Goal: Task Accomplishment & Management: Use online tool/utility

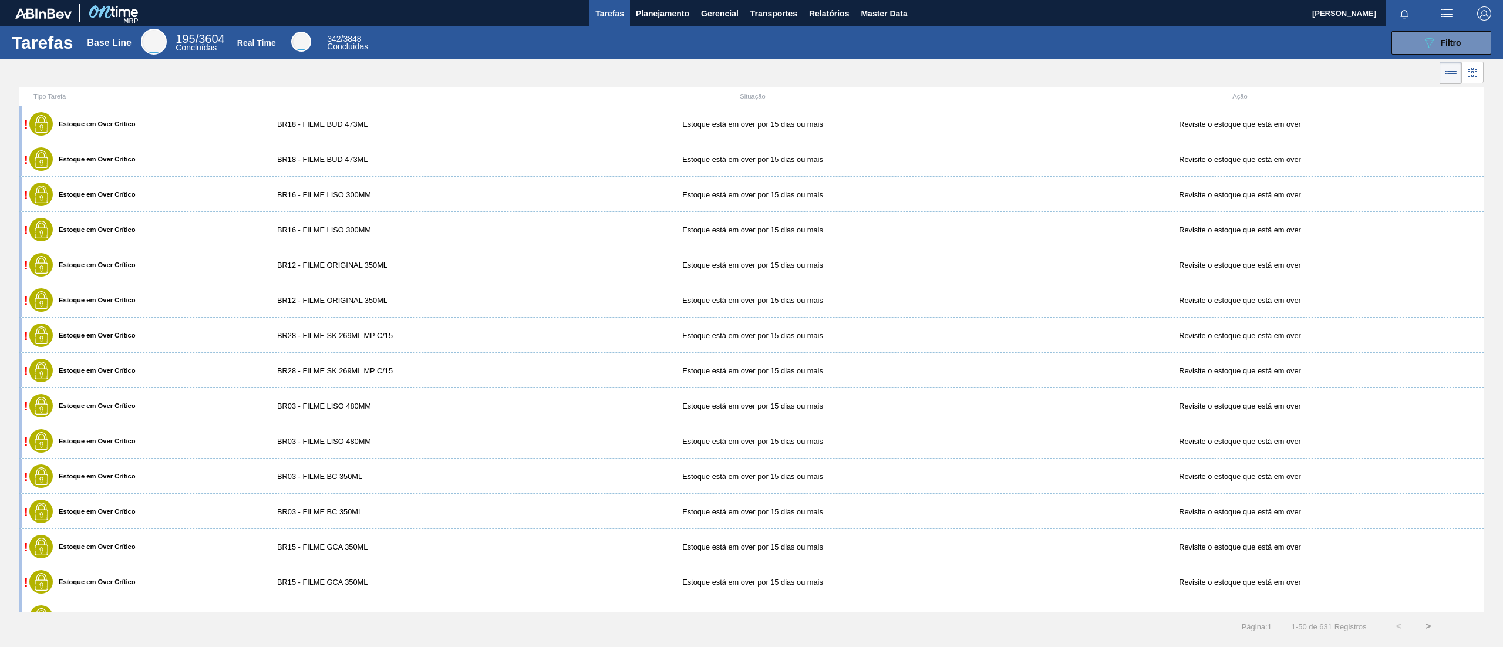
click at [642, 28] on div "Tarefas Base Line 195 / 3604 Concluídas Real Time 342 / 3848 Concluídas 089F7B8…" at bounding box center [751, 42] width 1503 height 32
click at [642, 21] on button "Planejamento" at bounding box center [662, 13] width 65 height 26
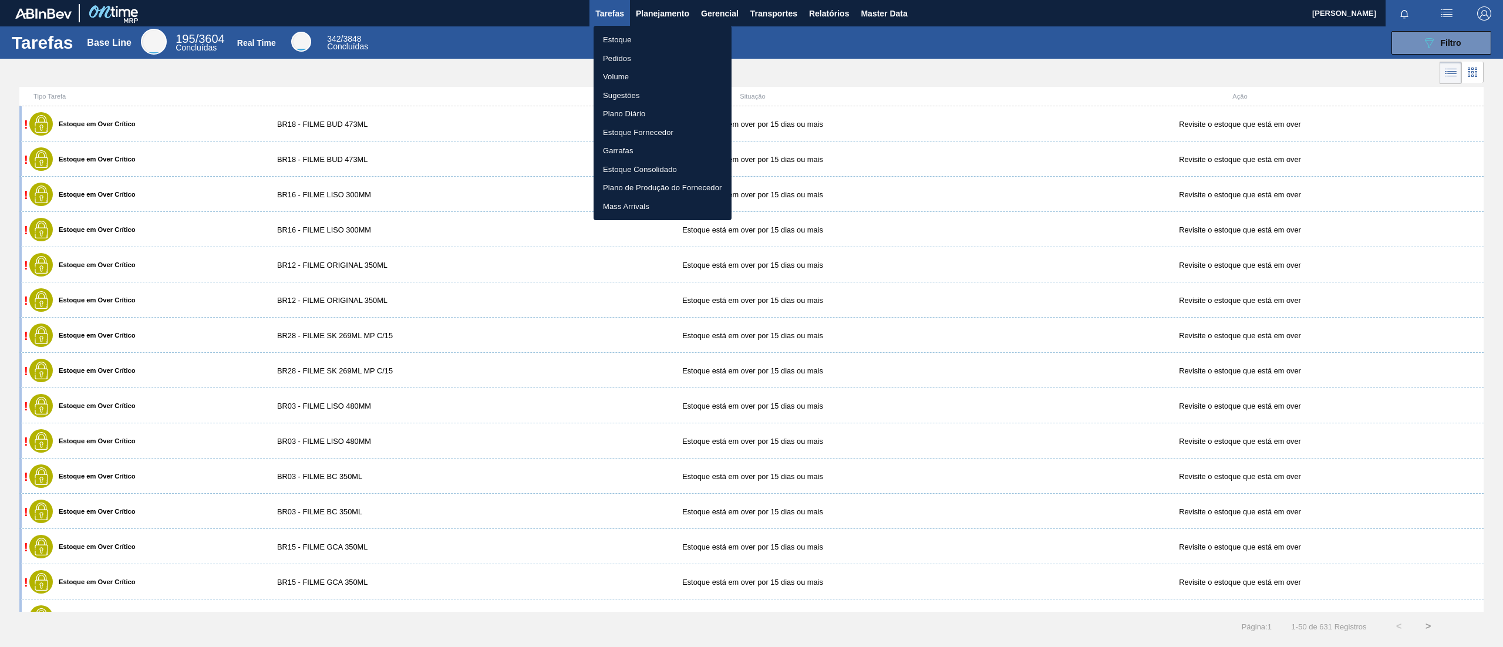
click at [643, 33] on li "Estoque" at bounding box center [662, 40] width 138 height 19
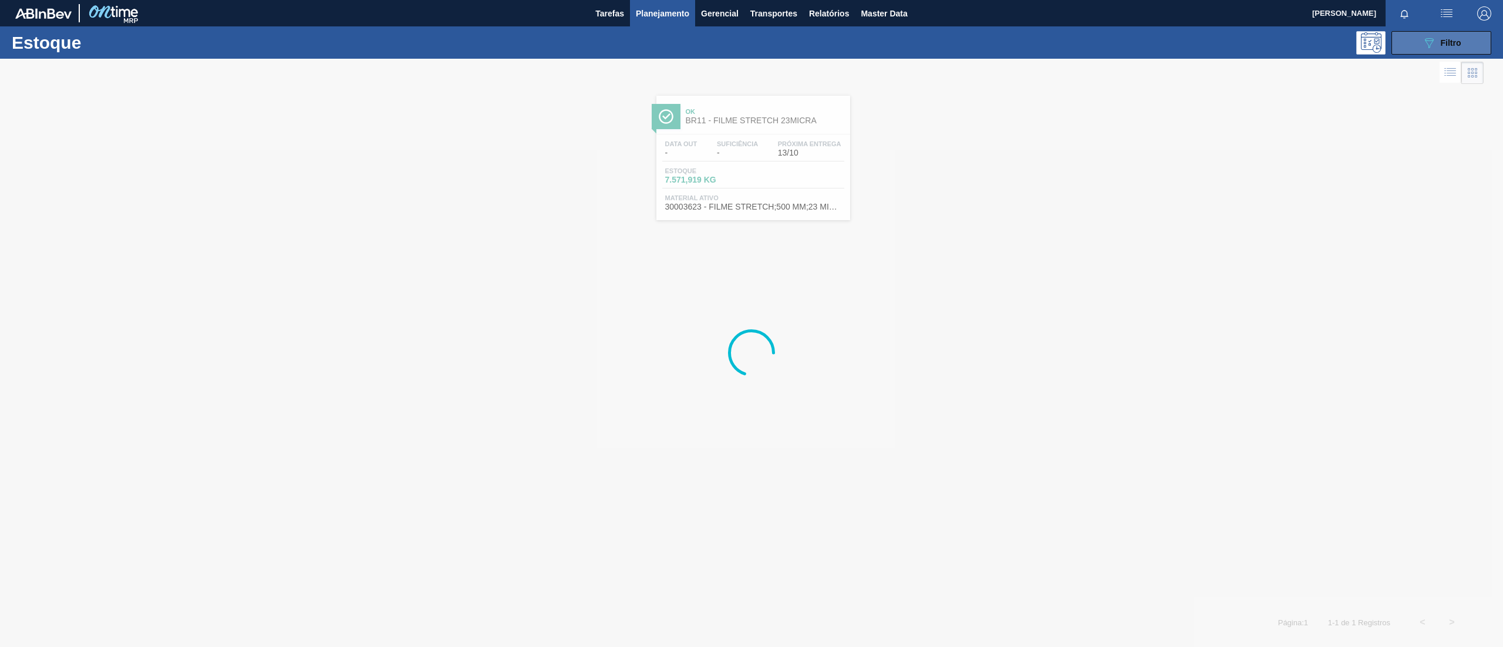
click at [1414, 46] on button "089F7B8B-B2A5-4AFE-B5C0-19BA573D28AC Filtro" at bounding box center [1441, 42] width 100 height 23
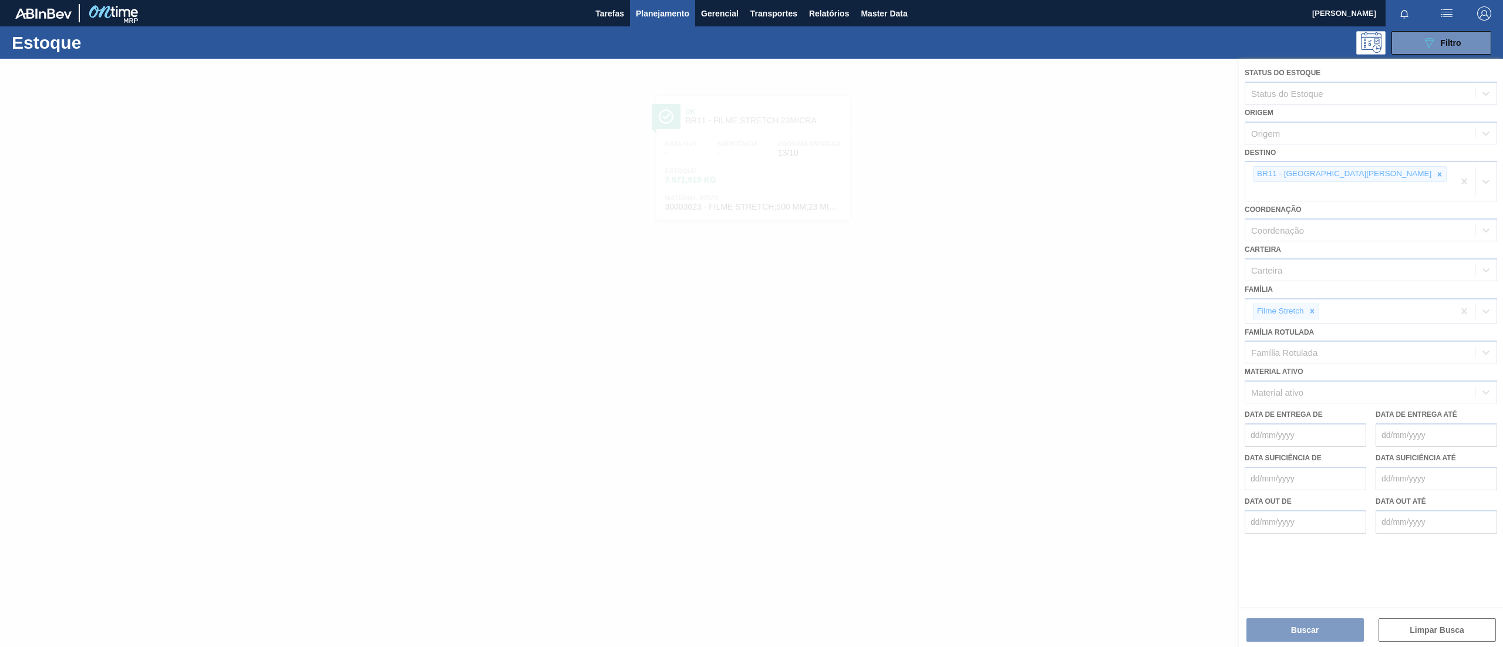
click at [1334, 234] on div at bounding box center [751, 353] width 1503 height 588
click at [1322, 178] on div at bounding box center [751, 353] width 1503 height 588
click at [1327, 168] on div at bounding box center [751, 353] width 1503 height 588
click at [1326, 171] on div at bounding box center [751, 353] width 1503 height 588
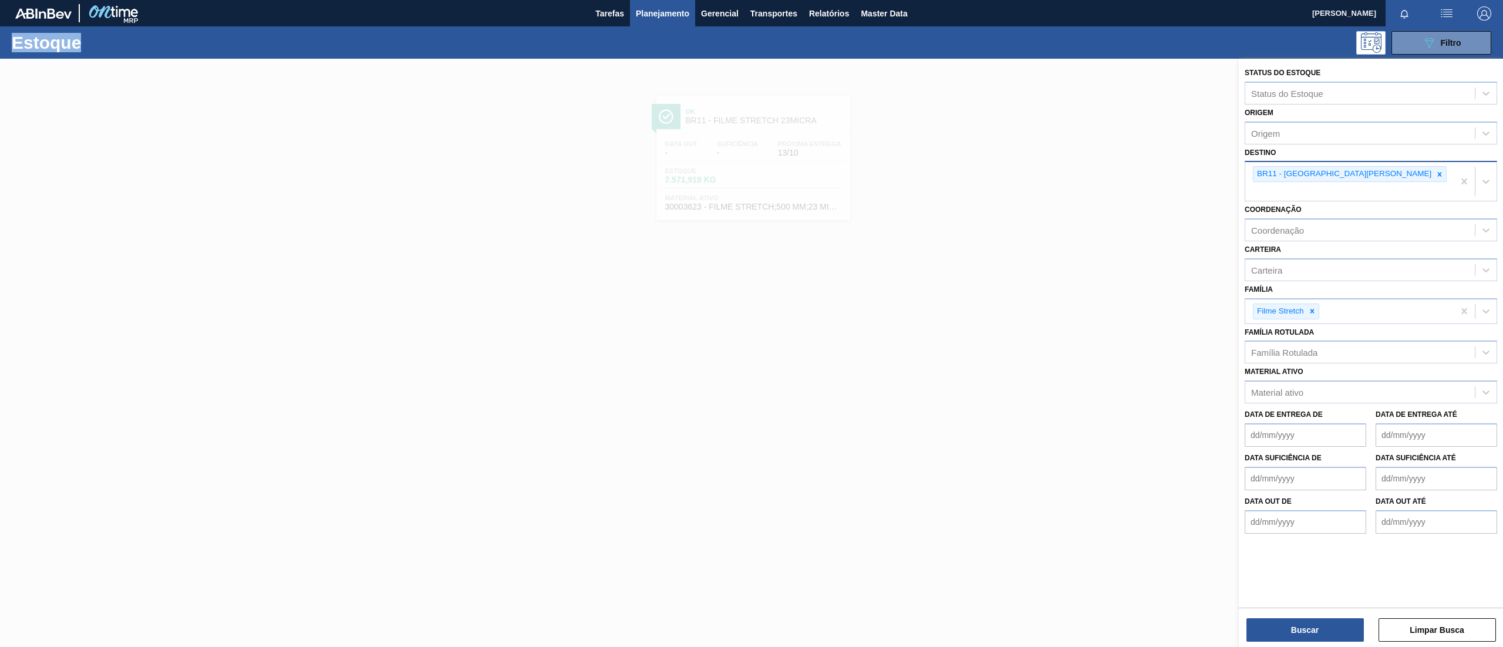
click at [1435, 171] on icon at bounding box center [1439, 174] width 8 height 8
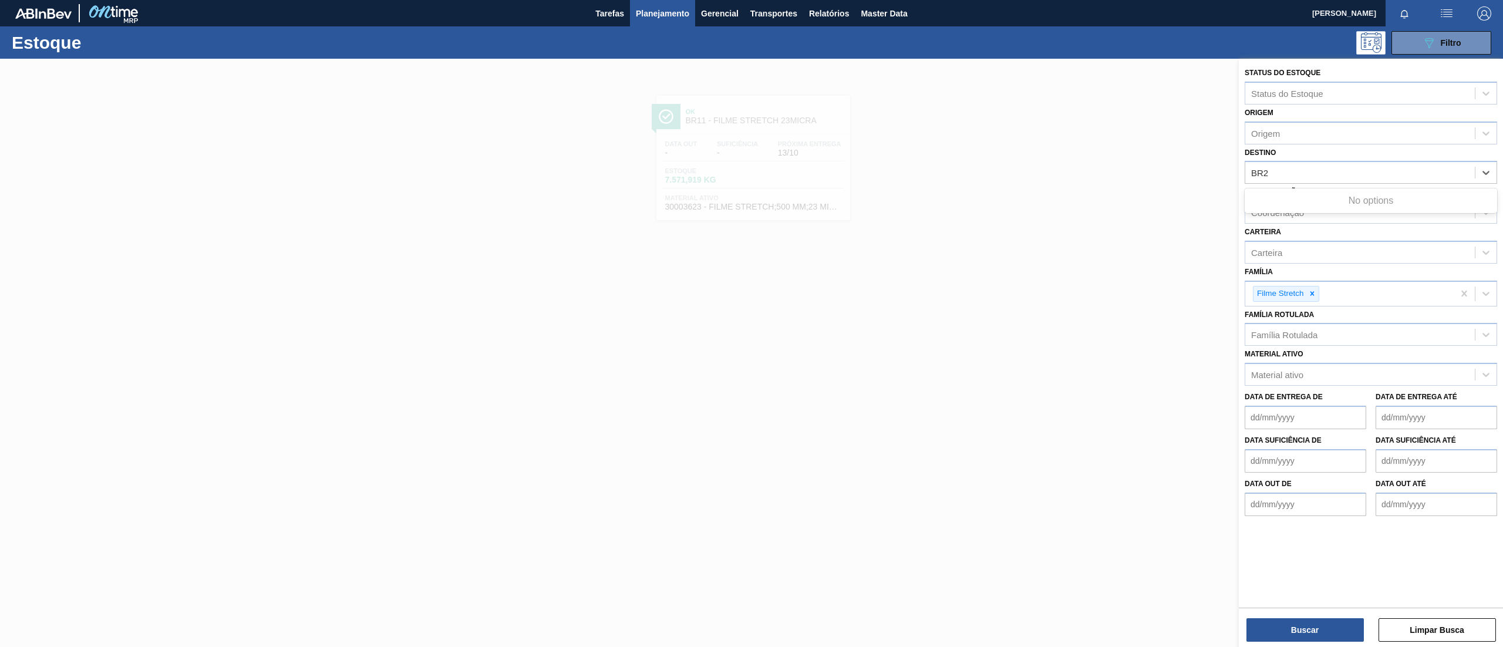
type input "BR23"
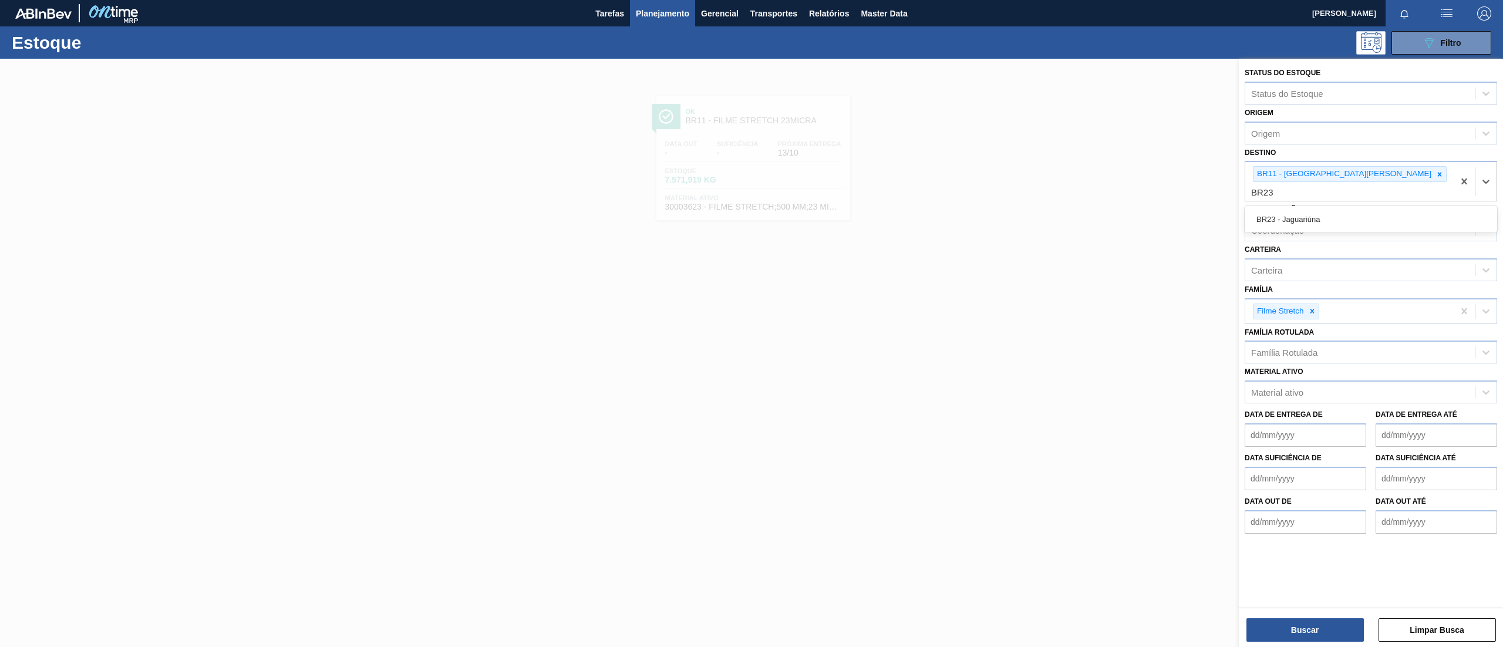
click at [1341, 208] on div "BR23 - Jaguariúna" at bounding box center [1370, 219] width 252 height 22
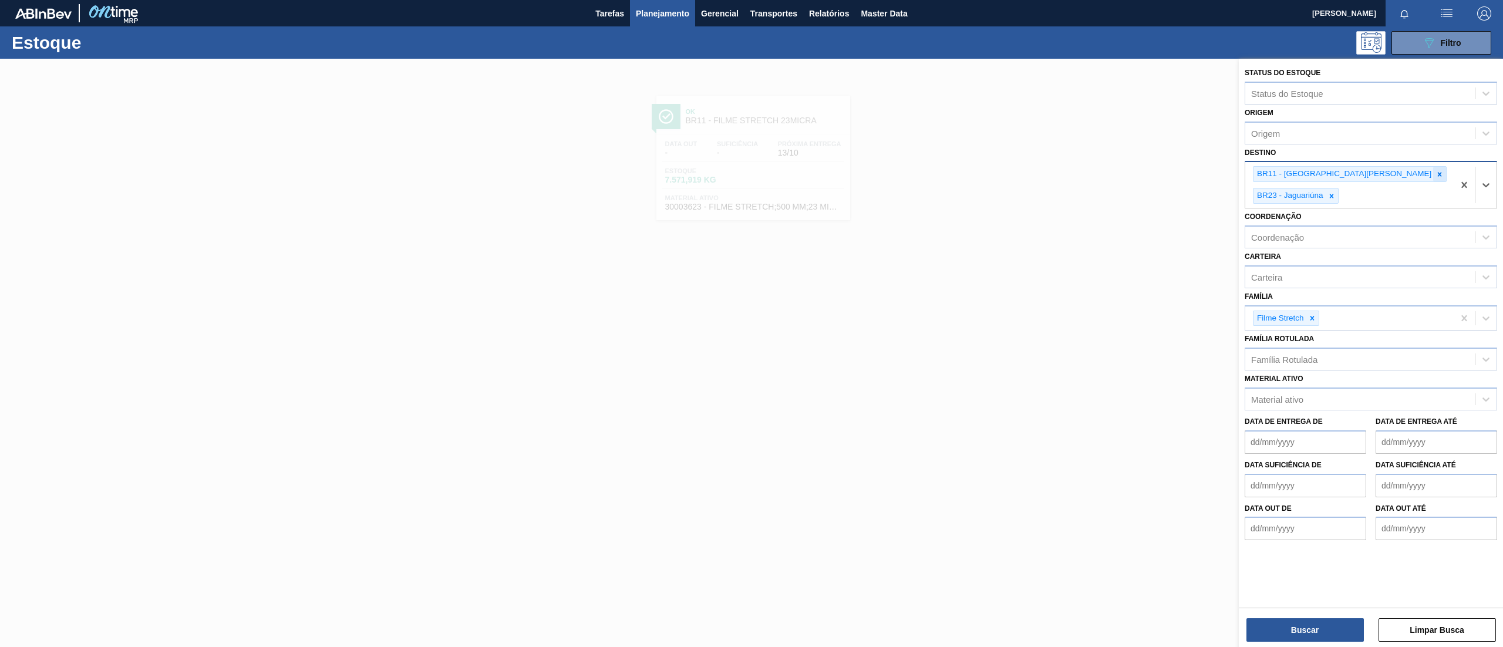
click at [1433, 178] on div at bounding box center [1439, 174] width 13 height 15
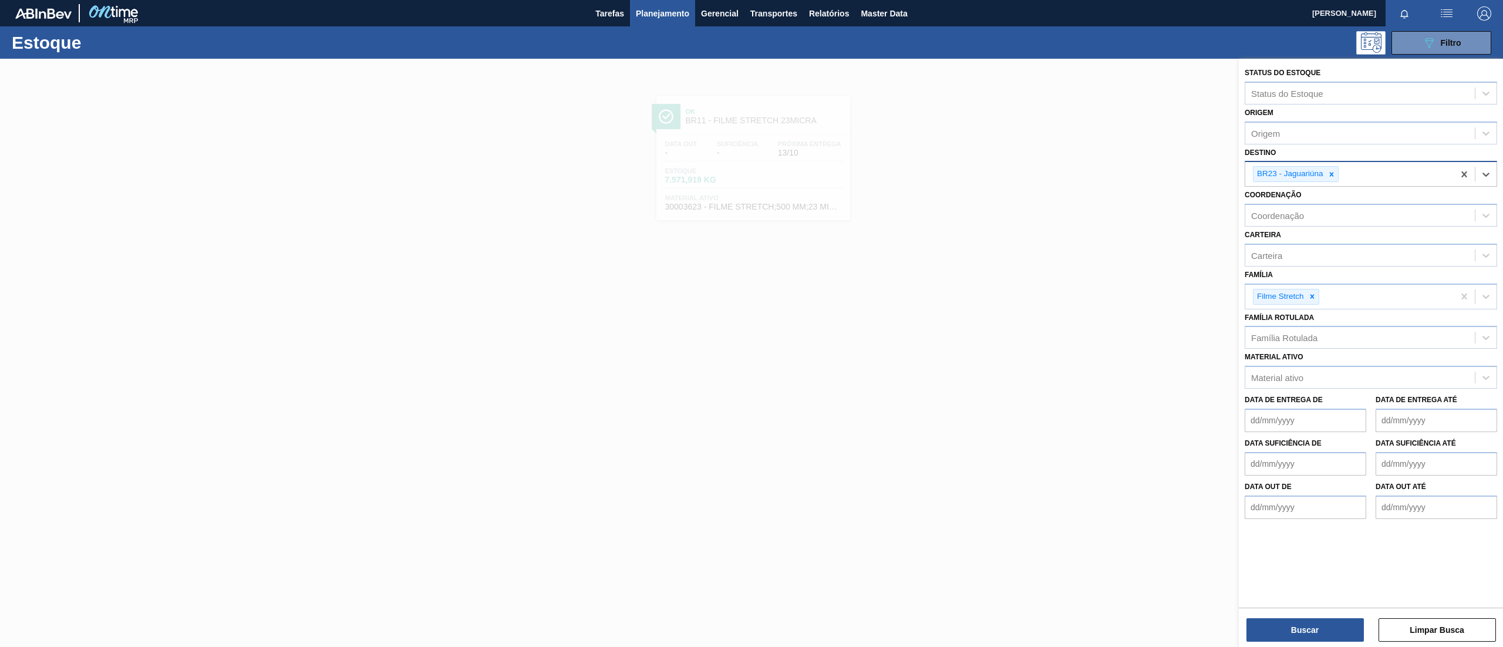
click at [1296, 614] on div "Buscar Limpar Busca" at bounding box center [1370, 623] width 264 height 33
click at [1299, 620] on button "Buscar" at bounding box center [1304, 629] width 117 height 23
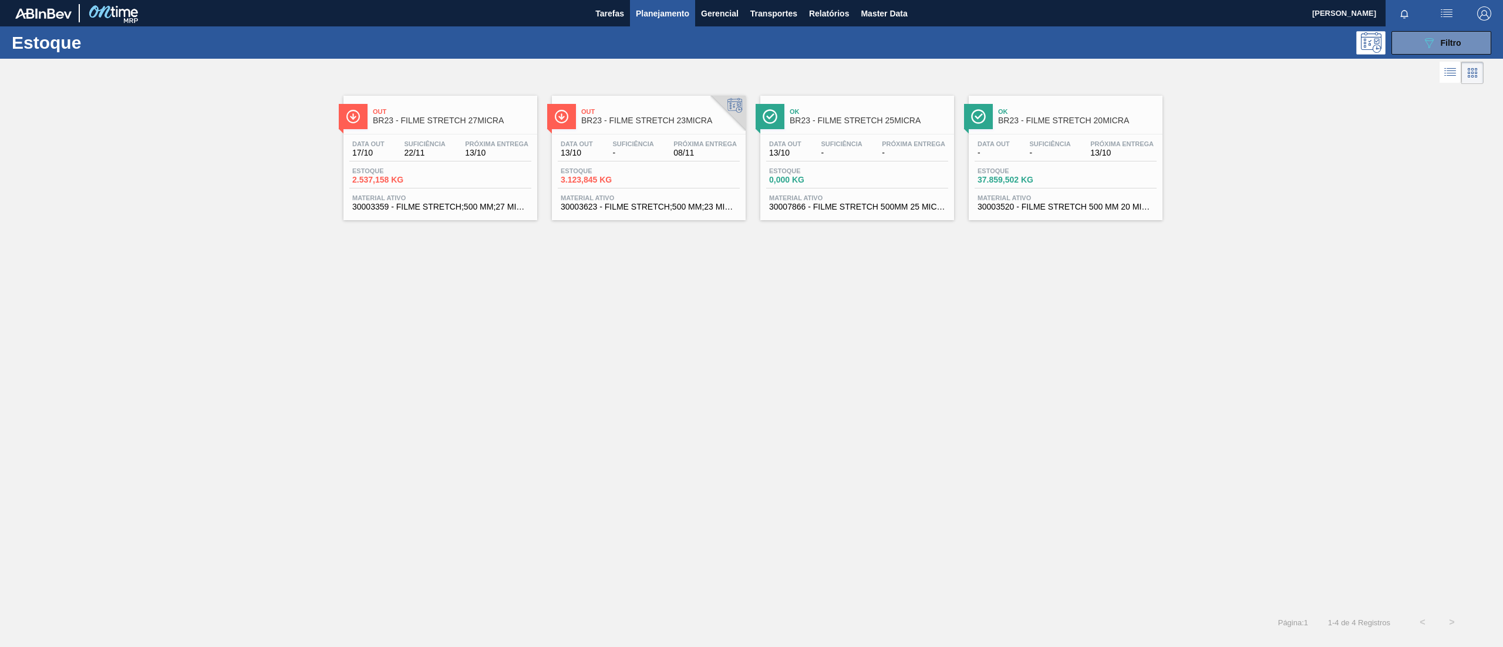
click at [426, 121] on span "BR23 - FILME STRETCH 27MICRA" at bounding box center [452, 120] width 158 height 9
click at [637, 18] on span "Planejamento" at bounding box center [662, 13] width 53 height 14
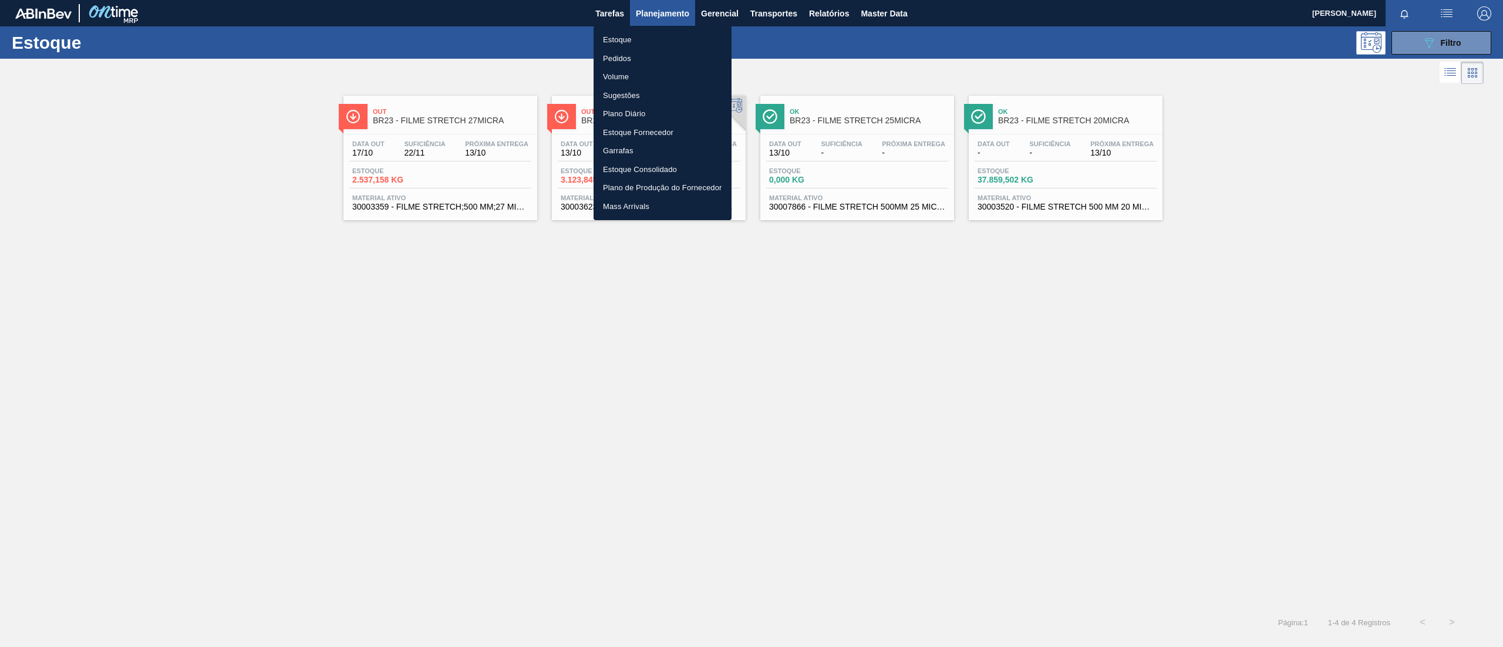
click at [644, 36] on li "Estoque" at bounding box center [662, 40] width 138 height 19
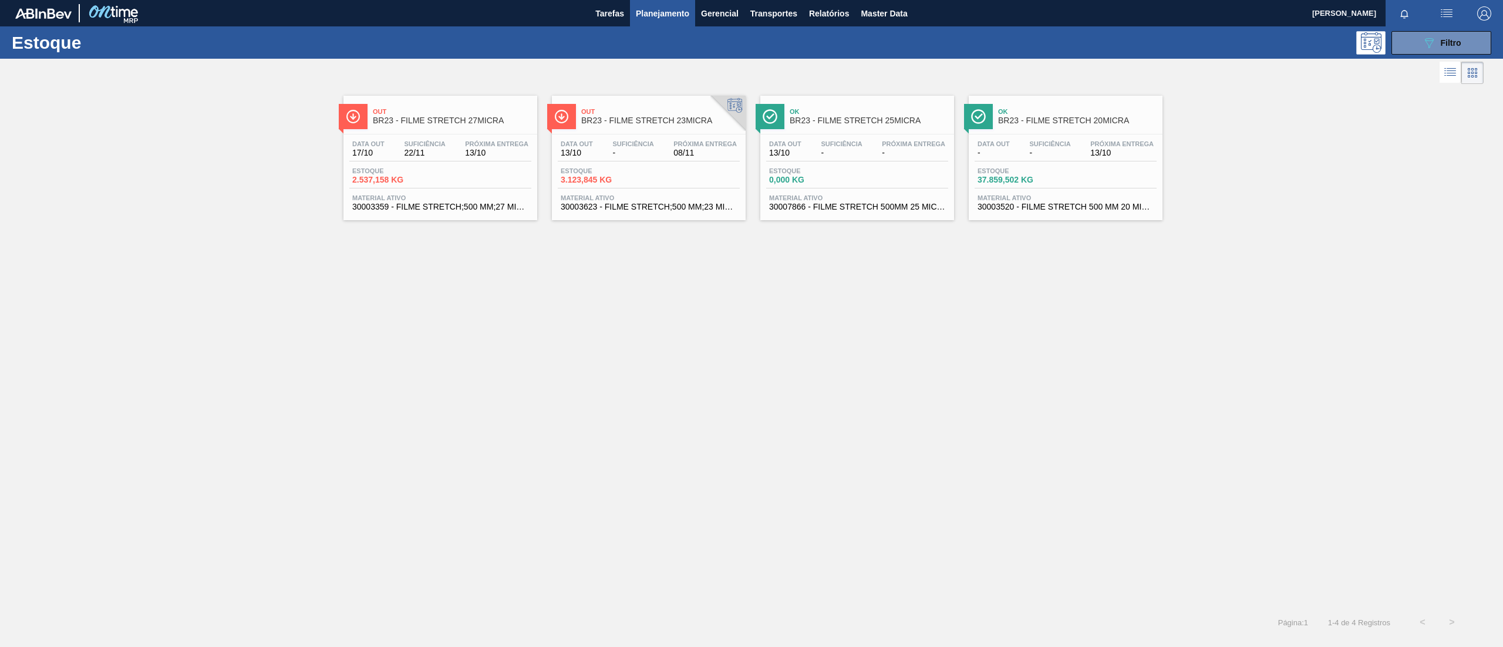
click at [1449, 25] on button "button" at bounding box center [1446, 13] width 38 height 26
click at [1292, 93] on div at bounding box center [751, 323] width 1503 height 647
click at [1413, 37] on button "089F7B8B-B2A5-4AFE-B5C0-19BA573D28AC Filtro" at bounding box center [1441, 42] width 100 height 23
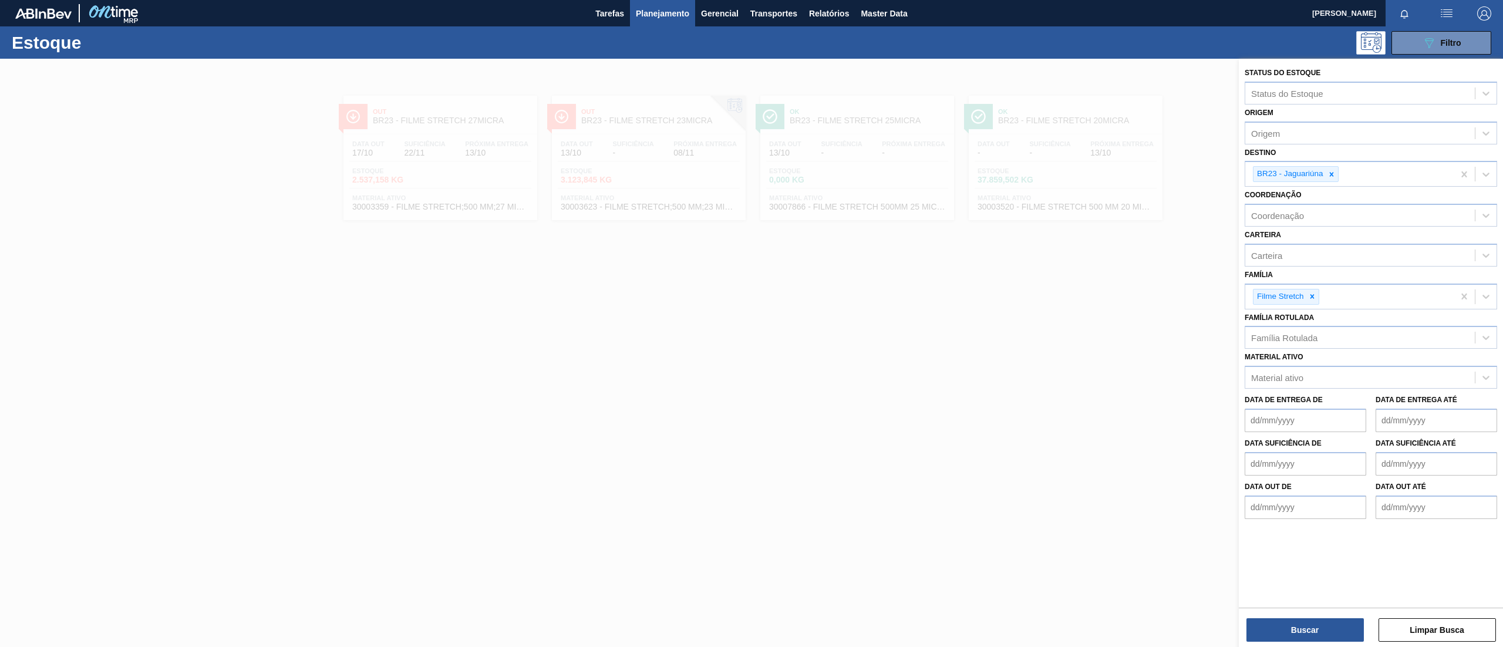
click at [941, 178] on div at bounding box center [751, 382] width 1503 height 647
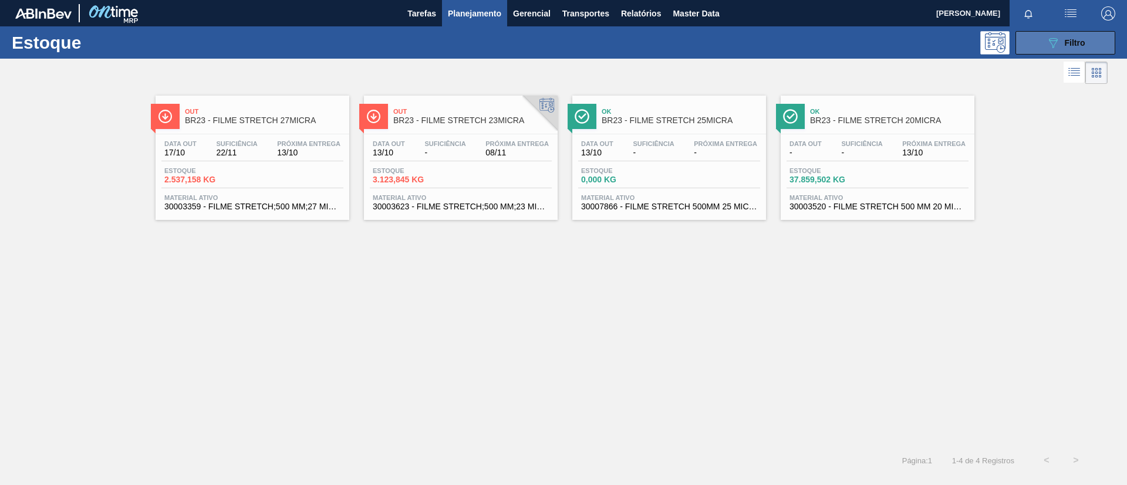
click at [1097, 38] on button "089F7B8B-B2A5-4AFE-B5C0-19BA573D28AC Filtro" at bounding box center [1065, 42] width 100 height 23
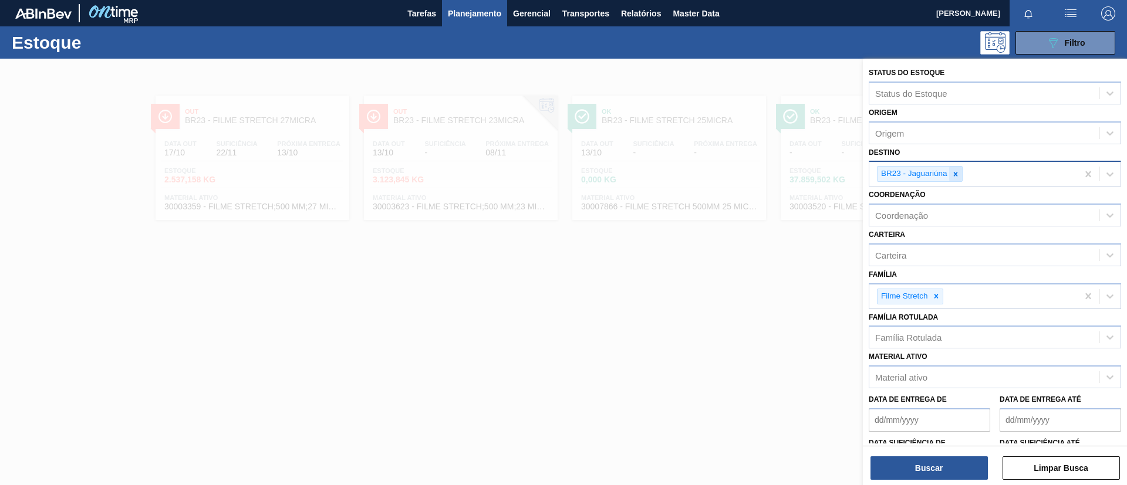
click at [958, 175] on icon at bounding box center [955, 174] width 8 height 8
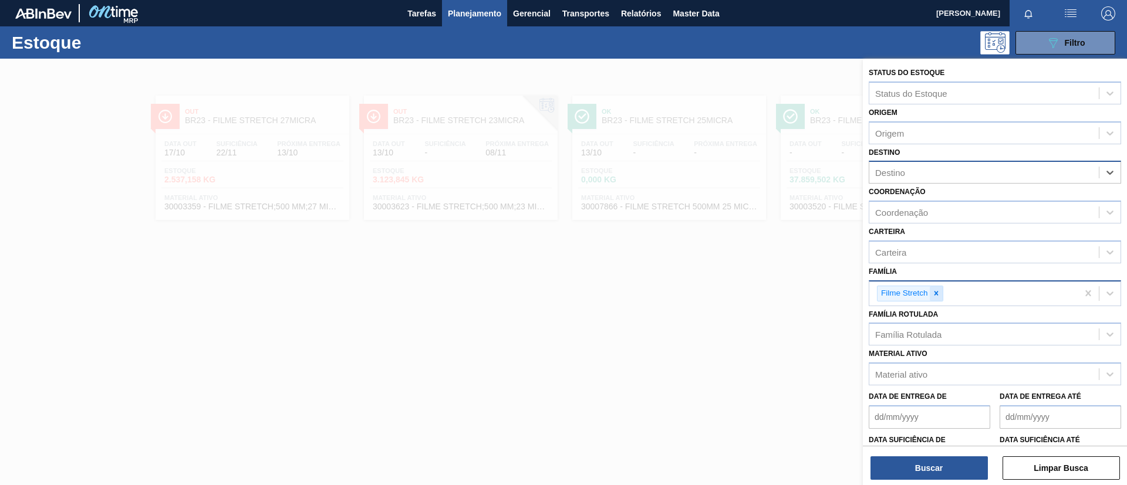
click at [933, 298] on div at bounding box center [936, 293] width 13 height 15
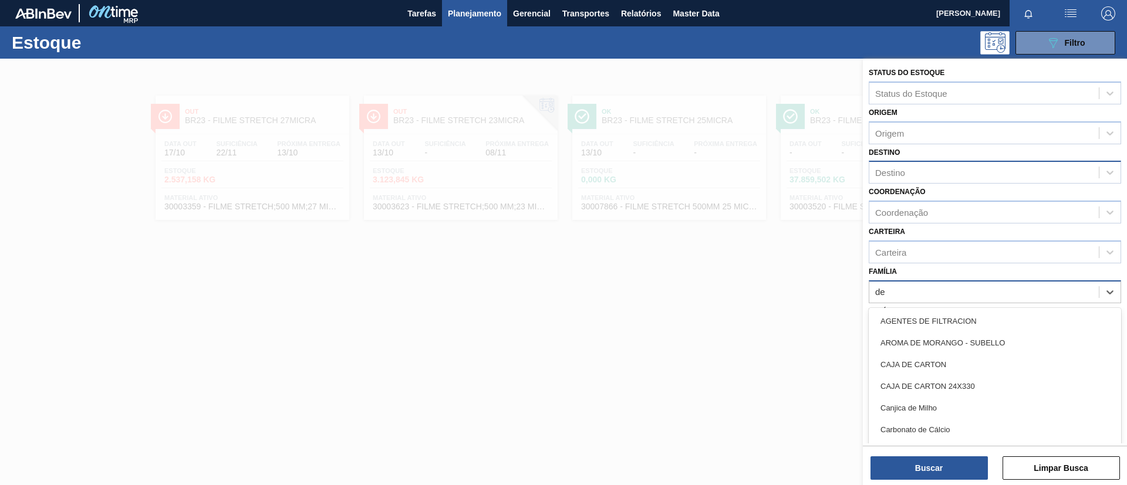
type input "dec"
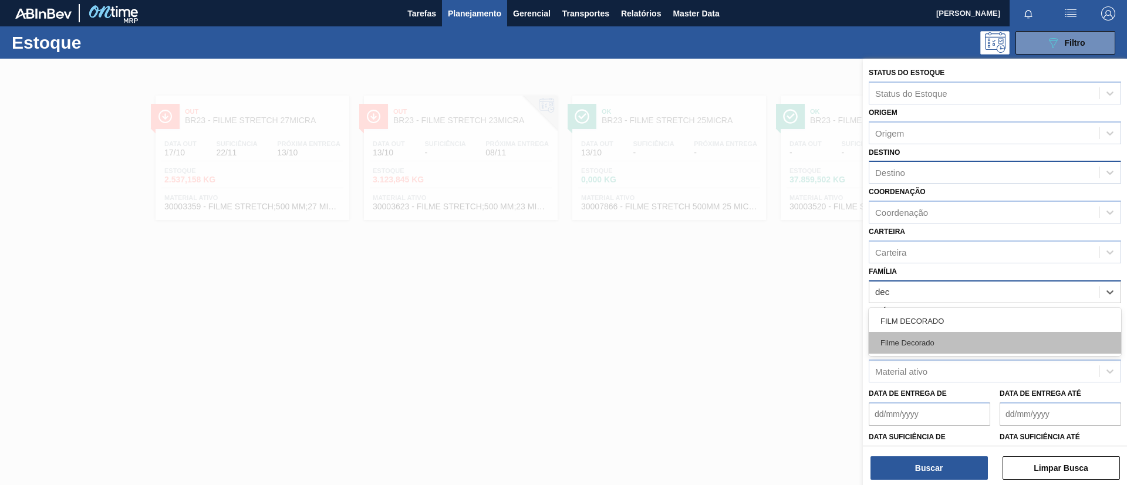
click at [936, 339] on div "Filme Decorado" at bounding box center [995, 343] width 252 height 22
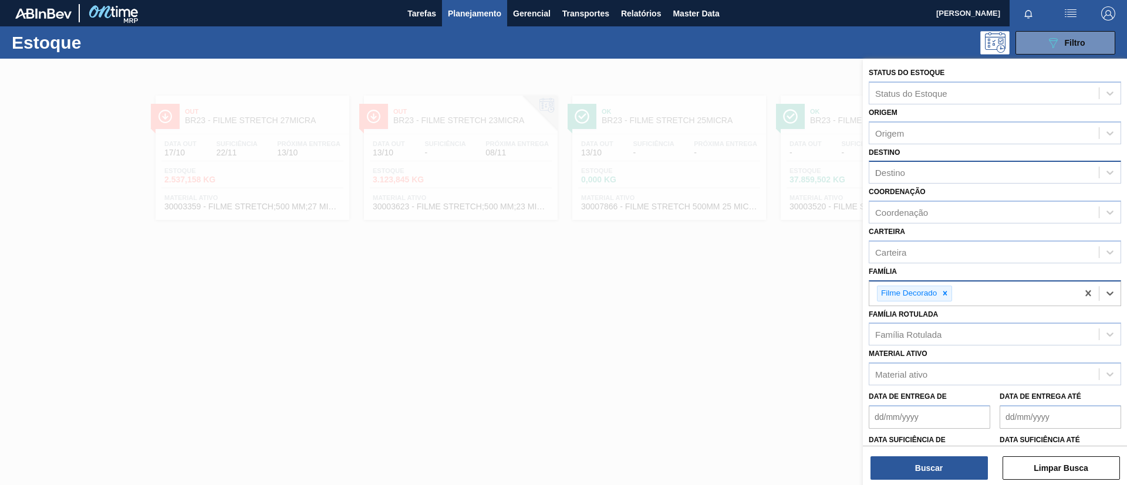
click at [915, 169] on div "Destino BB" at bounding box center [983, 172] width 229 height 17
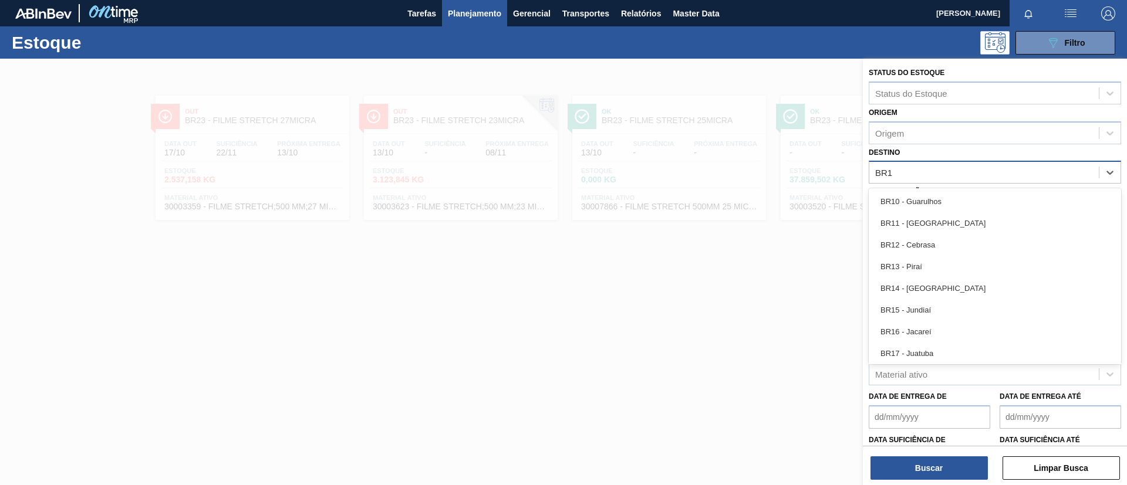
type input "BR15"
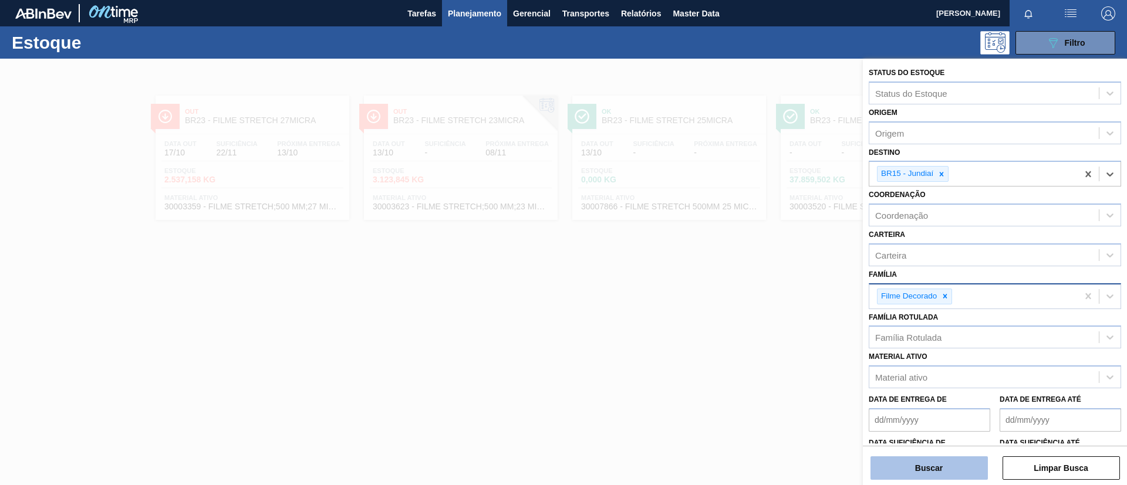
click at [916, 463] on button "Buscar" at bounding box center [928, 468] width 117 height 23
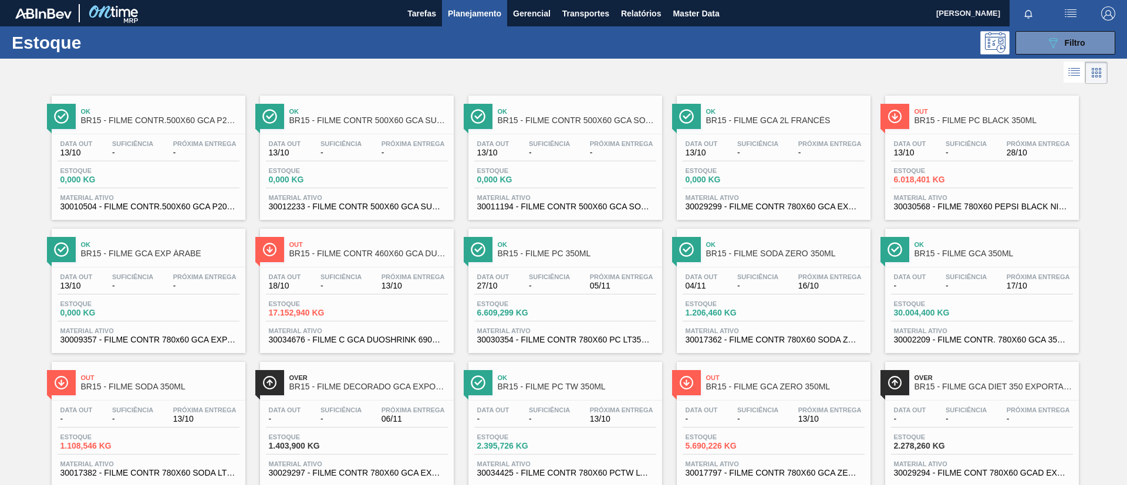
scroll to position [88, 0]
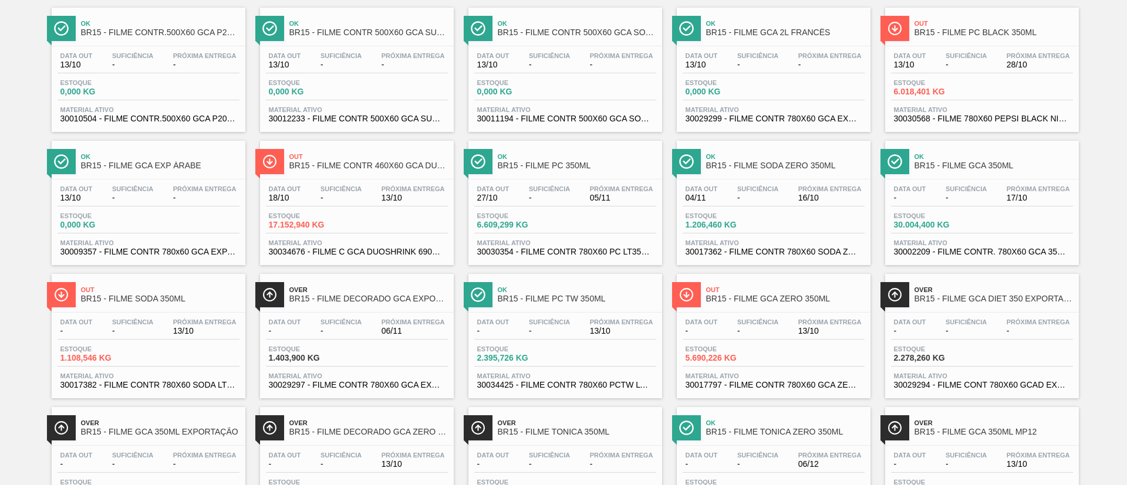
click at [1017, 54] on span "Próxima Entrega" at bounding box center [1038, 55] width 63 height 7
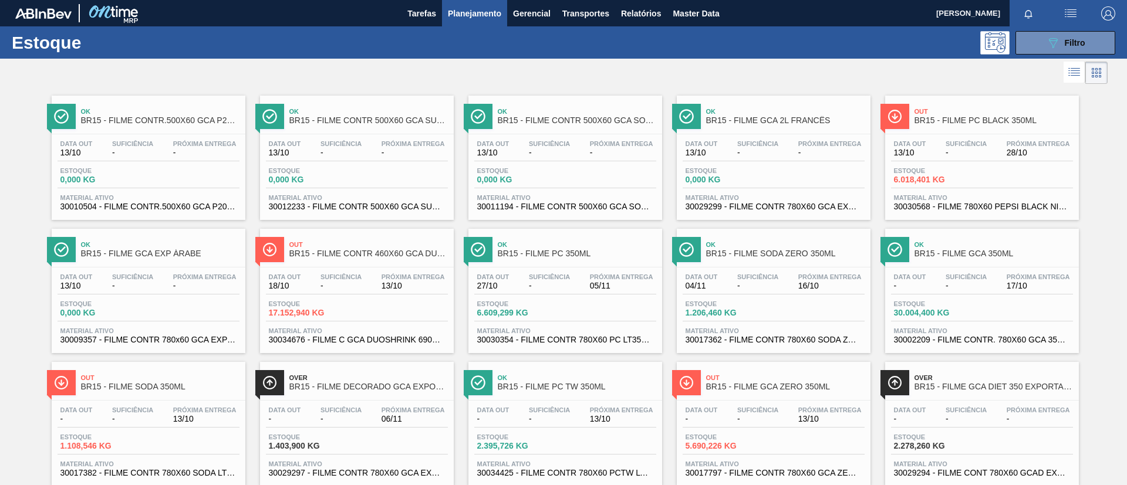
drag, startPoint x: 485, startPoint y: 22, endPoint x: 463, endPoint y: 45, distance: 31.5
click at [484, 22] on button "Planejamento" at bounding box center [474, 13] width 65 height 26
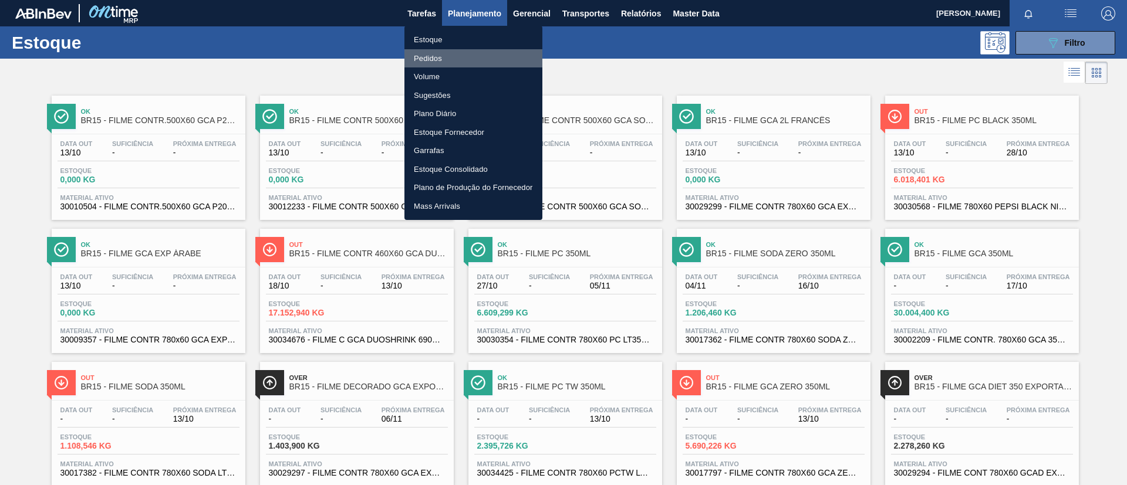
click at [464, 55] on li "Pedidos" at bounding box center [473, 58] width 138 height 19
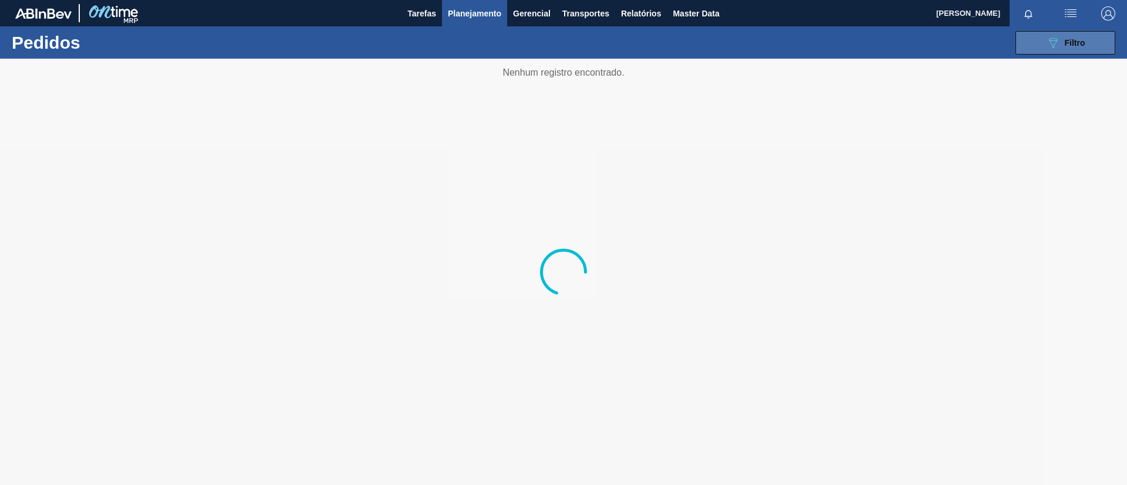
click at [1021, 34] on button "089F7B8B-B2A5-4AFE-B5C0-19BA573D28AC Filtro" at bounding box center [1065, 42] width 100 height 23
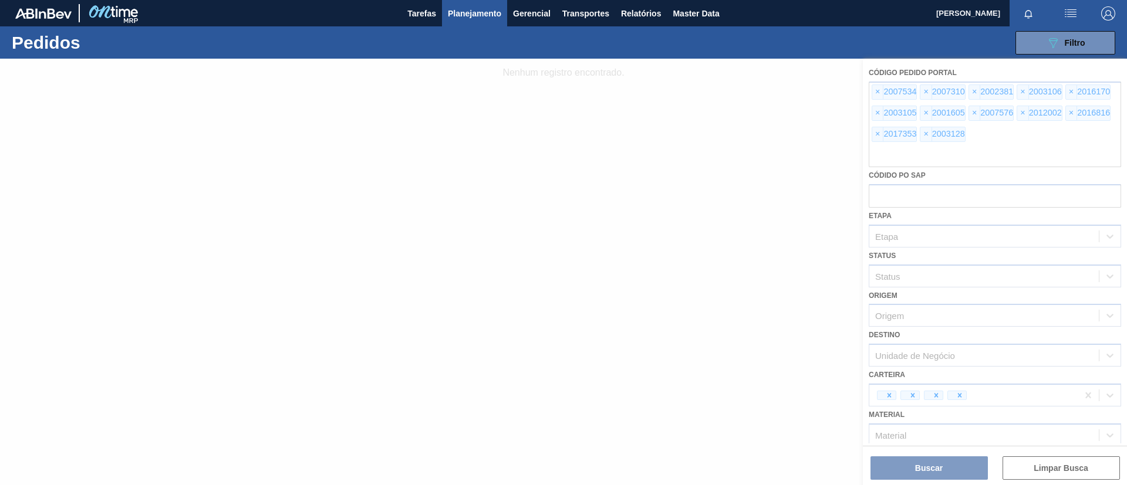
click at [1011, 146] on div at bounding box center [563, 272] width 1127 height 427
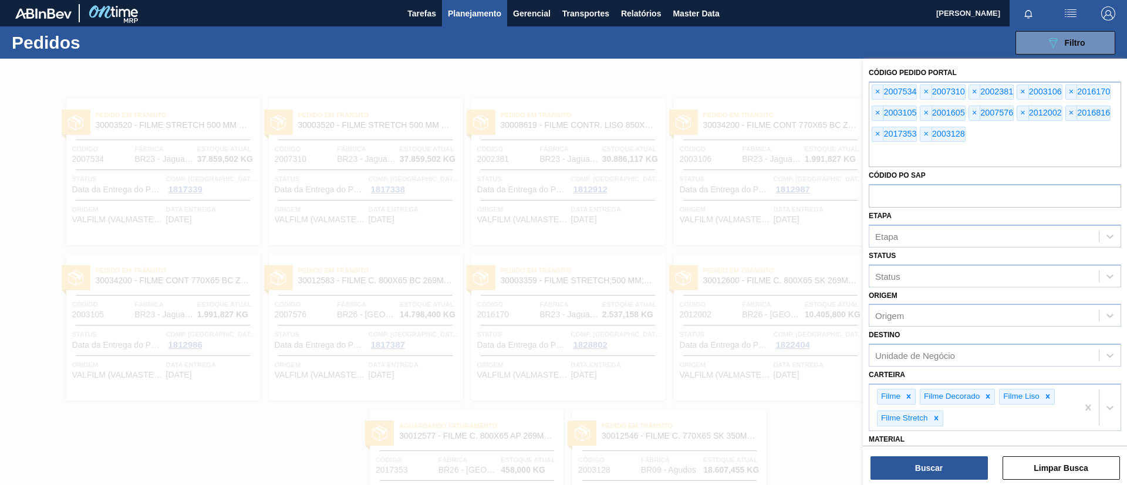
click at [1011, 146] on input "text" at bounding box center [995, 156] width 252 height 22
paste input "2007536"
type input "2007536"
click at [936, 471] on button "Buscar" at bounding box center [928, 468] width 117 height 23
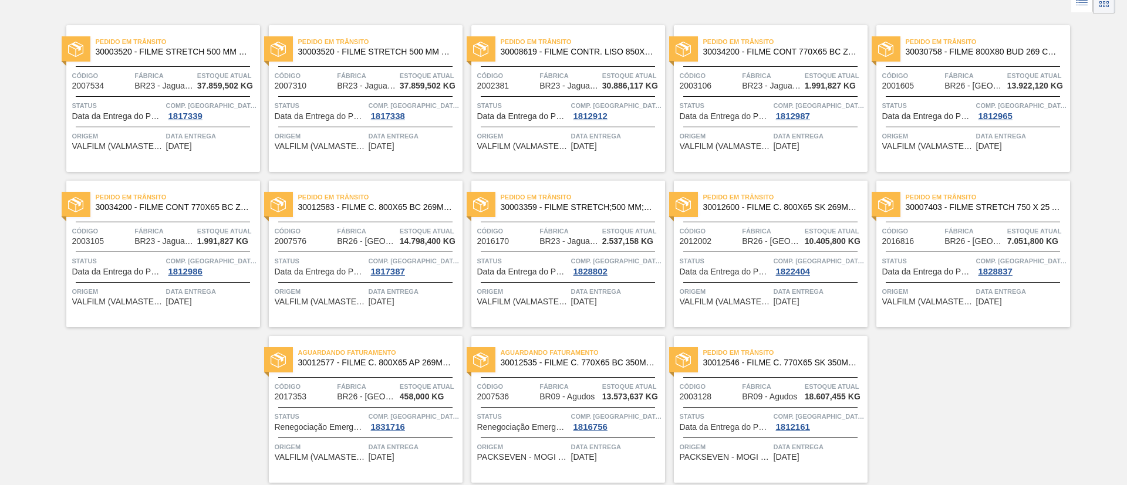
scroll to position [114, 0]
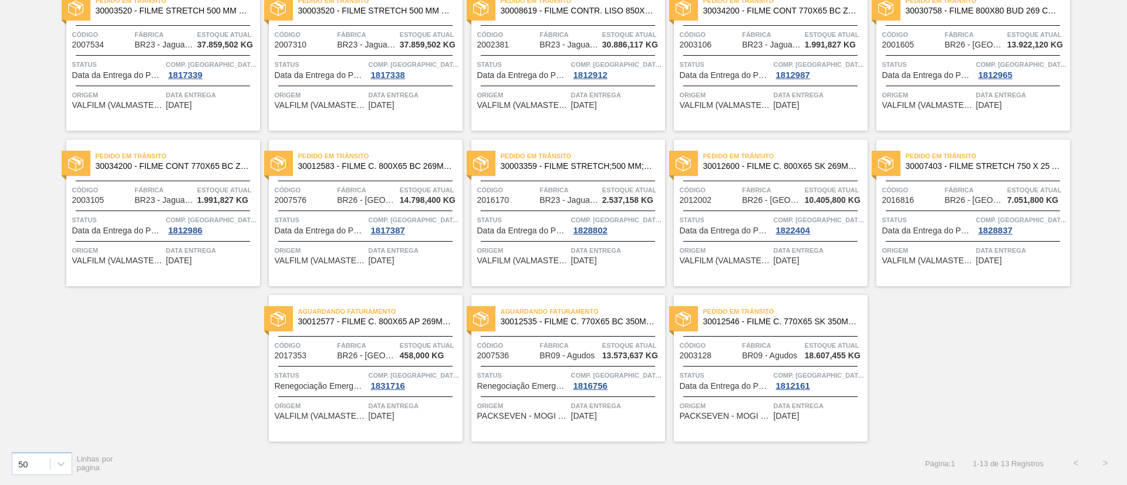
click at [831, 326] on span "30012546 - FILME C. 770X65 SK 350ML C12 429" at bounding box center [780, 322] width 155 height 9
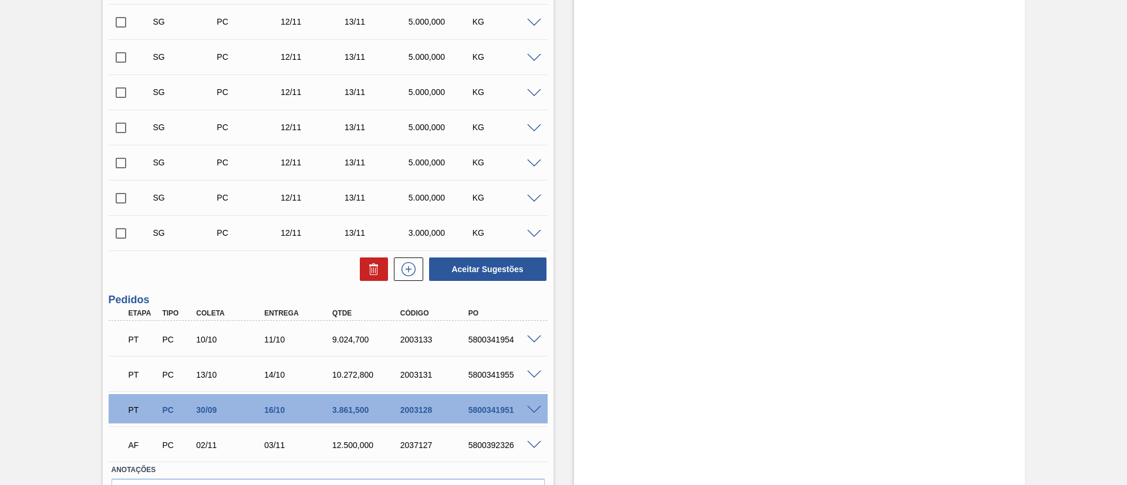
scroll to position [528, 0]
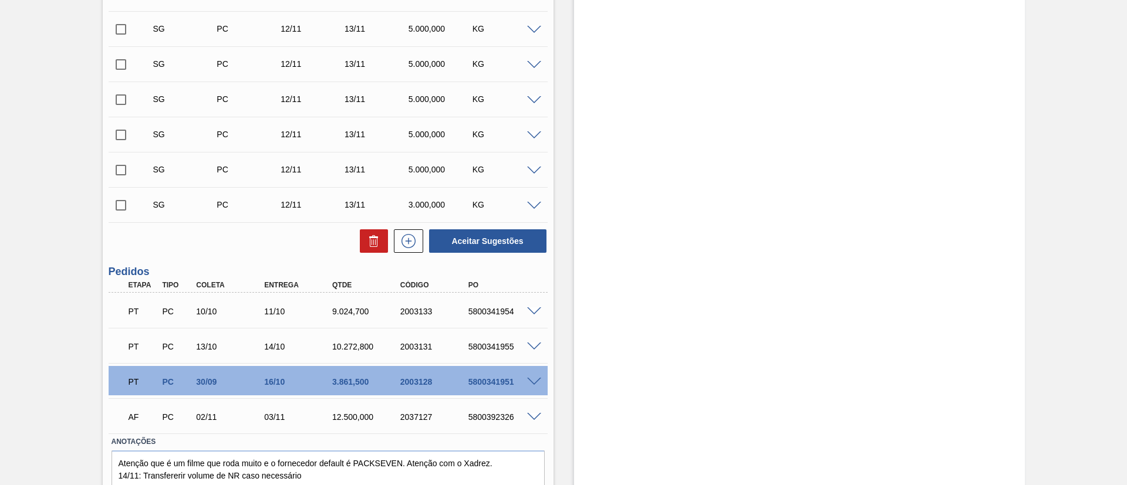
click at [530, 382] on span at bounding box center [534, 382] width 14 height 9
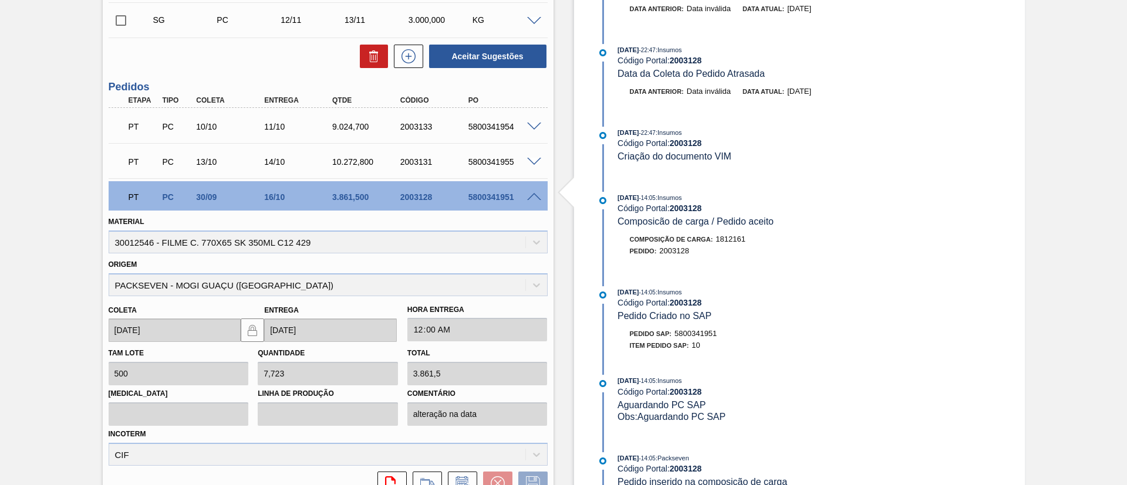
scroll to position [792, 0]
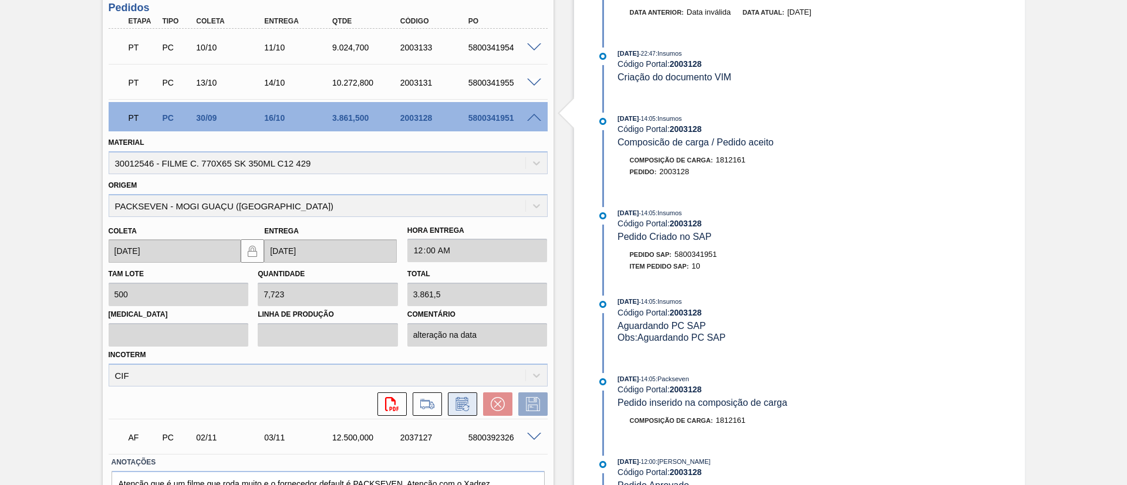
click at [453, 405] on icon at bounding box center [462, 404] width 19 height 14
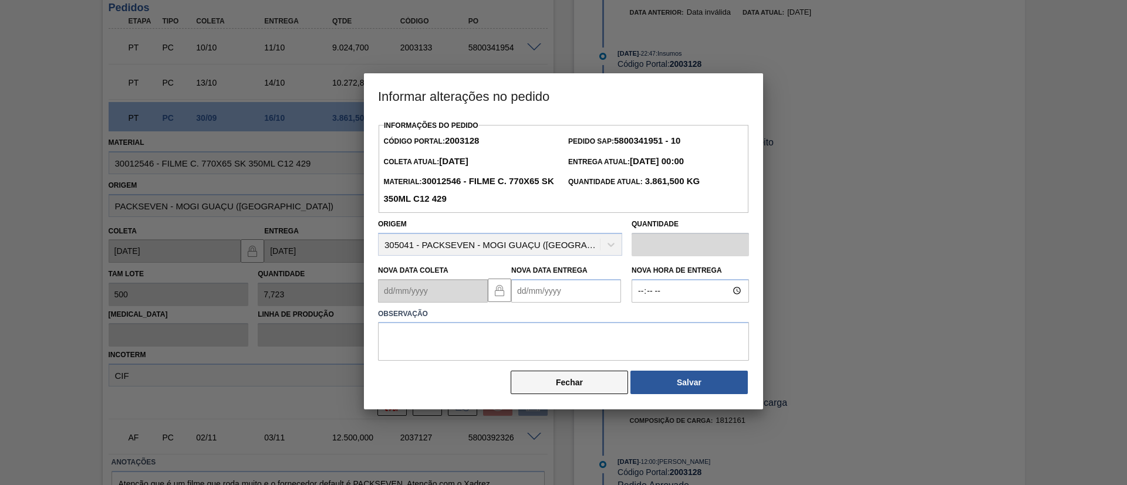
click at [585, 380] on button "Fechar" at bounding box center [569, 382] width 117 height 23
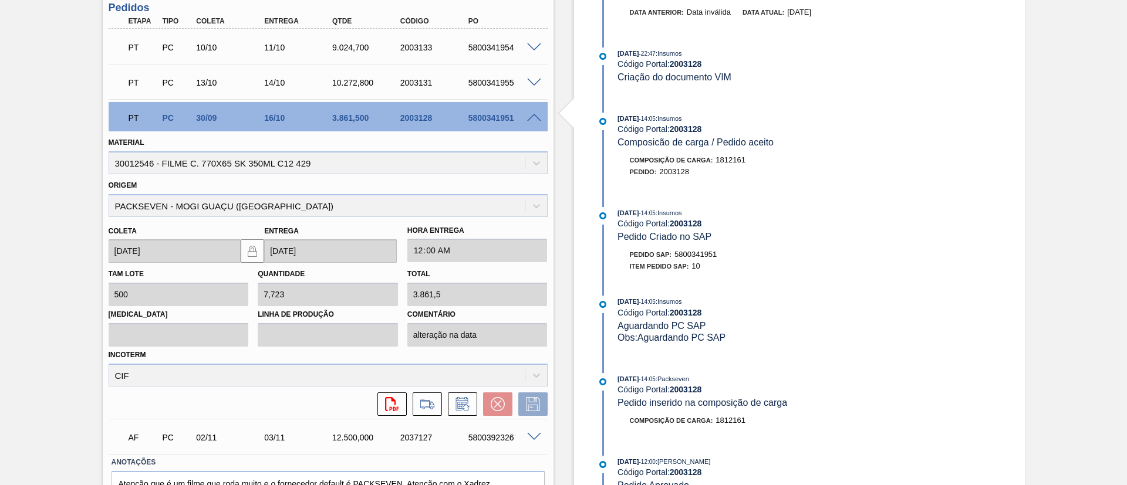
click at [531, 119] on span at bounding box center [534, 118] width 14 height 9
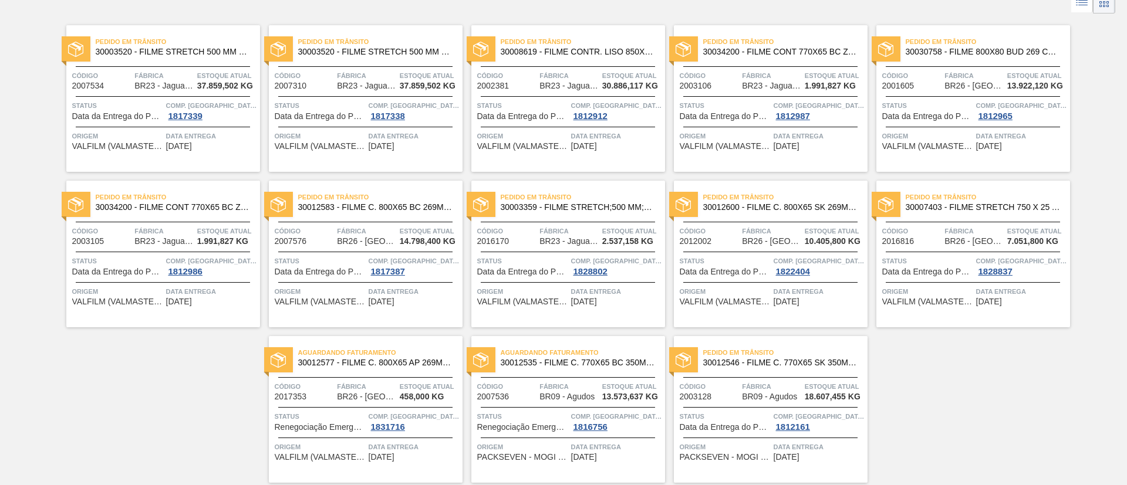
scroll to position [114, 0]
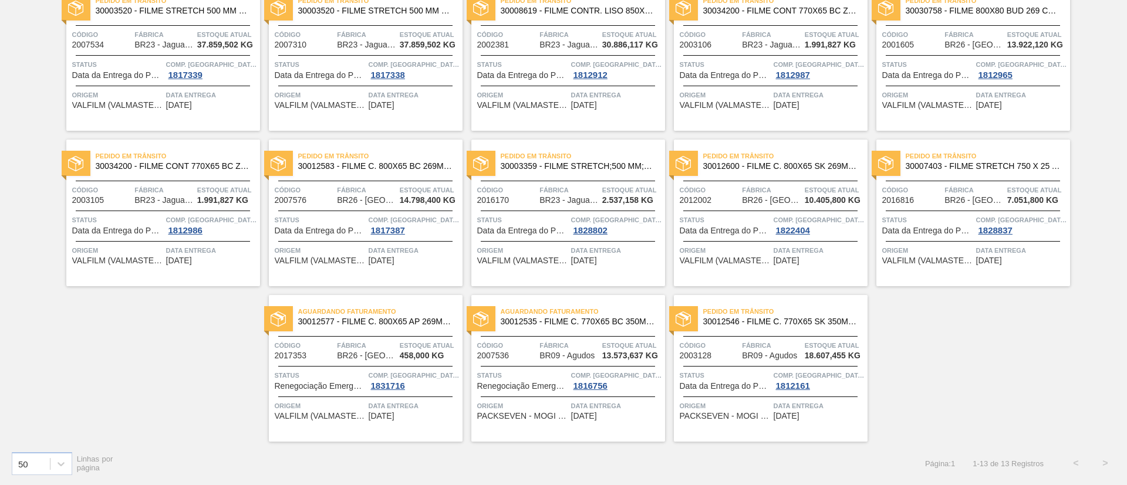
click at [637, 316] on span "Aguardando Faturamento" at bounding box center [583, 312] width 164 height 12
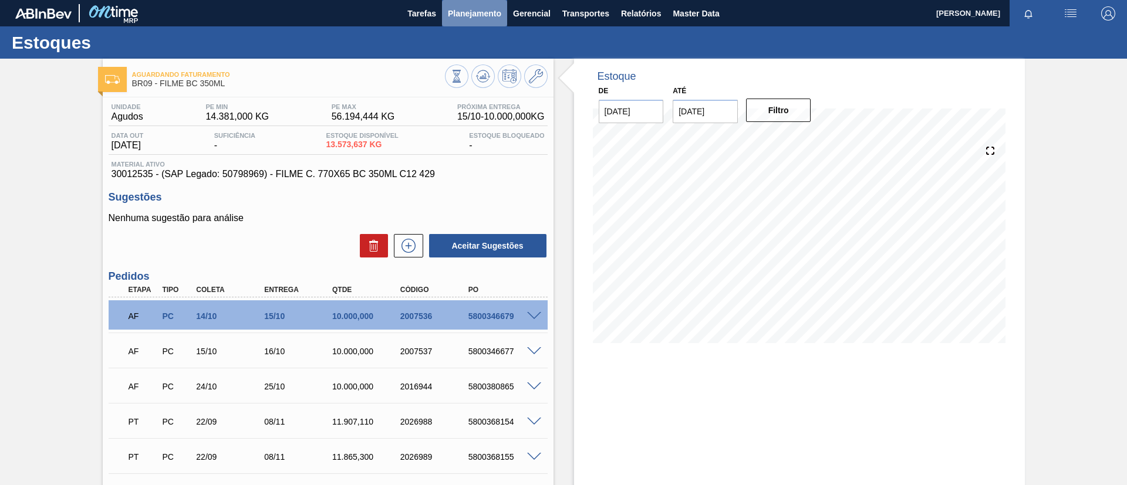
click at [457, 16] on span "Planejamento" at bounding box center [474, 13] width 53 height 14
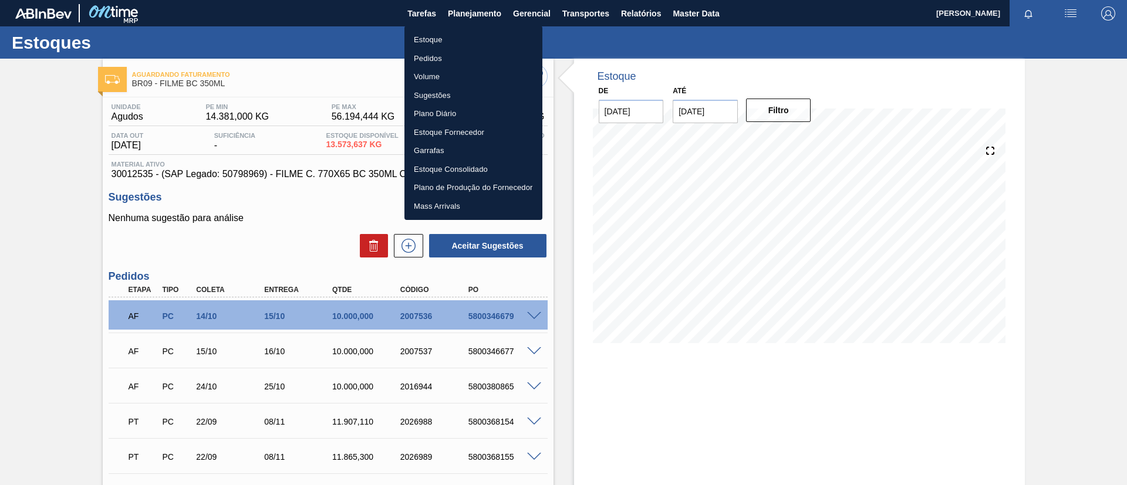
click at [447, 65] on li "Pedidos" at bounding box center [473, 58] width 138 height 19
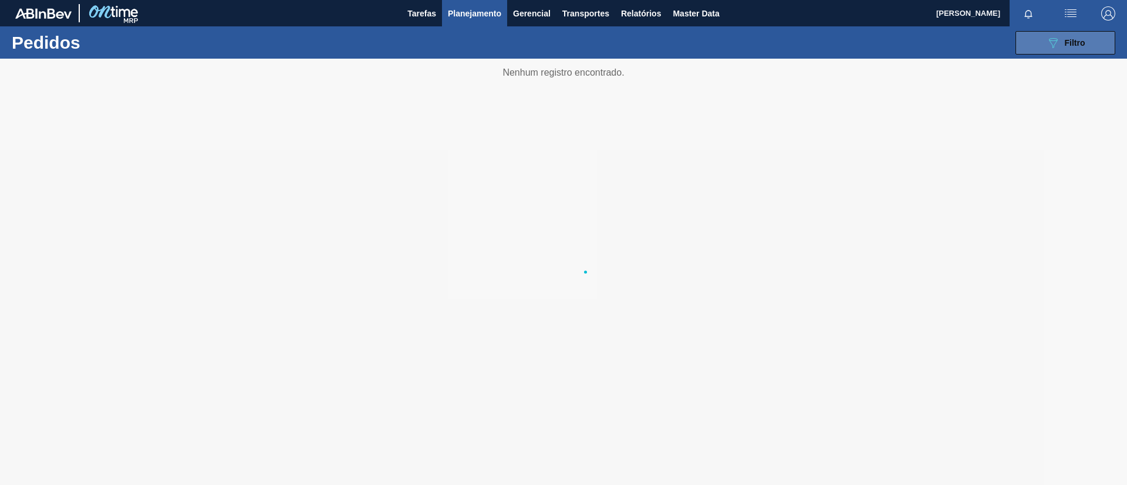
click at [1072, 43] on span "Filtro" at bounding box center [1075, 42] width 21 height 9
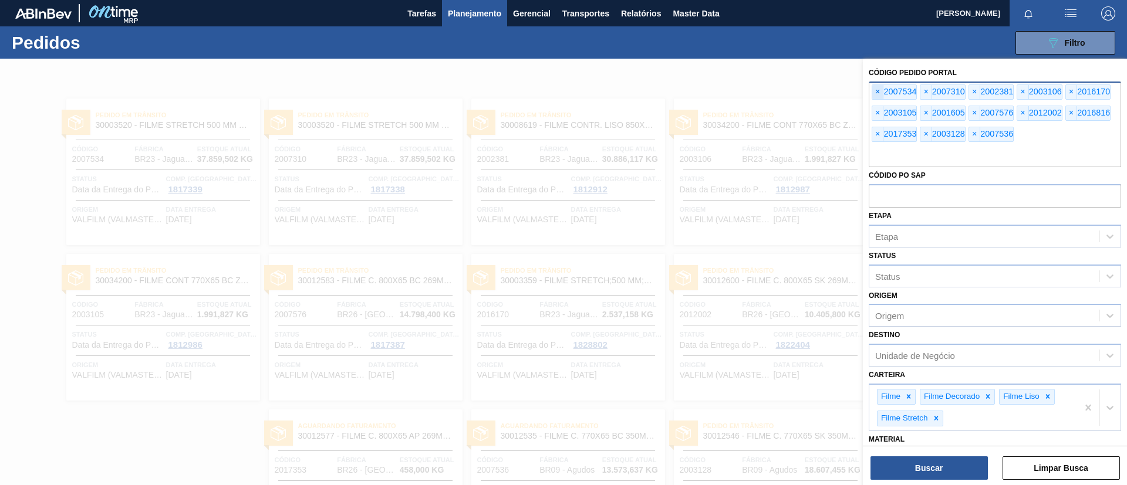
click at [877, 89] on span "×" at bounding box center [877, 92] width 11 height 14
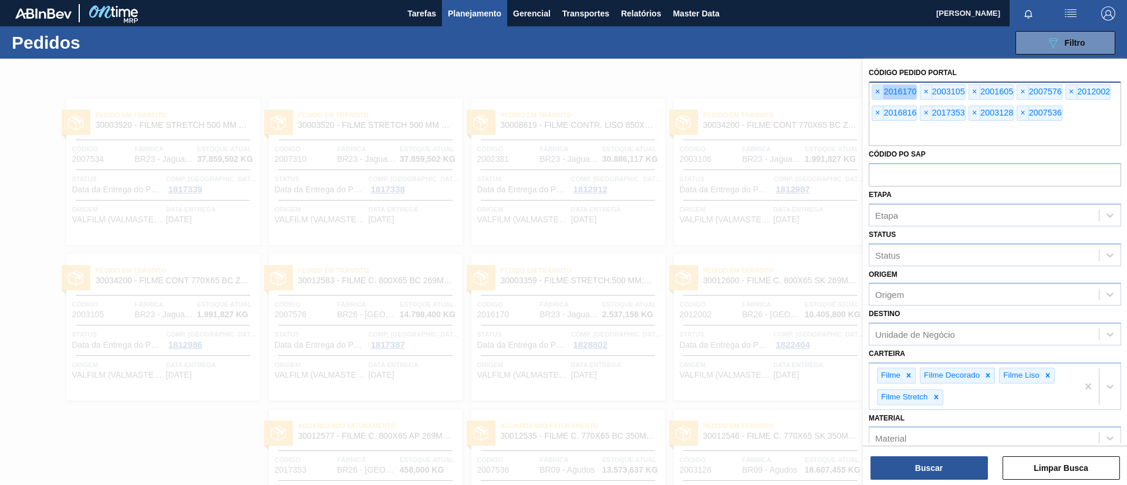
click at [877, 88] on span "×" at bounding box center [877, 92] width 11 height 14
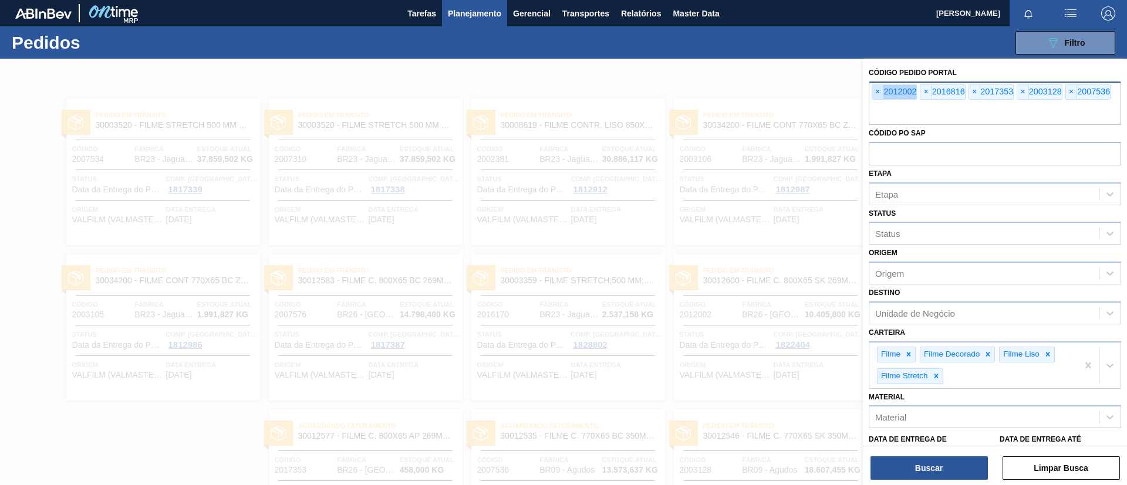
click at [877, 88] on span "×" at bounding box center [877, 92] width 11 height 14
click at [877, 87] on span "×" at bounding box center [877, 92] width 11 height 14
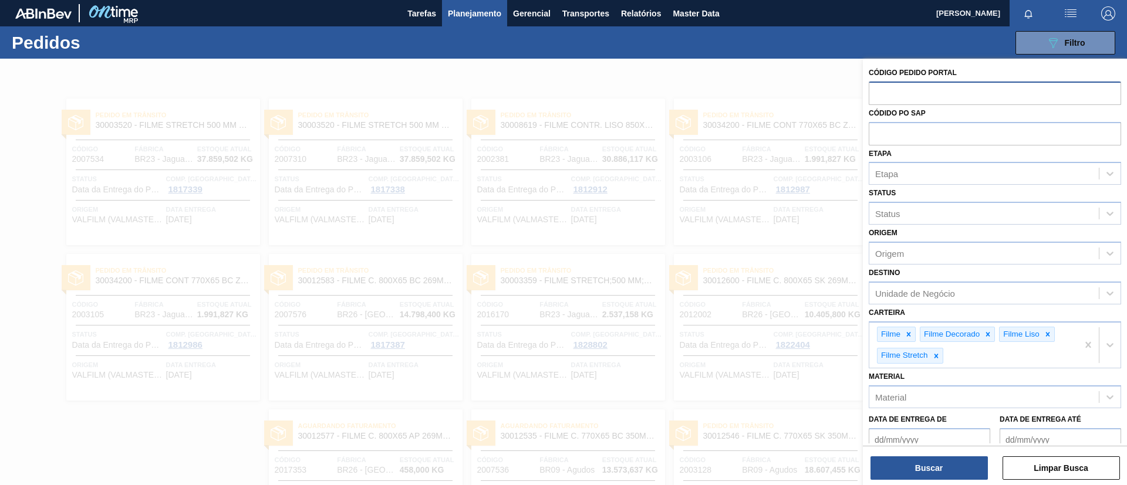
click at [877, 87] on input "text" at bounding box center [995, 93] width 252 height 22
paste input "2029832"
type input "2029832"
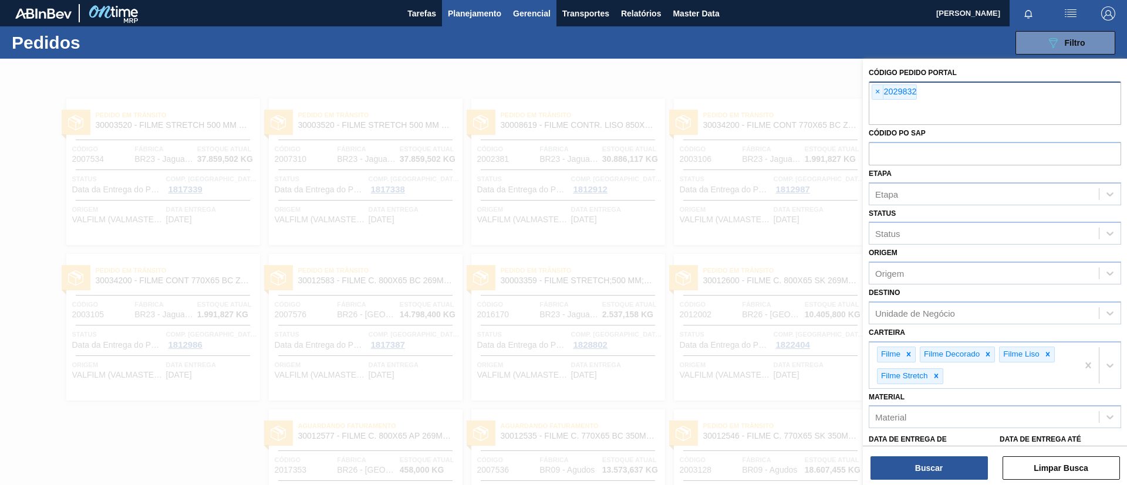
paste input "2037023"
type input "2037023"
click at [924, 476] on button "Buscar" at bounding box center [928, 468] width 117 height 23
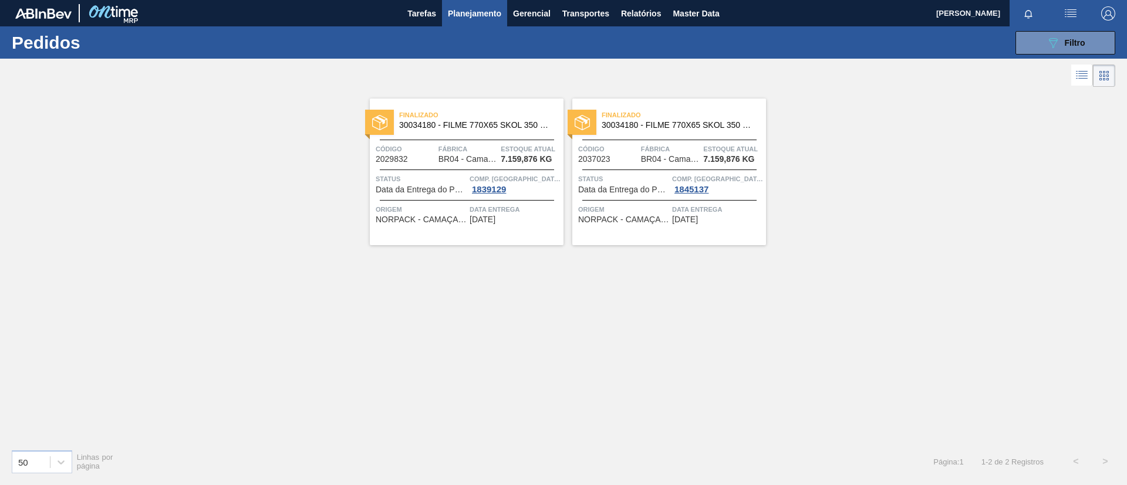
click at [477, 24] on button "Planejamento" at bounding box center [474, 13] width 65 height 26
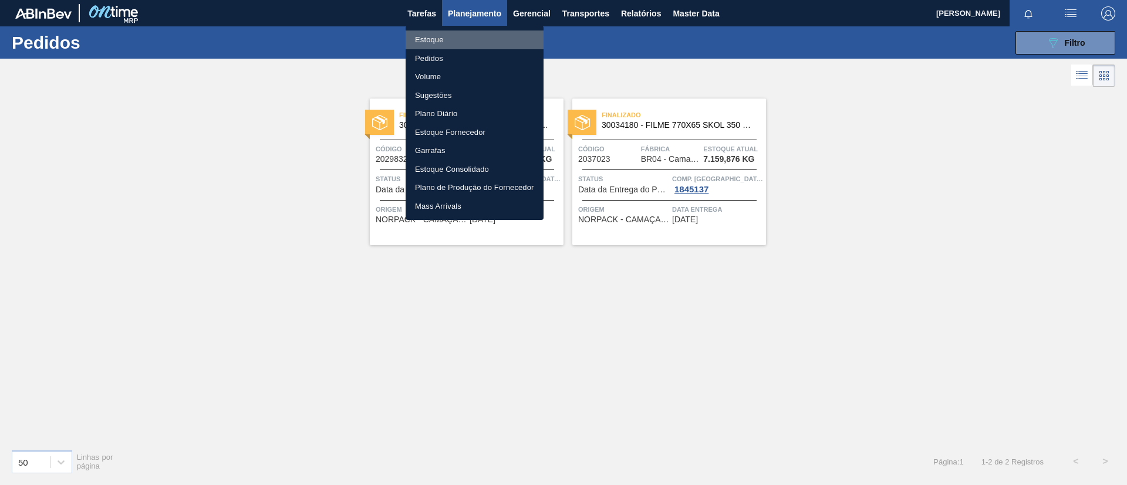
click at [467, 43] on li "Estoque" at bounding box center [475, 40] width 138 height 19
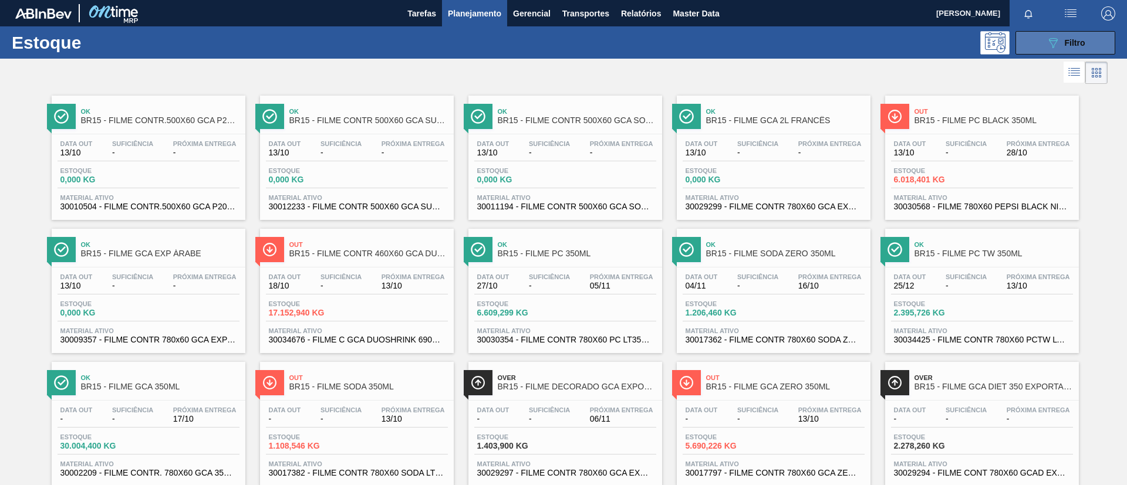
click at [1032, 43] on button "089F7B8B-B2A5-4AFE-B5C0-19BA573D28AC Filtro" at bounding box center [1065, 42] width 100 height 23
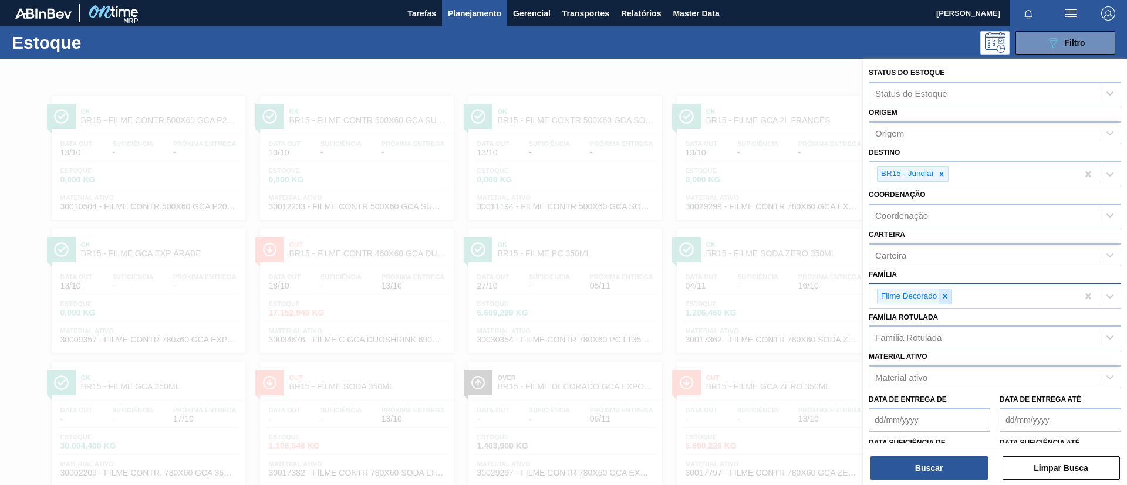
click at [946, 298] on icon at bounding box center [945, 296] width 8 height 8
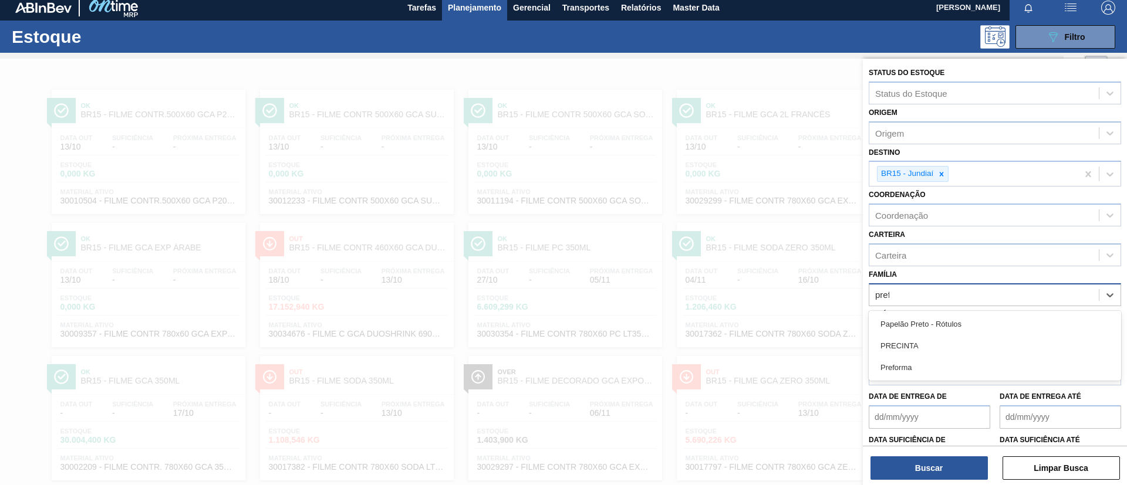
scroll to position [6, 0]
type input "preforma"
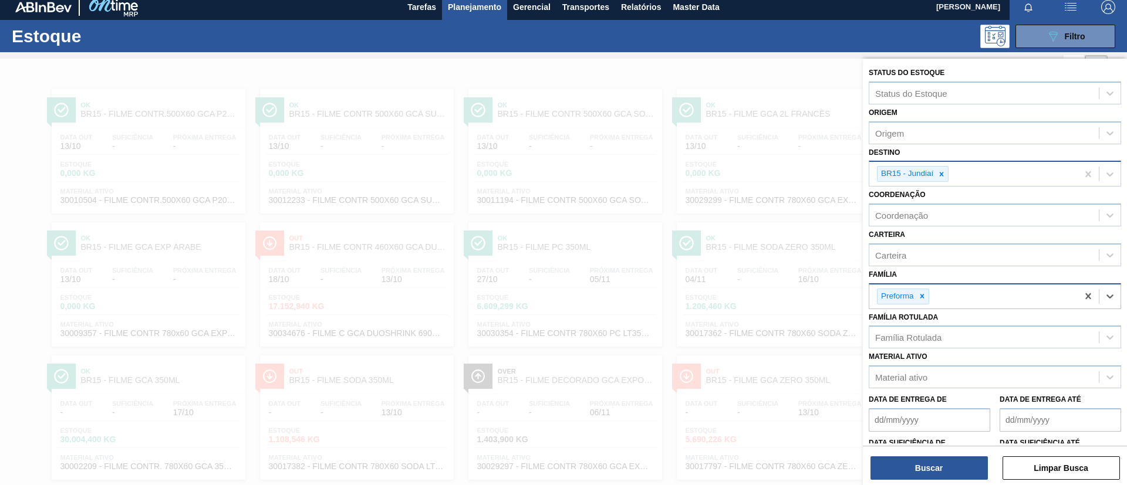
click at [950, 175] on div "BR15 - Jundiaí" at bounding box center [973, 174] width 208 height 24
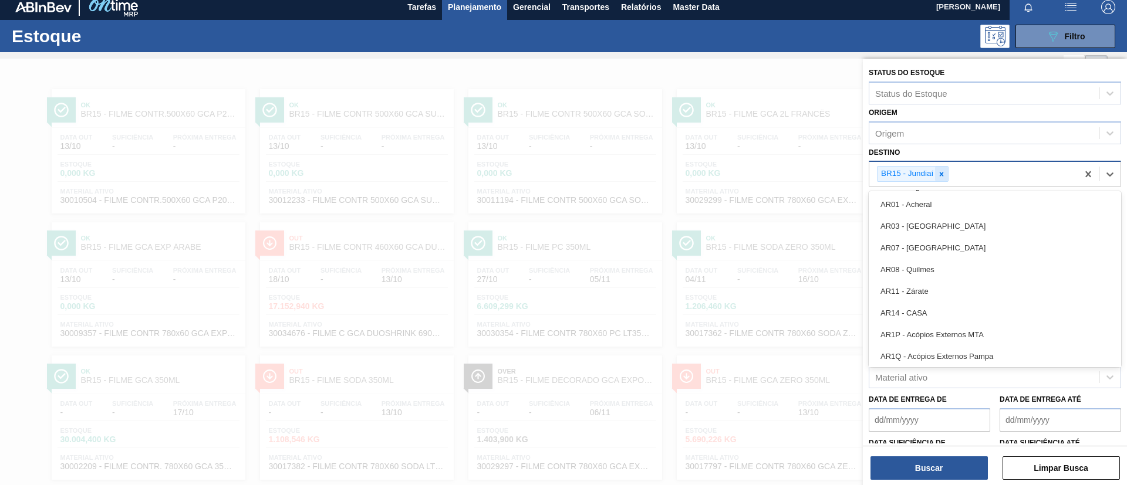
click at [944, 174] on icon at bounding box center [941, 174] width 8 height 8
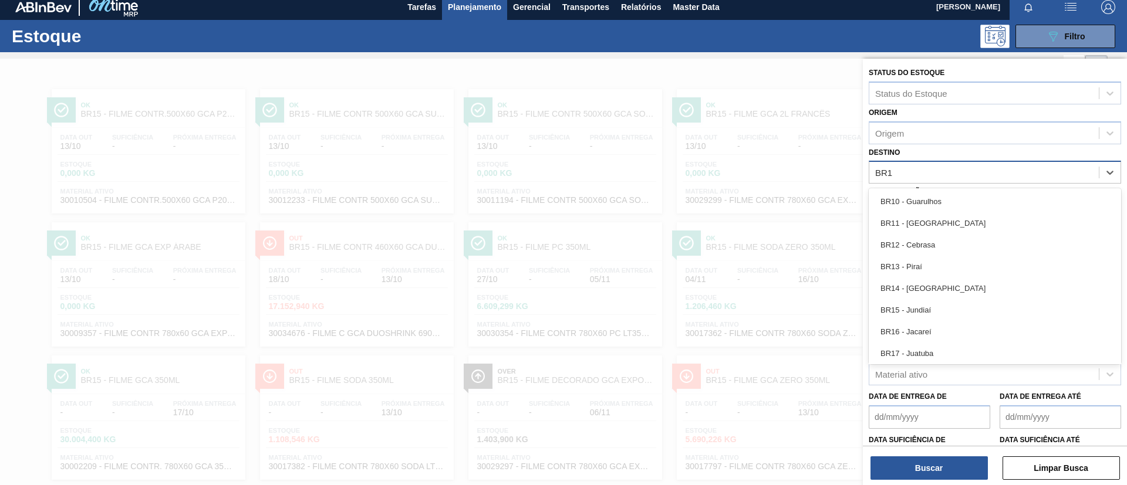
type input "BR18"
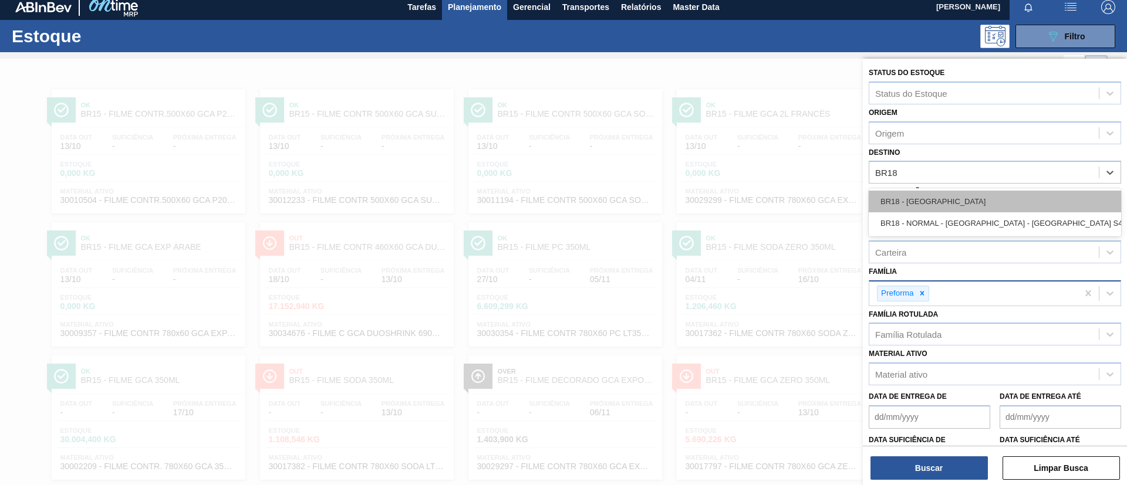
click at [965, 194] on div "BR18 - [GEOGRAPHIC_DATA]" at bounding box center [995, 202] width 252 height 22
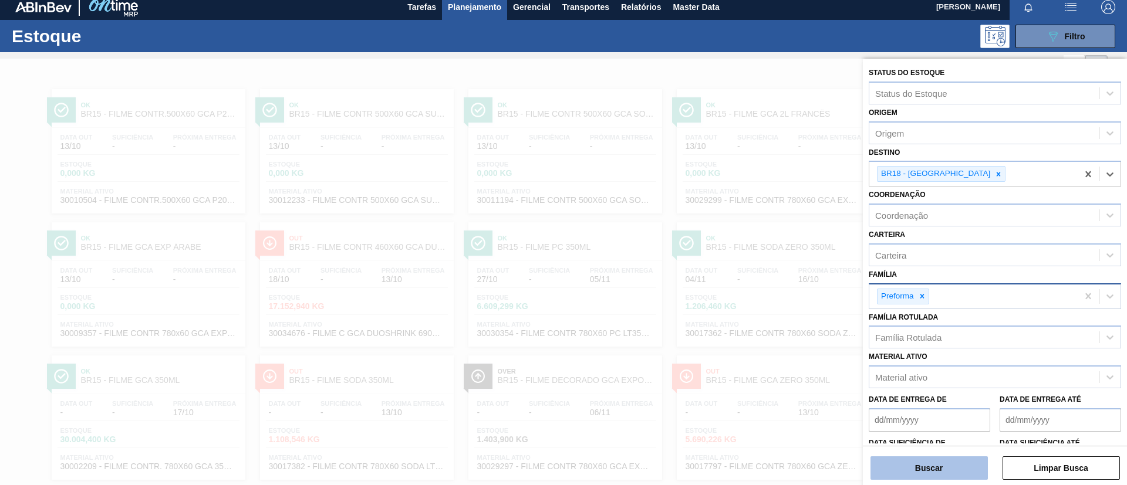
click at [936, 470] on button "Buscar" at bounding box center [928, 468] width 117 height 23
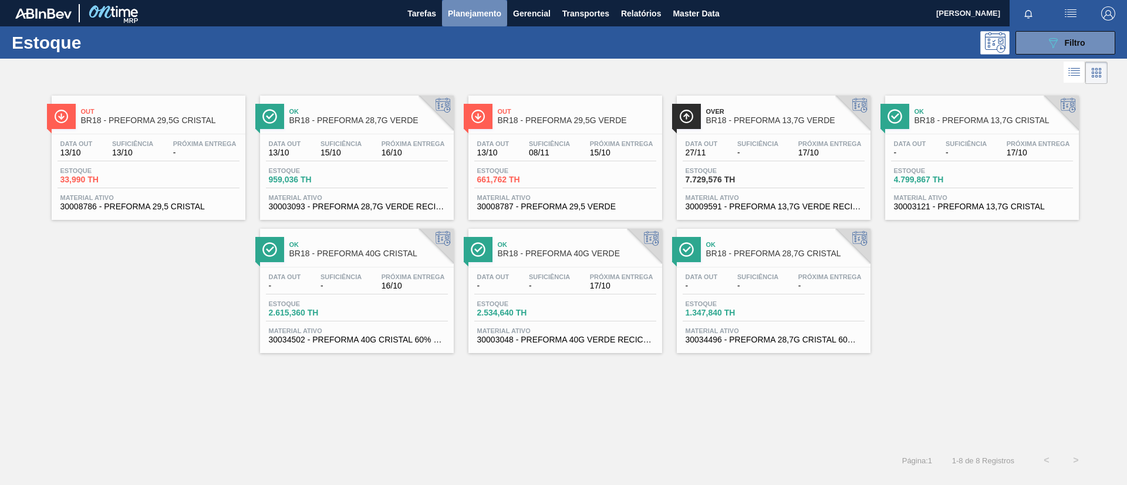
drag, startPoint x: 476, startPoint y: 8, endPoint x: 475, endPoint y: 33, distance: 25.2
click at [475, 9] on span "Planejamento" at bounding box center [474, 13] width 53 height 14
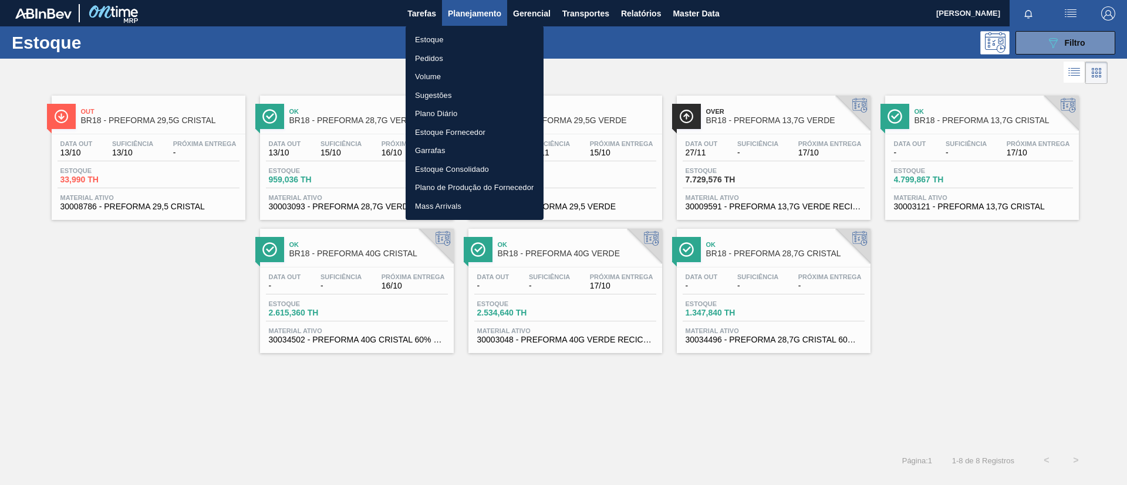
click at [468, 58] on li "Pedidos" at bounding box center [475, 58] width 138 height 19
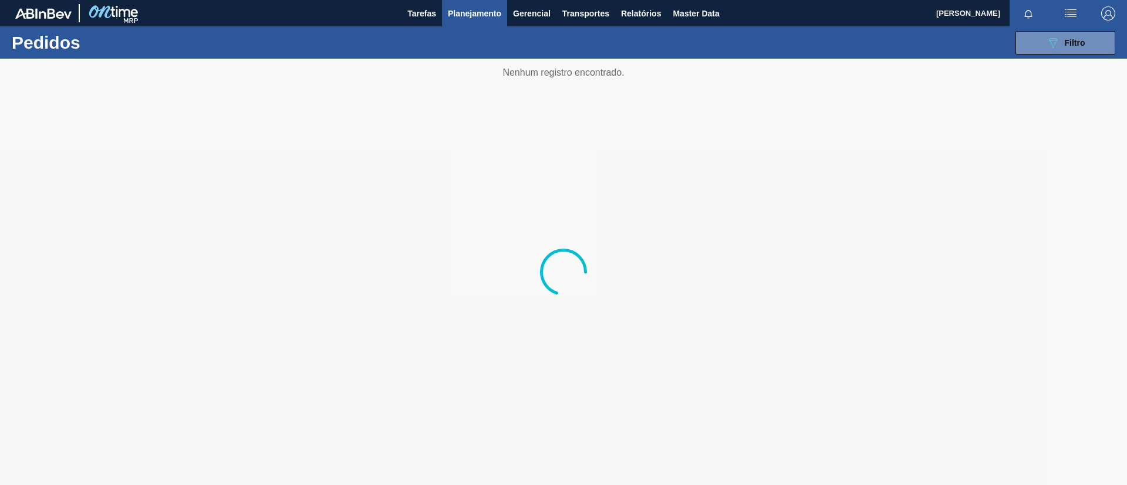
click at [1006, 42] on div "089F7B8B-B2A5-4AFE-B5C0-19BA573D28AC Filtro Código Pedido Portal × 2029832 × 20…" at bounding box center [654, 42] width 934 height 35
click at [1016, 48] on div "089F7B8B-B2A5-4AFE-B5C0-19BA573D28AC Filtro Código Pedido Portal × 2029832 × 20…" at bounding box center [654, 42] width 934 height 35
click at [1016, 48] on button "089F7B8B-B2A5-4AFE-B5C0-19BA573D28AC Filtro" at bounding box center [1065, 42] width 100 height 23
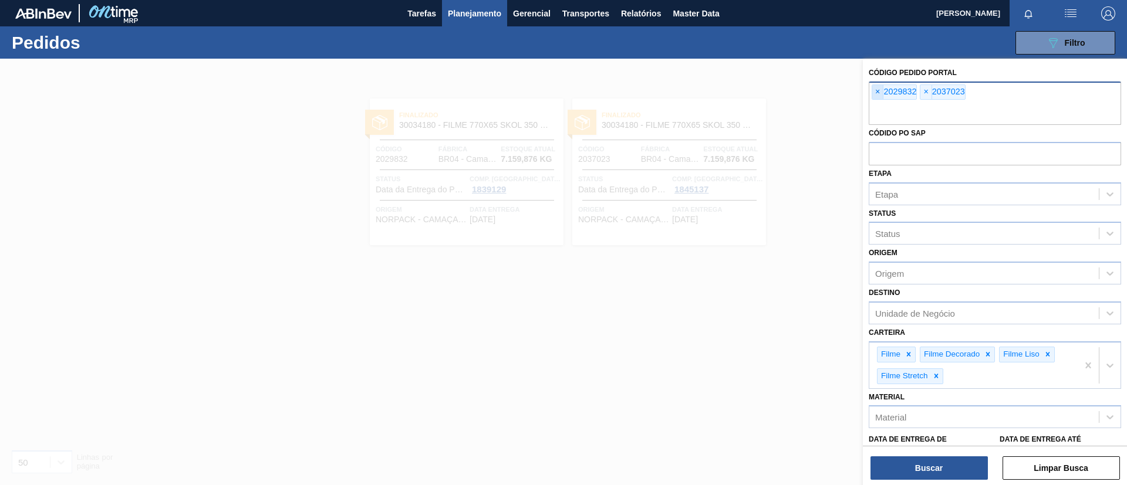
click at [876, 89] on span "×" at bounding box center [877, 92] width 11 height 14
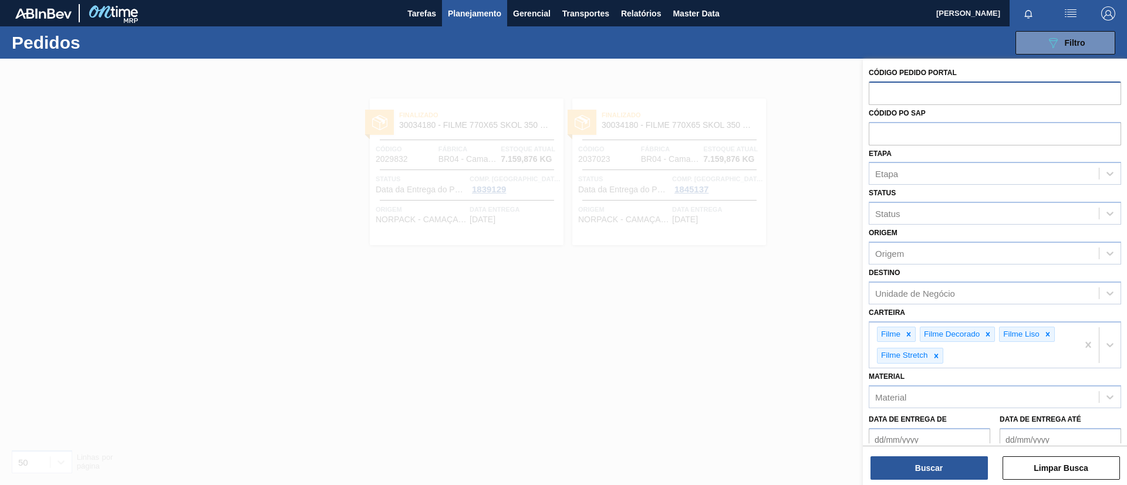
click at [876, 88] on input "text" at bounding box center [995, 93] width 252 height 22
paste input "2027012"
type input "2027012"
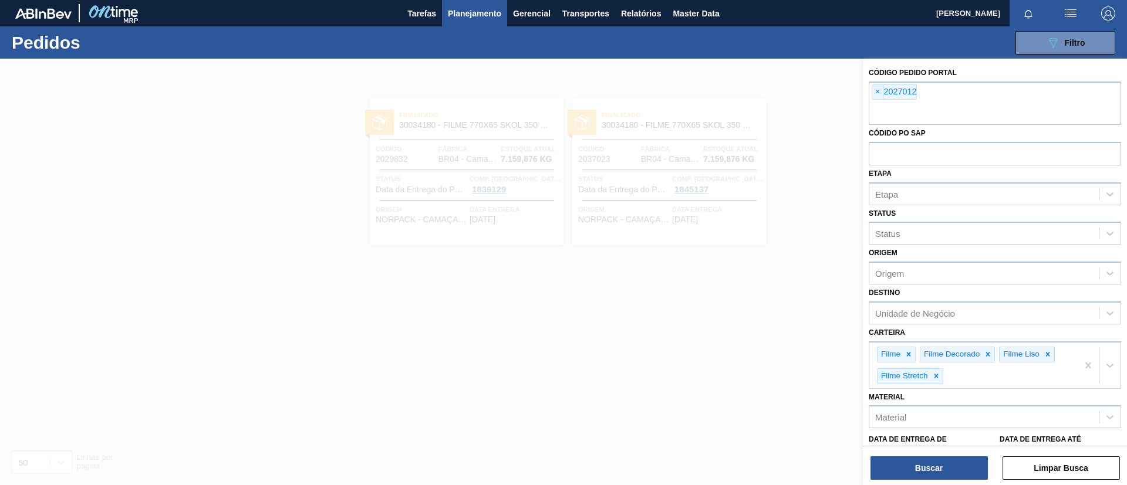
paste input "2012065"
type input "2012065"
paste input "2032612"
type input "2032612"
paste input "2022676"
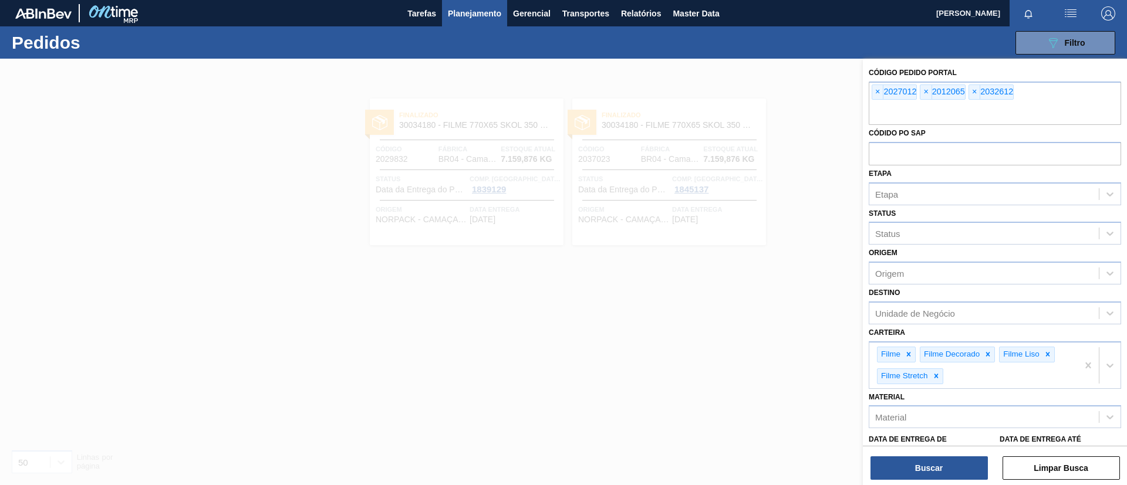
type input "2022676"
click at [894, 464] on button "Buscar" at bounding box center [928, 468] width 117 height 23
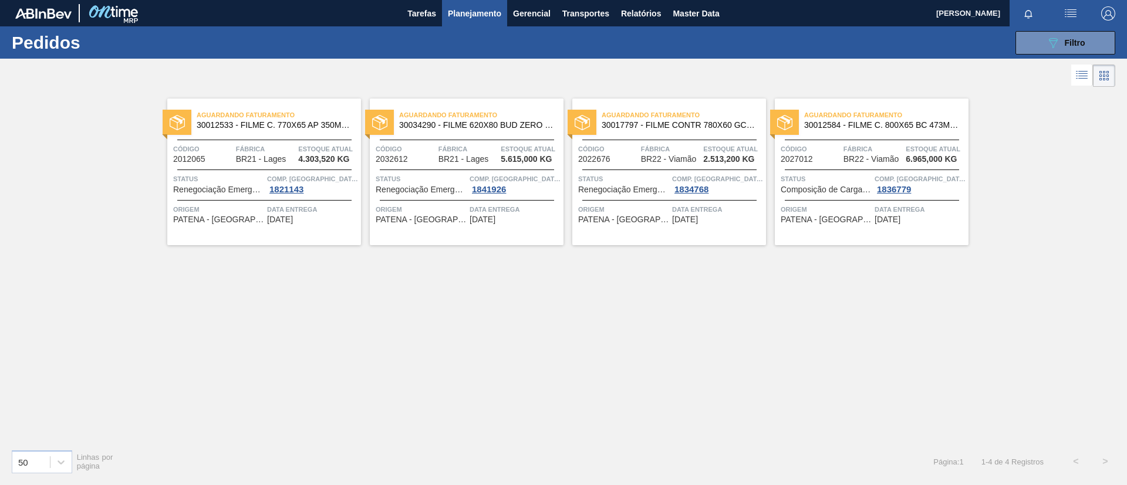
click at [309, 123] on span "30012533 - FILME C. 770X65 AP 350ML C12 429" at bounding box center [274, 125] width 155 height 9
click at [495, 121] on span "30034290 - FILME 620X80 BUD ZERO 350 SLK C8" at bounding box center [476, 125] width 155 height 9
click at [728, 126] on span "30017797 - FILME CONTR 780X60 GCA ZERO 350ML NIV22" at bounding box center [679, 125] width 155 height 9
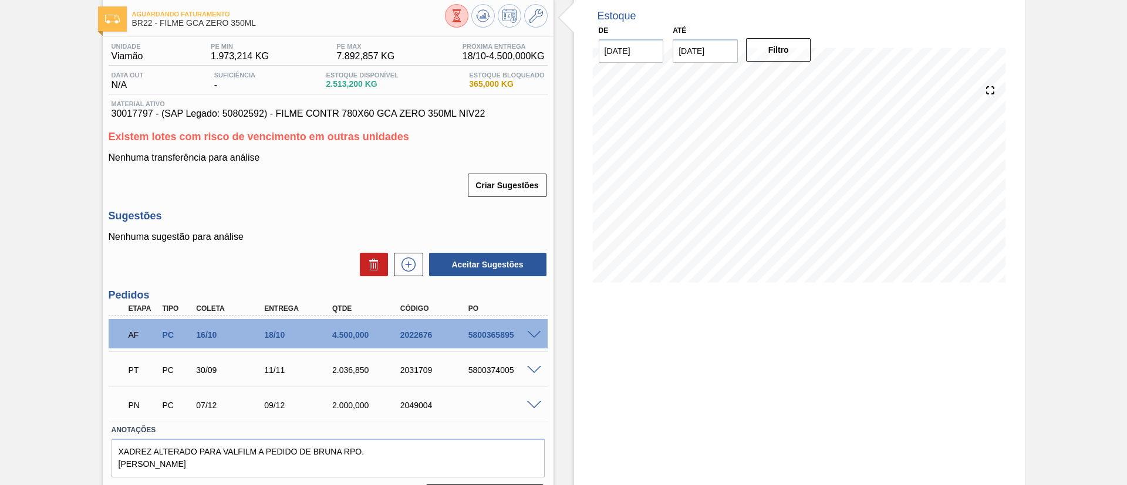
scroll to position [88, 0]
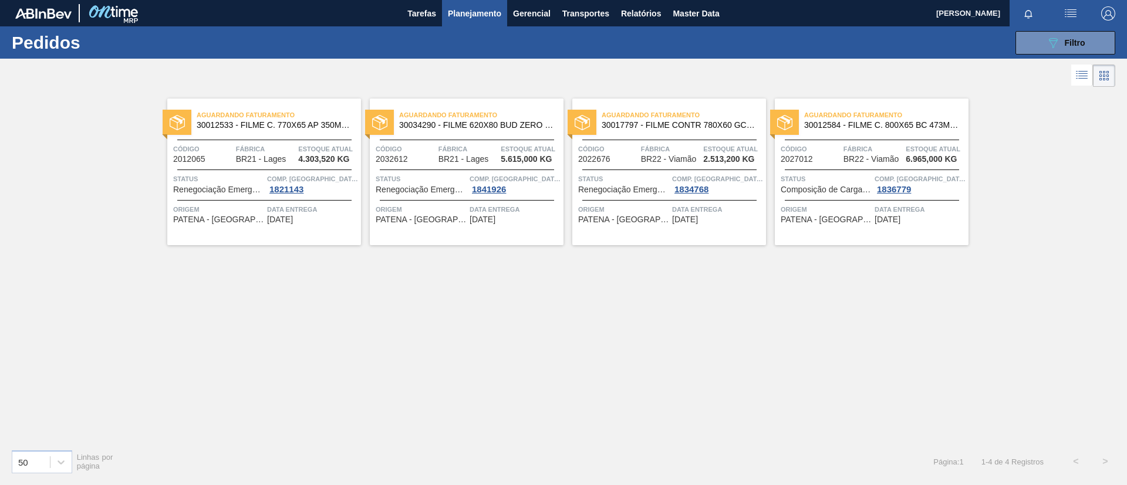
click at [908, 135] on div "Aguardando Faturamento 30012584 - FILME C. 800X65 BC 473ML C12 429 Código 20270…" at bounding box center [872, 172] width 194 height 147
click at [706, 123] on span "30017797 - FILME CONTR 780X60 GCA ZERO 350ML NIV22" at bounding box center [679, 125] width 155 height 9
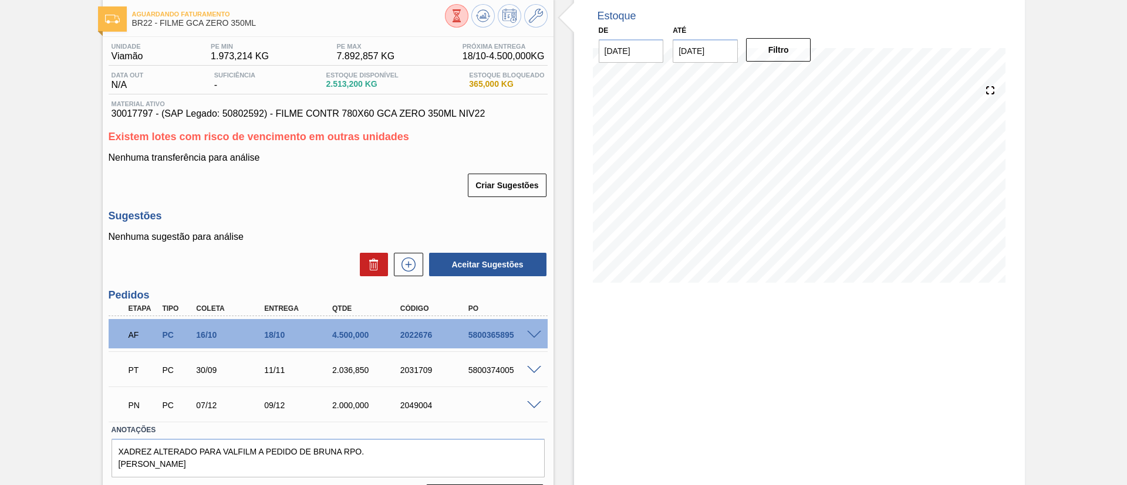
scroll to position [88, 0]
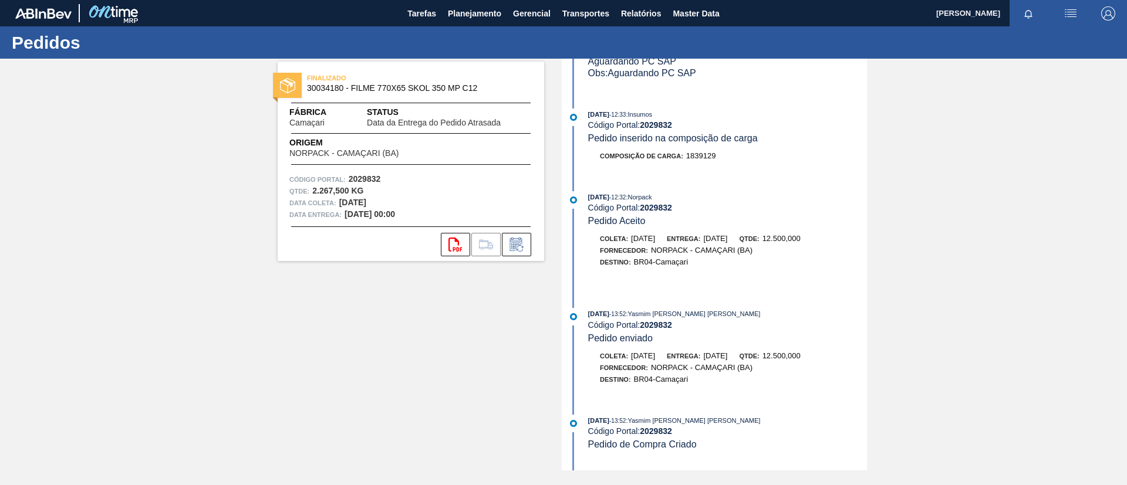
scroll to position [1579, 0]
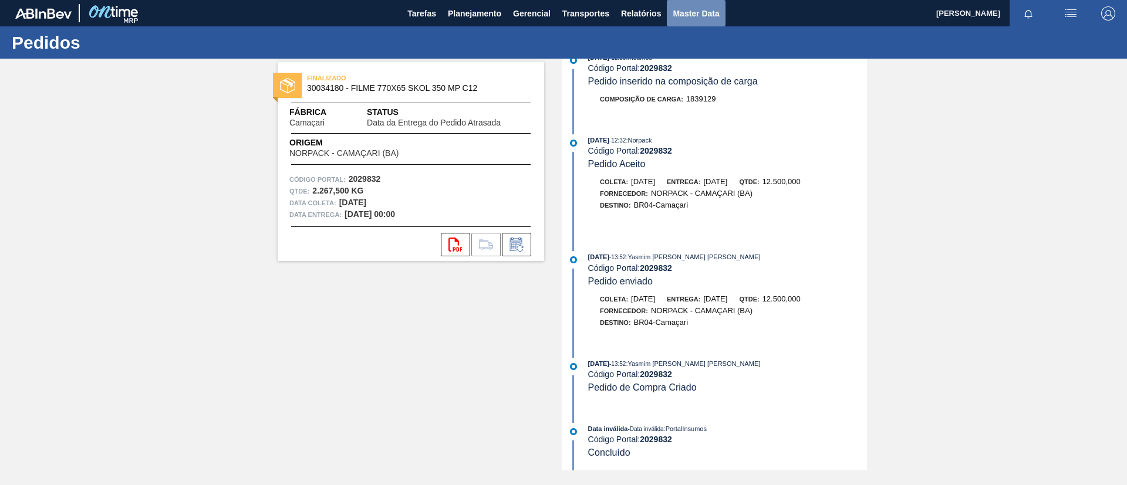
click at [697, 18] on span "Master Data" at bounding box center [696, 13] width 46 height 14
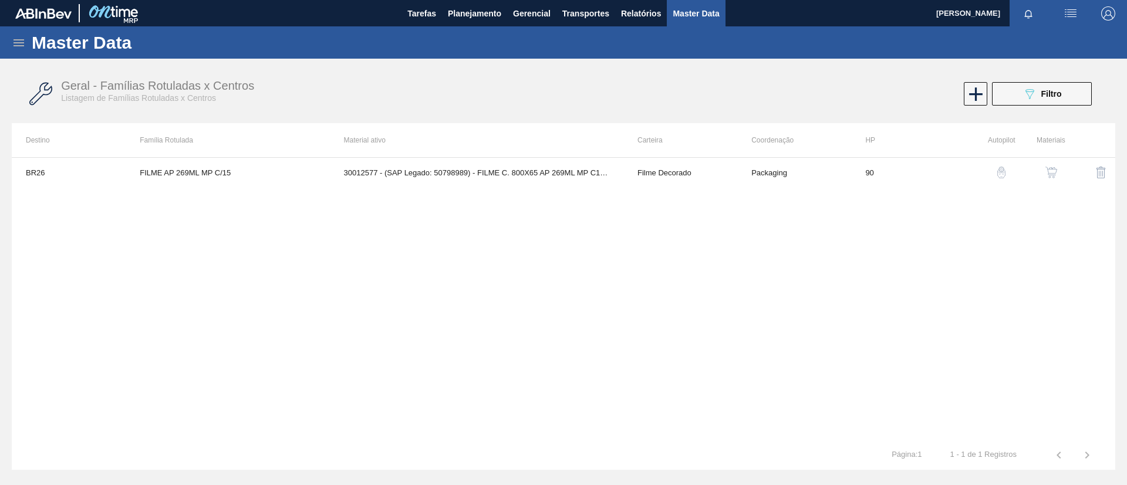
click at [24, 40] on icon at bounding box center [18, 42] width 11 height 7
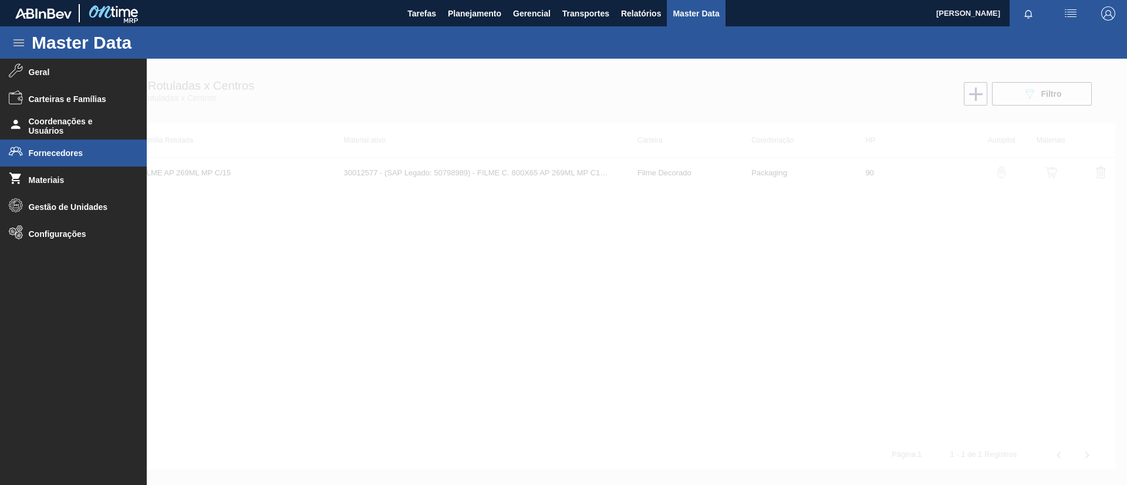
click at [97, 154] on span "Fornecedores" at bounding box center [77, 152] width 97 height 9
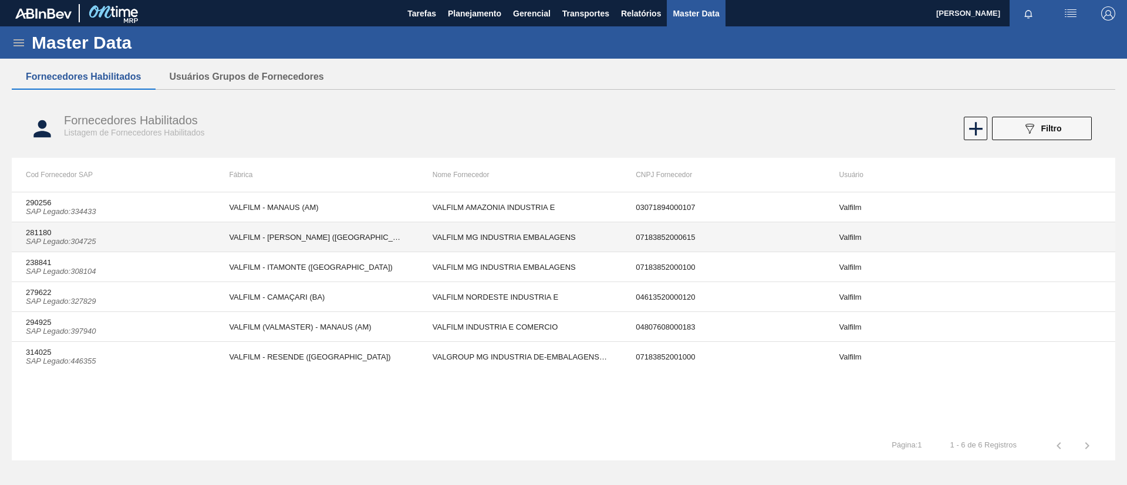
click at [173, 242] on td "281180 SAP Legado : 304725" at bounding box center [113, 237] width 203 height 30
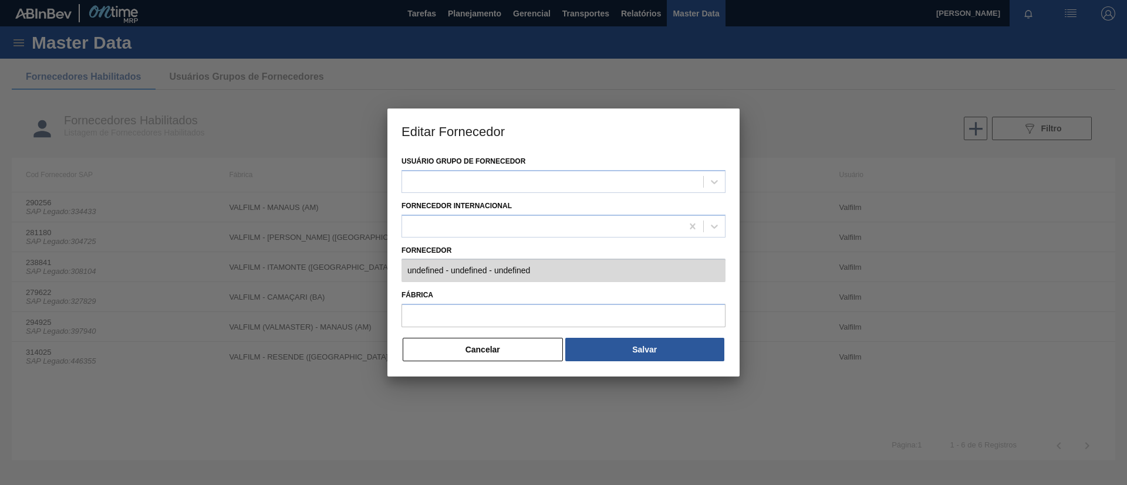
type input "281180 (SAP Legado: 304725) - VALFILM MG INDUSTRIA EMBALAGENS - 07183852000615"
type input "VALFILM - LORENA (SP)"
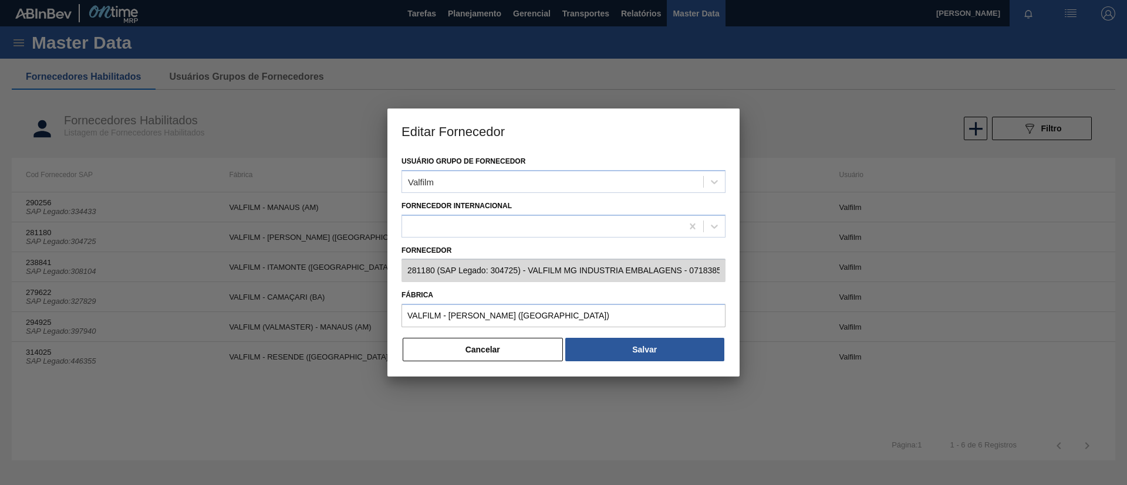
scroll to position [0, 33]
click at [784, 270] on div "Editar Fornecedor Usuário Grupo de Fornecedor Valfilm Fornecedor Internacional …" at bounding box center [563, 242] width 1127 height 485
click at [498, 339] on button "Cancelar" at bounding box center [483, 349] width 160 height 23
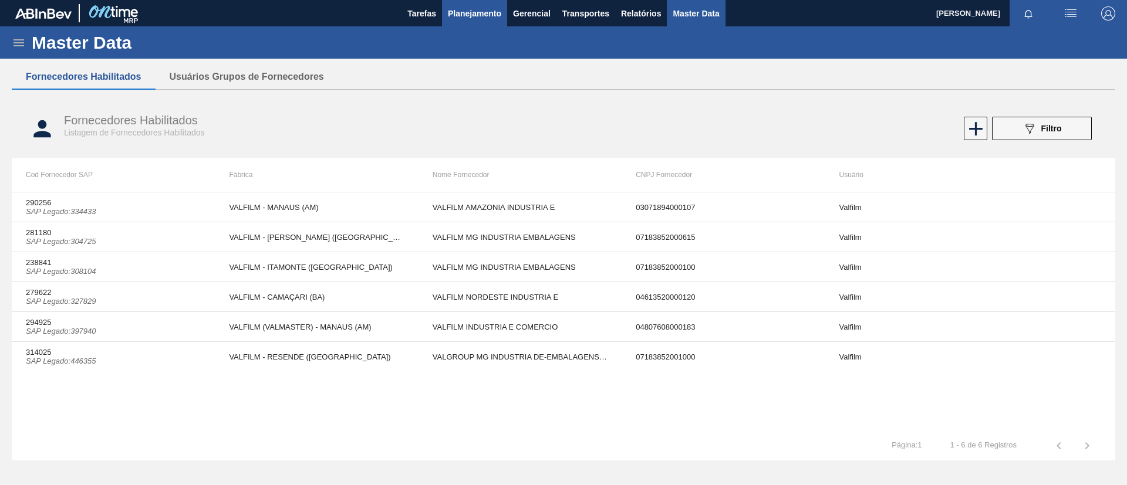
click at [494, 21] on button "Planejamento" at bounding box center [474, 13] width 65 height 26
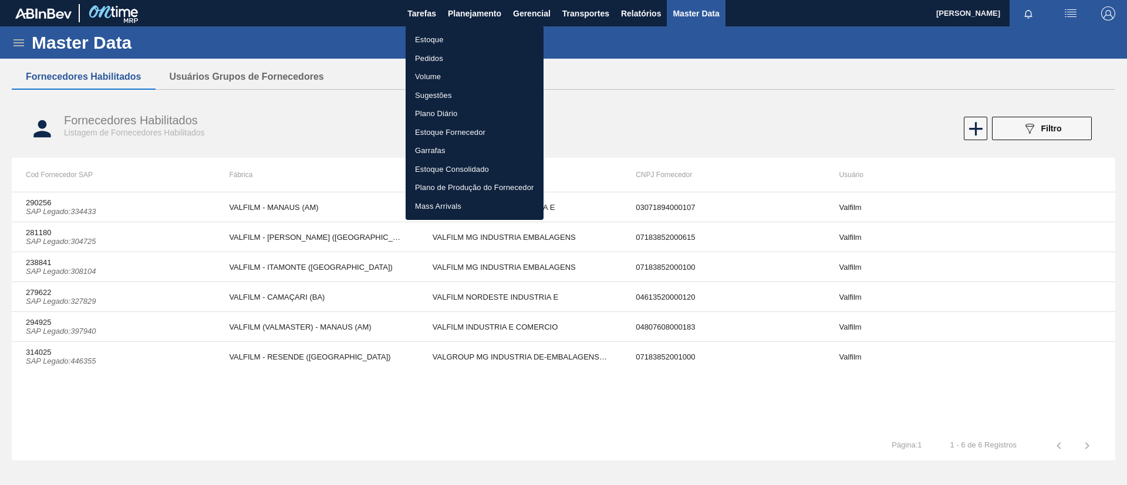
click at [492, 35] on li "Estoque" at bounding box center [475, 40] width 138 height 19
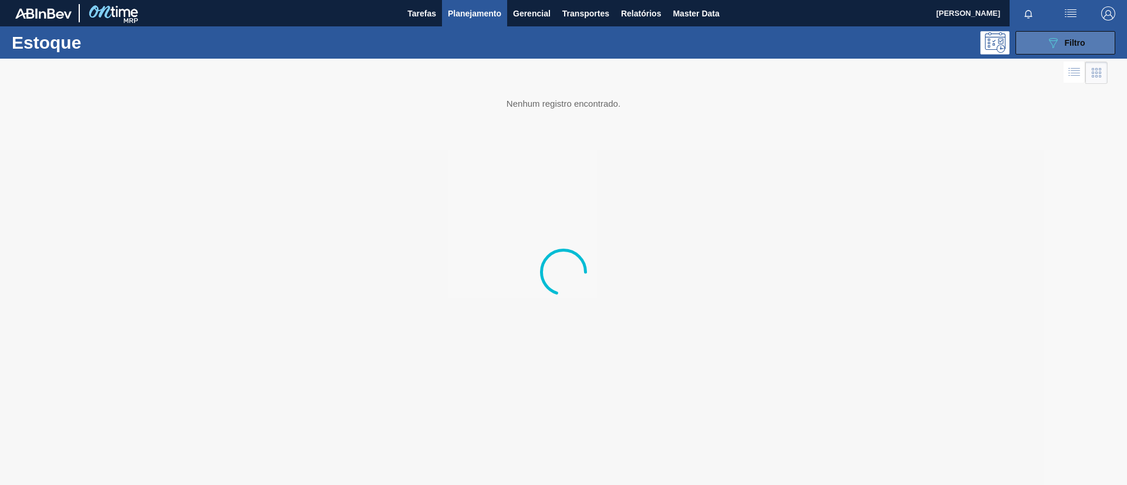
click at [1039, 32] on button "089F7B8B-B2A5-4AFE-B5C0-19BA573D28AC Filtro" at bounding box center [1065, 42] width 100 height 23
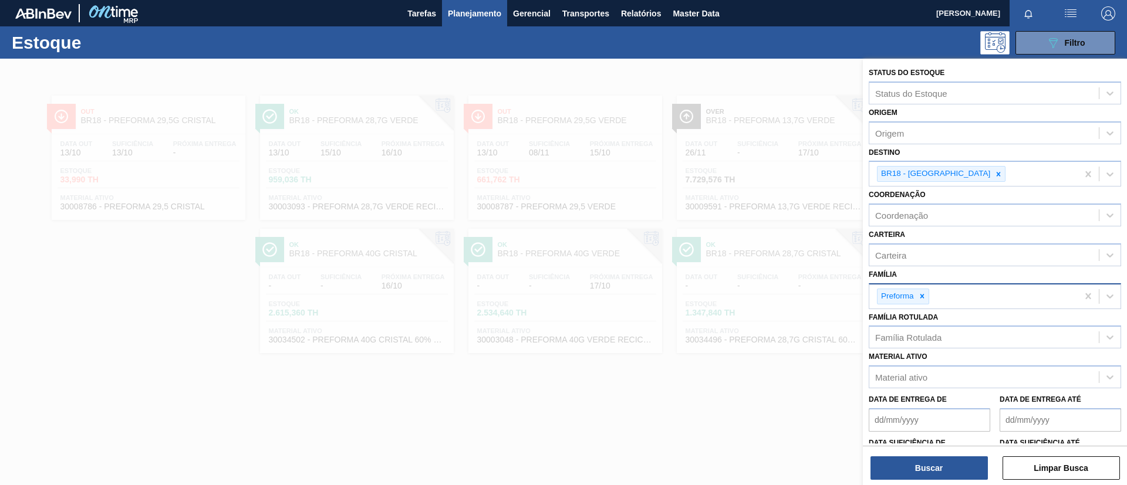
click at [926, 296] on div at bounding box center [922, 296] width 13 height 15
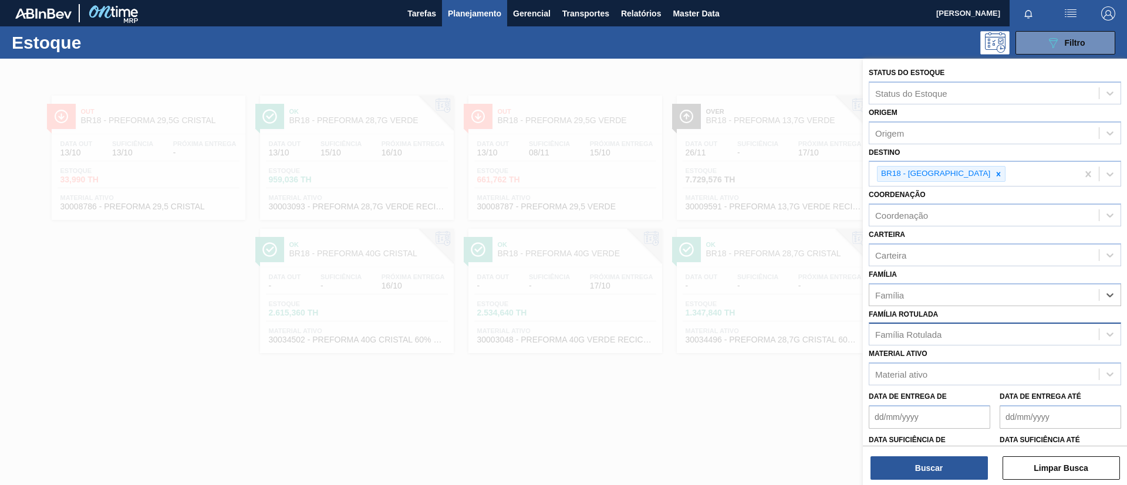
click at [930, 328] on div "Família Rotulada" at bounding box center [983, 334] width 229 height 17
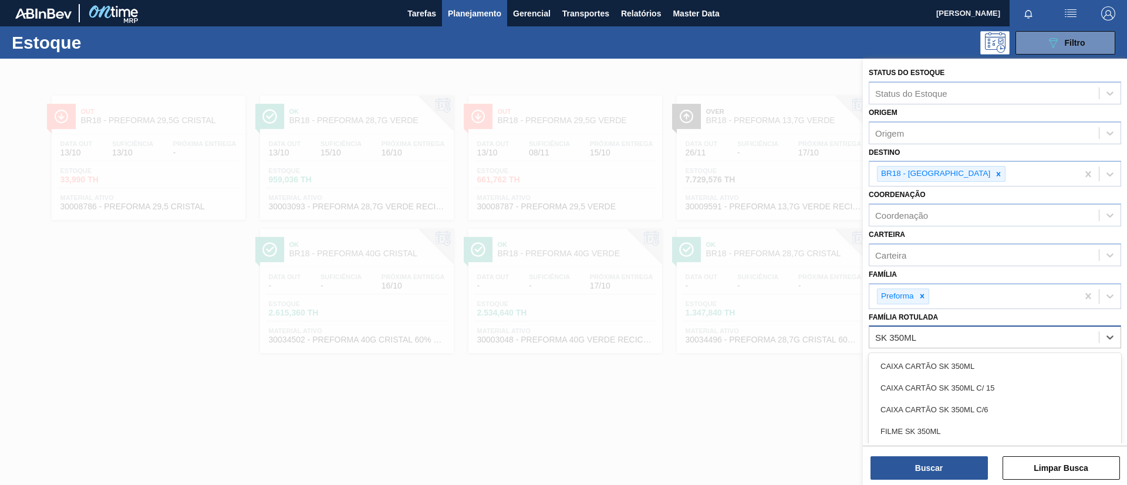
type Rotulada "SK 350ML MP"
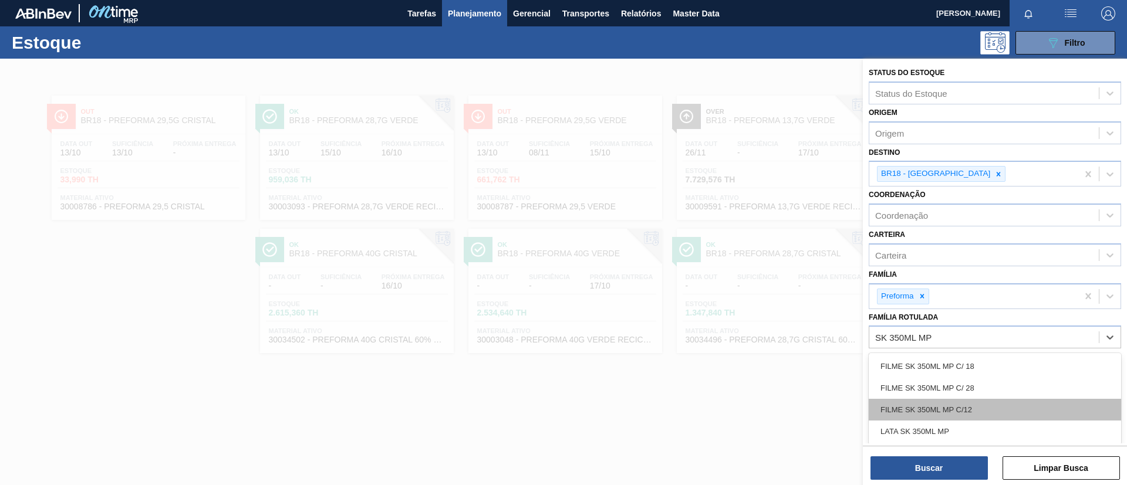
click at [978, 416] on div "FILME SK 350ML MP C/12" at bounding box center [995, 410] width 252 height 22
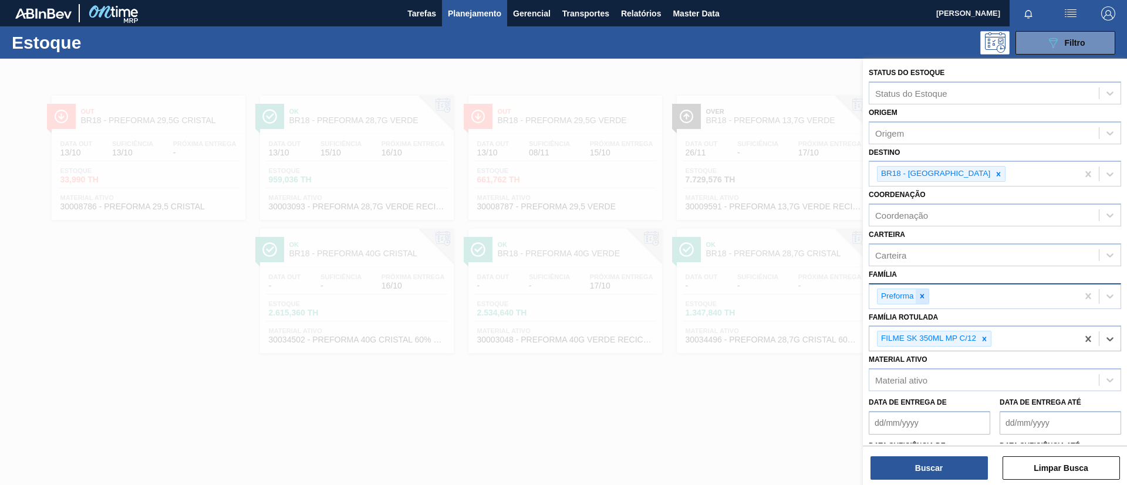
click at [922, 302] on div at bounding box center [922, 296] width 13 height 15
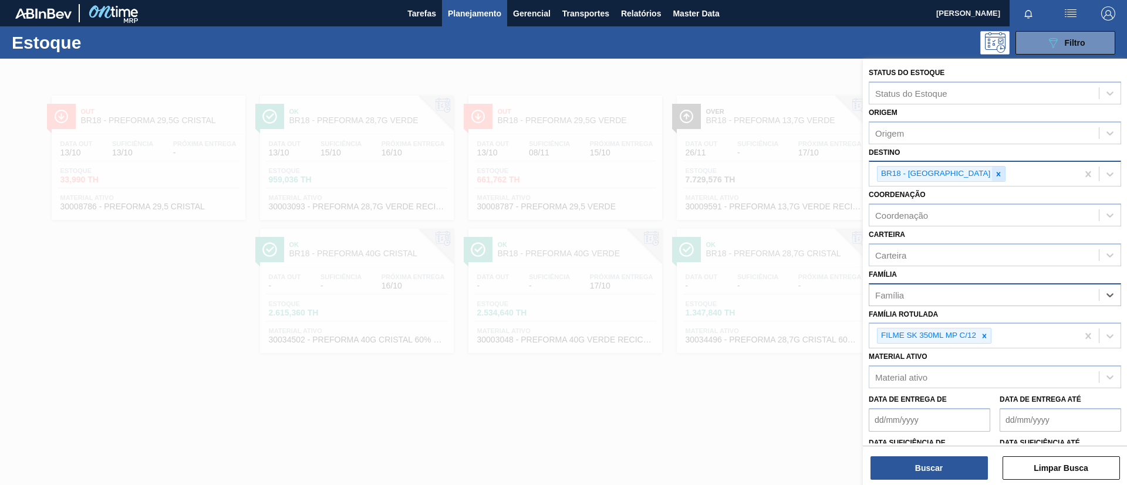
click at [994, 171] on icon at bounding box center [998, 174] width 8 height 8
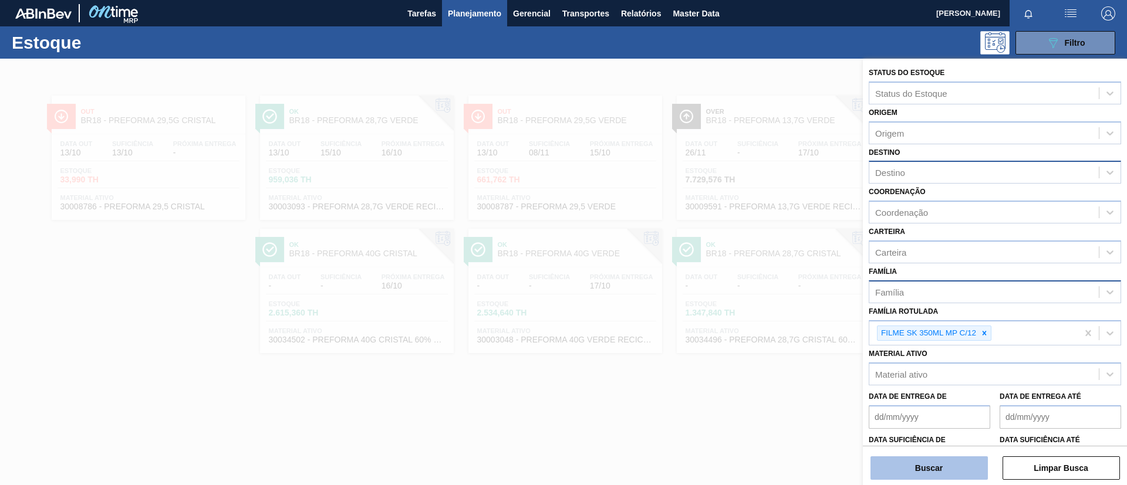
click at [969, 465] on button "Buscar" at bounding box center [928, 468] width 117 height 23
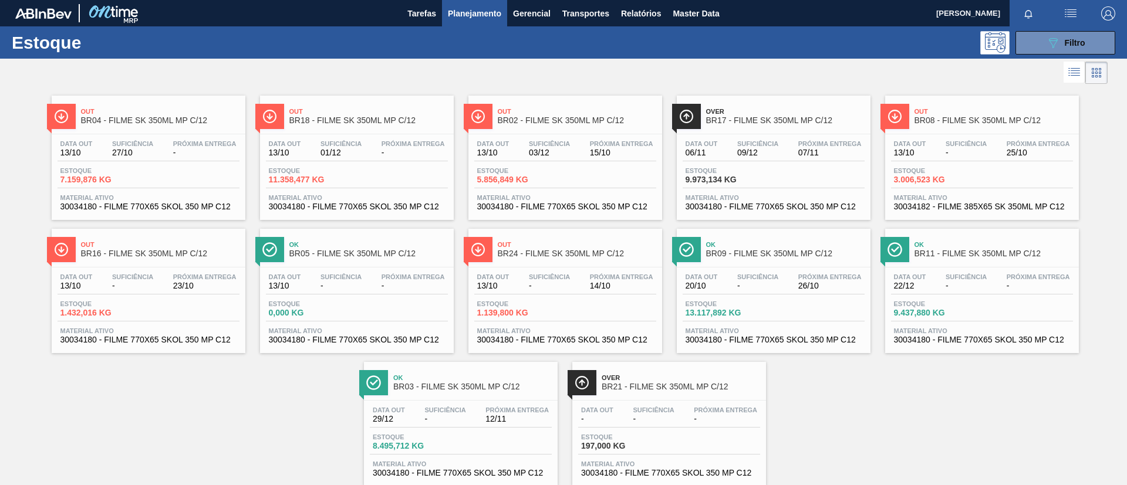
click at [104, 114] on span "Out" at bounding box center [160, 111] width 158 height 7
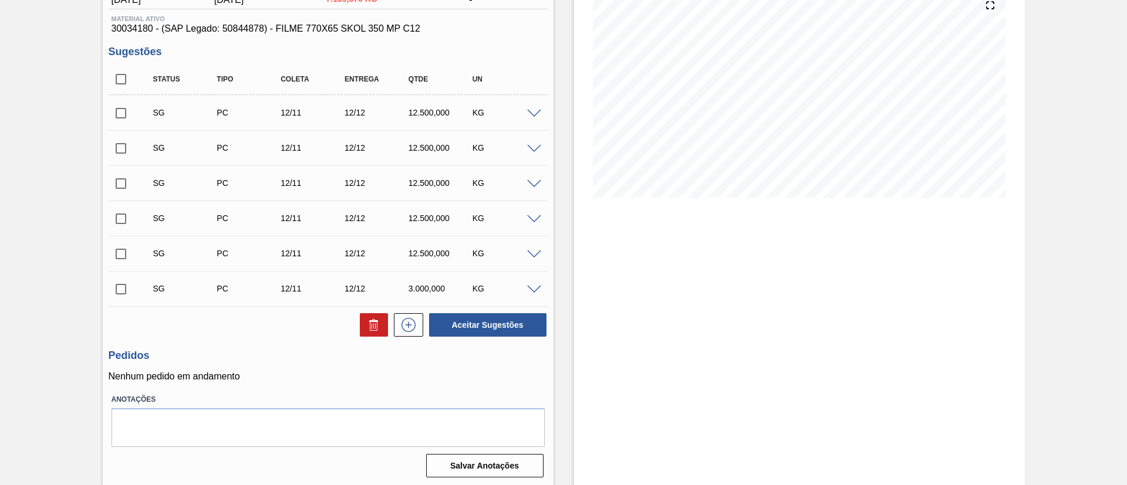
scroll to position [148, 0]
click at [535, 116] on div "SG PC 12/11 12/12 12.500,000 KG" at bounding box center [328, 110] width 439 height 29
click at [541, 112] on div at bounding box center [535, 110] width 23 height 9
click at [539, 110] on span at bounding box center [534, 111] width 14 height 9
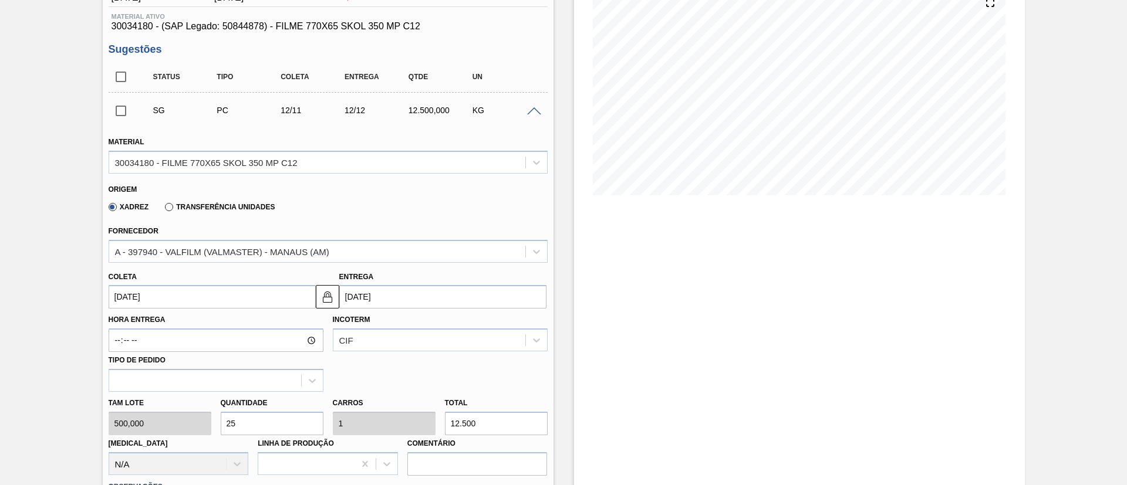
click at [374, 421] on div "Tam lote 500,000 Quantidade 25 Carros 1 Total 12.500 Doca N/A Linha de Produção…" at bounding box center [328, 434] width 448 height 84
type input "0,004"
type input "0"
type input "2"
type input "0,044"
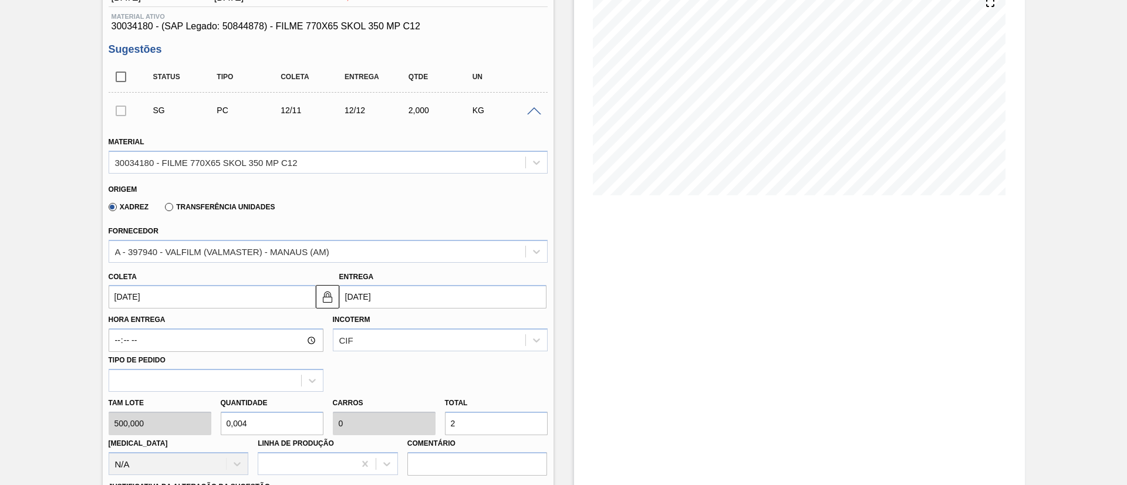
type input "0,002"
type input "22"
type input "0,454"
type input "0,018"
type input "227"
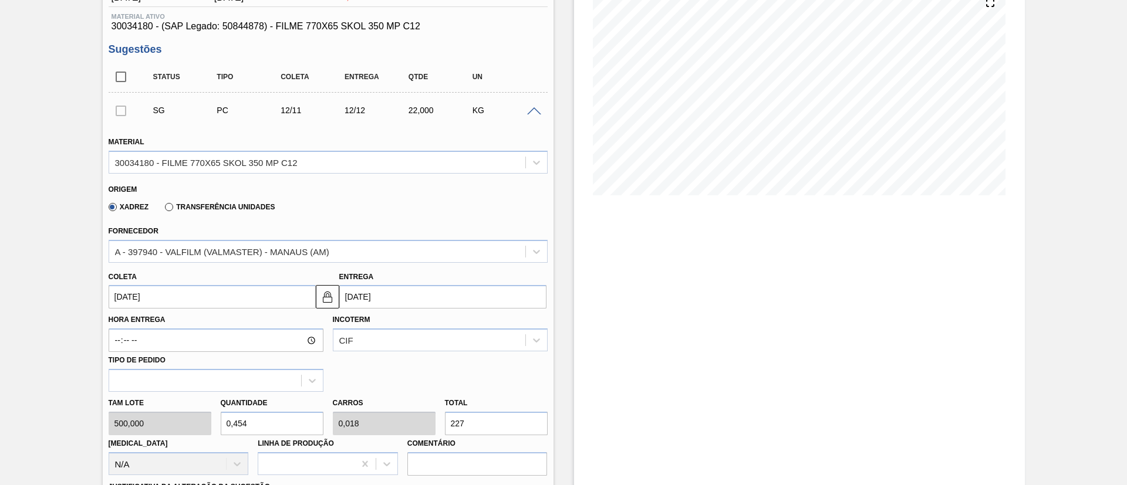
type input "4,554"
type input "0,182"
type input "2.277"
type input "45,552"
type input "1,822"
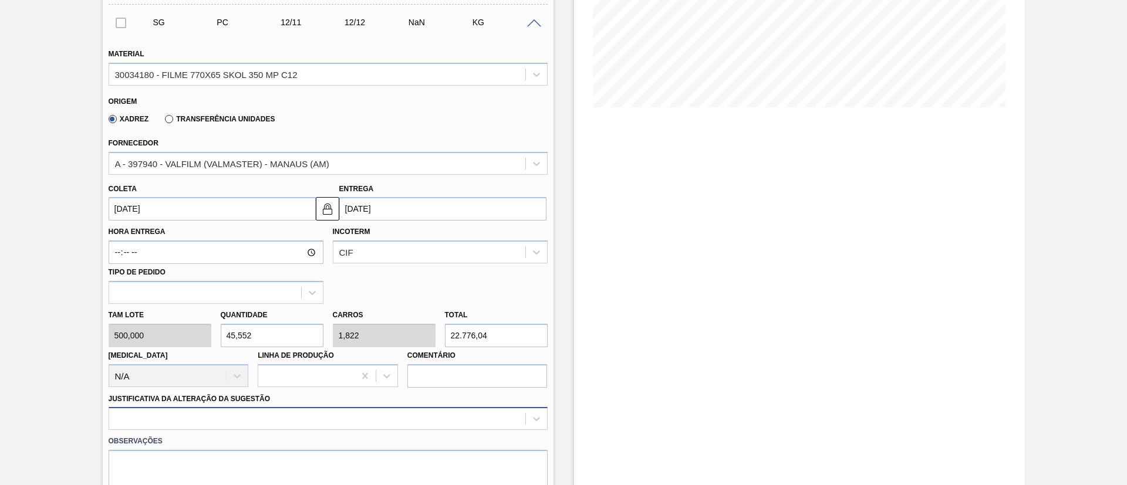
type input "22.776,04"
click at [246, 421] on div at bounding box center [328, 418] width 439 height 23
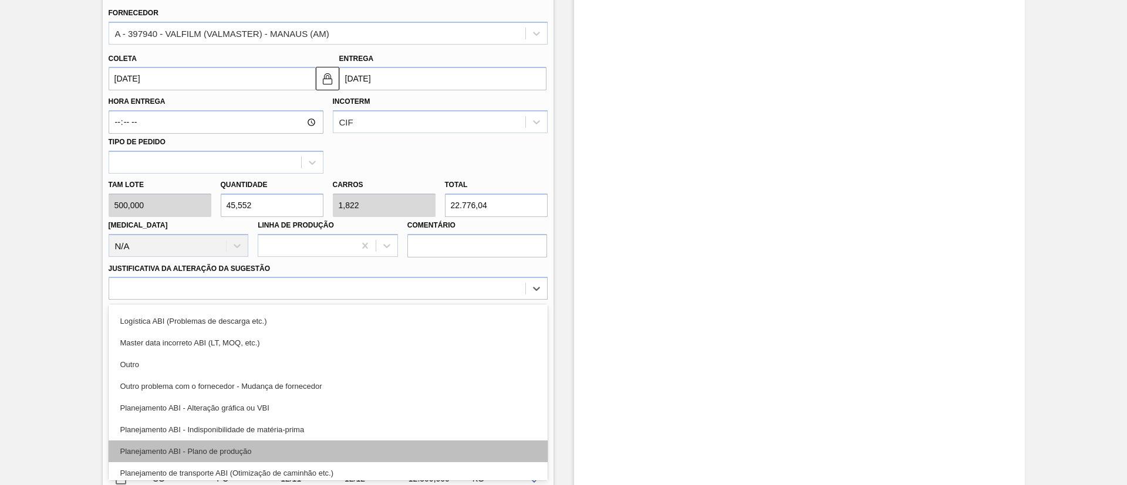
scroll to position [88, 0]
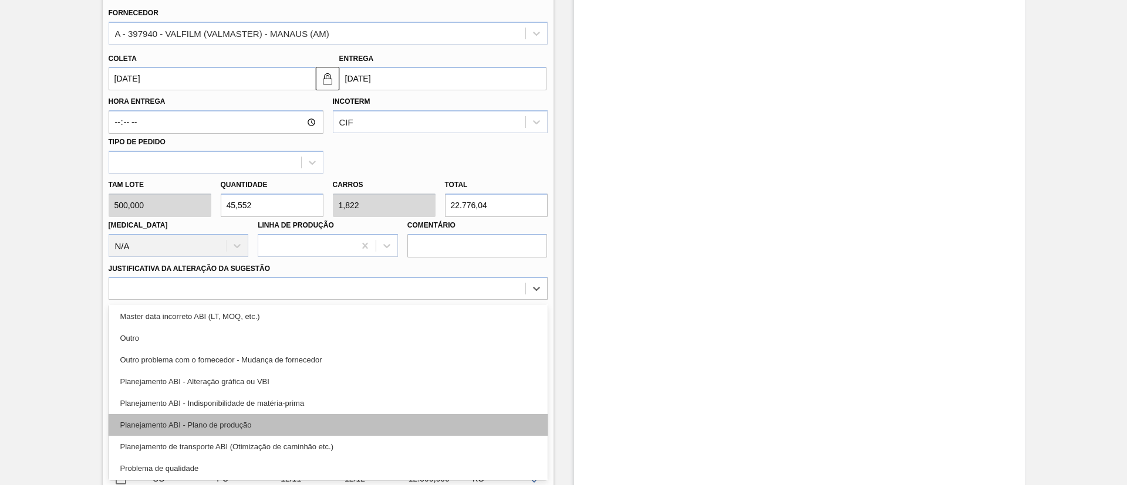
click at [238, 414] on div "Planejamento ABI - Plano de produção" at bounding box center [328, 425] width 439 height 22
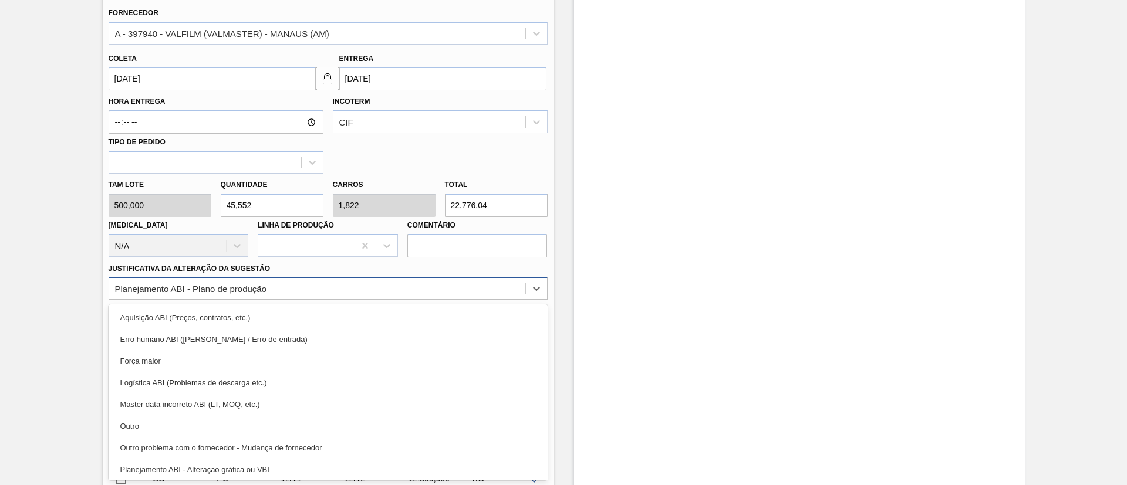
click at [272, 292] on div "Planejamento ABI - Plano de produção" at bounding box center [317, 289] width 416 height 17
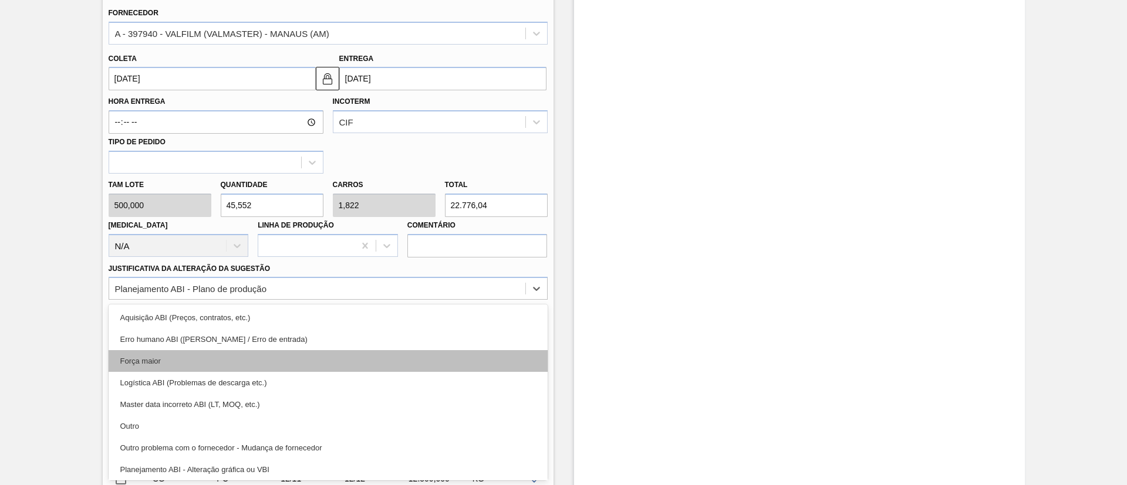
click at [222, 360] on div "Força maior" at bounding box center [328, 361] width 439 height 22
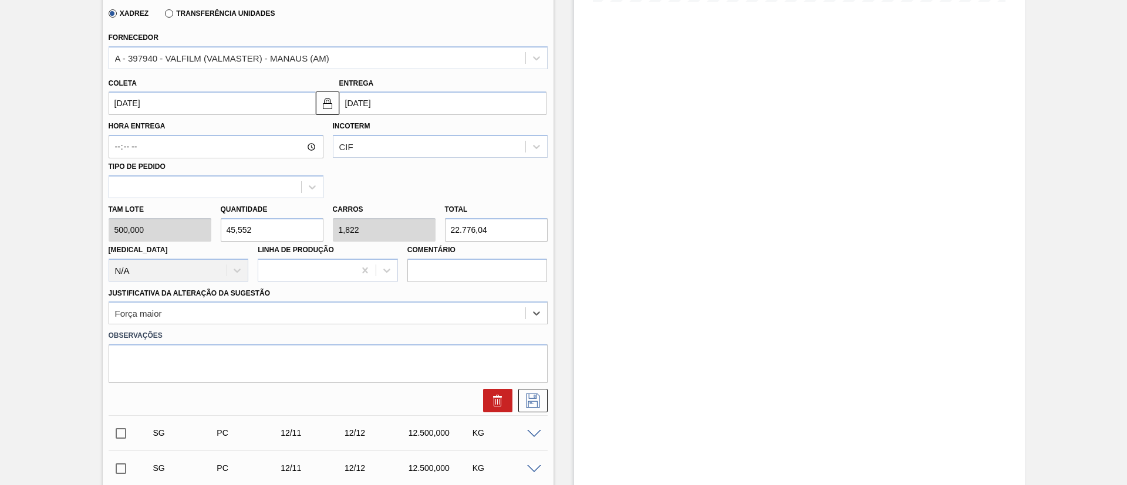
scroll to position [278, 0]
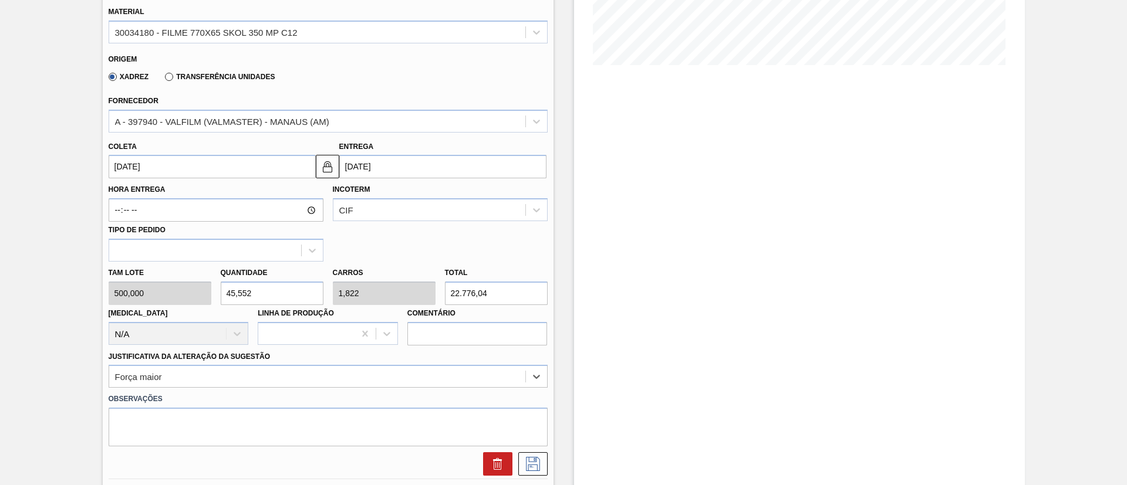
click at [269, 136] on div "Coleta 12/11/2025 Entrega 12/12/2025" at bounding box center [328, 157] width 448 height 43
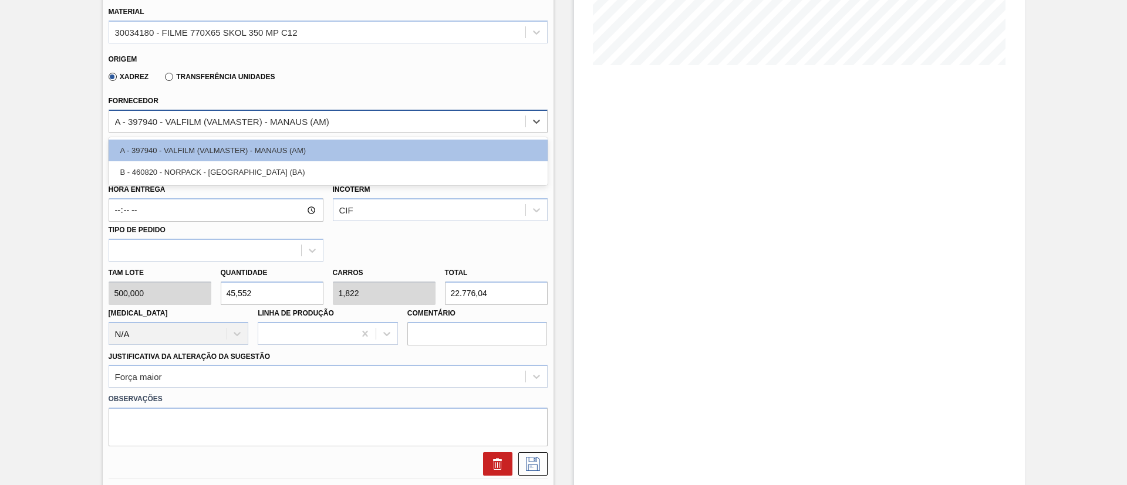
click at [275, 117] on div "A - 397940 - VALFILM (VALMASTER) - MANAUS (AM)" at bounding box center [222, 121] width 214 height 10
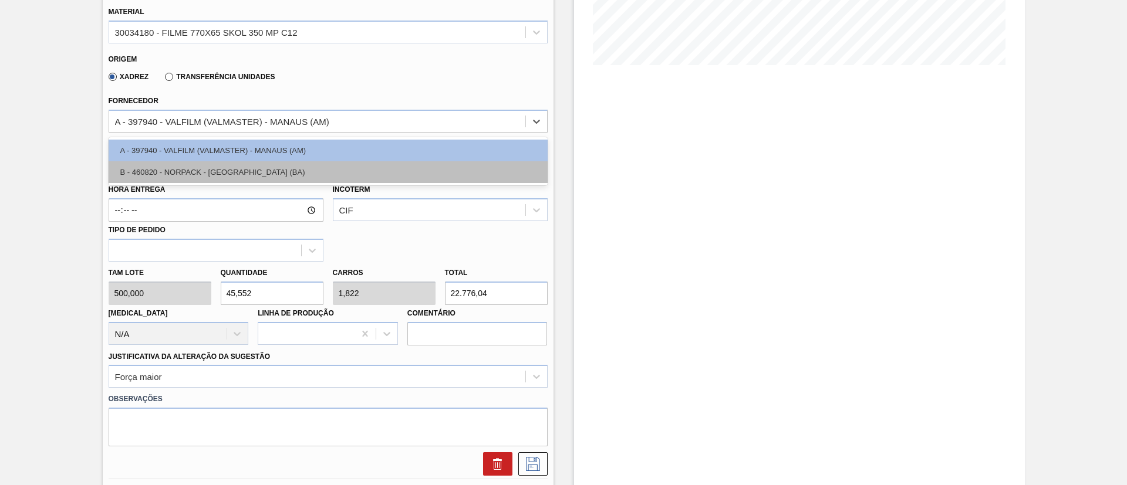
click at [239, 164] on div "B - 460820 - NORPACK - CAMAÇARI (BA)" at bounding box center [328, 172] width 439 height 22
type input "15/11/2025"
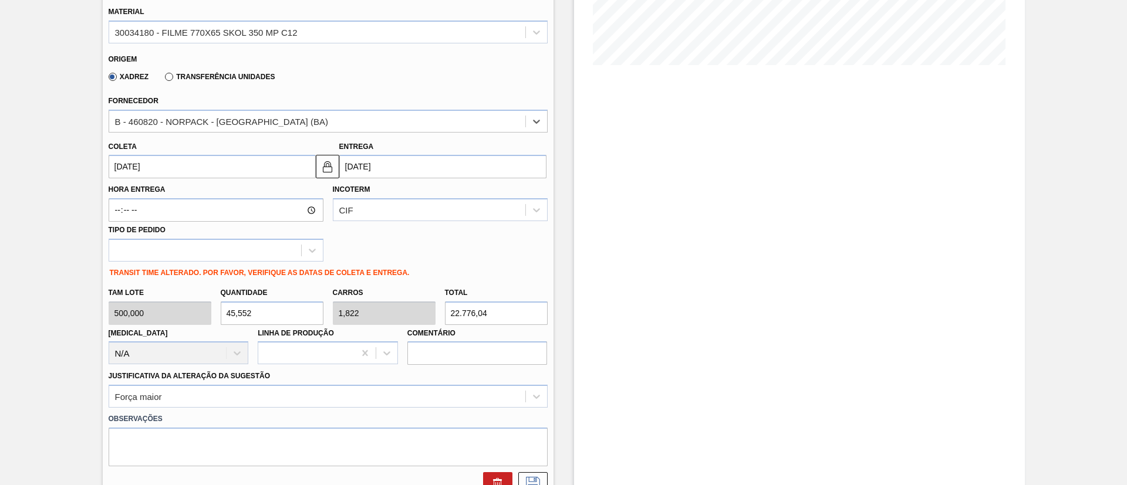
click at [237, 165] on input "12/11/2025" at bounding box center [212, 166] width 207 height 23
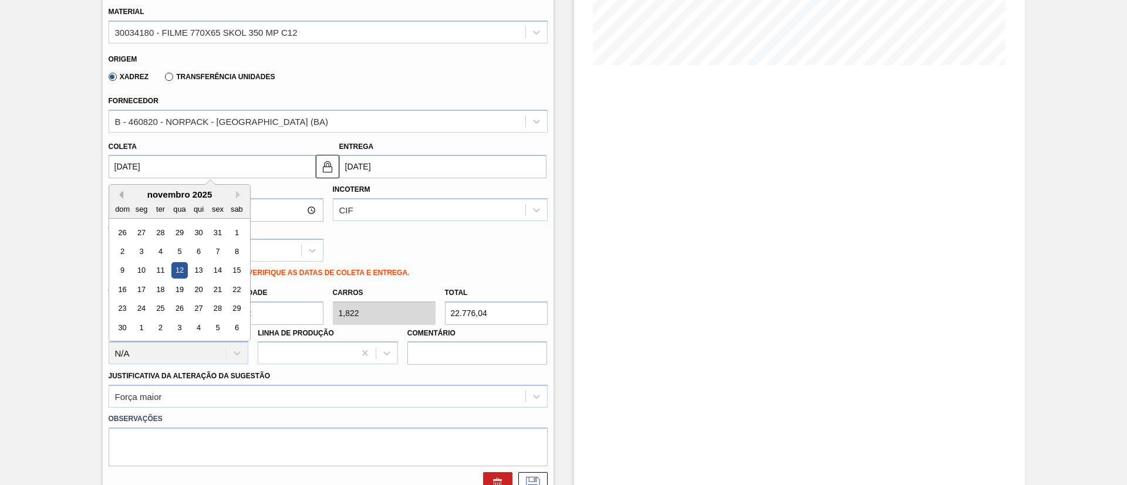
click at [120, 198] on button "Previous Month" at bounding box center [119, 195] width 8 height 8
click at [146, 272] on div "13" at bounding box center [141, 271] width 16 height 16
type input "[DATE]"
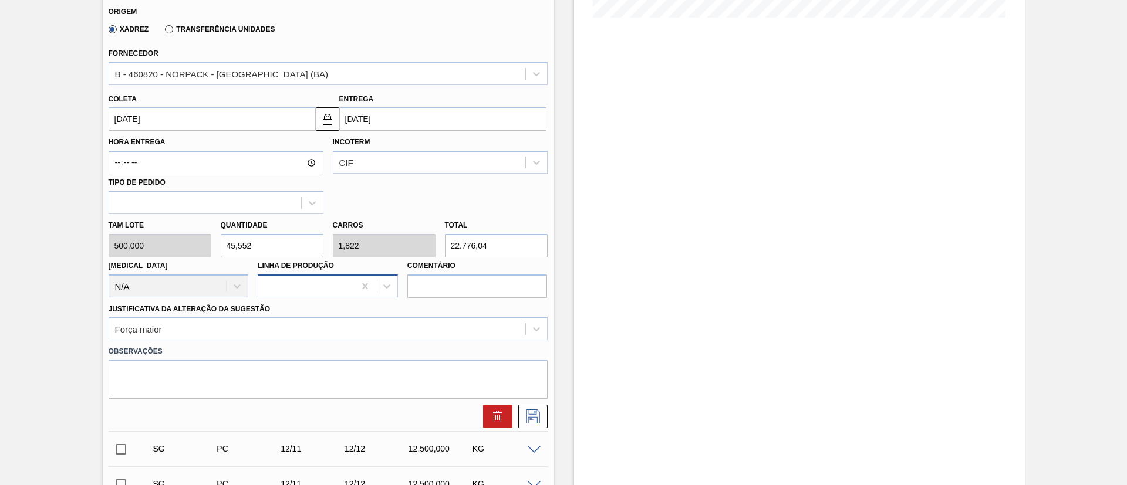
scroll to position [366, 0]
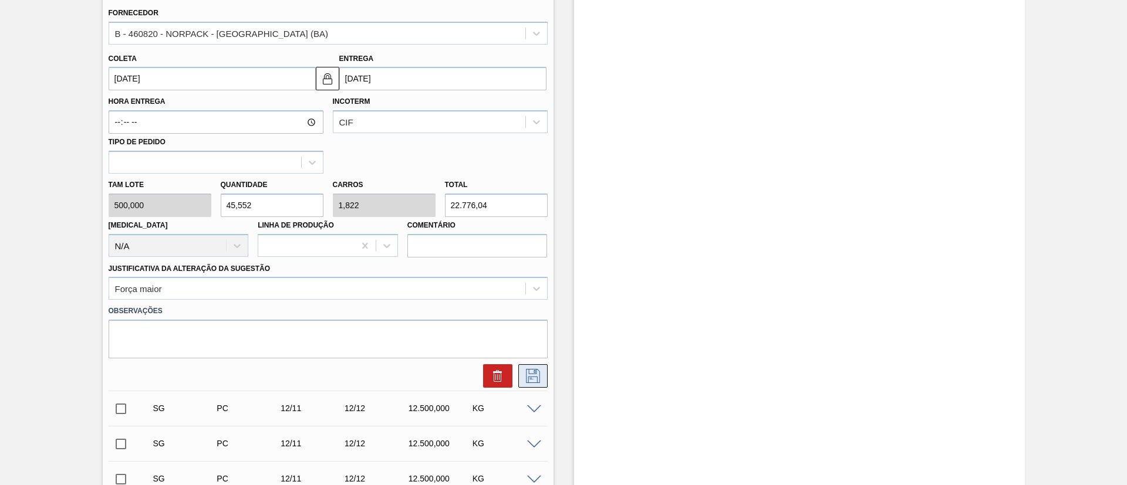
click at [522, 378] on button at bounding box center [532, 375] width 29 height 23
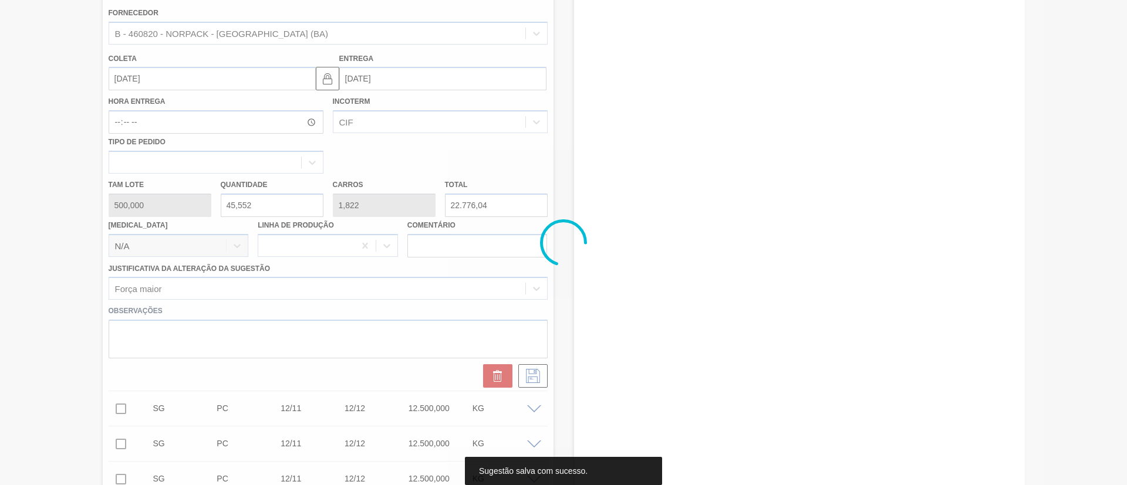
scroll to position [148, 0]
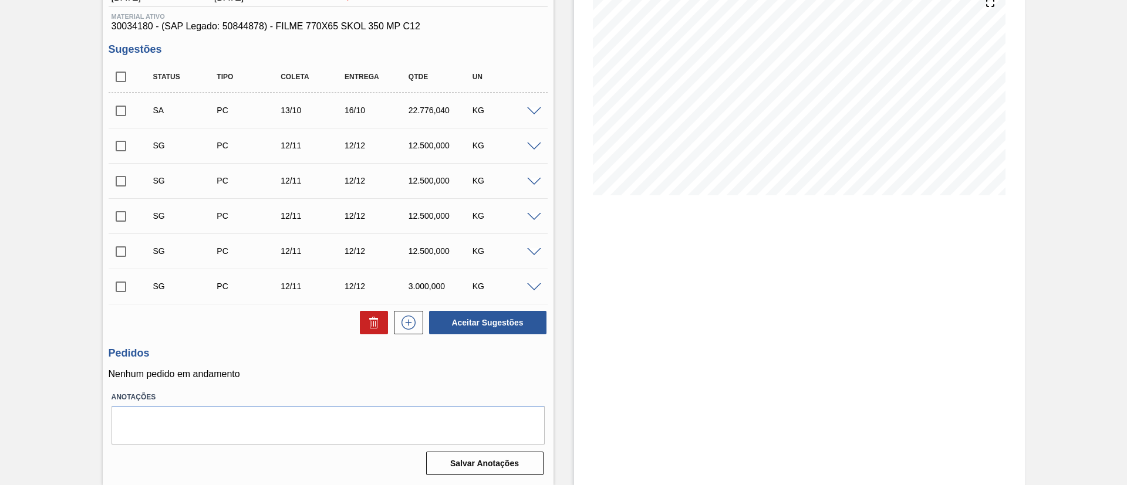
click at [115, 115] on input "checkbox" at bounding box center [121, 111] width 25 height 25
click at [529, 329] on button "Aceitar Sugestões" at bounding box center [487, 322] width 117 height 23
checkbox input "false"
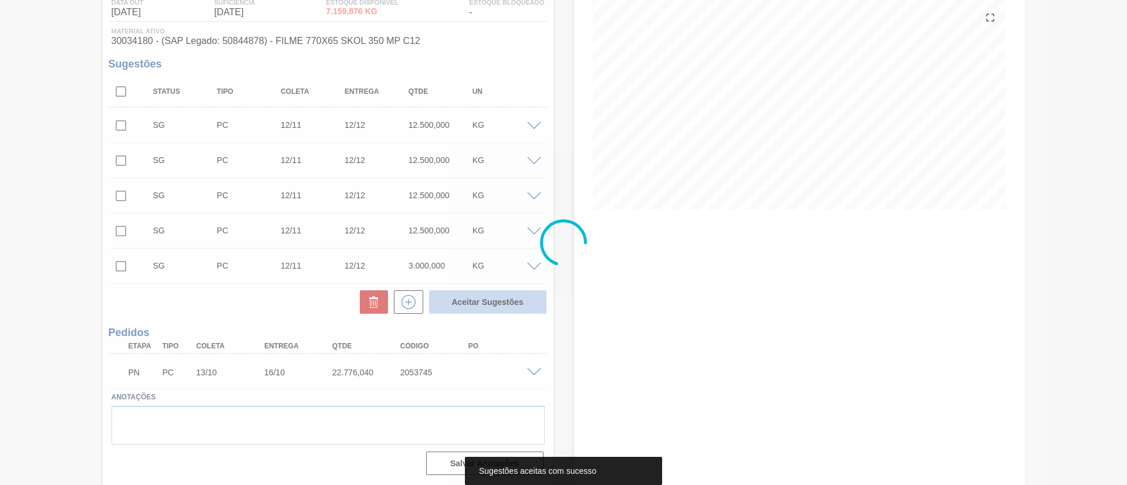
scroll to position [133, 0]
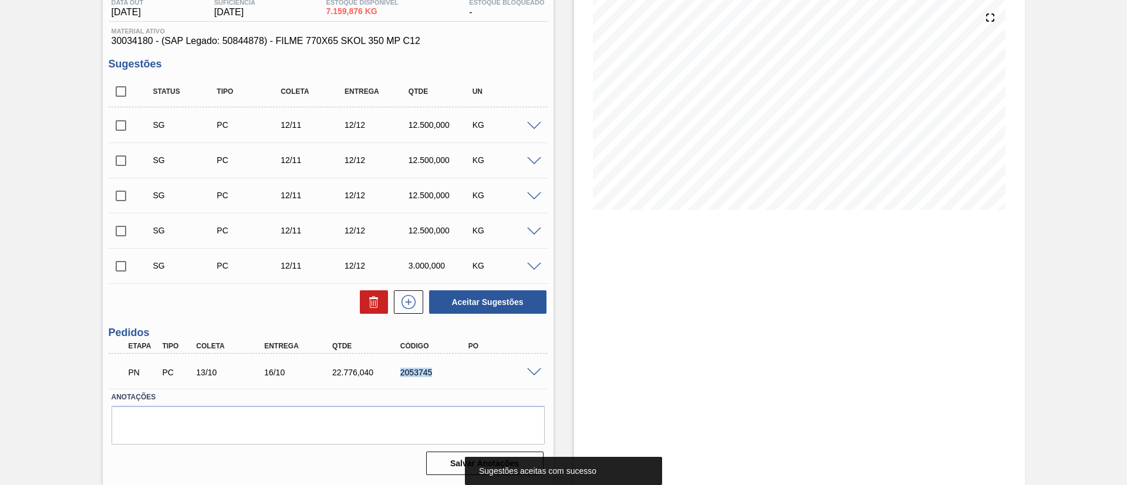
drag, startPoint x: 410, startPoint y: 373, endPoint x: 438, endPoint y: 373, distance: 28.2
click at [438, 373] on div "2053745" at bounding box center [427, 372] width 68 height 9
copy div "2053745"
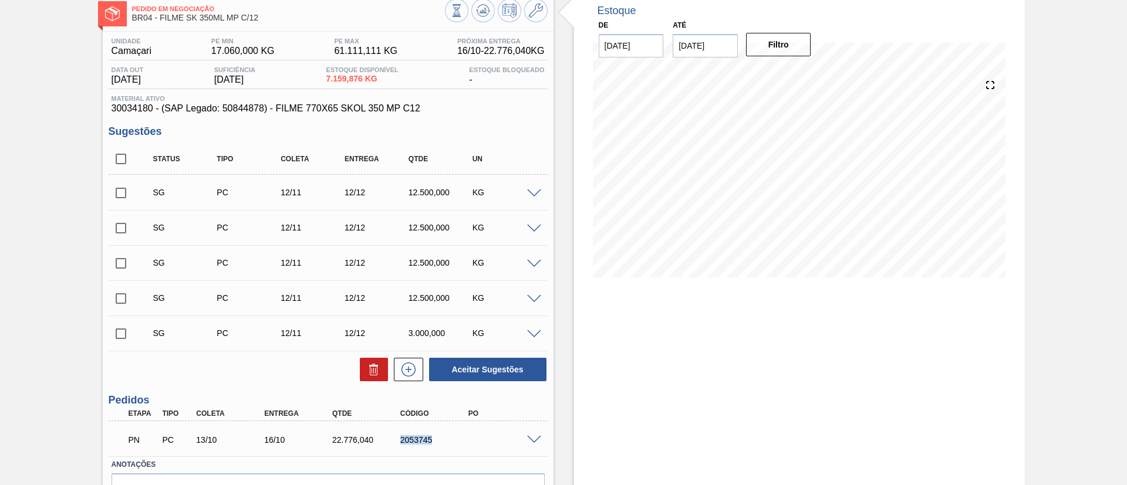
scroll to position [0, 0]
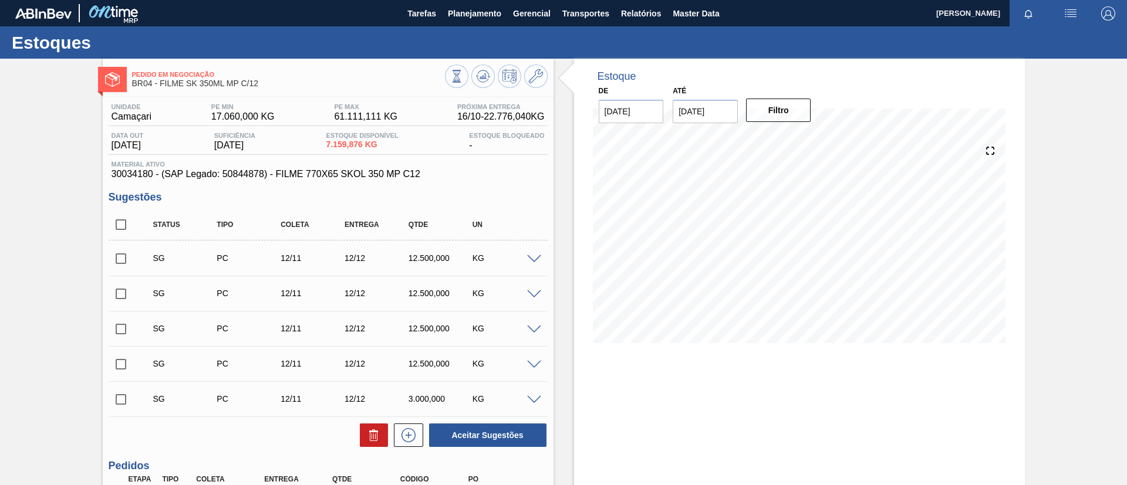
click at [23, 166] on div "Pedido em Negociação BR04 - FILME SK 350ML MP C/12 Unidade Camaçari PE MIN 17.0…" at bounding box center [563, 339] width 1127 height 560
click at [480, 76] on icon at bounding box center [483, 75] width 8 height 5
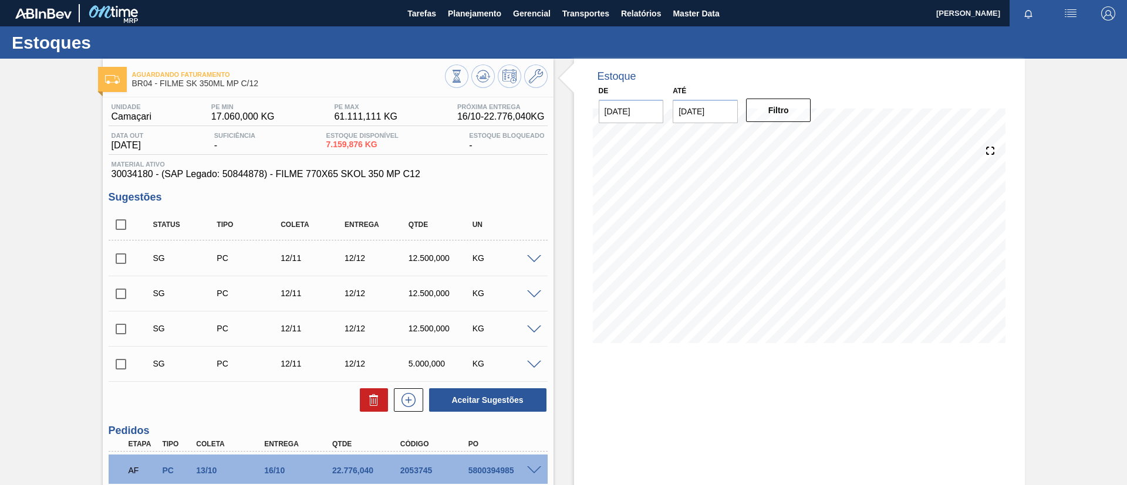
scroll to position [88, 0]
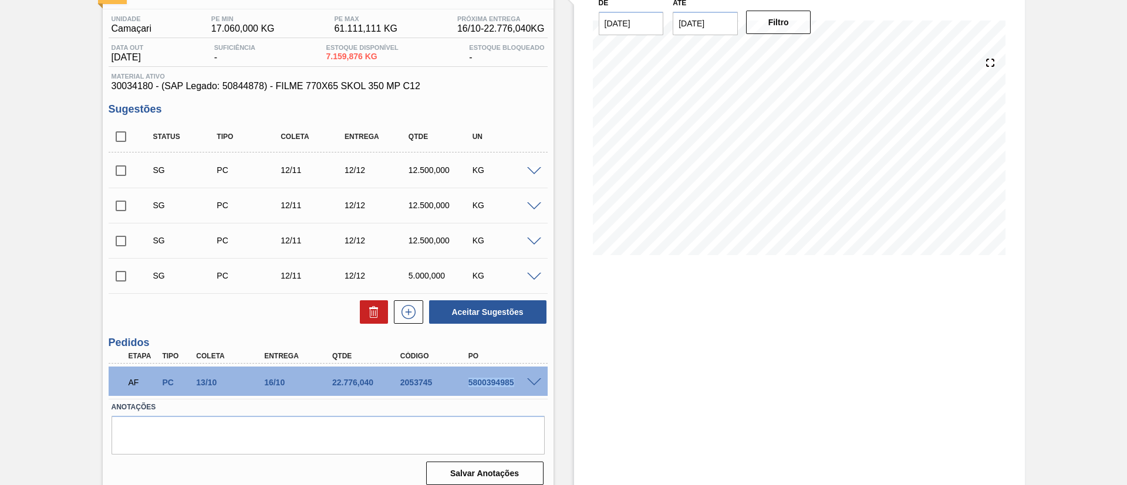
drag, startPoint x: 463, startPoint y: 386, endPoint x: 515, endPoint y: 397, distance: 53.9
click at [515, 397] on div "AF PC 13/10 16/10 22.776,040 2053745 5800394985 Material 30034180 - FILME 770X6…" at bounding box center [328, 381] width 439 height 35
copy div "5800394985"
click at [0, 223] on div "Aguardando Faturamento BR04 - FILME SK 350ML MP C/12 Unidade Camaçari PE MIN 17…" at bounding box center [563, 233] width 1127 height 525
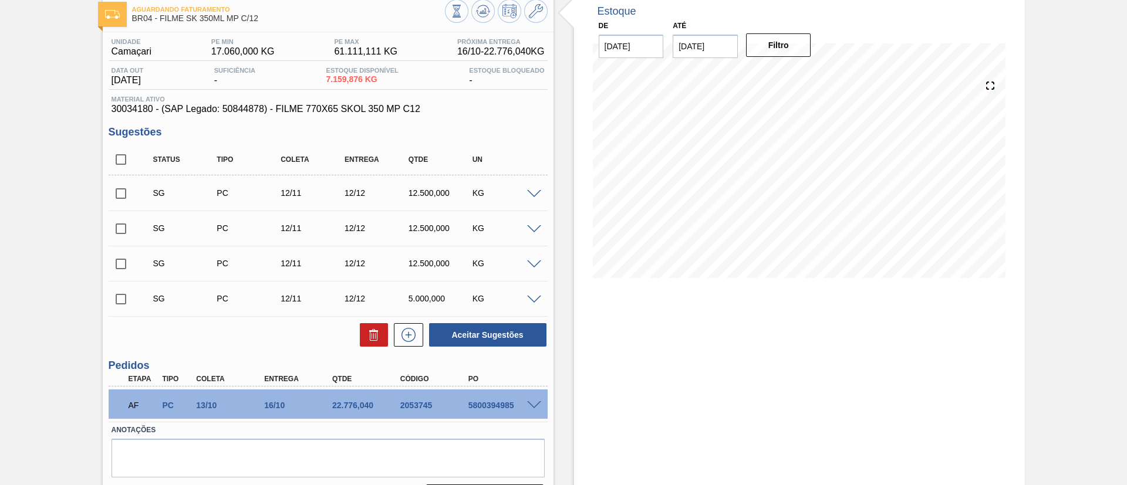
scroll to position [0, 0]
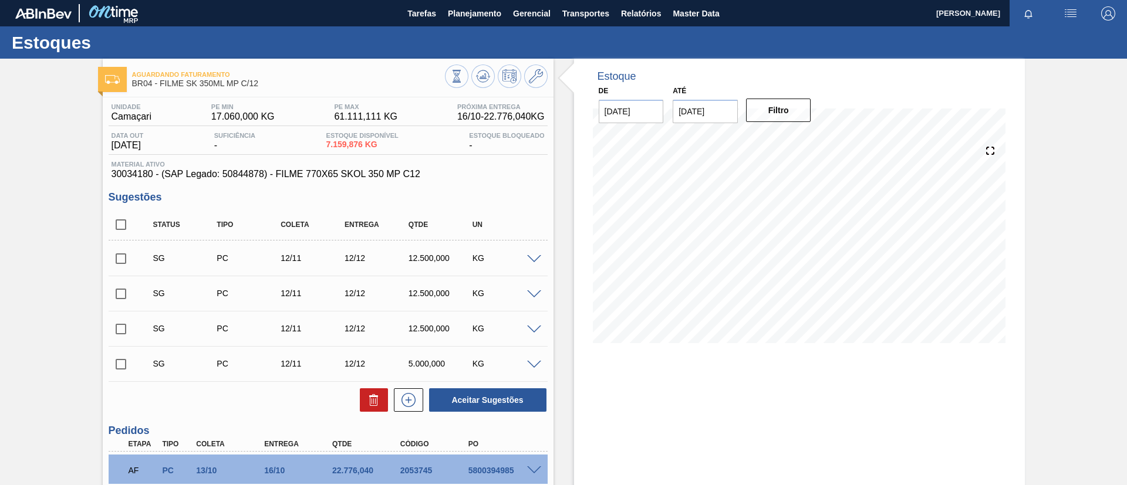
click at [0, 160] on div "Aguardando Faturamento BR04 - FILME SK 350ML MP C/12 Unidade Camaçari PE MIN 17…" at bounding box center [563, 321] width 1127 height 525
click at [483, 16] on span "Planejamento" at bounding box center [474, 13] width 53 height 14
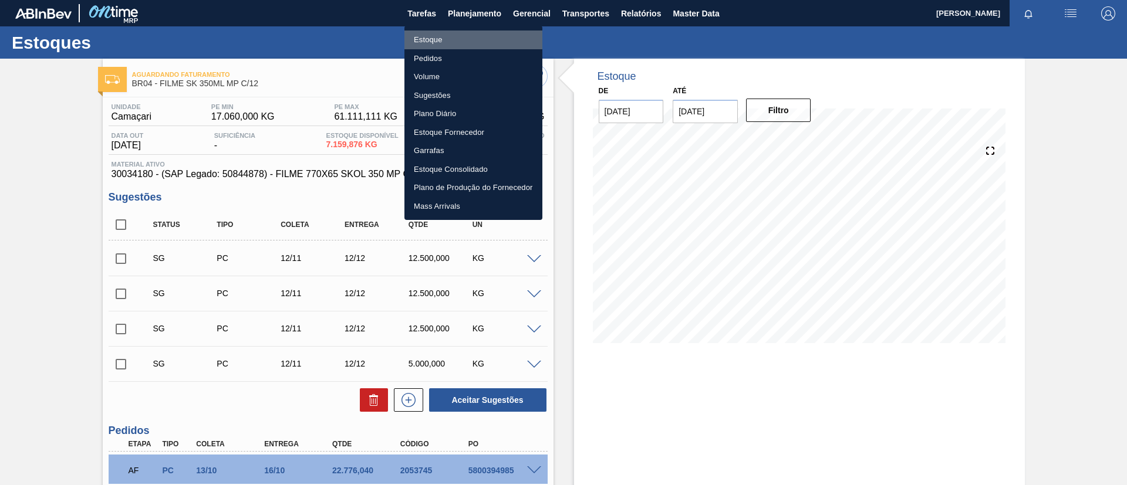
click at [488, 33] on li "Estoque" at bounding box center [473, 40] width 138 height 19
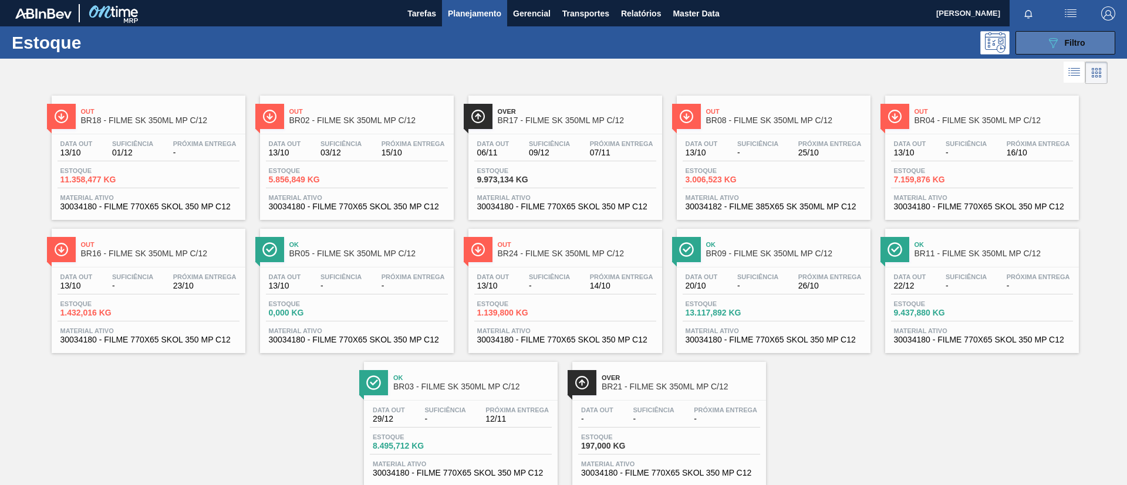
click at [1071, 40] on span "Filtro" at bounding box center [1075, 42] width 21 height 9
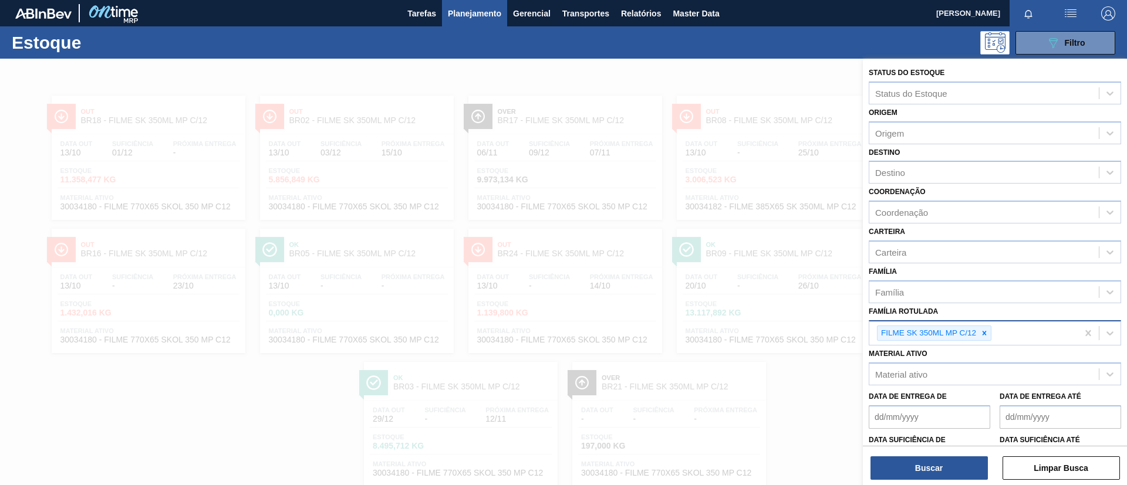
click at [989, 335] on div at bounding box center [984, 333] width 13 height 15
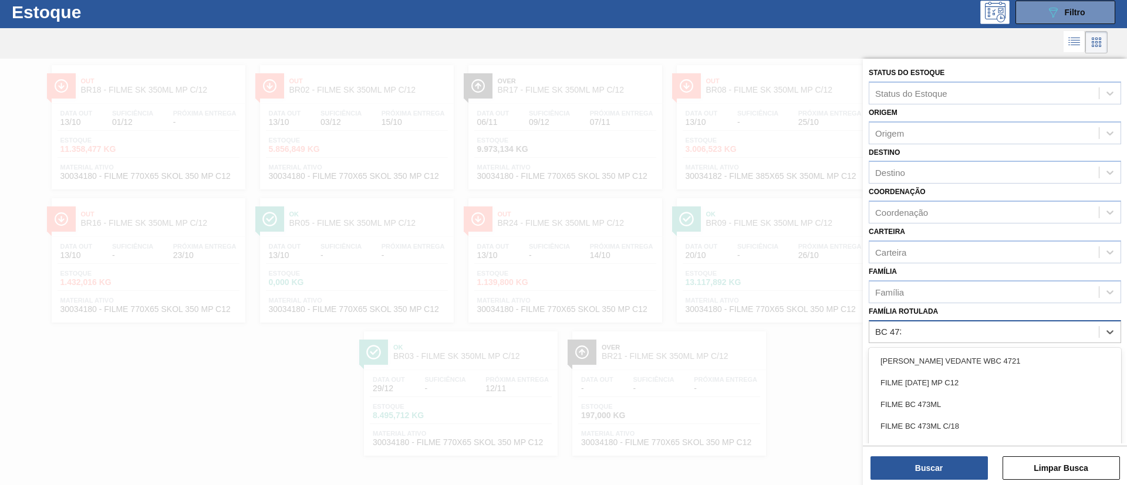
type Rotulada "BC 473ML"
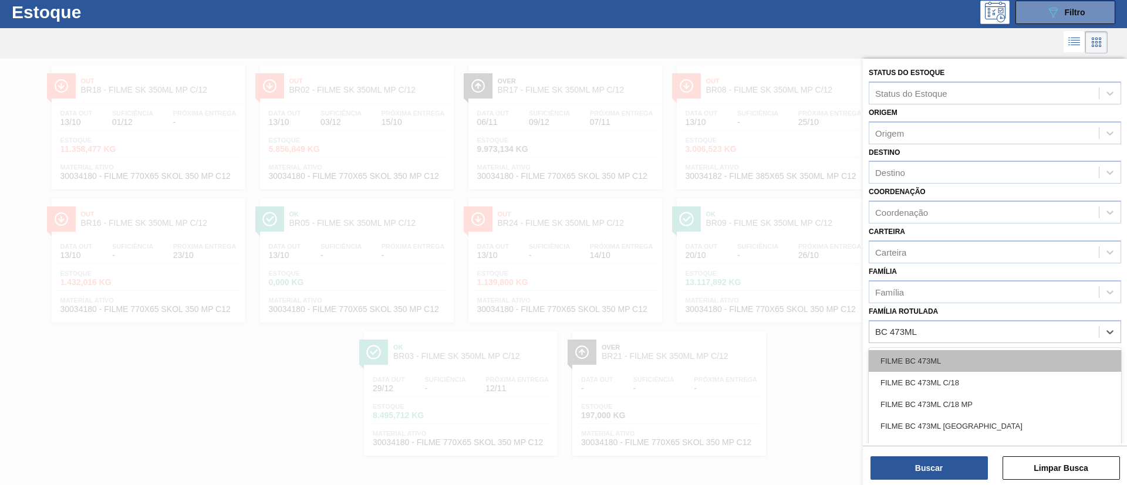
click at [992, 350] on div "FILME BC 473ML FILME BC 473ML C/18 FILME BC 473ML C/18 MP FILME BC 473ML CHILE …" at bounding box center [995, 414] width 252 height 133
click at [994, 353] on div "FILME BC 473ML" at bounding box center [995, 361] width 252 height 22
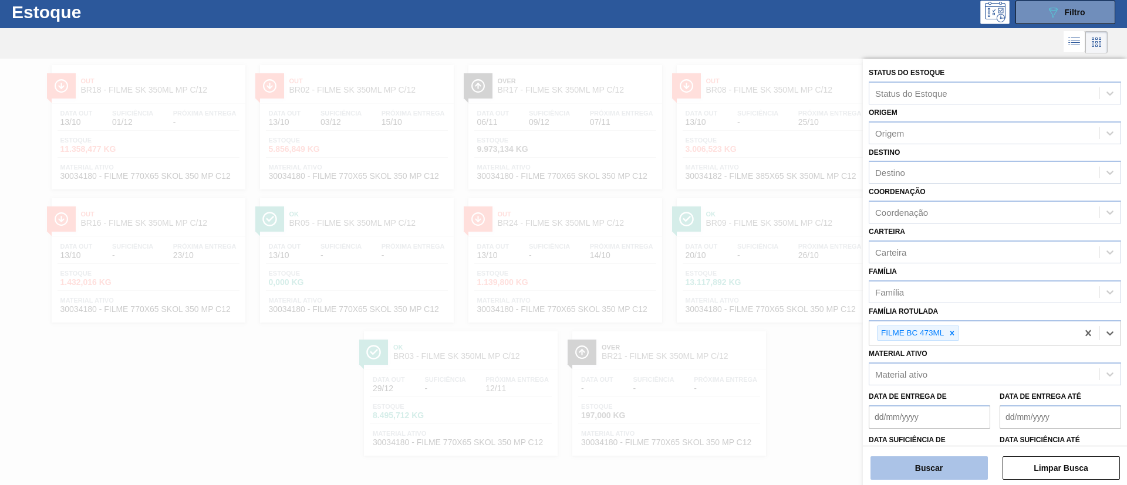
click at [931, 468] on button "Buscar" at bounding box center [928, 468] width 117 height 23
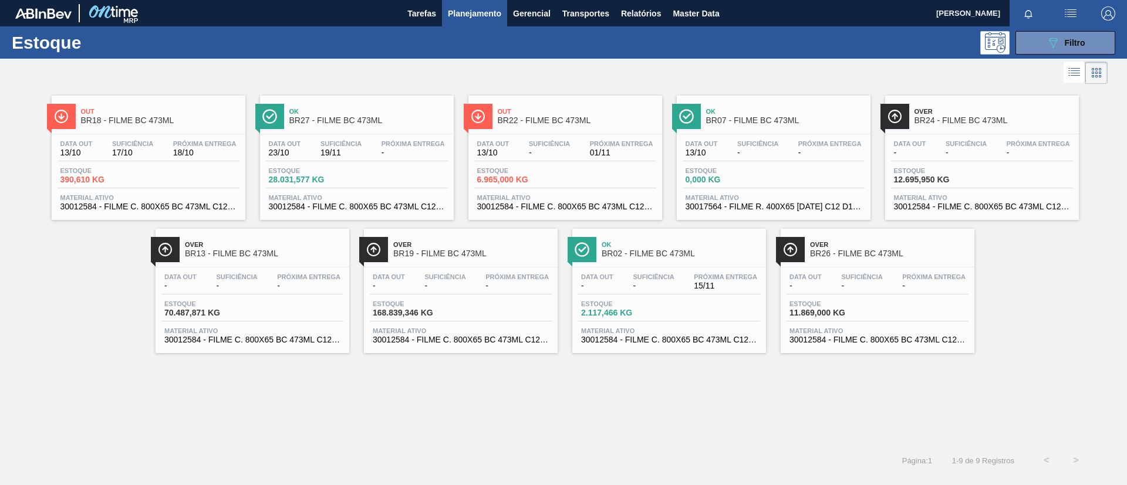
click at [163, 148] on div "Data out 13/10 Suficiência 17/10 Próxima Entrega 18/10" at bounding box center [149, 150] width 182 height 21
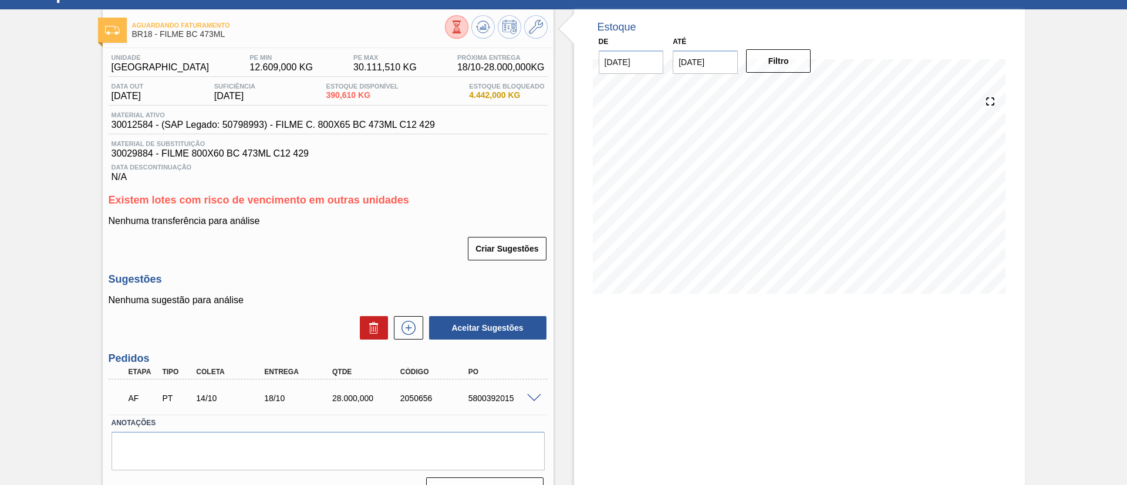
scroll to position [75, 0]
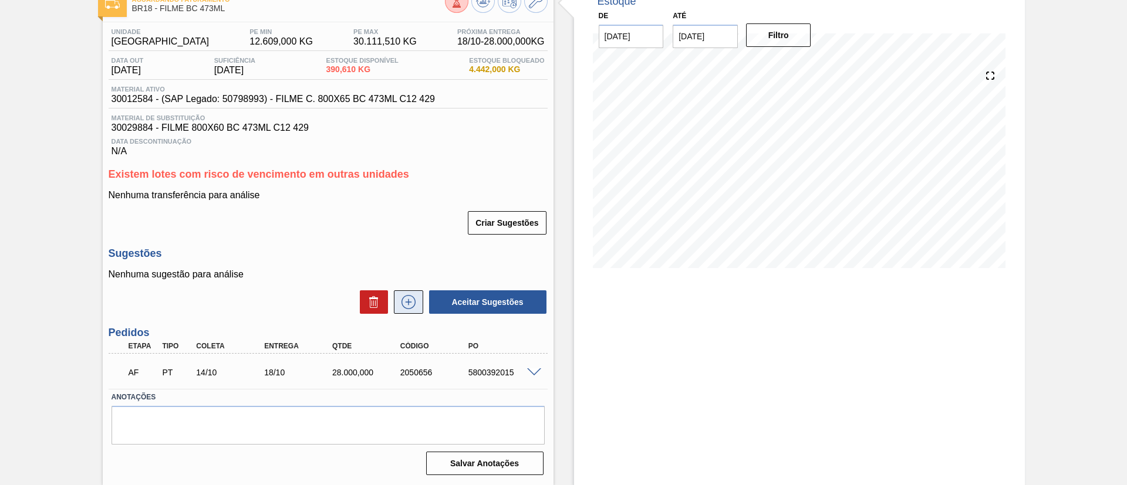
click at [399, 308] on icon at bounding box center [408, 302] width 19 height 14
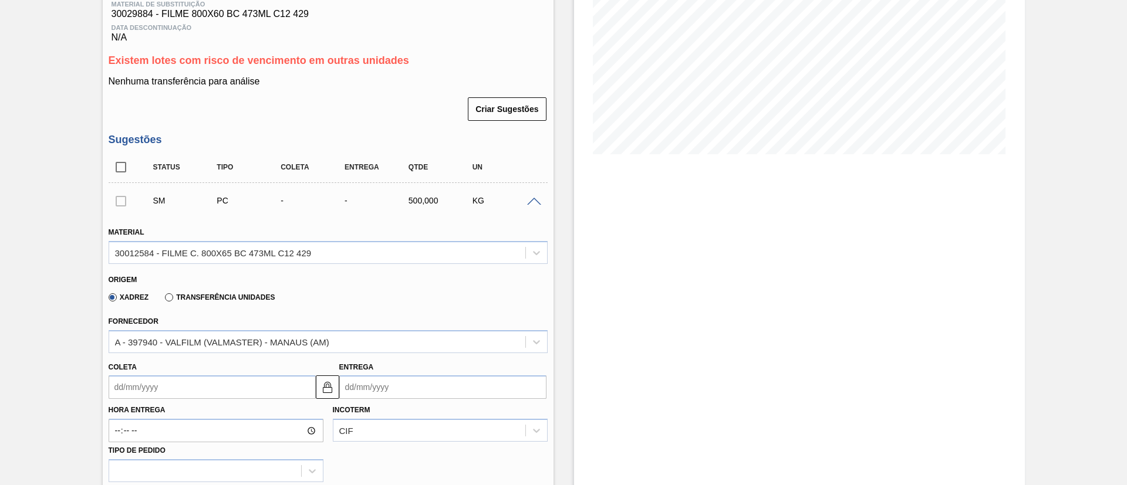
scroll to position [251, 0]
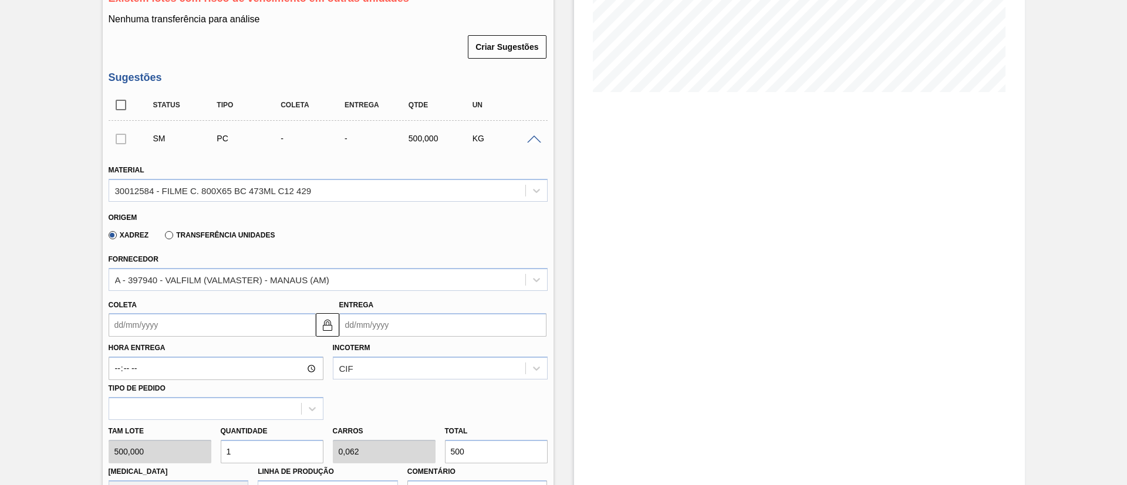
click at [174, 240] on div "Xadrez Transferência Unidades" at bounding box center [189, 235] width 171 height 20
click at [177, 234] on label "Transferência Unidades" at bounding box center [220, 235] width 110 height 8
click at [163, 238] on input "Transferência Unidades" at bounding box center [163, 238] width 0 height 0
type input "0,063"
click at [169, 315] on input "Coleta" at bounding box center [212, 324] width 207 height 23
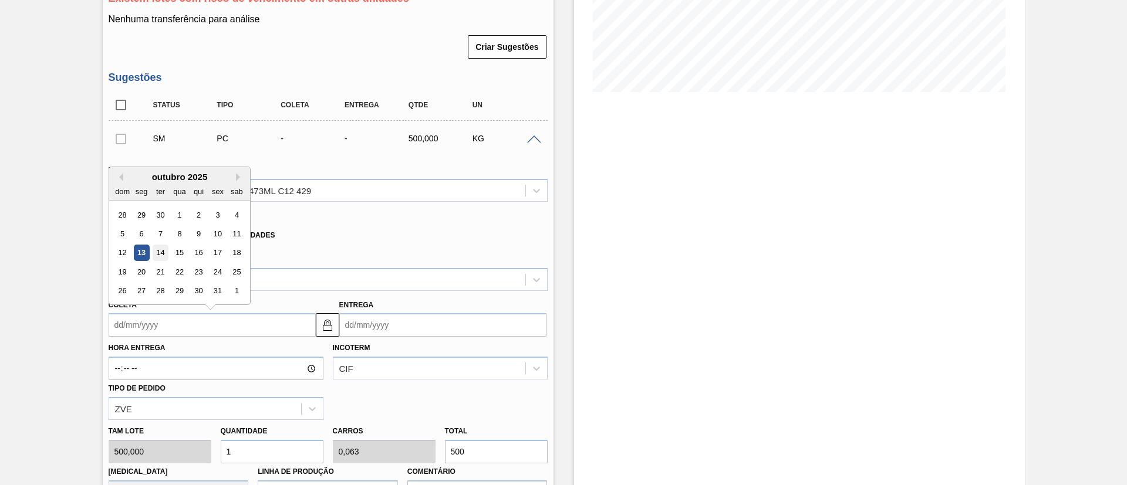
click at [154, 253] on div "14" at bounding box center [160, 253] width 16 height 16
type input "[DATE]"
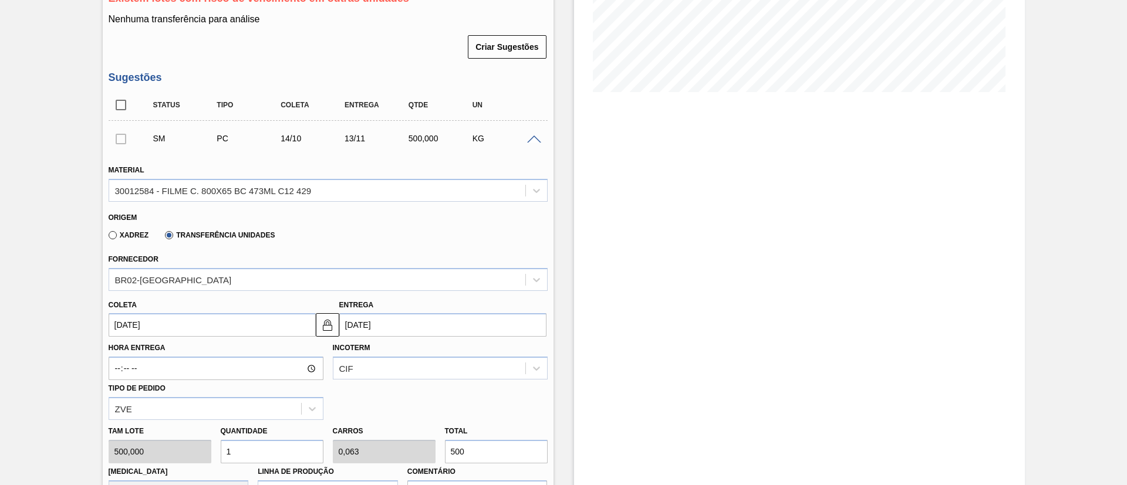
click at [159, 321] on input "[DATE]" at bounding box center [212, 324] width 207 height 23
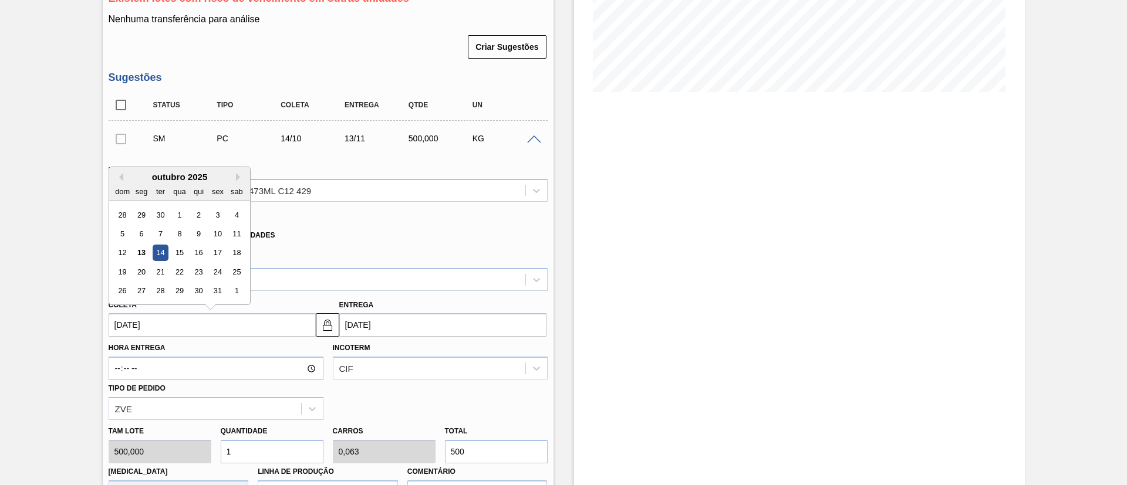
click at [143, 244] on div "12 13 14 15 16 17 18" at bounding box center [179, 253] width 133 height 19
click at [147, 247] on div "13" at bounding box center [141, 253] width 16 height 16
type input "[DATE]"
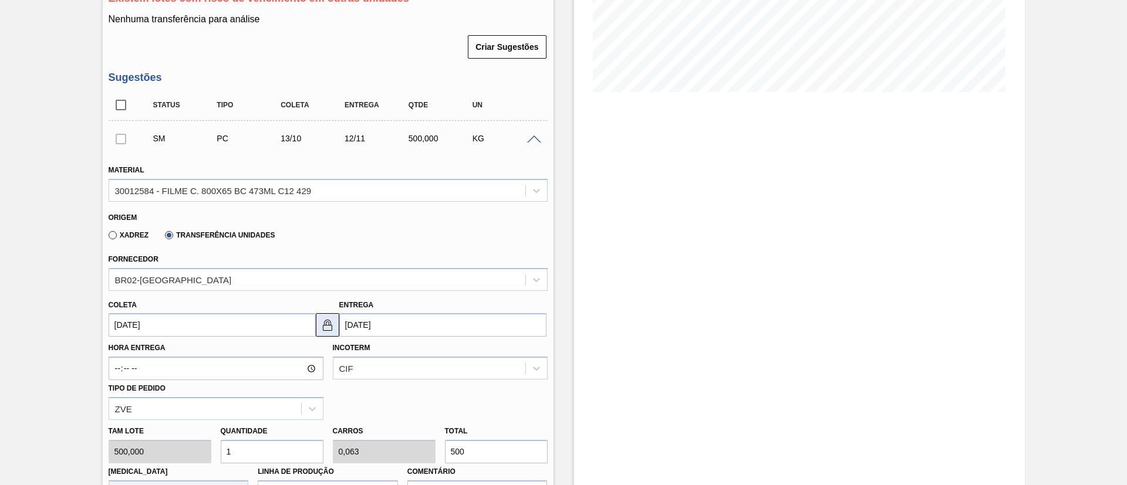
click at [323, 318] on button at bounding box center [327, 324] width 23 height 23
click at [363, 320] on input "[DATE]" at bounding box center [442, 324] width 207 height 23
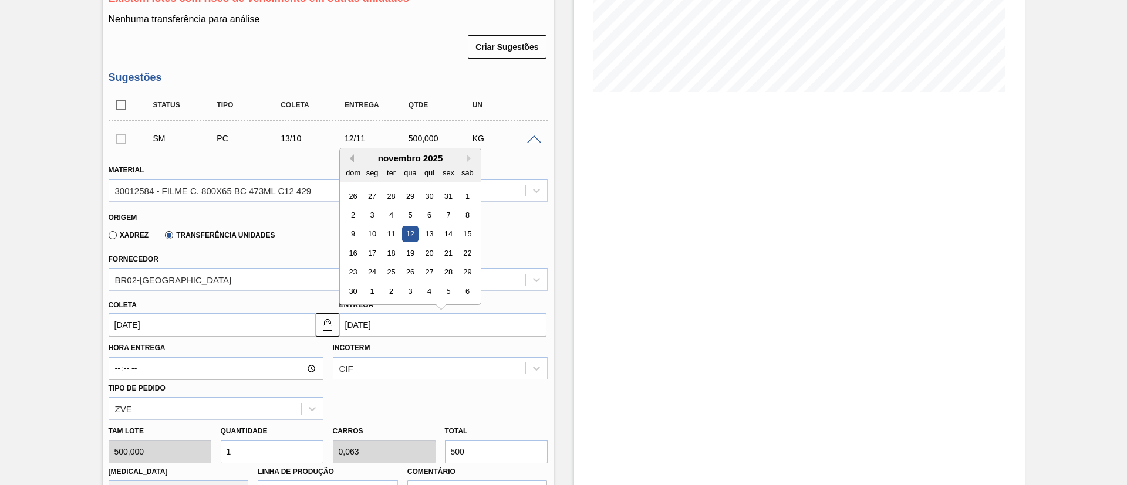
click at [349, 158] on button "Previous Month" at bounding box center [350, 158] width 8 height 8
click at [414, 234] on div "15" at bounding box center [410, 235] width 16 height 16
type input "[DATE]"
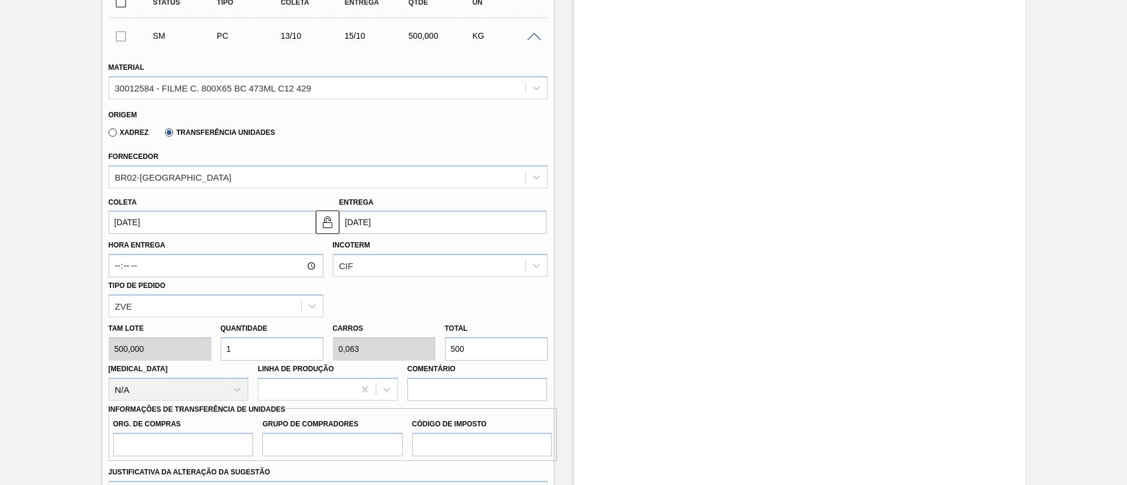
scroll to position [427, 0]
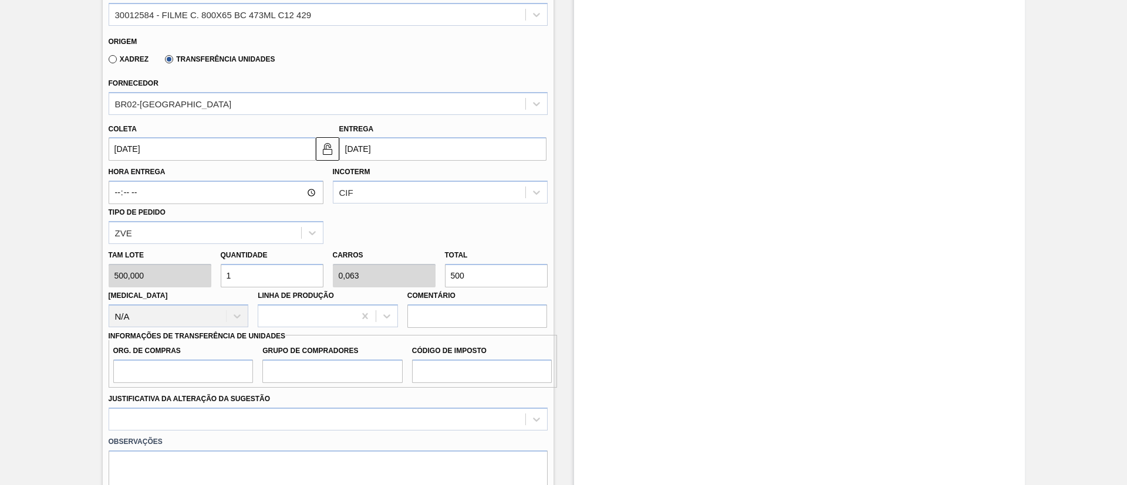
click at [389, 274] on div "Tam lote 500,000 Quantidade 1 Carros 0,063 Total 500 Doca N/A Linha de Produção…" at bounding box center [328, 286] width 448 height 84
paste input "1.493,34"
type input "2,987"
type input "0,187"
type input "1.493,34"
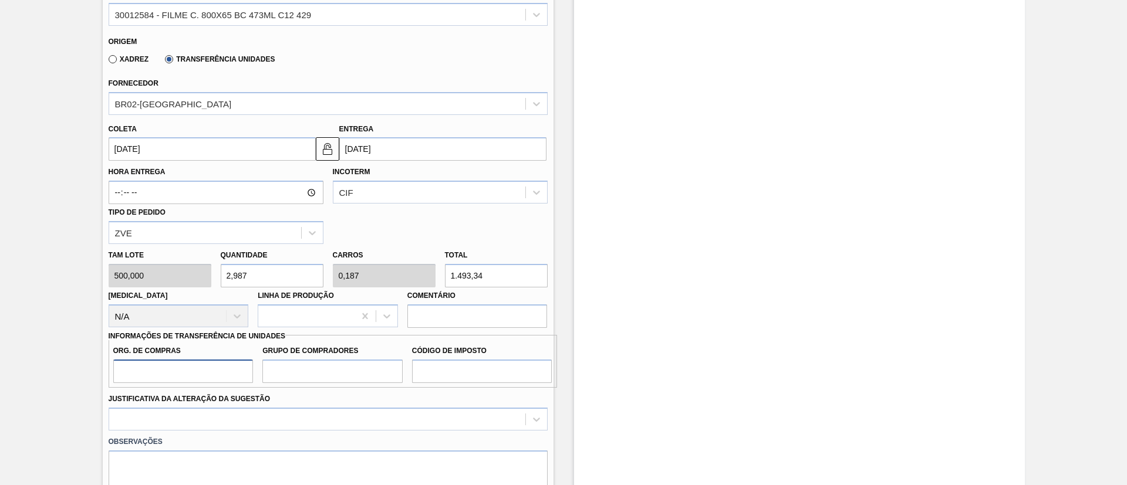
click at [204, 365] on input "Org. de Compras" at bounding box center [183, 371] width 140 height 23
type input "BR00"
click at [309, 371] on input "Grupo de Compradores" at bounding box center [332, 371] width 140 height 23
type input "A01"
click at [460, 364] on input "Código de Imposto" at bounding box center [482, 371] width 140 height 23
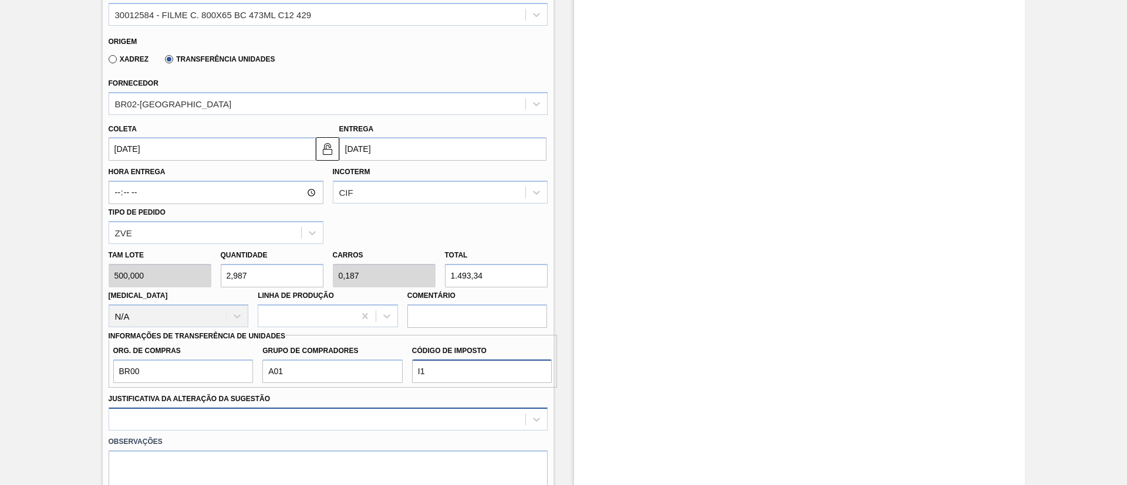
type input "I1"
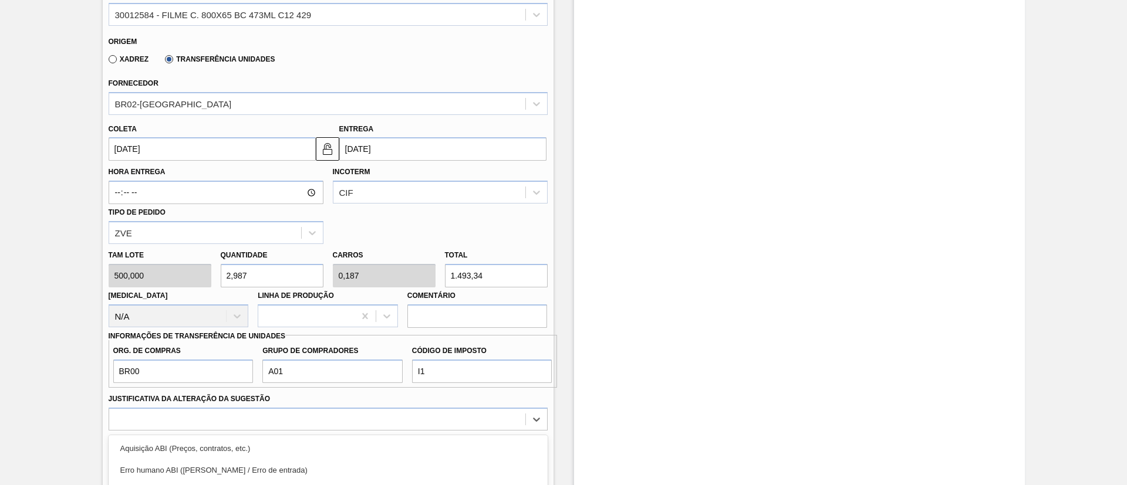
drag, startPoint x: 357, startPoint y: 417, endPoint x: 334, endPoint y: 423, distance: 23.6
click at [357, 417] on div "option Outro focused, 6 of 18. 18 results available. Use Up and Down to choose …" at bounding box center [328, 419] width 439 height 23
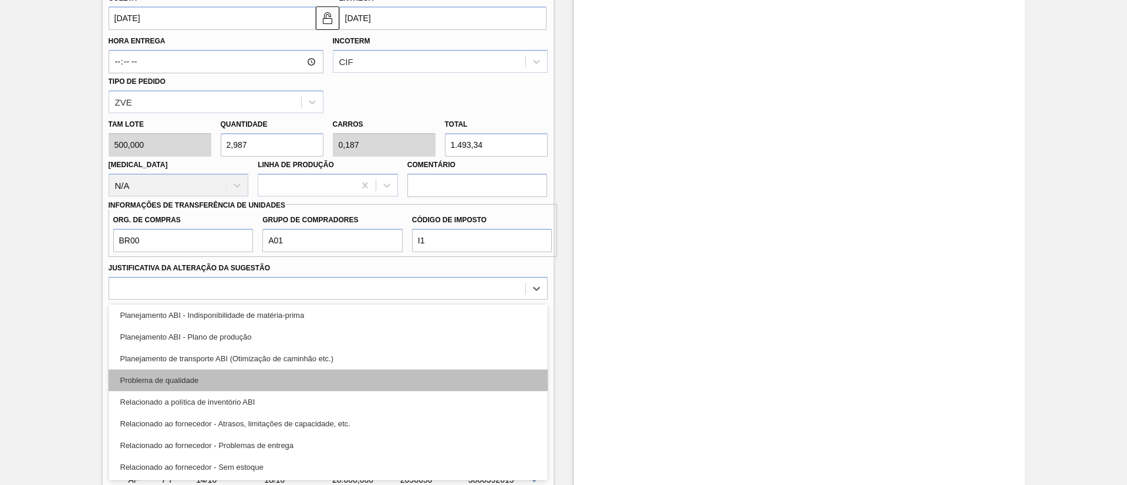
scroll to position [88, 0]
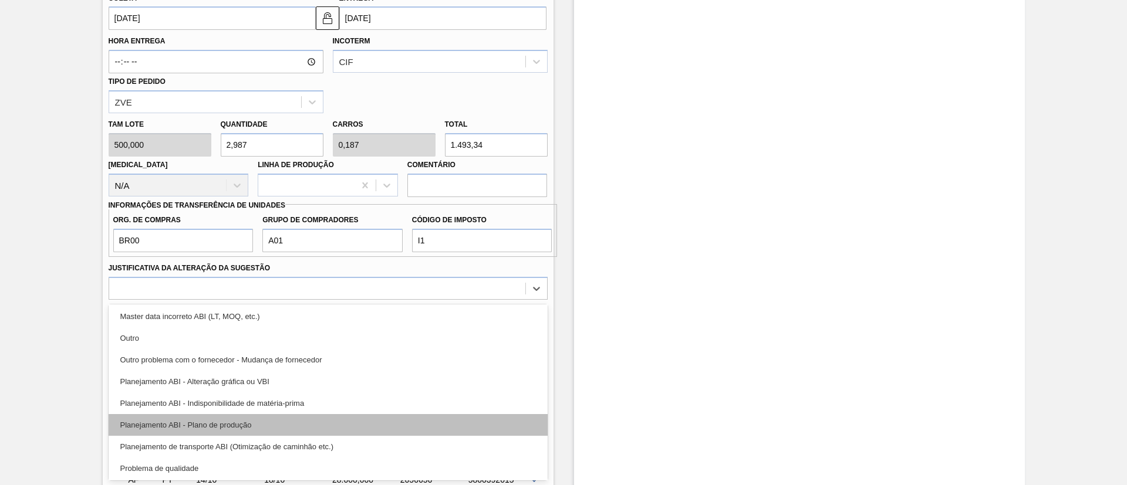
drag, startPoint x: 255, startPoint y: 424, endPoint x: 342, endPoint y: 356, distance: 110.8
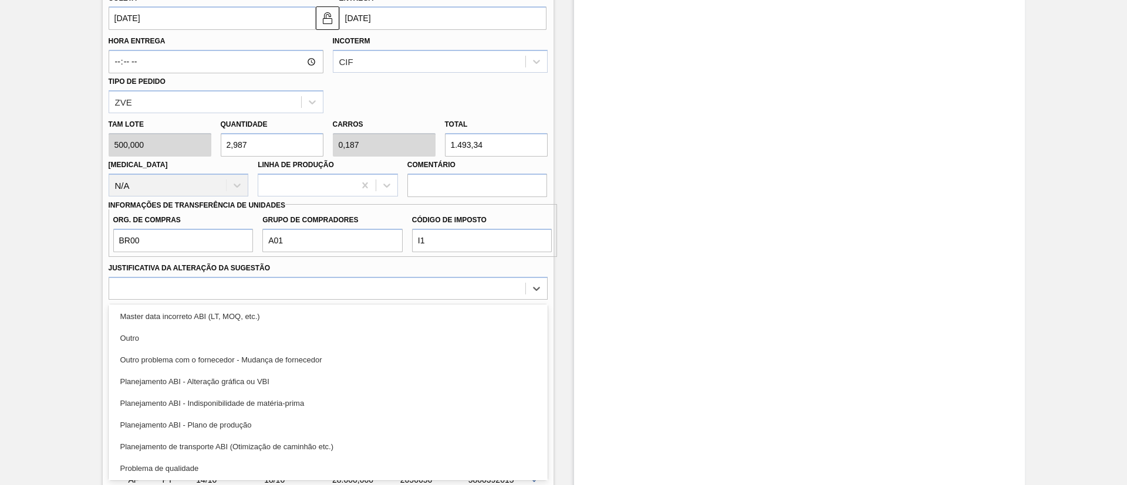
click at [255, 425] on div "Planejamento ABI - Plano de produção" at bounding box center [328, 425] width 439 height 22
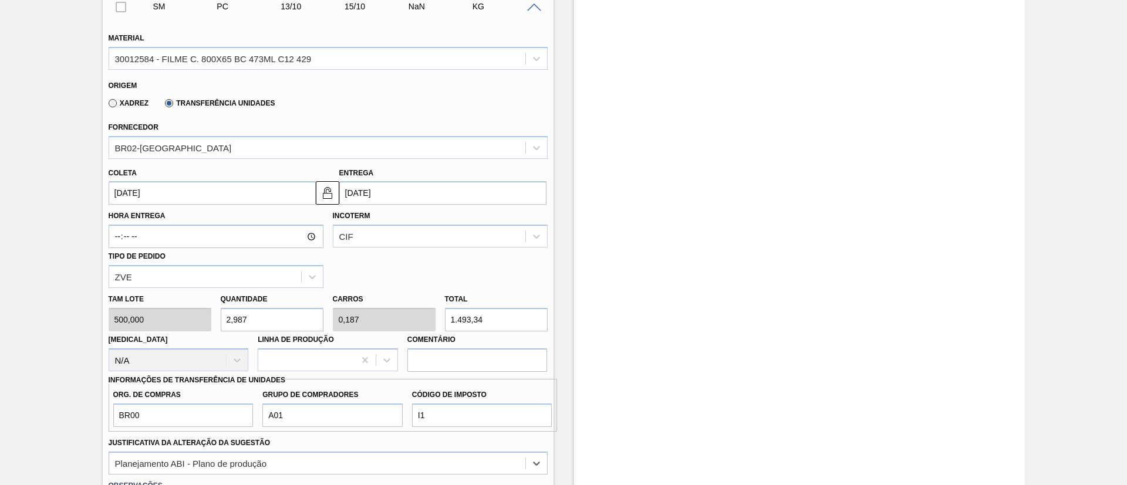
scroll to position [382, 0]
click at [379, 247] on div "CIF" at bounding box center [440, 237] width 215 height 23
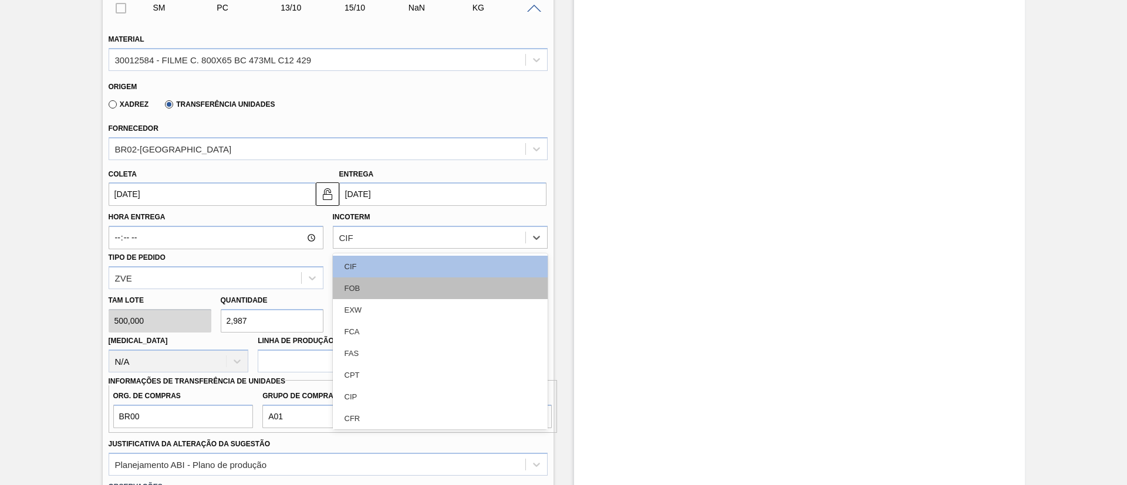
click at [382, 283] on div "FOB" at bounding box center [440, 289] width 215 height 22
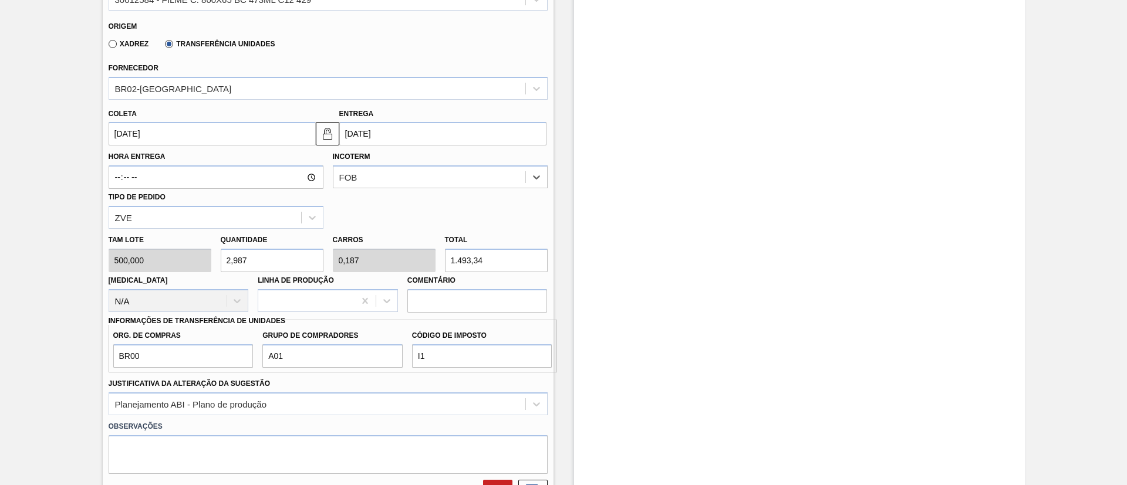
scroll to position [470, 0]
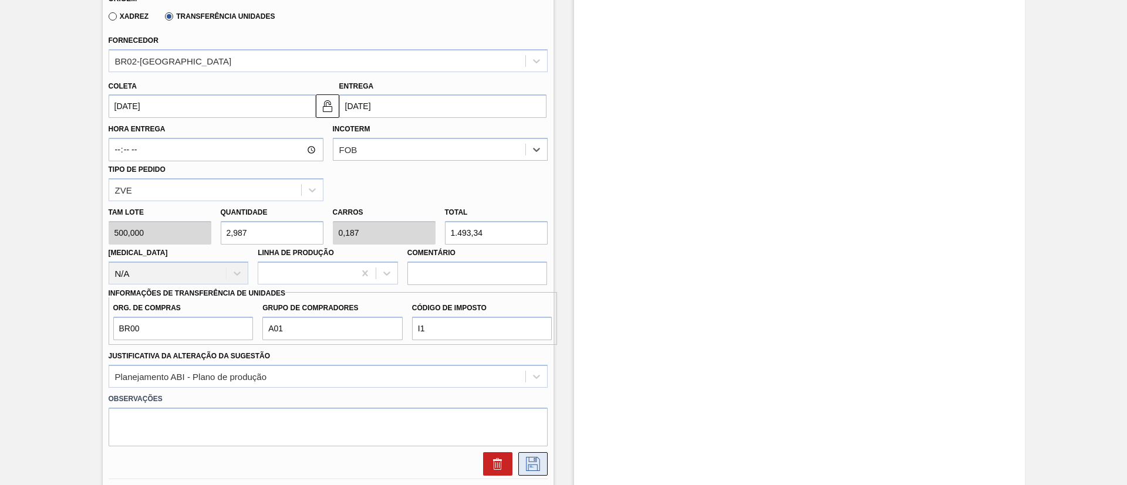
click at [538, 453] on button at bounding box center [532, 464] width 29 height 23
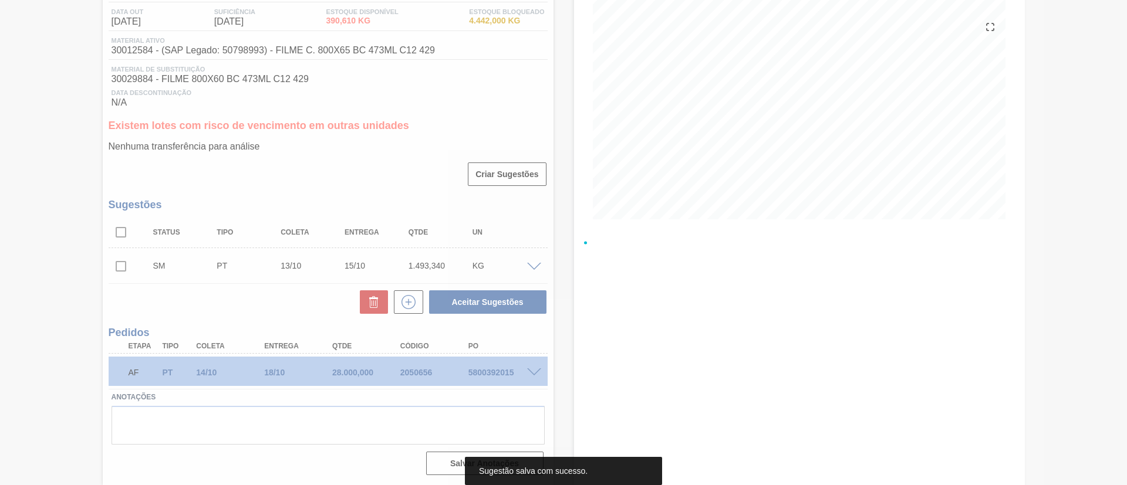
scroll to position [124, 0]
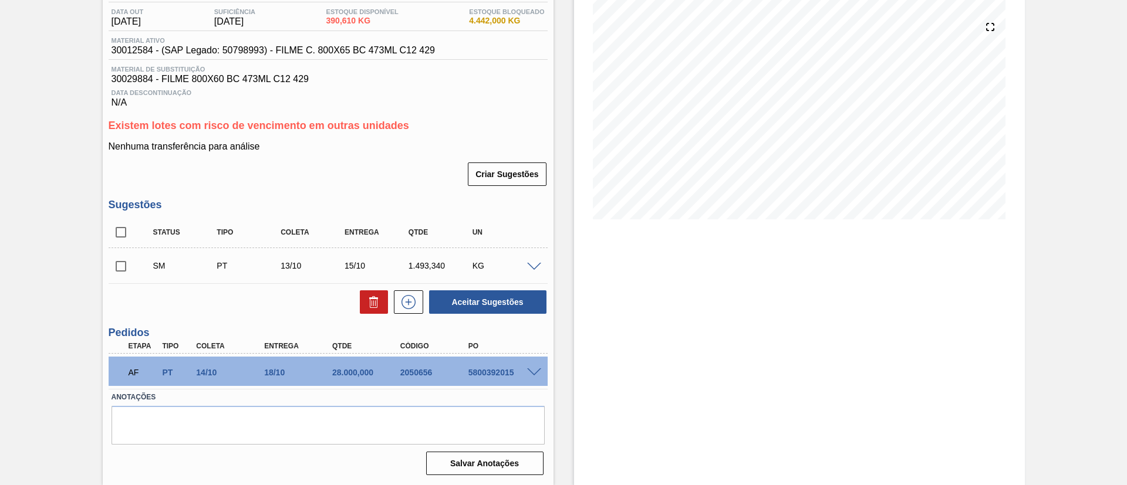
click at [119, 271] on input "checkbox" at bounding box center [121, 266] width 25 height 25
click at [475, 303] on button "Aceitar Sugestões" at bounding box center [487, 302] width 117 height 23
checkbox input "false"
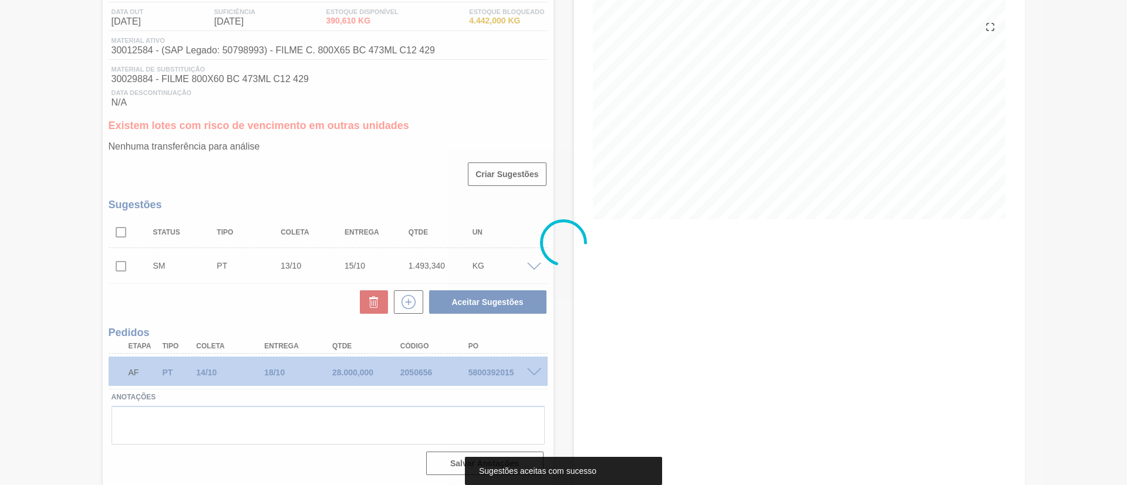
scroll to position [110, 0]
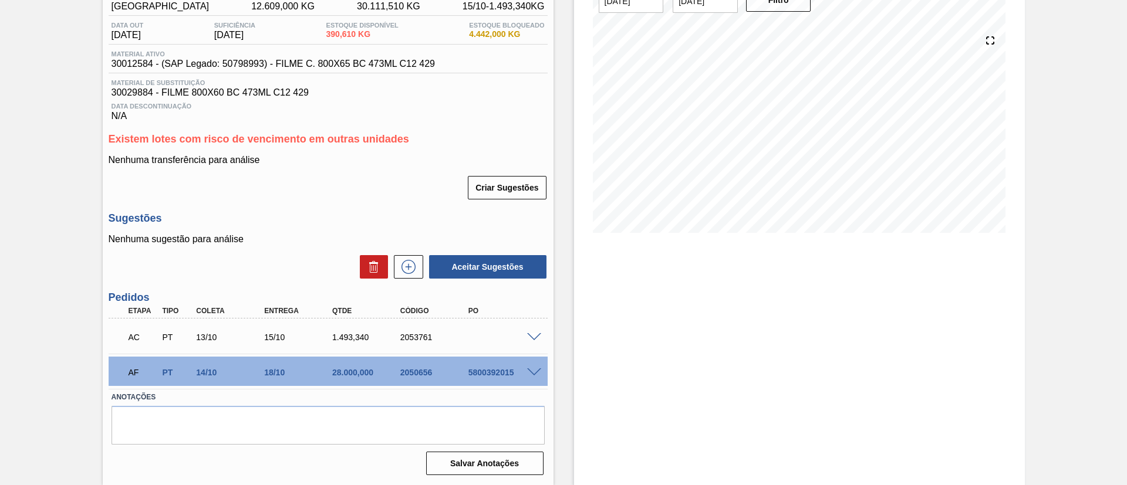
click at [536, 339] on span at bounding box center [534, 337] width 14 height 9
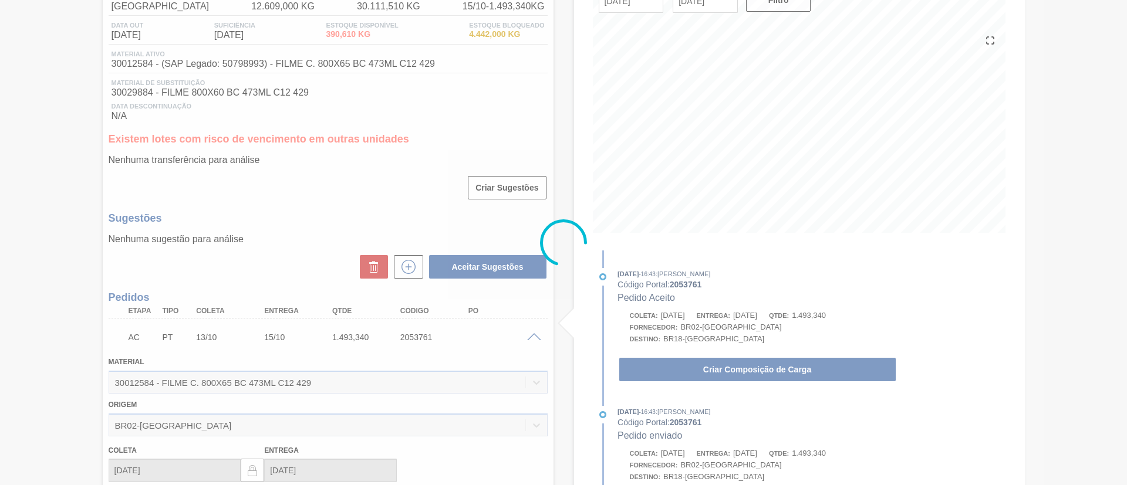
click at [706, 367] on div at bounding box center [563, 242] width 1127 height 485
click at [717, 371] on div at bounding box center [563, 242] width 1127 height 485
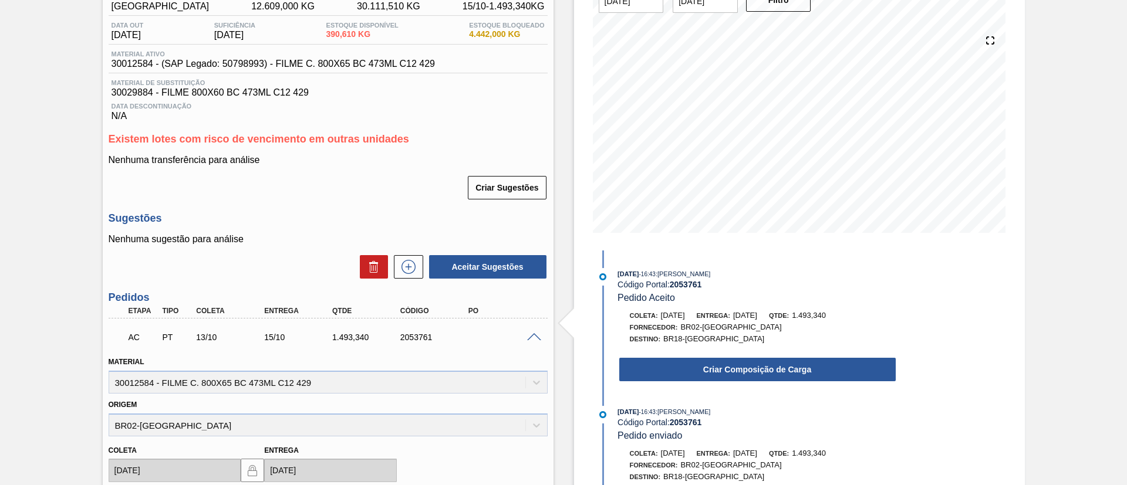
click at [754, 369] on button "Criar Composição de Carga" at bounding box center [757, 369] width 276 height 23
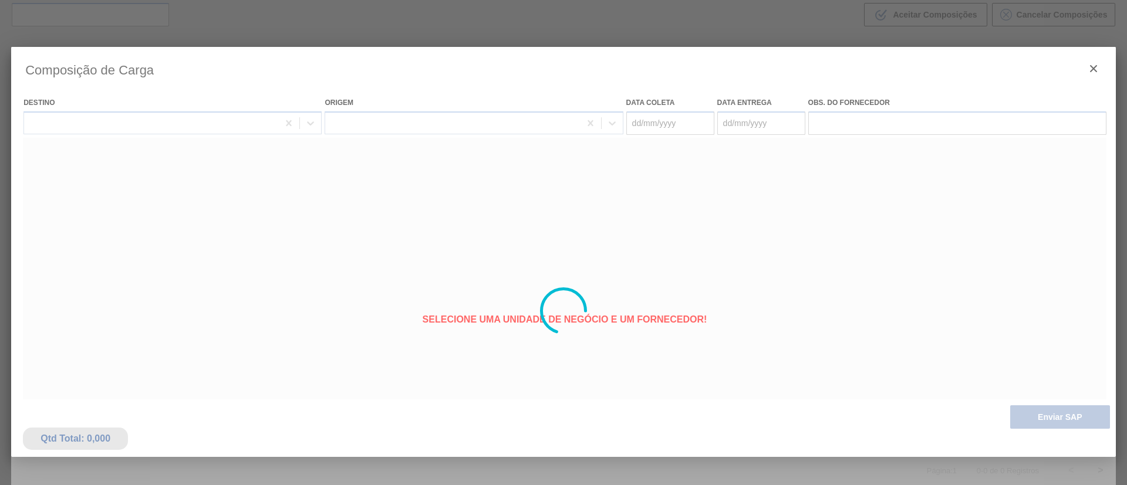
type coleta "[DATE]"
type Entrega "[DATE]"
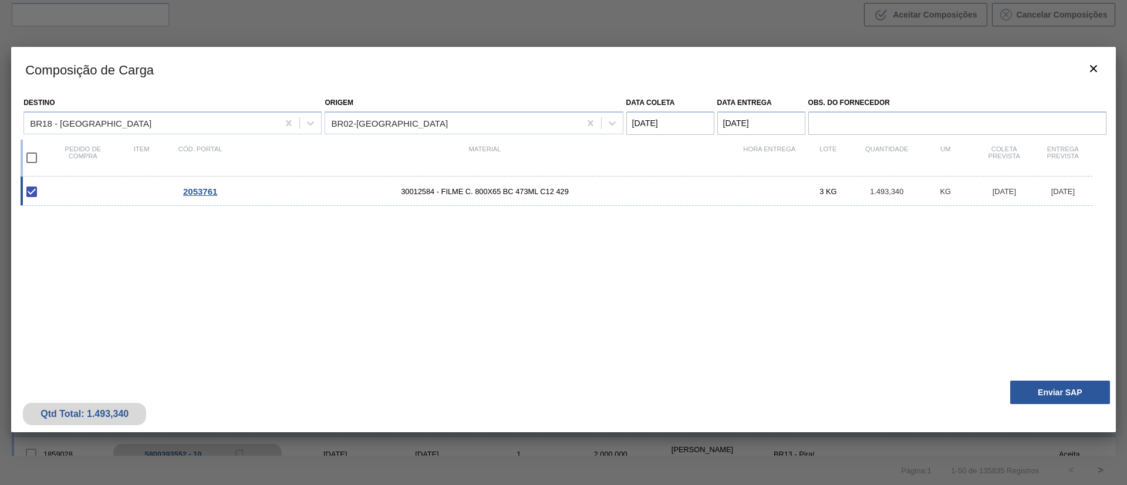
click at [1030, 404] on div "Qtd Total: 1.493,340 Enviar SAP" at bounding box center [563, 404] width 1105 height 58
click at [1041, 394] on button "Enviar SAP" at bounding box center [1060, 392] width 100 height 23
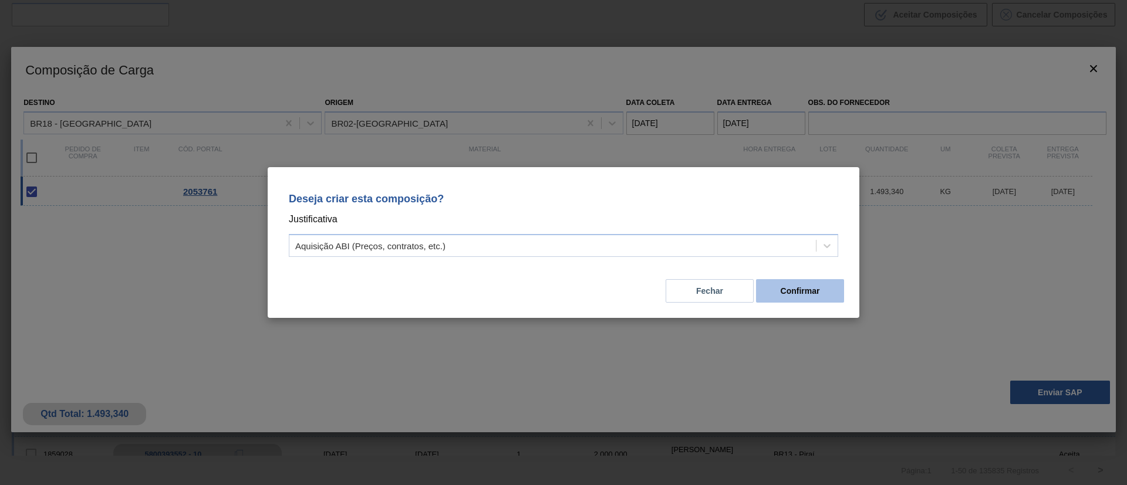
click at [820, 296] on button "Confirmar" at bounding box center [800, 290] width 88 height 23
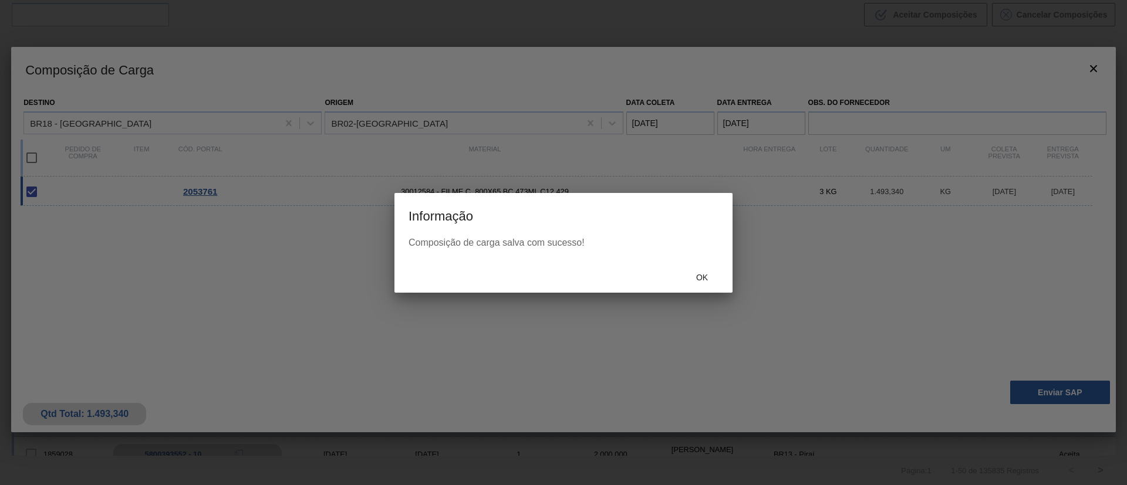
click at [708, 268] on div "Ok" at bounding box center [702, 278] width 52 height 22
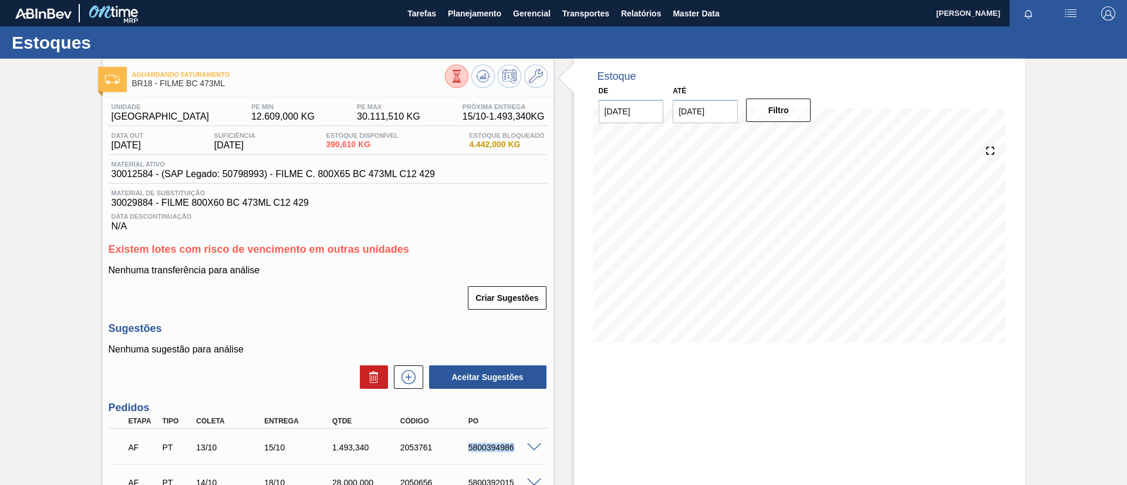
drag, startPoint x: 462, startPoint y: 445, endPoint x: 536, endPoint y: 447, distance: 74.0
click at [536, 447] on div "AF PT 13/10 15/10 1.493,340 2053761 5800394986" at bounding box center [328, 446] width 439 height 29
copy div "5800394986"
drag, startPoint x: 109, startPoint y: 167, endPoint x: 150, endPoint y: 174, distance: 41.7
click at [150, 174] on div "Material ativo 30012584 - (SAP Legado: 50798993) - FILME C. 800X65 BC 473ML C12…" at bounding box center [273, 170] width 329 height 19
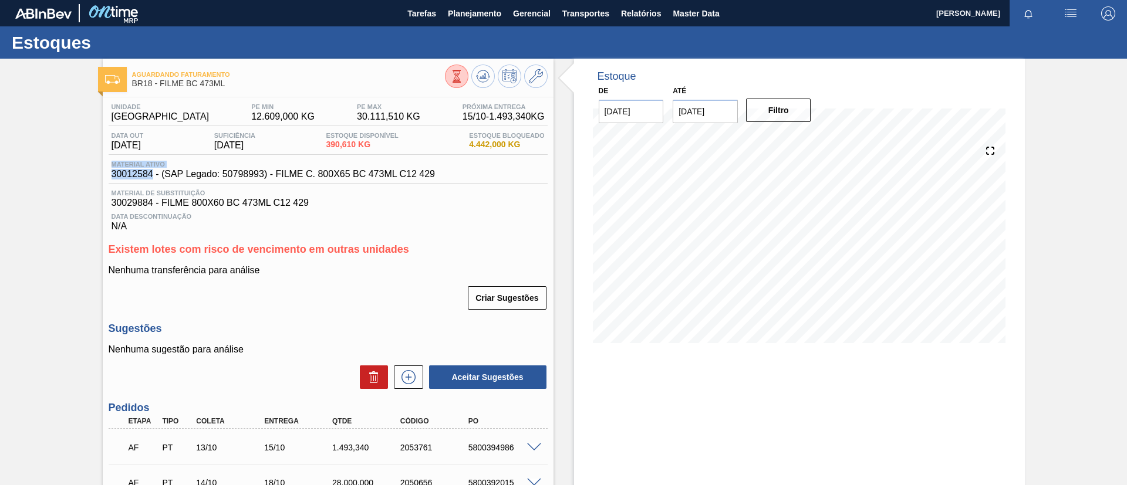
click at [150, 174] on span "30012584 - (SAP Legado: 50798993) - FILME C. 800X65 BC 473ML C12 429" at bounding box center [273, 174] width 323 height 11
drag, startPoint x: 104, startPoint y: 179, endPoint x: 151, endPoint y: 178, distance: 47.6
click at [151, 178] on div "Unidade Pernambuco PE MIN 12.609,000 KG PE MAX 30.111,510 KG Próxima Entrega 15…" at bounding box center [328, 343] width 451 height 492
copy span "30012584"
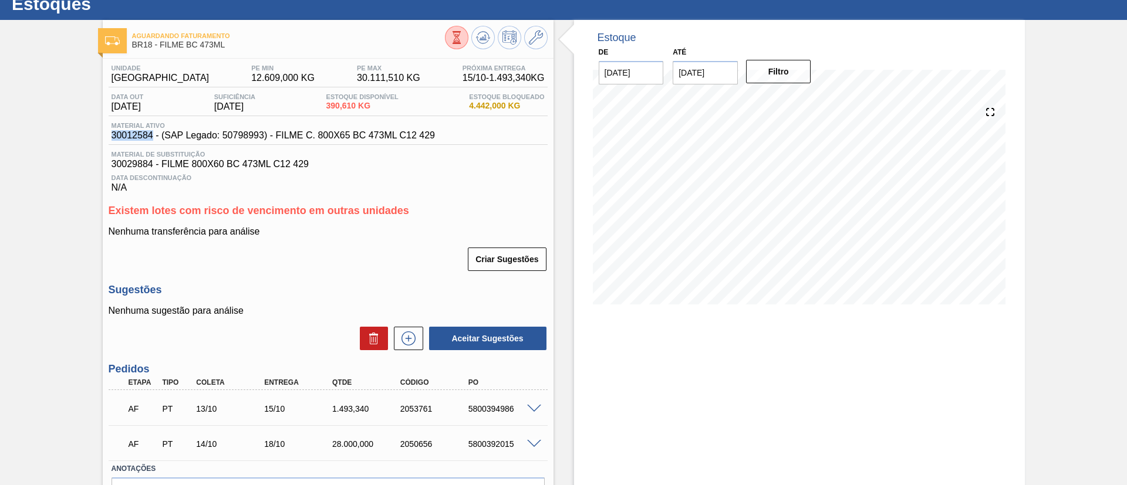
scroll to position [22, 0]
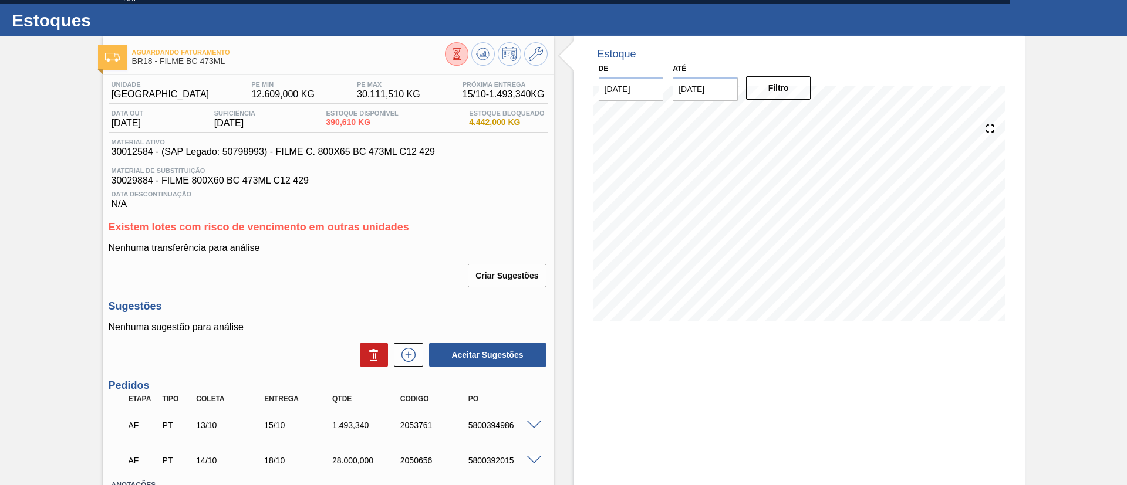
click at [0, 144] on div "Aguardando Faturamento BR18 - FILME BC 473ML Unidade Pernambuco PE MIN 12.609,0…" at bounding box center [563, 304] width 1127 height 537
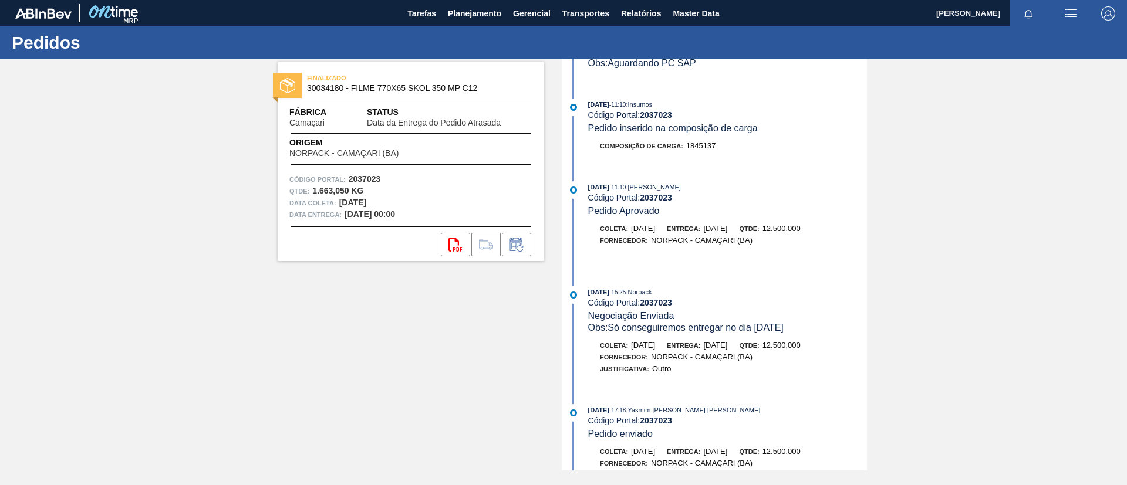
scroll to position [2022, 0]
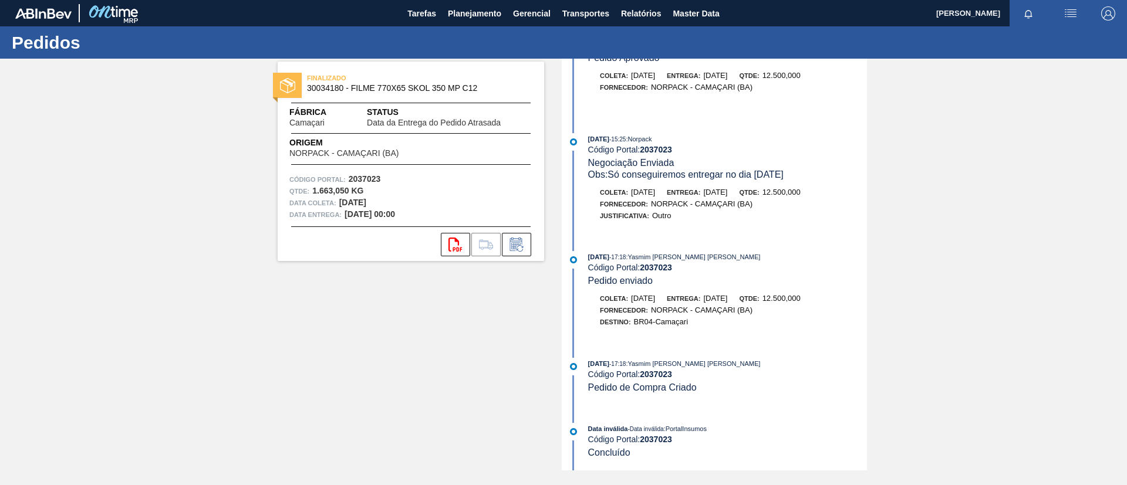
click at [170, 166] on div "FINALIZADO 30034180 - FILME 770X65 SKOL 350 MP C12 Fábrica Camaçari Status Data…" at bounding box center [563, 265] width 1127 height 412
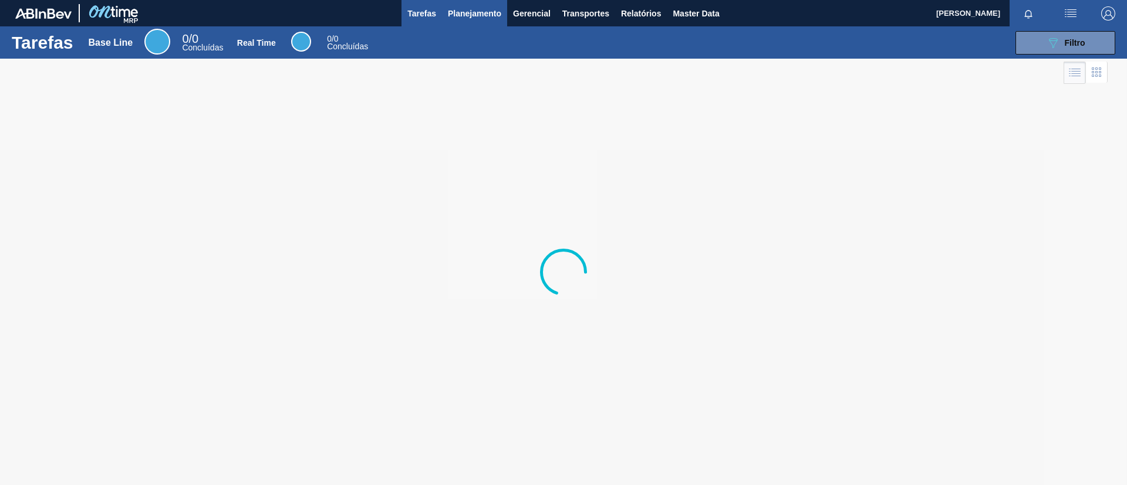
click at [472, 25] on button "Planejamento" at bounding box center [474, 13] width 65 height 26
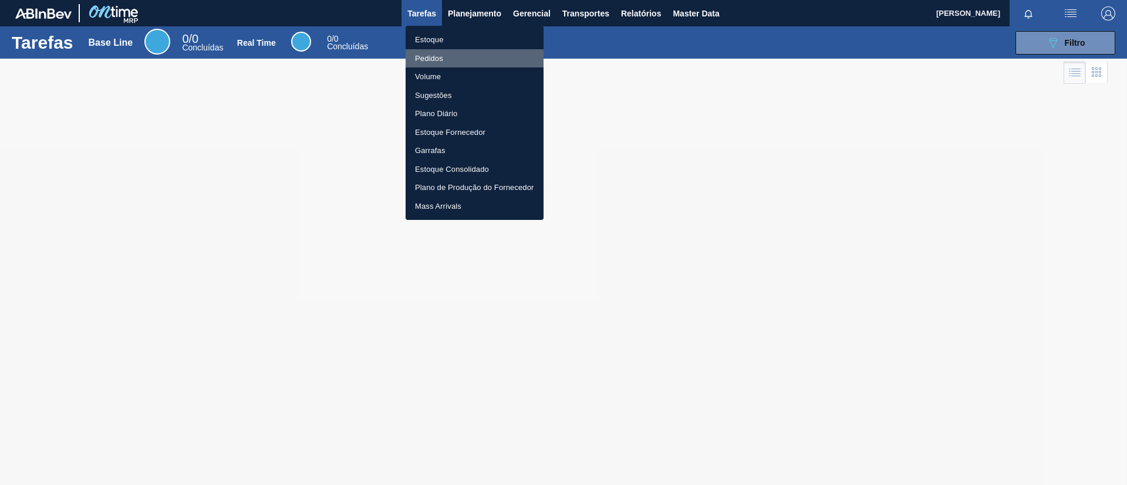
click at [463, 50] on li "Pedidos" at bounding box center [475, 58] width 138 height 19
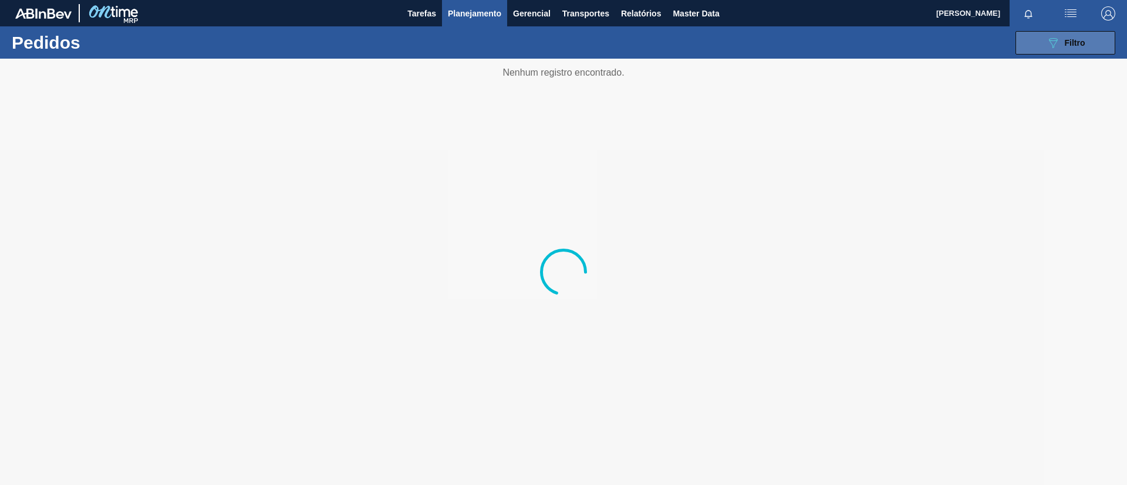
click at [1064, 53] on button "089F7B8B-B2A5-4AFE-B5C0-19BA573D28AC Filtro" at bounding box center [1065, 42] width 100 height 23
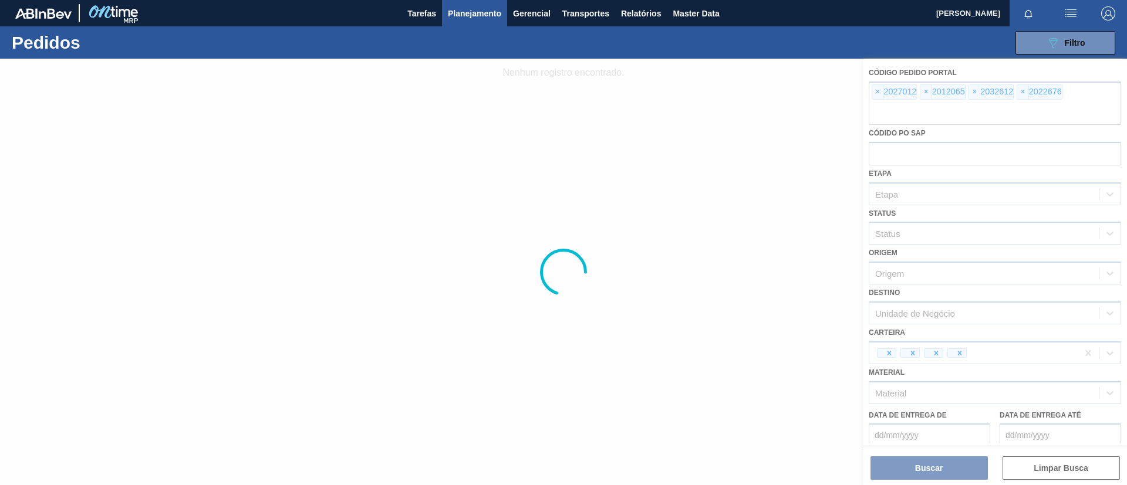
click at [879, 94] on div at bounding box center [563, 272] width 1127 height 427
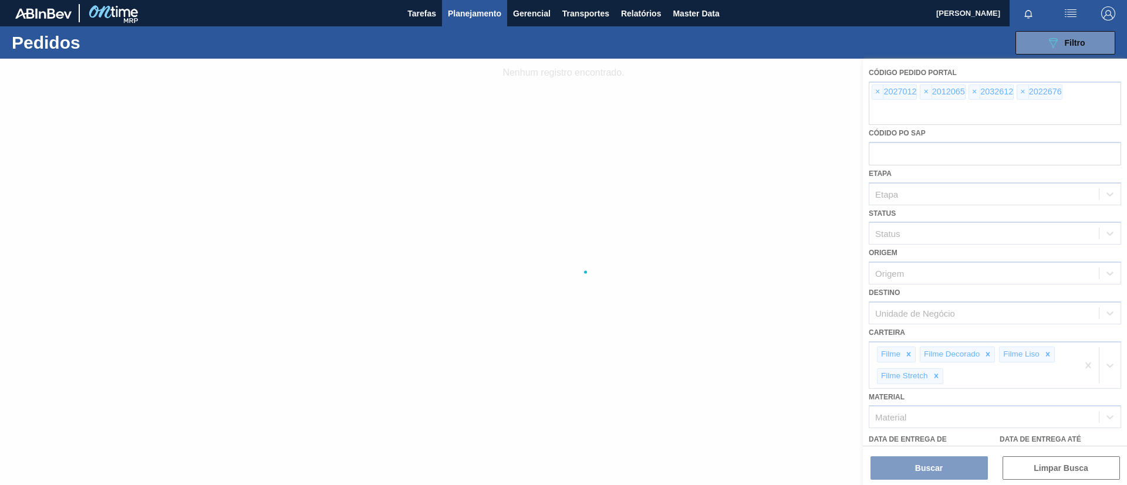
click at [876, 93] on div at bounding box center [563, 272] width 1127 height 427
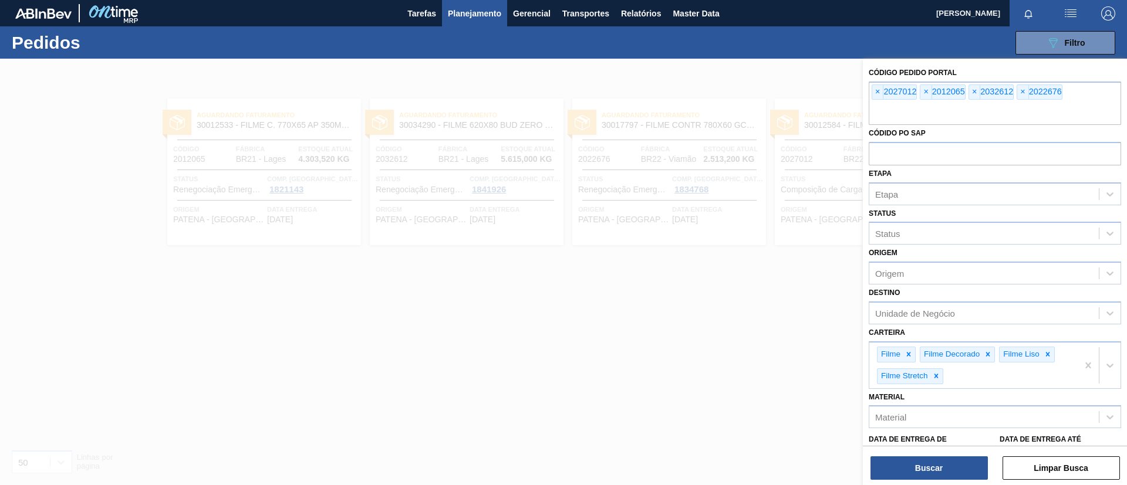
click at [876, 93] on span "×" at bounding box center [877, 92] width 11 height 14
click at [876, 92] on span "×" at bounding box center [877, 92] width 11 height 14
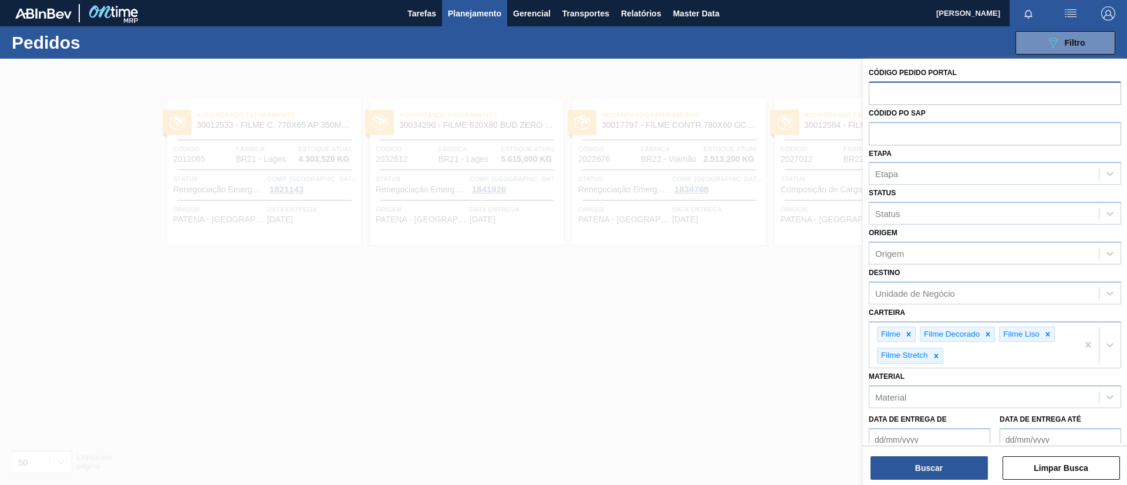
click at [876, 92] on input "text" at bounding box center [995, 93] width 252 height 22
paste input "text"
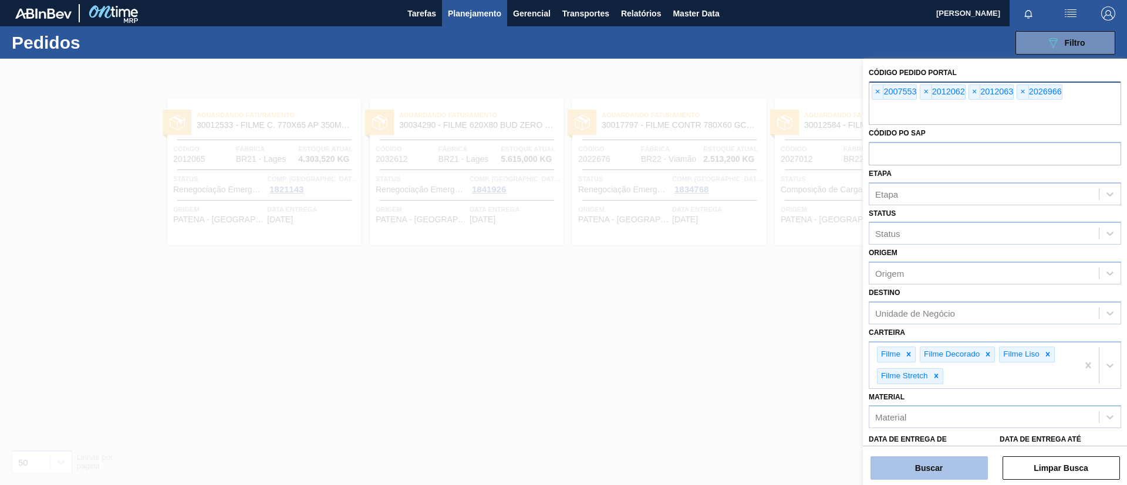
click at [924, 463] on button "Buscar" at bounding box center [928, 468] width 117 height 23
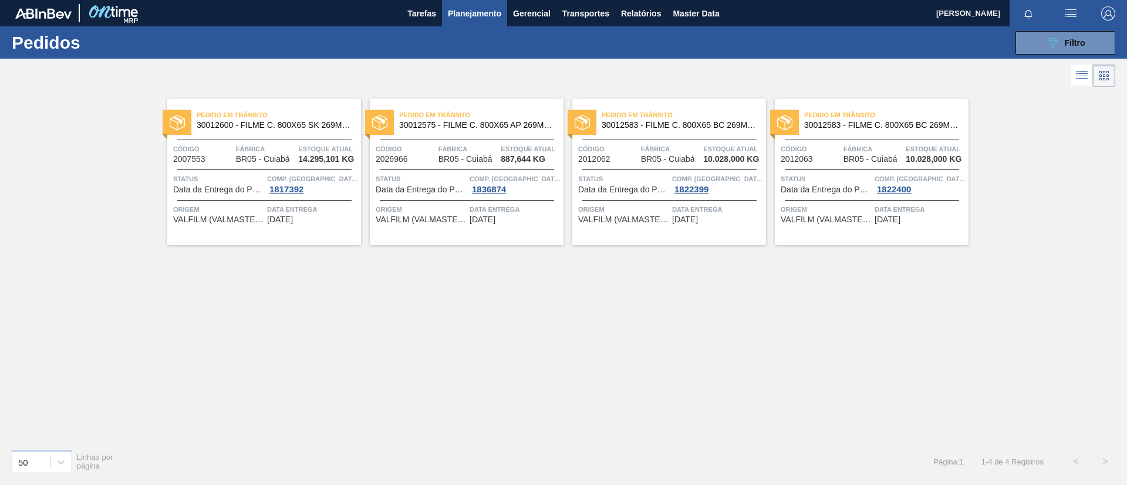
click at [276, 135] on div "Pedido em Trânsito 30012600 - FILME C. 800X65 SK 269ML MP C15 429 Código 200755…" at bounding box center [264, 172] width 194 height 147
click at [510, 123] on span "30012575 - FILME C. 800X65 AP 269ML C15 429" at bounding box center [476, 125] width 155 height 9
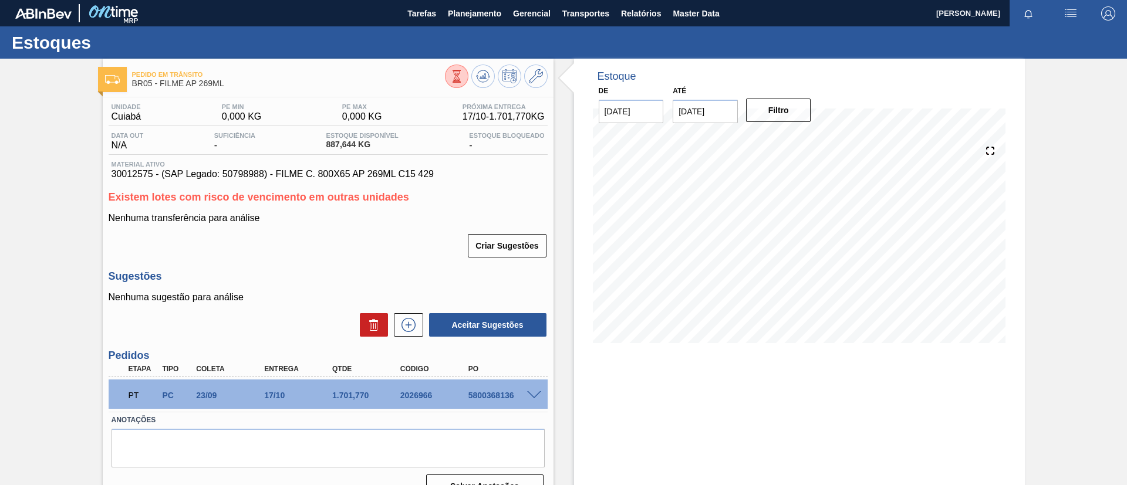
click at [0, 242] on div "Pedido em Trânsito BR05 - FILME AP 269ML Unidade Cuiabá PE MIN 0,000 KG PE MAX …" at bounding box center [563, 284] width 1127 height 450
click at [536, 397] on span at bounding box center [534, 395] width 14 height 9
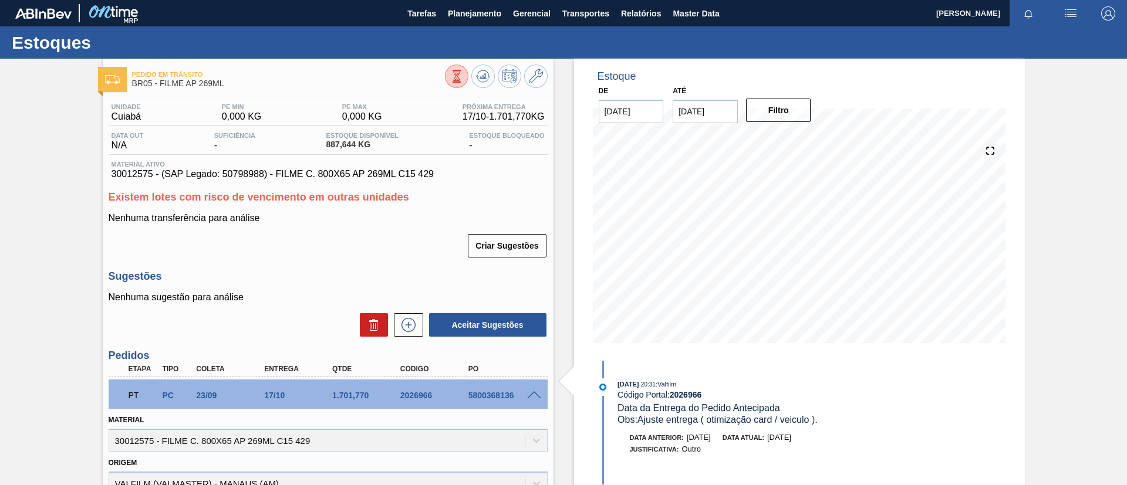
click at [535, 396] on span at bounding box center [534, 395] width 14 height 9
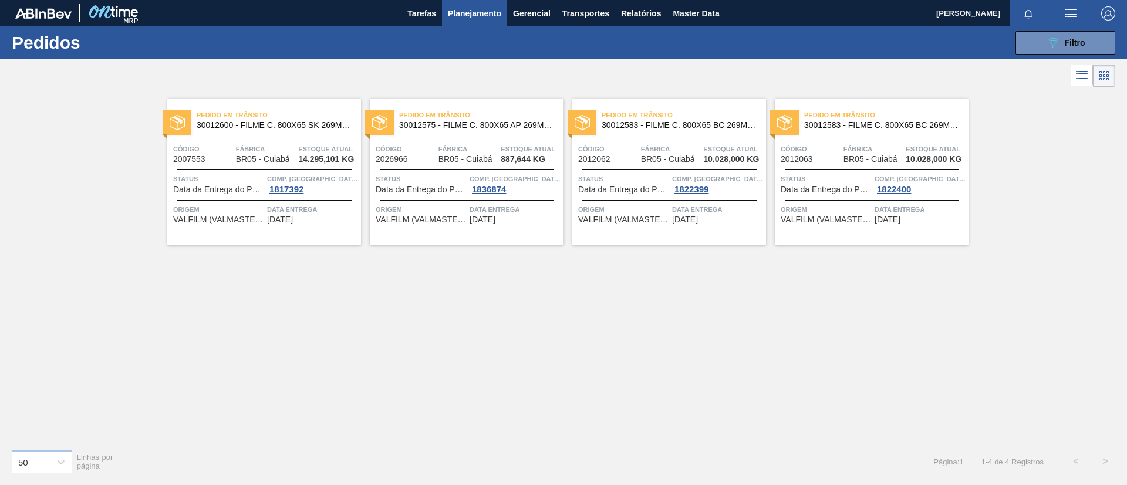
click at [715, 133] on div "Pedido em Trânsito 30012583 - FILME C. 800X65 BC 269ML MP C15 429" at bounding box center [669, 120] width 194 height 26
click at [873, 123] on span "30012583 - FILME C. 800X65 BC 269ML MP C15 429" at bounding box center [881, 125] width 155 height 9
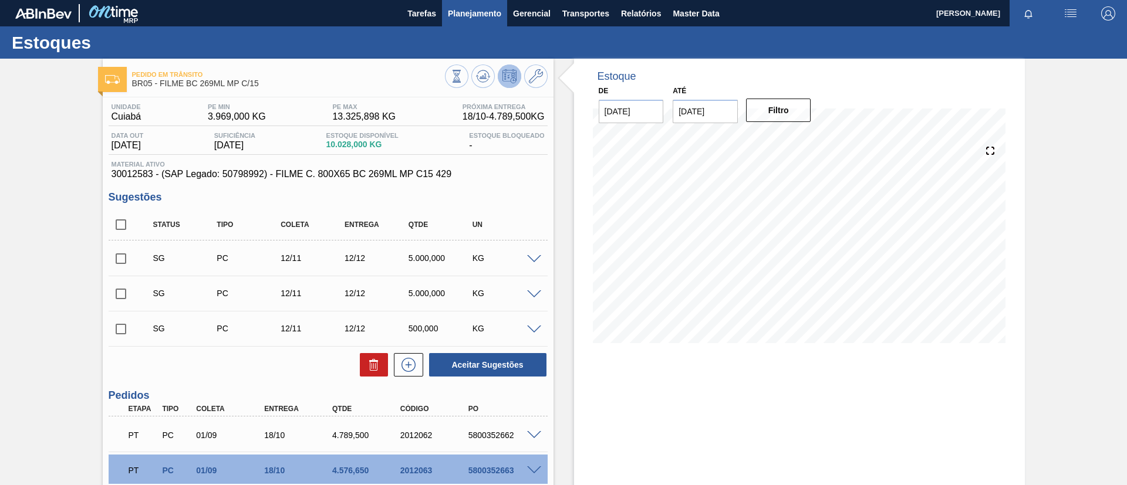
click at [475, 18] on span "Planejamento" at bounding box center [474, 13] width 53 height 14
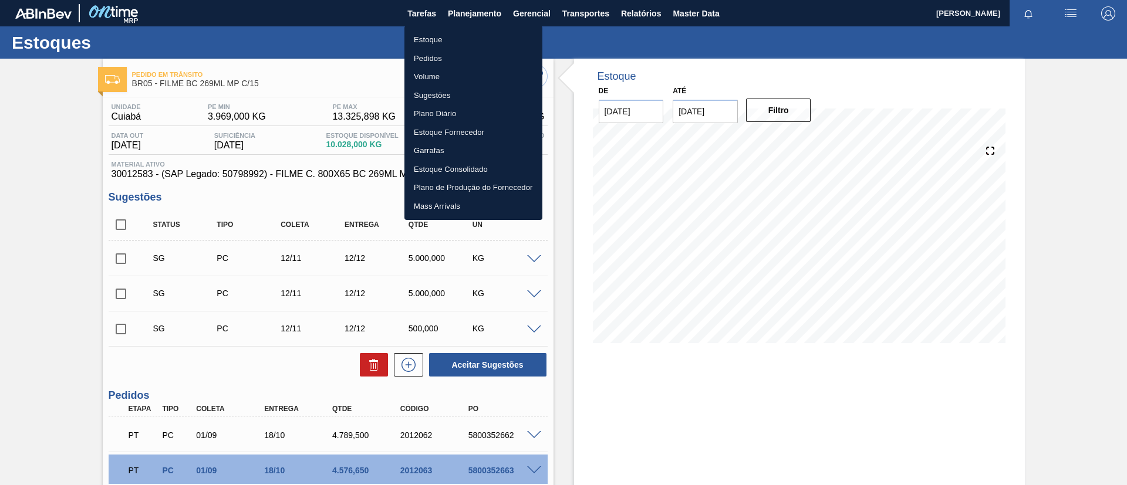
click at [475, 31] on li "Estoque" at bounding box center [473, 40] width 138 height 19
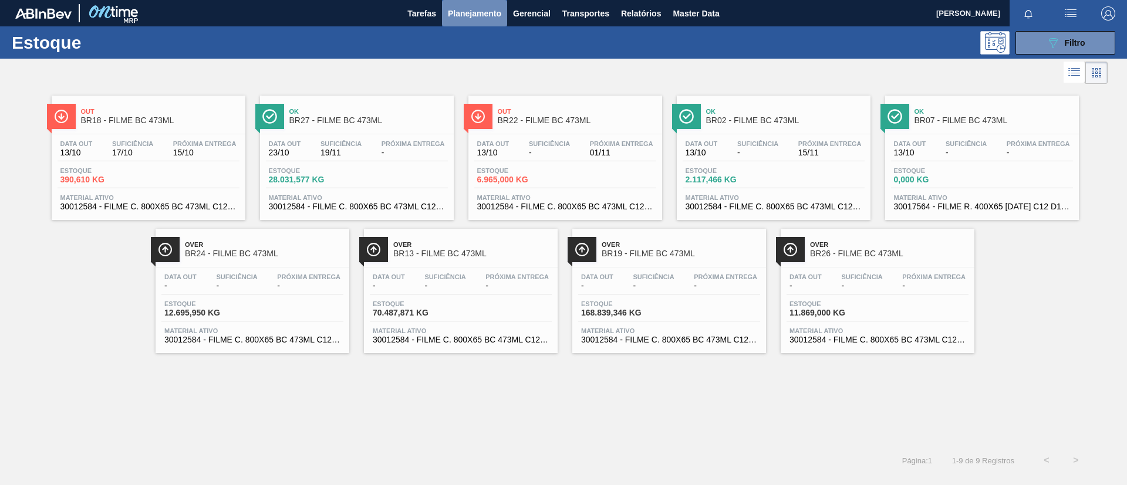
click at [475, 22] on button "Planejamento" at bounding box center [474, 13] width 65 height 26
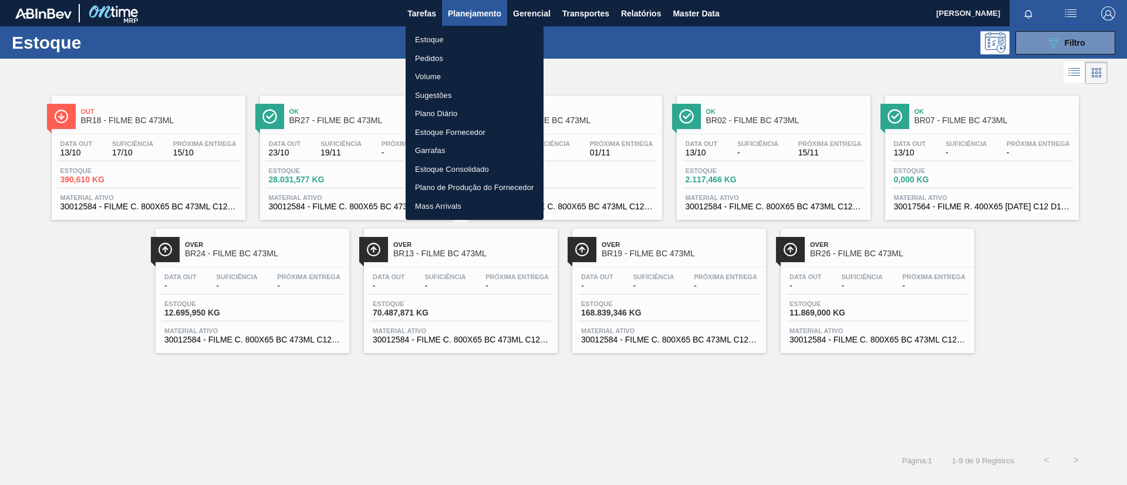
click at [461, 52] on li "Pedidos" at bounding box center [475, 58] width 138 height 19
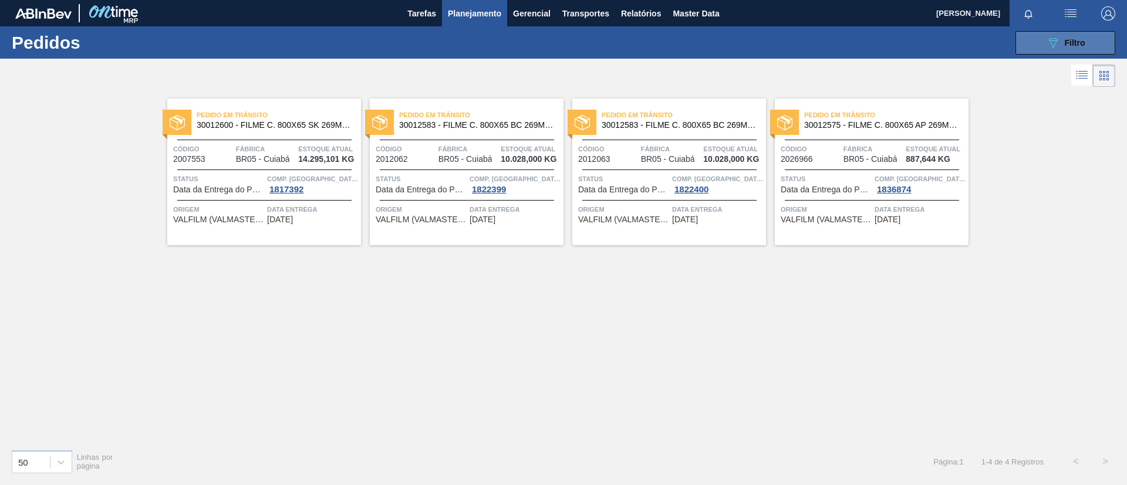
click at [1079, 42] on span "Filtro" at bounding box center [1075, 42] width 21 height 9
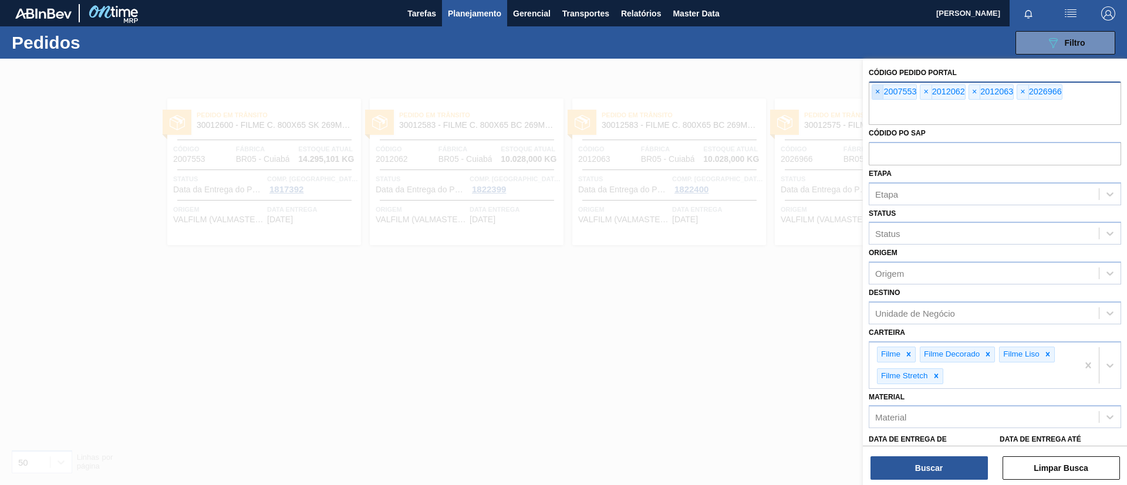
click at [877, 90] on span "×" at bounding box center [877, 92] width 11 height 14
click at [877, 88] on span "×" at bounding box center [877, 92] width 11 height 14
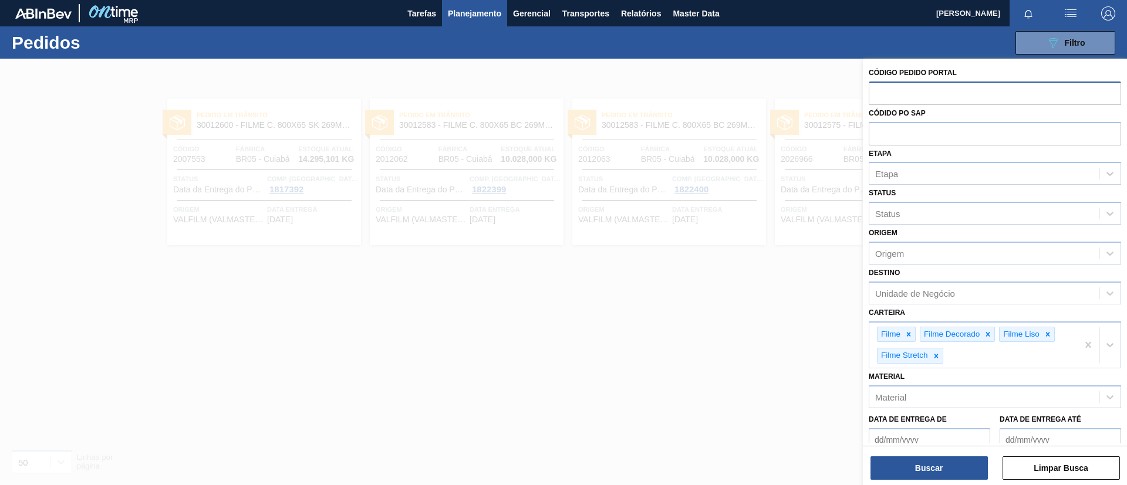
click at [877, 88] on input "text" at bounding box center [995, 93] width 252 height 22
paste input "2039307"
type input "2039307"
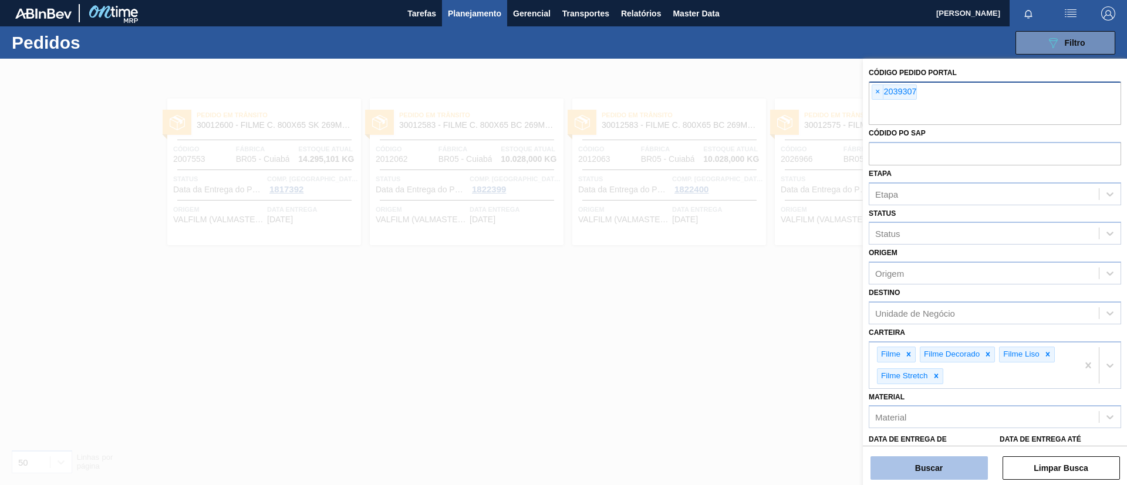
click at [927, 467] on button "Buscar" at bounding box center [928, 468] width 117 height 23
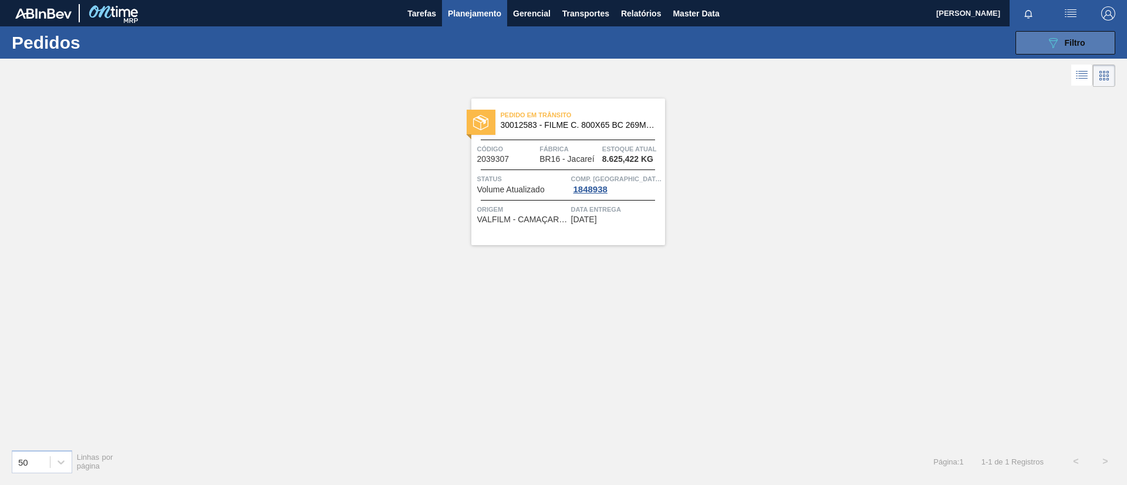
click at [1098, 39] on button "089F7B8B-B2A5-4AFE-B5C0-19BA573D28AC Filtro" at bounding box center [1065, 42] width 100 height 23
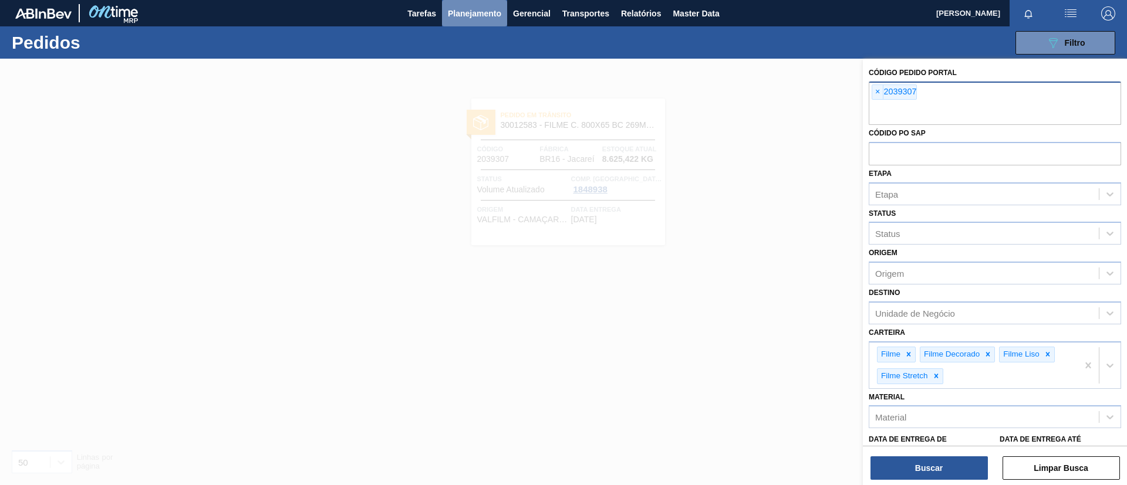
click at [449, 12] on span "Planejamento" at bounding box center [474, 13] width 53 height 14
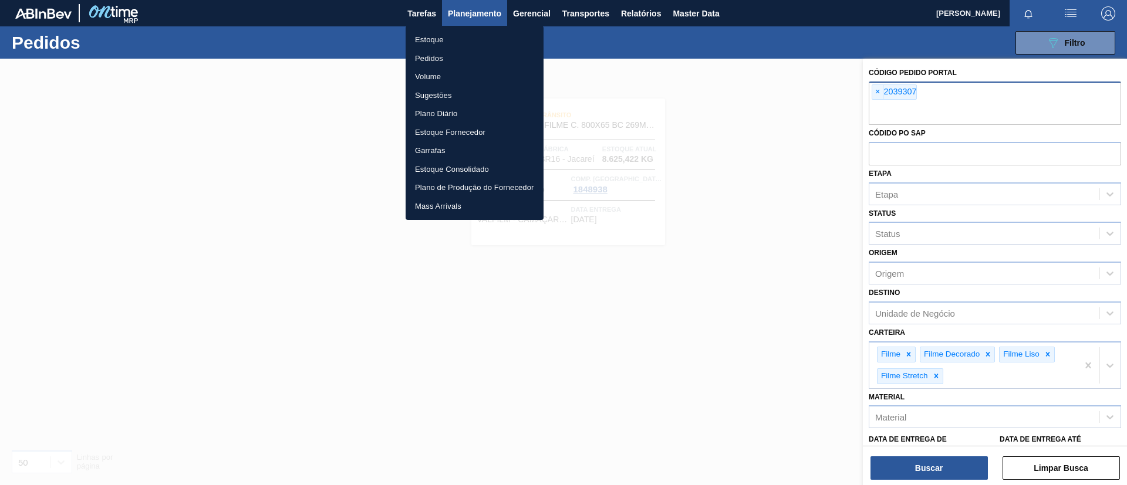
click at [455, 31] on li "Estoque" at bounding box center [475, 40] width 138 height 19
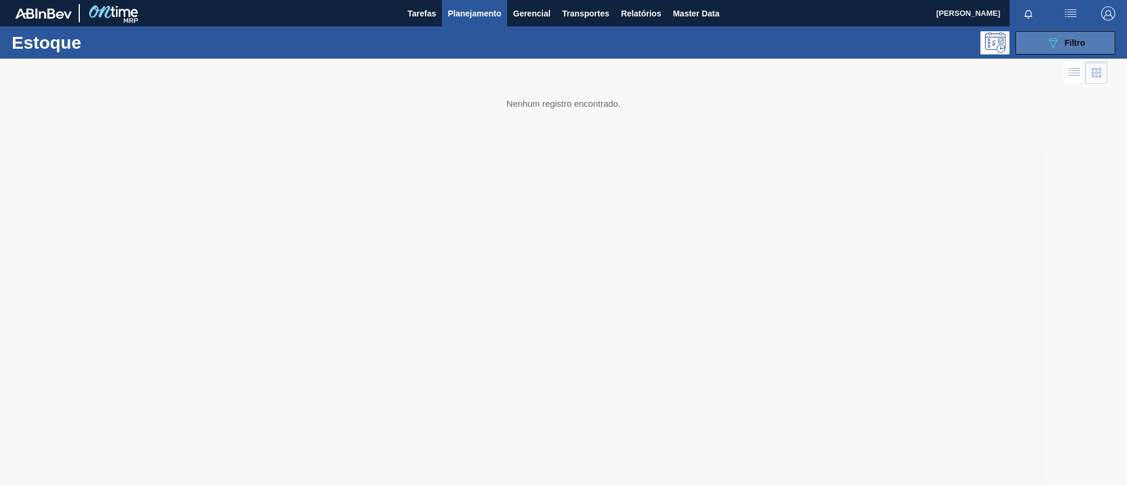
click at [1083, 42] on span "Filtro" at bounding box center [1075, 42] width 21 height 9
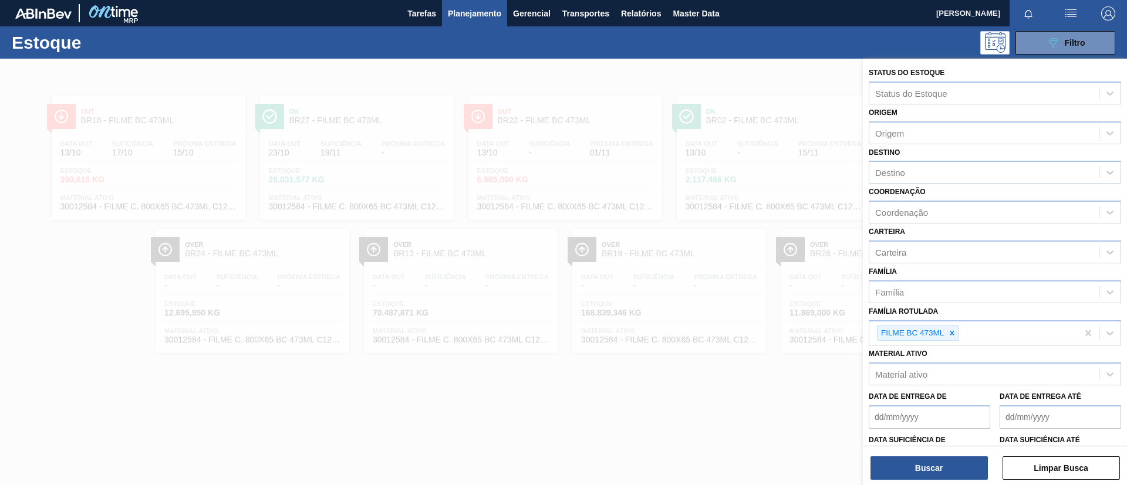
click at [630, 311] on div at bounding box center [563, 301] width 1127 height 485
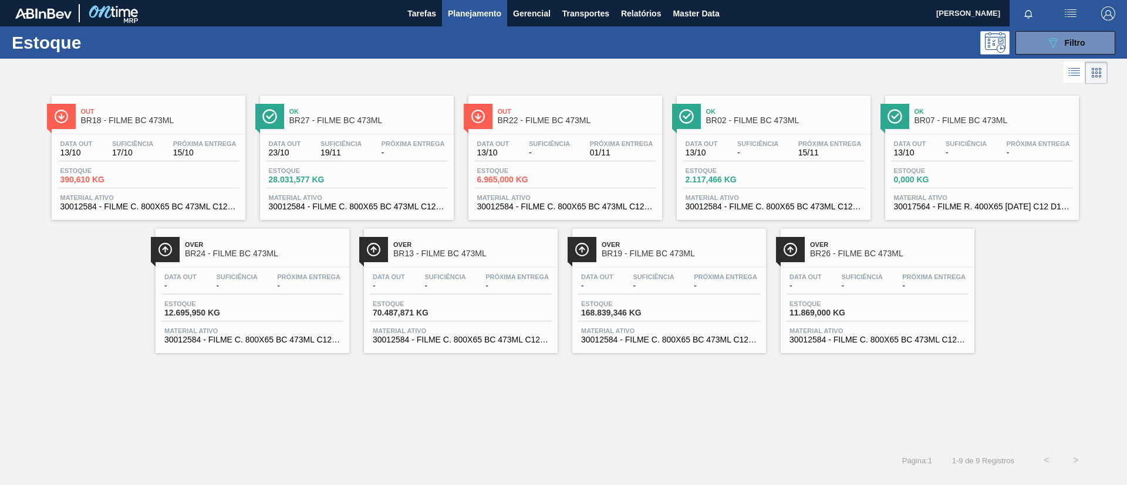
click at [802, 126] on div "Ok BR02 - FILME BC 473ML" at bounding box center [785, 116] width 158 height 26
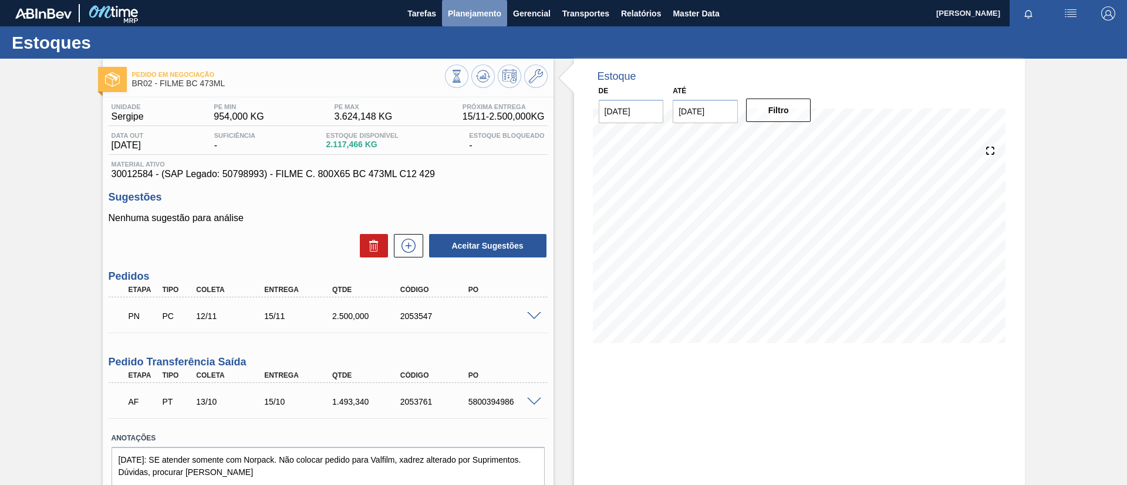
click at [499, 17] on span "Planejamento" at bounding box center [474, 13] width 53 height 14
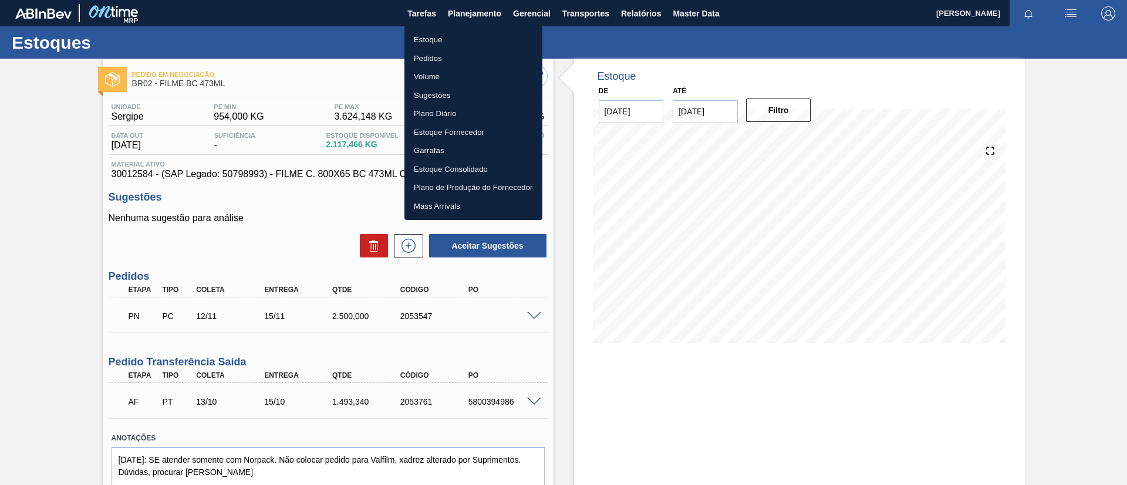
click at [487, 53] on li "Pedidos" at bounding box center [473, 58] width 138 height 19
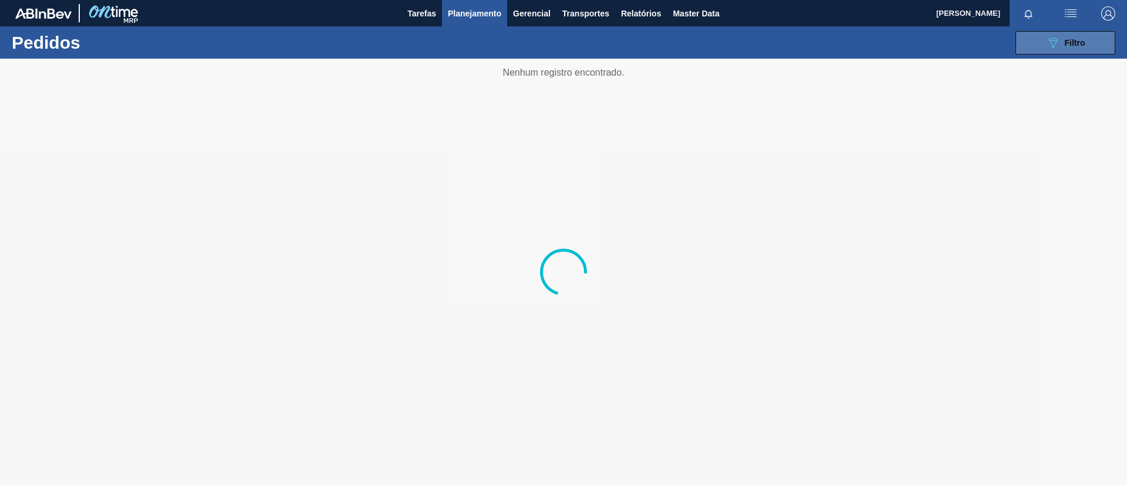
click at [1047, 52] on button "089F7B8B-B2A5-4AFE-B5C0-19BA573D28AC Filtro" at bounding box center [1065, 42] width 100 height 23
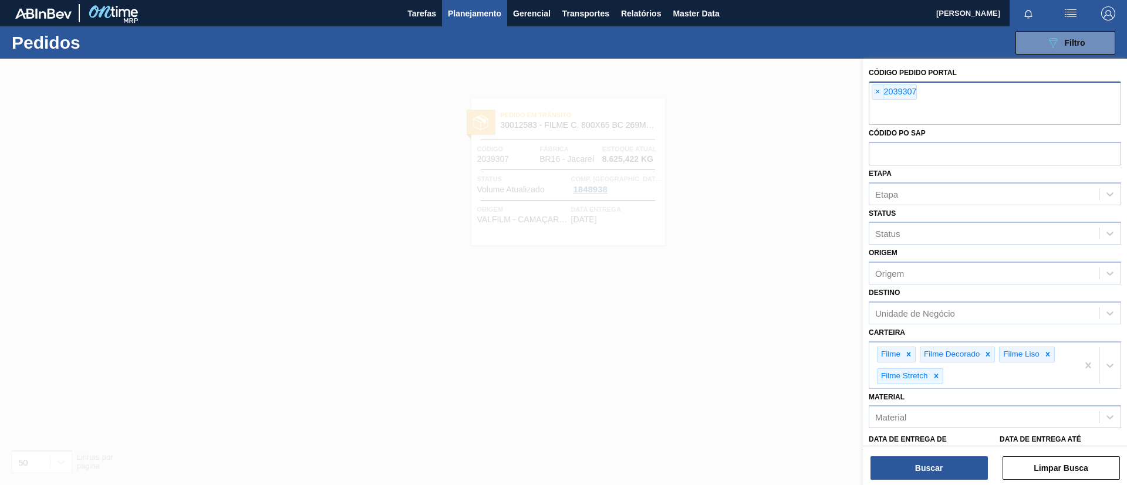
click at [870, 89] on div "× 2039307" at bounding box center [995, 103] width 252 height 43
click at [879, 92] on span "×" at bounding box center [877, 92] width 11 height 14
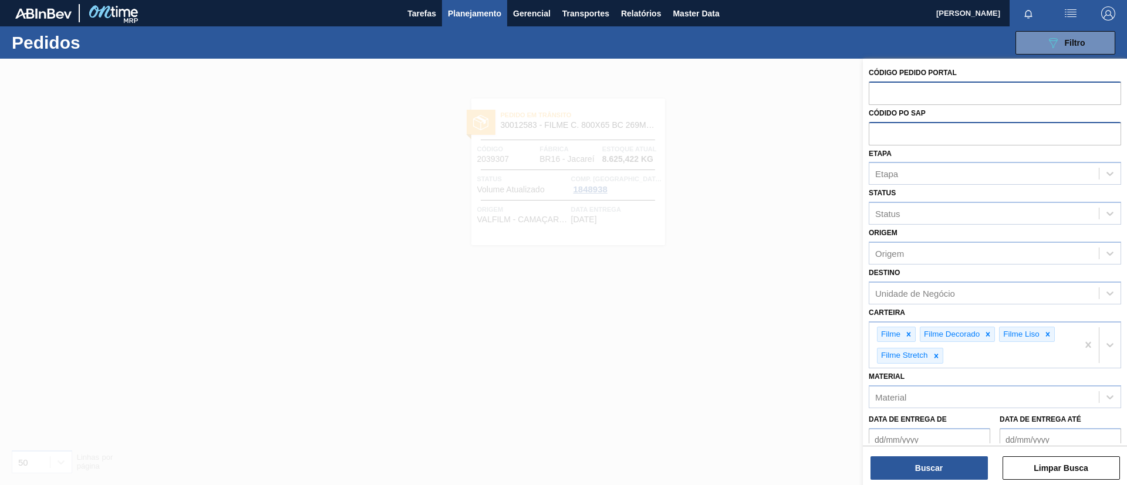
paste input "2022655"
type input "2022655"
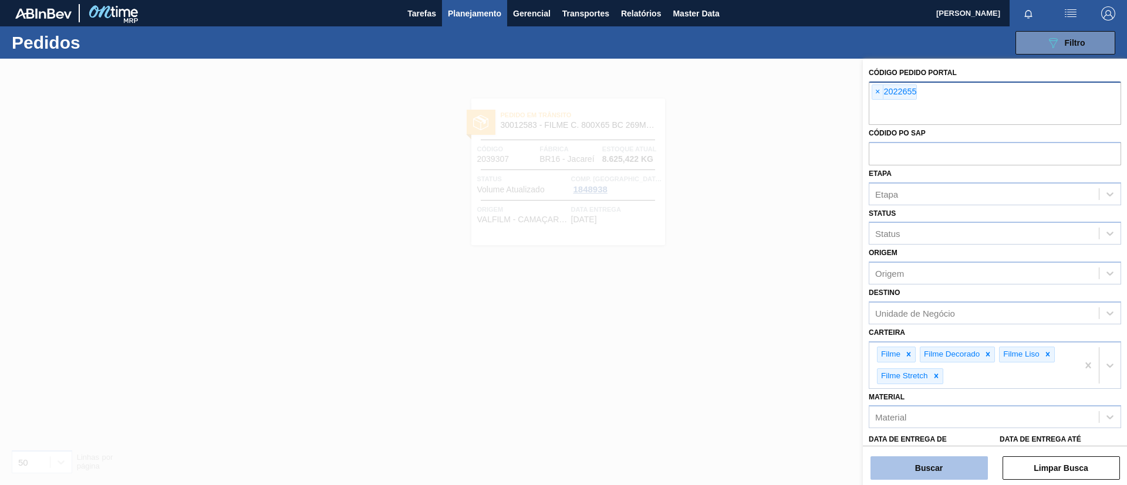
click at [901, 467] on button "Buscar" at bounding box center [928, 468] width 117 height 23
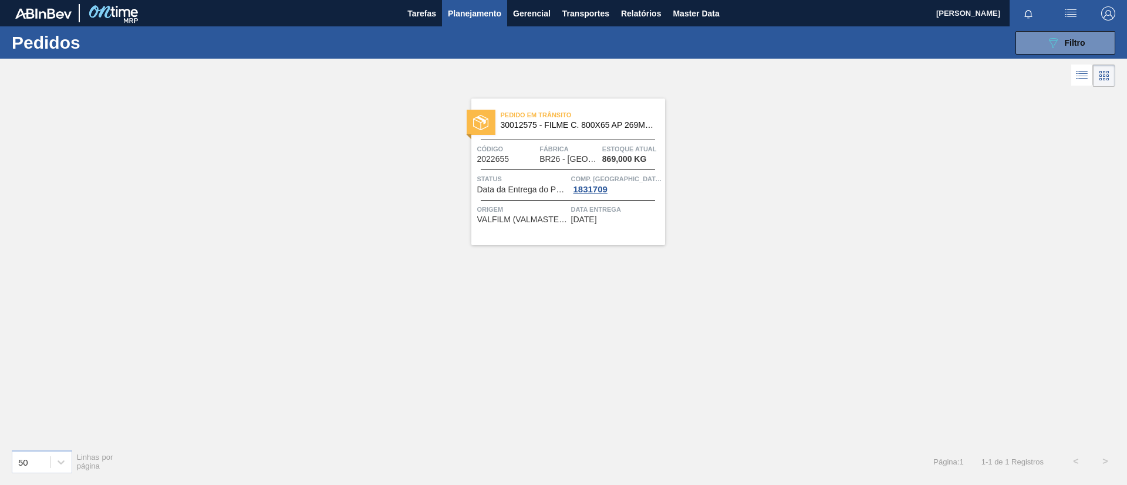
click at [534, 121] on span "30012575 - FILME C. 800X65 AP 269ML C15 429" at bounding box center [578, 125] width 155 height 9
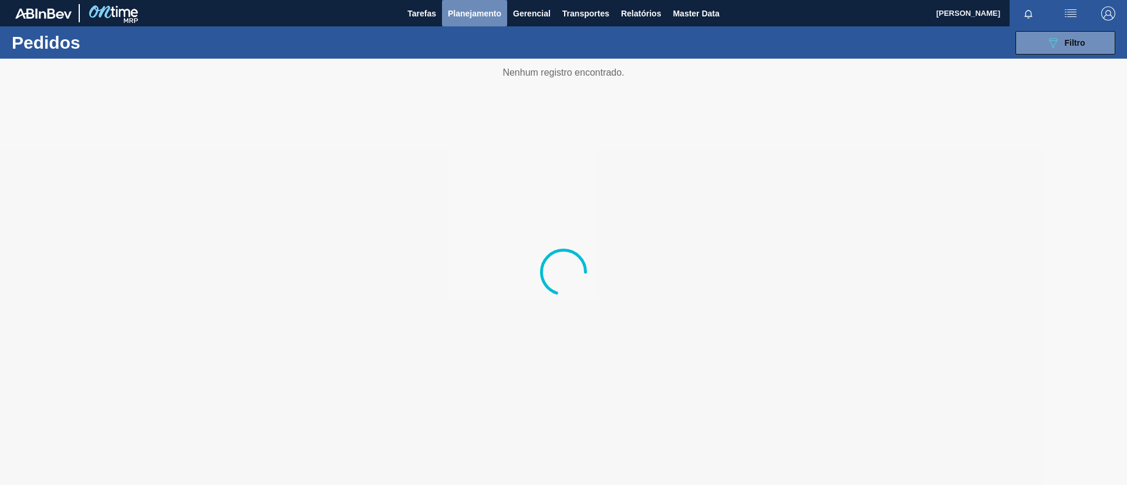
click at [450, 11] on span "Planejamento" at bounding box center [474, 13] width 53 height 14
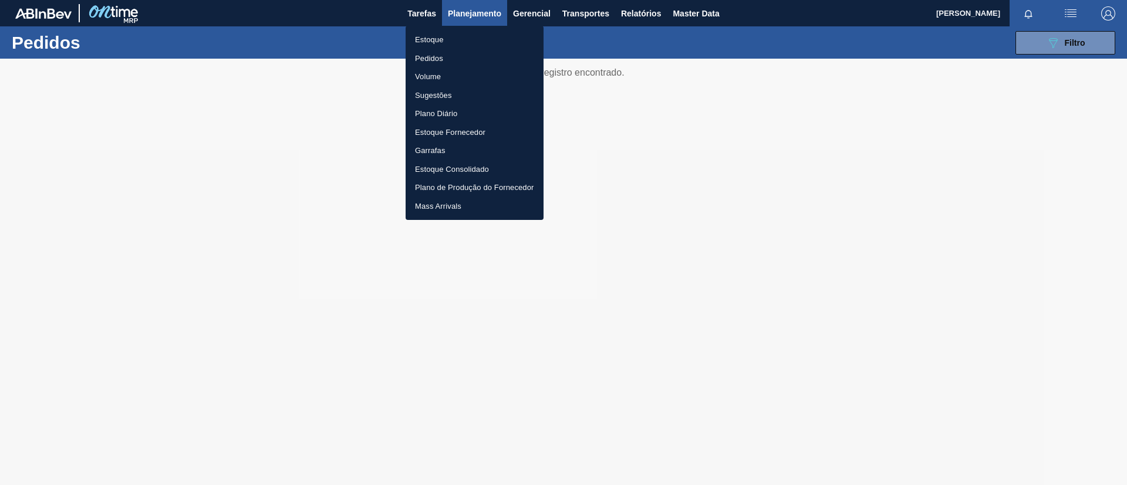
click at [454, 29] on ul "Estoque Pedidos Volume Sugestões Plano Diário Estoque Fornecedor Garrafas Estoq…" at bounding box center [475, 123] width 138 height 194
click at [434, 34] on li "Estoque" at bounding box center [475, 40] width 138 height 19
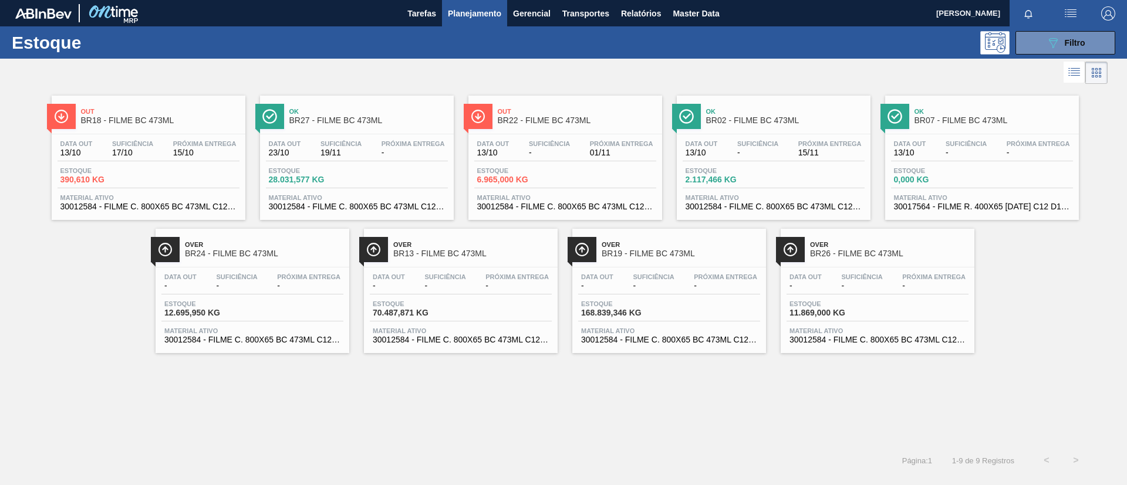
click at [187, 109] on span "Out" at bounding box center [160, 111] width 158 height 7
click at [764, 115] on div "Ok BR02 - FILME BC 473ML" at bounding box center [785, 116] width 158 height 26
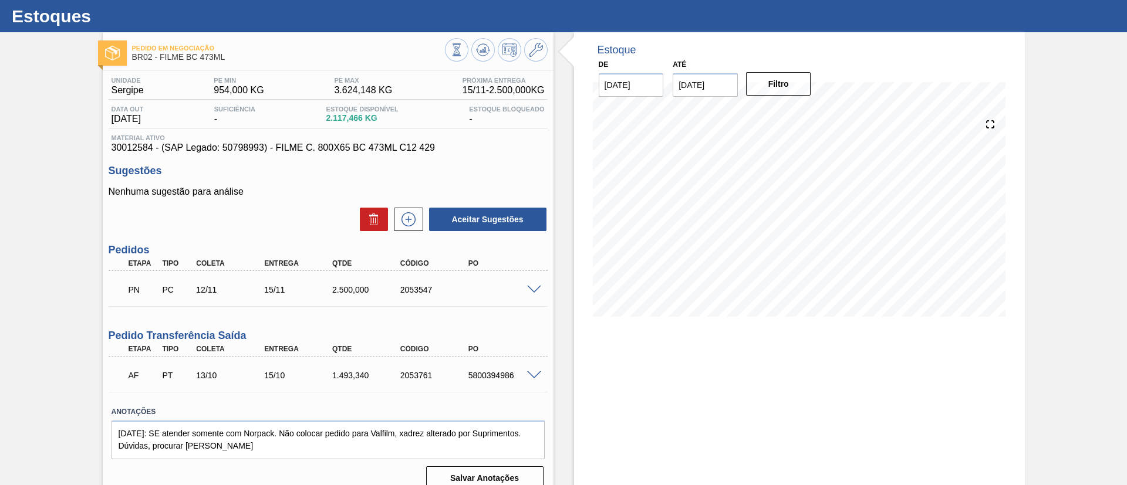
scroll to position [41, 0]
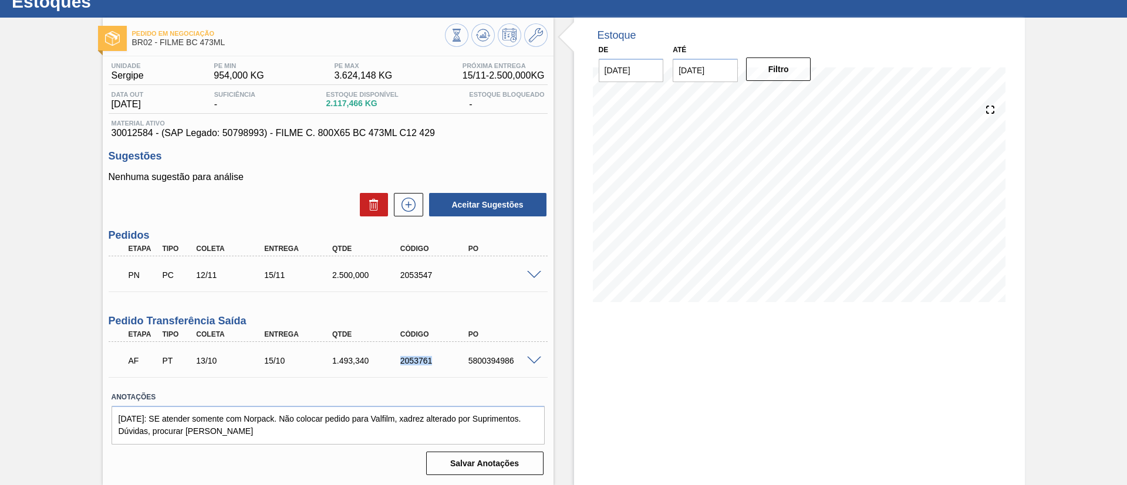
drag, startPoint x: 391, startPoint y: 362, endPoint x: 437, endPoint y: 364, distance: 45.8
click at [437, 364] on div "AF PT 13/10 15/10 1.493,340 2053761 5800394986" at bounding box center [325, 359] width 408 height 23
click at [455, 365] on div "2053761" at bounding box center [435, 360] width 76 height 9
drag, startPoint x: 457, startPoint y: 364, endPoint x: 532, endPoint y: 363, distance: 74.5
click at [532, 363] on div "AF PT 13/10 15/10 1.493,340 2053761 5800394986" at bounding box center [328, 359] width 439 height 29
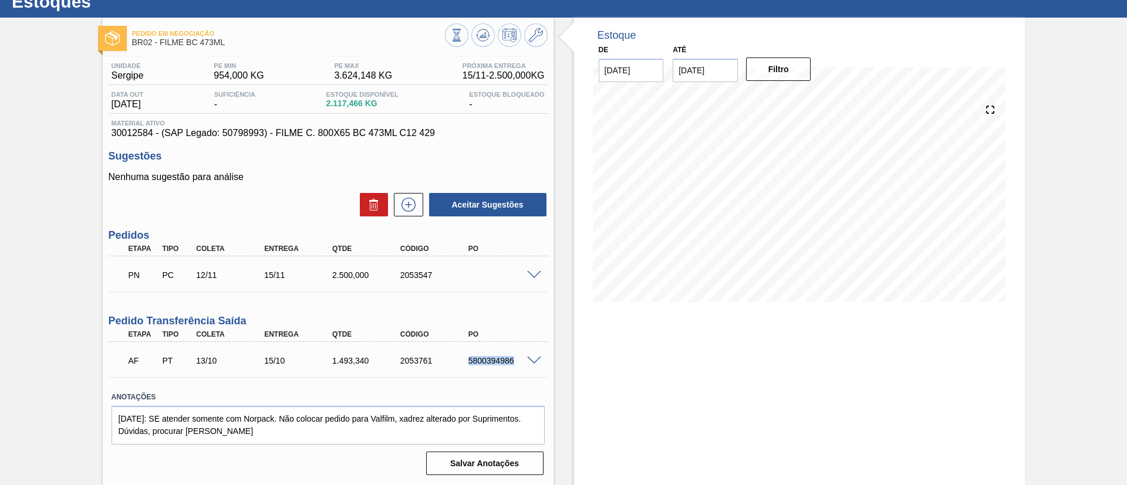
copy div "5800394986"
click at [477, 348] on div "AF PT 13/10 15/10 1.493,340 2053761 5800394986" at bounding box center [325, 359] width 408 height 23
copy div "5800394986"
click at [62, 194] on div "Pedido em Negociação BR02 - FILME BC 473ML Unidade Sergipe PE MIN 954,000 KG PE…" at bounding box center [563, 252] width 1127 height 468
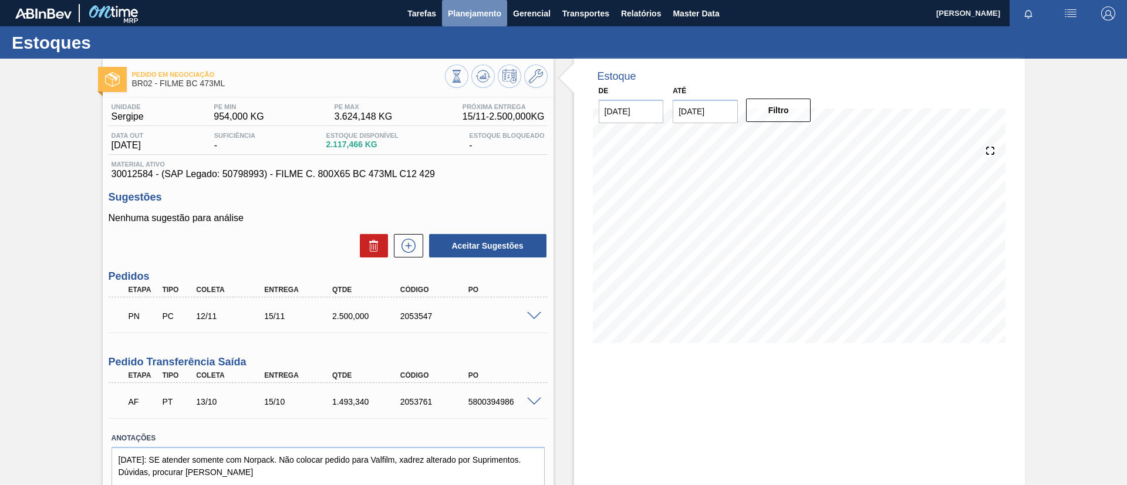
click at [481, 17] on span "Planejamento" at bounding box center [474, 13] width 53 height 14
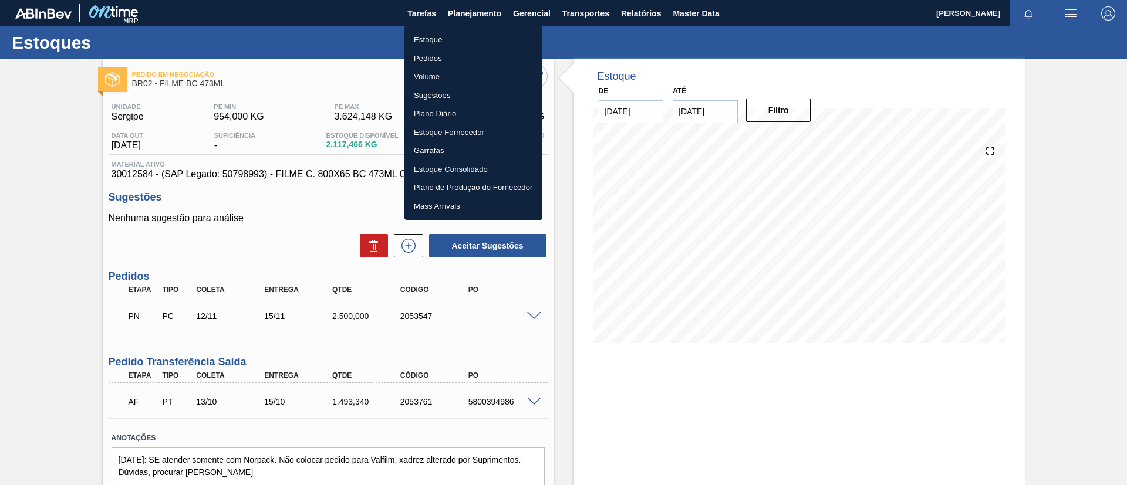
click at [474, 36] on li "Estoque" at bounding box center [473, 40] width 138 height 19
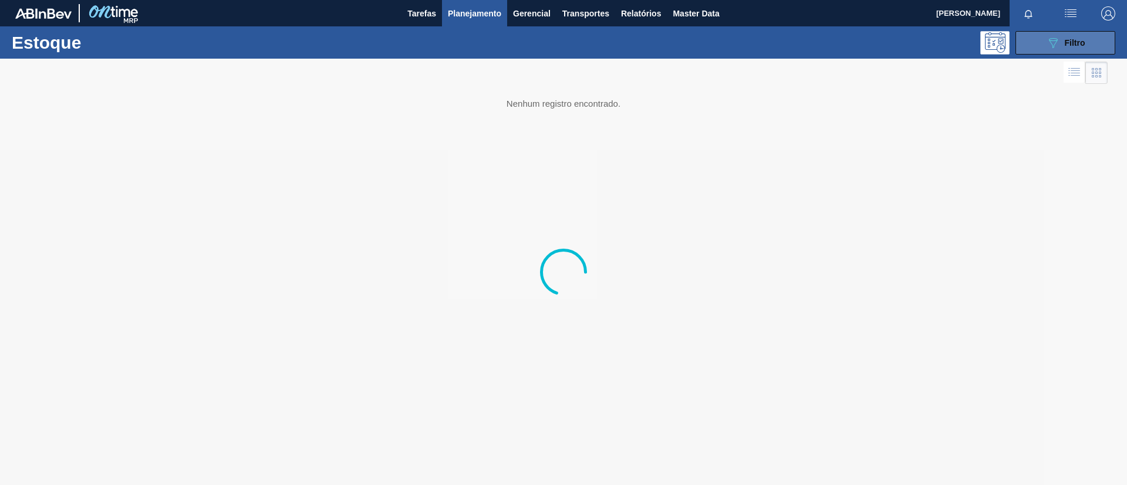
click at [1054, 43] on icon "089F7B8B-B2A5-4AFE-B5C0-19BA573D28AC" at bounding box center [1053, 43] width 14 height 14
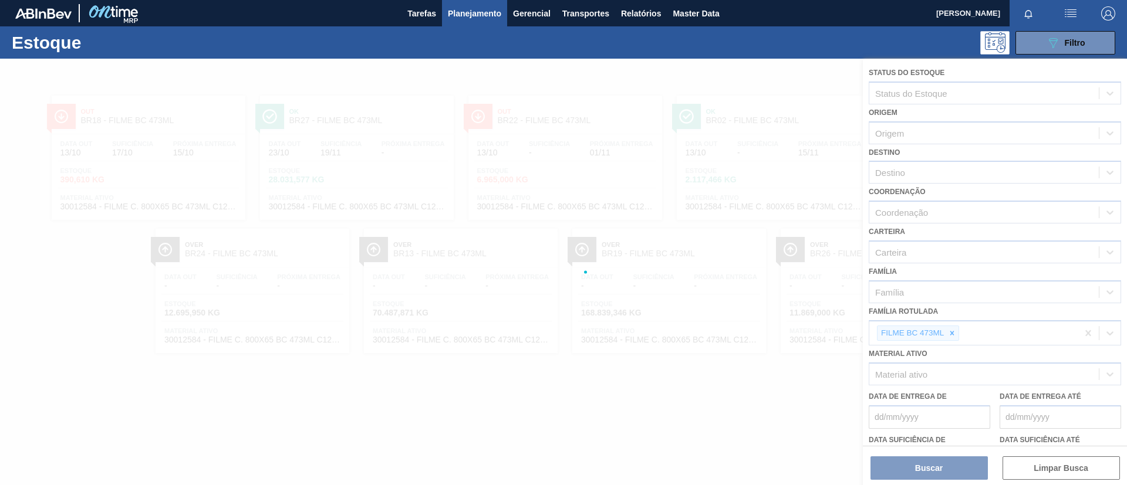
click at [953, 325] on div at bounding box center [563, 272] width 1127 height 427
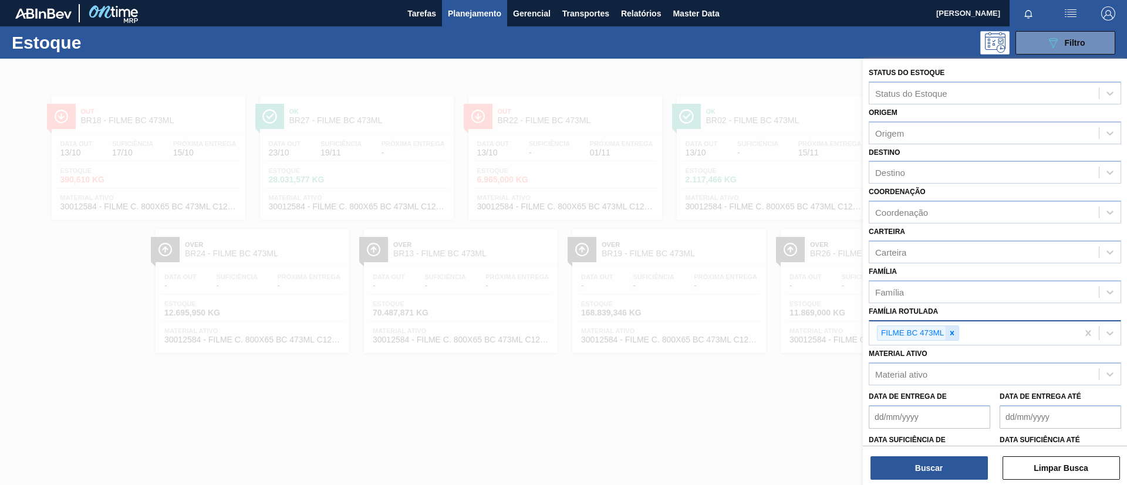
click at [954, 330] on icon at bounding box center [952, 333] width 8 height 8
paste Rotulada "FILME SK 269ML"
type Rotulada "FILME SK 269ML"
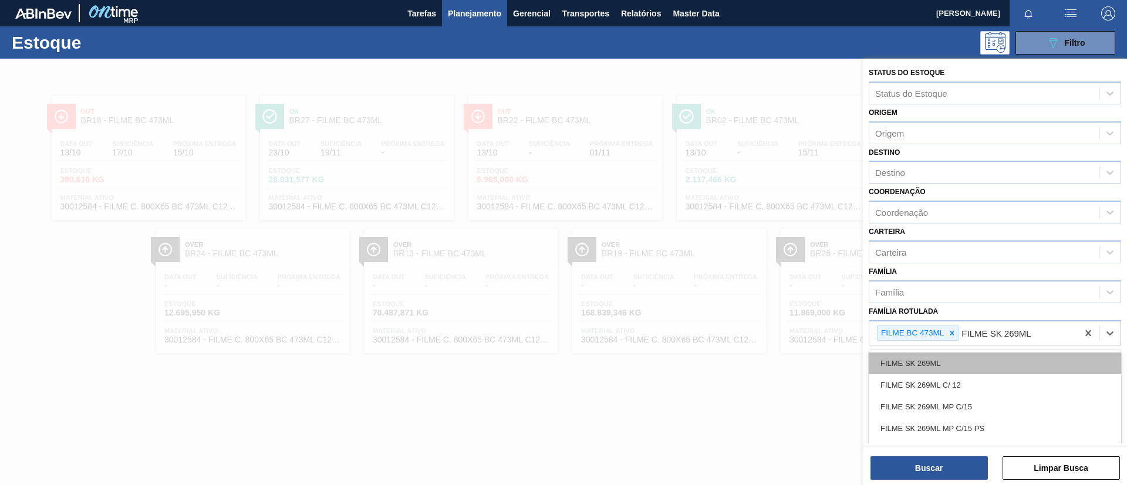
click at [948, 357] on div "FILME SK 269ML" at bounding box center [995, 364] width 252 height 22
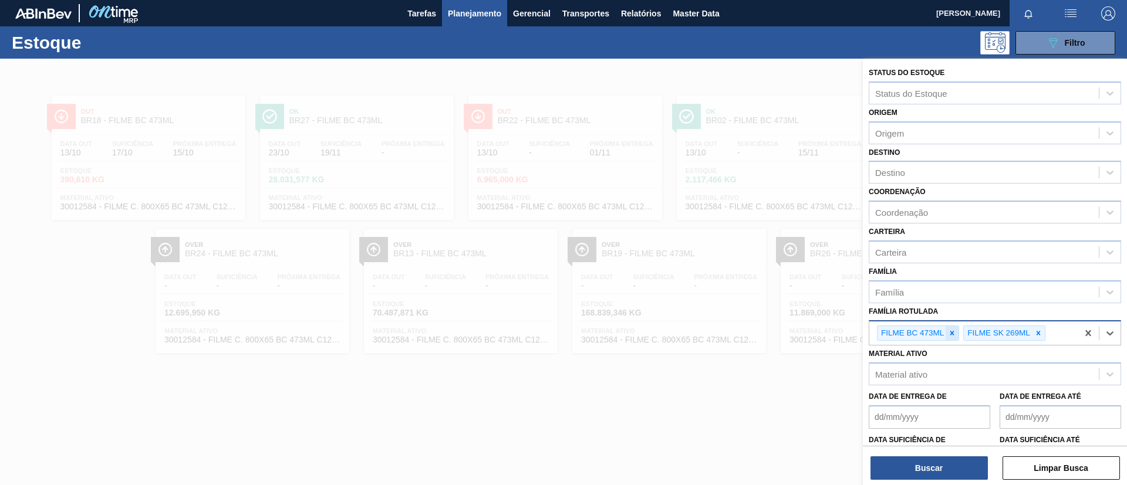
click at [951, 330] on icon at bounding box center [952, 333] width 8 height 8
click at [933, 472] on button "Buscar" at bounding box center [928, 468] width 117 height 23
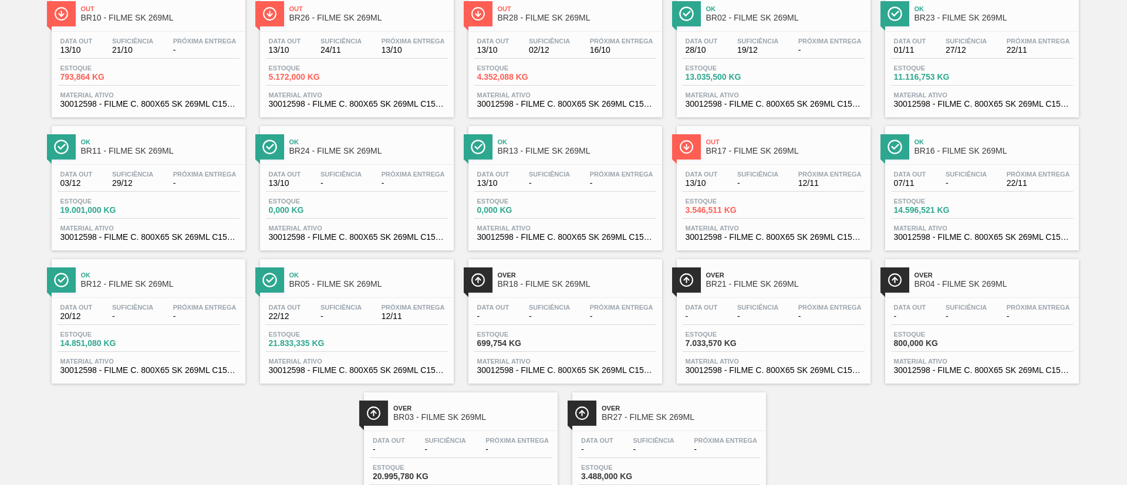
scroll to position [76, 0]
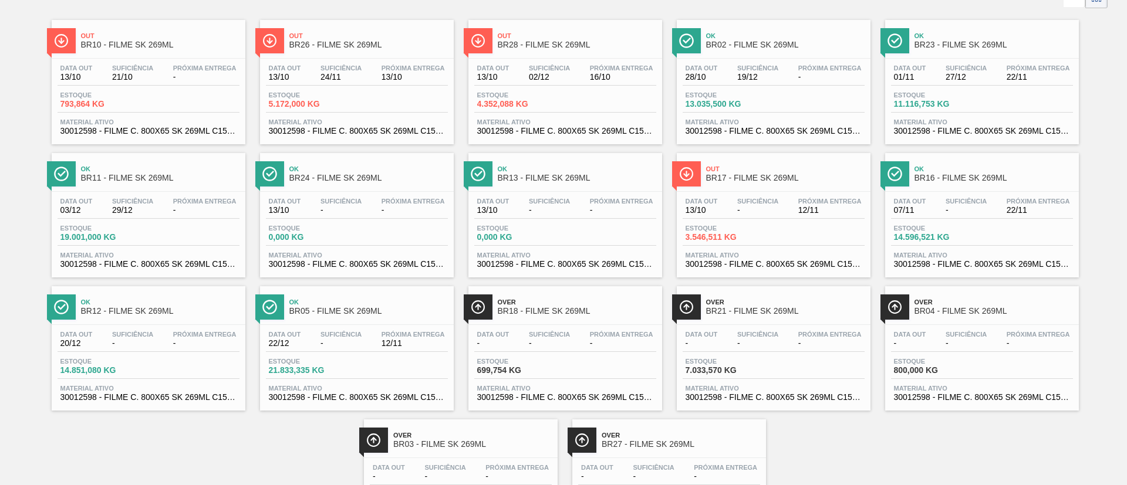
click at [1022, 178] on span "BR16 - FILME SK 269ML" at bounding box center [993, 178] width 158 height 9
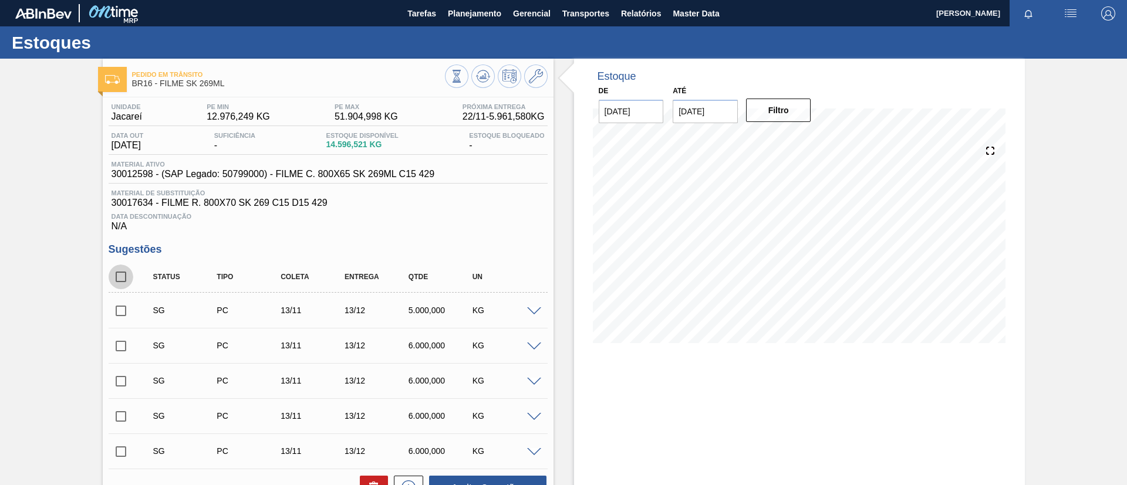
click at [132, 271] on input "checkbox" at bounding box center [121, 277] width 25 height 25
checkbox input "true"
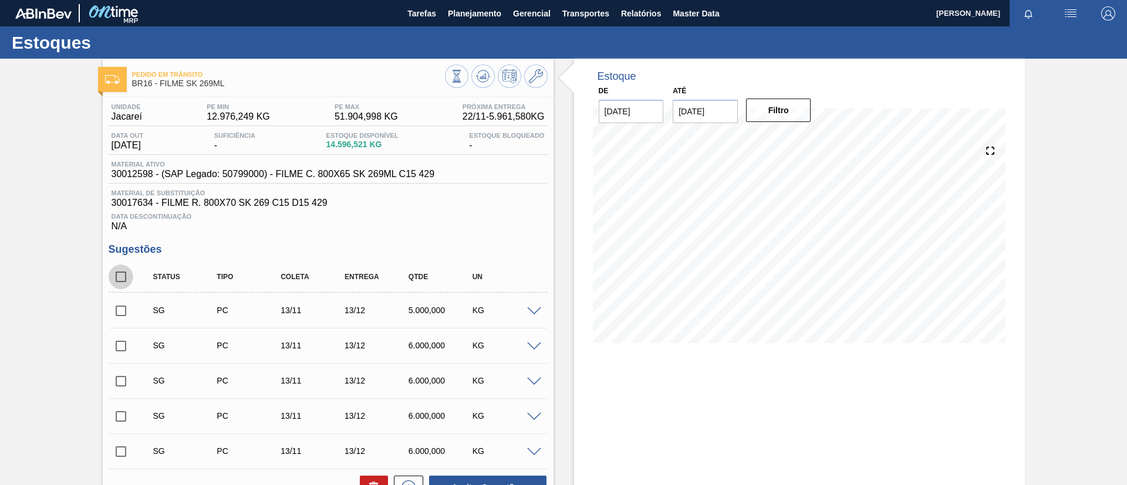
checkbox input "true"
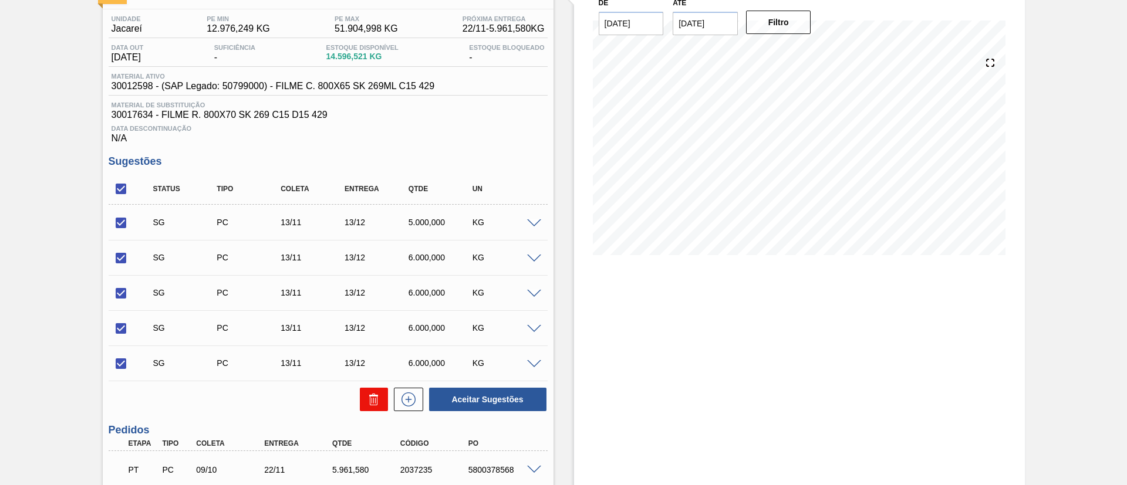
click at [379, 393] on icon at bounding box center [374, 400] width 14 height 14
checkbox input "false"
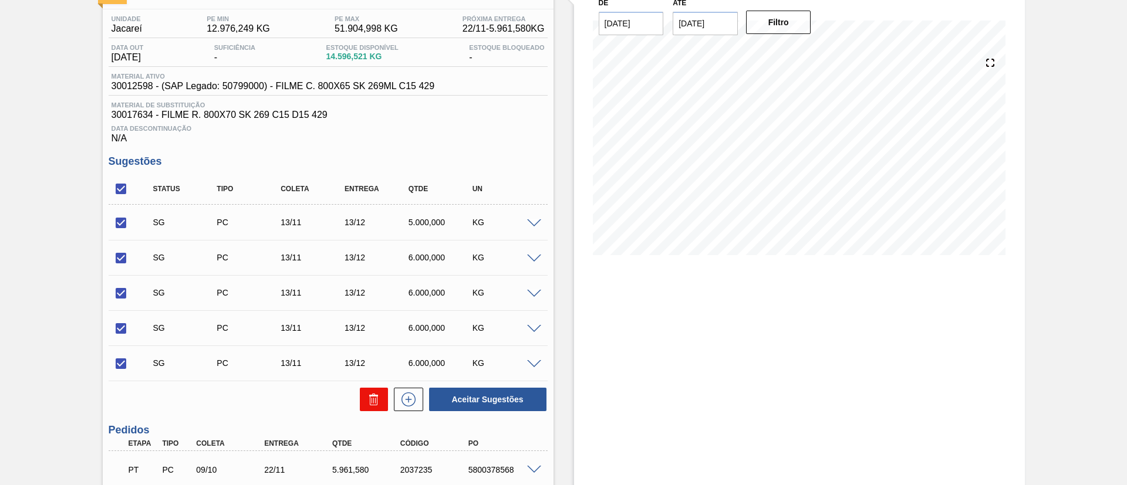
checkbox input "false"
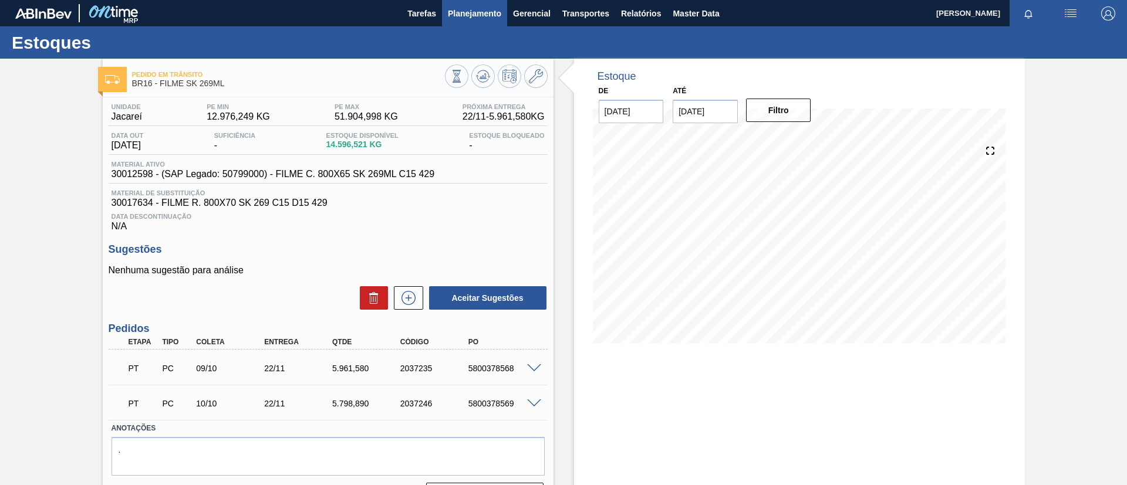
click at [467, 15] on span "Planejamento" at bounding box center [474, 13] width 53 height 14
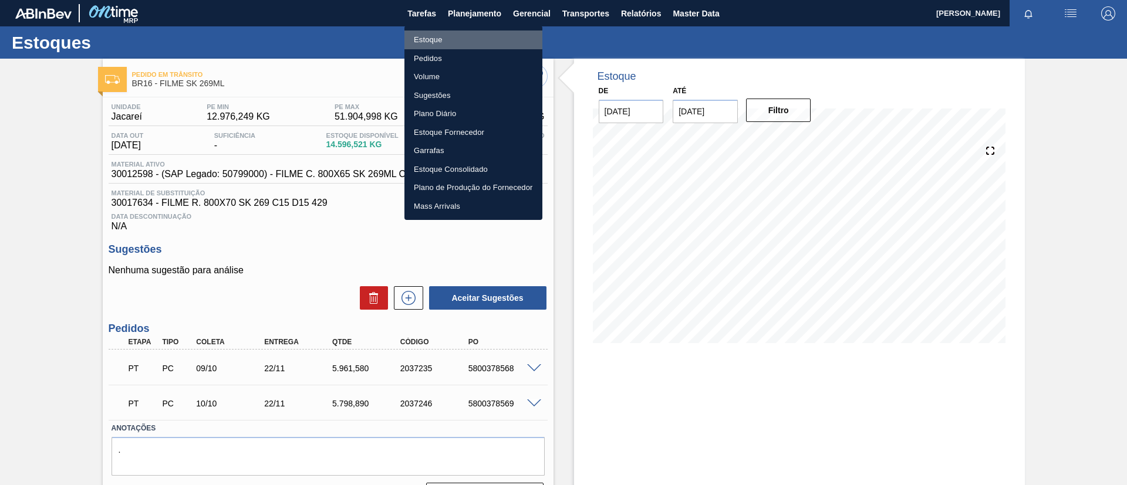
click at [467, 35] on li "Estoque" at bounding box center [473, 40] width 138 height 19
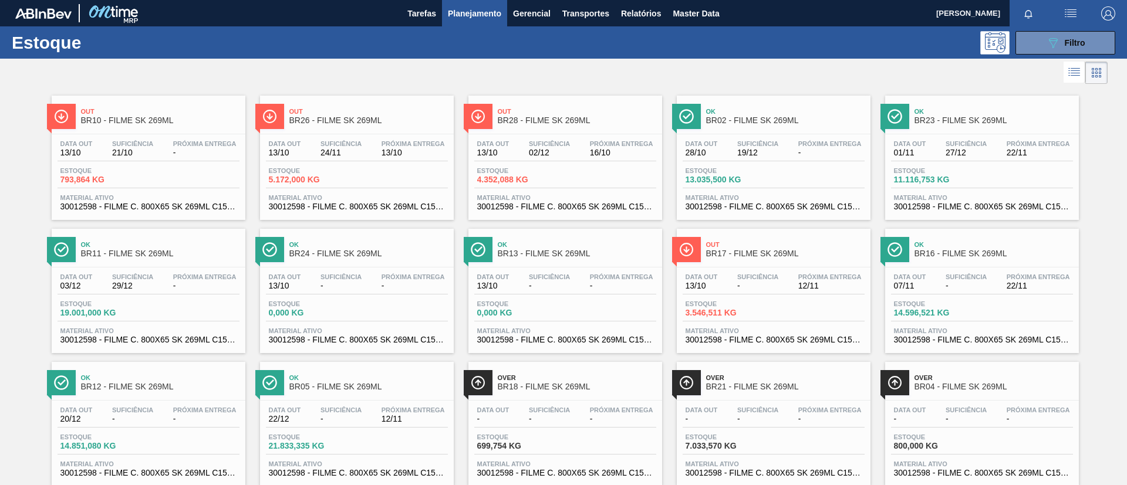
click at [478, 24] on button "Planejamento" at bounding box center [474, 13] width 65 height 26
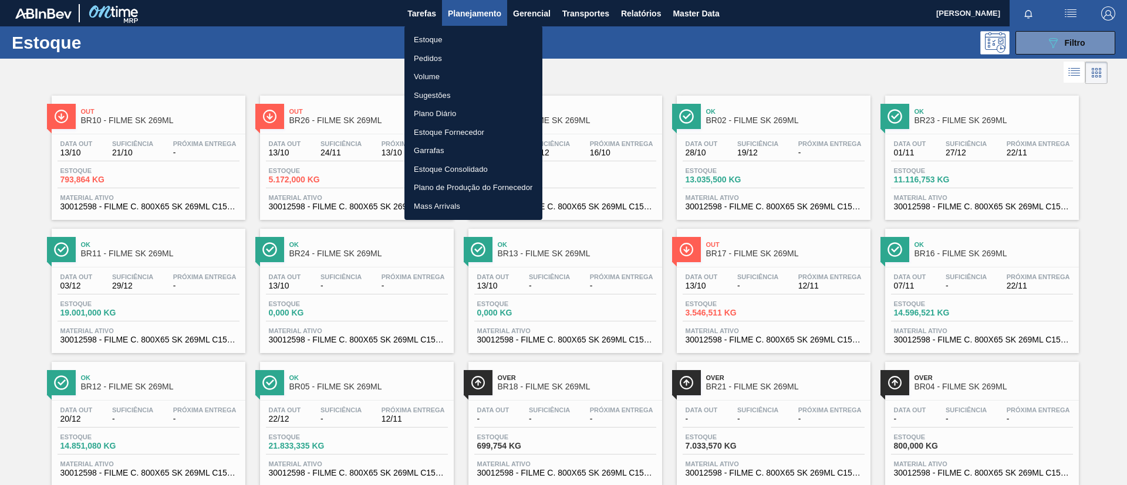
click at [472, 36] on li "Estoque" at bounding box center [473, 40] width 138 height 19
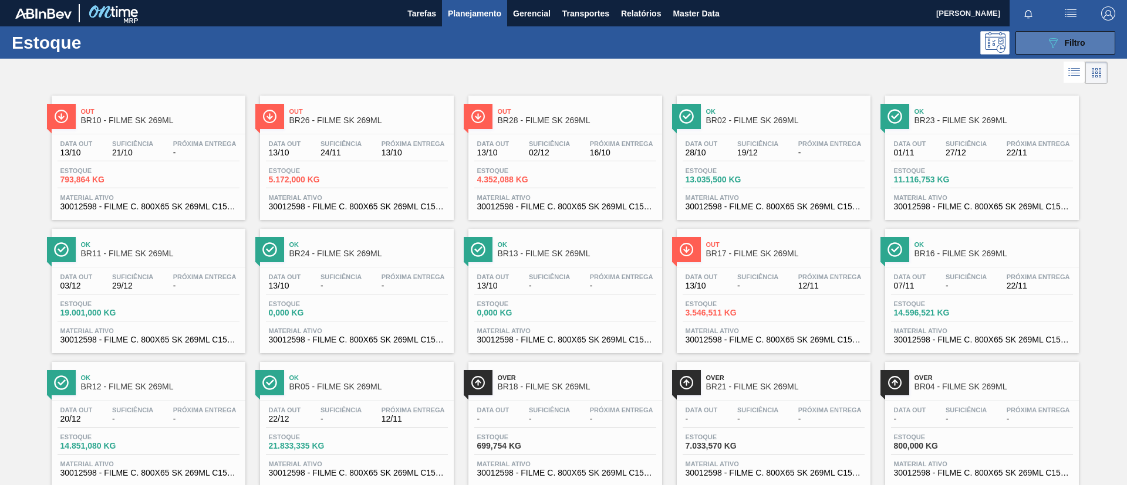
click at [1050, 48] on icon "089F7B8B-B2A5-4AFE-B5C0-19BA573D28AC" at bounding box center [1053, 43] width 14 height 14
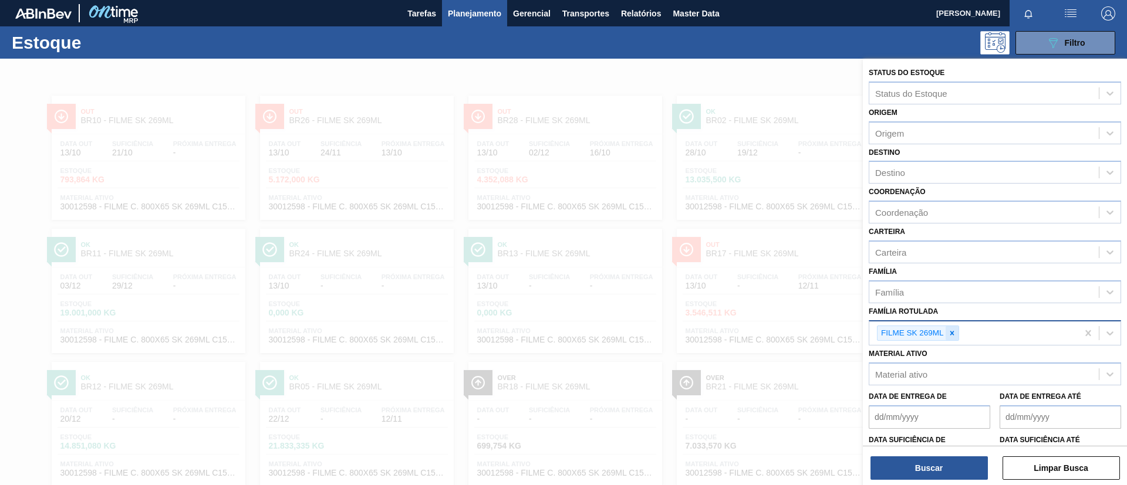
click at [953, 331] on icon at bounding box center [952, 333] width 4 height 4
click at [939, 323] on div "Família Rotulada" at bounding box center [983, 331] width 229 height 17
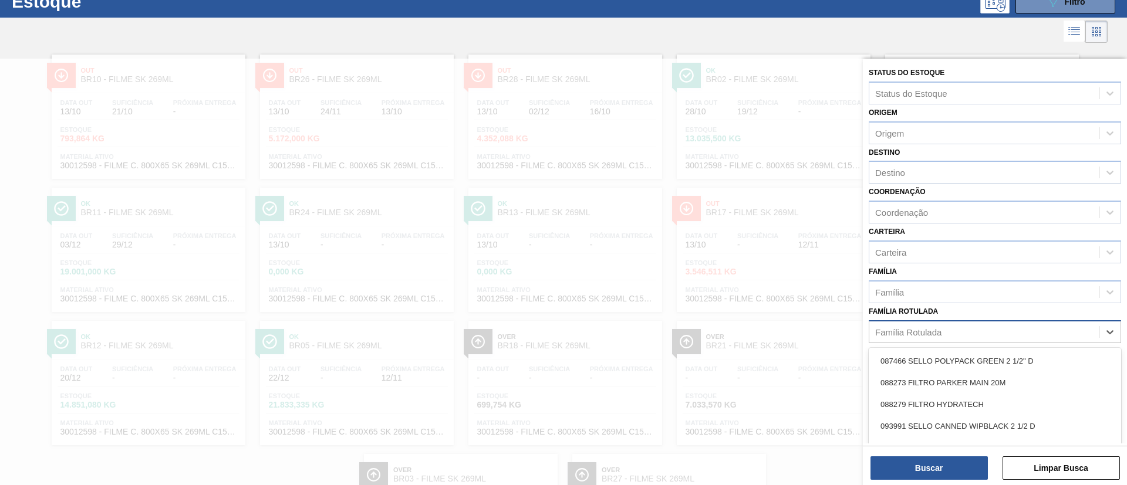
scroll to position [43, 0]
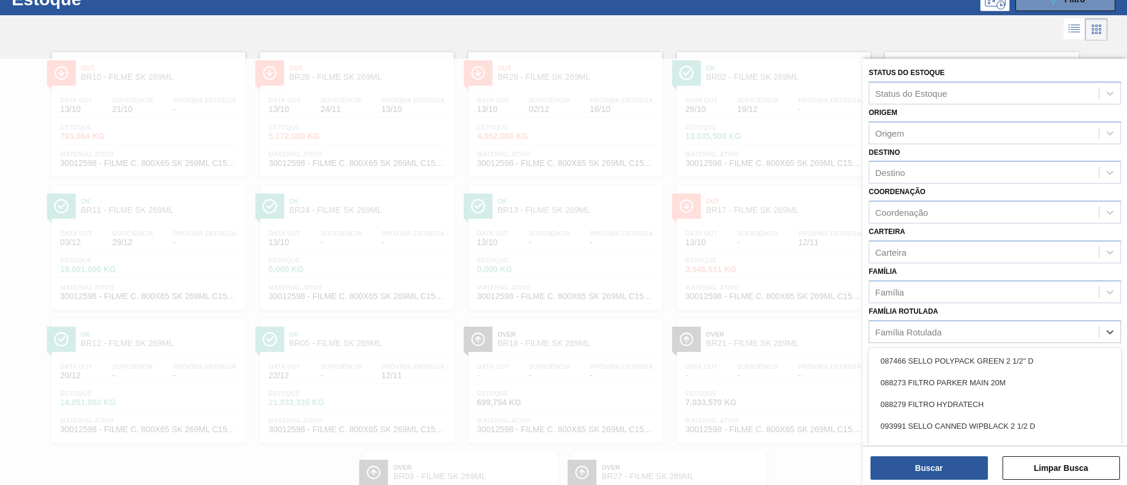
click at [943, 310] on div "Família Rotulada option FILME SK 269ML, deselected. option 087466 SELLO POLYPAC…" at bounding box center [995, 323] width 252 height 40
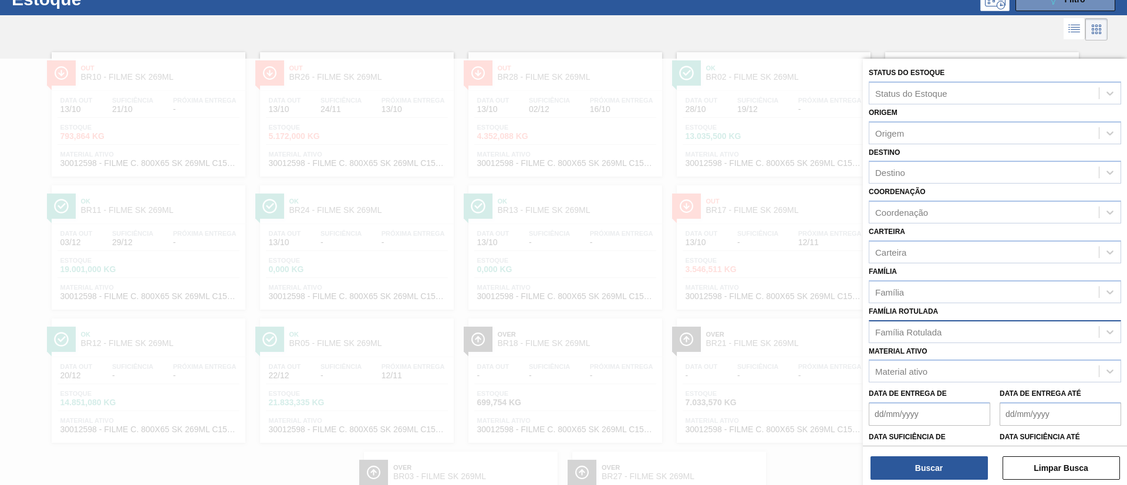
click at [931, 328] on div "Família Rotulada" at bounding box center [908, 332] width 66 height 10
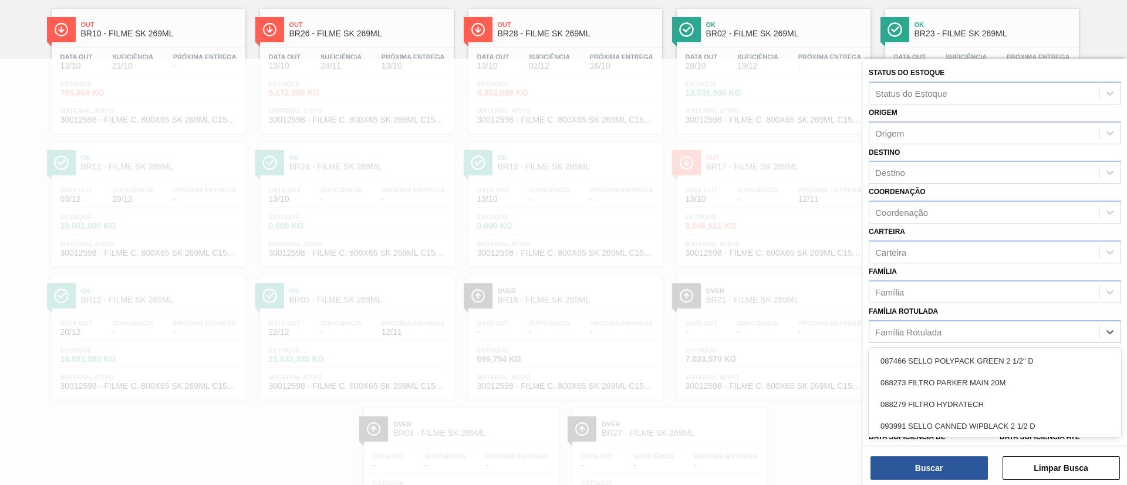
click at [718, 193] on div at bounding box center [563, 301] width 1127 height 485
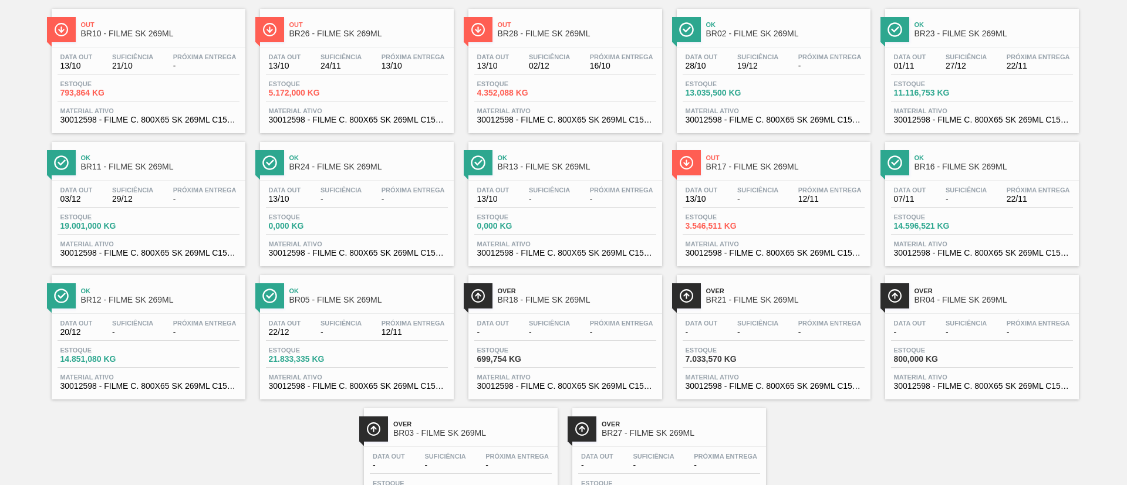
scroll to position [0, 0]
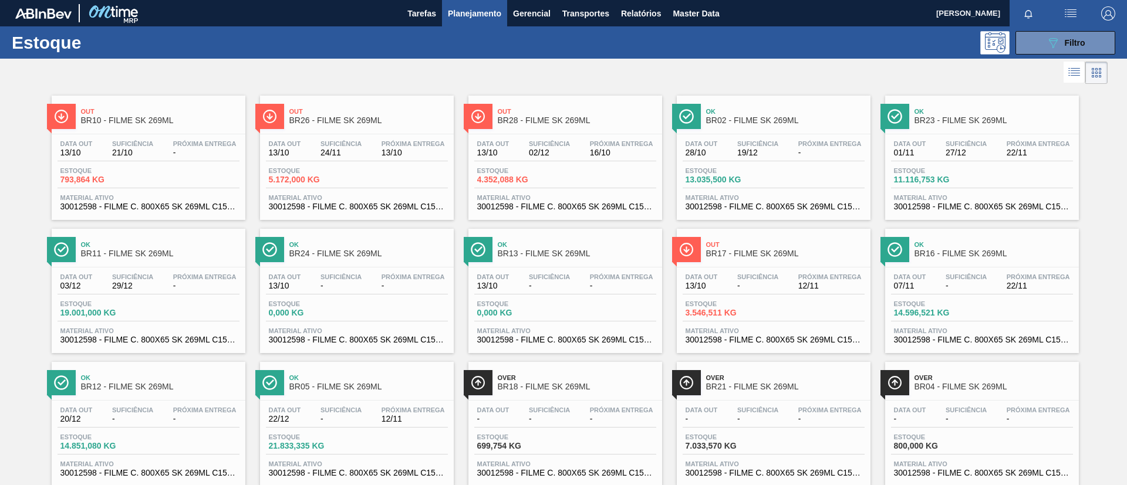
click at [741, 131] on div "Ok BR02 - FILME SK 269ML Data out 28/10 Suficiência 19/12 Próxima Entrega - Est…" at bounding box center [774, 158] width 194 height 124
click at [1068, 42] on span "Filtro" at bounding box center [1075, 42] width 21 height 9
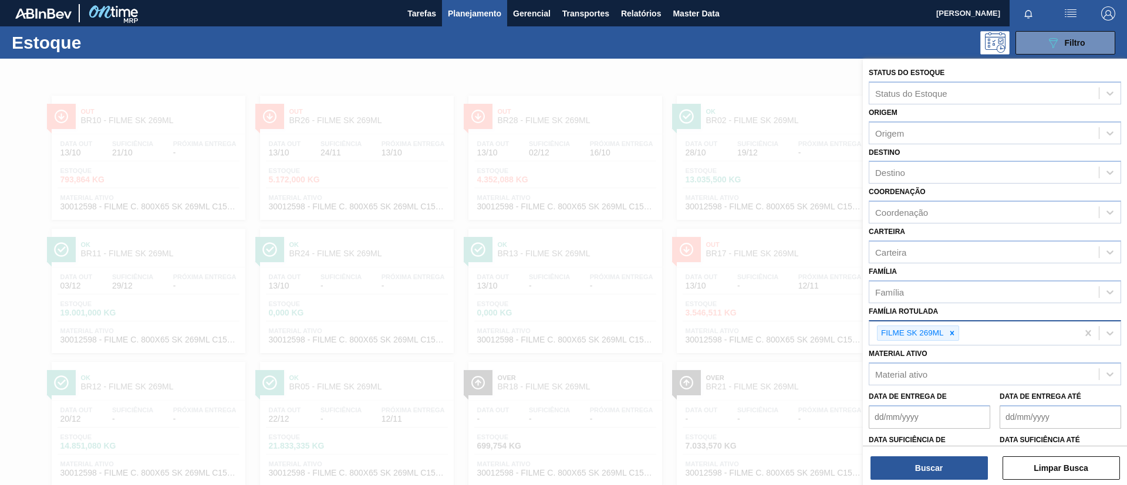
click at [961, 335] on Rotulada "Família Rotulada" at bounding box center [961, 334] width 1 height 10
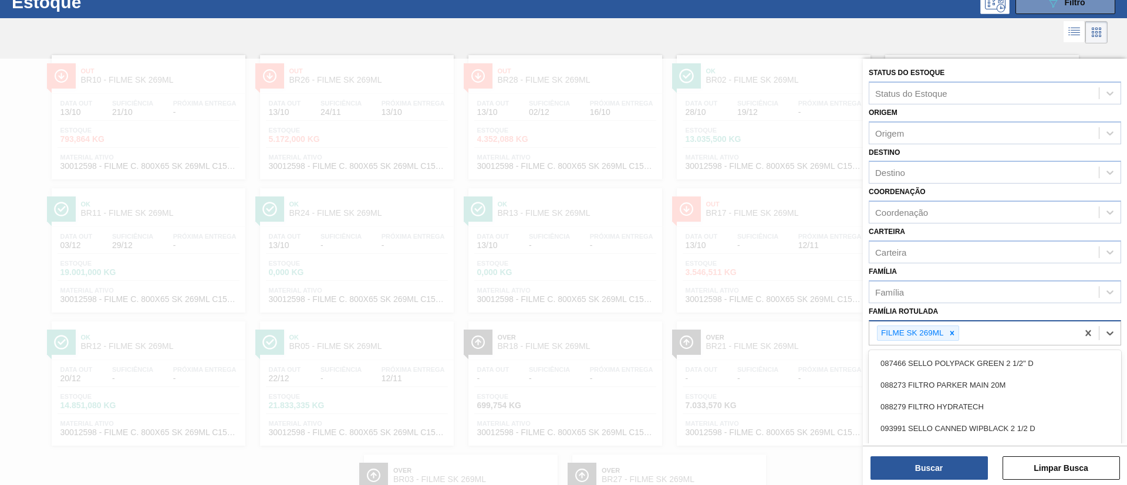
scroll to position [46, 0]
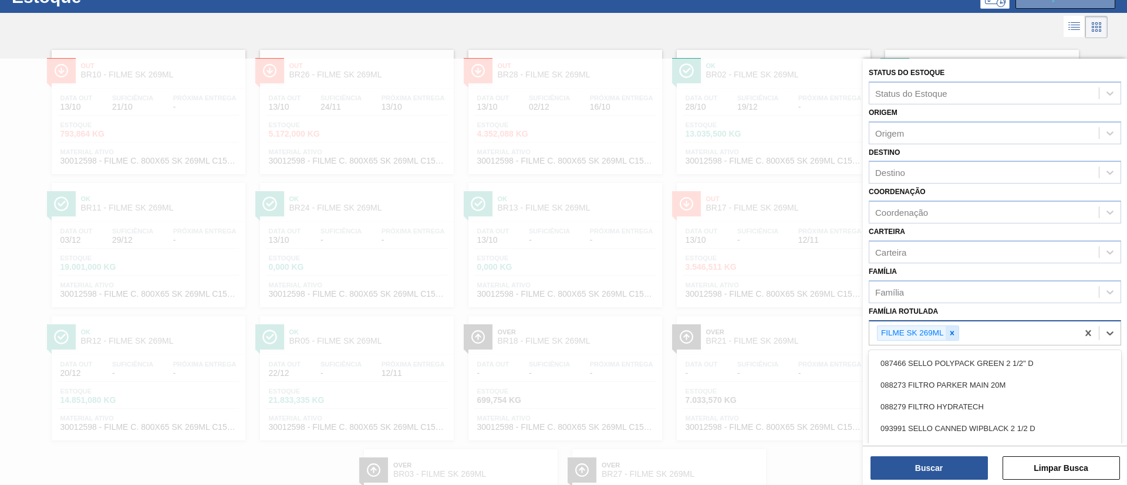
click at [952, 330] on icon at bounding box center [952, 333] width 8 height 8
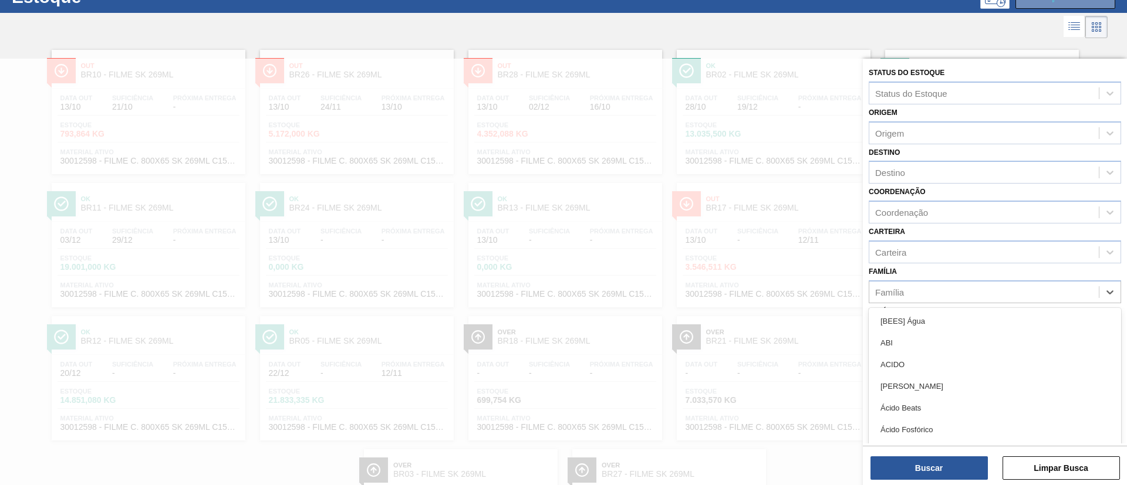
click at [933, 279] on div "Família option [BEES] Água focused, 1 of 101. 101 results available. Use Up and…" at bounding box center [995, 284] width 252 height 40
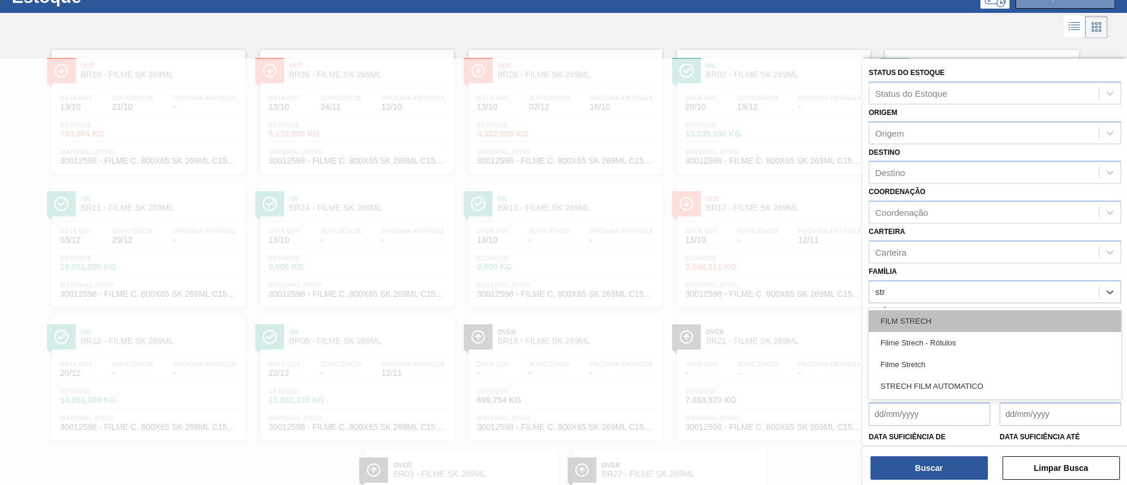
type input "stre"
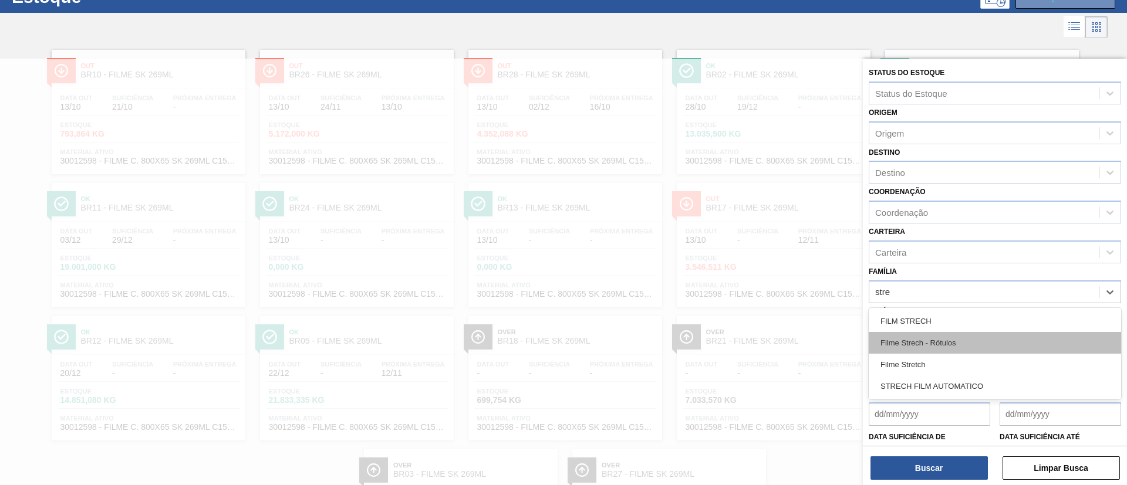
click at [935, 353] on div "Filme Strech - Rótulos" at bounding box center [995, 343] width 252 height 22
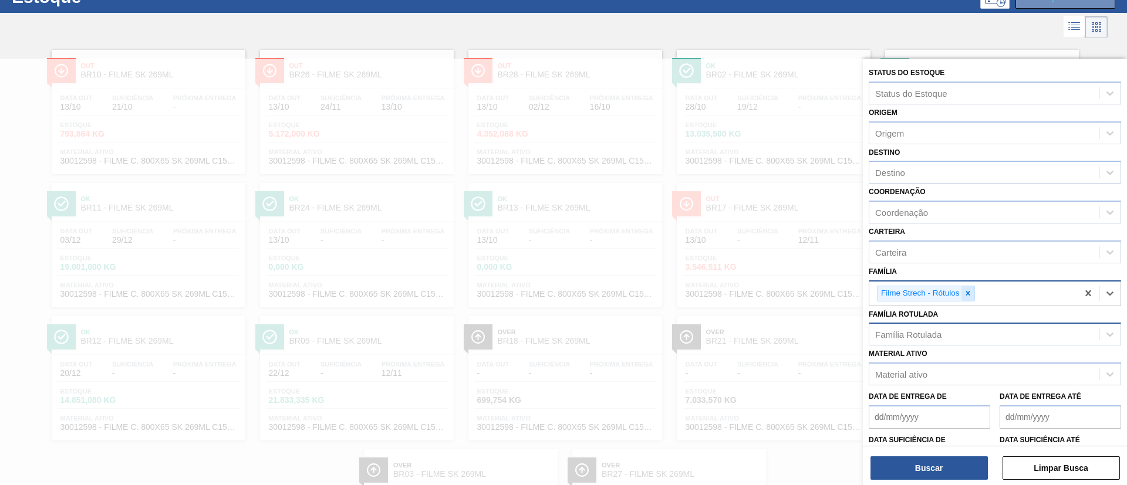
click at [965, 294] on icon at bounding box center [968, 293] width 8 height 8
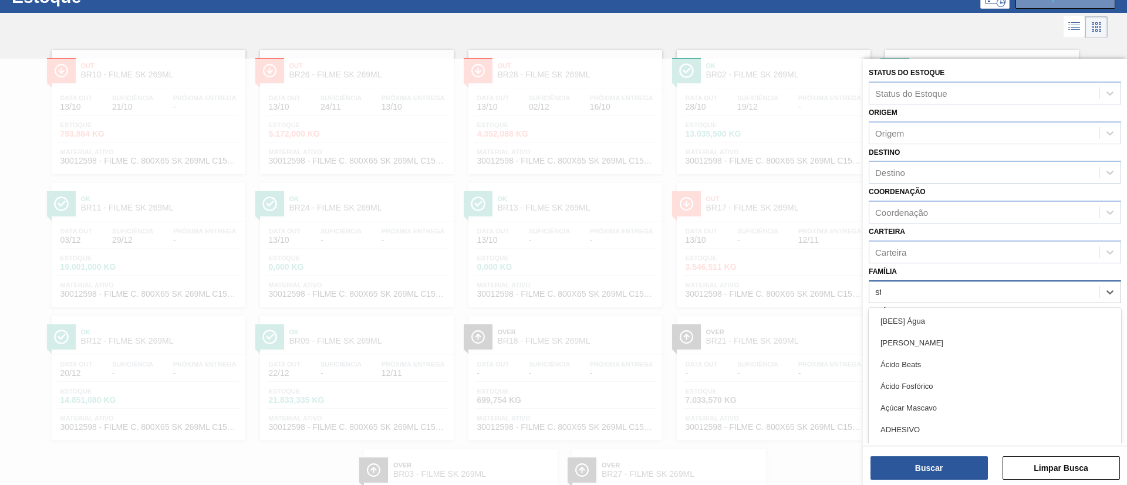
type input "str"
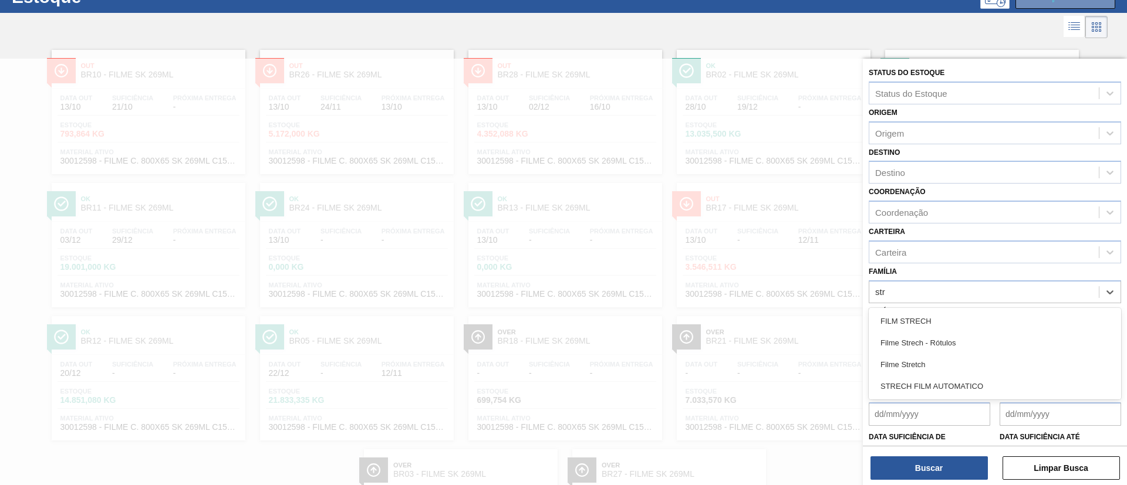
drag, startPoint x: 926, startPoint y: 360, endPoint x: 929, endPoint y: 276, distance: 84.0
click at [926, 360] on div "Filme Stretch" at bounding box center [995, 365] width 252 height 22
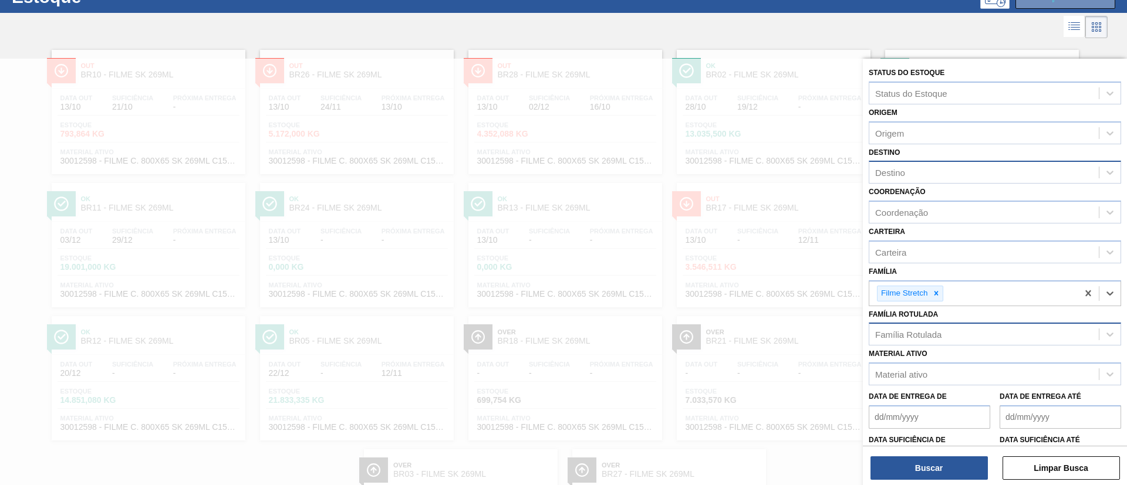
click at [943, 175] on div "Destino" at bounding box center [983, 172] width 229 height 17
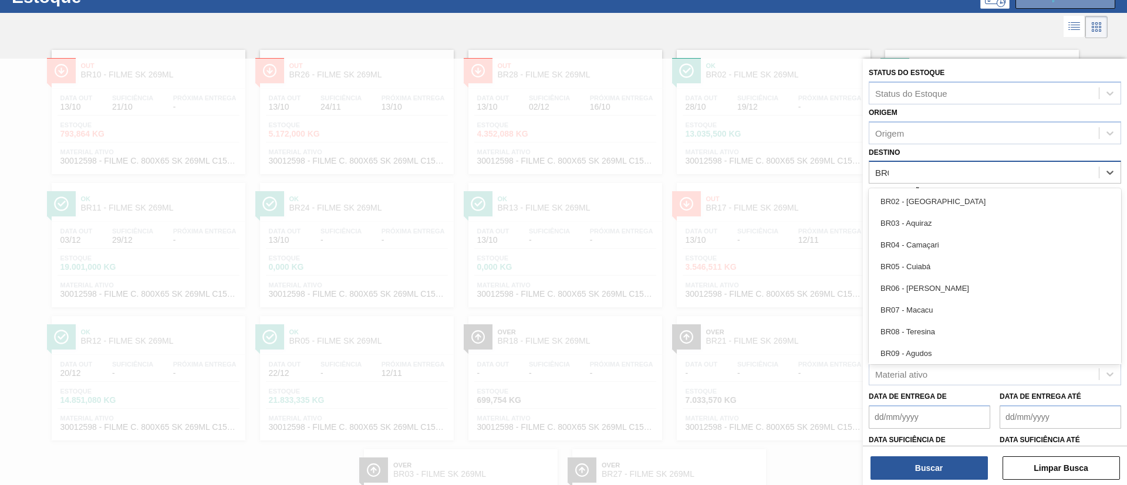
type input "BR02"
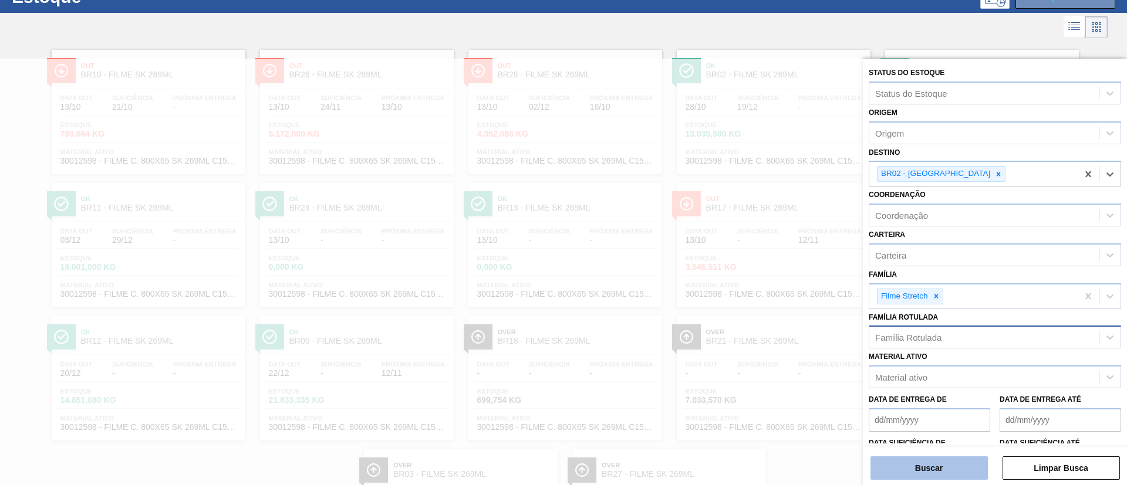
click at [940, 468] on button "Buscar" at bounding box center [928, 468] width 117 height 23
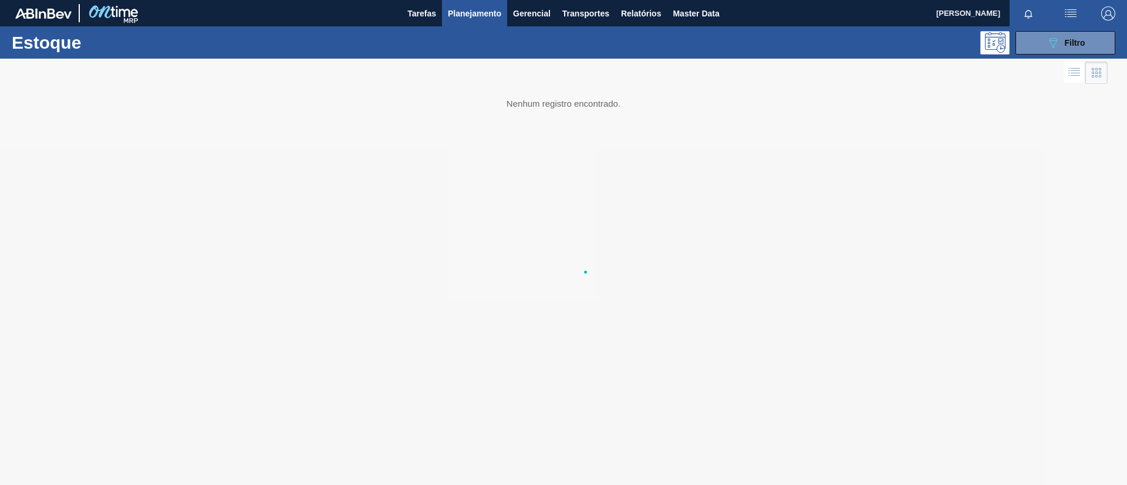
scroll to position [0, 0]
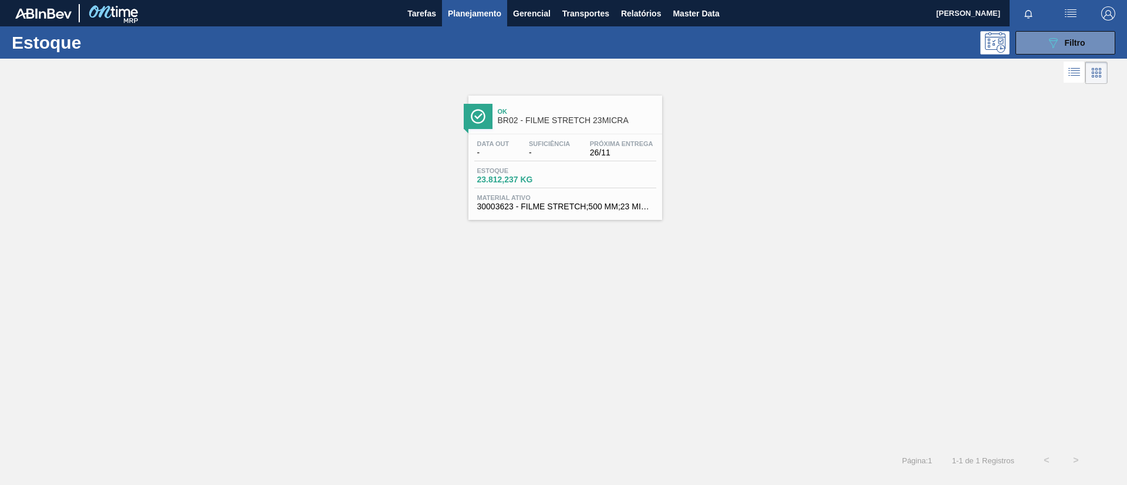
click at [638, 202] on span "30003623 - FILME STRETCH;500 MM;23 MICRA;;HISTRETCH" at bounding box center [565, 206] width 176 height 9
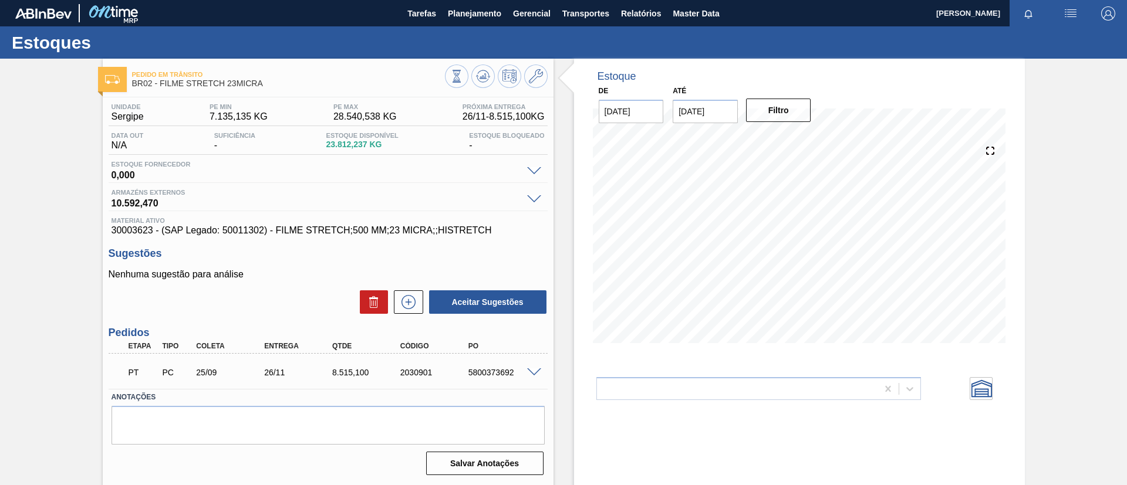
click at [529, 367] on div at bounding box center [535, 371] width 23 height 9
click at [533, 373] on span at bounding box center [534, 373] width 14 height 9
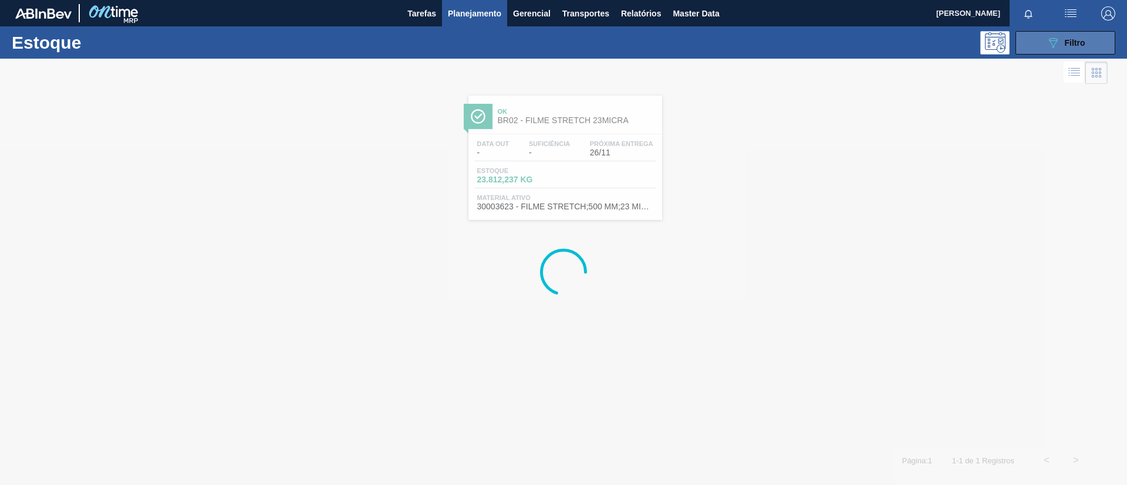
click at [1075, 40] on span "Filtro" at bounding box center [1075, 42] width 21 height 9
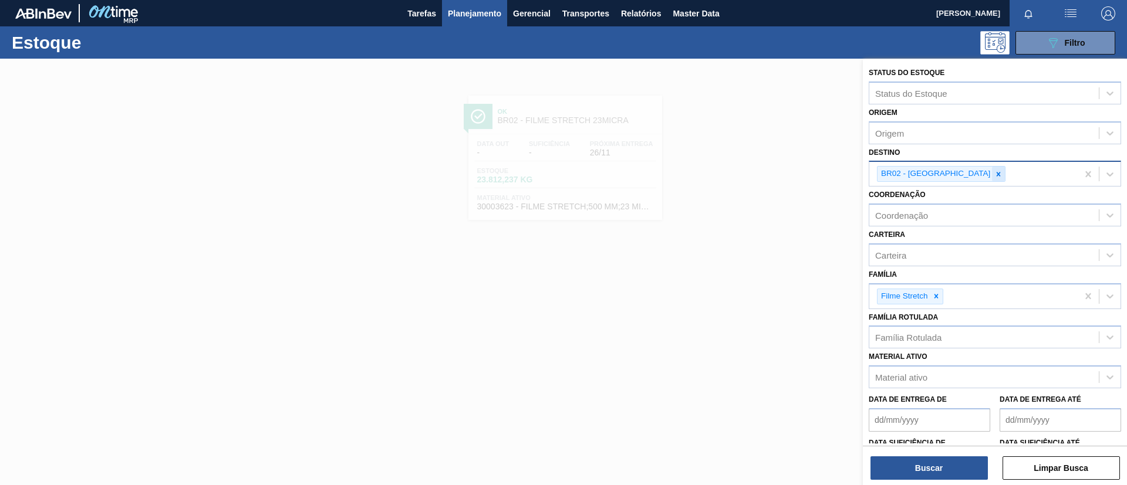
click at [992, 180] on div at bounding box center [998, 174] width 13 height 15
type input "BR03"
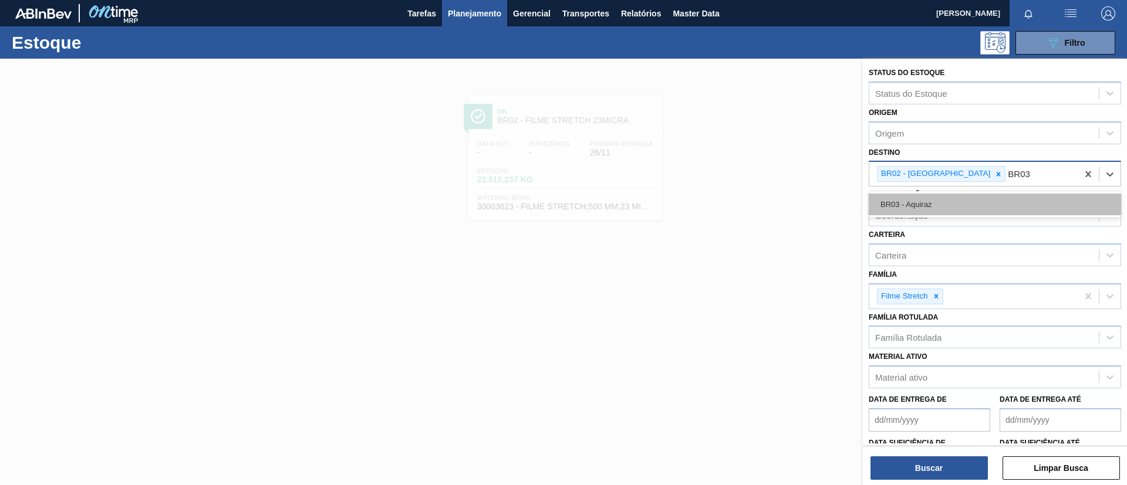
click at [954, 208] on div "BR03 - Aquiraz" at bounding box center [995, 205] width 252 height 22
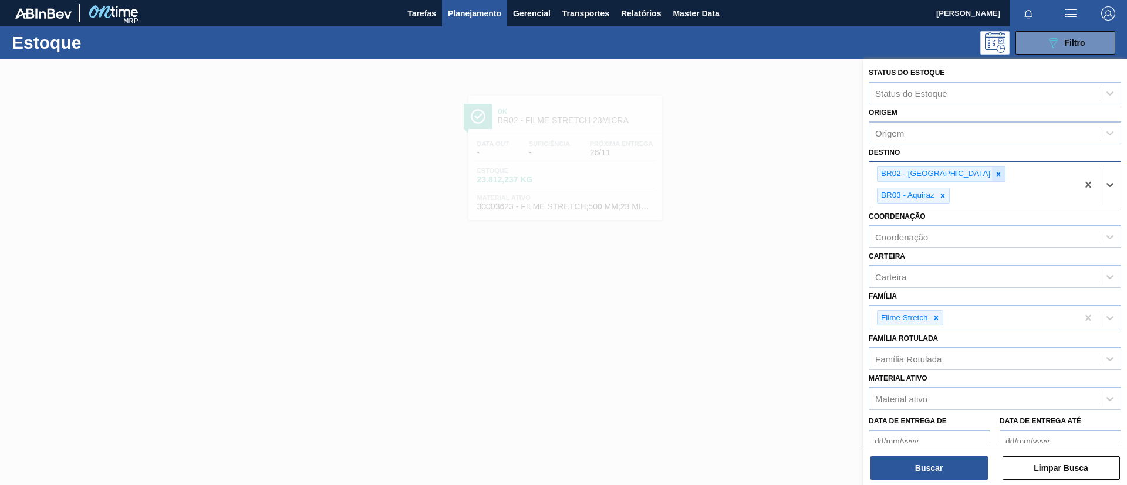
click at [994, 177] on icon at bounding box center [998, 174] width 8 height 8
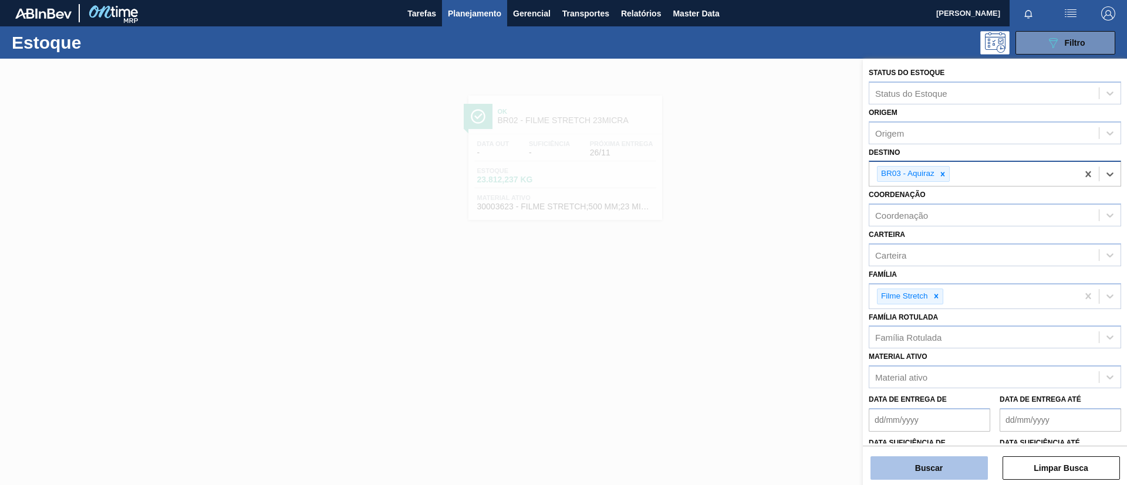
click at [948, 462] on button "Buscar" at bounding box center [928, 468] width 117 height 23
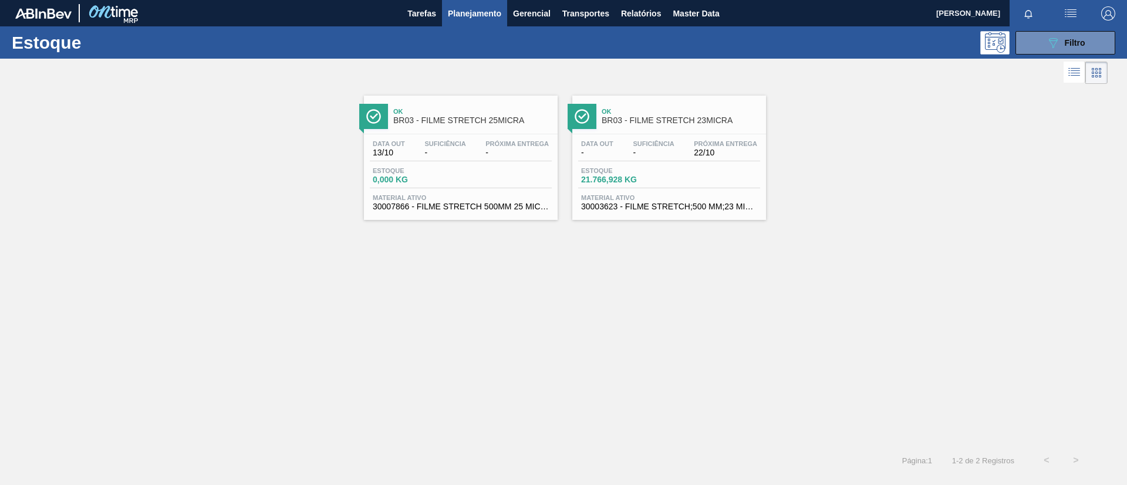
click at [661, 112] on span "Ok" at bounding box center [681, 111] width 158 height 7
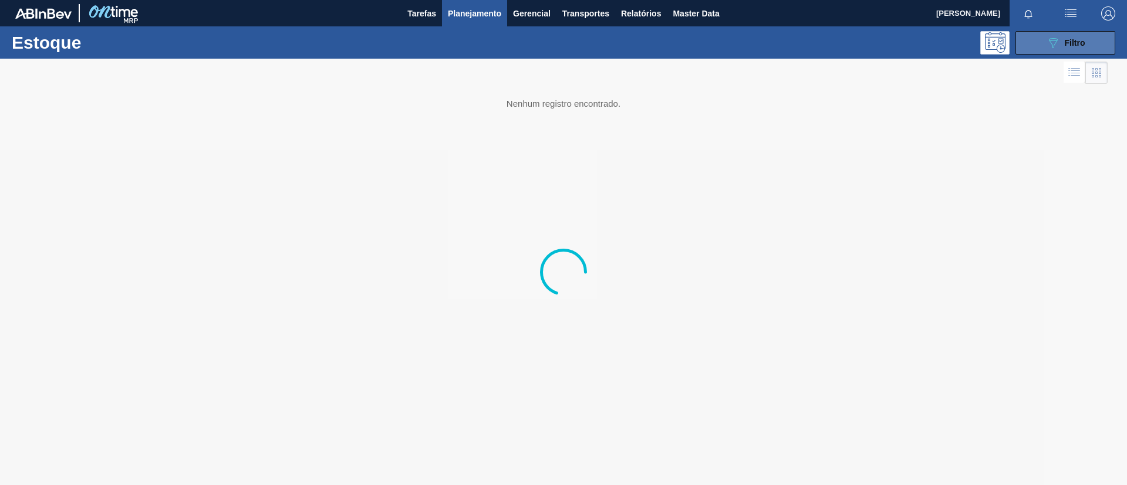
click at [1041, 38] on button "089F7B8B-B2A5-4AFE-B5C0-19BA573D28AC Filtro" at bounding box center [1065, 42] width 100 height 23
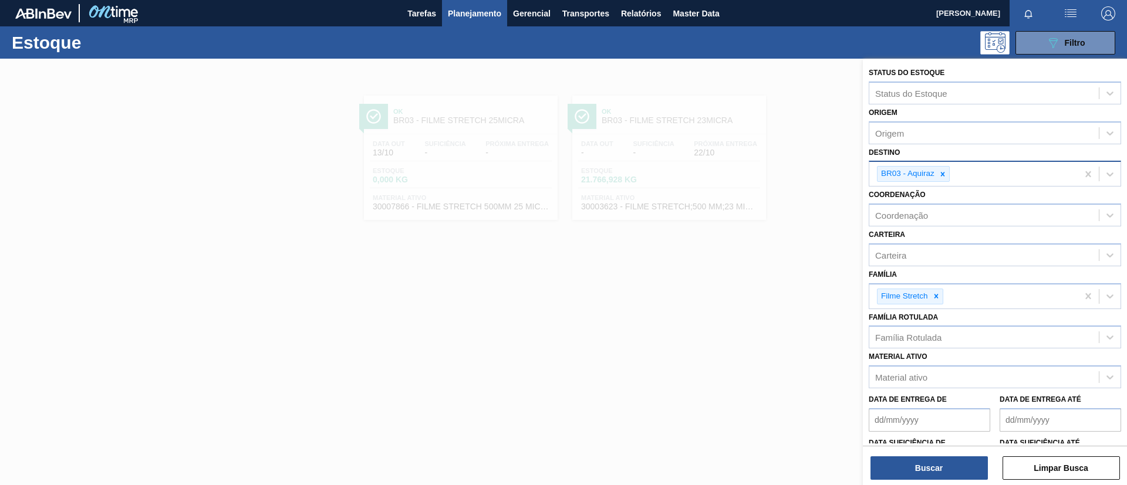
drag, startPoint x: 946, startPoint y: 173, endPoint x: 937, endPoint y: 185, distance: 15.5
click at [937, 185] on div "BR03 - Aquiraz" at bounding box center [973, 174] width 208 height 24
click at [937, 176] on div at bounding box center [942, 174] width 13 height 15
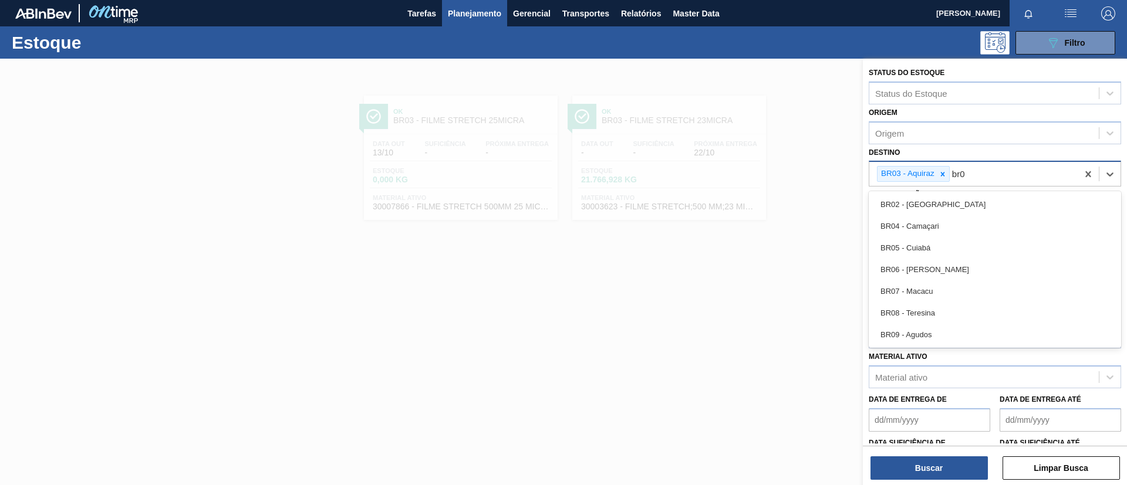
type input "br04"
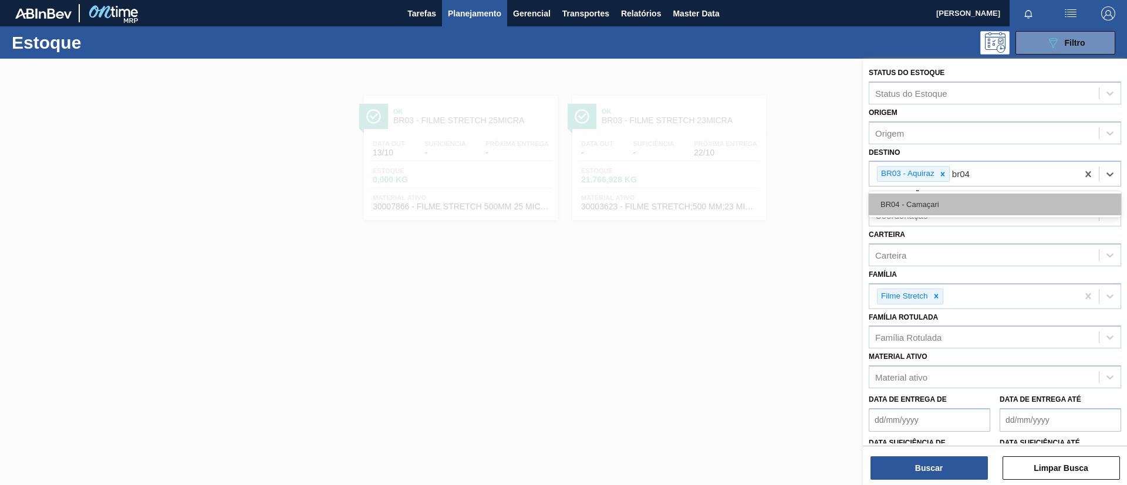
click at [948, 195] on div "BR04 - Camaçari" at bounding box center [995, 205] width 252 height 22
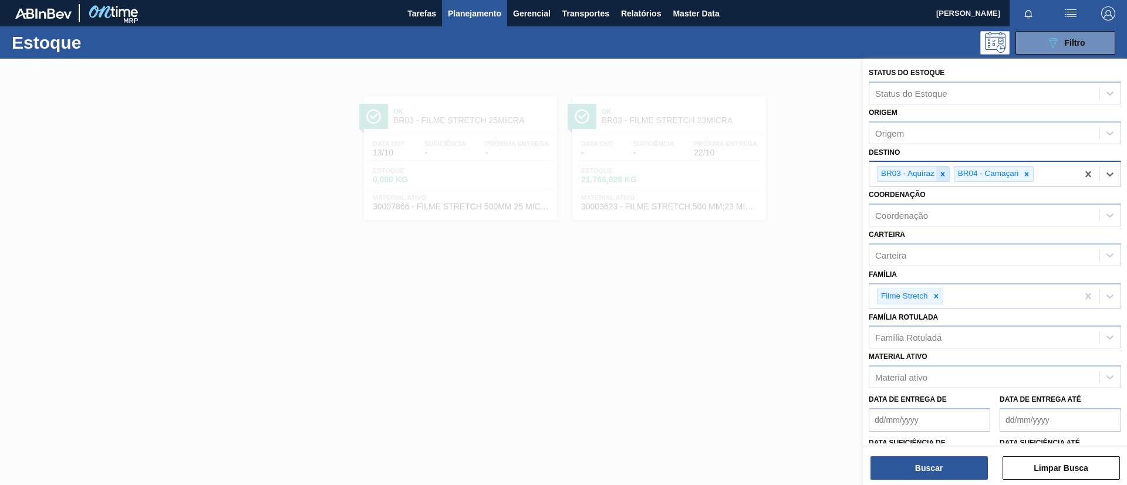
click at [944, 177] on icon at bounding box center [943, 174] width 8 height 8
click at [934, 475] on button "Buscar" at bounding box center [928, 468] width 117 height 23
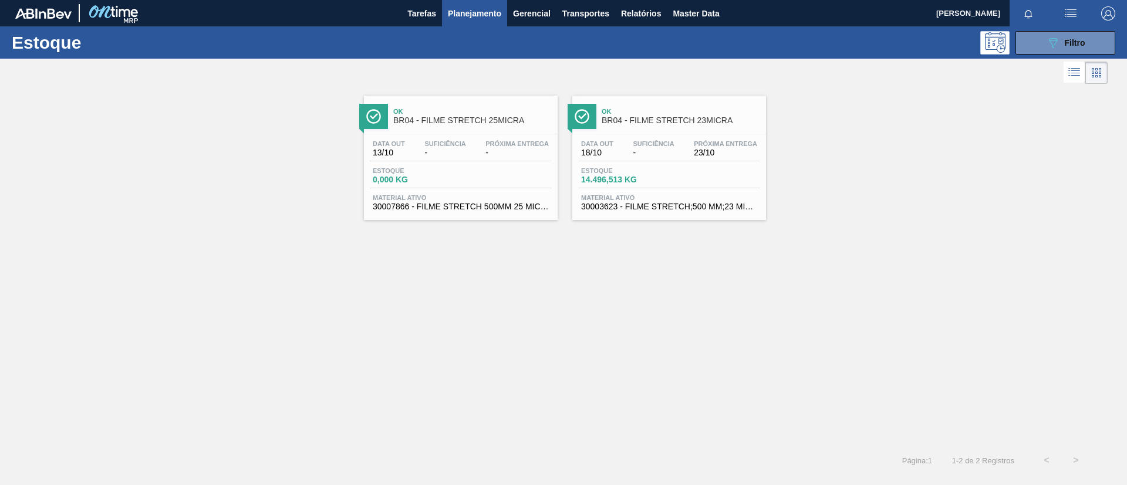
click at [647, 116] on span "BR04 - FILME STRETCH 23MICRA" at bounding box center [681, 120] width 158 height 9
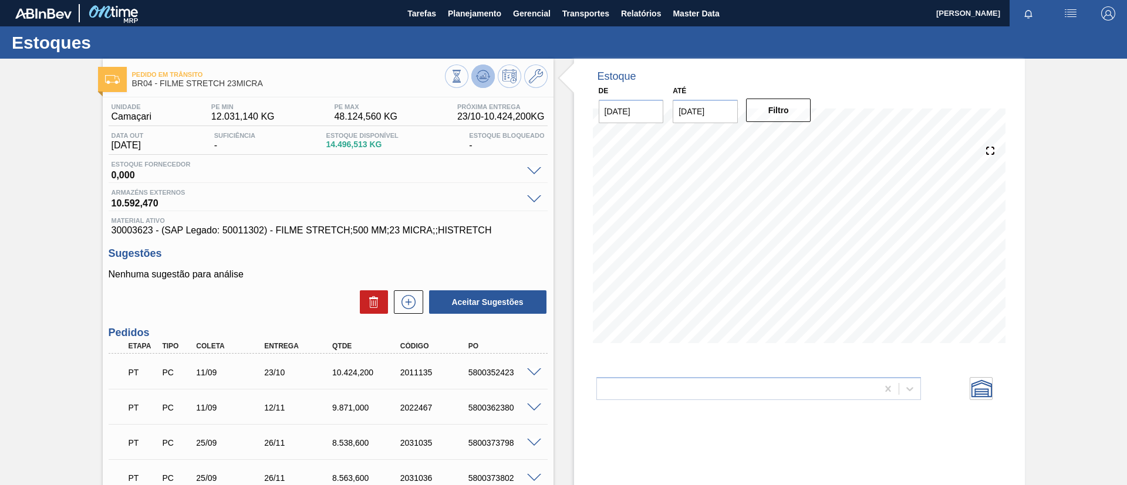
click at [487, 80] on icon at bounding box center [483, 79] width 12 height 6
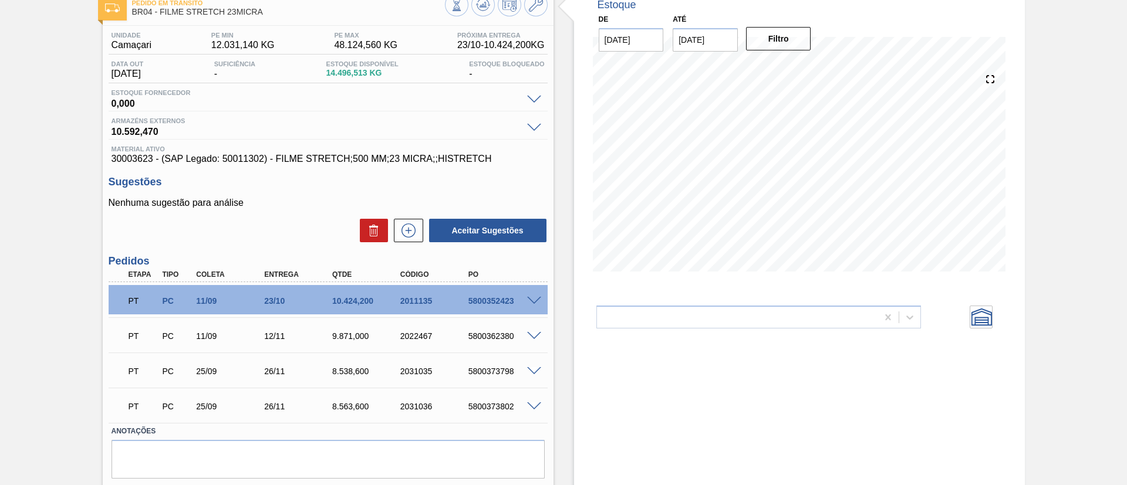
scroll to position [88, 0]
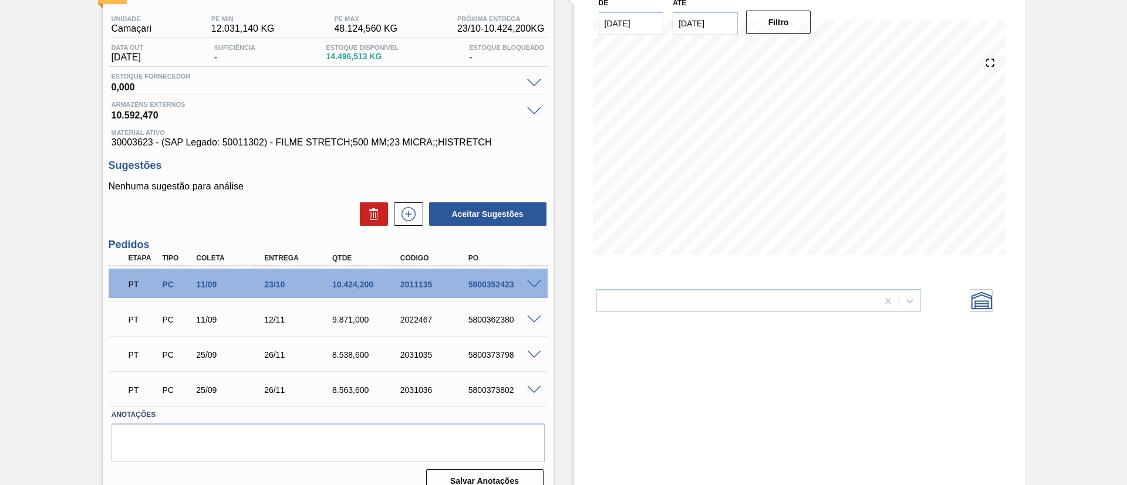
click at [529, 356] on span at bounding box center [534, 355] width 14 height 9
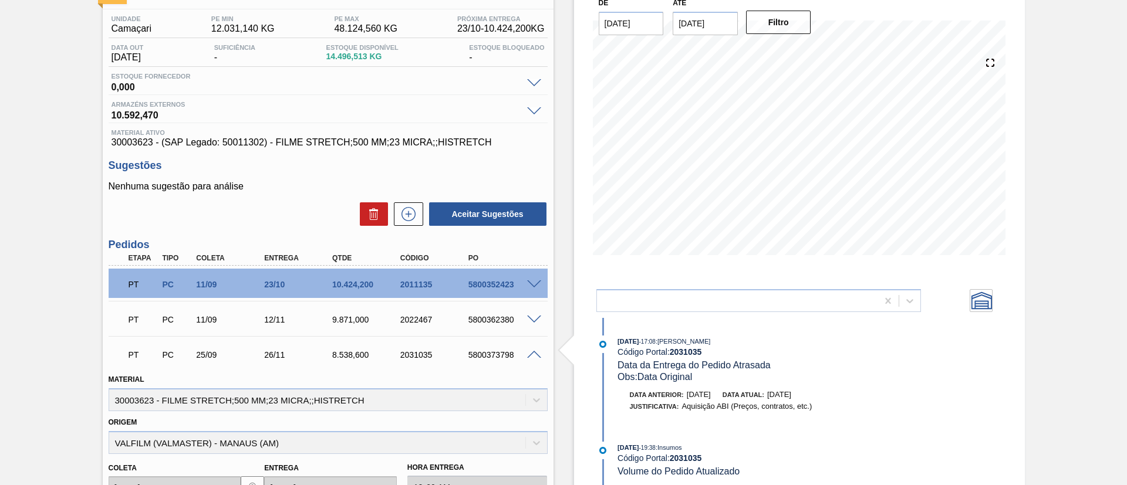
click at [529, 356] on span at bounding box center [534, 355] width 14 height 9
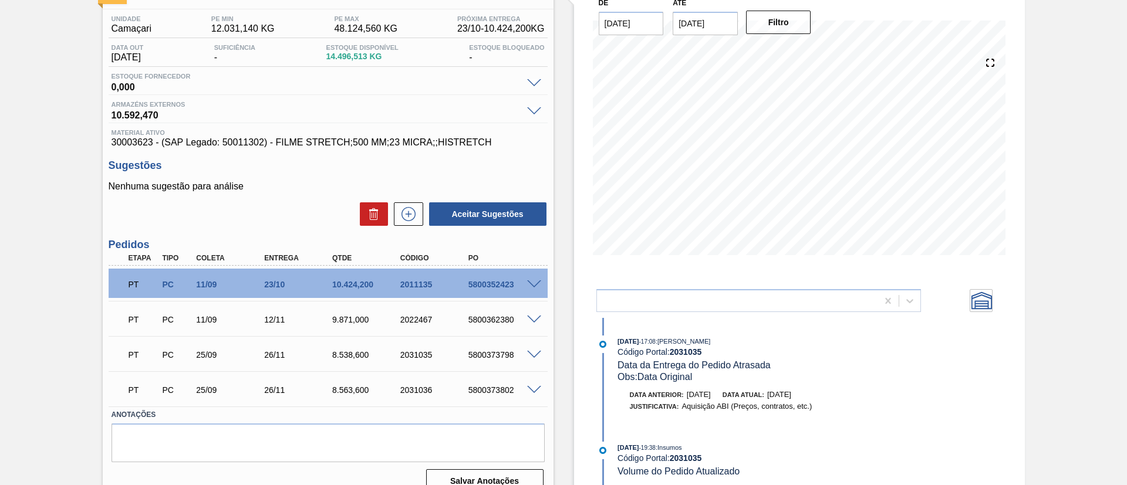
click at [534, 400] on div "PT PC 25/09 26/11 8.563,600 2031036 5800373802" at bounding box center [328, 388] width 439 height 29
click at [535, 391] on span at bounding box center [534, 390] width 14 height 9
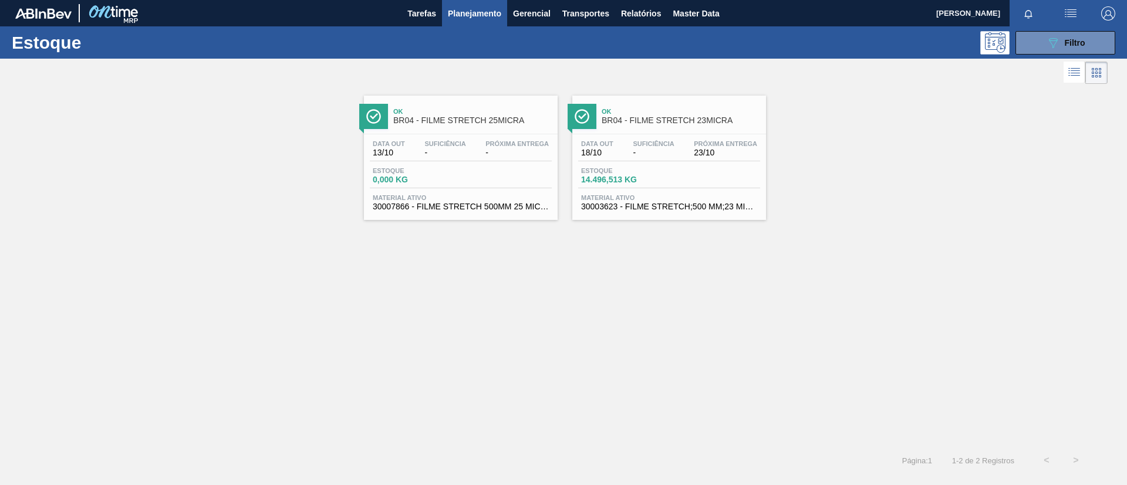
click at [769, 119] on link "Ok BR04 - FILME STRETCH 23MICRA Data out 18/10 Suficiência - Próxima Entrega 23…" at bounding box center [667, 153] width 208 height 133
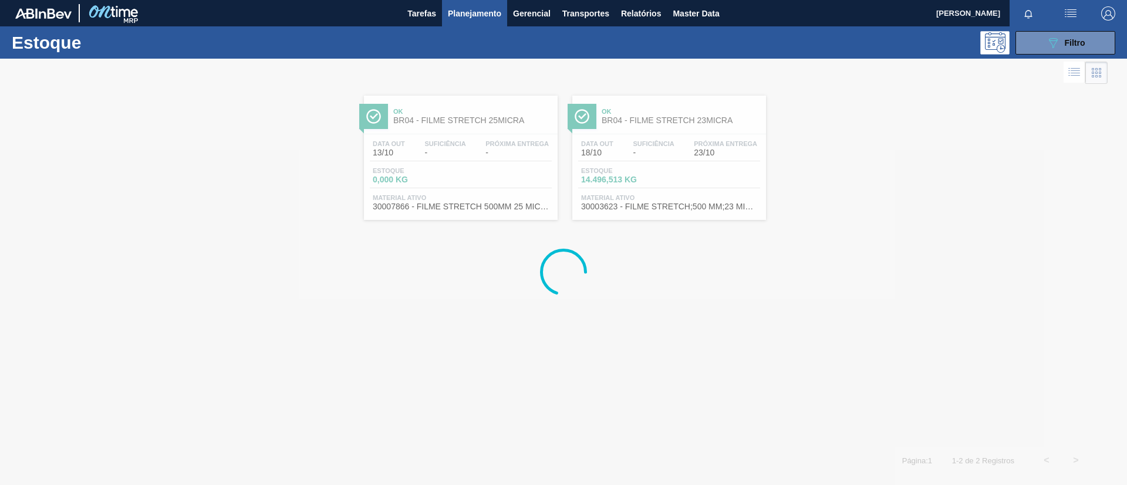
click at [58, 85] on div at bounding box center [563, 272] width 1127 height 427
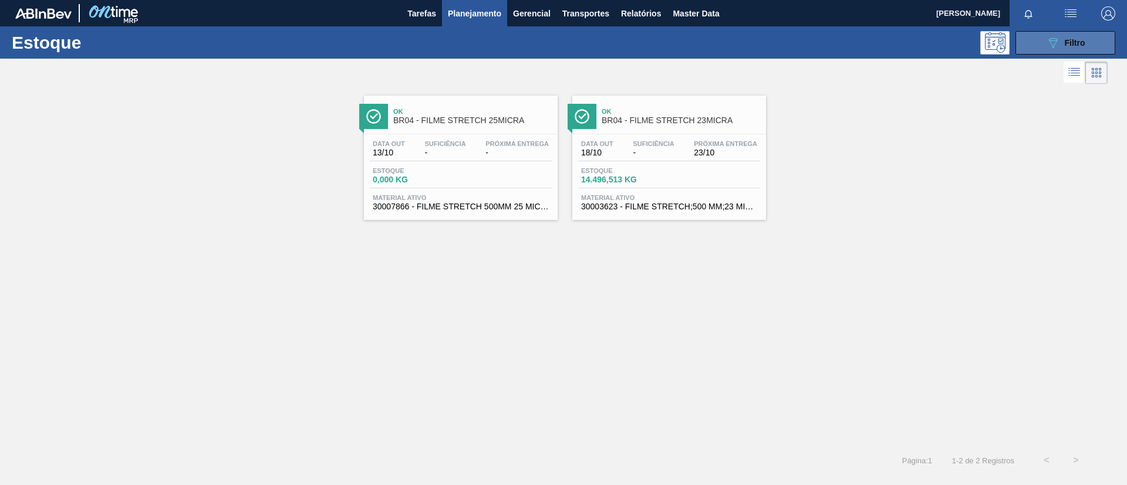
click at [1081, 49] on button "089F7B8B-B2A5-4AFE-B5C0-19BA573D28AC Filtro" at bounding box center [1065, 42] width 100 height 23
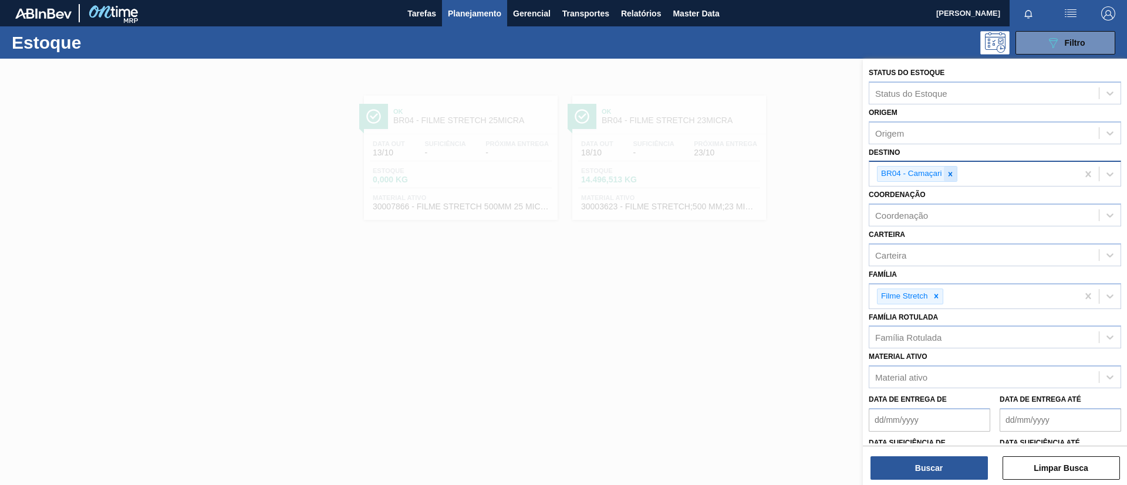
click at [950, 174] on icon at bounding box center [950, 174] width 4 height 4
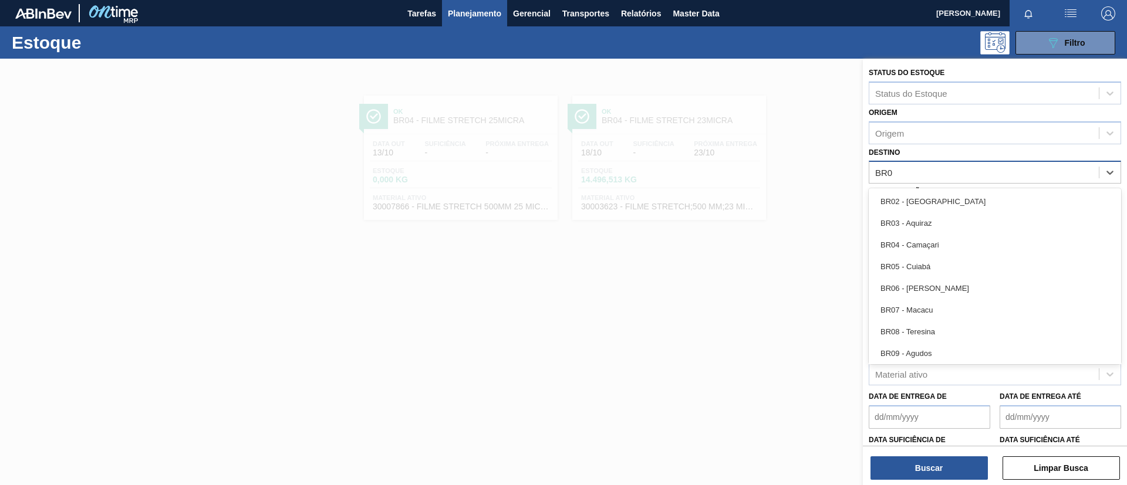
type input "BR05"
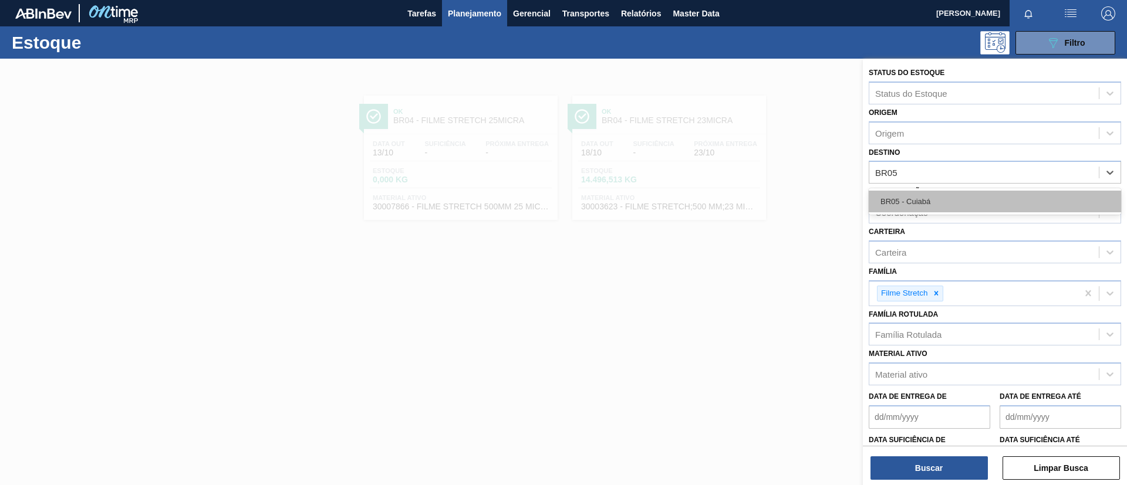
click at [948, 191] on div "BR05 - Cuiabá" at bounding box center [995, 202] width 252 height 22
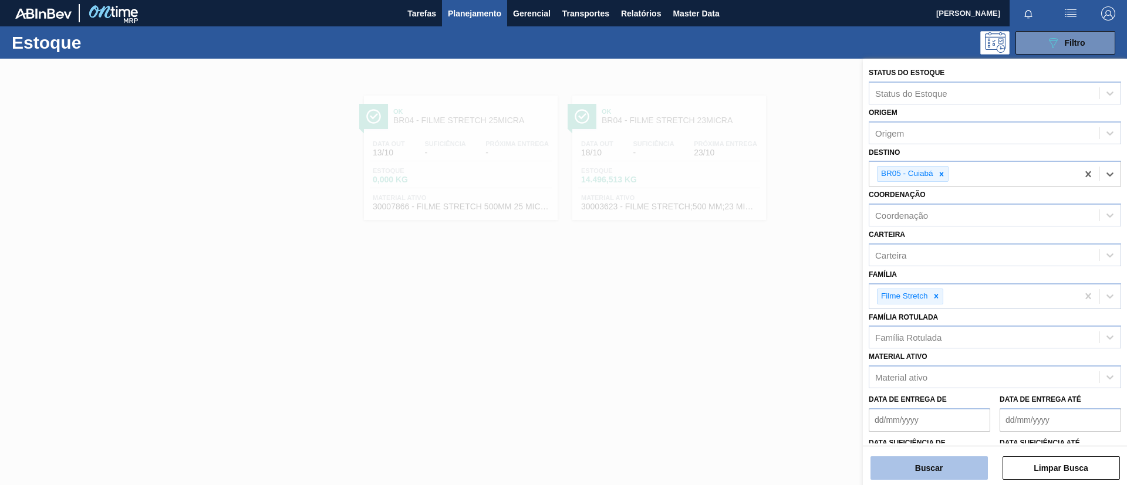
click at [927, 460] on button "Buscar" at bounding box center [928, 468] width 117 height 23
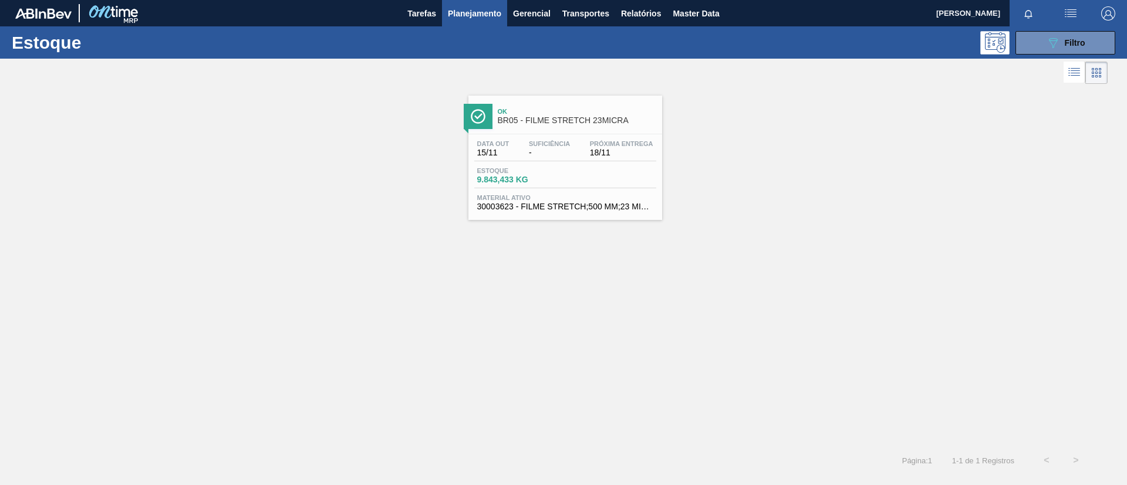
click at [592, 156] on span "18/11" at bounding box center [621, 152] width 63 height 9
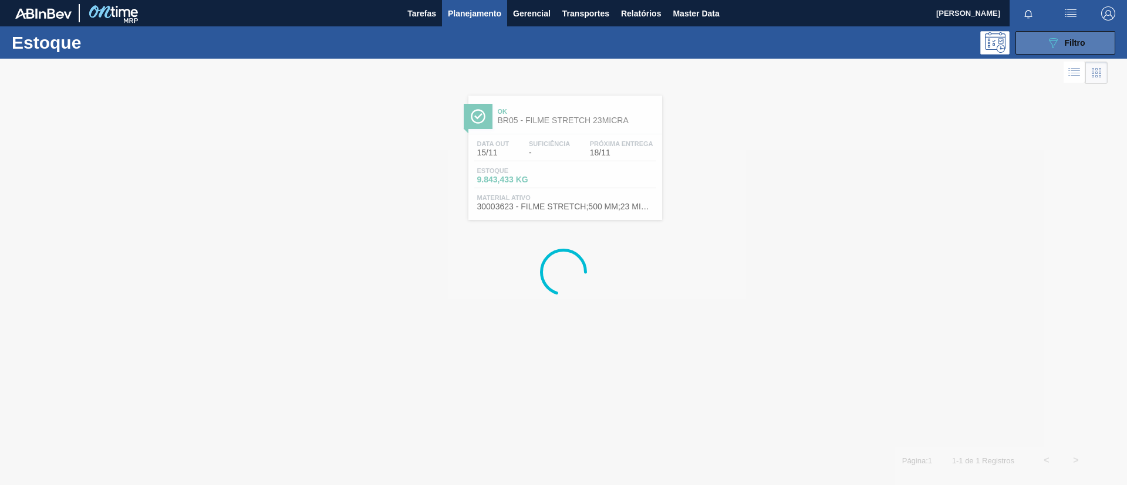
click at [1040, 36] on button "089F7B8B-B2A5-4AFE-B5C0-19BA573D28AC Filtro" at bounding box center [1065, 42] width 100 height 23
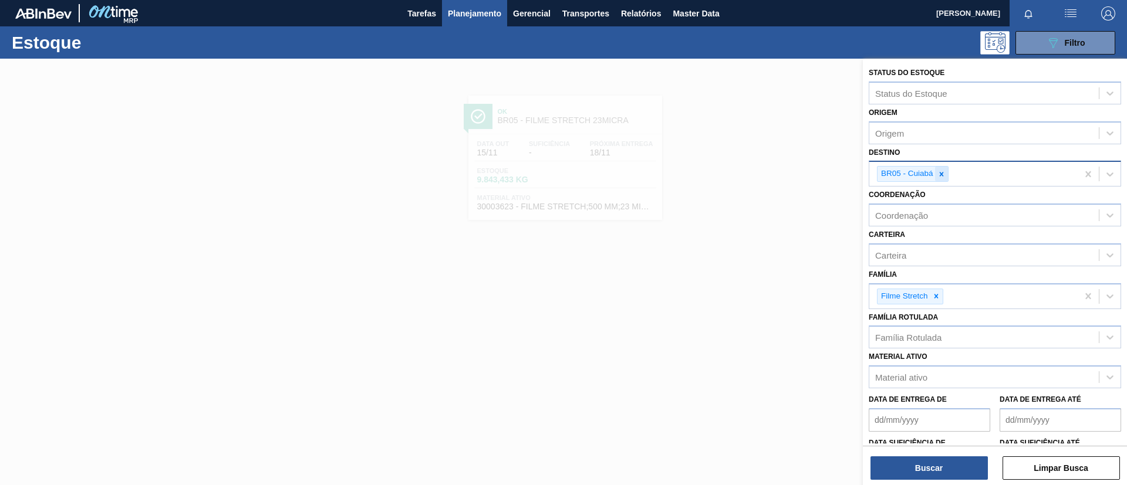
click at [944, 173] on icon at bounding box center [941, 174] width 8 height 8
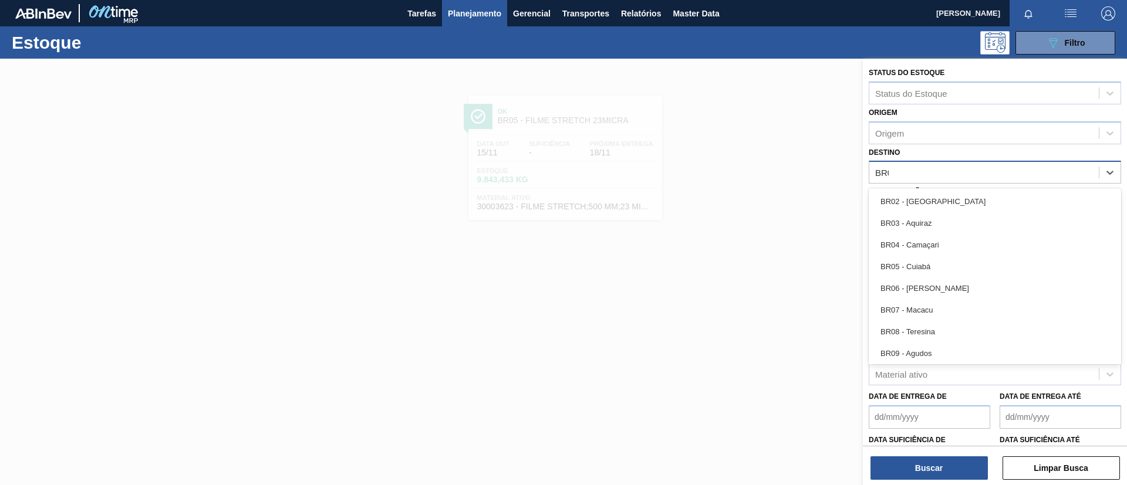
type input "BR07"
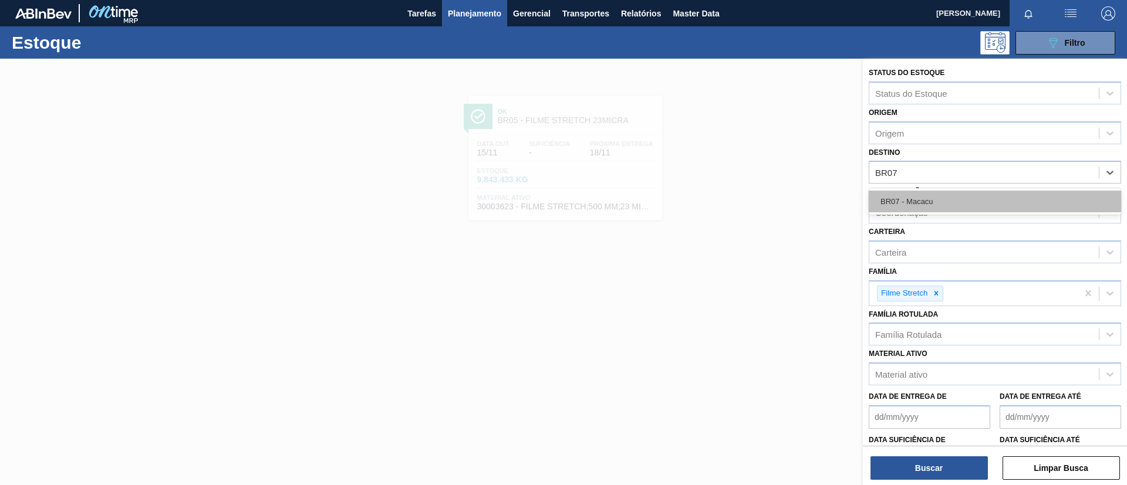
click at [950, 192] on div "BR07 - Macacu" at bounding box center [995, 202] width 252 height 22
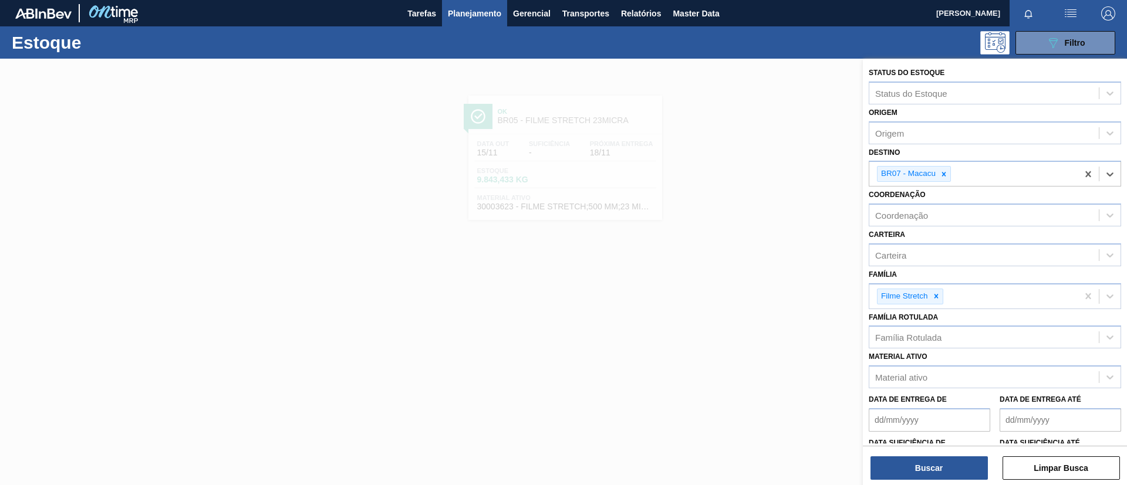
click at [924, 454] on div "Buscar Limpar Busca" at bounding box center [995, 462] width 264 height 33
click at [919, 465] on button "Buscar" at bounding box center [928, 468] width 117 height 23
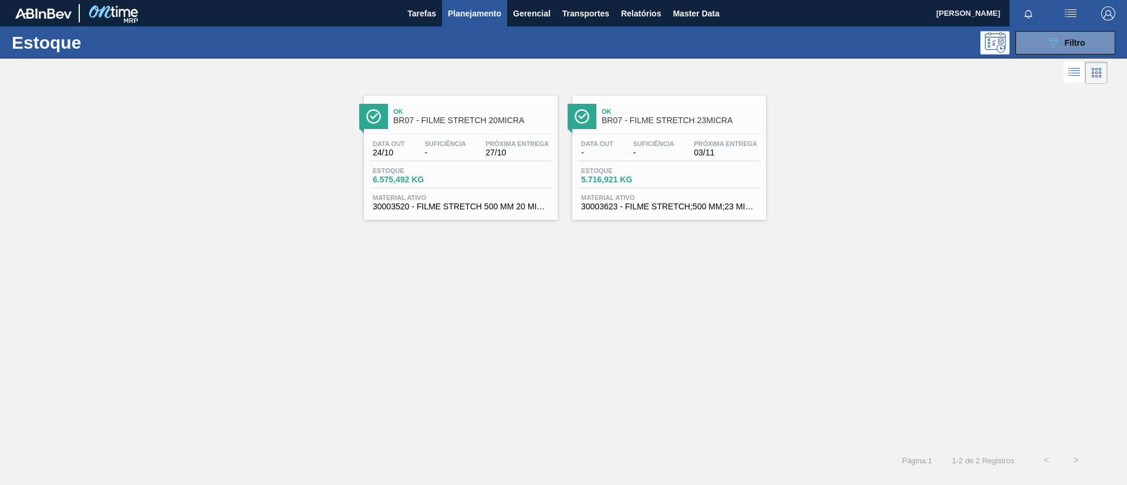
click at [511, 123] on span "BR07 - FILME STRETCH 20MICRA" at bounding box center [472, 120] width 158 height 9
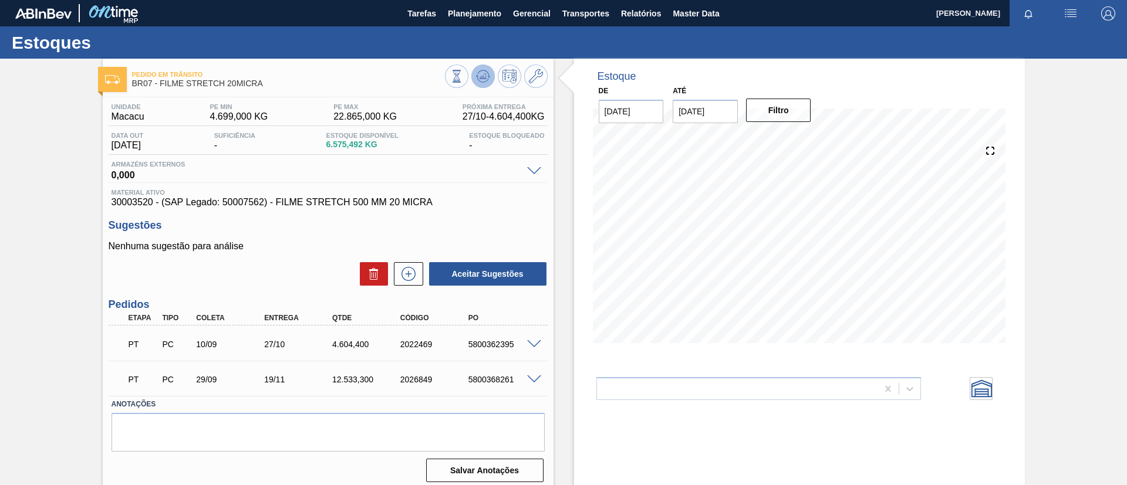
click at [478, 79] on icon at bounding box center [483, 76] width 14 height 14
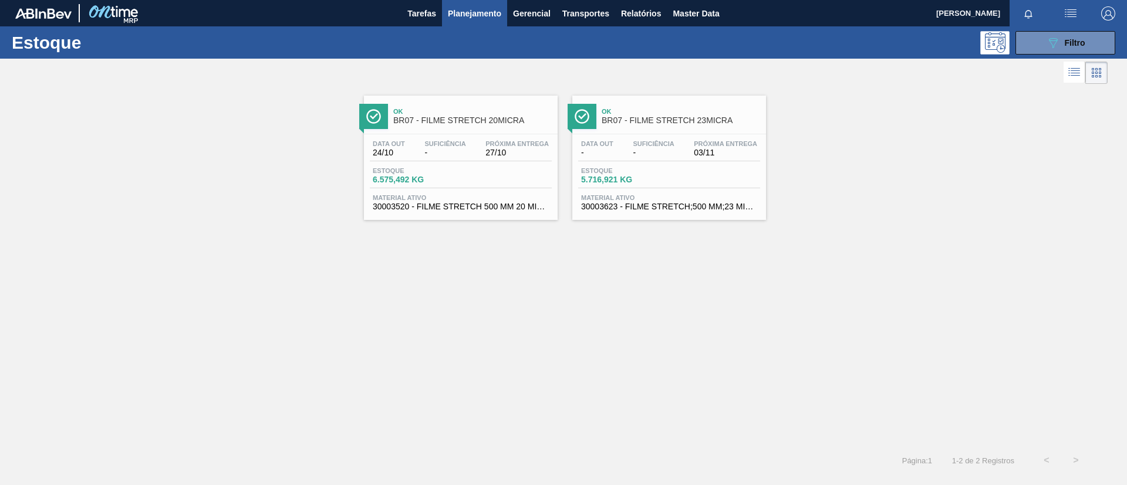
click at [659, 114] on span "Ok" at bounding box center [681, 111] width 158 height 7
click at [1043, 45] on button "089F7B8B-B2A5-4AFE-B5C0-19BA573D28AC Filtro" at bounding box center [1065, 42] width 100 height 23
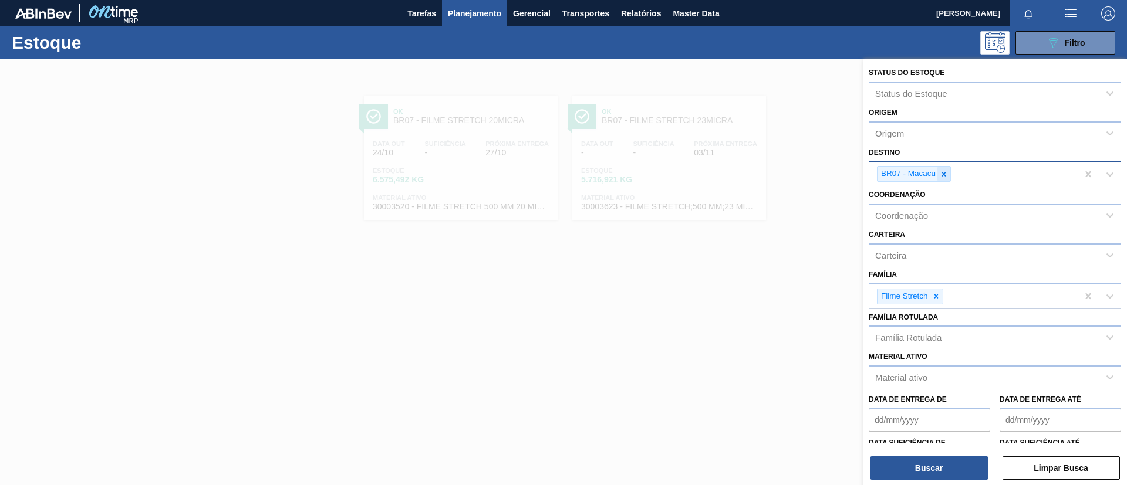
click at [947, 180] on div at bounding box center [943, 174] width 13 height 15
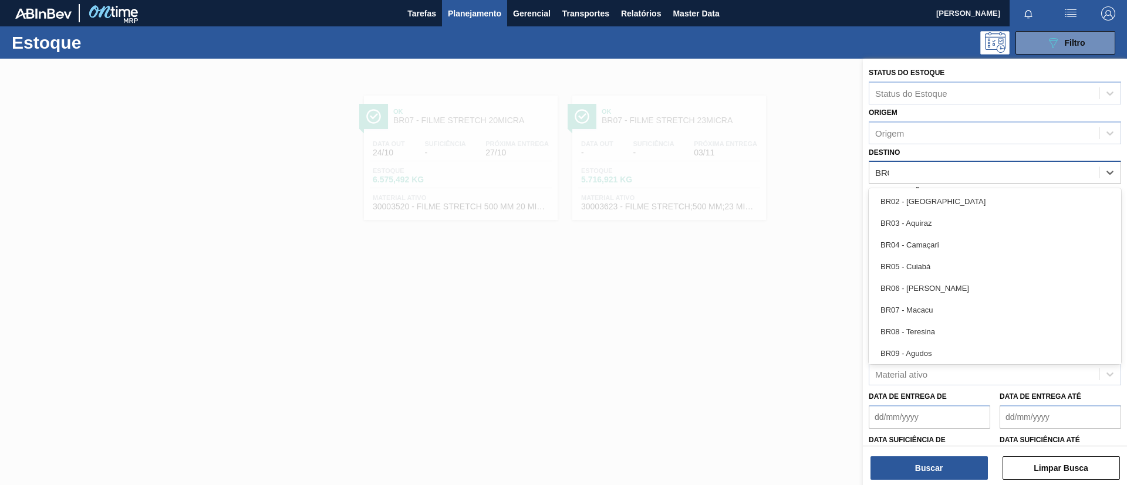
type input "BR08"
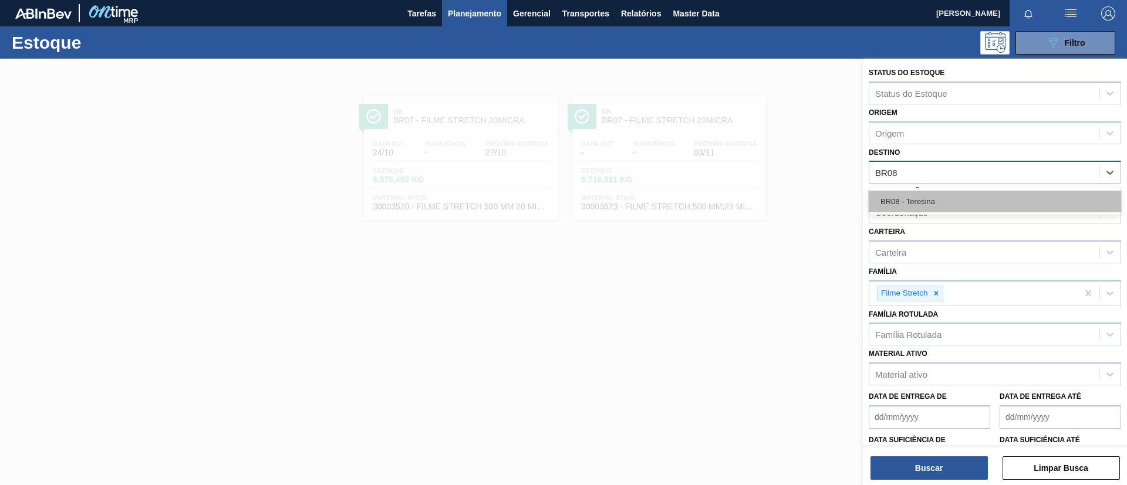
click at [956, 205] on div "BR08 - Teresina" at bounding box center [995, 202] width 252 height 22
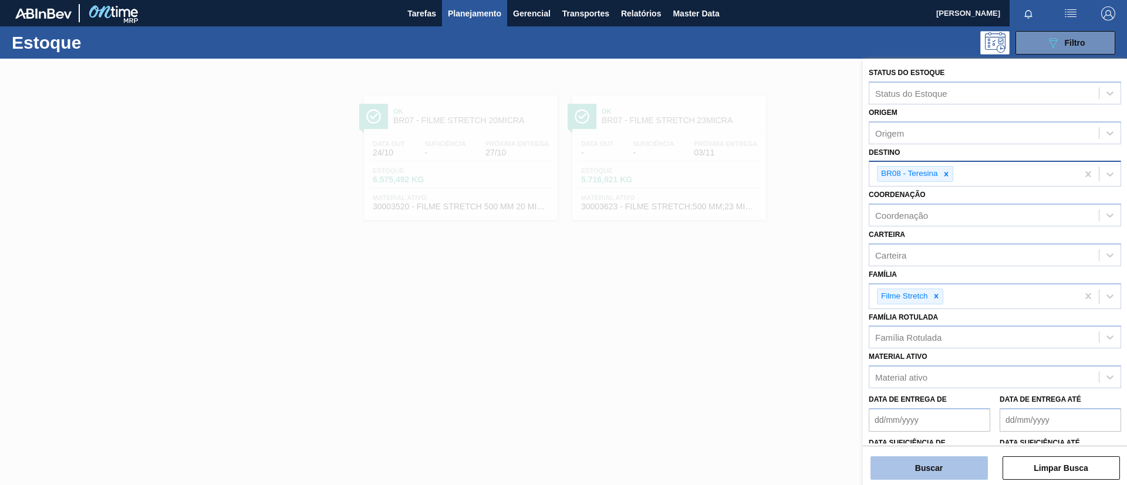
click at [922, 458] on button "Buscar" at bounding box center [928, 468] width 117 height 23
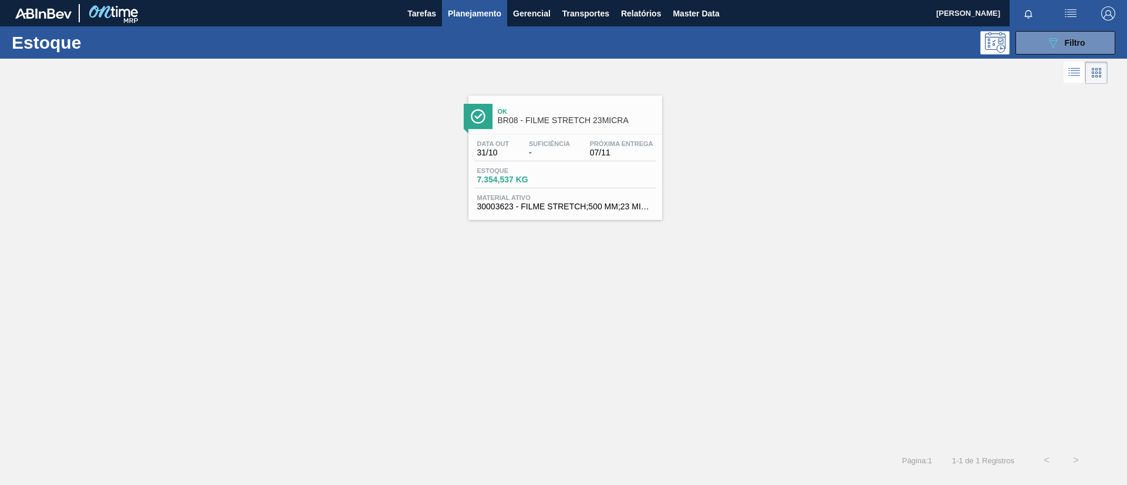
click at [615, 164] on div "Data out 31/10 Suficiência - Próxima Entrega 07/11 Estoque 7.354,537 KG Materia…" at bounding box center [565, 174] width 194 height 80
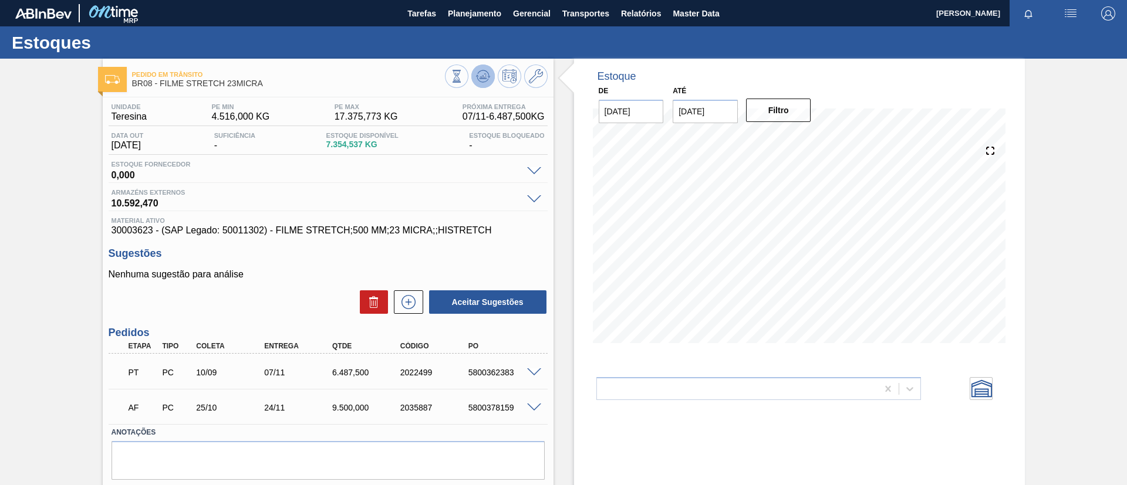
click at [481, 69] on icon at bounding box center [483, 76] width 14 height 14
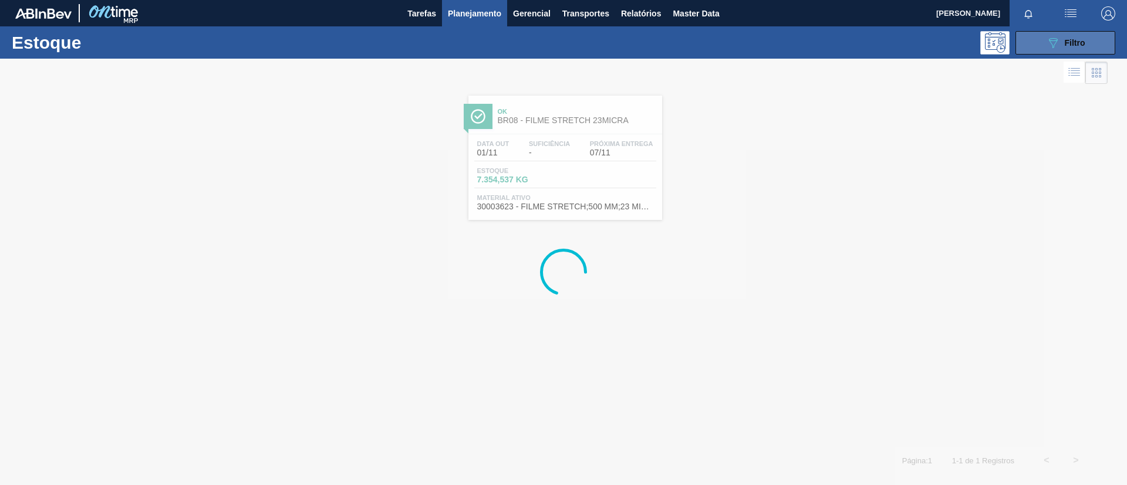
click at [1091, 45] on button "089F7B8B-B2A5-4AFE-B5C0-19BA573D28AC Filtro" at bounding box center [1065, 42] width 100 height 23
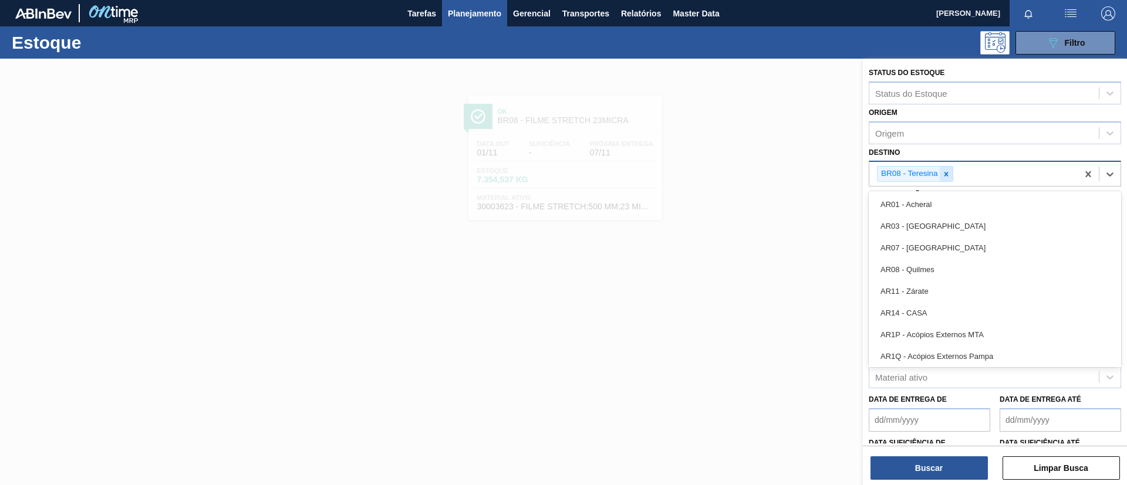
click at [952, 171] on div "BR08 - Teresina" at bounding box center [915, 174] width 76 height 16
click at [952, 171] on div at bounding box center [946, 174] width 13 height 15
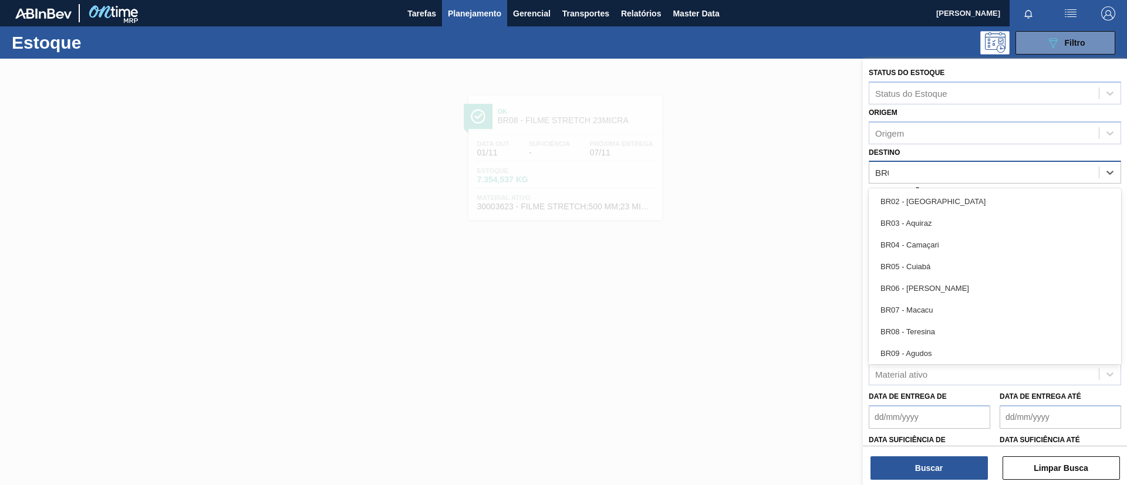
type input "BR09"
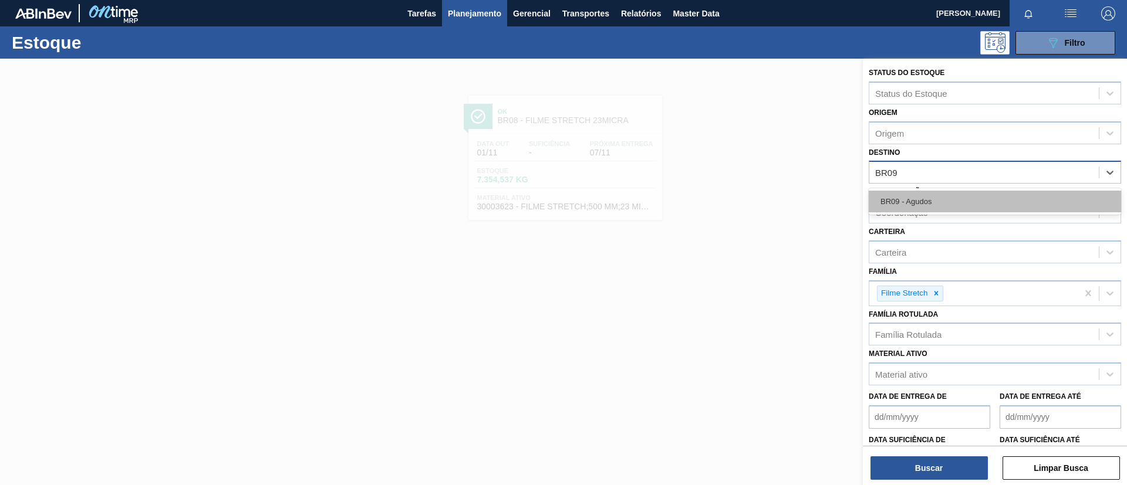
click at [960, 195] on div "BR09 - Agudos" at bounding box center [995, 202] width 252 height 22
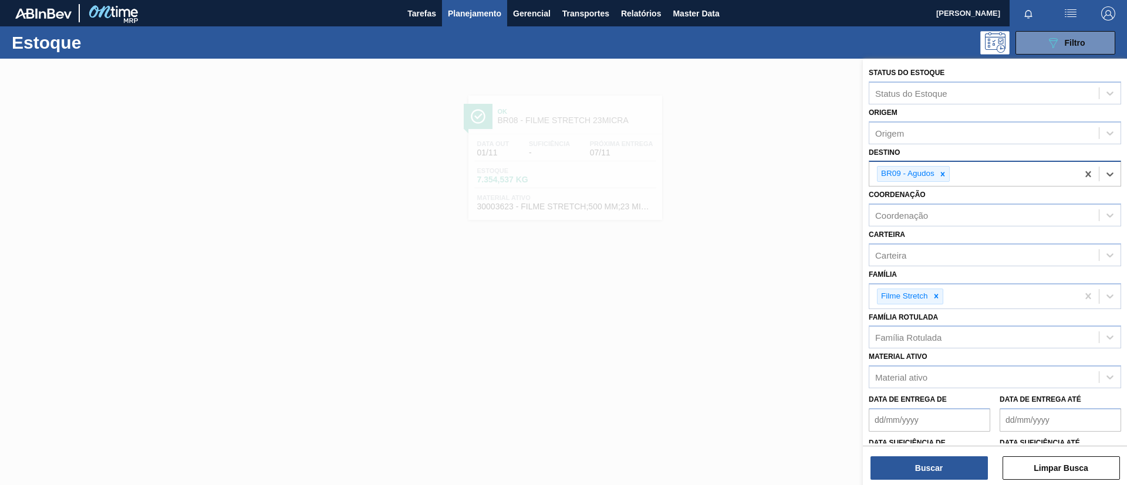
drag, startPoint x: 947, startPoint y: 455, endPoint x: 929, endPoint y: 484, distance: 34.4
click at [936, 475] on div "Buscar Limpar Busca" at bounding box center [995, 462] width 264 height 33
click at [927, 476] on button "Buscar" at bounding box center [928, 468] width 117 height 23
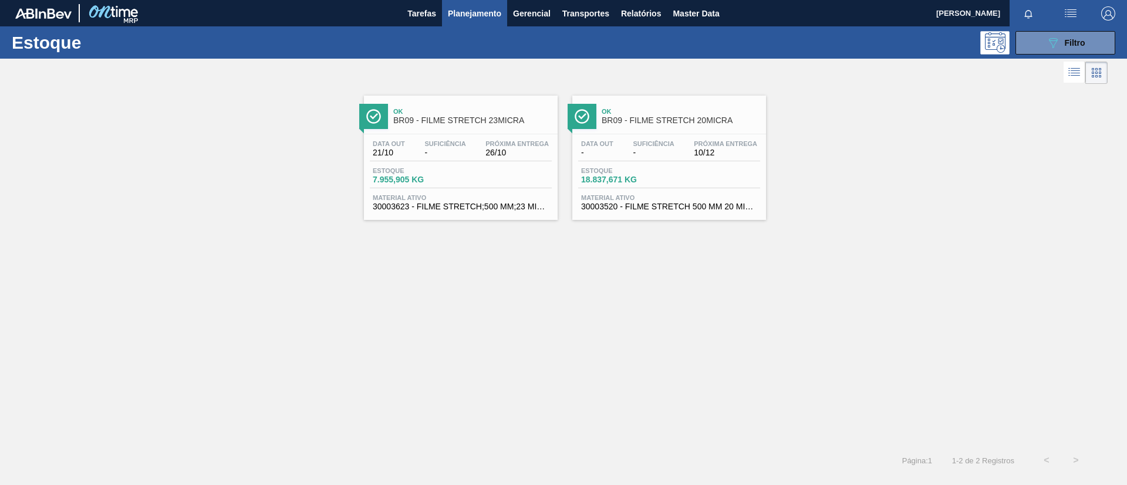
click at [499, 121] on span "BR09 - FILME STRETCH 23MICRA" at bounding box center [472, 120] width 158 height 9
click at [686, 129] on div "Ok BR09 - FILME STRETCH 20MICRA" at bounding box center [681, 116] width 158 height 26
click at [478, 129] on div "Ok BR09 - FILME STRETCH 23MICRA" at bounding box center [472, 116] width 158 height 26
click at [468, 83] on div at bounding box center [554, 73] width 1108 height 28
click at [471, 102] on div "Ok BR09 - FILME STRETCH 23MICRA" at bounding box center [461, 115] width 194 height 26
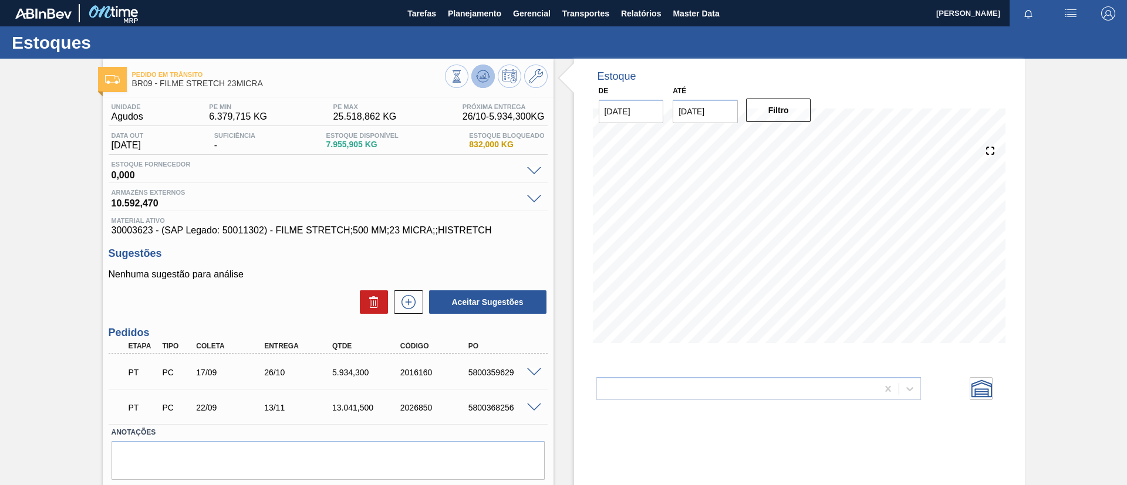
click at [477, 83] on icon at bounding box center [483, 76] width 14 height 14
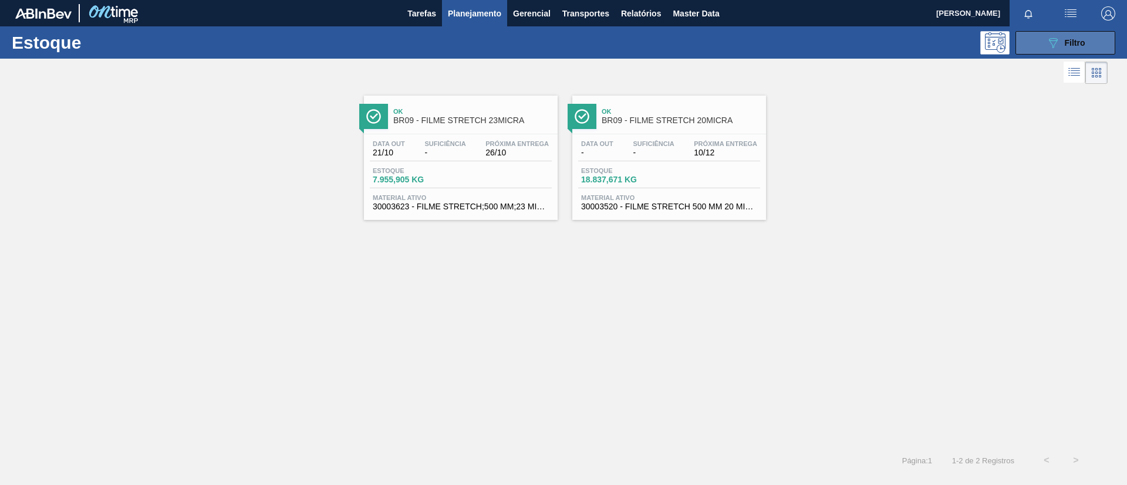
click at [1084, 53] on button "089F7B8B-B2A5-4AFE-B5C0-19BA573D28AC Filtro" at bounding box center [1065, 42] width 100 height 23
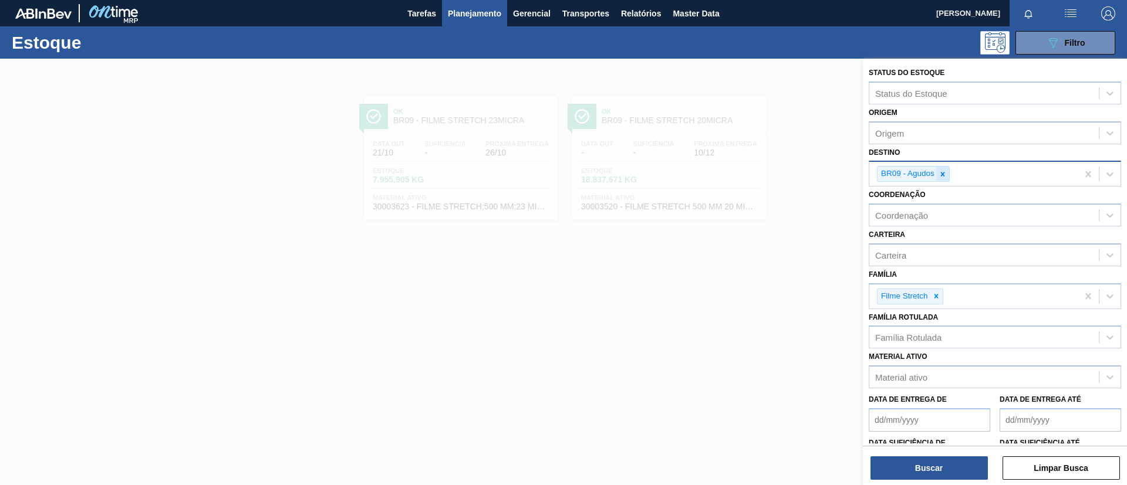
click at [947, 168] on div at bounding box center [942, 174] width 13 height 15
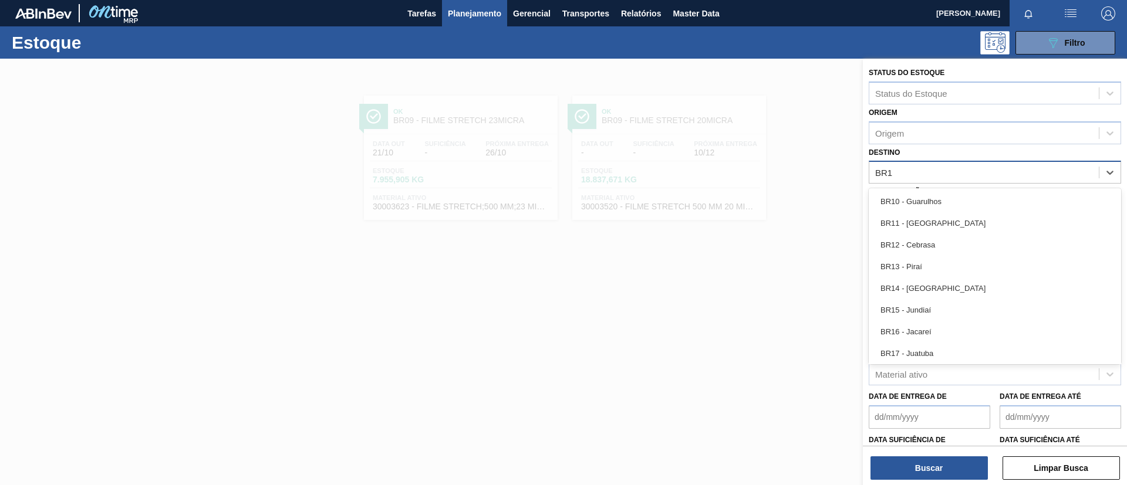
type input "BR10"
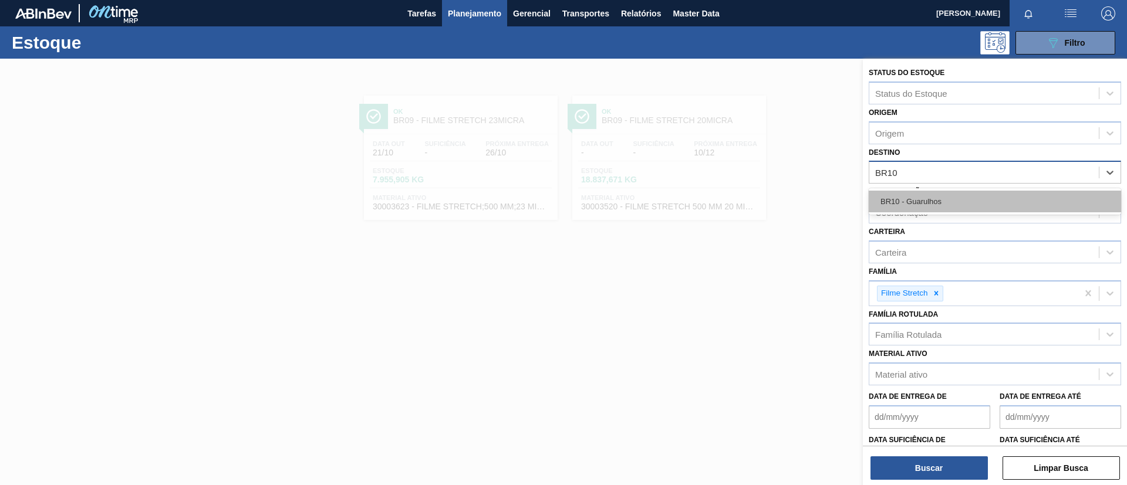
click at [951, 193] on div "BR10 - Guarulhos" at bounding box center [995, 202] width 252 height 22
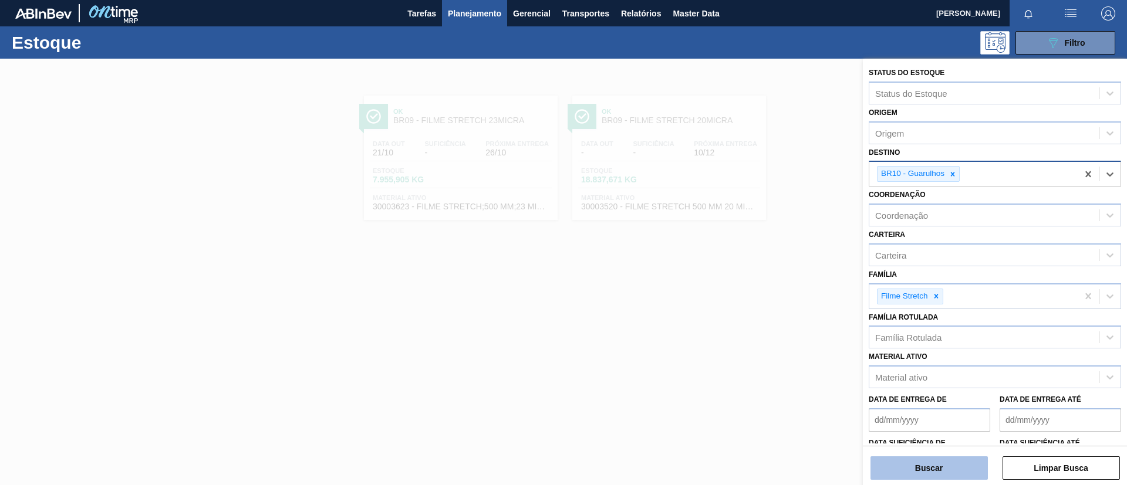
click at [943, 470] on button "Buscar" at bounding box center [928, 468] width 117 height 23
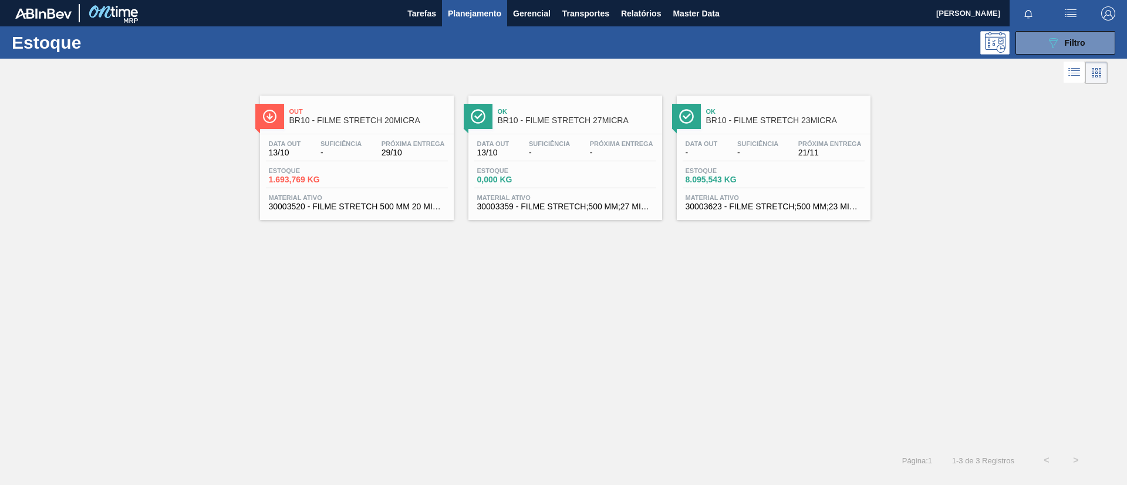
click at [376, 130] on div "Out BR10 - FILME STRETCH 20MICRA Data out 13/10 Suficiência - Próxima Entrega 2…" at bounding box center [357, 158] width 194 height 124
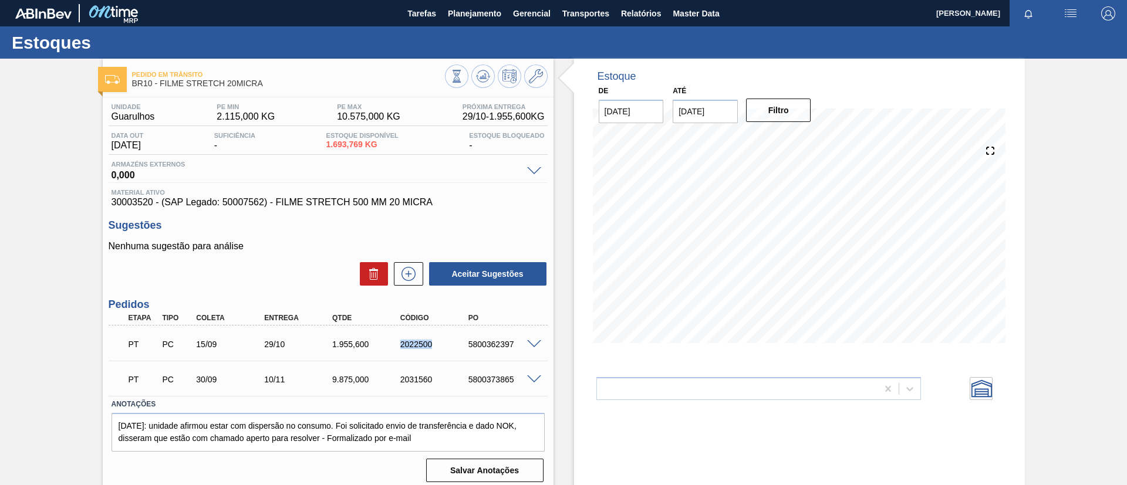
drag, startPoint x: 417, startPoint y: 347, endPoint x: 436, endPoint y: 350, distance: 19.0
click at [436, 350] on div "PT PC 15/09 29/10 1.955,600 2022500 5800362397" at bounding box center [325, 343] width 408 height 23
copy div "2022500"
click at [352, 351] on div "PT PC 15/09 29/10 1.955,600 2022500 5800362397" at bounding box center [325, 343] width 408 height 23
drag, startPoint x: 158, startPoint y: 119, endPoint x: 101, endPoint y: 118, distance: 56.9
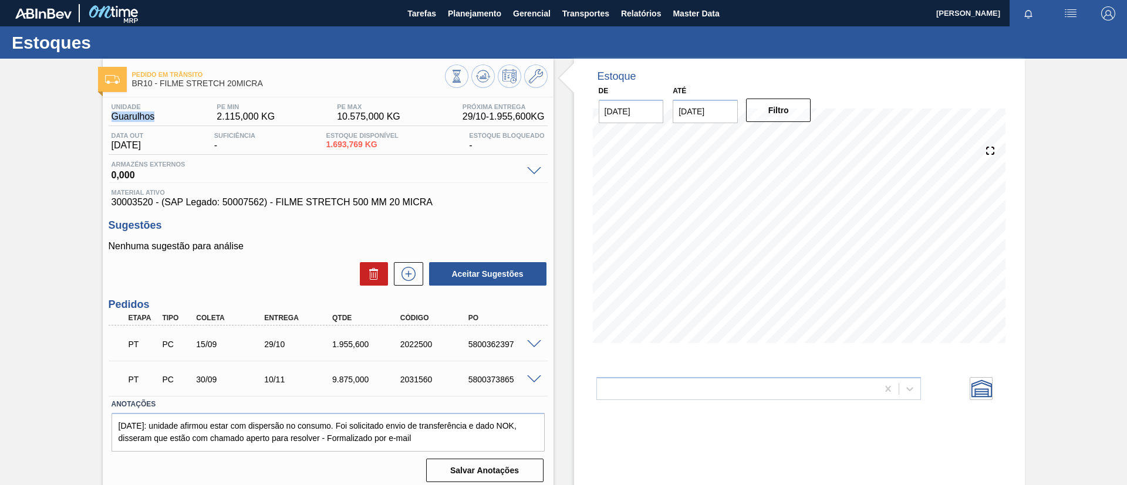
click at [101, 118] on div "Pedido em Trânsito BR10 - FILME STRETCH 20MICRA Unidade Guarulhos PE MIN 2.115,…" at bounding box center [563, 282] width 1127 height 446
copy span "Guarulhos"
click at [5, 276] on div "Pedido em Trânsito BR10 - FILME STRETCH 20MICRA Unidade Guarulhos PE MIN 2.115,…" at bounding box center [563, 282] width 1127 height 446
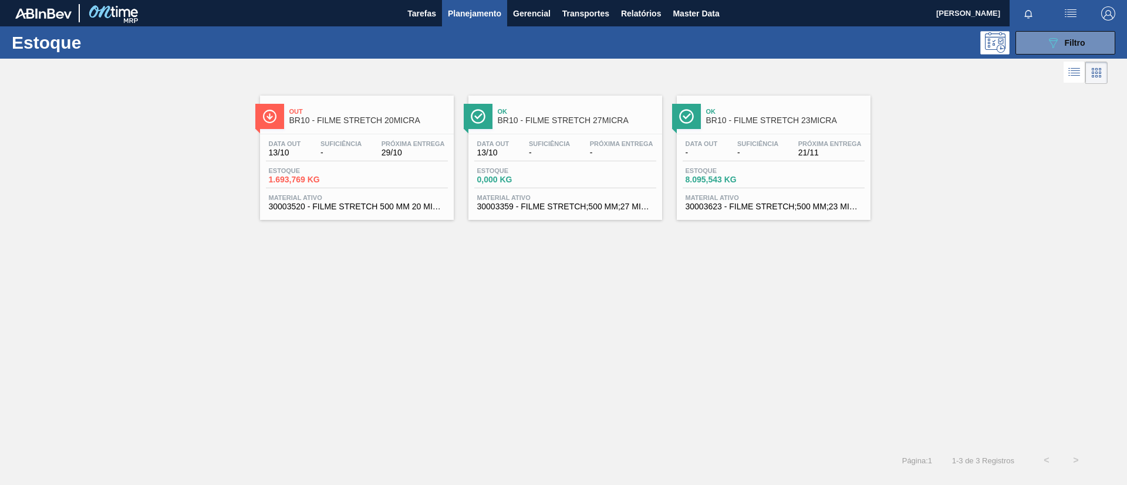
click at [794, 127] on div "Ok BR10 - FILME STRETCH 23MICRA" at bounding box center [785, 116] width 158 height 26
click at [1089, 44] on button "089F7B8B-B2A5-4AFE-B5C0-19BA573D28AC Filtro" at bounding box center [1065, 42] width 100 height 23
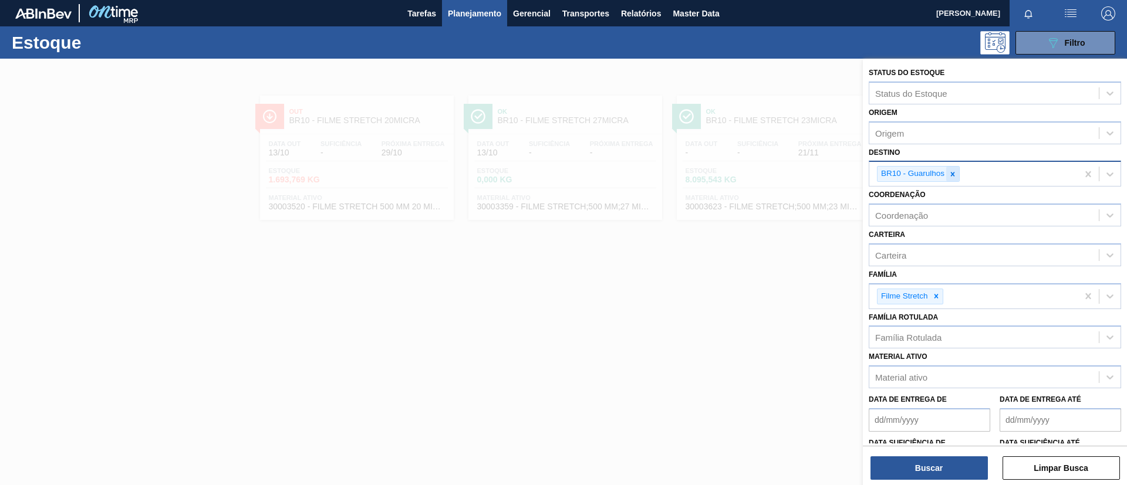
click at [950, 168] on div at bounding box center [952, 174] width 13 height 15
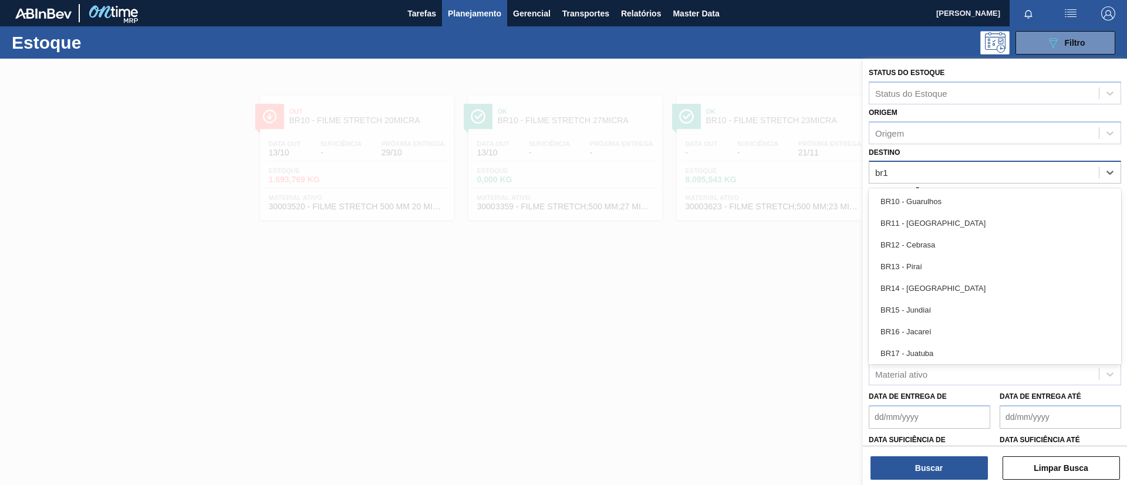
type input "br11"
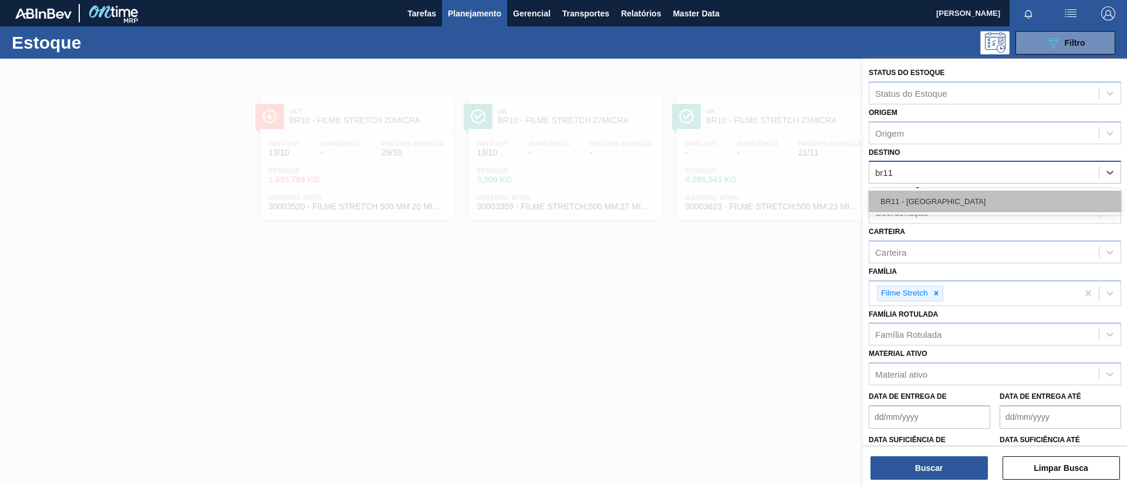
click at [951, 191] on div "BR11 - São Luís" at bounding box center [995, 202] width 252 height 22
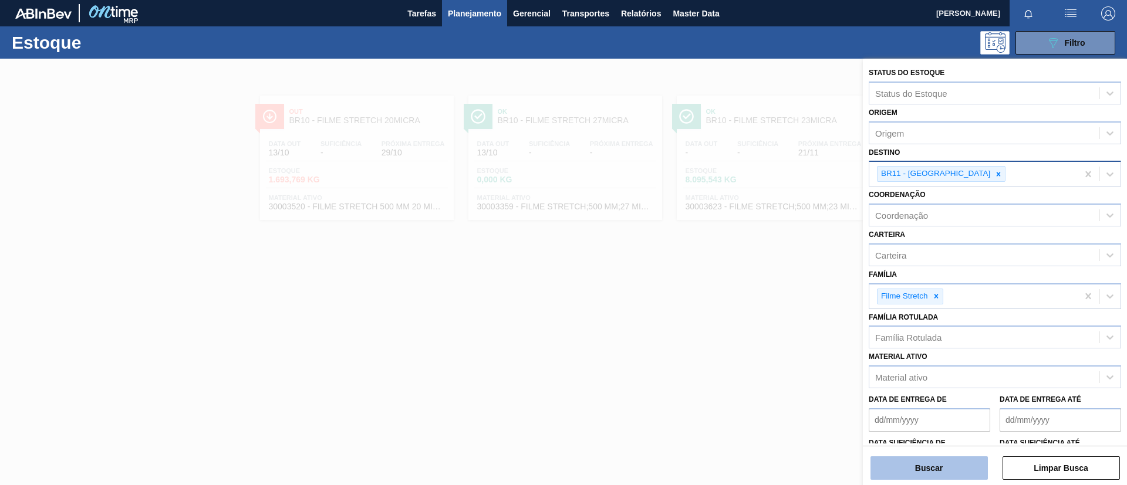
click at [919, 472] on button "Buscar" at bounding box center [928, 468] width 117 height 23
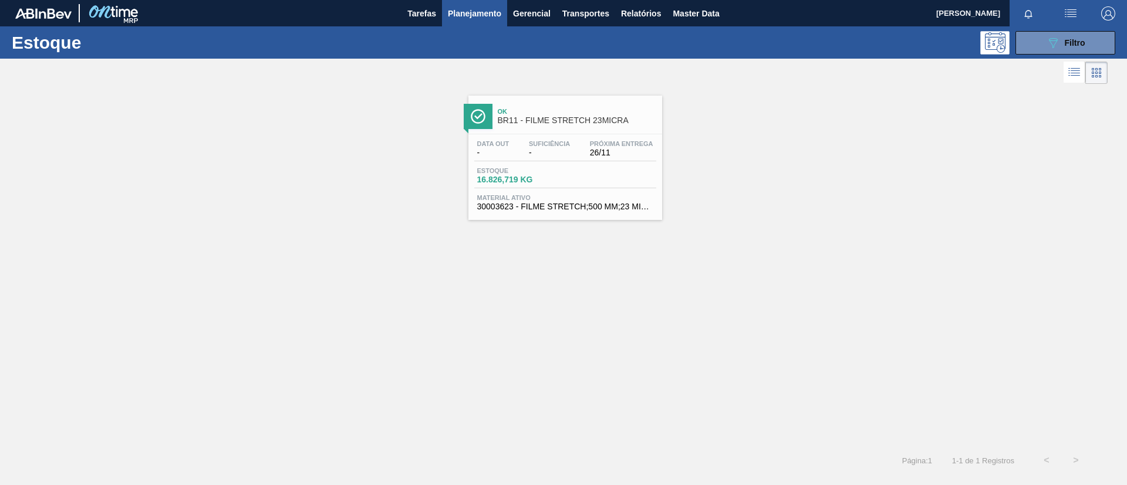
click at [563, 147] on span "Suficiência" at bounding box center [549, 143] width 41 height 7
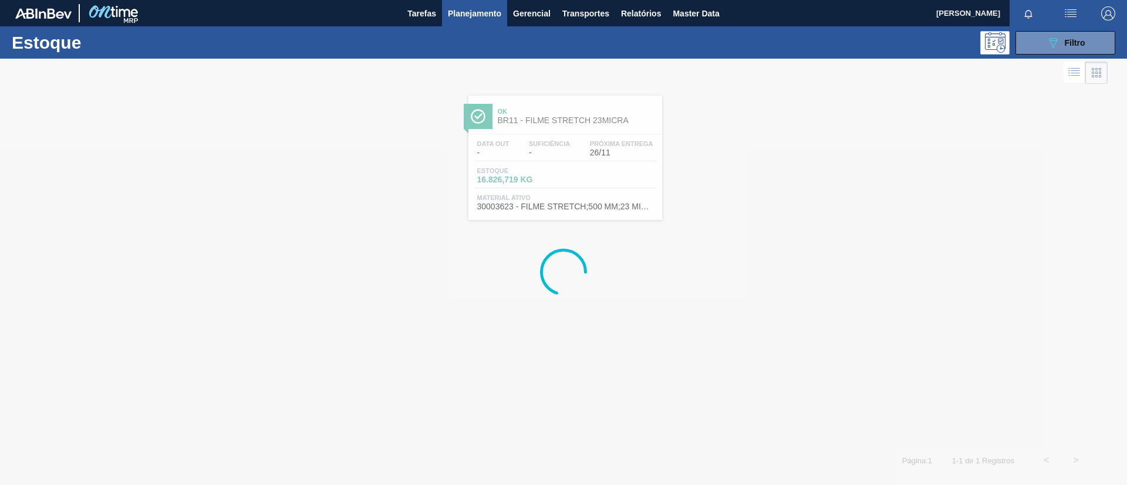
drag, startPoint x: 35, startPoint y: 92, endPoint x: 503, endPoint y: 88, distance: 467.8
click at [36, 92] on div at bounding box center [563, 272] width 1127 height 427
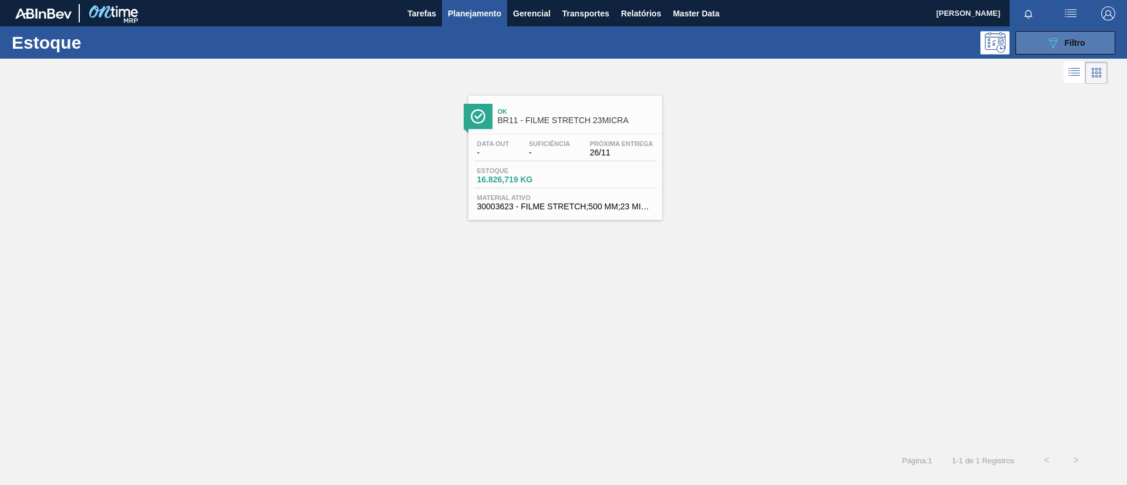
click at [1070, 53] on button "089F7B8B-B2A5-4AFE-B5C0-19BA573D28AC Filtro" at bounding box center [1065, 42] width 100 height 23
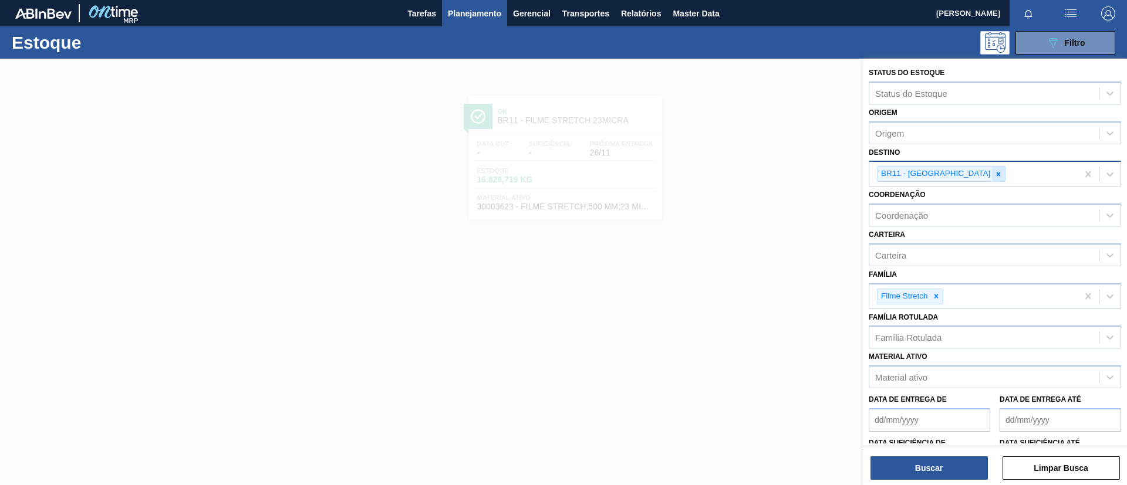
click at [994, 173] on icon at bounding box center [998, 174] width 8 height 8
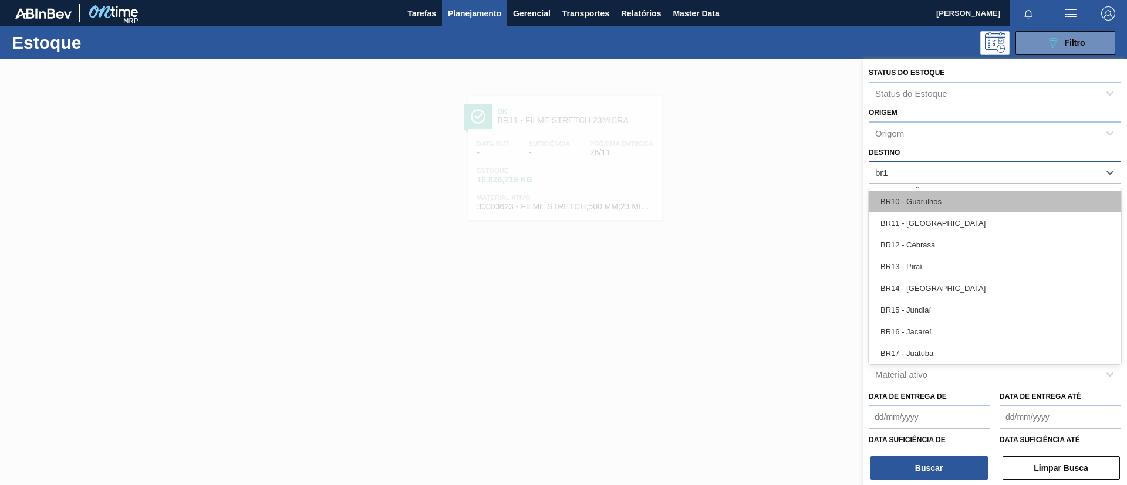
type input "br12"
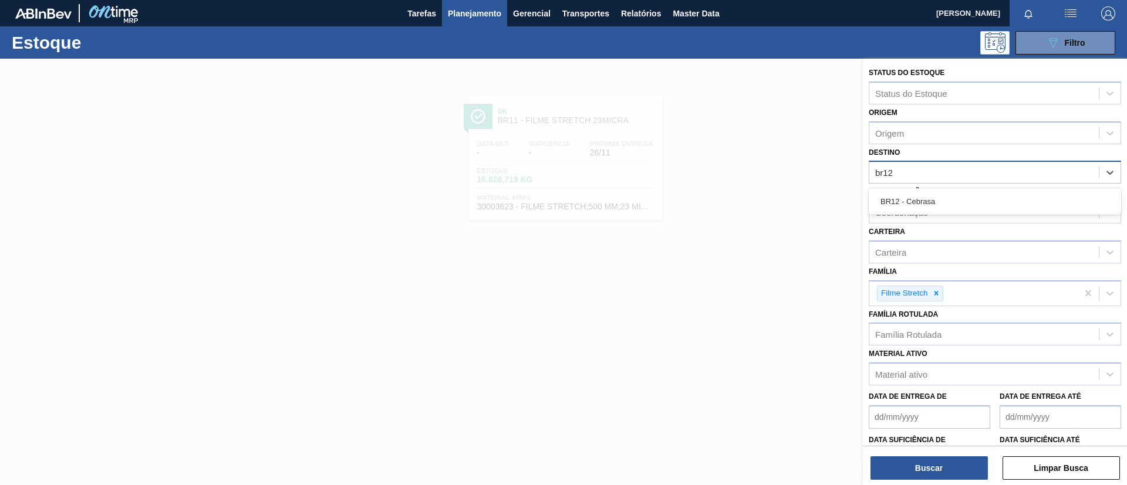
drag, startPoint x: 953, startPoint y: 197, endPoint x: 946, endPoint y: 239, distance: 42.8
click at [953, 198] on div "BR12 - Cebrasa" at bounding box center [995, 202] width 252 height 22
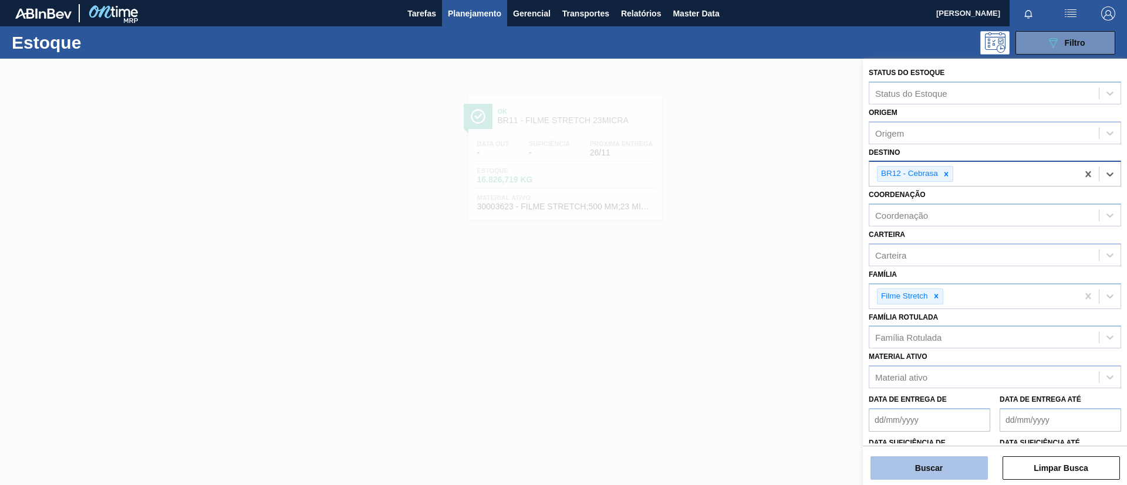
click at [924, 469] on button "Buscar" at bounding box center [928, 468] width 117 height 23
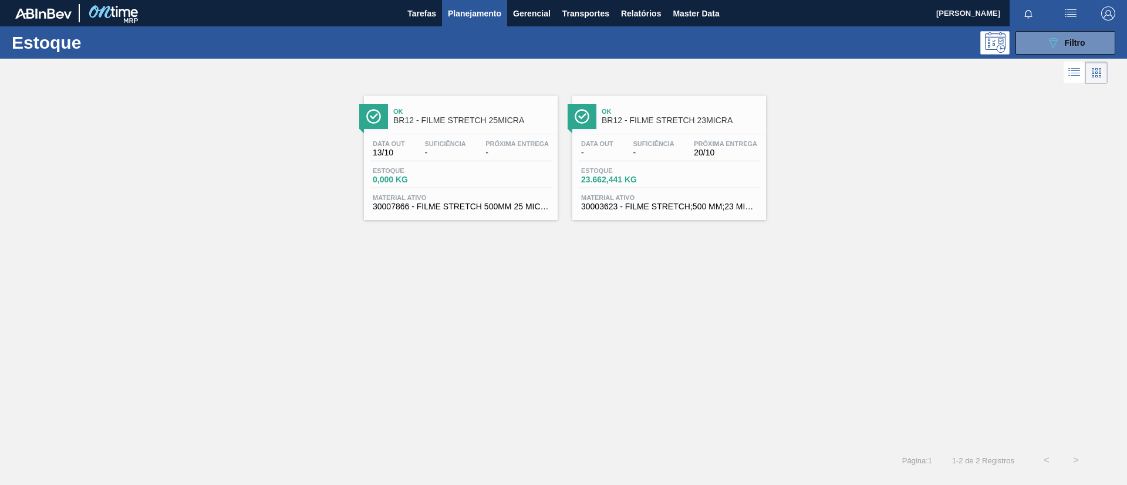
click at [639, 123] on span "BR12 - FILME STRETCH 23MICRA" at bounding box center [681, 120] width 158 height 9
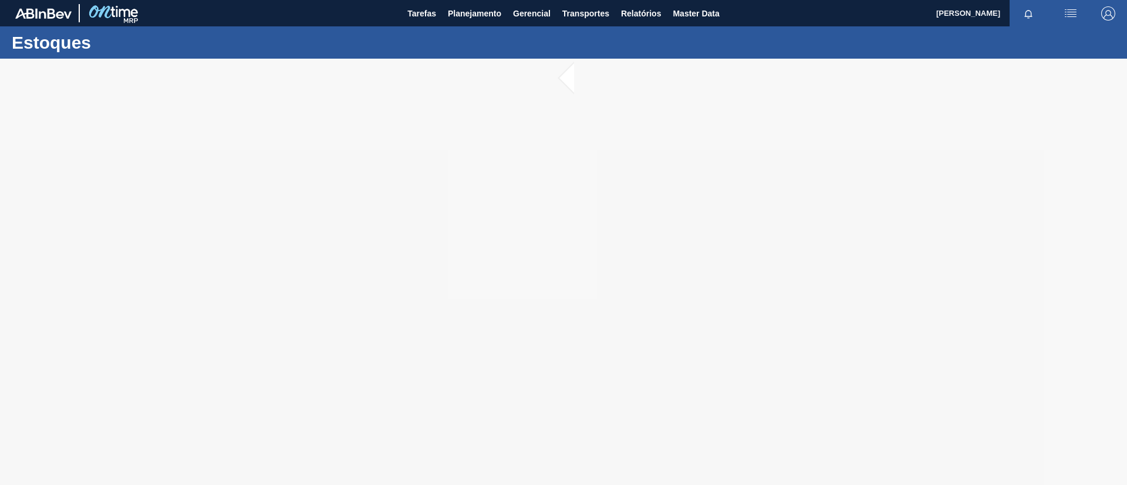
click at [443, 132] on div at bounding box center [563, 272] width 1127 height 427
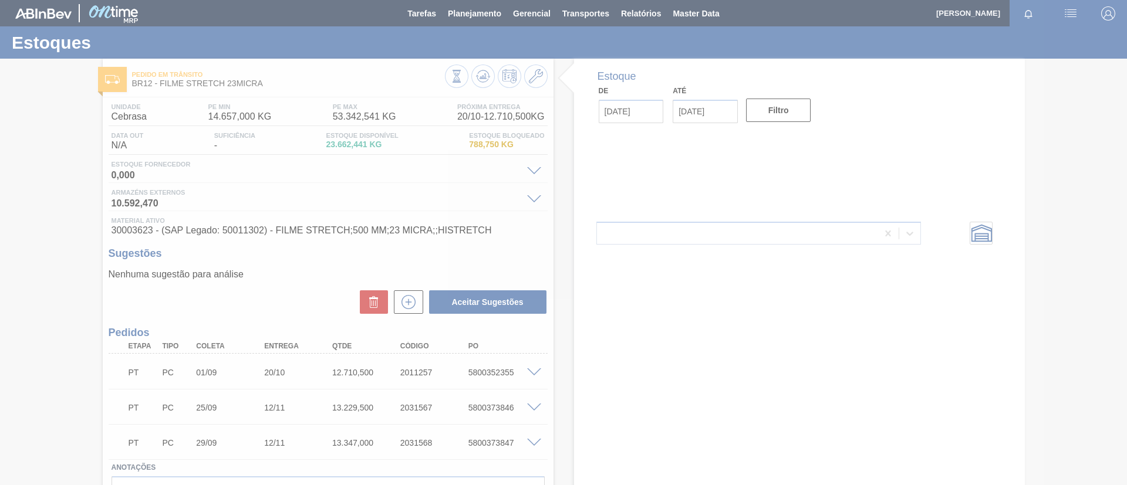
drag, startPoint x: 435, startPoint y: 116, endPoint x: 353, endPoint y: 94, distance: 84.6
click at [353, 94] on div at bounding box center [563, 242] width 1127 height 485
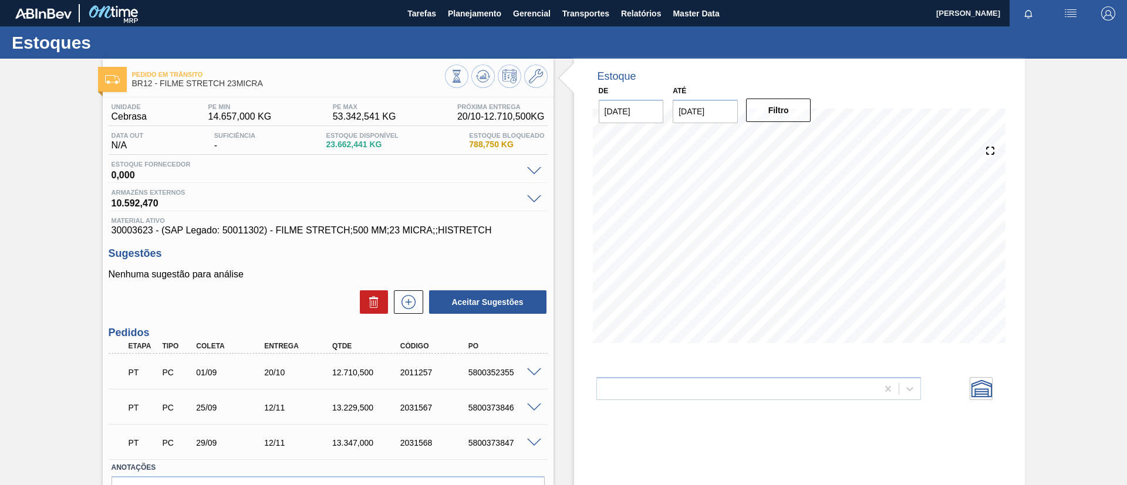
drag, startPoint x: 274, startPoint y: 93, endPoint x: 90, endPoint y: 121, distance: 185.9
click at [90, 121] on div "Pedido em Trânsito BR12 - FILME STRETCH 23MICRA Unidade Cebrasa PE MIN 14.657,0…" at bounding box center [563, 307] width 1127 height 497
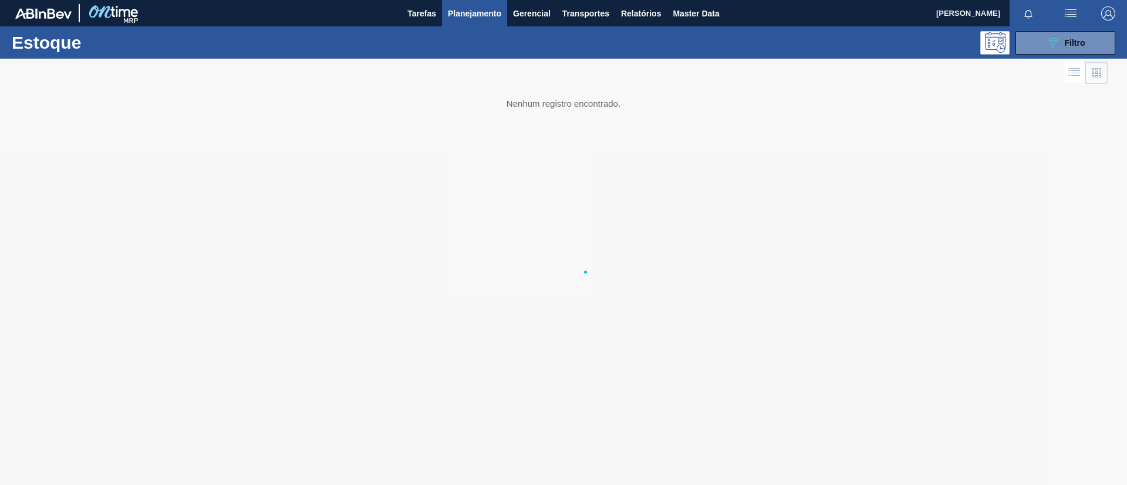
click at [0, 146] on div at bounding box center [563, 272] width 1127 height 427
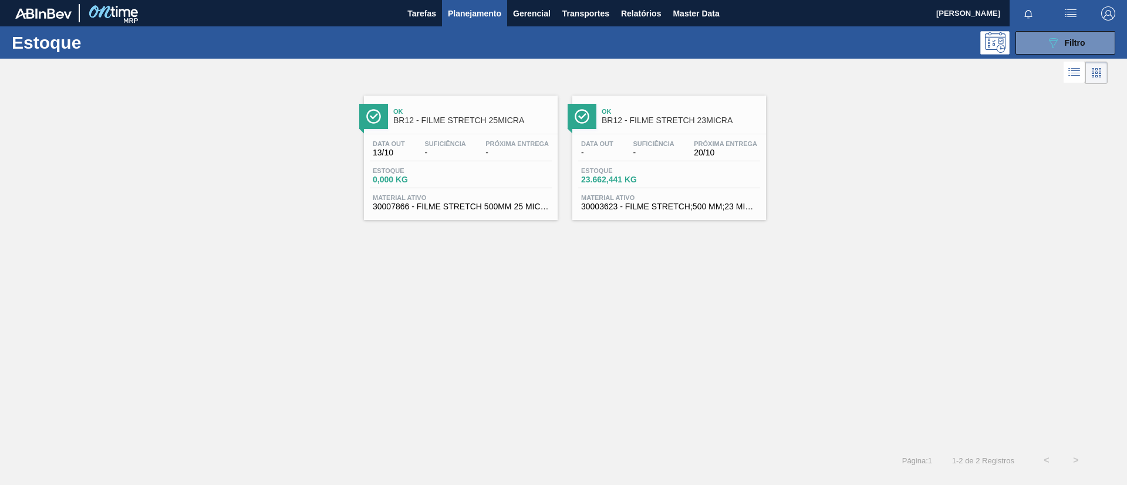
click at [1042, 55] on div "Estoque 089F7B8B-B2A5-4AFE-B5C0-19BA573D28AC Filtro" at bounding box center [563, 42] width 1127 height 32
click at [1043, 53] on button "089F7B8B-B2A5-4AFE-B5C0-19BA573D28AC Filtro" at bounding box center [1065, 42] width 100 height 23
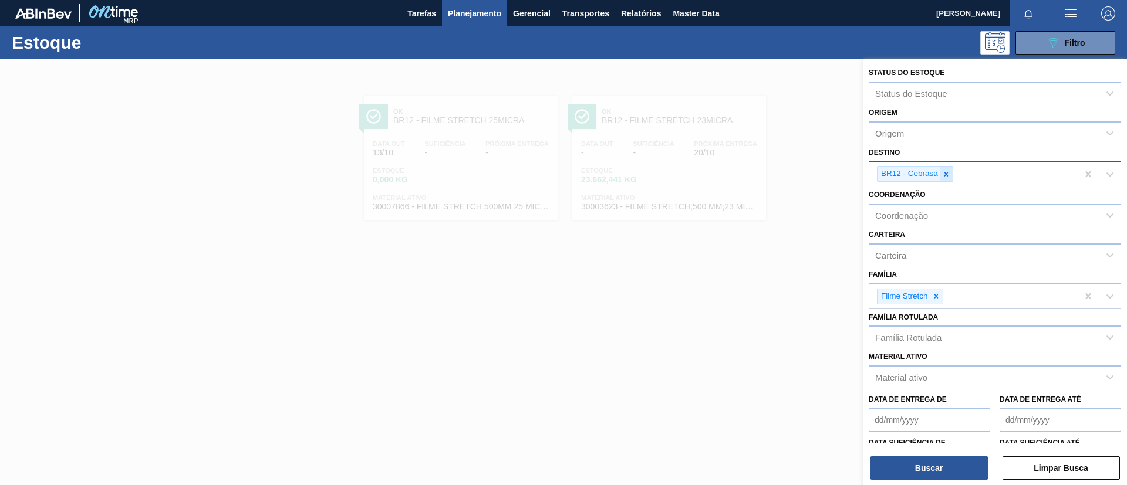
click at [948, 179] on div at bounding box center [946, 174] width 13 height 15
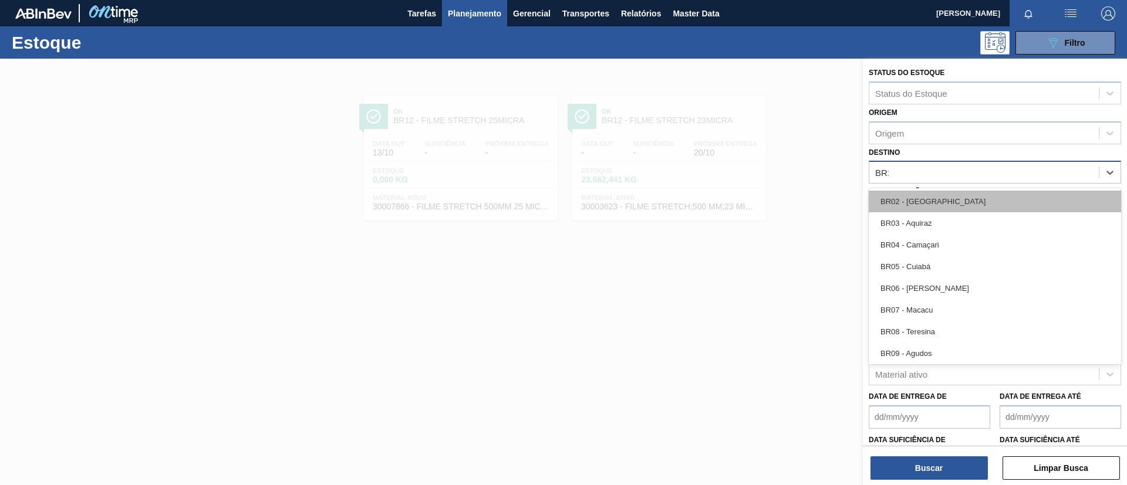
type input "BR13"
click at [940, 203] on div "BR13 - Piraí" at bounding box center [995, 202] width 252 height 22
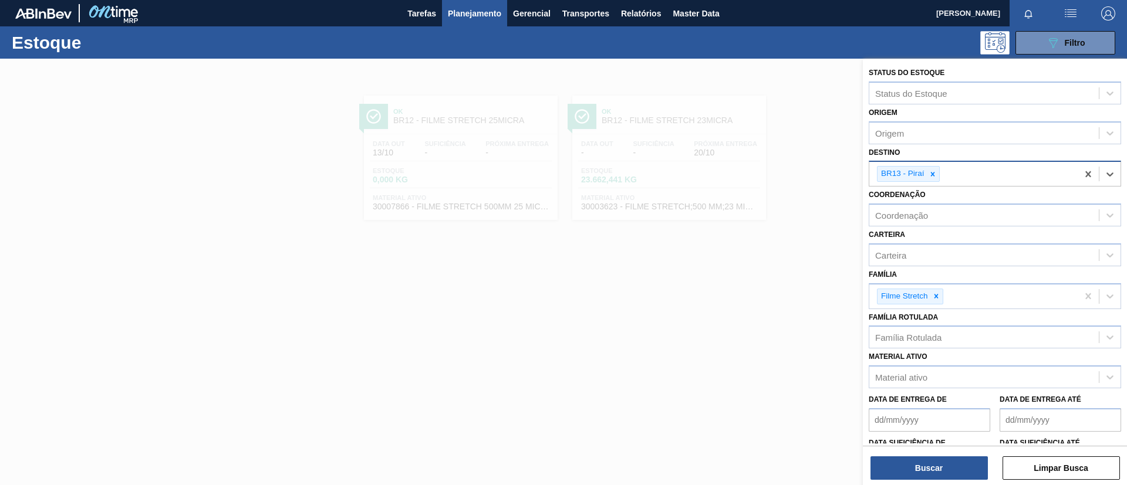
click at [932, 453] on div "Buscar Limpar Busca" at bounding box center [995, 462] width 264 height 33
click at [938, 467] on button "Buscar" at bounding box center [928, 468] width 117 height 23
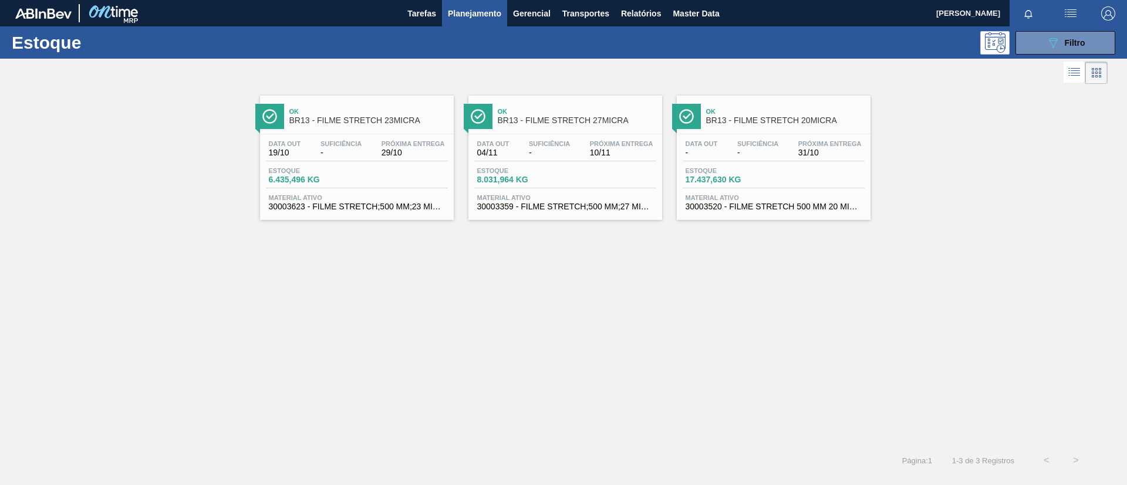
click at [379, 129] on div "Ok BR13 - FILME STRETCH 23MICRA" at bounding box center [368, 116] width 158 height 26
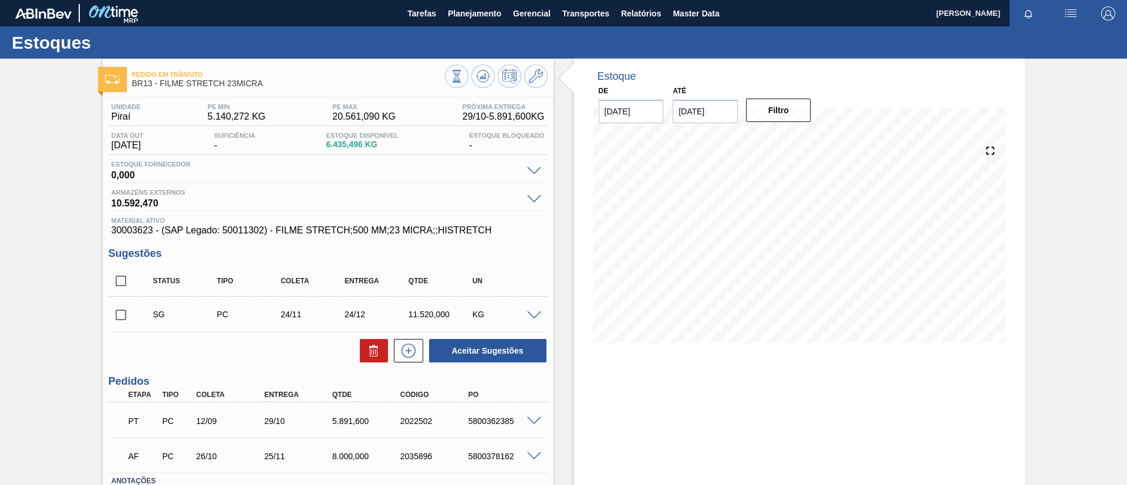
click at [111, 315] on input "checkbox" at bounding box center [121, 315] width 25 height 25
click at [537, 313] on span at bounding box center [534, 316] width 14 height 9
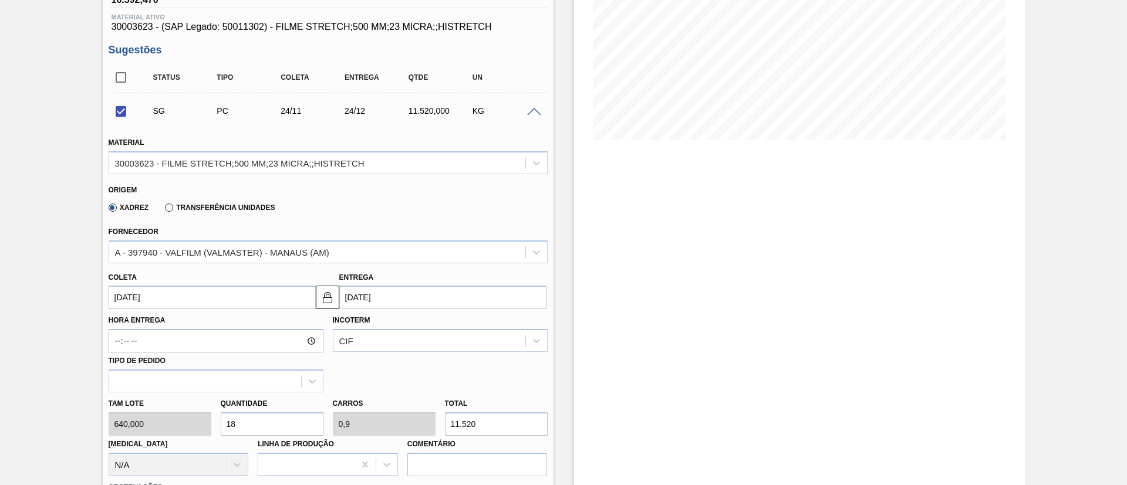
scroll to position [176, 0]
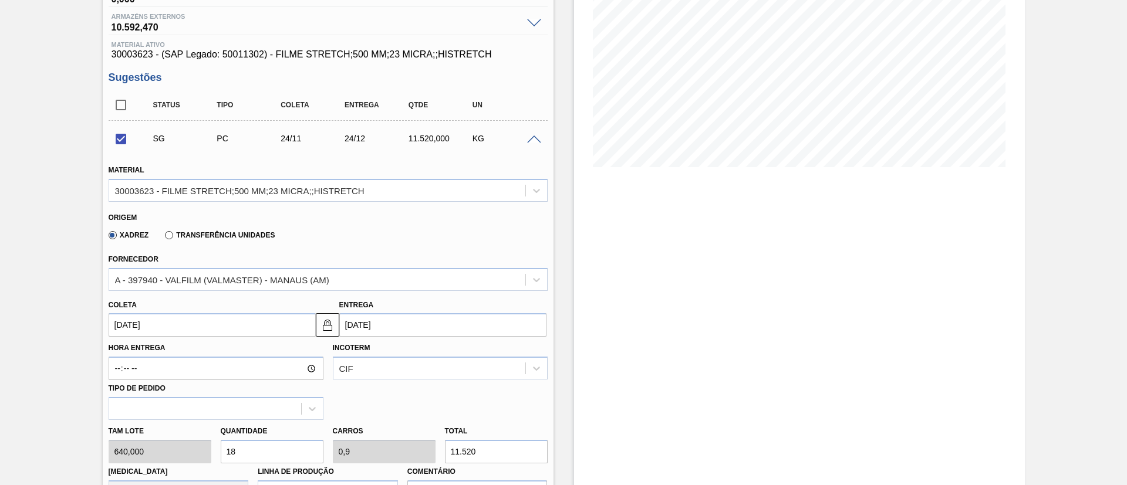
click at [525, 150] on div "SG PC 24/11 24/12 11.520,000 KG" at bounding box center [337, 138] width 383 height 23
click at [525, 144] on div "SG PC 24/11 24/12 11.520,000 KG" at bounding box center [337, 138] width 383 height 23
click at [530, 144] on div "SG PC 24/11 24/12 11.520,000 KG" at bounding box center [328, 138] width 439 height 29
click at [532, 141] on span at bounding box center [534, 140] width 14 height 9
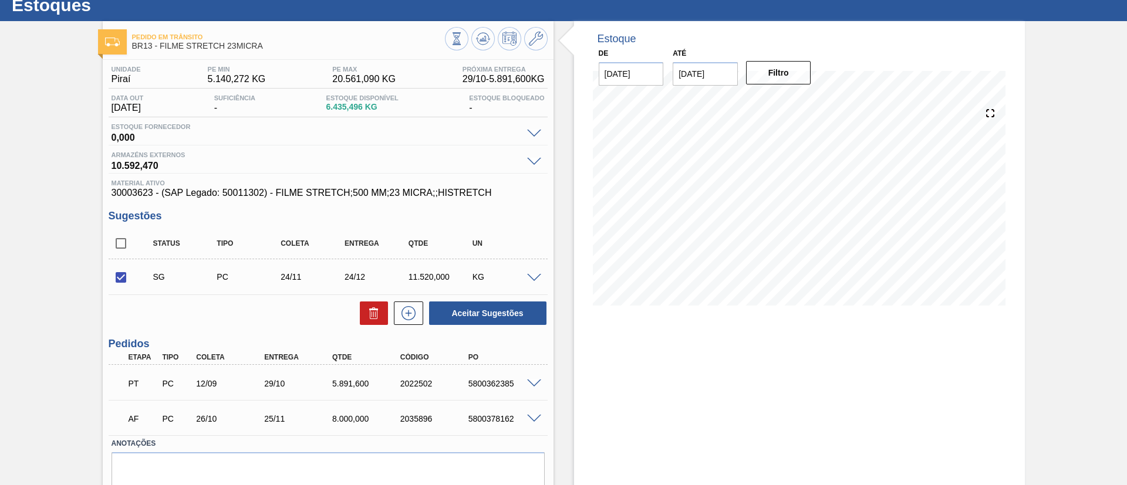
scroll to position [0, 0]
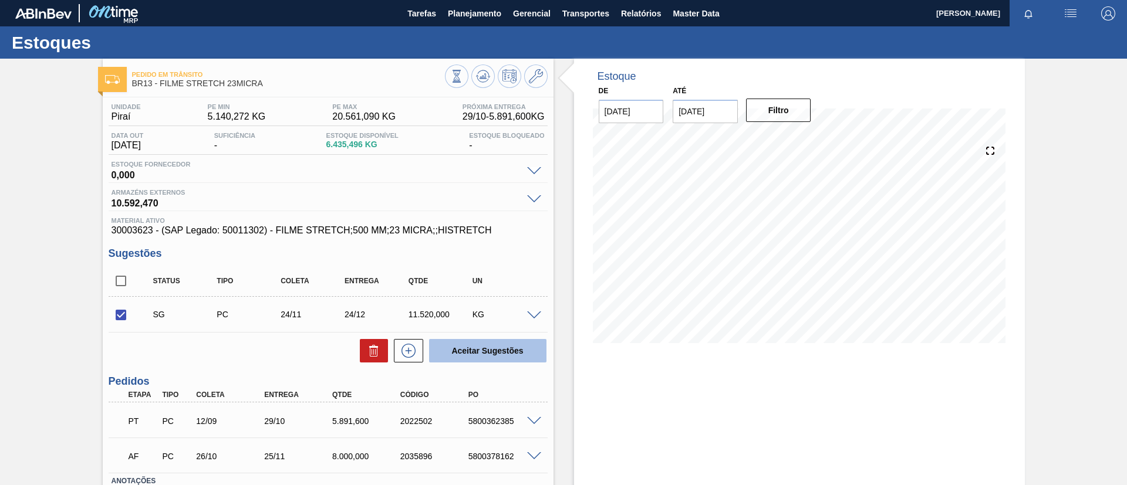
click at [479, 360] on button "Aceitar Sugestões" at bounding box center [487, 350] width 117 height 23
checkbox input "false"
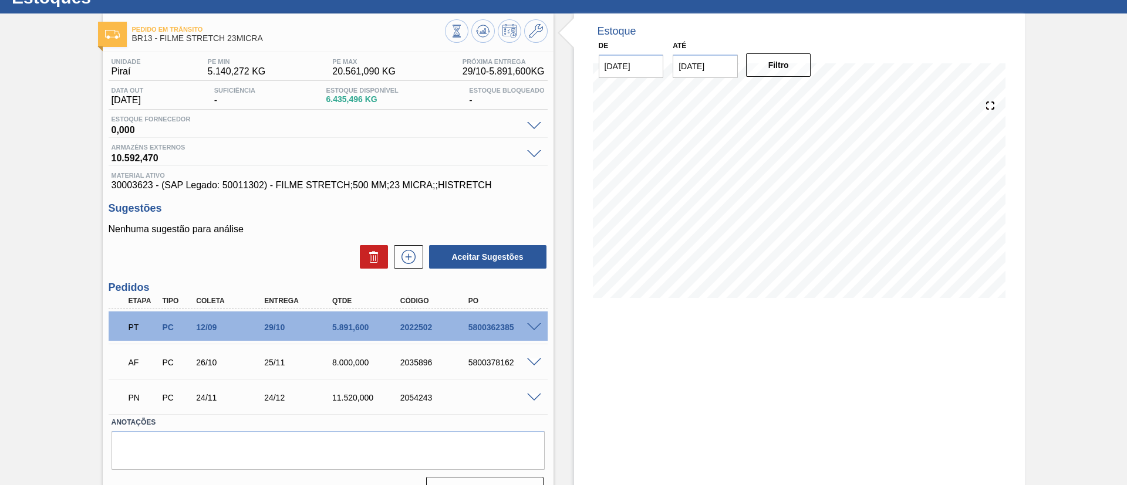
scroll to position [70, 0]
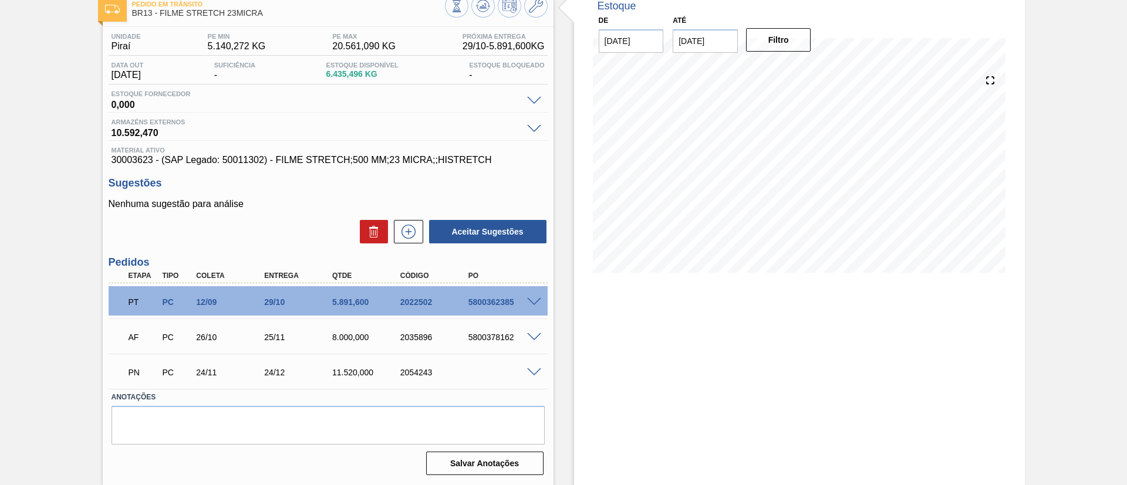
click at [536, 374] on span at bounding box center [534, 373] width 14 height 9
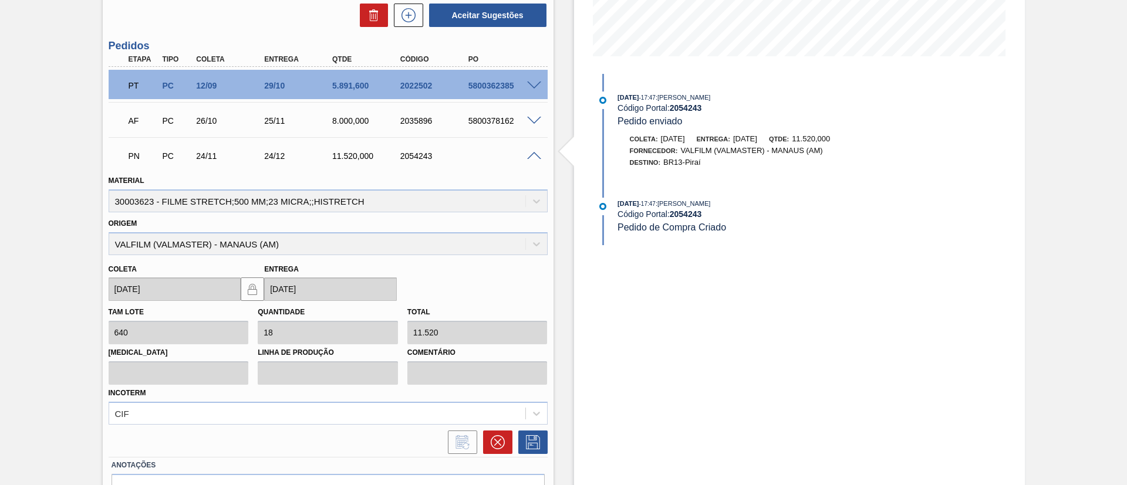
scroll to position [335, 0]
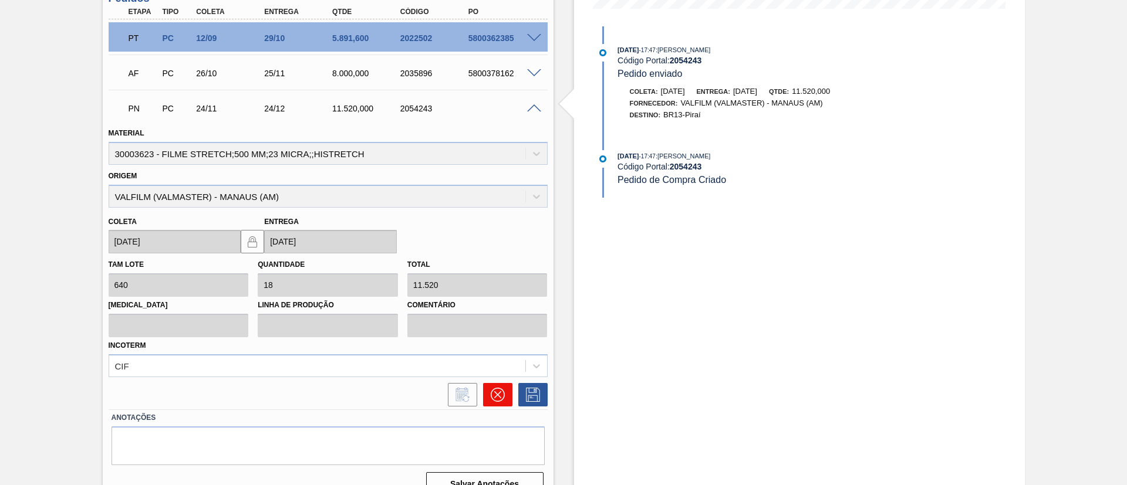
click at [498, 406] on button at bounding box center [497, 394] width 29 height 23
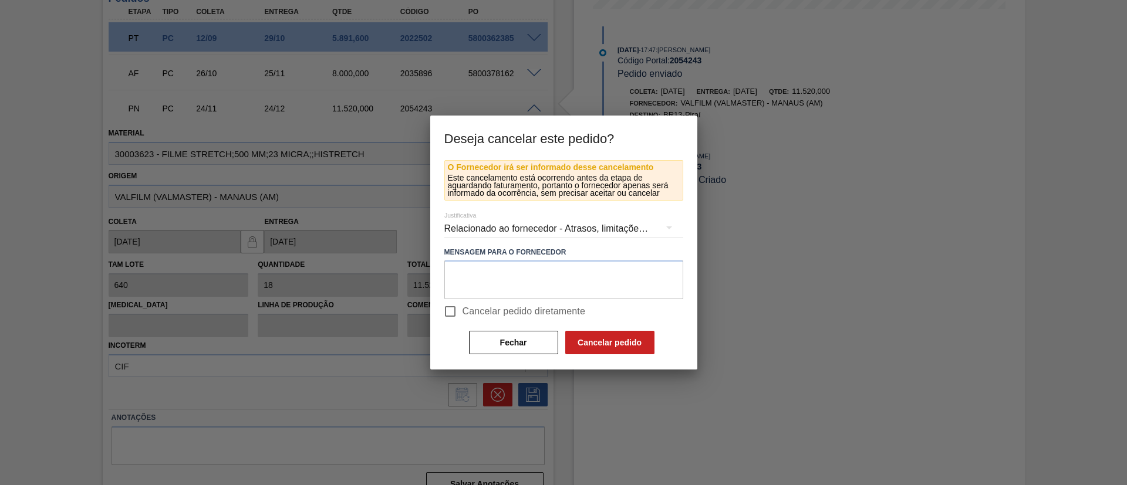
click at [528, 313] on span "Cancelar pedido diretamente" at bounding box center [524, 312] width 123 height 14
click at [463, 313] on input "Cancelar pedido diretamente" at bounding box center [450, 311] width 25 height 25
checkbox input "true"
click at [559, 326] on div "O Fornecedor irá ser informado desse cancelamento Este cancelamento está ocorre…" at bounding box center [563, 258] width 239 height 196
click at [574, 335] on button "Cancelar pedido" at bounding box center [609, 342] width 89 height 23
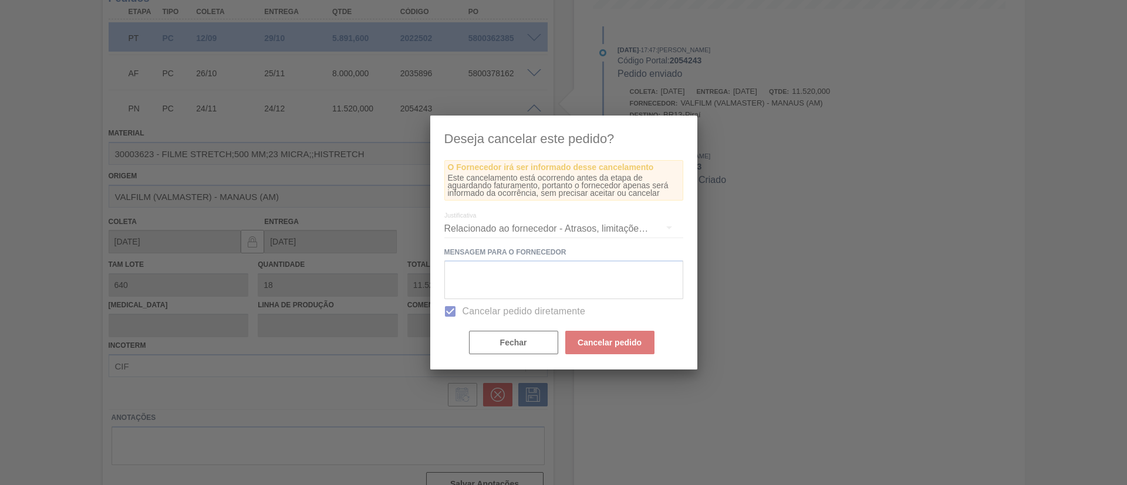
scroll to position [35, 0]
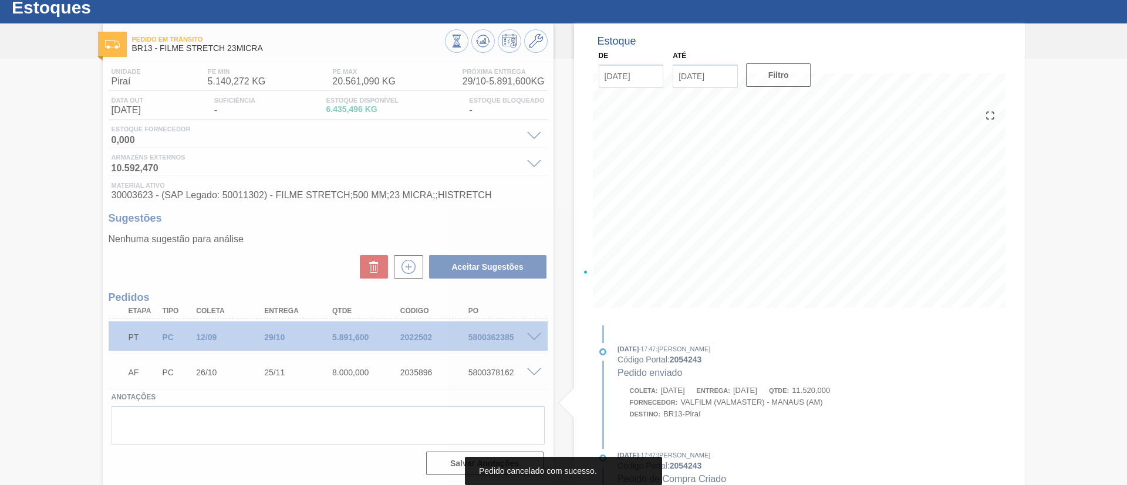
click at [541, 29] on div at bounding box center [496, 42] width 103 height 26
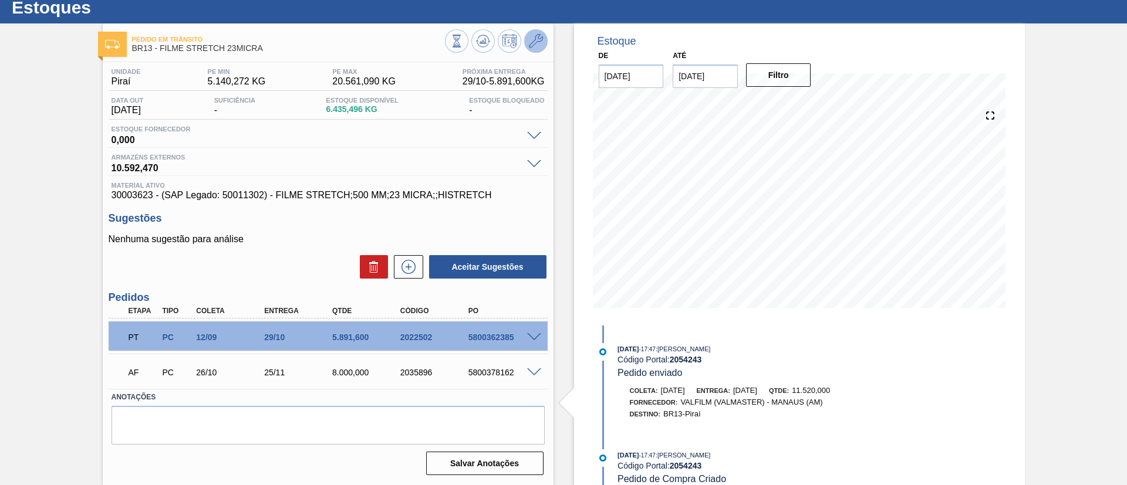
click at [544, 36] on button at bounding box center [535, 40] width 23 height 23
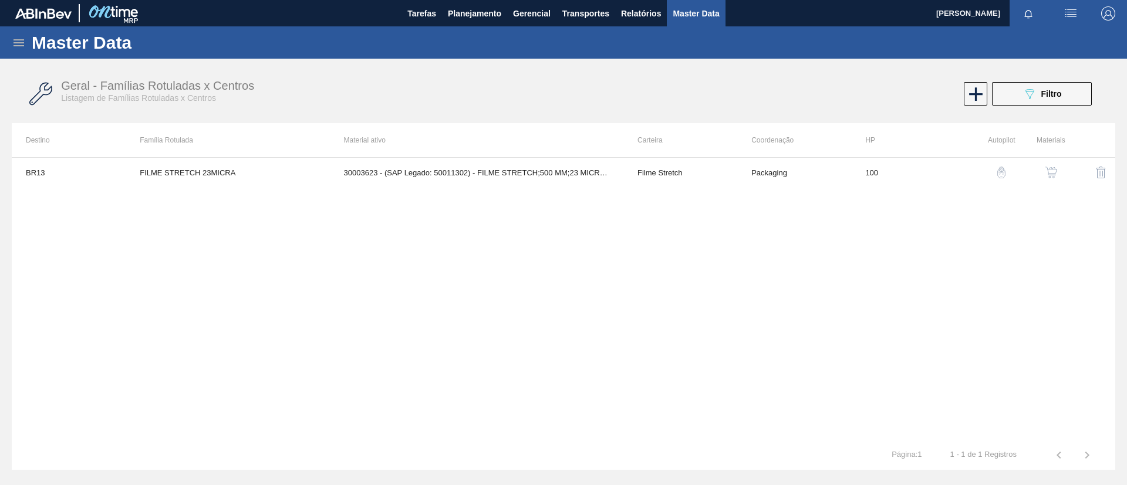
click at [1057, 163] on button "button" at bounding box center [1051, 172] width 28 height 28
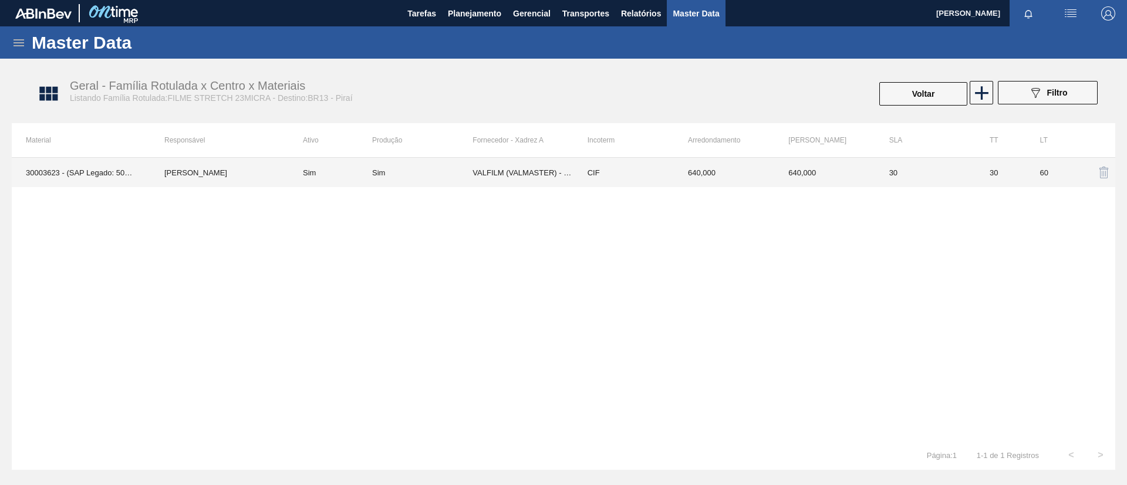
click at [695, 180] on td "640,000" at bounding box center [724, 172] width 100 height 29
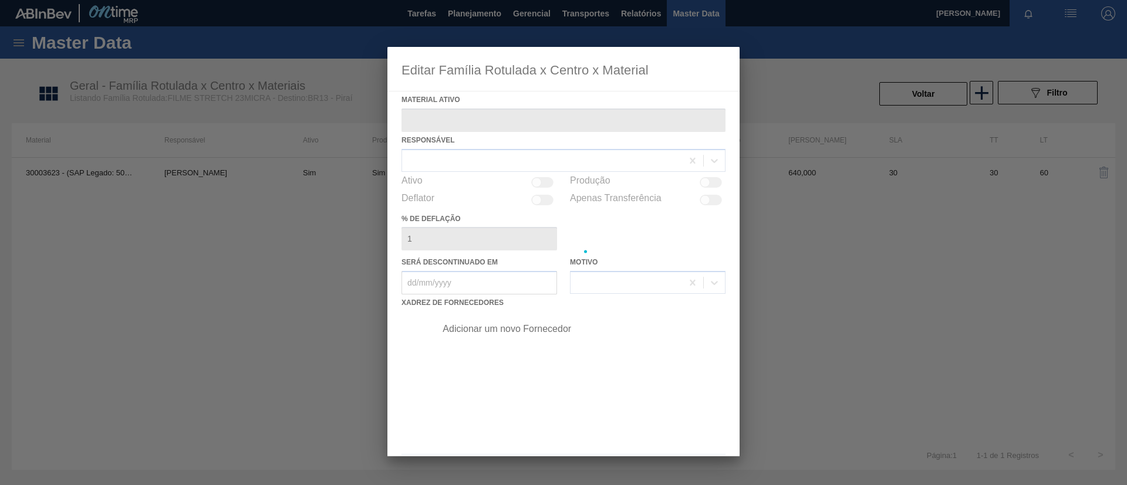
type ativo "30003623 - (SAP Legado: 50011302) - FILME STRETCH;500 MM;23 MICRA;;HISTRETCH"
checkbox input "true"
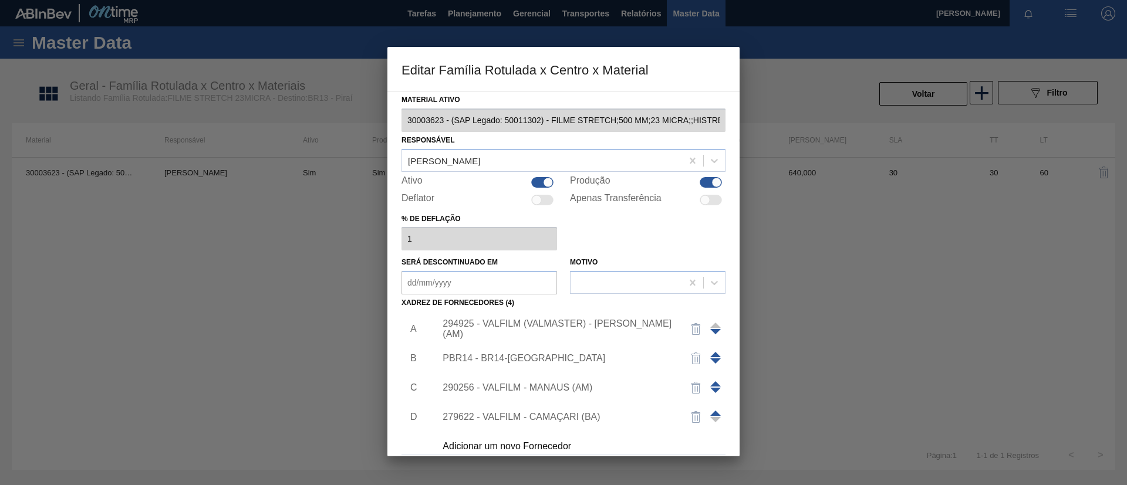
click at [578, 323] on div "294925 - VALFILM (VALMASTER) - MANAUS (AM)" at bounding box center [577, 329] width 296 height 29
click at [583, 323] on div "294925 - VALFILM (VALMASTER) - MANAUS (AM)" at bounding box center [577, 329] width 296 height 29
click at [593, 323] on div "294925 - VALFILM (VALMASTER) - MANAUS (AM)" at bounding box center [558, 329] width 230 height 21
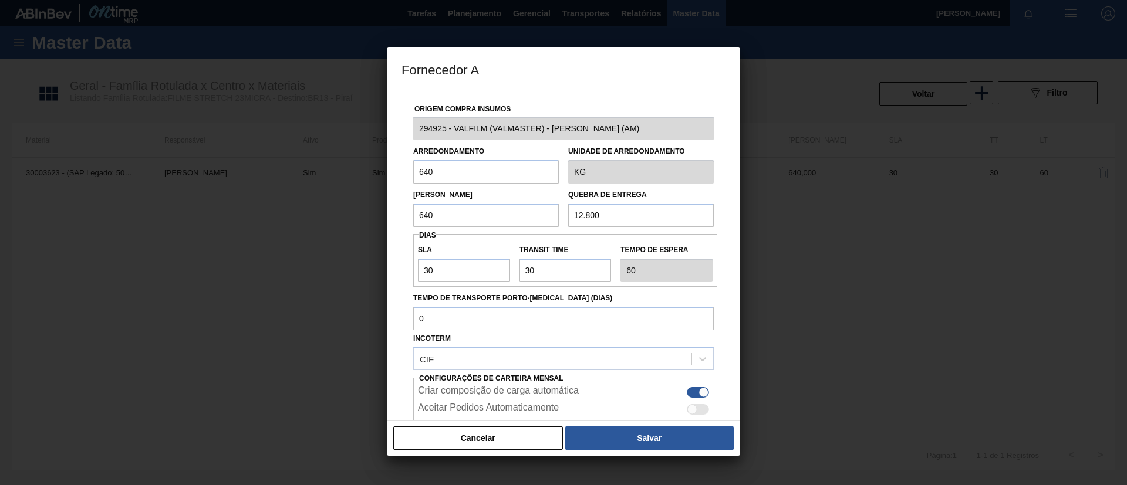
drag, startPoint x: 608, startPoint y: 216, endPoint x: 514, endPoint y: 215, distance: 93.9
click at [514, 215] on div "Lote Mínimo 640 Quebra de entrega 12.800" at bounding box center [564, 205] width 310 height 43
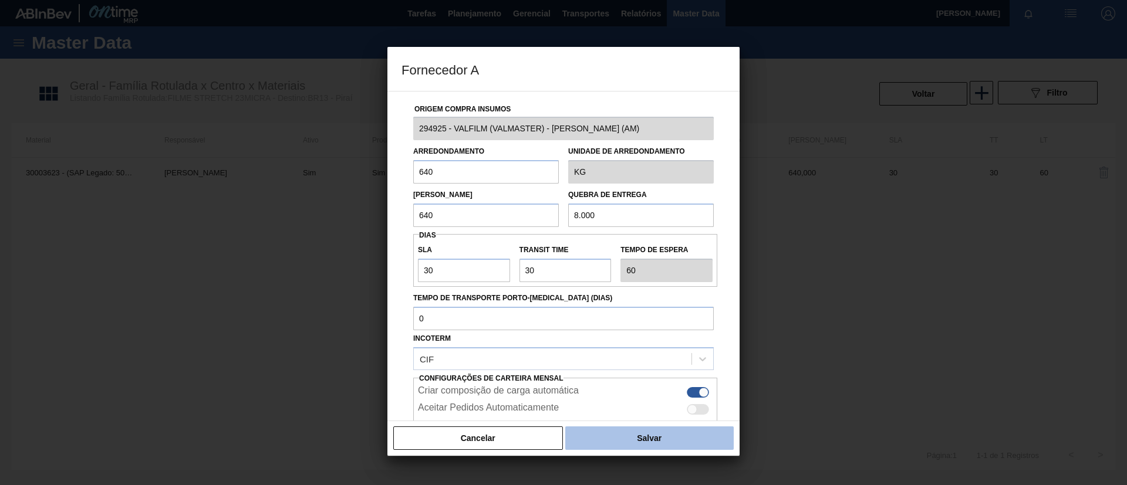
type input "8.000"
click at [616, 427] on button "Salvar" at bounding box center [649, 438] width 168 height 23
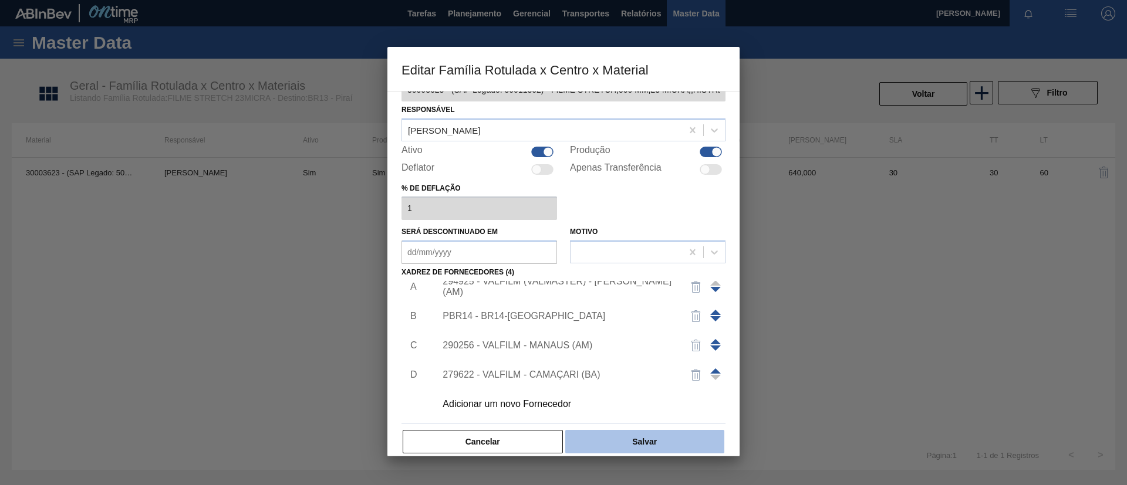
scroll to position [43, 0]
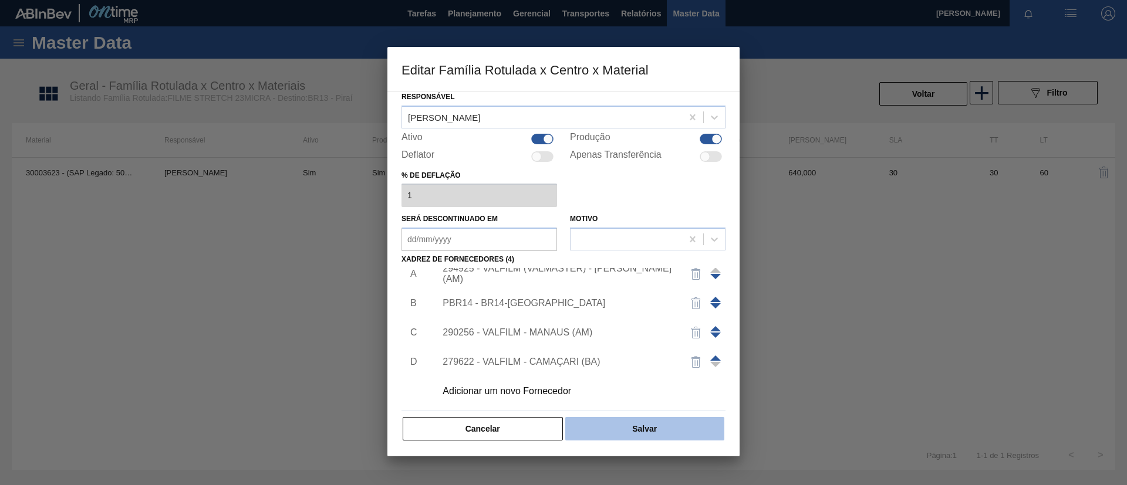
click at [652, 431] on button "Salvar" at bounding box center [644, 428] width 159 height 23
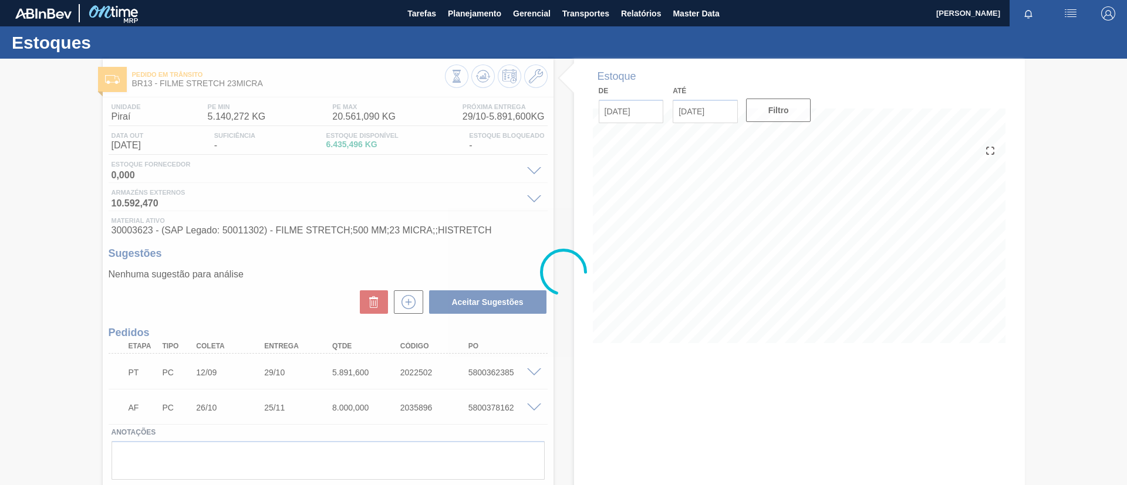
click at [476, 67] on div at bounding box center [563, 272] width 1127 height 427
click at [479, 70] on div at bounding box center [563, 272] width 1127 height 427
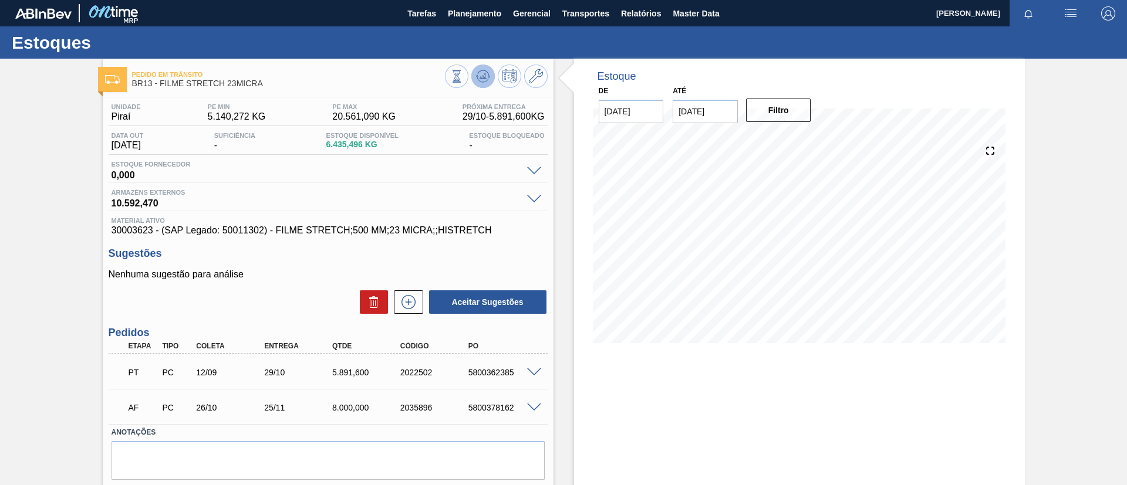
click at [481, 74] on icon at bounding box center [483, 76] width 14 height 14
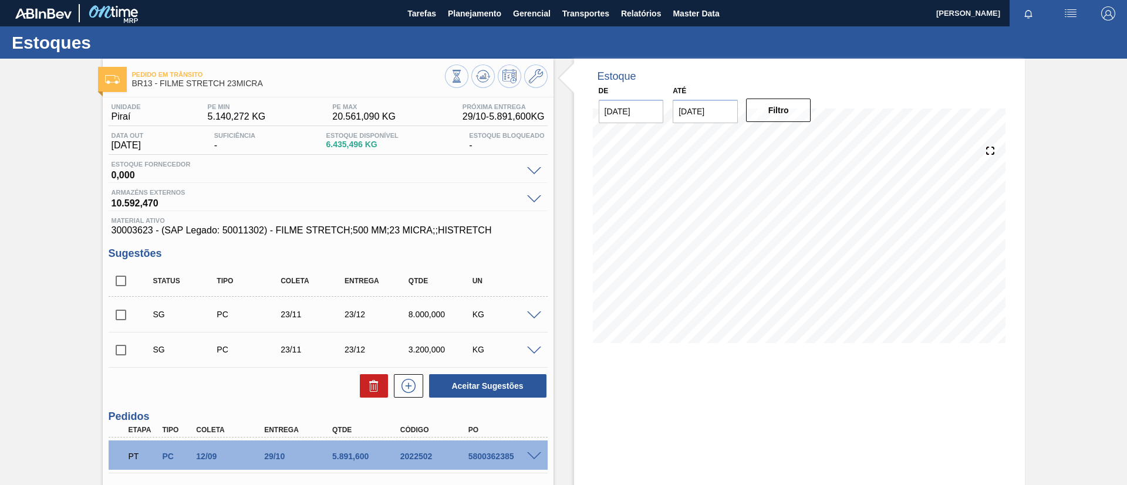
click at [120, 318] on input "checkbox" at bounding box center [121, 315] width 25 height 25
click at [461, 391] on button "Aceitar Sugestões" at bounding box center [487, 385] width 117 height 23
checkbox input "false"
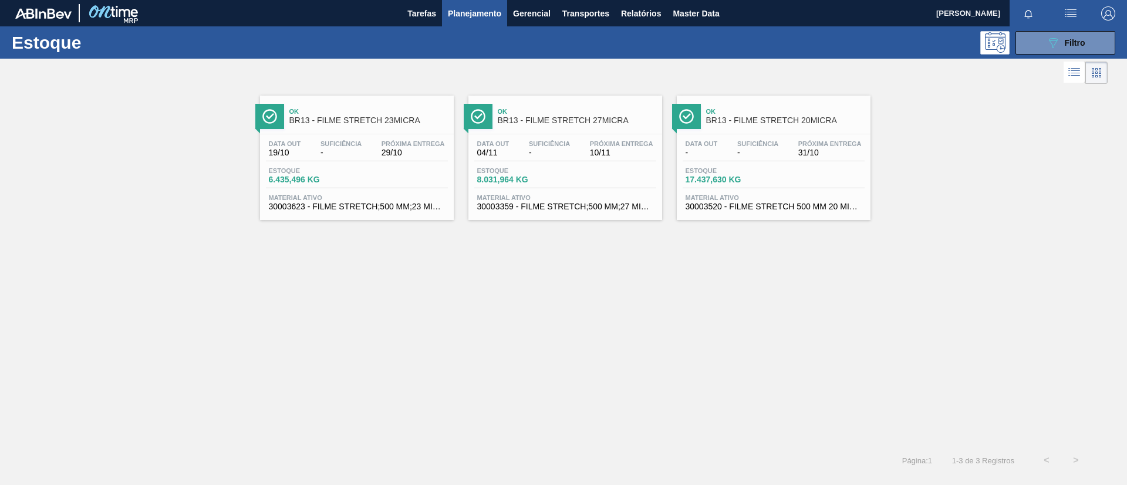
click at [507, 108] on span "Ok" at bounding box center [577, 111] width 158 height 7
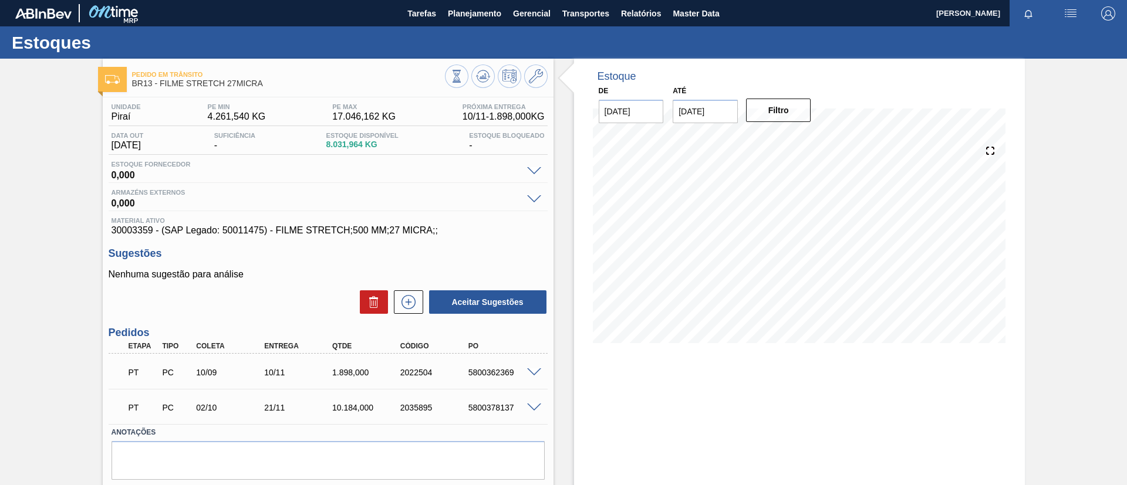
click at [77, 197] on div "Pedido em Trânsito BR13 - FILME STRETCH 27MICRA Unidade Piraí PE MIN 4.261,540 …" at bounding box center [563, 290] width 1127 height 462
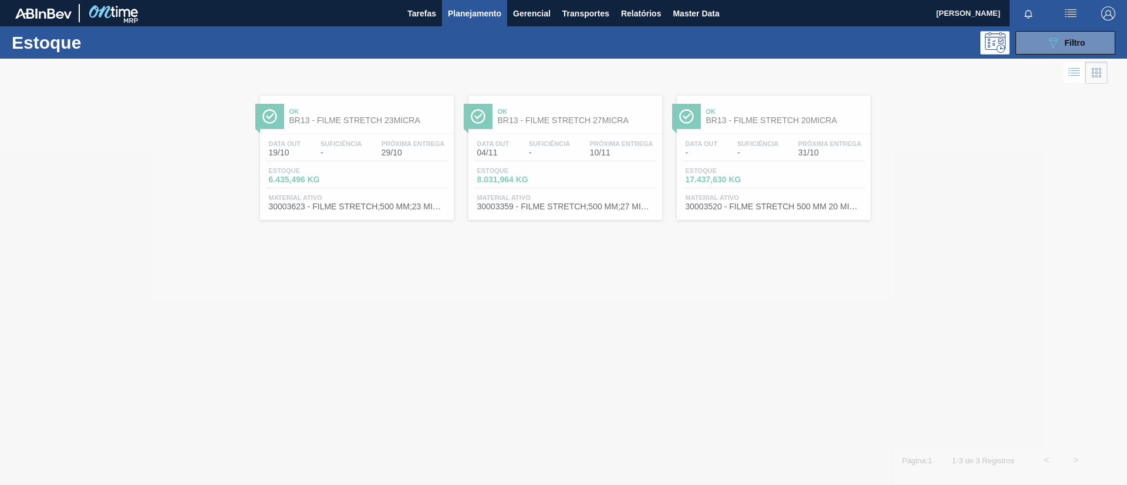
click at [797, 119] on div at bounding box center [563, 272] width 1127 height 427
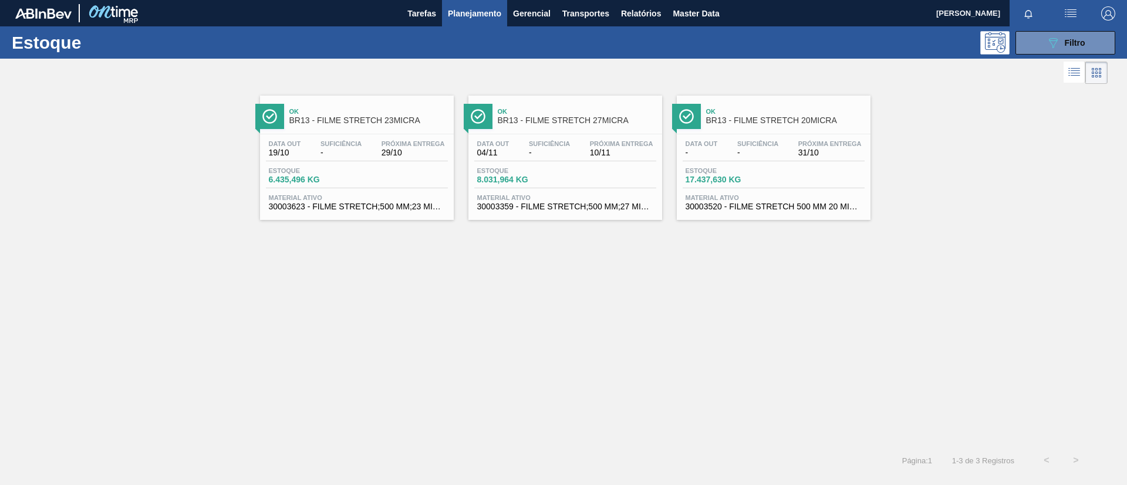
click at [860, 150] on span "31/10" at bounding box center [829, 152] width 63 height 9
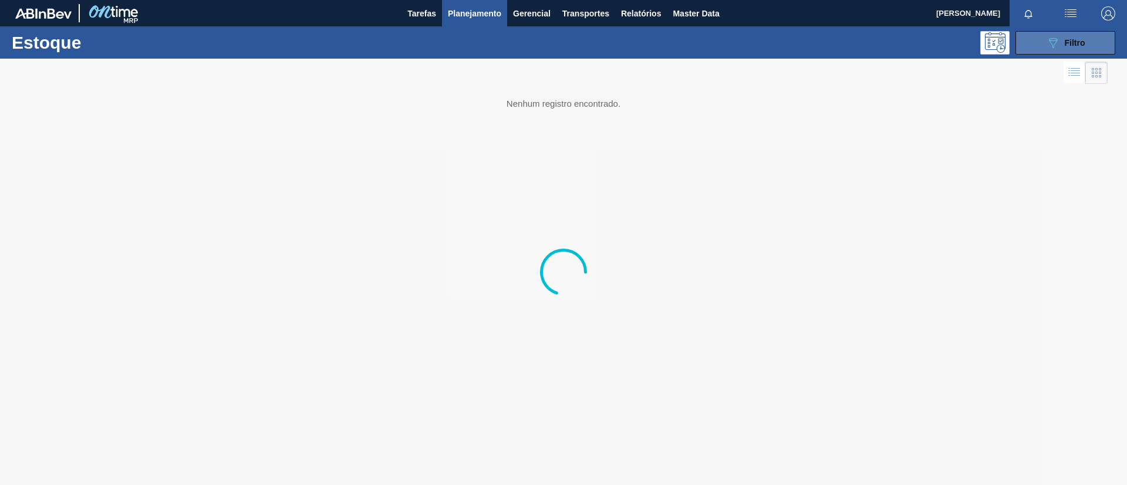
click at [1050, 40] on icon at bounding box center [1053, 43] width 9 height 10
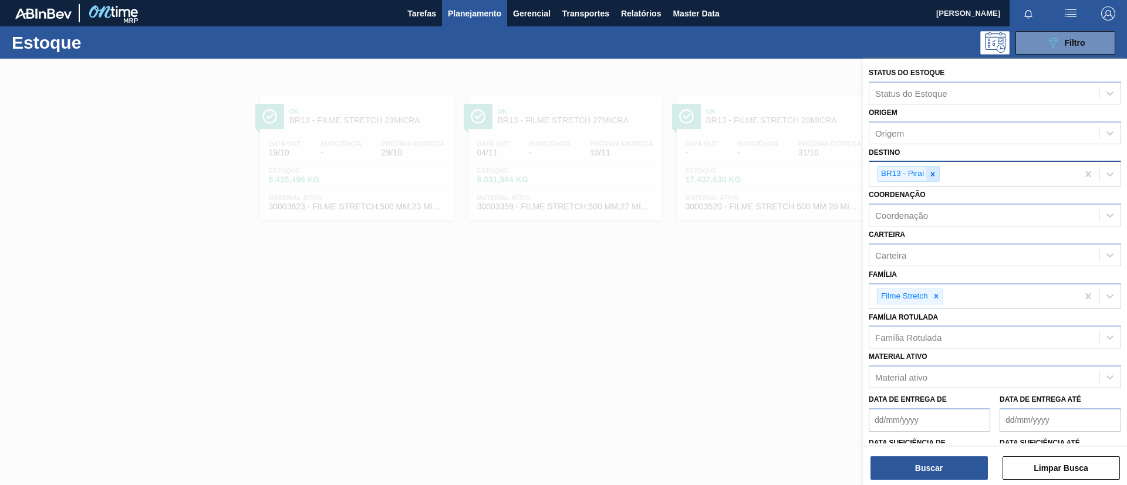
click at [935, 178] on div at bounding box center [932, 174] width 13 height 15
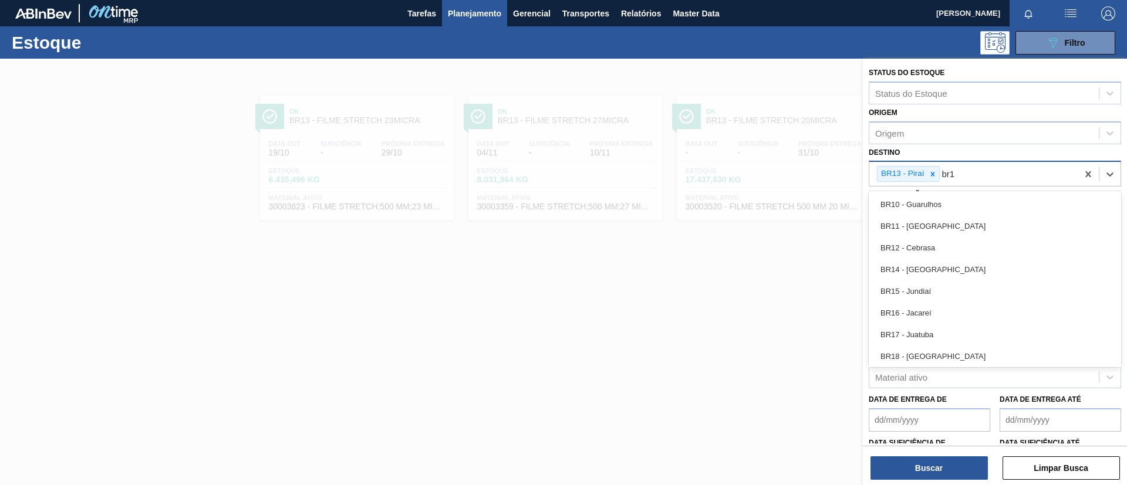
type input "br14"
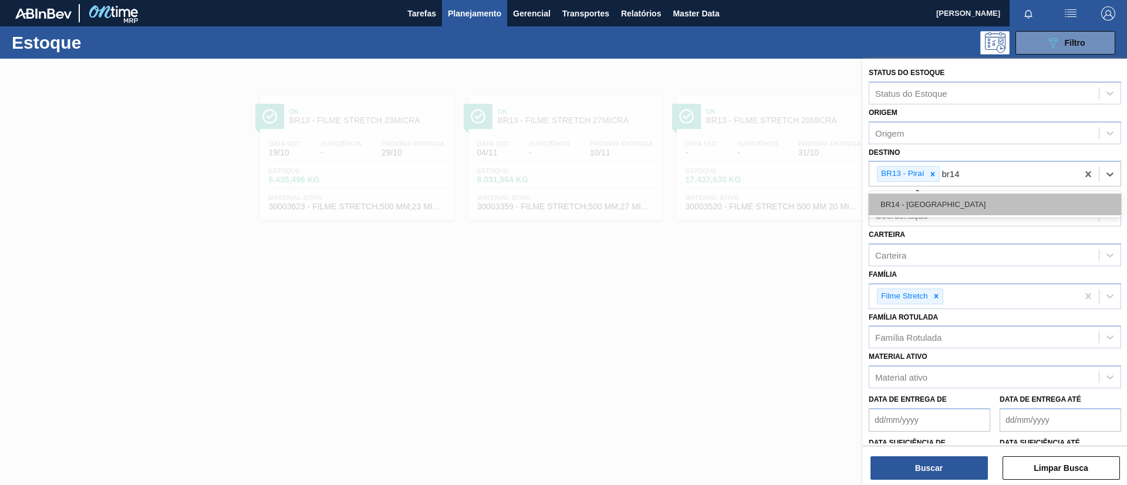
click at [943, 204] on div "BR14 - [GEOGRAPHIC_DATA]" at bounding box center [995, 205] width 252 height 22
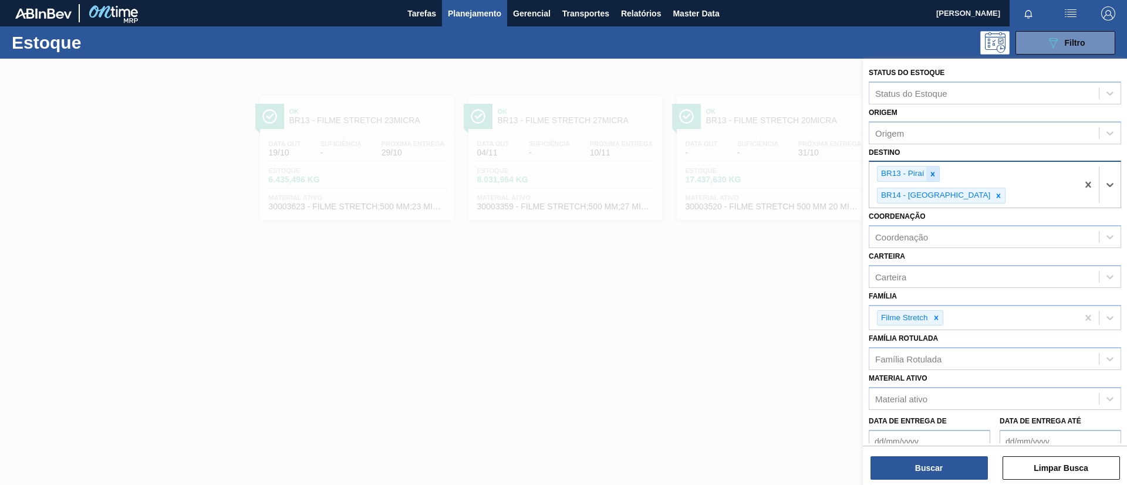
click at [929, 178] on div at bounding box center [932, 174] width 13 height 15
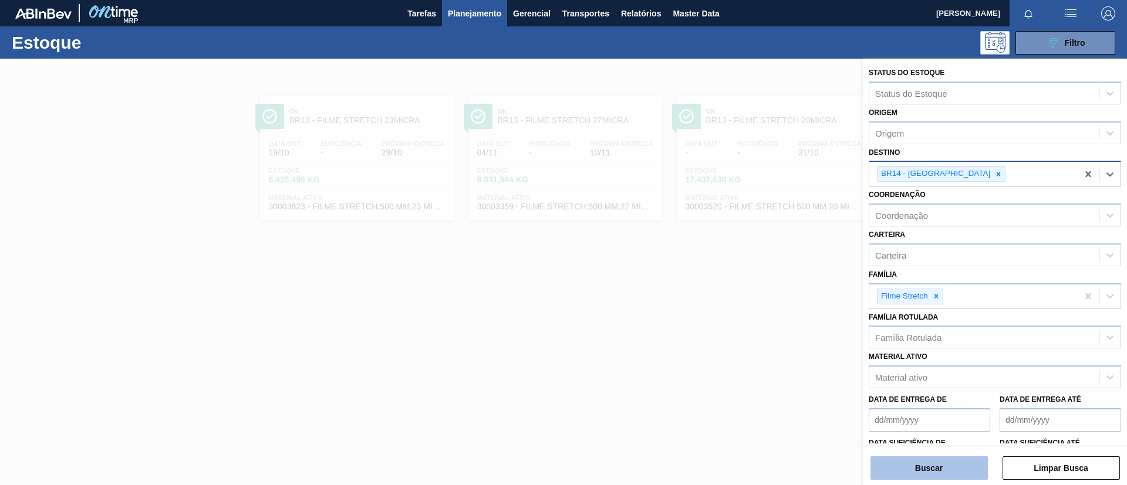
click at [943, 474] on button "Buscar" at bounding box center [928, 468] width 117 height 23
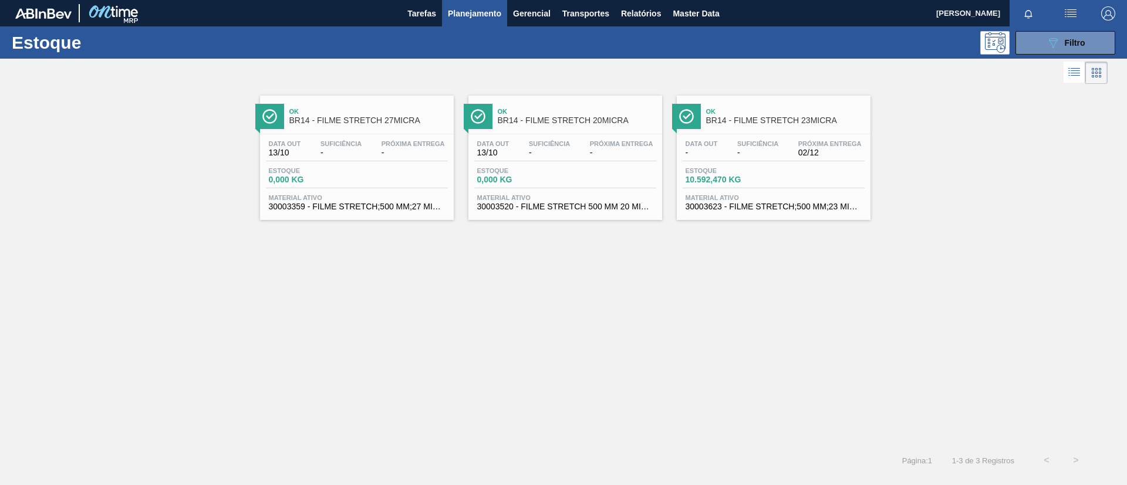
click at [803, 124] on span "BR14 - FILME STRETCH 23MICRA" at bounding box center [785, 120] width 158 height 9
click at [727, 292] on div "Ok BR14 - FILME STRETCH 27MICRA Data out 13/10 Suficiência - Próxima Entrega - …" at bounding box center [563, 266] width 1127 height 359
click at [1035, 37] on button "089F7B8B-B2A5-4AFE-B5C0-19BA573D28AC Filtro" at bounding box center [1065, 42] width 100 height 23
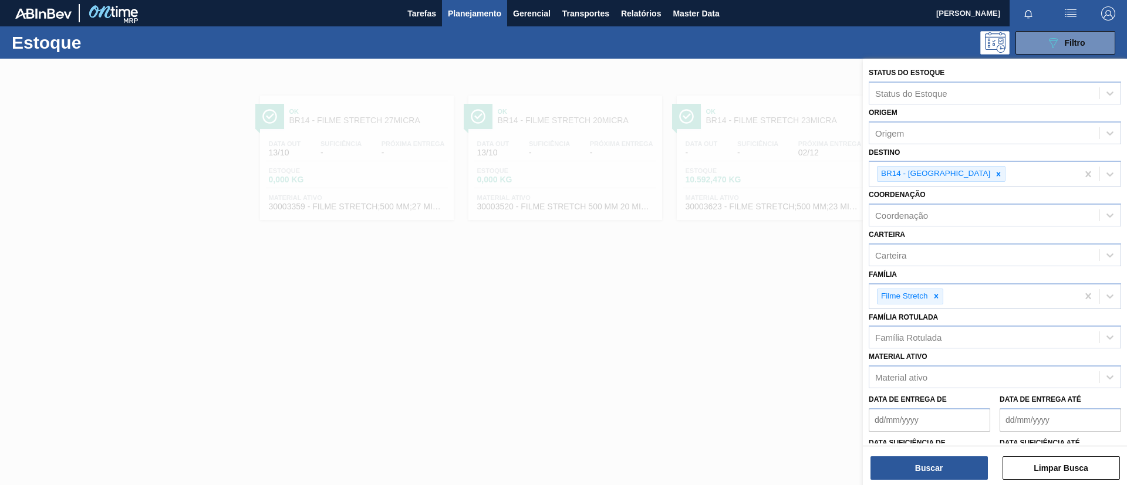
click at [542, 275] on div at bounding box center [563, 301] width 1127 height 485
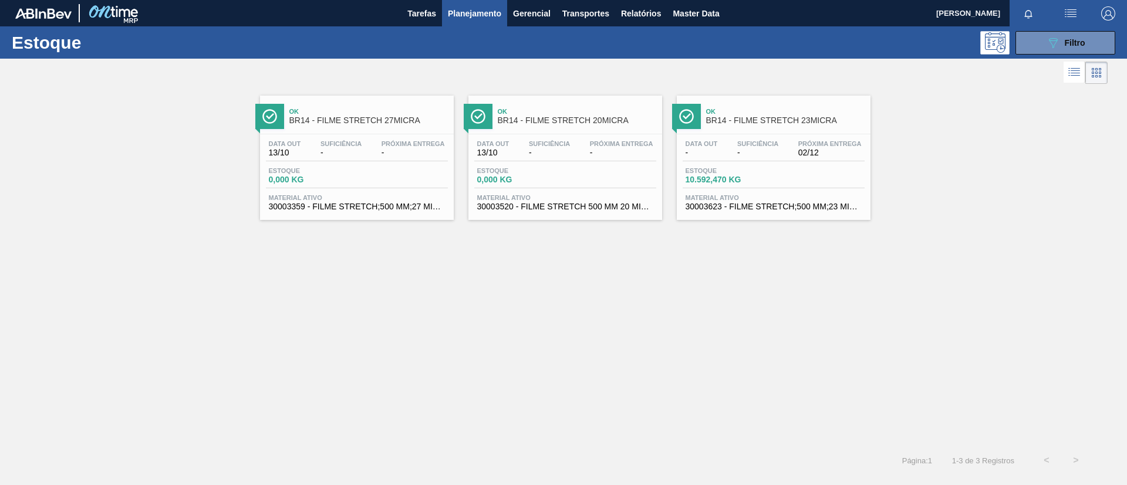
click at [412, 117] on span "BR14 - FILME STRETCH 27MICRA" at bounding box center [368, 120] width 158 height 9
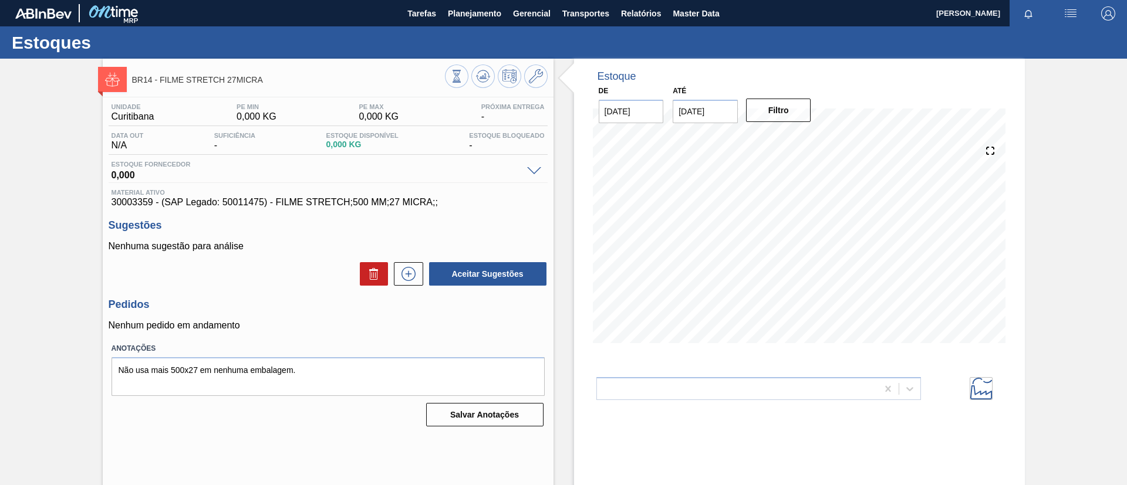
click at [533, 63] on div "BR14 - FILME STRETCH 27MICRA" at bounding box center [328, 75] width 451 height 32
click at [534, 70] on icon at bounding box center [536, 76] width 14 height 14
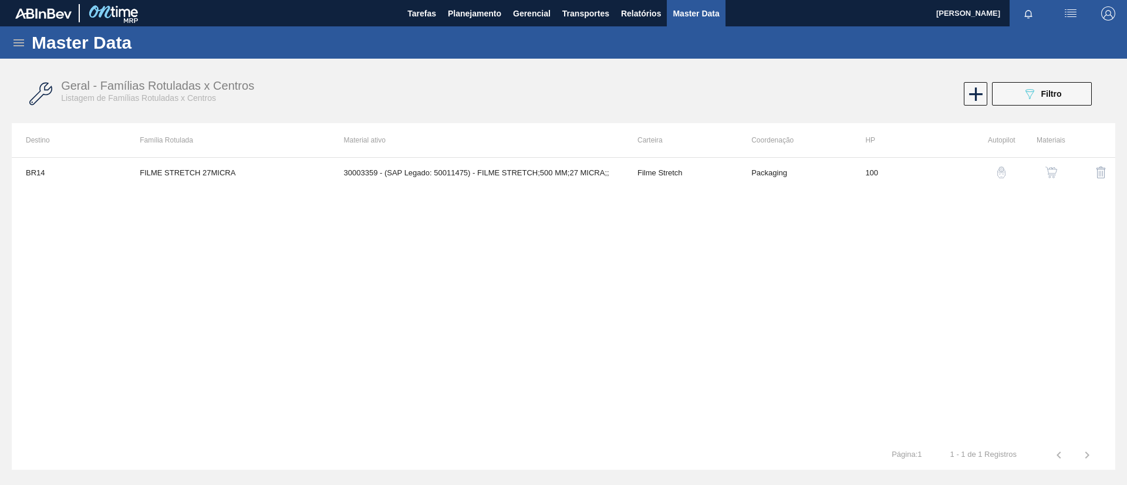
click at [1042, 175] on button "button" at bounding box center [1051, 172] width 28 height 28
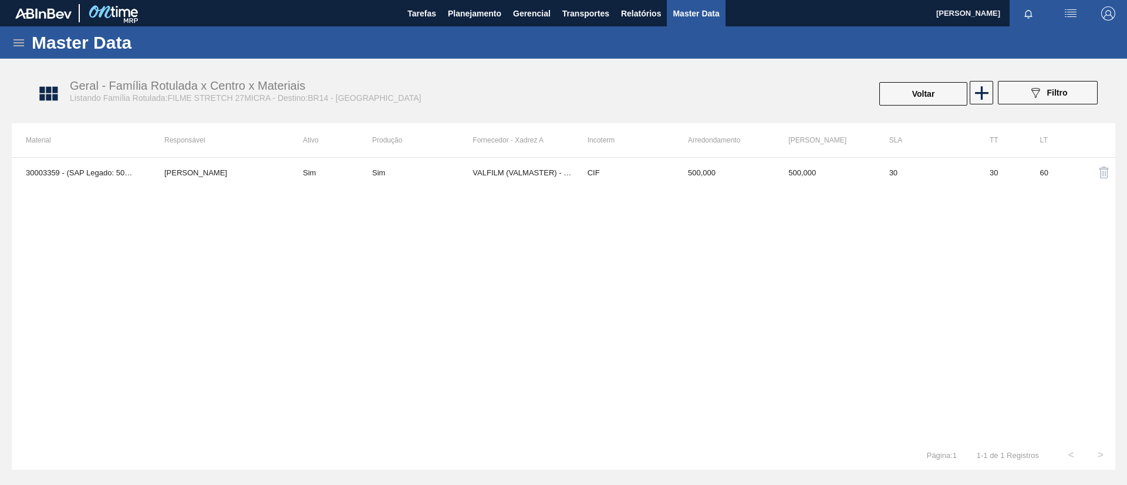
click at [555, 193] on div "30003359 - (SAP Legado: 50011475) - FILME STRETCH;500 MM;27 MICRA;; TOMAS SIMOE…" at bounding box center [563, 298] width 1103 height 283
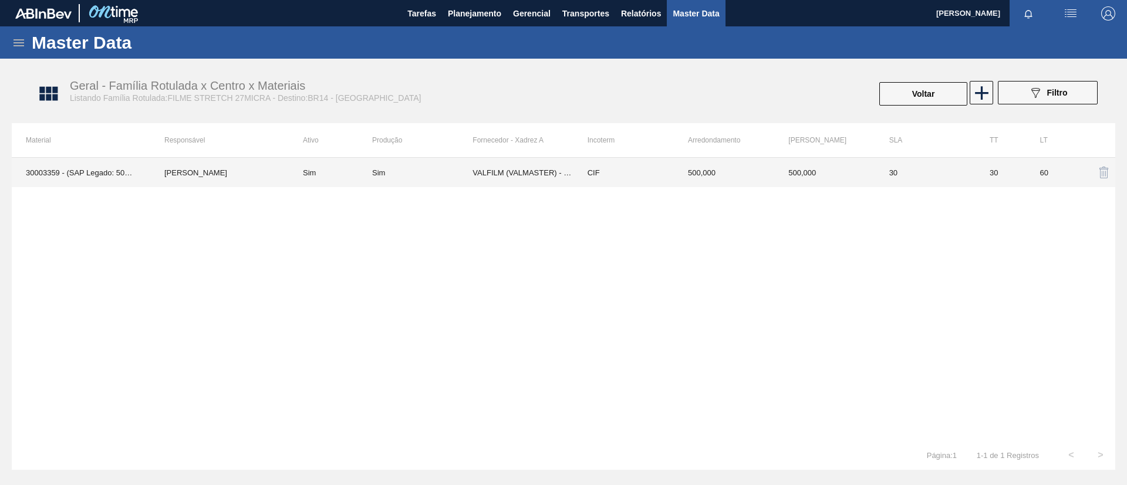
click at [556, 181] on td "VALFILM (VALMASTER) - MANAUS (AM)" at bounding box center [522, 172] width 100 height 29
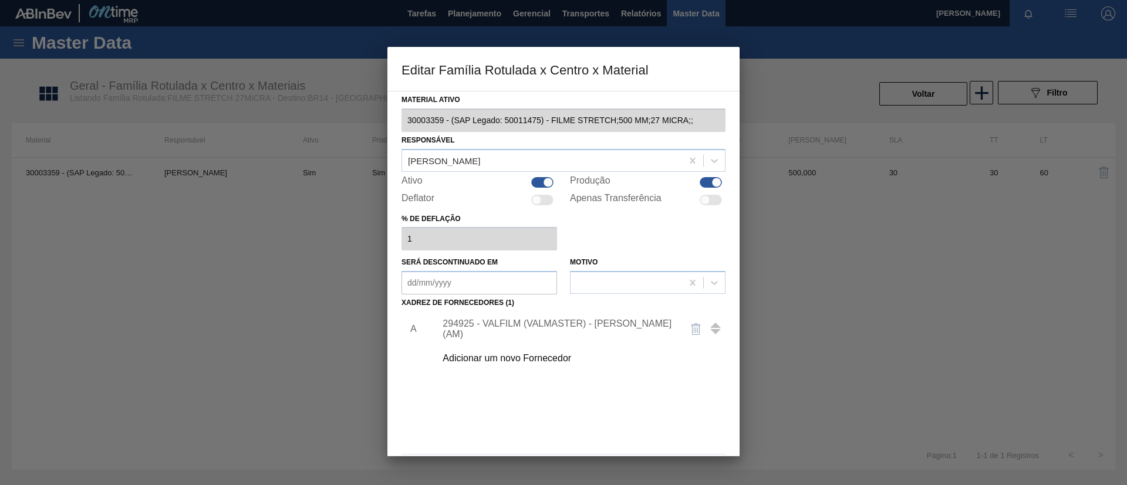
click at [710, 185] on div at bounding box center [711, 182] width 22 height 11
checkbox input "false"
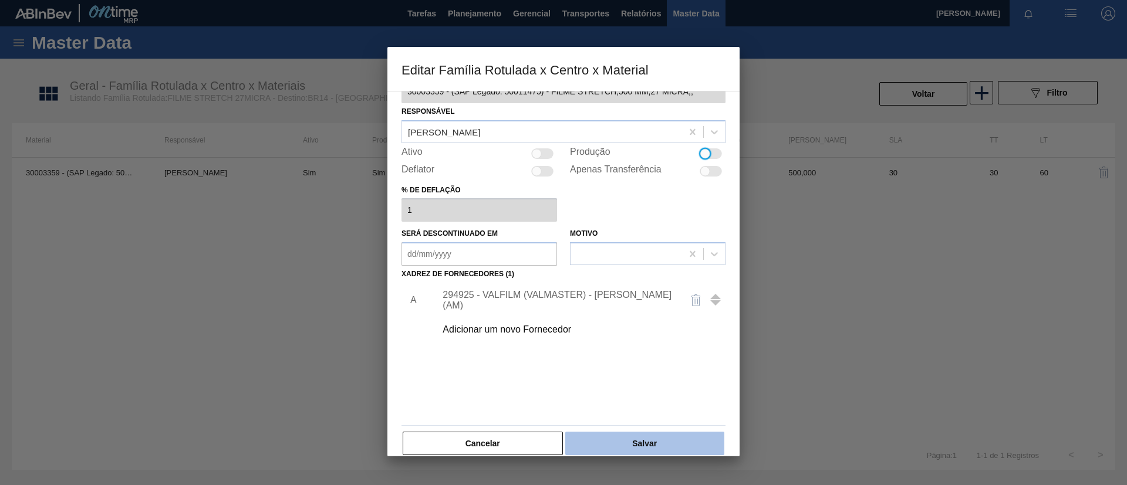
scroll to position [43, 0]
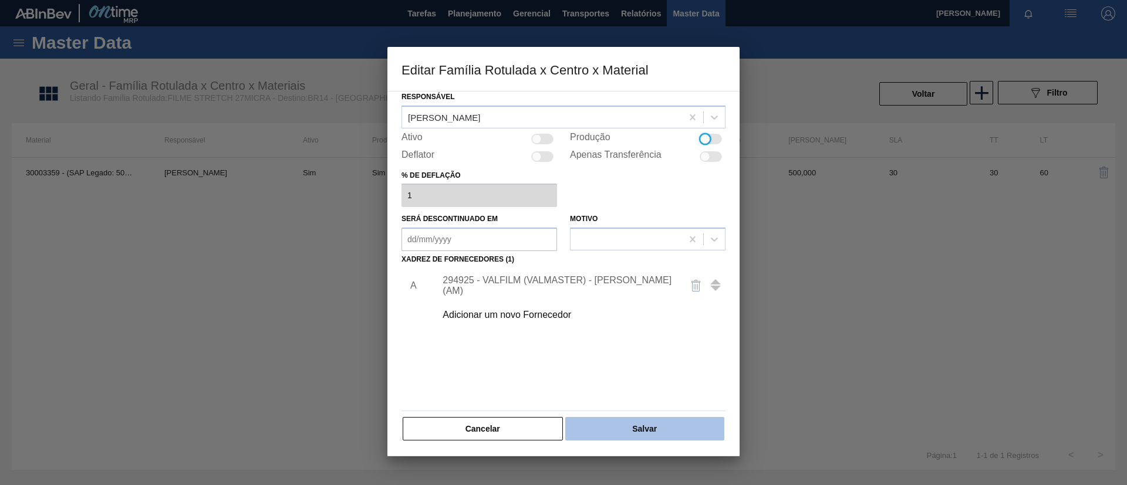
click at [651, 421] on button "Salvar" at bounding box center [644, 428] width 159 height 23
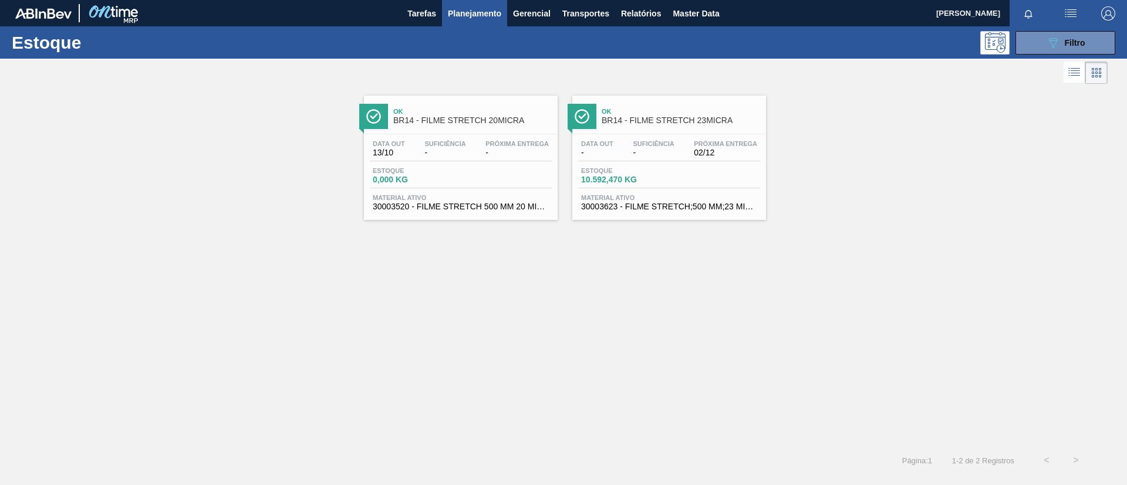
click at [475, 124] on span "BR14 - FILME STRETCH 20MICRA" at bounding box center [472, 120] width 158 height 9
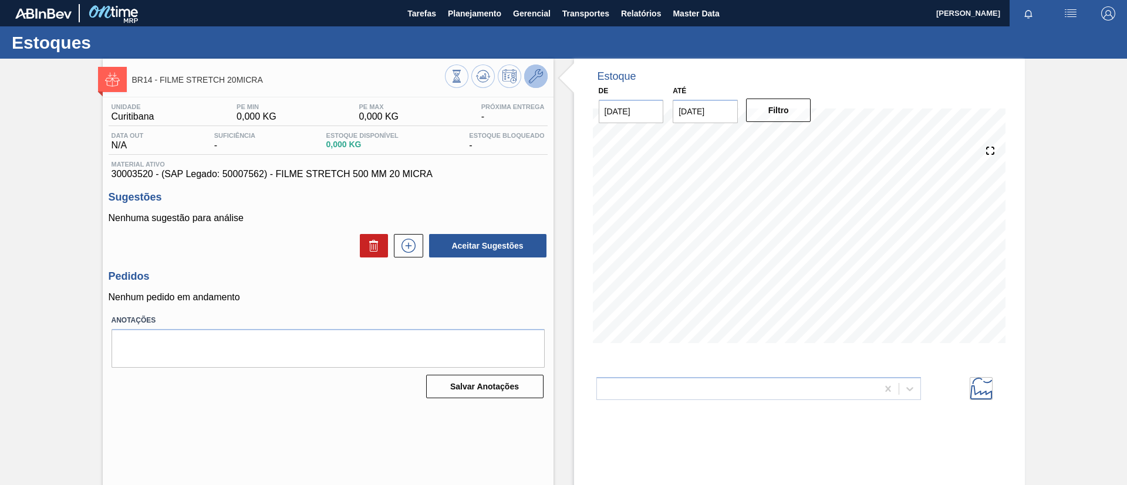
click at [538, 76] on icon at bounding box center [536, 76] width 14 height 14
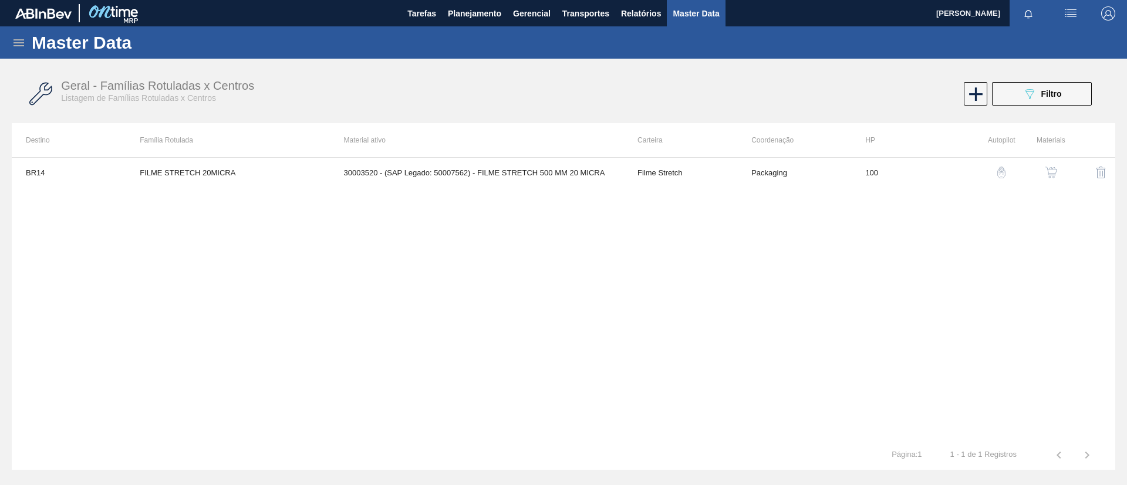
click at [1042, 171] on button "button" at bounding box center [1051, 172] width 28 height 28
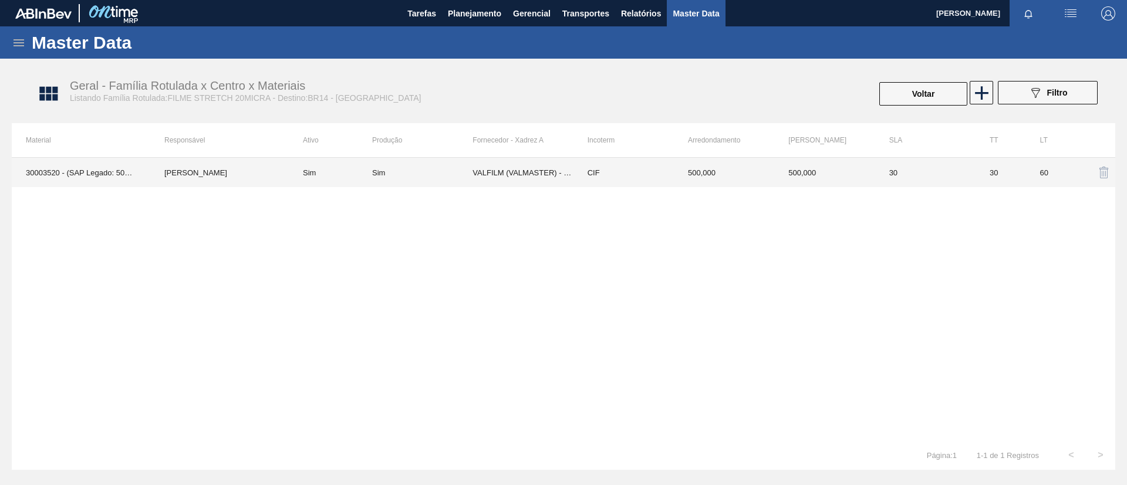
click at [592, 163] on td "CIF" at bounding box center [623, 172] width 100 height 29
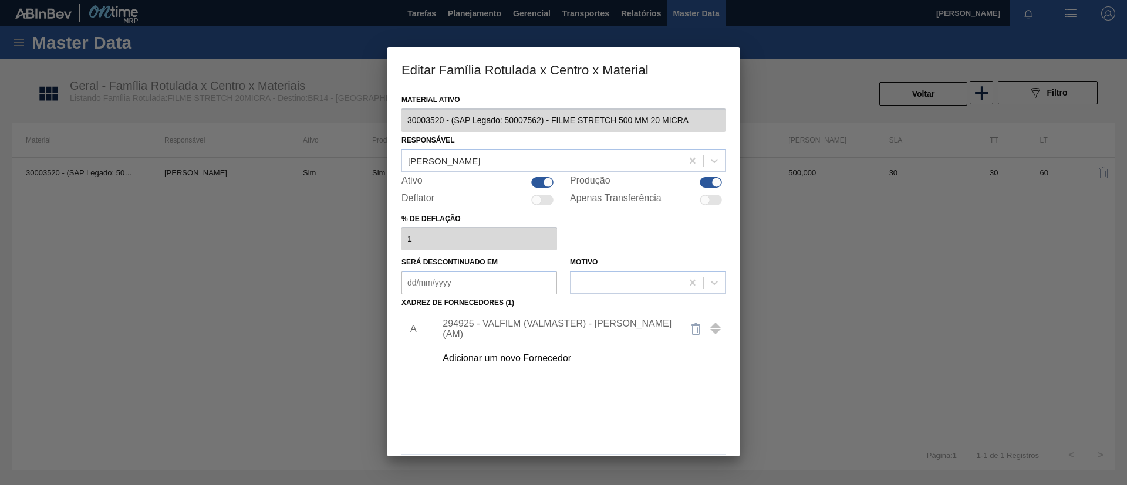
click at [709, 176] on div "Produção" at bounding box center [648, 182] width 156 height 14
click at [713, 180] on div at bounding box center [717, 182] width 10 height 10
checkbox input "false"
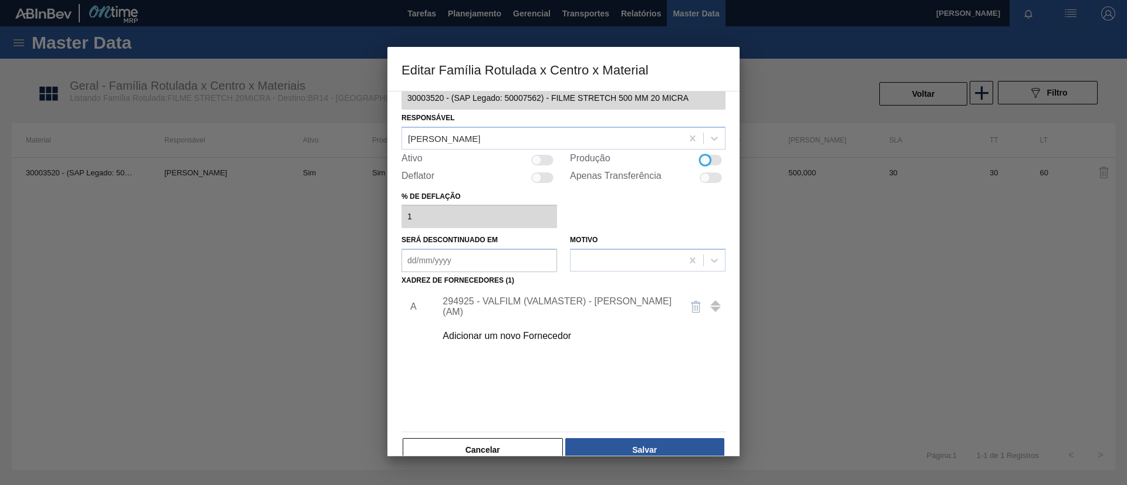
scroll to position [43, 0]
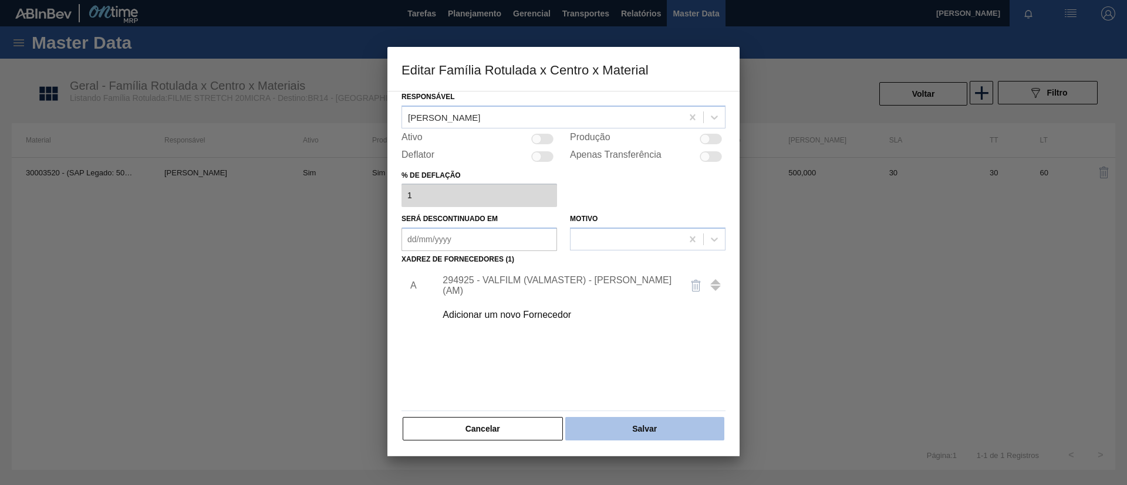
click at [681, 423] on button "Salvar" at bounding box center [644, 428] width 159 height 23
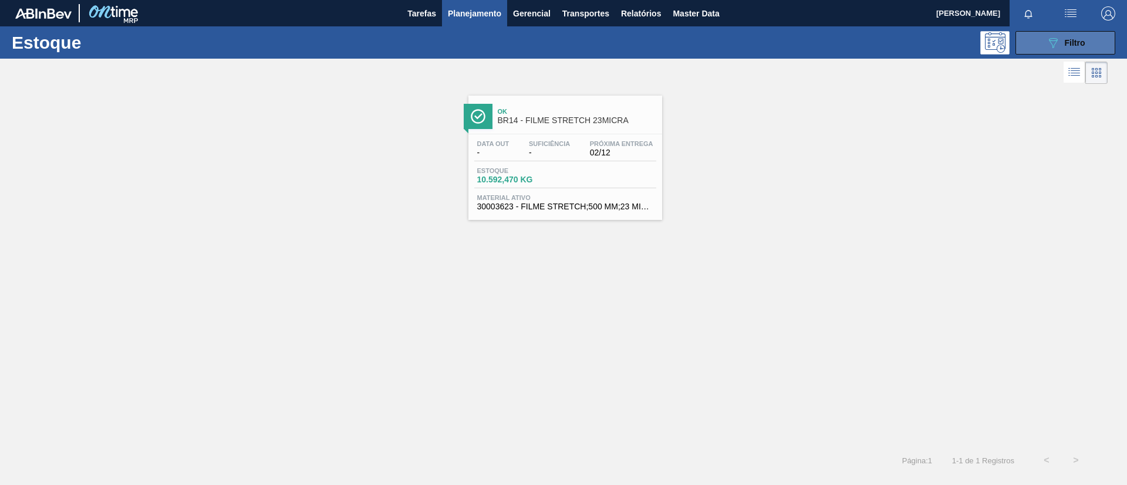
click at [1043, 35] on button "089F7B8B-B2A5-4AFE-B5C0-19BA573D28AC Filtro" at bounding box center [1065, 42] width 100 height 23
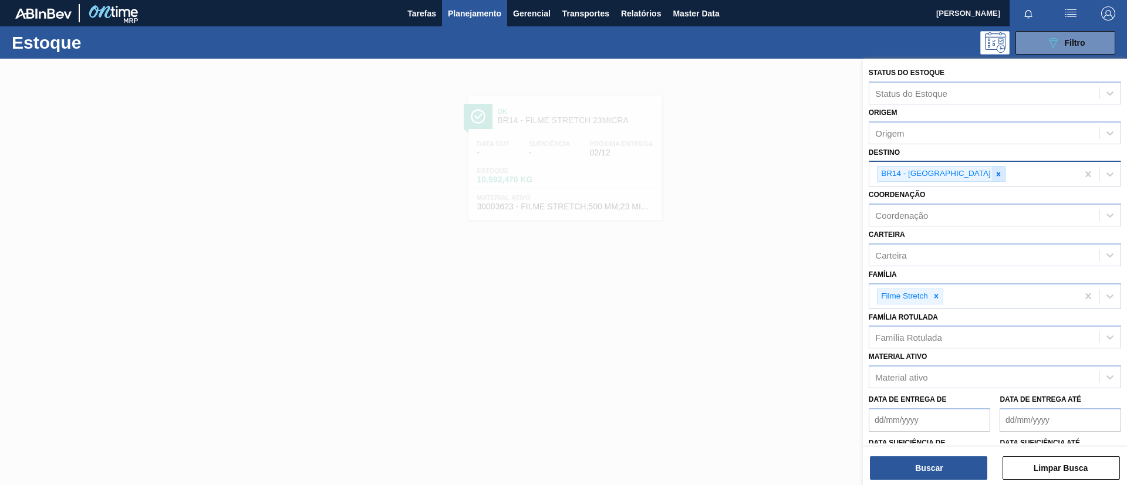
click at [994, 172] on icon at bounding box center [998, 174] width 8 height 8
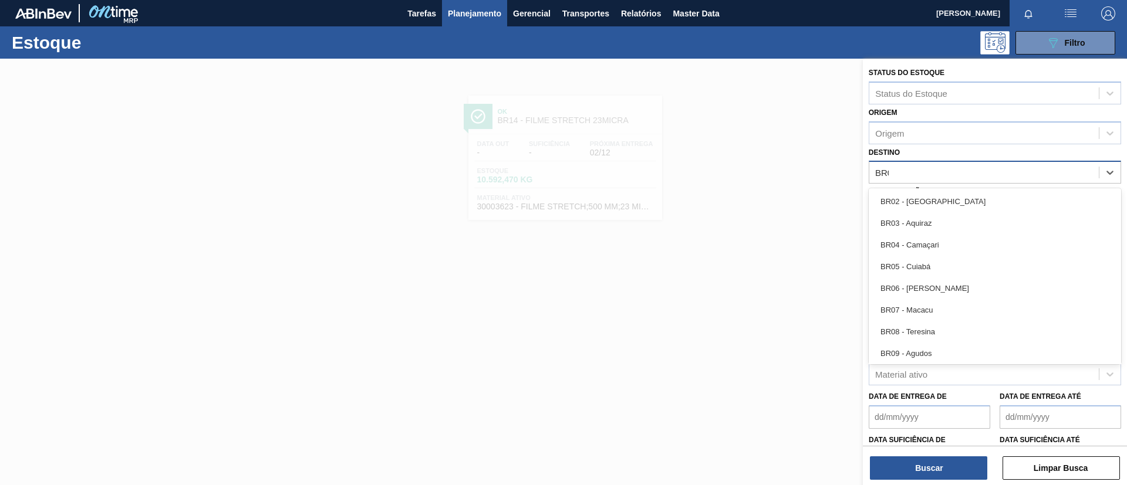
type input "BR03"
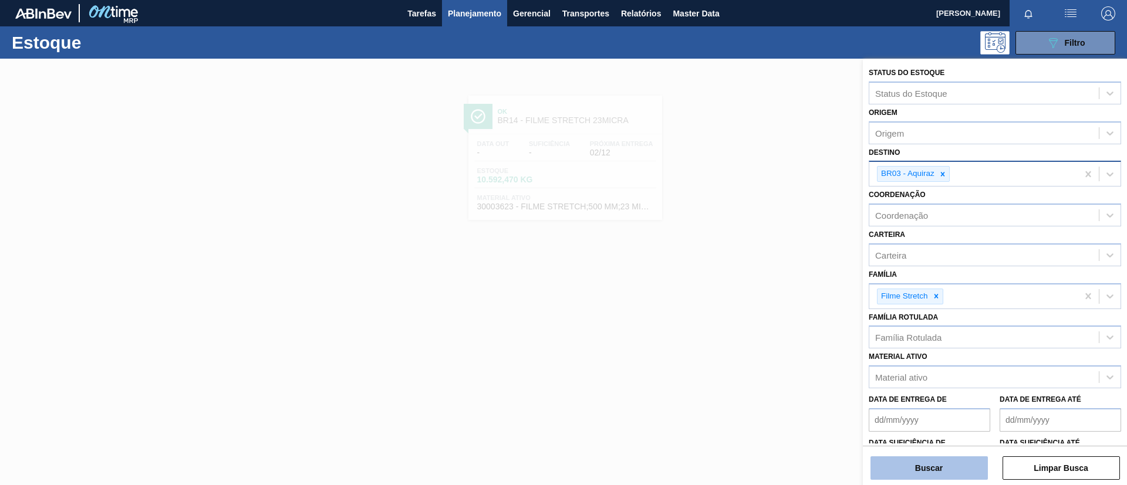
click at [912, 457] on div "Buscar Limpar Busca" at bounding box center [995, 462] width 264 height 33
click at [912, 457] on button "Buscar" at bounding box center [928, 468] width 117 height 23
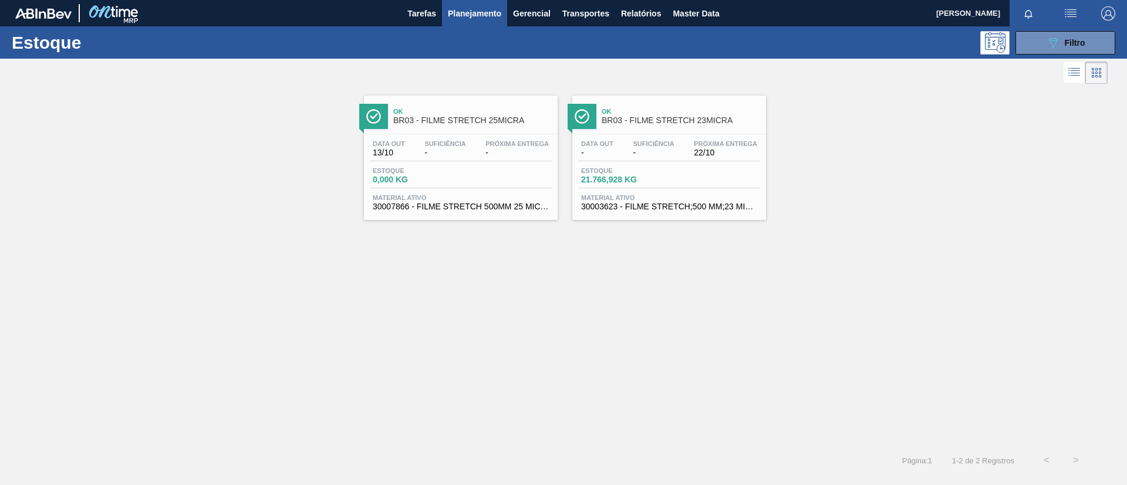
click at [502, 137] on div "Data out 13/10 Suficiência - Próxima Entrega - Estoque 0,000 KG Material ativo …" at bounding box center [461, 174] width 194 height 80
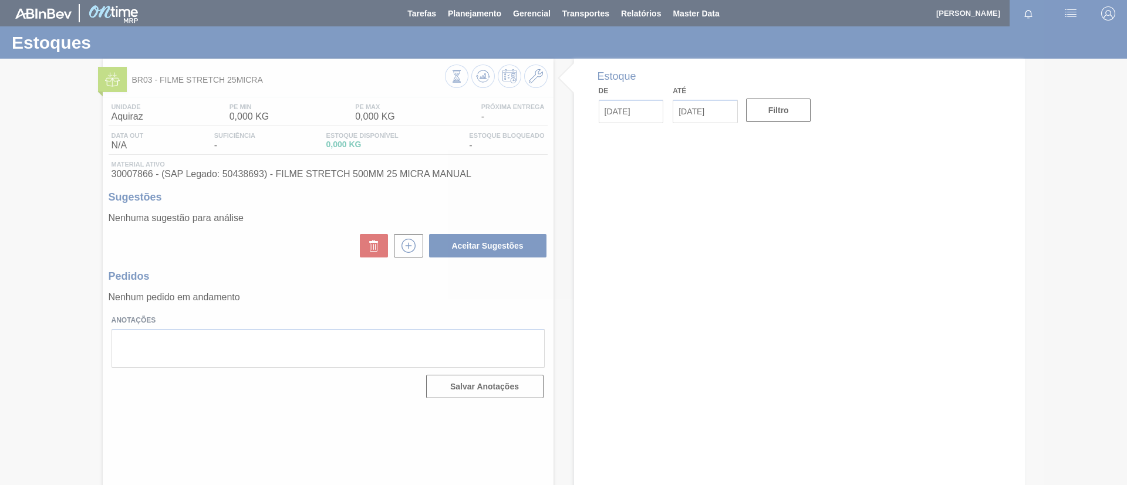
click at [539, 78] on div at bounding box center [563, 242] width 1127 height 485
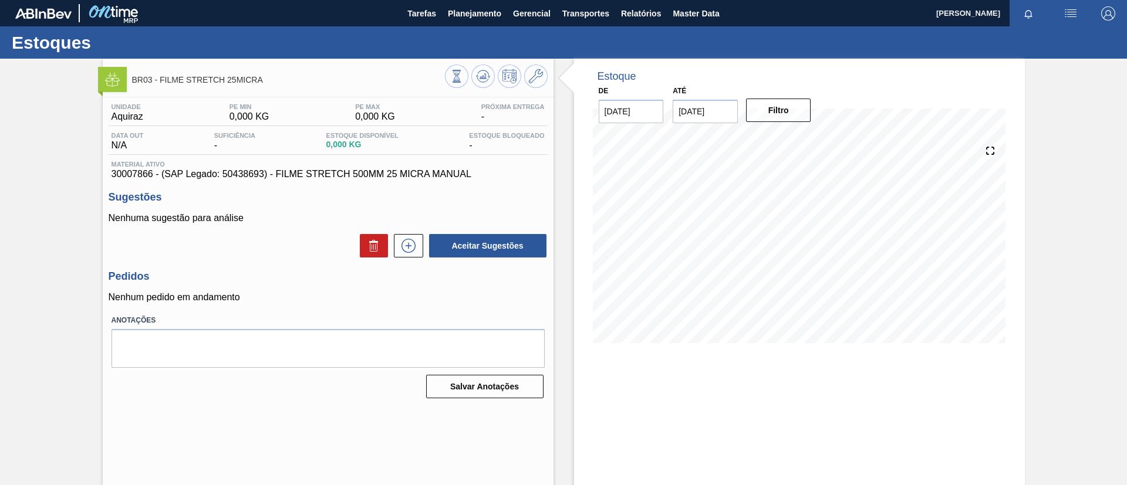
click at [539, 77] on icon at bounding box center [536, 76] width 14 height 14
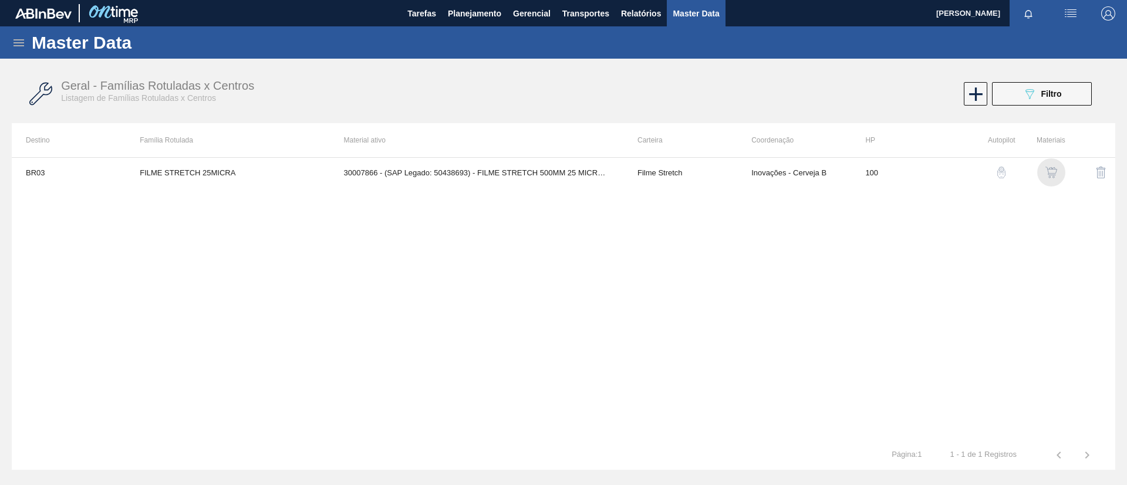
click at [1046, 172] on img "button" at bounding box center [1051, 173] width 12 height 12
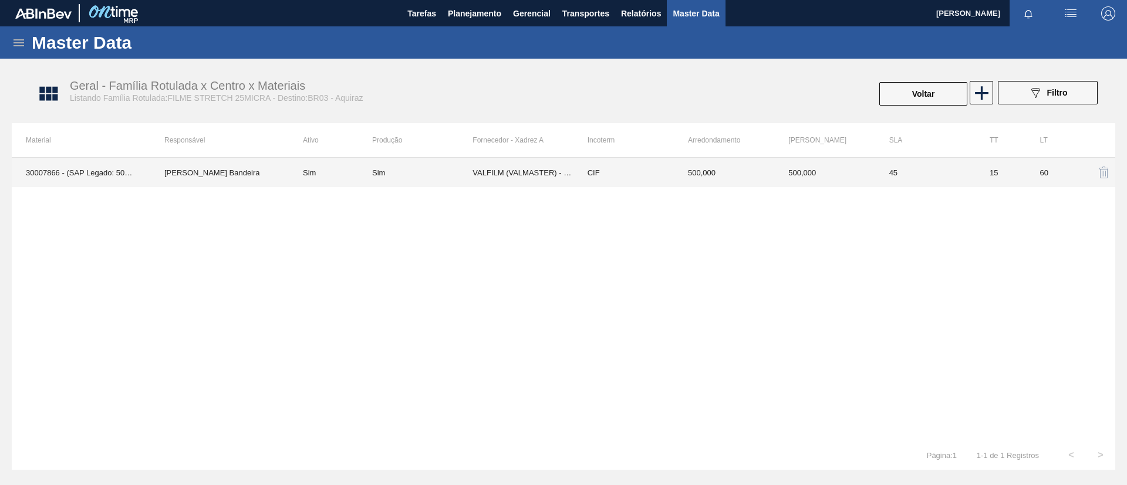
click at [559, 177] on td "VALFILM (VALMASTER) - MANAUS (AM)" at bounding box center [522, 172] width 100 height 29
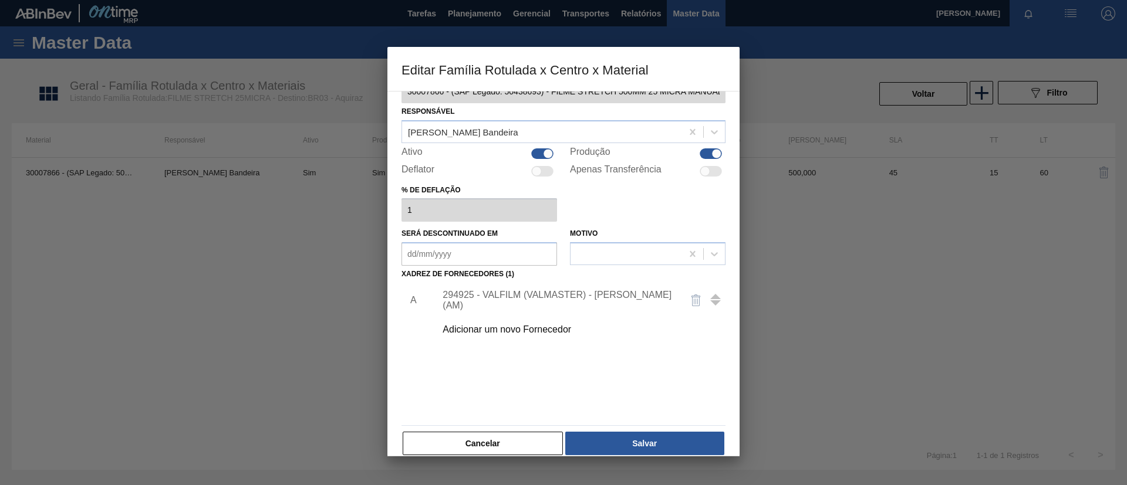
scroll to position [43, 0]
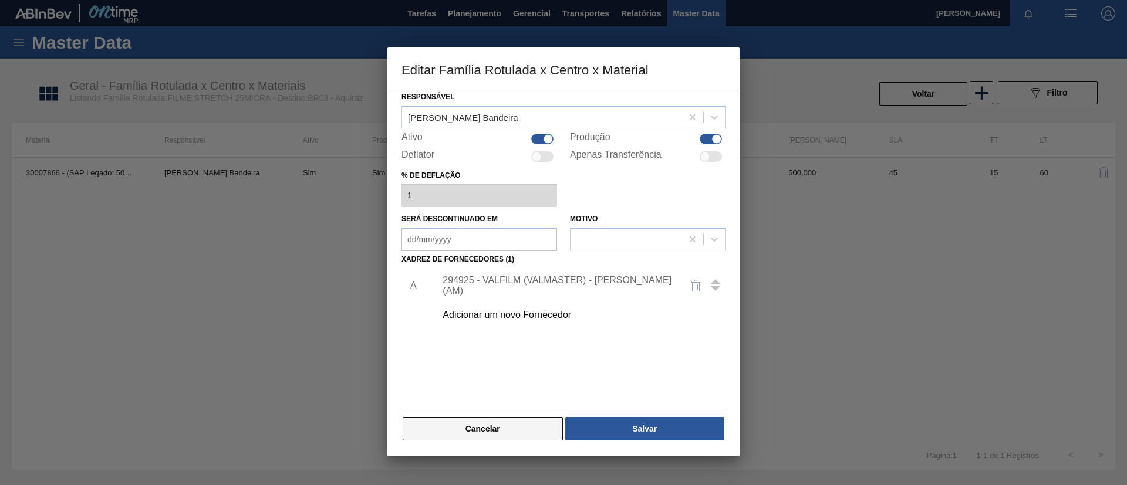
click at [530, 424] on button "Cancelar" at bounding box center [483, 428] width 160 height 23
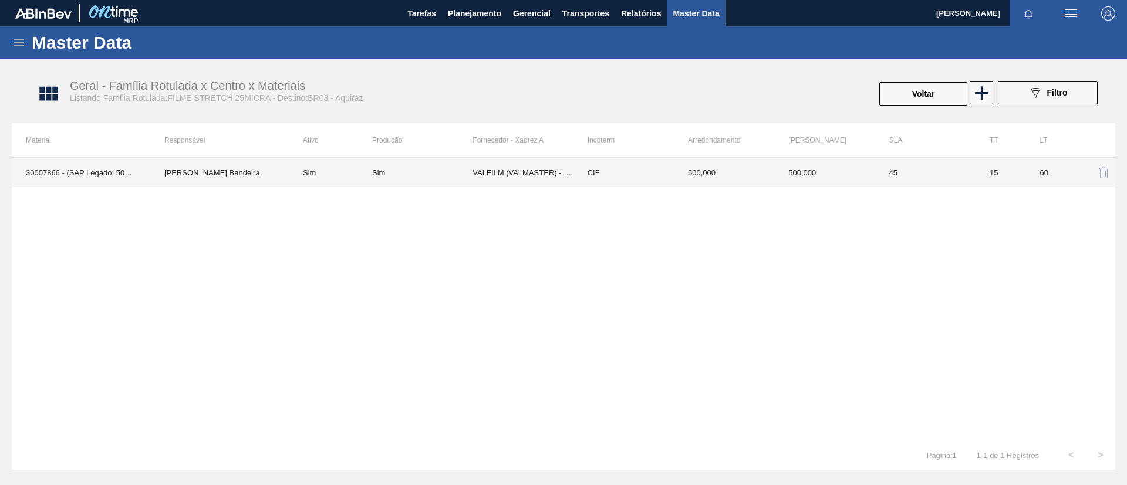
click at [690, 164] on td "500,000" at bounding box center [724, 172] width 100 height 29
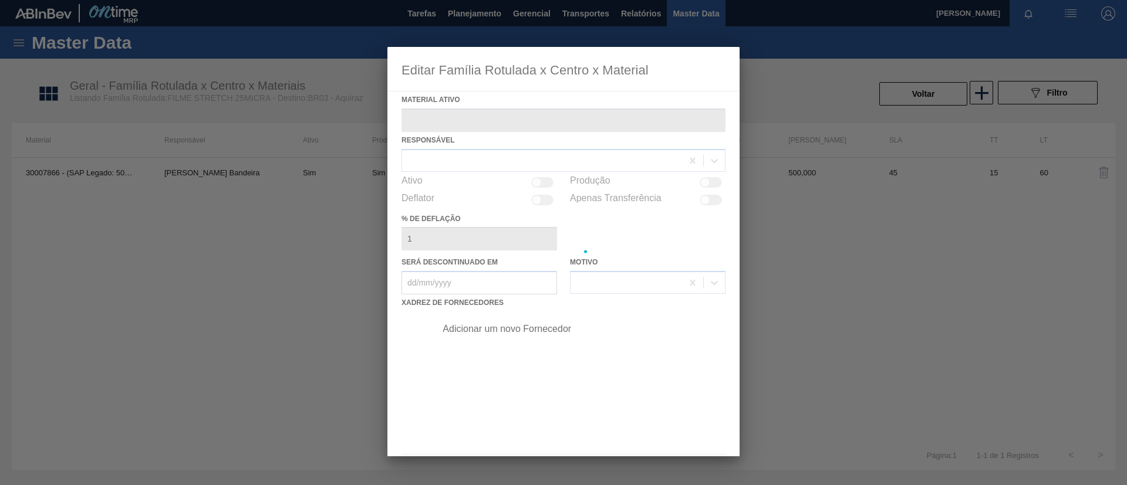
type ativo "30007866 - (SAP Legado: 50438693) - FILME STRETCH 500MM 25 MICRA MANUAL"
checkbox input "true"
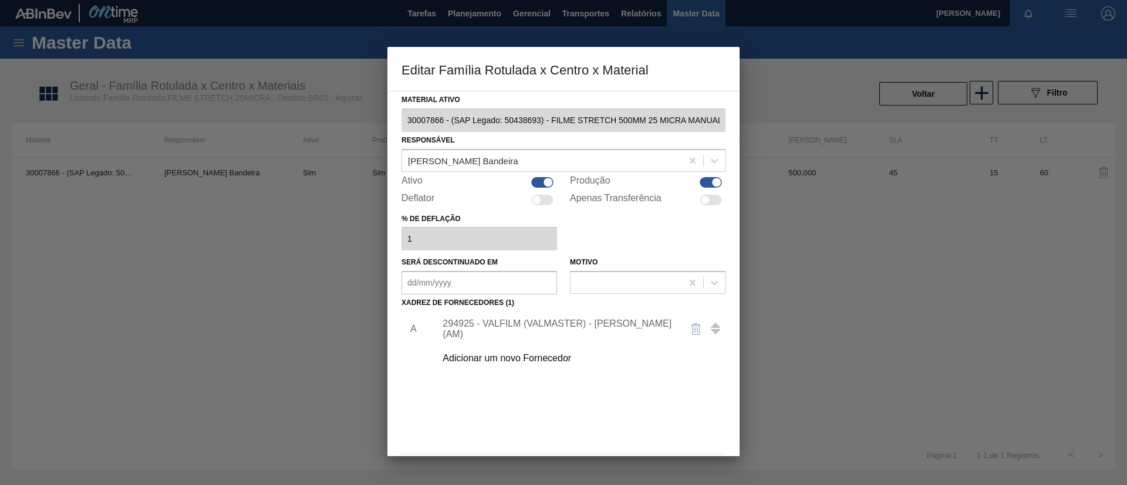
click at [708, 179] on div at bounding box center [711, 182] width 22 height 11
checkbox input "false"
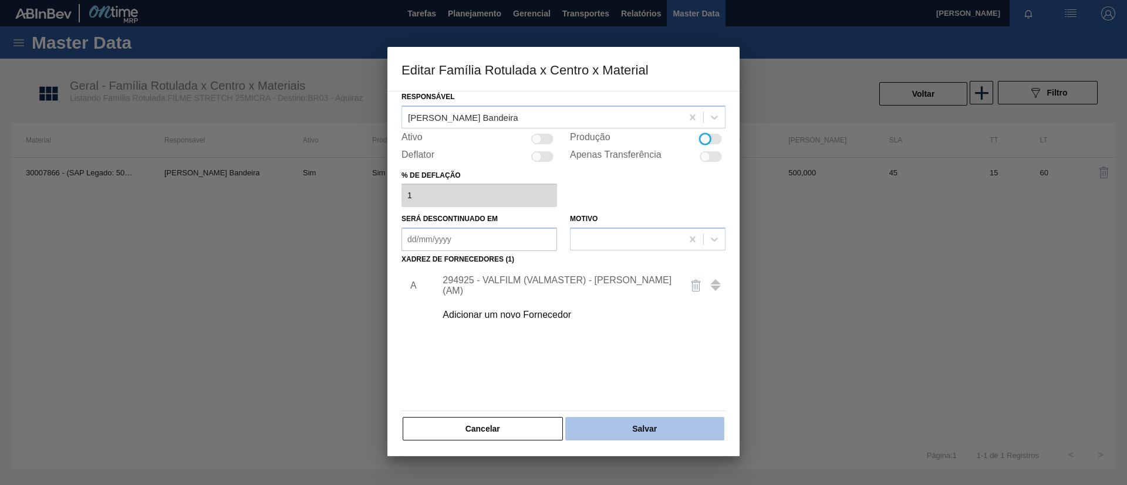
click at [611, 421] on button "Salvar" at bounding box center [644, 428] width 159 height 23
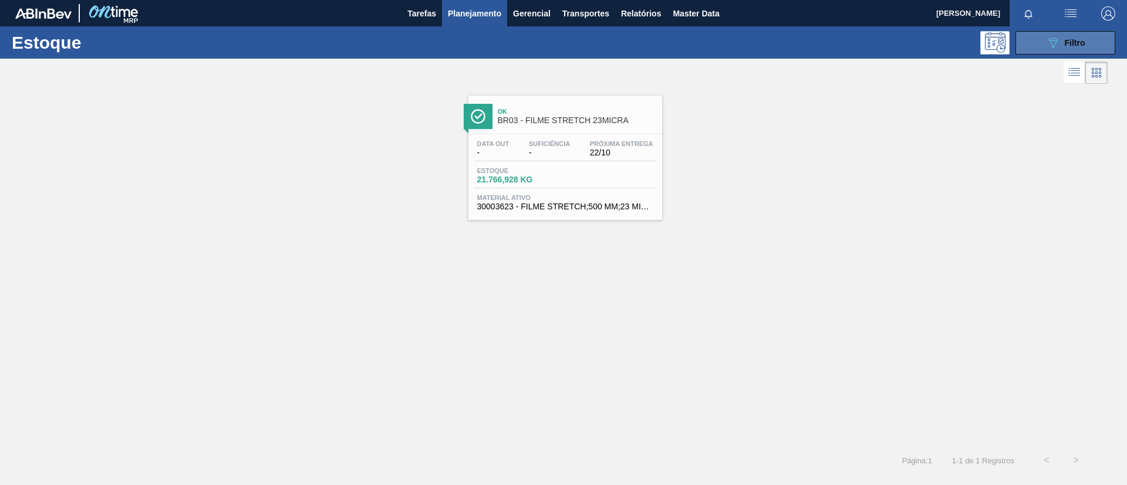
click at [1076, 39] on span "Filtro" at bounding box center [1075, 42] width 21 height 9
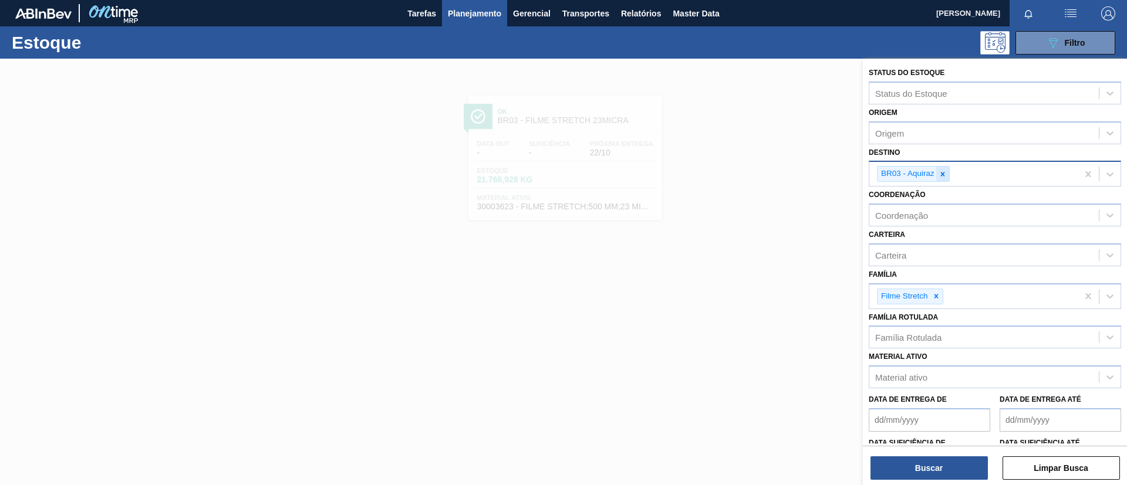
click at [944, 174] on icon at bounding box center [943, 174] width 8 height 8
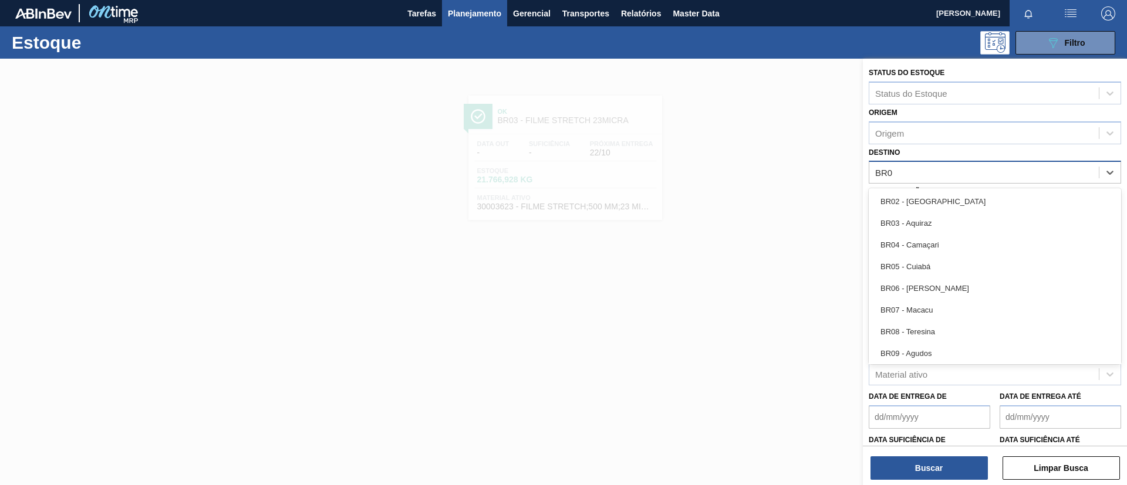
type input "BR04"
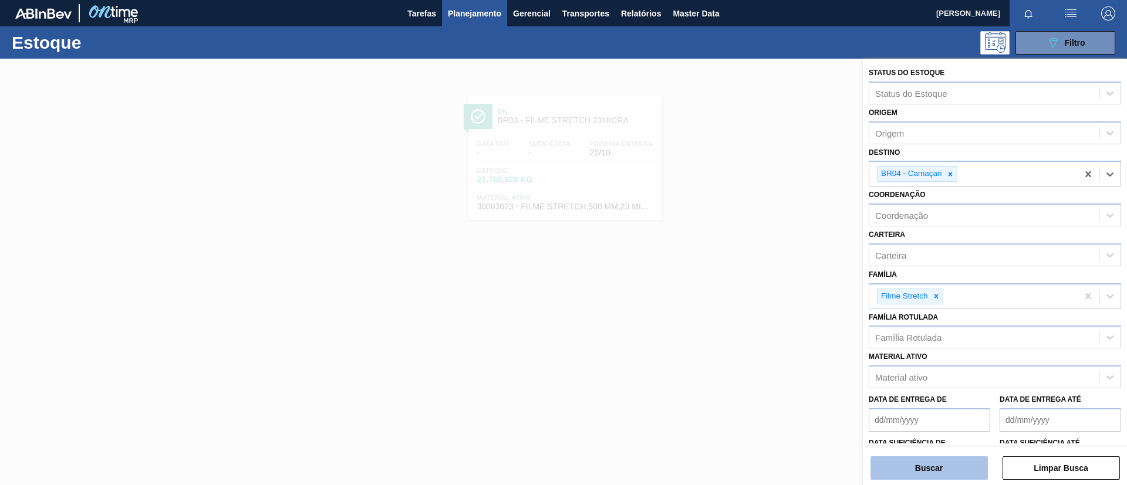
click at [951, 458] on button "Buscar" at bounding box center [928, 468] width 117 height 23
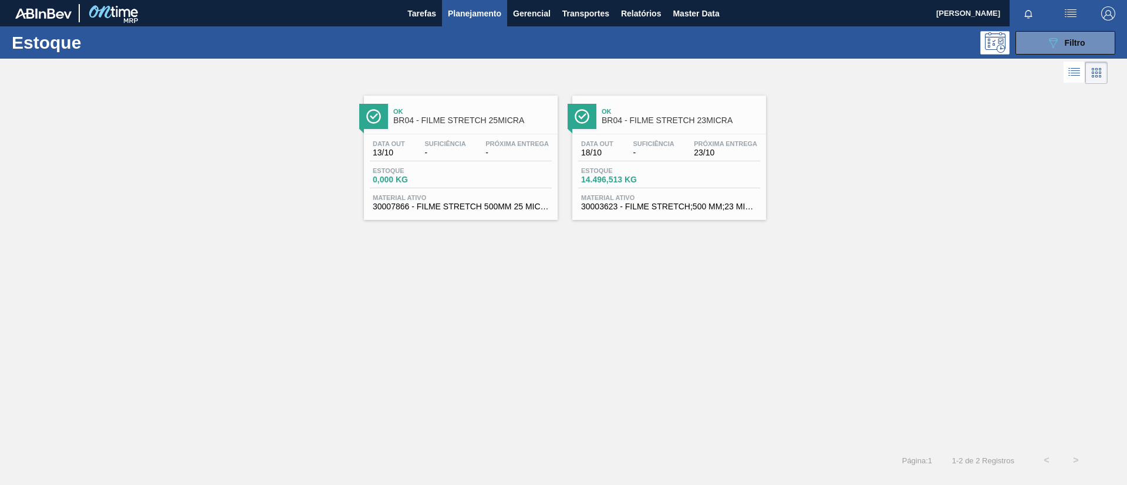
click at [450, 150] on span "-" at bounding box center [444, 152] width 41 height 9
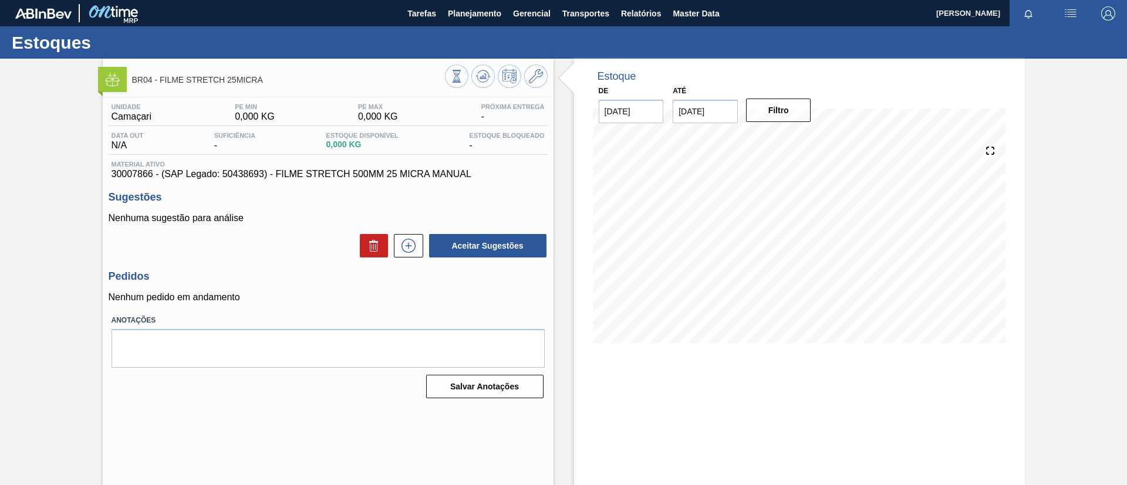
click at [530, 87] on button at bounding box center [535, 76] width 23 height 23
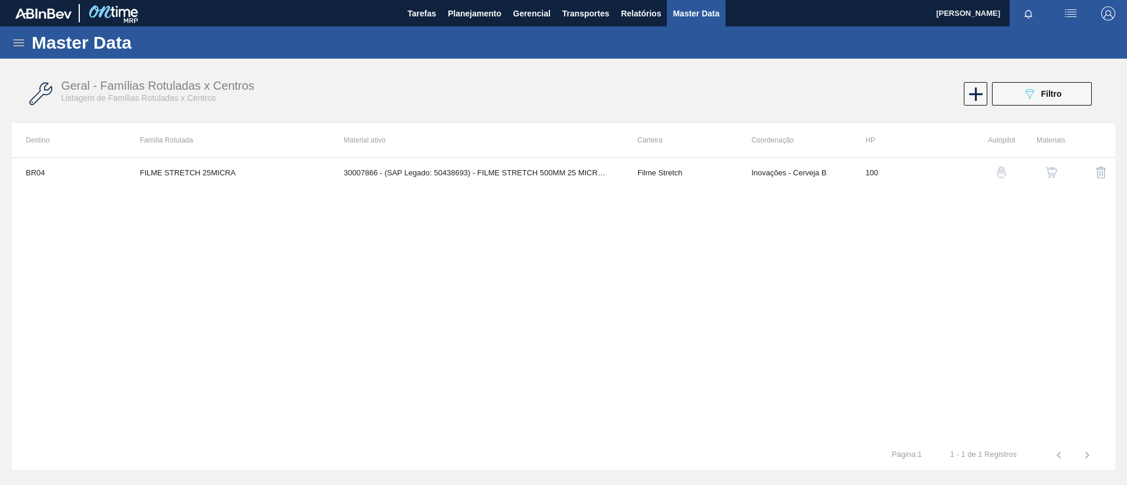
click at [1058, 166] on button "button" at bounding box center [1051, 172] width 28 height 28
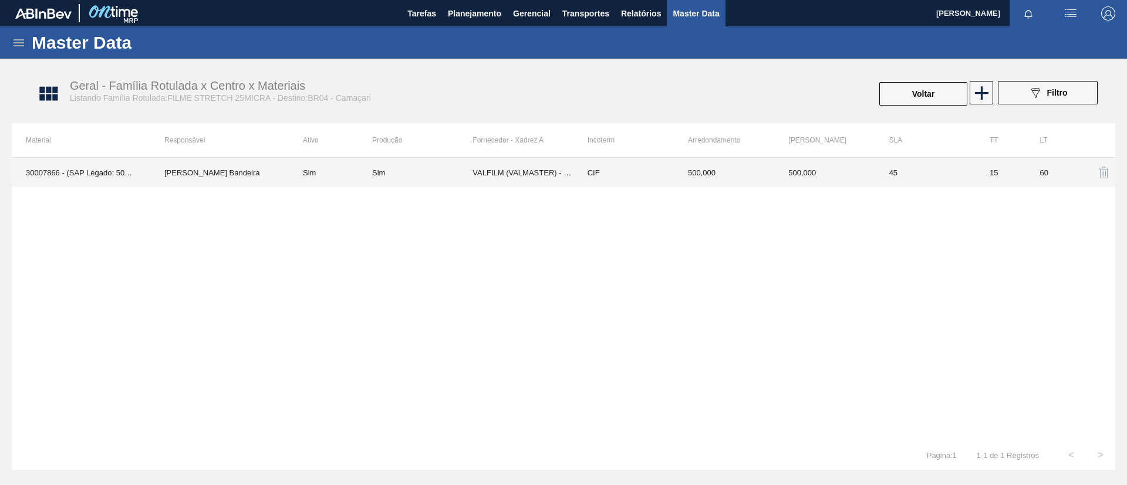
click at [916, 178] on td "45" at bounding box center [925, 172] width 100 height 29
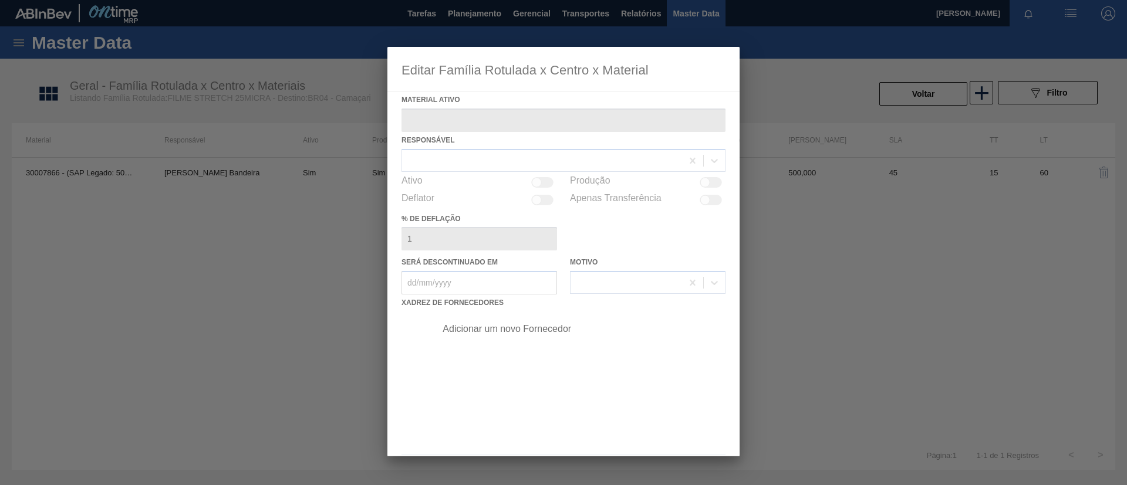
type ativo "30007866 - (SAP Legado: 50438693) - FILME STRETCH 500MM 25 MICRA MANUAL"
checkbox input "true"
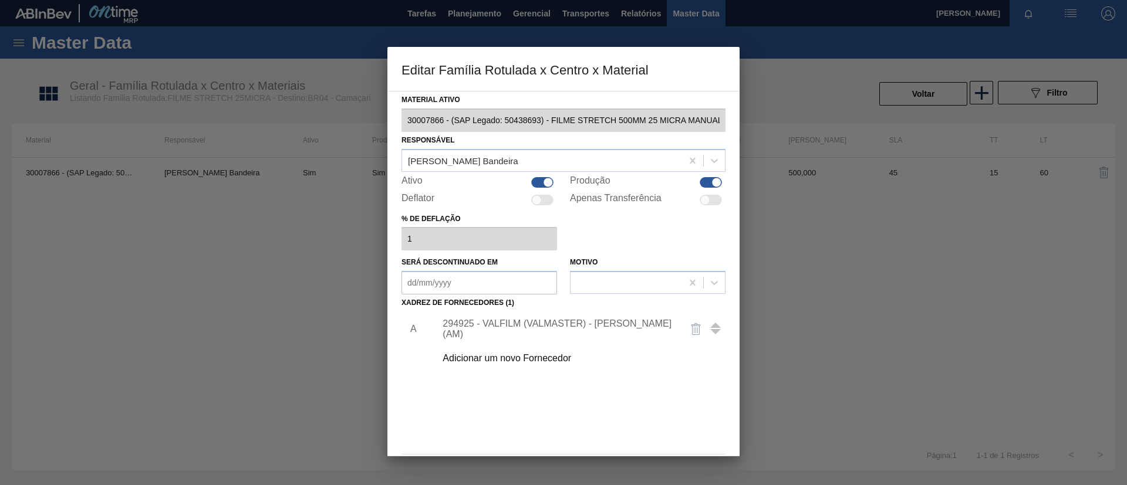
click at [707, 183] on div at bounding box center [711, 182] width 22 height 11
checkbox input "false"
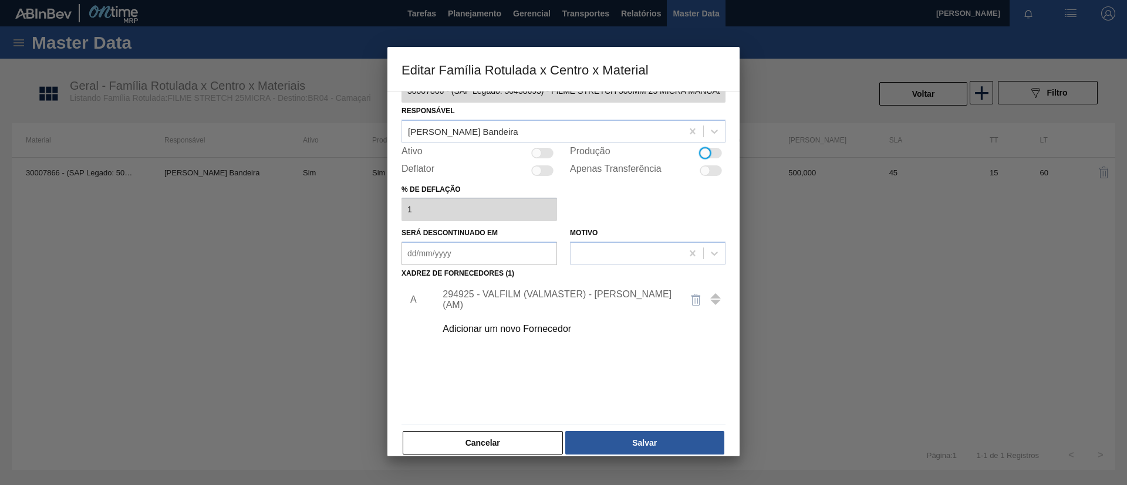
scroll to position [43, 0]
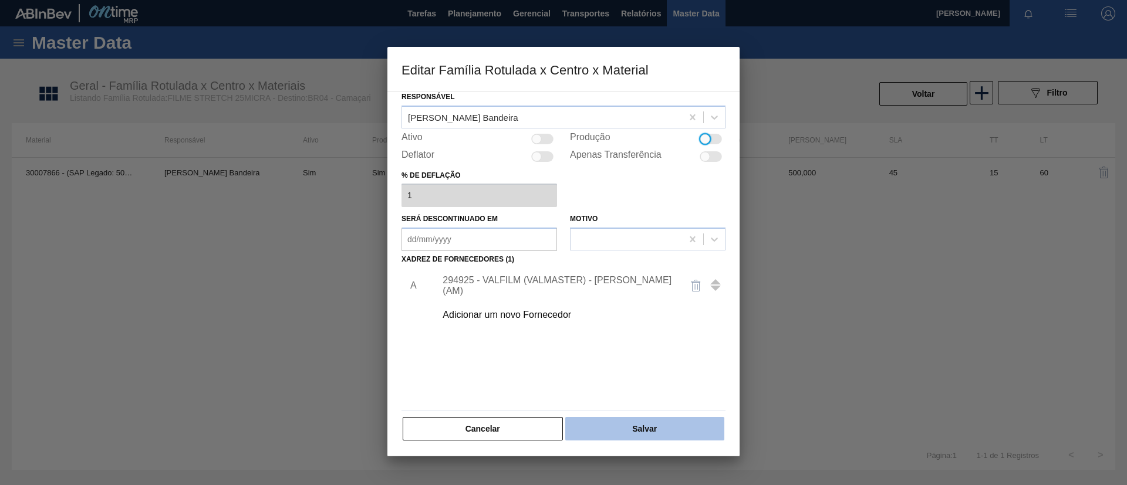
click at [673, 421] on button "Salvar" at bounding box center [644, 428] width 159 height 23
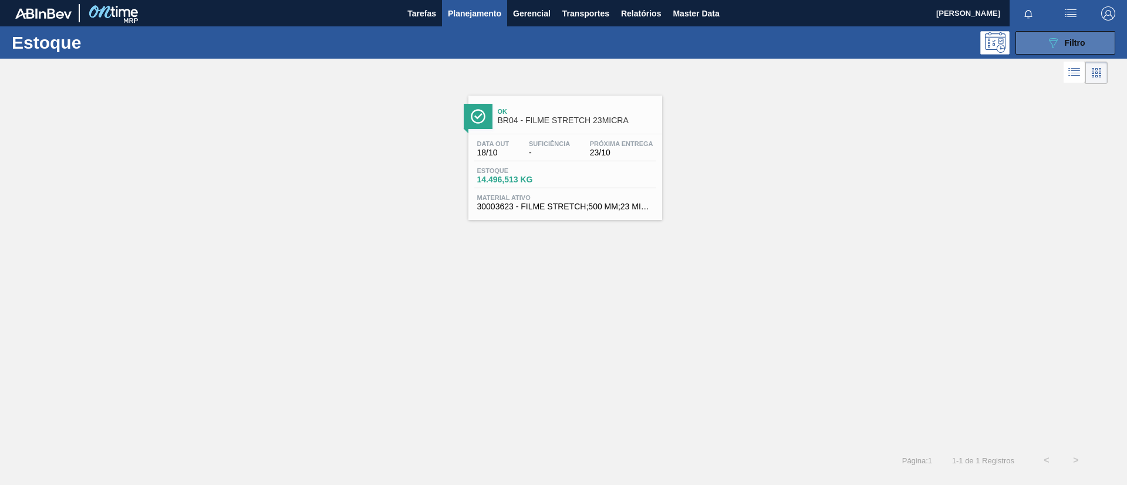
click at [1066, 48] on div "089F7B8B-B2A5-4AFE-B5C0-19BA573D28AC Filtro" at bounding box center [1065, 43] width 39 height 14
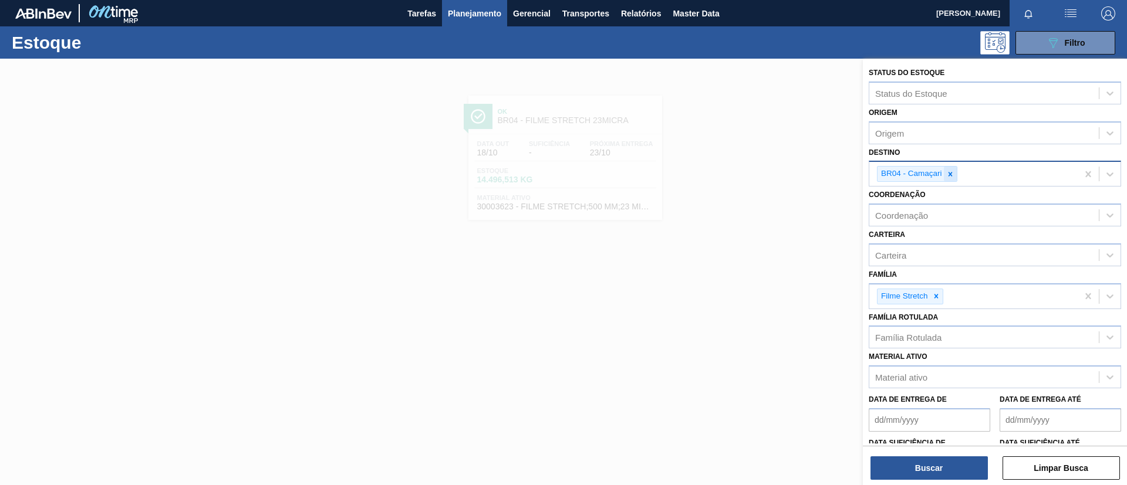
click at [950, 171] on icon at bounding box center [950, 174] width 8 height 8
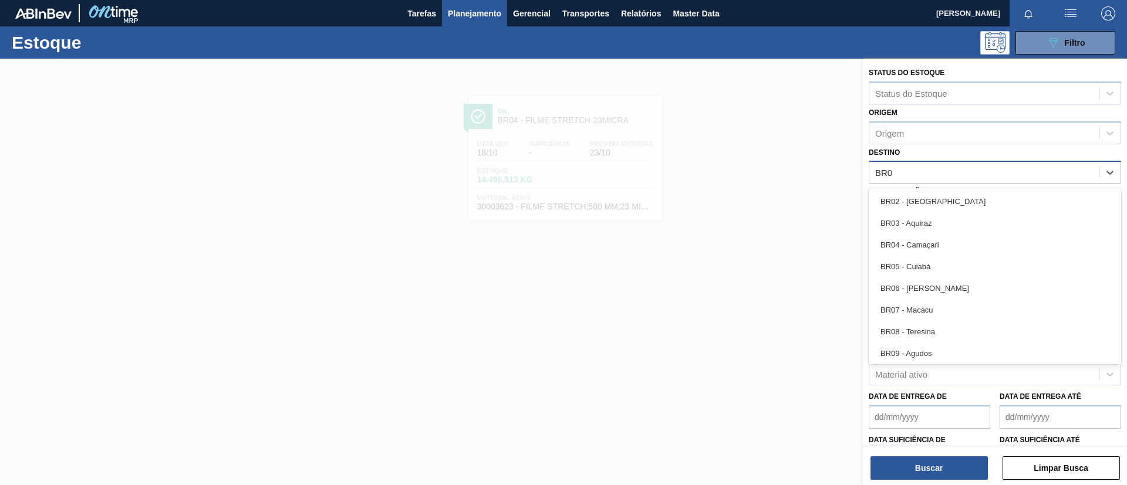
type input "BR05"
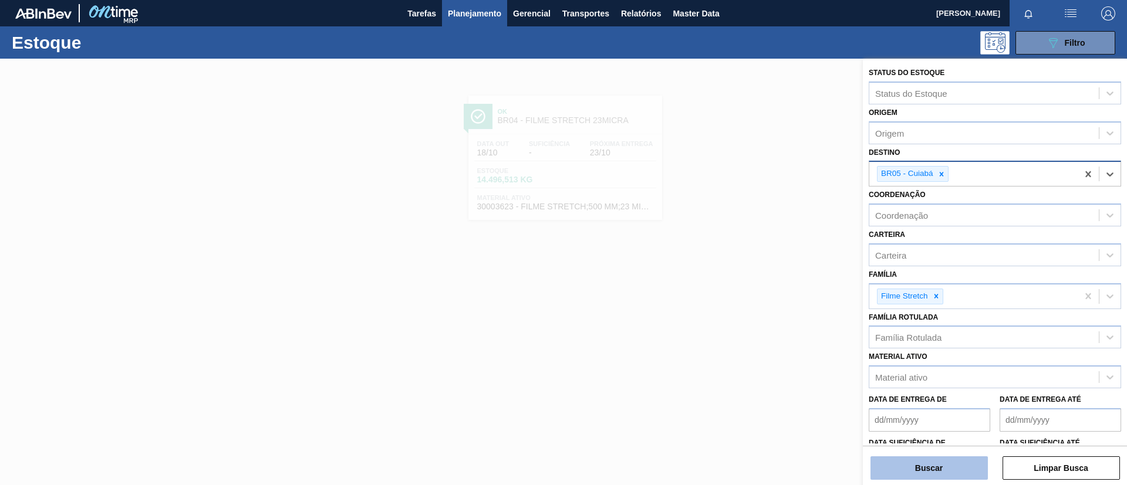
click at [938, 474] on button "Buscar" at bounding box center [928, 468] width 117 height 23
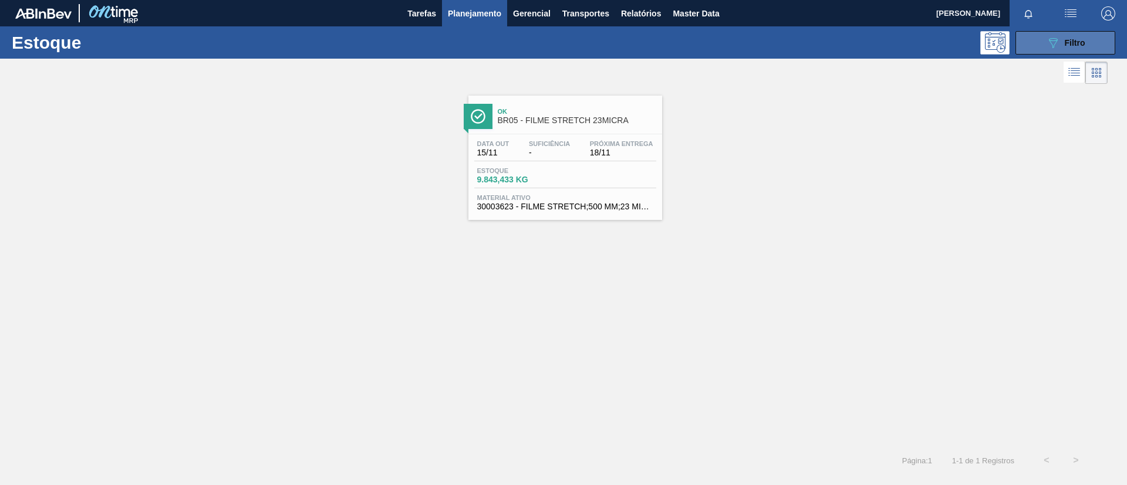
click at [1028, 51] on button "089F7B8B-B2A5-4AFE-B5C0-19BA573D28AC Filtro" at bounding box center [1065, 42] width 100 height 23
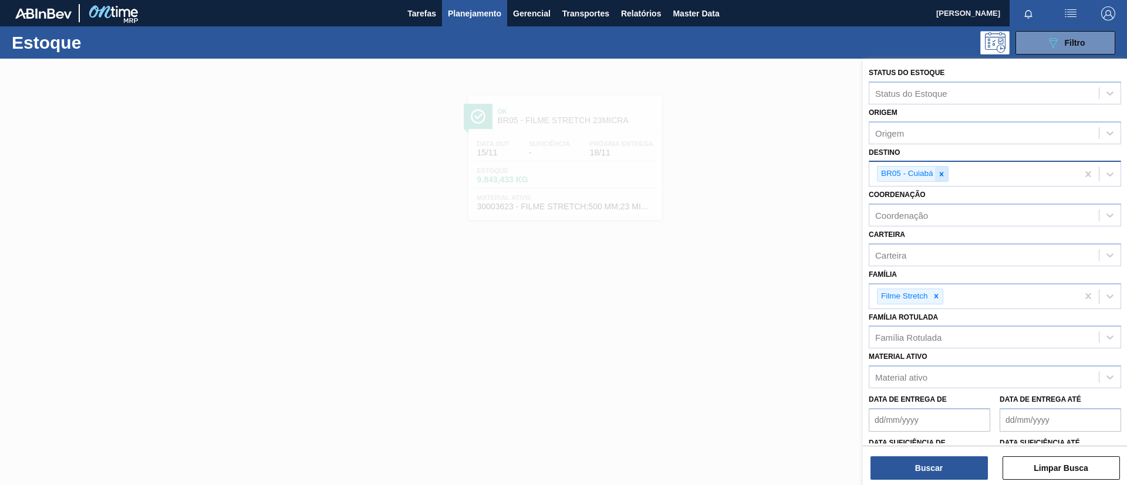
click at [942, 173] on icon at bounding box center [941, 174] width 4 height 4
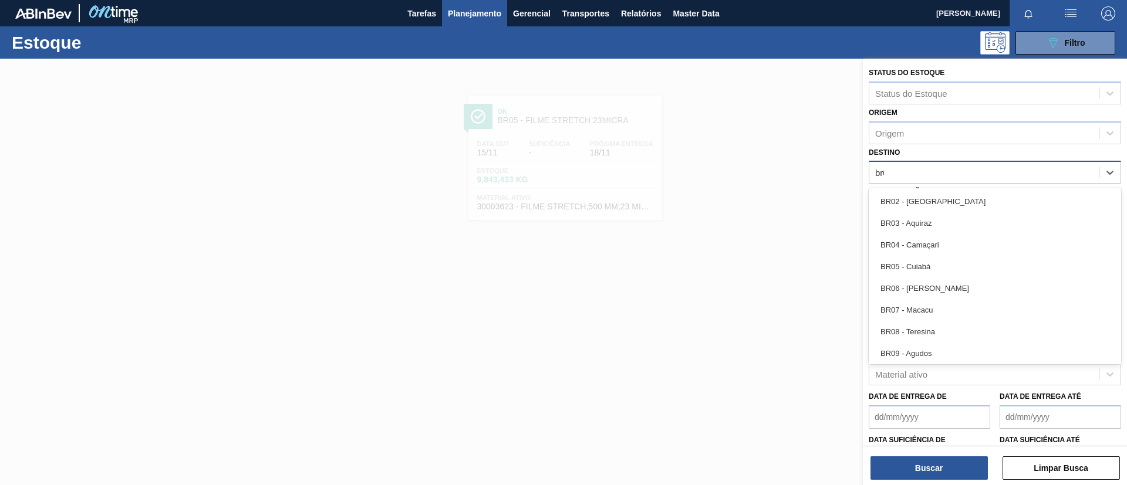
type input "br07"
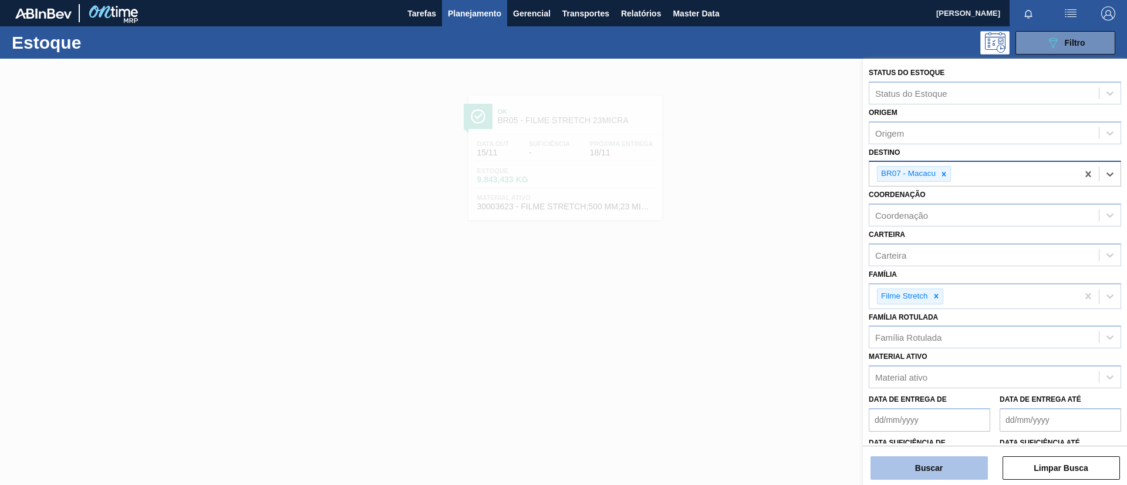
click at [952, 466] on button "Buscar" at bounding box center [928, 468] width 117 height 23
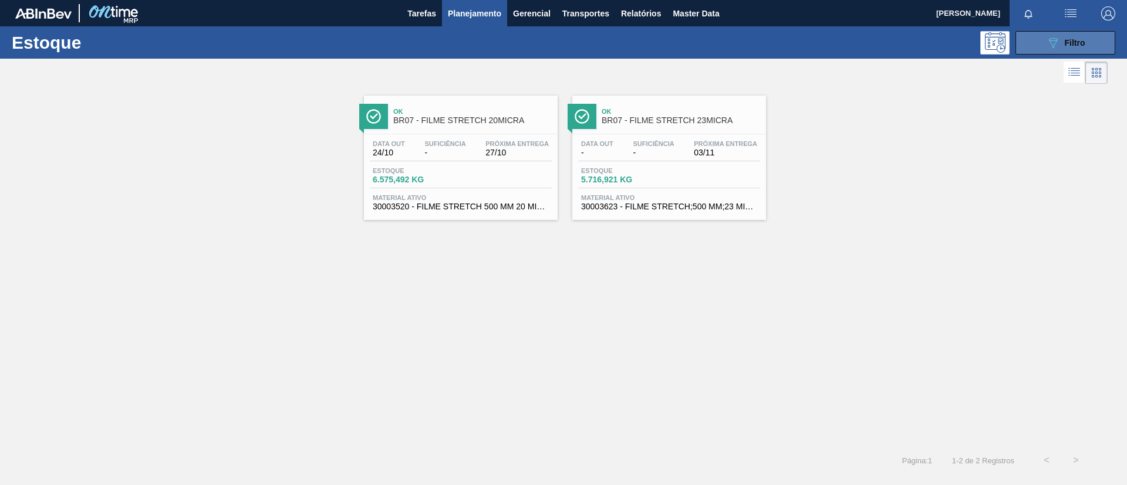
click at [1050, 32] on button "089F7B8B-B2A5-4AFE-B5C0-19BA573D28AC Filtro" at bounding box center [1065, 42] width 100 height 23
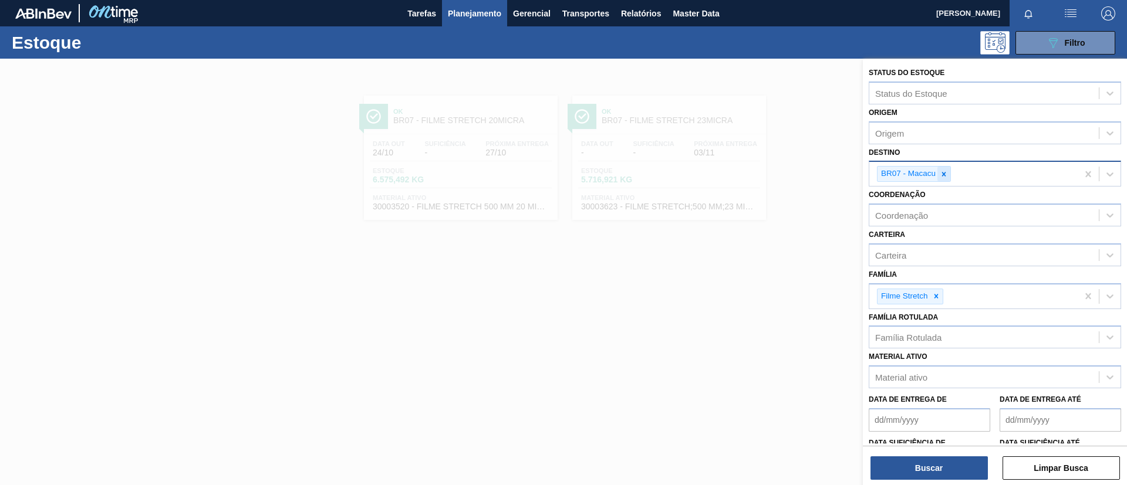
click at [946, 175] on icon at bounding box center [944, 174] width 4 height 4
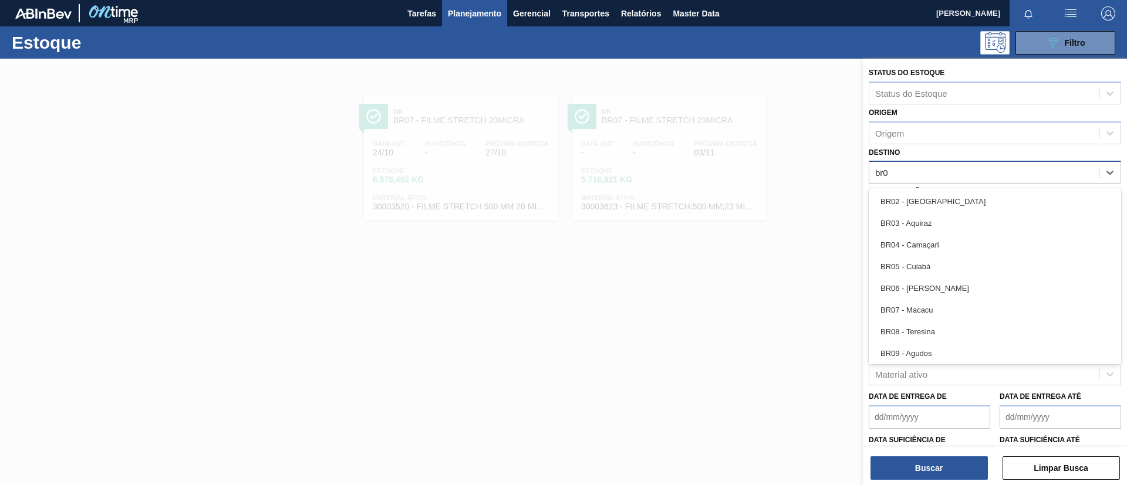
type input "br08"
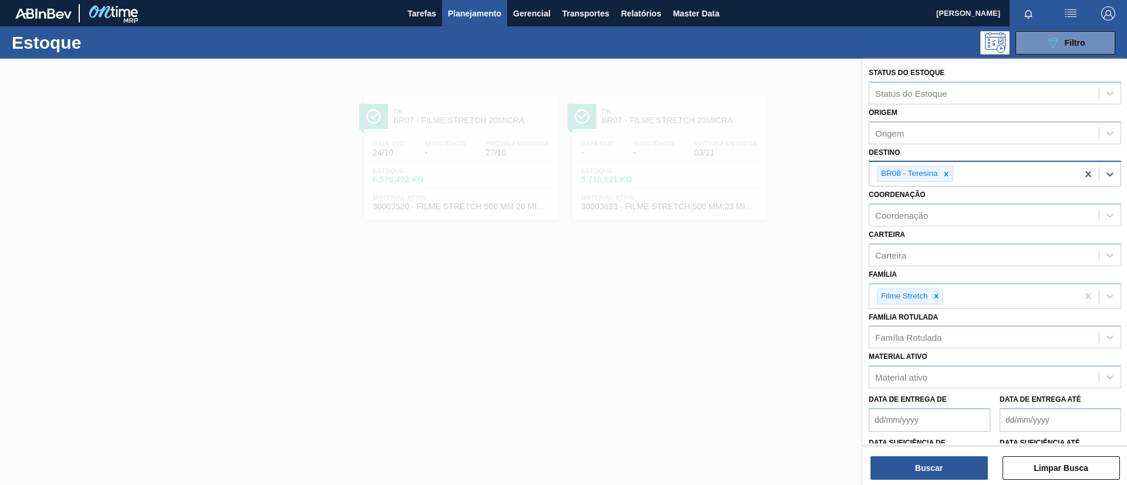
click at [922, 481] on div "Status do Estoque Status do Estoque Origem Origem Destino option BR08 - Teresin…" at bounding box center [995, 273] width 264 height 429
click at [925, 474] on button "Buscar" at bounding box center [928, 468] width 117 height 23
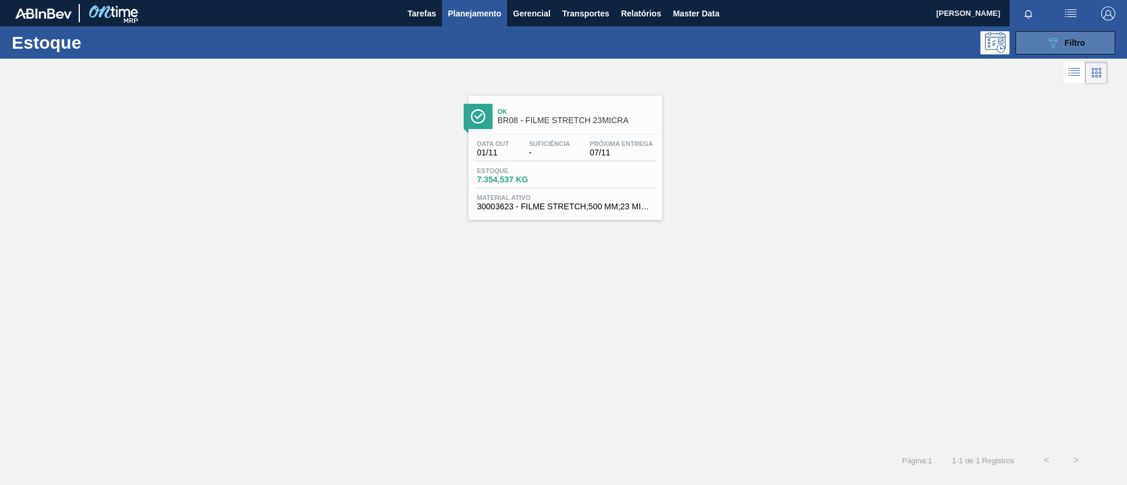
click at [1064, 43] on div "089F7B8B-B2A5-4AFE-B5C0-19BA573D28AC Filtro" at bounding box center [1065, 43] width 39 height 14
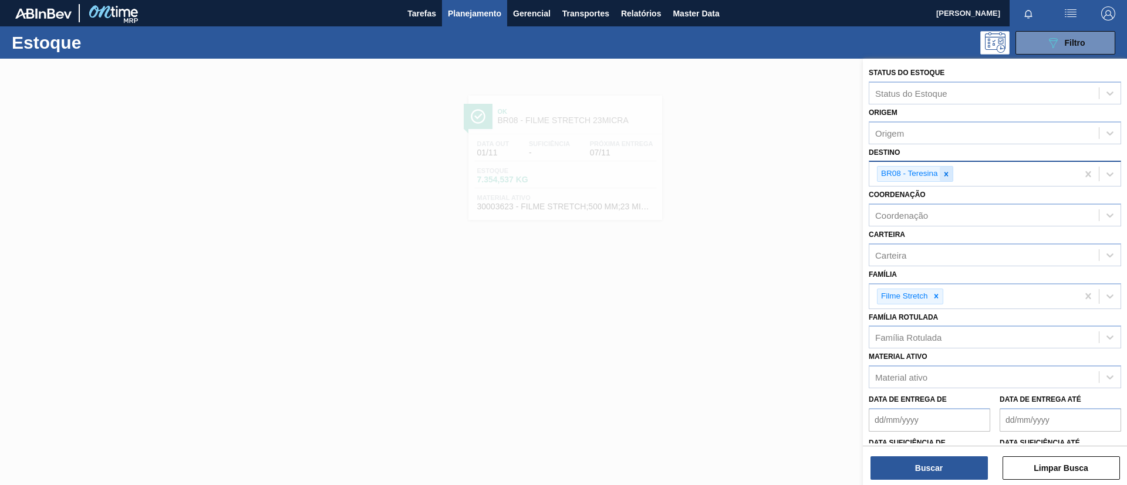
click at [939, 178] on div "BR08 - Teresina" at bounding box center [908, 174] width 62 height 15
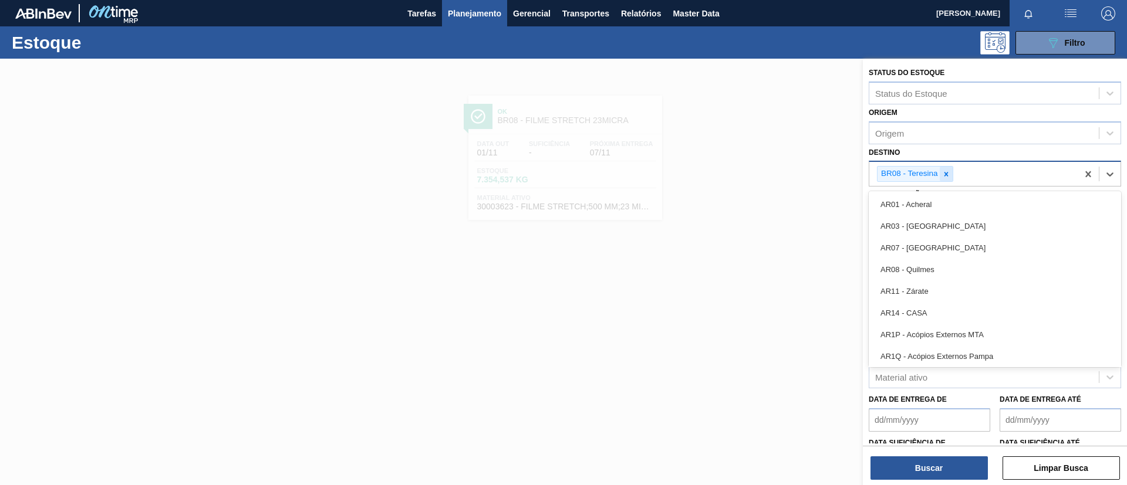
click at [940, 177] on div "BR08 - Teresina" at bounding box center [915, 174] width 76 height 16
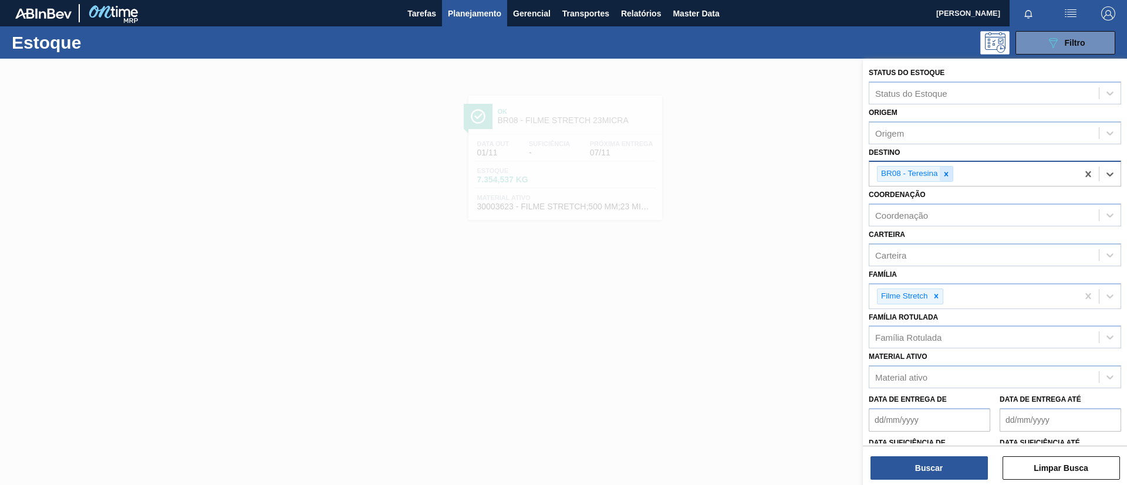
click at [944, 177] on icon at bounding box center [946, 174] width 8 height 8
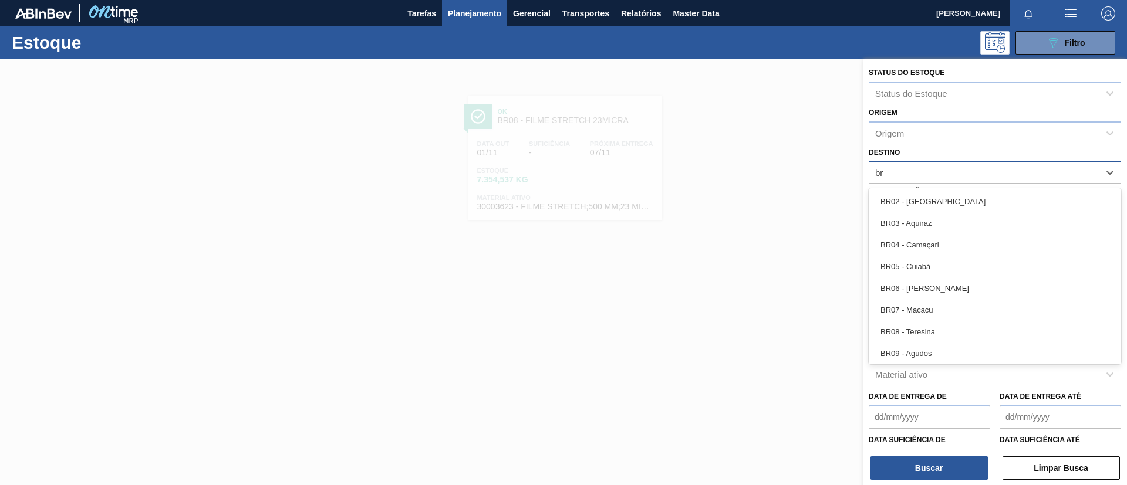
type input "br0"
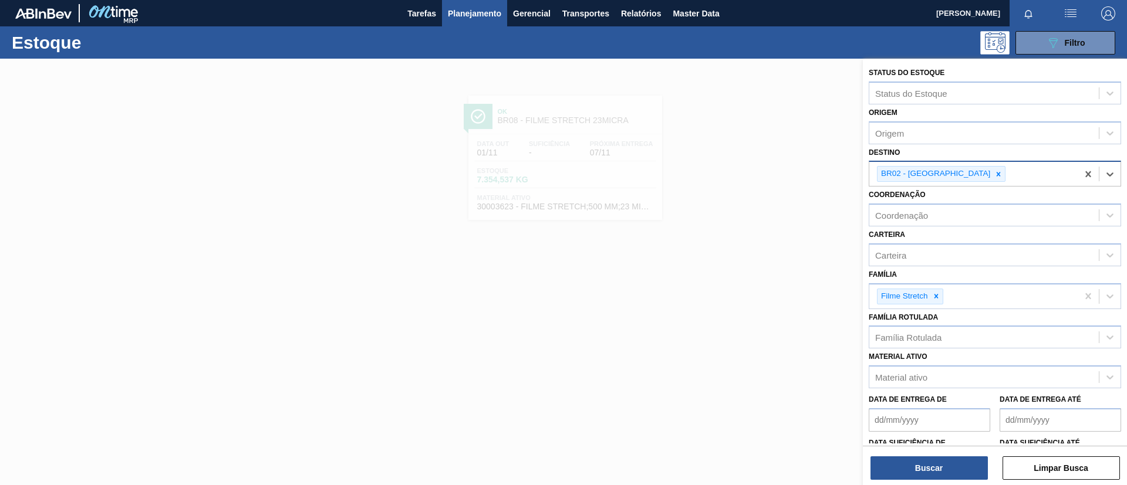
click at [994, 177] on icon at bounding box center [998, 174] width 8 height 8
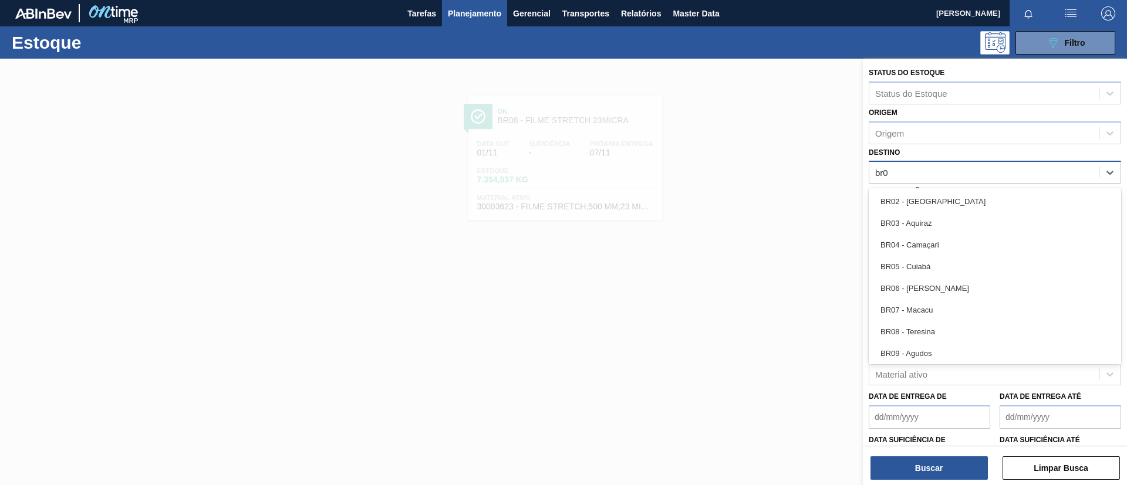
type input "br09"
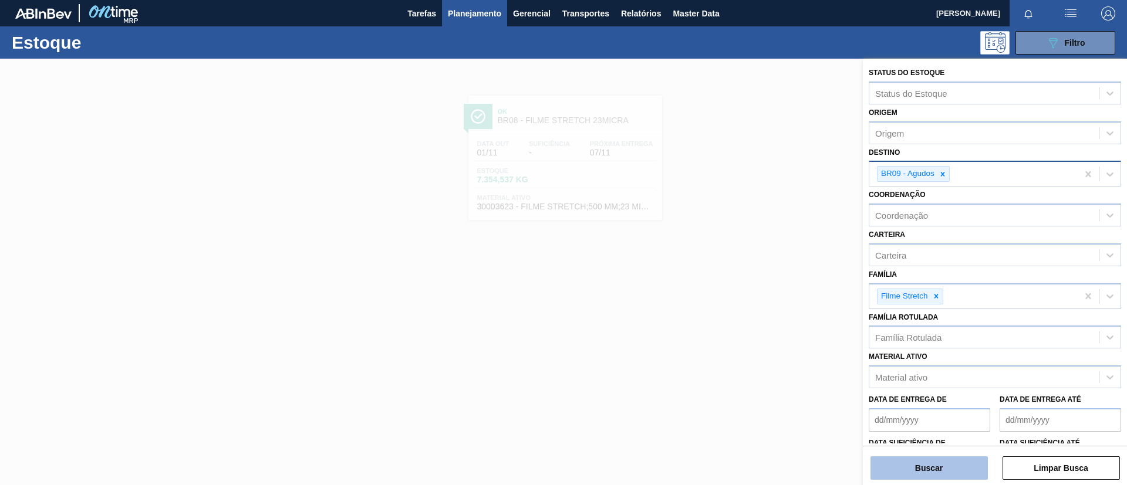
click at [941, 466] on button "Buscar" at bounding box center [928, 468] width 117 height 23
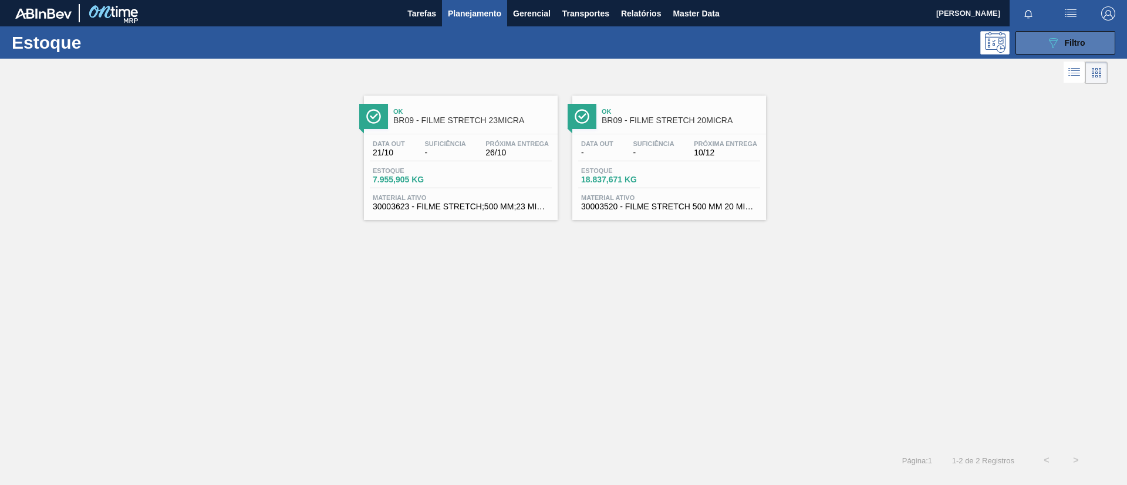
click at [1053, 46] on icon "089F7B8B-B2A5-4AFE-B5C0-19BA573D28AC" at bounding box center [1053, 43] width 14 height 14
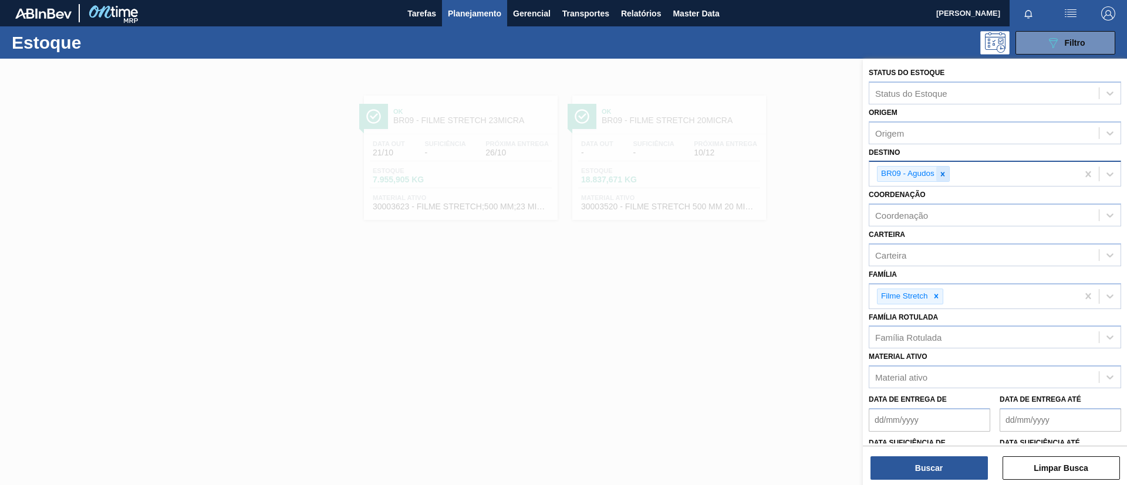
click at [942, 180] on div at bounding box center [942, 174] width 13 height 15
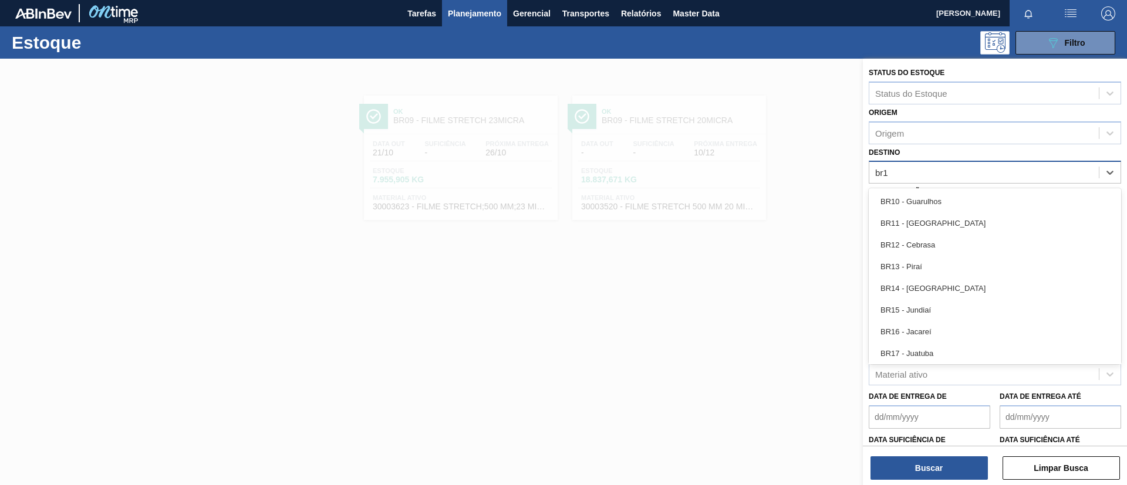
type input "br10"
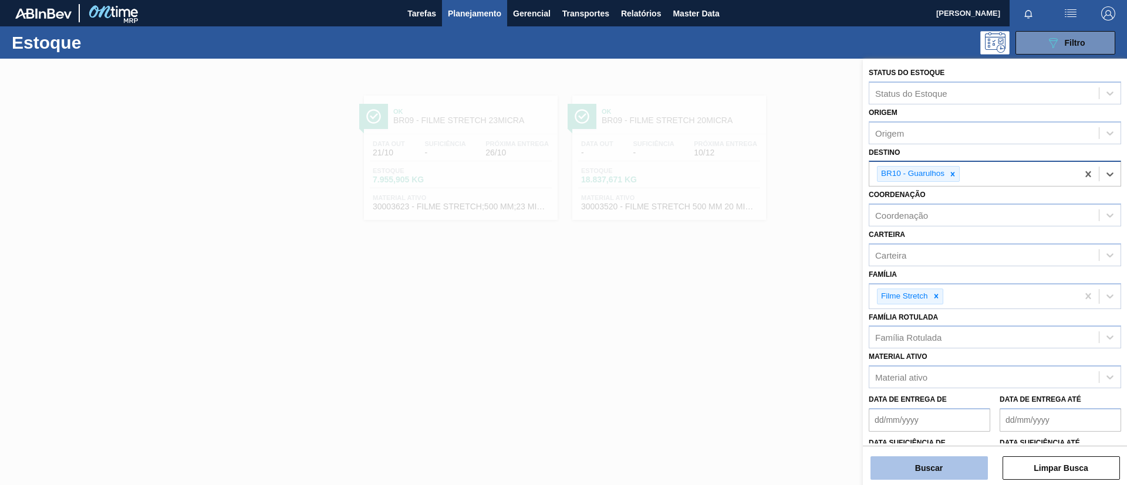
click at [919, 463] on button "Buscar" at bounding box center [928, 468] width 117 height 23
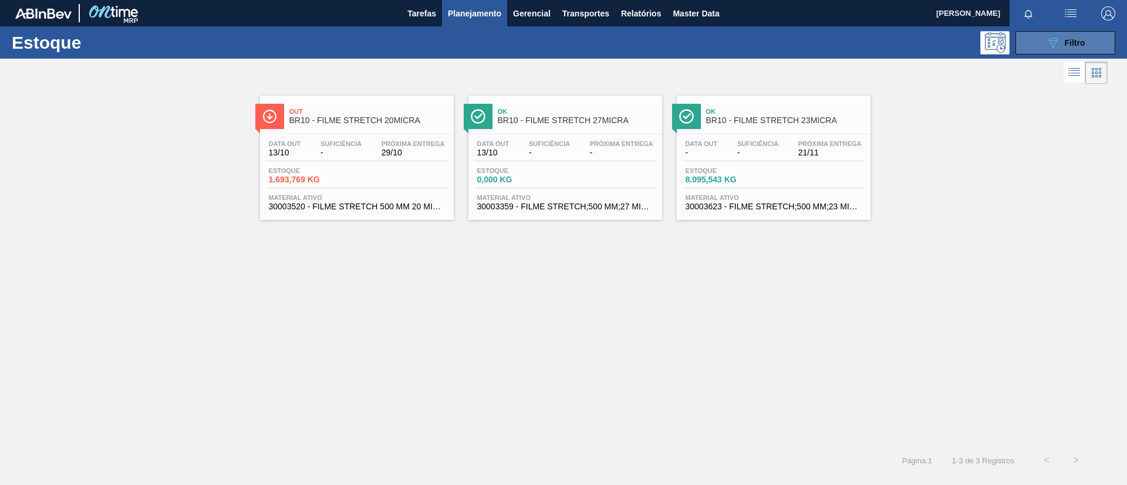
click at [1091, 49] on button "089F7B8B-B2A5-4AFE-B5C0-19BA573D28AC Filtro" at bounding box center [1065, 42] width 100 height 23
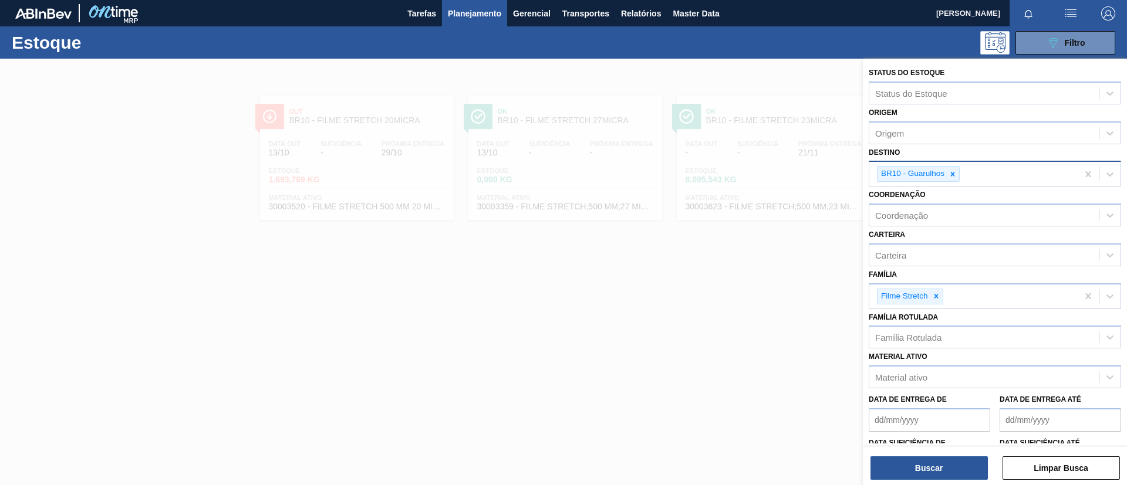
click at [623, 209] on div at bounding box center [563, 301] width 1127 height 485
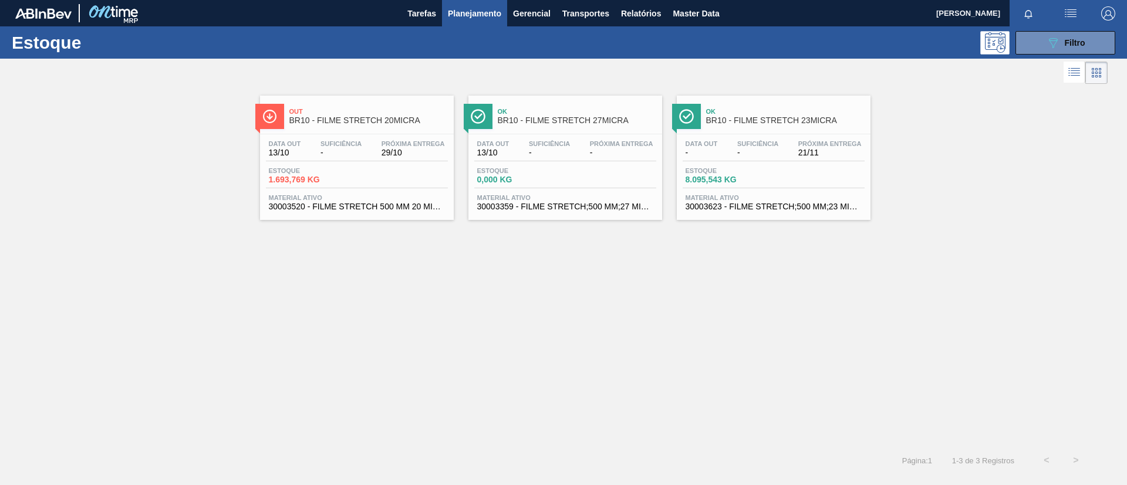
click at [601, 125] on div "Ok BR10 - FILME STRETCH 27MICRA" at bounding box center [577, 116] width 158 height 26
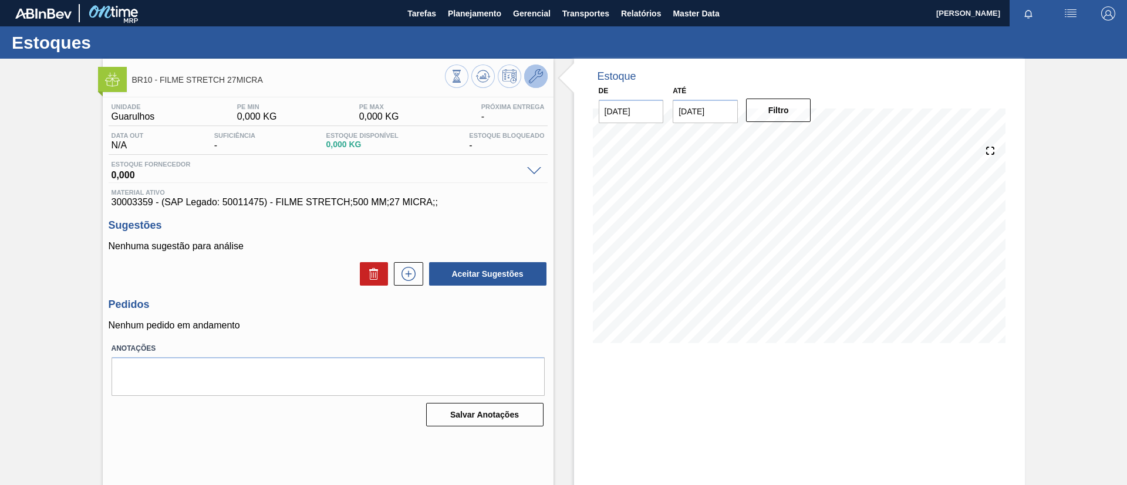
click at [535, 69] on icon at bounding box center [536, 76] width 14 height 14
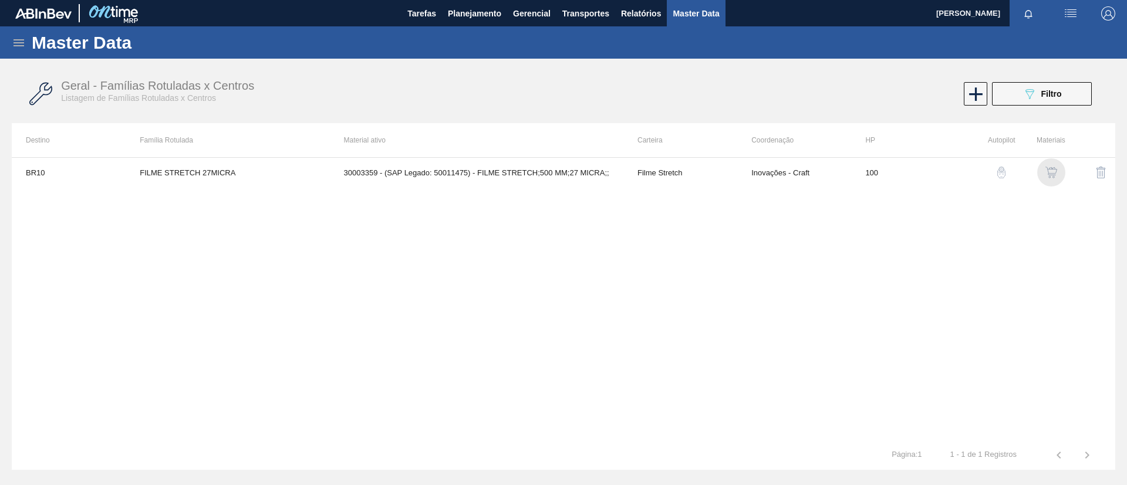
click at [1047, 172] on img "button" at bounding box center [1051, 173] width 12 height 12
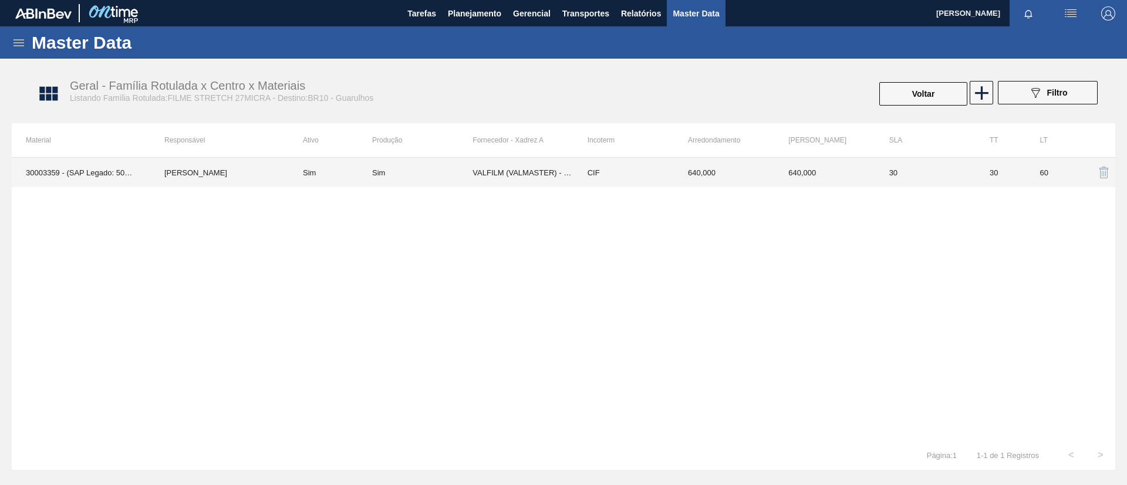
click at [409, 171] on div "Sim" at bounding box center [422, 172] width 100 height 9
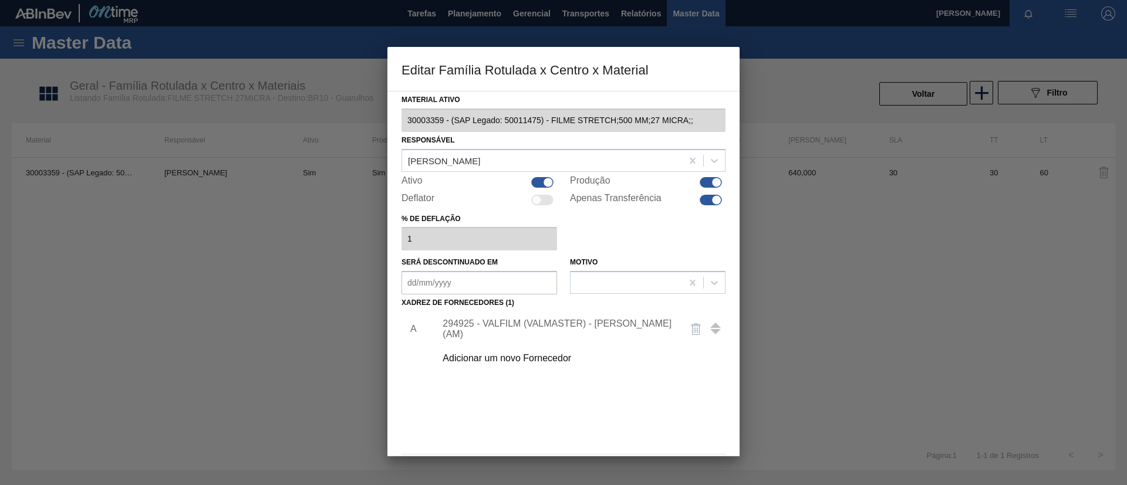
click at [708, 184] on div at bounding box center [711, 182] width 22 height 11
checkbox input "false"
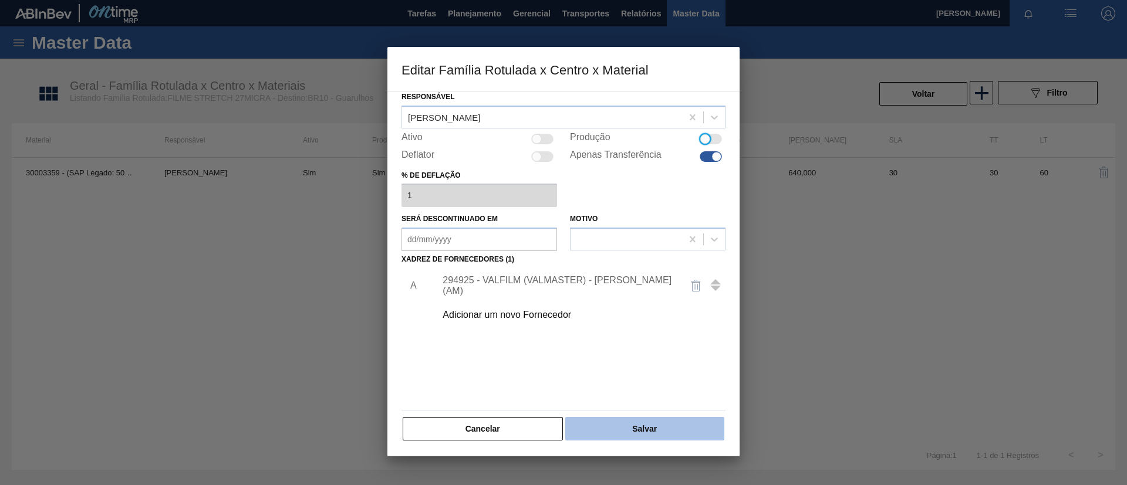
click at [593, 431] on button "Salvar" at bounding box center [644, 428] width 159 height 23
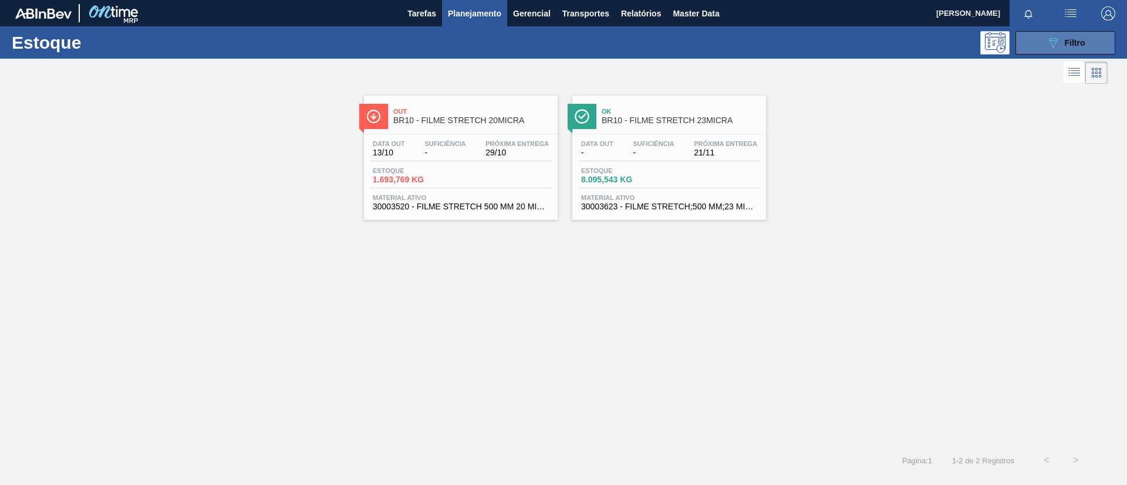
click at [1065, 40] on span "Filtro" at bounding box center [1075, 42] width 21 height 9
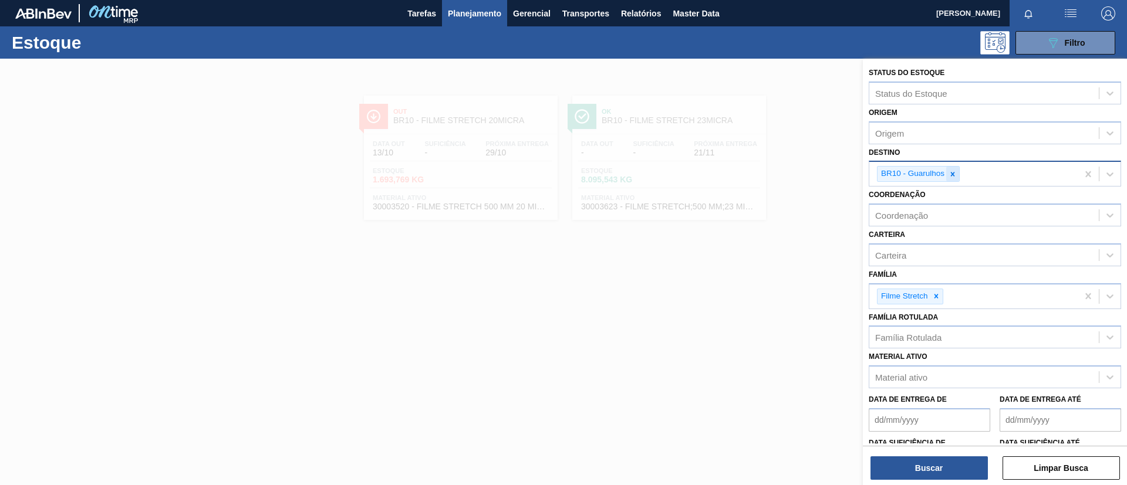
click at [953, 170] on icon at bounding box center [953, 174] width 8 height 8
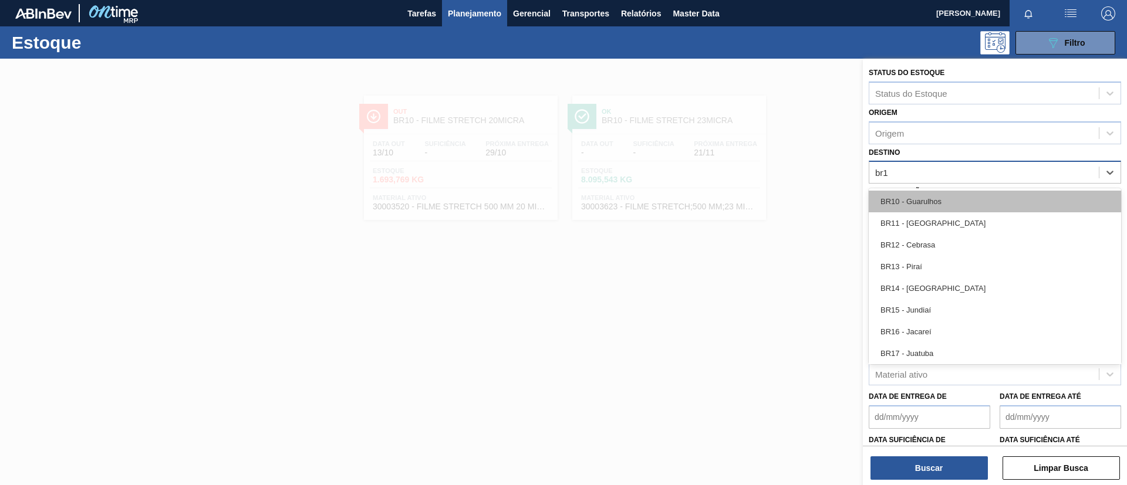
type input "br11"
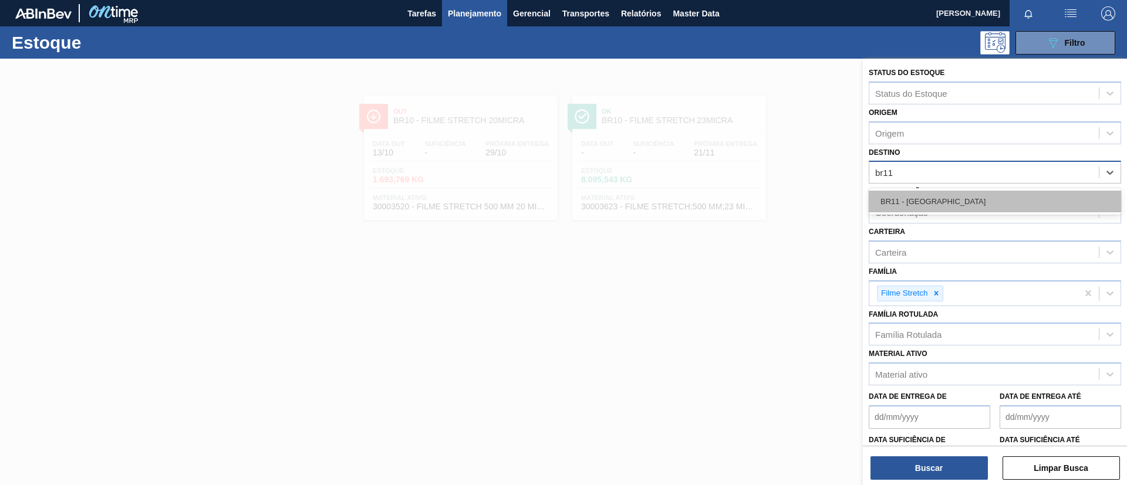
click at [953, 201] on div "BR11 - São Luís" at bounding box center [995, 202] width 252 height 22
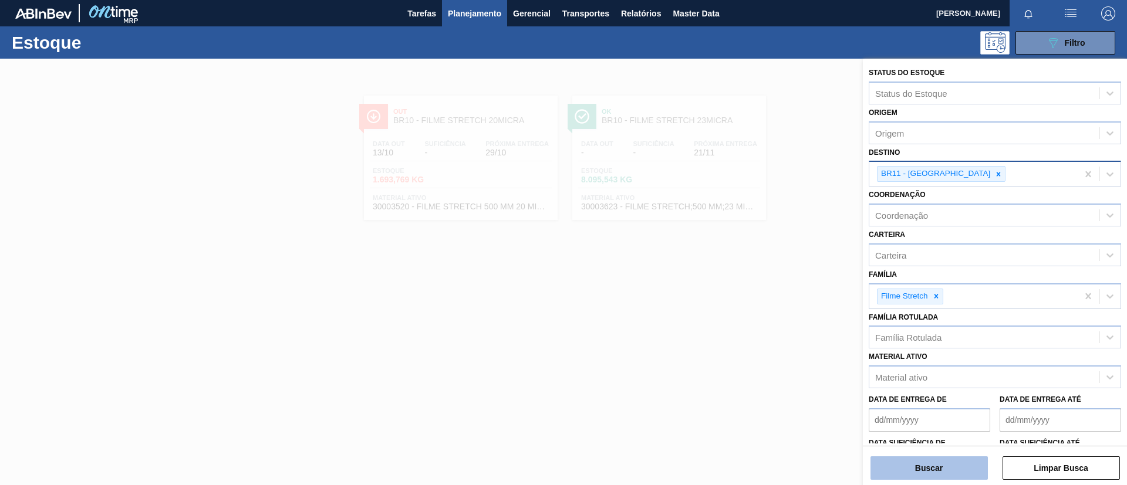
click at [939, 458] on button "Buscar" at bounding box center [928, 468] width 117 height 23
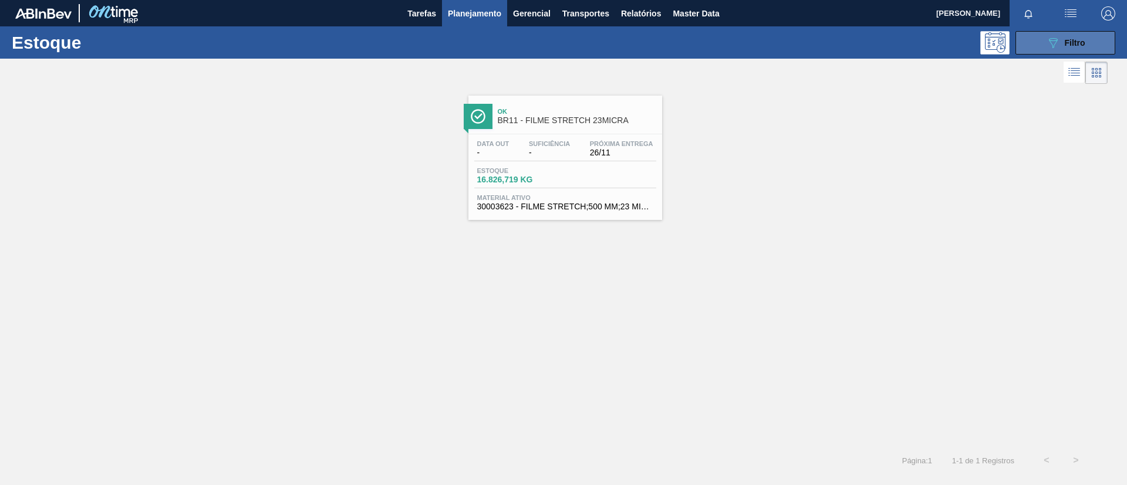
click at [1054, 48] on icon "089F7B8B-B2A5-4AFE-B5C0-19BA573D28AC" at bounding box center [1053, 43] width 14 height 14
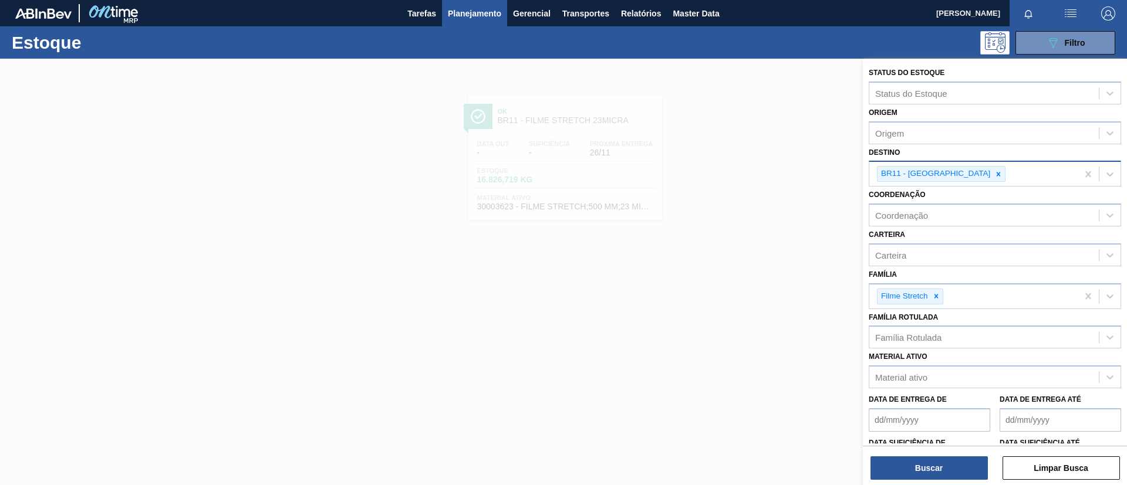
click at [954, 178] on div "BR11 - São Luís" at bounding box center [941, 174] width 129 height 16
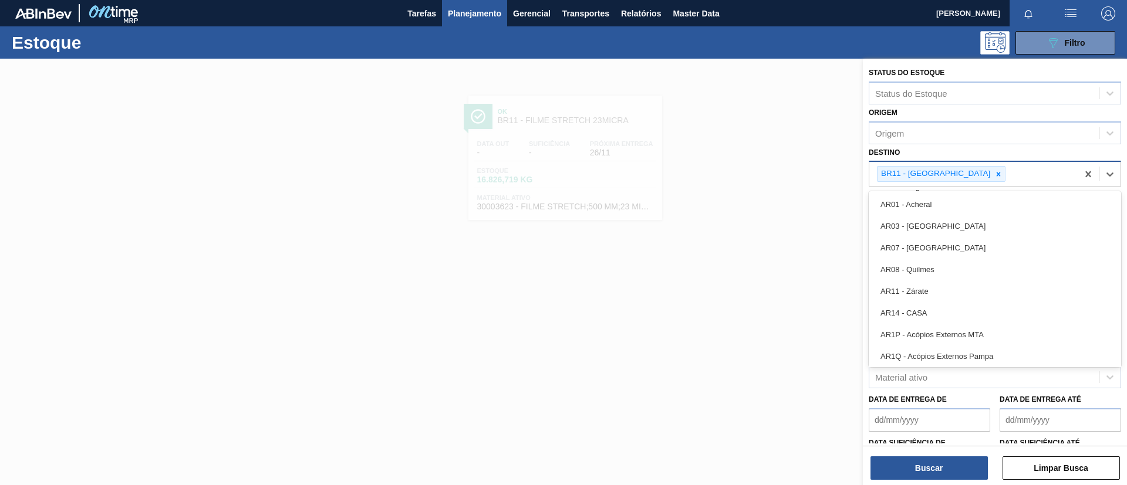
click at [994, 174] on icon at bounding box center [998, 174] width 8 height 8
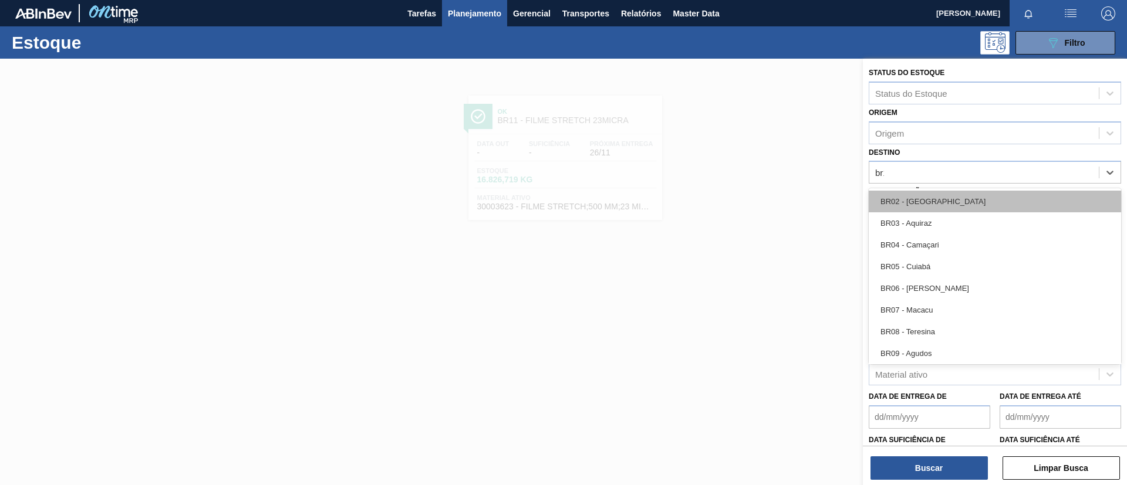
type input "br12"
click at [947, 210] on div "BR12 - Cebrasa" at bounding box center [995, 202] width 252 height 22
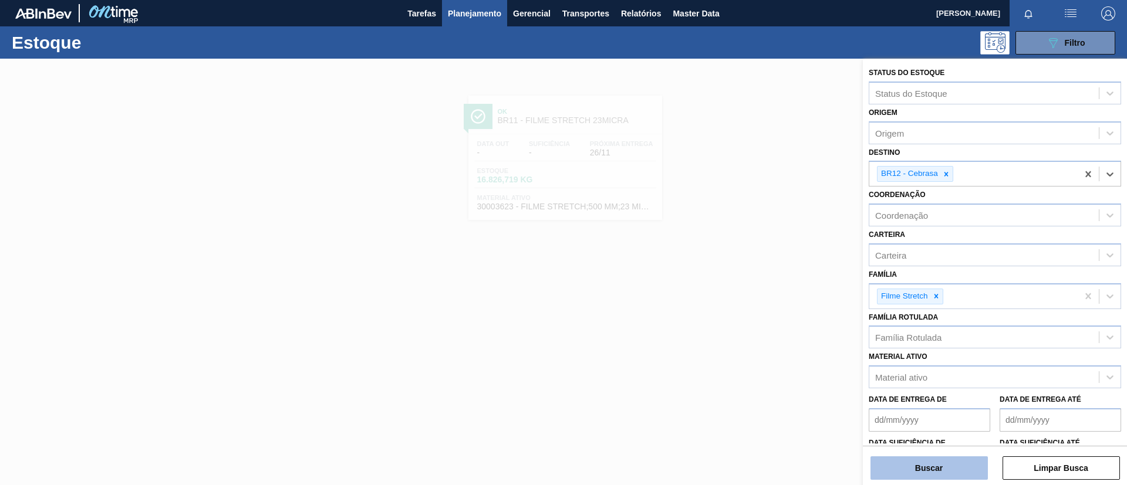
click at [920, 463] on button "Buscar" at bounding box center [928, 468] width 117 height 23
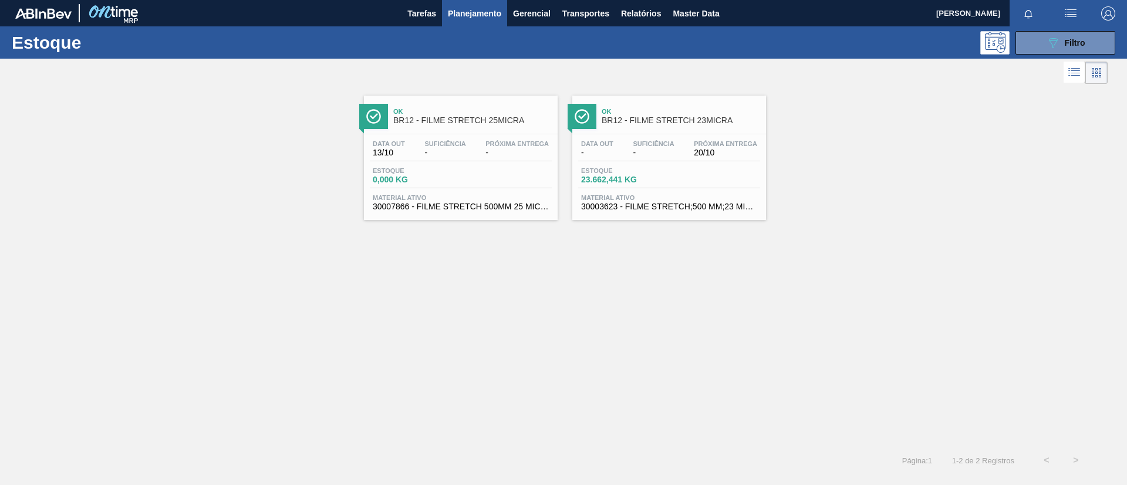
click at [506, 141] on span "Próxima Entrega" at bounding box center [516, 143] width 63 height 7
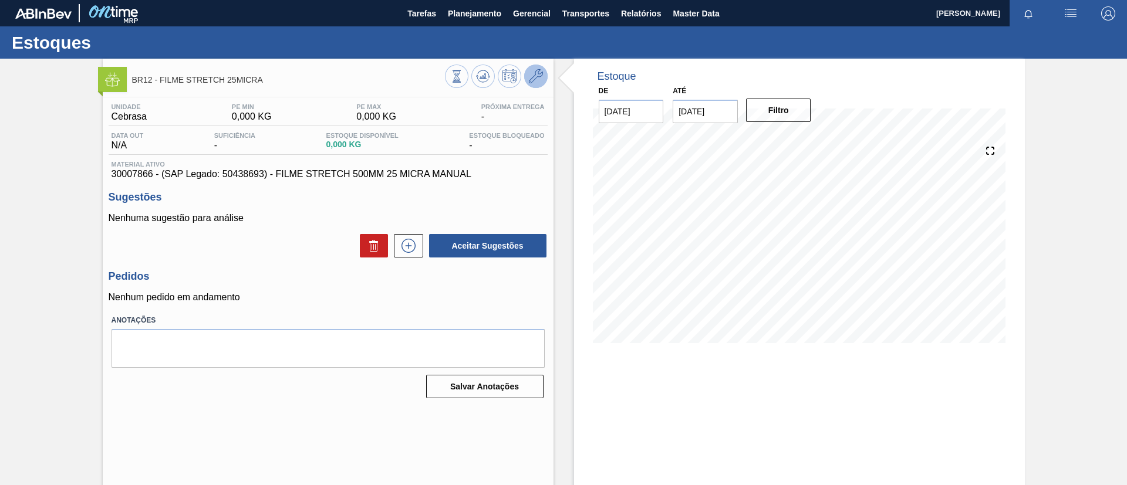
click at [542, 76] on button at bounding box center [535, 76] width 23 height 23
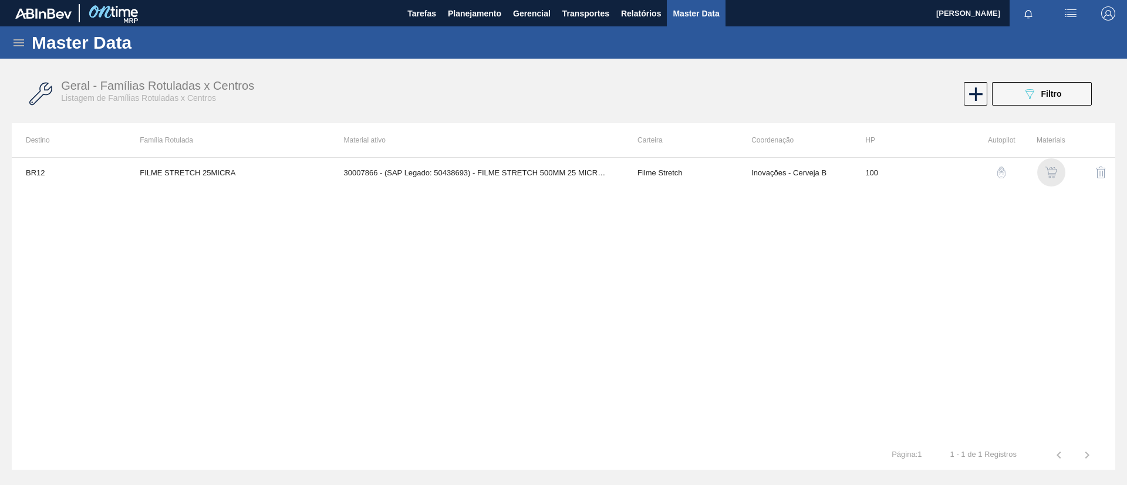
click at [1052, 174] on img "button" at bounding box center [1051, 173] width 12 height 12
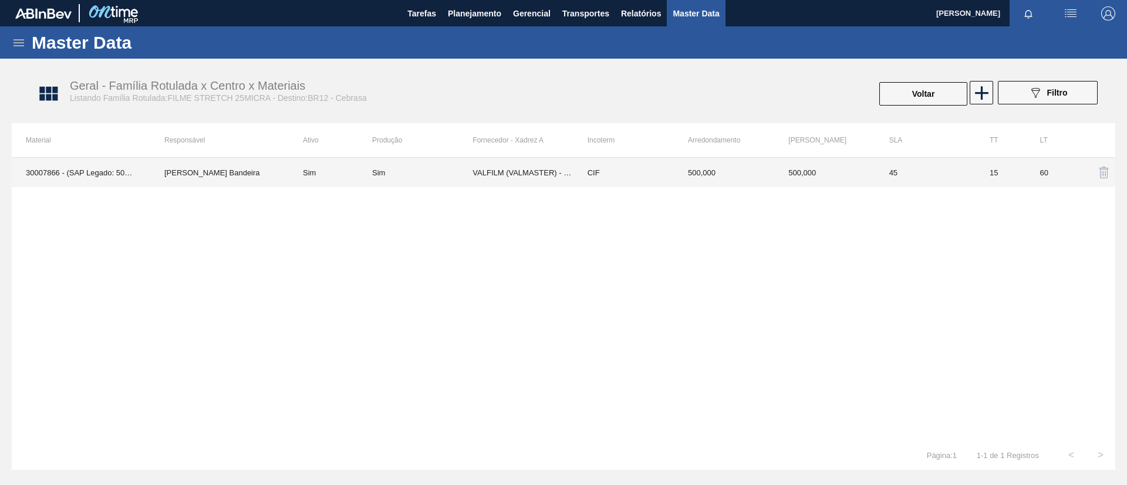
click at [329, 184] on td "Sim" at bounding box center [330, 172] width 83 height 29
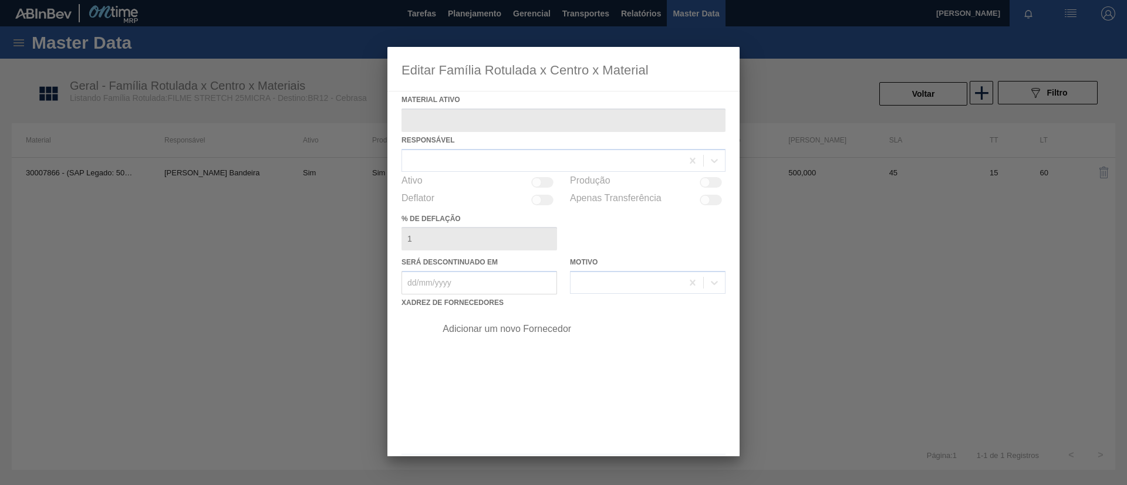
type ativo "30007866 - (SAP Legado: 50438693) - FILME STRETCH 500MM 25 MICRA MANUAL"
checkbox input "true"
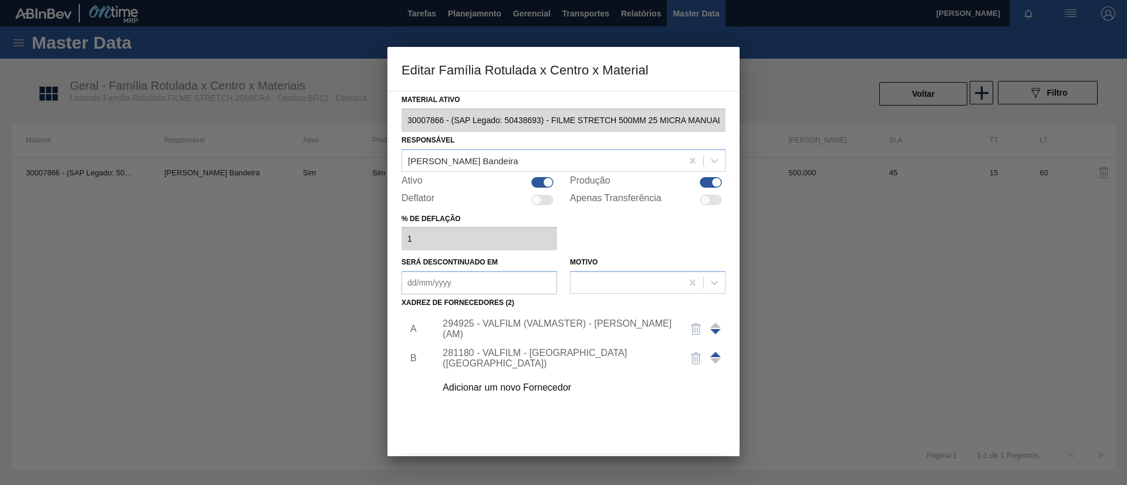
click at [712, 183] on div at bounding box center [717, 182] width 10 height 10
checkbox input "false"
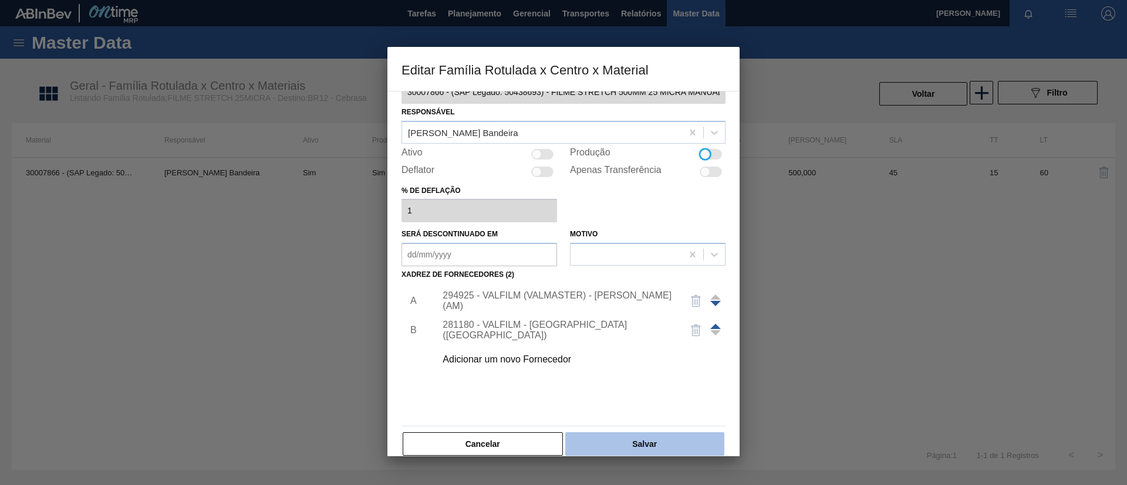
scroll to position [43, 0]
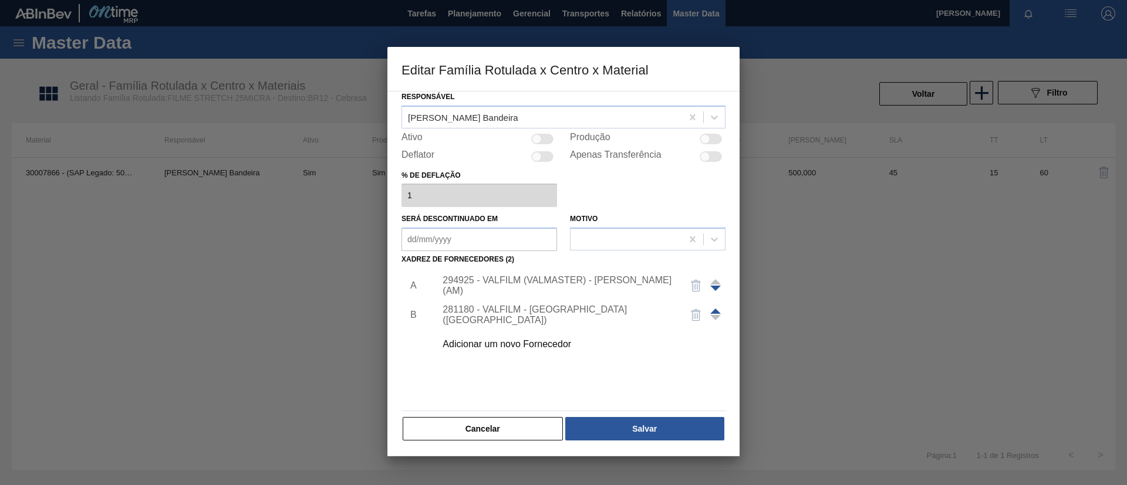
click at [661, 442] on div "Material ativo 30007866 - (SAP Legado: 50438693) - FILME STRETCH 500MM 25 MICRA…" at bounding box center [563, 274] width 352 height 366
click at [646, 424] on button "Salvar" at bounding box center [644, 428] width 159 height 23
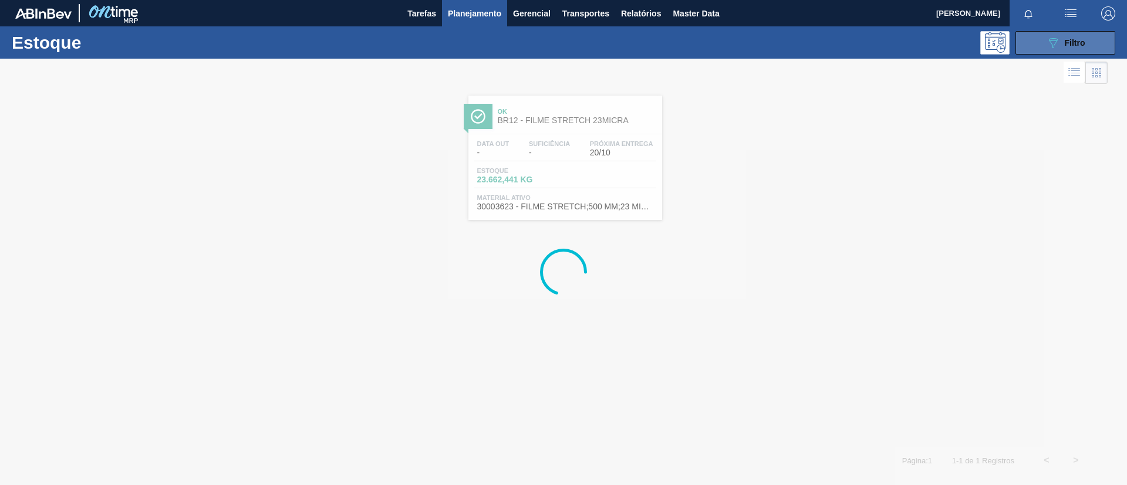
click at [1061, 44] on div "089F7B8B-B2A5-4AFE-B5C0-19BA573D28AC Filtro" at bounding box center [1065, 43] width 39 height 14
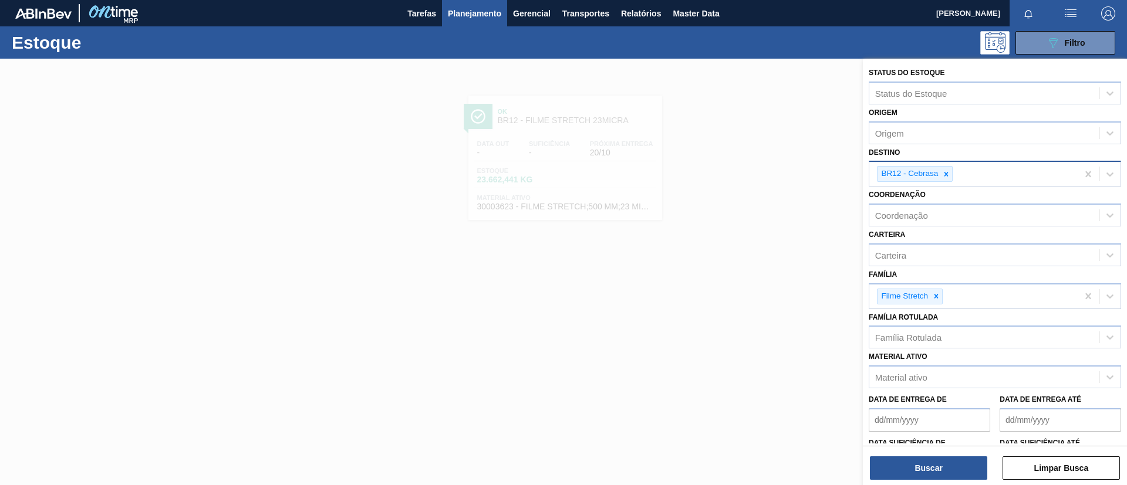
click at [941, 182] on div "BR12 - Cebrasa" at bounding box center [973, 174] width 208 height 24
click at [946, 177] on icon at bounding box center [946, 174] width 8 height 8
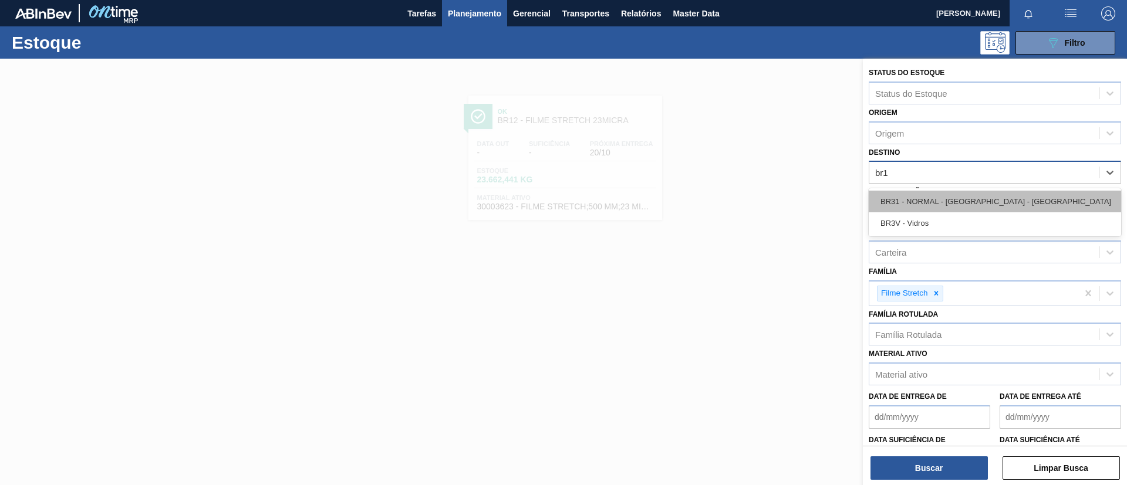
type input "br13"
click at [937, 203] on div "BR13 - Piraí" at bounding box center [995, 202] width 252 height 22
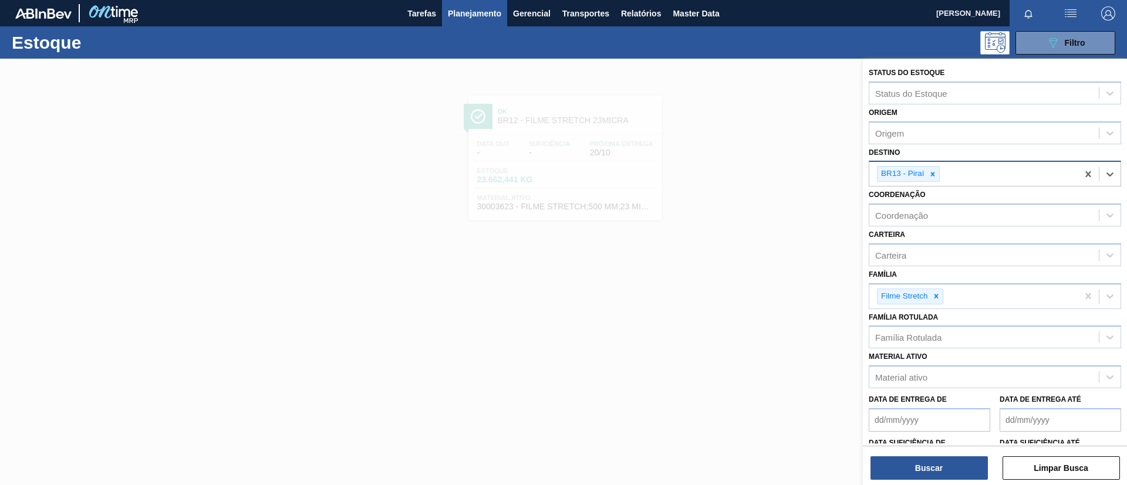
click at [715, 382] on div at bounding box center [563, 301] width 1127 height 485
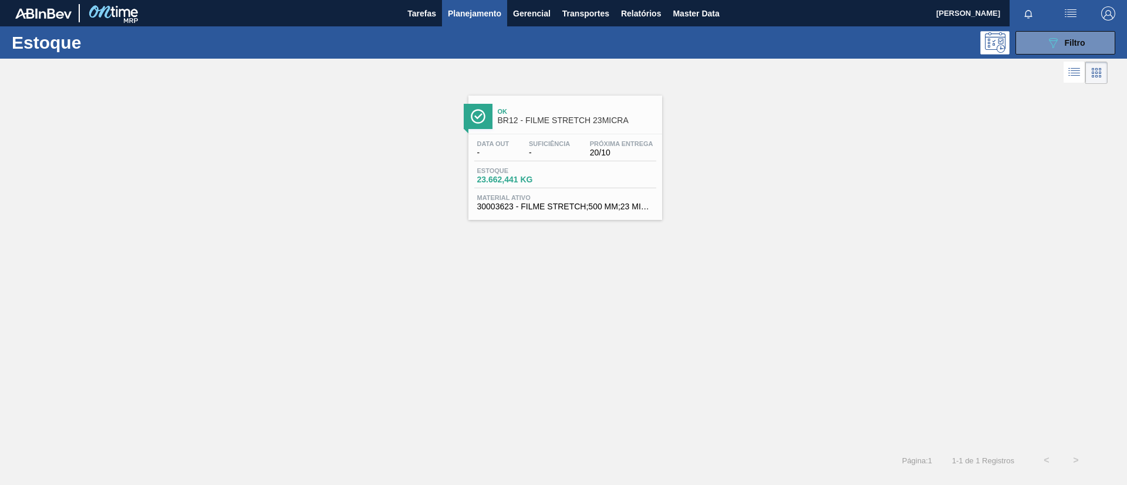
click at [574, 102] on div "Ok BR12 - FILME STRETCH 23MICRA" at bounding box center [565, 115] width 194 height 26
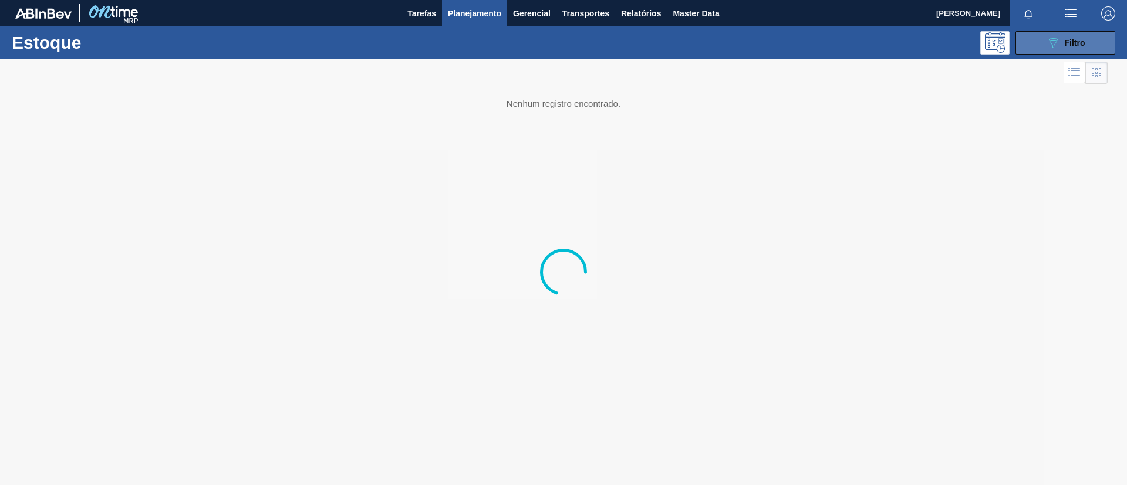
click at [1058, 38] on icon "089F7B8B-B2A5-4AFE-B5C0-19BA573D28AC" at bounding box center [1053, 43] width 14 height 14
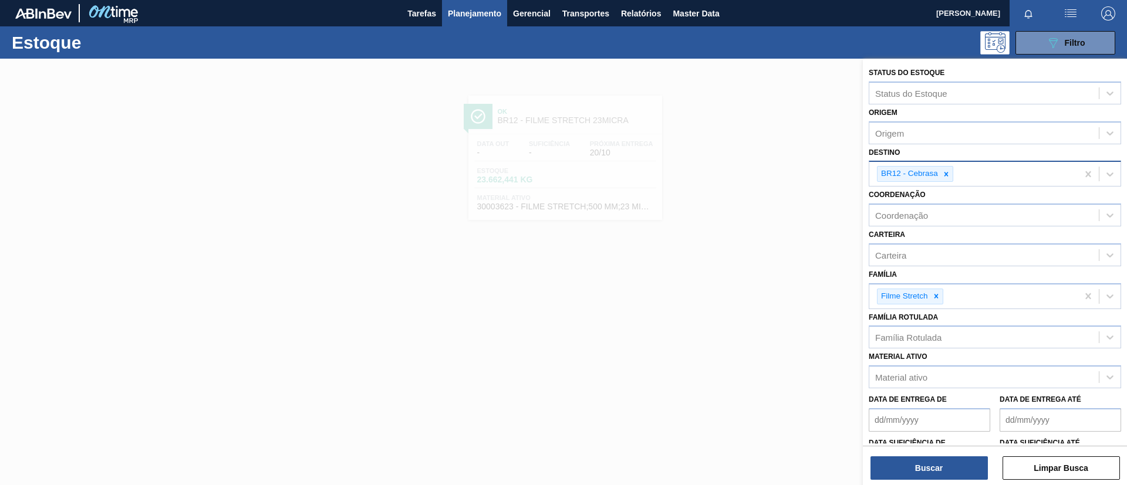
click at [940, 183] on div "BR12 - Cebrasa" at bounding box center [973, 174] width 208 height 24
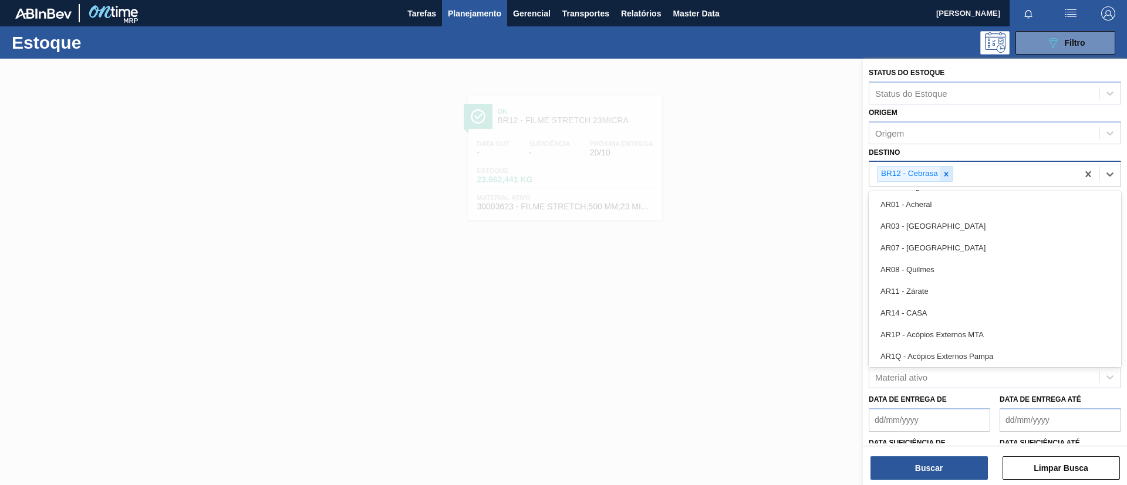
click at [947, 177] on icon at bounding box center [946, 174] width 8 height 8
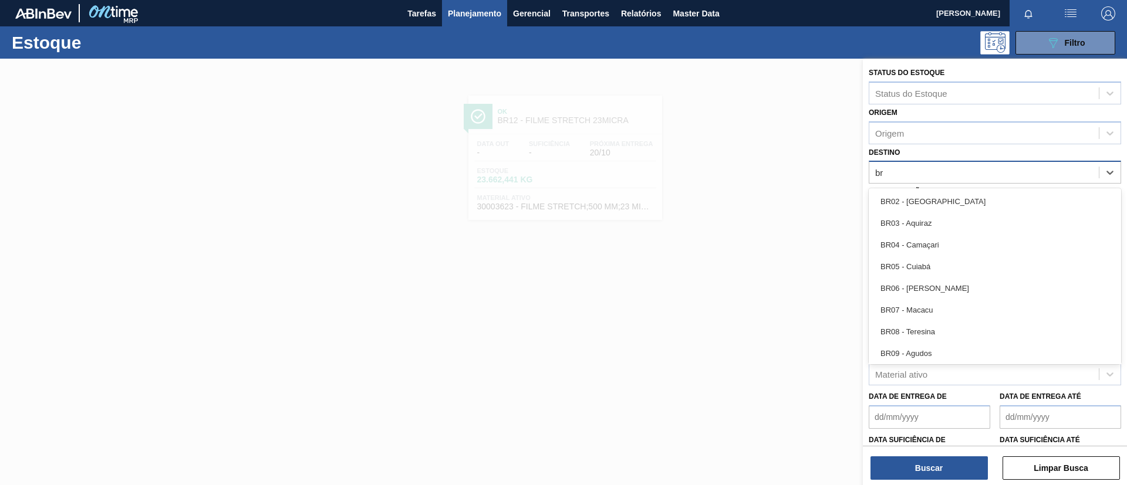
type input "br"
type input "BR15"
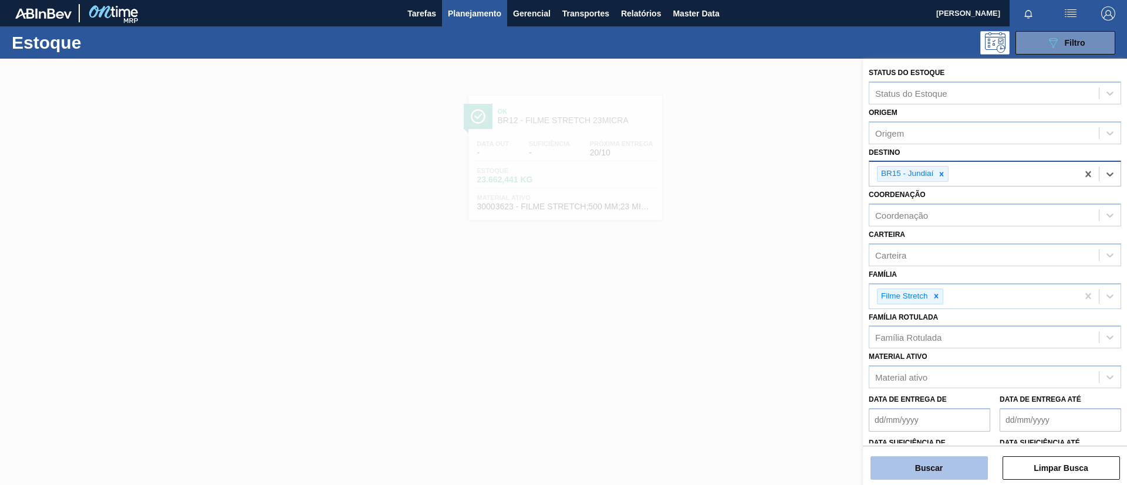
click at [949, 468] on button "Buscar" at bounding box center [928, 468] width 117 height 23
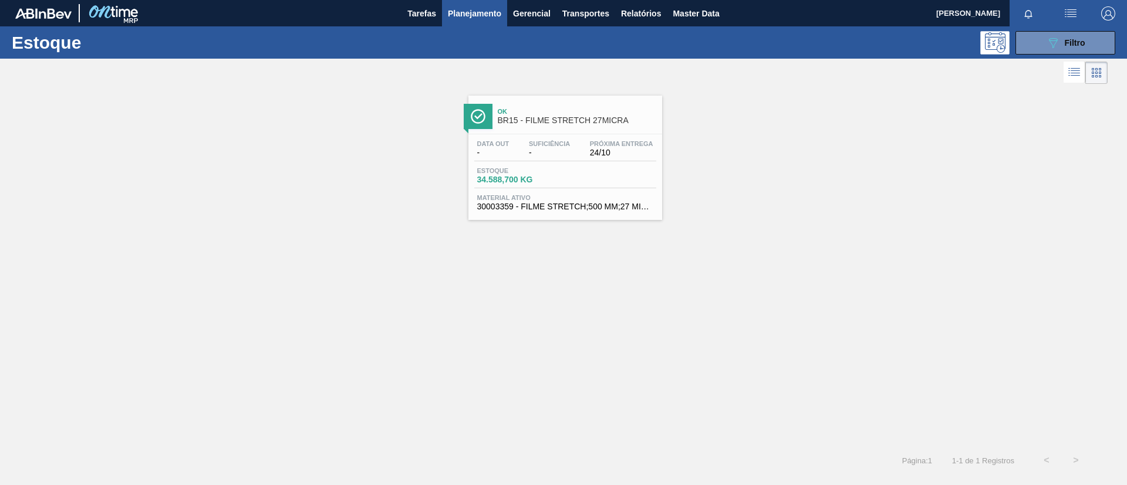
click at [498, 163] on div "Data out - Suficiência - Próxima Entrega 24/10 Estoque 34.588,700 KG Material a…" at bounding box center [565, 174] width 194 height 80
click at [1094, 42] on button "089F7B8B-B2A5-4AFE-B5C0-19BA573D28AC Filtro" at bounding box center [1065, 42] width 100 height 23
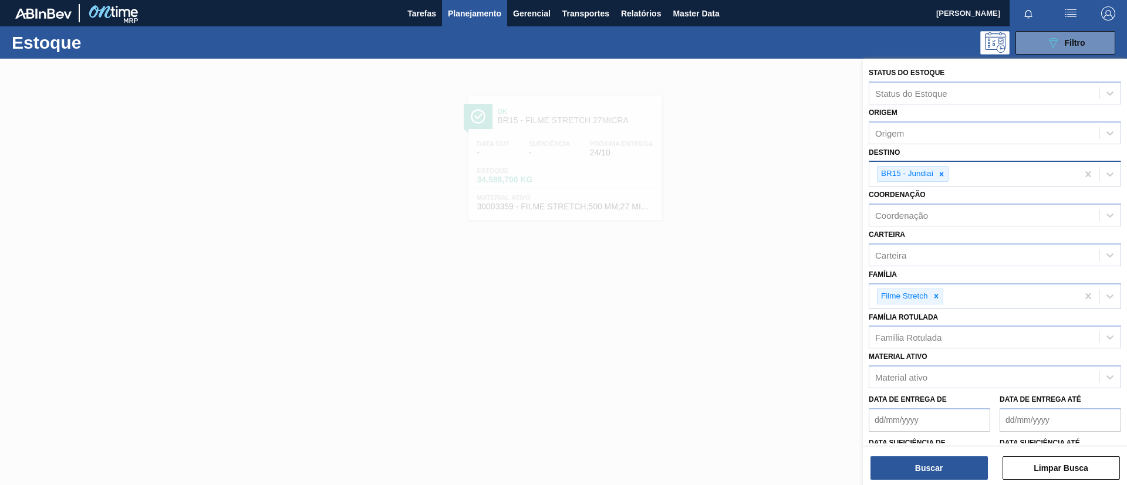
click at [941, 161] on div "BR15 - Jundiaí" at bounding box center [995, 174] width 252 height 26
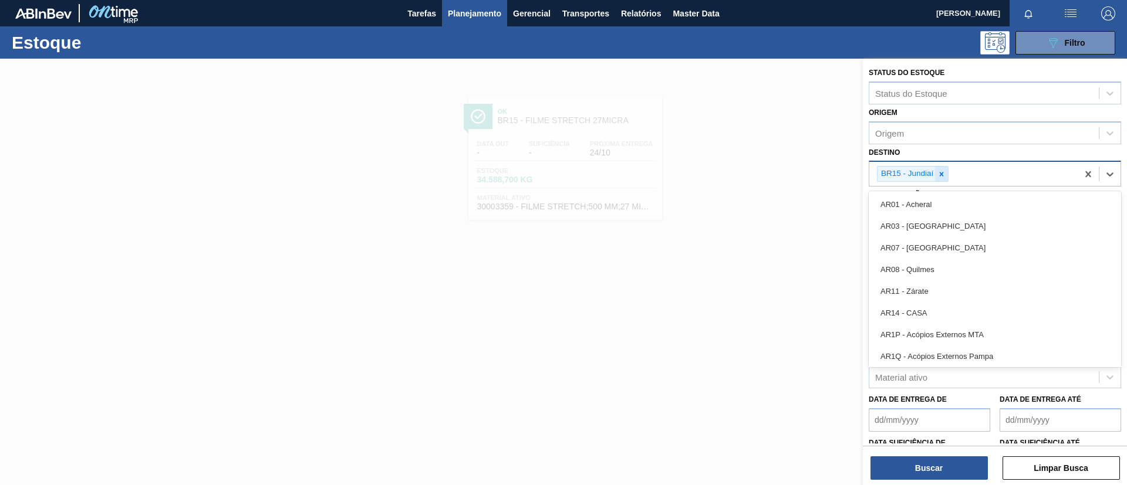
click at [947, 175] on div at bounding box center [941, 174] width 13 height 15
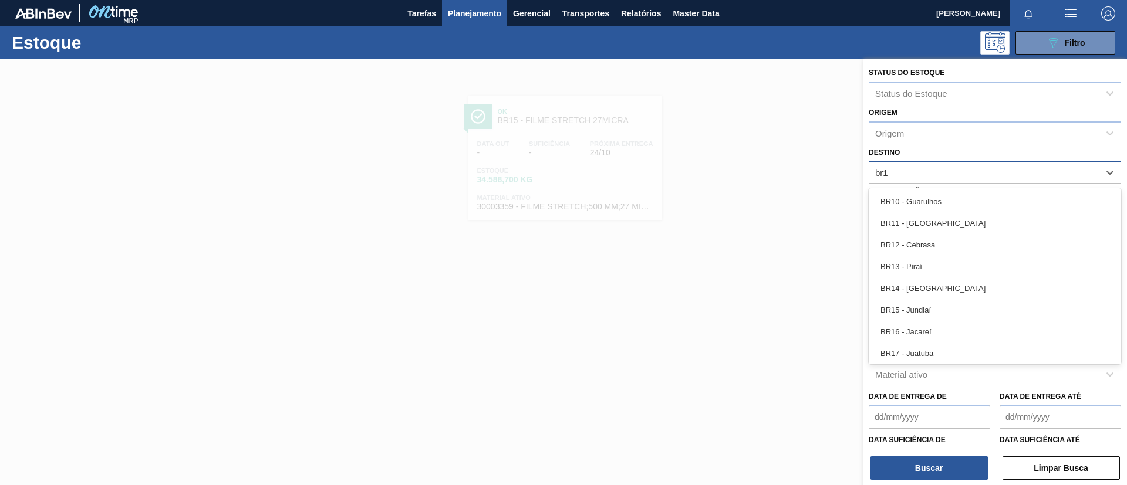
type input "br16"
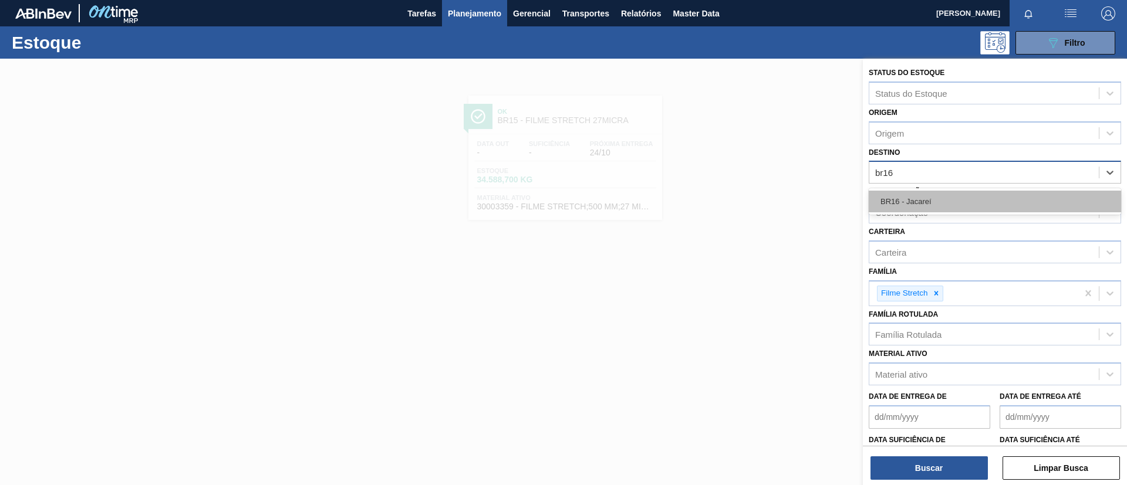
click at [945, 195] on div "BR16 - Jacareí" at bounding box center [995, 202] width 252 height 22
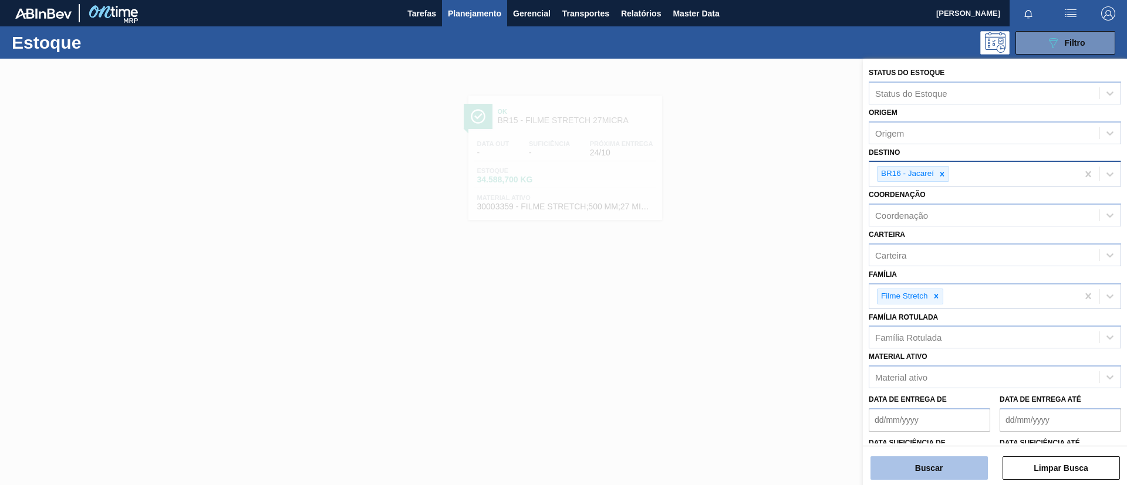
click at [927, 474] on button "Buscar" at bounding box center [928, 468] width 117 height 23
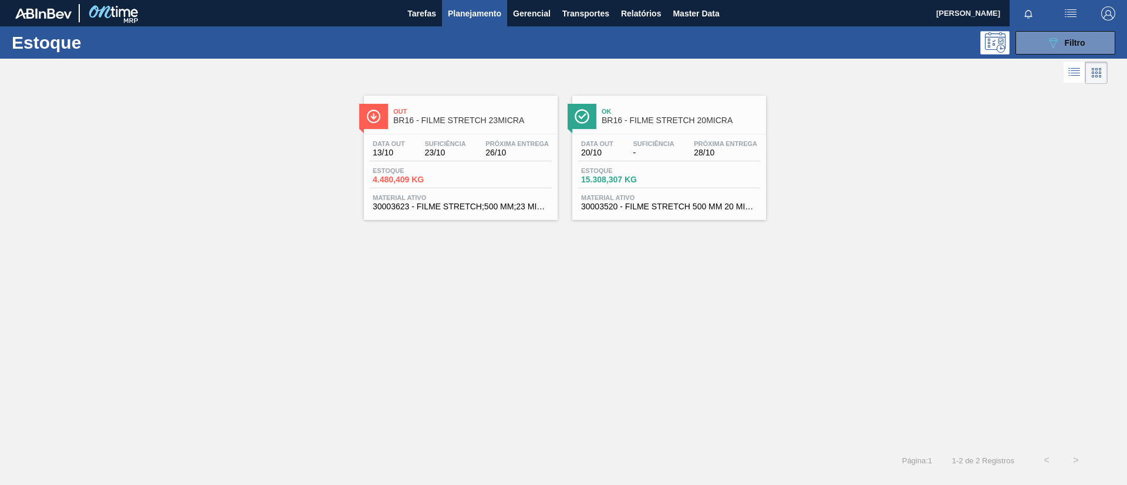
click at [508, 151] on span "26/10" at bounding box center [516, 152] width 63 height 9
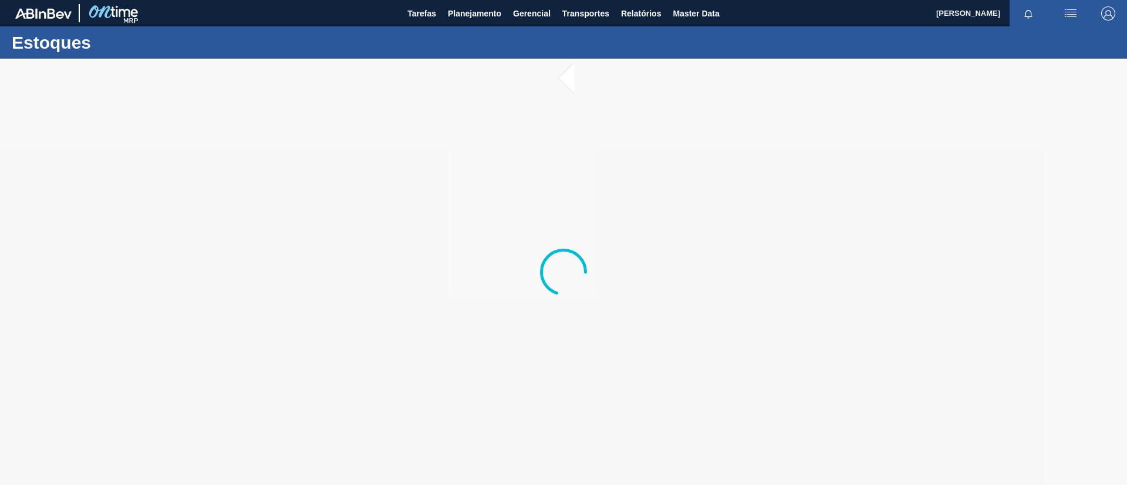
click at [249, 153] on div at bounding box center [563, 272] width 1127 height 427
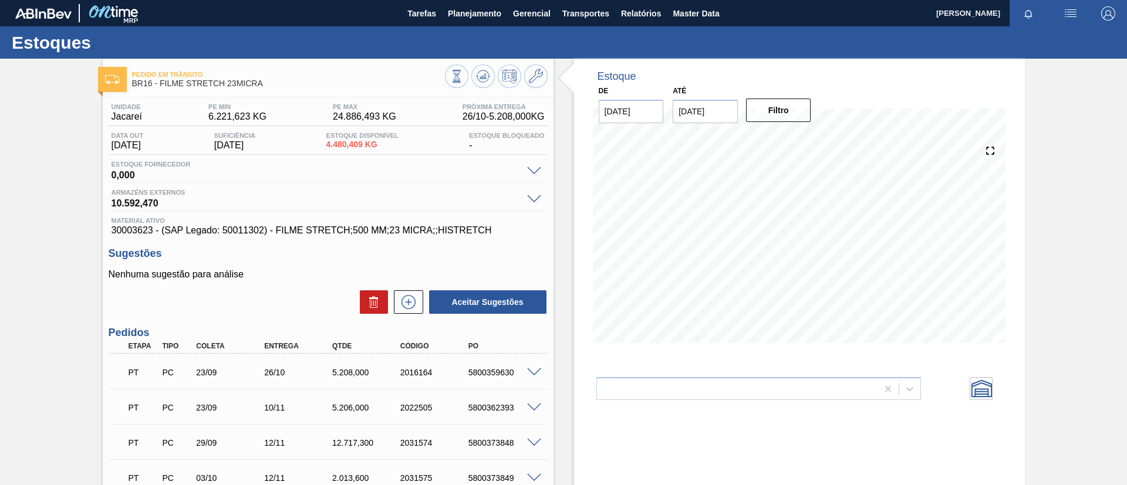
scroll to position [88, 0]
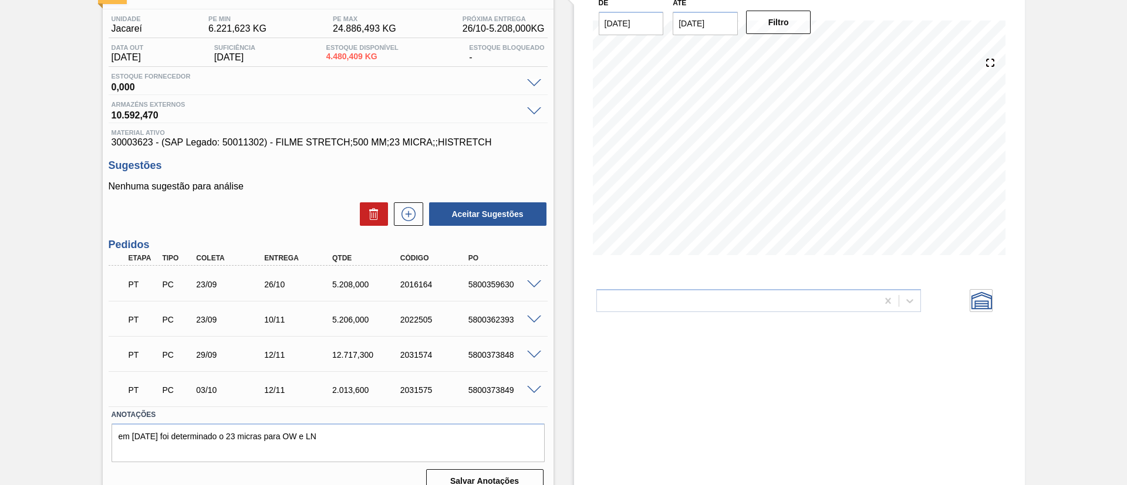
click at [0, 183] on div "Pedido em Trânsito BR16 - FILME STRETCH 23MICRA Unidade Jacareí PE MIN 6.221,62…" at bounding box center [563, 237] width 1127 height 532
click at [29, 164] on div "Pedido em Trânsito BR16 - FILME STRETCH 23MICRA Unidade Jacareí PE MIN 6.221,62…" at bounding box center [563, 237] width 1127 height 532
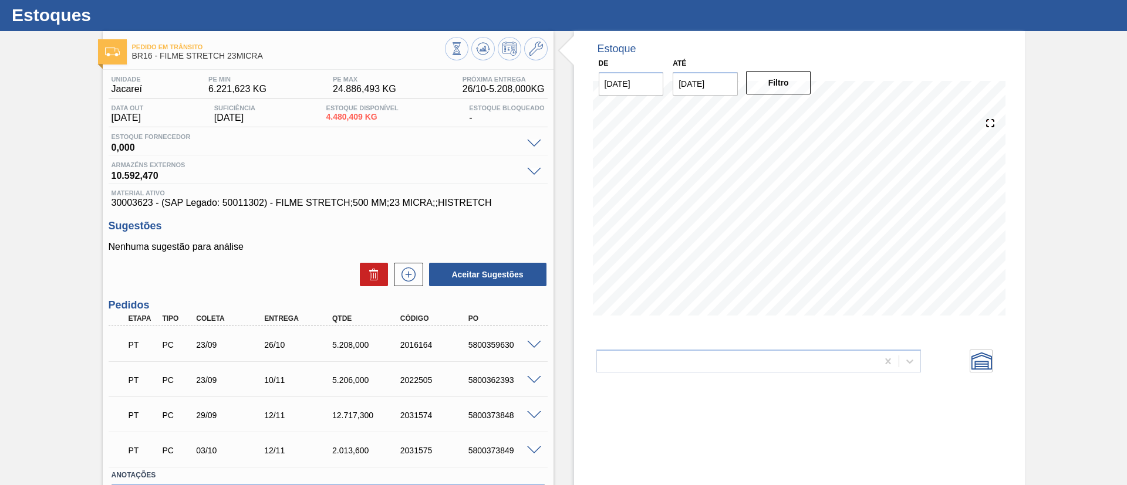
scroll to position [0, 0]
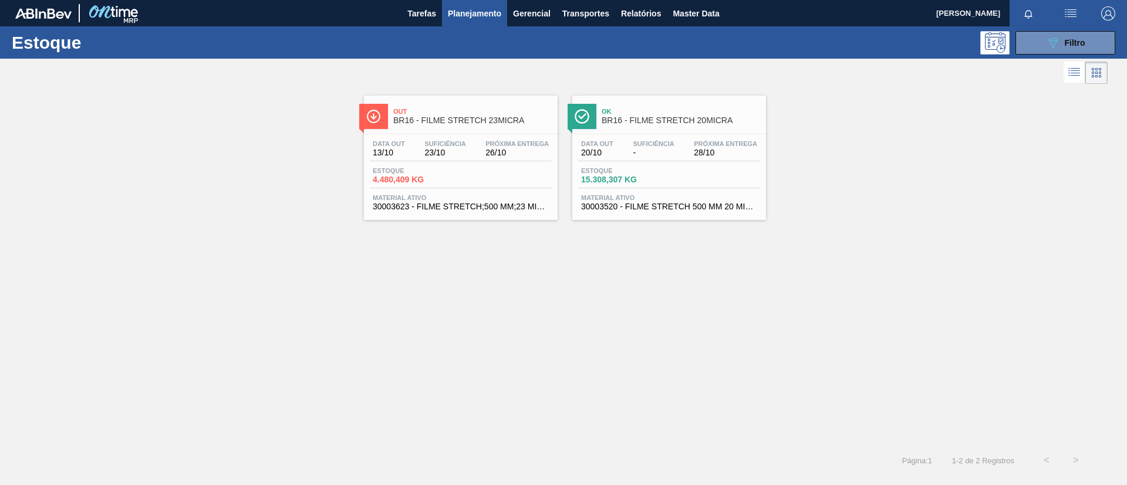
click at [713, 116] on span "BR16 - FILME STRETCH 20MICRA" at bounding box center [681, 120] width 158 height 9
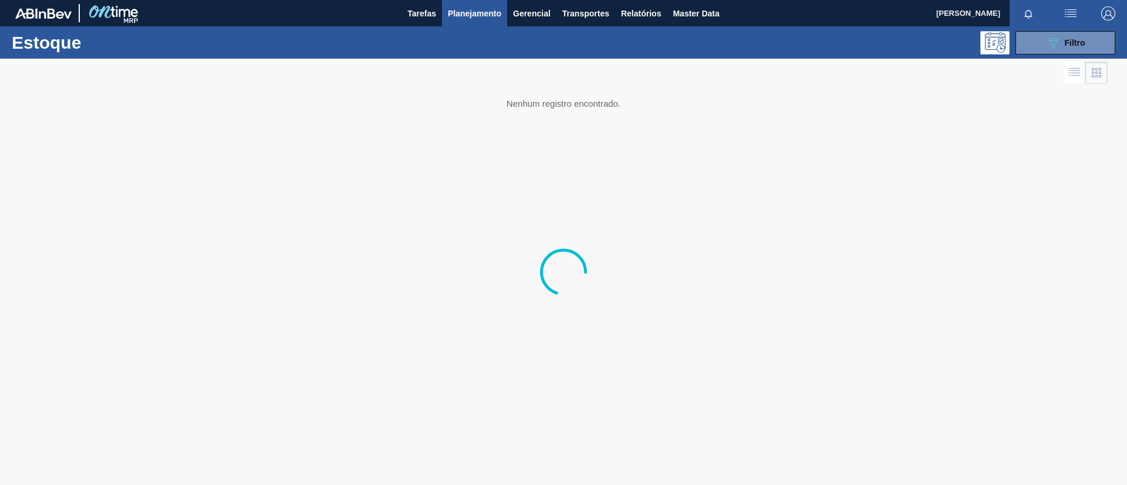
click at [989, 206] on div at bounding box center [563, 272] width 1127 height 427
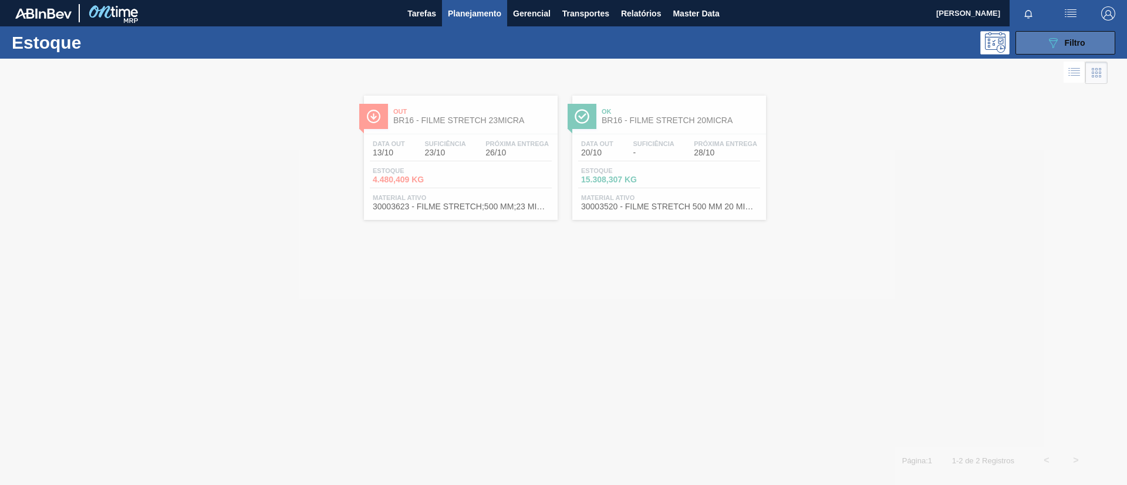
click at [1081, 45] on span "Filtro" at bounding box center [1075, 42] width 21 height 9
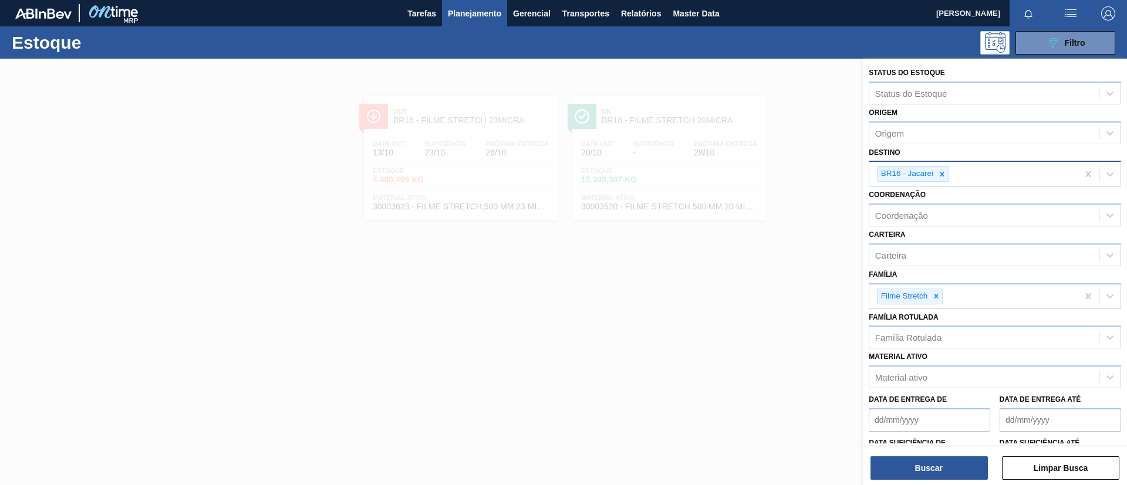
click at [945, 172] on icon at bounding box center [942, 174] width 8 height 8
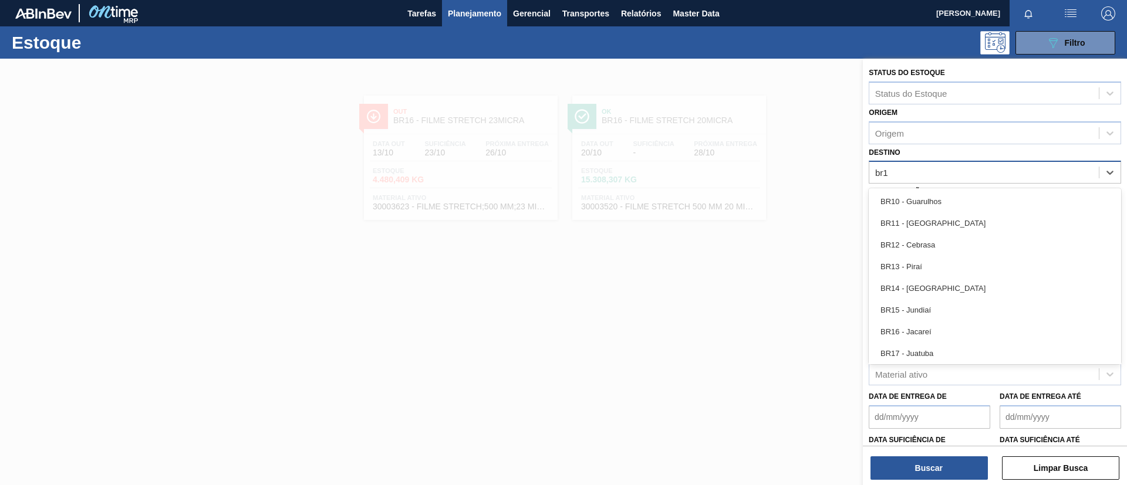
type input "br17"
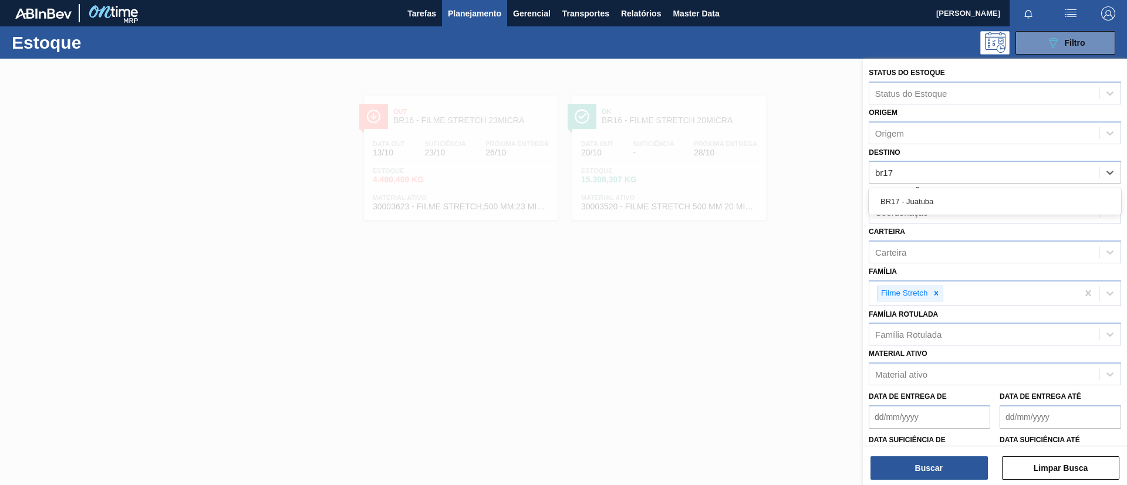
click at [952, 191] on div "BR17 - Juatuba" at bounding box center [995, 202] width 252 height 22
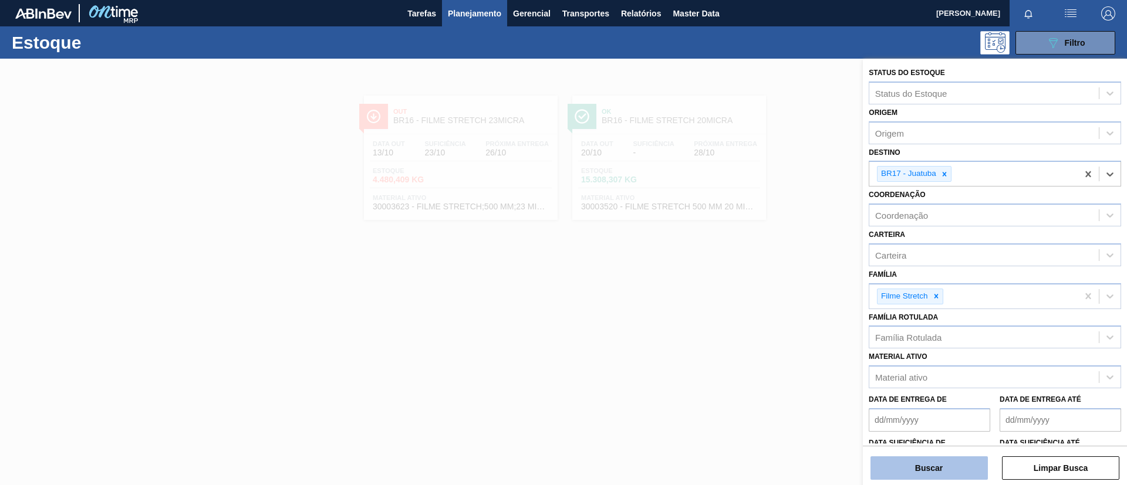
click at [937, 478] on button "Buscar" at bounding box center [928, 468] width 117 height 23
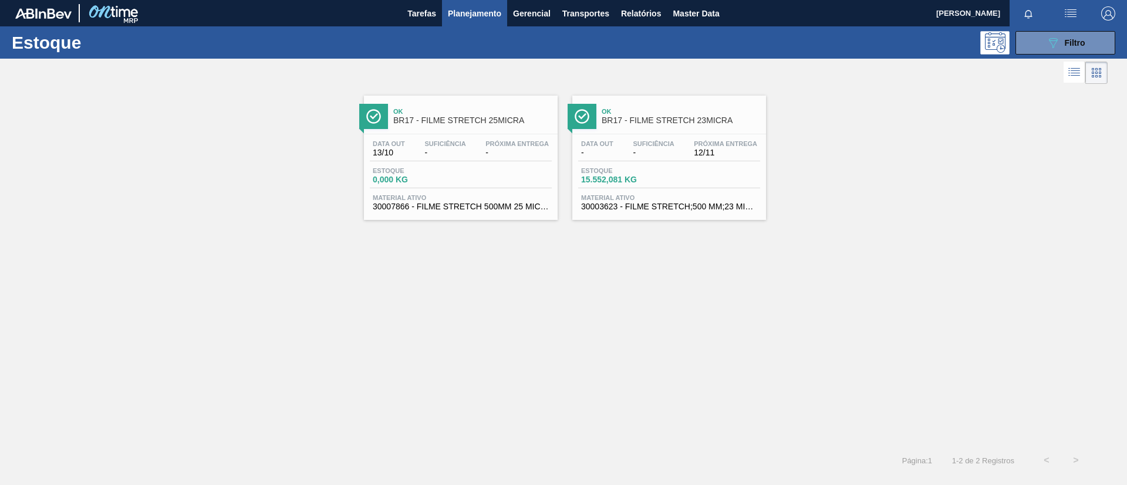
click at [437, 134] on div "Data out 13/10 Suficiência - Próxima Entrega - Estoque 0,000 KG Material ativo …" at bounding box center [461, 174] width 194 height 80
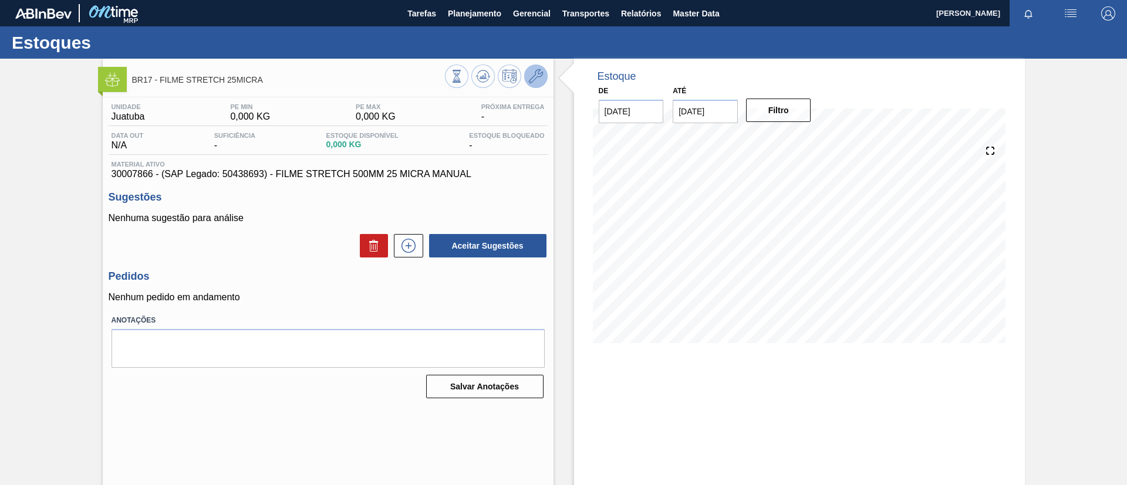
click at [545, 76] on button at bounding box center [535, 76] width 23 height 23
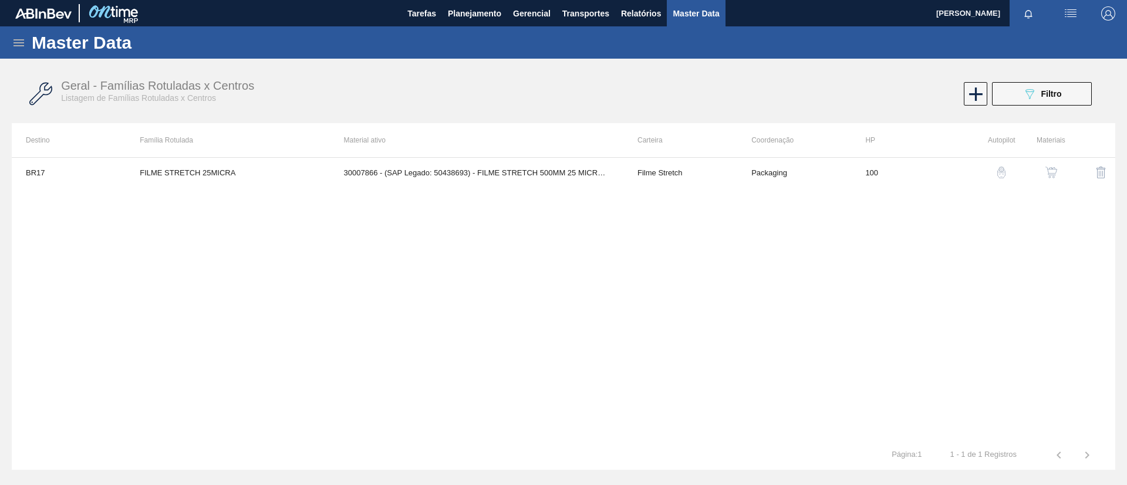
click at [1050, 168] on img "button" at bounding box center [1051, 173] width 12 height 12
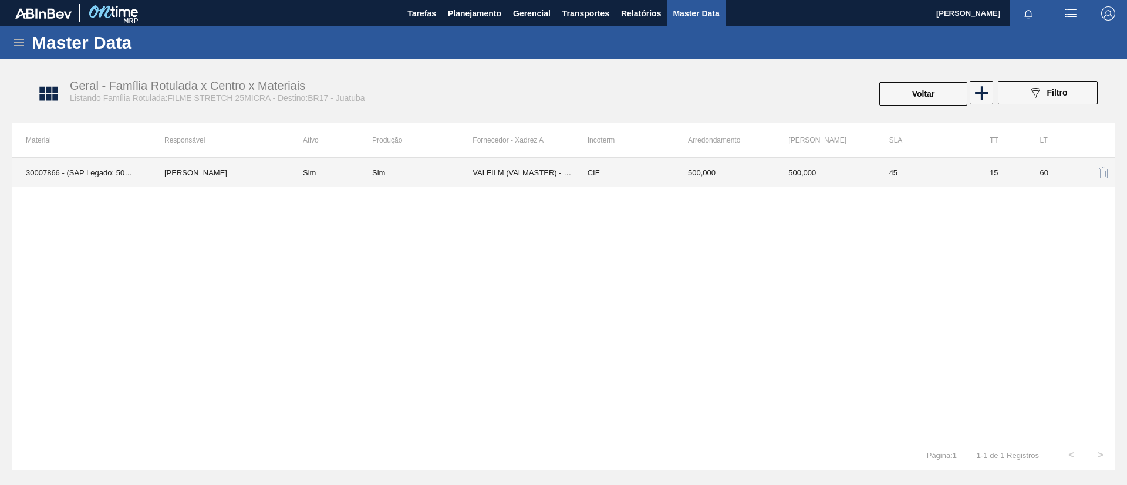
click at [650, 183] on td "CIF" at bounding box center [623, 172] width 100 height 29
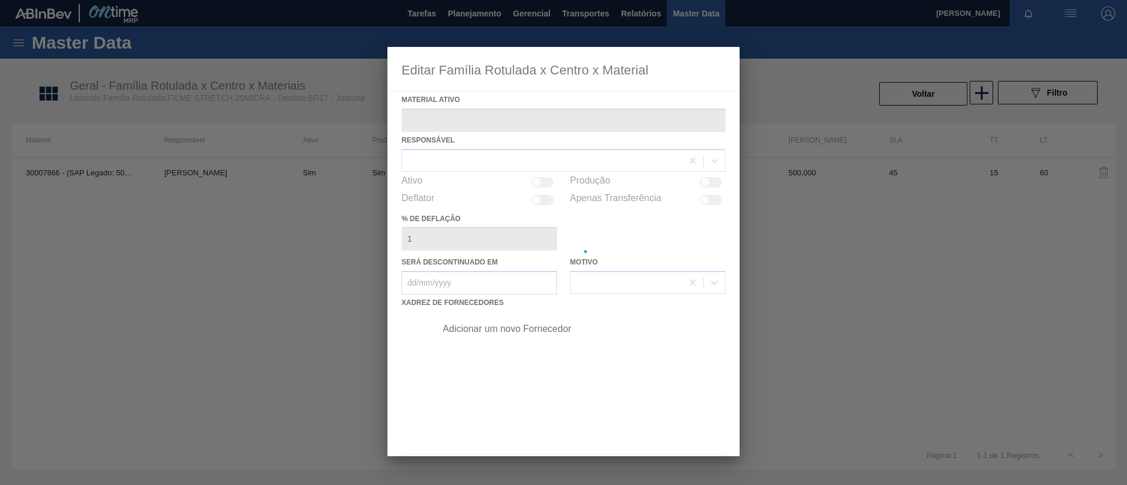
type ativo "30007866 - (SAP Legado: 50438693) - FILME STRETCH 500MM 25 MICRA MANUAL"
checkbox input "true"
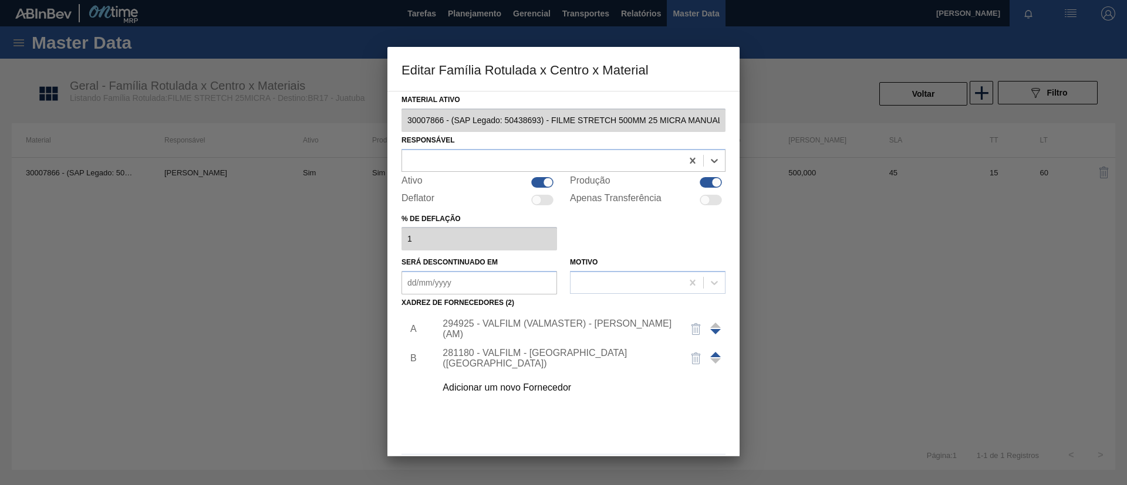
drag, startPoint x: 699, startPoint y: 170, endPoint x: 711, endPoint y: 182, distance: 16.6
click at [701, 173] on div "Material ativo 30007866 - (SAP Legado: 50438693) - FILME STRETCH 500MM 25 MICRA…" at bounding box center [563, 289] width 324 height 394
click at [712, 182] on div at bounding box center [717, 182] width 10 height 10
checkbox input "false"
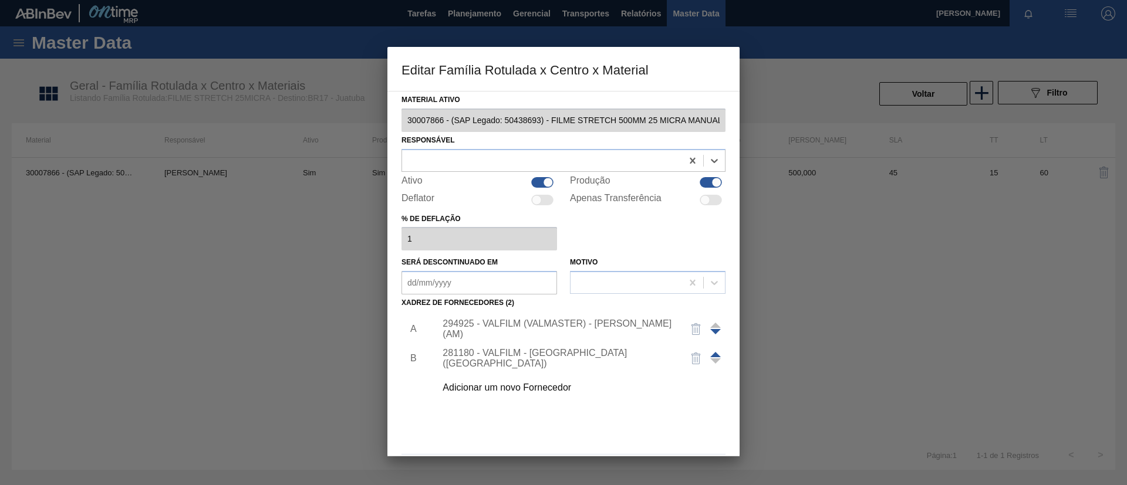
checkbox input "false"
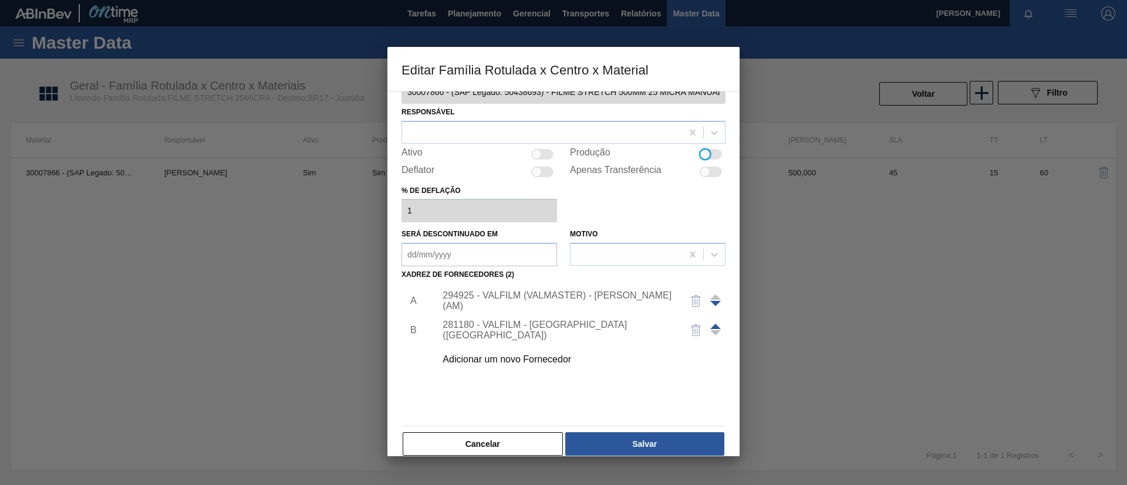
scroll to position [43, 0]
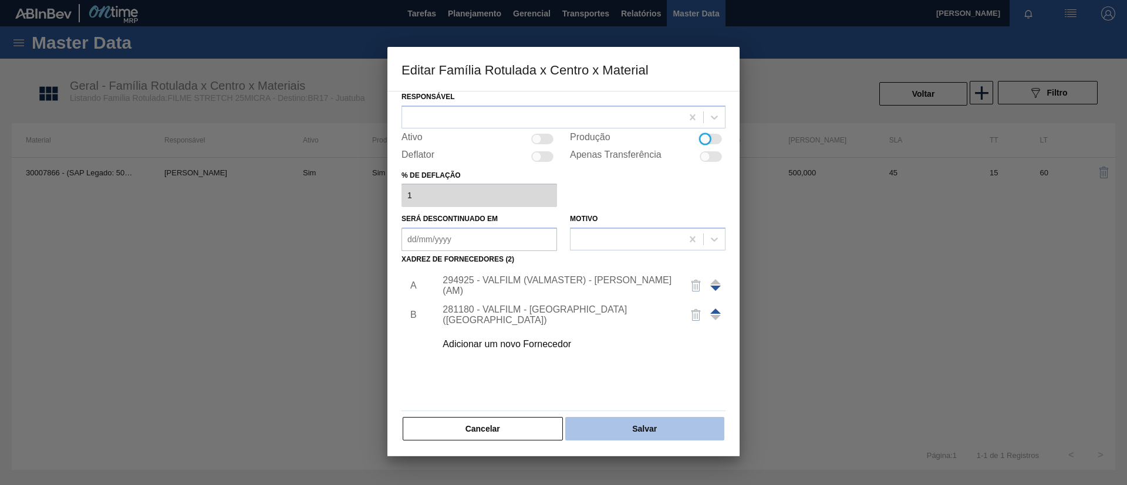
click at [700, 435] on button "Salvar" at bounding box center [644, 428] width 159 height 23
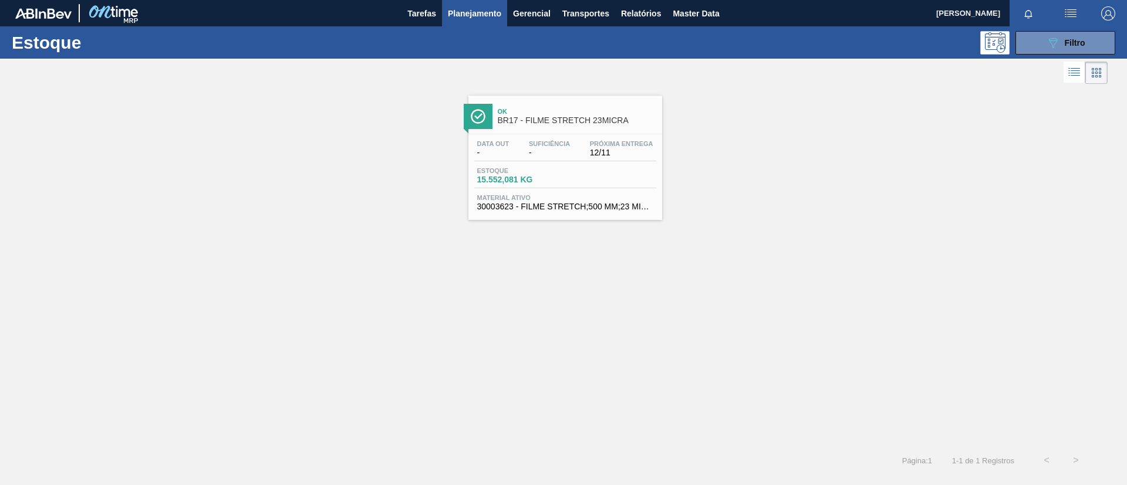
click at [544, 136] on div "Data out - Suficiência - Próxima Entrega 12/11 Estoque 15.552,081 KG Material a…" at bounding box center [565, 174] width 194 height 80
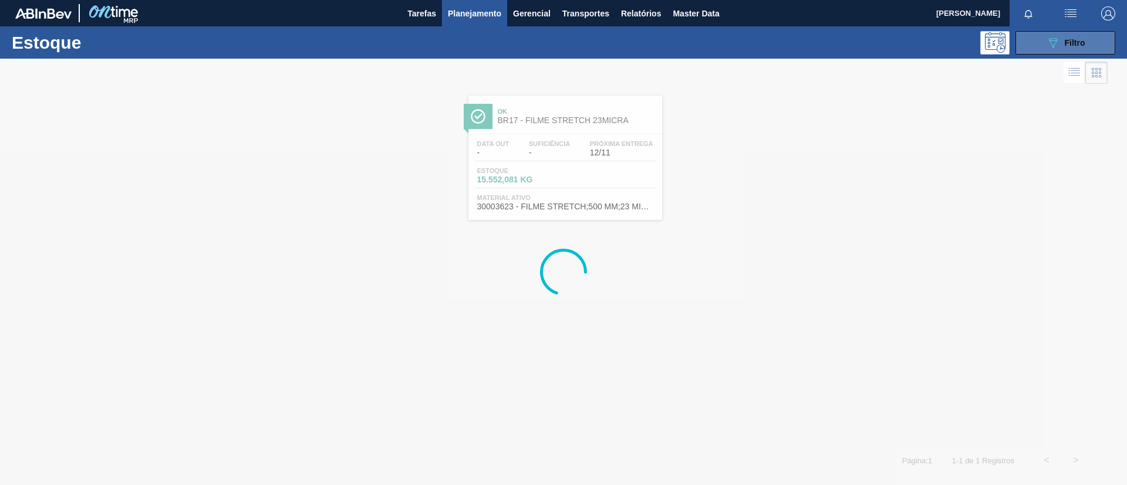
click at [1078, 46] on span "Filtro" at bounding box center [1075, 42] width 21 height 9
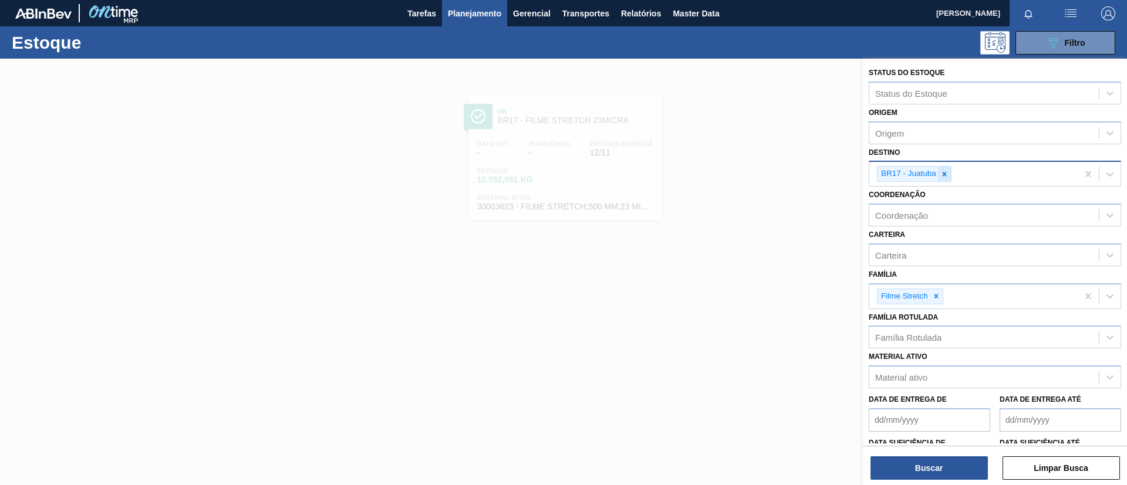
click at [949, 173] on div at bounding box center [944, 174] width 13 height 15
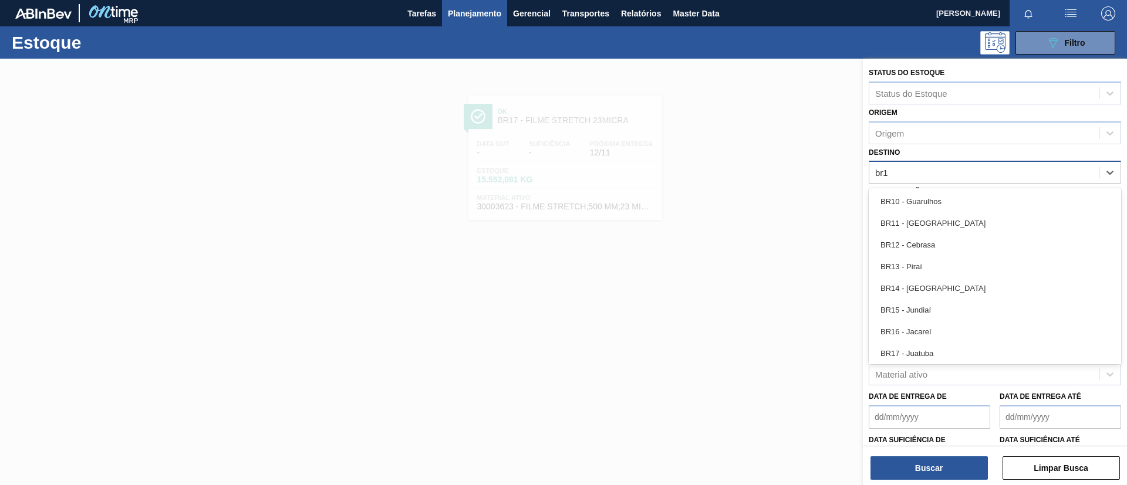
type input "br18"
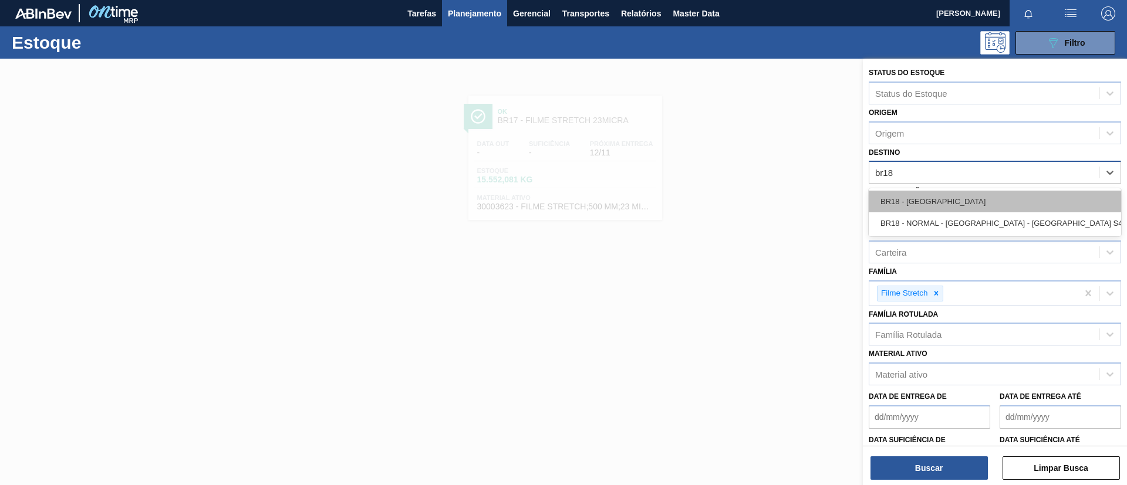
click at [944, 193] on div "BR18 - Pernambuco" at bounding box center [995, 202] width 252 height 22
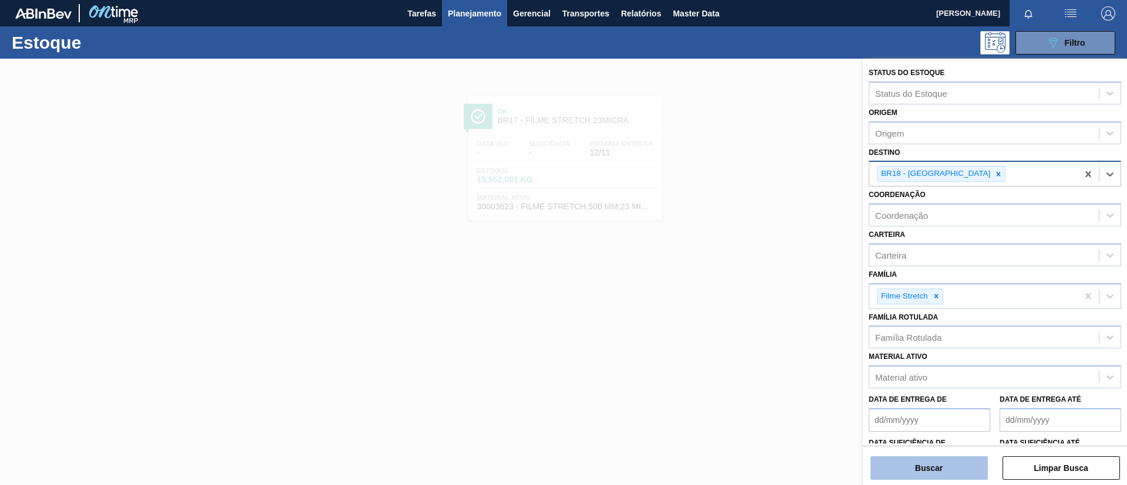
click at [906, 472] on button "Buscar" at bounding box center [928, 468] width 117 height 23
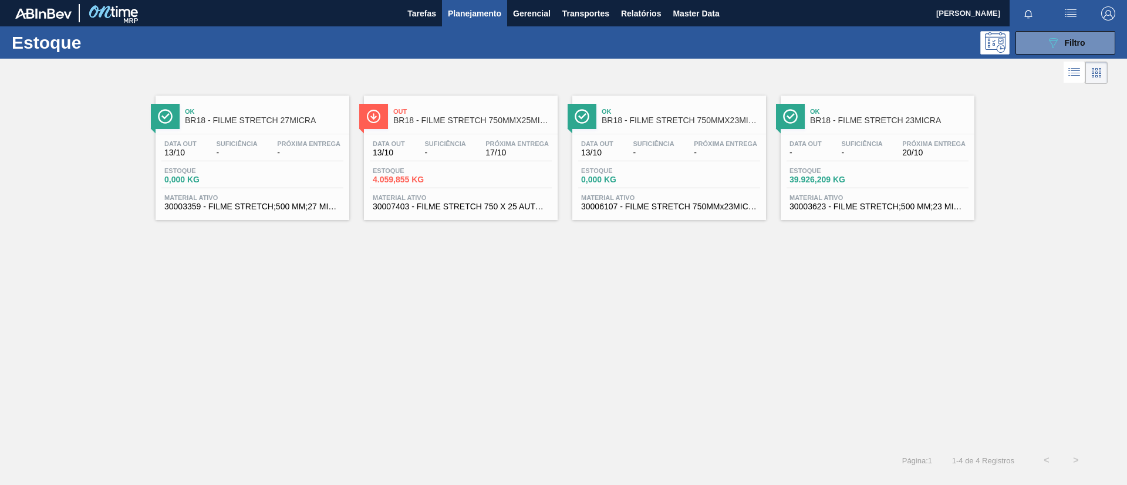
click at [264, 122] on span "BR18 - FILME STRETCH 27MICRA" at bounding box center [264, 120] width 158 height 9
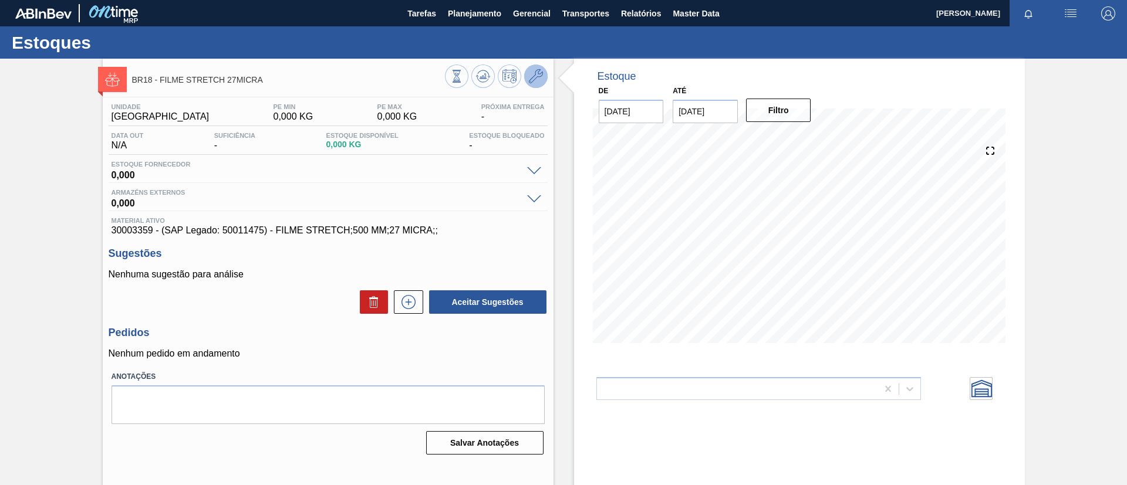
click at [540, 70] on button at bounding box center [535, 76] width 23 height 23
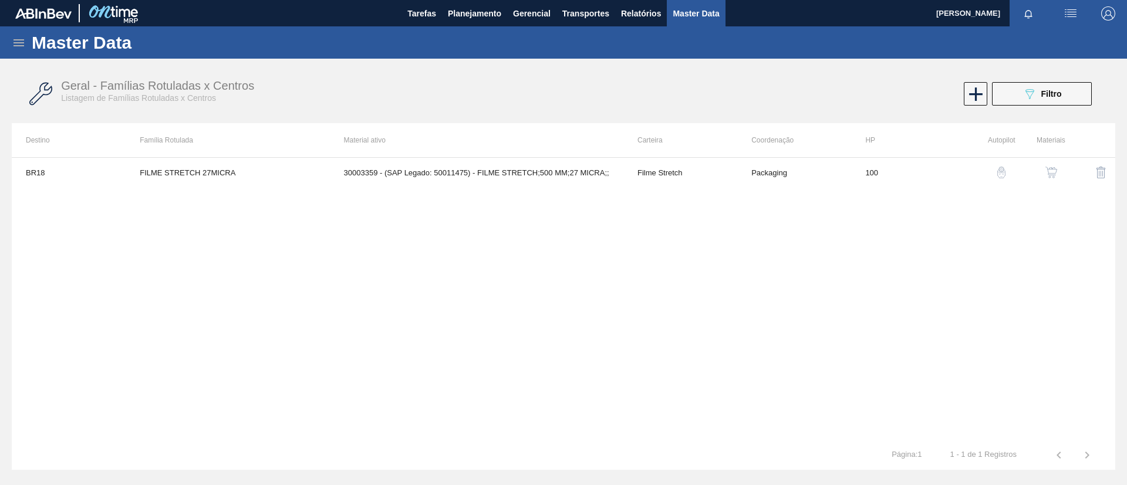
click at [1049, 171] on img "button" at bounding box center [1051, 173] width 12 height 12
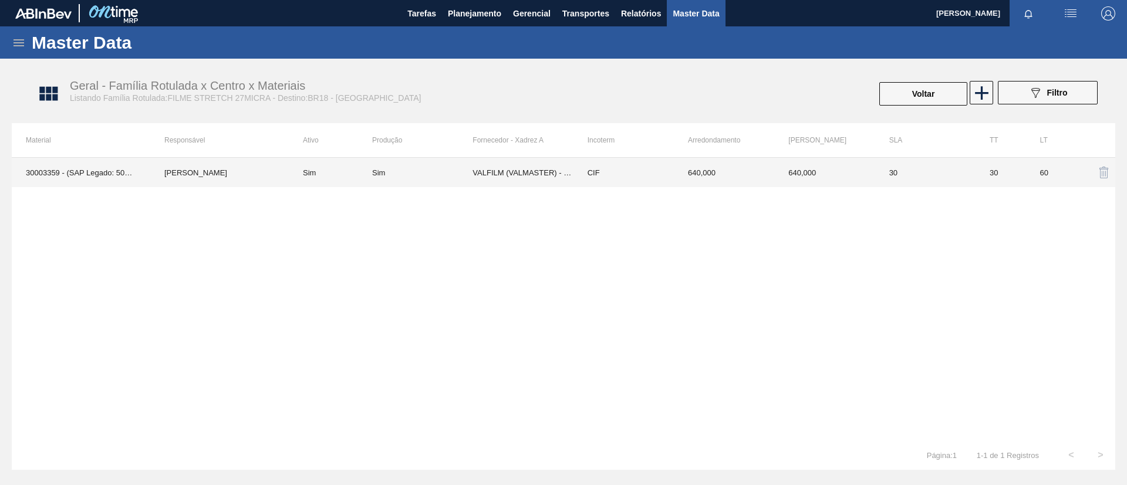
click at [842, 163] on td "640,000" at bounding box center [824, 172] width 100 height 29
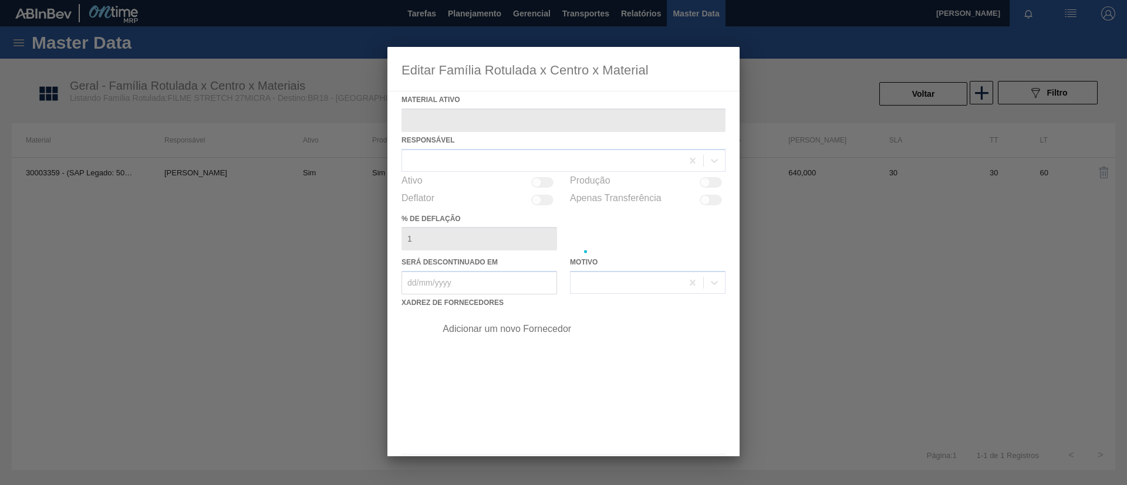
type ativo "30003359 - (SAP Legado: 50011475) - FILME STRETCH;500 MM;27 MICRA;;"
checkbox input "true"
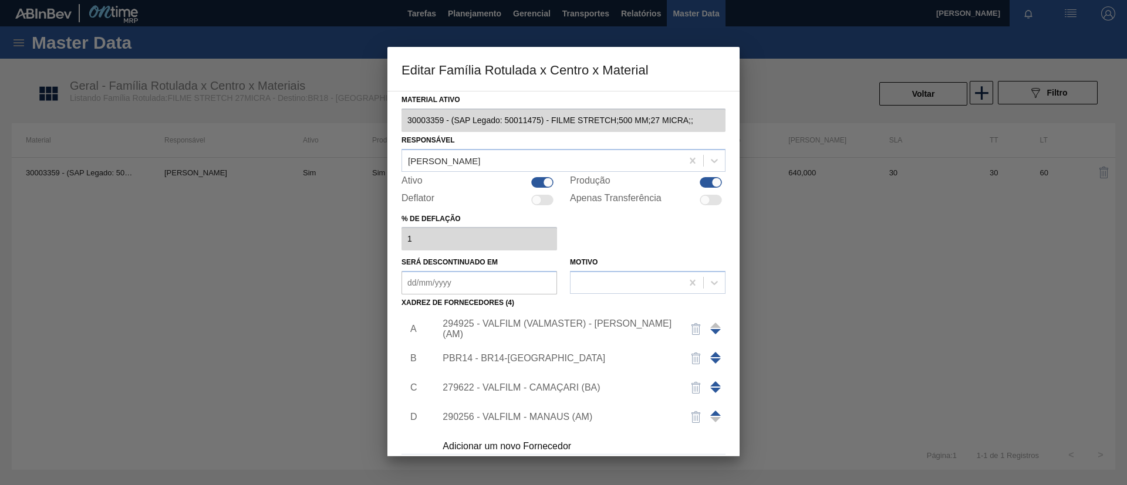
click at [713, 183] on div at bounding box center [717, 182] width 10 height 10
checkbox input "false"
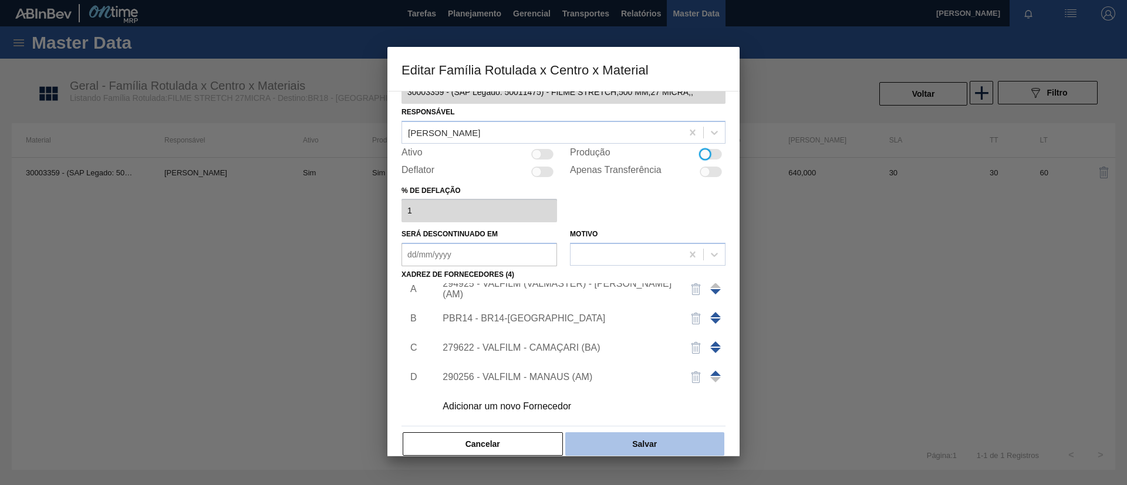
scroll to position [43, 0]
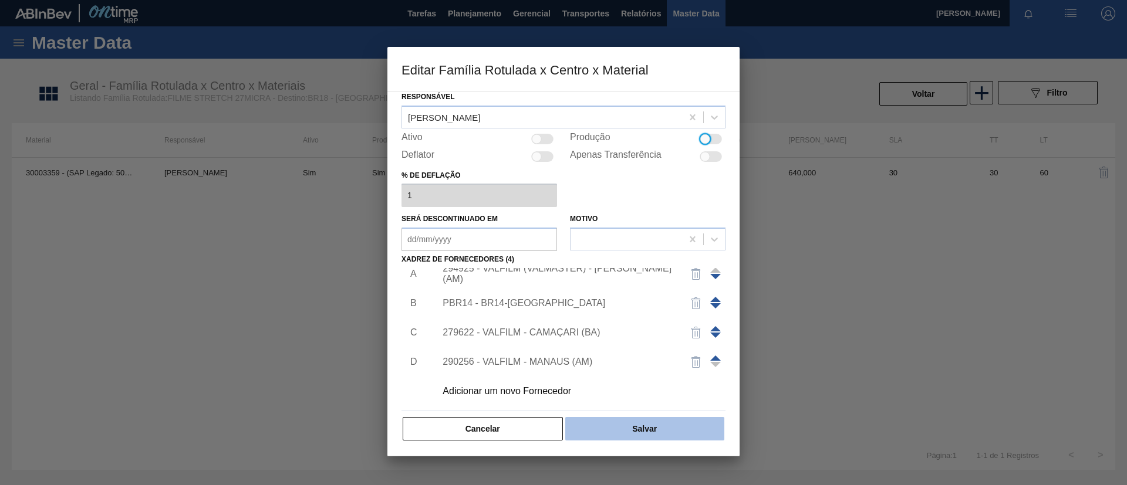
click at [673, 424] on button "Salvar" at bounding box center [644, 428] width 159 height 23
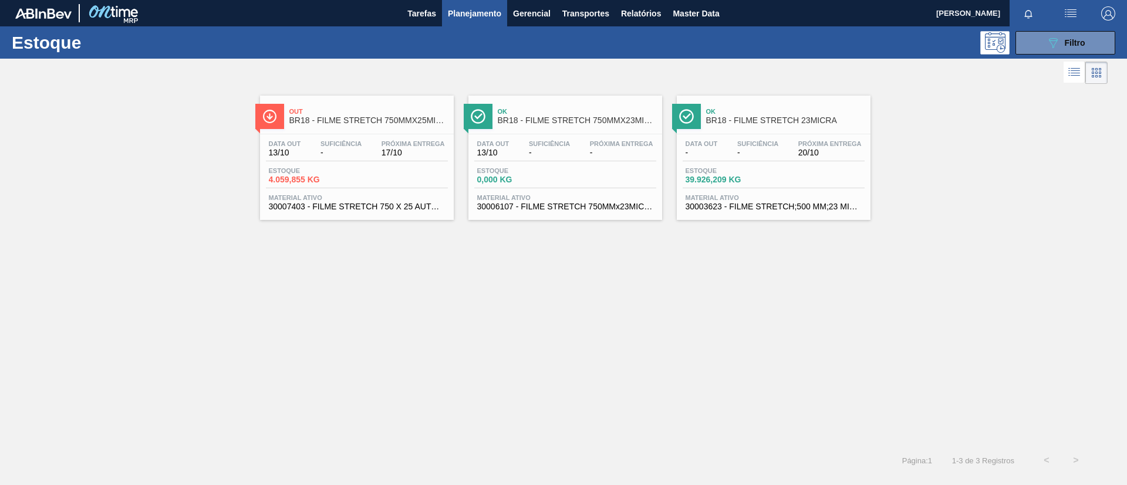
click at [384, 136] on div "Data out 13/10 Suficiência - Próxima Entrega 17/10 Estoque 4.059,855 KG Materia…" at bounding box center [357, 174] width 194 height 80
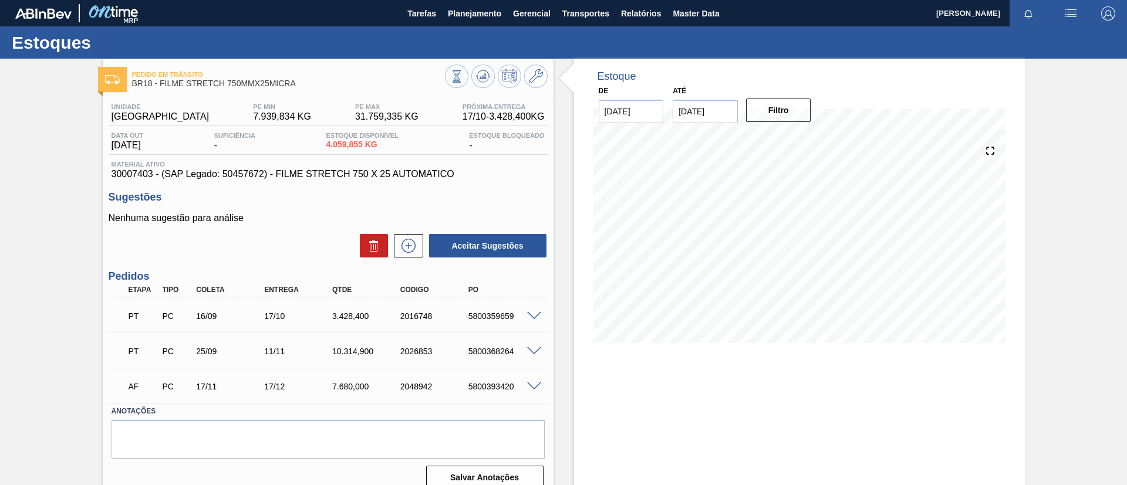
click at [528, 311] on div at bounding box center [535, 315] width 23 height 9
click at [531, 313] on span at bounding box center [534, 316] width 14 height 9
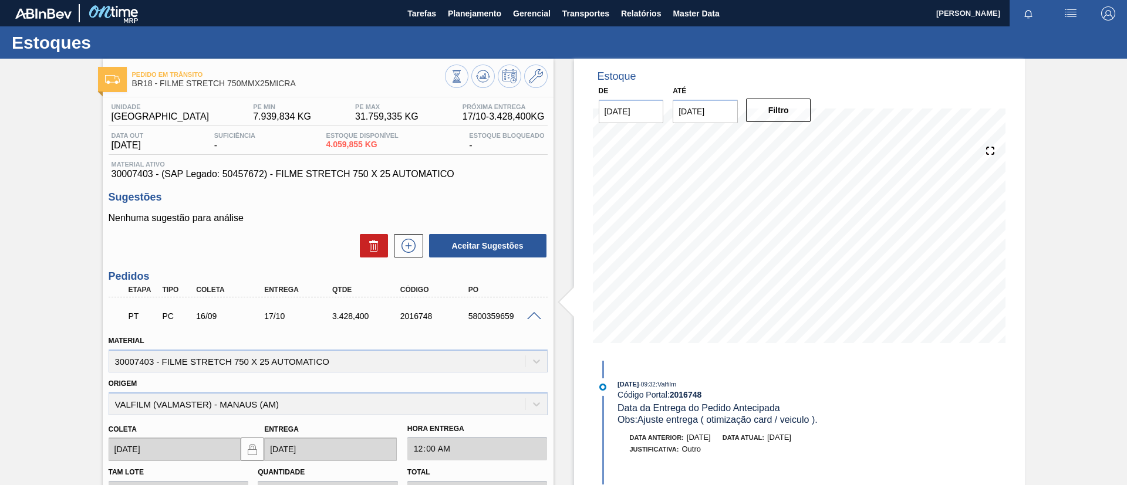
click at [537, 317] on span at bounding box center [534, 316] width 14 height 9
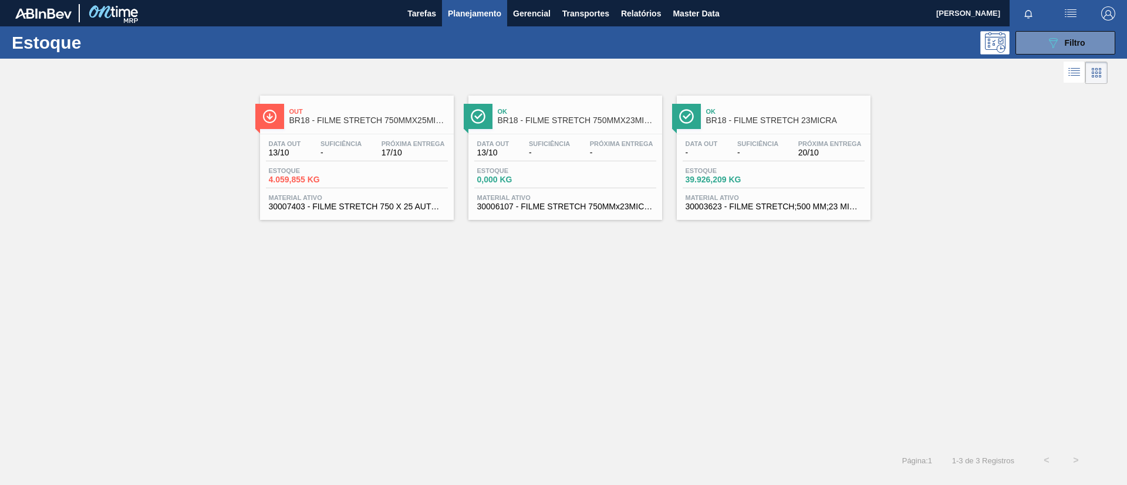
click at [572, 143] on div "Suficiência -" at bounding box center [549, 148] width 47 height 17
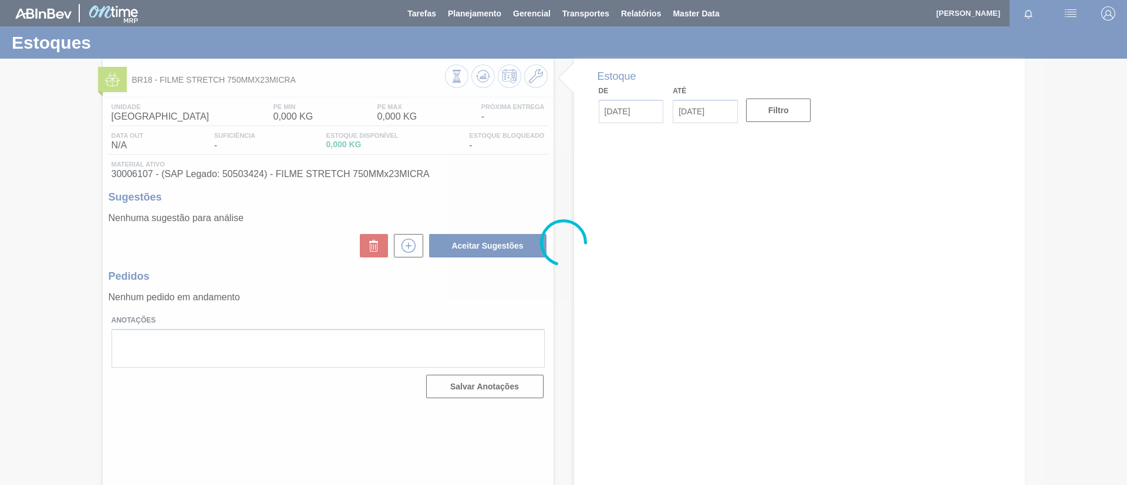
click at [538, 76] on div at bounding box center [563, 242] width 1127 height 485
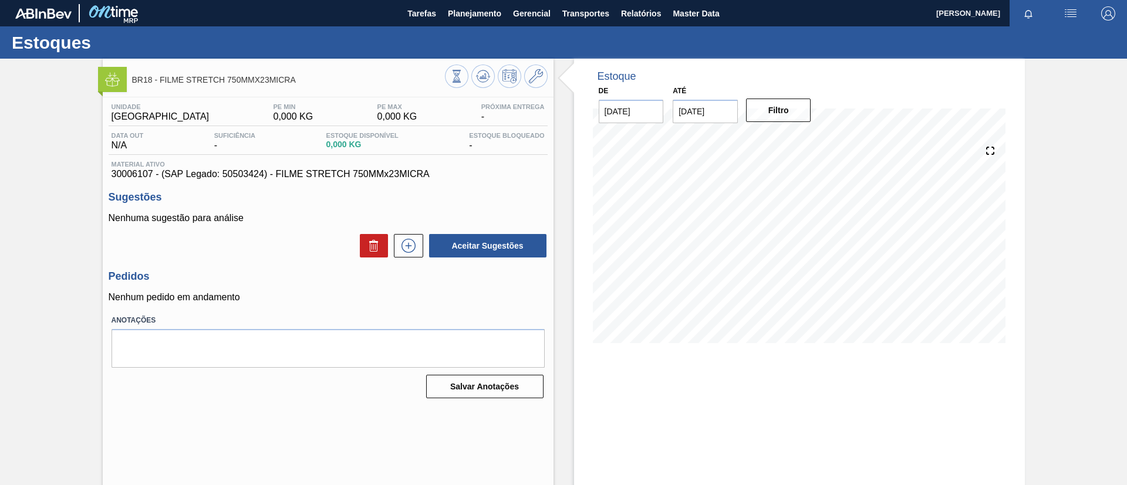
click at [538, 76] on icon at bounding box center [536, 76] width 14 height 14
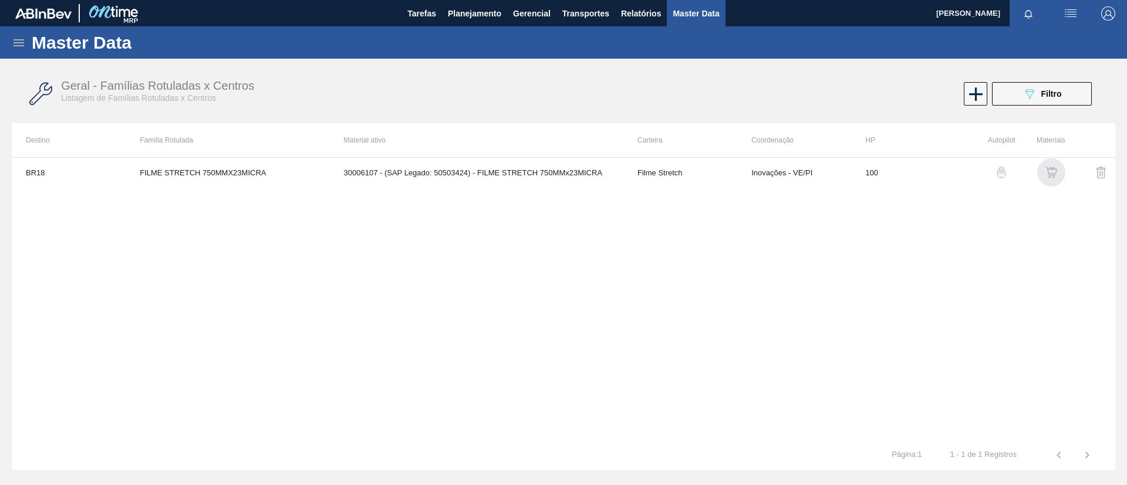
click at [1049, 176] on img "button" at bounding box center [1051, 173] width 12 height 12
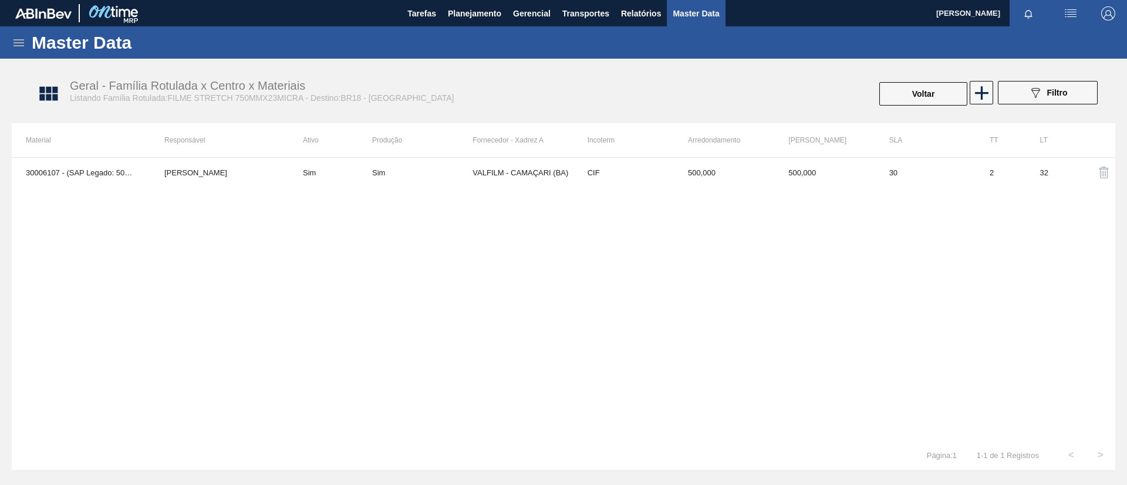
click at [457, 187] on div "30006107 - (SAP Legado: 50503424) - FILME STRETCH 750MMx23MICRA Leandro de Paul…" at bounding box center [563, 298] width 1103 height 283
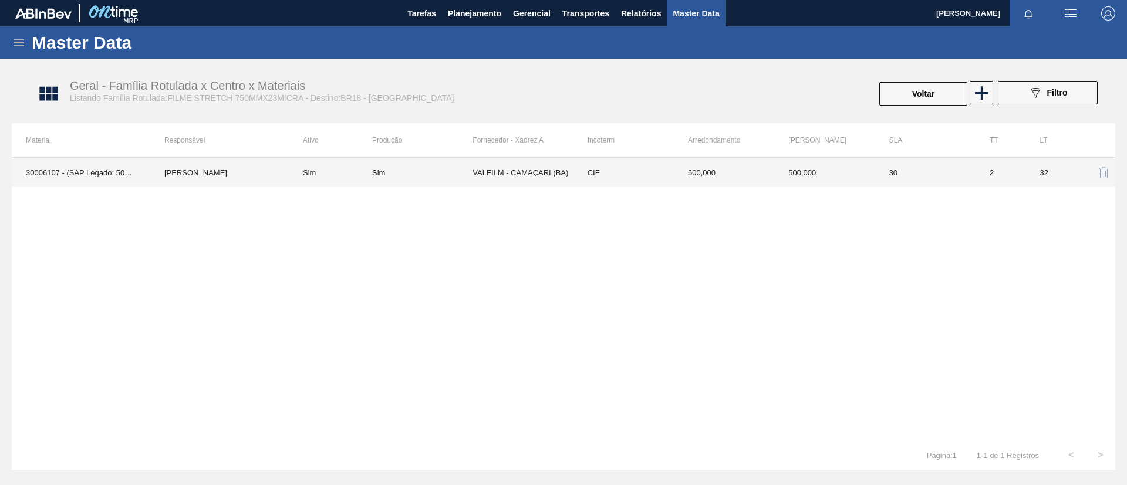
click at [465, 181] on td "Sim" at bounding box center [422, 172] width 100 height 29
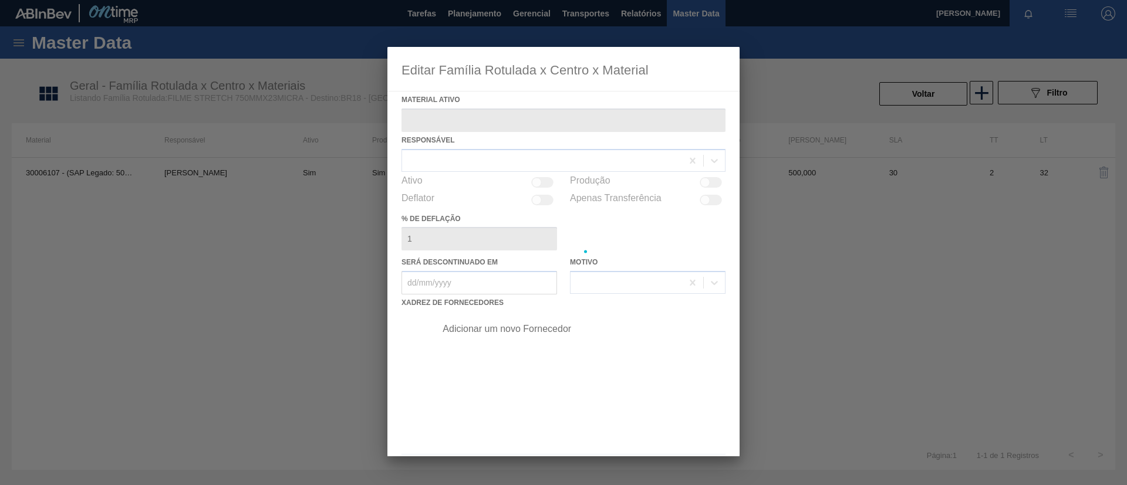
type ativo "30006107 - (SAP Legado: 50503424) - FILME STRETCH 750MMx23MICRA"
checkbox input "true"
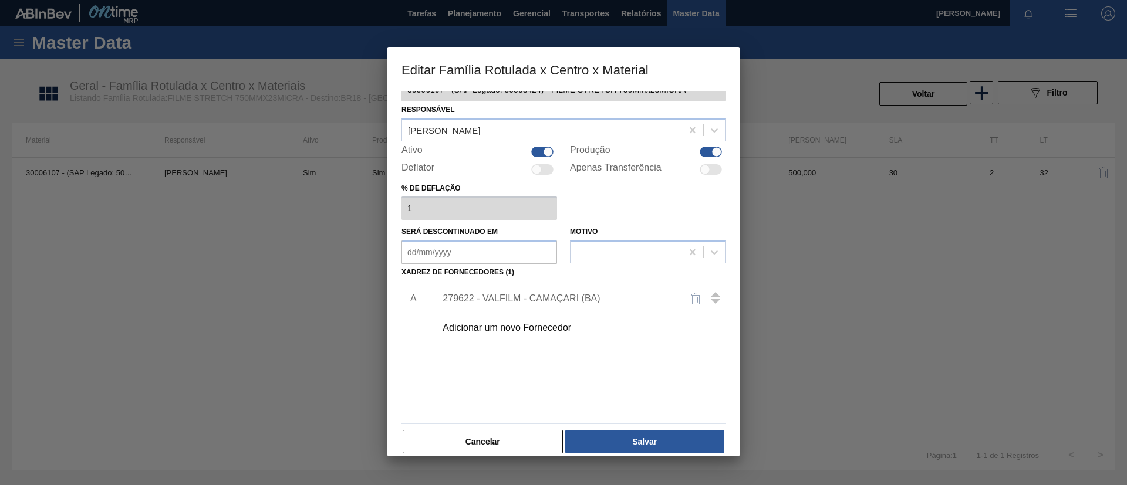
scroll to position [43, 0]
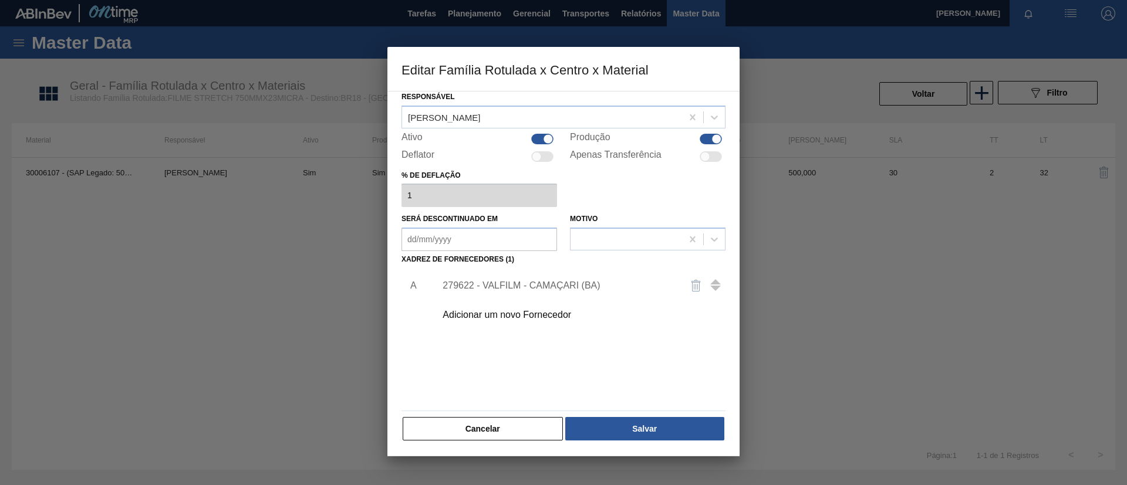
click at [503, 416] on div "Cancelar Salvar" at bounding box center [563, 429] width 324 height 26
click at [502, 420] on button "Cancelar" at bounding box center [483, 428] width 160 height 23
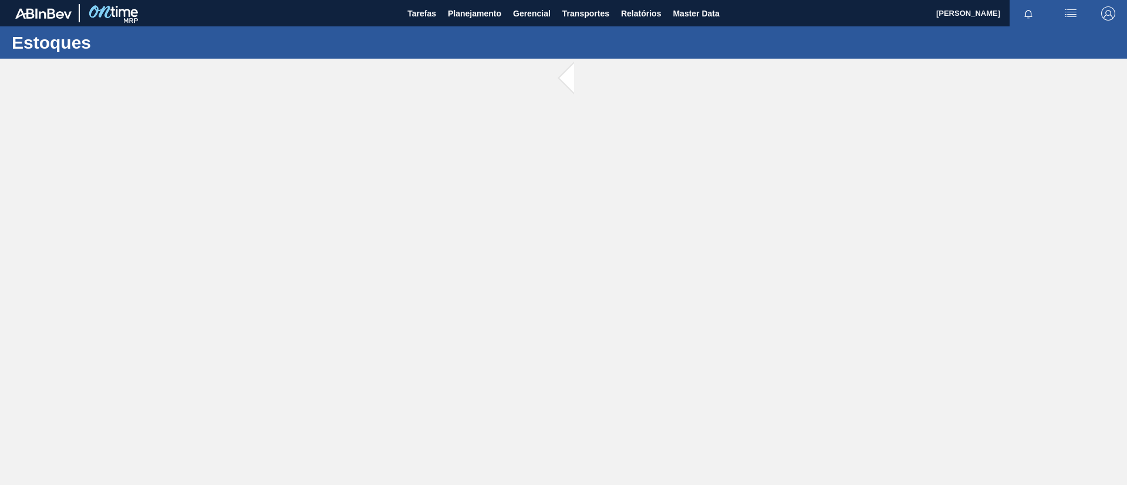
click at [0, 119] on main "Tarefas Planejamento Gerencial Transportes Relatórios Master Data TOMAS SIMOES …" at bounding box center [563, 242] width 1127 height 485
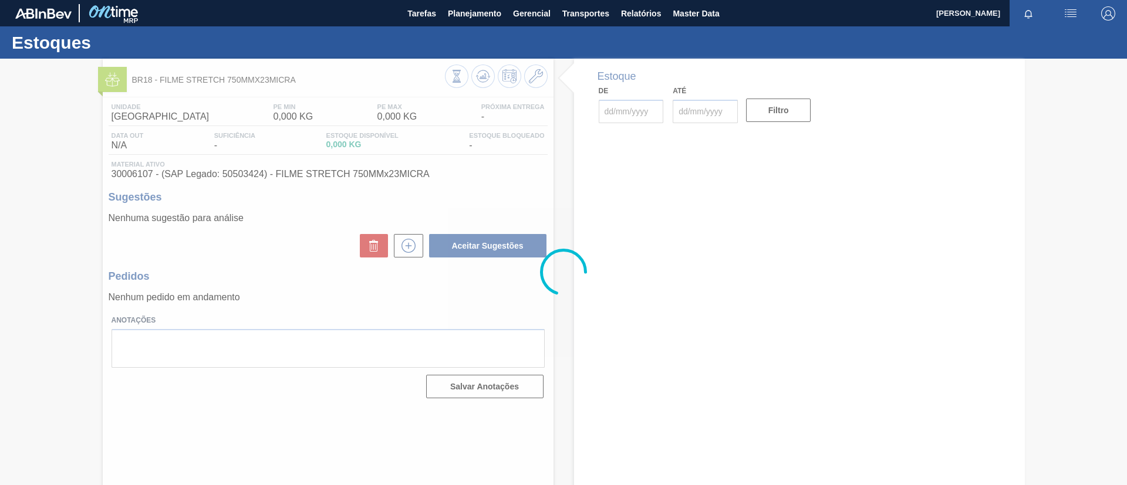
type input "[DATE]"
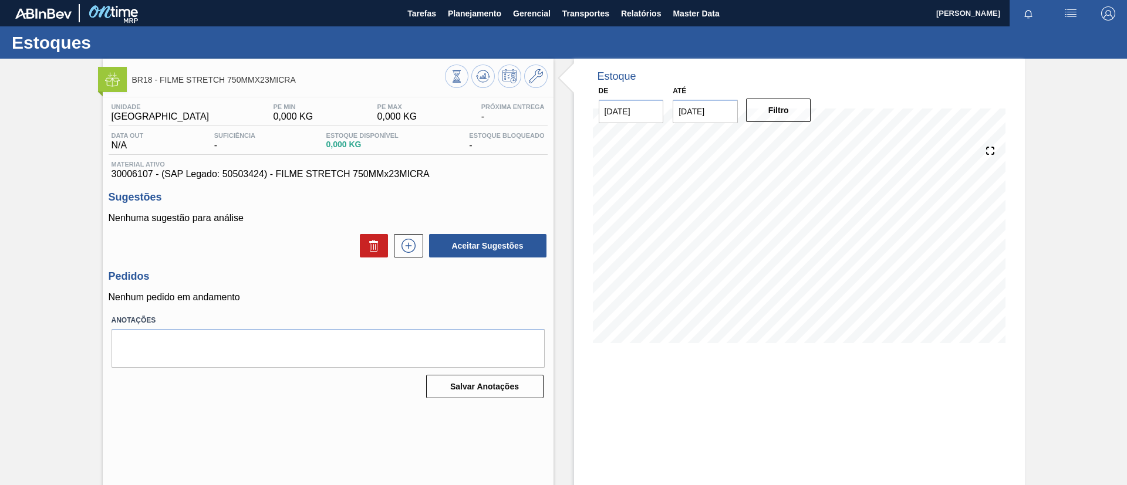
click at [31, 196] on div "BR18 - FILME STRETCH 750MMX23MICRA Unidade Pernambuco PE MIN 0,000 KG PE MAX 0,…" at bounding box center [563, 282] width 1127 height 446
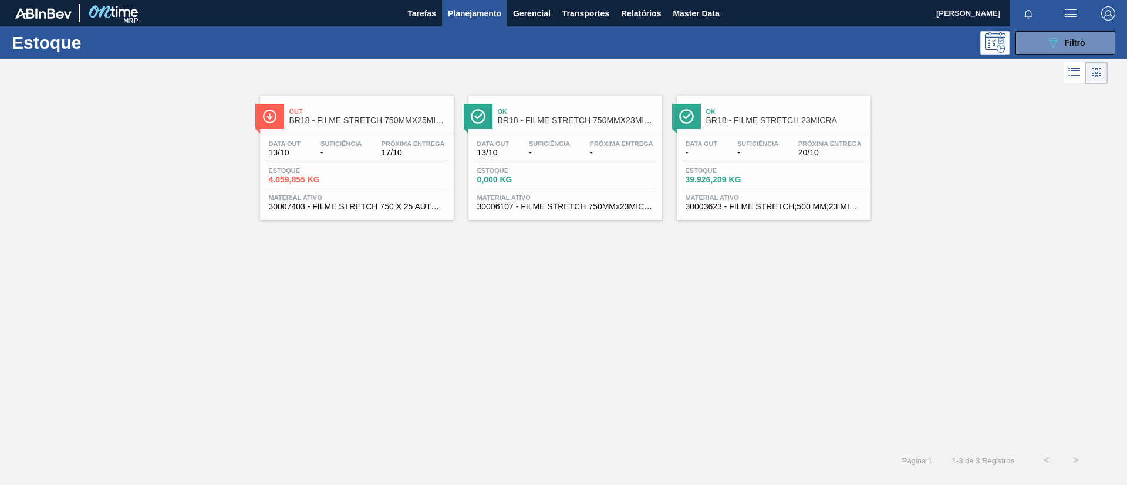
click at [785, 126] on div "Ok BR18 - FILME STRETCH 23MICRA" at bounding box center [785, 116] width 158 height 26
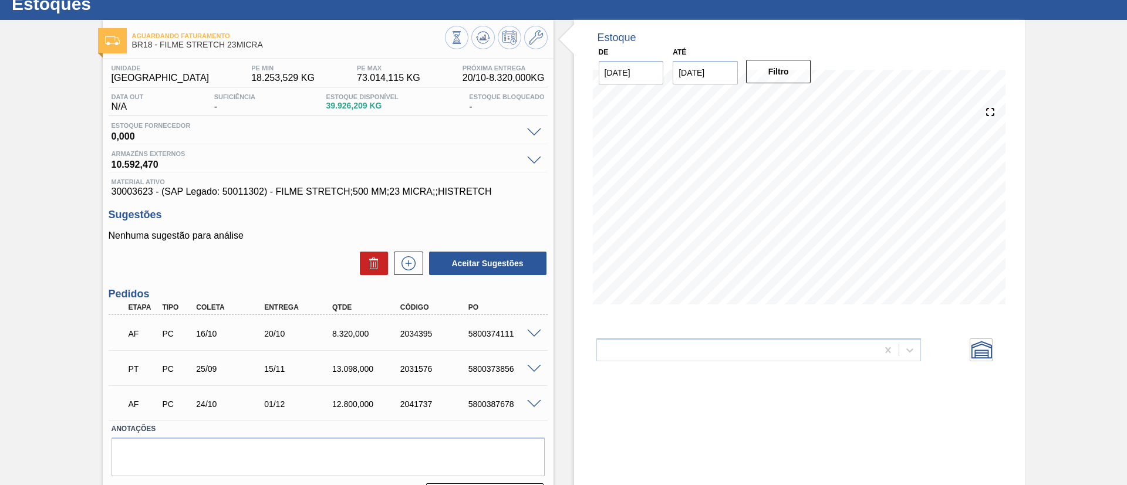
scroll to position [70, 0]
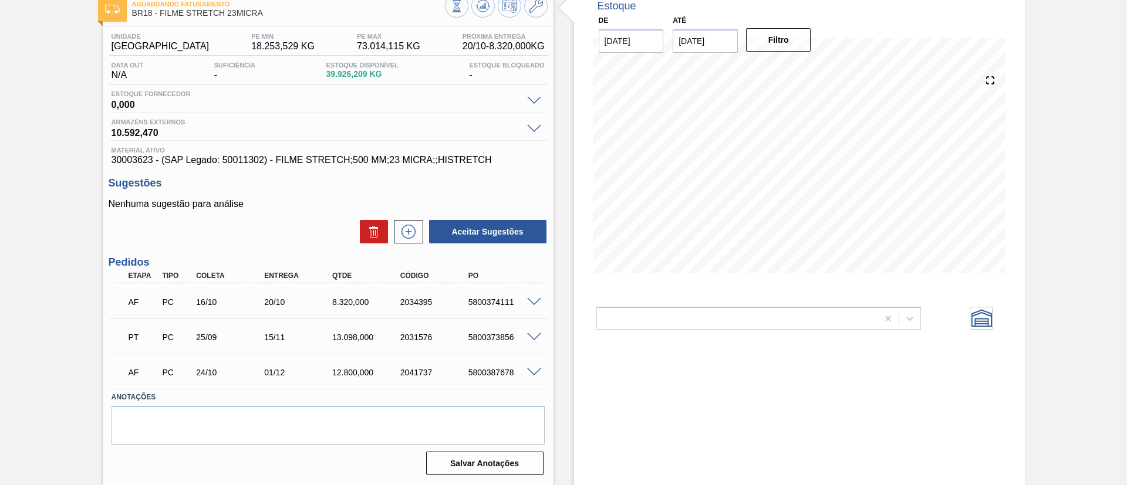
click at [532, 299] on span at bounding box center [534, 302] width 14 height 9
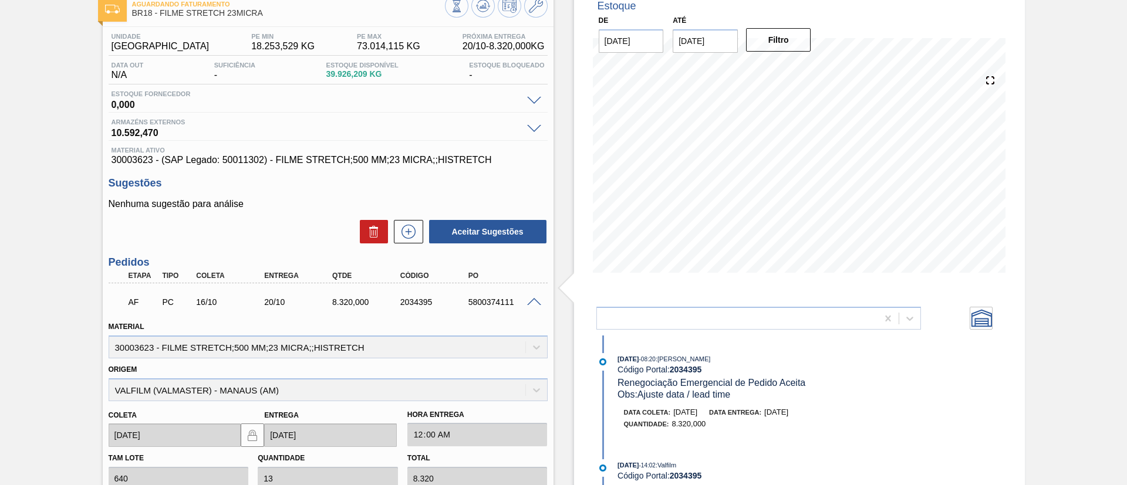
click at [532, 299] on span at bounding box center [534, 302] width 14 height 9
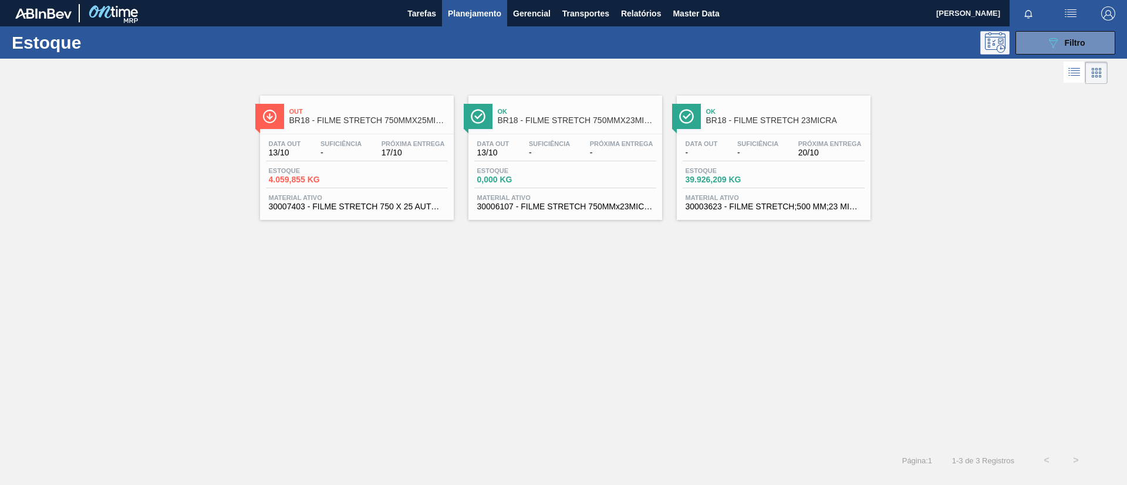
click at [998, 42] on icon at bounding box center [995, 42] width 21 height 21
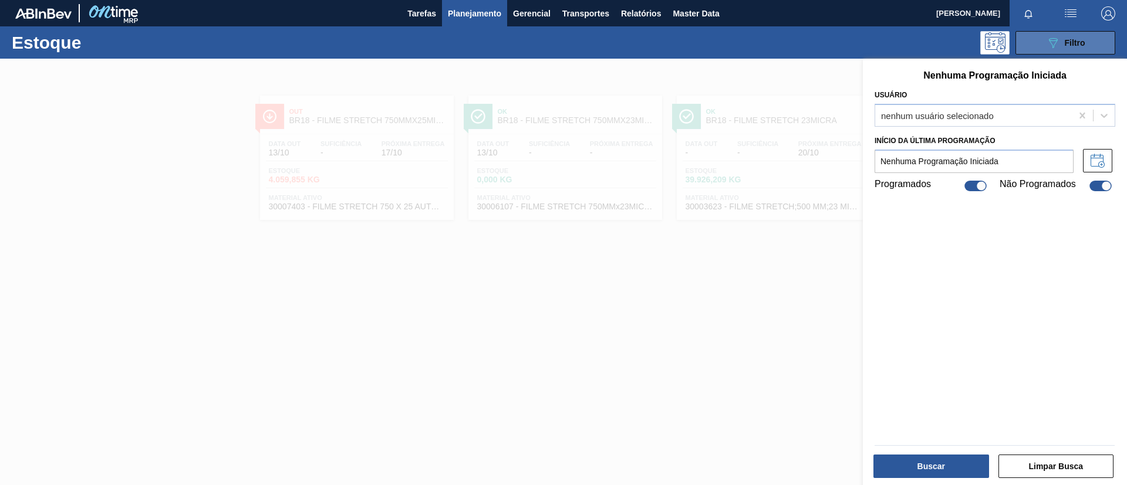
click at [1036, 45] on button "089F7B8B-B2A5-4AFE-B5C0-19BA573D28AC Filtro" at bounding box center [1065, 42] width 100 height 23
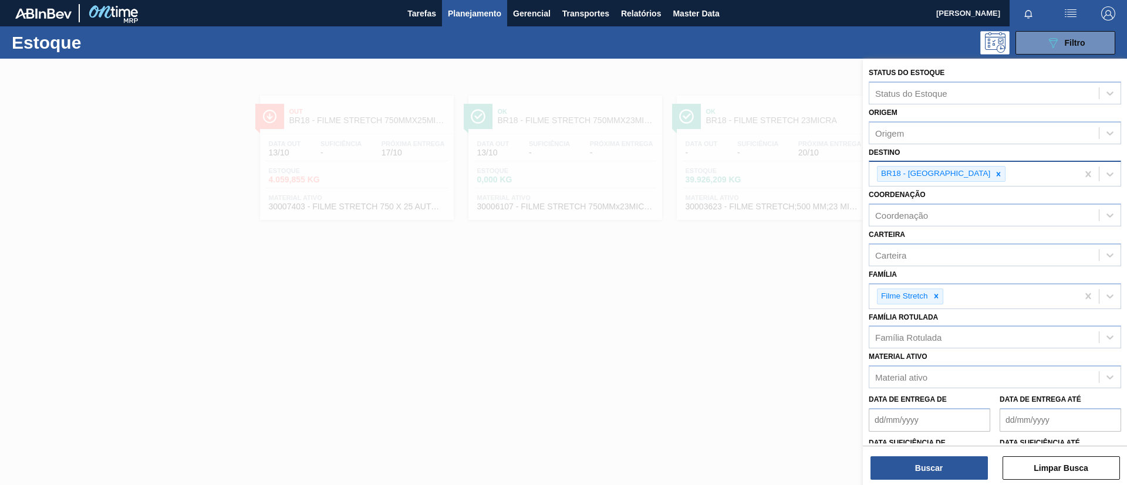
click at [994, 174] on icon at bounding box center [998, 174] width 8 height 8
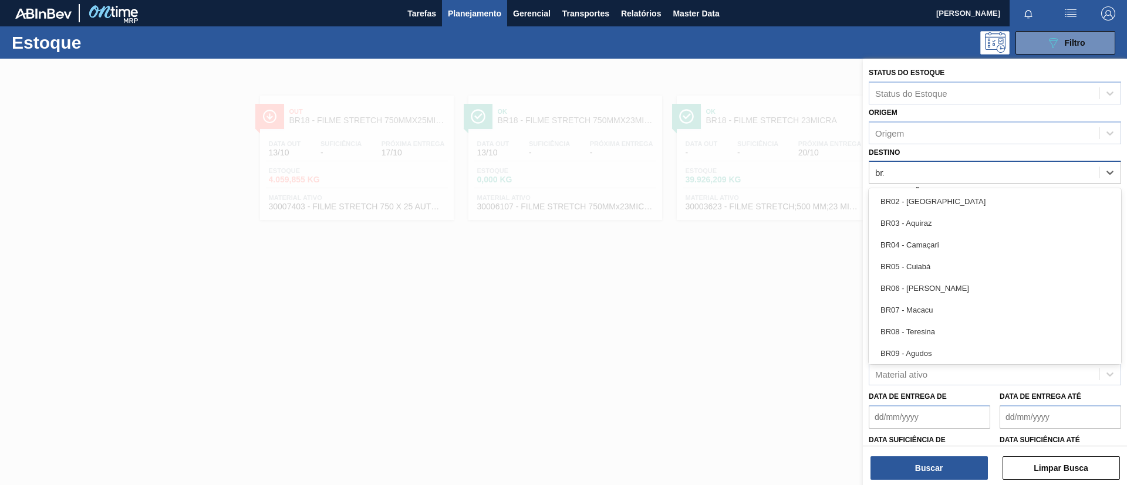
type input "br19"
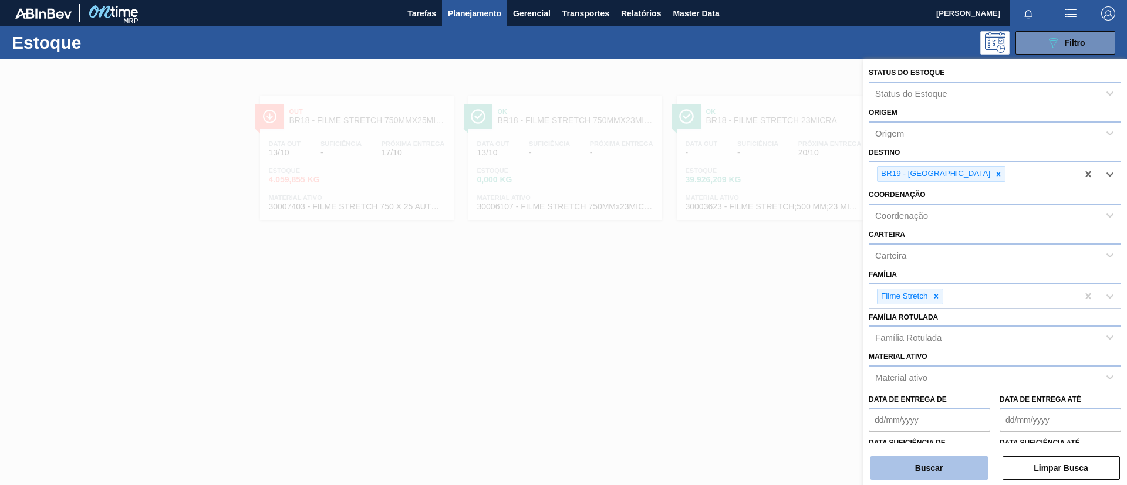
click at [940, 462] on button "Buscar" at bounding box center [928, 468] width 117 height 23
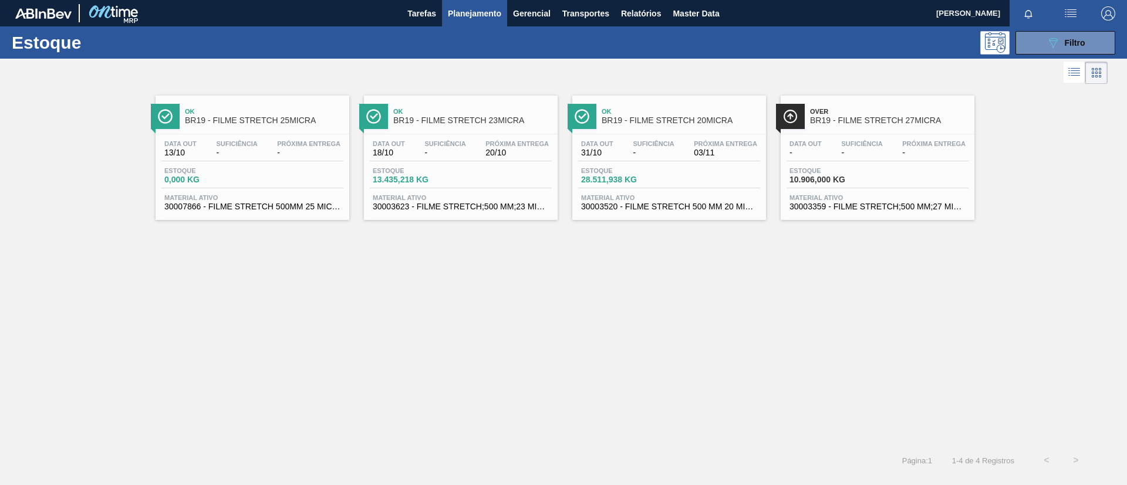
click at [311, 104] on div "Ok BR19 - FILME STRETCH 25MICRA" at bounding box center [264, 116] width 158 height 26
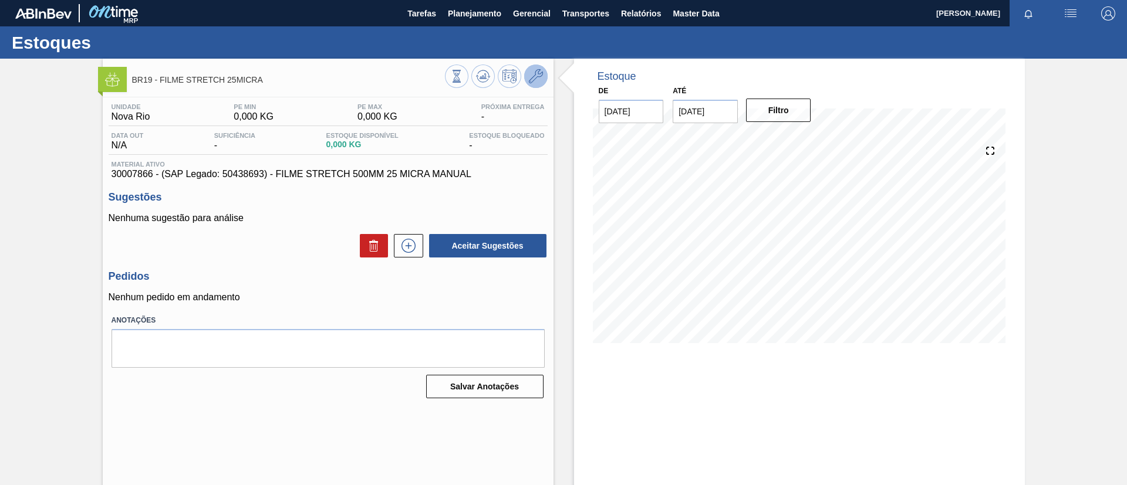
click at [545, 80] on button at bounding box center [535, 76] width 23 height 23
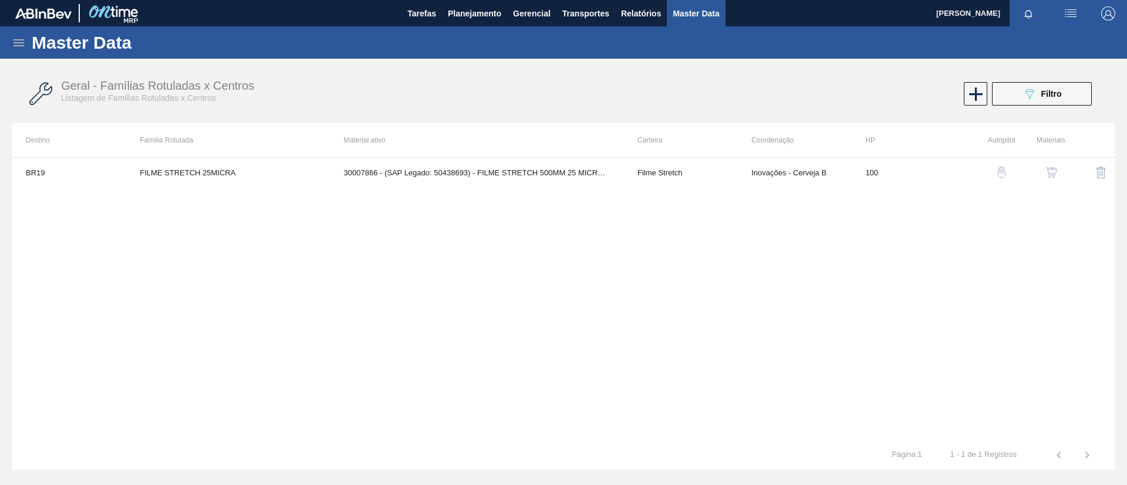
click at [1062, 164] on button "button" at bounding box center [1051, 172] width 28 height 28
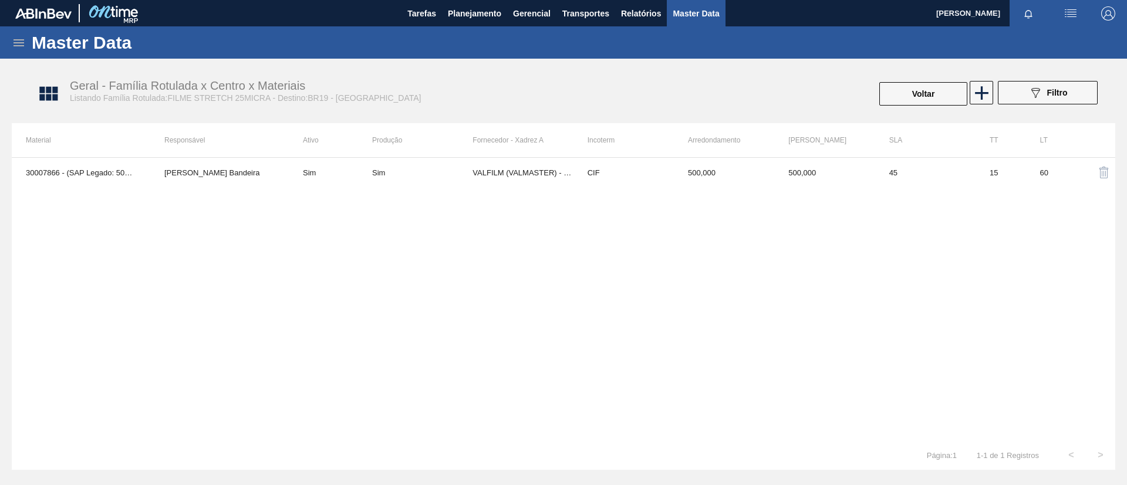
click at [329, 187] on div "30007866 - (SAP Legado: 50438693) - FILME STRETCH 500MM 25 MICRA MANUAL Leticia…" at bounding box center [563, 298] width 1103 height 283
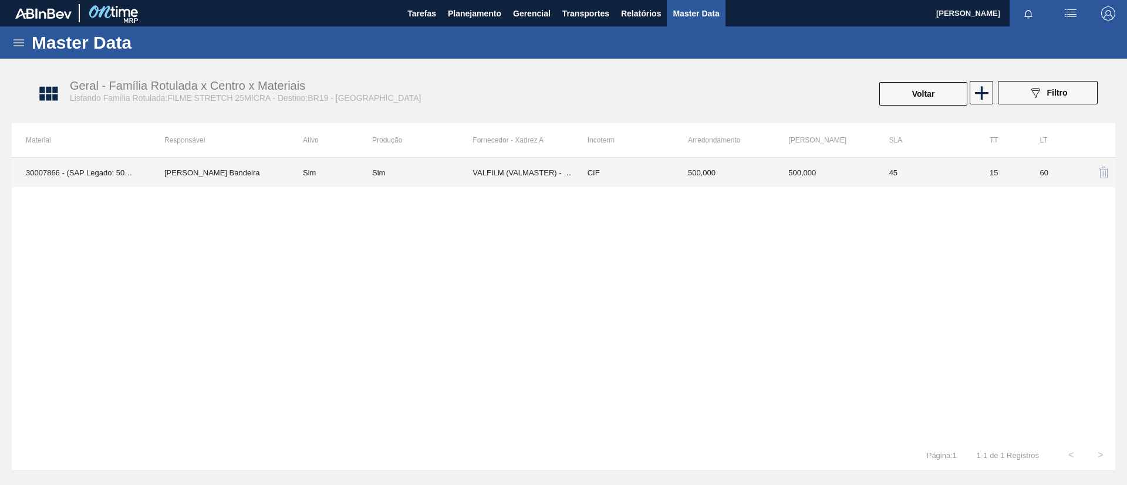
click at [334, 180] on td "Sim" at bounding box center [330, 172] width 83 height 29
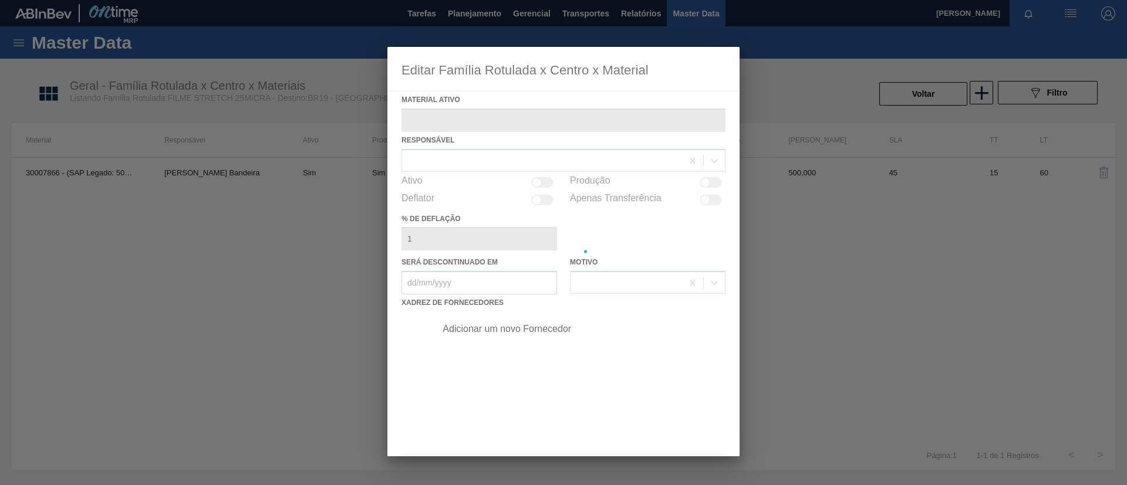
type ativo "30007866 - (SAP Legado: 50438693) - FILME STRETCH 500MM 25 MICRA MANUAL"
checkbox input "true"
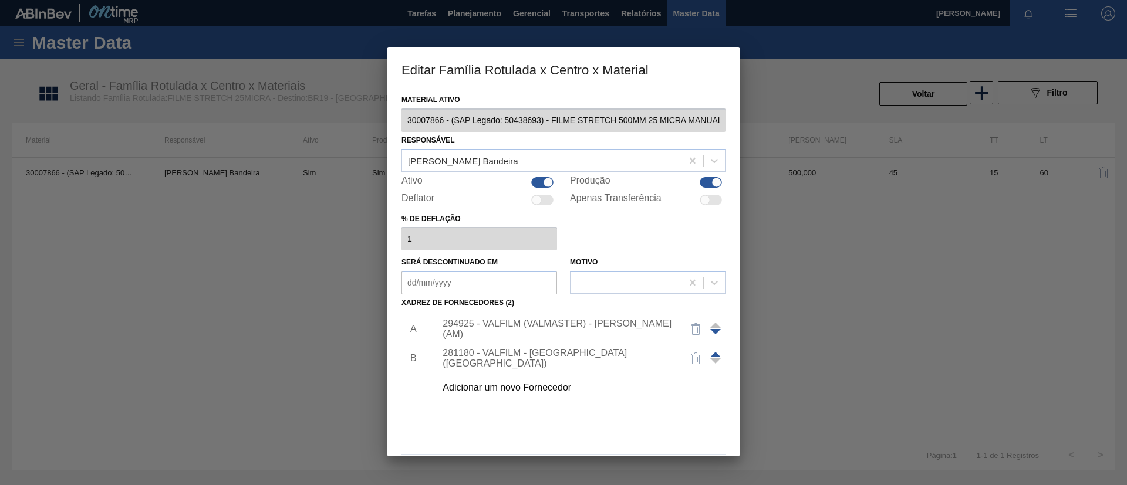
click at [707, 180] on div at bounding box center [711, 182] width 22 height 11
checkbox input "false"
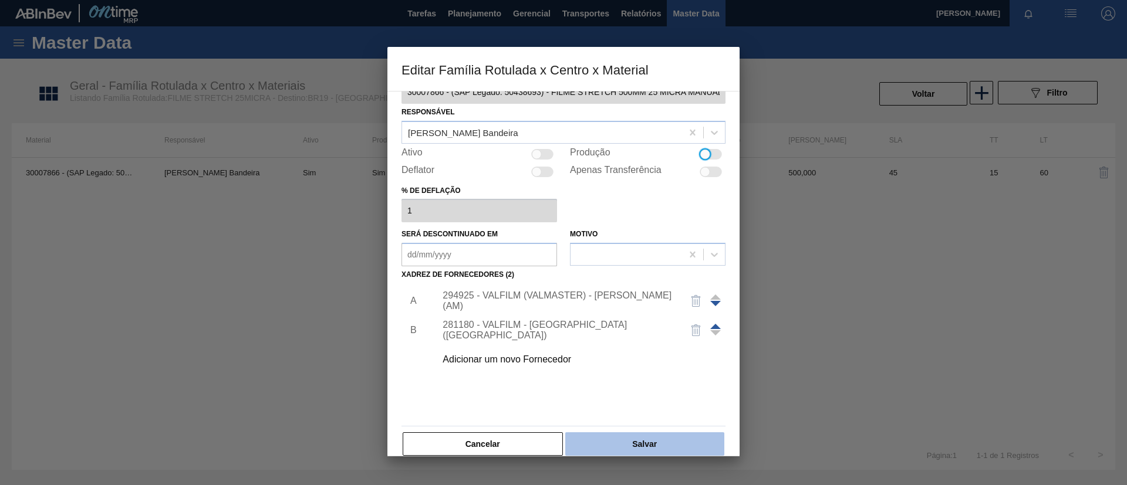
scroll to position [43, 0]
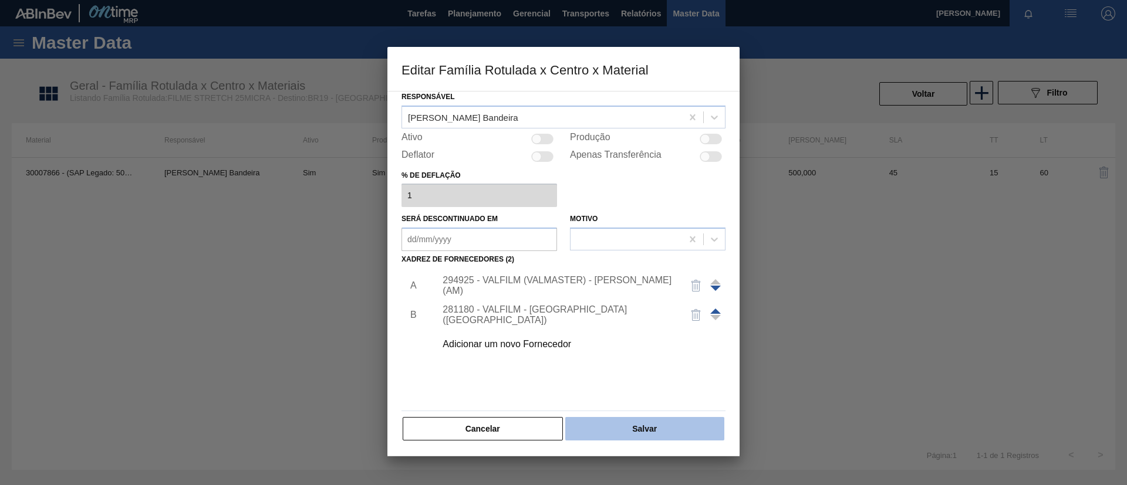
click at [667, 431] on button "Salvar" at bounding box center [644, 428] width 159 height 23
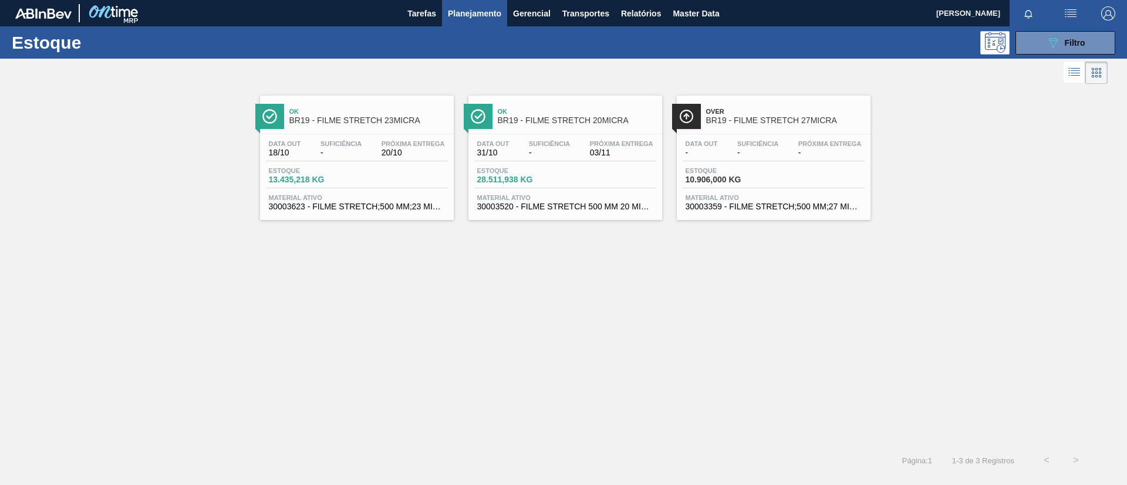
click at [404, 114] on span "Ok" at bounding box center [368, 111] width 158 height 7
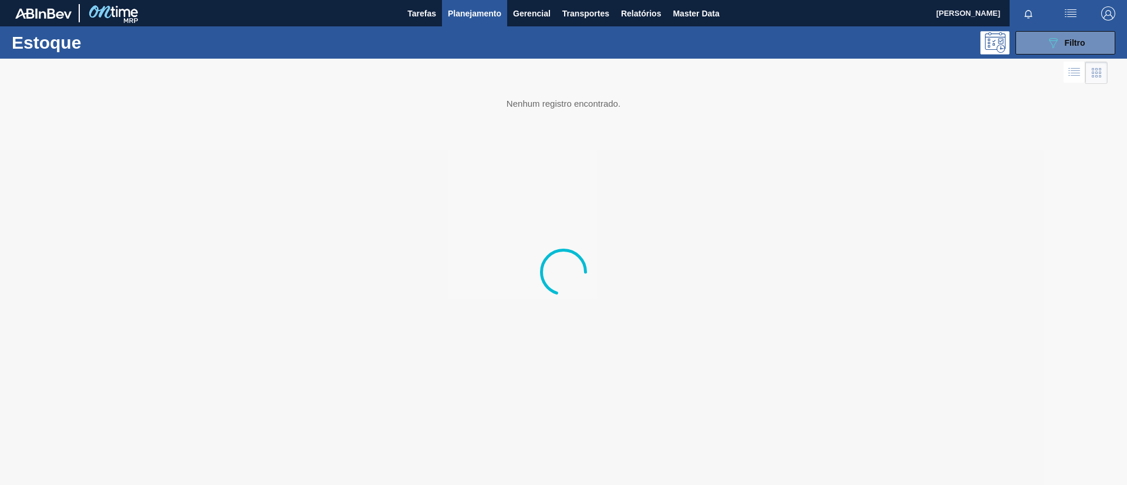
click at [23, 171] on div at bounding box center [563, 272] width 1127 height 427
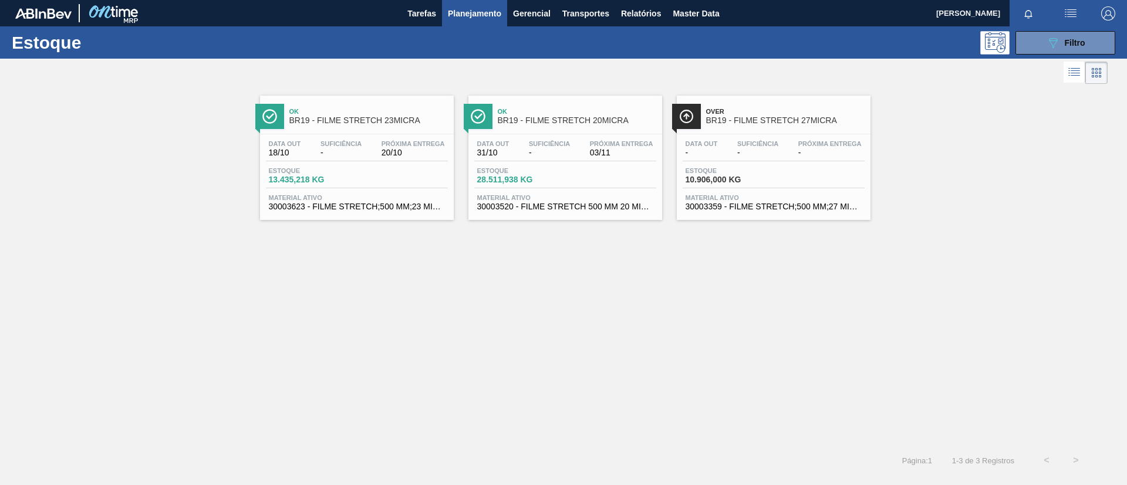
click at [612, 127] on div "Ok BR19 - FILME STRETCH 20MICRA" at bounding box center [577, 116] width 158 height 26
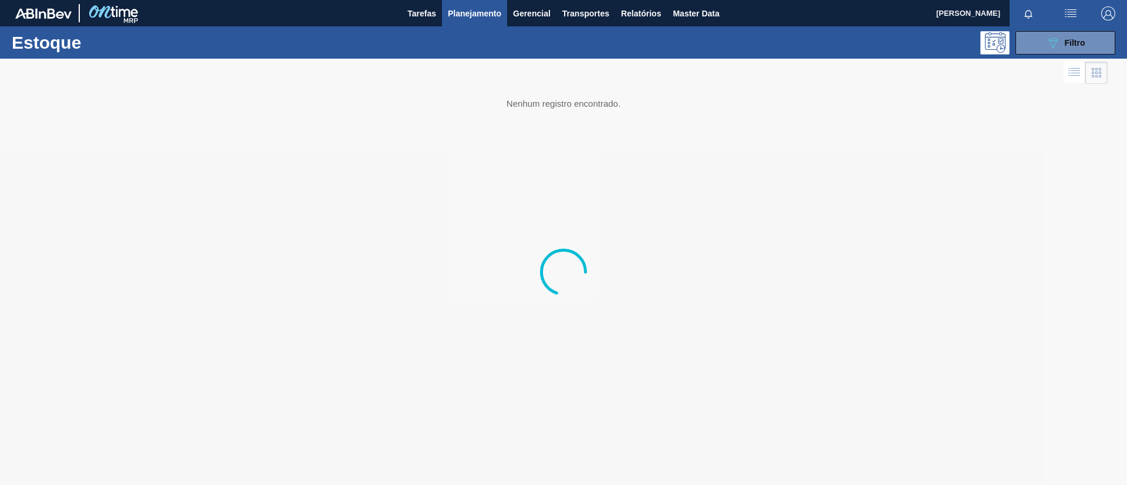
drag, startPoint x: 131, startPoint y: 141, endPoint x: 147, endPoint y: 152, distance: 18.9
click at [131, 141] on div at bounding box center [563, 272] width 1127 height 427
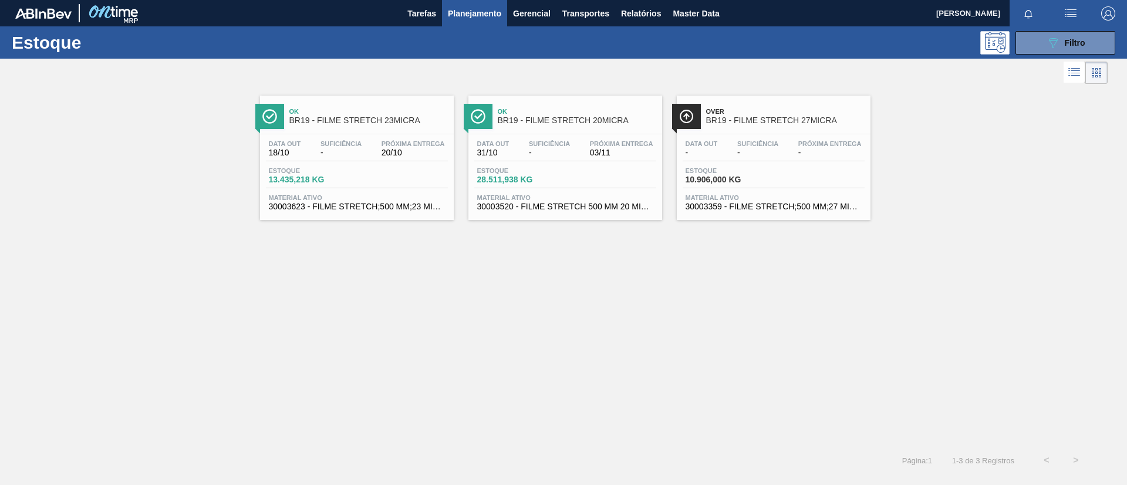
click at [816, 143] on span "Próxima Entrega" at bounding box center [829, 143] width 63 height 7
click at [1055, 47] on icon "089F7B8B-B2A5-4AFE-B5C0-19BA573D28AC" at bounding box center [1053, 43] width 14 height 14
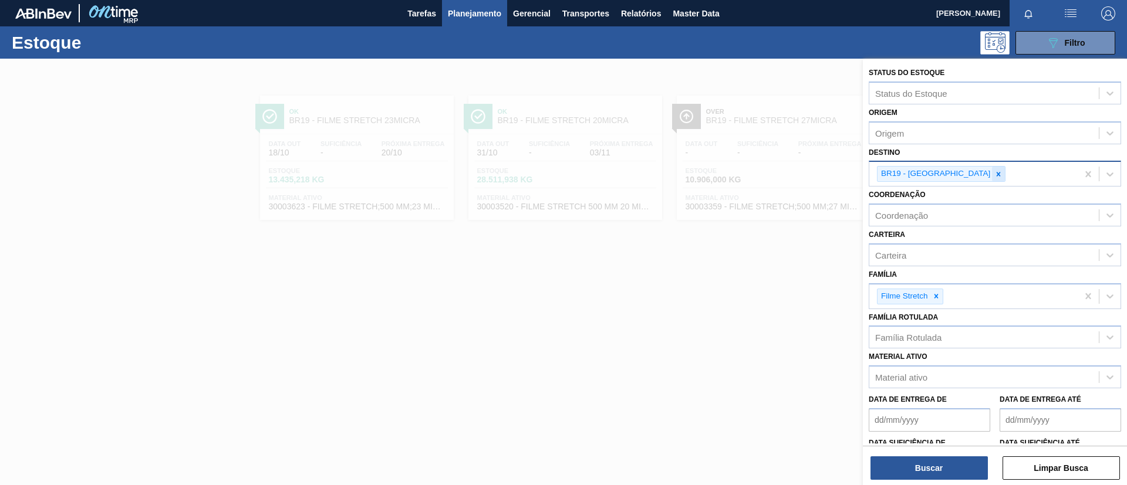
click at [994, 175] on icon at bounding box center [998, 174] width 8 height 8
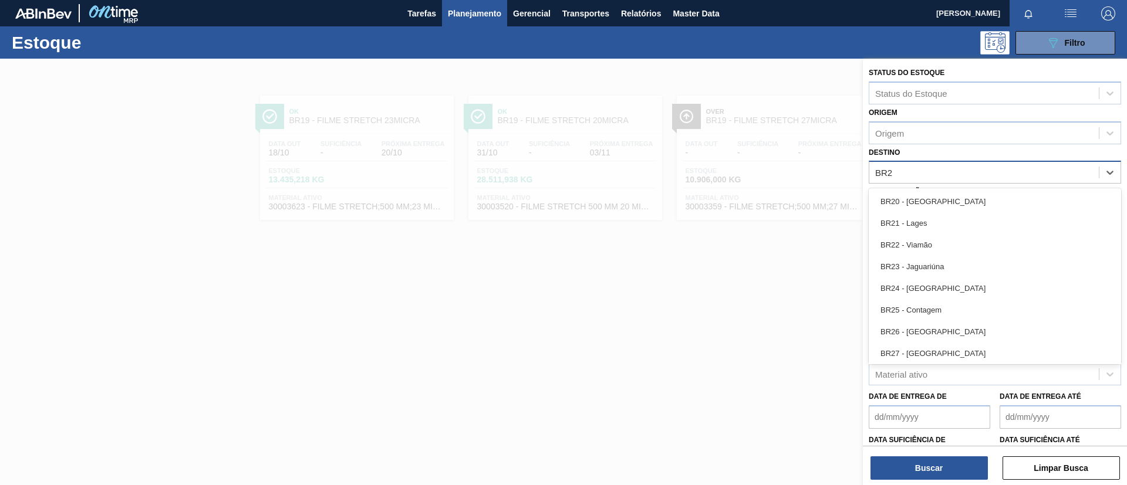
type input "BR20"
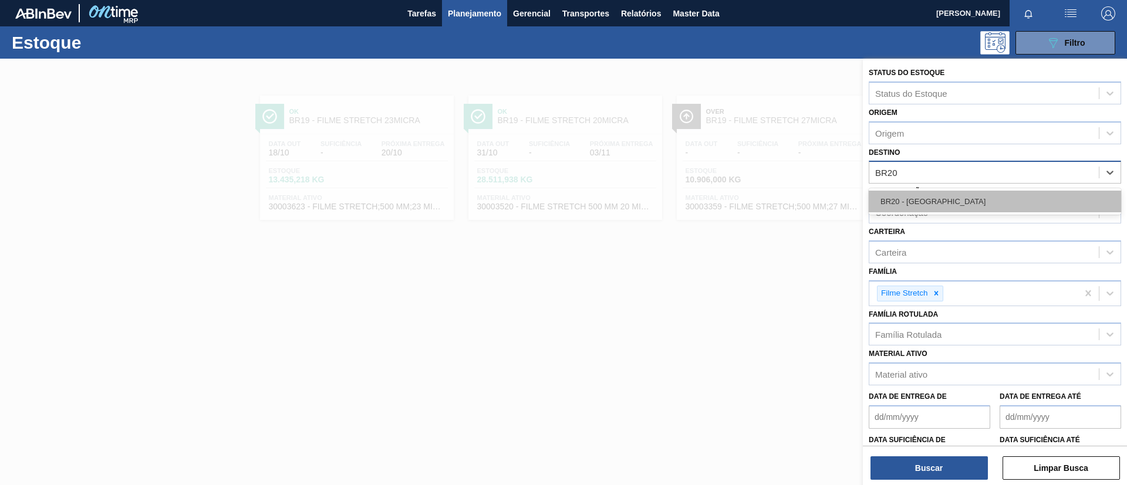
click at [948, 191] on div "BR20 - Sapucaia" at bounding box center [995, 202] width 252 height 22
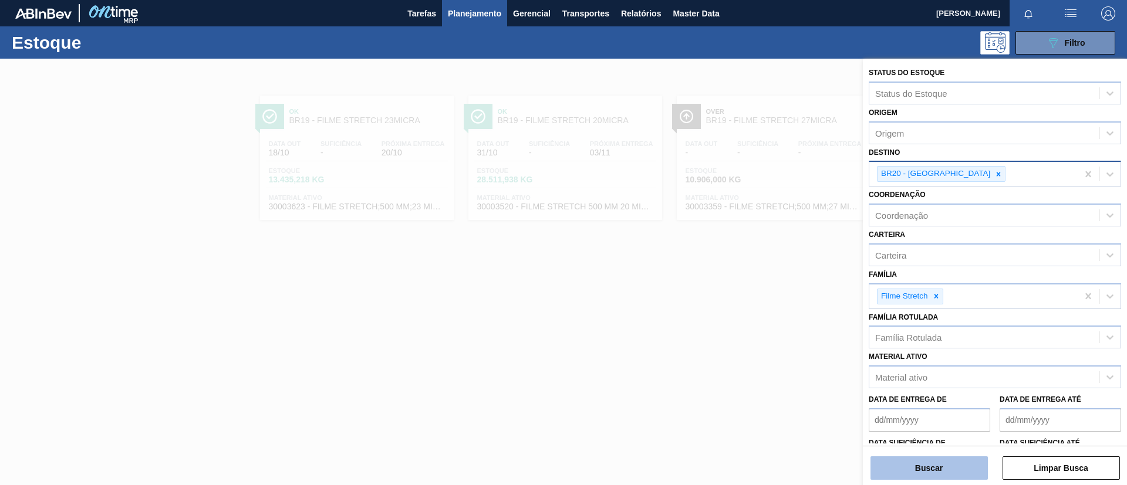
click at [944, 465] on button "Buscar" at bounding box center [928, 468] width 117 height 23
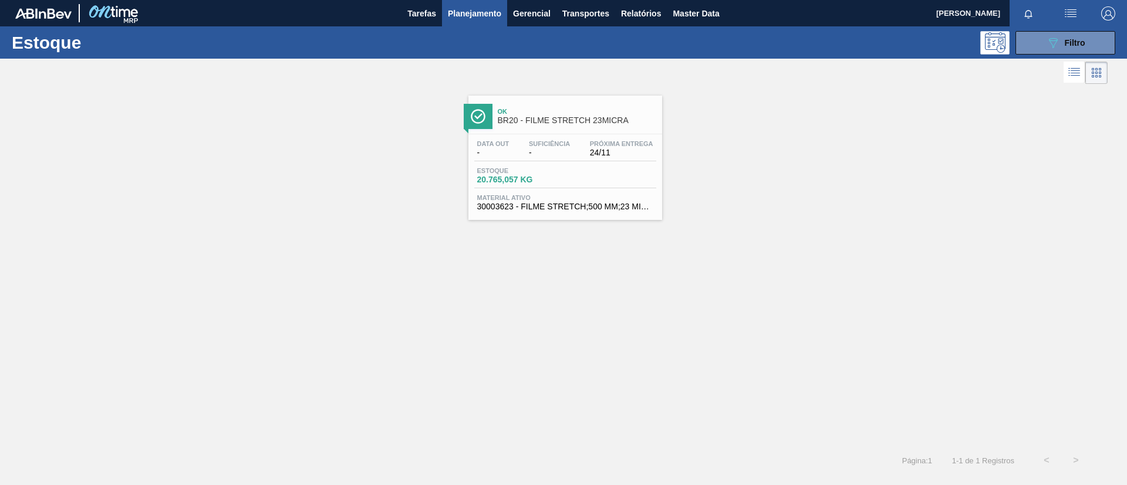
click at [569, 109] on span "Ok" at bounding box center [577, 111] width 158 height 7
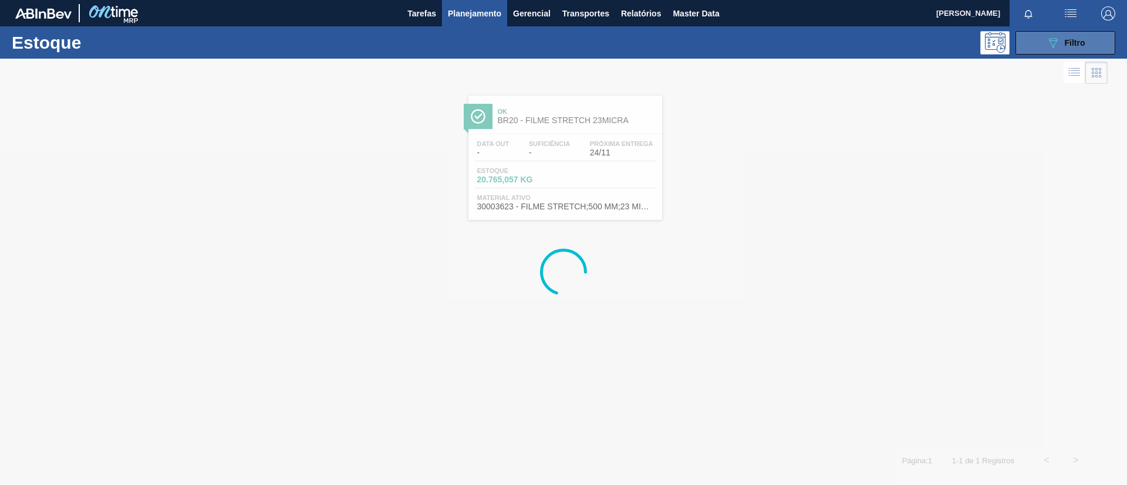
click at [1039, 46] on button "089F7B8B-B2A5-4AFE-B5C0-19BA573D28AC Filtro" at bounding box center [1065, 42] width 100 height 23
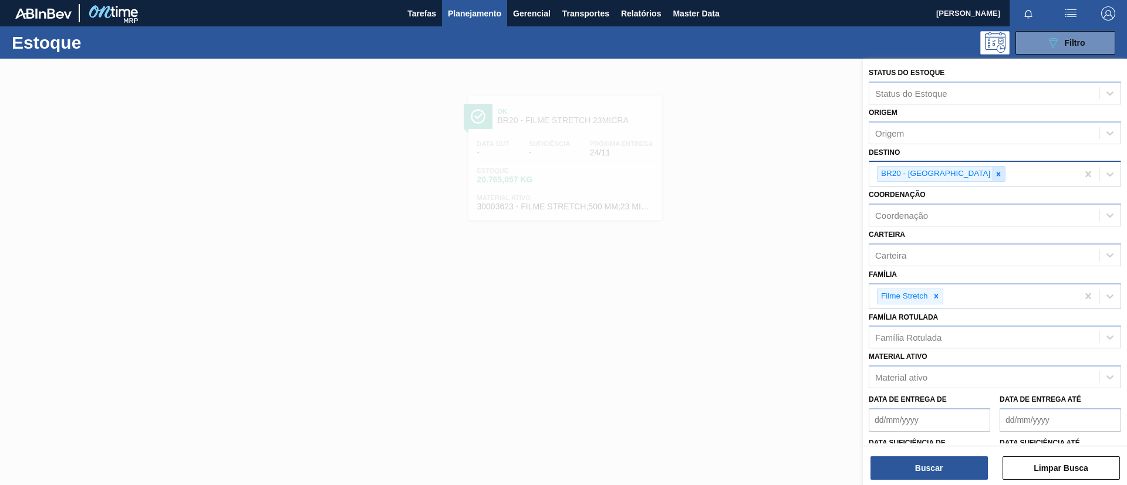
click at [994, 172] on icon at bounding box center [998, 174] width 8 height 8
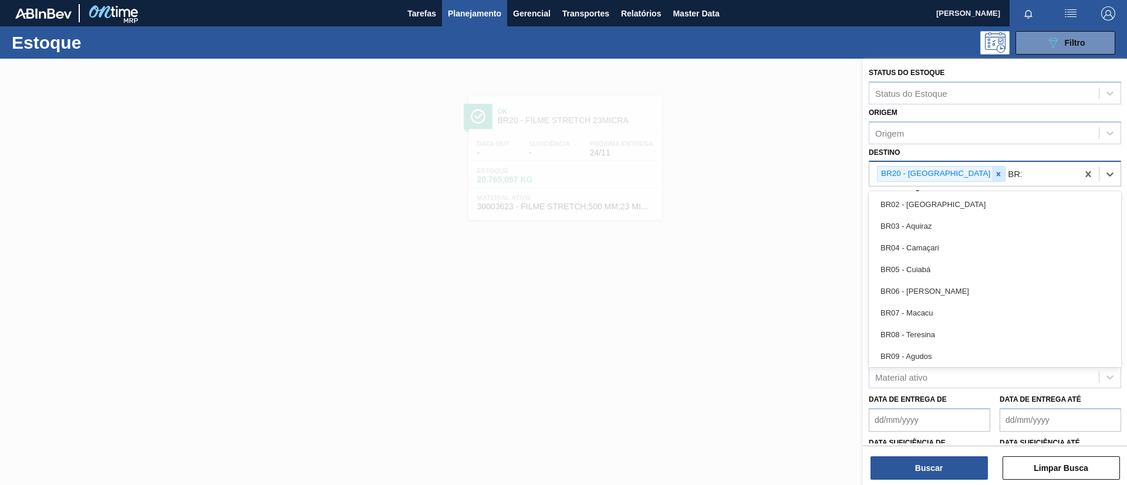
type input "BR21"
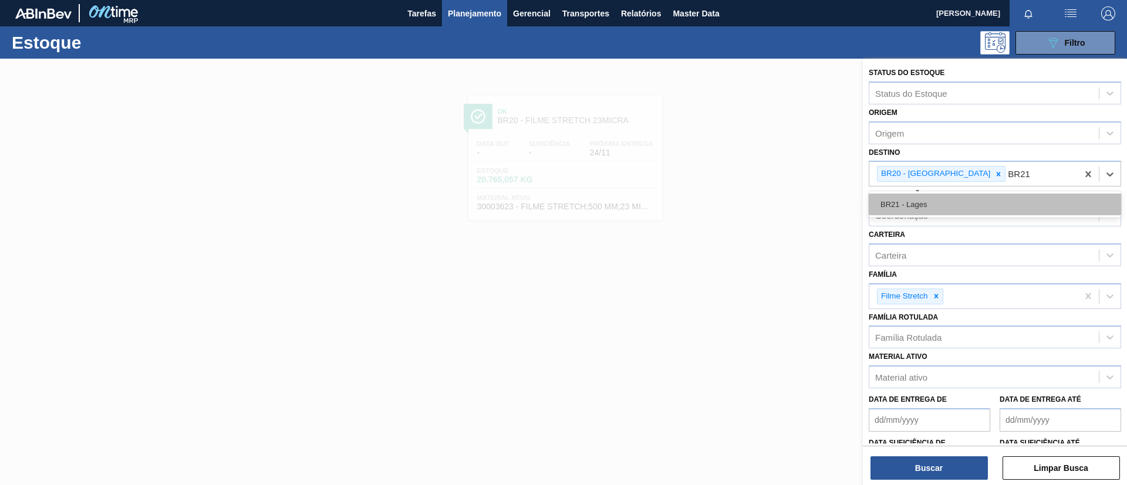
click at [952, 197] on div "BR21 - Lages" at bounding box center [995, 205] width 252 height 22
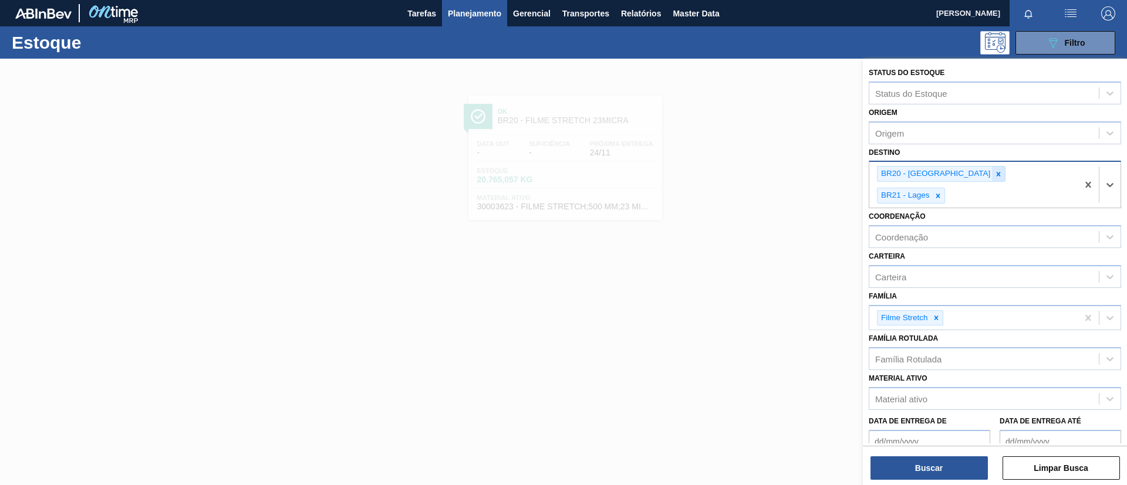
click at [994, 170] on icon at bounding box center [998, 174] width 8 height 8
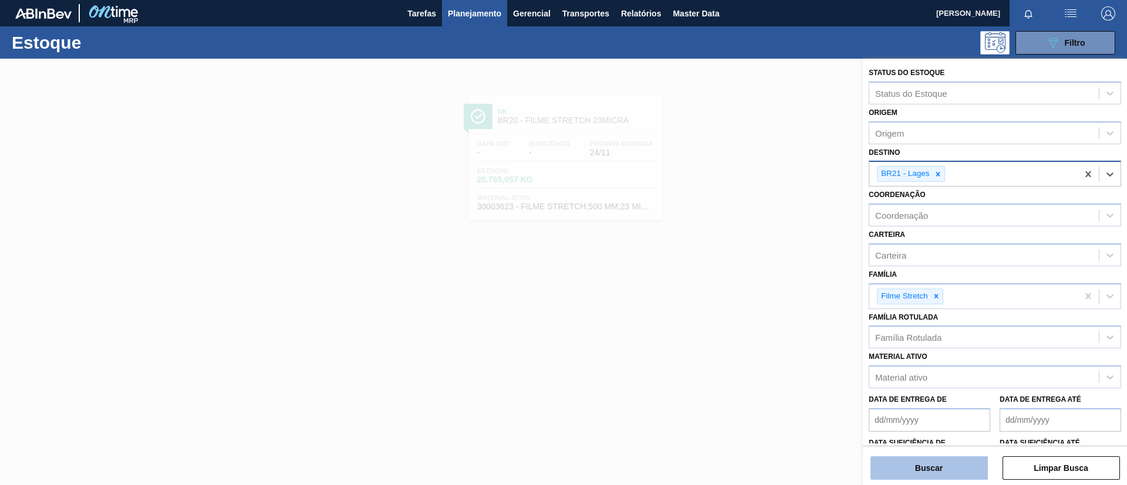
click at [911, 462] on button "Buscar" at bounding box center [928, 468] width 117 height 23
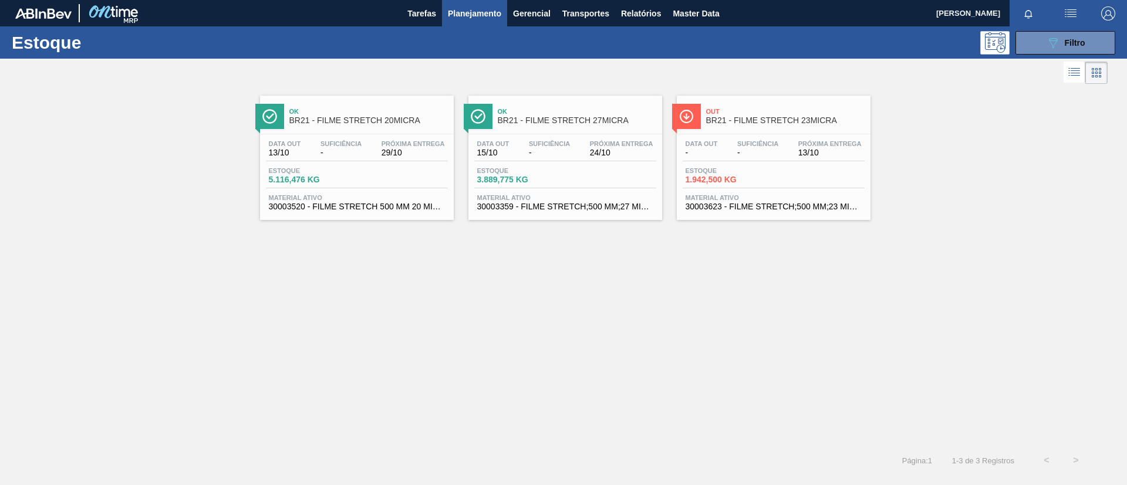
click at [356, 126] on div "Ok BR21 - FILME STRETCH 20MICRA" at bounding box center [368, 116] width 158 height 26
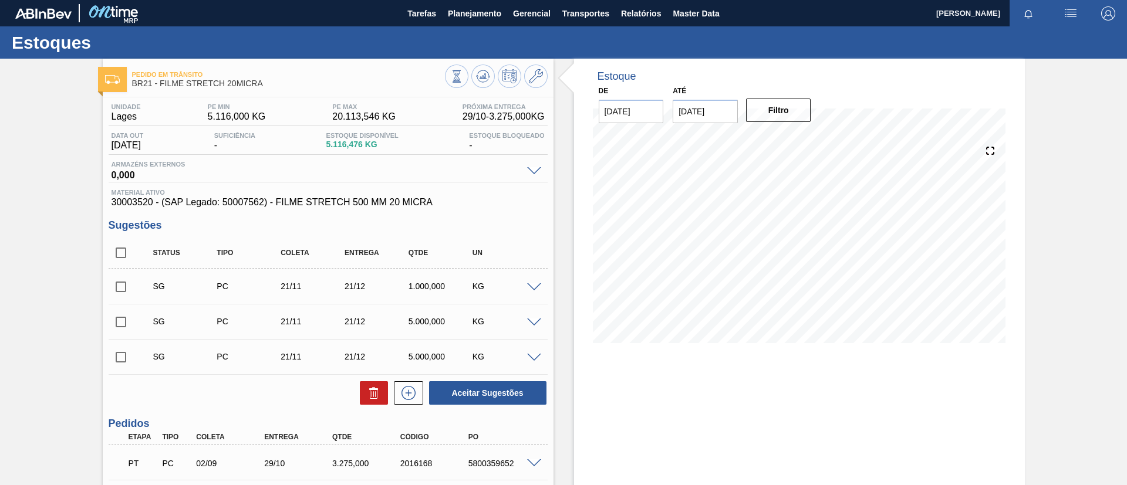
click at [222, 81] on span "BR21 - FILME STRETCH 20MICRA" at bounding box center [288, 83] width 313 height 9
click at [526, 79] on button at bounding box center [535, 76] width 23 height 23
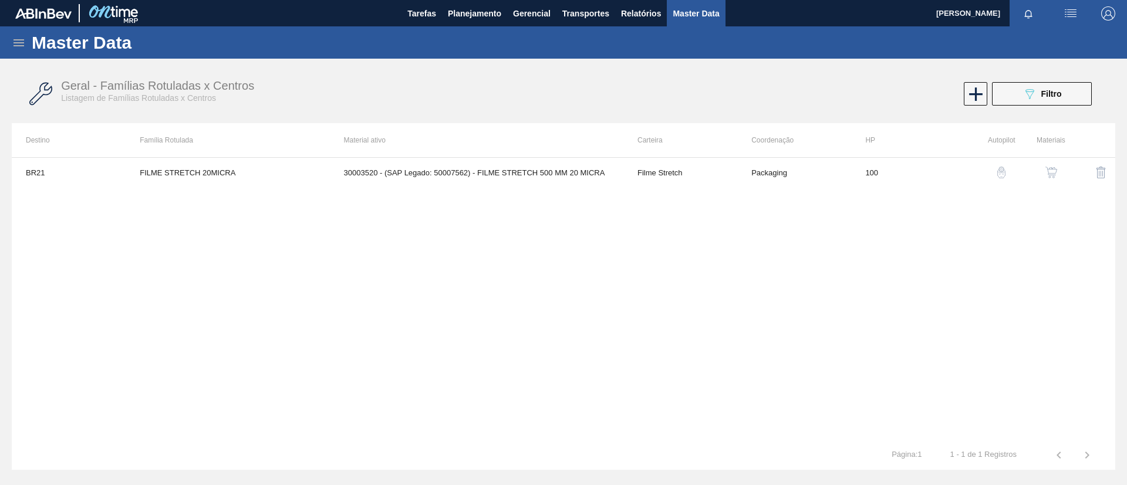
click at [536, 163] on td "30003520 - (SAP Legado: 50007562) - FILME STRETCH 500 MM 20 MICRA" at bounding box center [476, 172] width 293 height 29
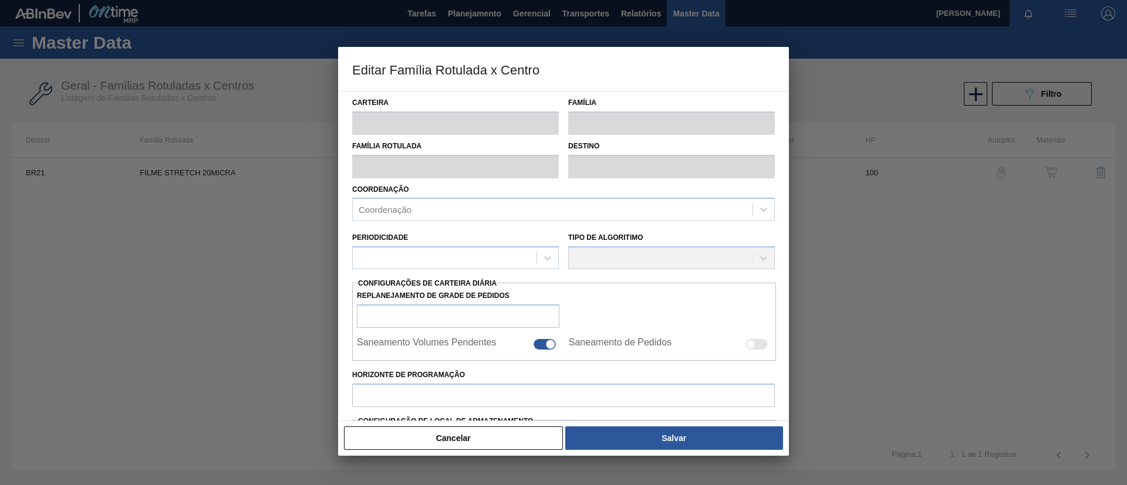
type input "Filme Stretch"
type input "FILME STRETCH 20MICRA"
type input "BR21 - Lages"
type input "100"
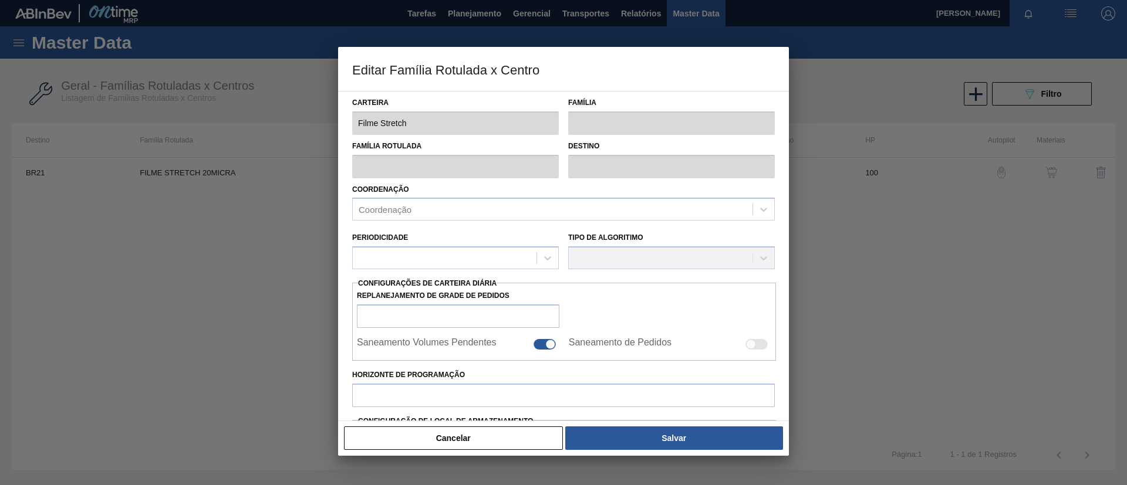
type input "5.116"
type input "20.113,546"
type input "75"
type input "16.364,160"
checkbox input "true"
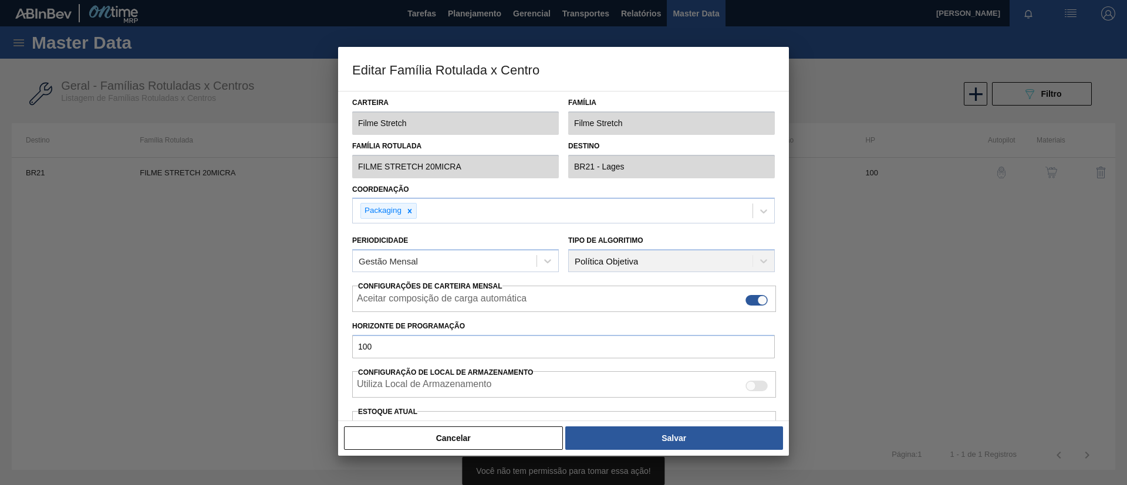
click at [448, 153] on label "Família Rotulada" at bounding box center [455, 146] width 207 height 17
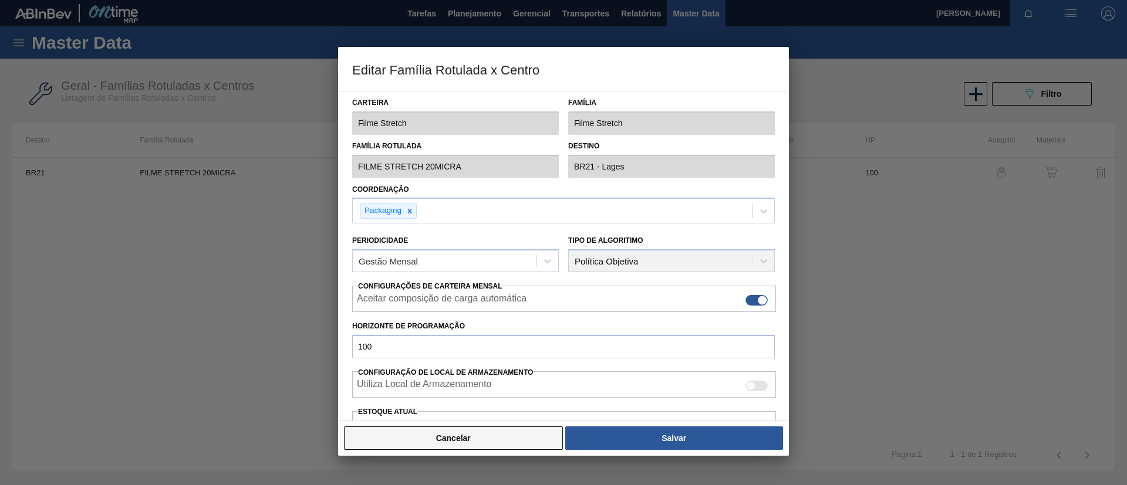
click at [459, 434] on button "Cancelar" at bounding box center [453, 438] width 219 height 23
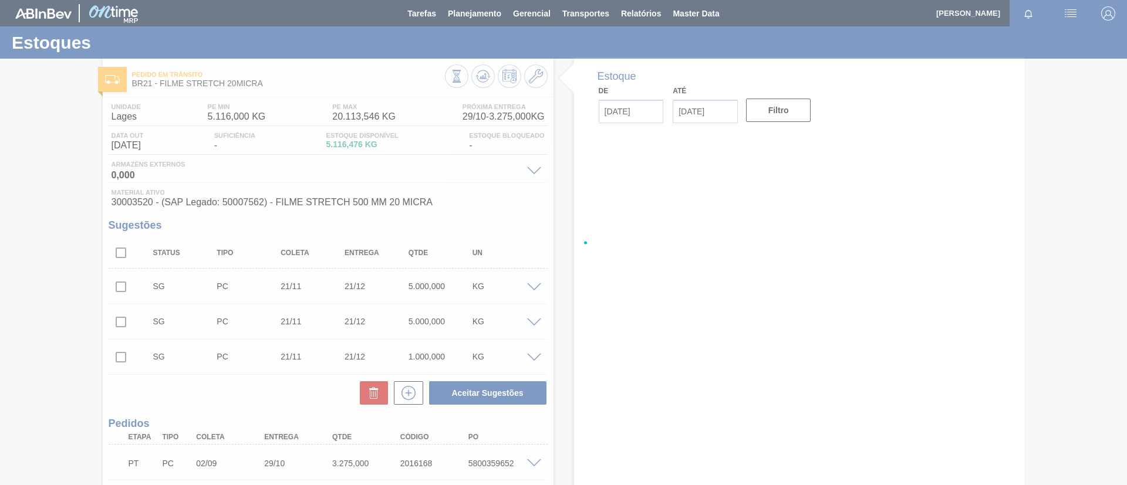
click at [521, 76] on div at bounding box center [563, 242] width 1127 height 485
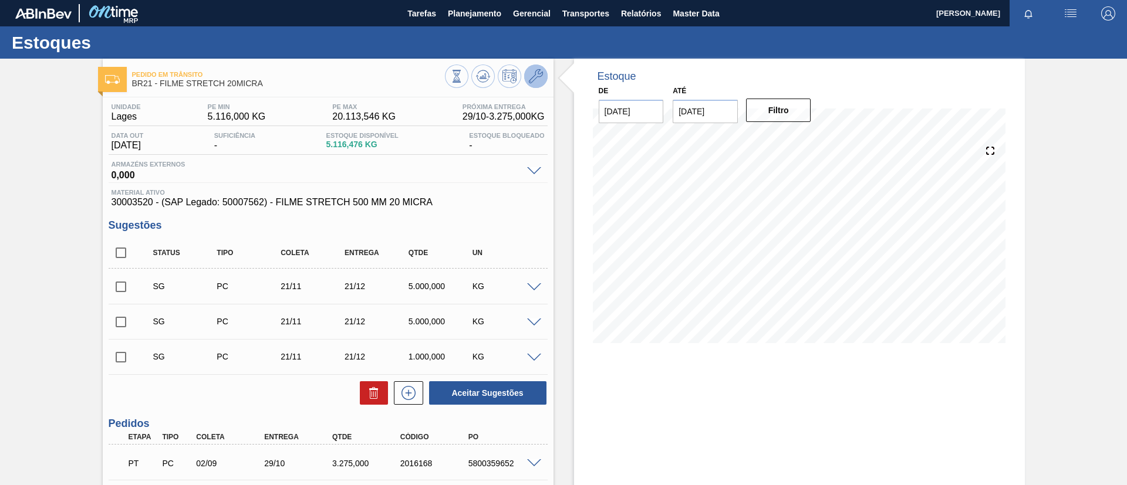
click at [525, 76] on button at bounding box center [535, 76] width 23 height 23
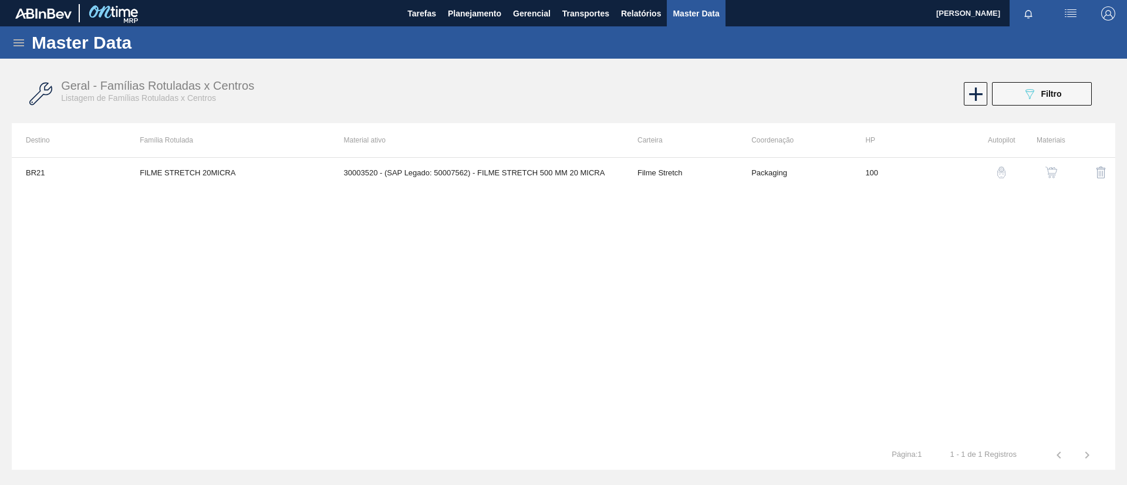
click at [1054, 175] on img "button" at bounding box center [1051, 173] width 12 height 12
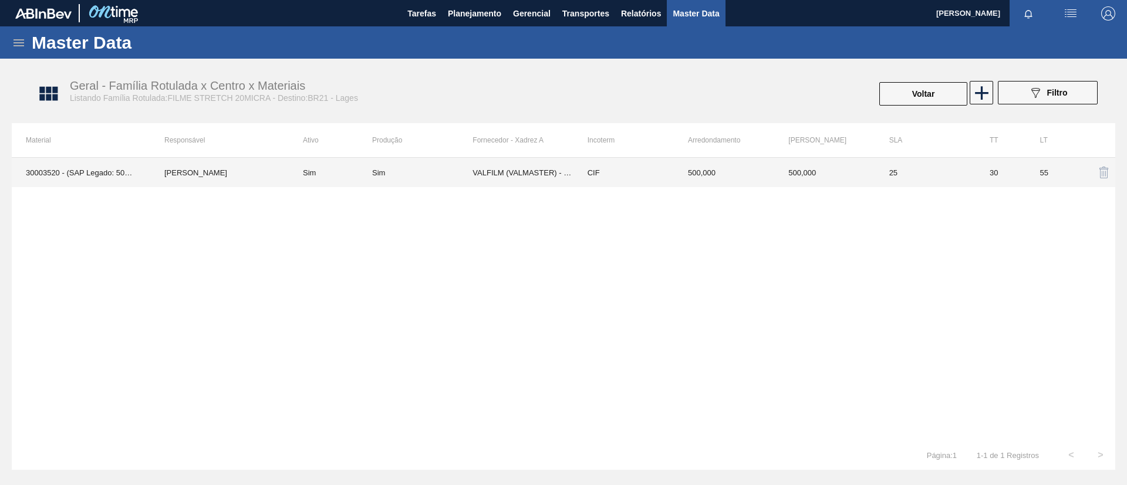
click at [598, 164] on td "CIF" at bounding box center [623, 172] width 100 height 29
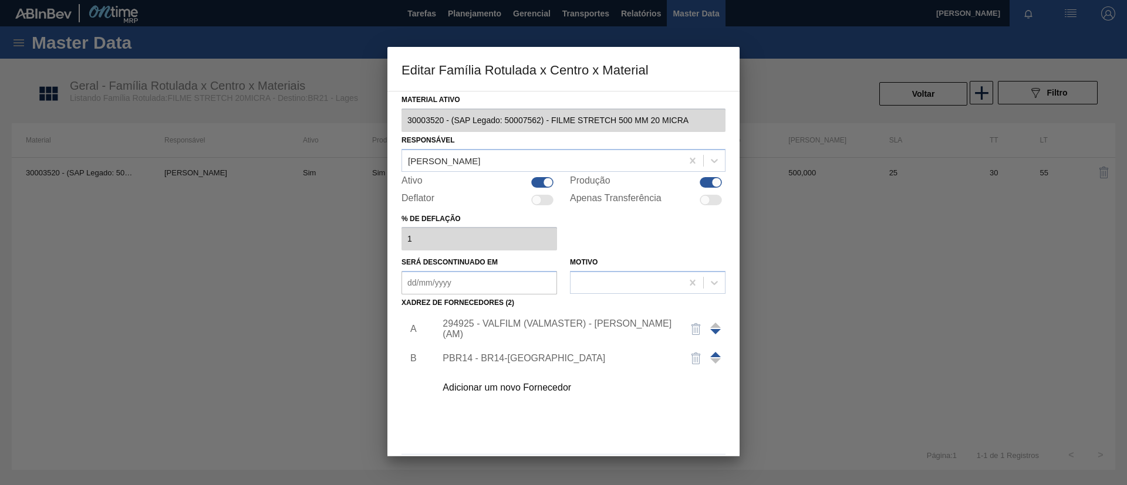
click at [535, 339] on div "294925 - VALFILM (VALMASTER) - MANAUS (AM)" at bounding box center [577, 329] width 296 height 29
click at [549, 326] on div "294925 - VALFILM (VALMASTER) - MANAUS (AM)" at bounding box center [558, 329] width 230 height 21
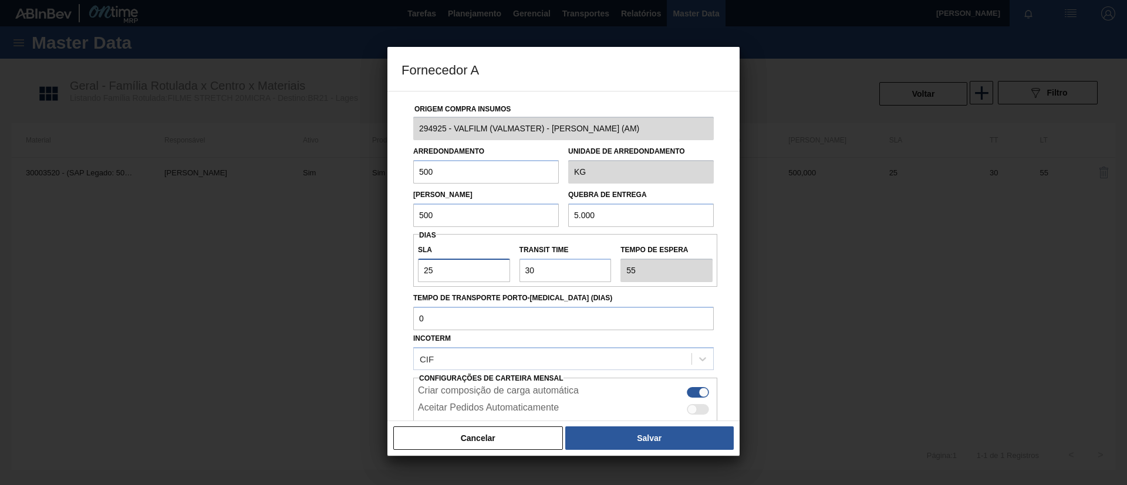
drag, startPoint x: 477, startPoint y: 266, endPoint x: 385, endPoint y: 274, distance: 92.5
click at [385, 274] on div "Fornecedor A Origem Compra Insumos 294925 - VALFILM (VALMASTER) - MANAUS (AM) A…" at bounding box center [563, 242] width 1127 height 485
type input "3"
type input "33"
type input "30"
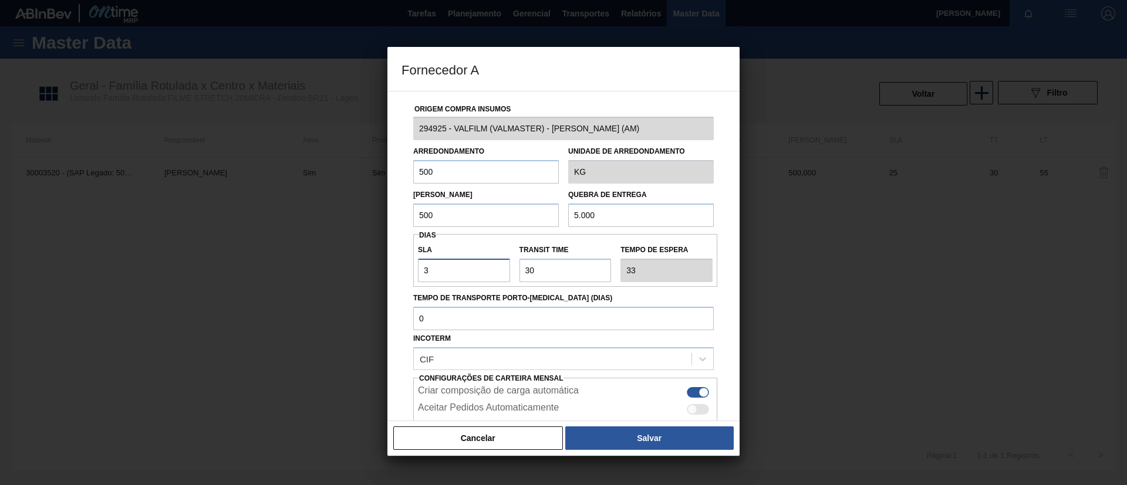
type input "60"
type input "30"
drag, startPoint x: 578, startPoint y: 217, endPoint x: 559, endPoint y: 216, distance: 18.8
click at [559, 216] on div "Lote Mínimo 500 Quebra de entrega 5.000" at bounding box center [564, 205] width 310 height 43
drag, startPoint x: 558, startPoint y: 218, endPoint x: 464, endPoint y: 215, distance: 94.0
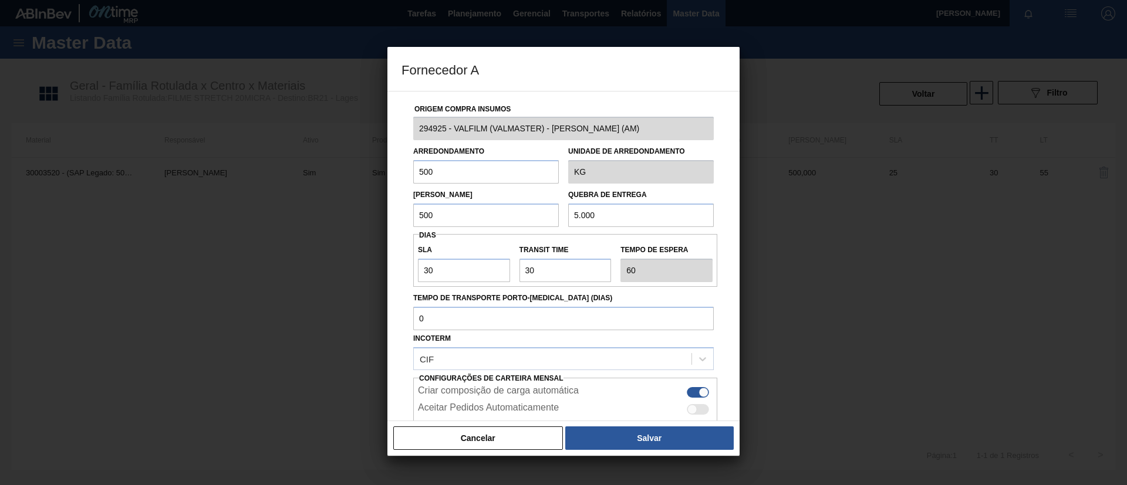
click at [486, 215] on div "Lote Mínimo 500 Quebra de entrega 5.000" at bounding box center [564, 205] width 310 height 43
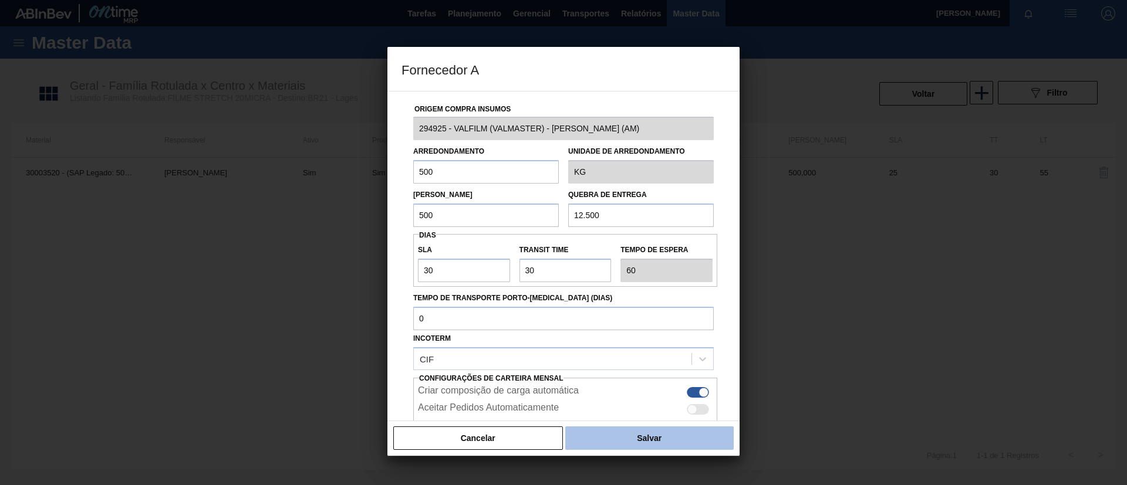
type input "12.500"
click at [693, 443] on button "Salvar" at bounding box center [649, 438] width 168 height 23
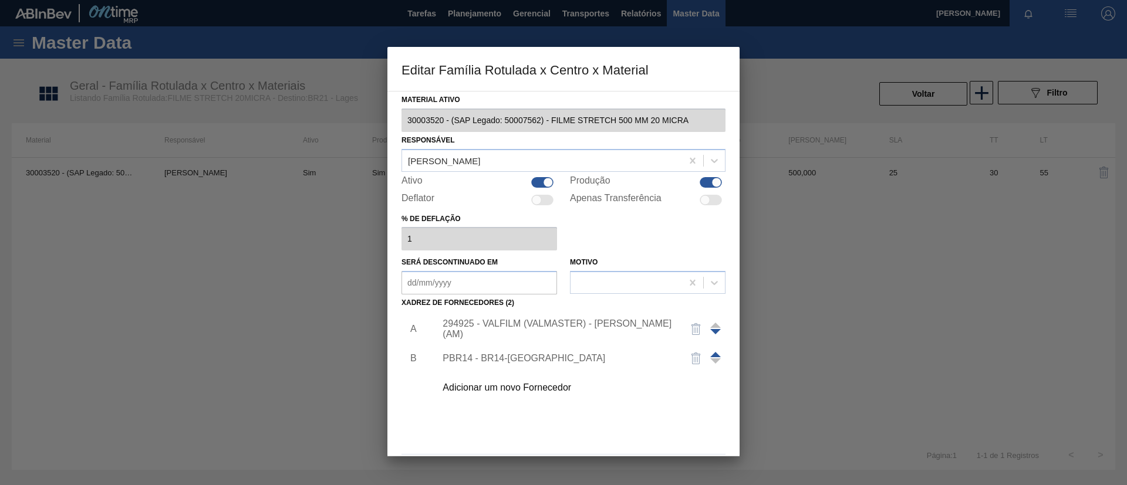
scroll to position [43, 0]
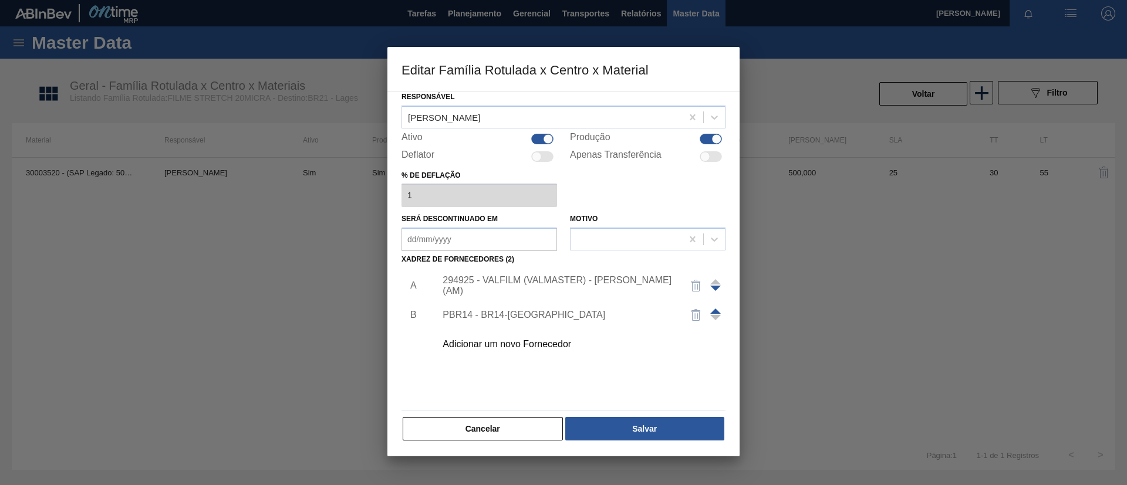
click at [619, 285] on div "294925 - VALFILM (VALMASTER) - MANAUS (AM)" at bounding box center [558, 285] width 230 height 21
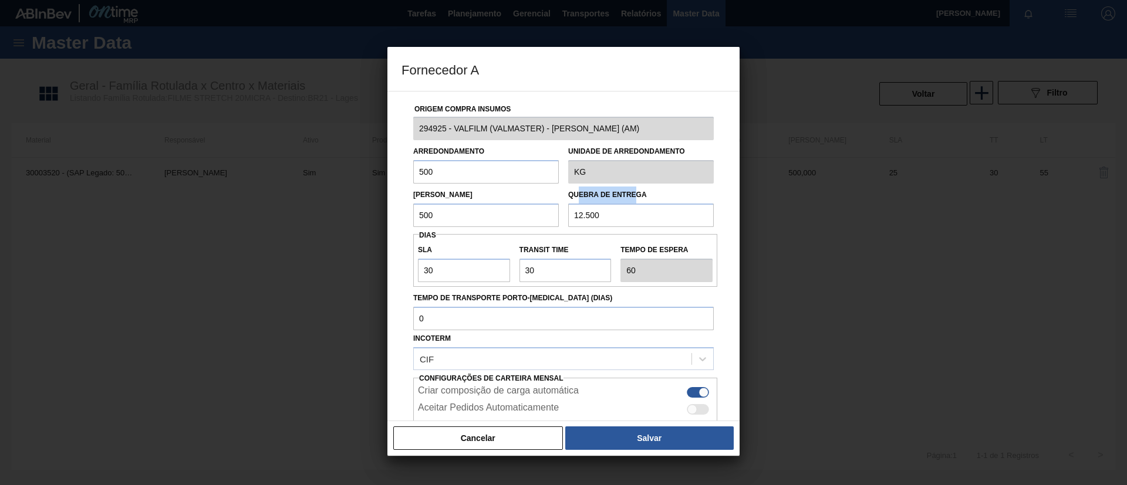
drag, startPoint x: 637, startPoint y: 201, endPoint x: 577, endPoint y: 202, distance: 59.9
click at [577, 202] on div "Quebra de entrega 12.500" at bounding box center [641, 207] width 146 height 40
drag, startPoint x: 605, startPoint y: 220, endPoint x: 544, endPoint y: 218, distance: 61.7
click at [544, 218] on div "Lote Mínimo 500 Quebra de entrega 12.500" at bounding box center [564, 205] width 310 height 43
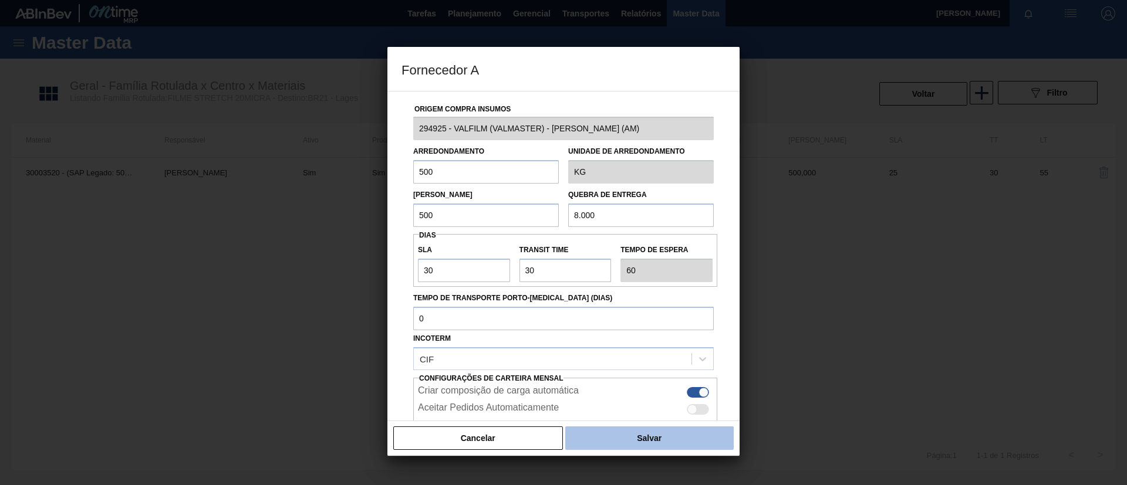
type input "8.000"
click at [635, 448] on button "Salvar" at bounding box center [649, 438] width 168 height 23
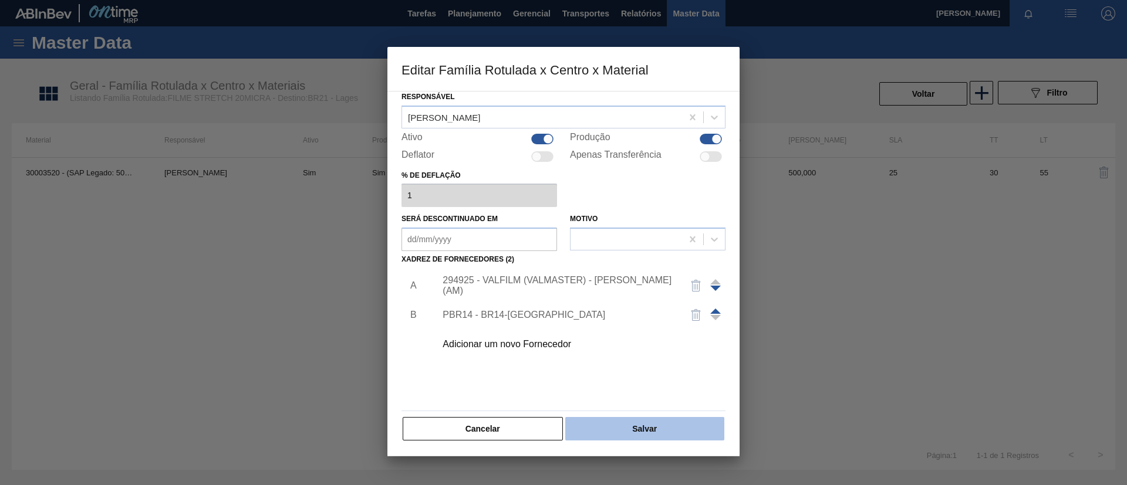
click at [642, 422] on button "Salvar" at bounding box center [644, 428] width 159 height 23
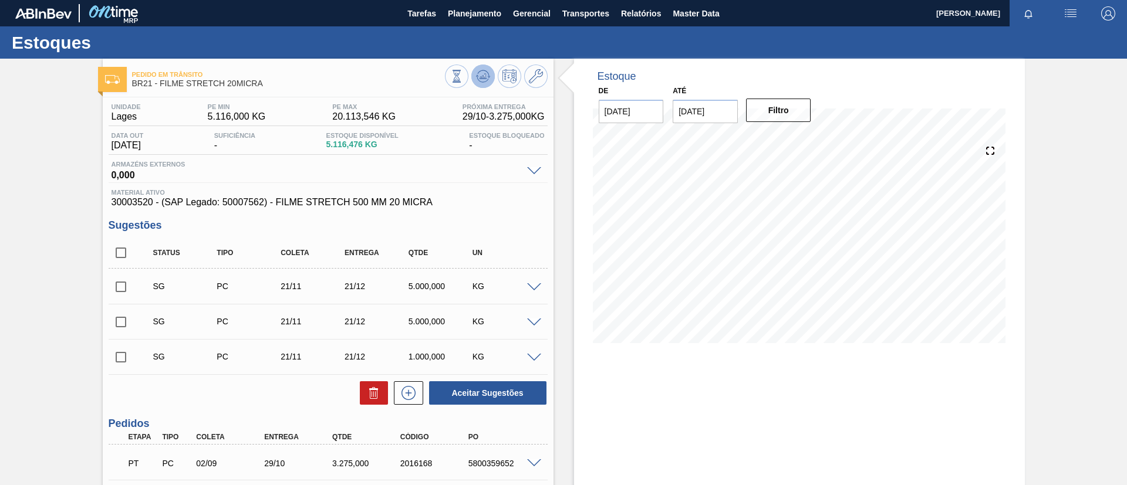
click at [481, 79] on icon at bounding box center [483, 76] width 14 height 14
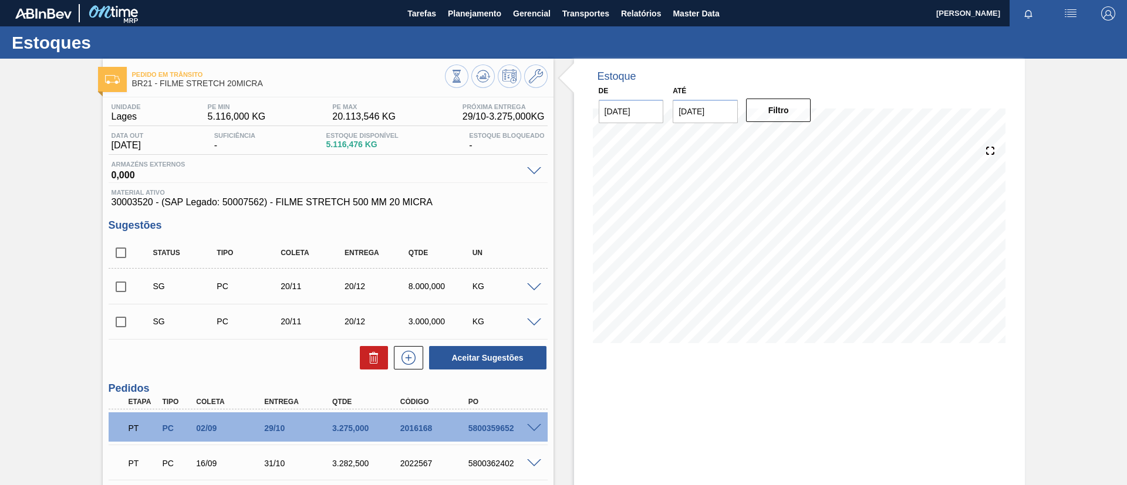
click at [118, 281] on input "checkbox" at bounding box center [121, 287] width 25 height 25
click at [468, 359] on button "Aceitar Sugestões" at bounding box center [487, 357] width 117 height 23
checkbox input "false"
click at [125, 287] on input "checkbox" at bounding box center [121, 287] width 25 height 25
click at [484, 363] on button "Aceitar Sugestões" at bounding box center [487, 357] width 117 height 23
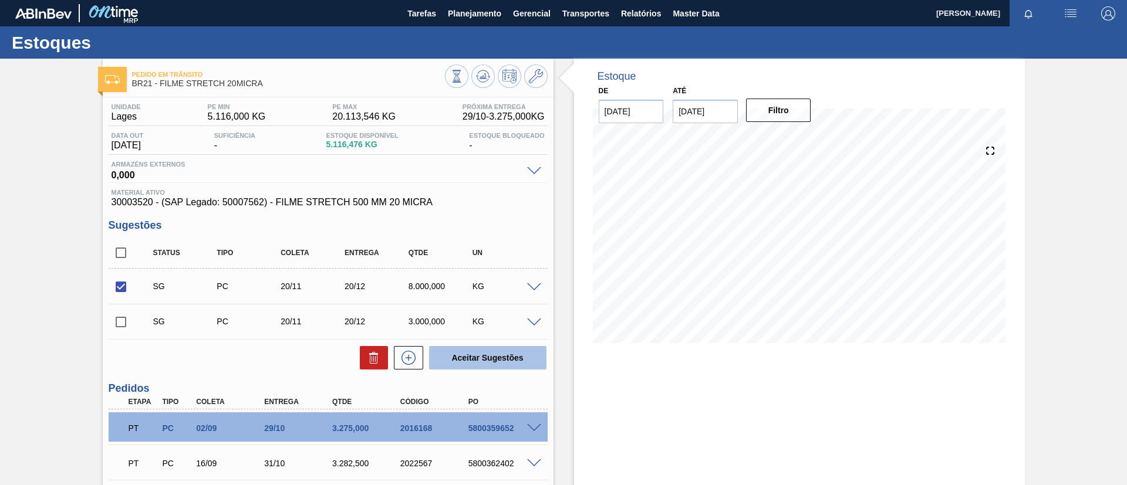
checkbox input "false"
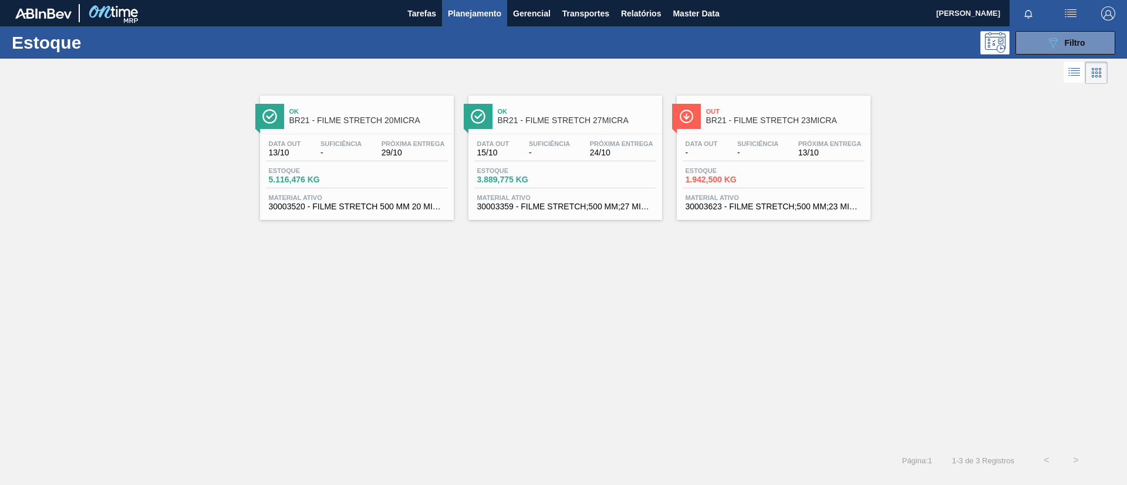
click at [551, 118] on span "BR21 - FILME STRETCH 27MICRA" at bounding box center [577, 120] width 158 height 9
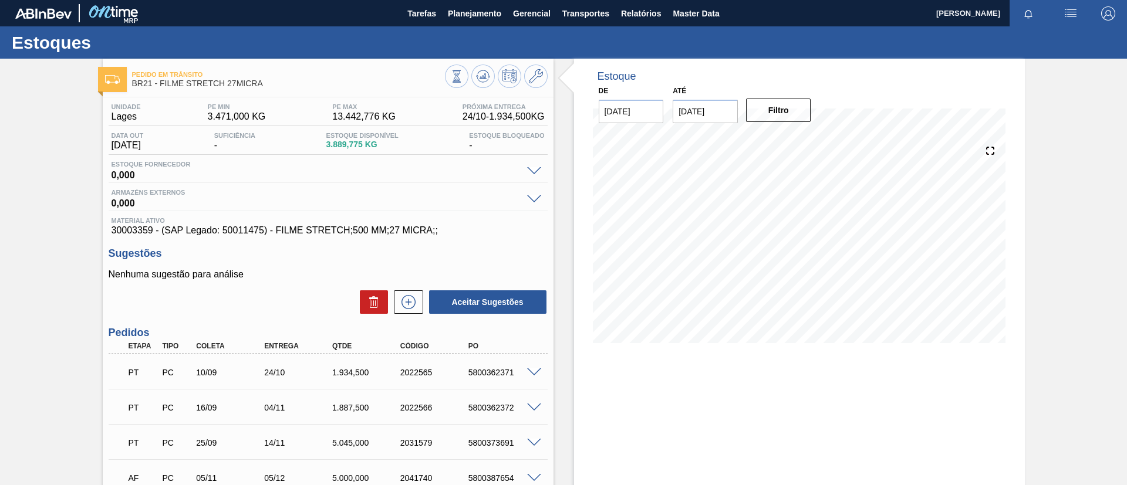
click at [116, 347] on span at bounding box center [117, 346] width 17 height 8
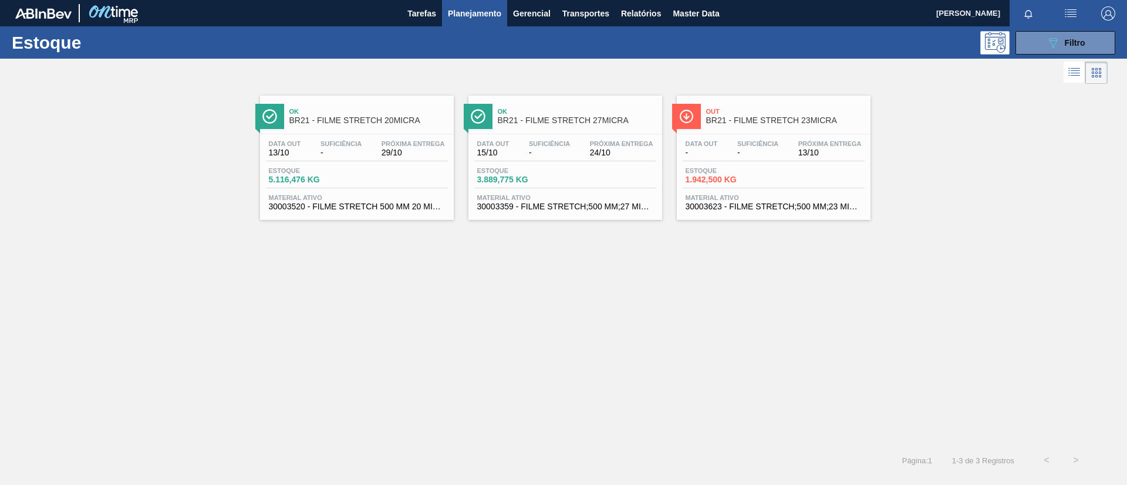
click at [751, 112] on span "Out" at bounding box center [785, 111] width 158 height 7
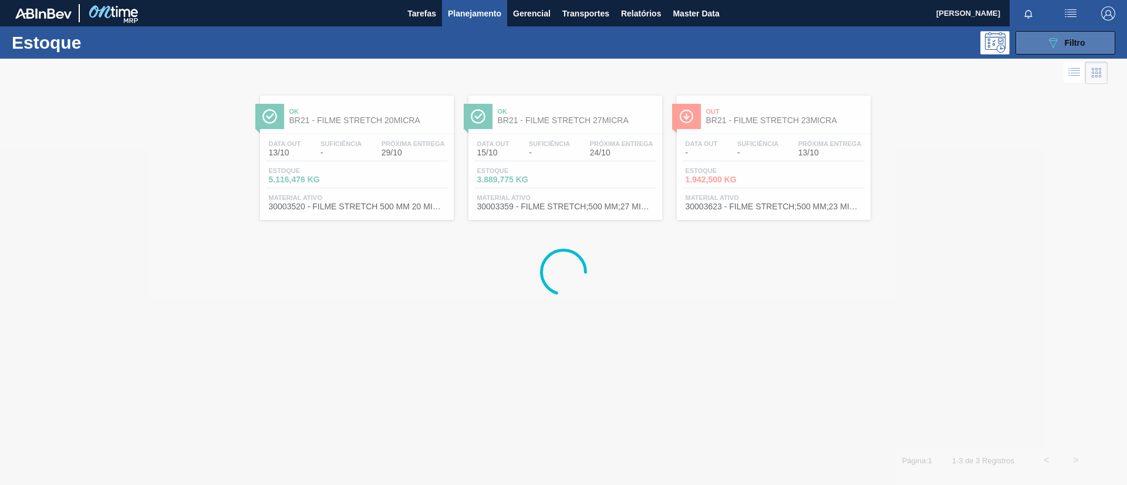
click at [1066, 42] on span "Filtro" at bounding box center [1075, 42] width 21 height 9
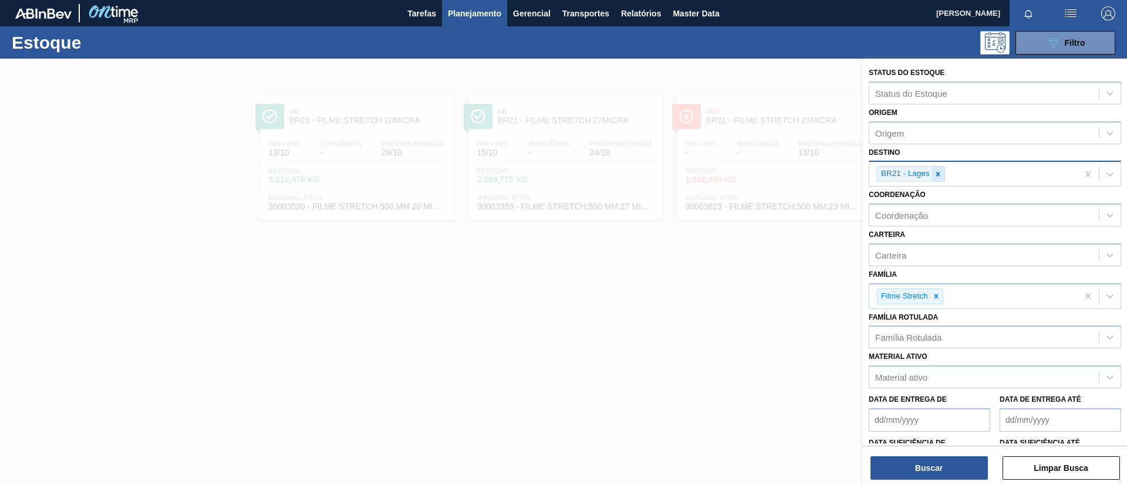
click at [937, 179] on div at bounding box center [937, 174] width 13 height 15
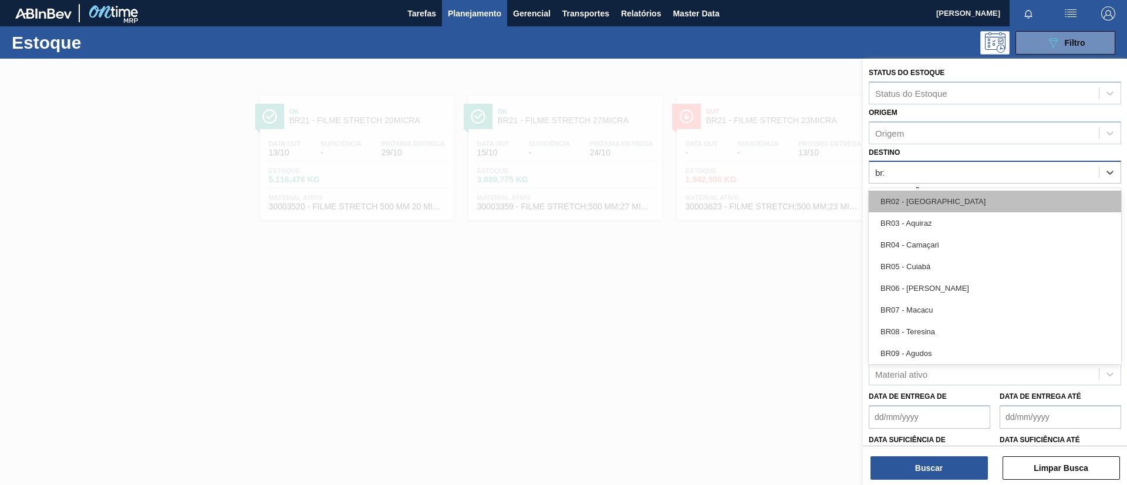
type input "br22"
click at [938, 195] on div "BR22 - Viamão" at bounding box center [995, 202] width 252 height 22
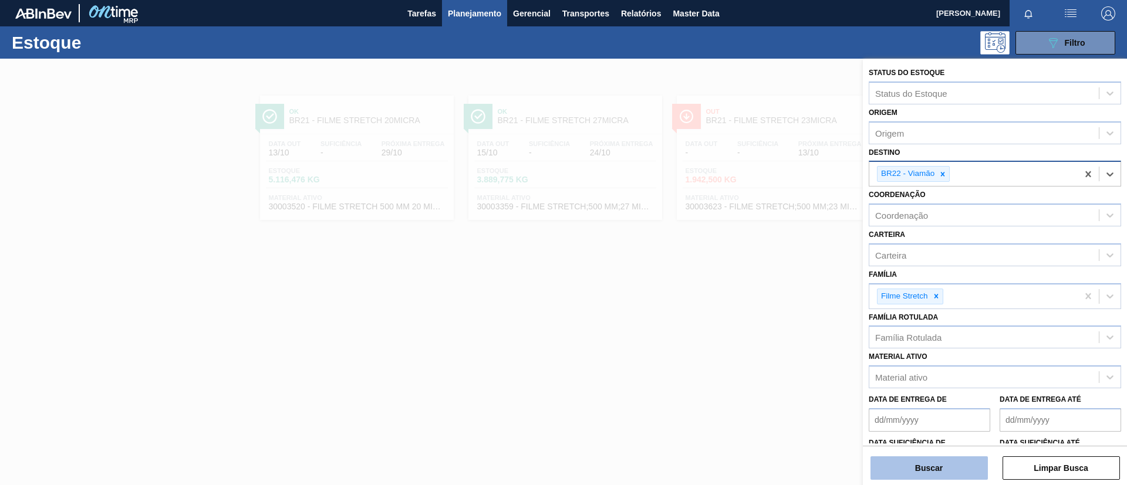
click at [936, 468] on button "Buscar" at bounding box center [928, 468] width 117 height 23
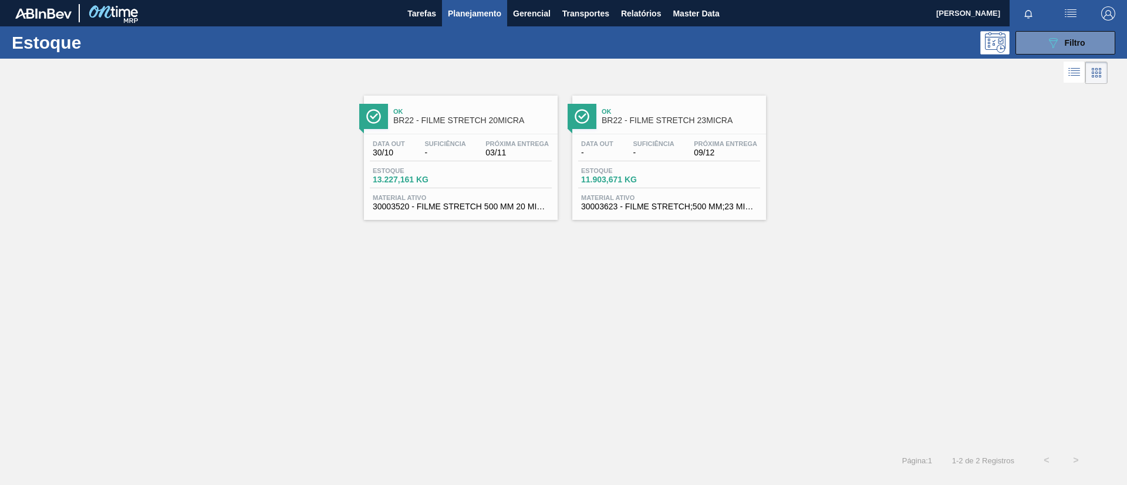
click at [481, 121] on span "BR22 - FILME STRETCH 20MICRA" at bounding box center [472, 120] width 158 height 9
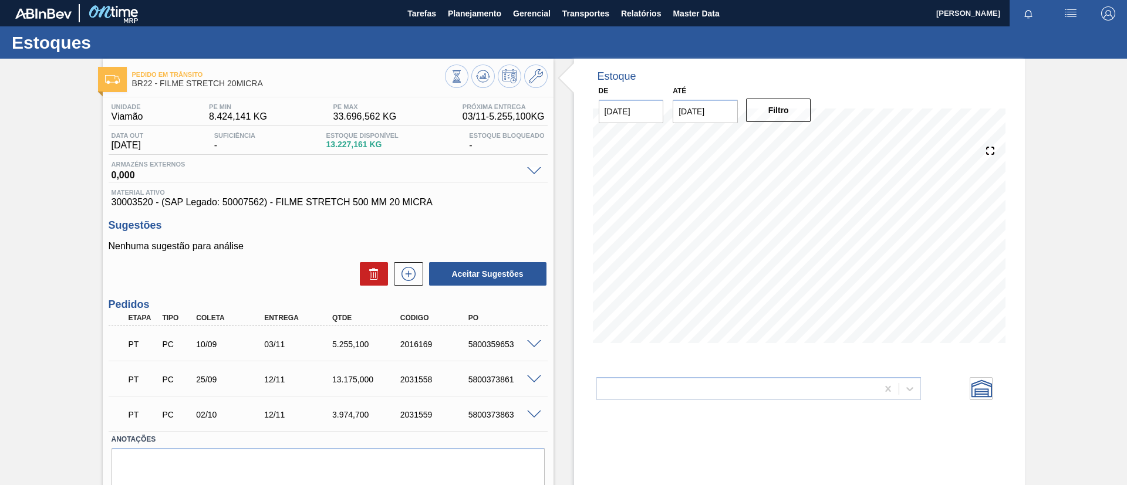
click at [16, 131] on div "Pedido em Trânsito BR22 - FILME STRETCH 20MICRA Unidade Viamão PE MIN 8.424,141…" at bounding box center [563, 293] width 1127 height 469
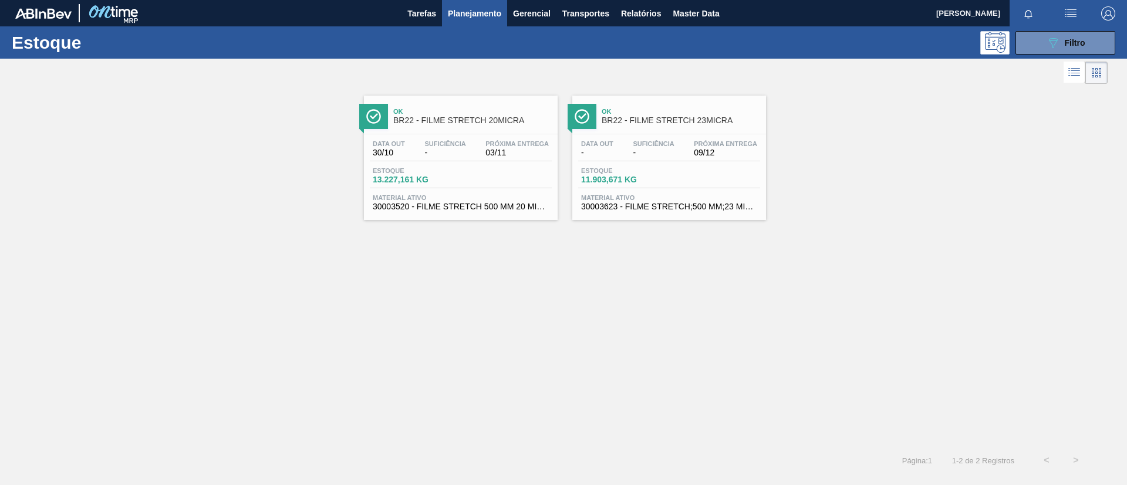
click at [713, 121] on span "BR22 - FILME STRETCH 23MICRA" at bounding box center [681, 120] width 158 height 9
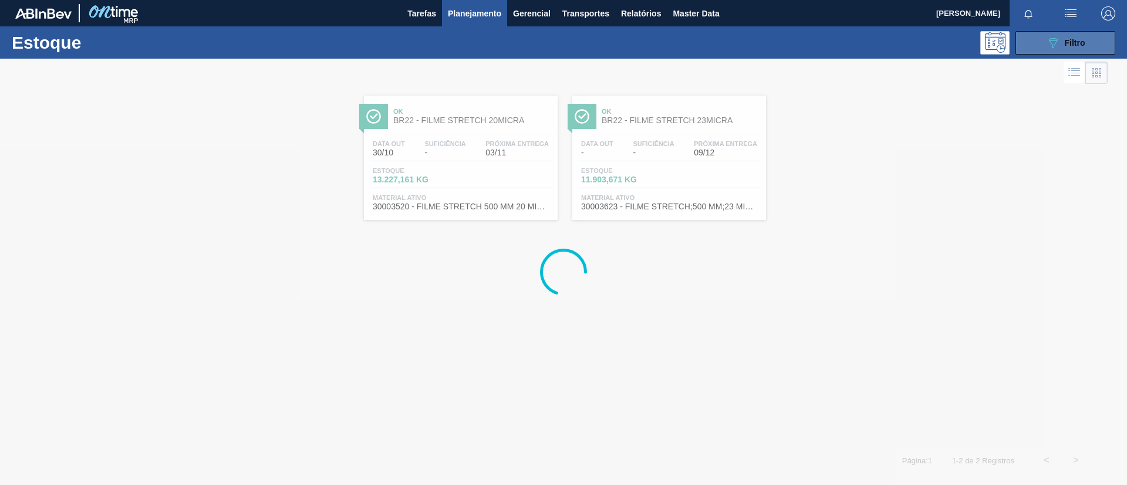
click at [1053, 42] on icon "089F7B8B-B2A5-4AFE-B5C0-19BA573D28AC" at bounding box center [1053, 43] width 14 height 14
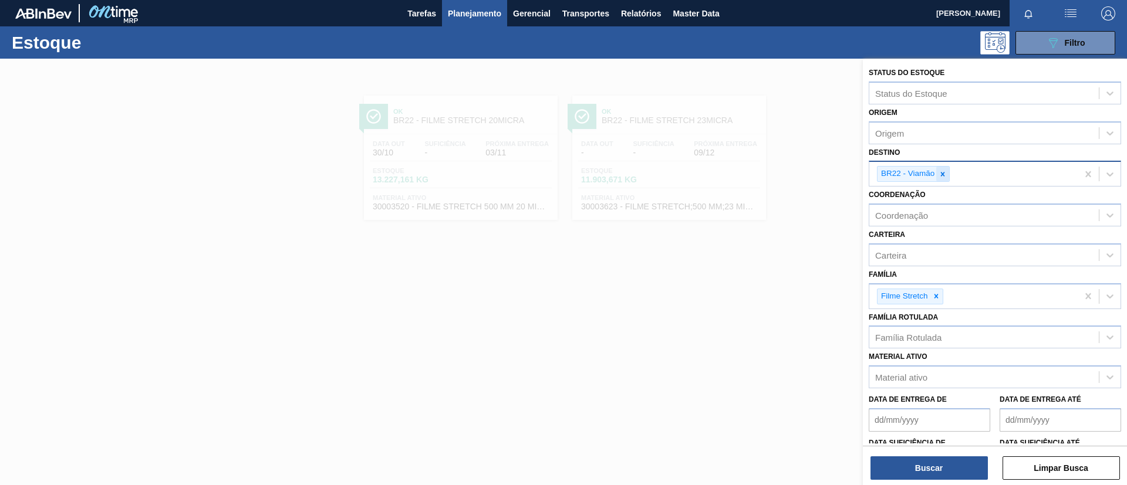
click at [945, 175] on icon at bounding box center [943, 174] width 8 height 8
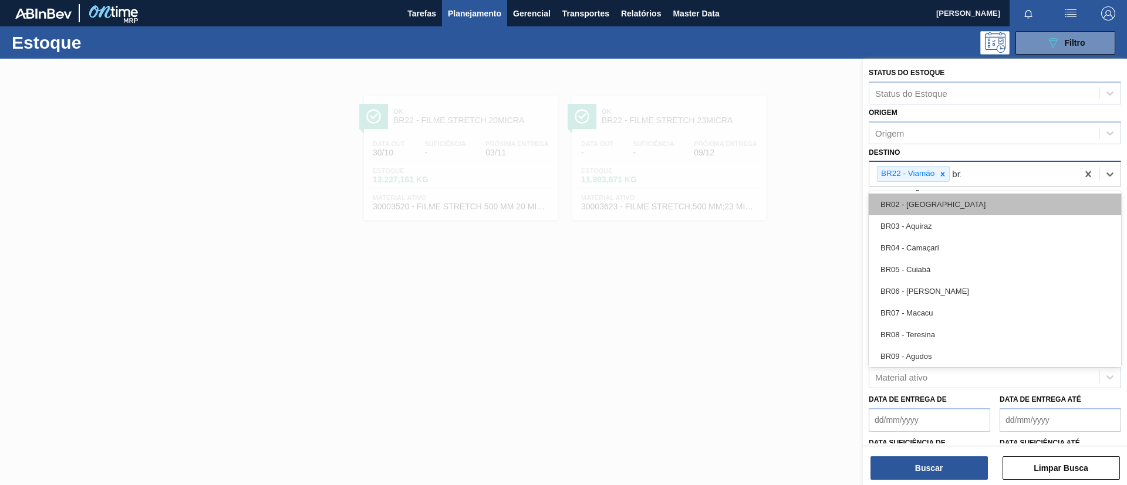
type input "br23"
click at [958, 199] on div "BR23 - Jaguariúna" at bounding box center [995, 205] width 252 height 22
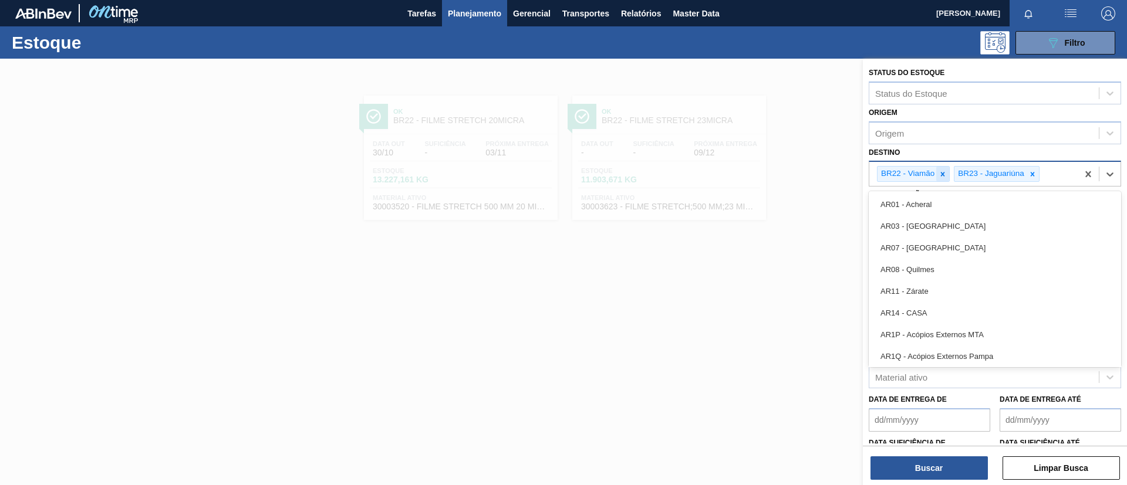
click at [949, 180] on div "BR22 - Viamão" at bounding box center [913, 174] width 73 height 16
click at [943, 173] on icon at bounding box center [943, 174] width 4 height 4
click at [952, 461] on button "Buscar" at bounding box center [928, 468] width 117 height 23
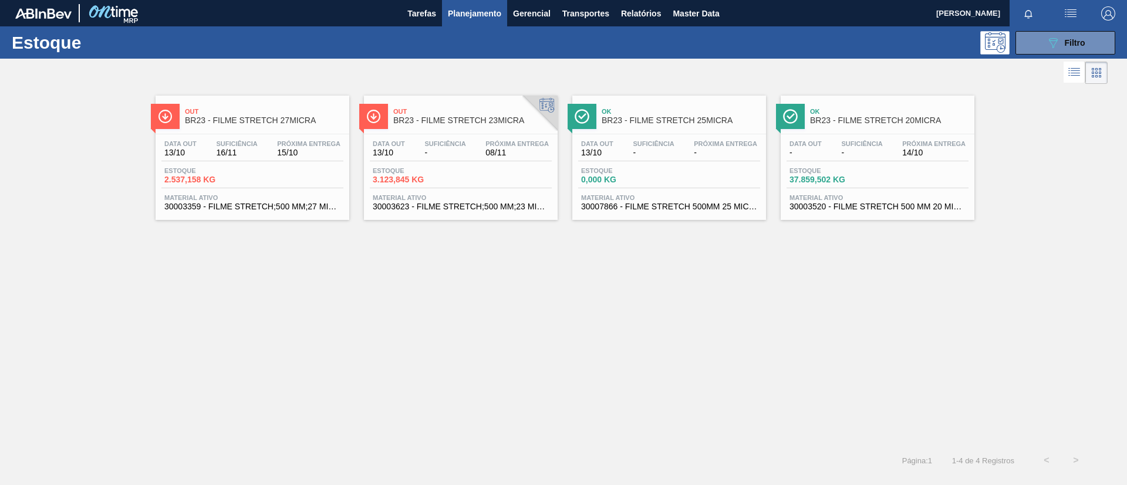
click at [649, 116] on span "BR23 - FILME STRETCH 25MICRA" at bounding box center [681, 120] width 158 height 9
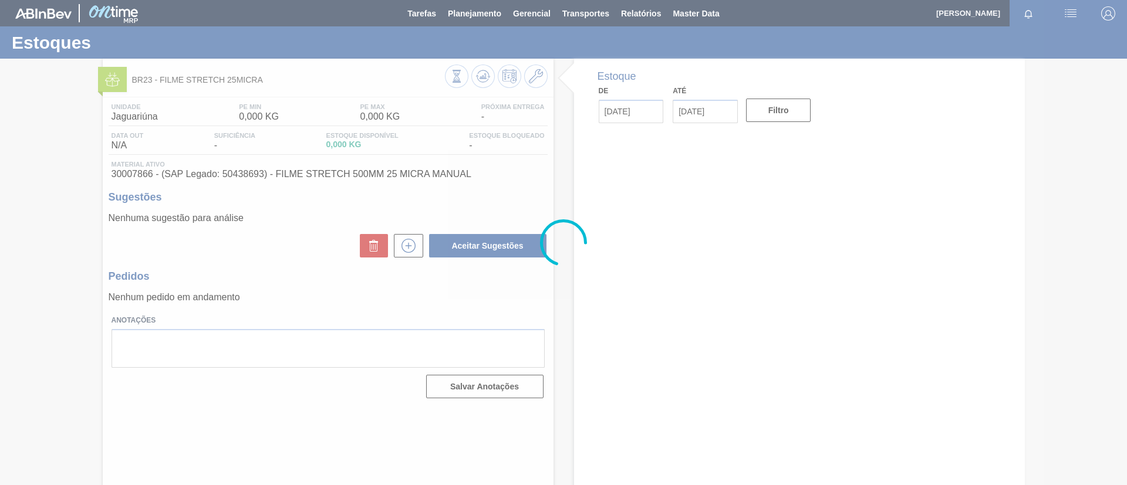
click at [536, 74] on div at bounding box center [563, 242] width 1127 height 485
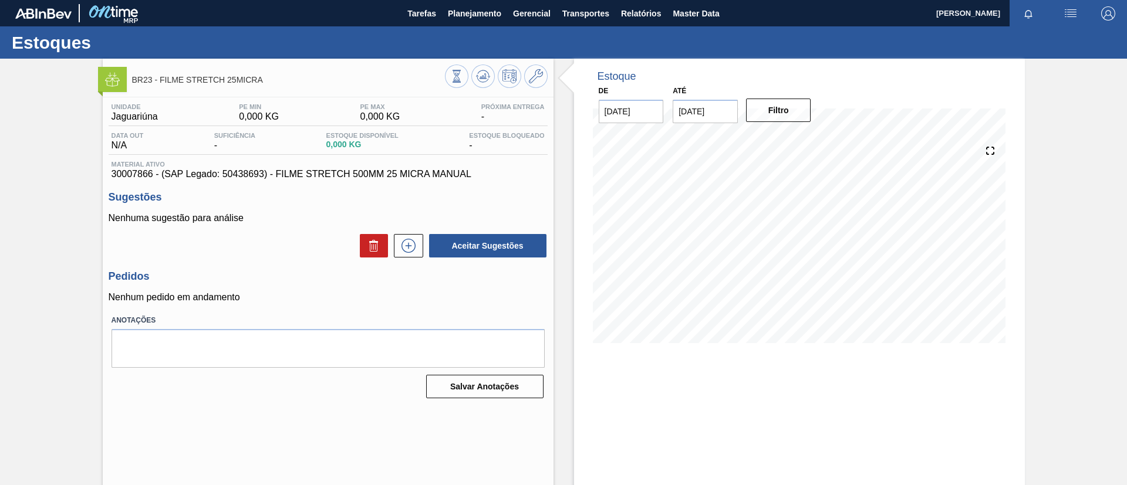
click at [536, 74] on icon at bounding box center [536, 76] width 14 height 14
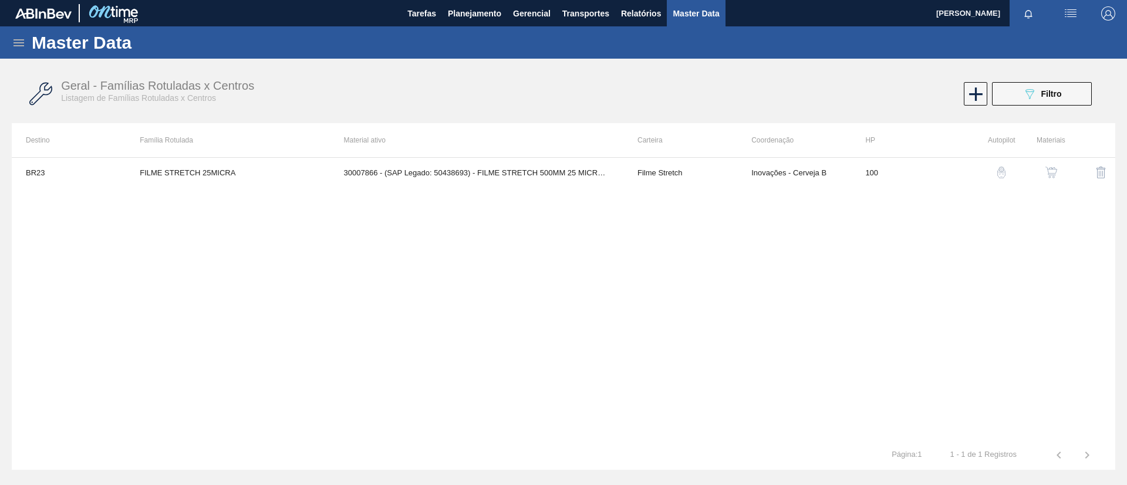
click at [1051, 168] on img "button" at bounding box center [1051, 173] width 12 height 12
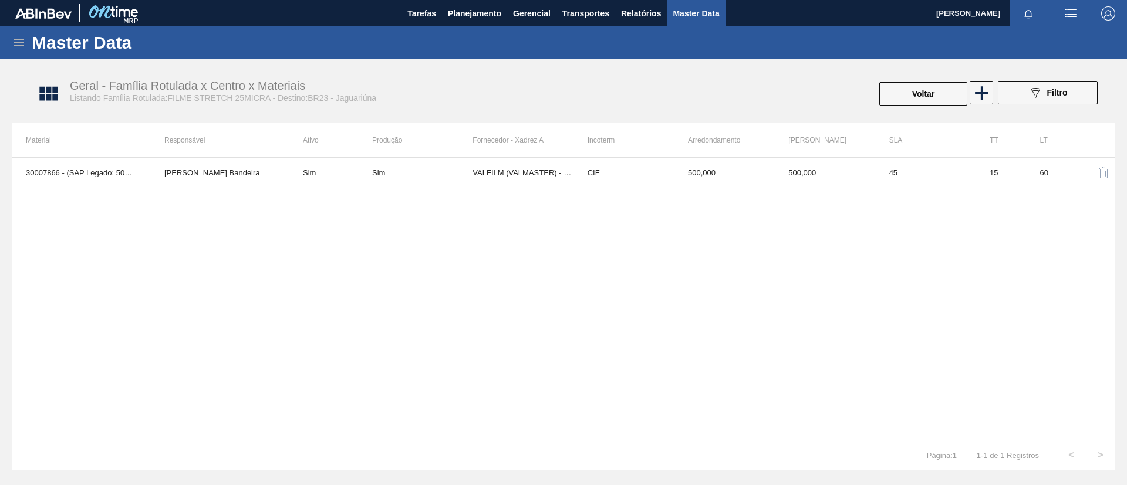
click at [708, 154] on th "Arredondamento" at bounding box center [724, 140] width 100 height 34
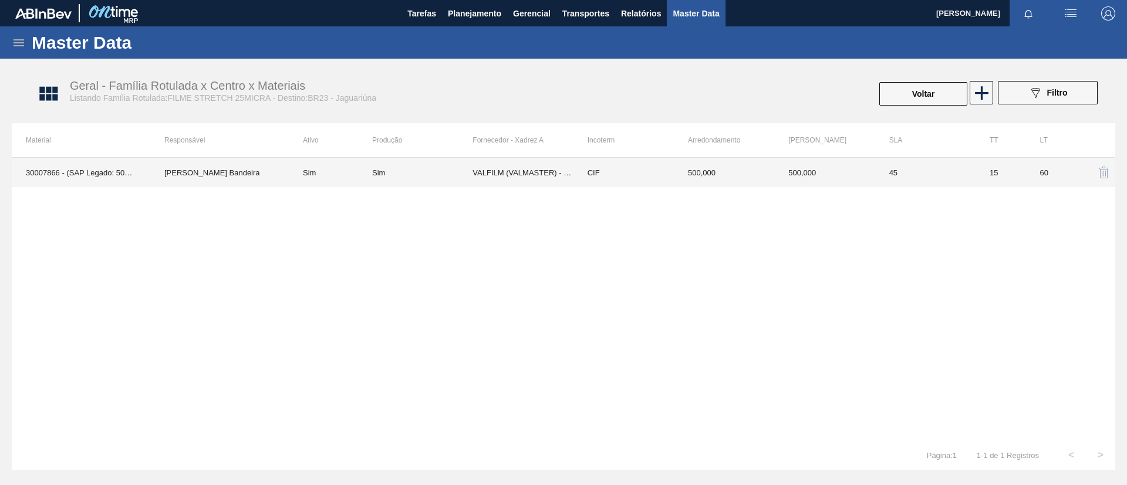
click at [707, 164] on td "500,000" at bounding box center [724, 172] width 100 height 29
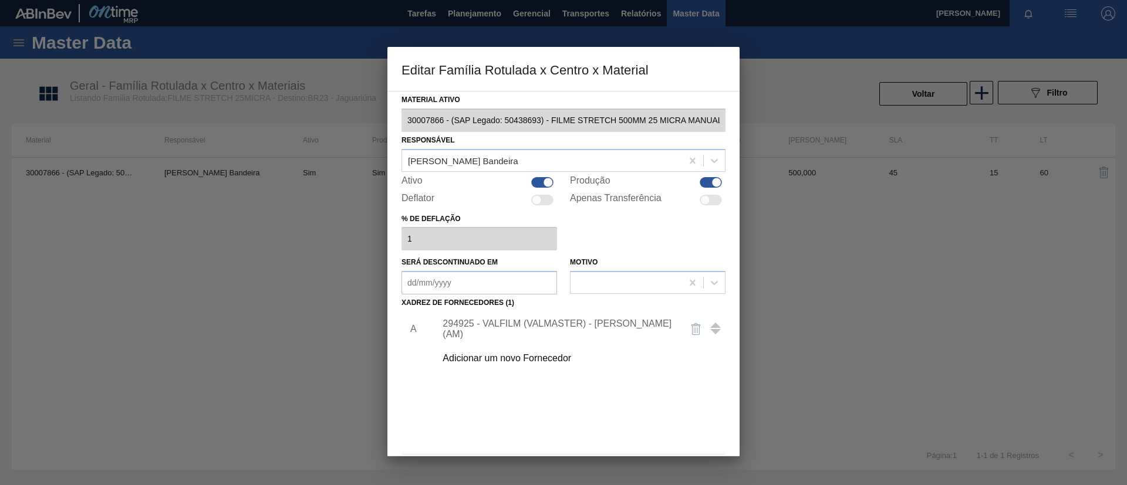
click at [696, 177] on div "Produção" at bounding box center [648, 182] width 156 height 14
click at [703, 181] on div at bounding box center [711, 182] width 22 height 11
checkbox input "false"
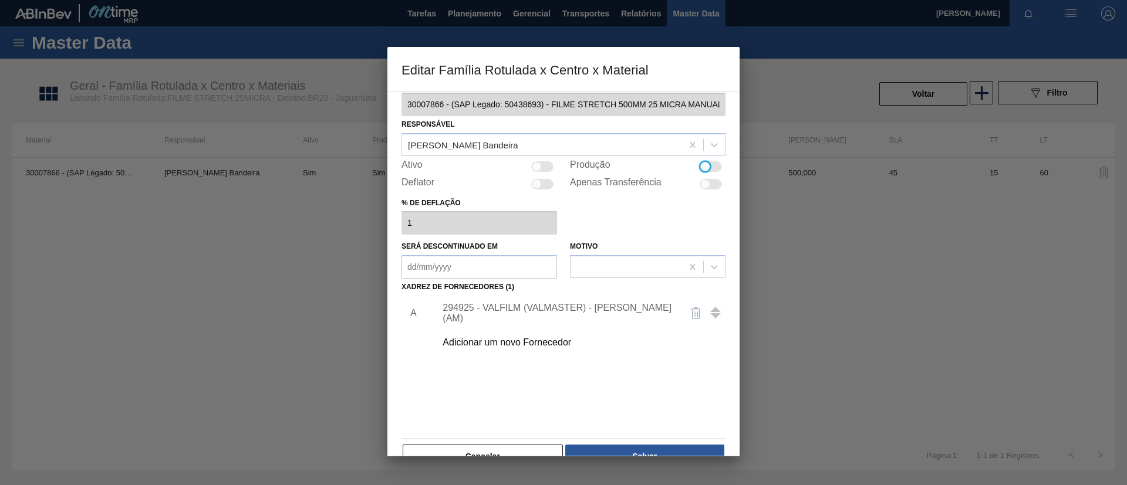
scroll to position [43, 0]
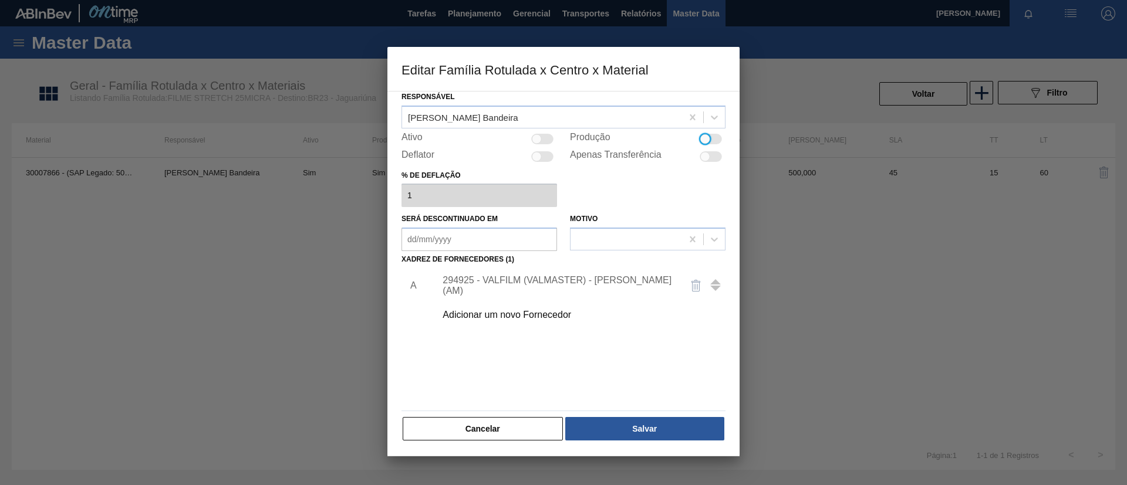
click at [678, 416] on div "Cancelar Salvar" at bounding box center [563, 429] width 324 height 26
click at [678, 424] on button "Salvar" at bounding box center [644, 428] width 159 height 23
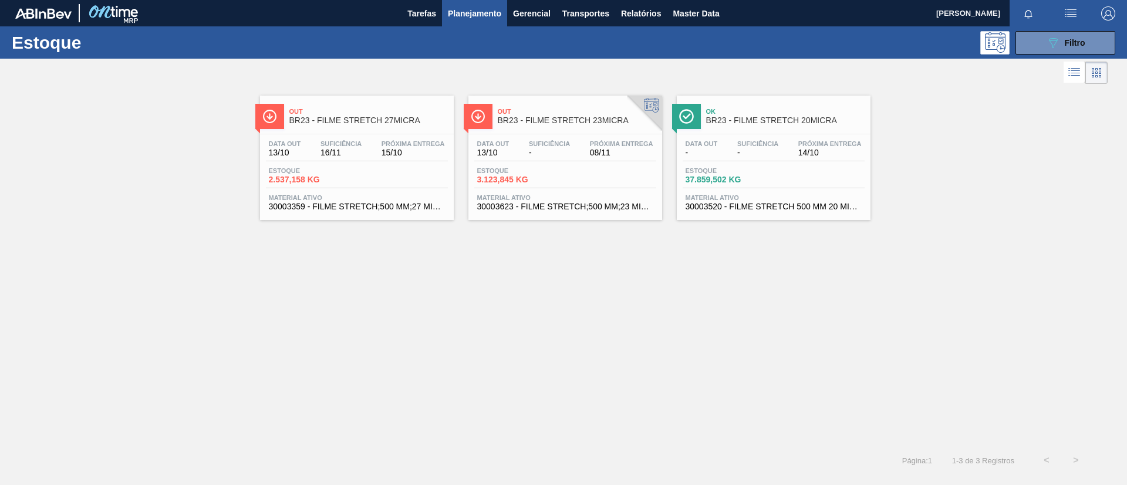
click at [345, 121] on span "BR23 - FILME STRETCH 27MICRA" at bounding box center [368, 120] width 158 height 9
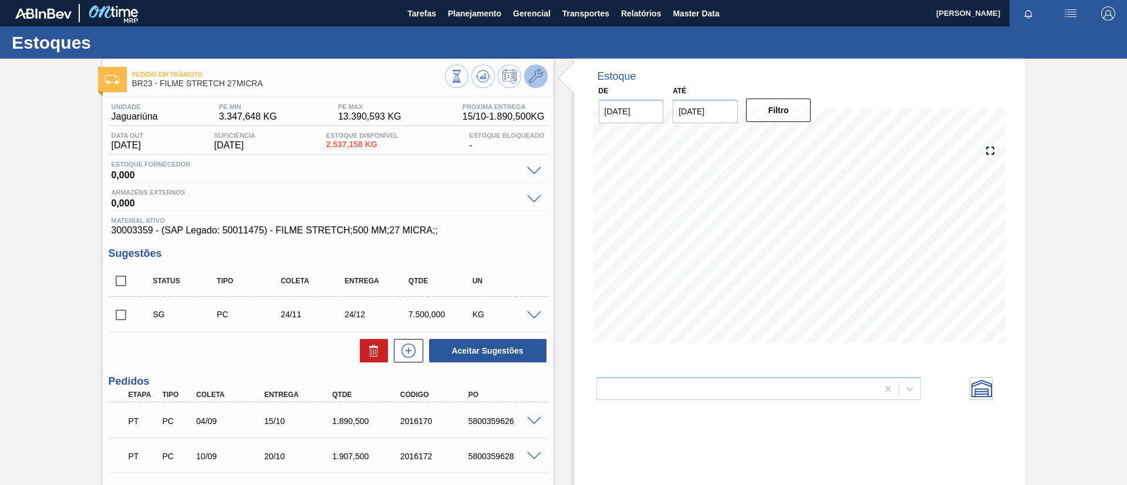
click at [532, 77] on icon at bounding box center [536, 76] width 14 height 14
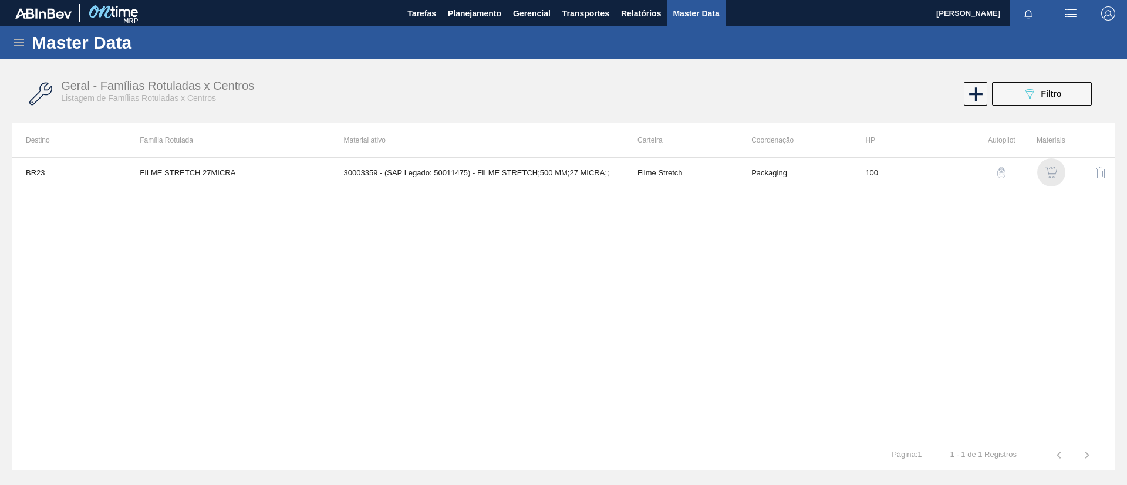
click at [1052, 173] on img "button" at bounding box center [1051, 173] width 12 height 12
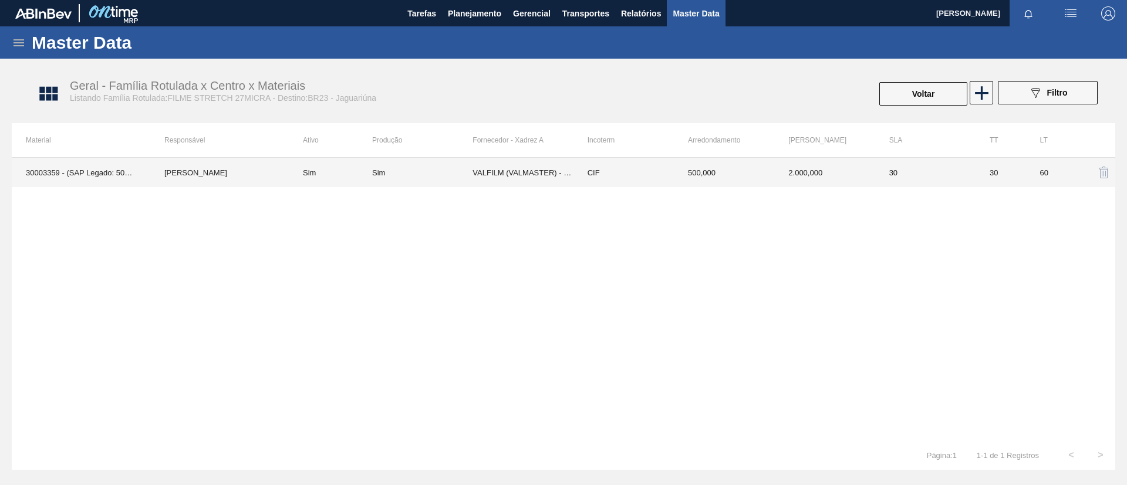
click at [471, 177] on td "Sim" at bounding box center [422, 172] width 100 height 29
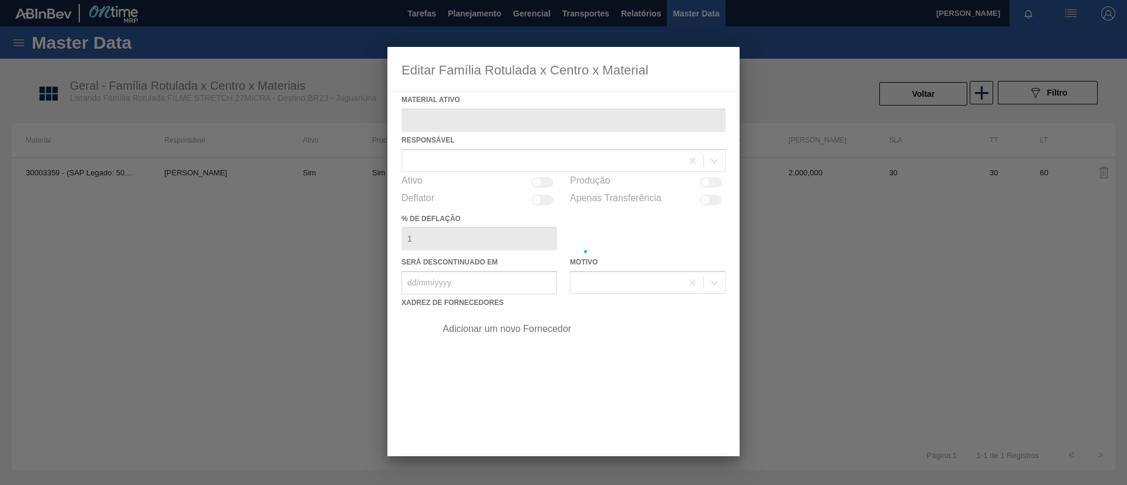
type ativo "30003359 - (SAP Legado: 50011475) - FILME STRETCH;500 MM;27 MICRA;;"
checkbox input "true"
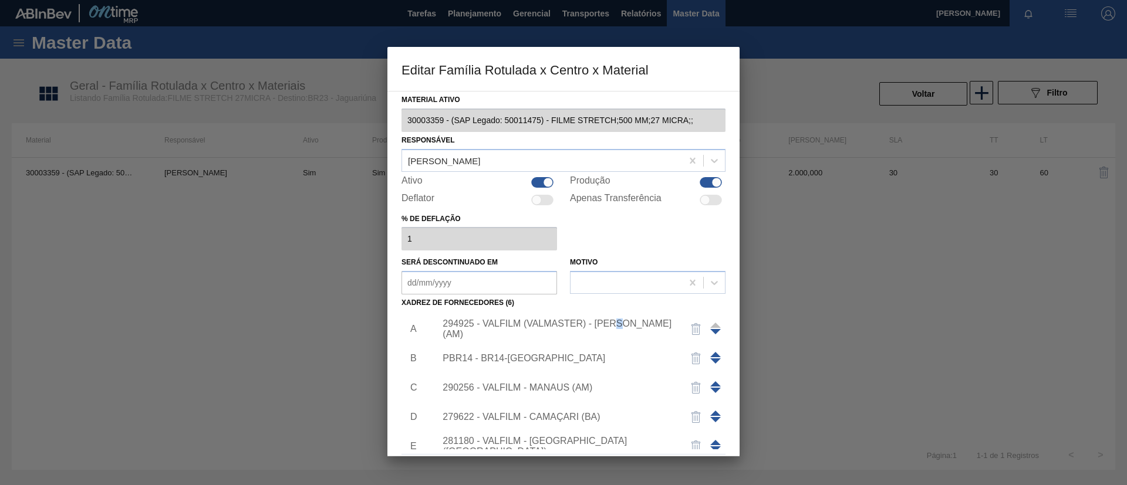
click at [624, 331] on div "294925 - VALFILM (VALMASTER) - MANAUS (AM)" at bounding box center [558, 329] width 230 height 21
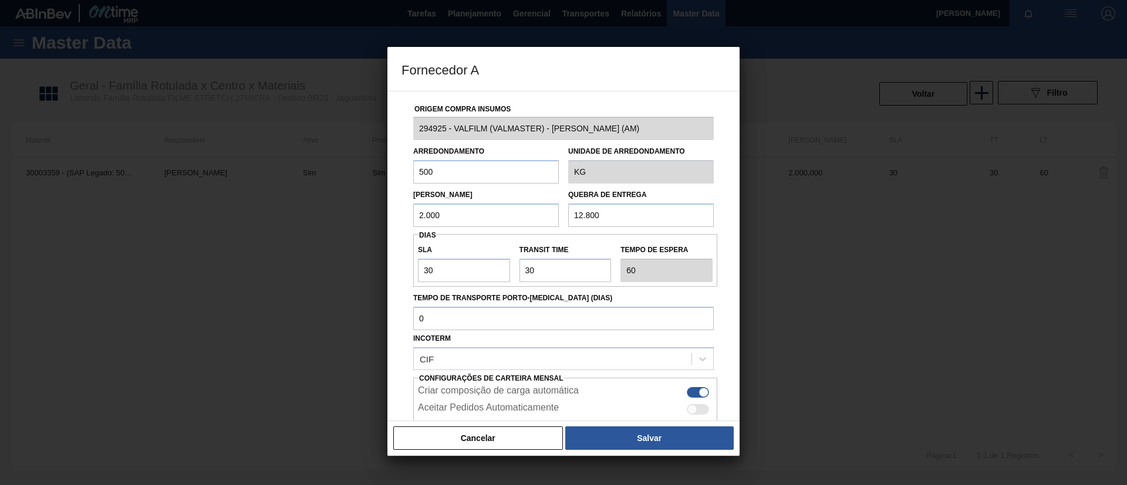
drag, startPoint x: 606, startPoint y: 221, endPoint x: 545, endPoint y: 210, distance: 62.6
click at [545, 210] on div "Lote Mínimo 2.000 Quebra de entrega 12.800" at bounding box center [564, 205] width 310 height 43
type input "6.000"
click at [610, 425] on div "Cancelar Salvar" at bounding box center [563, 438] width 352 height 35
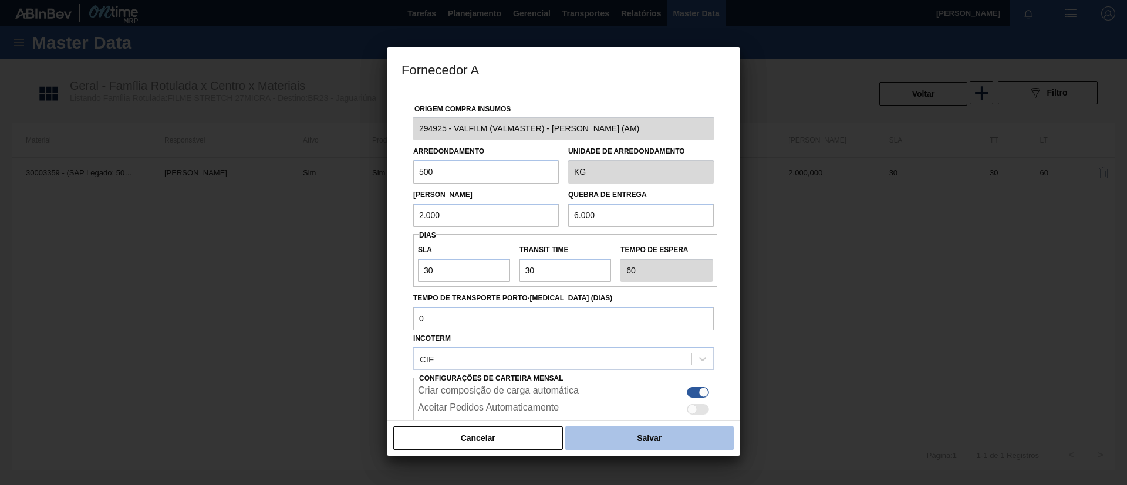
click at [616, 438] on button "Salvar" at bounding box center [649, 438] width 168 height 23
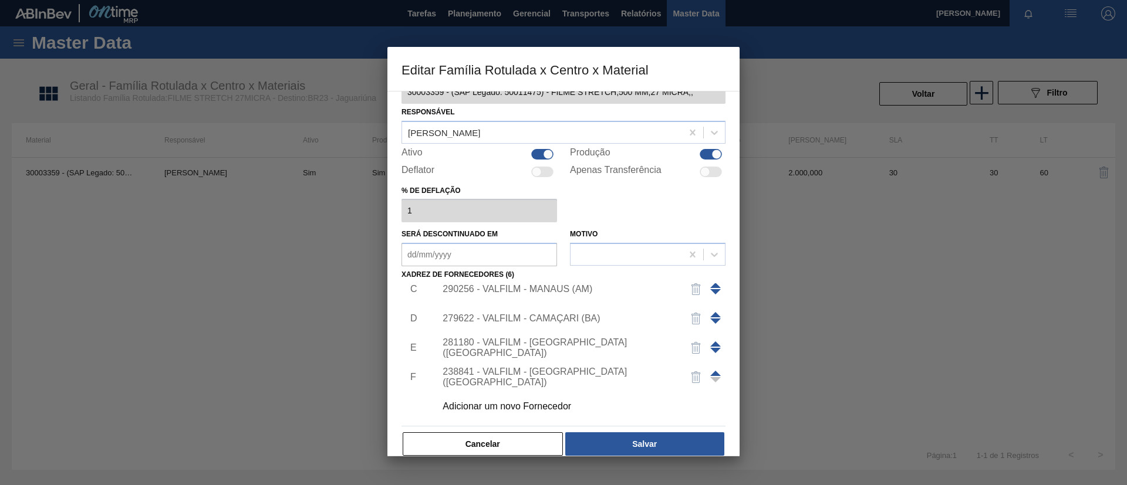
scroll to position [43, 0]
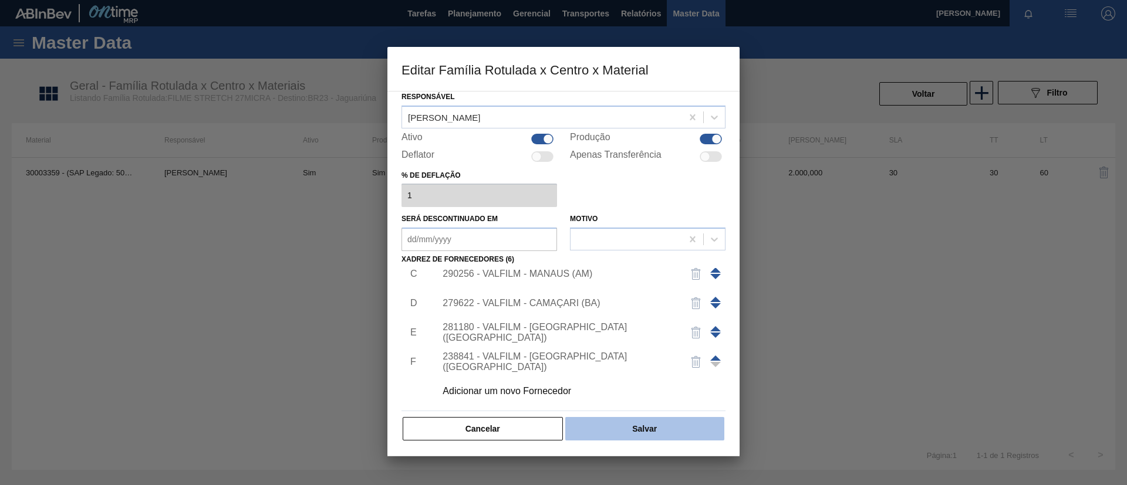
click at [635, 428] on button "Salvar" at bounding box center [644, 428] width 159 height 23
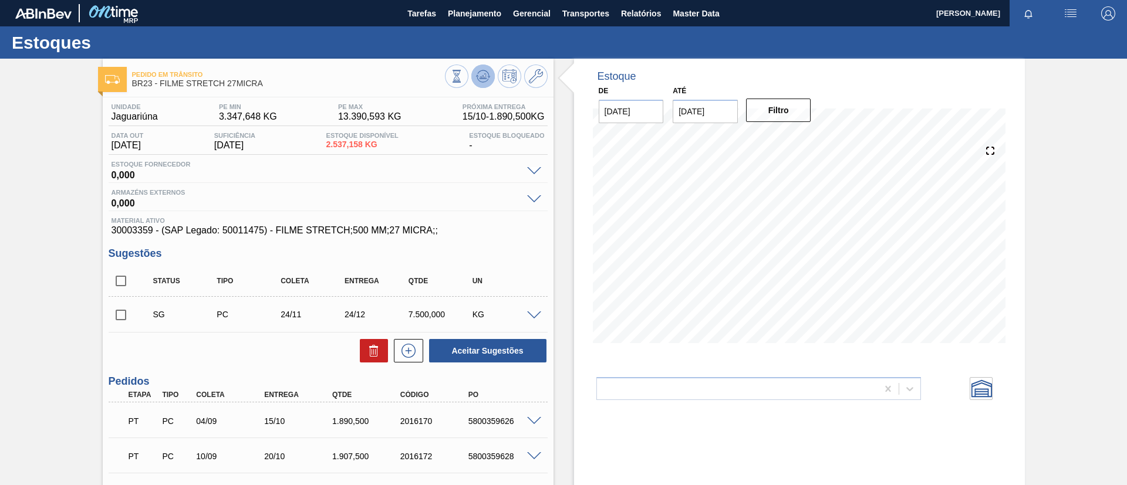
click at [477, 81] on icon at bounding box center [483, 76] width 14 height 14
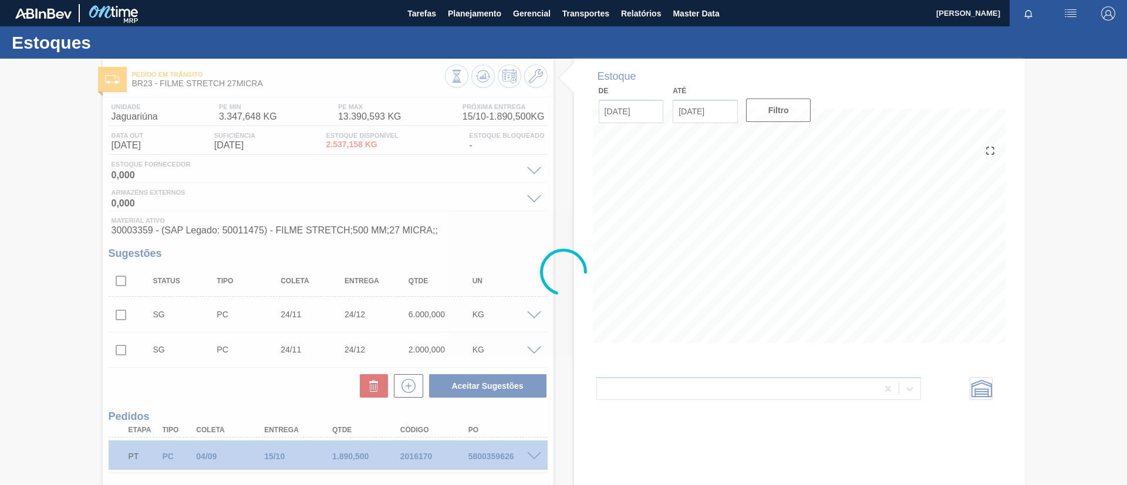
click at [123, 310] on div at bounding box center [563, 272] width 1127 height 427
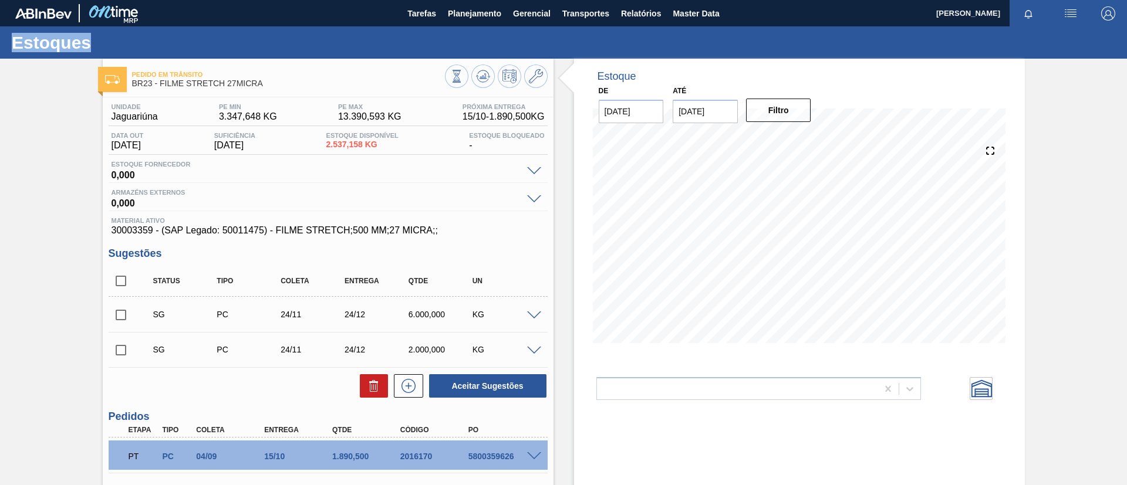
click at [123, 315] on input "checkbox" at bounding box center [121, 315] width 25 height 25
click at [499, 381] on button "Aceitar Sugestões" at bounding box center [487, 385] width 117 height 23
checkbox input "false"
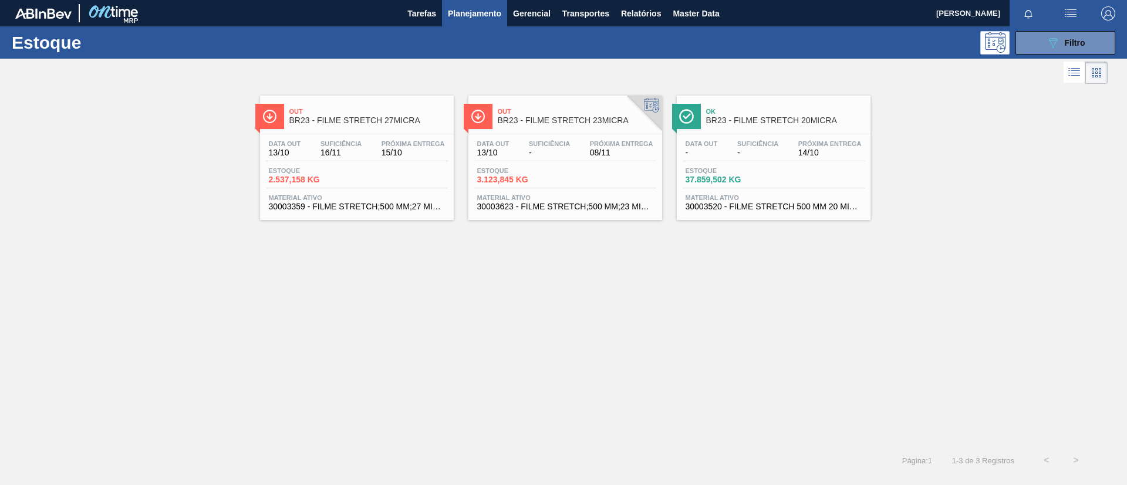
click at [523, 124] on span "BR23 - FILME STRETCH 23MICRA" at bounding box center [577, 120] width 158 height 9
click at [815, 118] on span "BR23 - FILME STRETCH 20MICRA" at bounding box center [785, 120] width 158 height 9
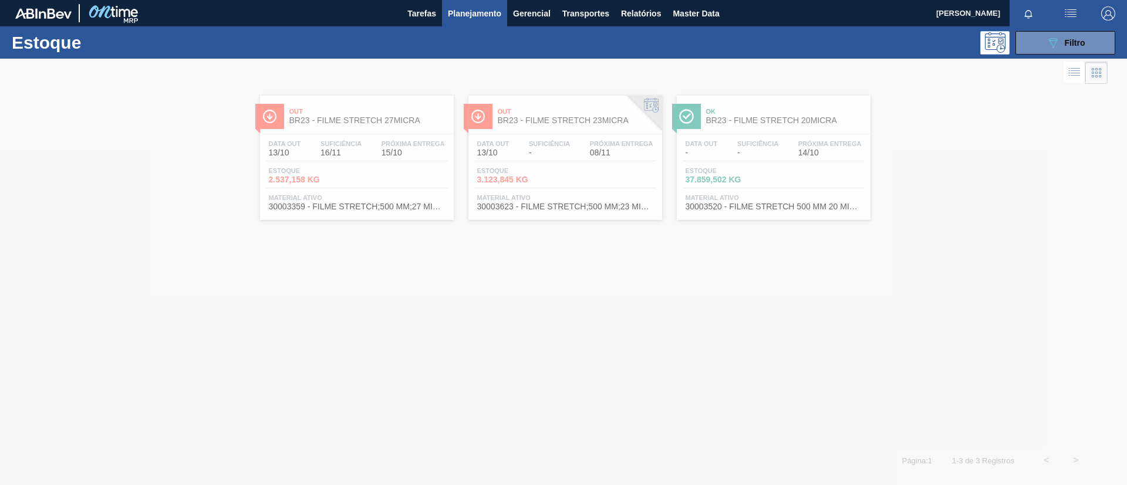
click at [346, 121] on div at bounding box center [563, 272] width 1127 height 427
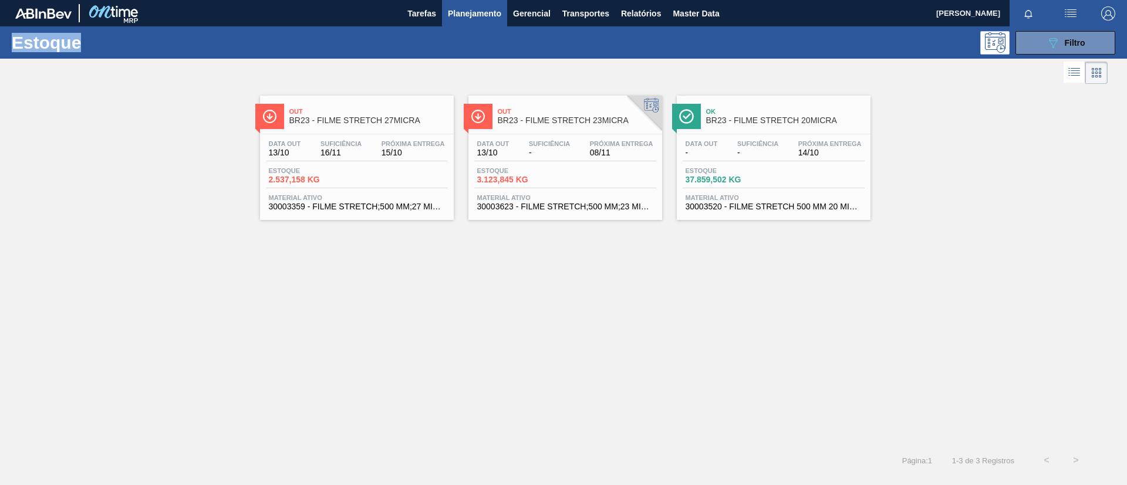
click at [346, 121] on span "BR23 - FILME STRETCH 27MICRA" at bounding box center [368, 120] width 158 height 9
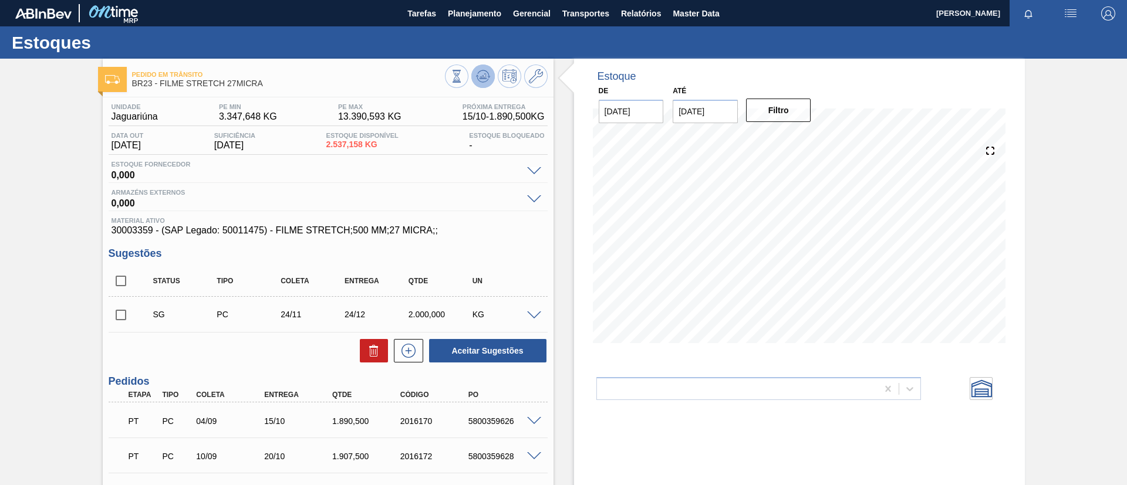
click at [479, 78] on icon at bounding box center [483, 75] width 8 height 5
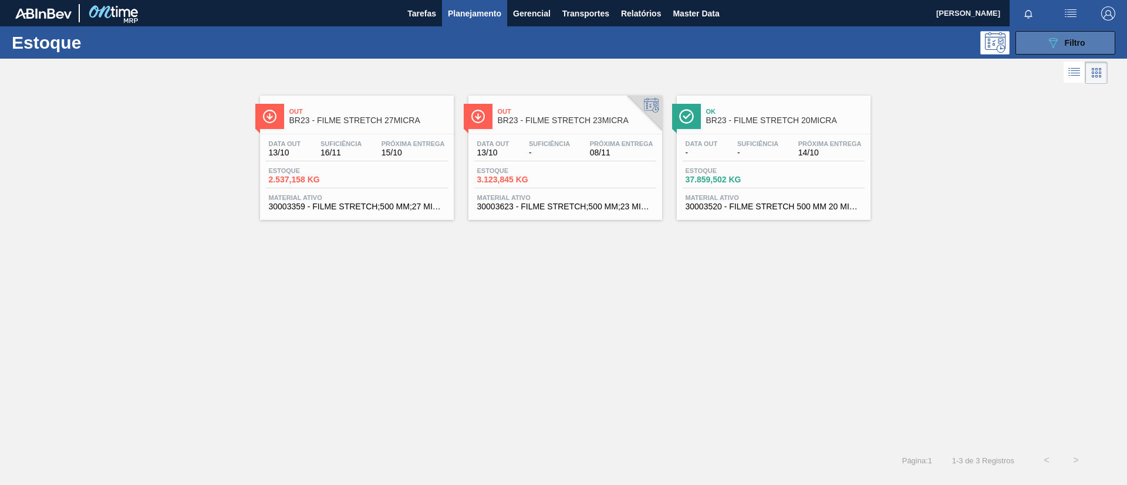
click at [1051, 49] on button "089F7B8B-B2A5-4AFE-B5C0-19BA573D28AC Filtro" at bounding box center [1065, 42] width 100 height 23
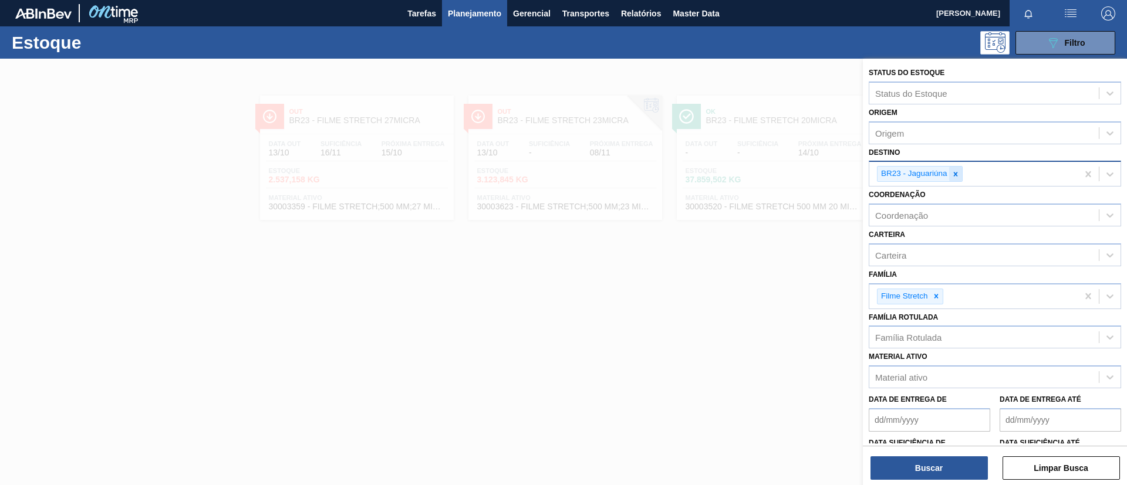
click at [949, 180] on div at bounding box center [955, 174] width 13 height 15
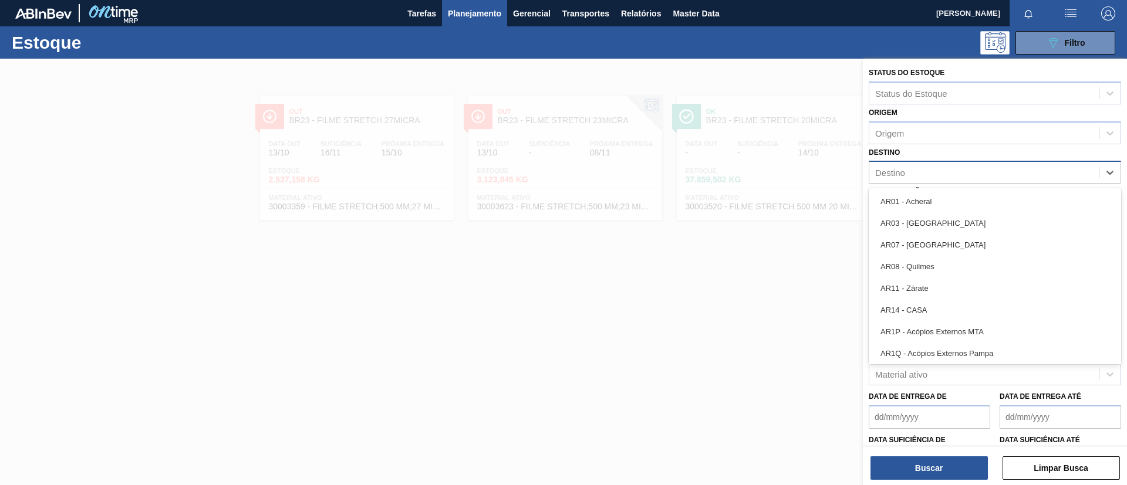
click at [953, 180] on div "Destino" at bounding box center [983, 172] width 229 height 17
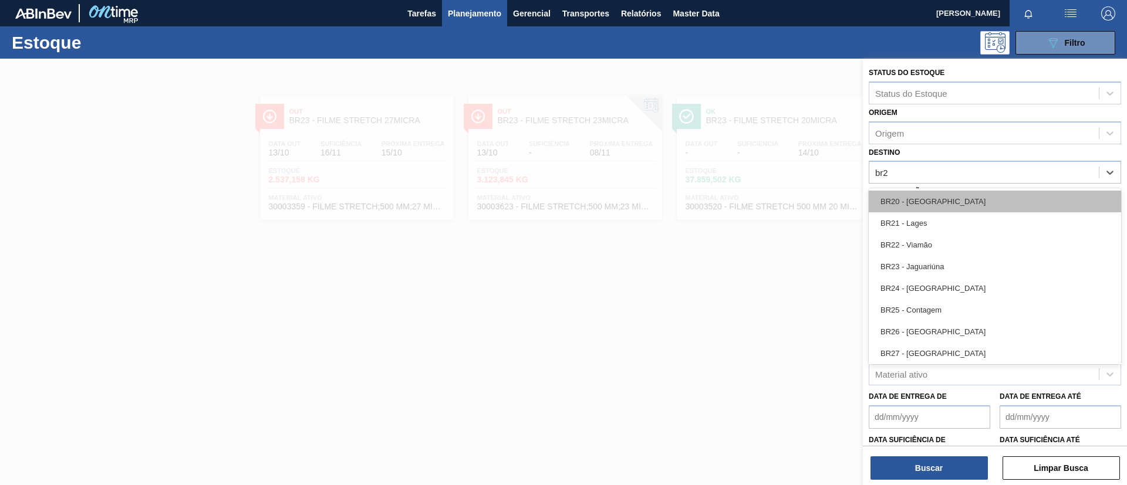
type input "br24"
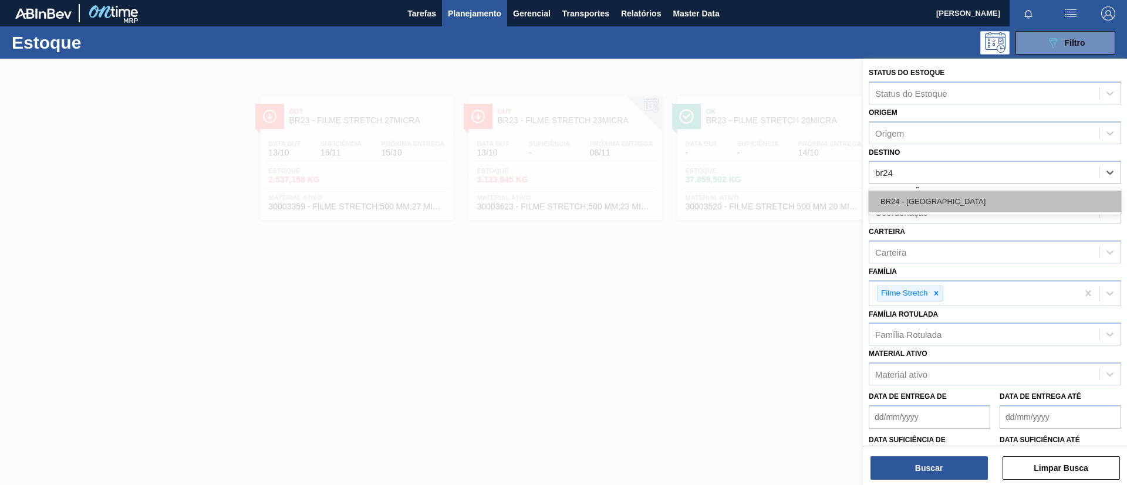
click at [937, 205] on div "BR24 - Ponta Grossa" at bounding box center [995, 202] width 252 height 22
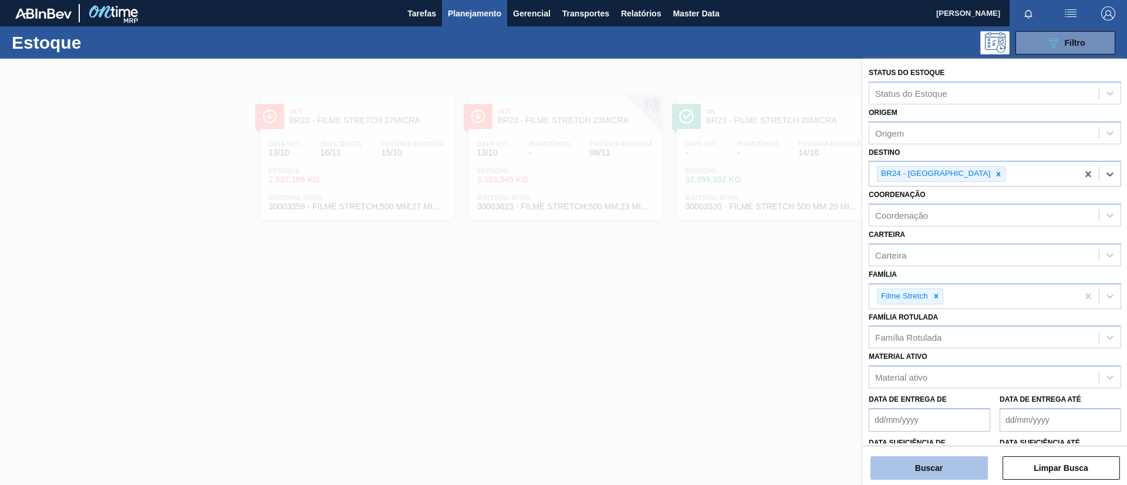
click at [929, 468] on button "Buscar" at bounding box center [928, 468] width 117 height 23
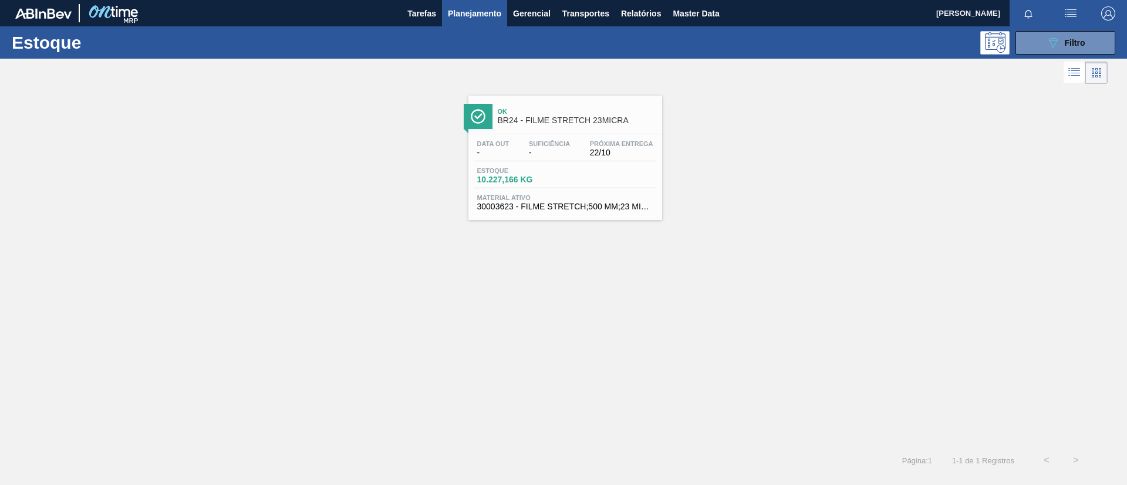
click at [501, 110] on span "Ok" at bounding box center [577, 111] width 158 height 7
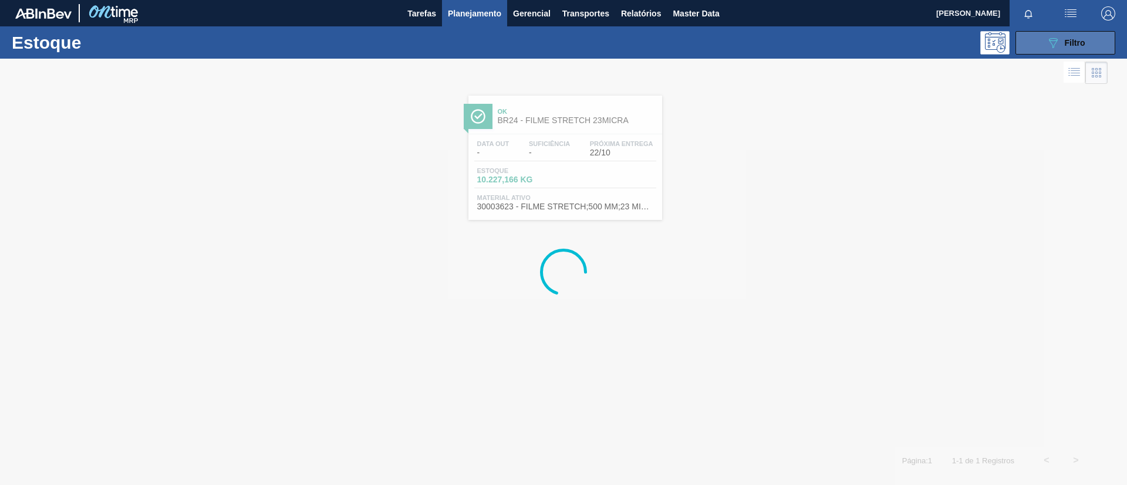
click at [1089, 46] on button "089F7B8B-B2A5-4AFE-B5C0-19BA573D28AC Filtro" at bounding box center [1065, 42] width 100 height 23
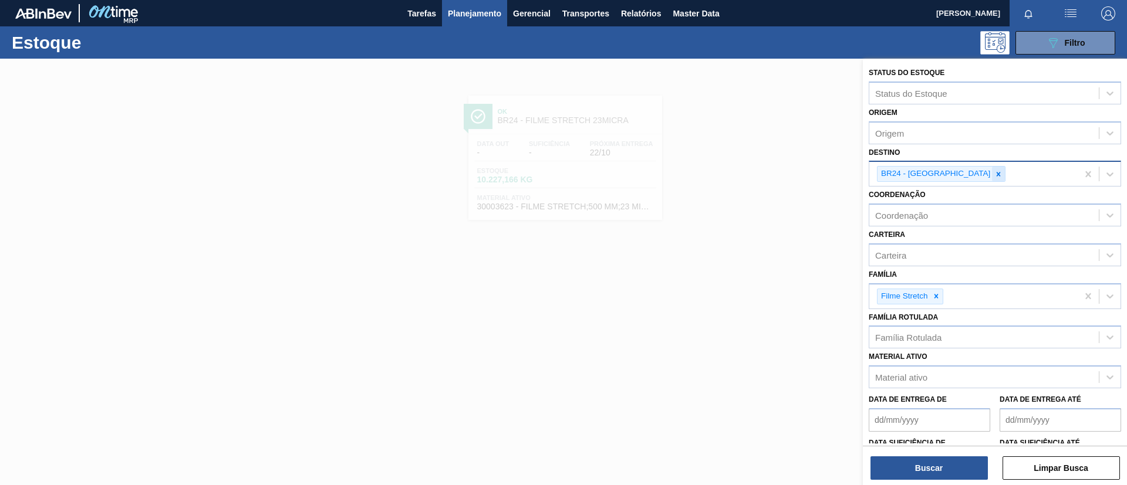
click at [994, 171] on icon at bounding box center [998, 174] width 8 height 8
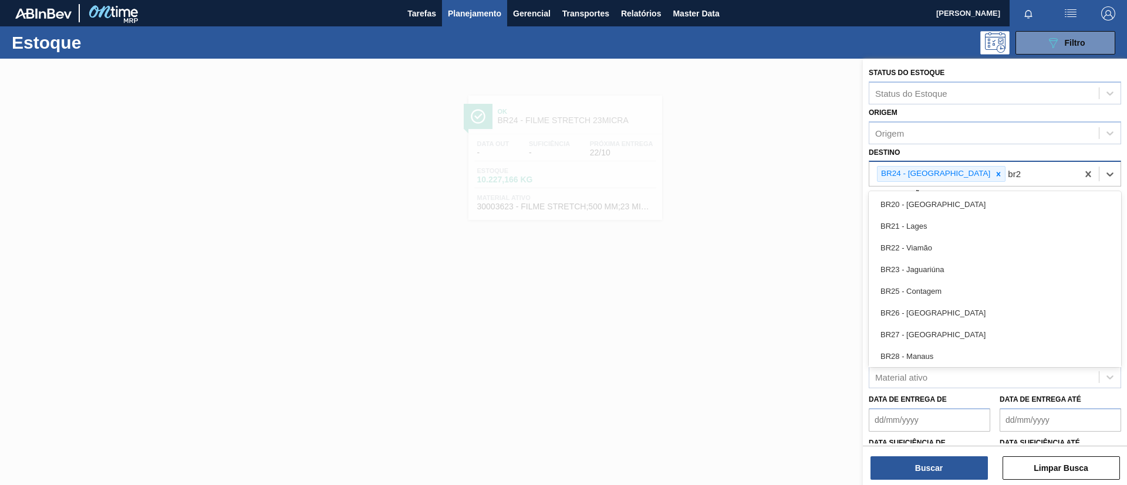
type input "br26"
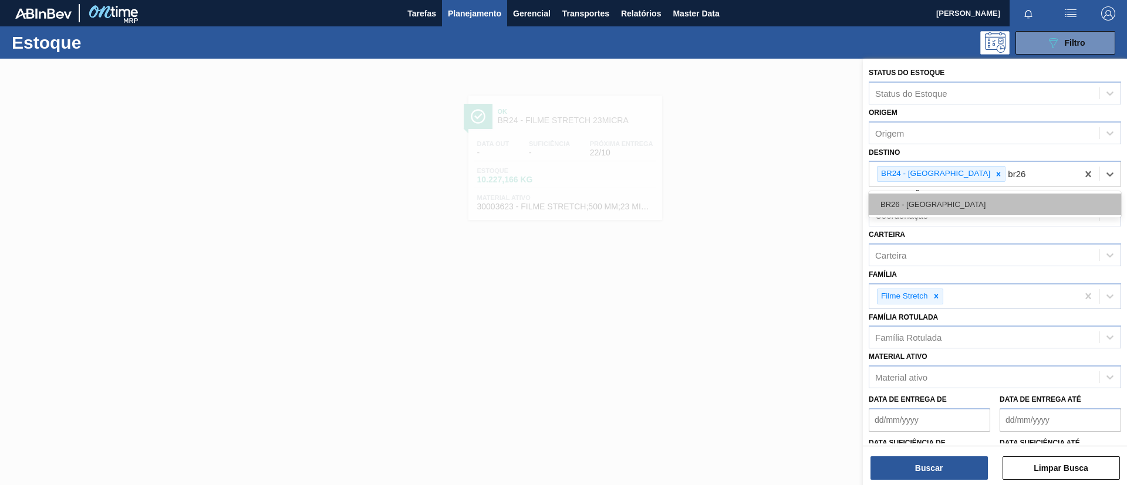
click at [971, 205] on div "BR26 - Uberlândia" at bounding box center [995, 205] width 252 height 22
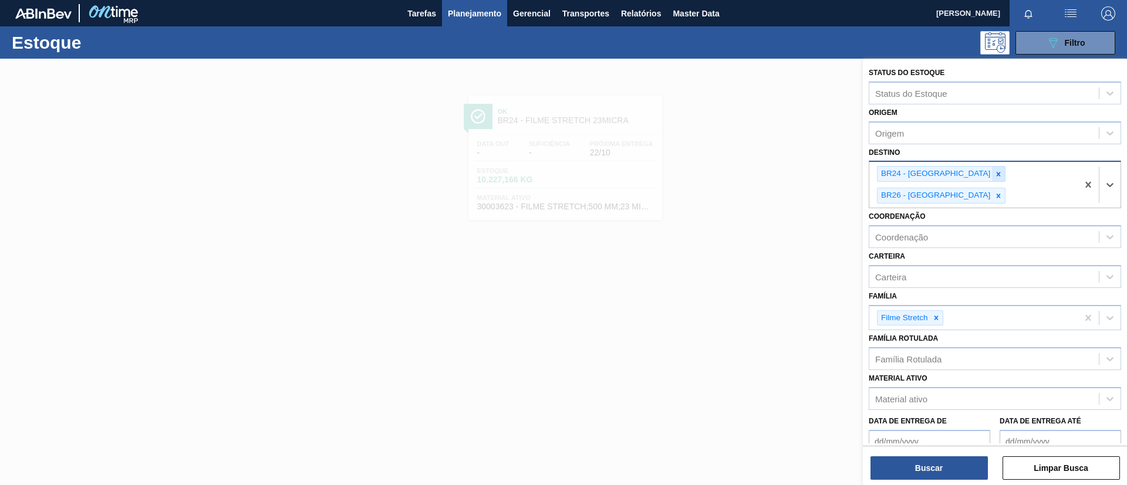
click at [992, 180] on div at bounding box center [998, 174] width 13 height 15
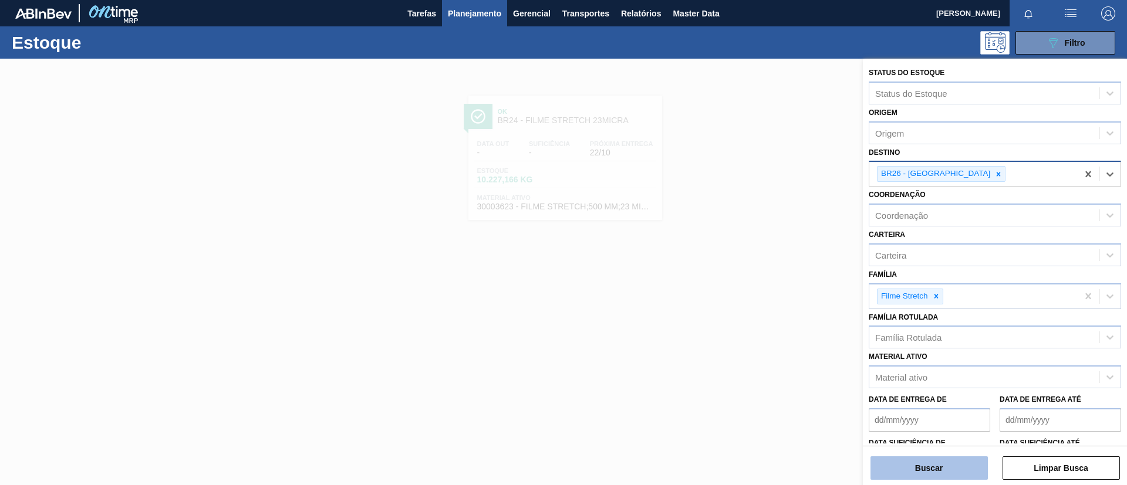
click at [950, 465] on button "Buscar" at bounding box center [928, 468] width 117 height 23
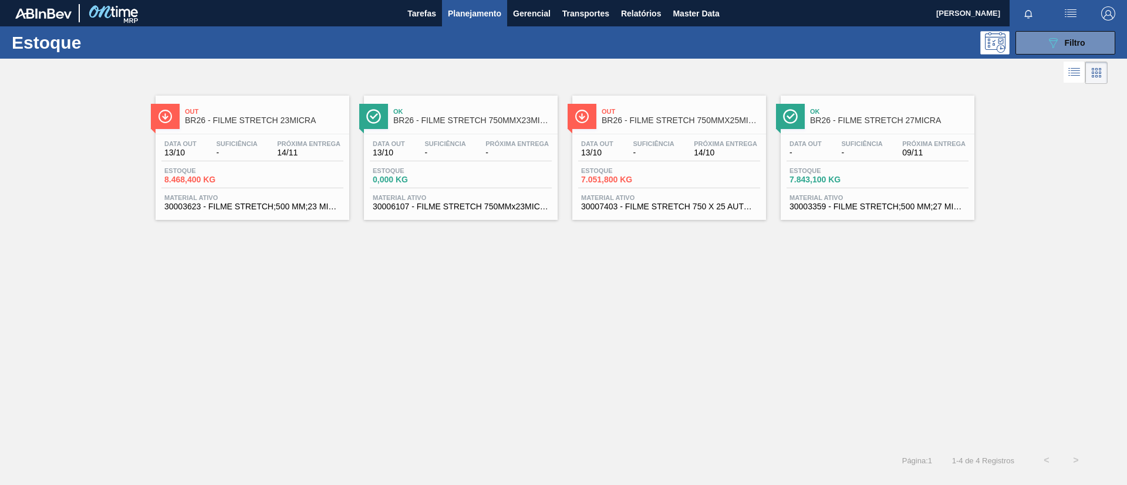
click at [482, 130] on div "Ok BR26 - FILME STRETCH 750MMX23MICRA Data out 13/10 Suficiência - Próxima Entr…" at bounding box center [461, 158] width 194 height 124
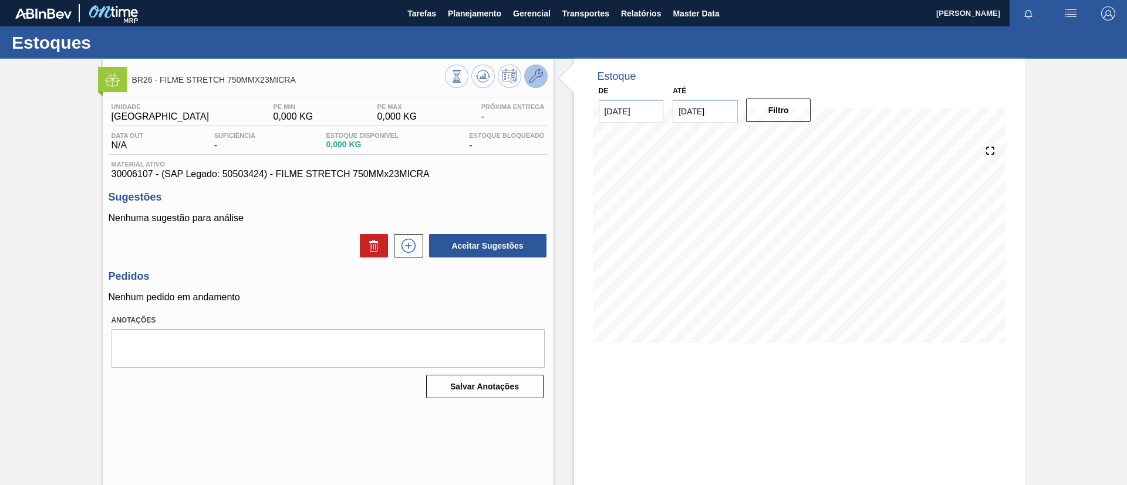
click at [527, 79] on button at bounding box center [535, 76] width 23 height 23
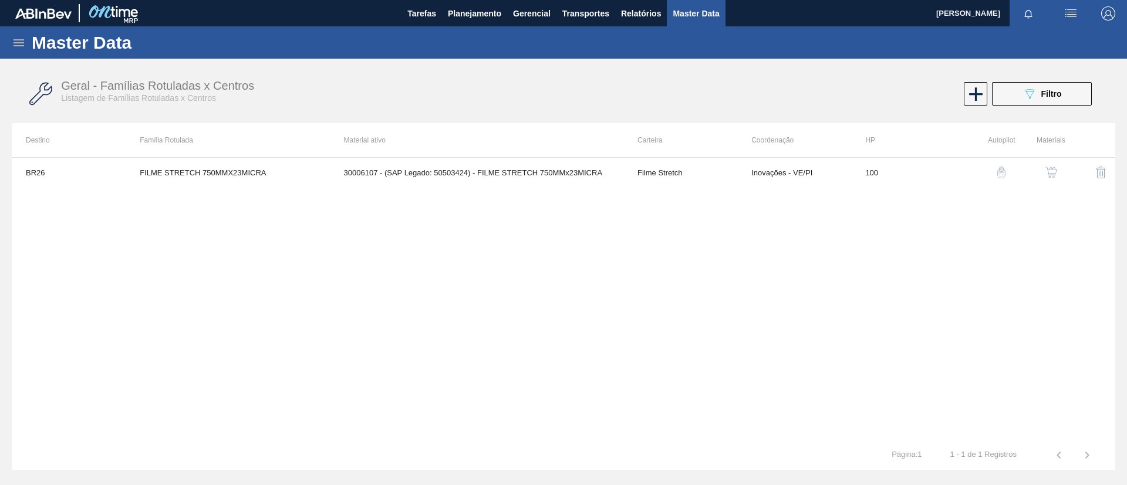
click at [1048, 170] on img "button" at bounding box center [1051, 173] width 12 height 12
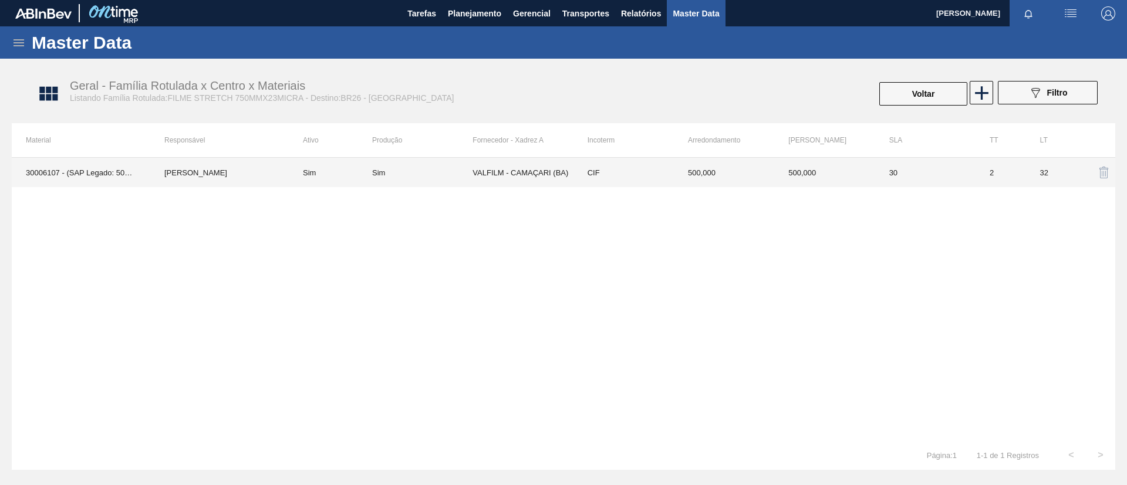
click at [395, 183] on td "Sim" at bounding box center [422, 172] width 100 height 29
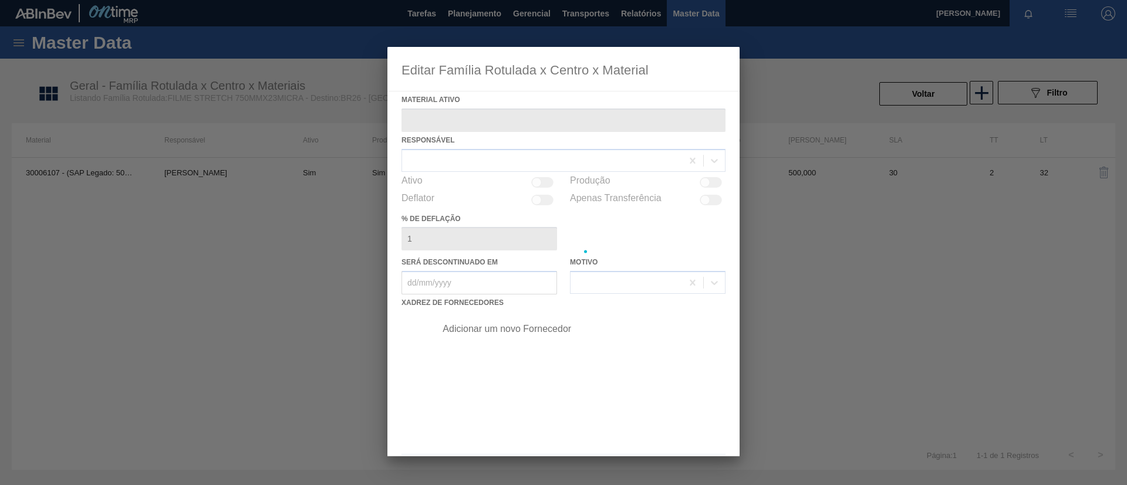
type ativo "30006107 - (SAP Legado: 50503424) - FILME STRETCH 750MMx23MICRA"
checkbox input "true"
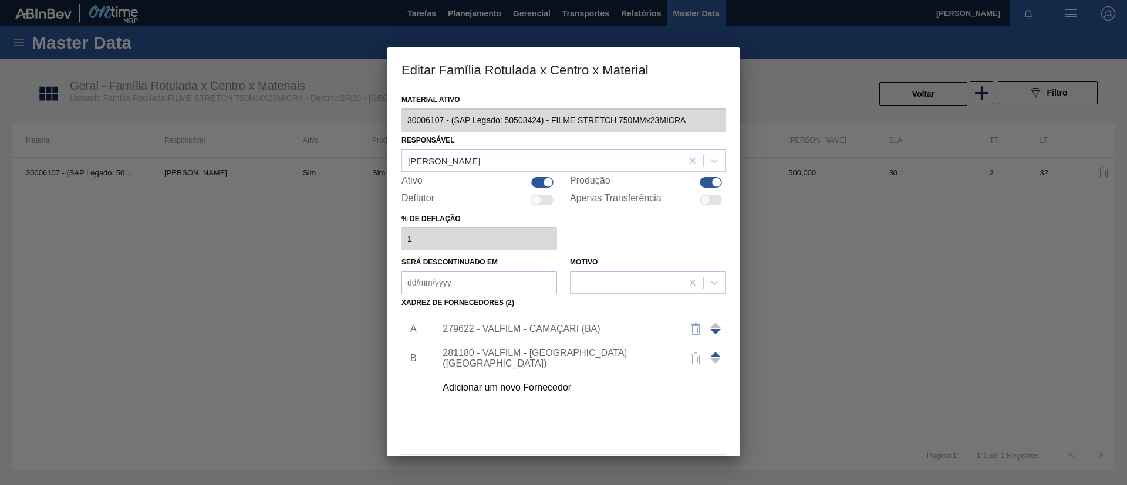
click at [704, 180] on div at bounding box center [711, 182] width 22 height 11
checkbox input "false"
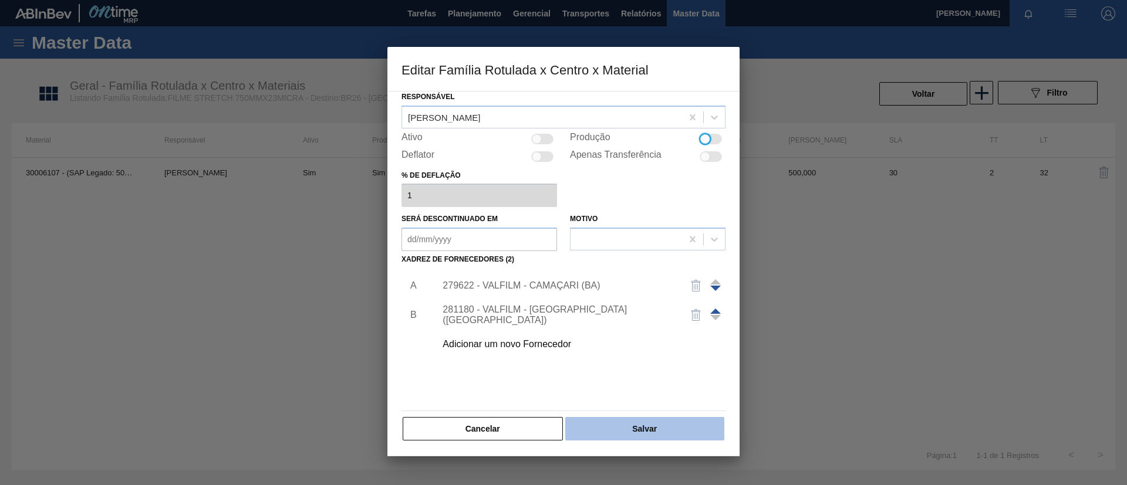
click at [659, 430] on button "Salvar" at bounding box center [644, 428] width 159 height 23
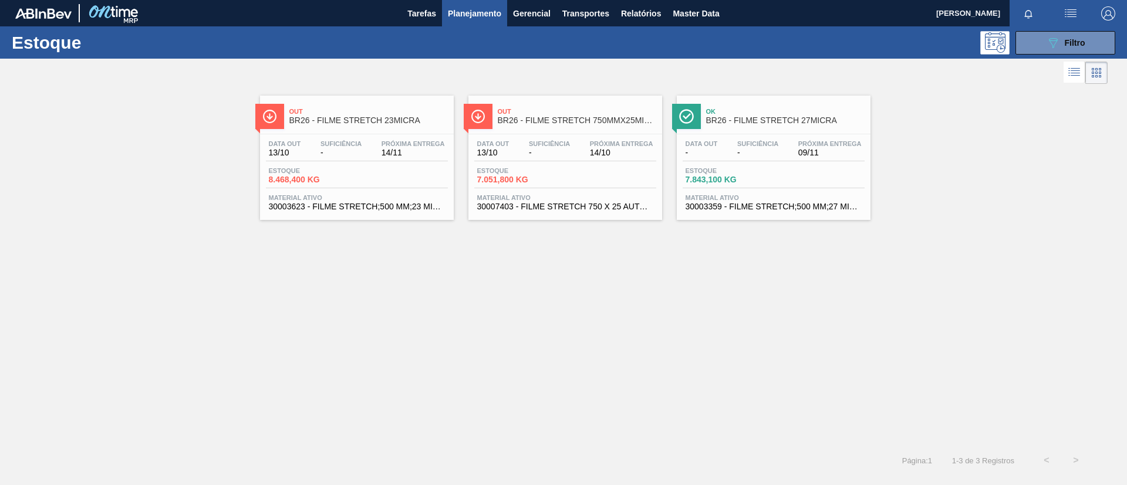
click at [346, 103] on div "Out BR26 - FILME STRETCH 23MICRA" at bounding box center [368, 116] width 158 height 26
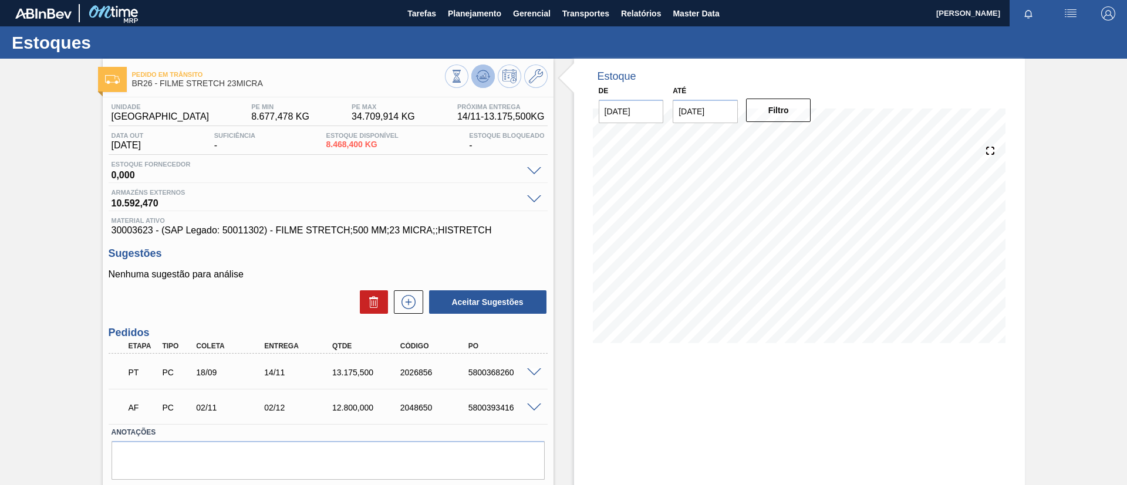
click at [480, 69] on icon at bounding box center [483, 76] width 14 height 14
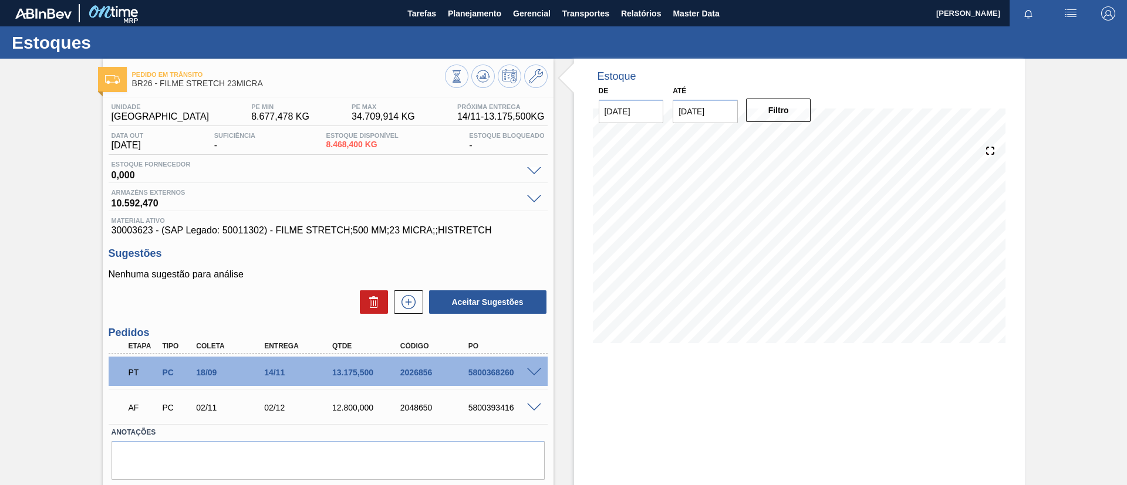
click at [0, 106] on div "Pedido em Trânsito BR26 - FILME STRETCH 23MICRA Unidade Uberlândia PE MIN 8.677…" at bounding box center [563, 290] width 1127 height 462
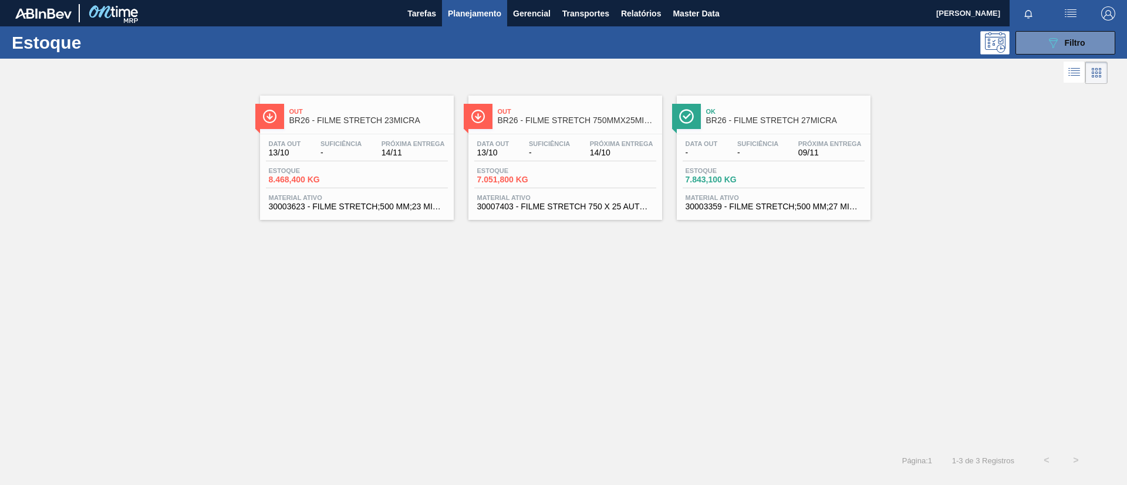
click at [617, 126] on div "Out BR26 - FILME STRETCH 750MMX25MICRA" at bounding box center [577, 116] width 158 height 26
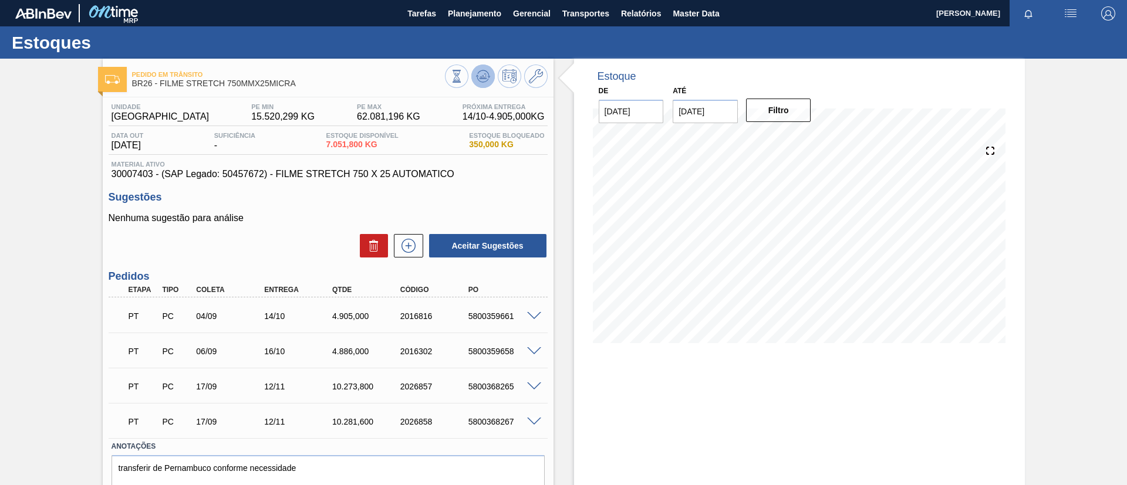
click at [480, 76] on icon at bounding box center [483, 75] width 8 height 5
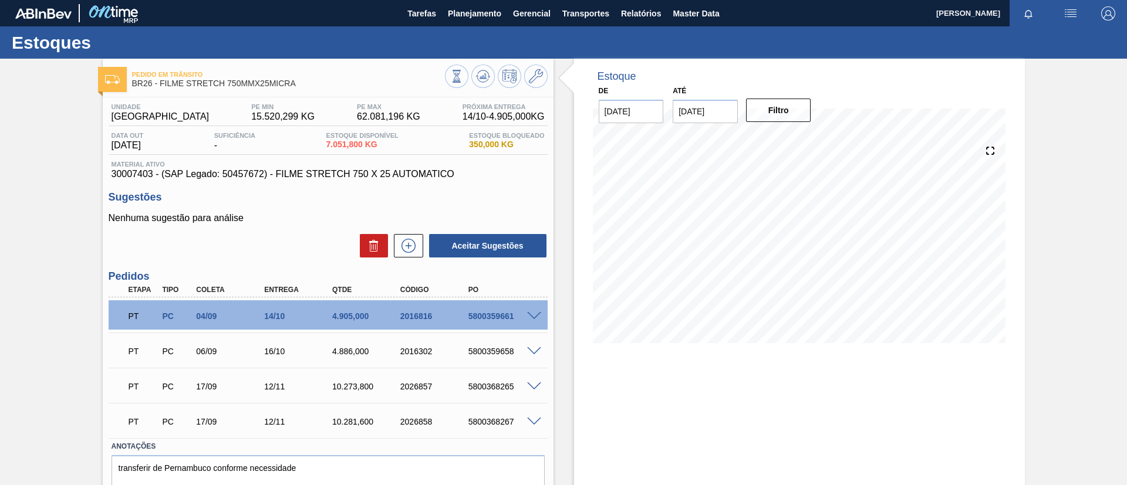
click at [0, 75] on div "Pedido em Trânsito BR26 - FILME STRETCH 750MMX25MICRA Unidade Uberlândia PE MIN…" at bounding box center [563, 297] width 1127 height 476
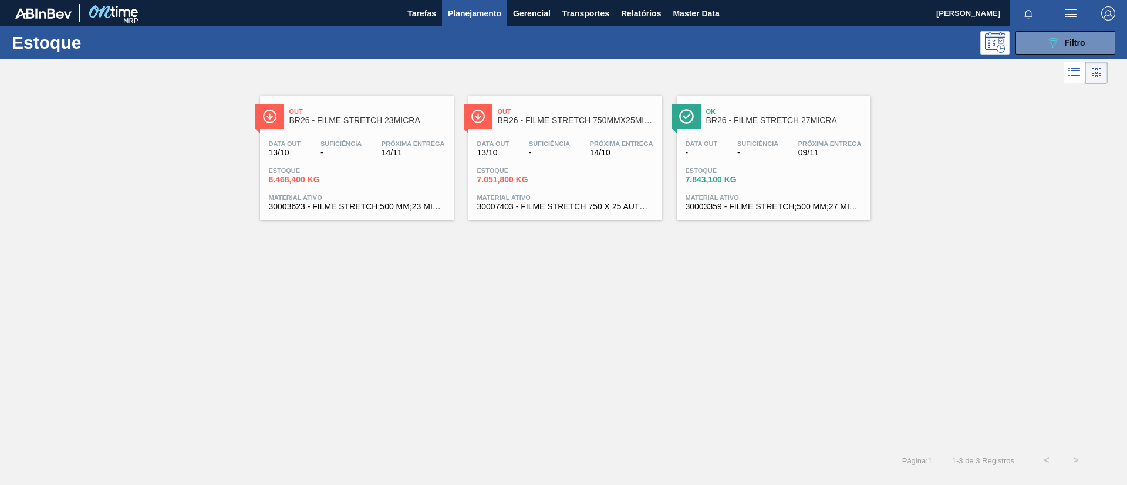
click at [521, 114] on span "Out" at bounding box center [577, 111] width 158 height 7
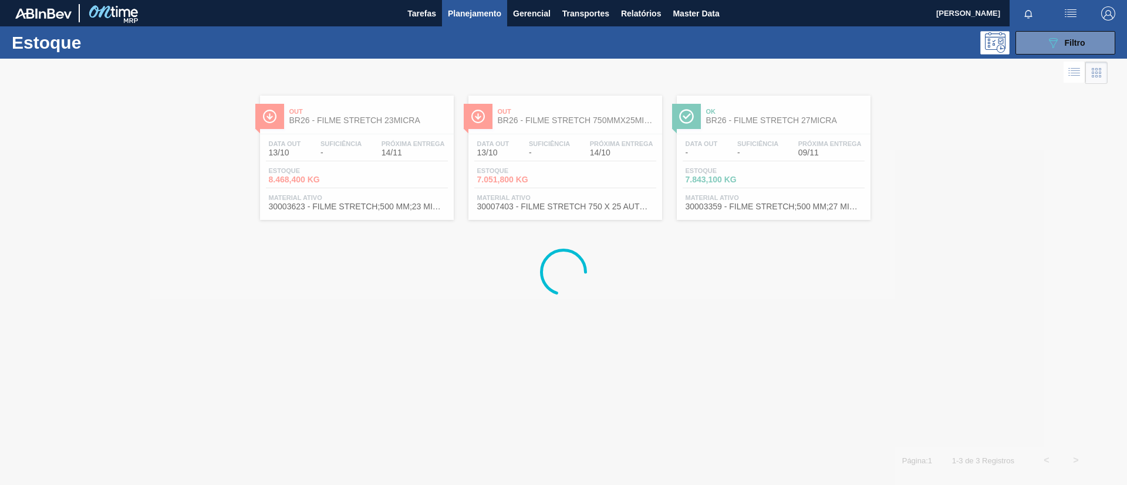
click at [809, 121] on div at bounding box center [563, 272] width 1127 height 427
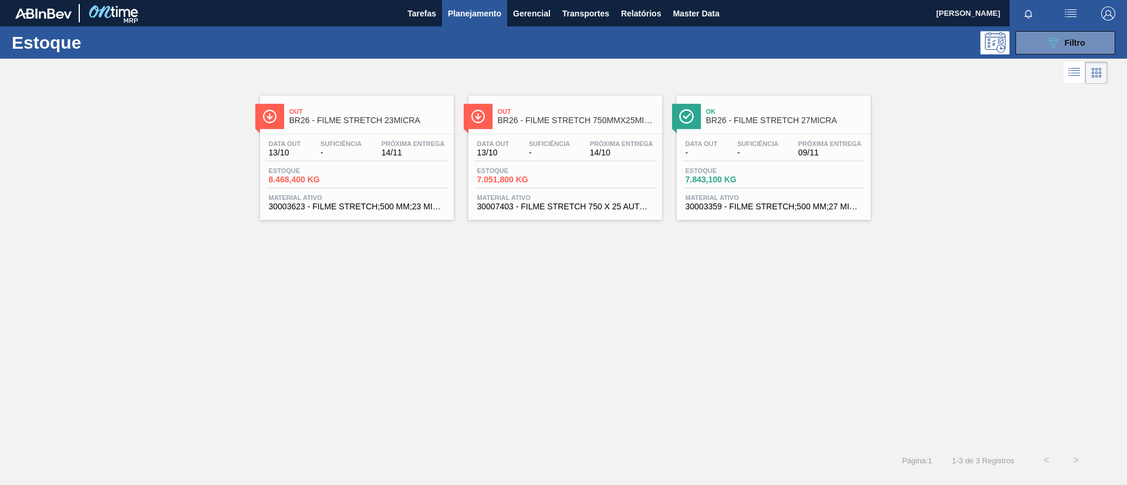
click at [812, 123] on span "BR26 - FILME STRETCH 27MICRA" at bounding box center [785, 120] width 158 height 9
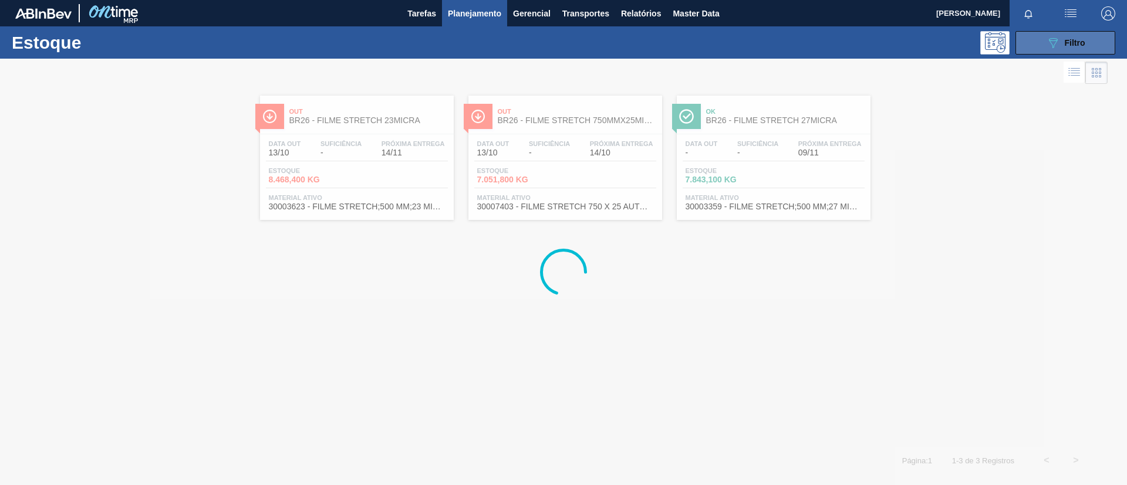
click at [1081, 41] on span "Filtro" at bounding box center [1075, 42] width 21 height 9
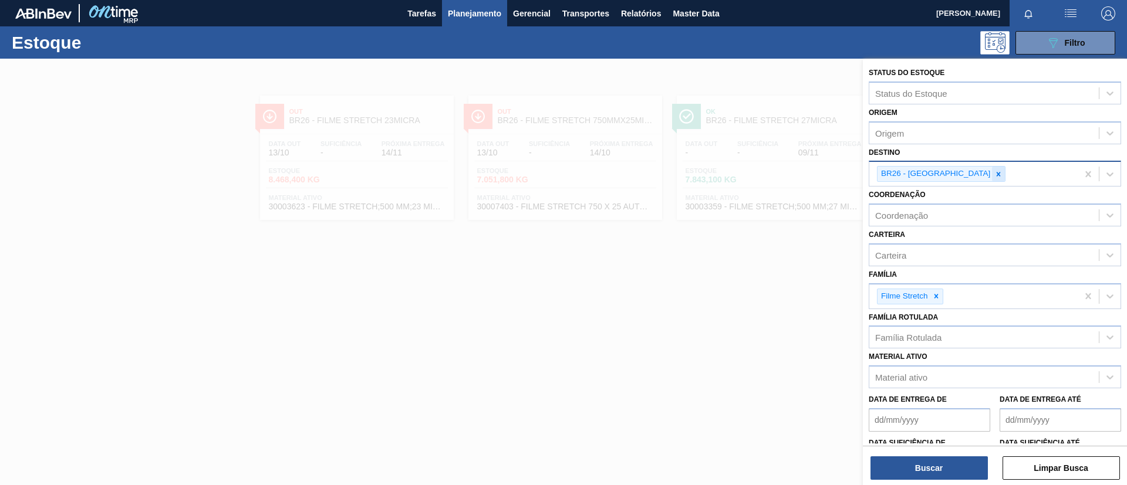
click at [992, 170] on div at bounding box center [998, 174] width 13 height 15
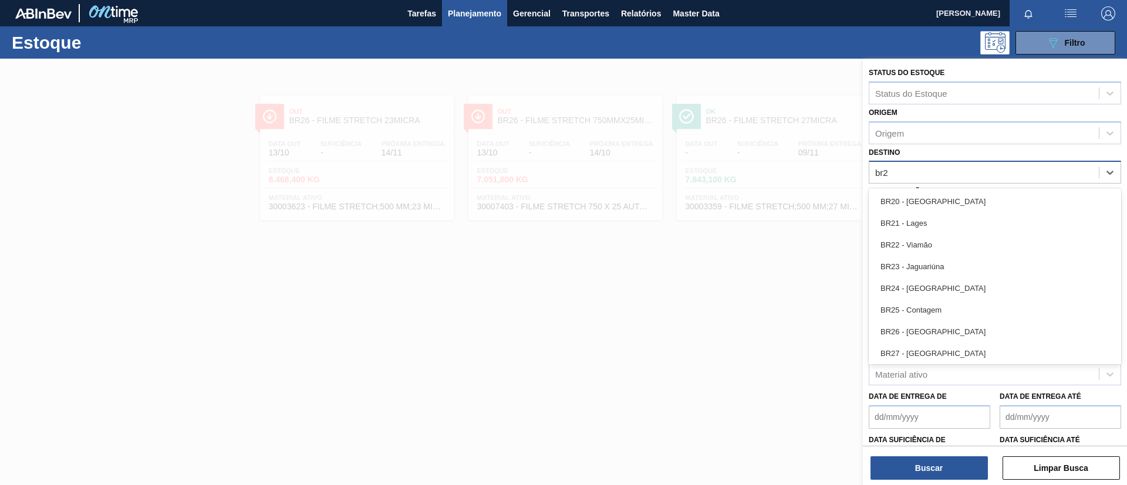
type input "br27"
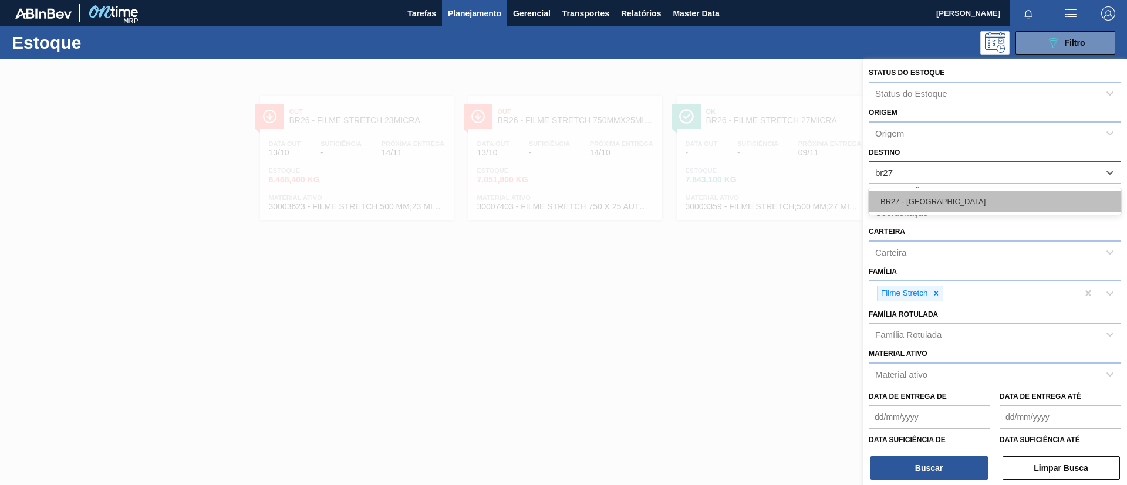
click at [965, 200] on div "BR27 - Nova Minas" at bounding box center [995, 202] width 252 height 22
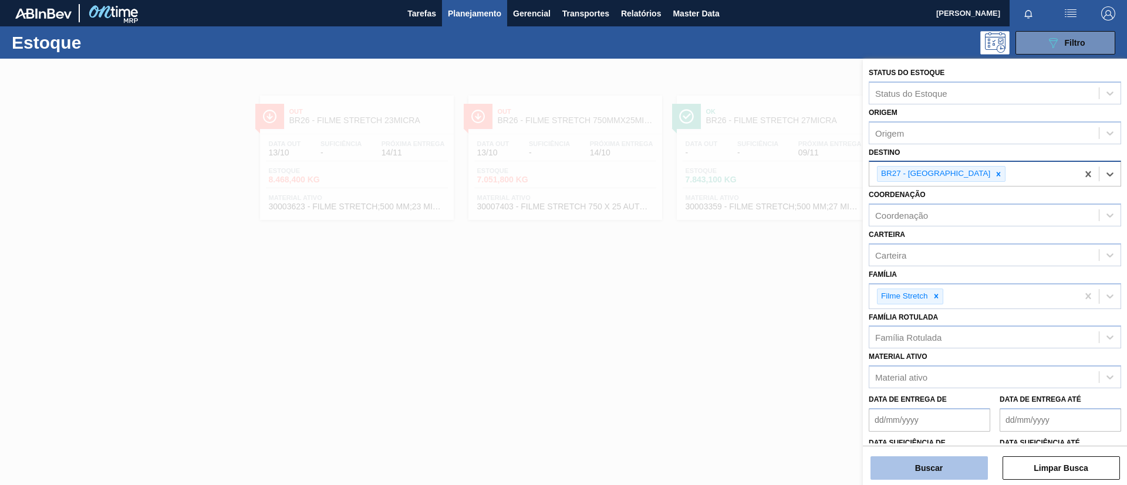
click at [901, 462] on button "Buscar" at bounding box center [928, 468] width 117 height 23
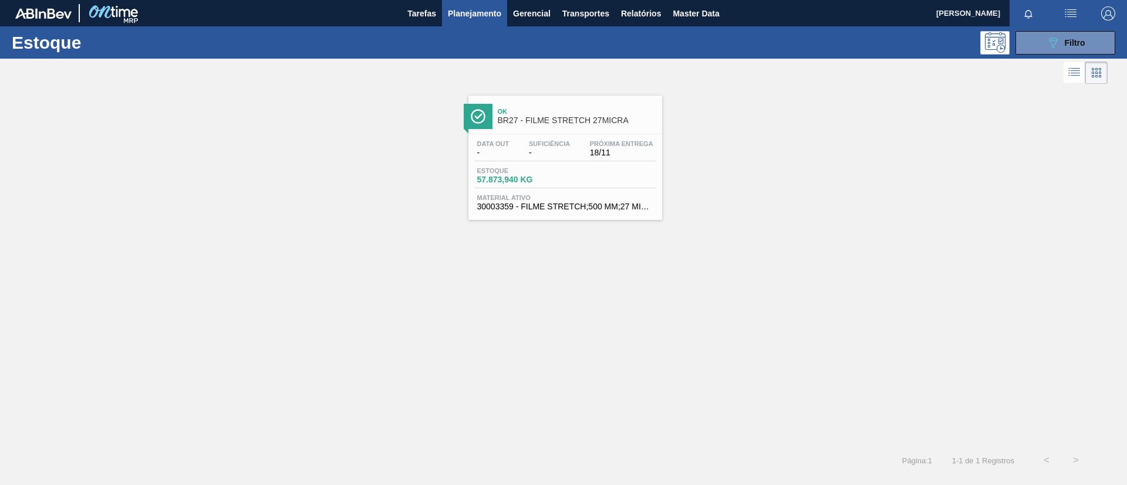
click at [570, 108] on span "Ok" at bounding box center [577, 111] width 158 height 7
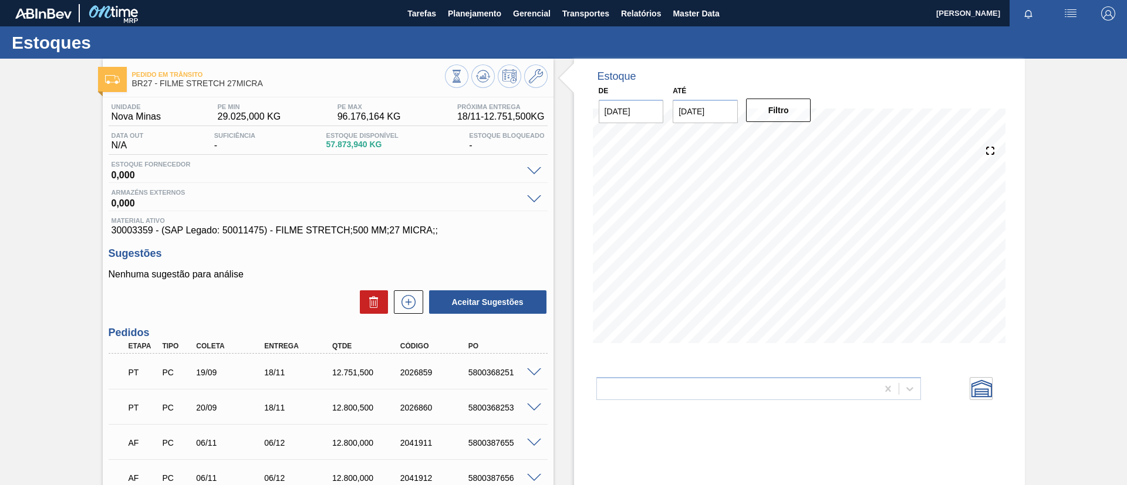
click at [0, 133] on div "Pedido em Trânsito BR27 - FILME STRETCH 27MICRA Unidade Nova Minas PE MIN 29.02…" at bounding box center [563, 325] width 1127 height 532
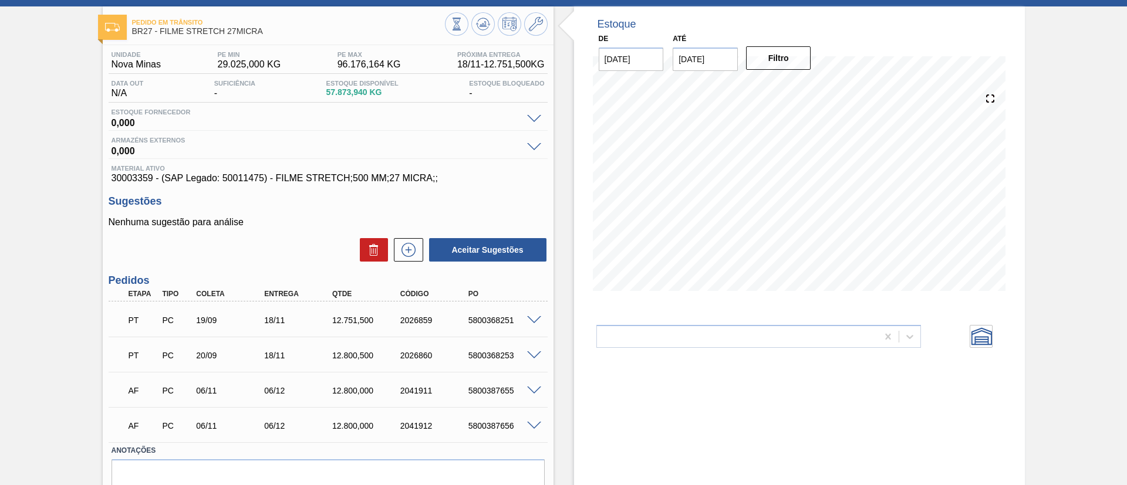
scroll to position [88, 0]
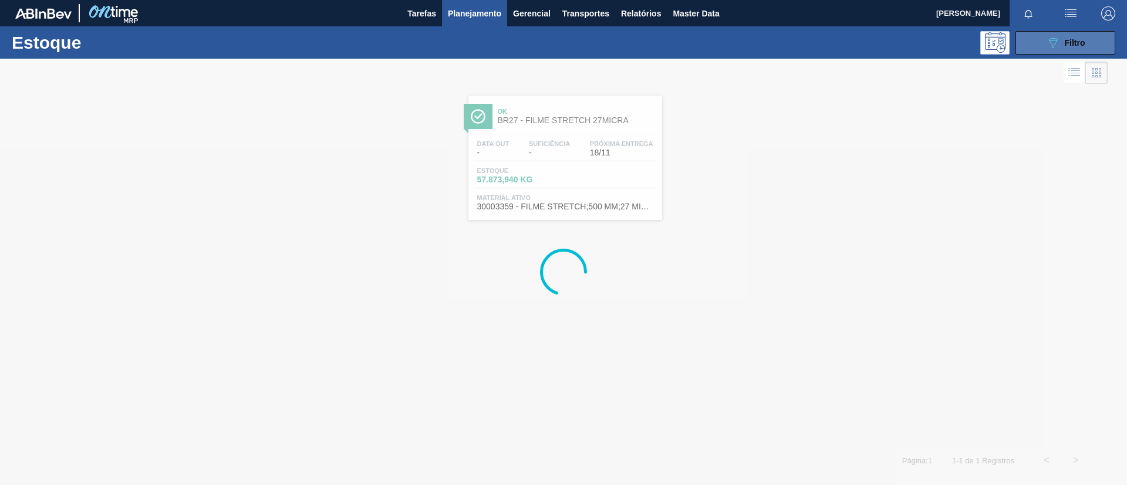
click at [1058, 42] on icon "089F7B8B-B2A5-4AFE-B5C0-19BA573D28AC" at bounding box center [1053, 43] width 14 height 14
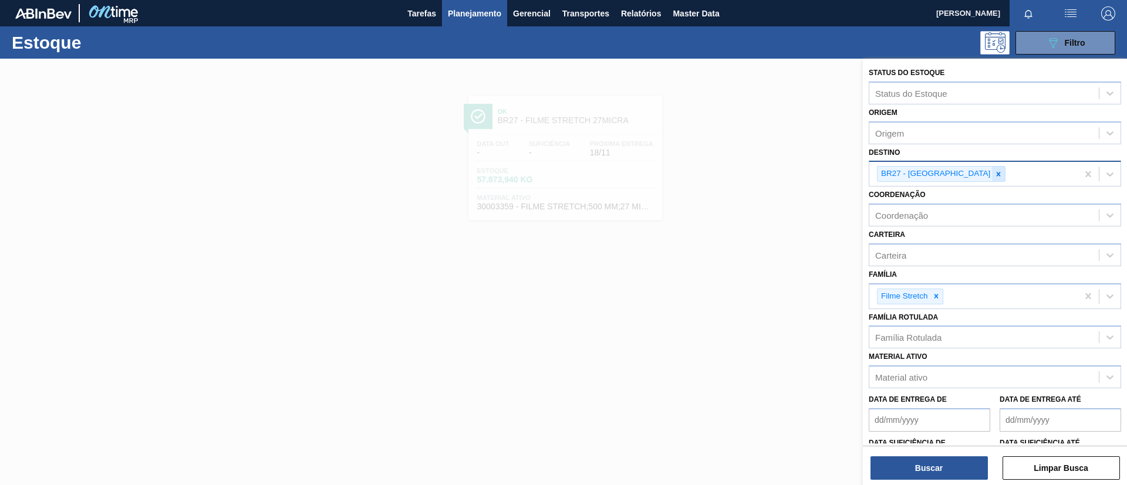
click at [992, 175] on div at bounding box center [998, 174] width 13 height 15
type input "br28"
click at [977, 190] on div "Coordenação Coordenação" at bounding box center [995, 207] width 252 height 40
click at [994, 175] on icon at bounding box center [998, 174] width 8 height 8
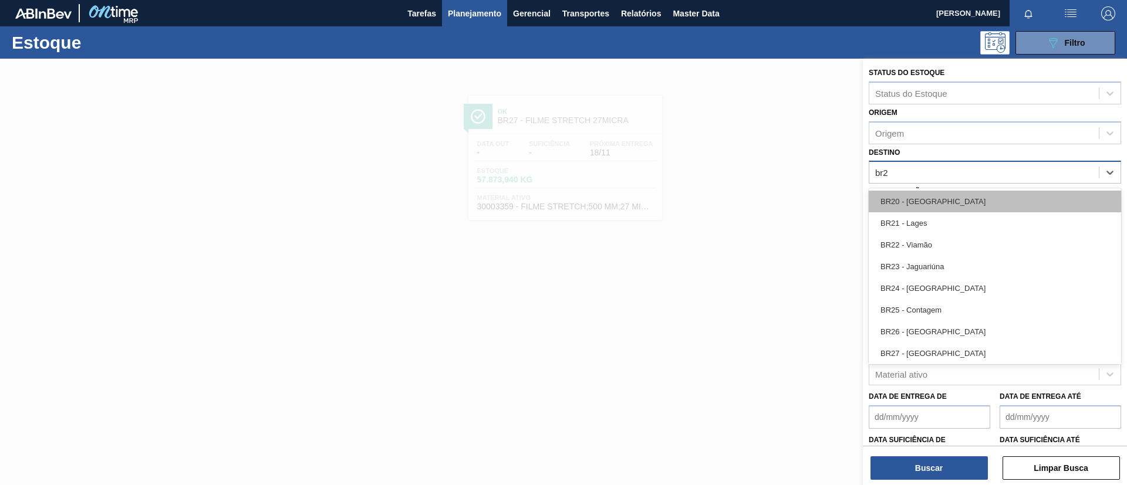
type input "br28"
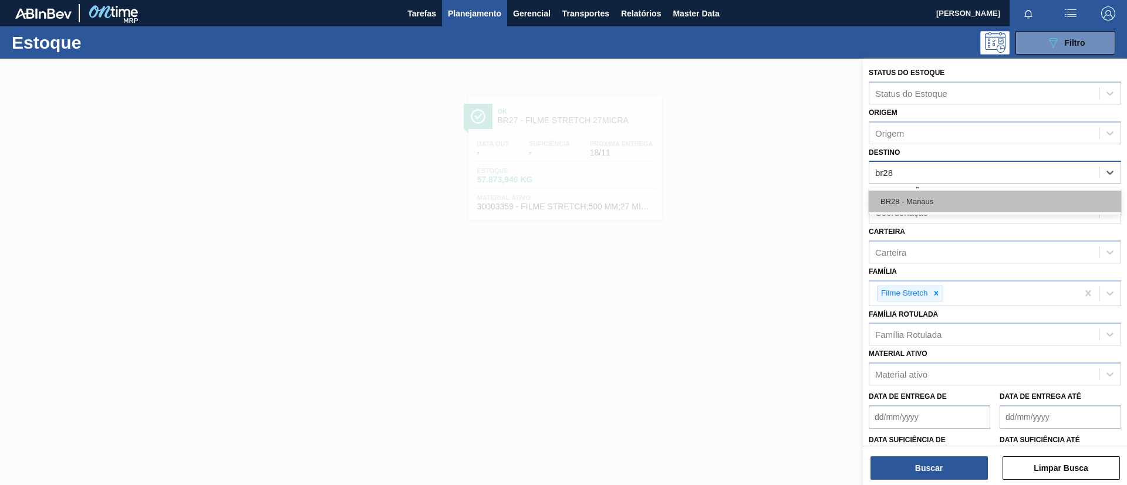
click at [965, 197] on div "BR28 - Manaus" at bounding box center [995, 202] width 252 height 22
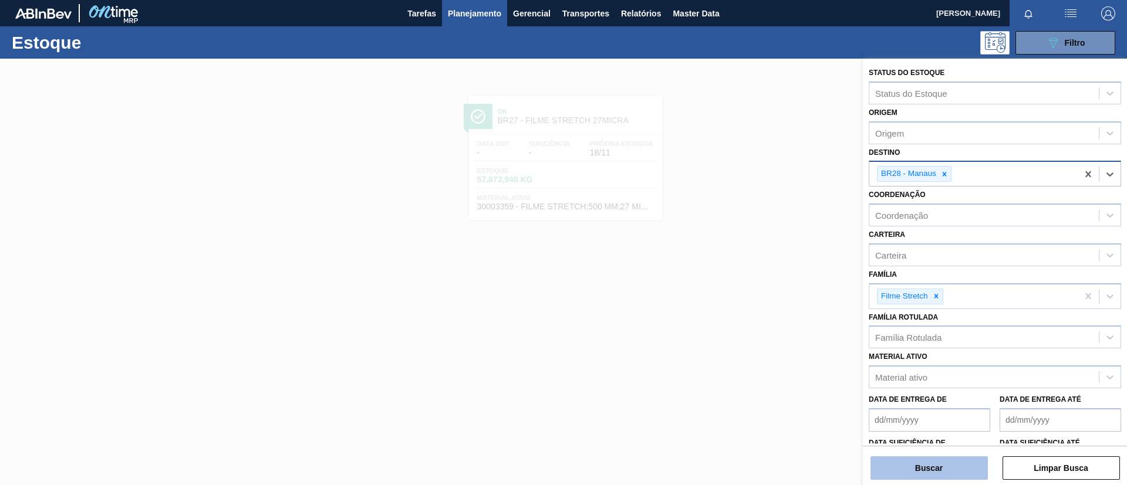
click at [930, 467] on button "Buscar" at bounding box center [928, 468] width 117 height 23
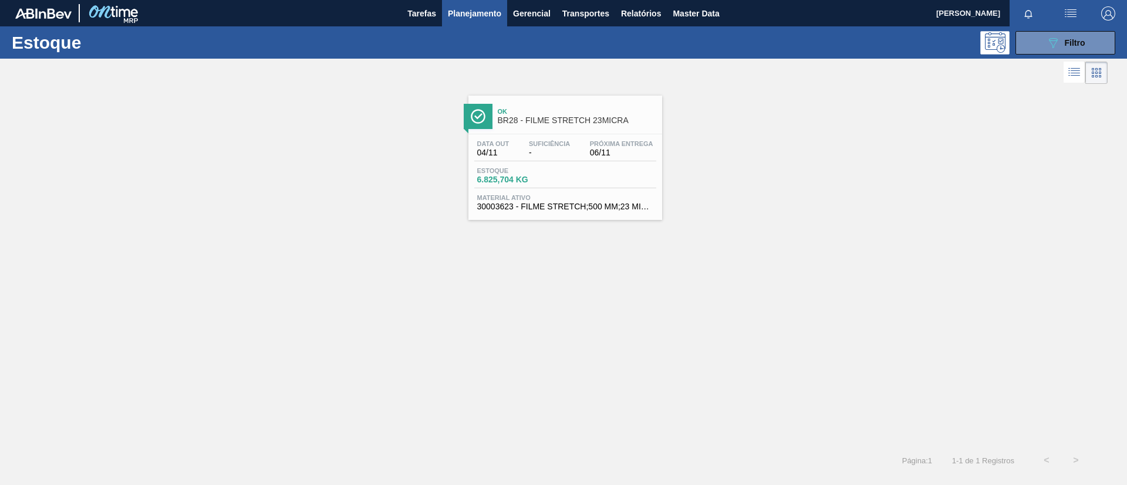
click at [552, 160] on div "Data out 04/11 Suficiência - Próxima Entrega 06/11" at bounding box center [565, 150] width 182 height 21
click at [1049, 38] on icon "089F7B8B-B2A5-4AFE-B5C0-19BA573D28AC" at bounding box center [1053, 43] width 14 height 14
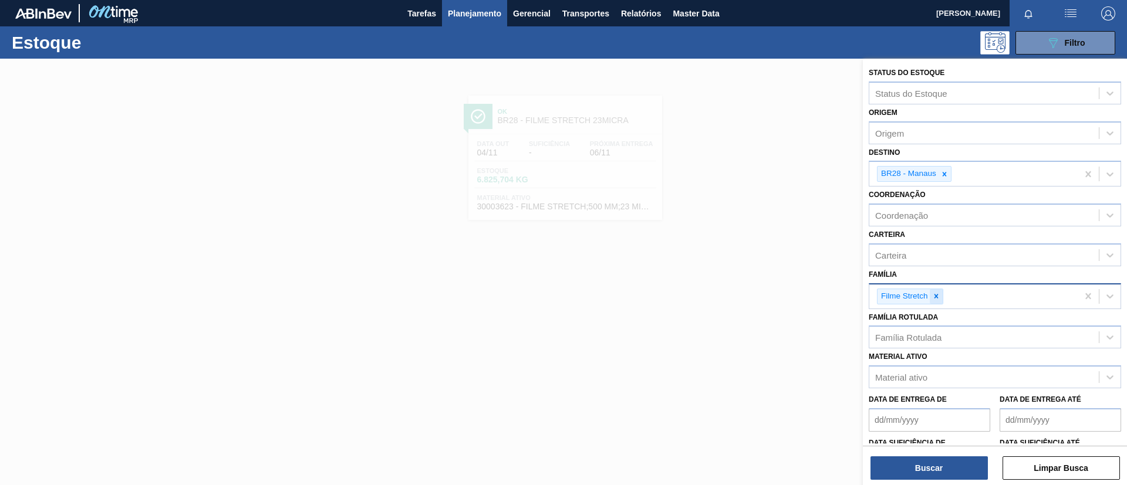
click at [941, 294] on div at bounding box center [936, 296] width 13 height 15
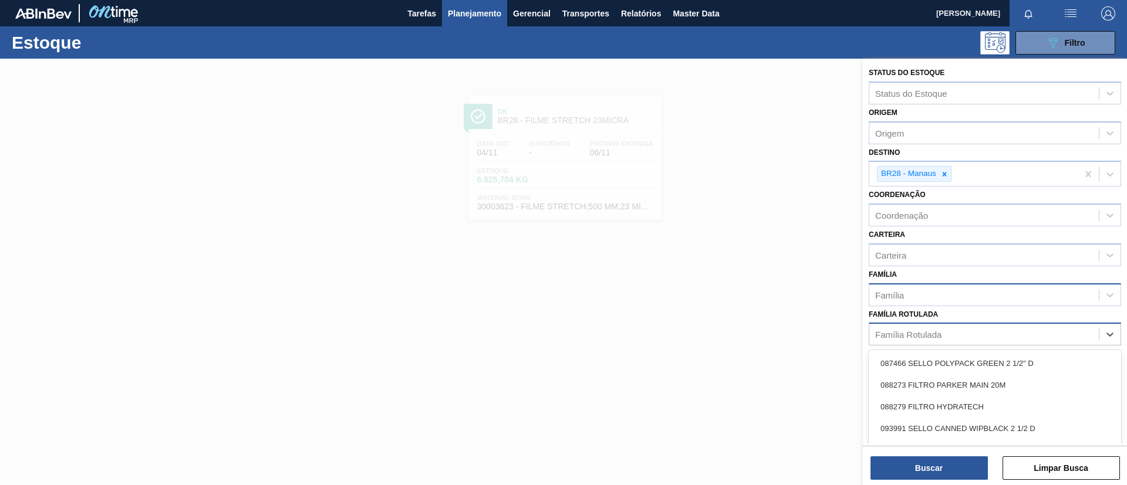
click at [939, 334] on div "Família Rotulada" at bounding box center [908, 335] width 66 height 10
type Rotulada "BC 473ML"
click at [951, 355] on div "FILME BC 473ML" at bounding box center [995, 364] width 252 height 22
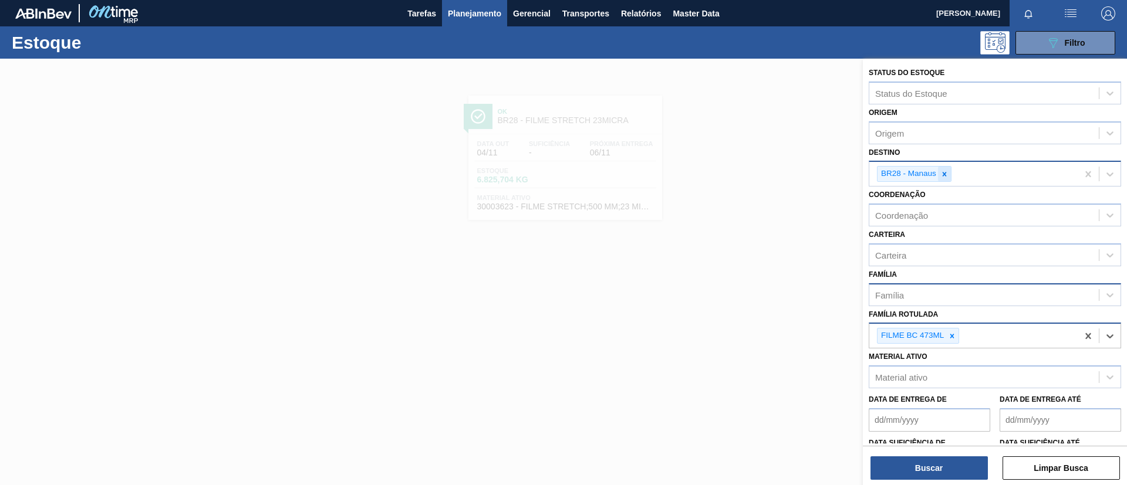
click at [946, 169] on div at bounding box center [944, 174] width 13 height 15
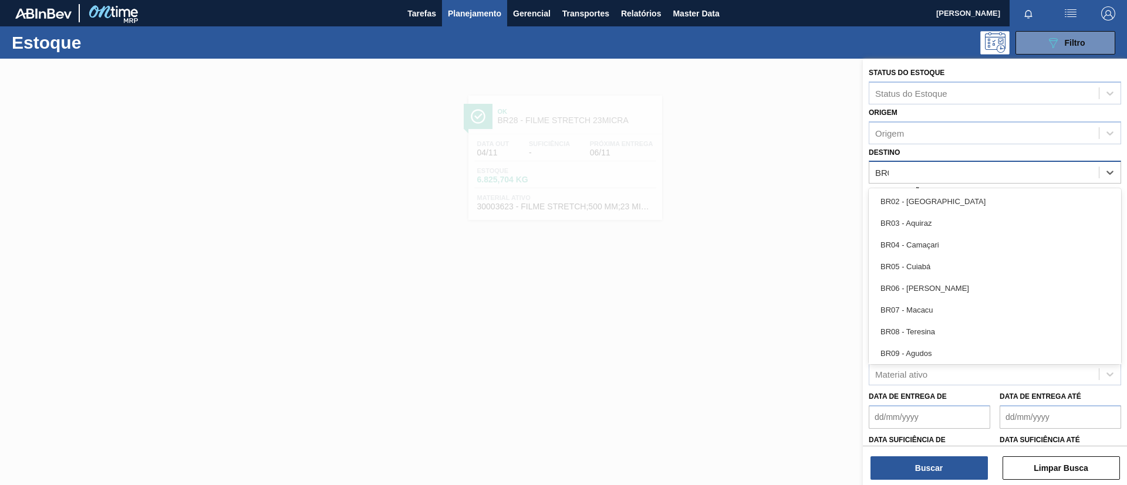
type input "BR02"
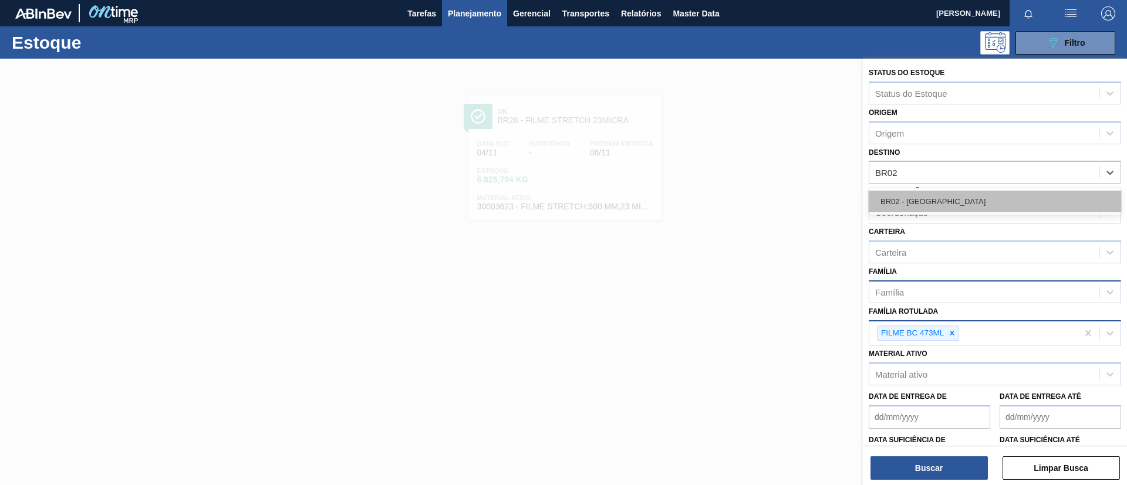
click at [956, 198] on div "BR02 - Sergipe" at bounding box center [995, 202] width 252 height 22
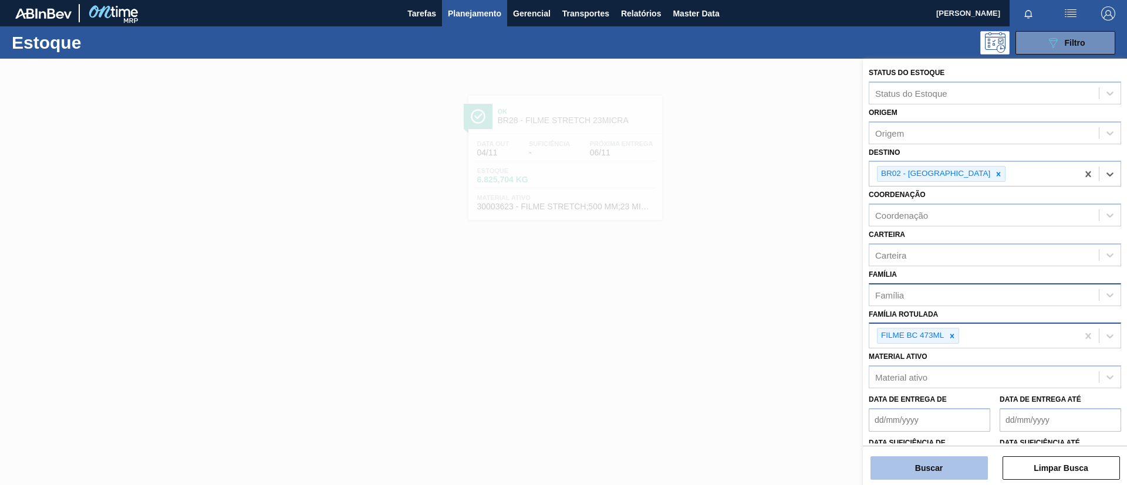
click at [928, 459] on button "Buscar" at bounding box center [928, 468] width 117 height 23
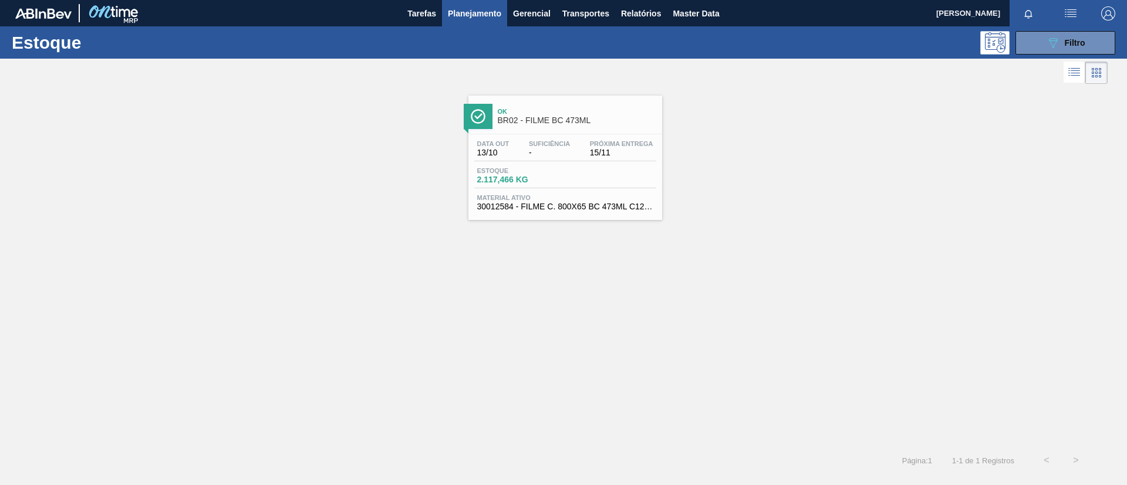
click at [541, 146] on span "Suficiência" at bounding box center [549, 143] width 41 height 7
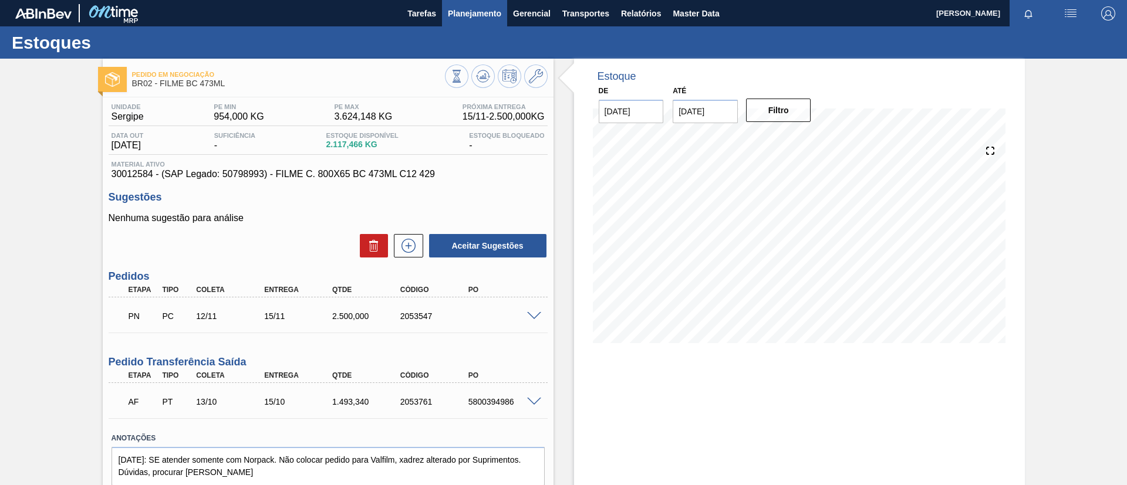
click at [481, 19] on span "Planejamento" at bounding box center [474, 13] width 53 height 14
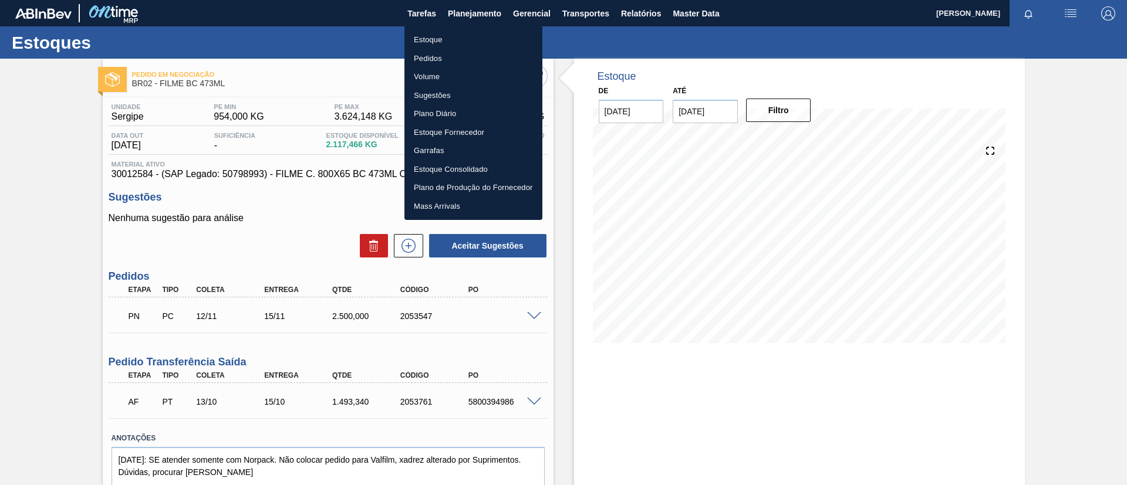
click at [482, 37] on li "Estoque" at bounding box center [473, 40] width 138 height 19
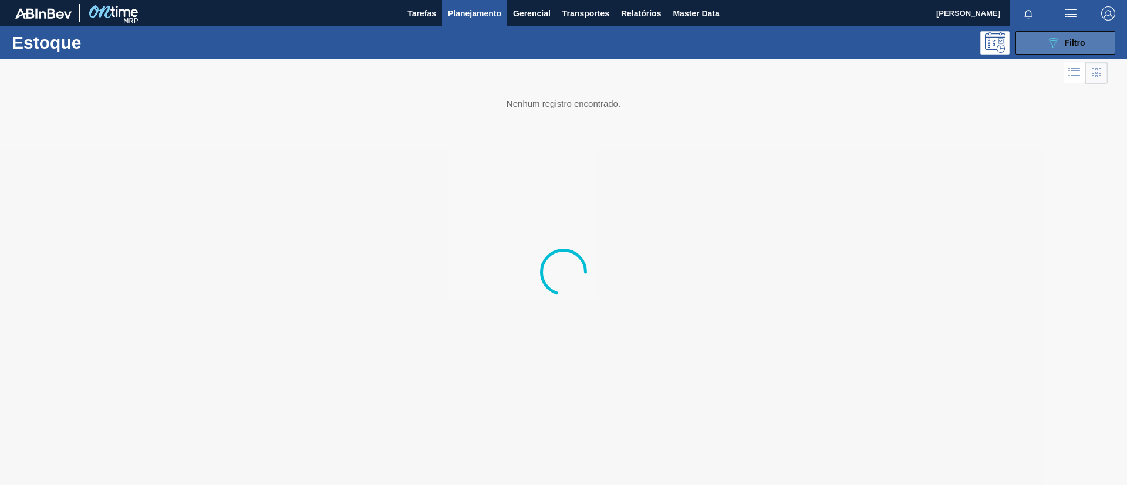
click at [1050, 52] on button "089F7B8B-B2A5-4AFE-B5C0-19BA573D28AC Filtro" at bounding box center [1065, 42] width 100 height 23
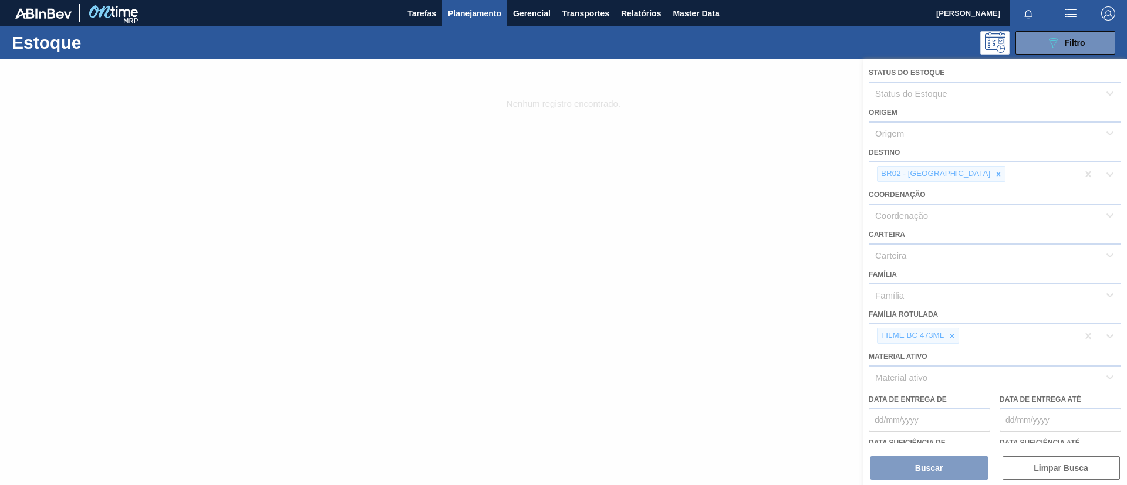
drag, startPoint x: 940, startPoint y: 310, endPoint x: 949, endPoint y: 326, distance: 18.4
click at [942, 313] on div at bounding box center [563, 272] width 1127 height 427
click at [953, 330] on div at bounding box center [563, 272] width 1127 height 427
click at [954, 337] on div at bounding box center [563, 272] width 1127 height 427
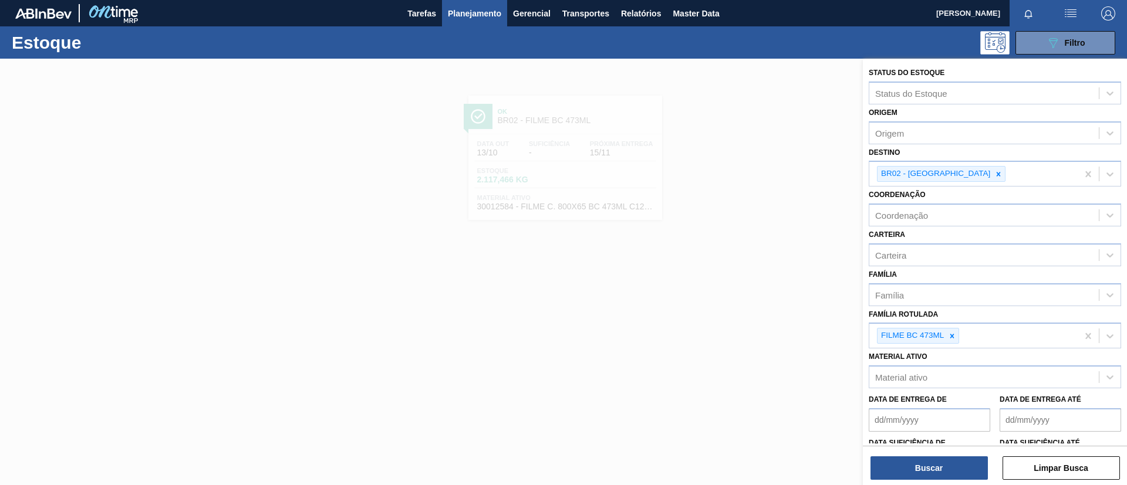
click at [954, 337] on icon at bounding box center [952, 336] width 8 height 8
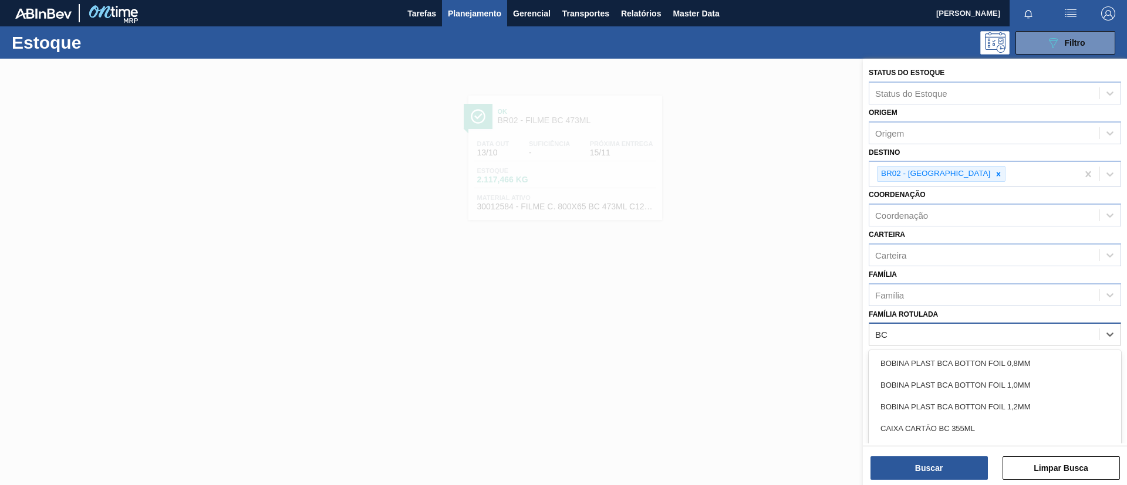
type Rotulada "B"
type Rotulada "GCAZ"
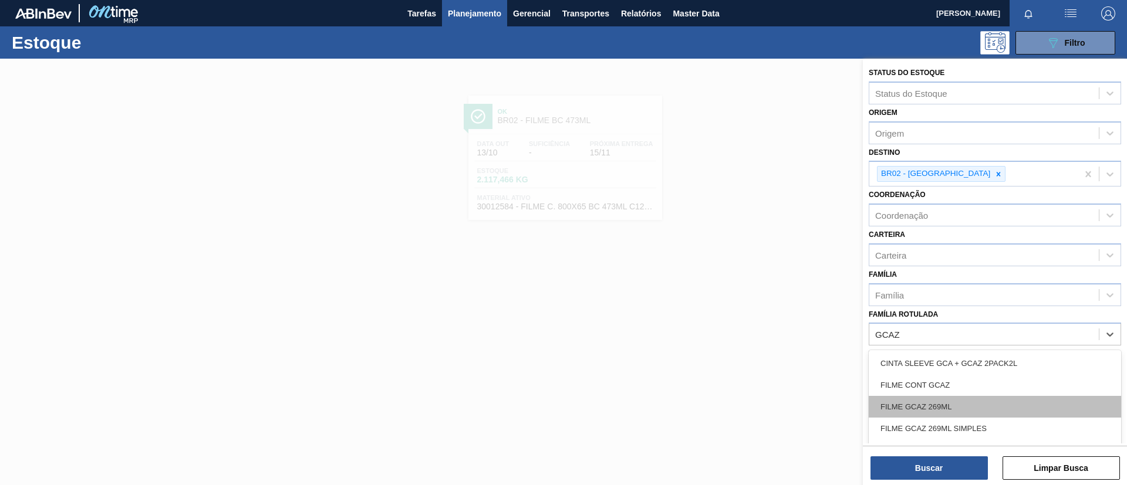
click at [955, 408] on div "FILME GCAZ 269ML" at bounding box center [995, 407] width 252 height 22
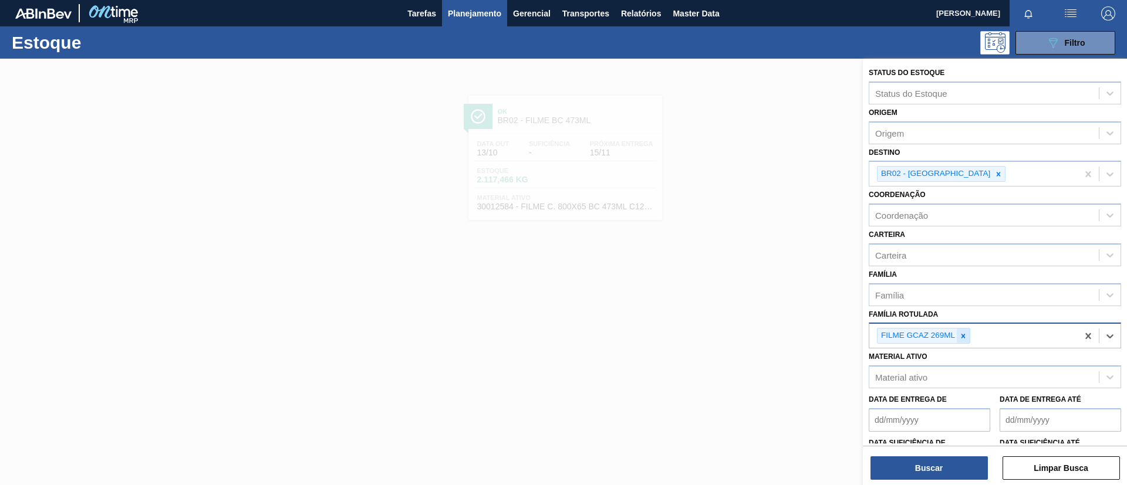
click at [958, 338] on div at bounding box center [963, 336] width 13 height 15
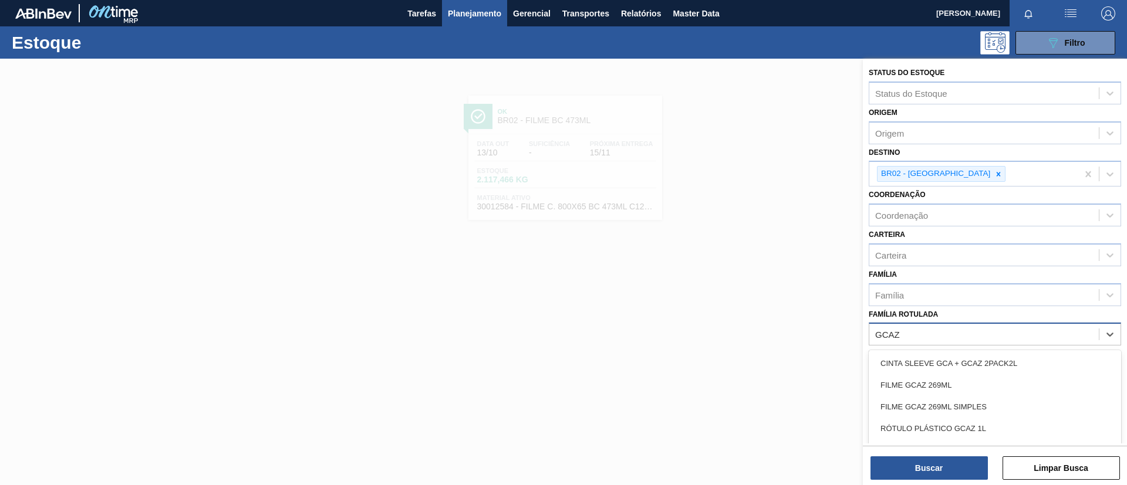
type Rotulada "GCAZ 2"
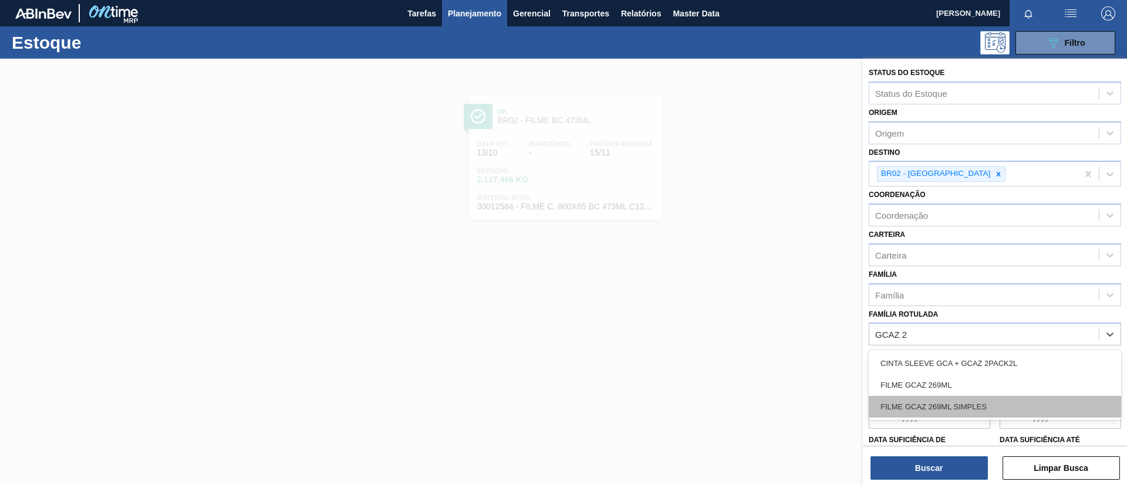
click at [988, 412] on div "FILME GCAZ 269ML SIMPLES" at bounding box center [995, 407] width 252 height 22
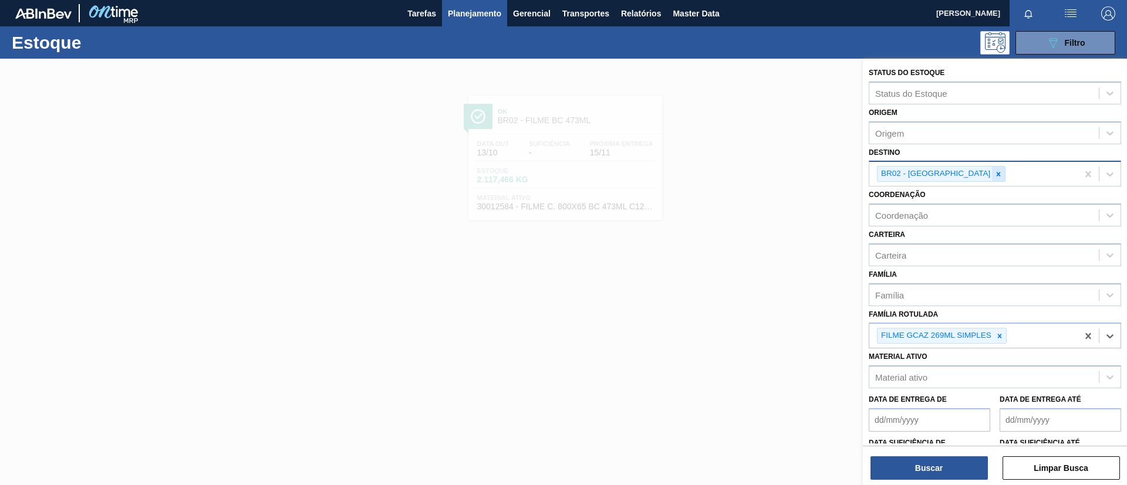
click at [997, 174] on icon at bounding box center [999, 174] width 4 height 4
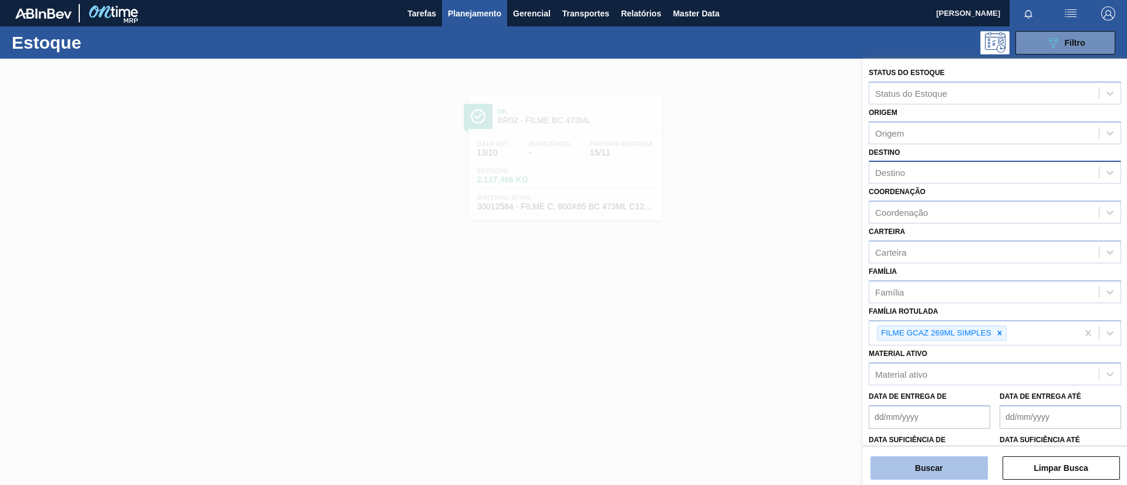
click at [928, 476] on button "Buscar" at bounding box center [928, 468] width 117 height 23
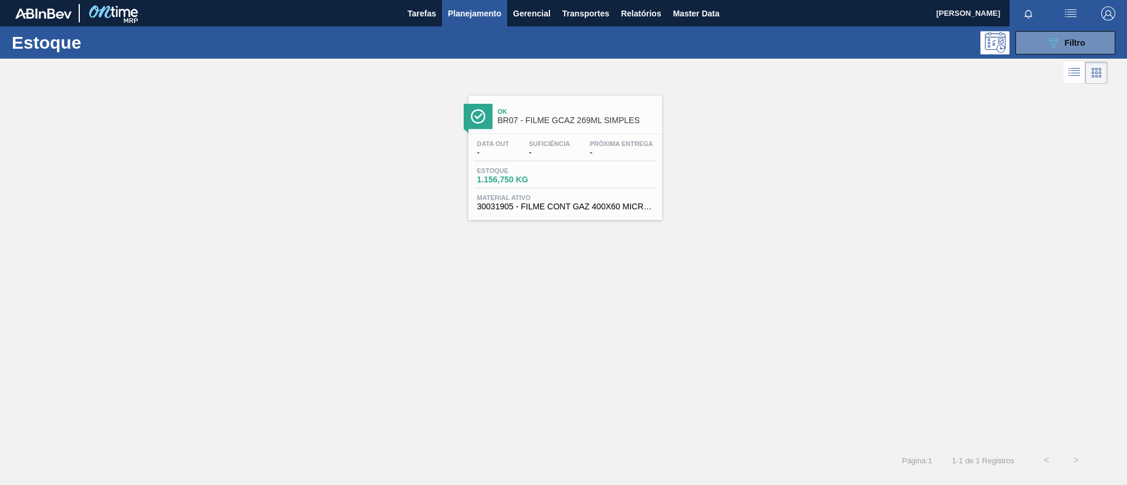
click at [551, 127] on div "Ok BR07 - FILME GCAZ 269ML SIMPLES" at bounding box center [577, 116] width 158 height 26
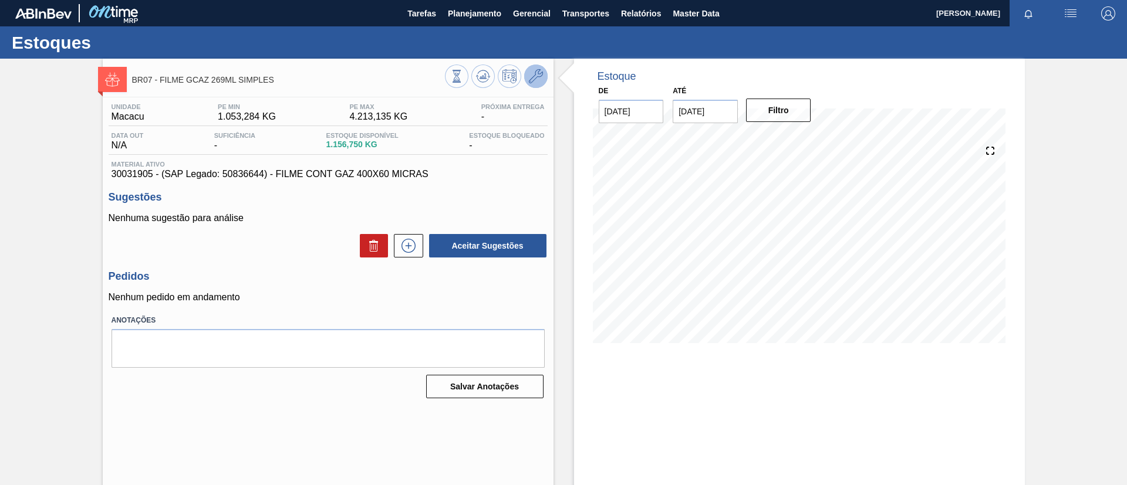
click at [537, 78] on icon at bounding box center [536, 76] width 14 height 14
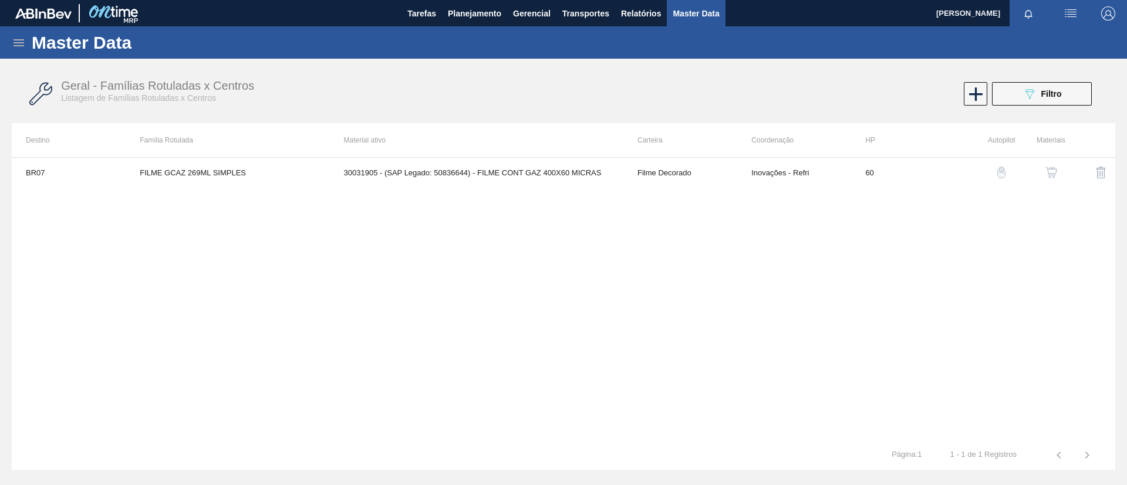
click at [1054, 160] on button "button" at bounding box center [1051, 172] width 28 height 28
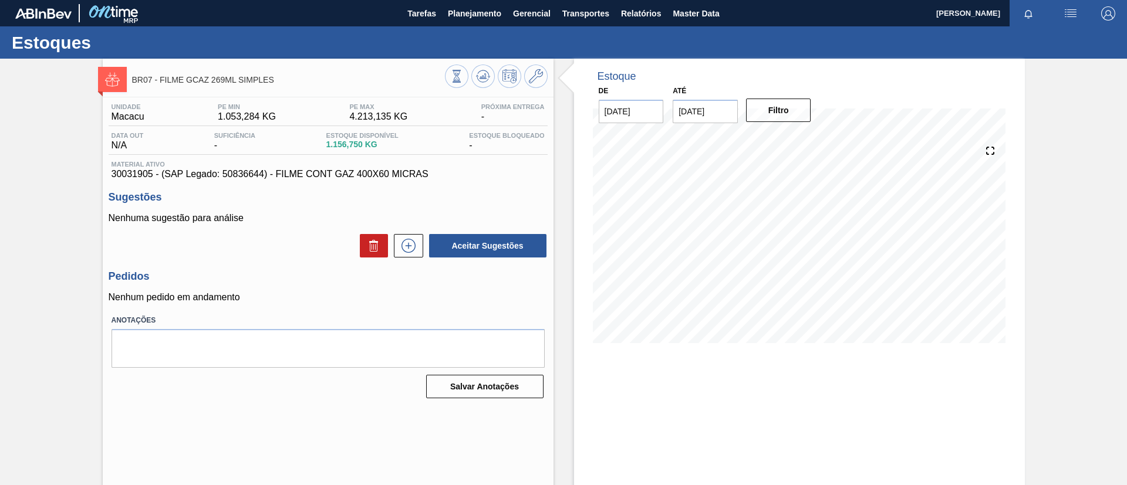
click at [33, 162] on div "BR07 - FILME GCAZ 269ML SIMPLES Unidade Macacu PE MIN 1.053,284 KG PE MAX 4.213…" at bounding box center [563, 282] width 1127 height 446
click at [533, 78] on icon at bounding box center [536, 76] width 14 height 14
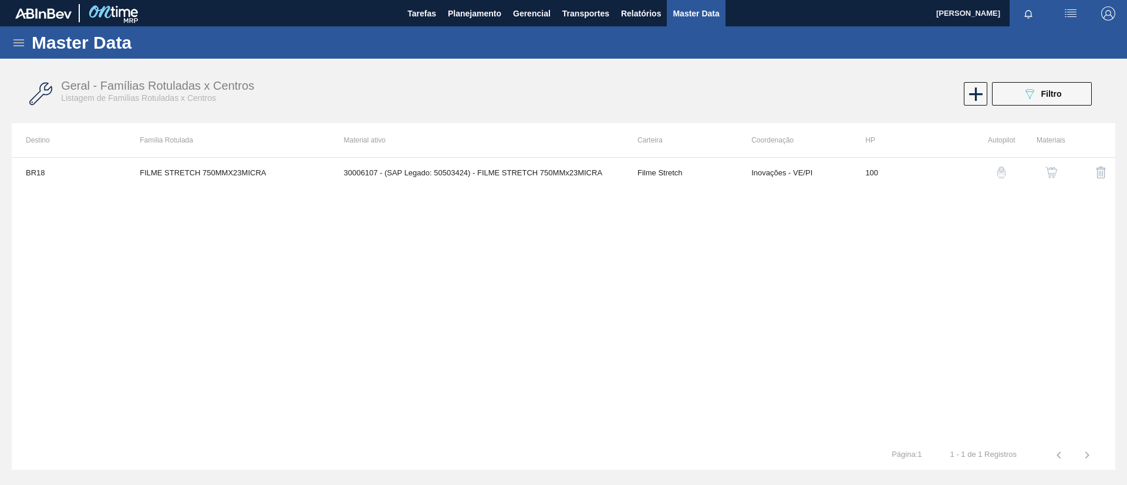
click at [1049, 171] on img "button" at bounding box center [1051, 173] width 12 height 12
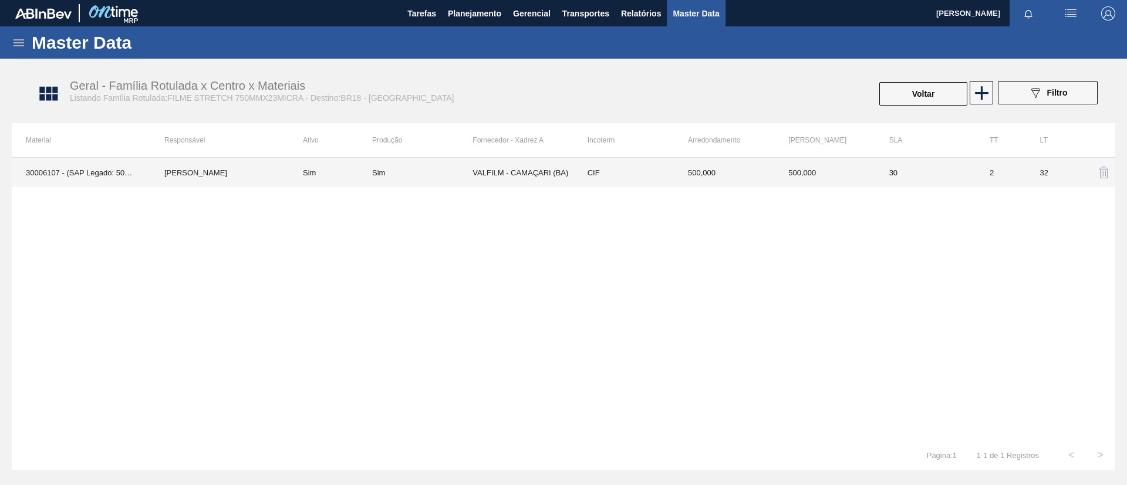
click at [683, 165] on td "500,000" at bounding box center [724, 172] width 100 height 29
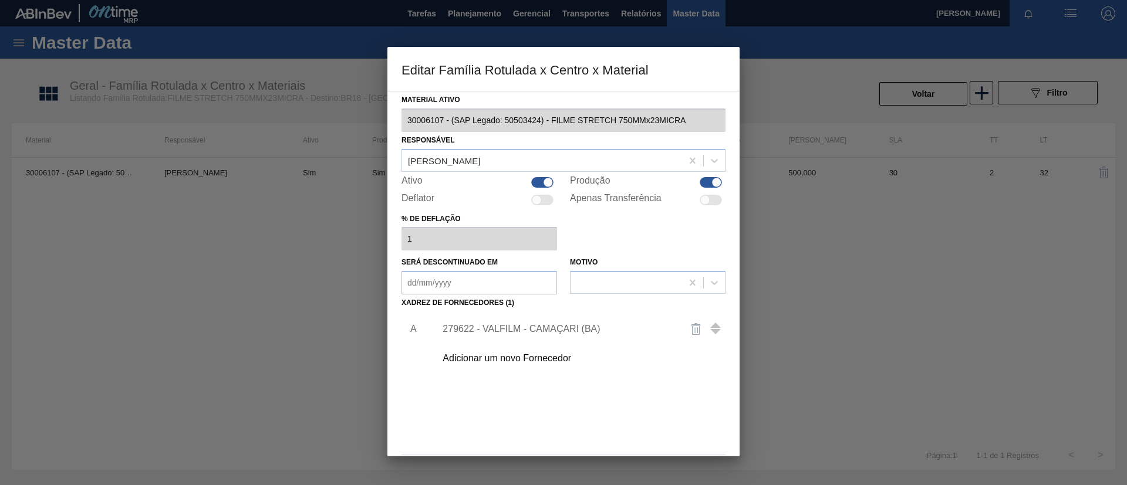
click at [704, 187] on div at bounding box center [711, 182] width 22 height 11
checkbox input "false"
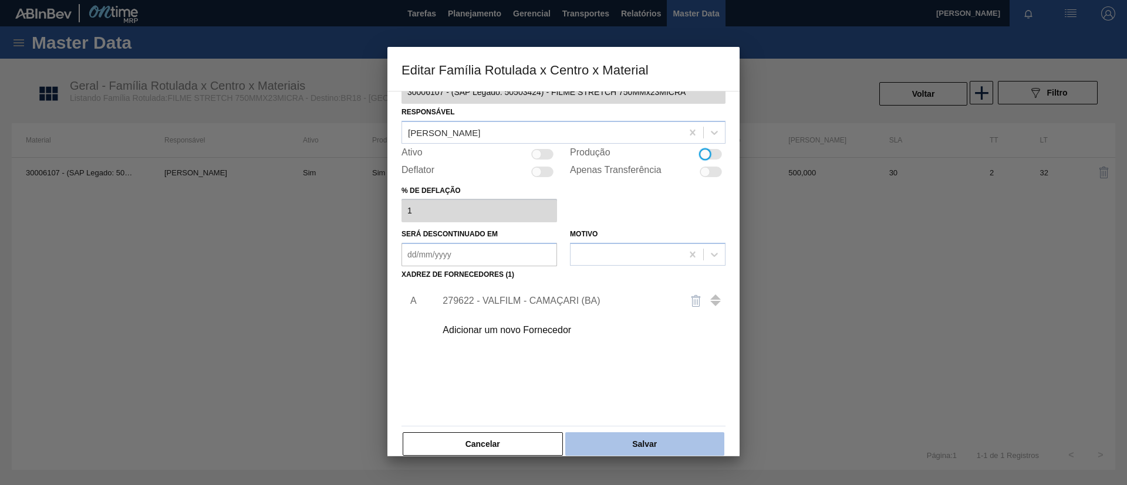
scroll to position [43, 0]
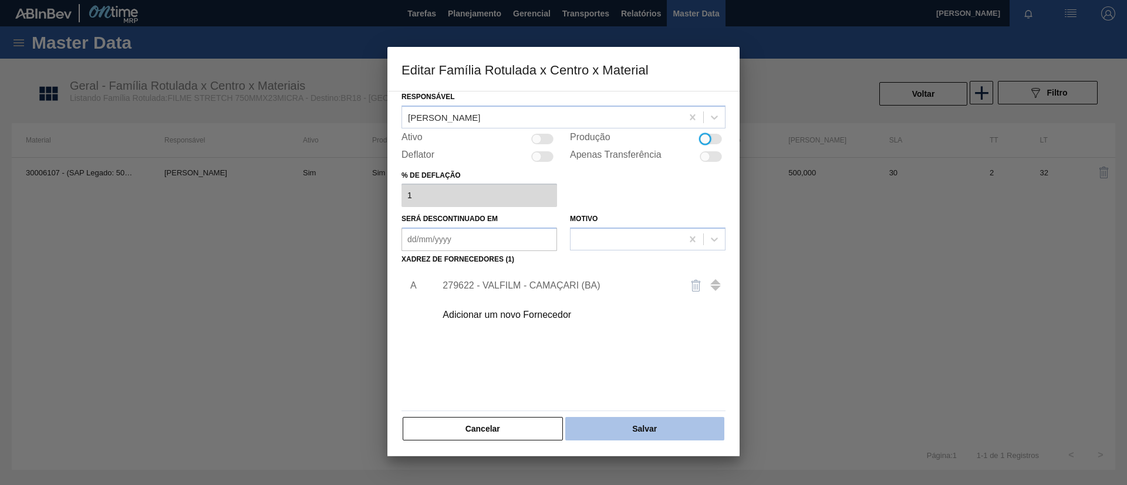
click at [659, 417] on button "Salvar" at bounding box center [644, 428] width 159 height 23
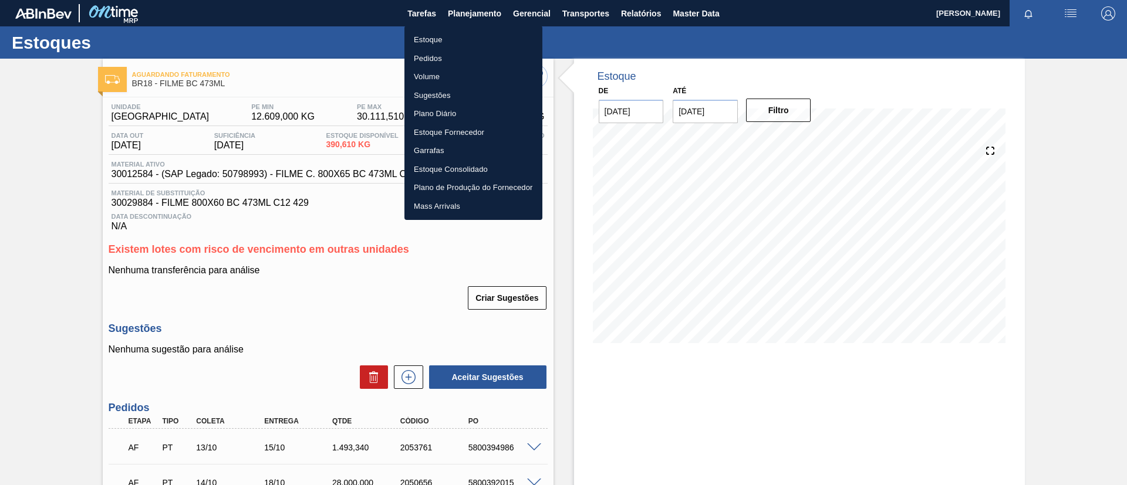
click at [486, 34] on li "Estoque" at bounding box center [473, 40] width 138 height 19
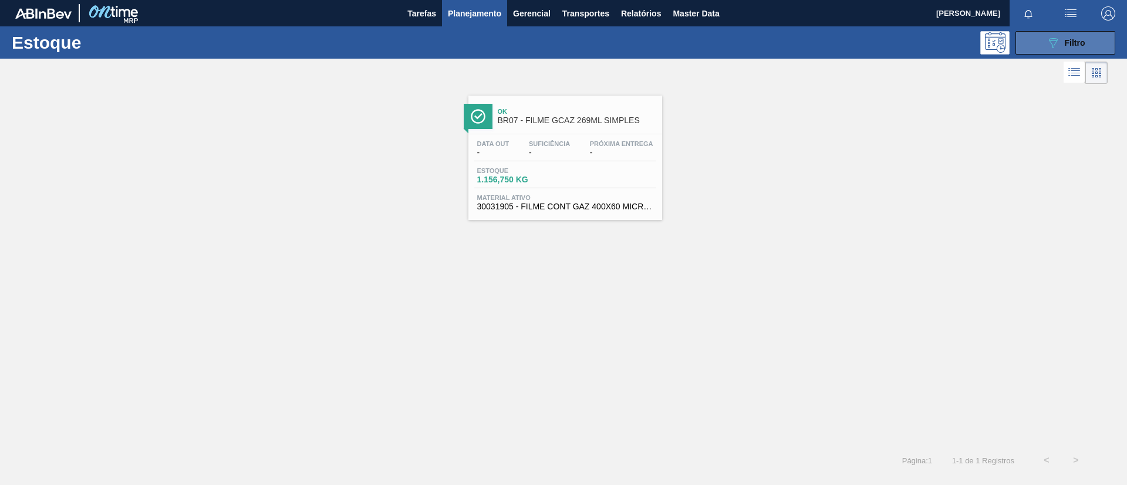
click at [1063, 45] on div "089F7B8B-B2A5-4AFE-B5C0-19BA573D28AC Filtro" at bounding box center [1065, 43] width 39 height 14
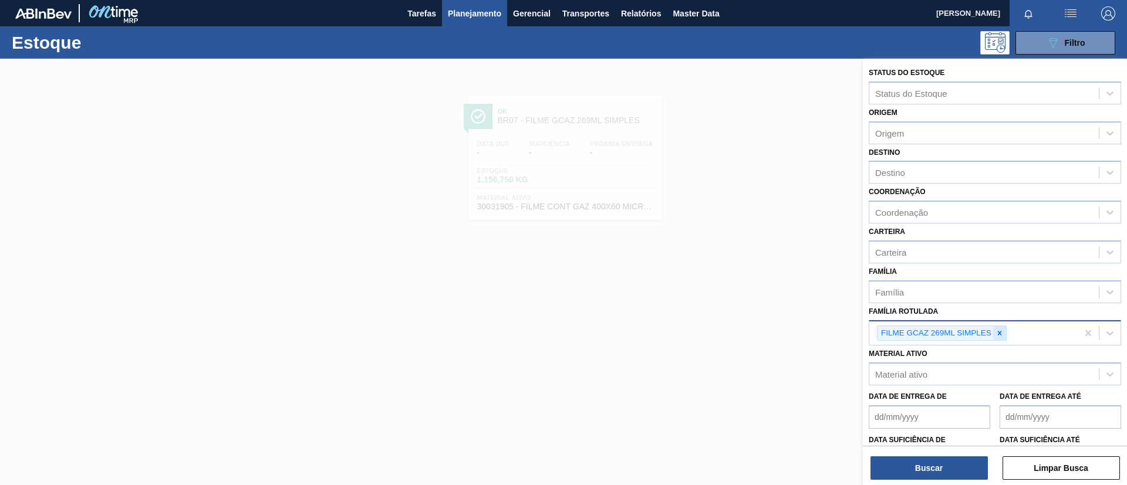
click at [998, 336] on icon at bounding box center [999, 333] width 8 height 8
click at [964, 303] on div "Família Rotulada option FILME GCAZ 269ML SIMPLES, deselected. Select is focused…" at bounding box center [995, 323] width 252 height 40
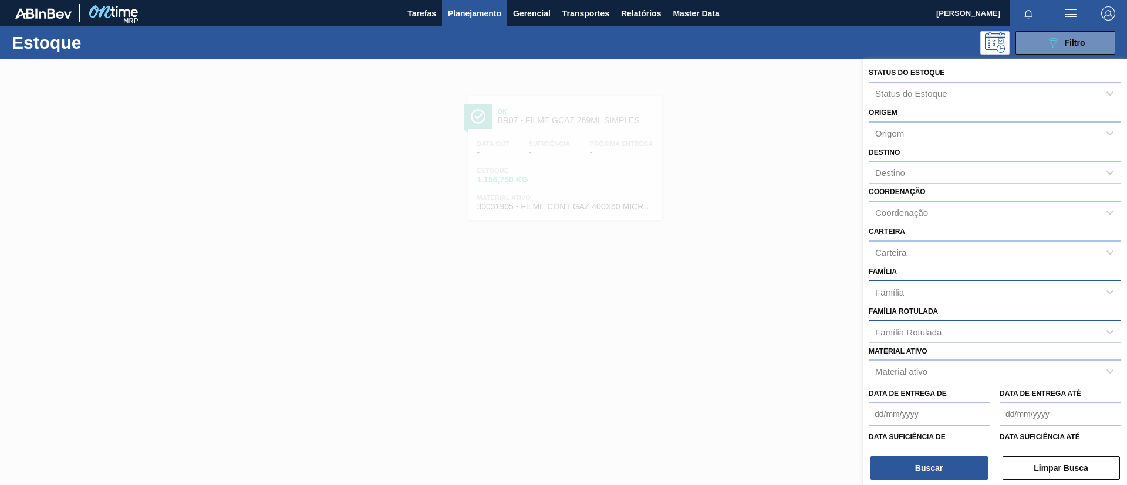
click at [957, 296] on div "Família" at bounding box center [983, 291] width 229 height 17
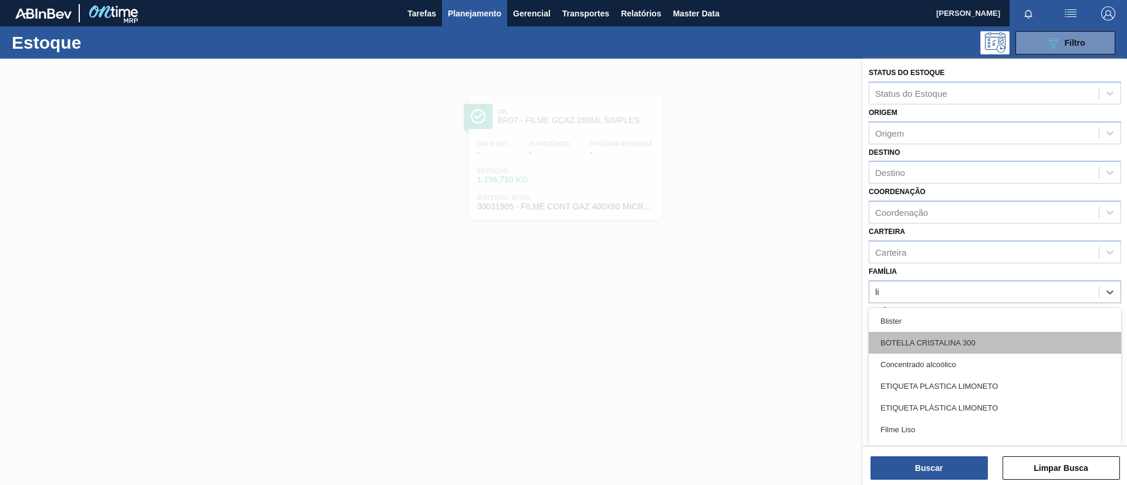
type input "lis"
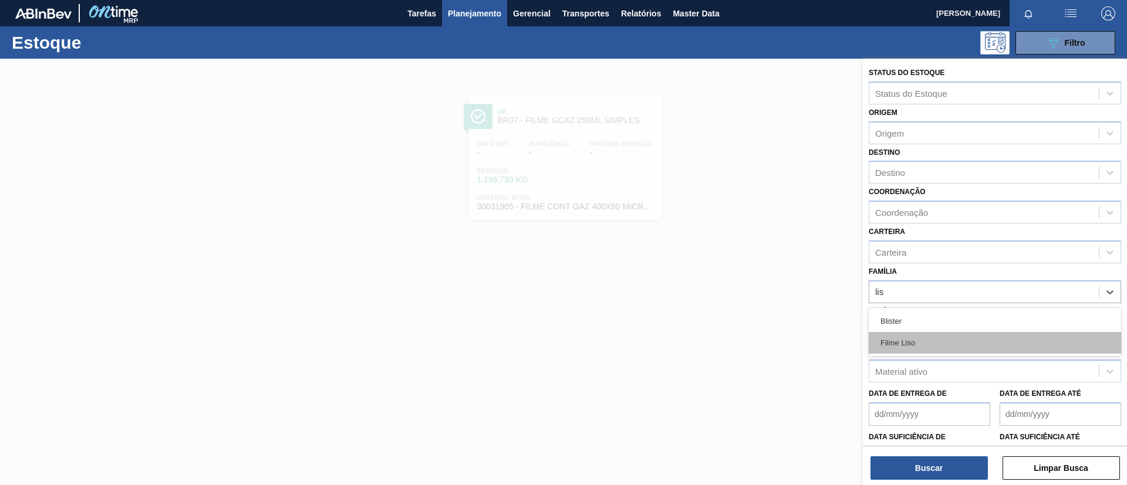
click at [929, 349] on div "Filme Liso" at bounding box center [995, 343] width 252 height 22
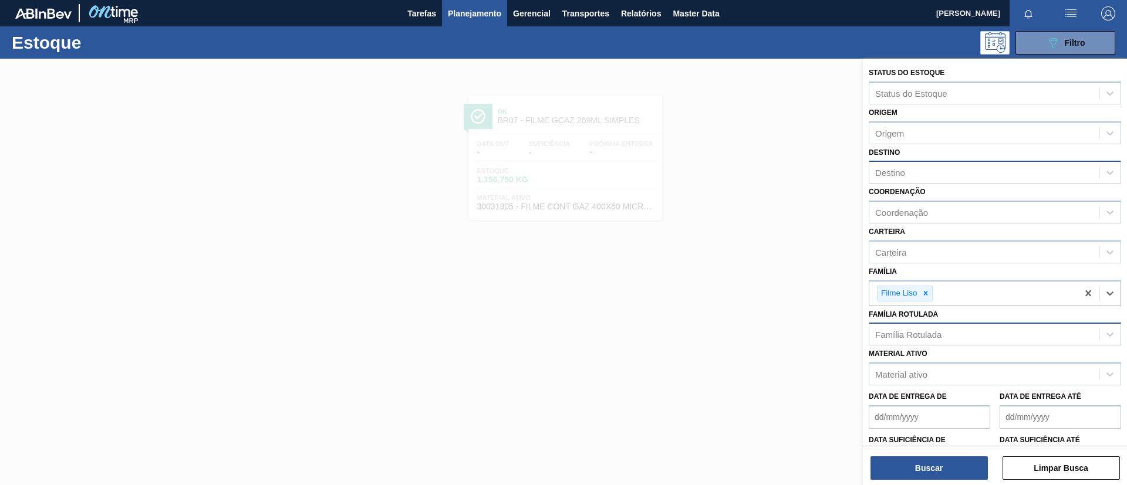
click at [926, 177] on div "Destino" at bounding box center [983, 172] width 229 height 17
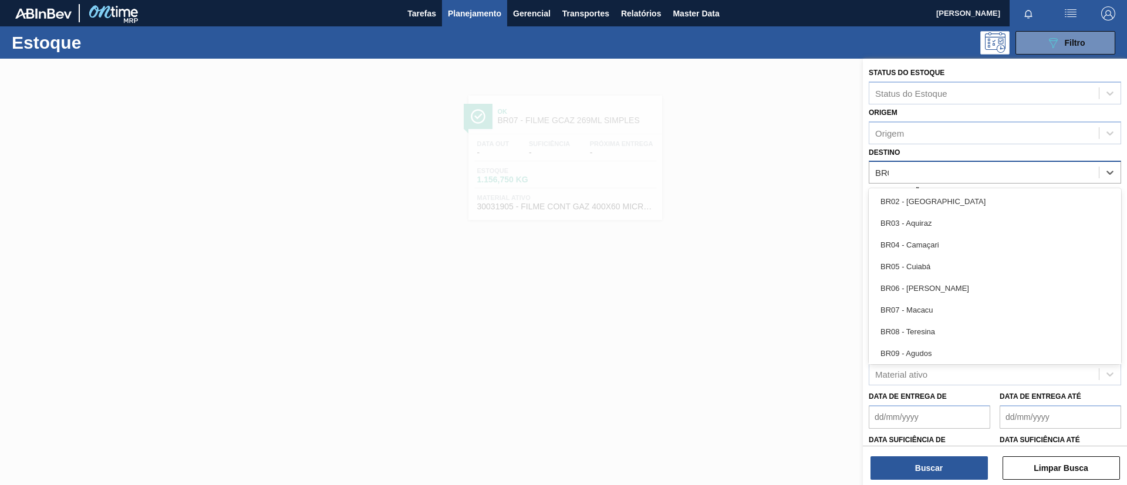
type input "BR02"
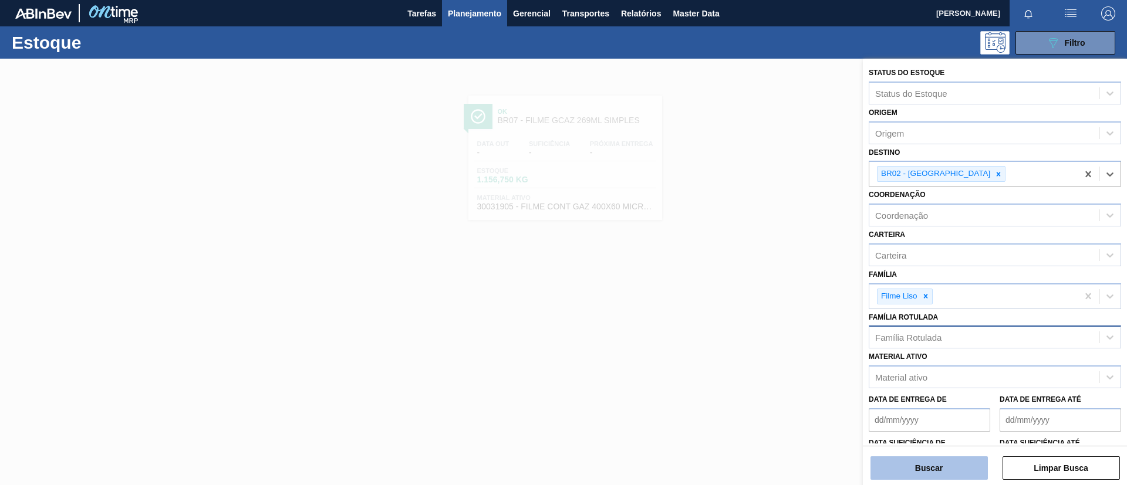
click at [893, 464] on button "Buscar" at bounding box center [928, 468] width 117 height 23
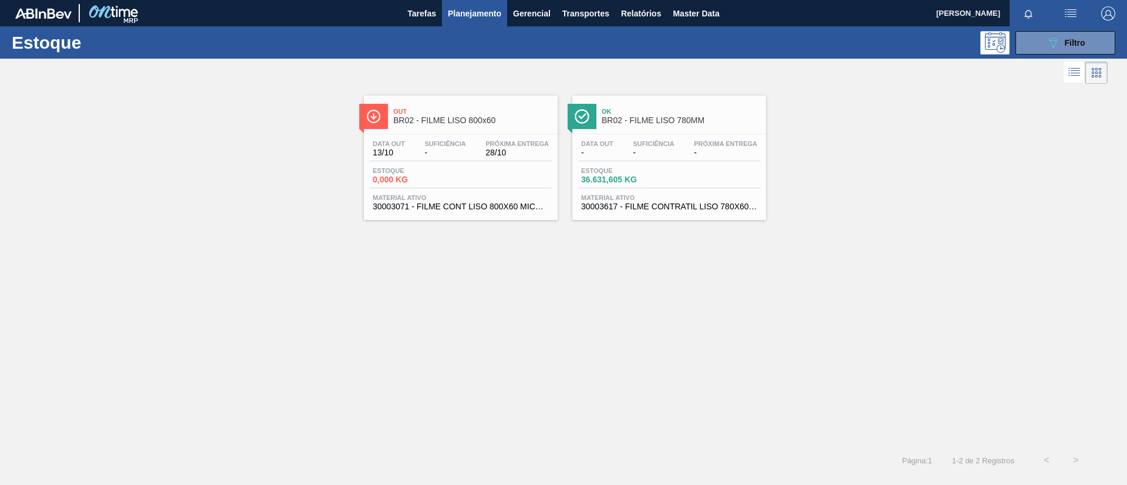
click at [474, 114] on span "Out" at bounding box center [472, 111] width 158 height 7
click at [717, 118] on span "BR02 - FILME LISO 780MM" at bounding box center [681, 120] width 158 height 9
click at [1060, 29] on div "Estoque 089F7B8B-B2A5-4AFE-B5C0-19BA573D28AC Filtro" at bounding box center [563, 42] width 1127 height 32
click at [1031, 51] on button "089F7B8B-B2A5-4AFE-B5C0-19BA573D28AC Filtro" at bounding box center [1065, 42] width 100 height 23
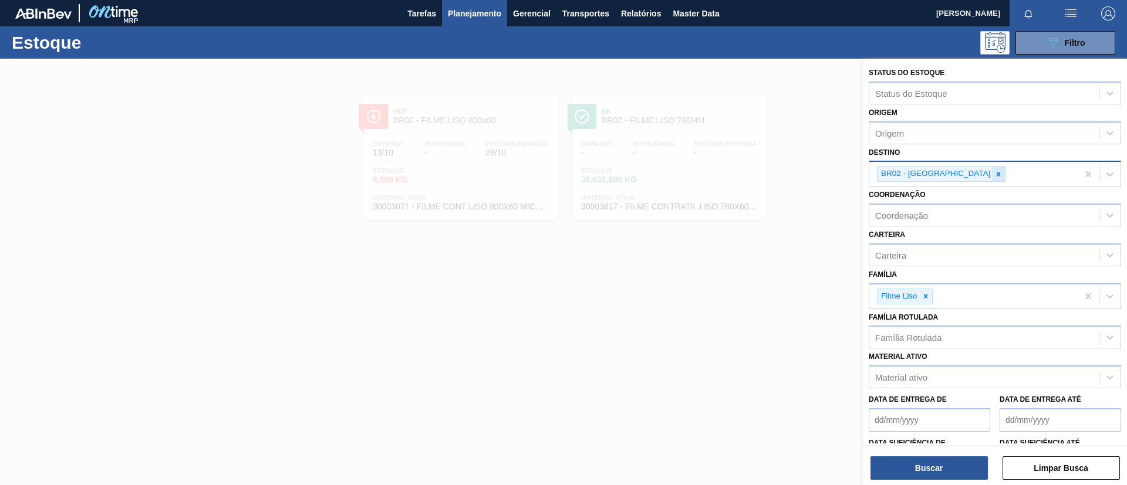
click at [994, 177] on icon at bounding box center [998, 174] width 8 height 8
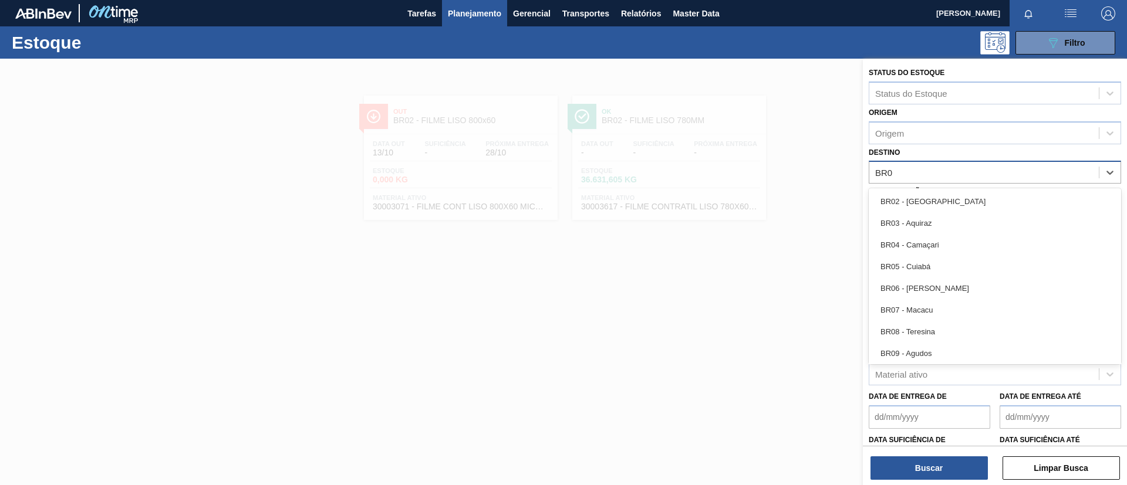
type input "BR03"
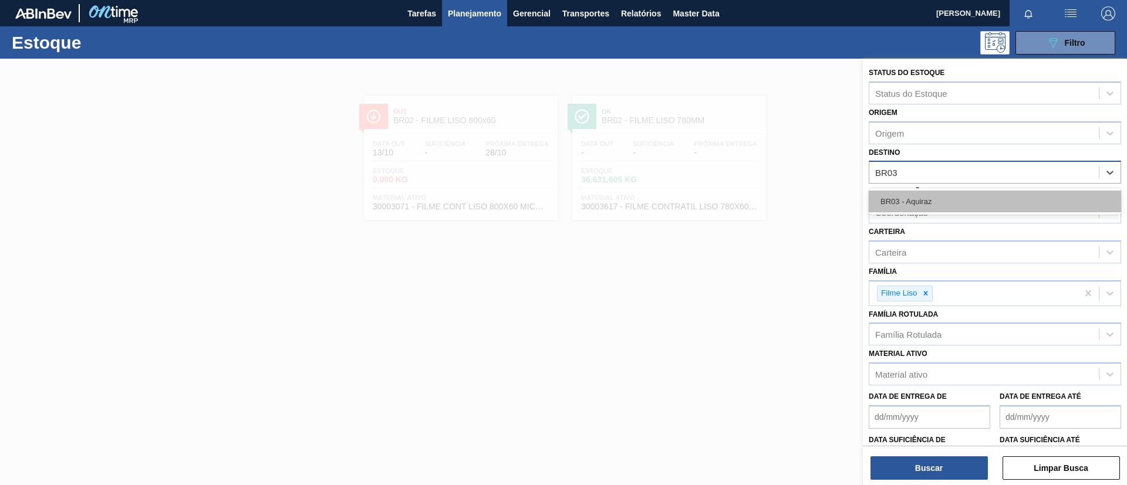
click at [949, 197] on div "BR03 - Aquiraz" at bounding box center [995, 202] width 252 height 22
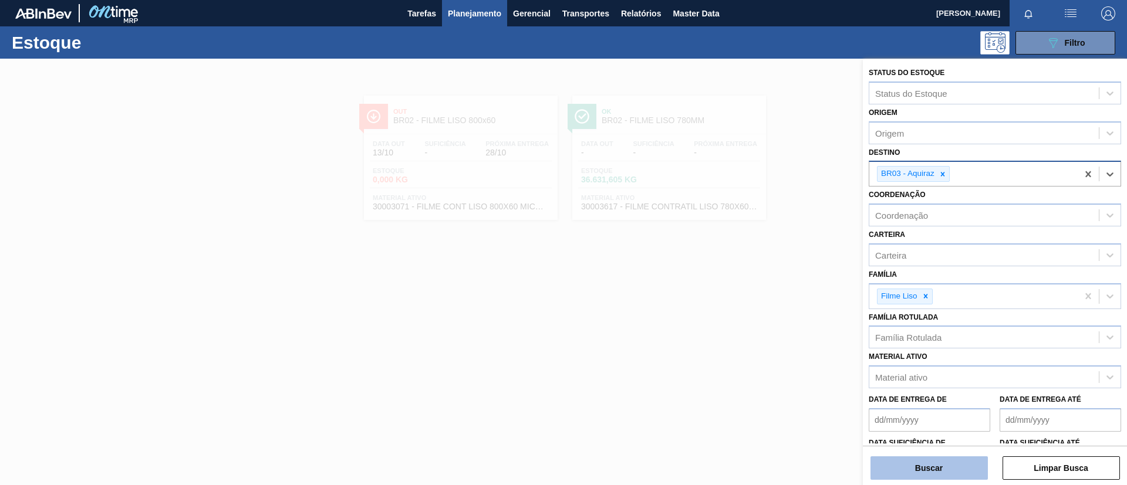
click at [910, 467] on button "Buscar" at bounding box center [928, 468] width 117 height 23
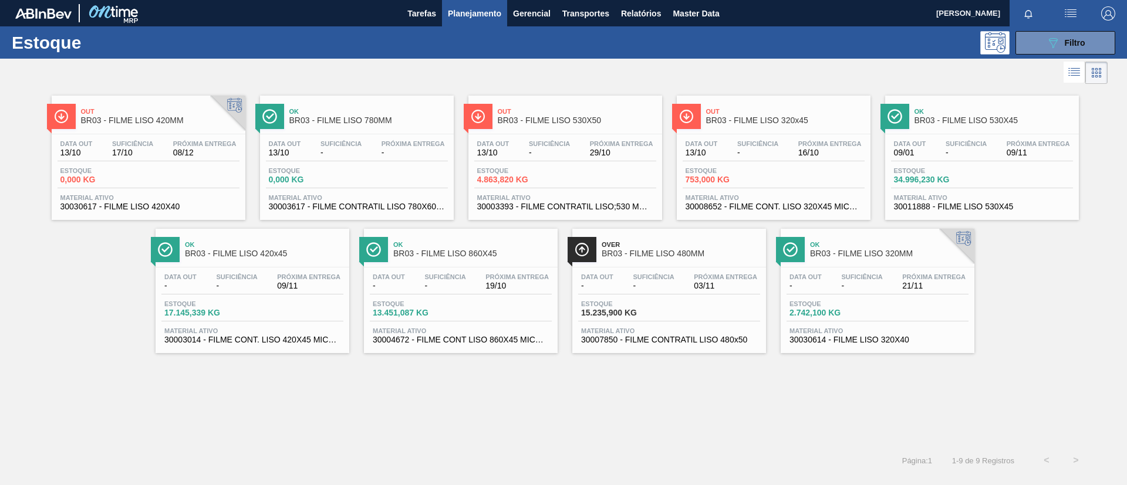
click at [170, 124] on span "BR03 - FILME LISO 420MM" at bounding box center [160, 120] width 158 height 9
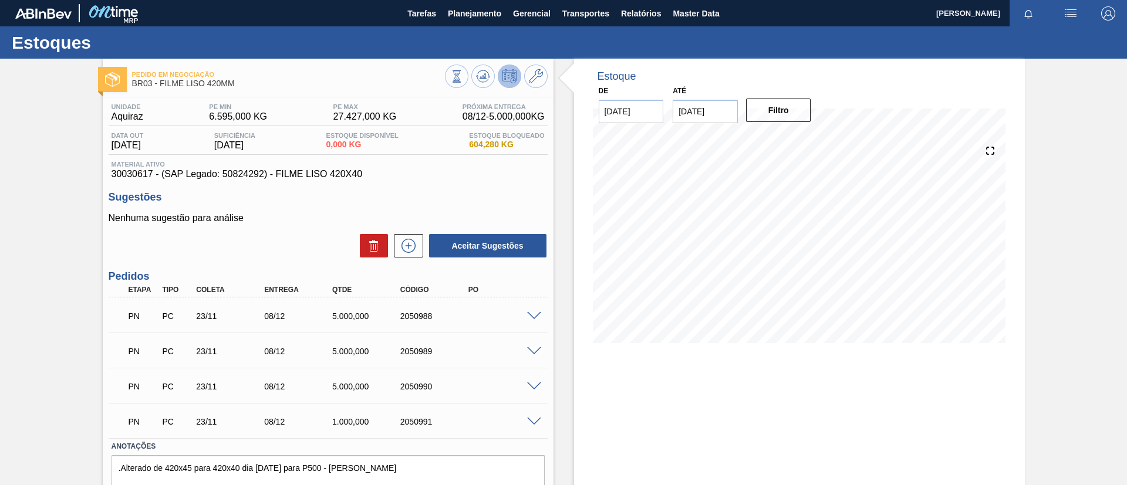
click at [526, 316] on div at bounding box center [535, 315] width 23 height 9
click at [532, 315] on span at bounding box center [534, 316] width 14 height 9
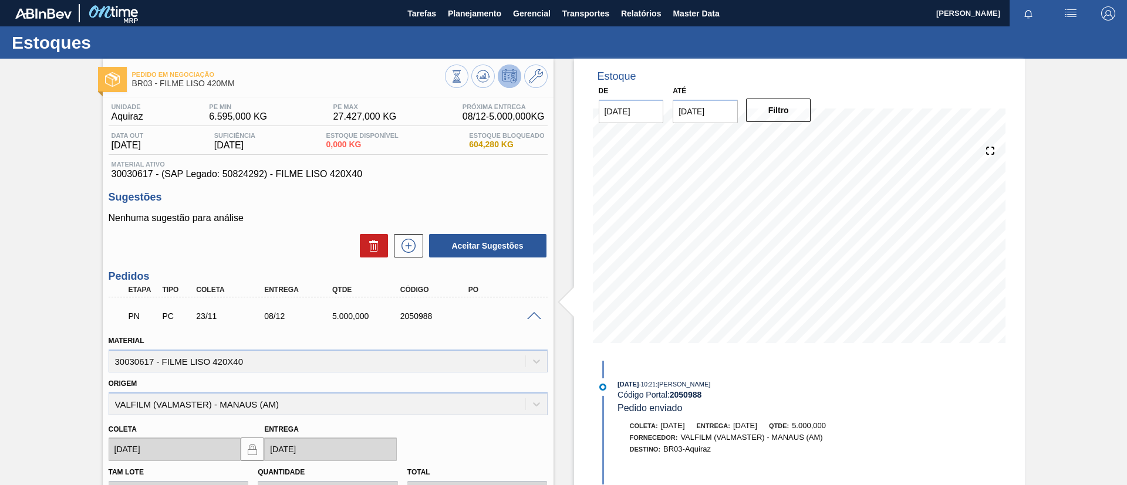
click at [532, 315] on span at bounding box center [534, 316] width 14 height 9
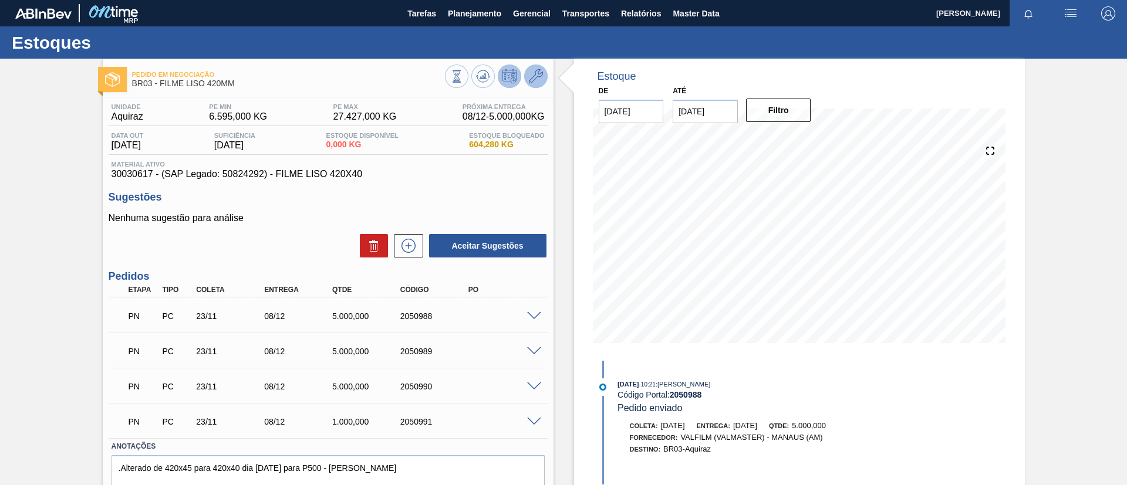
click at [541, 73] on icon at bounding box center [536, 76] width 14 height 14
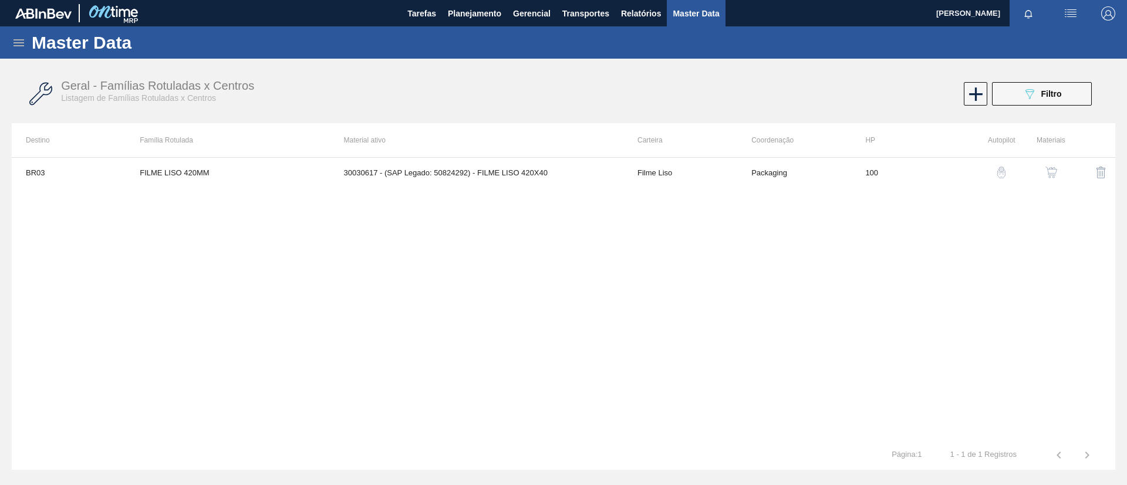
click at [1055, 174] on img "button" at bounding box center [1051, 173] width 12 height 12
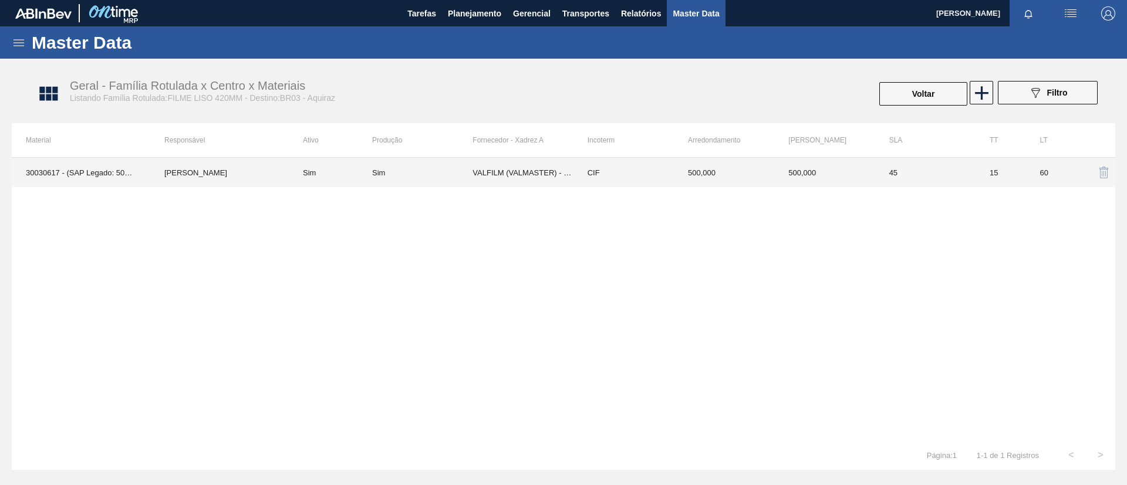
click at [573, 174] on td "CIF" at bounding box center [623, 172] width 100 height 29
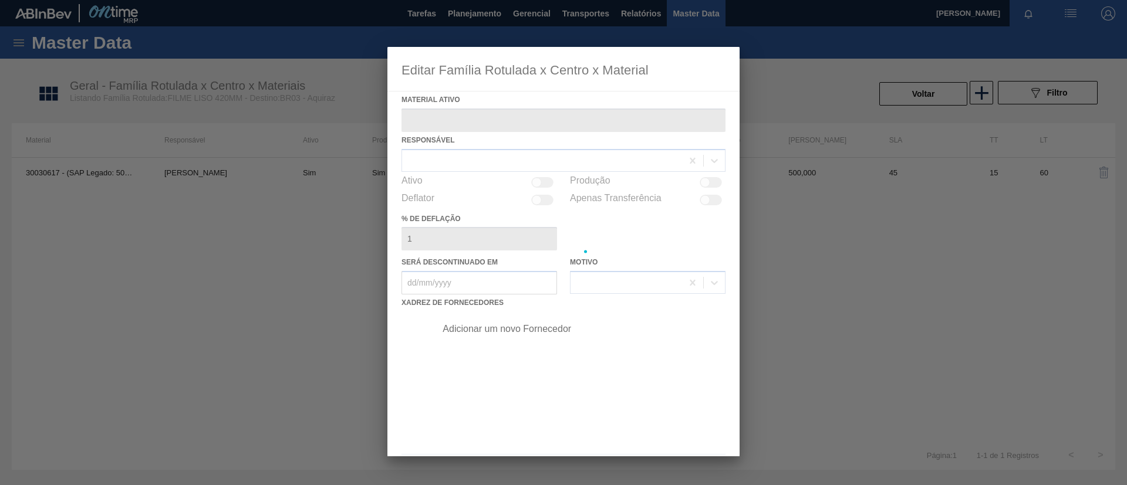
type ativo "30030617 - (SAP Legado: 50824292) - FILME LISO 420X40"
checkbox input "true"
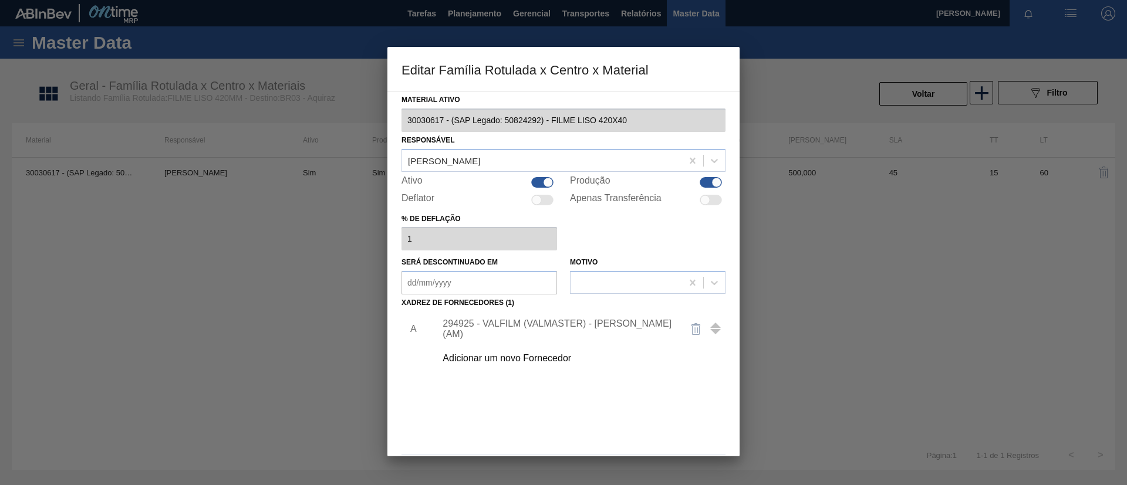
click at [625, 323] on div "294925 - VALFILM (VALMASTER) - [PERSON_NAME] (AM)" at bounding box center [577, 329] width 296 height 29
click at [623, 328] on div "294925 - VALFILM (VALMASTER) - [PERSON_NAME] (AM)" at bounding box center [558, 329] width 230 height 21
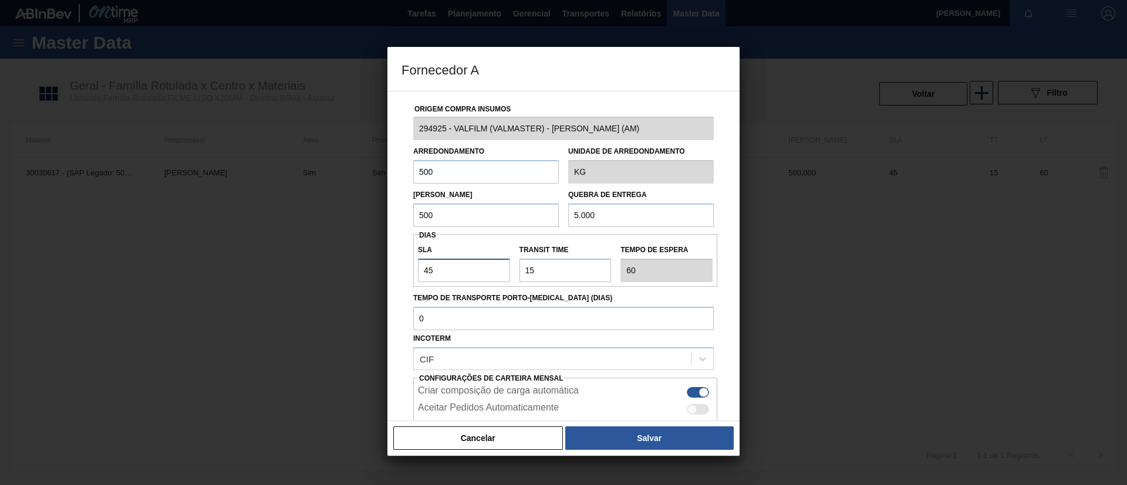
drag, startPoint x: 497, startPoint y: 268, endPoint x: 401, endPoint y: 275, distance: 96.0
click at [401, 275] on div "Origem Compra Insumos 294925 - VALFILM (VALMASTER) - MANAUS (AM) Arredondamento…" at bounding box center [563, 286] width 324 height 389
type input "3"
type input "18"
type input "30"
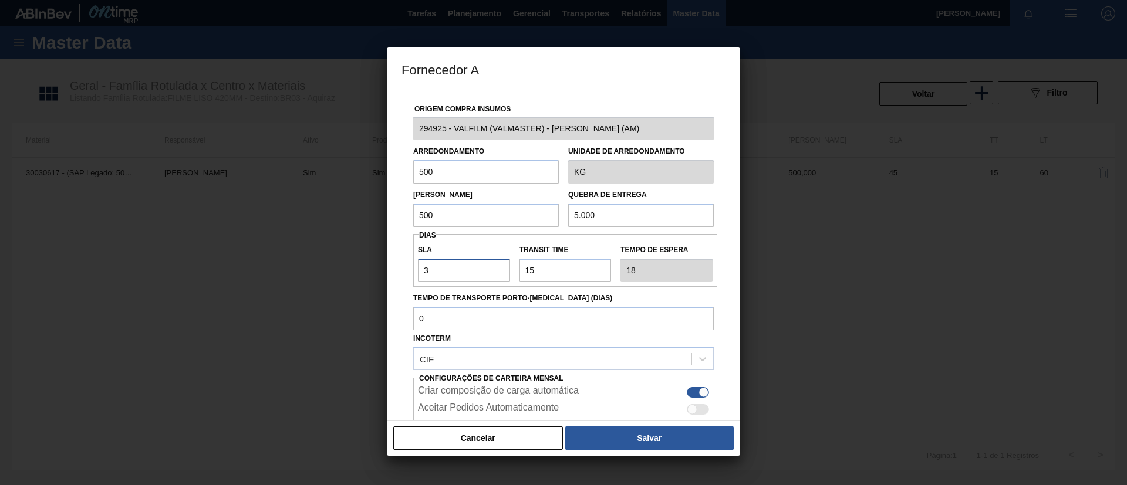
type input "45"
drag, startPoint x: 434, startPoint y: 276, endPoint x: 385, endPoint y: 274, distance: 49.3
click at [385, 274] on div "Fornecedor A Origem Compra Insumos 294925 - VALFILM (VALMASTER) - MANAUS (AM) A…" at bounding box center [563, 242] width 1127 height 485
type input "30"
drag, startPoint x: 546, startPoint y: 278, endPoint x: 455, endPoint y: 278, distance: 90.4
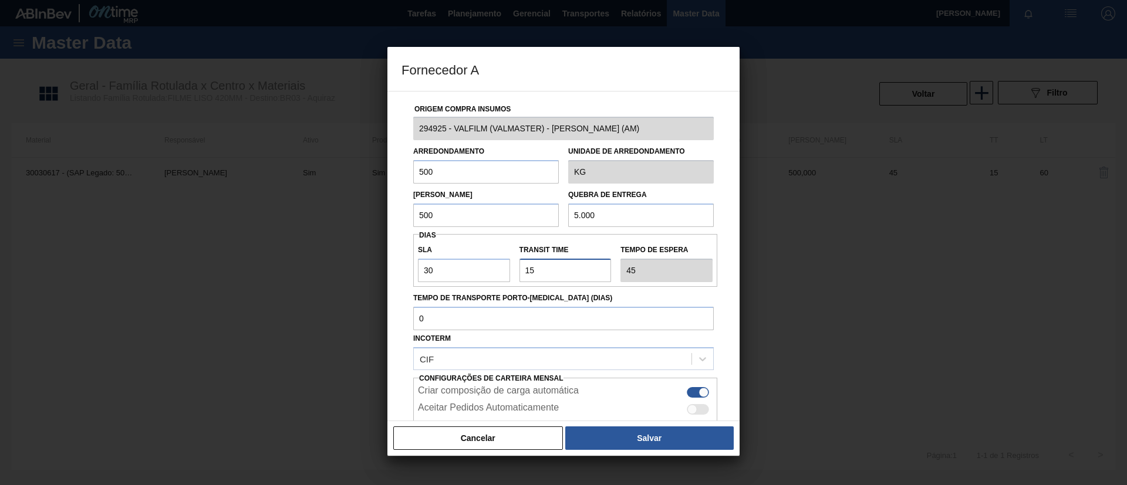
click at [455, 278] on div "SLA 30 Transit Time Tempo de espera 45" at bounding box center [565, 260] width 304 height 43
paste input "30"
type input "30"
type input "60"
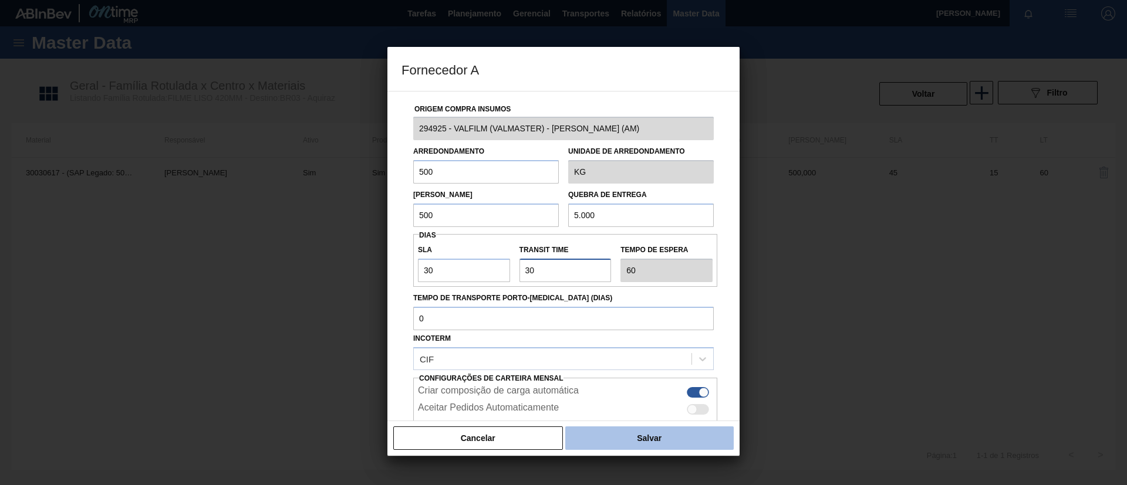
type input "30"
click at [601, 439] on button "Salvar" at bounding box center [649, 438] width 168 height 23
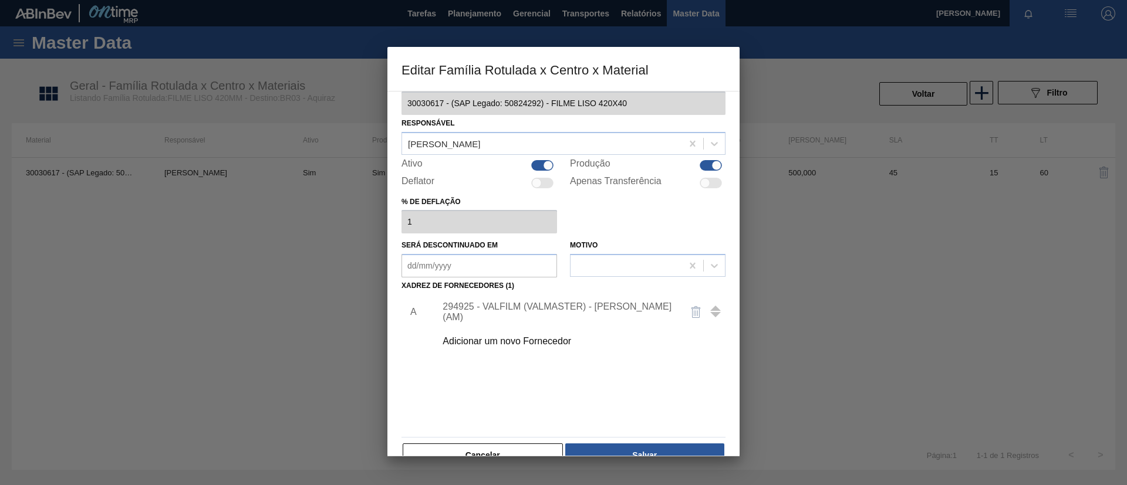
scroll to position [43, 0]
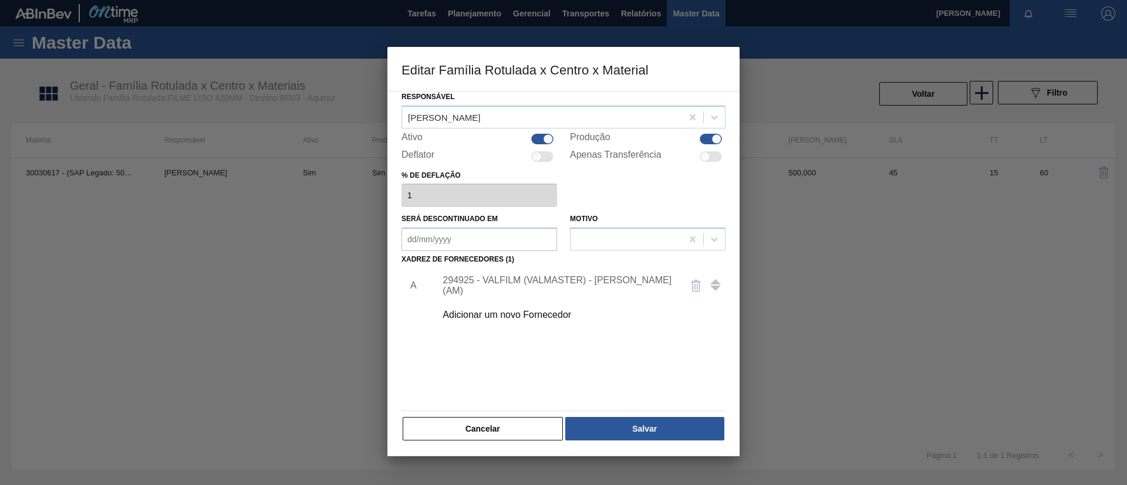
click at [632, 443] on div "Material ativo 30030617 - (SAP Legado: 50824292) - FILME LISO 420X40 Responsáve…" at bounding box center [563, 274] width 352 height 366
click at [631, 419] on button "Salvar" at bounding box center [644, 428] width 159 height 23
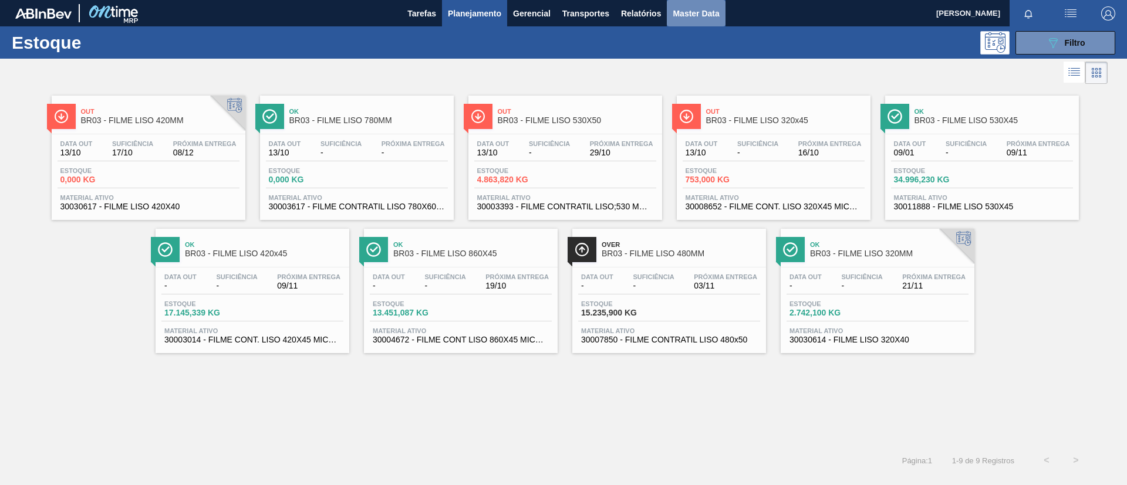
click at [708, 18] on button "Master Data" at bounding box center [696, 13] width 58 height 26
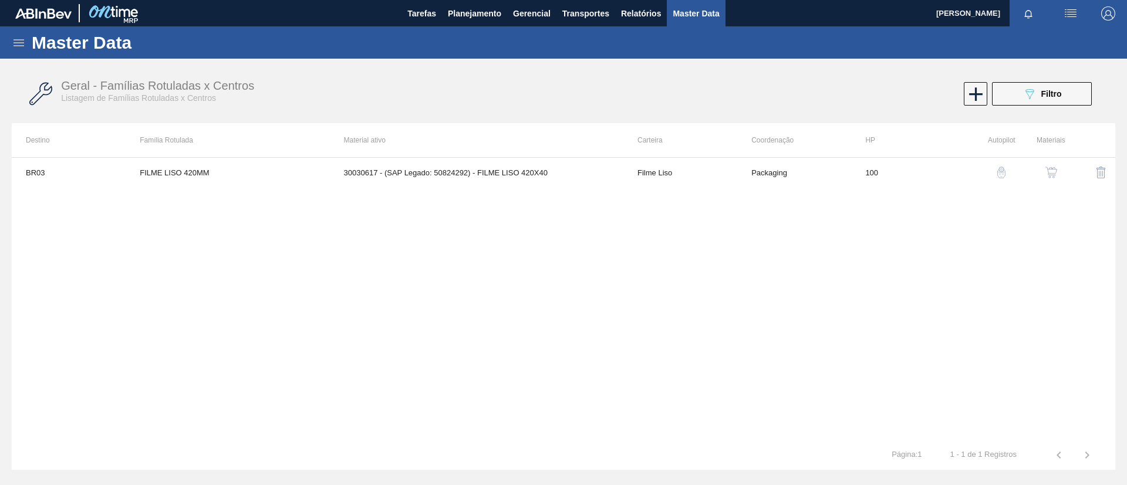
click at [4, 42] on div "Master Data" at bounding box center [563, 42] width 1127 height 32
click at [22, 45] on icon at bounding box center [18, 42] width 11 height 7
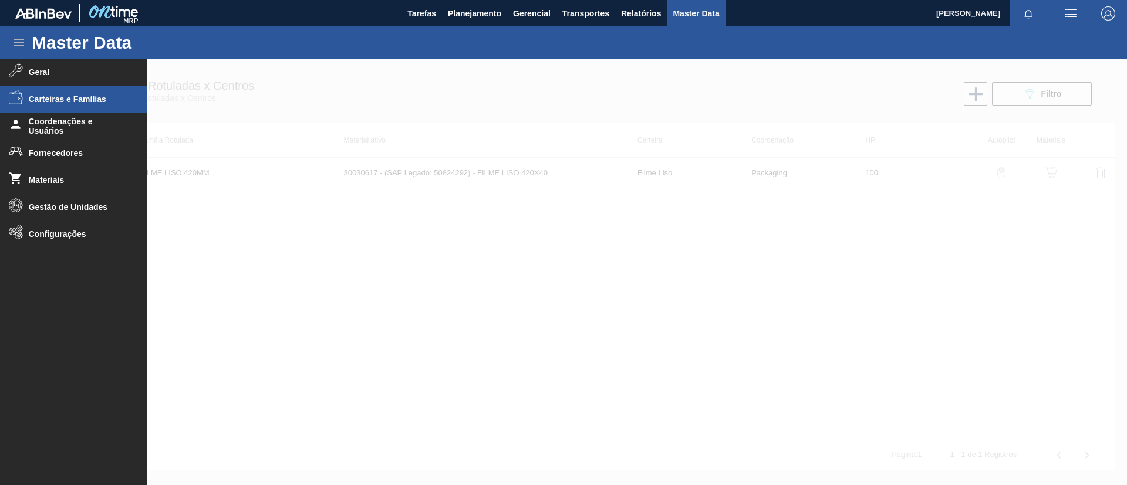
click at [107, 99] on span "Carteiras e Famílias" at bounding box center [77, 98] width 97 height 9
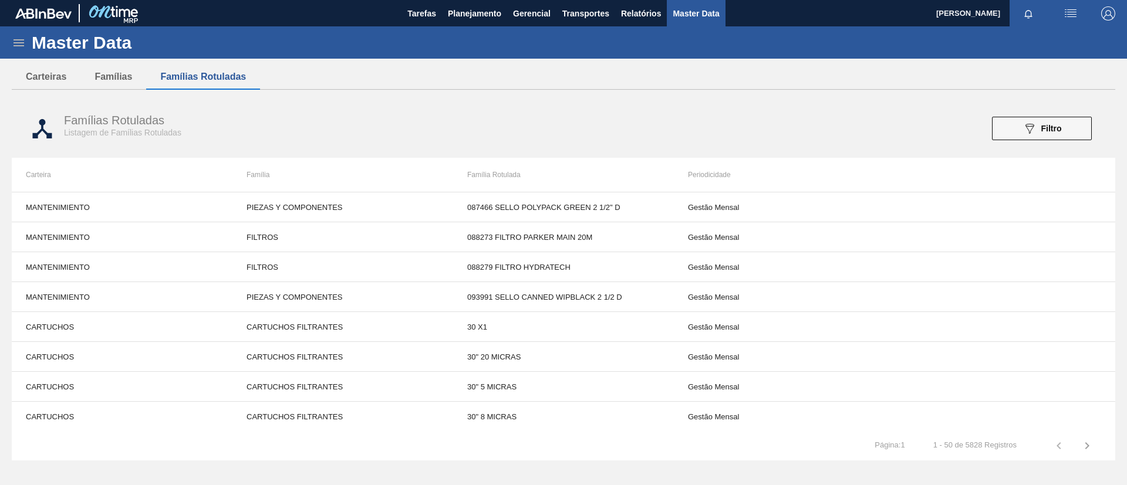
click at [1045, 129] on span "Filtro" at bounding box center [1051, 128] width 21 height 9
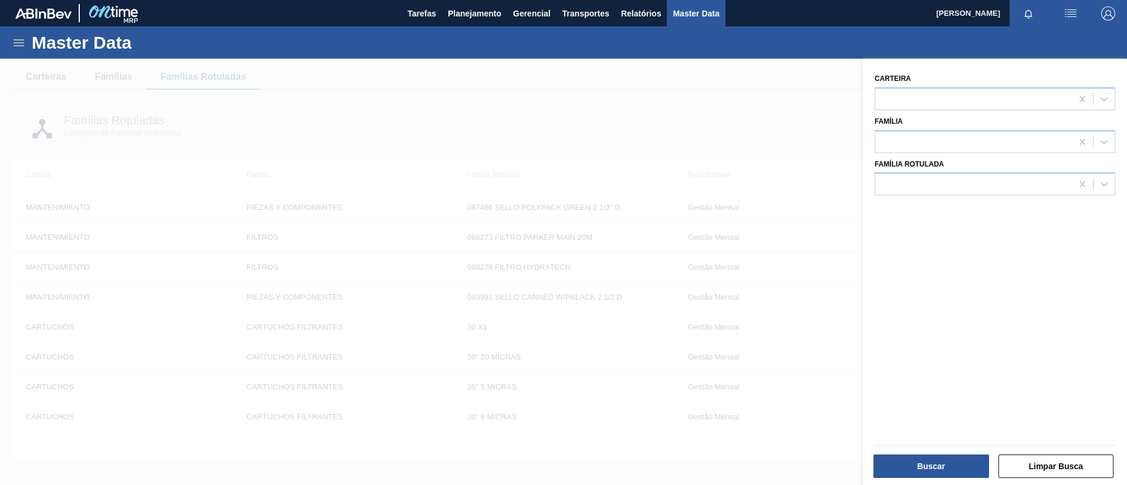
click at [944, 157] on div "Família Rotulada" at bounding box center [995, 176] width 241 height 40
click at [937, 140] on div at bounding box center [973, 141] width 197 height 17
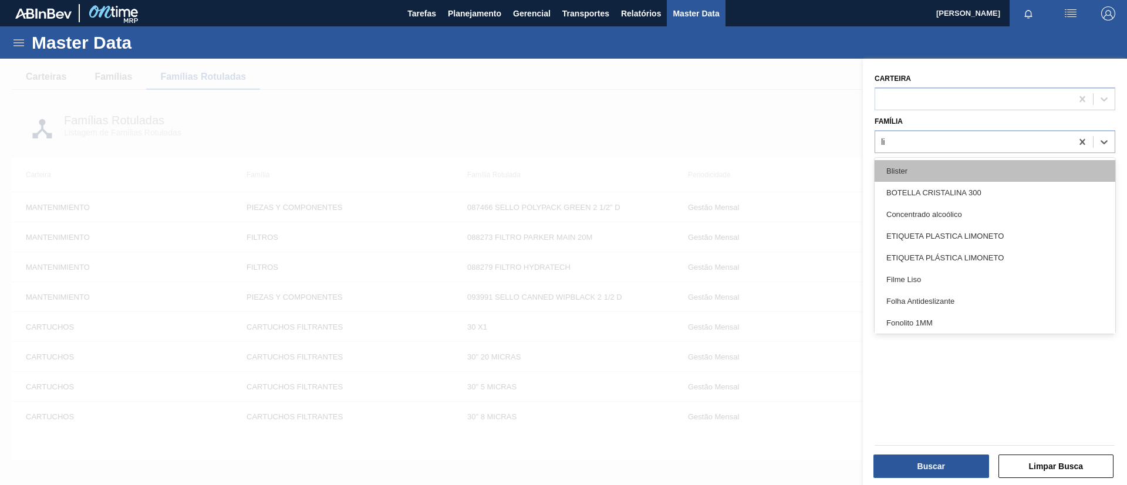
type input "lis"
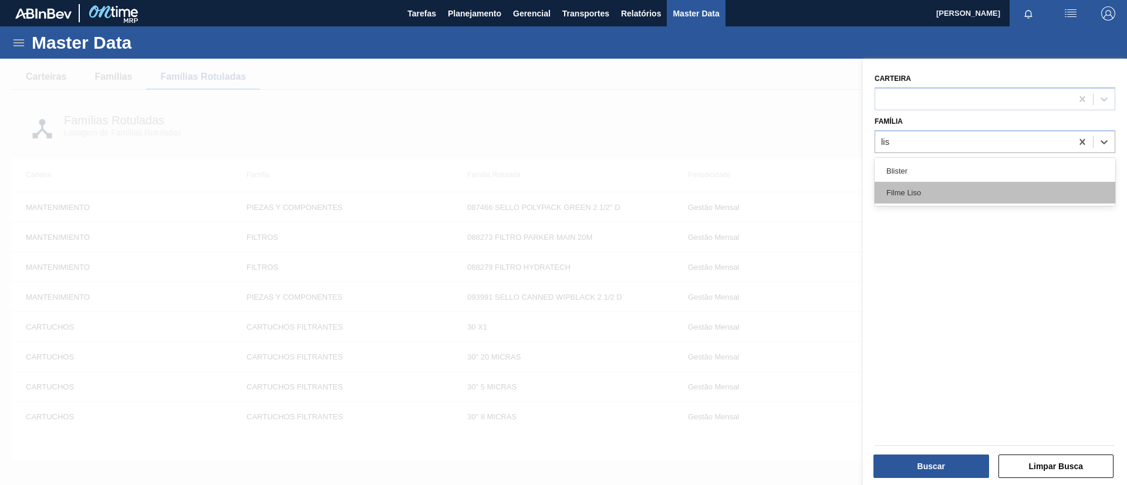
click at [936, 184] on div "Filme Liso" at bounding box center [995, 193] width 241 height 22
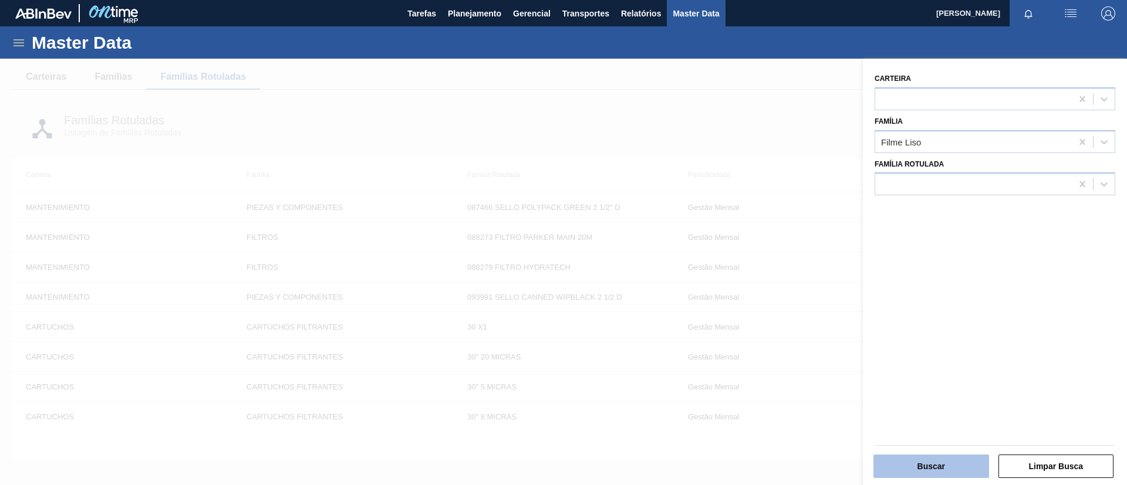
click at [939, 452] on div "Buscar Limpar Busca" at bounding box center [994, 465] width 249 height 29
click at [930, 464] on button "Buscar" at bounding box center [931, 466] width 116 height 23
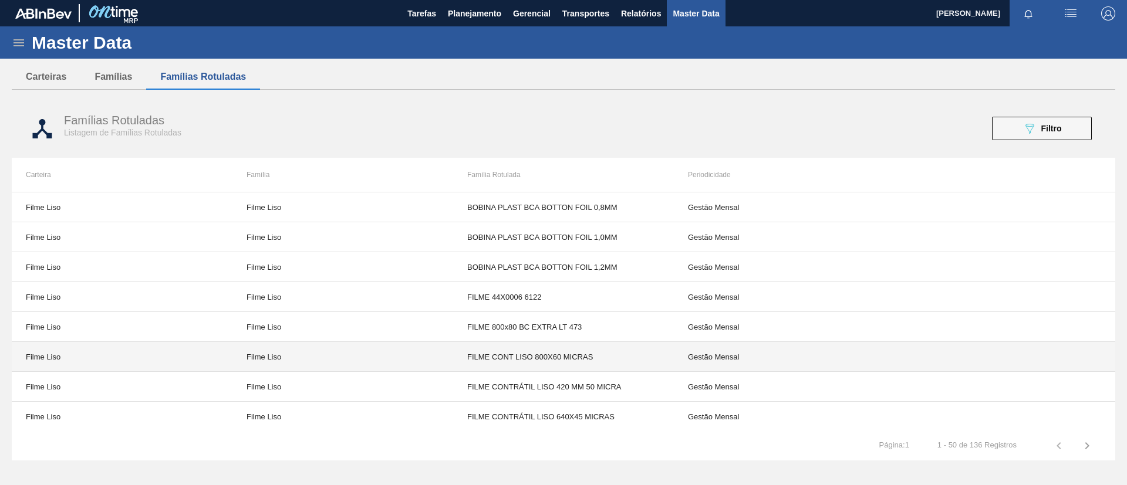
scroll to position [176, 0]
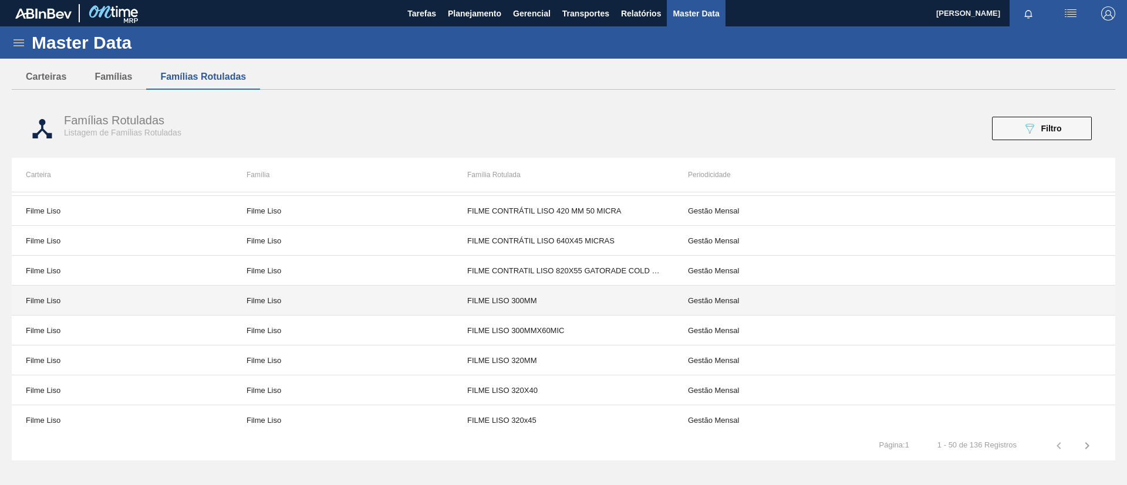
click at [383, 299] on td "Filme Liso" at bounding box center [342, 301] width 221 height 30
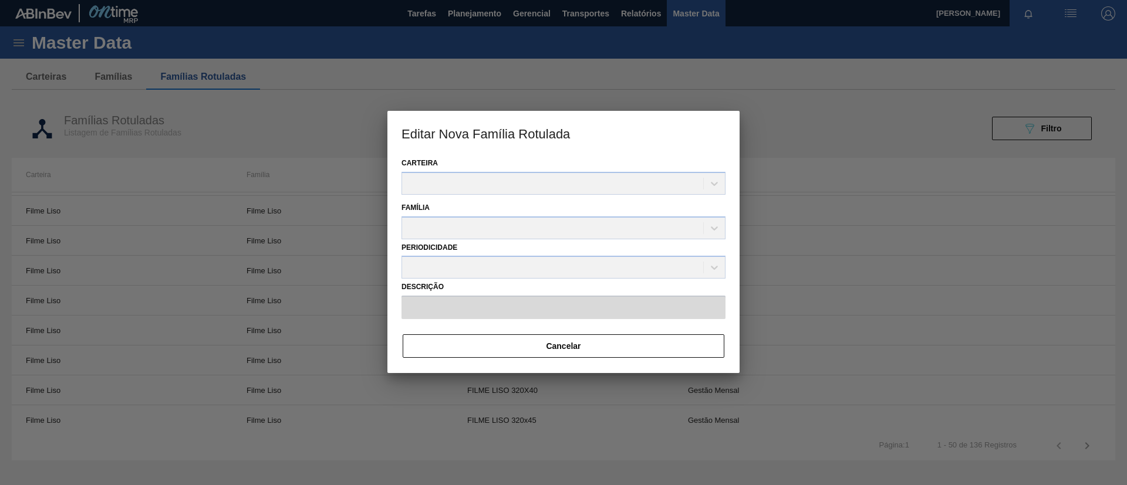
type input "FILME LISO 300MM"
click at [501, 342] on button "Cancelar" at bounding box center [564, 346] width 322 height 23
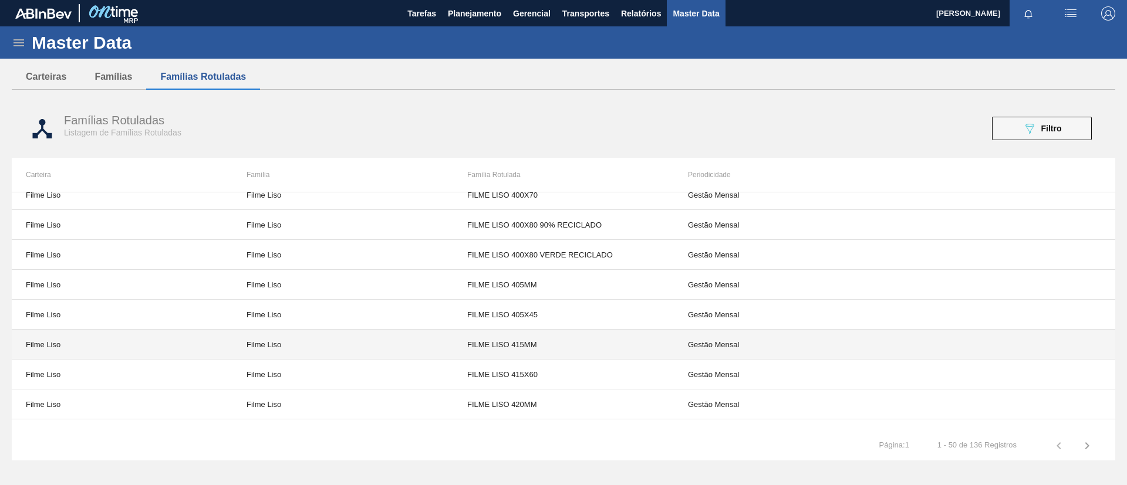
scroll to position [1257, 0]
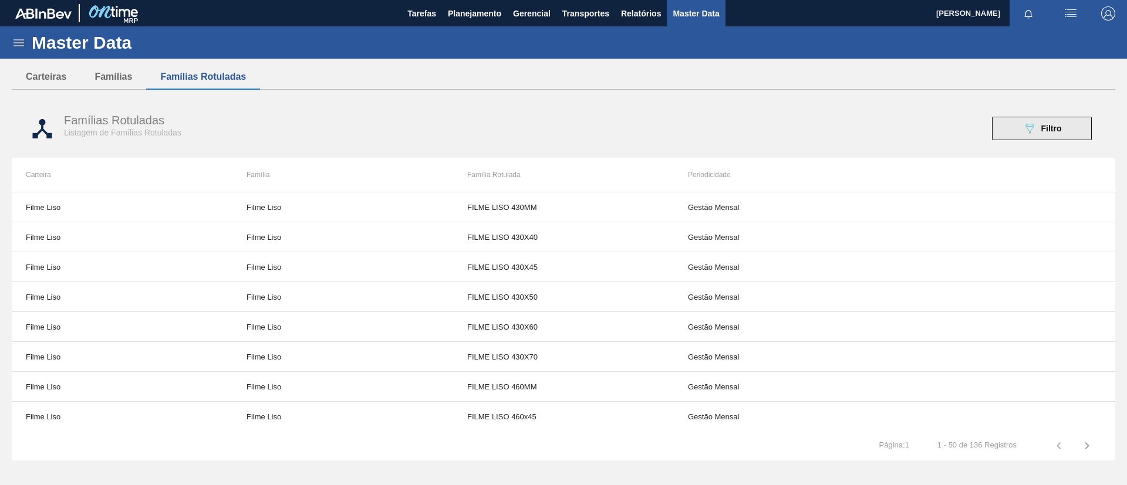
click at [1030, 133] on icon at bounding box center [1029, 129] width 9 height 10
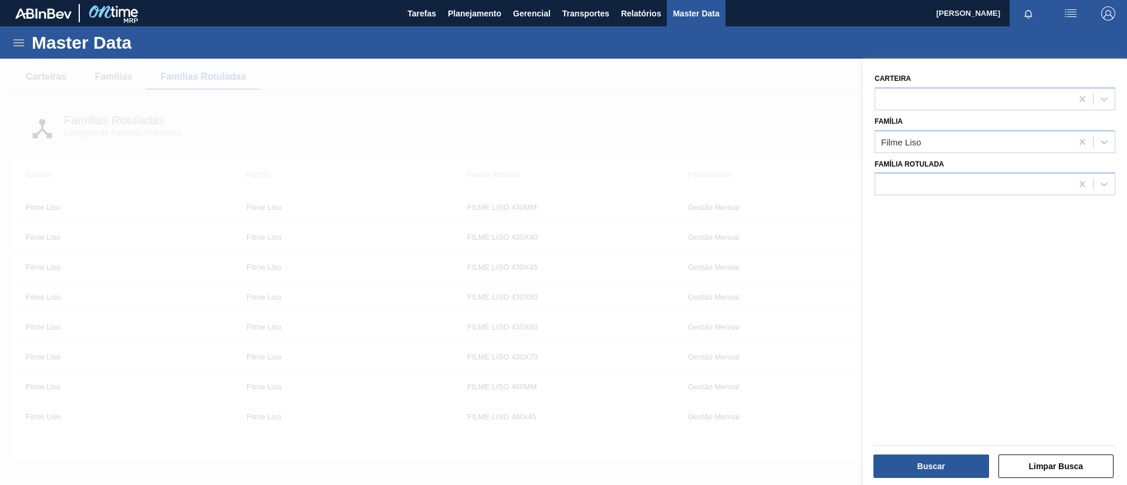
drag, startPoint x: 731, startPoint y: 241, endPoint x: 772, endPoint y: 286, distance: 61.1
click at [731, 242] on div at bounding box center [563, 301] width 1127 height 485
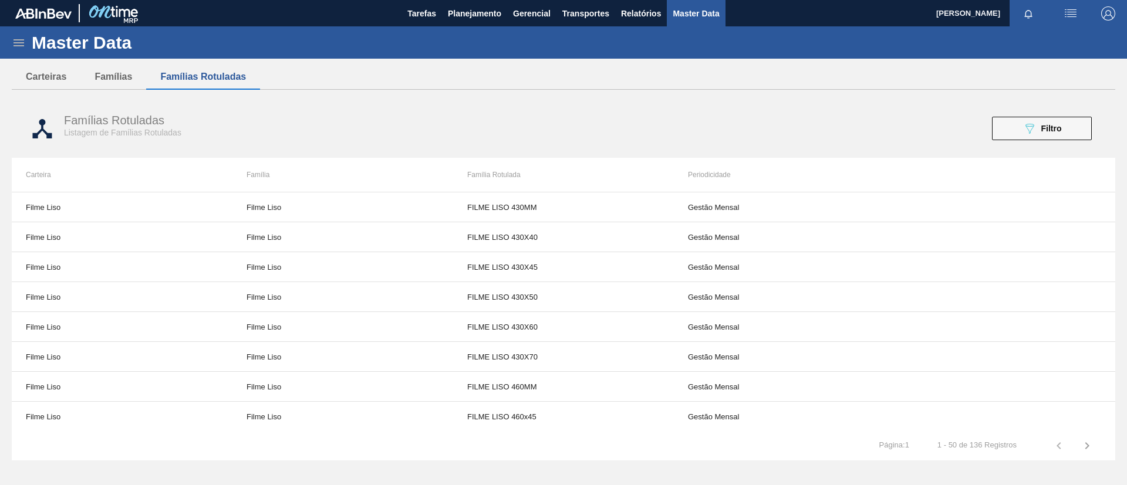
click at [1042, 146] on div "Famílias Rotuladas Listagem de Famílias Rotuladas 089F7B8B-B2A5-4AFE-B5C0-19BA5…" at bounding box center [563, 129] width 1103 height 44
click at [1043, 130] on span "Filtro" at bounding box center [1051, 128] width 21 height 9
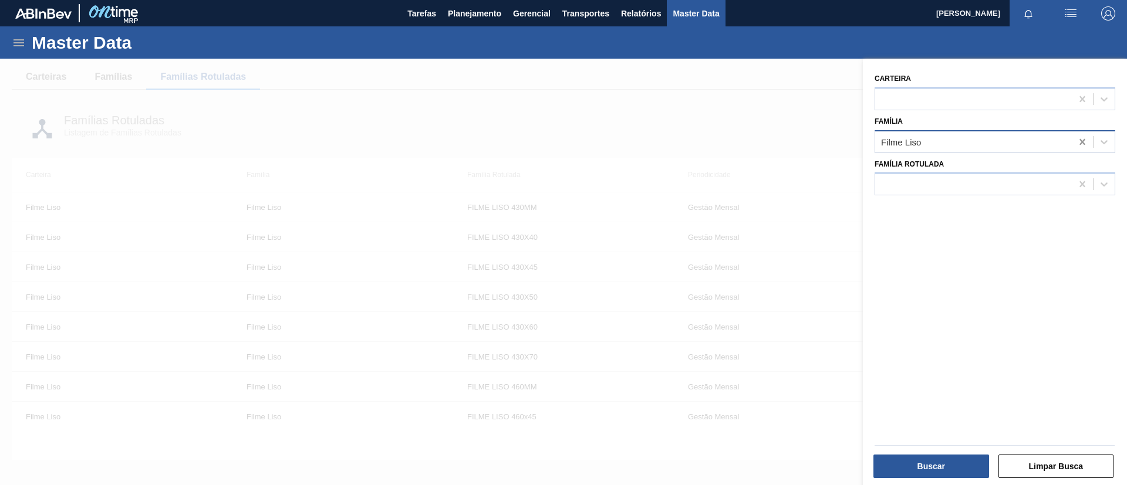
click at [1079, 144] on icon at bounding box center [1082, 142] width 12 height 12
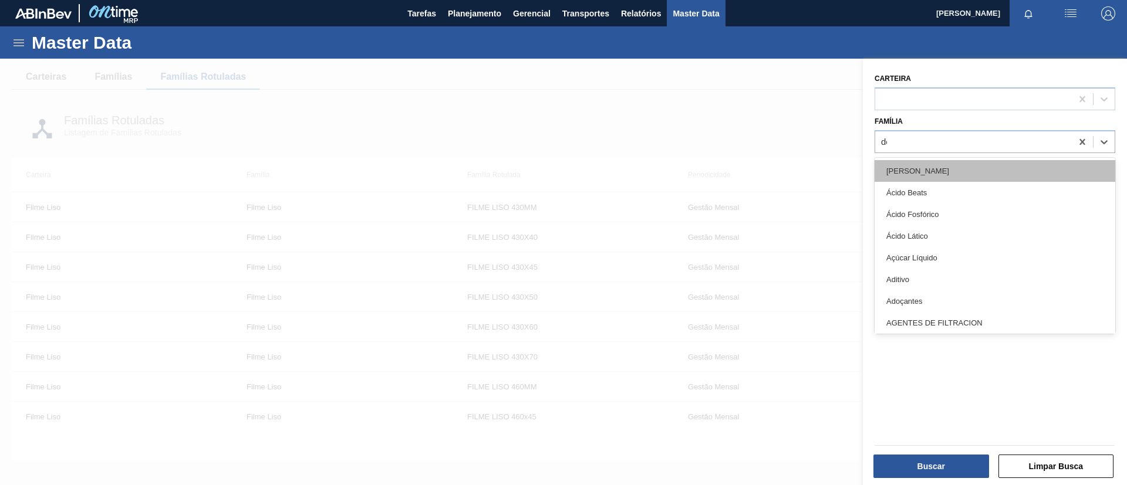
type input "dec"
click at [958, 180] on div "Filme Decorado" at bounding box center [995, 171] width 241 height 22
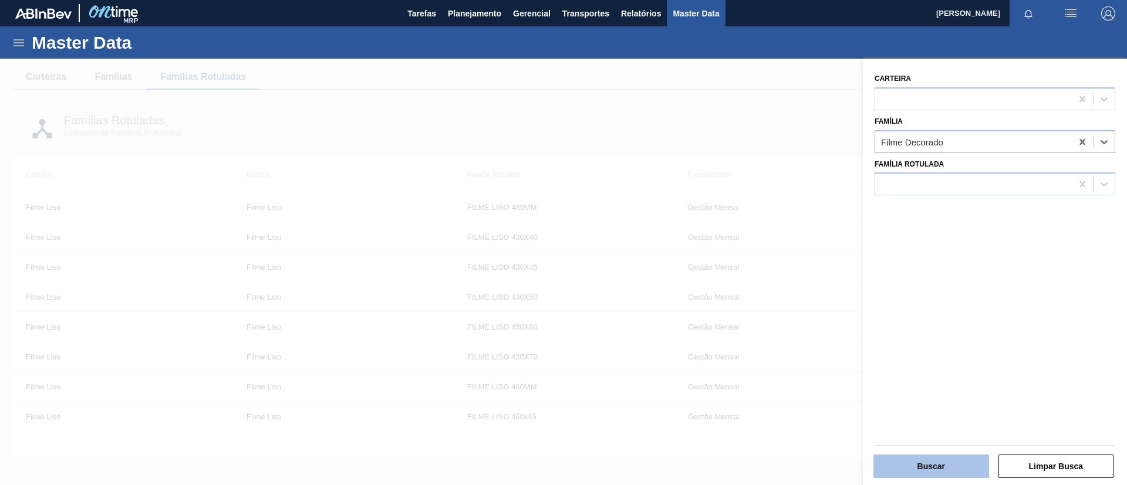
click at [949, 473] on button "Buscar" at bounding box center [931, 466] width 116 height 23
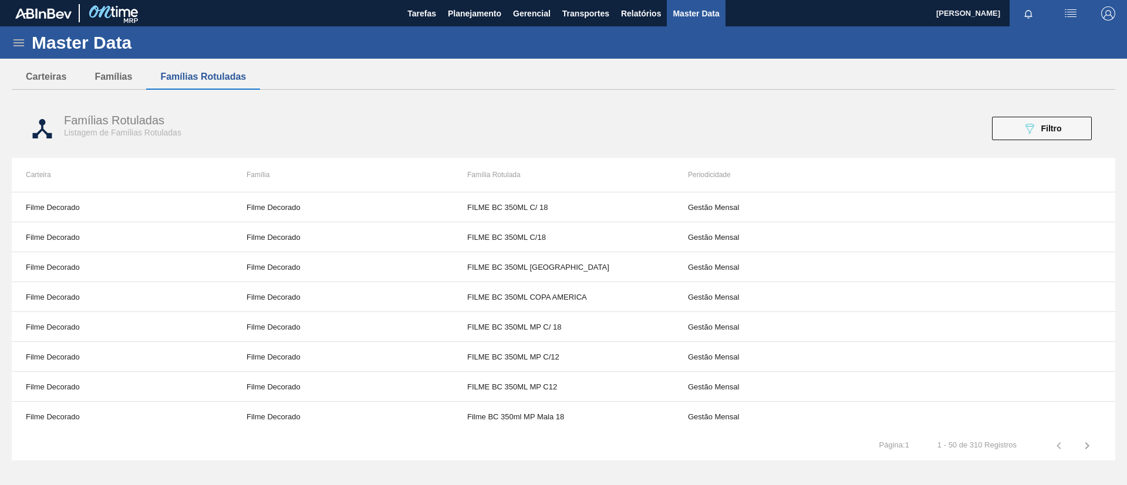
click at [1078, 444] on button "button" at bounding box center [1087, 446] width 28 height 28
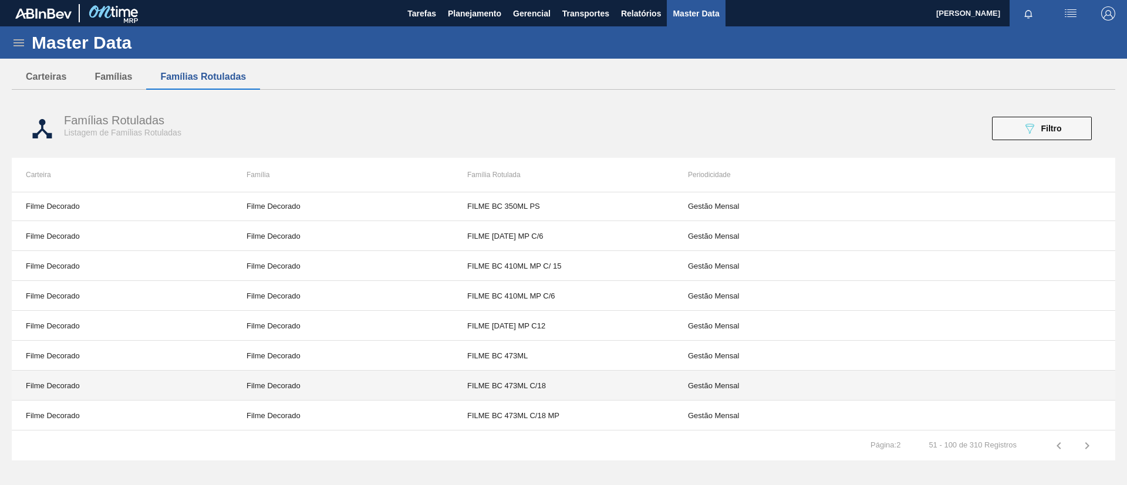
scroll to position [0, 0]
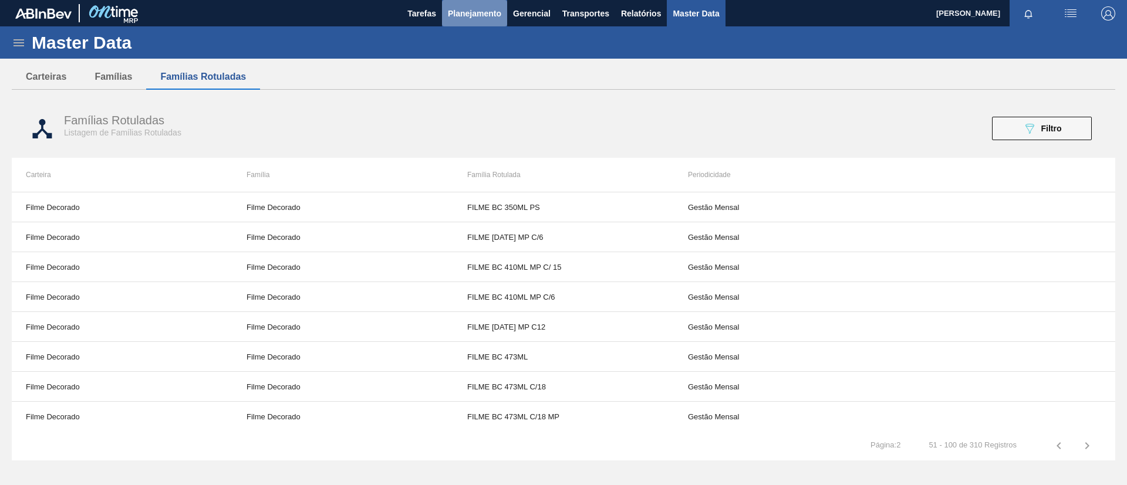
click at [468, 25] on button "Planejamento" at bounding box center [474, 13] width 65 height 26
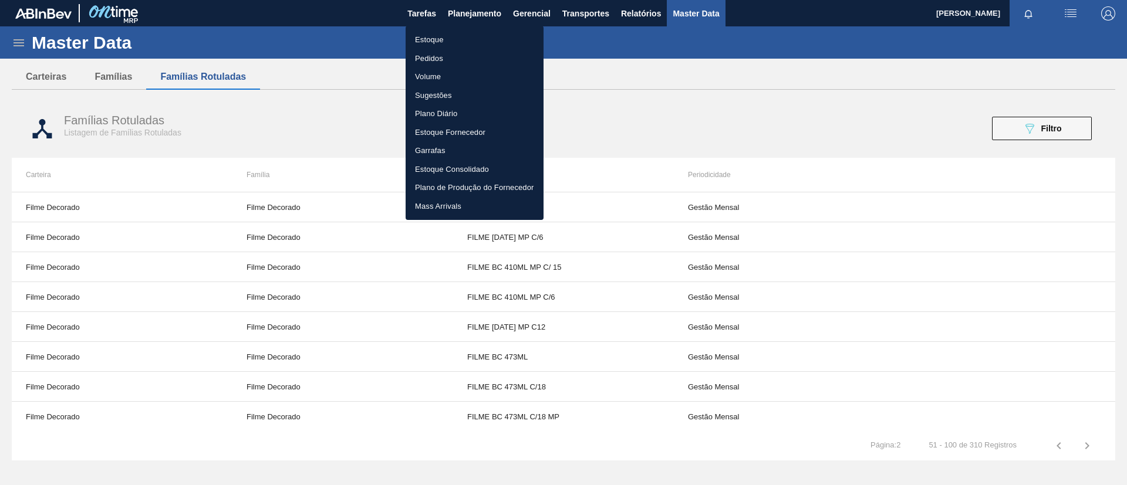
click at [465, 41] on li "Estoque" at bounding box center [475, 40] width 138 height 19
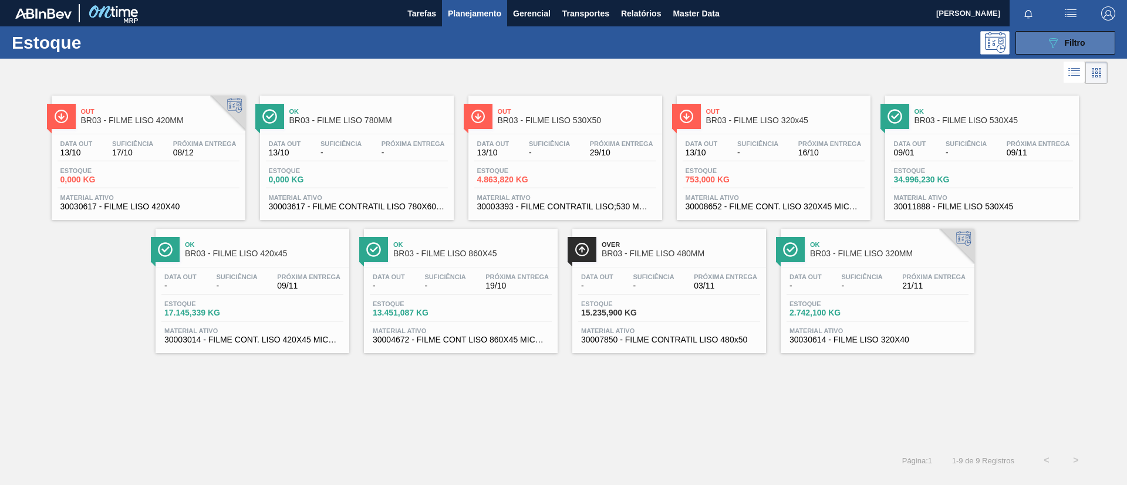
click at [1074, 44] on span "Filtro" at bounding box center [1075, 42] width 21 height 9
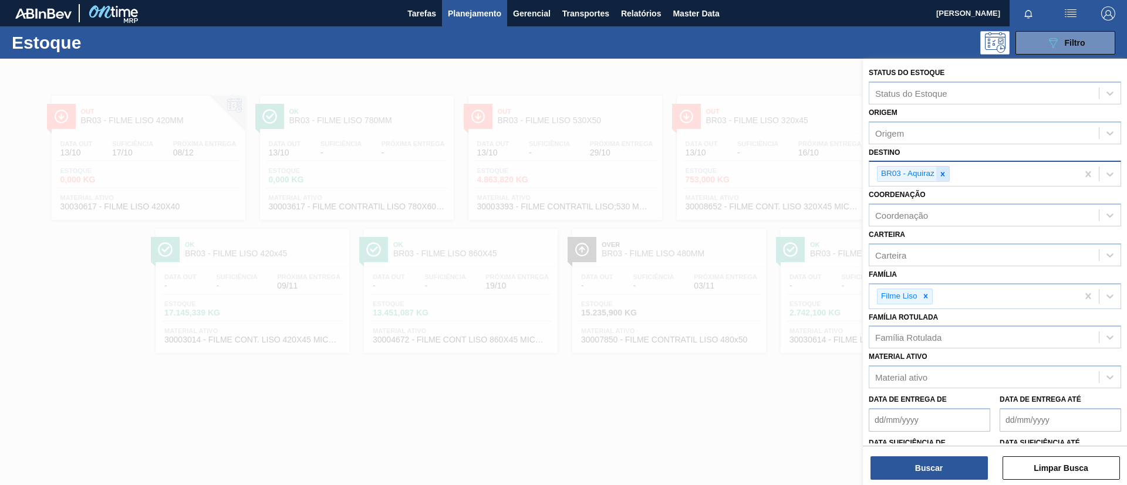
click at [947, 174] on div at bounding box center [942, 174] width 13 height 15
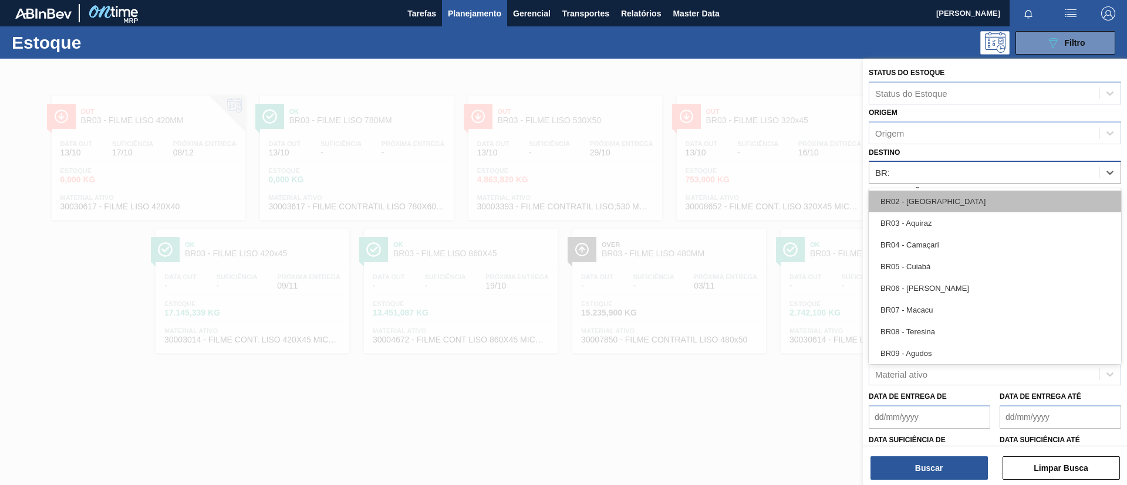
type input "BR13"
click at [945, 198] on div "BR13 - Piraí" at bounding box center [995, 202] width 252 height 22
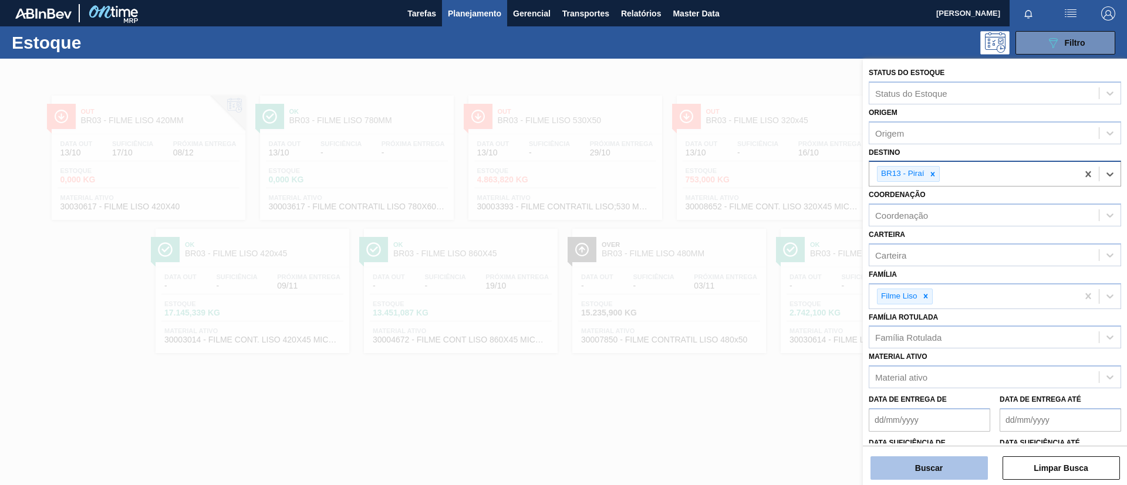
click at [966, 475] on button "Buscar" at bounding box center [928, 468] width 117 height 23
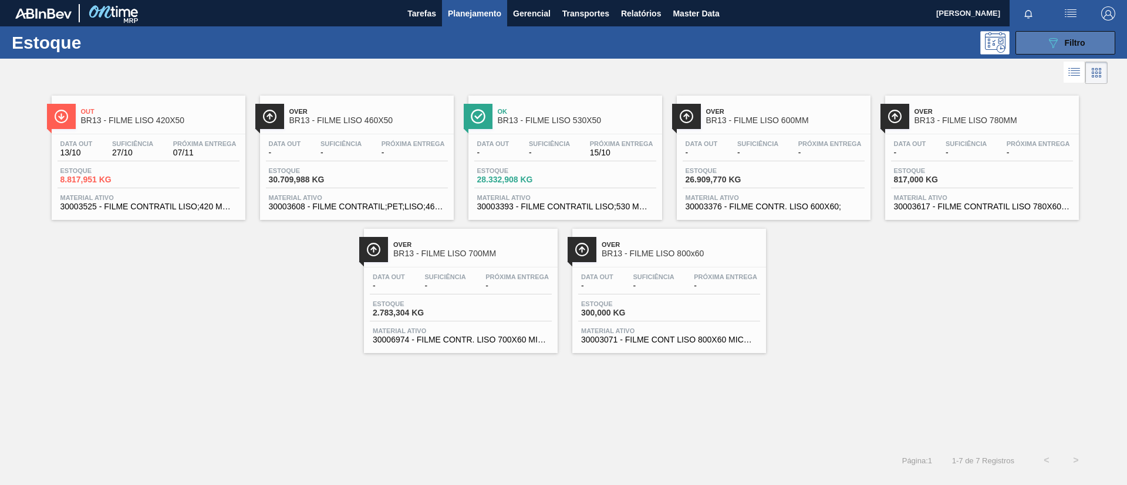
click at [1050, 38] on icon at bounding box center [1053, 43] width 9 height 10
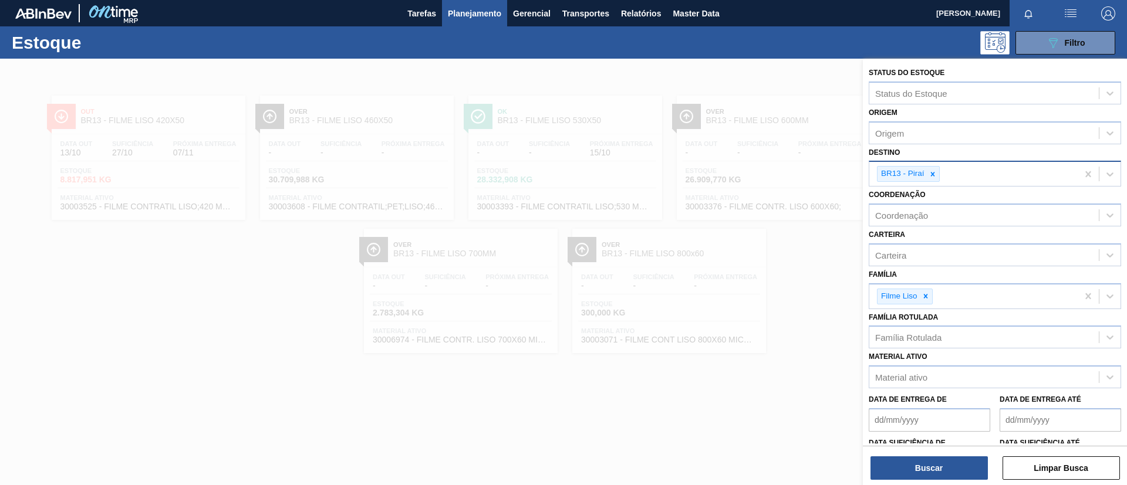
drag, startPoint x: 719, startPoint y: 166, endPoint x: 559, endPoint y: 186, distance: 161.5
click at [714, 170] on div at bounding box center [563, 301] width 1127 height 485
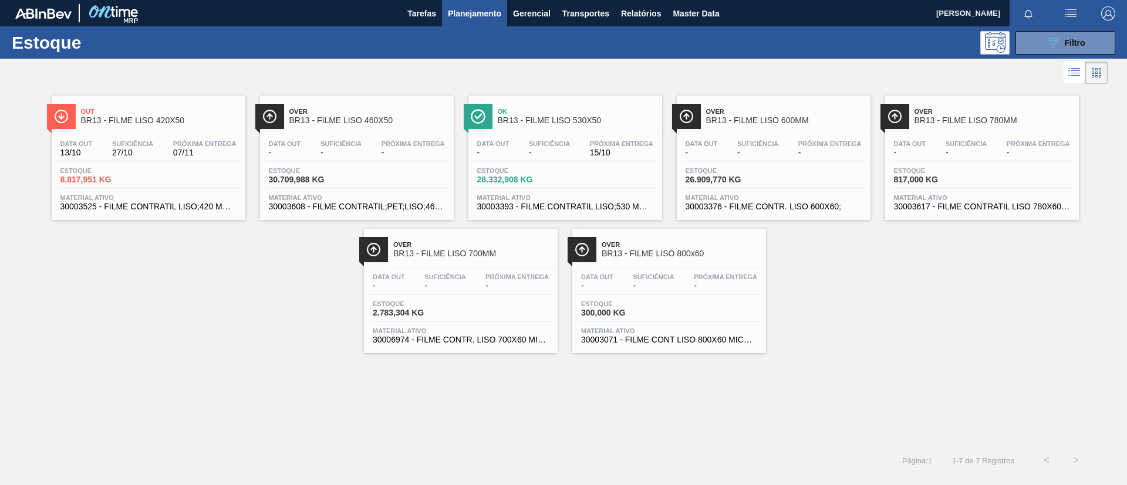
click at [364, 130] on div "Over BR13 - FILME LISO 460X50 Data out - Suficiência - Próxima Entrega - Estoqu…" at bounding box center [357, 158] width 194 height 124
click at [1069, 43] on span "Filtro" at bounding box center [1075, 42] width 21 height 9
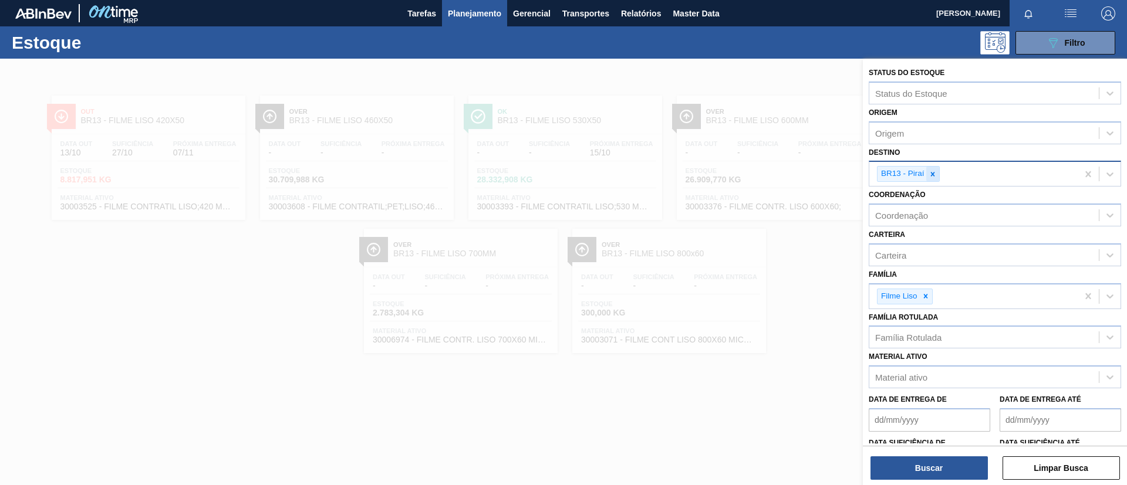
click at [934, 175] on icon at bounding box center [933, 174] width 8 height 8
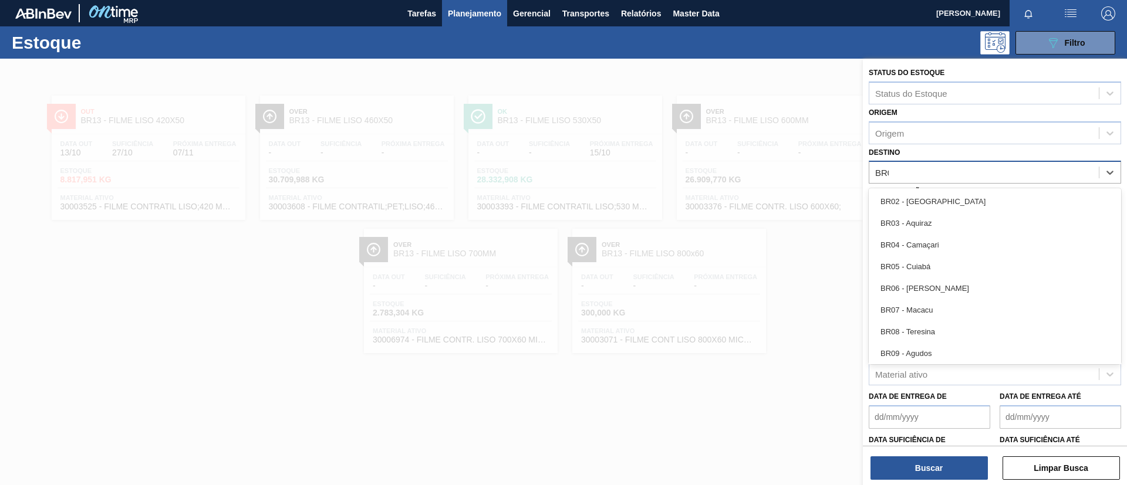
type input "BR03"
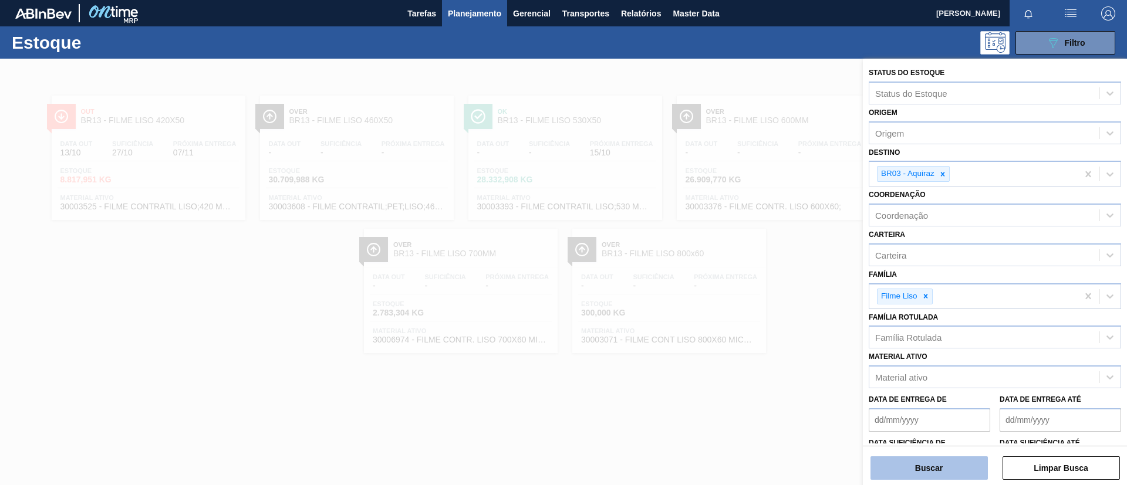
click at [931, 461] on button "Buscar" at bounding box center [928, 468] width 117 height 23
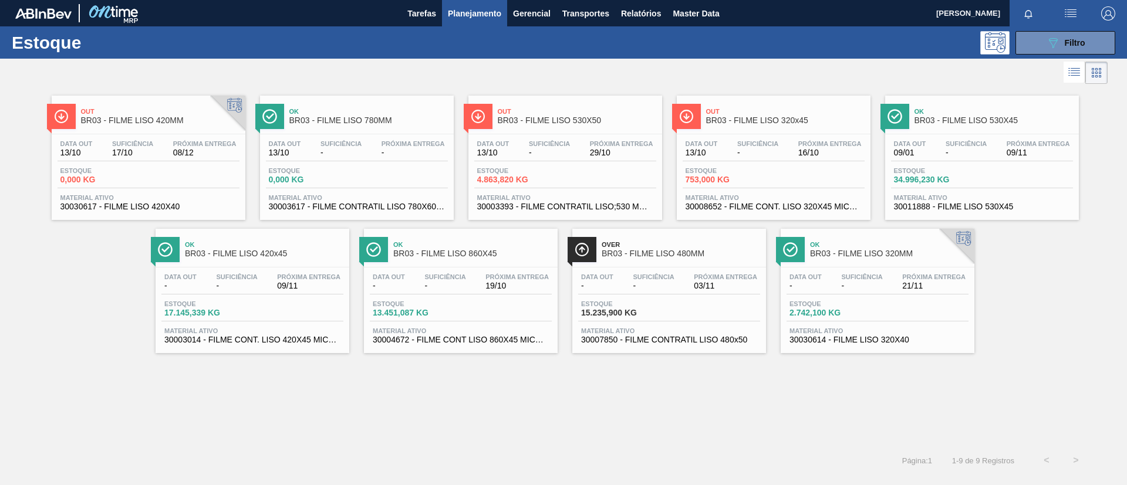
click at [373, 100] on div "Ok BR03 - FILME LISO 780MM" at bounding box center [357, 112] width 194 height 32
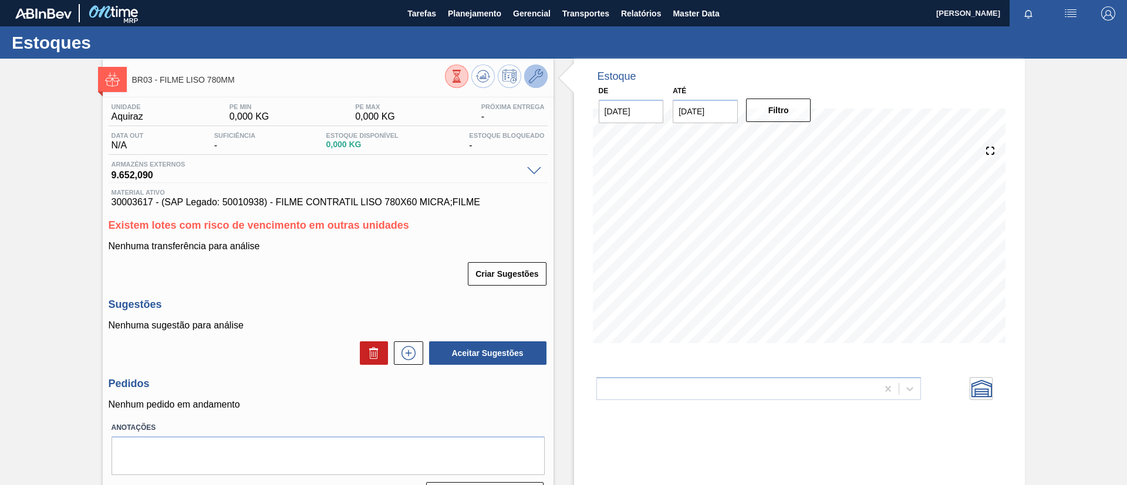
click at [529, 74] on icon at bounding box center [536, 76] width 14 height 14
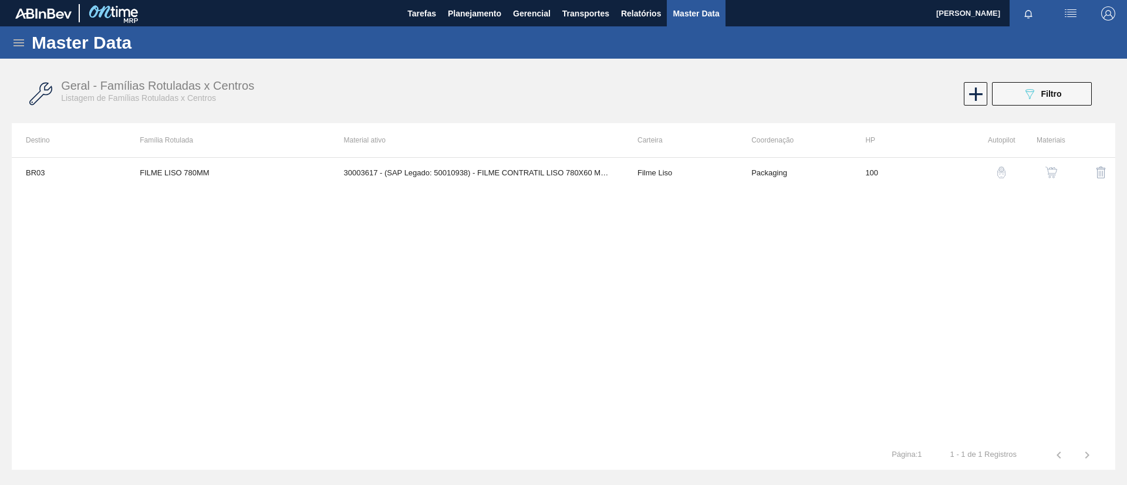
click at [1045, 168] on img "button" at bounding box center [1051, 173] width 12 height 12
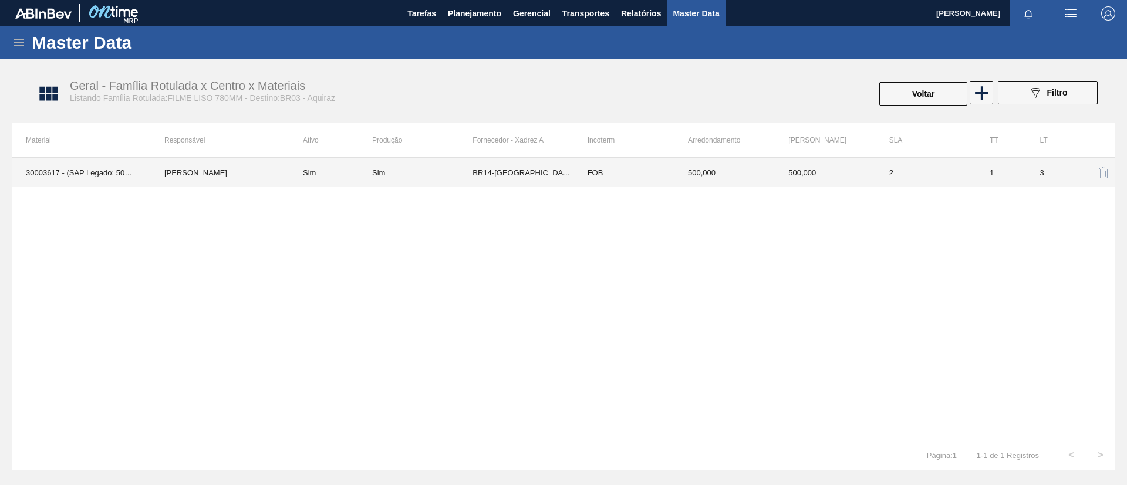
click at [599, 177] on td "FOB" at bounding box center [623, 172] width 100 height 29
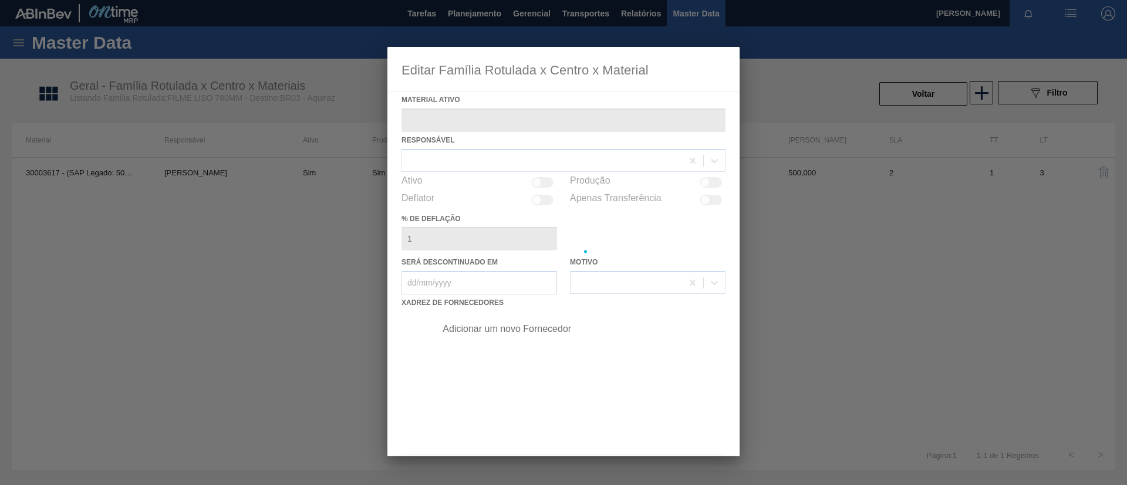
type ativo "30003617 - (SAP Legado: 50010938) - FILME CONTRATIL LISO 780X60 MICRA;FILME"
checkbox input "true"
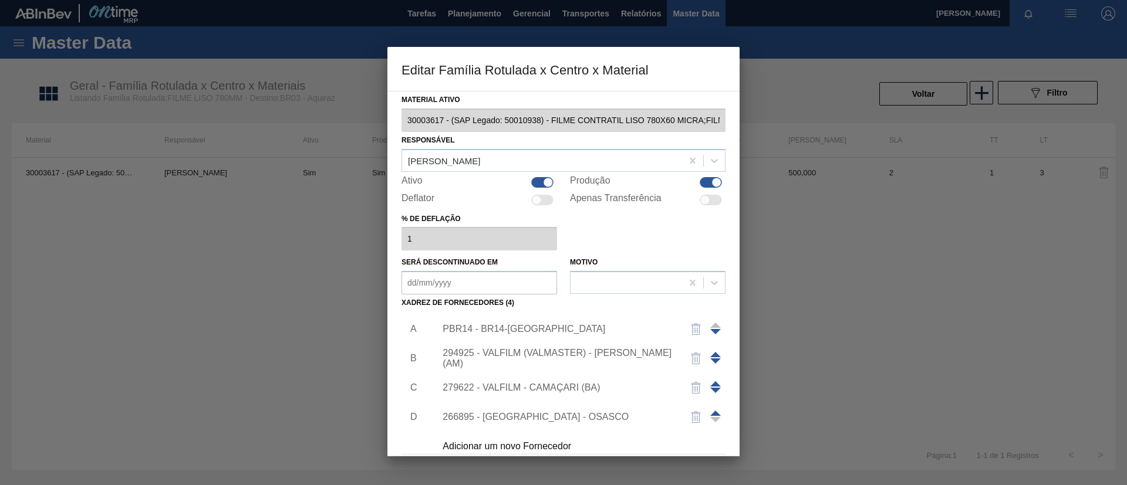
click at [700, 181] on div at bounding box center [711, 182] width 22 height 11
checkbox input "false"
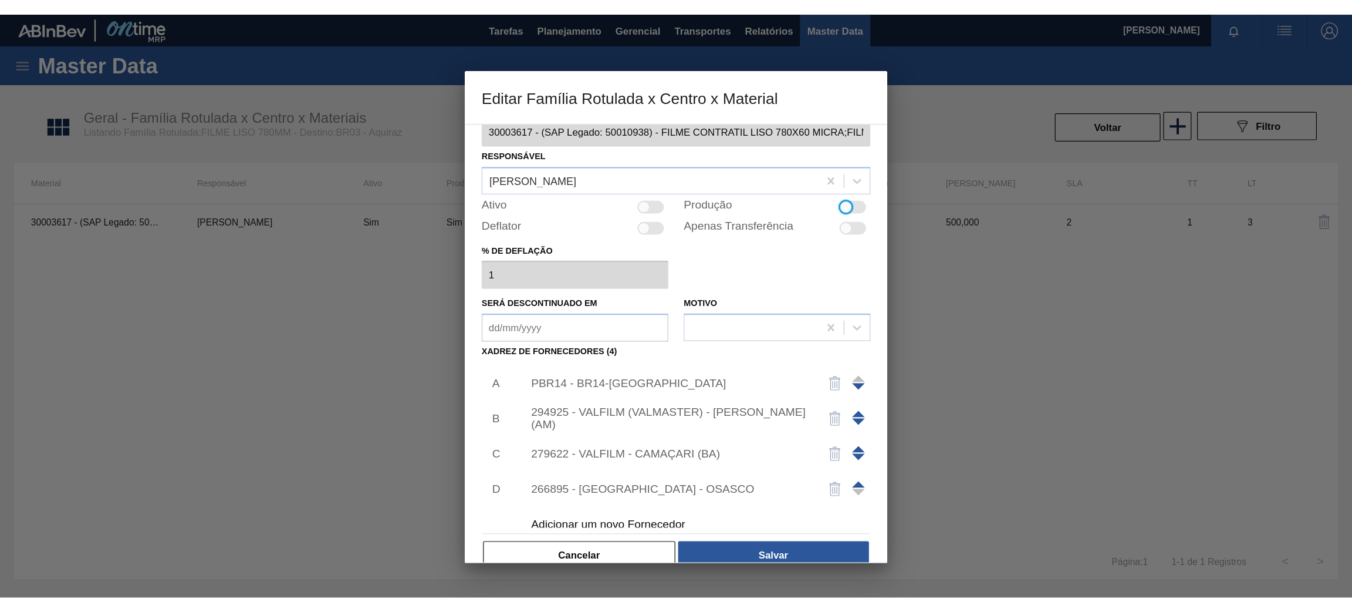
scroll to position [43, 0]
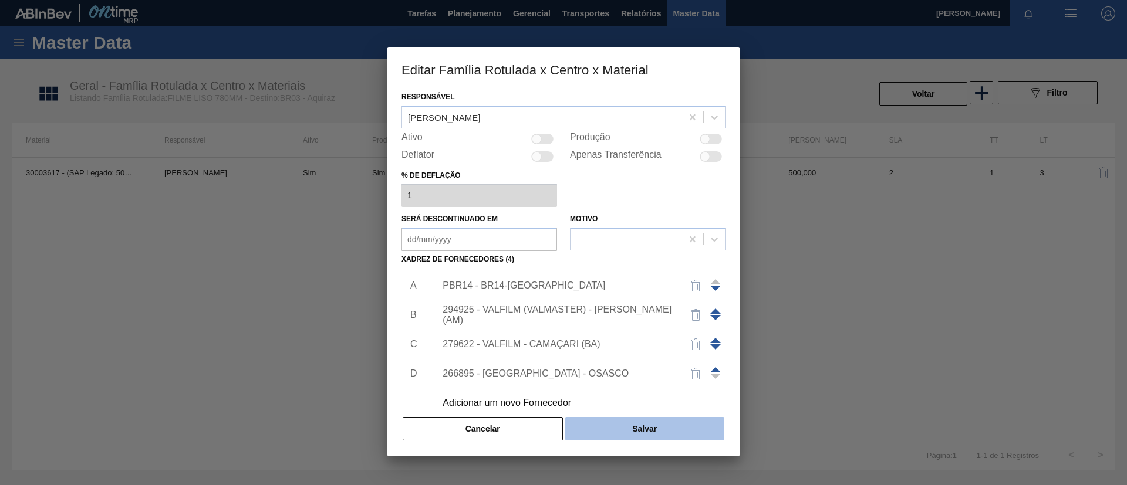
click at [647, 429] on button "Salvar" at bounding box center [644, 428] width 159 height 23
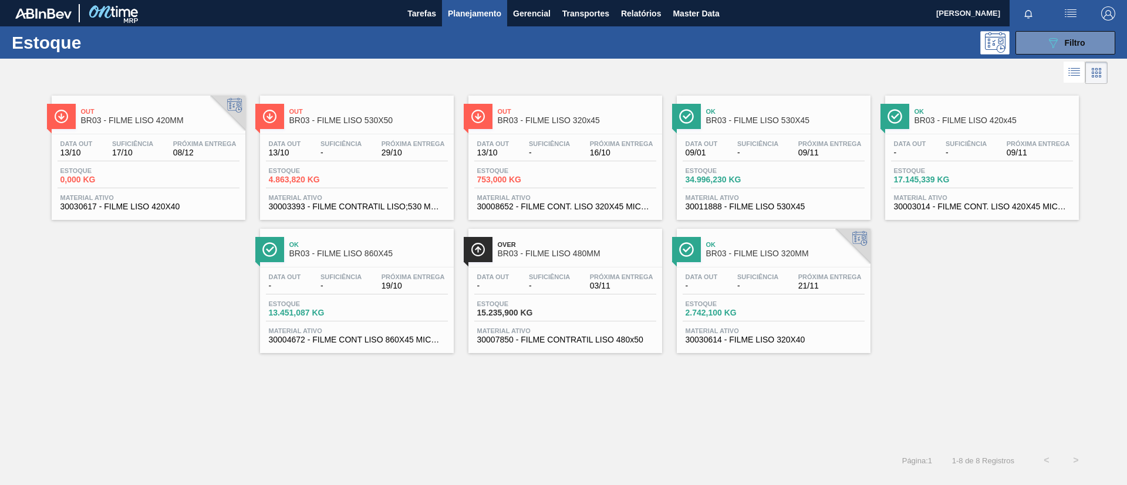
click at [191, 129] on div "Out BR03 - FILME LISO 420MM" at bounding box center [160, 116] width 158 height 26
click at [359, 137] on div "Data out 13/10 Suficiência - Próxima Entrega 29/10 Estoque 4.863,820 KG Materia…" at bounding box center [357, 174] width 194 height 80
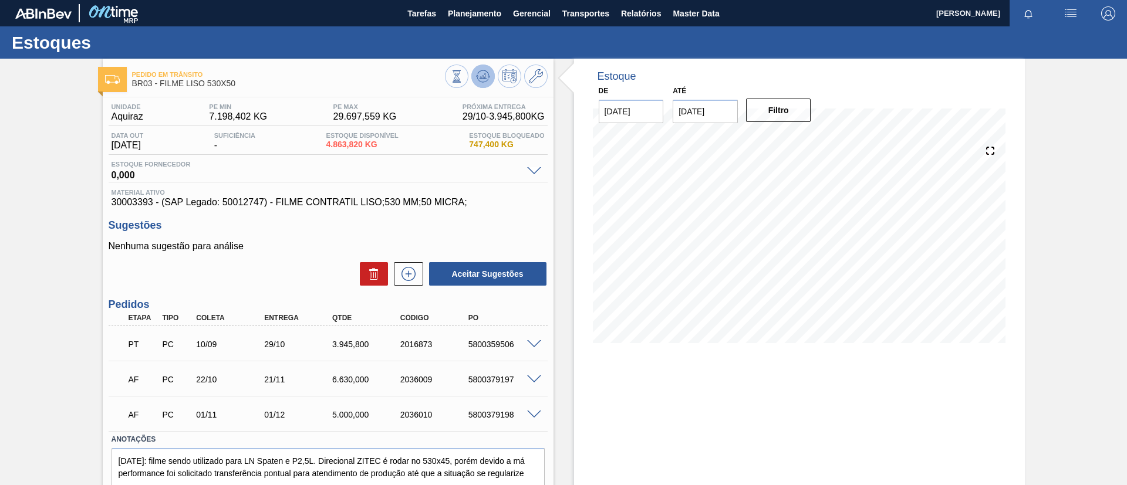
click at [484, 80] on icon at bounding box center [483, 76] width 14 height 14
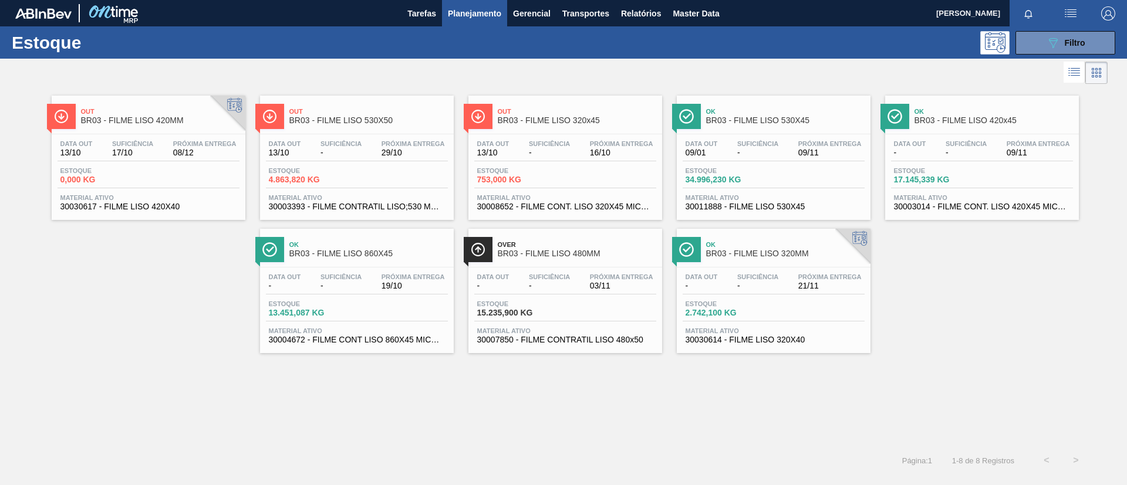
click at [579, 116] on span "BR03 - FILME LISO 320x45" at bounding box center [577, 120] width 158 height 9
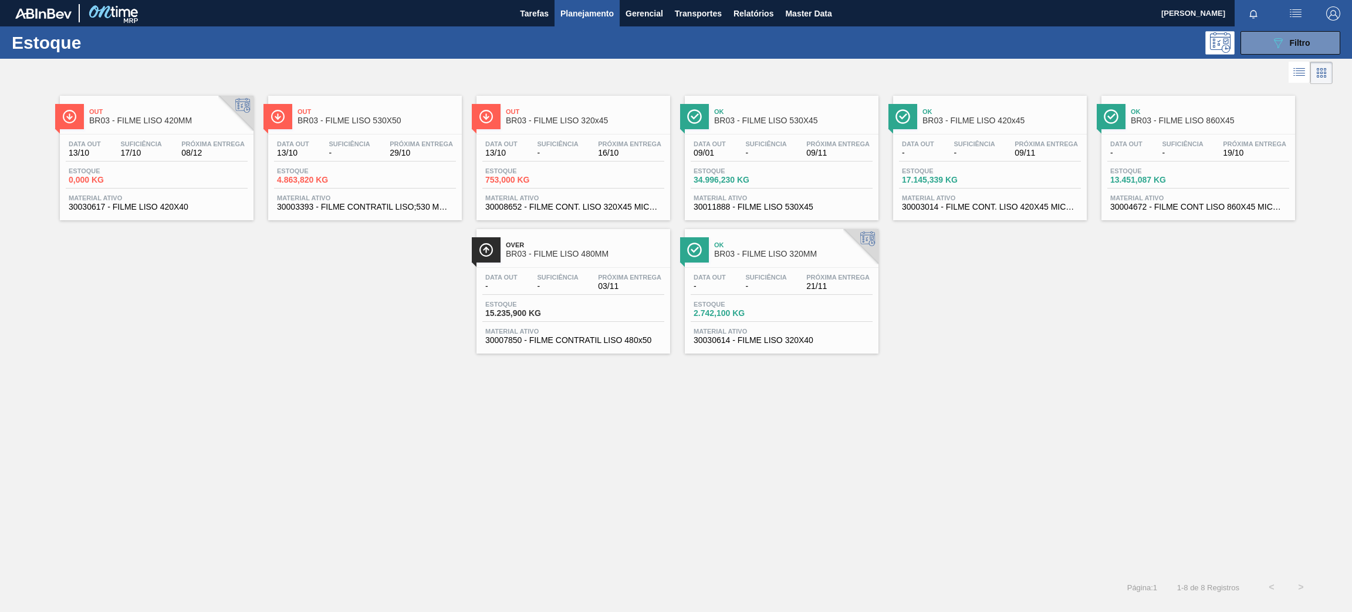
click at [784, 264] on div "Ok BR03 - FILME LISO 320MM Data out - Suficiência - Próxima Entrega 21/11 Estoq…" at bounding box center [782, 291] width 194 height 124
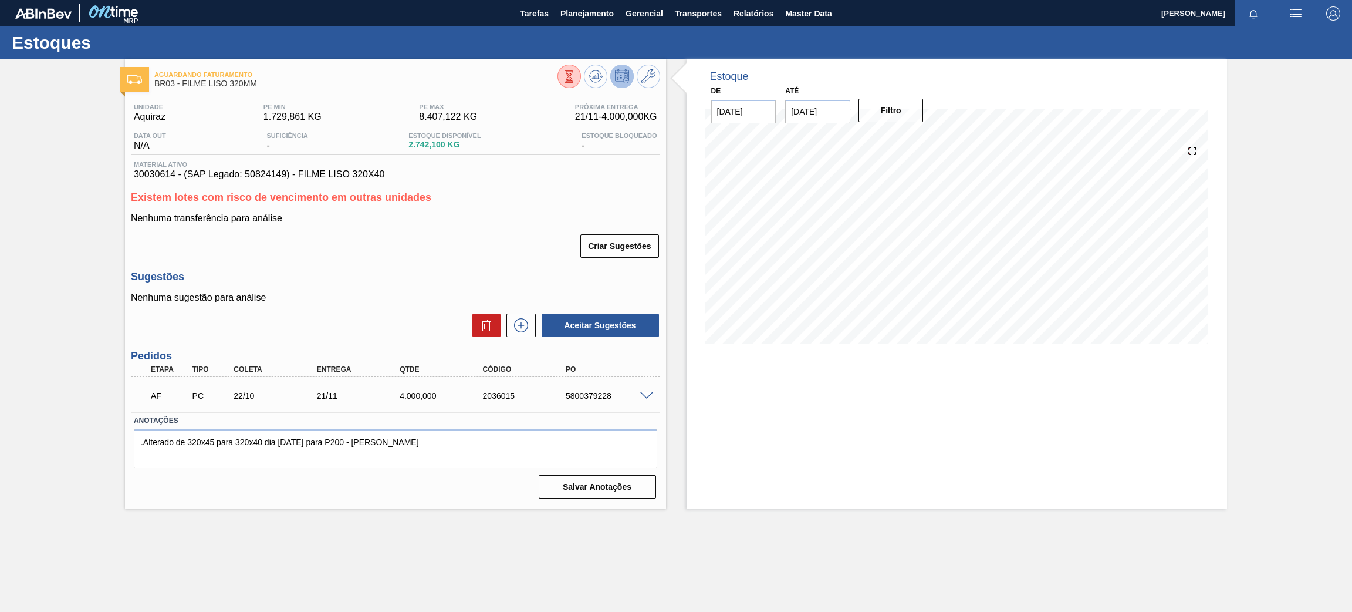
click at [639, 386] on div "AF PC 22/10 21/11 4.000,000 2036015 5800379228" at bounding box center [392, 394] width 498 height 23
click at [649, 393] on span at bounding box center [647, 395] width 14 height 9
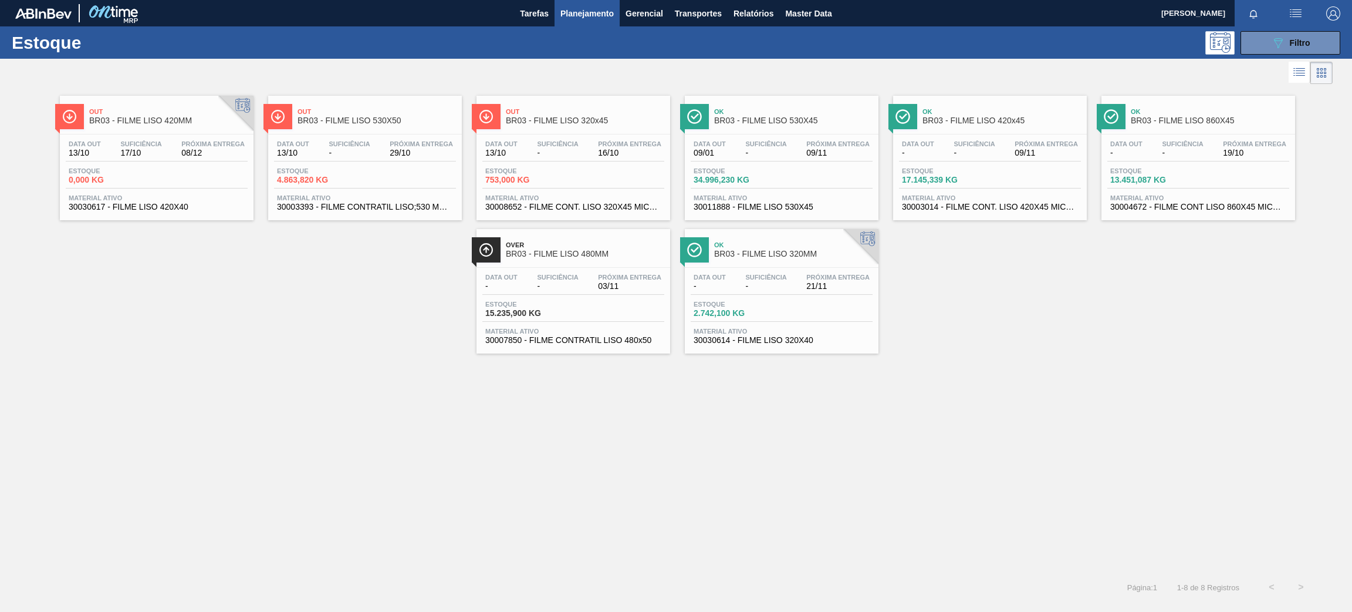
click at [617, 120] on span "BR03 - FILME LISO 320x45" at bounding box center [585, 120] width 158 height 9
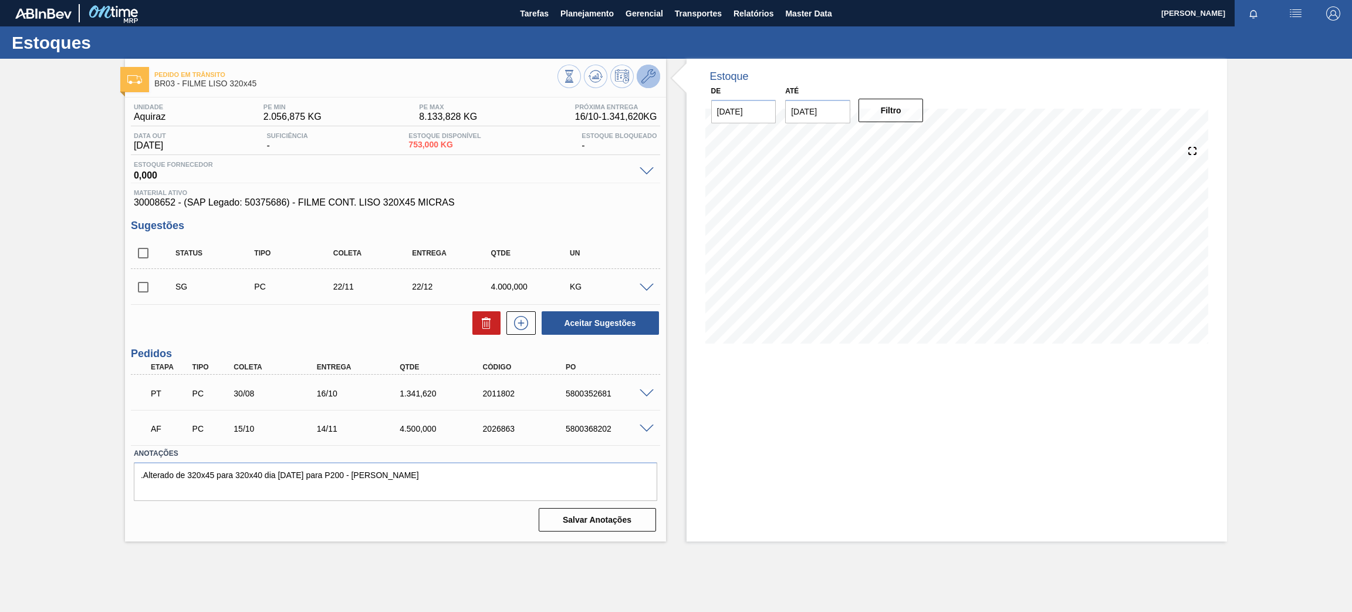
click at [652, 75] on icon at bounding box center [649, 76] width 14 height 14
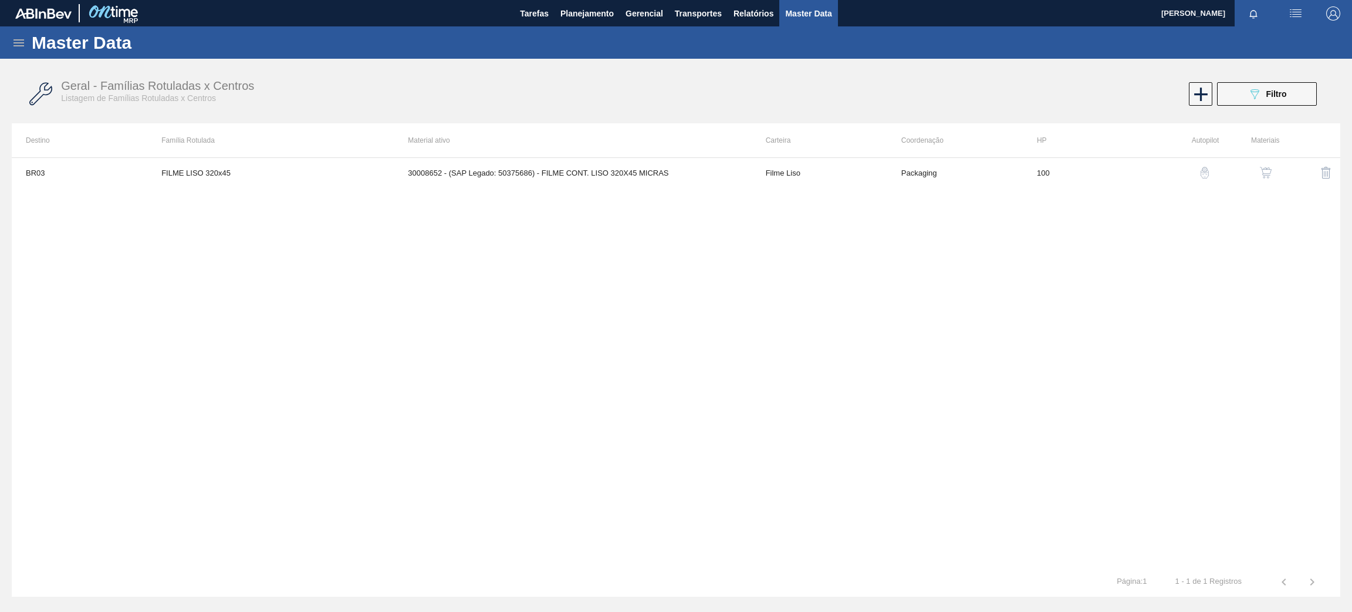
click at [1126, 171] on img "button" at bounding box center [1266, 173] width 12 height 12
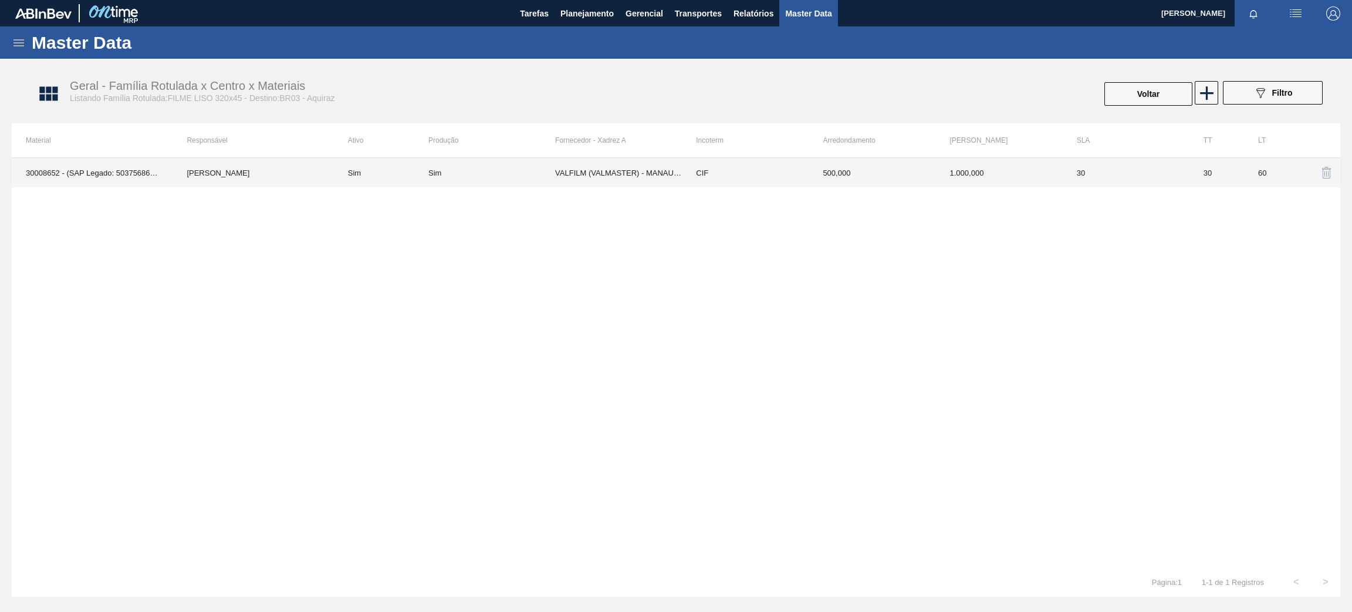
click at [630, 178] on td "VALFILM (VALMASTER) - MANAUS (AM)" at bounding box center [618, 172] width 127 height 29
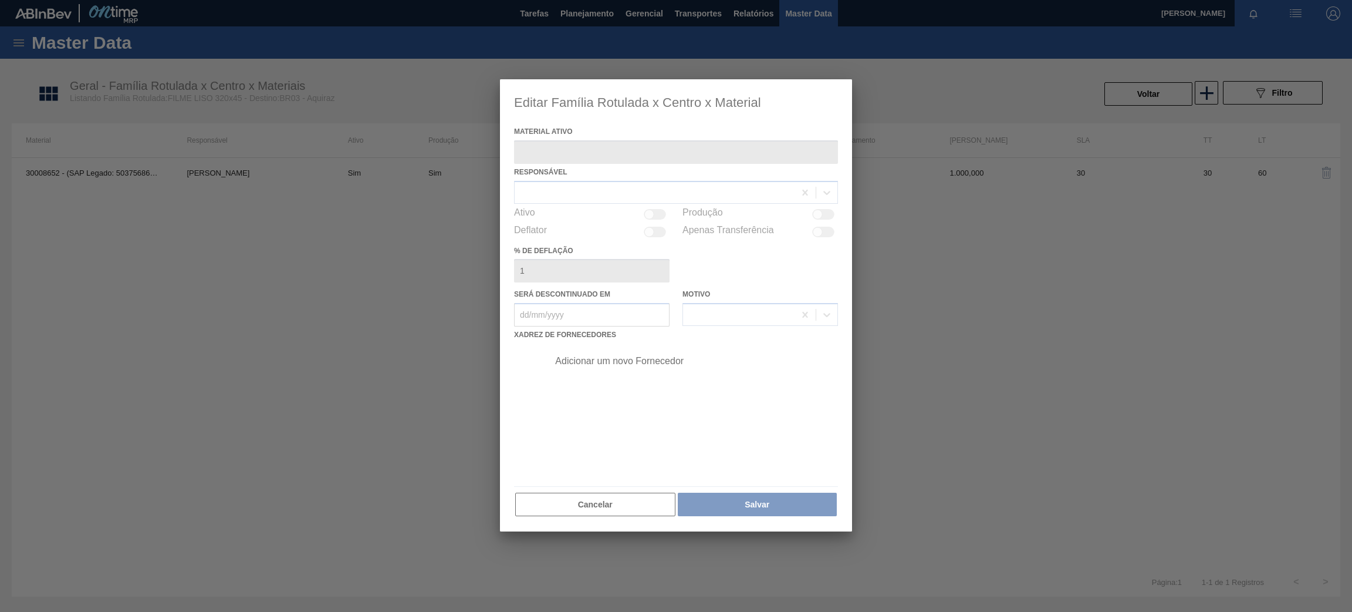
type ativo "30008652 - (SAP Legado: 50375686) - FILME CONT. LISO 320X45 MICRAS"
checkbox input "true"
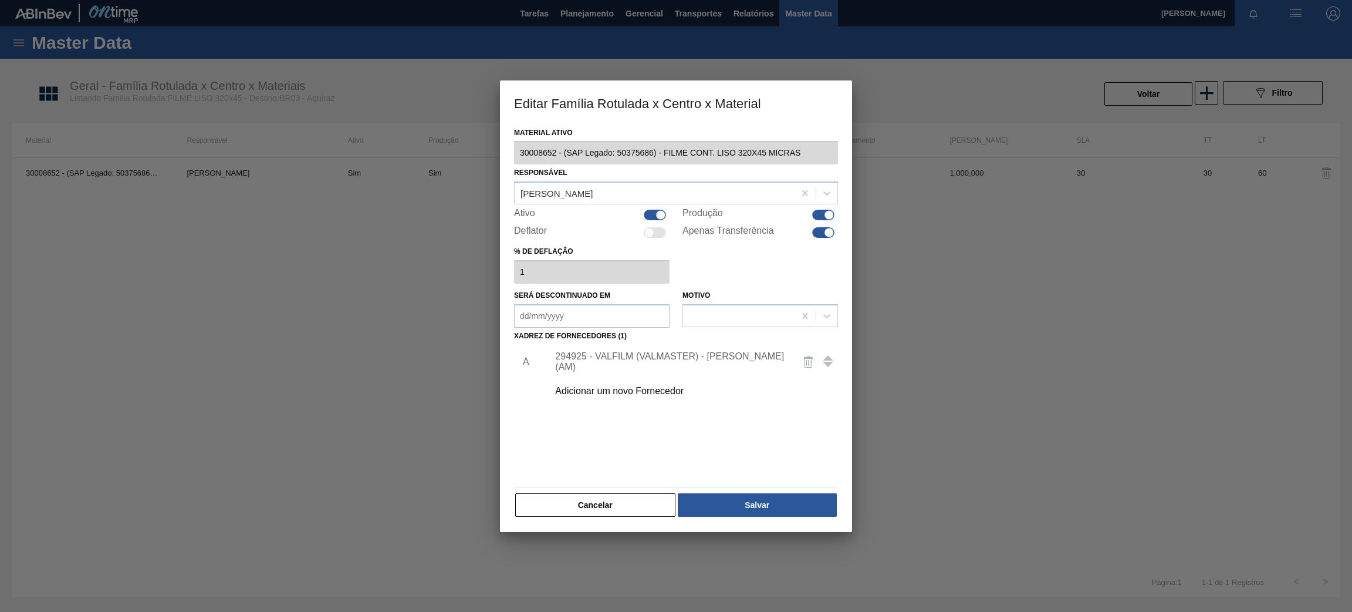
click at [749, 485] on div "Material ativo 30008652 - (SAP Legado: 50375686) - FILME CONT. LISO 320X45 MICR…" at bounding box center [676, 328] width 352 height 408
click at [745, 485] on button "Salvar" at bounding box center [757, 504] width 159 height 23
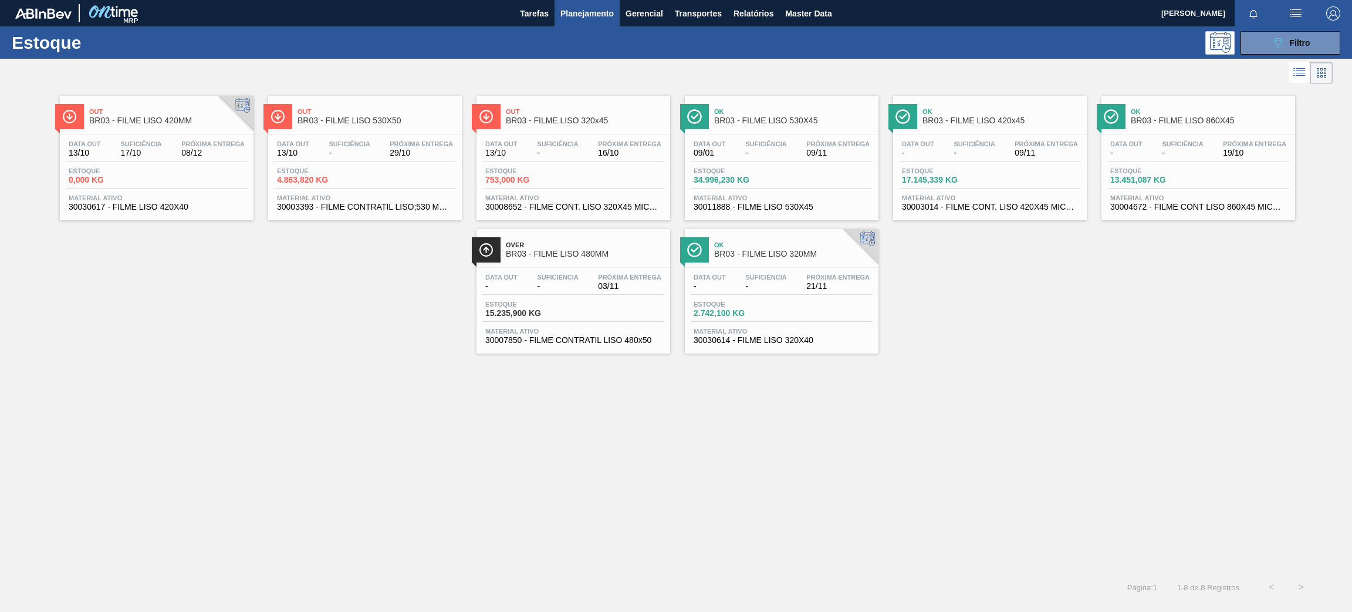
click at [764, 266] on div "Ok BR03 - FILME LISO 320MM Data out - Suficiência - Próxima Entrega 21/11 Estoq…" at bounding box center [782, 291] width 194 height 124
click at [552, 118] on span "BR03 - FILME LISO 320x45" at bounding box center [585, 120] width 158 height 9
click at [1043, 132] on div "Ok BR03 - FILME LISO 420x45 Data out - Suficiência - Próxima Entrega 09/11 Esto…" at bounding box center [990, 158] width 194 height 124
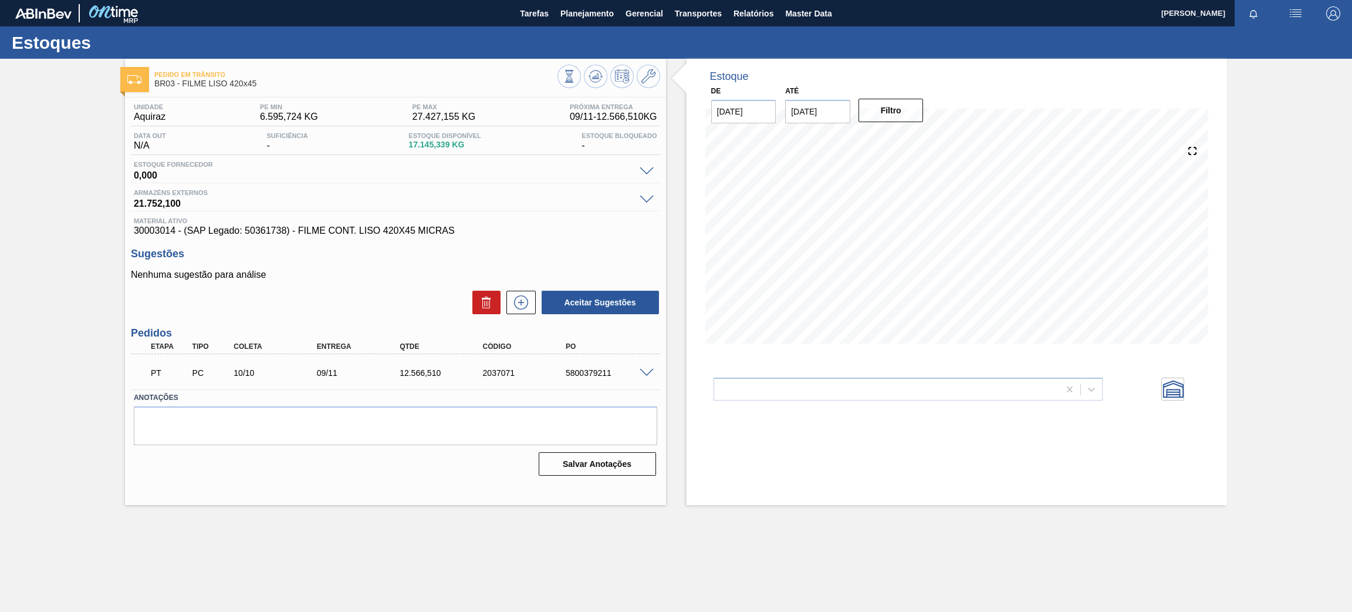
click at [650, 369] on span at bounding box center [647, 373] width 14 height 9
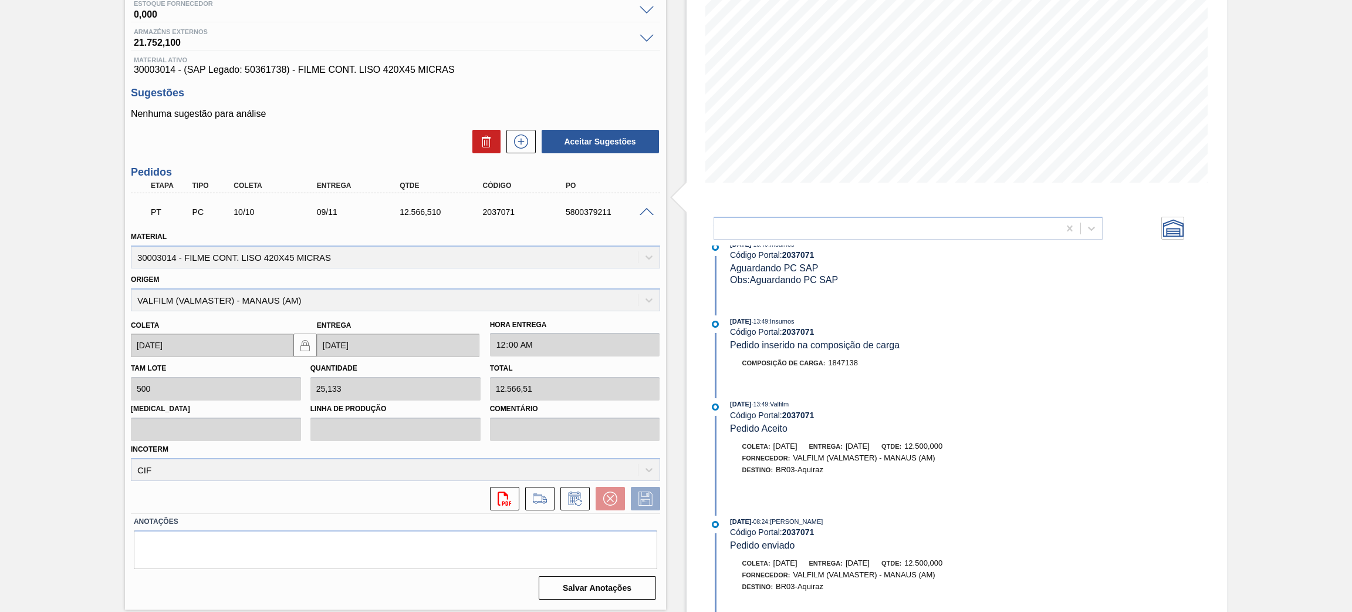
scroll to position [591, 0]
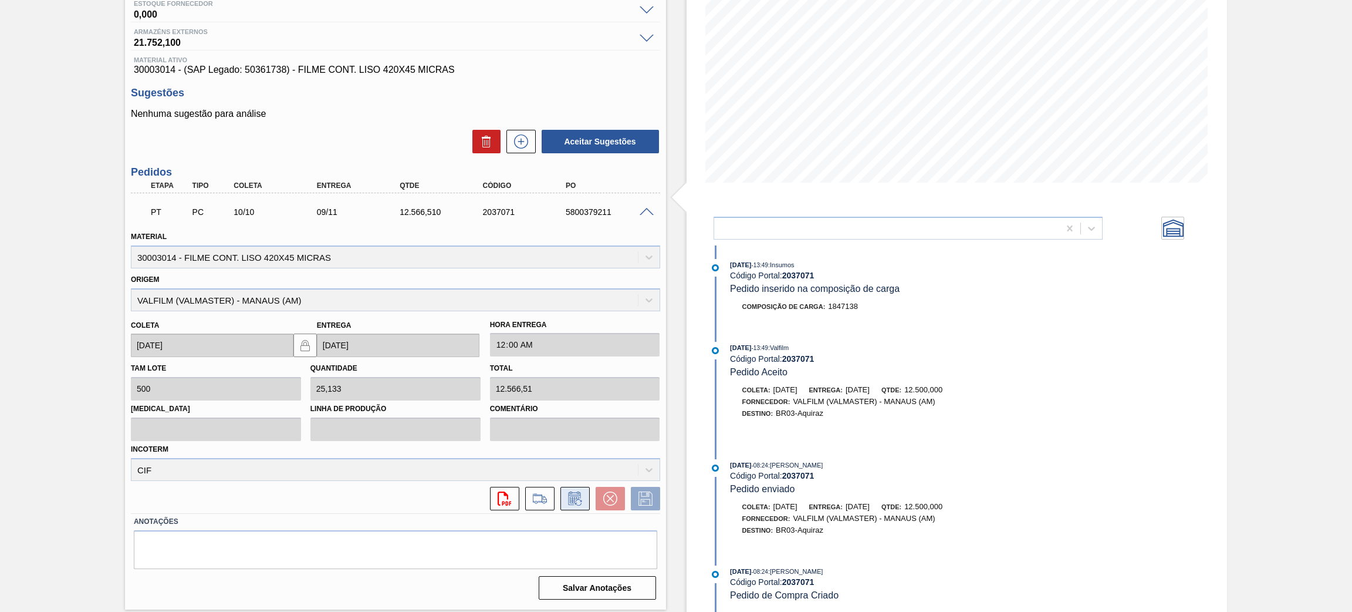
click at [566, 485] on icon at bounding box center [575, 498] width 19 height 14
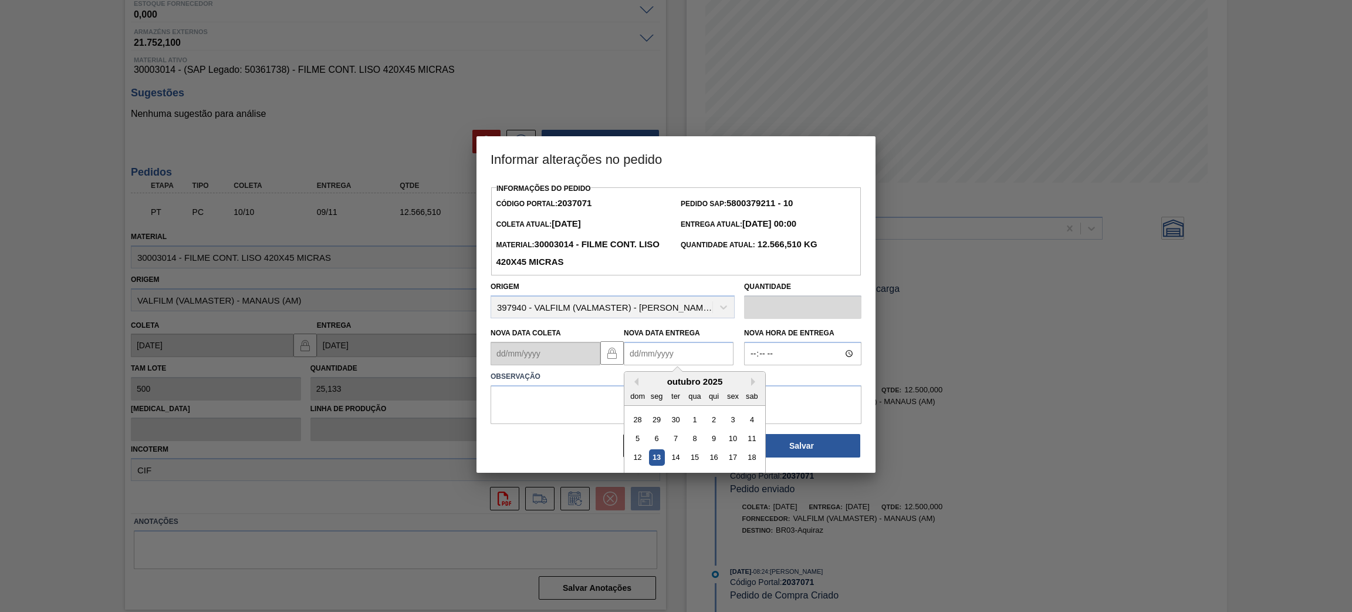
click at [684, 365] on Entrega2037071 "Nova Data Entrega" at bounding box center [679, 353] width 110 height 23
click at [751, 386] on button "Next Month" at bounding box center [755, 381] width 8 height 8
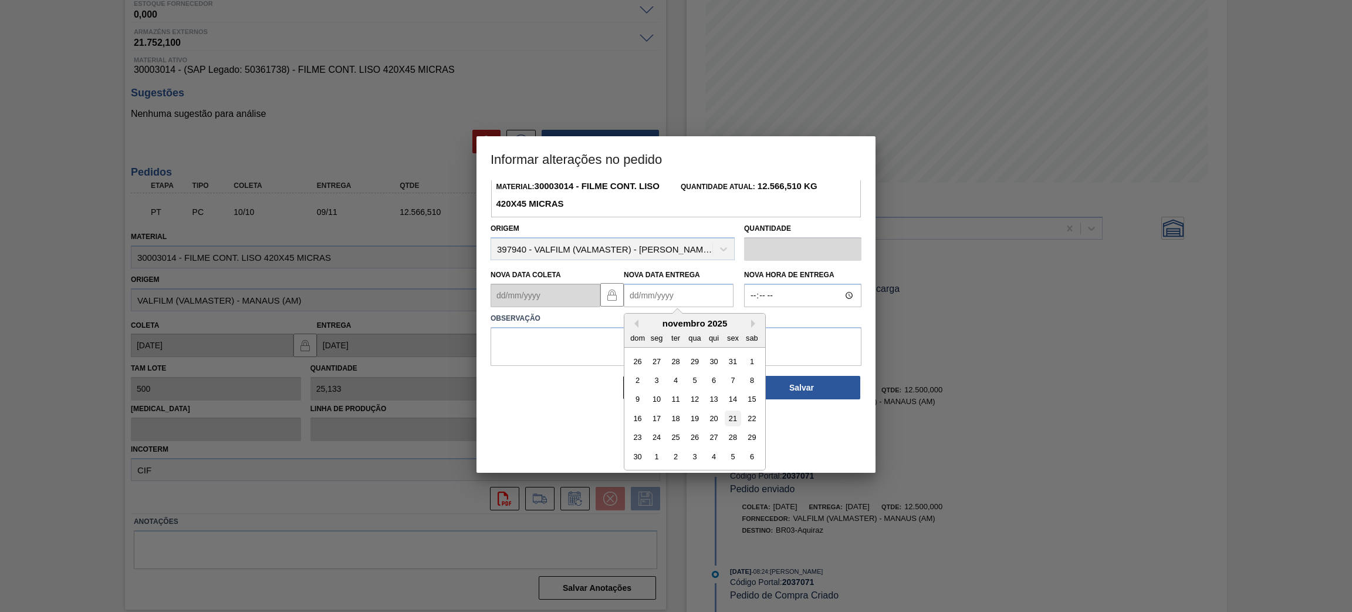
click at [731, 414] on div "21" at bounding box center [733, 418] width 16 height 16
type Entrega2037071 "21/11/2025"
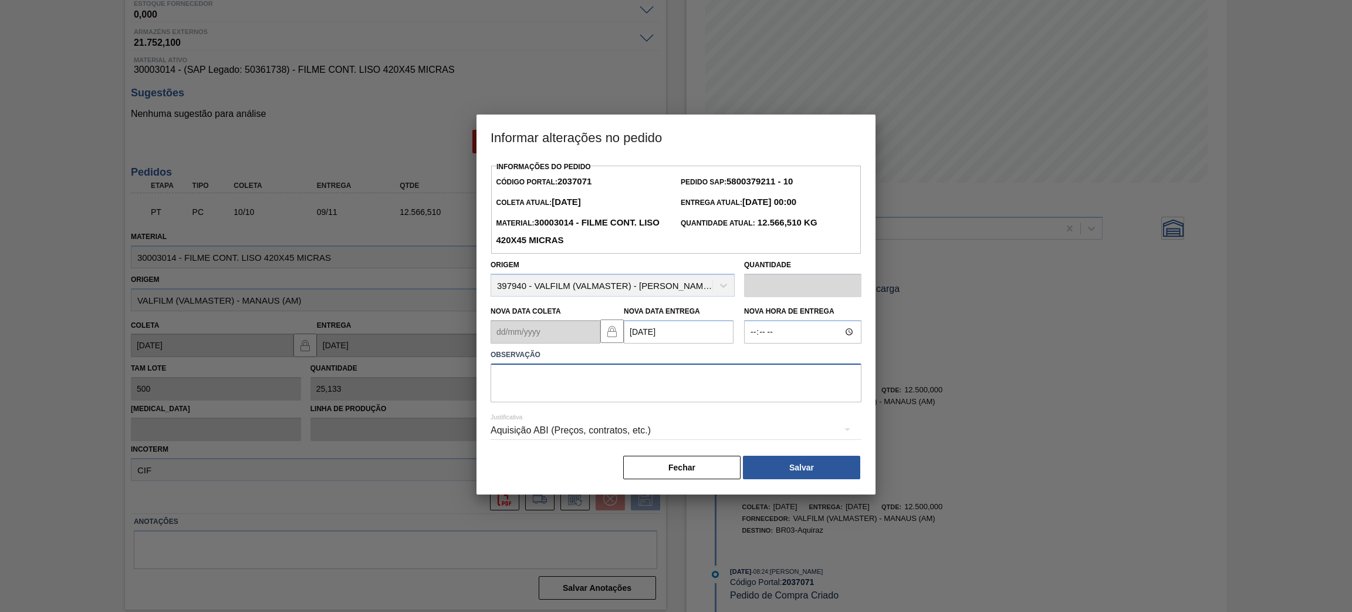
click at [610, 389] on textarea at bounding box center [676, 382] width 371 height 39
type textarea "Data Original"
click at [774, 460] on button "Salvar" at bounding box center [801, 466] width 117 height 23
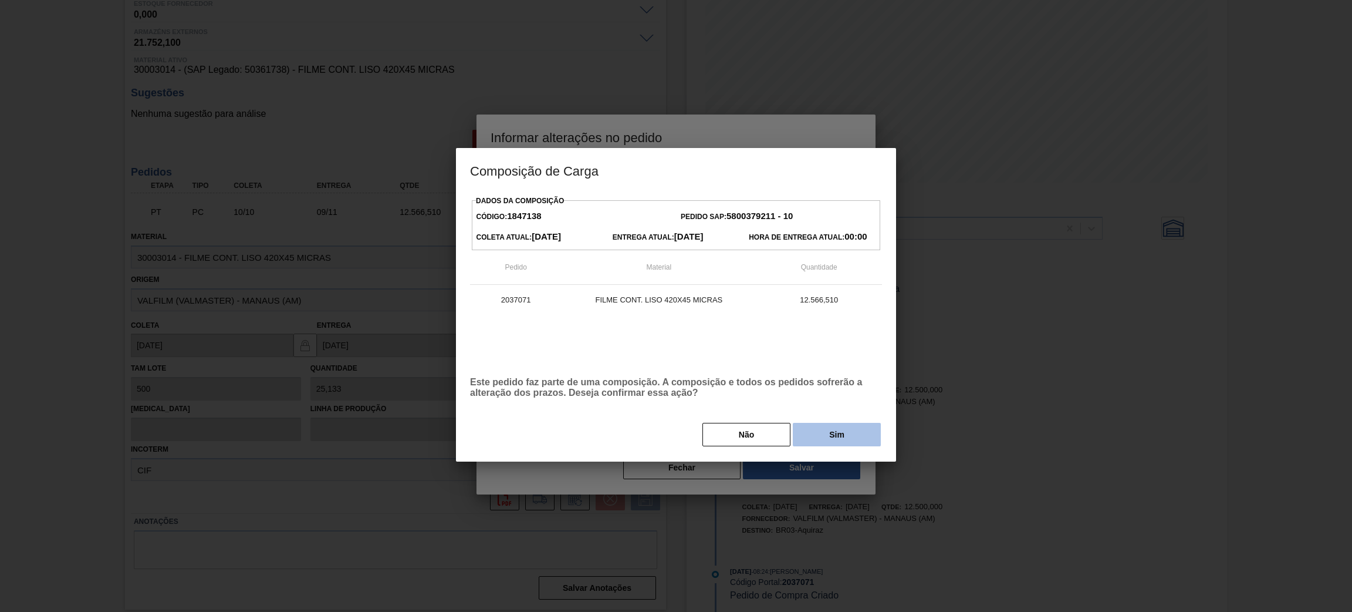
click at [818, 426] on button "Sim" at bounding box center [837, 434] width 88 height 23
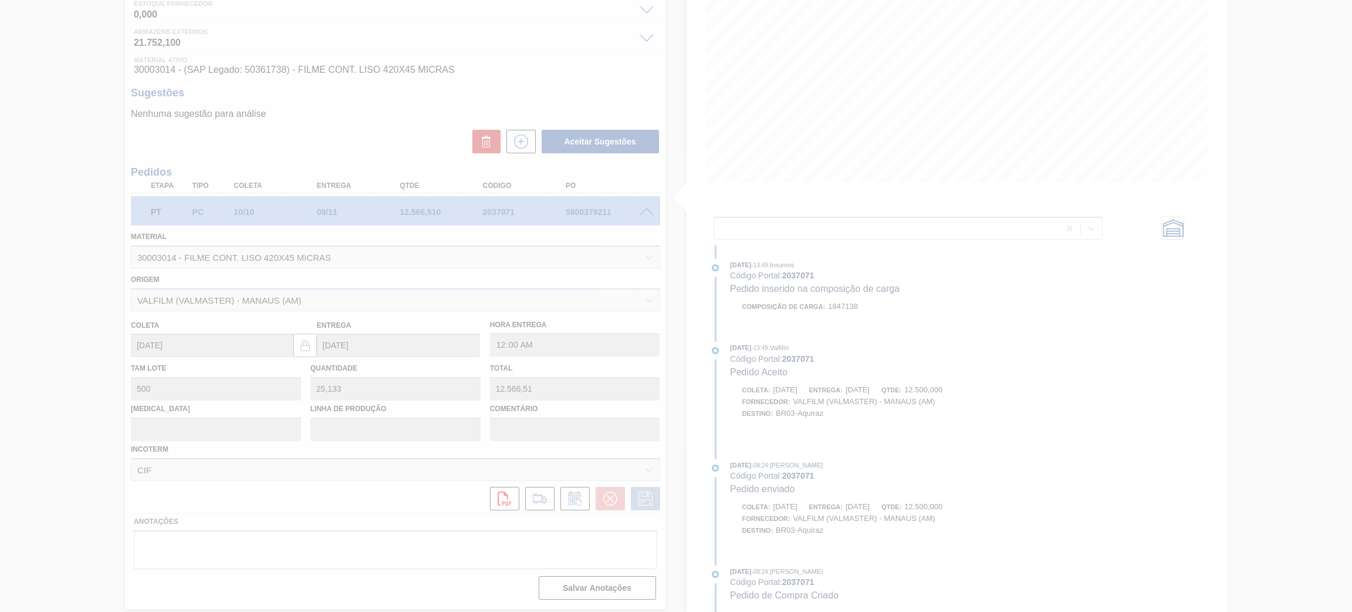
scroll to position [699, 0]
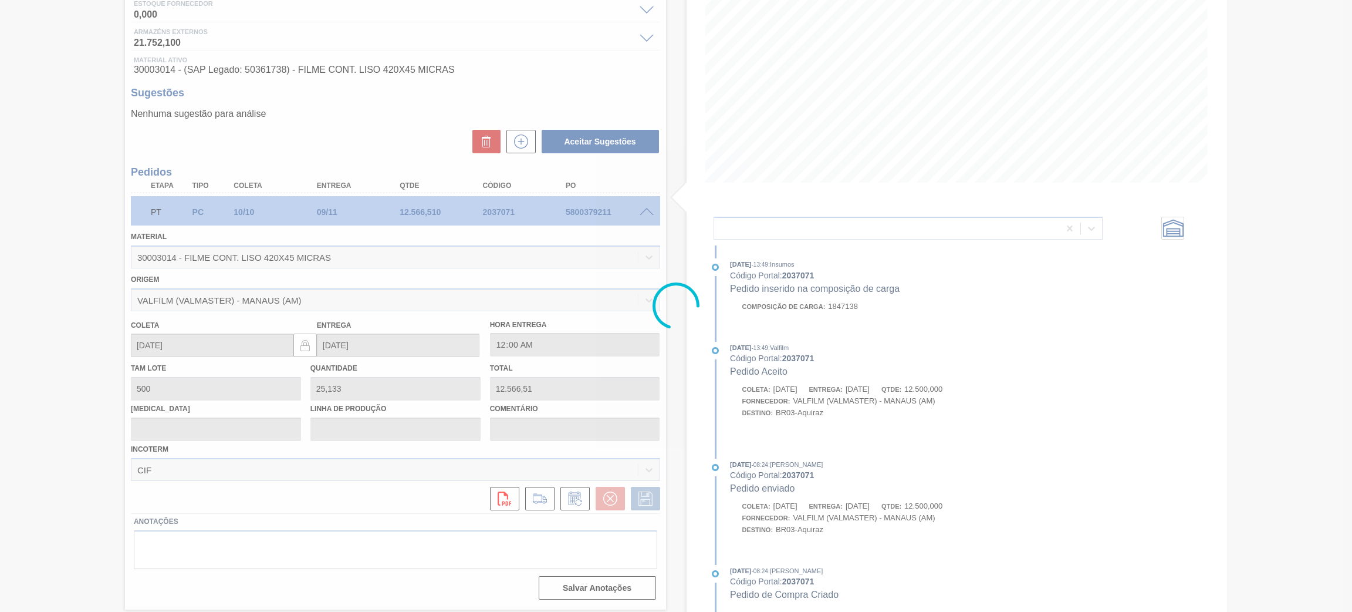
type input "Data Original"
type input "21/11/2025"
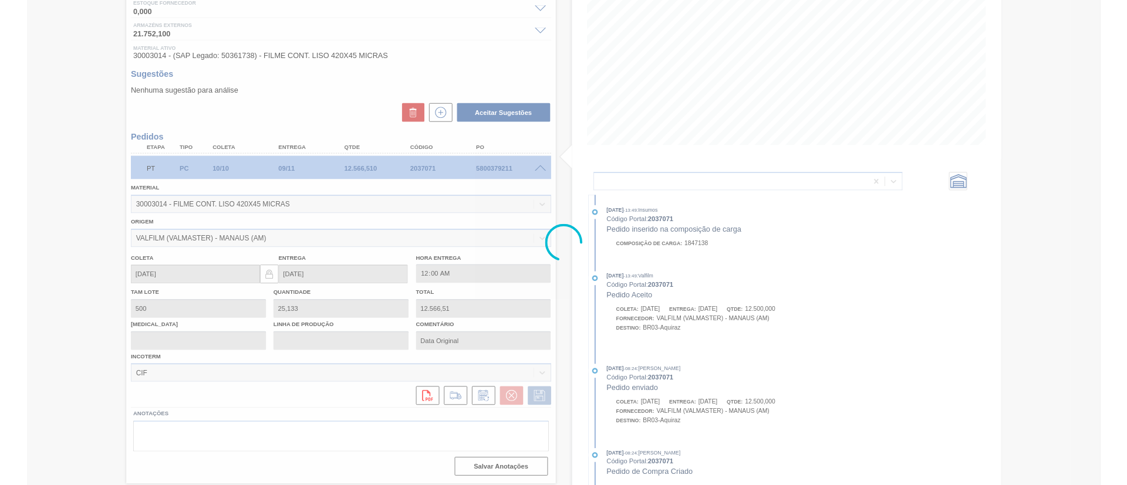
scroll to position [0, 0]
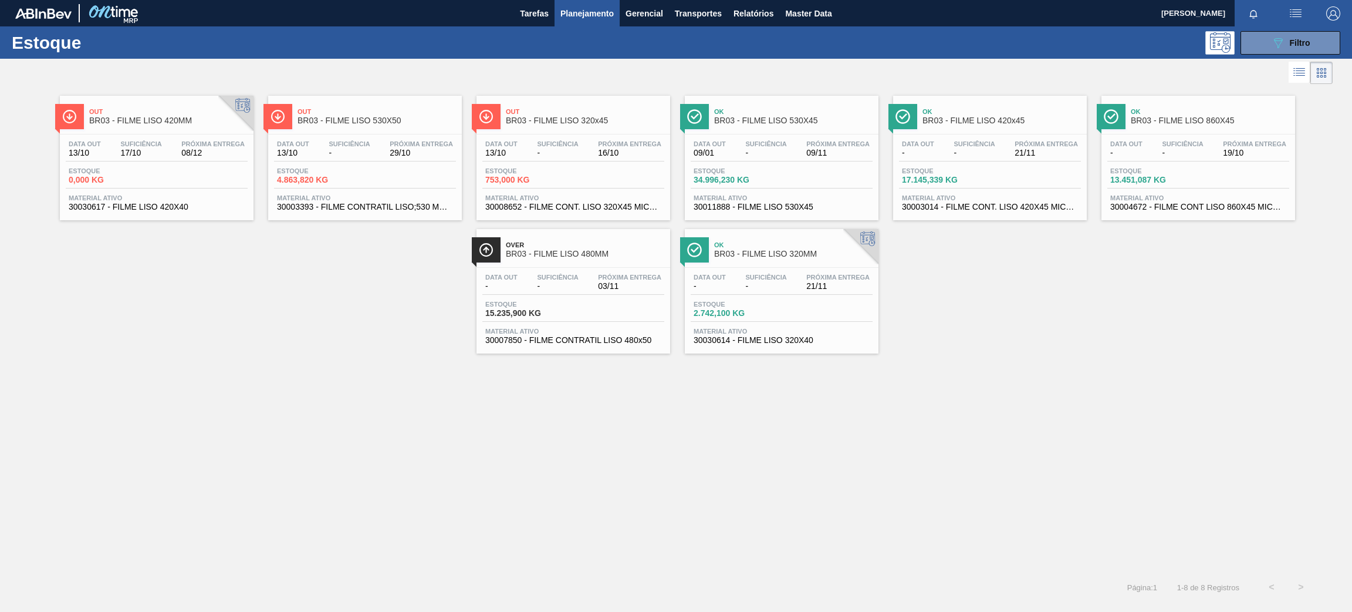
click at [797, 283] on div "Data out - Suficiência - Próxima Entrega 21/11" at bounding box center [782, 284] width 182 height 21
click at [173, 113] on span "Out" at bounding box center [168, 111] width 158 height 7
click at [413, 108] on span "Out" at bounding box center [377, 111] width 158 height 7
click at [791, 128] on div "Ok BR03 - FILME LISO 530X45" at bounding box center [793, 116] width 158 height 26
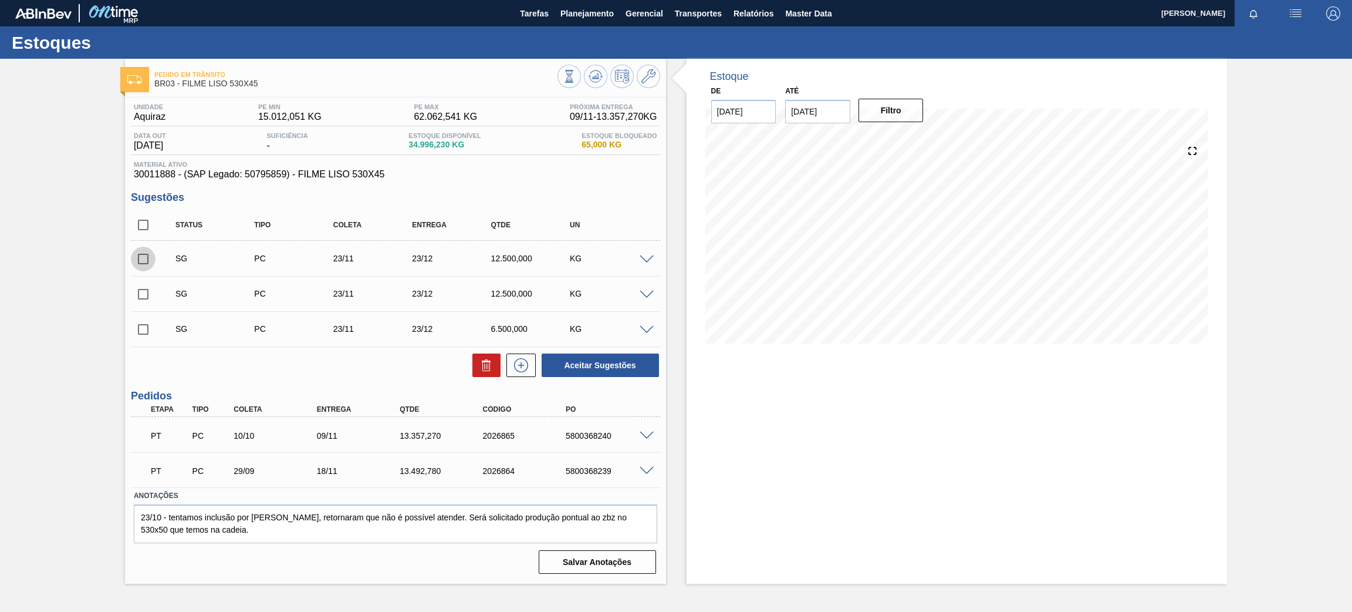
click at [147, 263] on input "checkbox" at bounding box center [143, 259] width 25 height 25
checkbox input "true"
click at [146, 283] on input "checkbox" at bounding box center [143, 294] width 25 height 25
checkbox input "true"
click at [622, 357] on button "Aceitar Sugestões" at bounding box center [600, 364] width 117 height 23
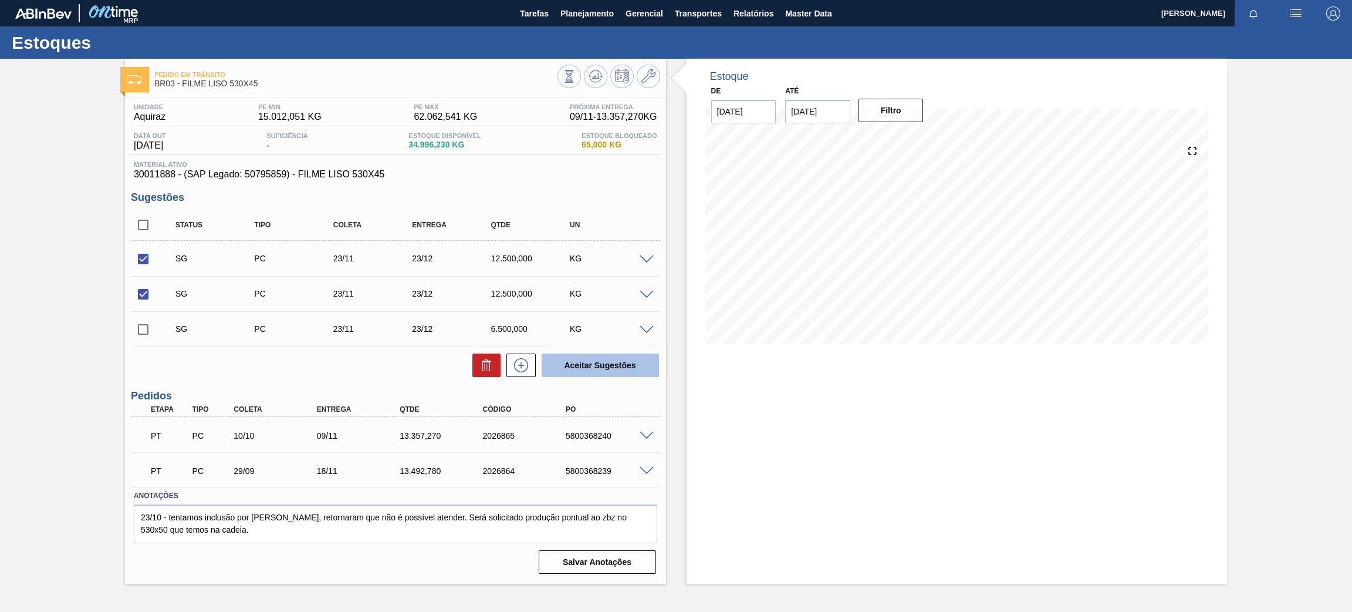
checkbox input "false"
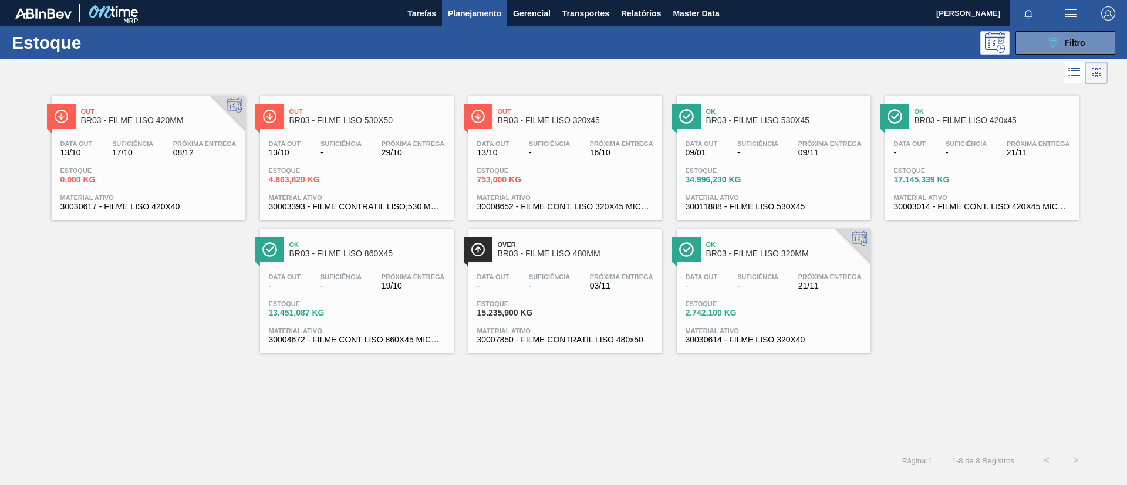
click at [1017, 124] on span "BR03 - FILME LISO 420x45" at bounding box center [993, 120] width 158 height 9
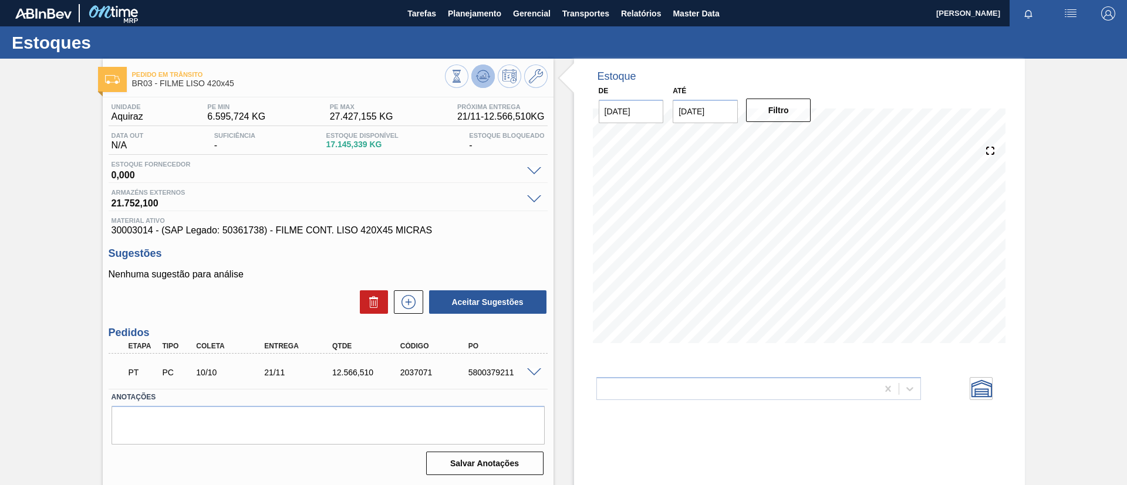
click at [484, 80] on icon at bounding box center [483, 76] width 14 height 14
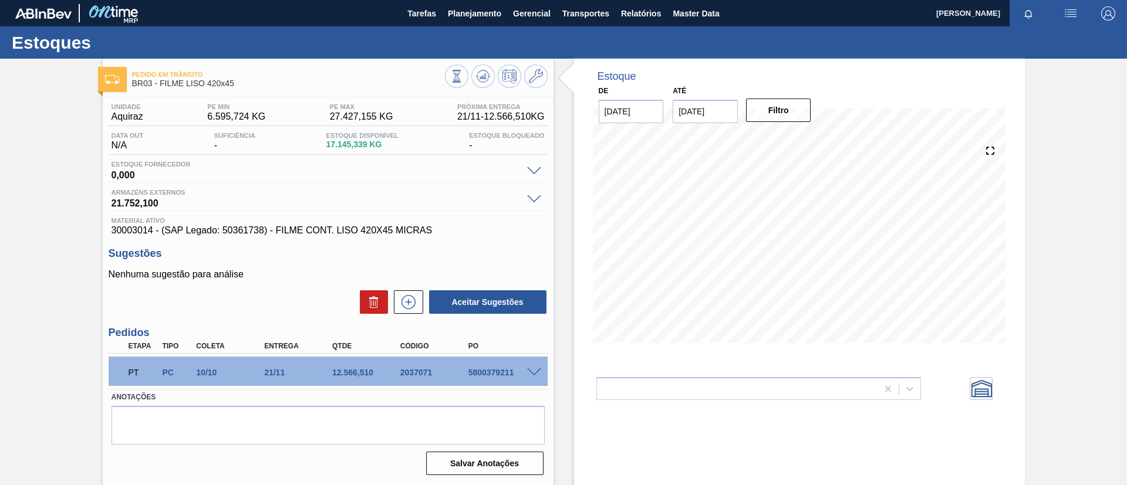
click at [93, 124] on div "Pedido em Trânsito BR03 - FILME LISO 420x45 Unidade Aquiraz PE MIN 6.595,724 KG…" at bounding box center [563, 282] width 1127 height 446
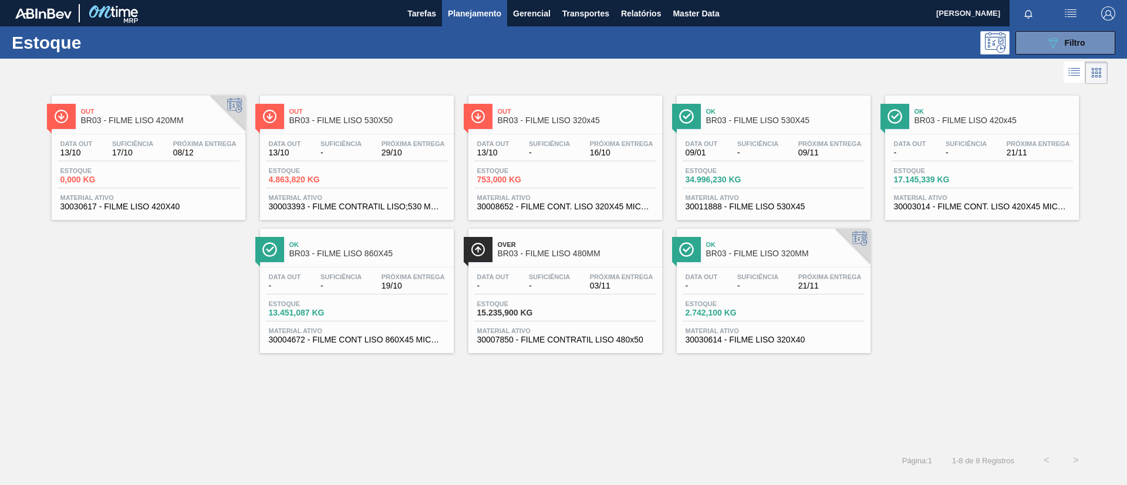
click at [372, 252] on span "BR03 - FILME LISO 860X45" at bounding box center [368, 253] width 158 height 9
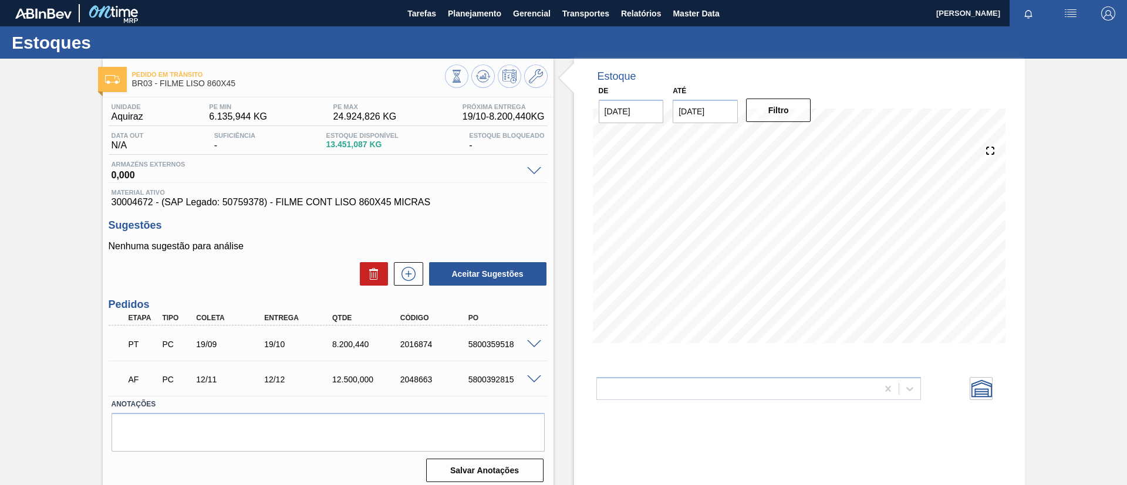
click at [533, 333] on div "PT PC 19/09 19/10 8.200,440 2016874 5800359518" at bounding box center [328, 343] width 439 height 29
click at [533, 336] on div "PT PC 19/09 19/10 8.200,440 2016874 5800359518" at bounding box center [328, 343] width 439 height 29
click at [533, 340] on span at bounding box center [534, 344] width 14 height 9
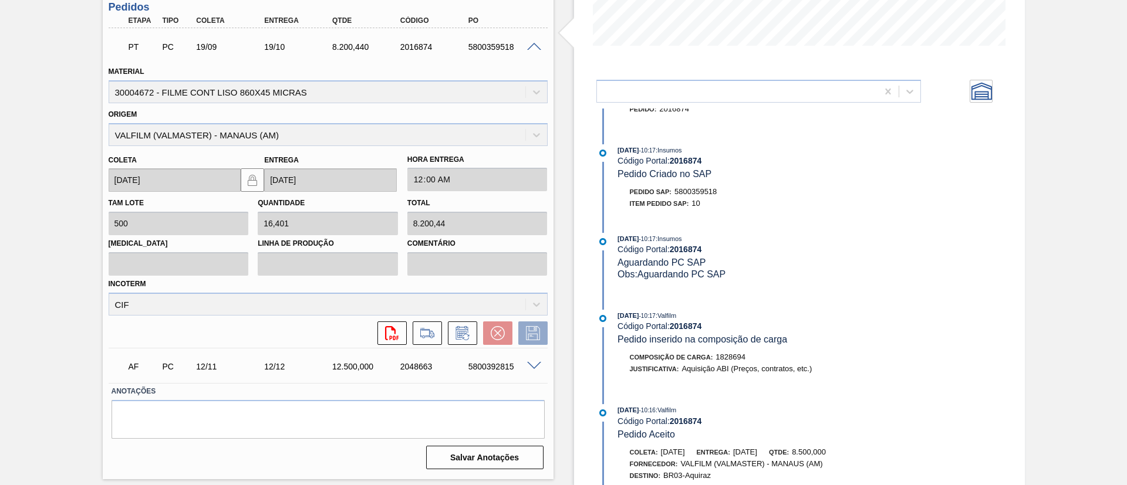
scroll to position [580, 0]
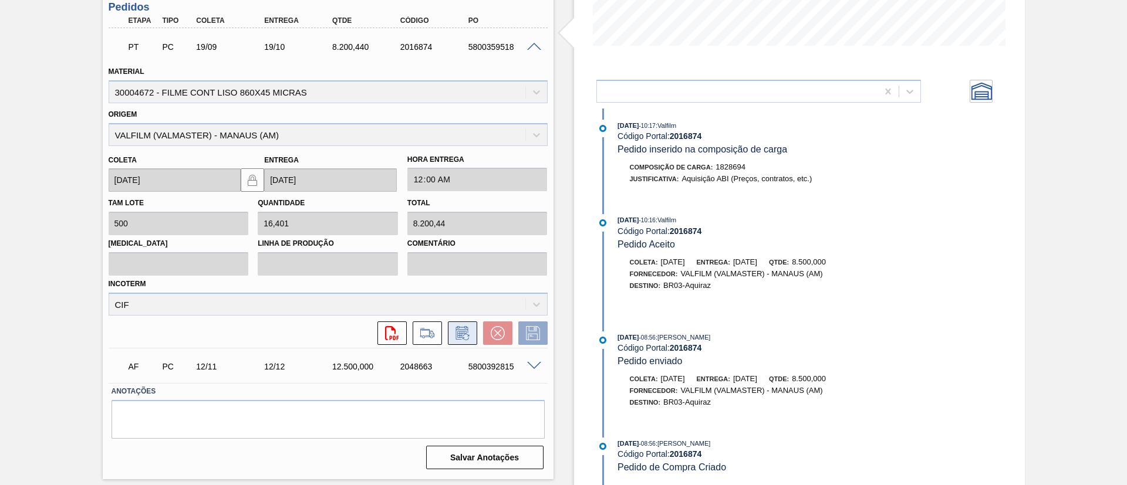
click at [464, 335] on icon at bounding box center [462, 333] width 19 height 14
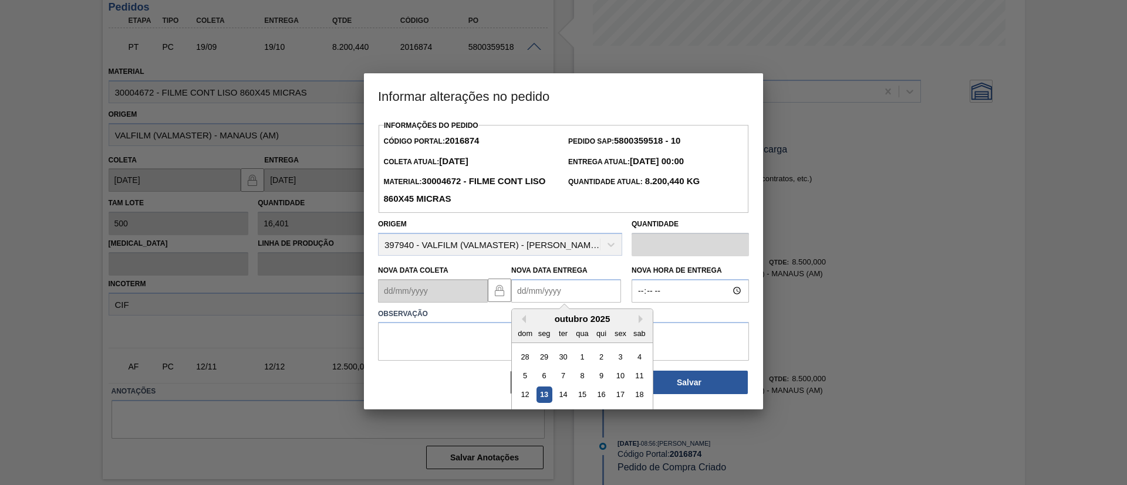
click at [561, 289] on Entrega2016874 "Nova Data Entrega" at bounding box center [566, 290] width 110 height 23
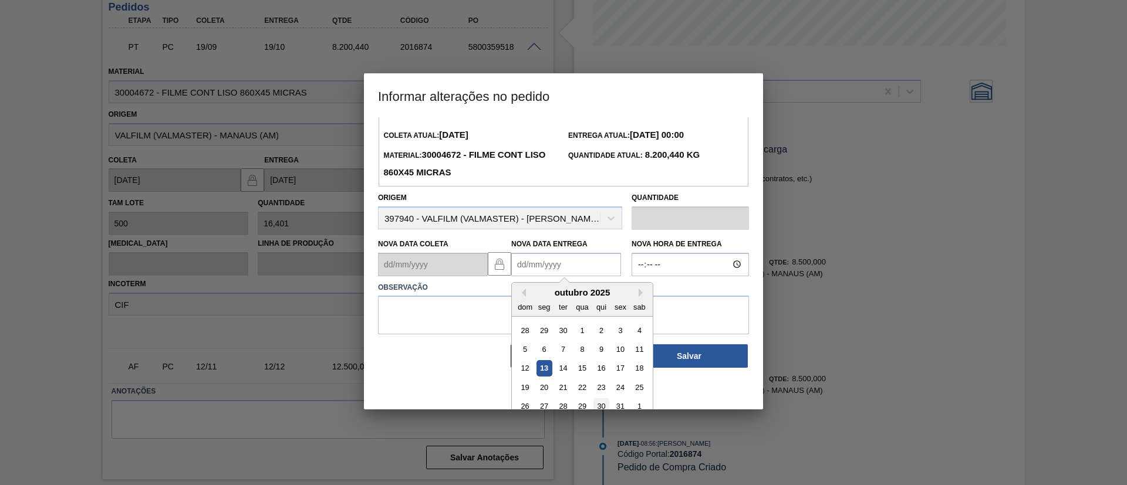
scroll to position [39, 0]
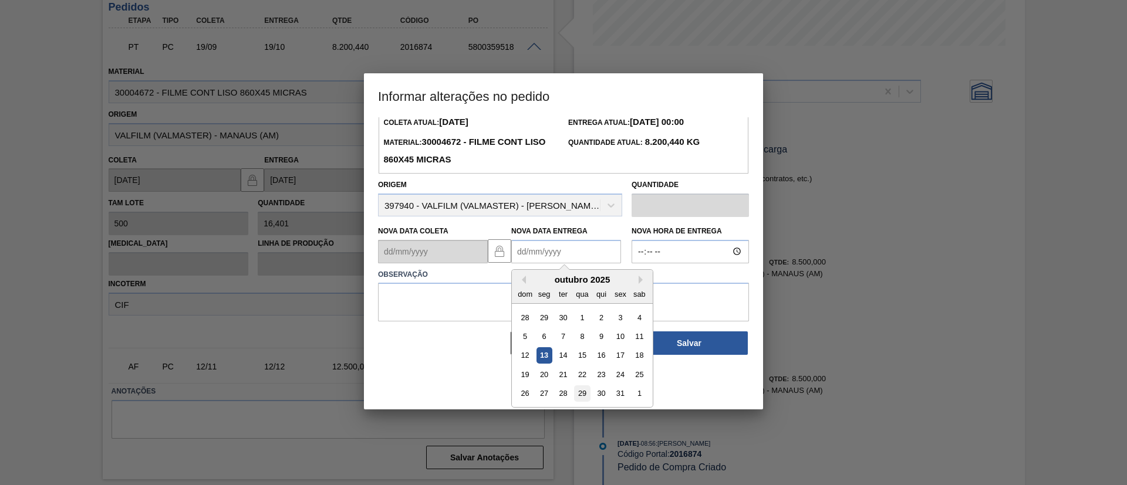
click at [586, 394] on div "29" at bounding box center [582, 394] width 16 height 16
type Entrega2016874 "29/10/2025"
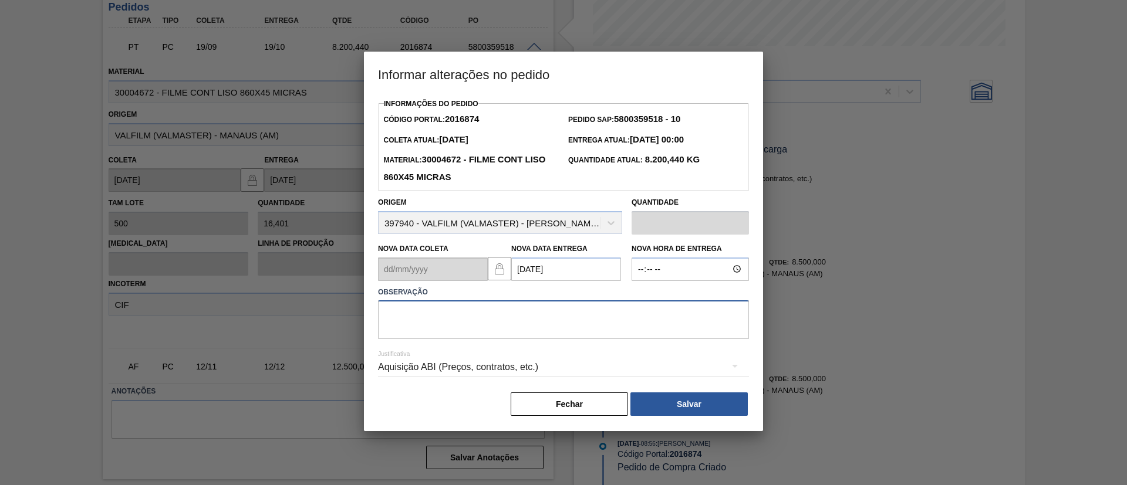
click at [502, 314] on textarea at bounding box center [563, 320] width 371 height 39
type textarea "Data Original"
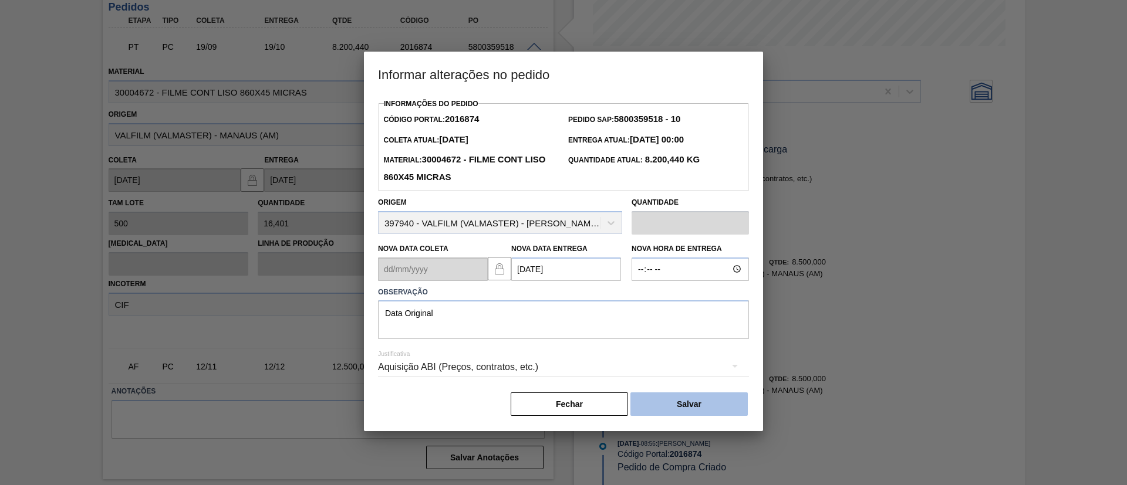
click at [668, 410] on button "Salvar" at bounding box center [688, 404] width 117 height 23
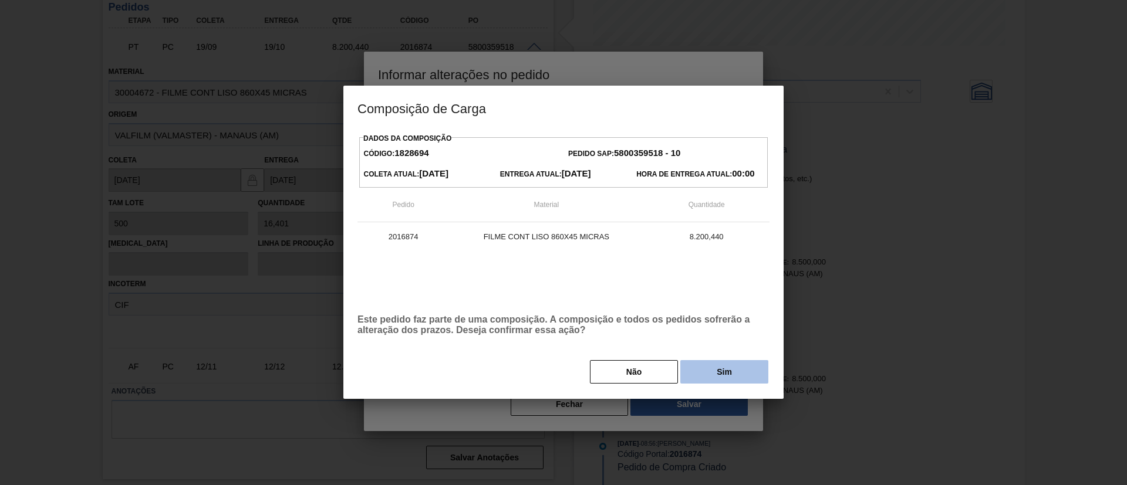
click at [717, 375] on button "Sim" at bounding box center [724, 371] width 88 height 23
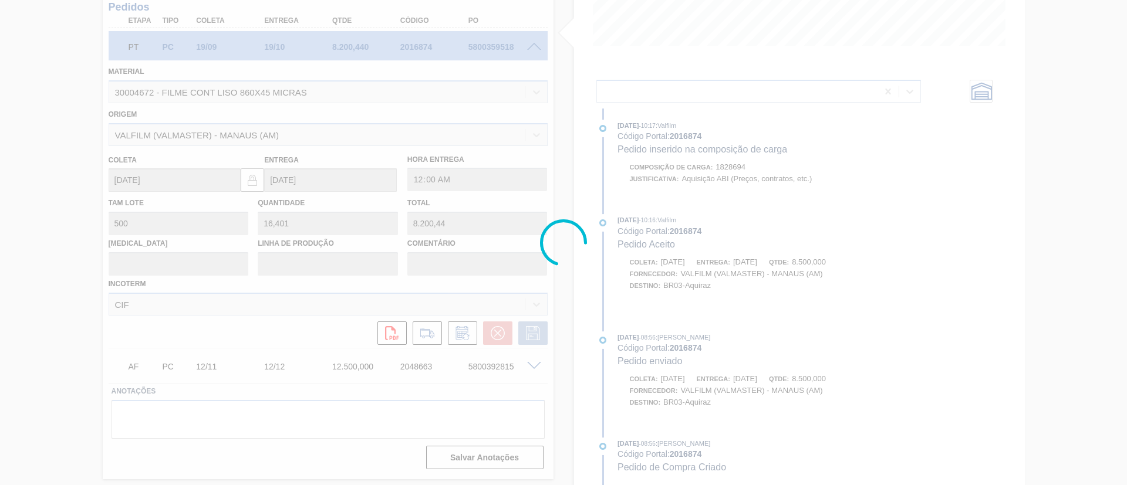
scroll to position [687, 0]
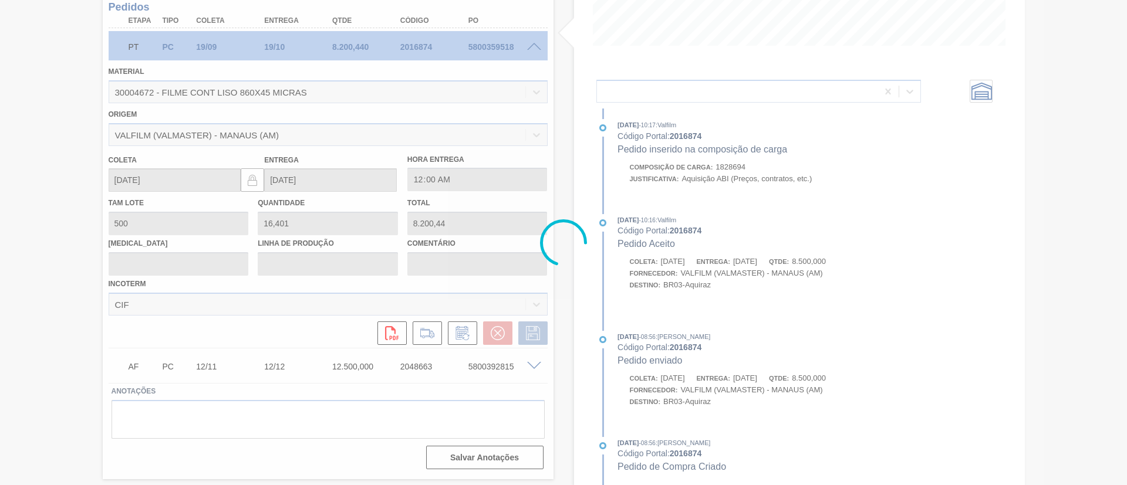
type input "Data Original"
type input "29/10/2025"
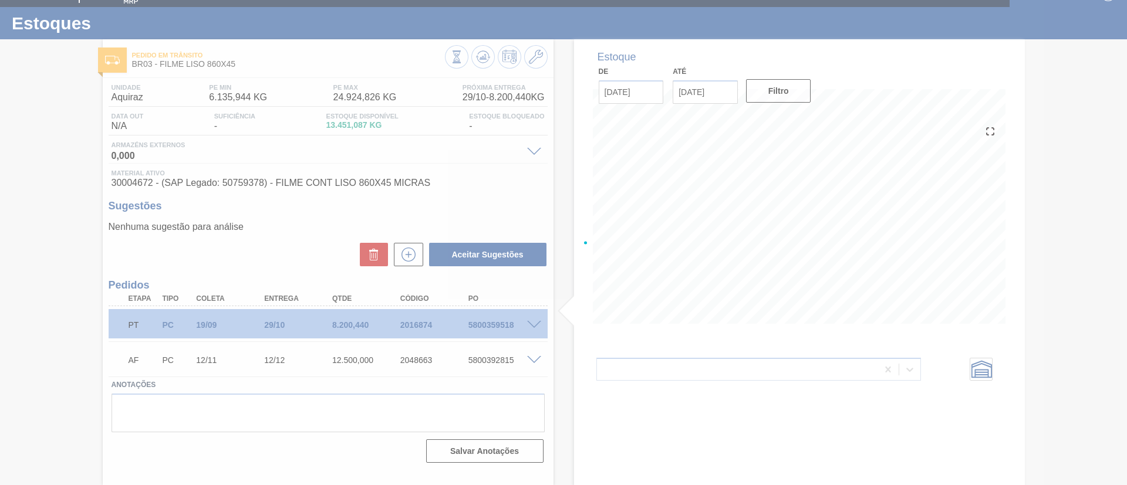
scroll to position [19, 0]
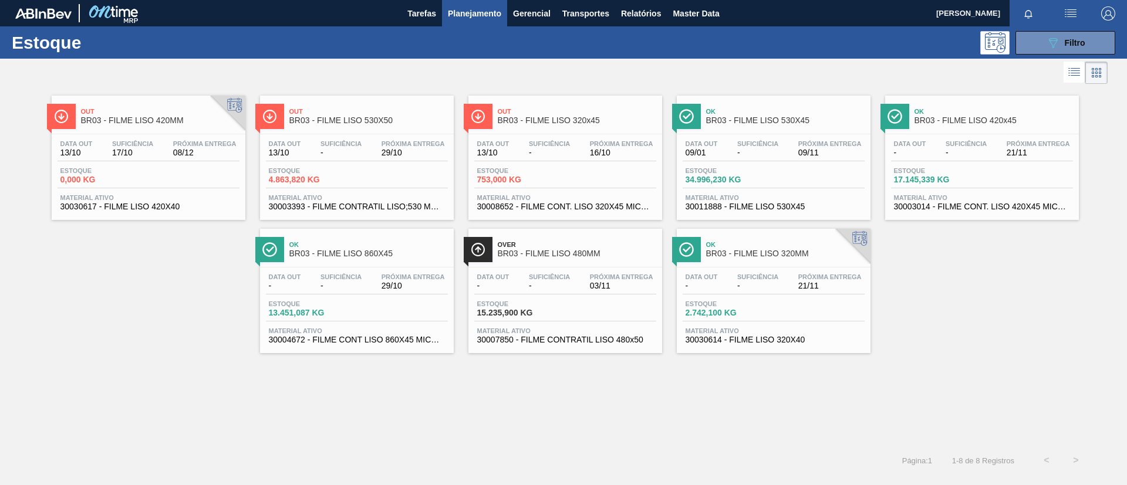
click at [615, 263] on div "Over BR03 - FILME LISO 480MM Data out - Suficiência - Próxima Entrega 03/11 Est…" at bounding box center [565, 291] width 194 height 124
click at [382, 112] on span "Out" at bounding box center [368, 111] width 158 height 7
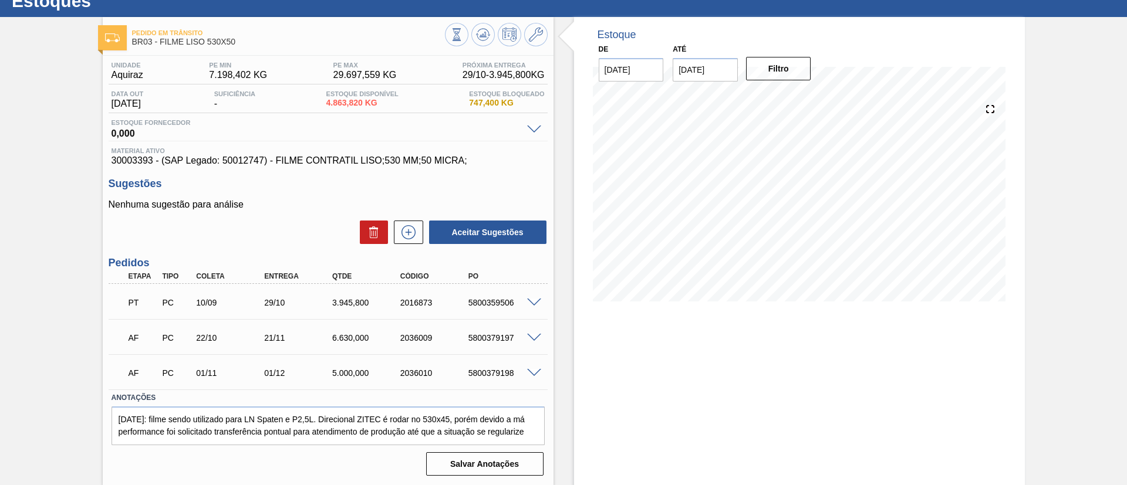
scroll to position [42, 0]
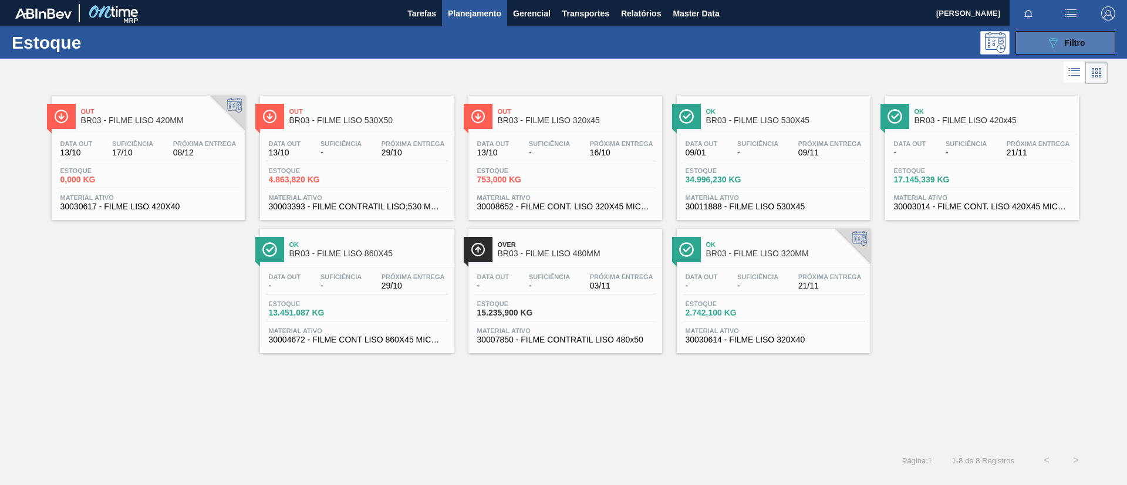
click at [1091, 40] on button "089F7B8B-B2A5-4AFE-B5C0-19BA573D28AC Filtro" at bounding box center [1065, 42] width 100 height 23
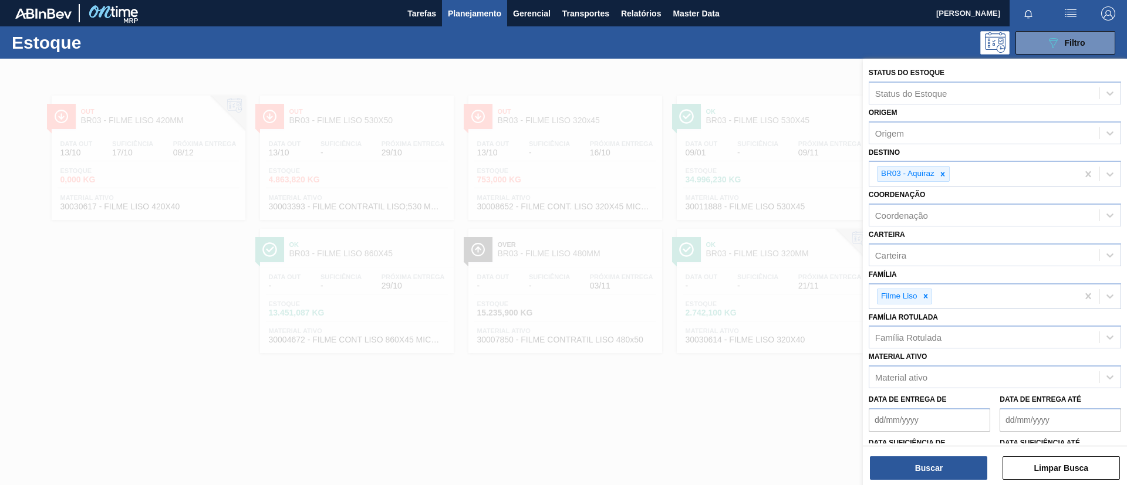
click at [662, 241] on div at bounding box center [563, 301] width 1127 height 485
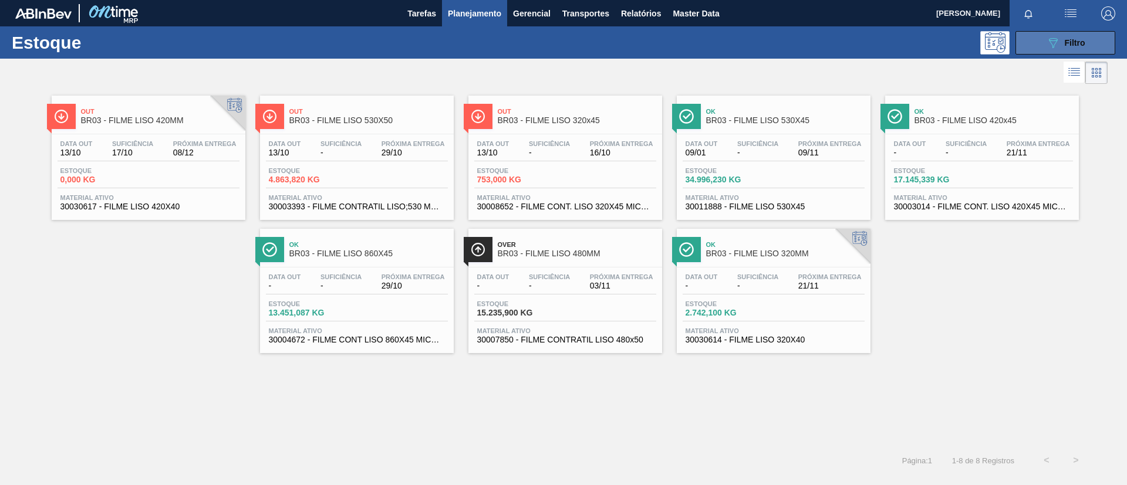
click at [1071, 34] on button "089F7B8B-B2A5-4AFE-B5C0-19BA573D28AC Filtro" at bounding box center [1065, 42] width 100 height 23
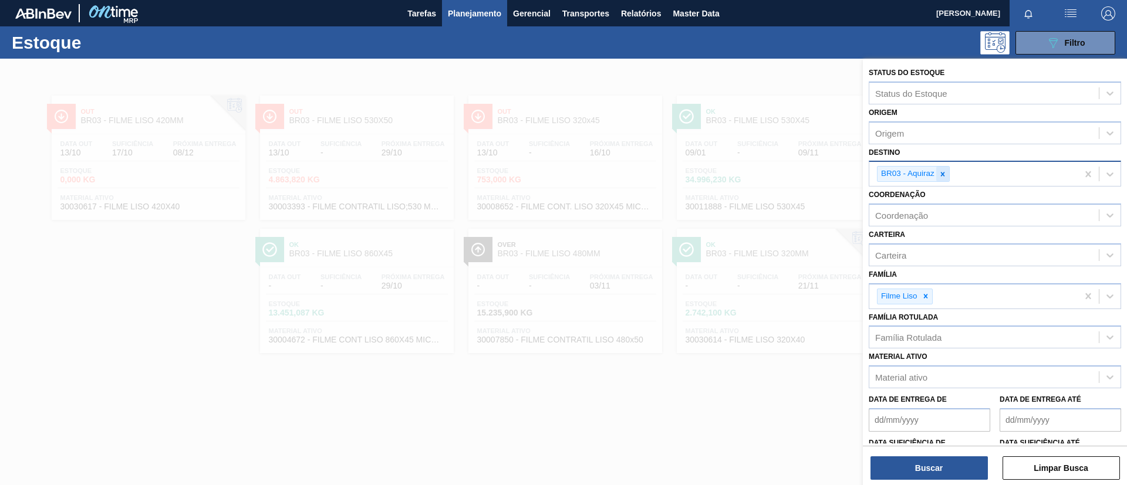
click at [949, 179] on div at bounding box center [942, 174] width 13 height 15
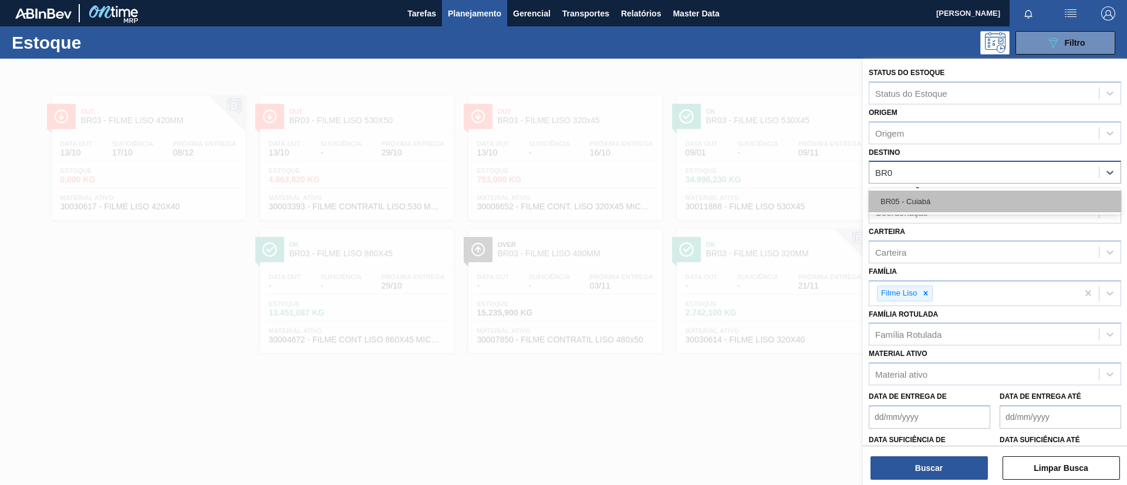
type input "BR04"
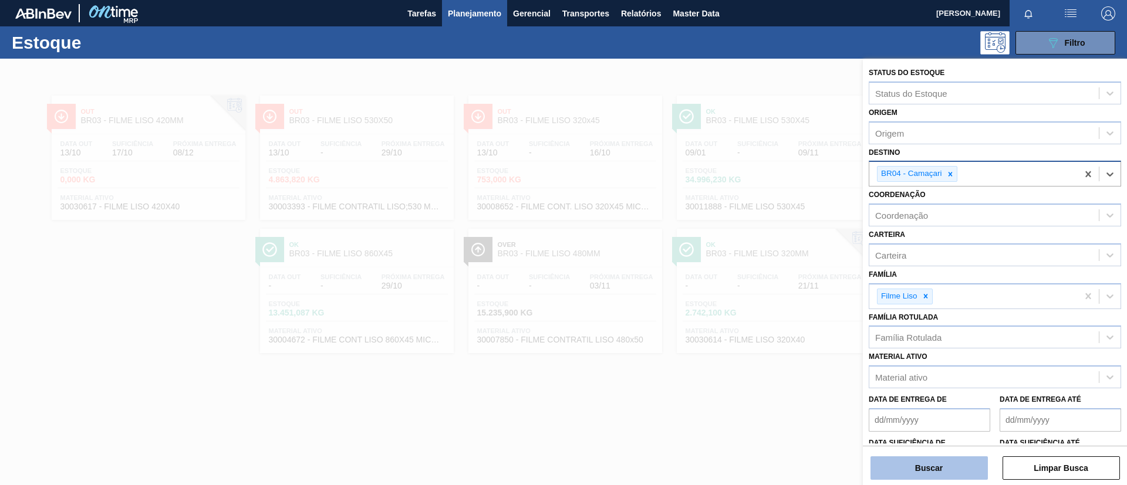
click at [934, 468] on button "Buscar" at bounding box center [928, 468] width 117 height 23
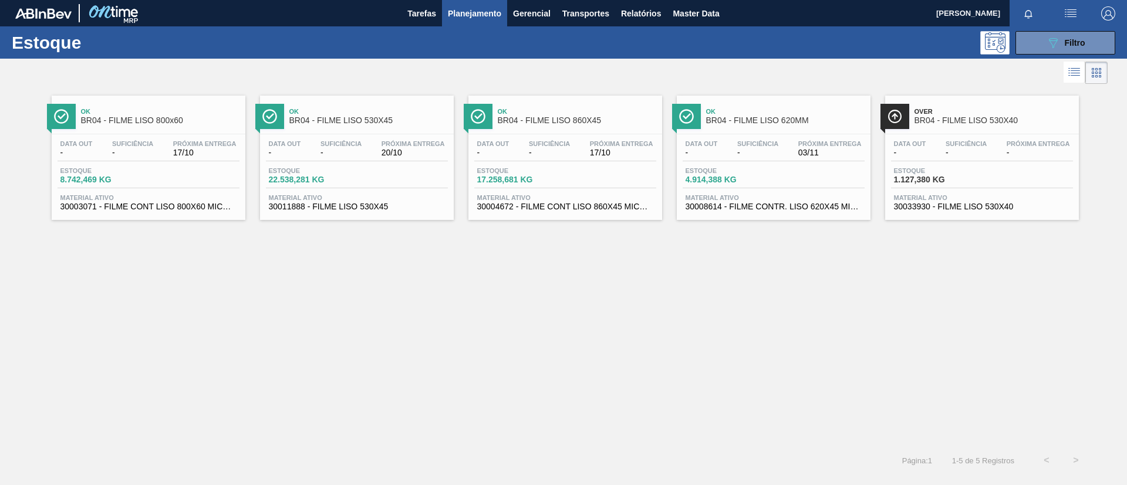
click at [121, 121] on span "BR04 - FILME LISO 800x60" at bounding box center [160, 120] width 158 height 9
click at [382, 131] on div "Ok BR04 - FILME LISO 530X45 Data out - Suficiência - Próxima Entrega 20/10 Esto…" at bounding box center [357, 158] width 194 height 124
click at [416, 360] on div "Ok BR04 - FILME LISO 800x60 Data out - Suficiência - Próxima Entrega 17/10 Esto…" at bounding box center [563, 266] width 1127 height 359
click at [468, 125] on div at bounding box center [468, 129] width 10 height 10
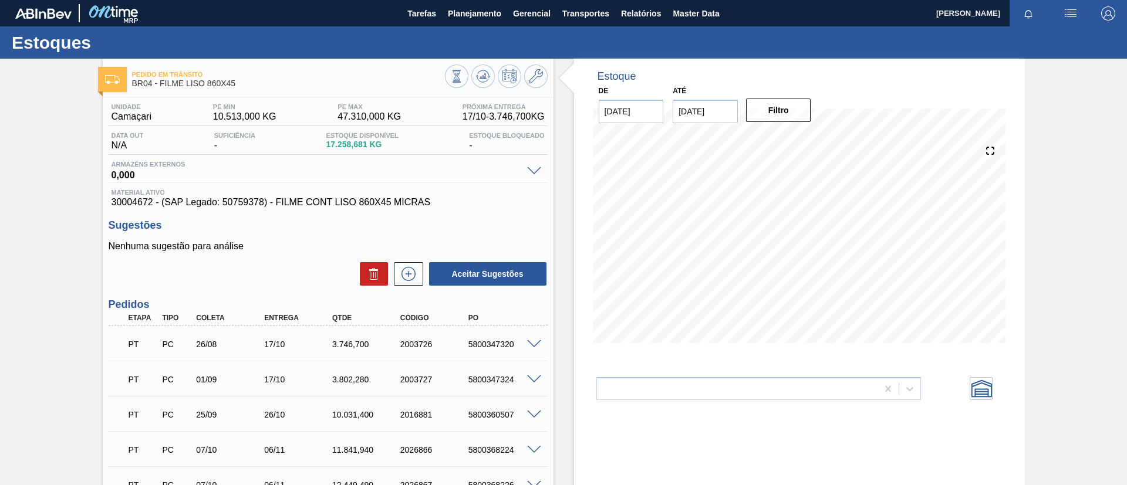
click at [0, 174] on div "Pedido em Trânsito BR04 - FILME LISO 860X45 Unidade Camaçari PE MIN 10.513,000 …" at bounding box center [563, 328] width 1127 height 539
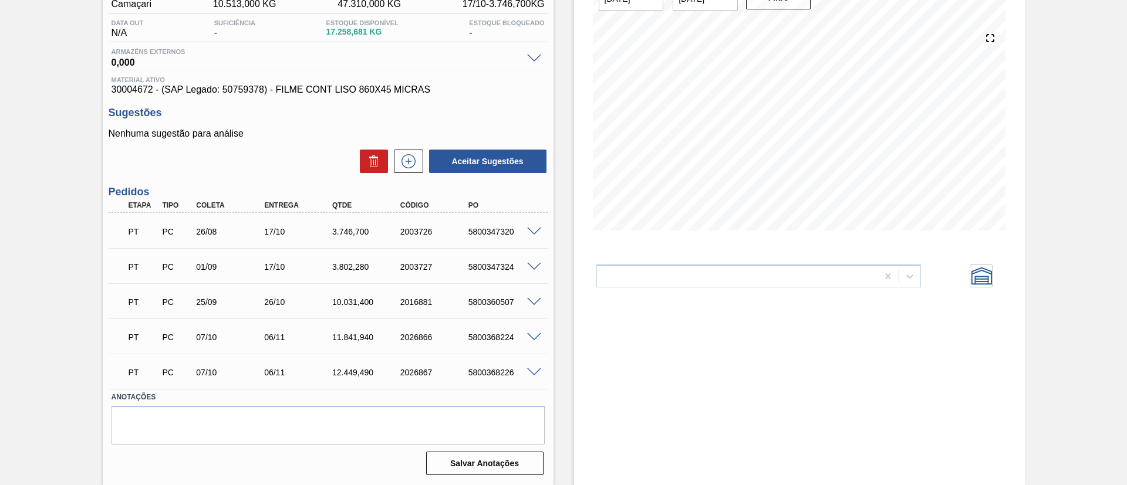
click at [534, 304] on span at bounding box center [534, 302] width 14 height 9
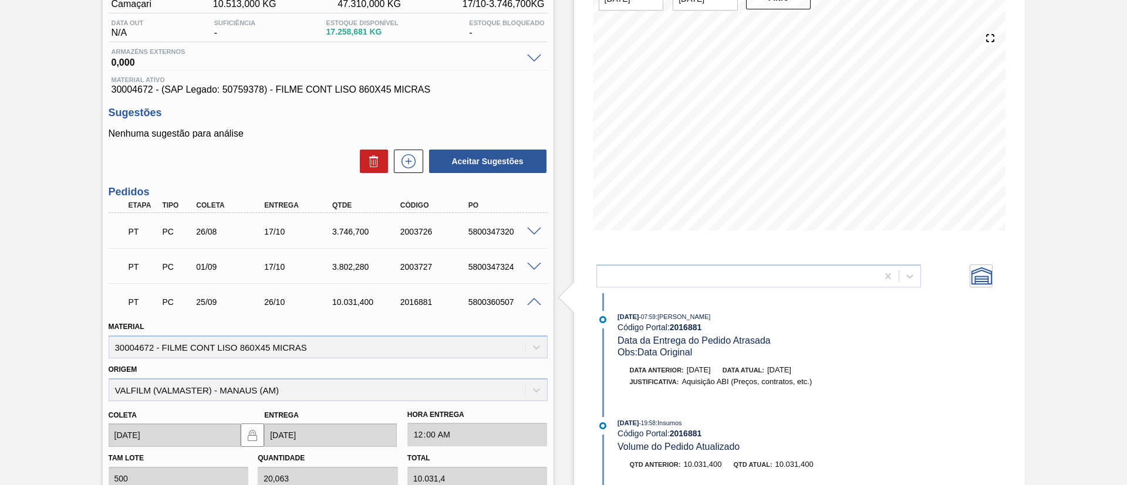
click at [538, 302] on span at bounding box center [534, 302] width 14 height 9
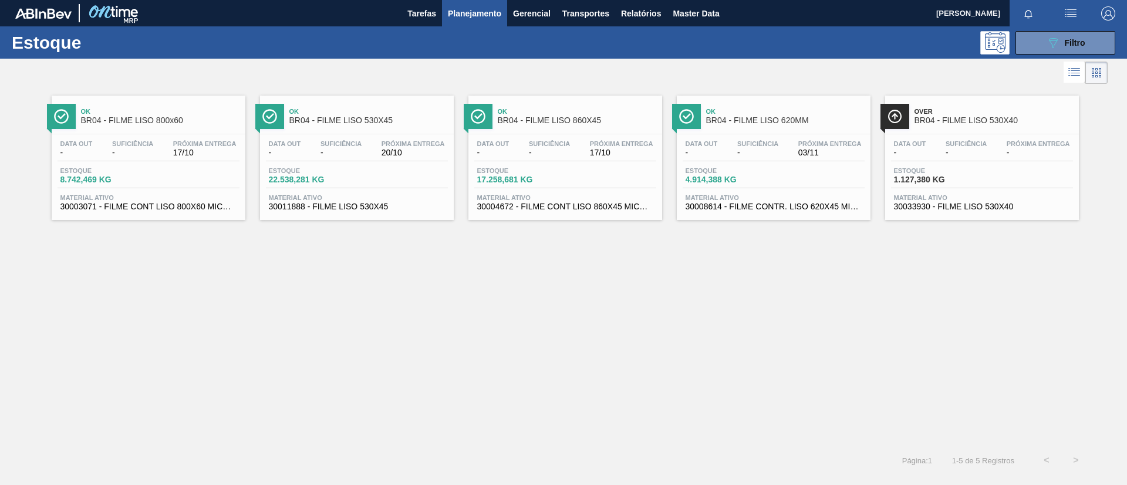
click at [401, 120] on span "BR04 - FILME LISO 530X45" at bounding box center [368, 120] width 158 height 9
click at [761, 141] on span "Suficiência" at bounding box center [757, 143] width 41 height 7
click at [990, 127] on div "Over BR04 - FILME LISO 530X40" at bounding box center [993, 116] width 158 height 26
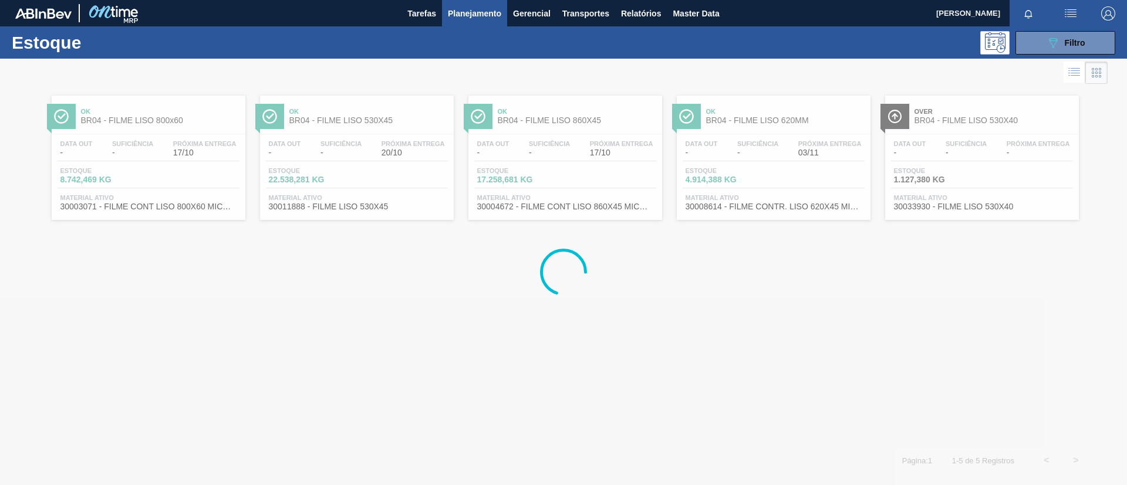
click at [1077, 53] on button "089F7B8B-B2A5-4AFE-B5C0-19BA573D28AC Filtro" at bounding box center [1065, 42] width 100 height 23
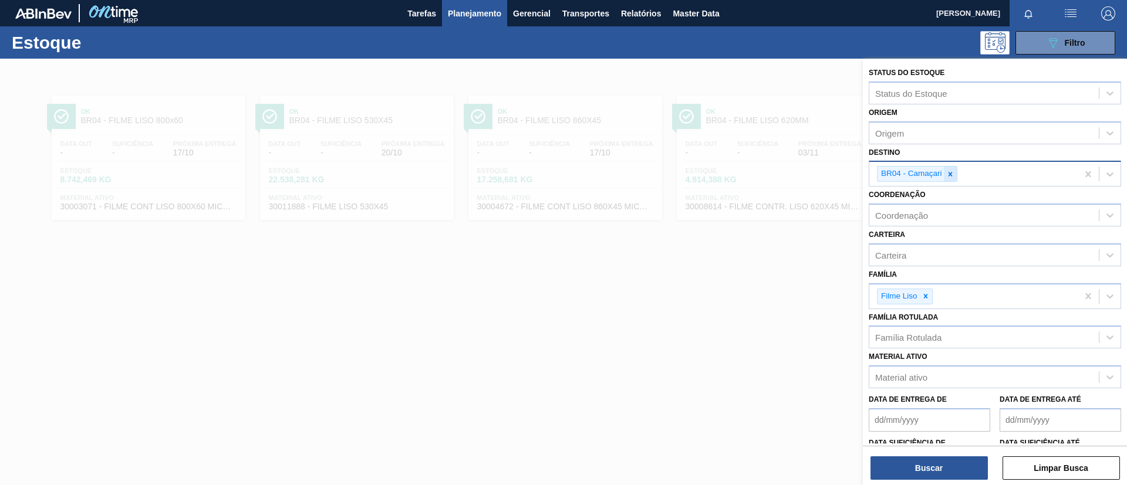
click at [949, 170] on icon at bounding box center [950, 174] width 8 height 8
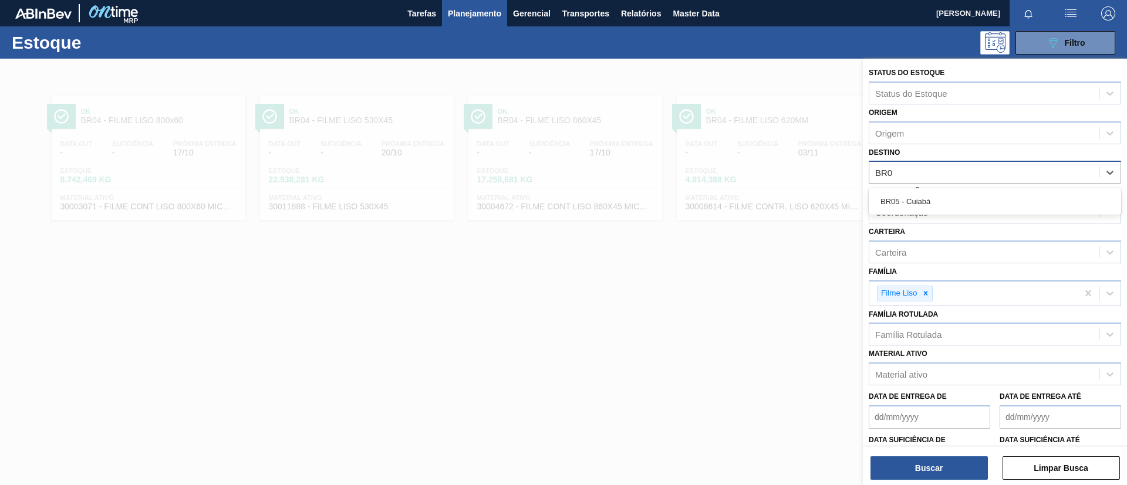
type input "BR05"
click at [957, 202] on div "BR05 - Cuiabá" at bounding box center [995, 202] width 252 height 22
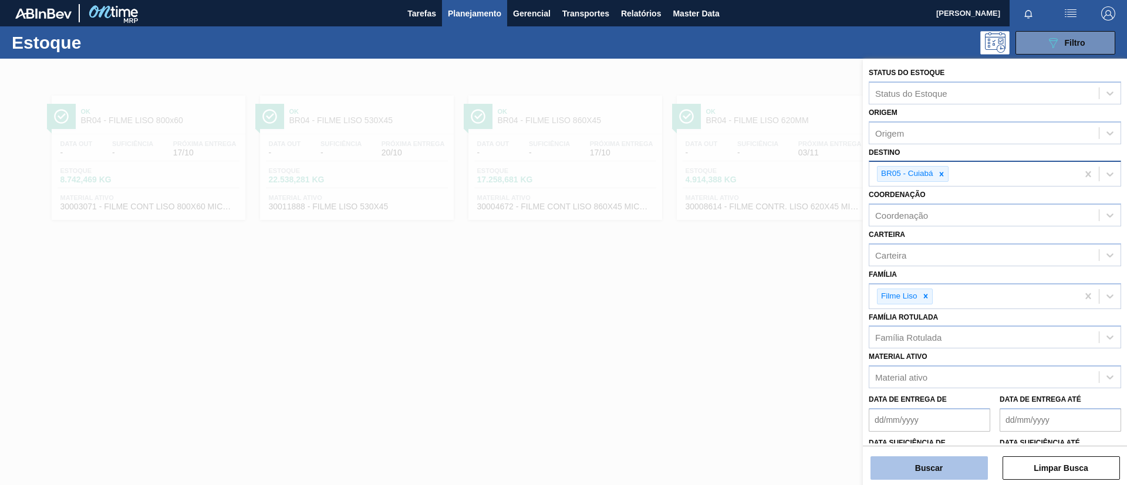
click at [919, 460] on button "Buscar" at bounding box center [928, 468] width 117 height 23
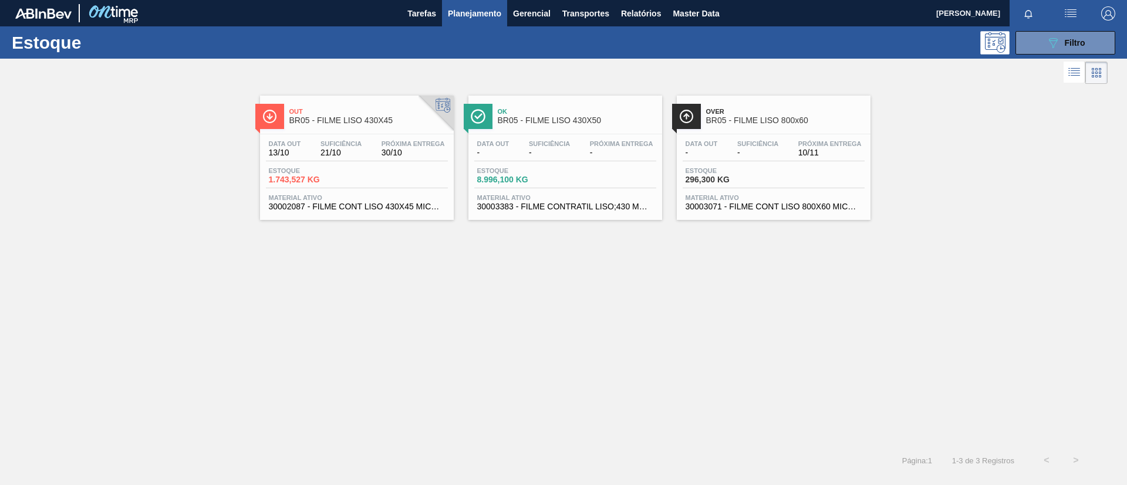
click at [394, 136] on div "Data out 13/10 Suficiência 21/10 Próxima Entrega 30/10 Estoque 1.743,527 KG Mat…" at bounding box center [357, 174] width 194 height 80
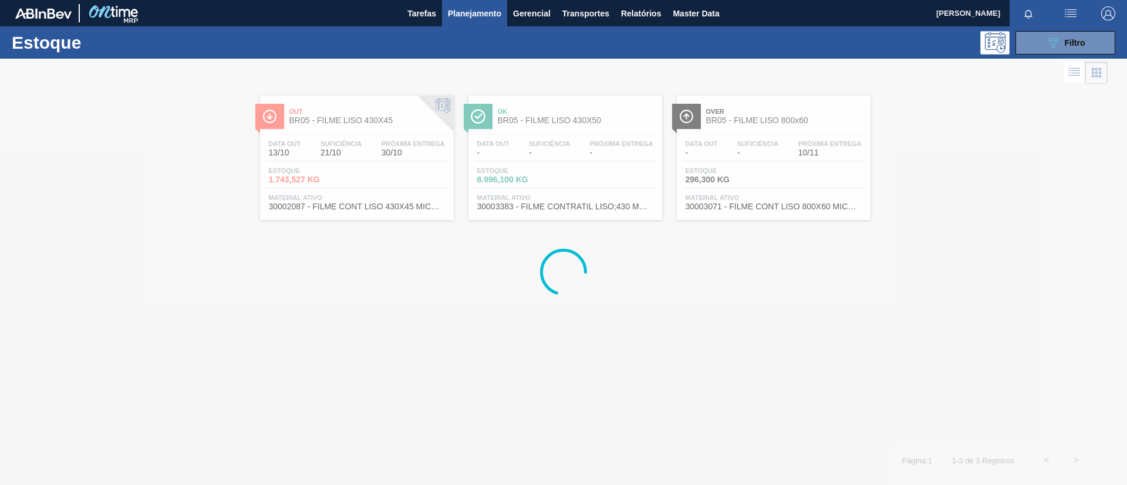
click at [596, 117] on div at bounding box center [563, 272] width 1127 height 427
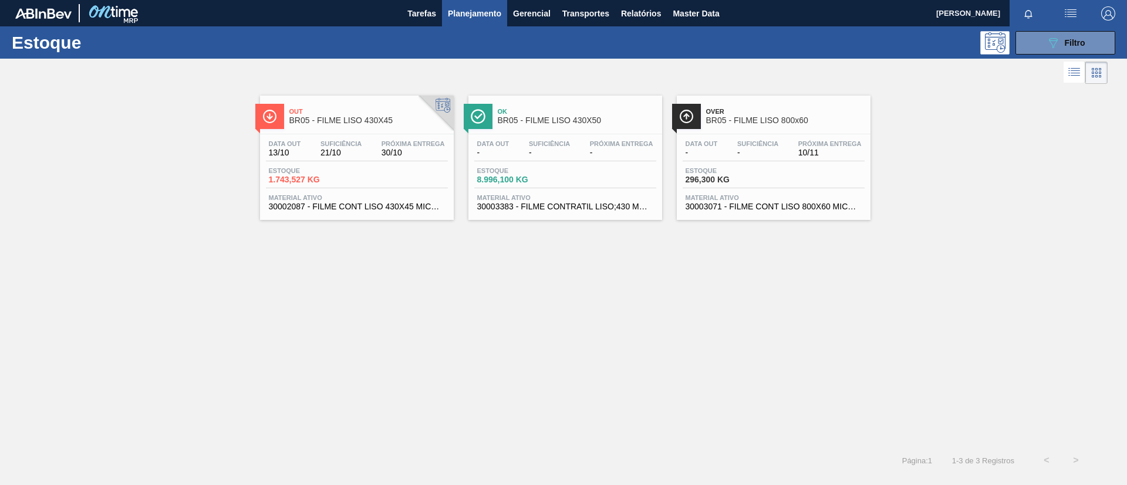
click at [596, 117] on span "BR05 - FILME LISO 430X50" at bounding box center [577, 120] width 158 height 9
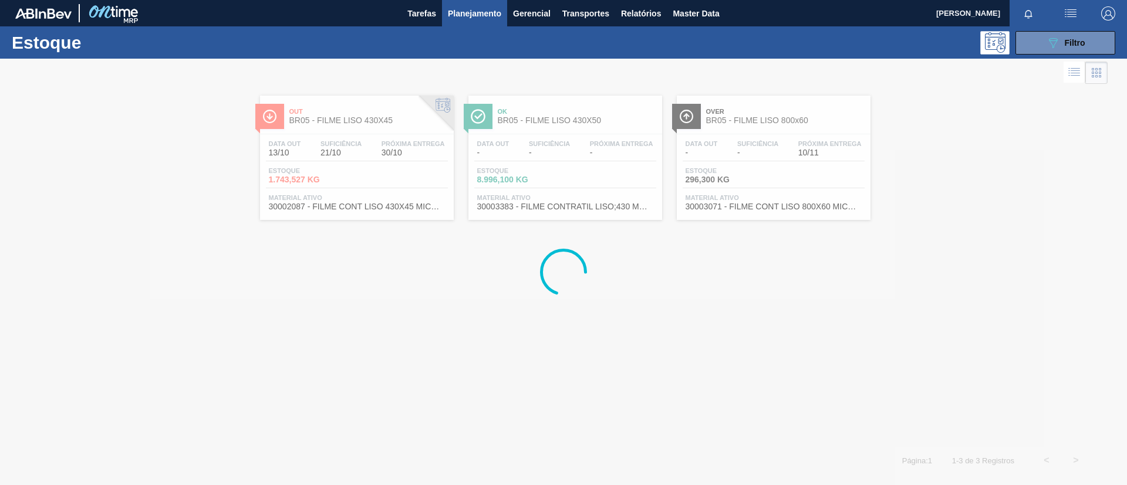
click at [393, 115] on div at bounding box center [563, 272] width 1127 height 427
click at [397, 124] on div at bounding box center [563, 272] width 1127 height 427
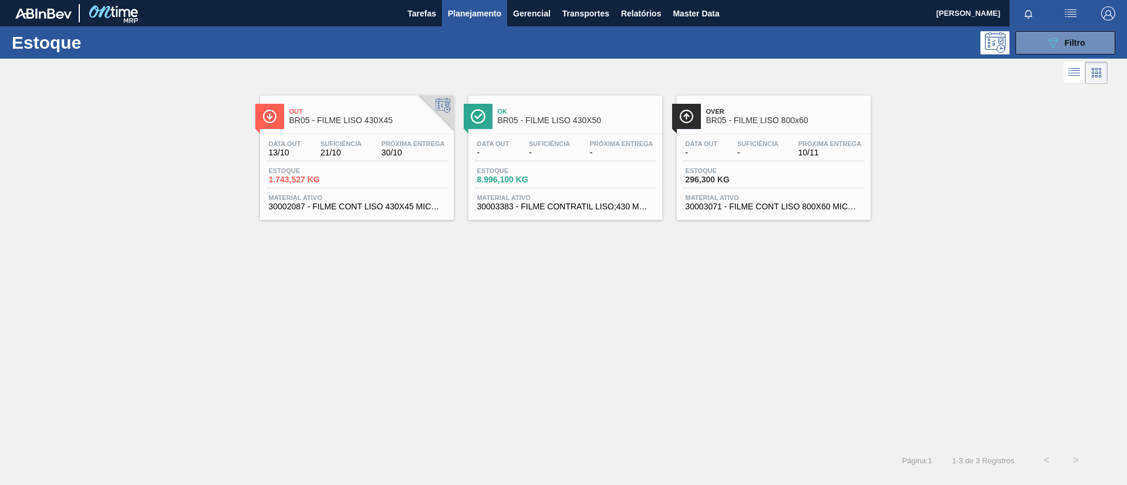
click at [397, 123] on span "BR05 - FILME LISO 430X45" at bounding box center [368, 120] width 158 height 9
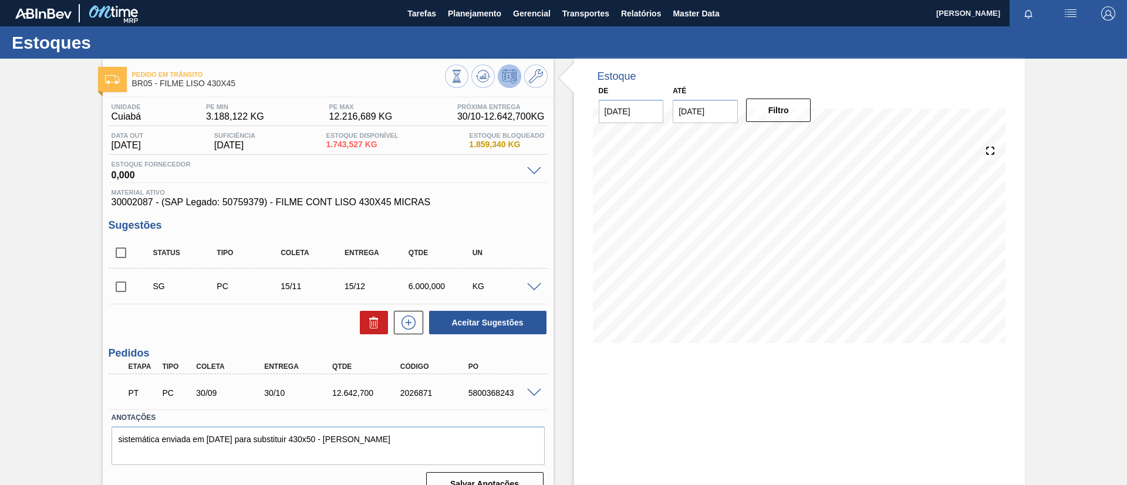
click at [122, 286] on input "checkbox" at bounding box center [121, 287] width 25 height 25
click at [501, 320] on button "Aceitar Sugestões" at bounding box center [487, 322] width 117 height 23
checkbox input "false"
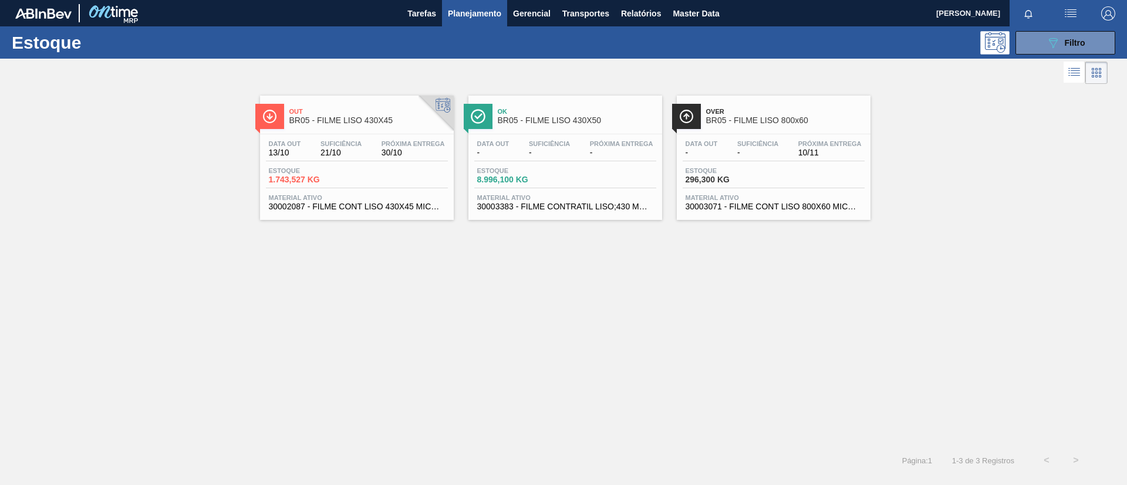
click at [801, 136] on div "Data out - Suficiência - Próxima Entrega 10/11 Estoque 296,300 KG Material ativ…" at bounding box center [774, 174] width 194 height 80
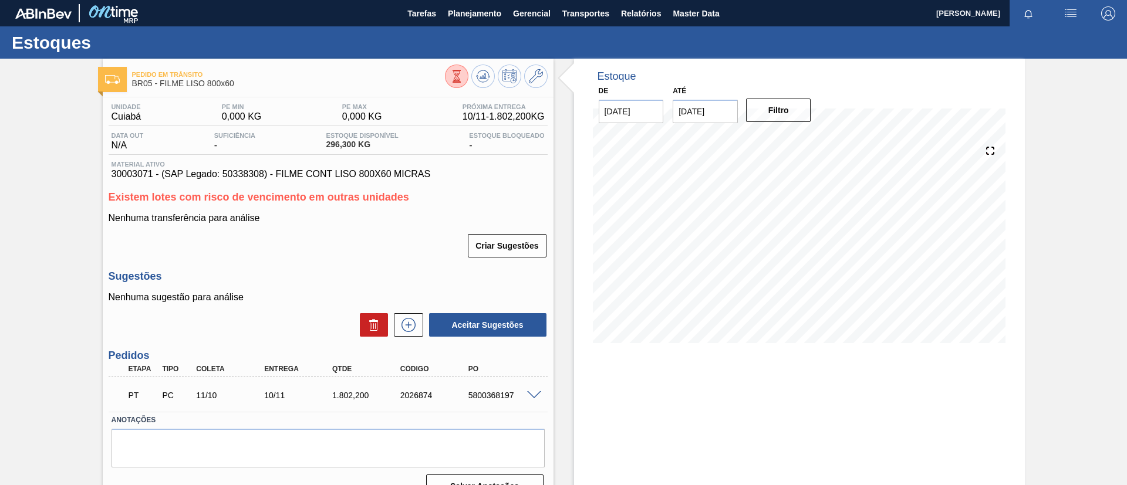
scroll to position [23, 0]
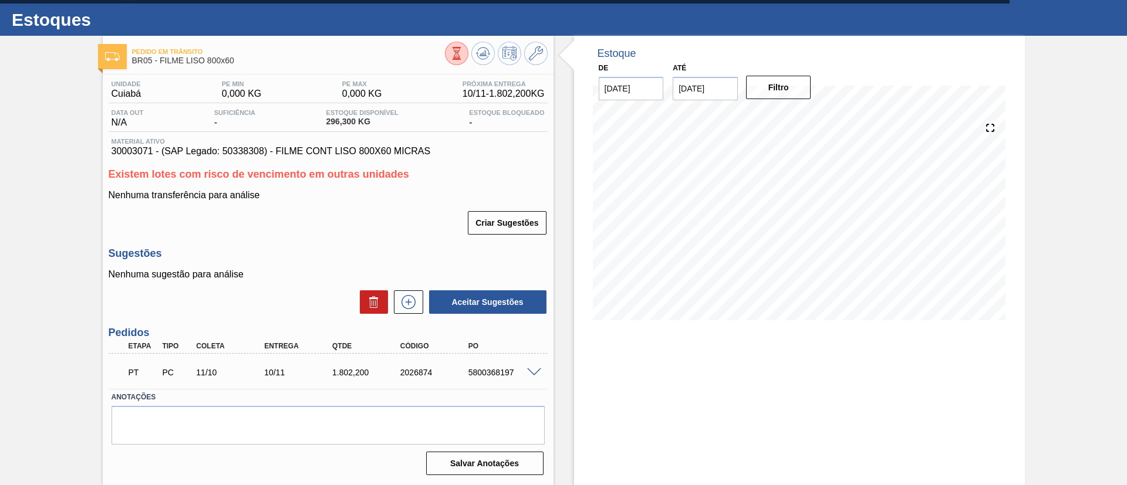
click at [531, 372] on span at bounding box center [534, 373] width 14 height 9
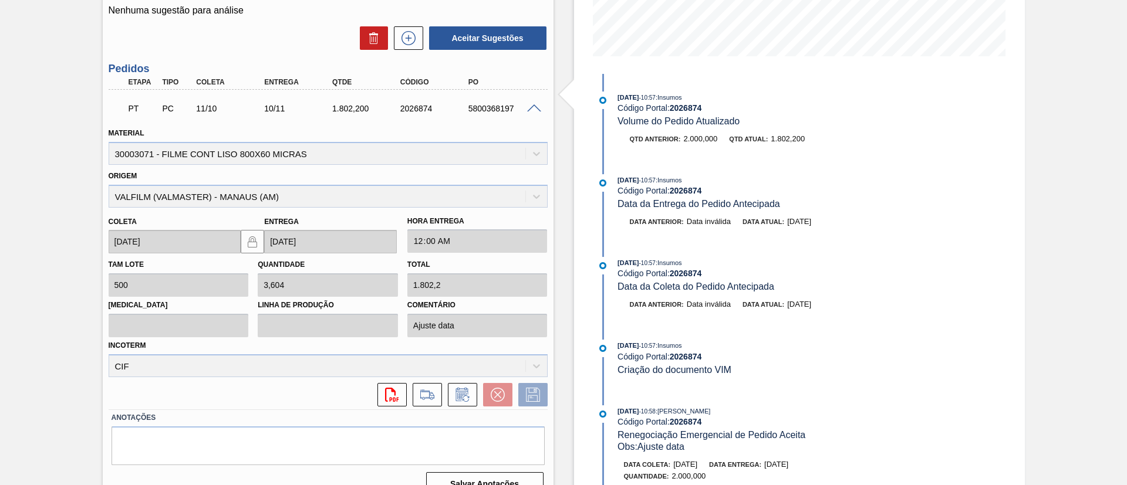
scroll to position [616, 0]
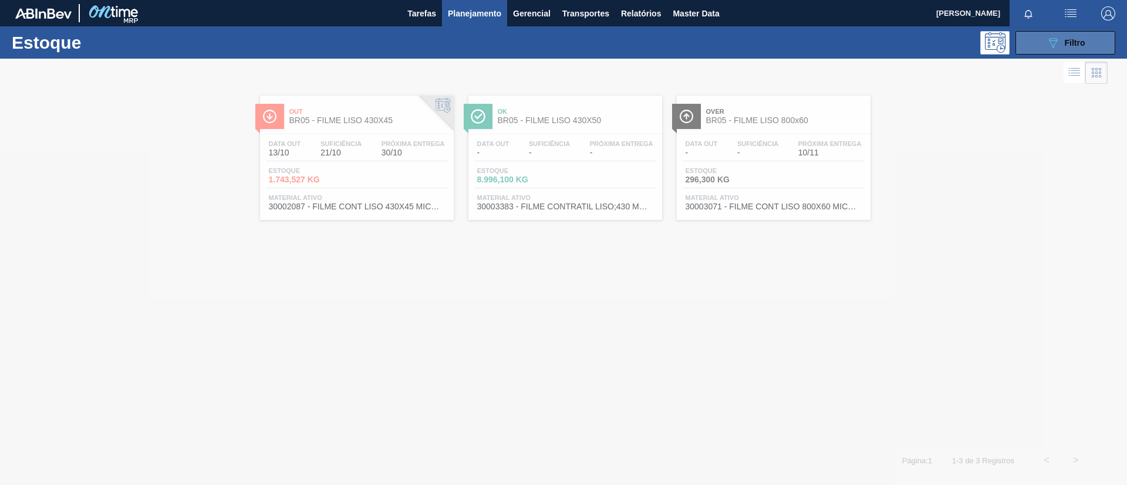
click at [1064, 46] on div "089F7B8B-B2A5-4AFE-B5C0-19BA573D28AC Filtro" at bounding box center [1065, 43] width 39 height 14
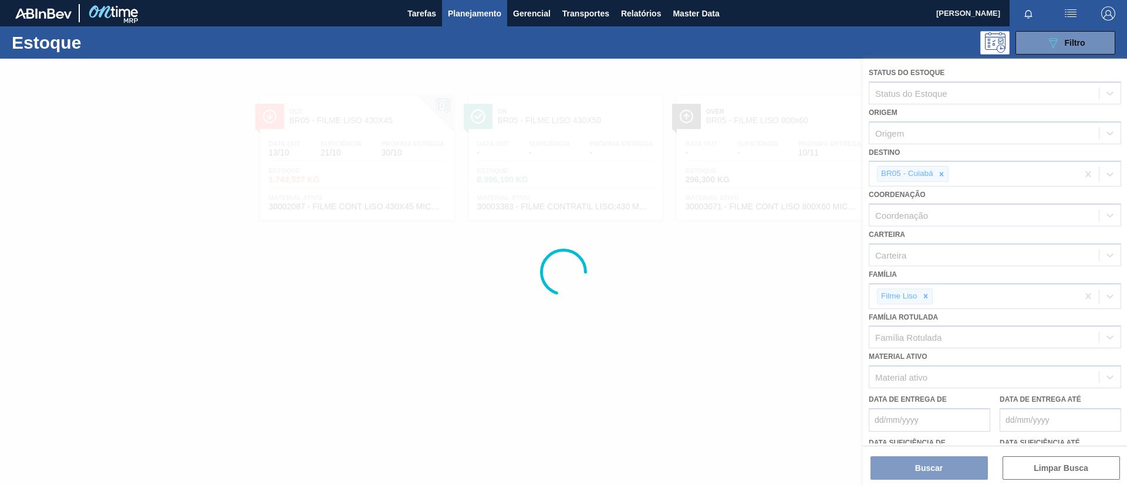
click at [937, 168] on div at bounding box center [563, 272] width 1127 height 427
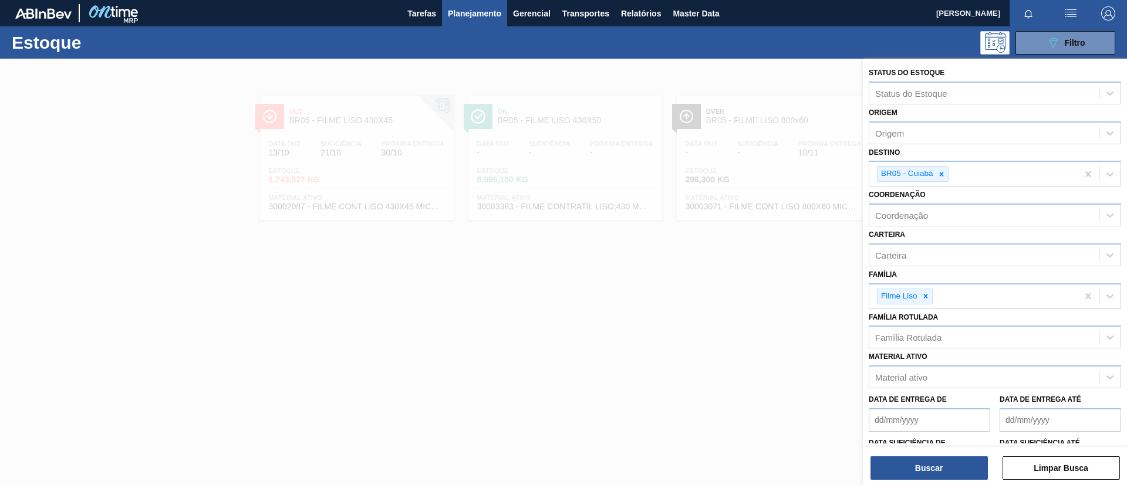
click at [937, 168] on div at bounding box center [941, 174] width 13 height 15
click at [940, 171] on icon at bounding box center [941, 174] width 8 height 8
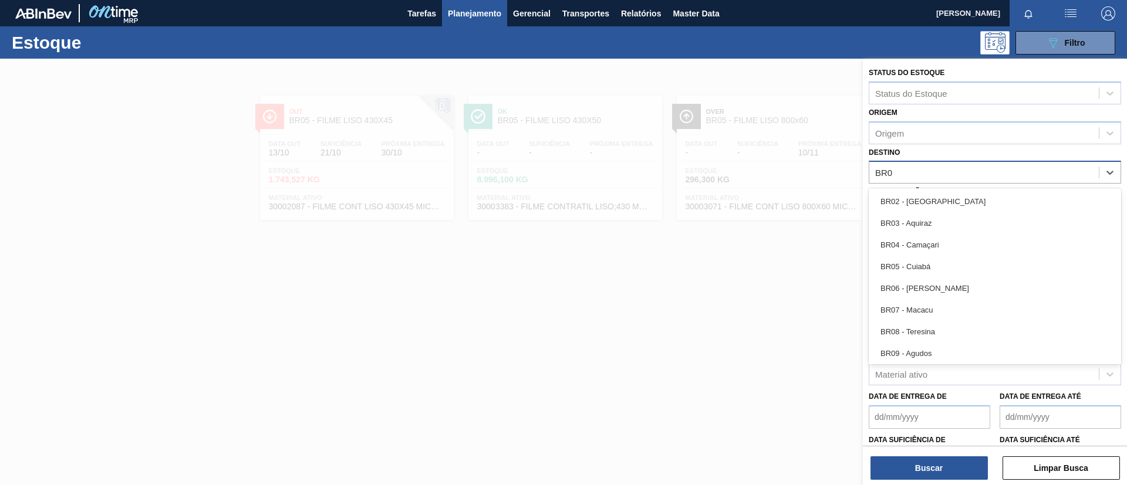
type input "BR07"
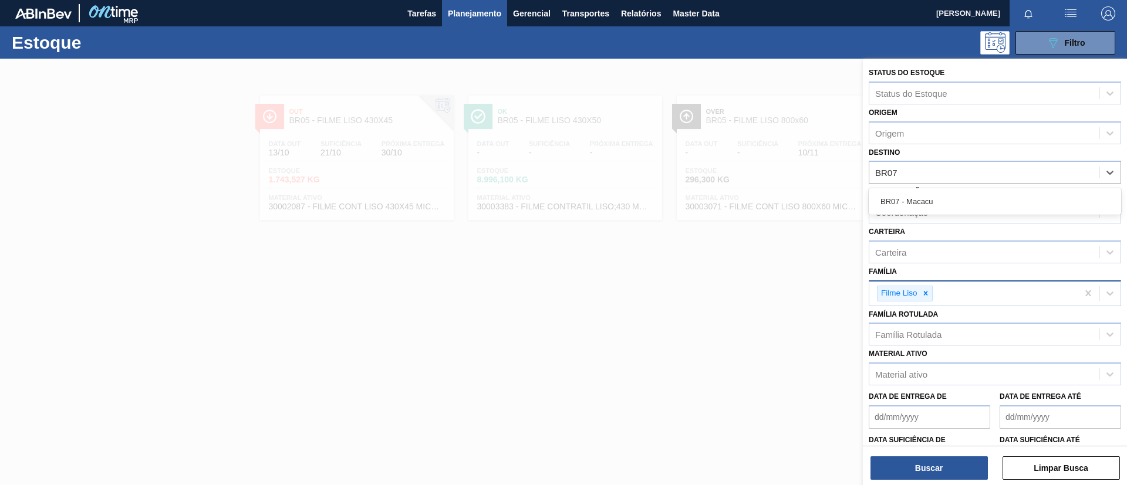
drag, startPoint x: 959, startPoint y: 197, endPoint x: 946, endPoint y: 299, distance: 103.0
click at [959, 198] on div "BR07 - Macacu" at bounding box center [995, 202] width 252 height 22
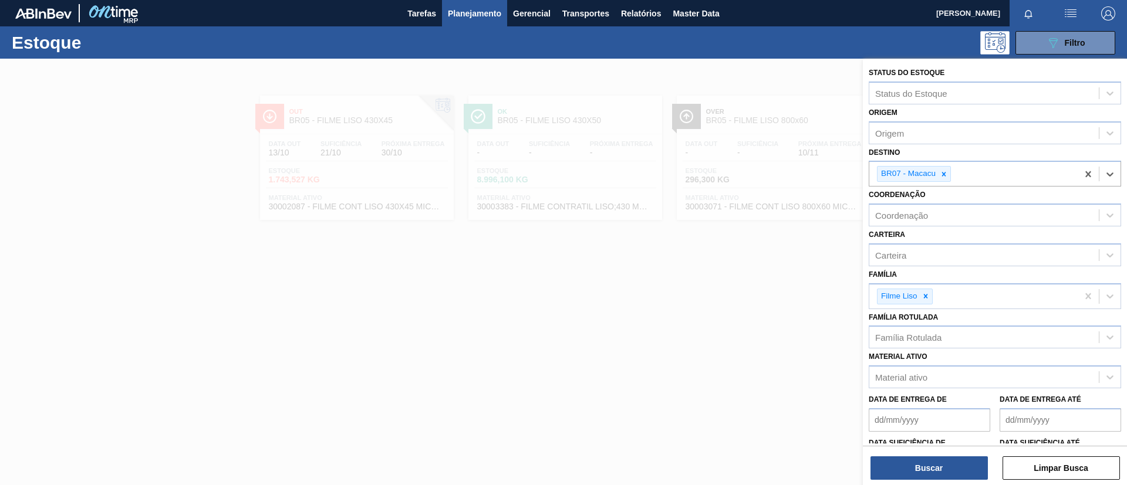
click at [937, 482] on div "Status do Estoque Status do Estoque Origem Origem Destino option BR07 - Macacu,…" at bounding box center [995, 273] width 264 height 429
click at [930, 476] on button "Buscar" at bounding box center [928, 468] width 117 height 23
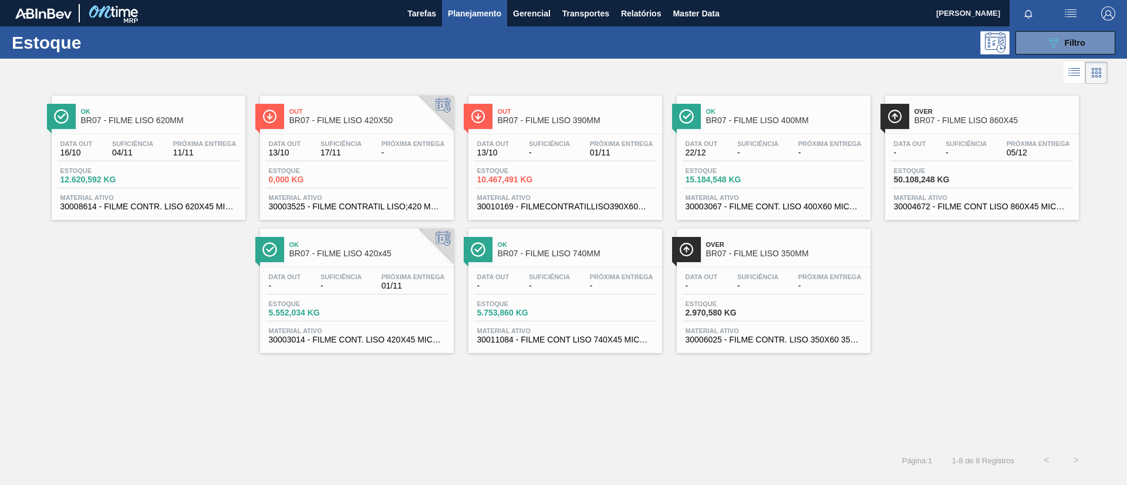
click at [157, 116] on span "BR07 - FILME LISO 620MM" at bounding box center [160, 120] width 158 height 9
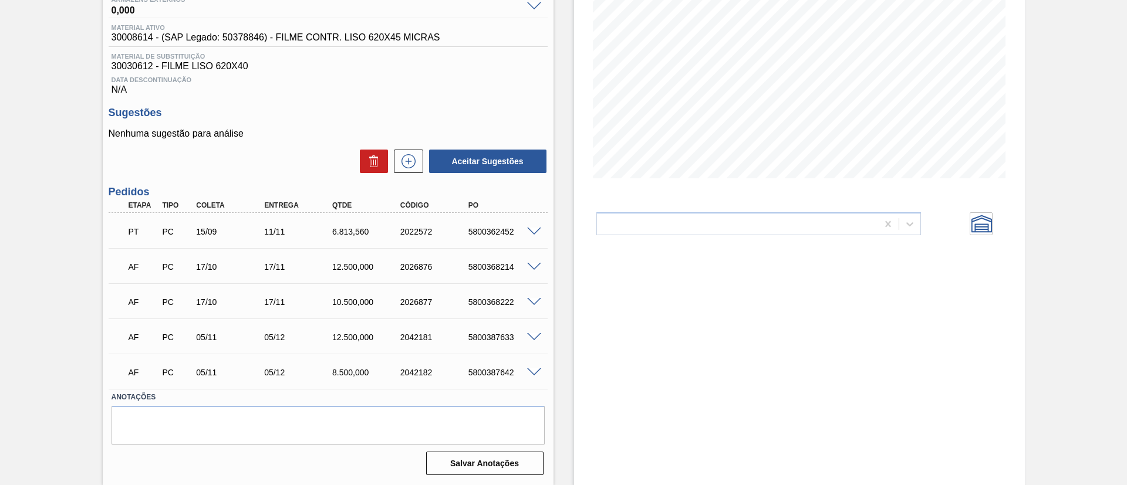
scroll to position [77, 0]
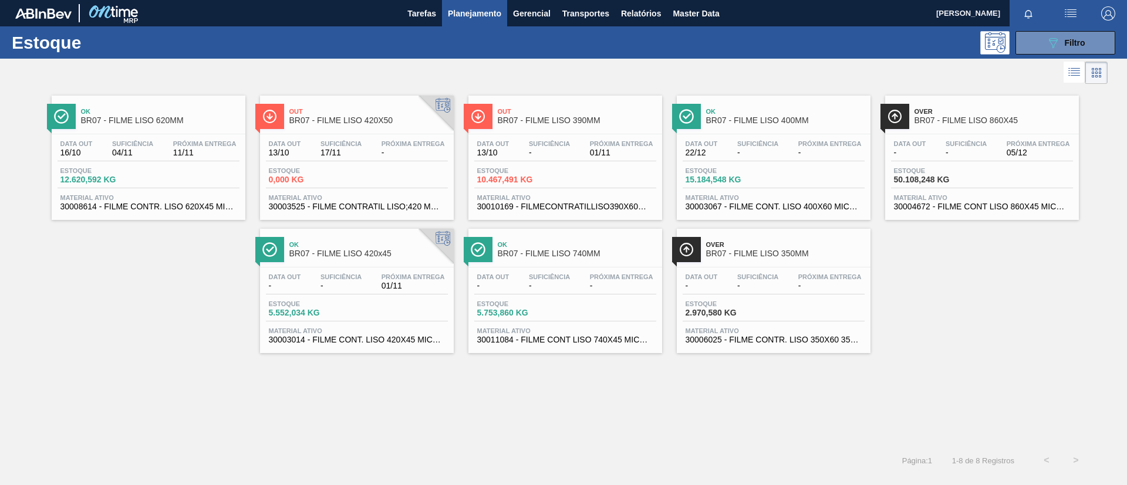
drag, startPoint x: 345, startPoint y: 123, endPoint x: 474, endPoint y: 143, distance: 130.7
click at [346, 123] on span "BR07 - FILME LISO 420X50" at bounding box center [368, 120] width 158 height 9
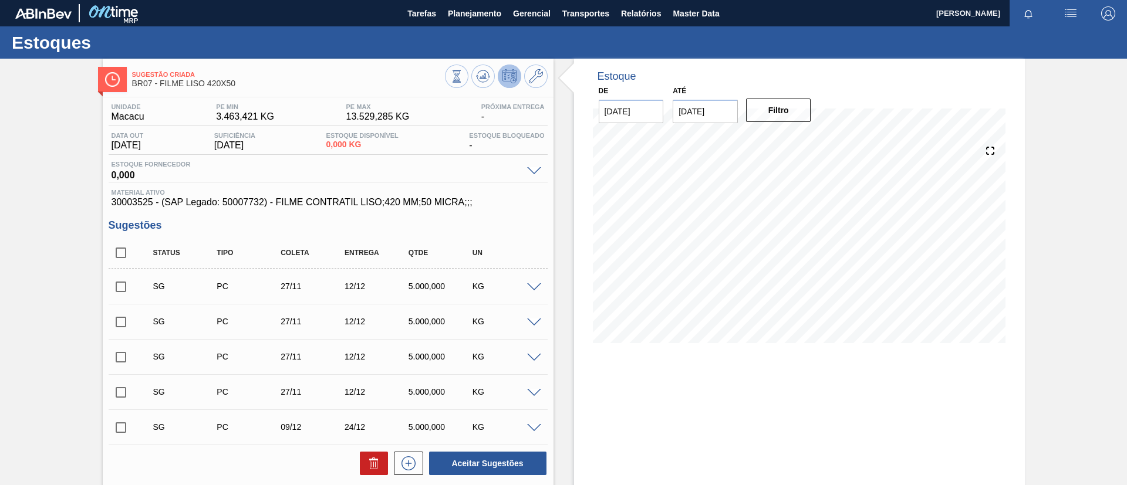
click at [2, 113] on div "Sugestão Criada BR07 - FILME LISO 420X50 Unidade Macacu PE MIN 3.463,421 KG PE …" at bounding box center [563, 343] width 1127 height 568
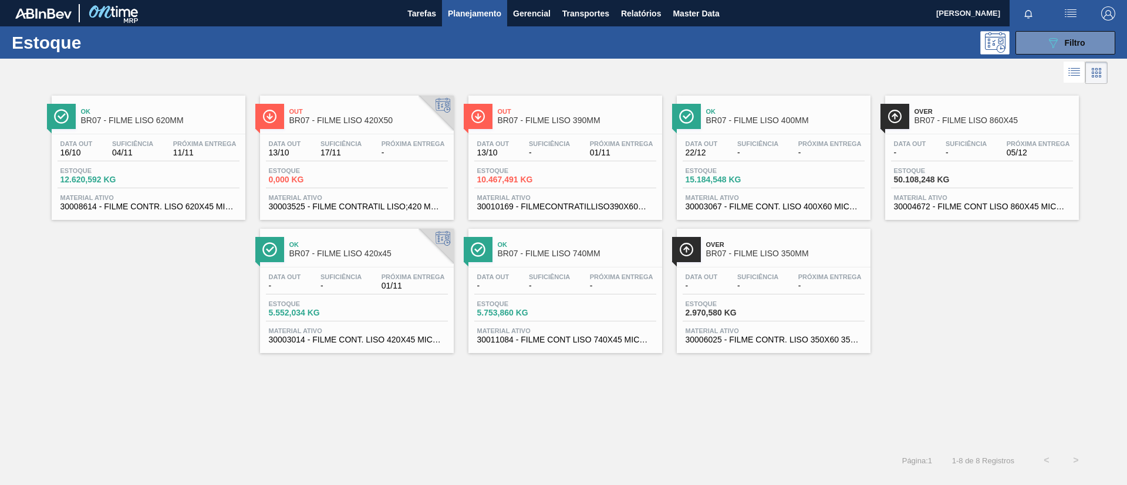
click at [391, 254] on span "BR07 - FILME LISO 420x45" at bounding box center [368, 253] width 158 height 9
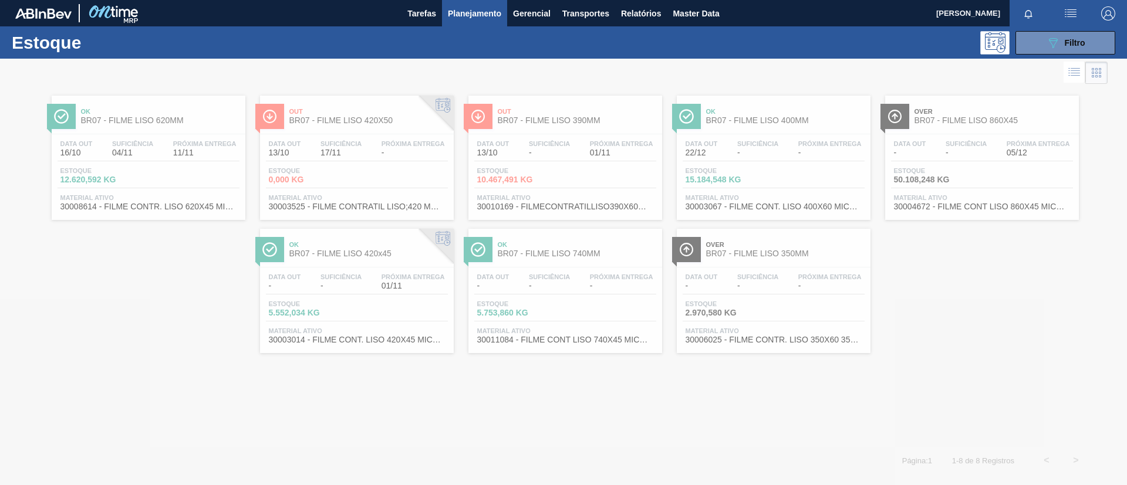
click at [360, 116] on div at bounding box center [563, 272] width 1127 height 427
click at [363, 118] on div at bounding box center [563, 272] width 1127 height 427
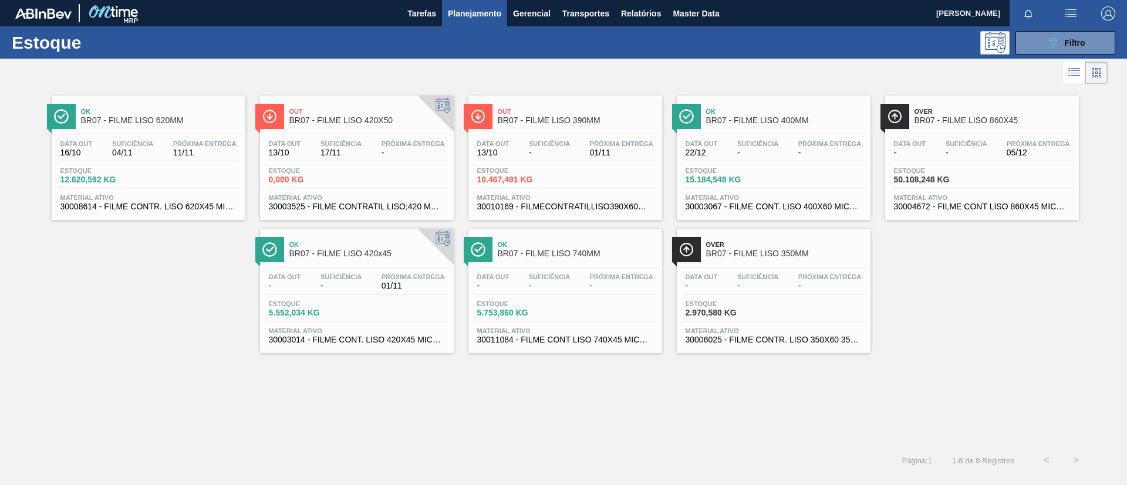
click at [368, 121] on span "BR07 - FILME LISO 420X50" at bounding box center [368, 120] width 158 height 9
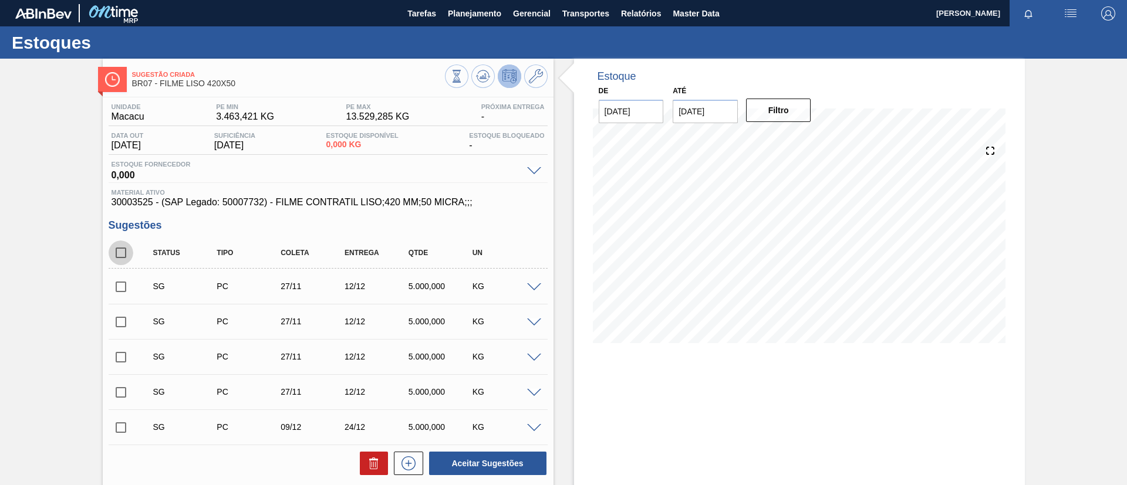
click at [123, 244] on input "checkbox" at bounding box center [121, 253] width 25 height 25
checkbox input "true"
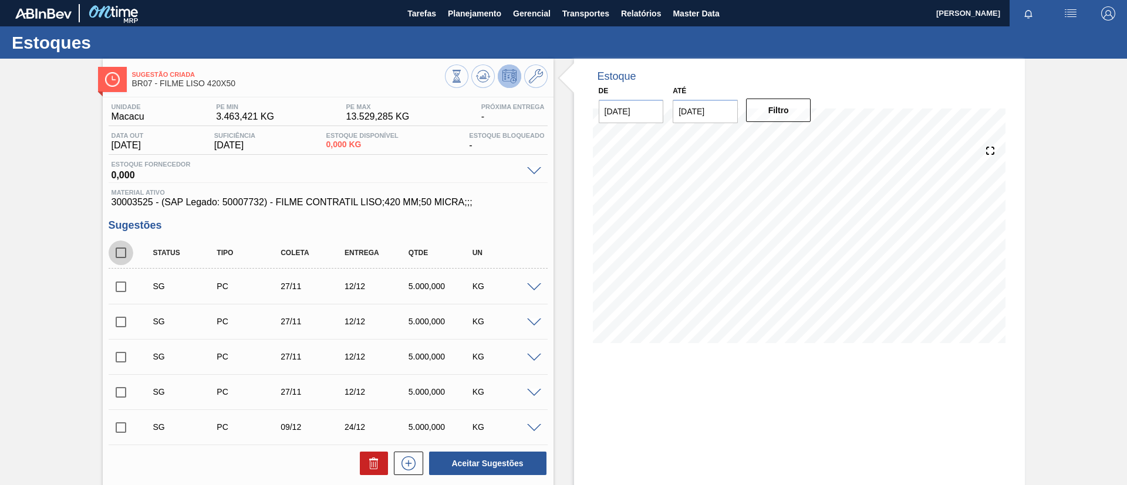
checkbox input "true"
click at [372, 465] on icon at bounding box center [372, 465] width 1 height 6
checkbox input "false"
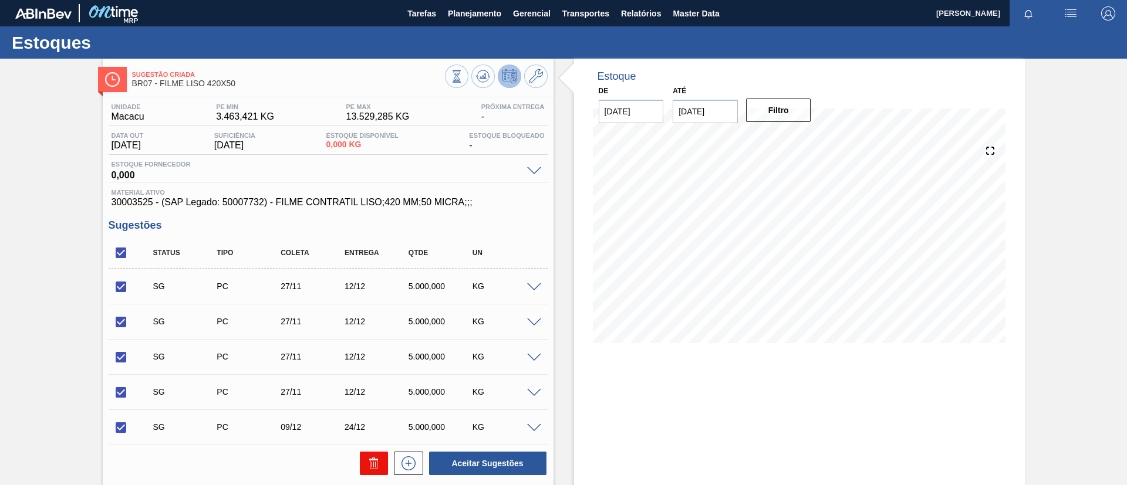
checkbox input "false"
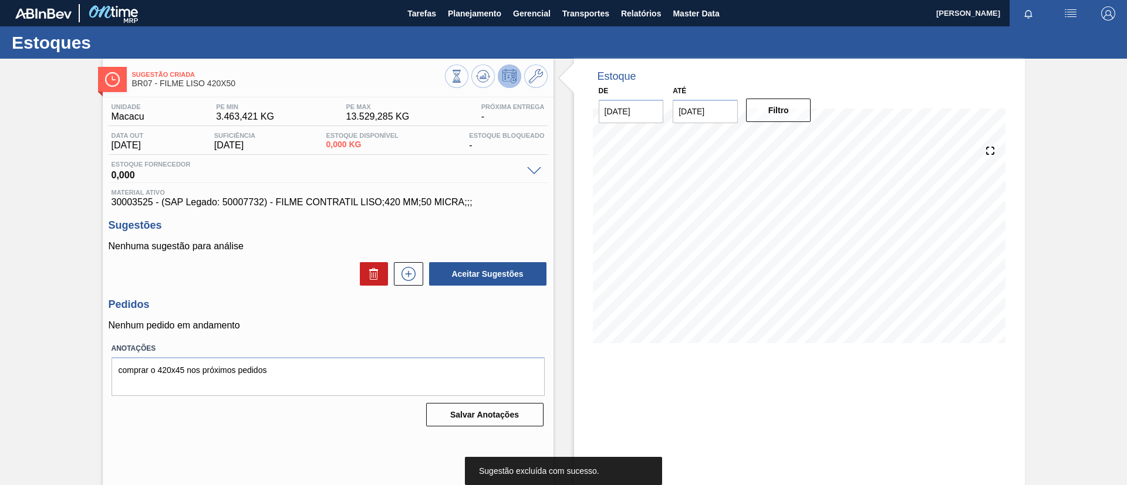
click at [66, 227] on div "Sugestão Criada BR07 - FILME LISO 420X50 Unidade Macacu PE MIN 3.463,421 KG PE …" at bounding box center [563, 282] width 1127 height 446
drag, startPoint x: 0, startPoint y: 273, endPoint x: 582, endPoint y: 290, distance: 582.5
click at [8, 272] on div "Sugestão Criada BR07 - FILME LISO 420X50 Unidade Macacu PE MIN 3.463,421 KG PE …" at bounding box center [563, 282] width 1127 height 446
click at [1095, 309] on div "Sugestão Criada BR07 - FILME LISO 420X50 Unidade Macacu PE MIN 3.463,421 KG PE …" at bounding box center [563, 282] width 1127 height 446
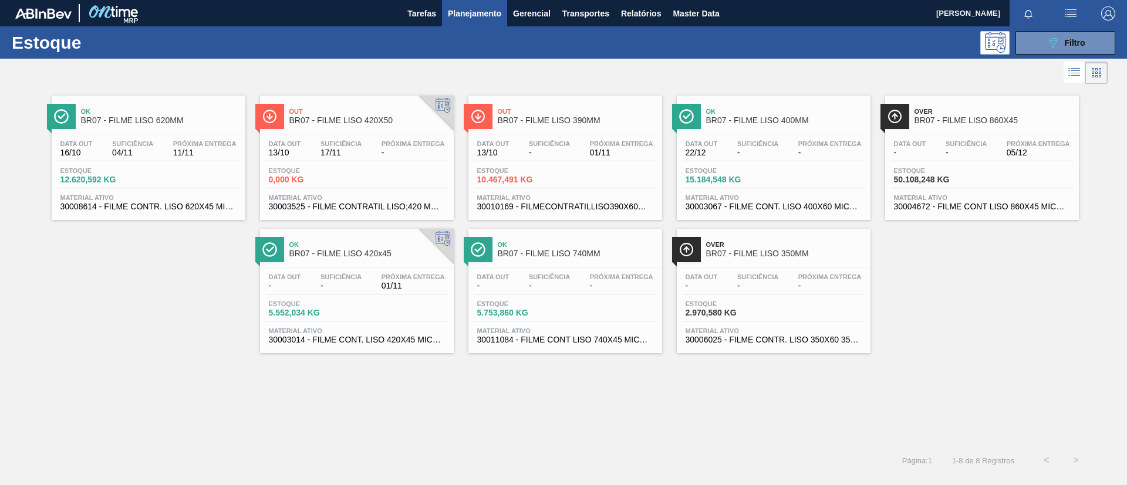
click at [404, 140] on span "Próxima Entrega" at bounding box center [413, 143] width 63 height 7
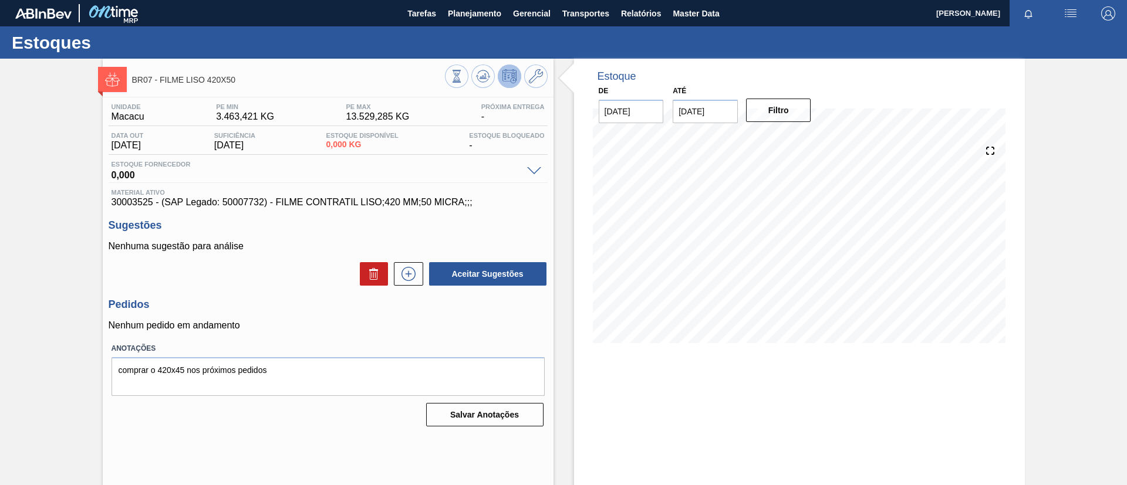
click at [21, 127] on div "BR07 - FILME LISO 420X50 Unidade Macacu PE MIN 3.463,421 KG PE MAX 13.529,285 K…" at bounding box center [563, 282] width 1127 height 446
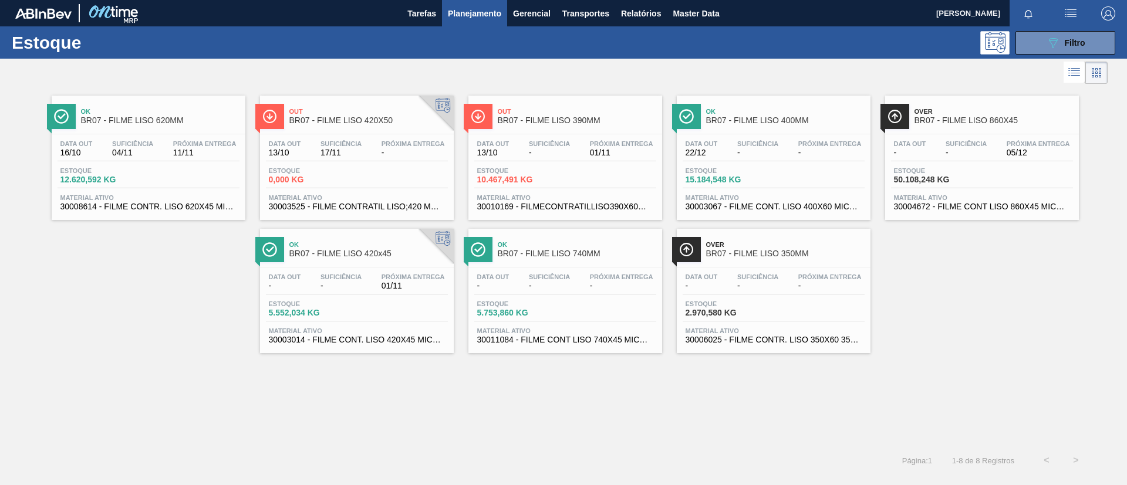
click at [588, 115] on div "Out BR07 - FILME LISO 390MM" at bounding box center [577, 116] width 158 height 26
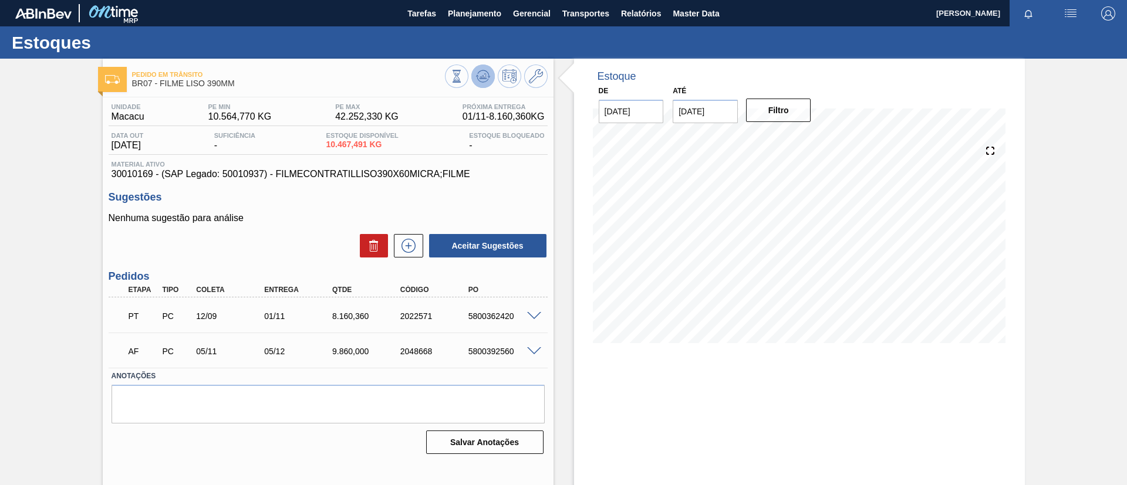
click at [481, 74] on icon at bounding box center [483, 76] width 14 height 14
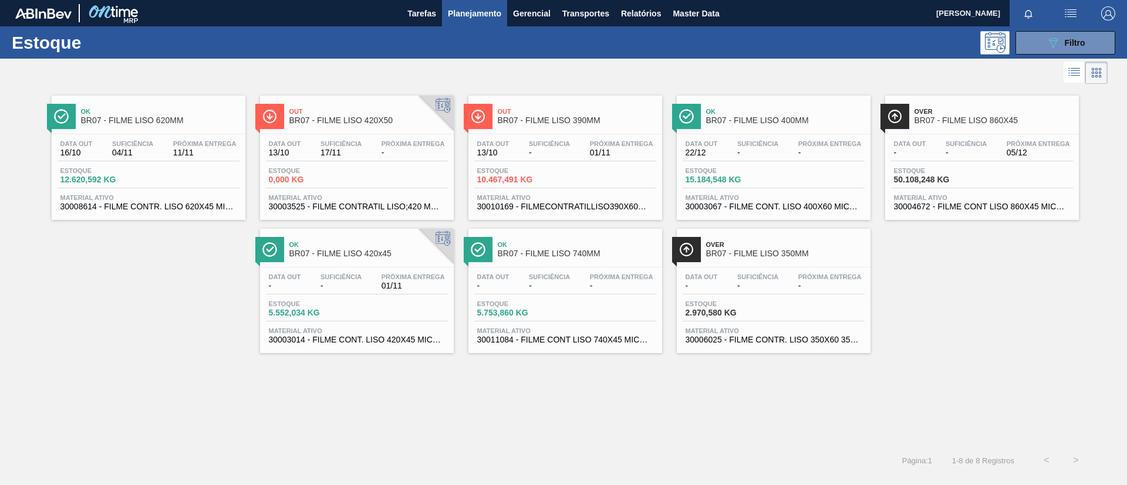
click at [804, 141] on span "Próxima Entrega" at bounding box center [829, 143] width 63 height 7
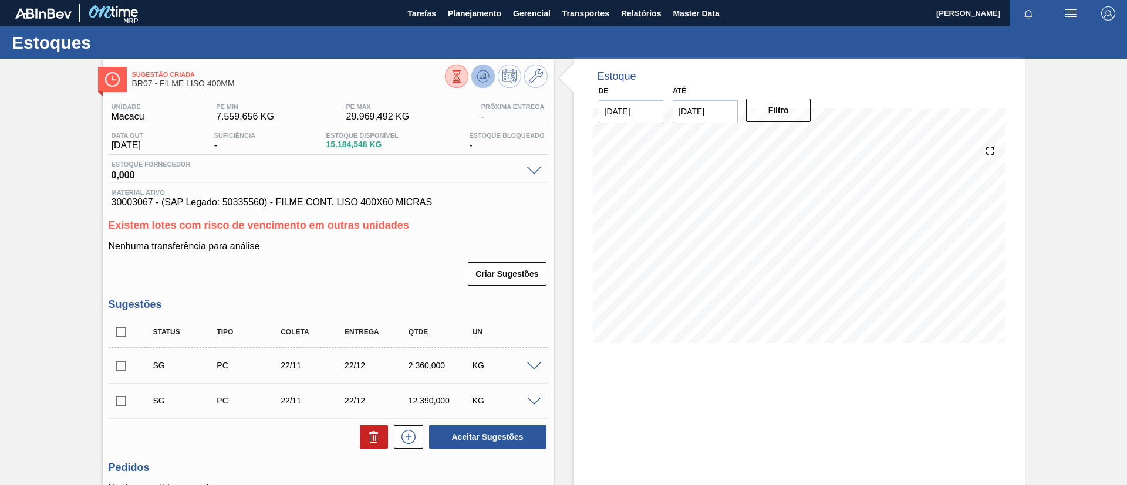
click at [485, 67] on button at bounding box center [482, 76] width 23 height 23
click at [533, 77] on icon at bounding box center [536, 76] width 14 height 14
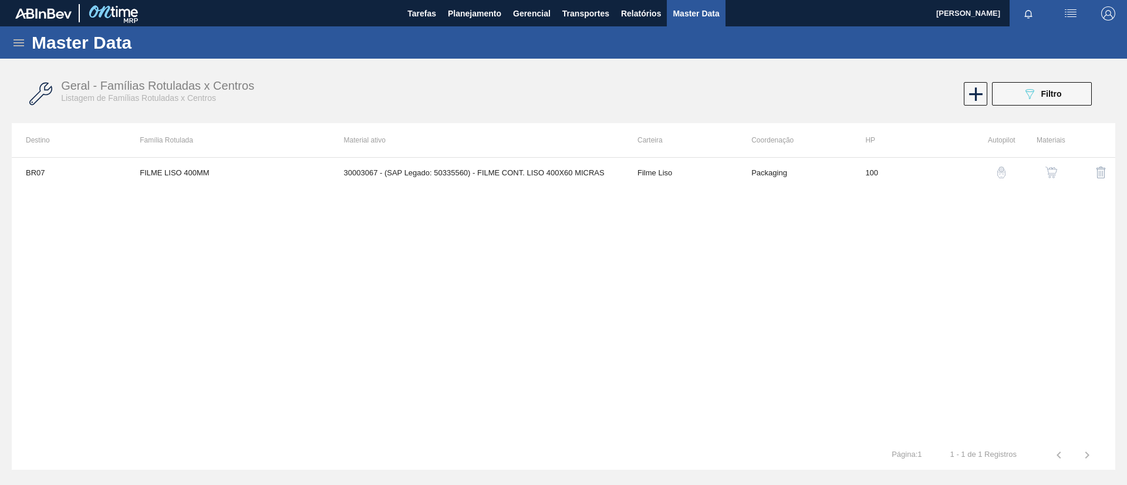
click at [1055, 173] on img "button" at bounding box center [1051, 173] width 12 height 12
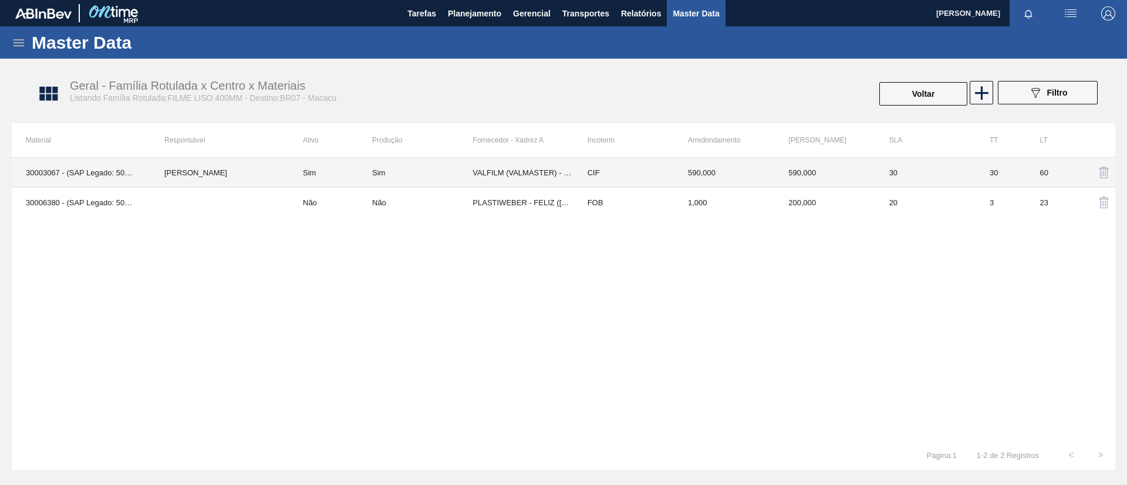
click at [528, 177] on td "VALFILM (VALMASTER) - MANAUS (AM)" at bounding box center [522, 173] width 100 height 30
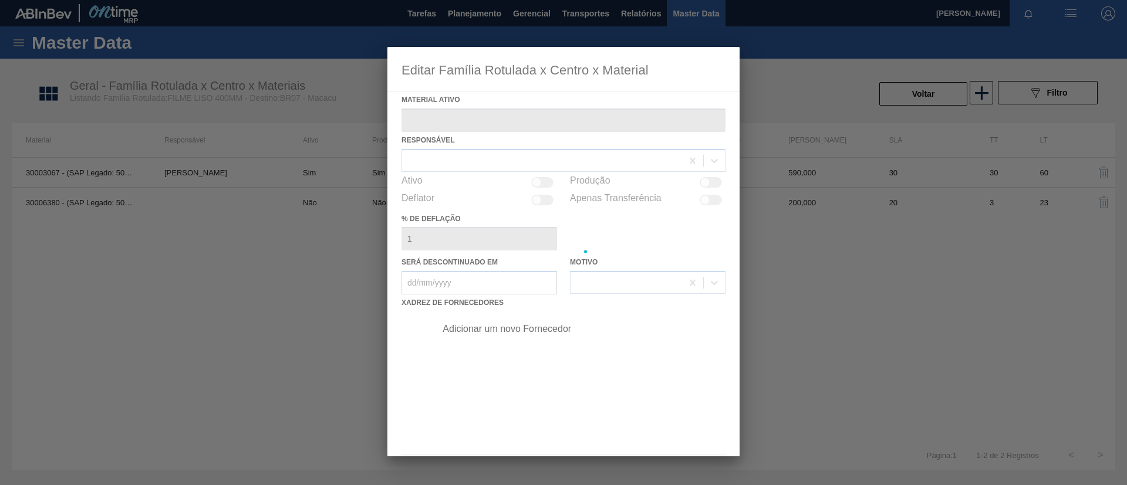
type ativo "30003067 - (SAP Legado: 50335560) - FILME CONT. LISO 400X60 MICRAS"
checkbox input "true"
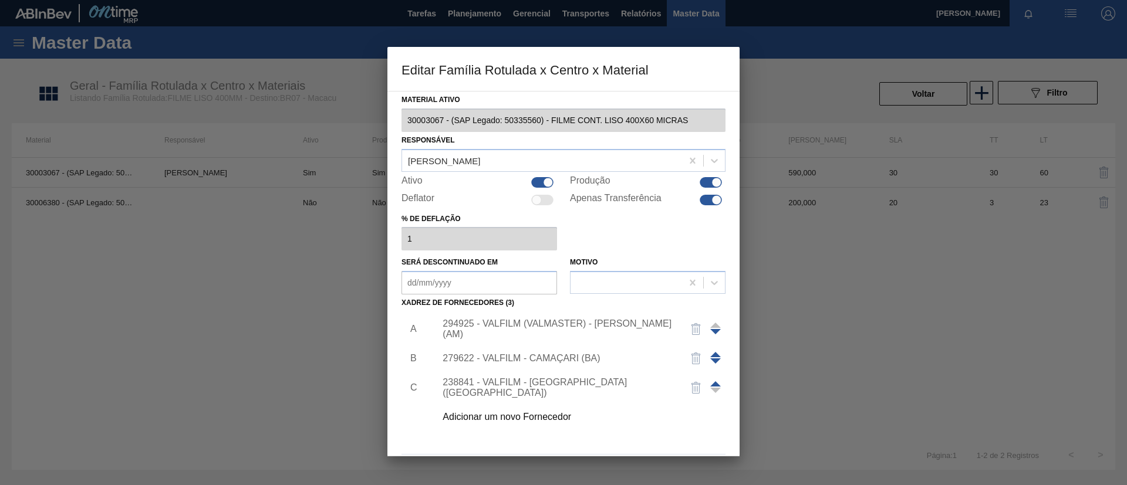
click at [575, 323] on div "294925 - VALFILM (VALMASTER) - MANAUS (AM)" at bounding box center [558, 329] width 230 height 21
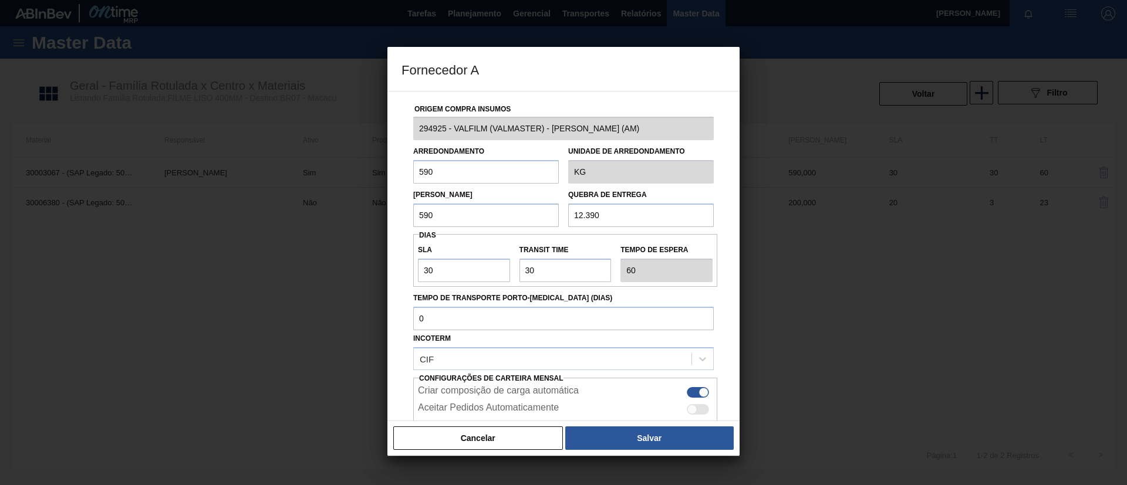
drag, startPoint x: 581, startPoint y: 212, endPoint x: 535, endPoint y: 210, distance: 46.5
click at [535, 210] on div "Lote Mínimo 590 Quebra de entrega 12.390" at bounding box center [564, 205] width 310 height 43
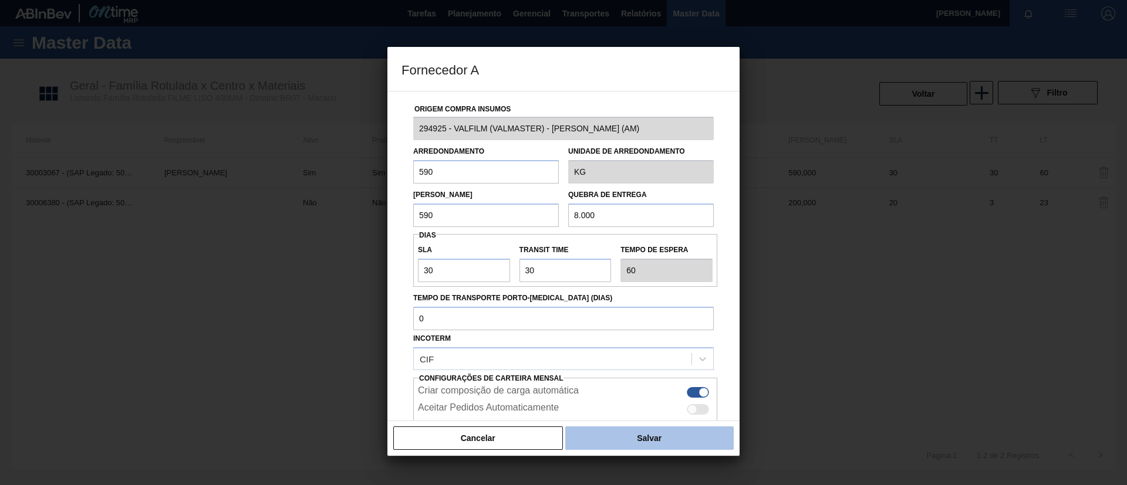
type input "8.000"
click at [679, 433] on button "Salvar" at bounding box center [649, 438] width 168 height 23
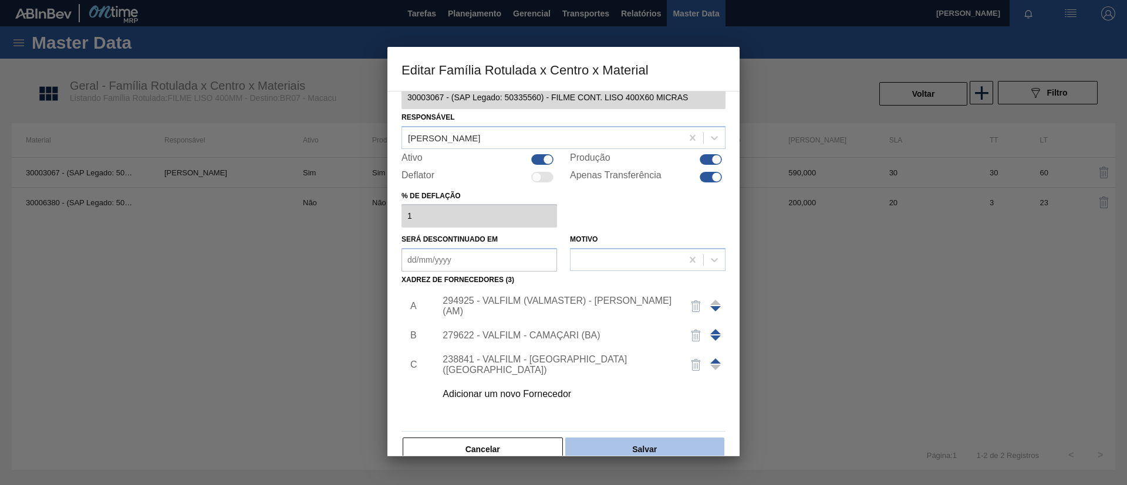
scroll to position [43, 0]
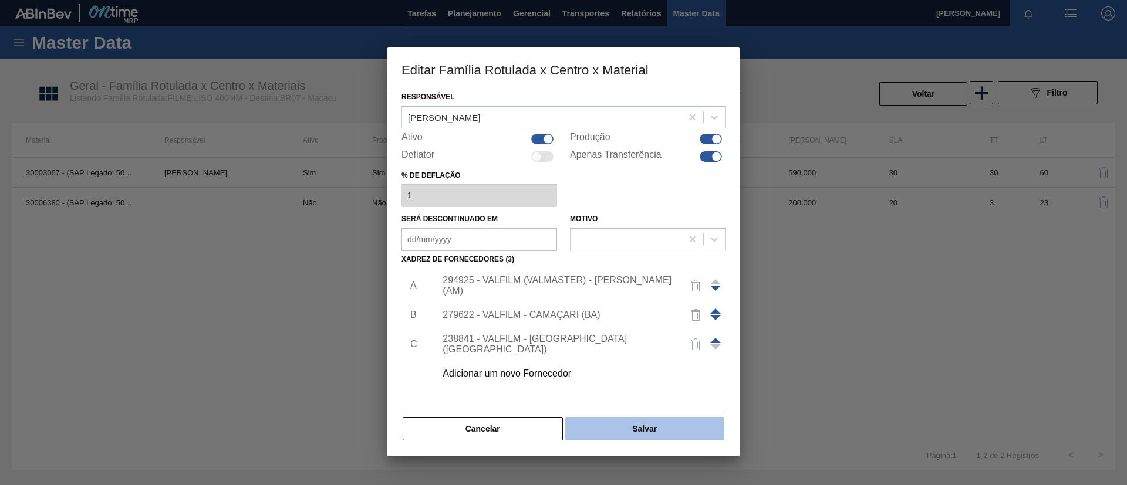
click at [673, 431] on button "Salvar" at bounding box center [644, 428] width 159 height 23
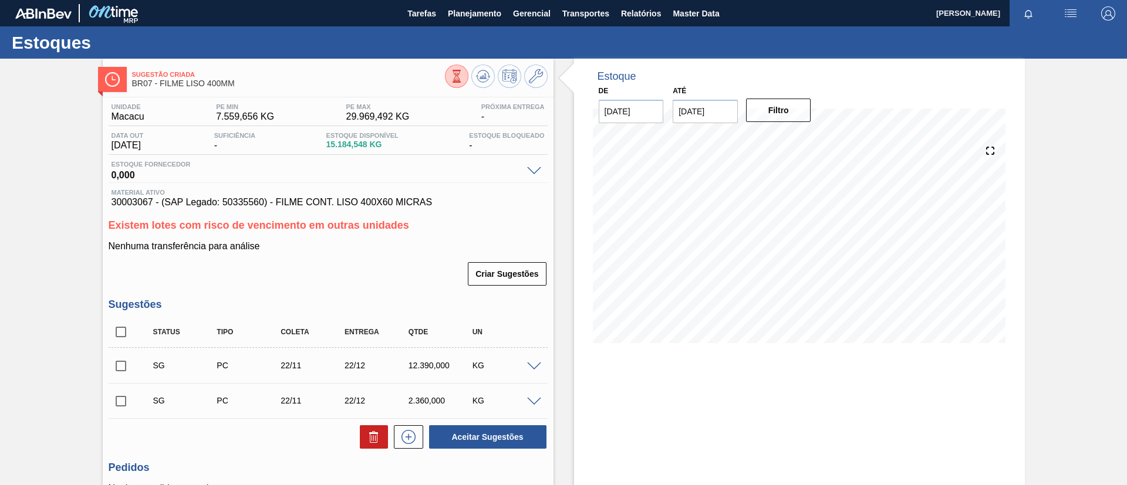
click at [487, 72] on icon at bounding box center [483, 73] width 12 height 6
click at [126, 366] on input "checkbox" at bounding box center [121, 366] width 25 height 25
click at [468, 427] on button "Aceitar Sugestões" at bounding box center [487, 437] width 117 height 23
drag, startPoint x: 119, startPoint y: 356, endPoint x: 323, endPoint y: 386, distance: 206.4
click at [119, 357] on input "checkbox" at bounding box center [121, 366] width 25 height 25
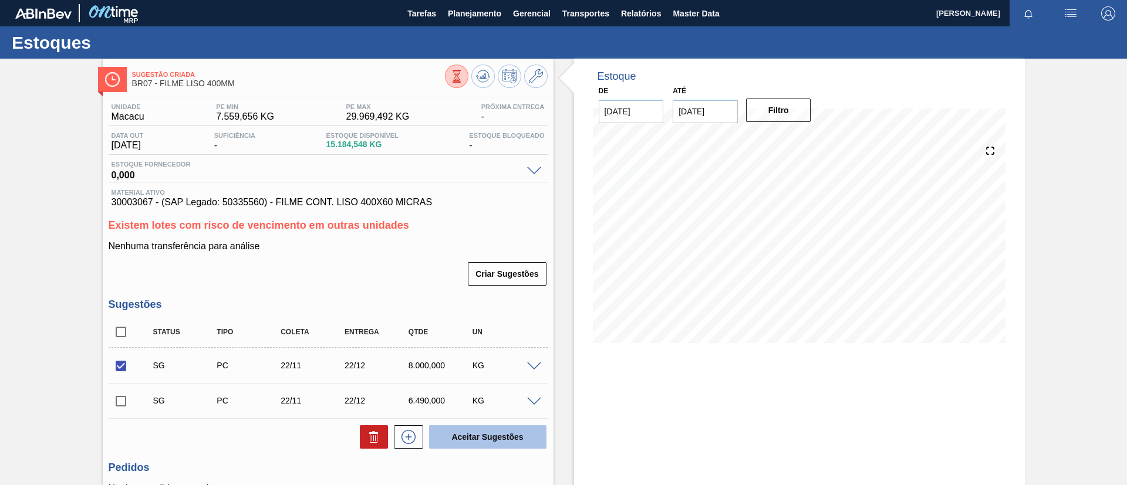
click at [526, 428] on button "Aceitar Sugestões" at bounding box center [487, 437] width 117 height 23
checkbox input "false"
click at [536, 73] on icon at bounding box center [536, 76] width 14 height 14
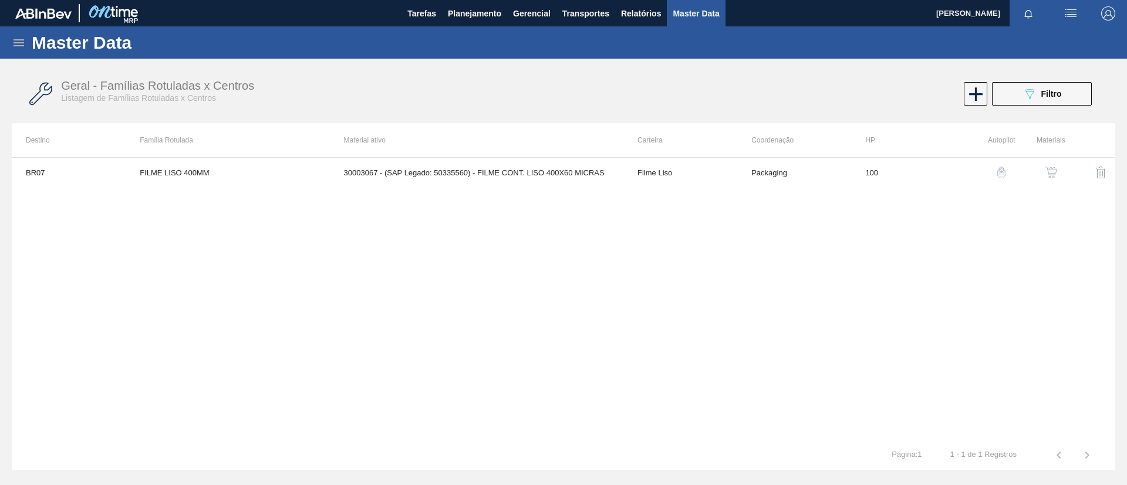
click at [1051, 172] on img "button" at bounding box center [1051, 173] width 12 height 12
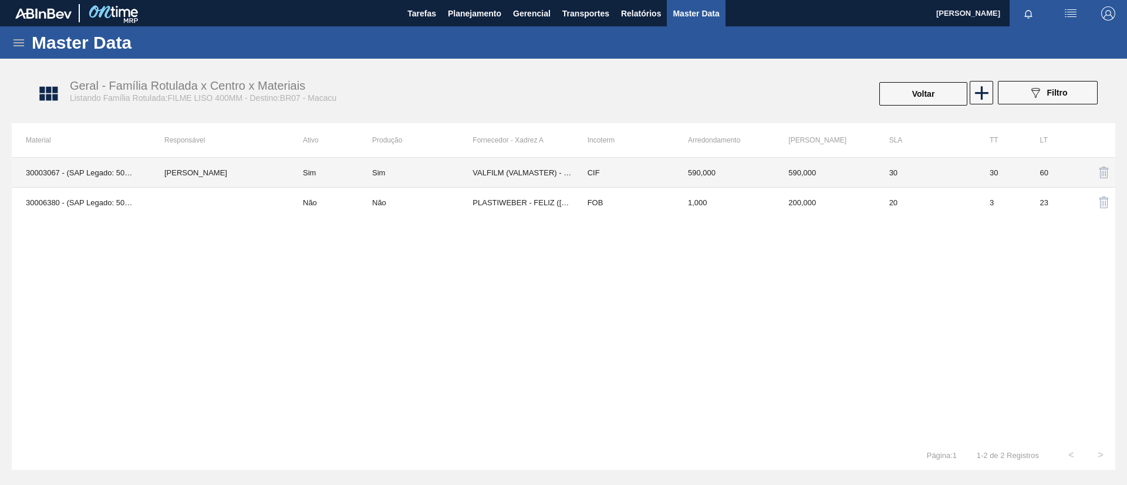
click at [421, 176] on div "Sim" at bounding box center [422, 172] width 100 height 9
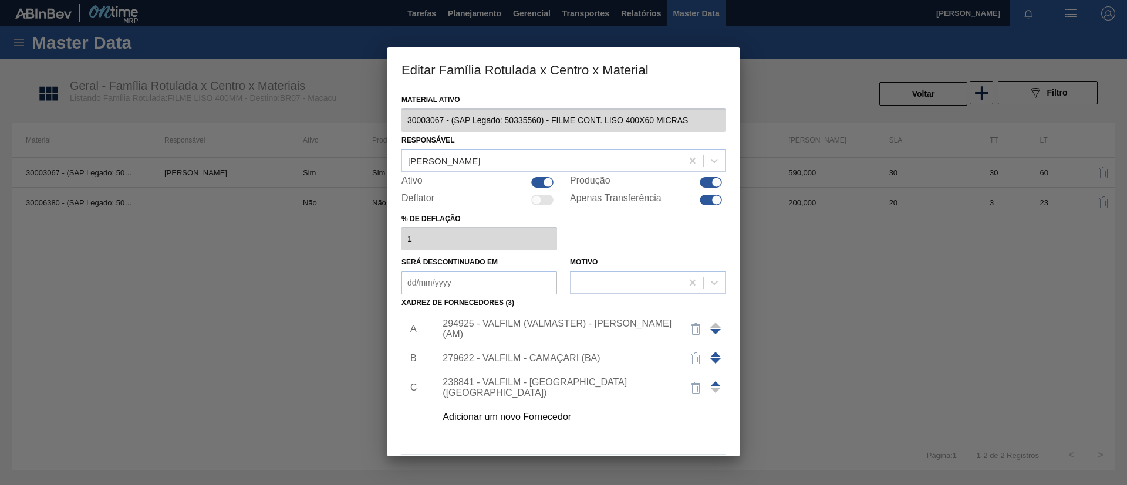
click at [703, 206] on div "Apenas Transferência" at bounding box center [648, 200] width 156 height 14
click at [703, 199] on div at bounding box center [711, 200] width 22 height 11
checkbox input "false"
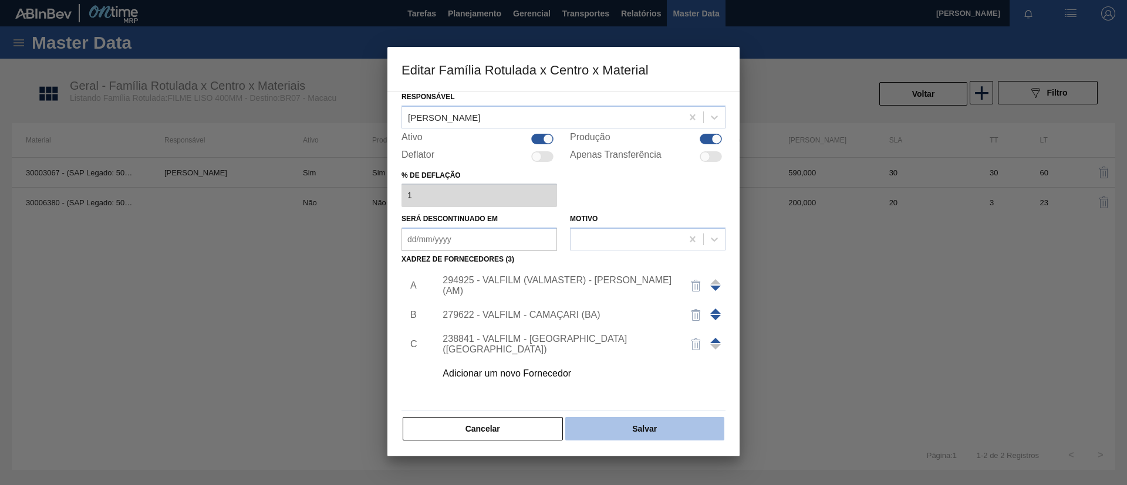
click at [668, 434] on button "Salvar" at bounding box center [644, 428] width 159 height 23
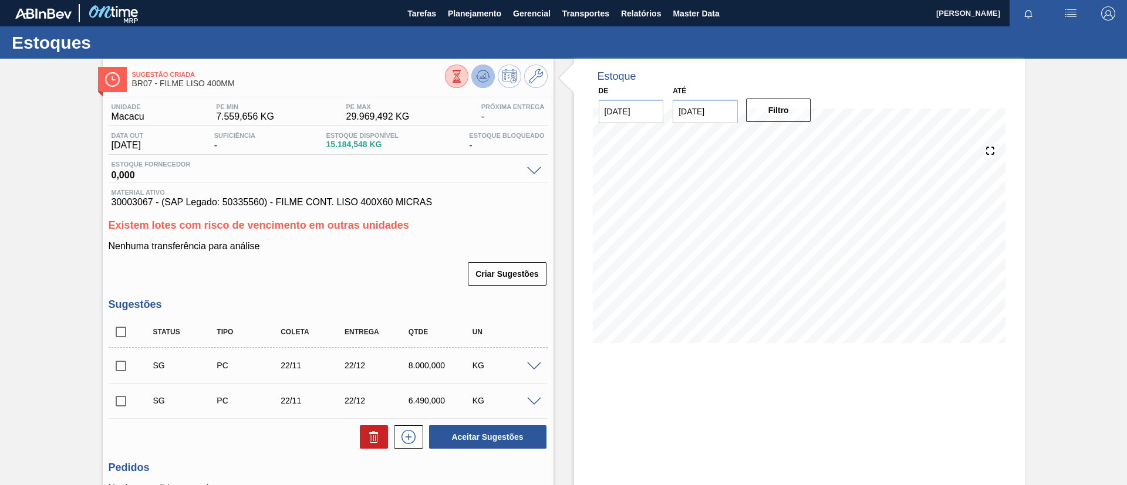
click at [479, 73] on icon at bounding box center [483, 76] width 14 height 14
click at [114, 368] on input "checkbox" at bounding box center [121, 366] width 25 height 25
click at [114, 367] on input "checkbox" at bounding box center [121, 366] width 25 height 25
checkbox input "false"
click at [124, 388] on div "SG PC 22/11 22/12 6.490,000 KG" at bounding box center [328, 400] width 439 height 29
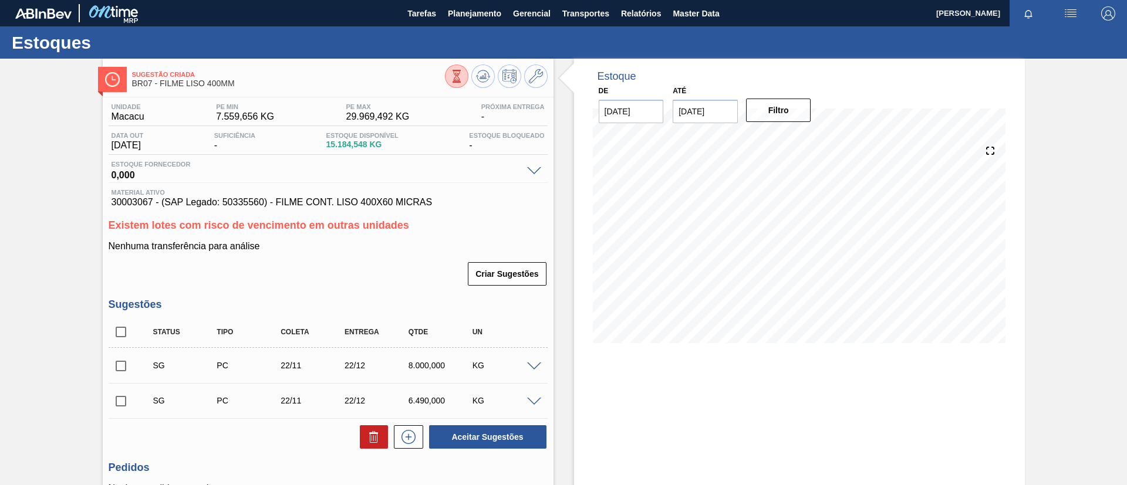
click at [127, 398] on input "checkbox" at bounding box center [121, 401] width 25 height 25
click at [511, 440] on button "Aceitar Sugestões" at bounding box center [487, 437] width 117 height 23
checkbox input "false"
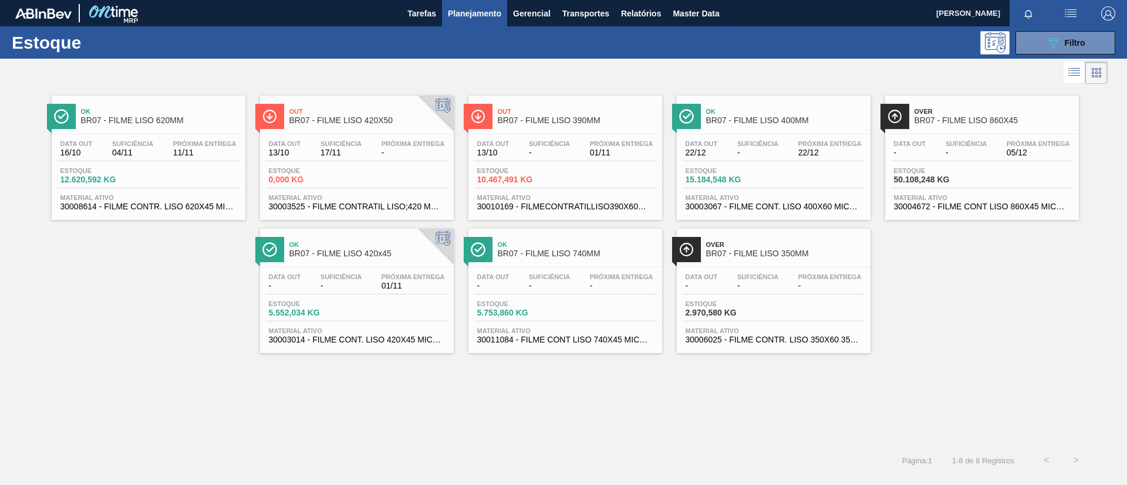
click at [1004, 139] on div "Data out - Suficiência - Próxima Entrega 05/12 Estoque 50.108,248 KG Material a…" at bounding box center [982, 174] width 194 height 80
click at [345, 282] on span "-" at bounding box center [340, 286] width 41 height 9
click at [622, 279] on span "Próxima Entrega" at bounding box center [621, 277] width 63 height 7
click at [810, 261] on div "Over BR07 - FILME LISO 350MM" at bounding box center [785, 250] width 158 height 26
click at [1037, 45] on button "089F7B8B-B2A5-4AFE-B5C0-19BA573D28AC Filtro" at bounding box center [1065, 42] width 100 height 23
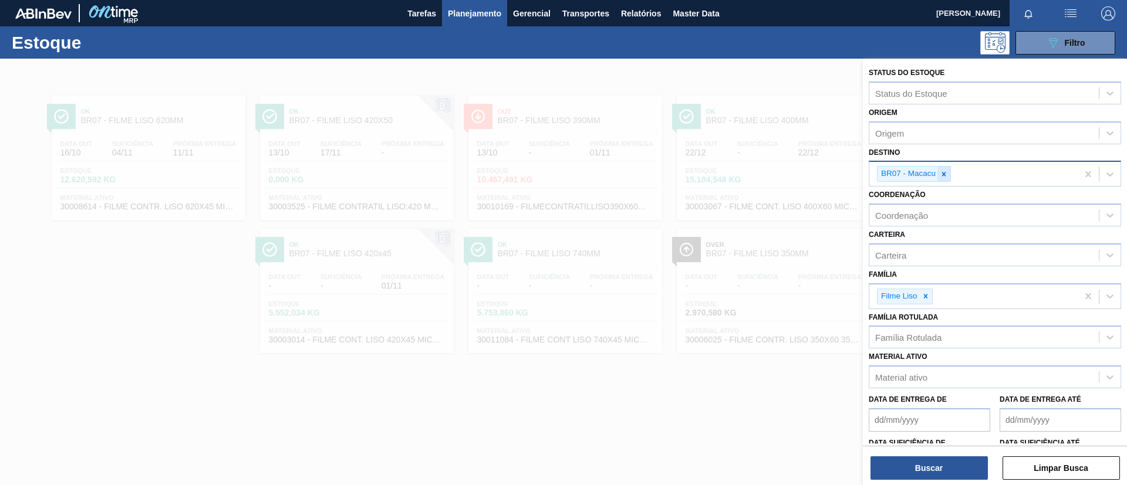
click at [947, 174] on icon at bounding box center [944, 174] width 8 height 8
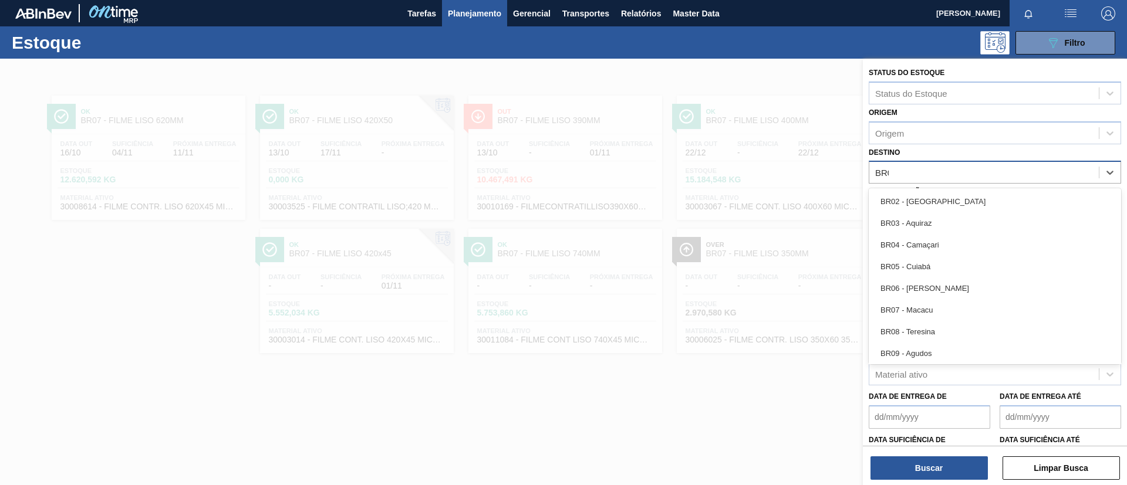
type input "BR08"
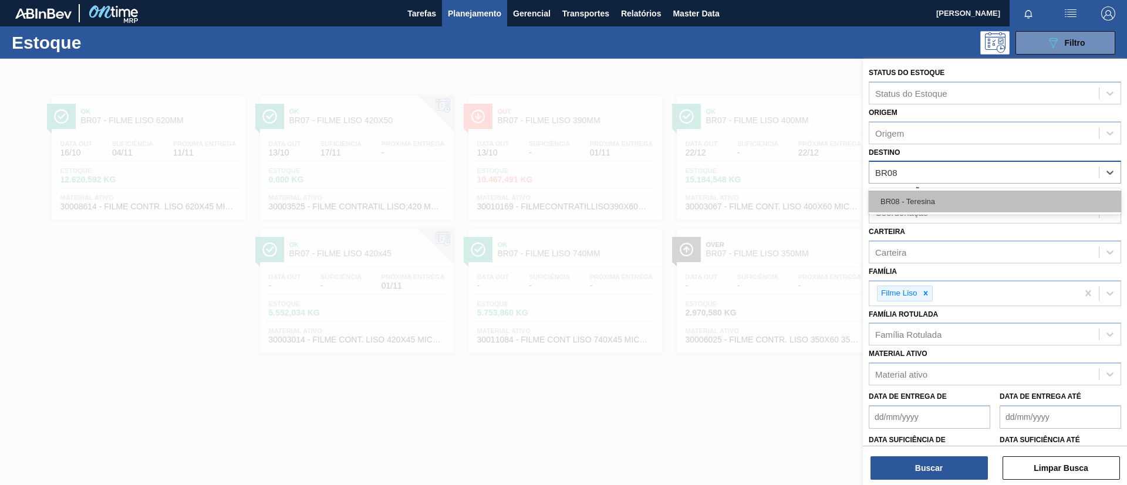
click at [965, 202] on div "BR08 - Teresina" at bounding box center [995, 202] width 252 height 22
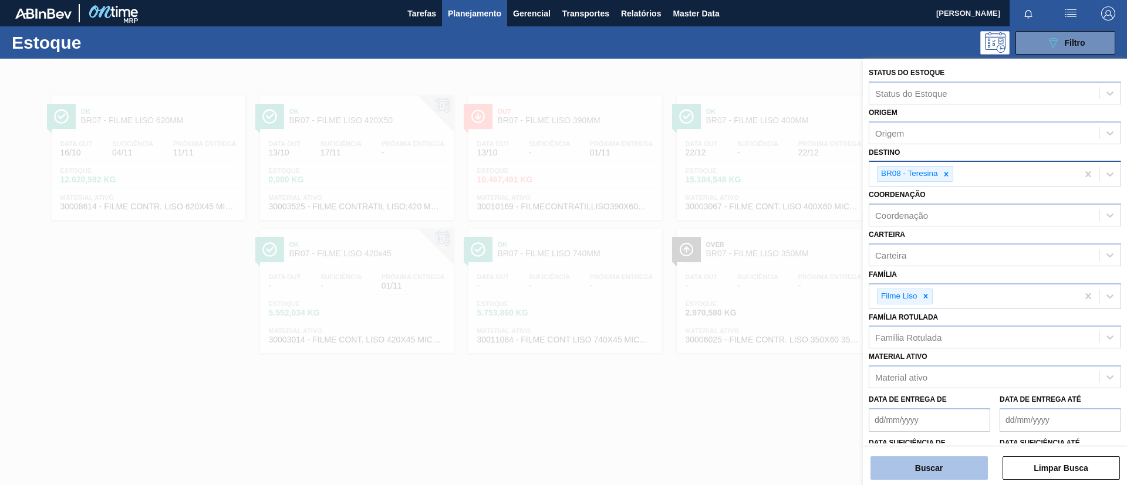
click at [940, 463] on button "Buscar" at bounding box center [928, 468] width 117 height 23
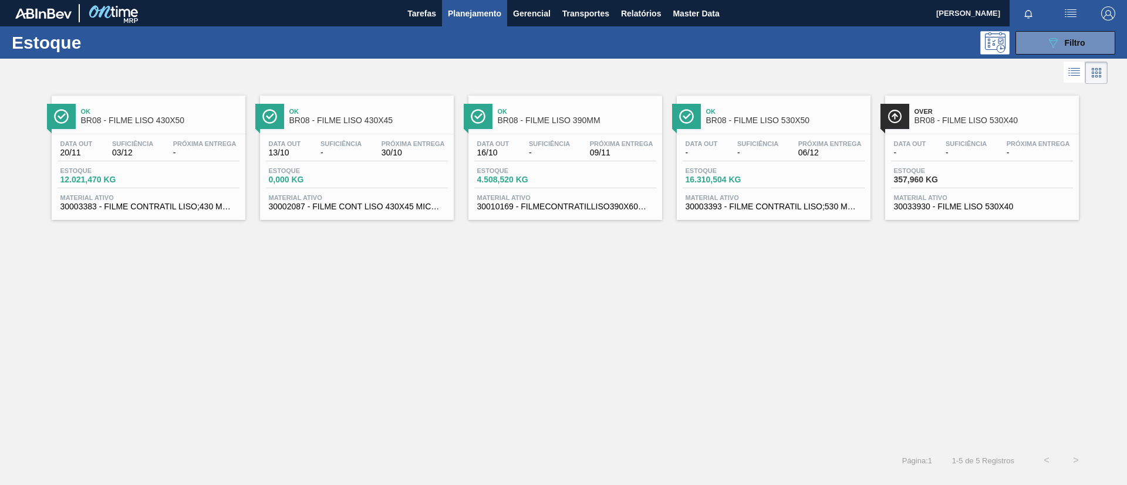
click at [177, 122] on span "BR08 - FILME LISO 430X50" at bounding box center [160, 120] width 158 height 9
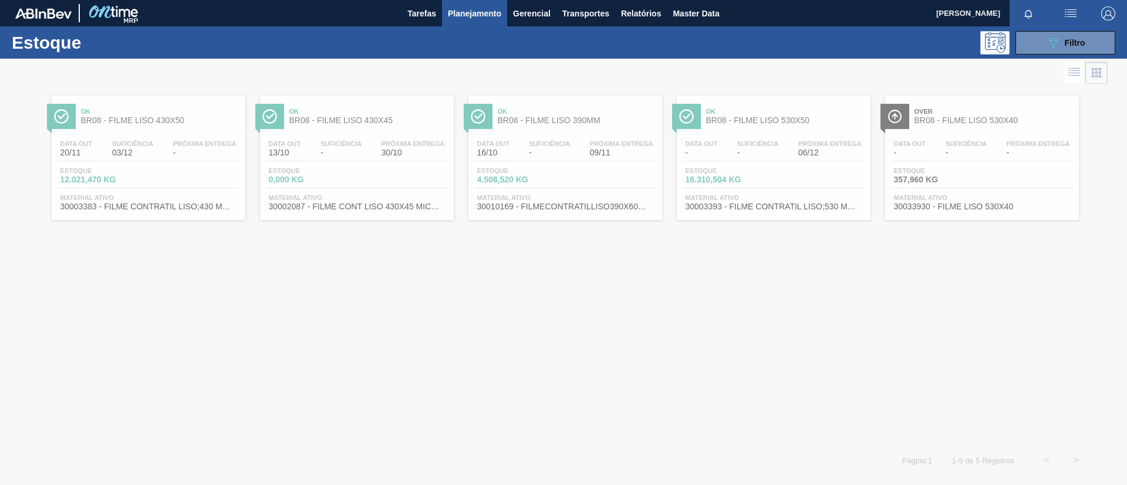
click at [355, 106] on div at bounding box center [563, 272] width 1127 height 427
click at [359, 116] on div at bounding box center [563, 272] width 1127 height 427
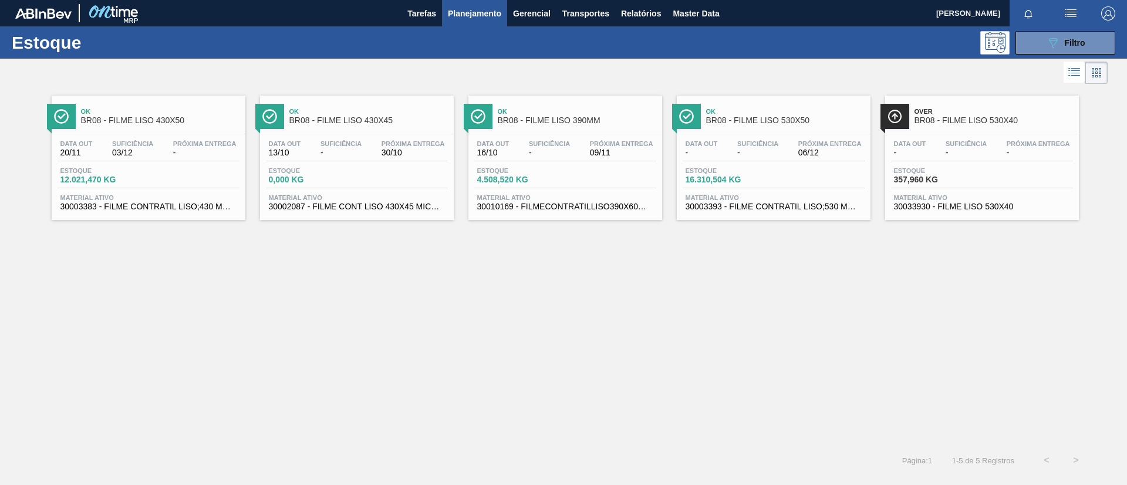
click at [361, 119] on span "BR08 - FILME LISO 430X45" at bounding box center [368, 120] width 158 height 9
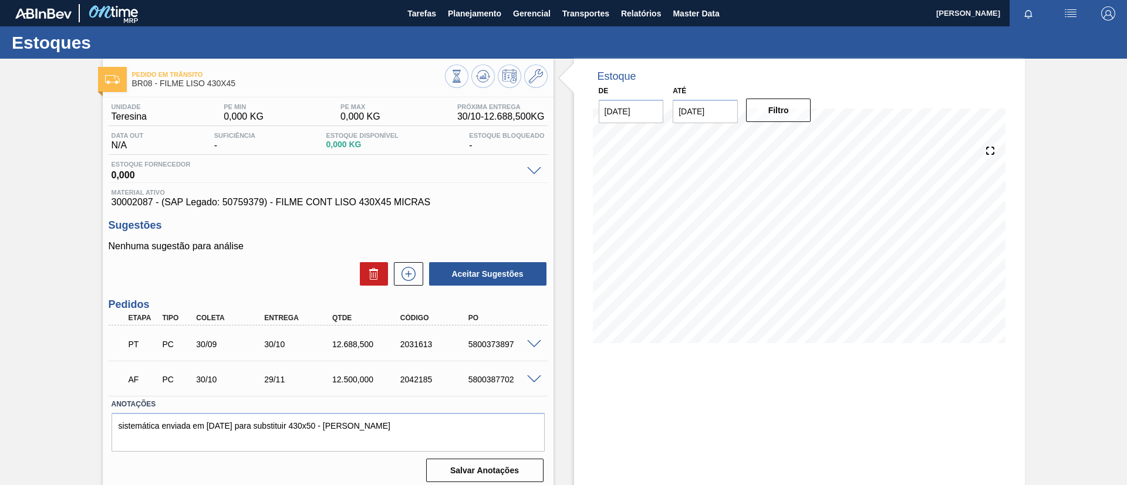
click at [527, 336] on div "PT PC 30/09 30/10 12.688,500 2031613 5800373897" at bounding box center [325, 343] width 408 height 23
click at [534, 342] on span at bounding box center [534, 344] width 14 height 9
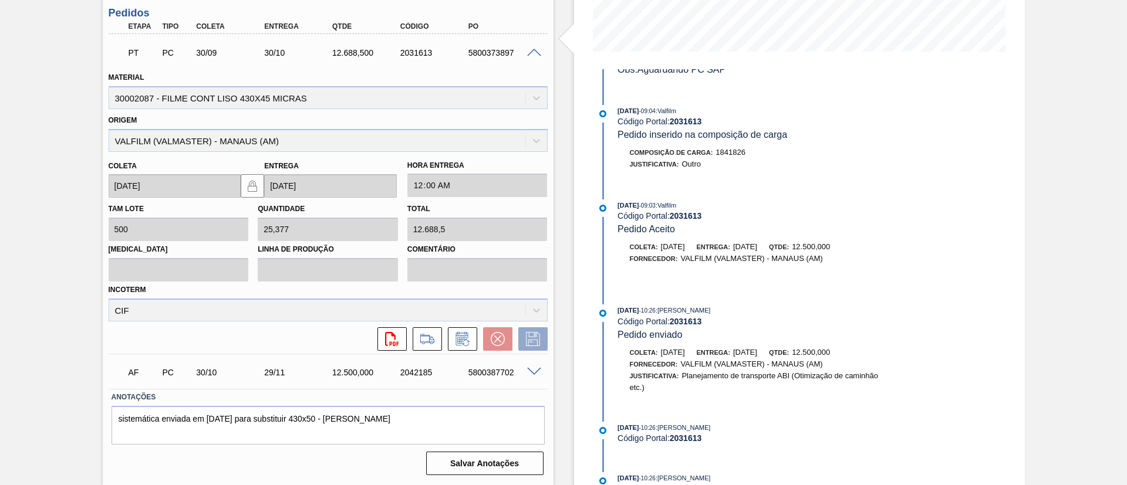
scroll to position [904, 0]
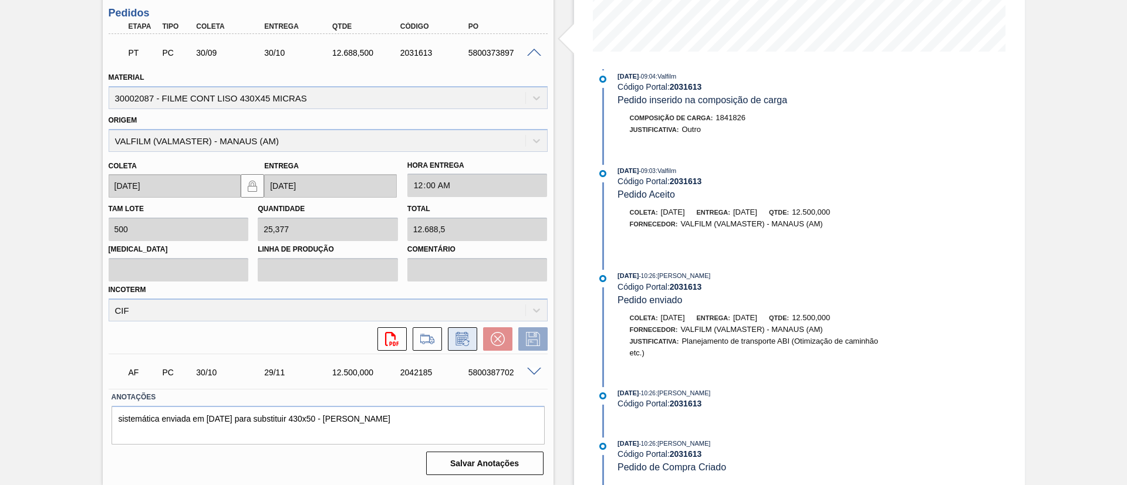
click at [471, 336] on button at bounding box center [462, 339] width 29 height 23
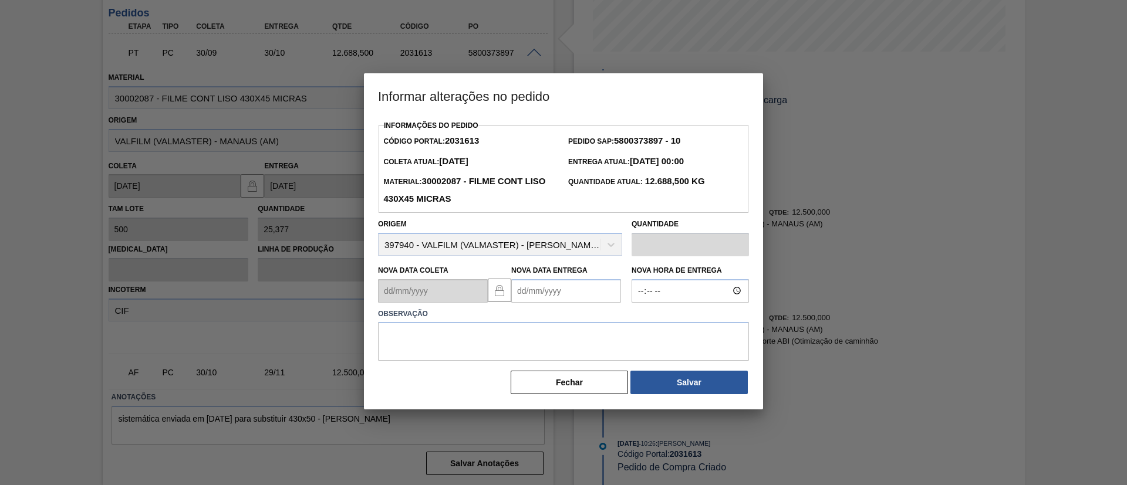
click at [568, 298] on Entrega2031613 "Nova Data Entrega" at bounding box center [566, 290] width 110 height 23
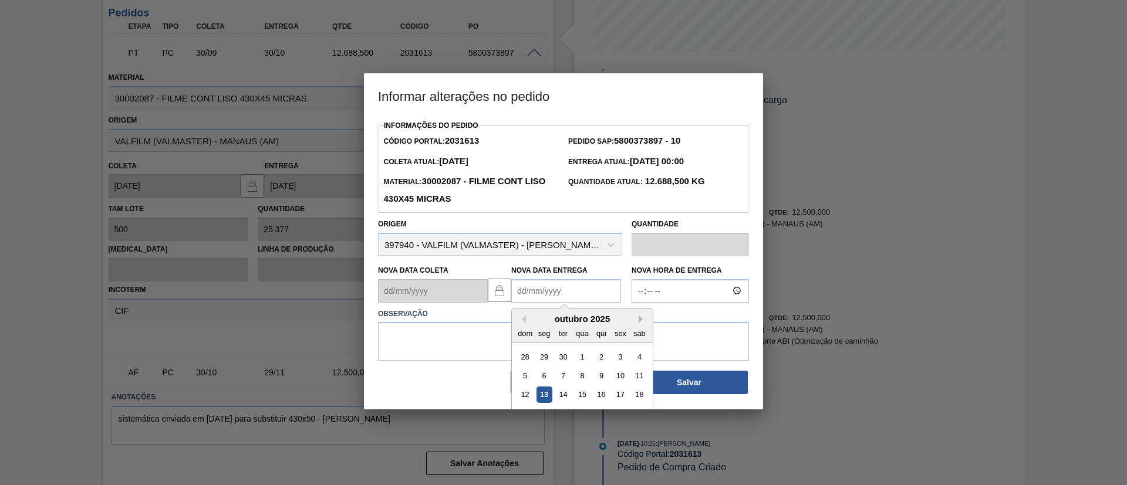
click at [643, 321] on button "Next Month" at bounding box center [643, 319] width 8 height 8
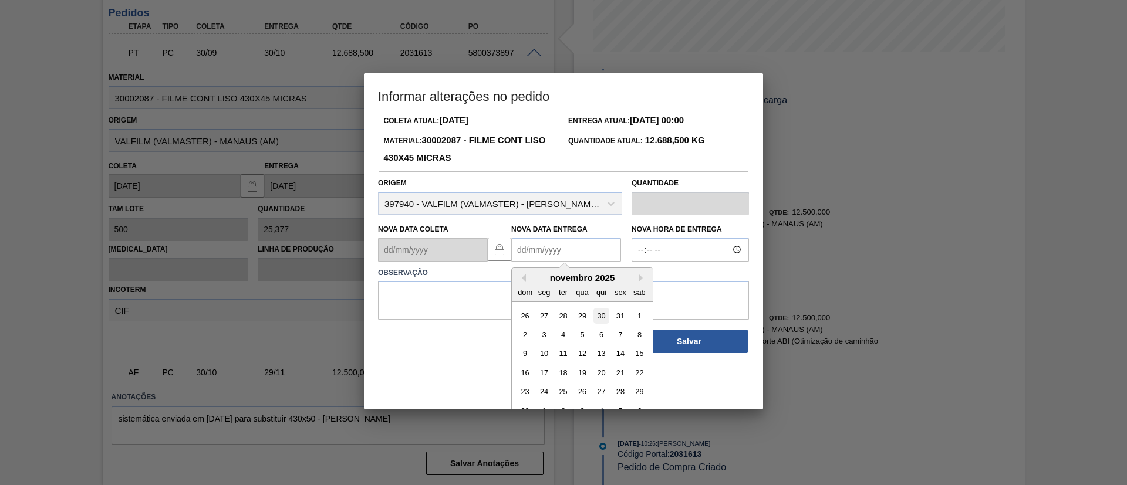
scroll to position [59, 0]
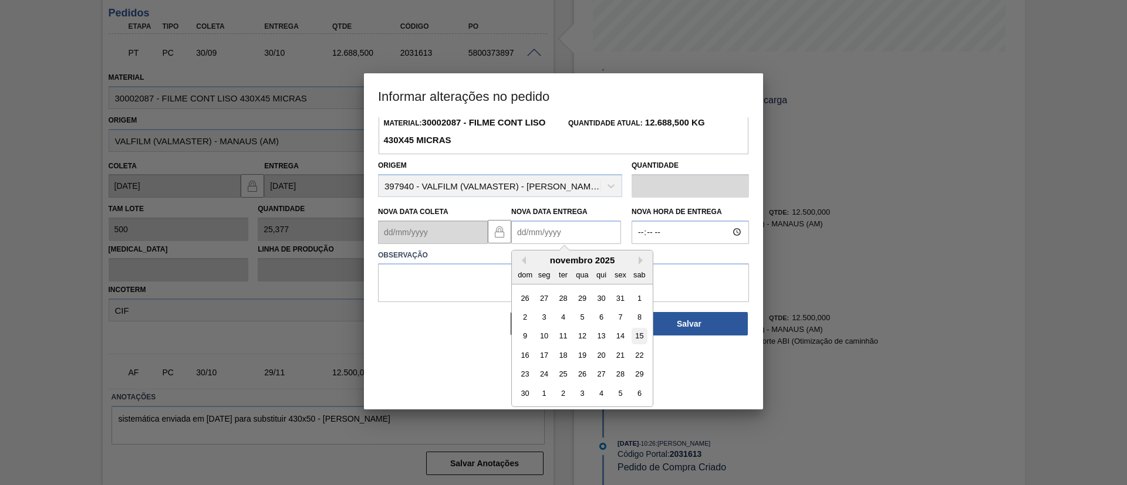
click at [633, 336] on div "15" at bounding box center [640, 336] width 16 height 16
type Entrega2031613 "15/11/2025"
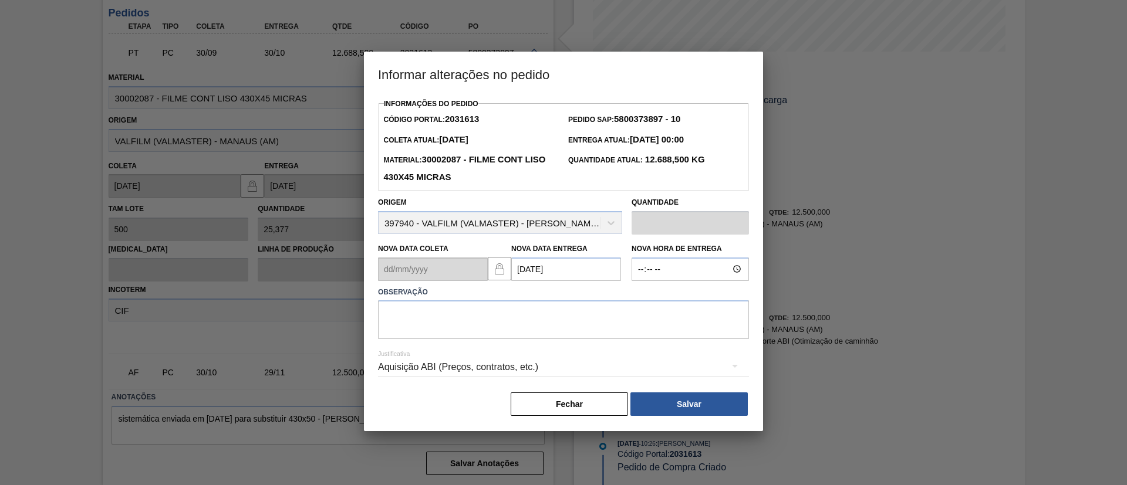
scroll to position [0, 0]
click at [557, 310] on textarea at bounding box center [563, 320] width 371 height 39
type textarea "Data Original"
click at [568, 274] on Entrega2031613 "15/11/2025" at bounding box center [566, 269] width 110 height 23
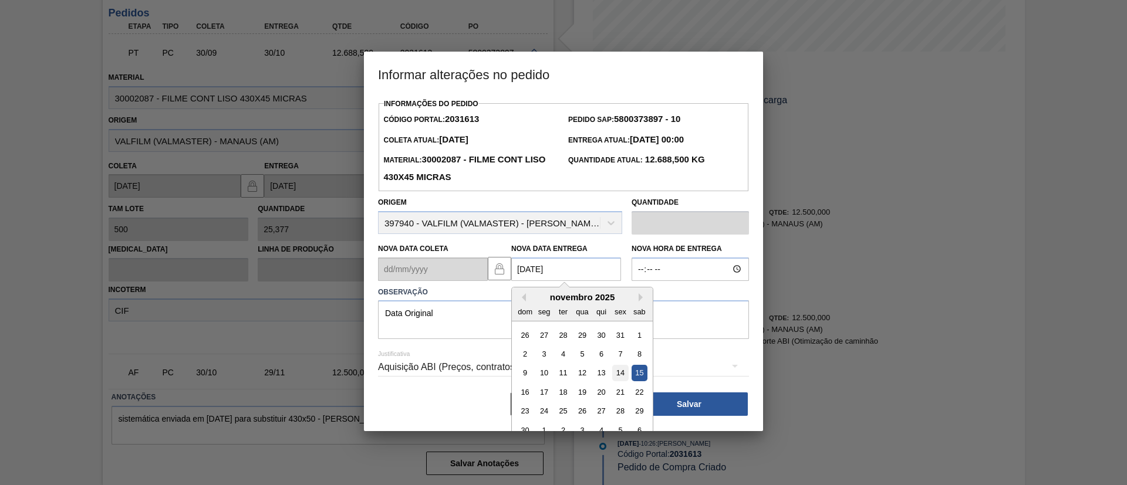
click at [626, 371] on div "14" at bounding box center [620, 373] width 16 height 16
type Entrega2031613 "14/11/2025"
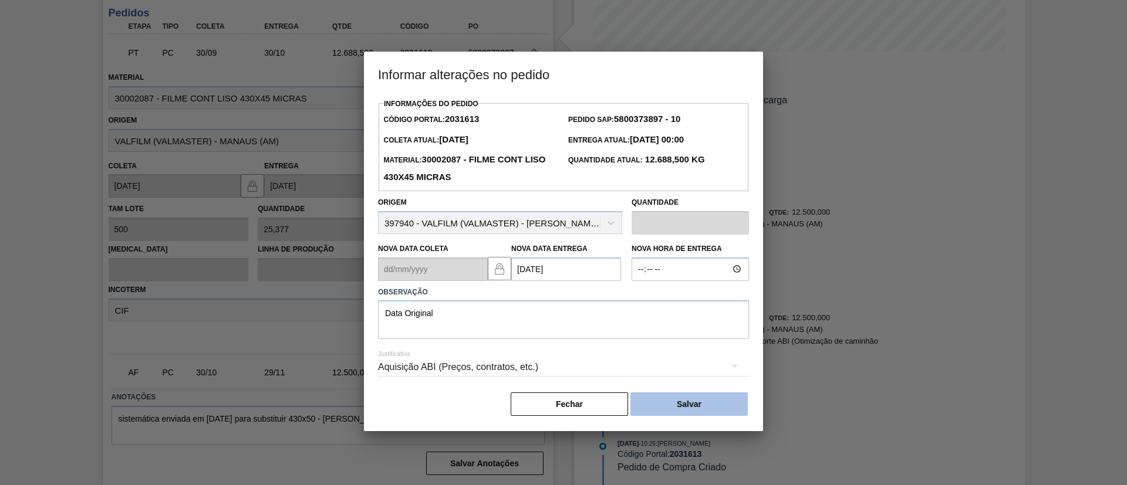
click at [702, 413] on button "Salvar" at bounding box center [688, 404] width 117 height 23
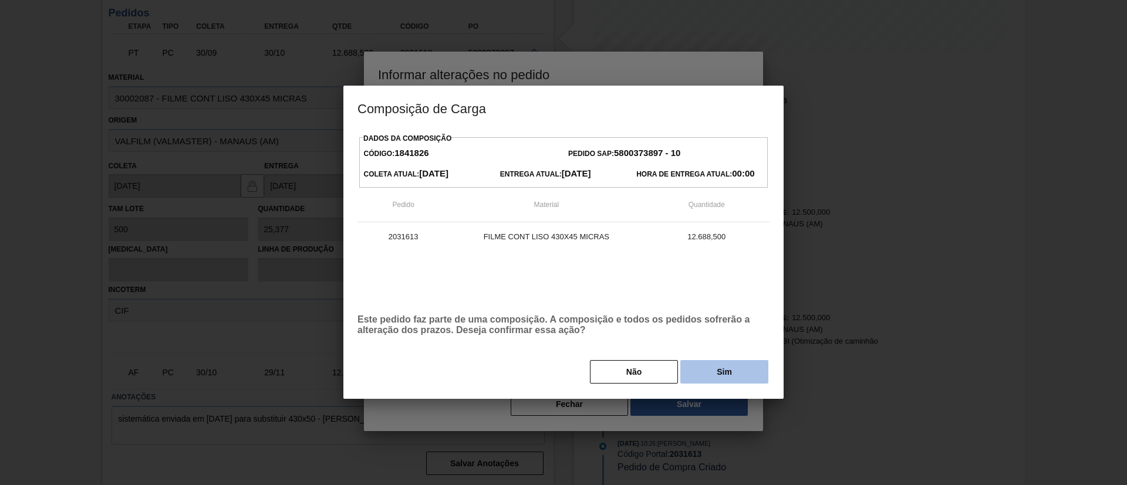
click at [730, 379] on button "Sim" at bounding box center [724, 371] width 88 height 23
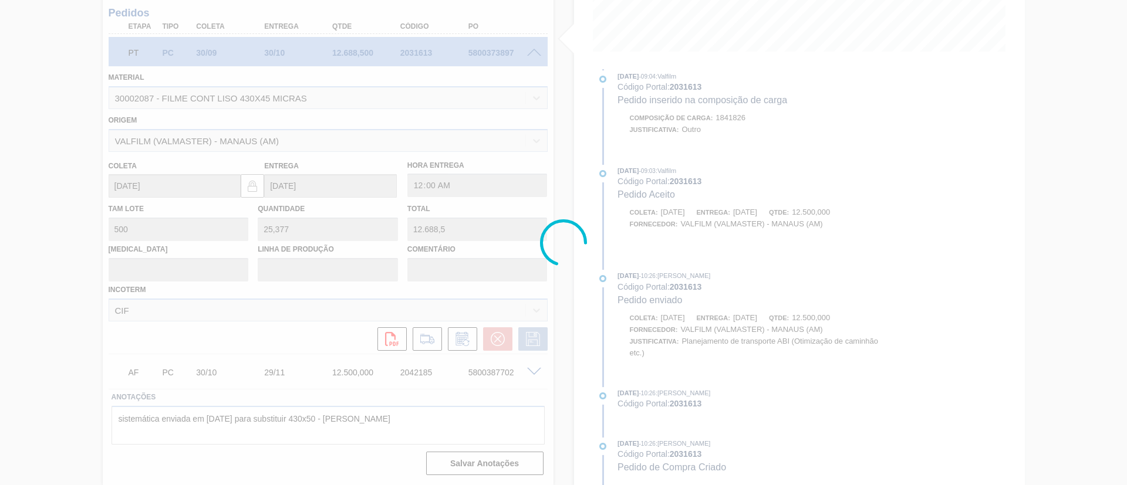
type input "Data Original"
type input "14/11/2025"
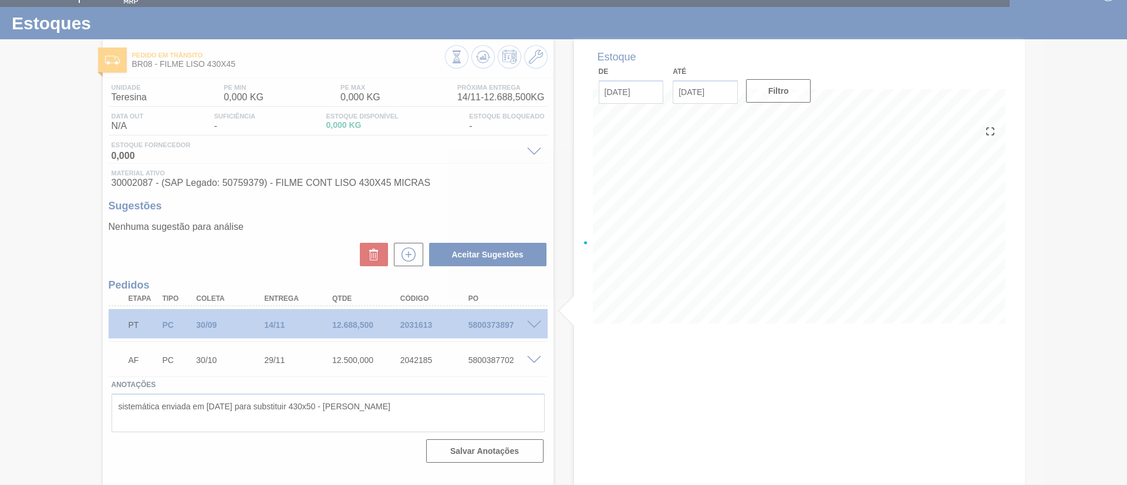
scroll to position [19, 0]
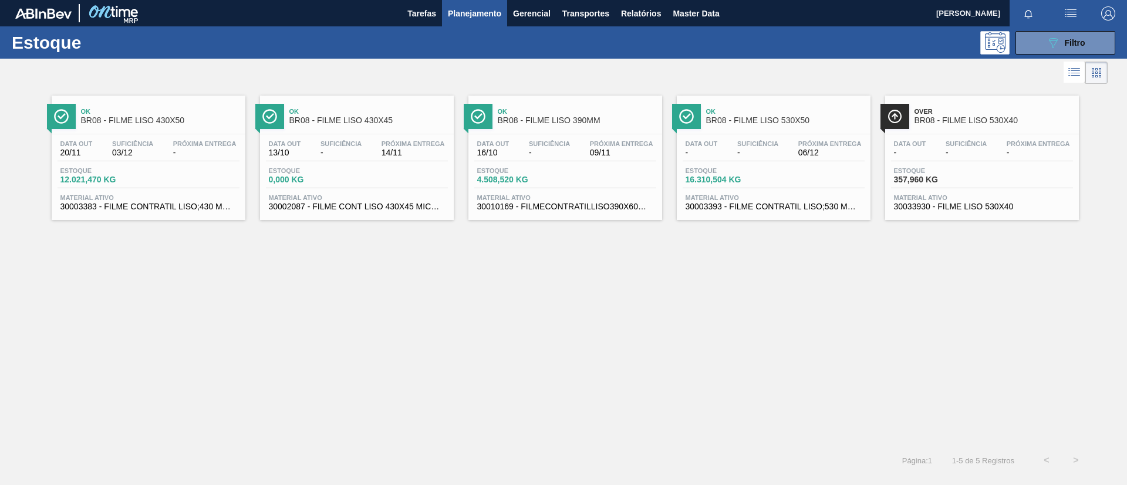
click at [119, 114] on span "Ok" at bounding box center [160, 111] width 158 height 7
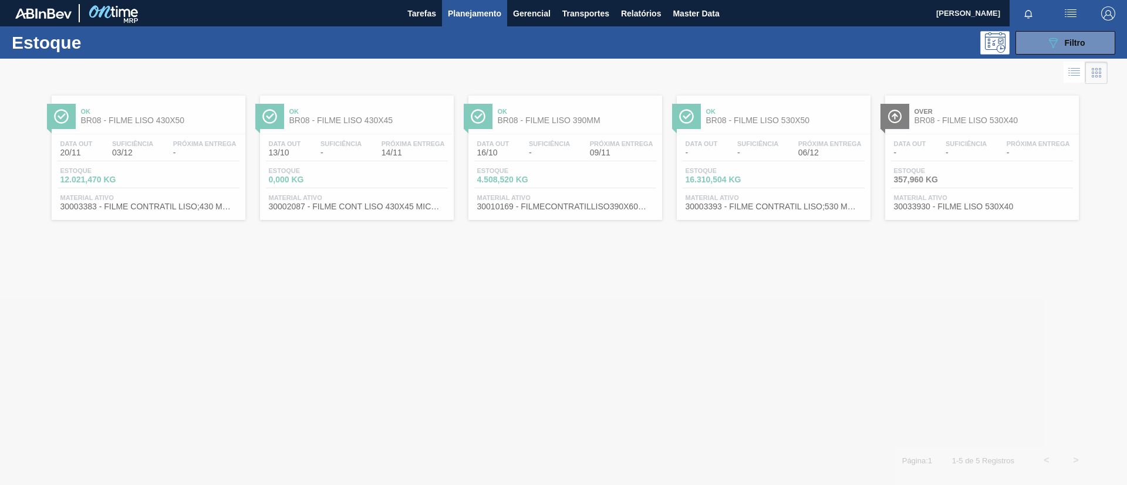
click at [390, 129] on div at bounding box center [563, 272] width 1127 height 427
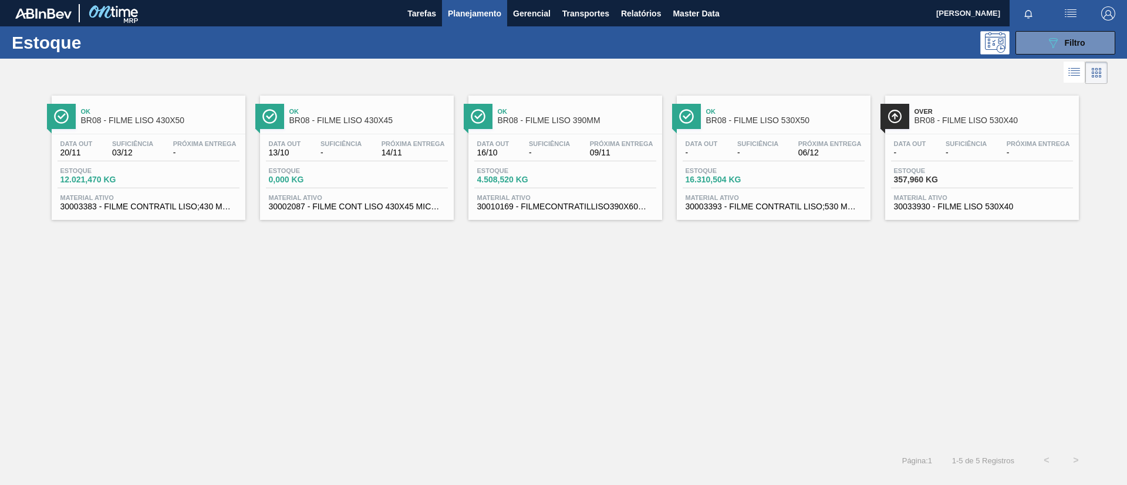
click at [392, 121] on span "BR08 - FILME LISO 430X45" at bounding box center [368, 120] width 158 height 9
click at [603, 117] on span "BR08 - FILME LISO 390MM" at bounding box center [577, 120] width 158 height 9
click at [814, 127] on div "Ok BR08 - FILME LISO 530X50" at bounding box center [785, 116] width 158 height 26
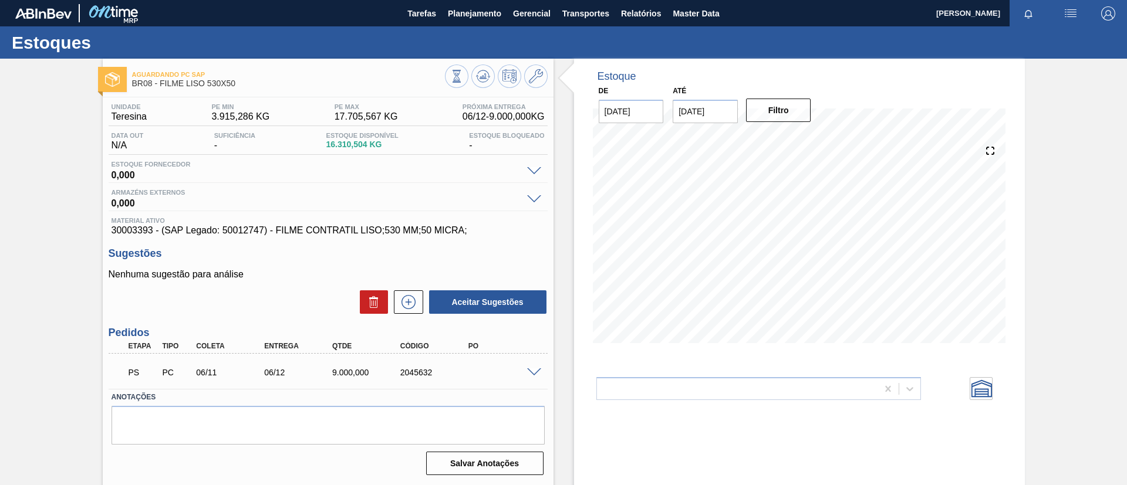
click at [540, 373] on div at bounding box center [535, 371] width 23 height 9
click at [535, 373] on span at bounding box center [534, 373] width 14 height 9
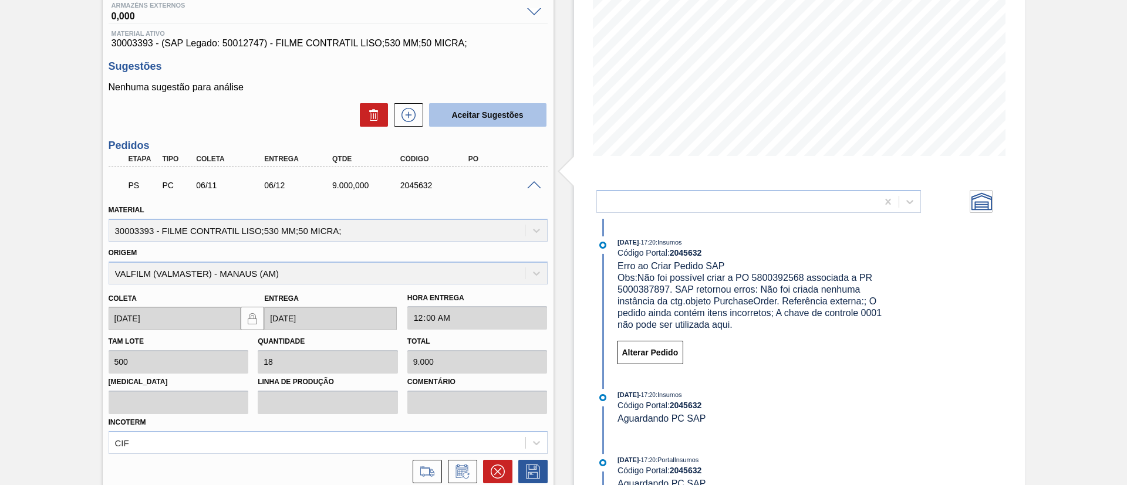
scroll to position [264, 0]
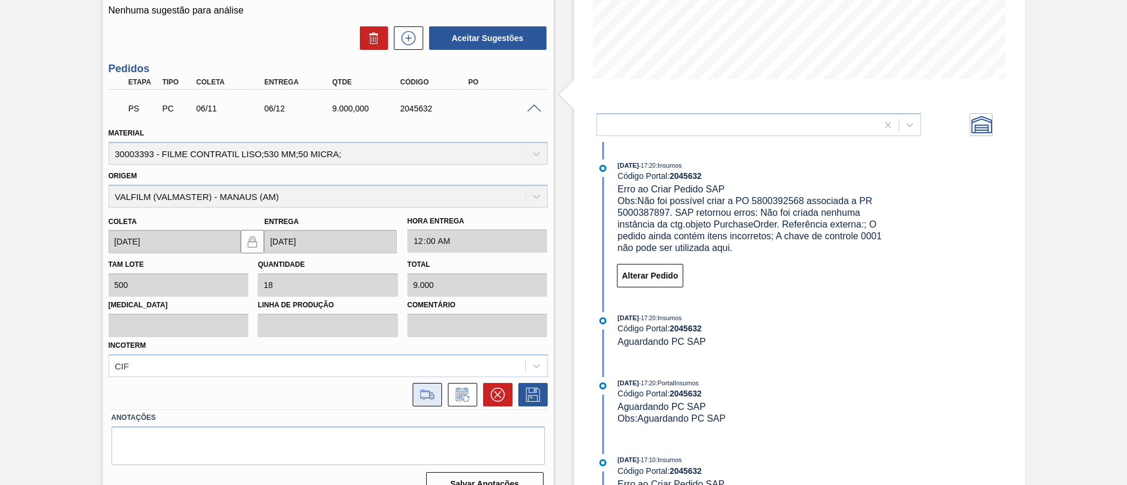
click at [431, 396] on icon at bounding box center [427, 395] width 19 height 14
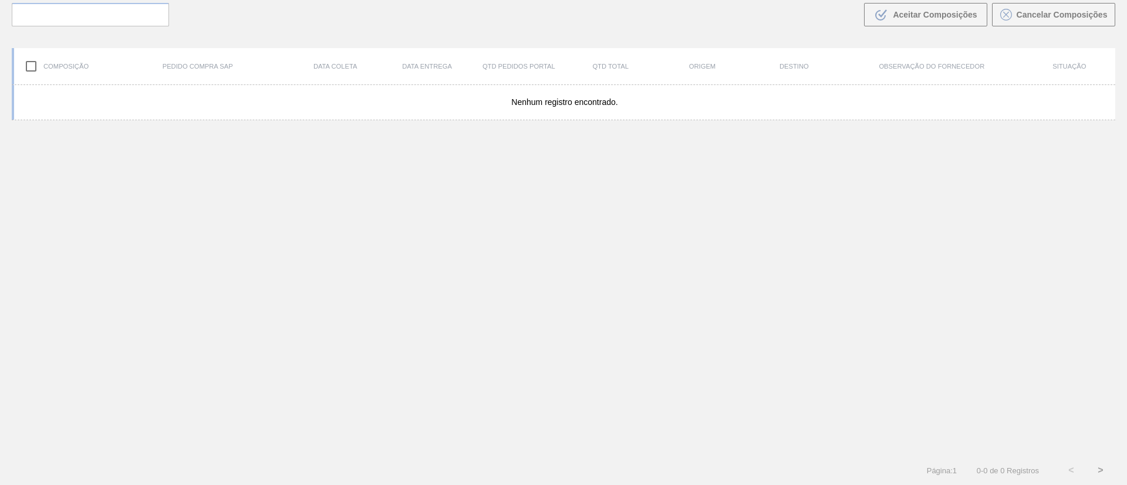
scroll to position [85, 0]
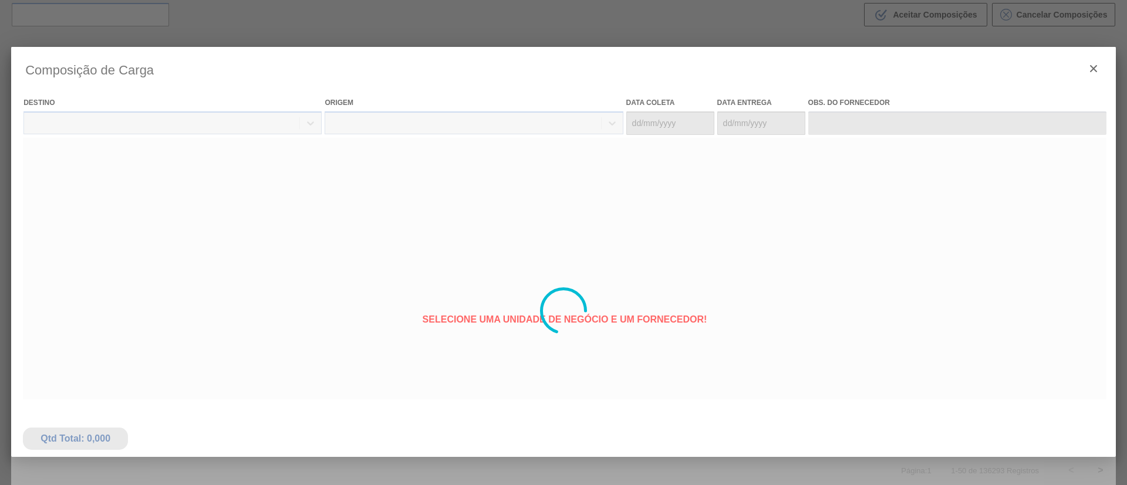
type coleta "[DATE]"
type Entrega "[DATE]"
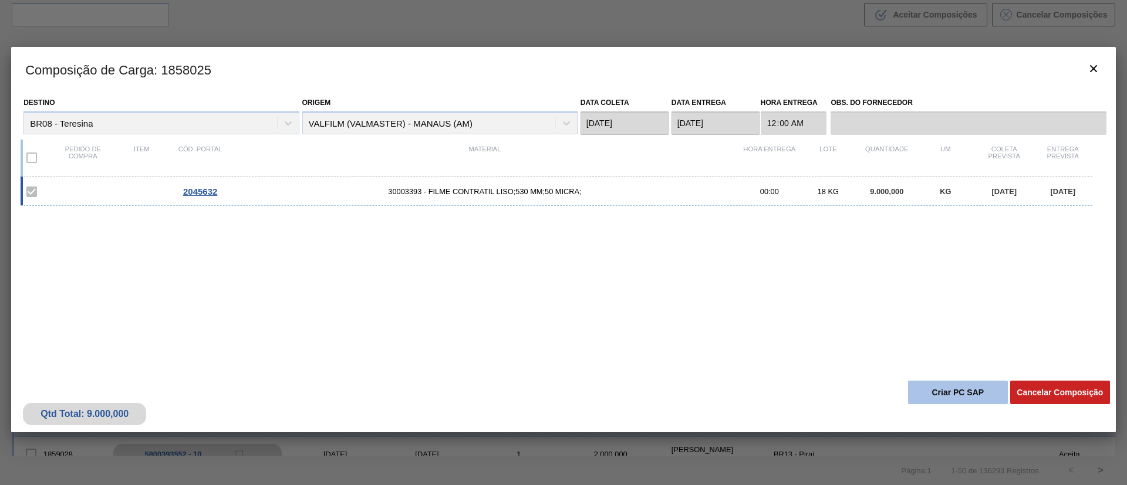
click at [947, 398] on button "Criar PC SAP" at bounding box center [958, 392] width 100 height 23
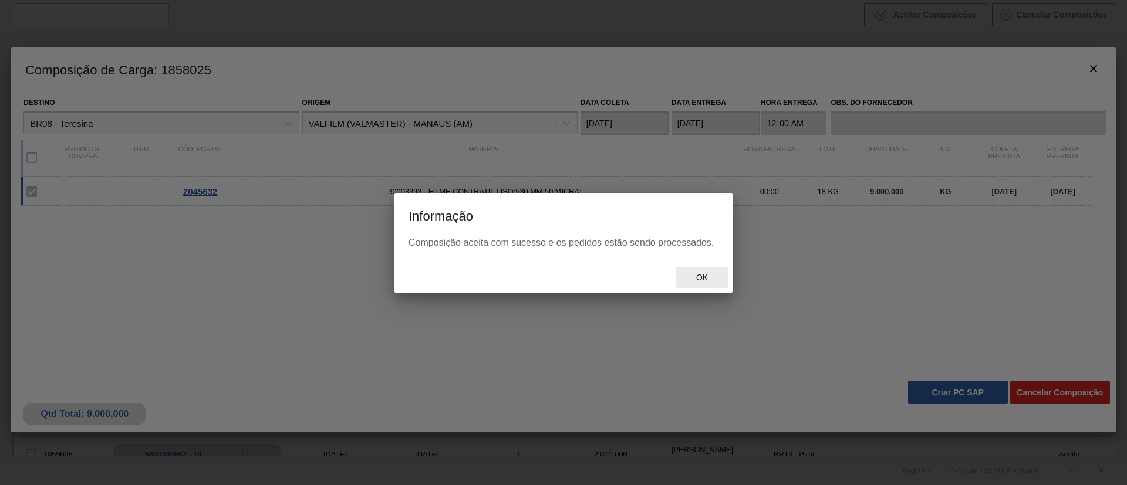
click at [698, 278] on span "Ok" at bounding box center [702, 277] width 31 height 9
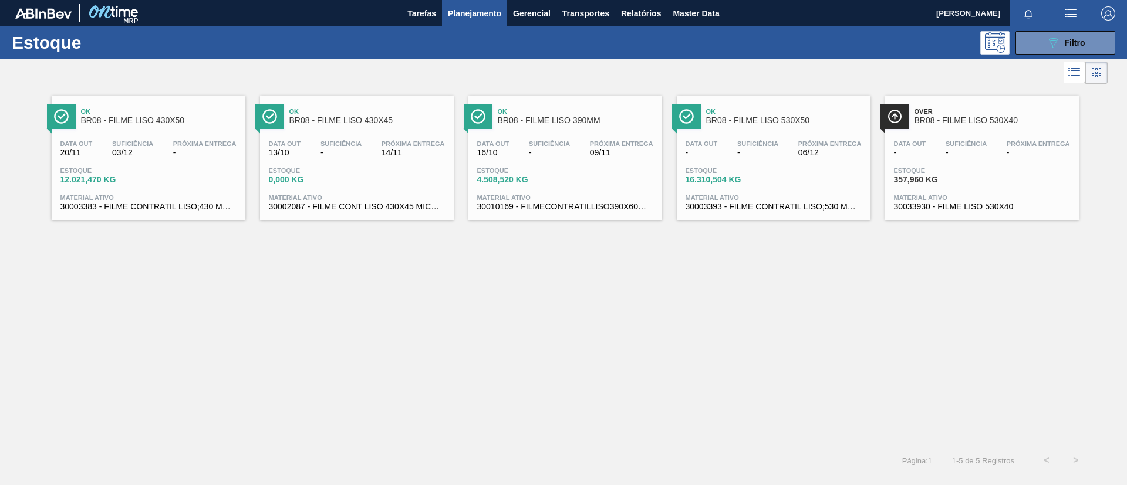
click at [998, 122] on span "BR08 - FILME LISO 530X40" at bounding box center [993, 120] width 158 height 9
click at [1099, 44] on button "089F7B8B-B2A5-4AFE-B5C0-19BA573D28AC Filtro" at bounding box center [1065, 42] width 100 height 23
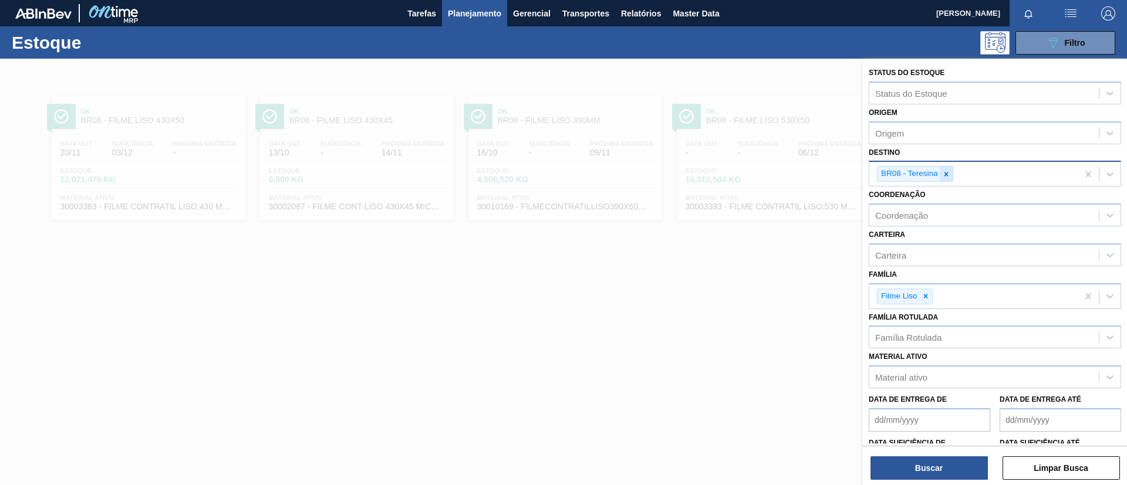
click at [944, 174] on icon at bounding box center [946, 174] width 8 height 8
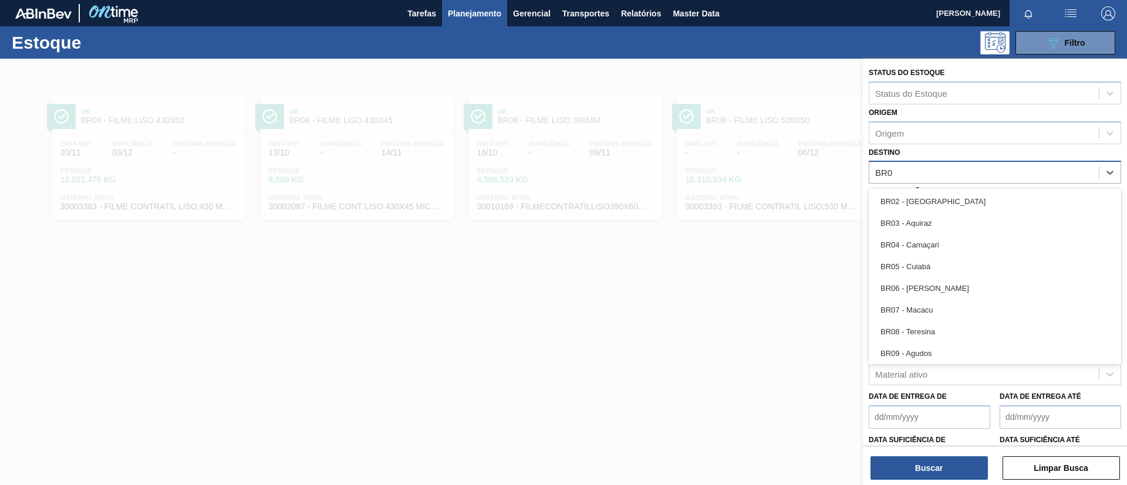
type input "BR09"
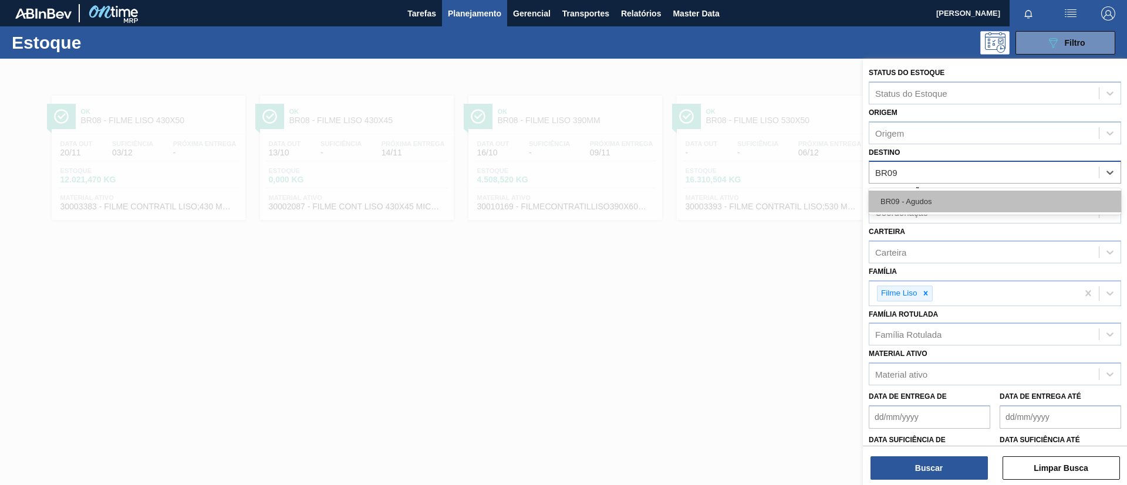
click at [951, 195] on div "BR09 - Agudos" at bounding box center [995, 202] width 252 height 22
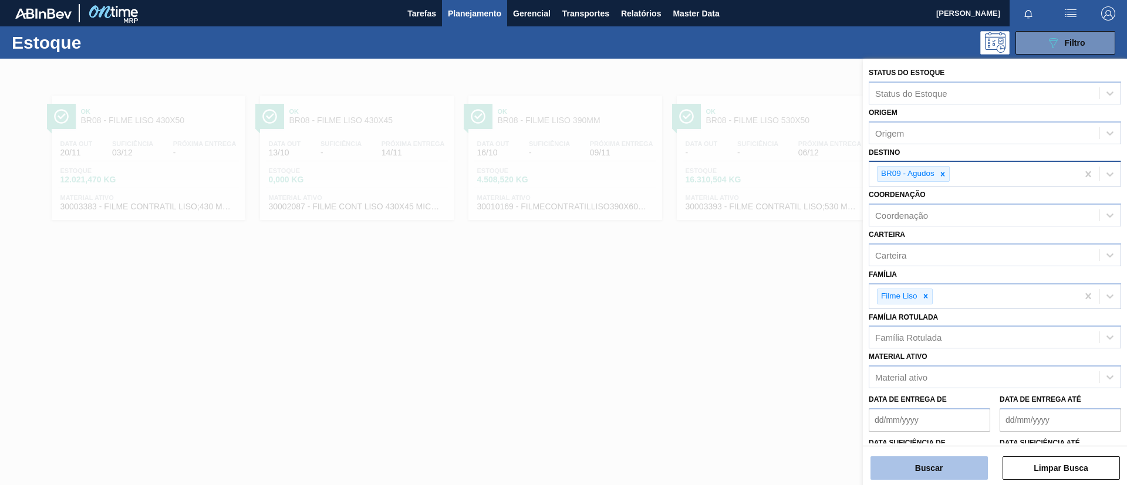
click at [897, 467] on button "Buscar" at bounding box center [928, 468] width 117 height 23
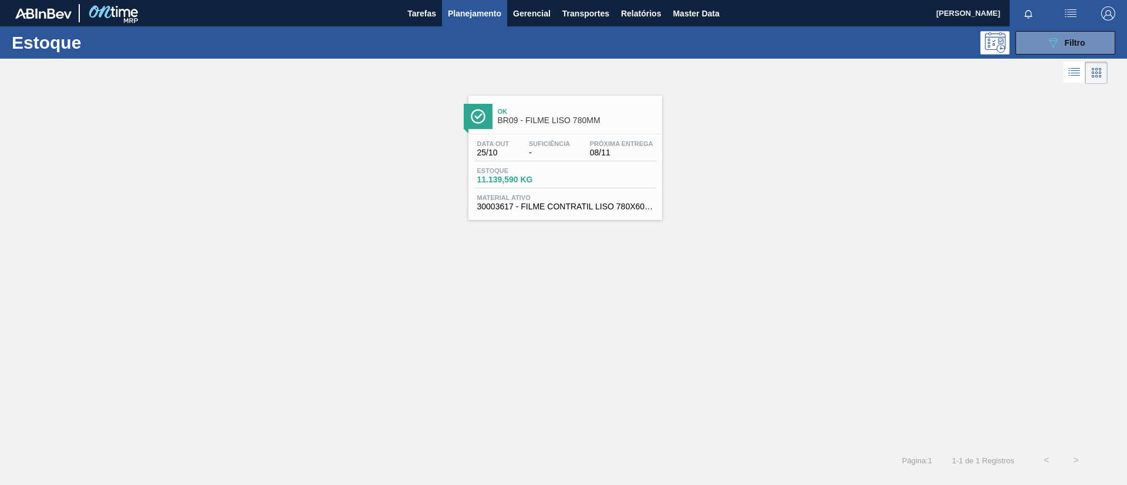
click at [647, 136] on div "Data out 25/10 Suficiência - Próxima Entrega 08/11 Estoque 11.139,590 KG Materi…" at bounding box center [565, 174] width 194 height 80
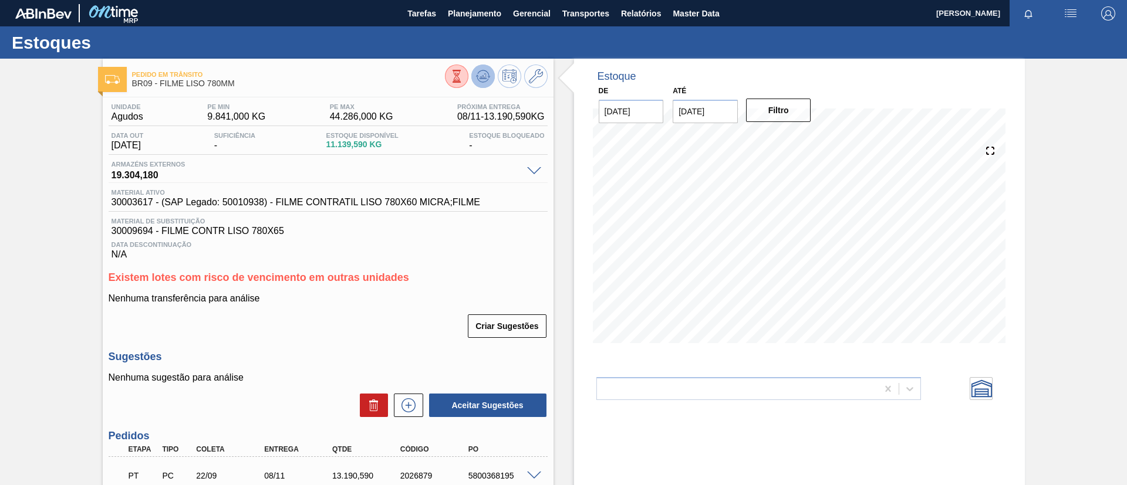
click at [483, 79] on icon at bounding box center [483, 76] width 14 height 14
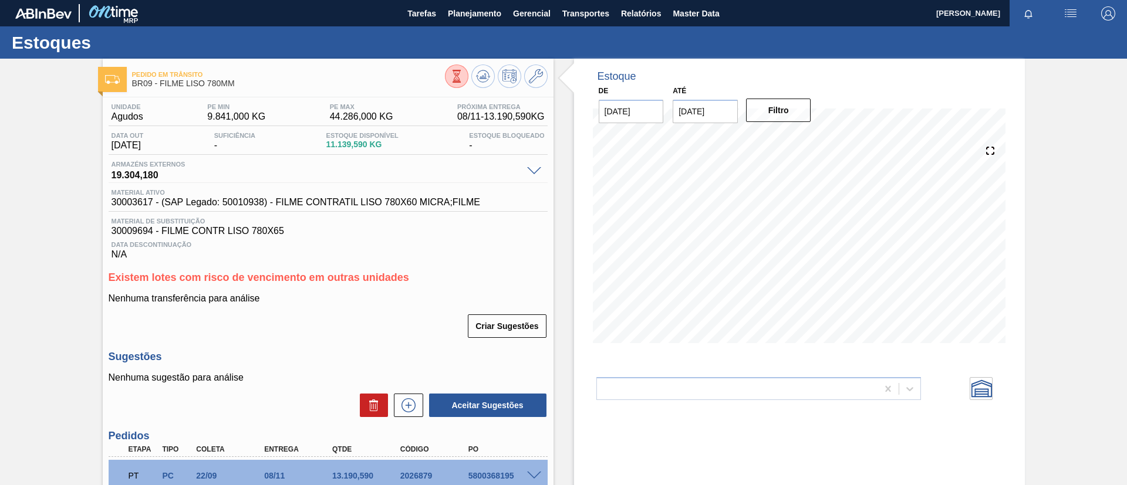
click at [0, 87] on div "Pedido em Trânsito BR09 - FILME LISO 780MM Unidade Agudos PE MIN 9.841,000 KG P…" at bounding box center [563, 324] width 1127 height 530
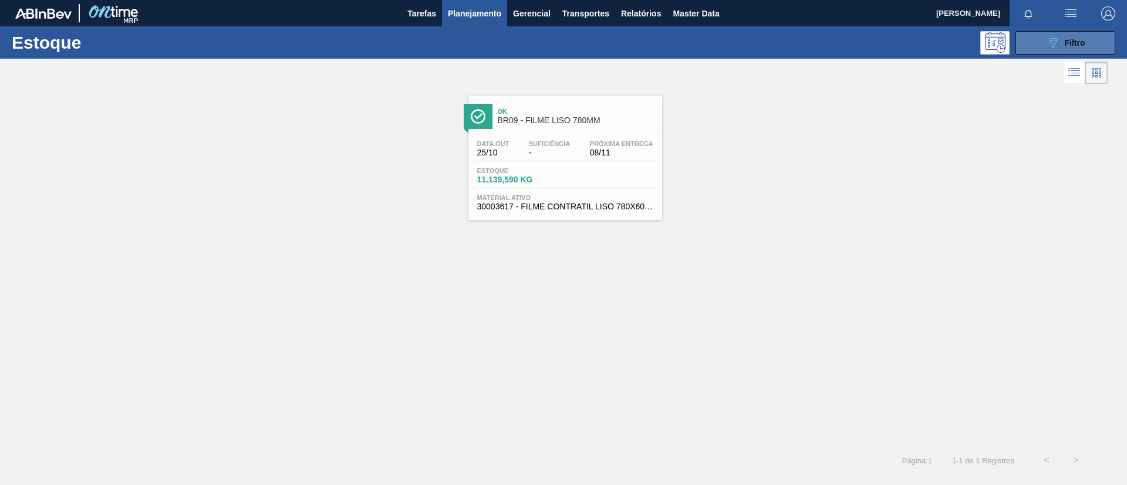
click at [1051, 44] on icon "089F7B8B-B2A5-4AFE-B5C0-19BA573D28AC" at bounding box center [1053, 43] width 14 height 14
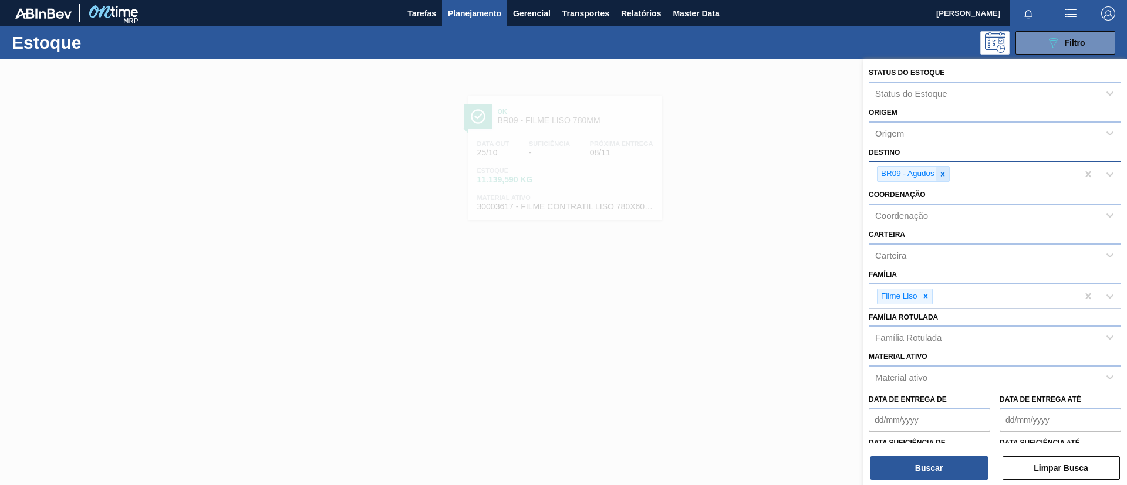
click at [947, 180] on div "BR09 - Agudos" at bounding box center [973, 174] width 208 height 24
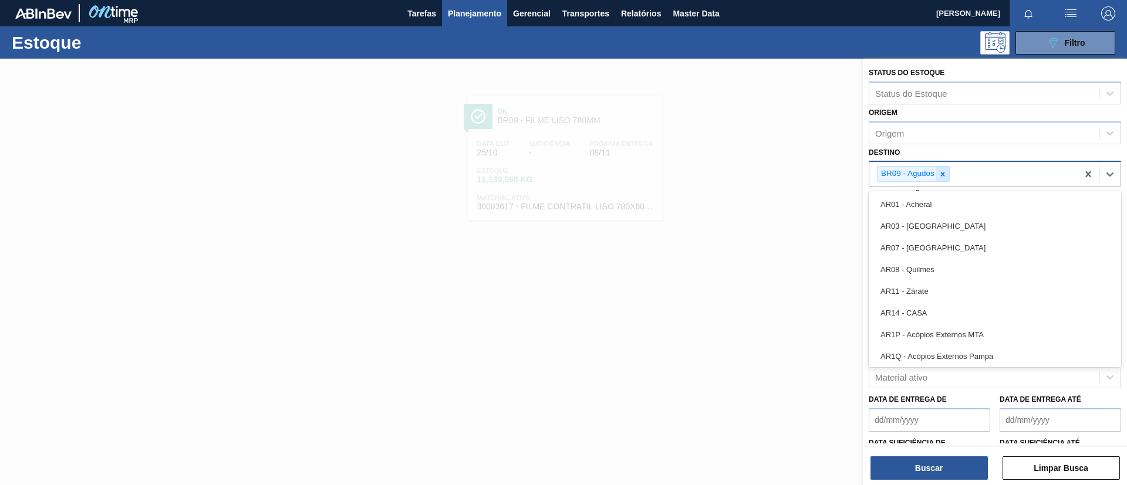
click at [943, 175] on icon at bounding box center [943, 174] width 8 height 8
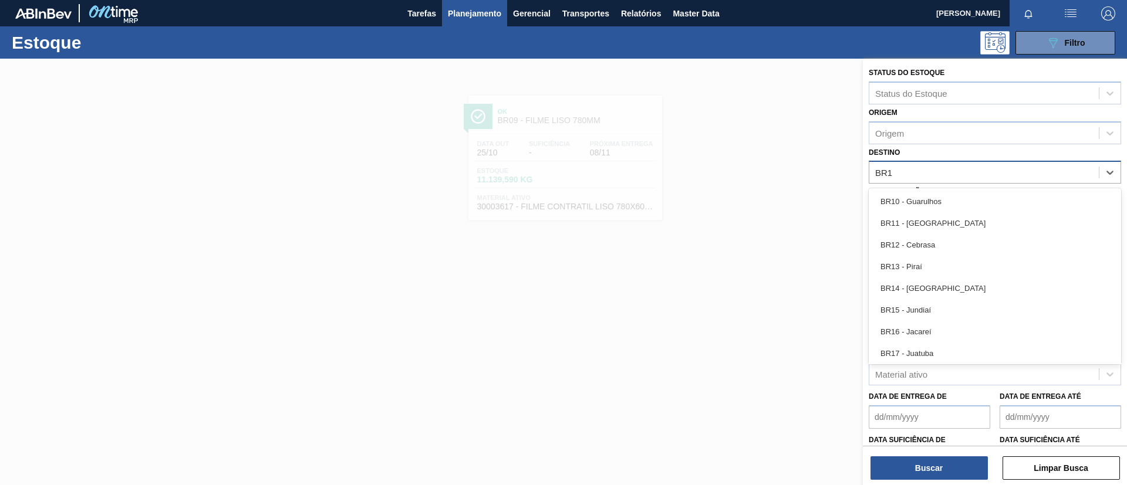
type input "BR10"
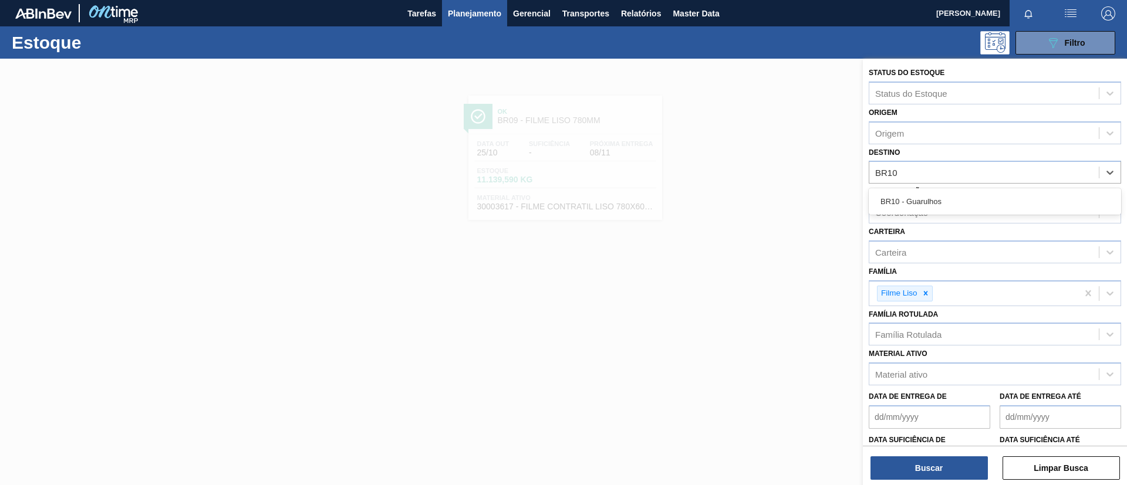
click at [953, 195] on div "BR10 - Guarulhos" at bounding box center [995, 202] width 252 height 22
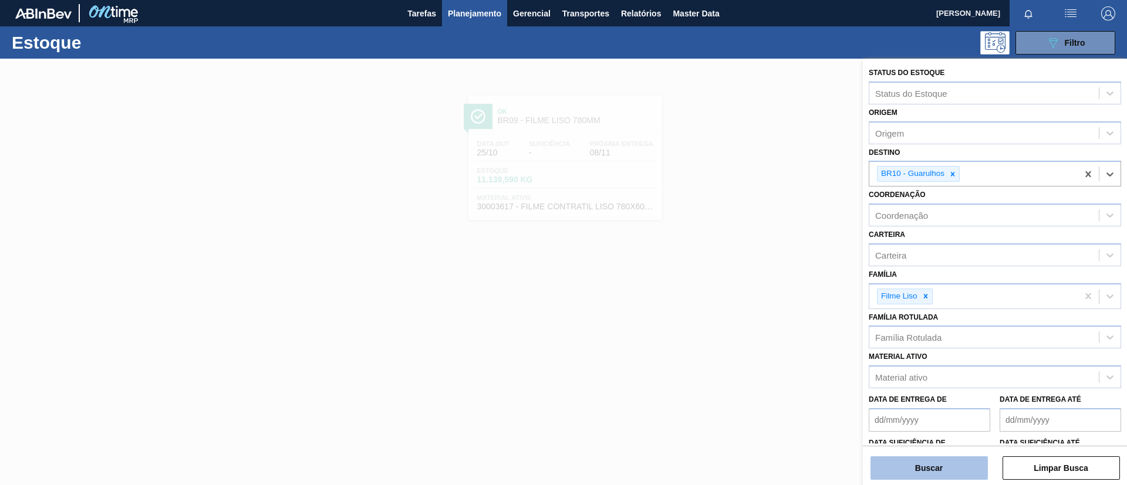
click at [933, 458] on button "Buscar" at bounding box center [928, 468] width 117 height 23
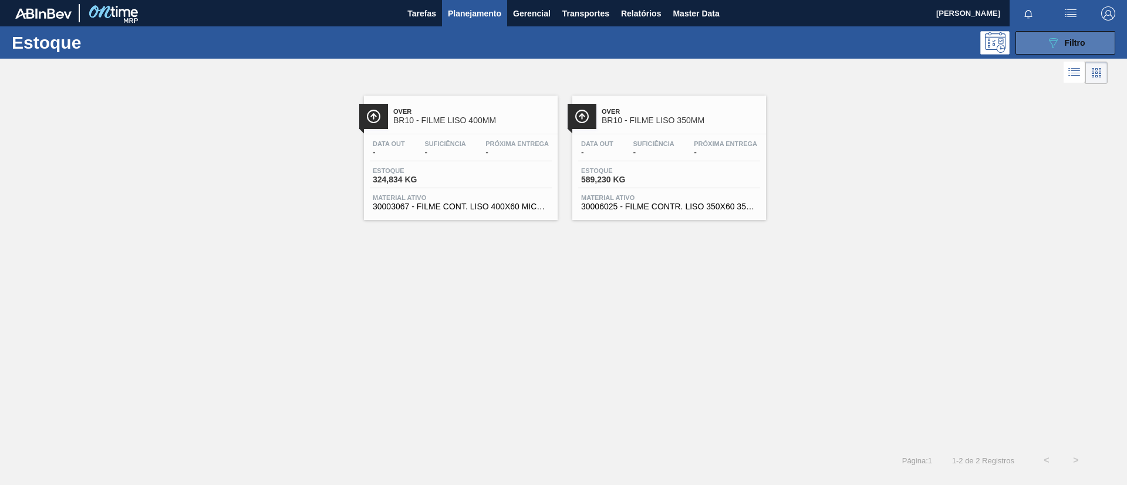
click at [1055, 38] on icon at bounding box center [1053, 43] width 9 height 10
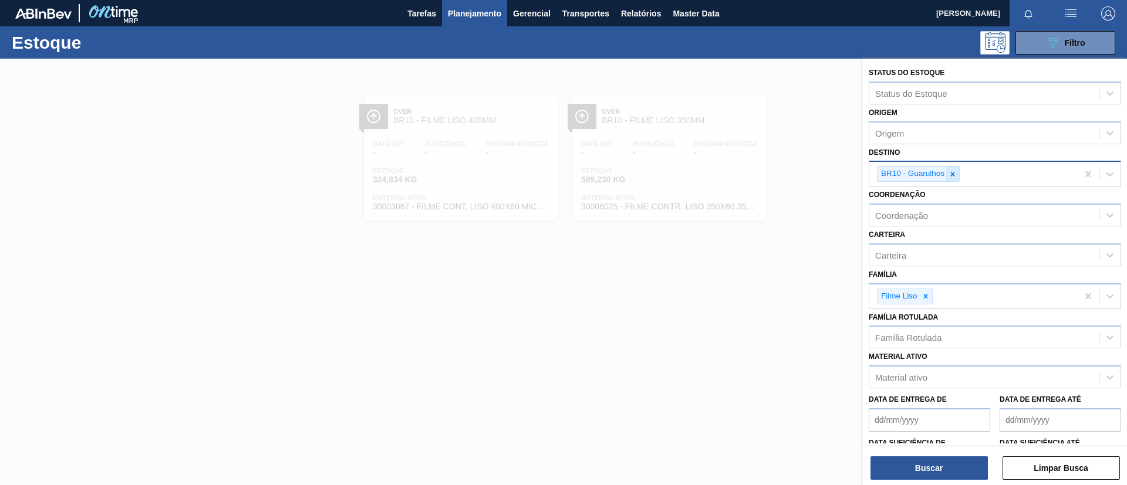
click at [954, 172] on icon at bounding box center [953, 174] width 4 height 4
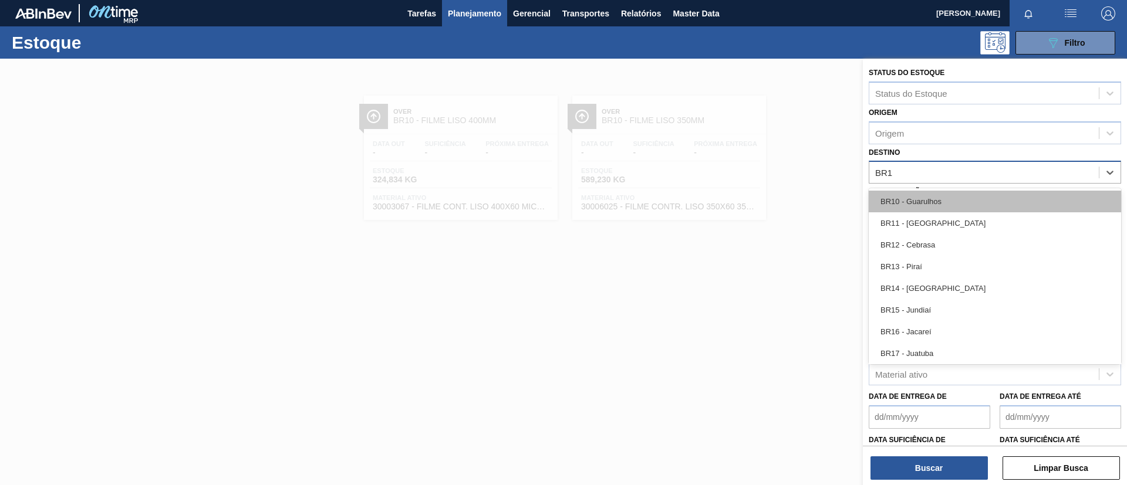
type input "BR11"
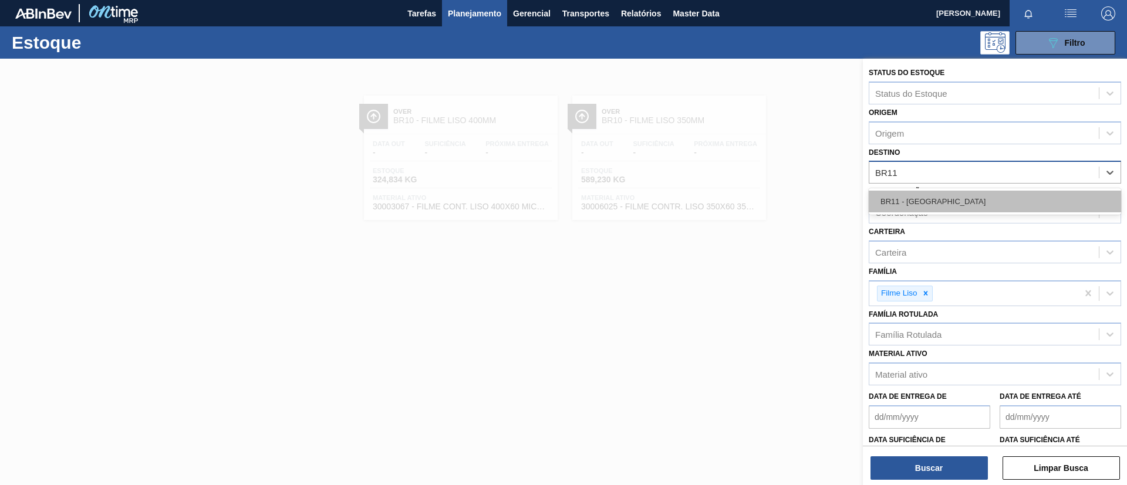
click at [968, 197] on div "BR11 - São Luís" at bounding box center [995, 202] width 252 height 22
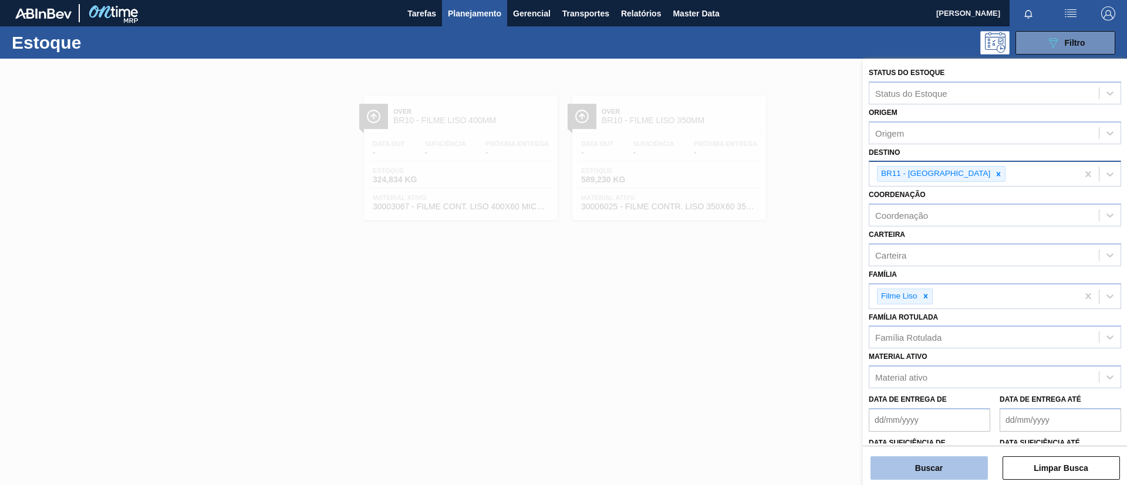
click at [954, 461] on button "Buscar" at bounding box center [928, 468] width 117 height 23
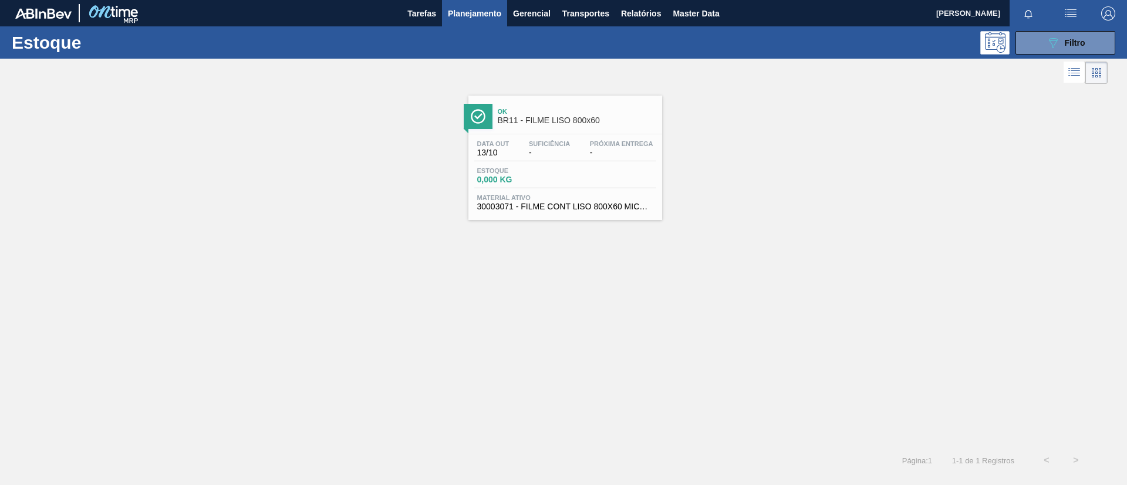
click at [597, 134] on div "Data out 13/10 Suficiência - Próxima Entrega - Estoque 0,000 KG Material ativo …" at bounding box center [565, 174] width 194 height 80
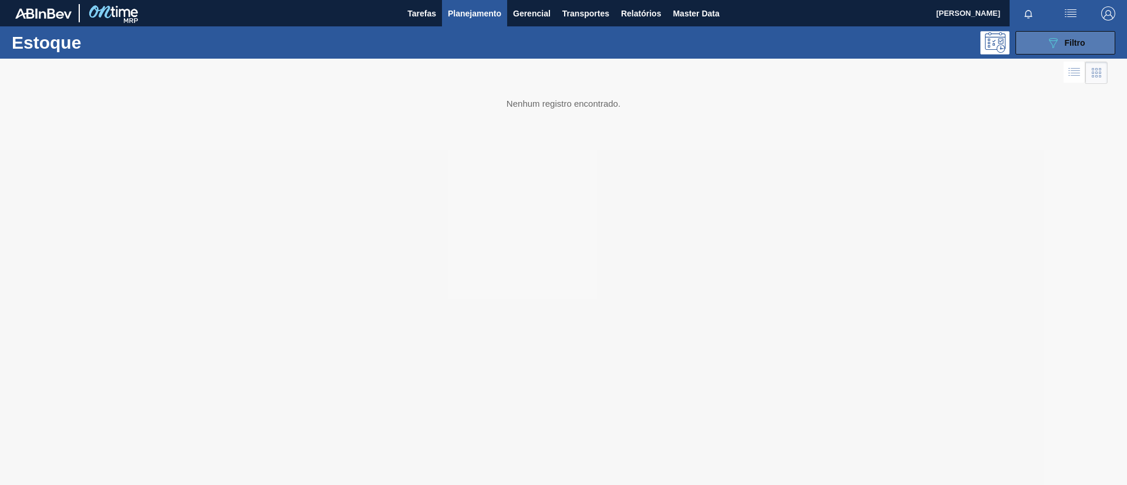
click at [1032, 47] on button "089F7B8B-B2A5-4AFE-B5C0-19BA573D28AC Filtro" at bounding box center [1065, 42] width 100 height 23
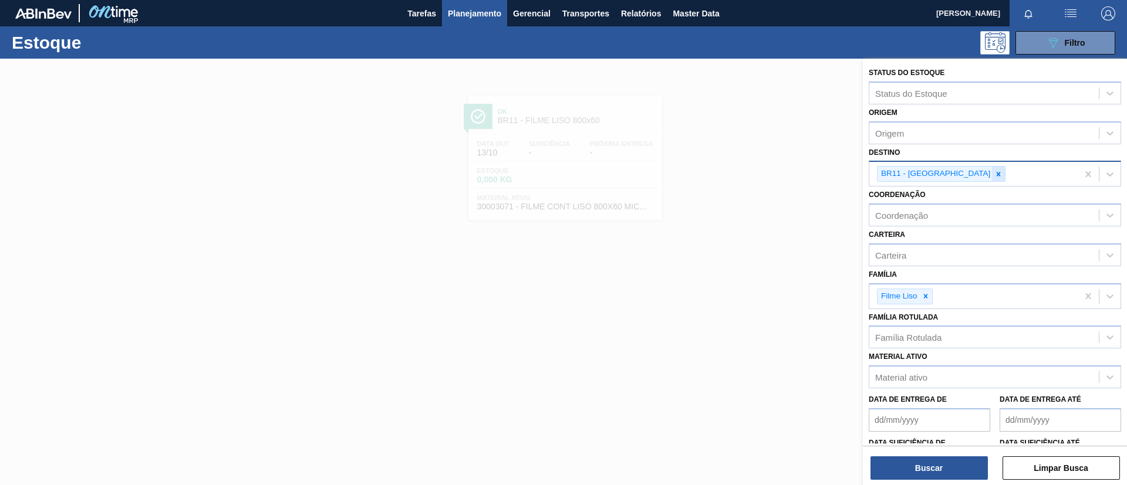
click at [992, 180] on div at bounding box center [998, 174] width 13 height 15
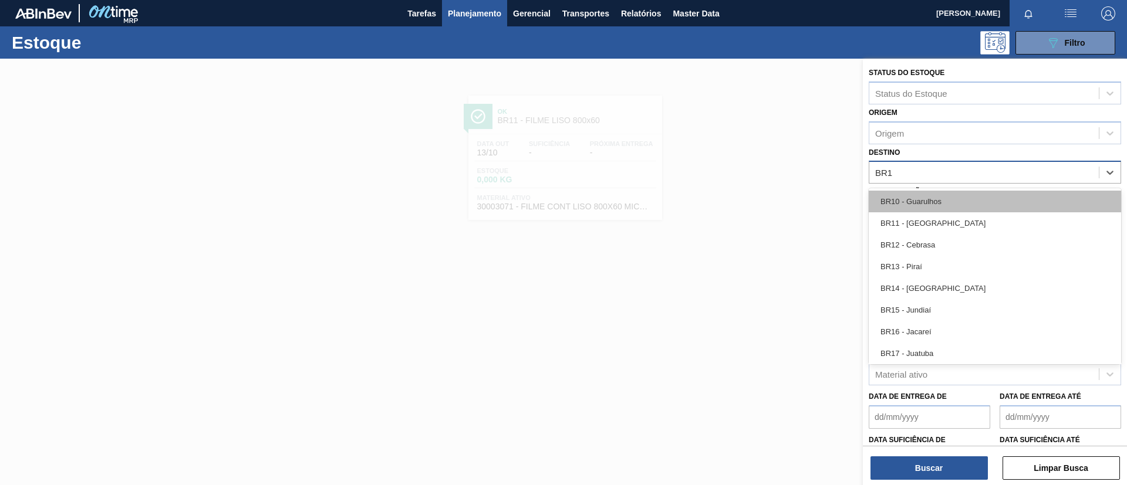
type input "BR12"
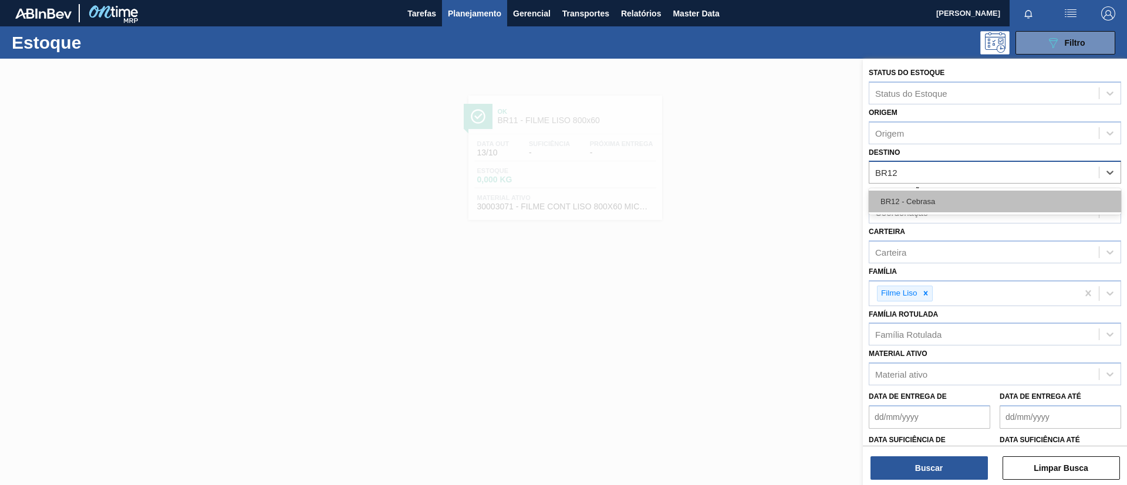
click at [952, 195] on div "BR12 - Cebrasa" at bounding box center [995, 202] width 252 height 22
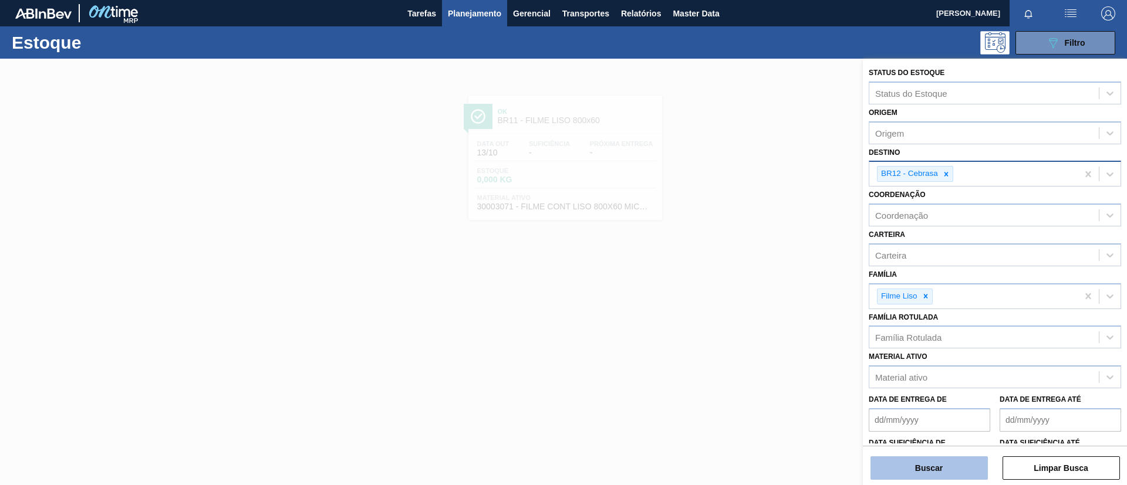
click at [922, 470] on button "Buscar" at bounding box center [928, 468] width 117 height 23
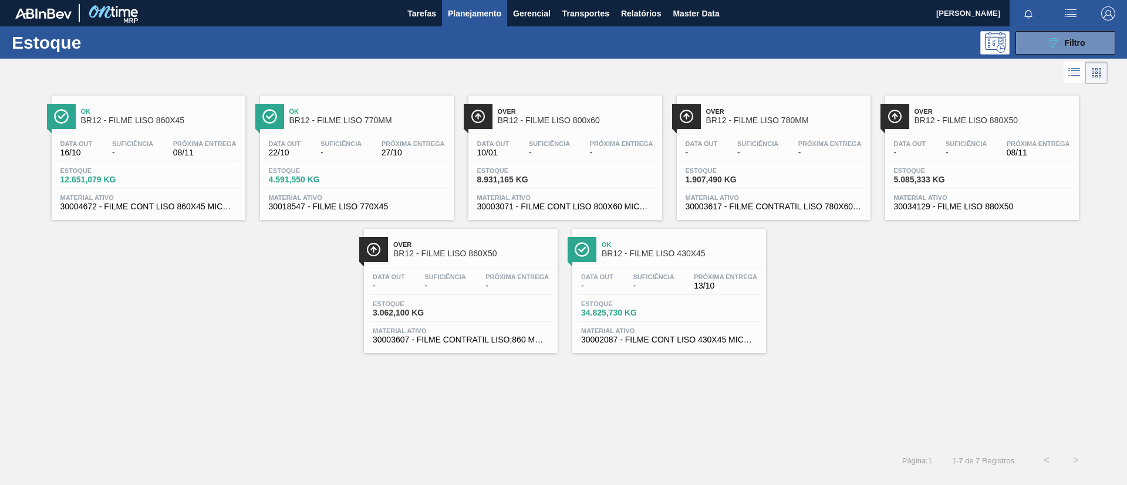
click at [203, 130] on div "Ok BR12 - FILME LISO 860X45 Data out 16/10 Suficiência - Próxima Entrega 08/11 …" at bounding box center [149, 158] width 194 height 124
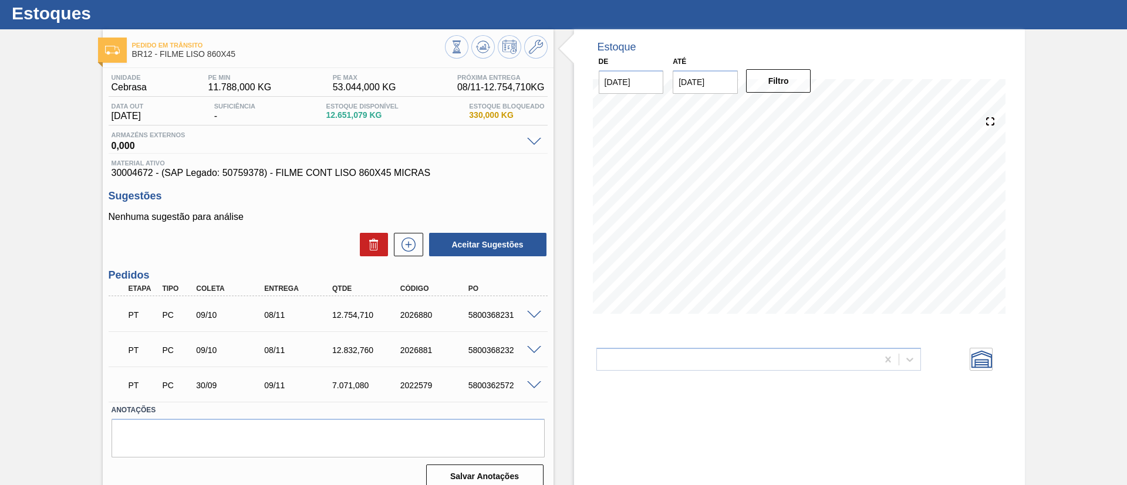
scroll to position [42, 0]
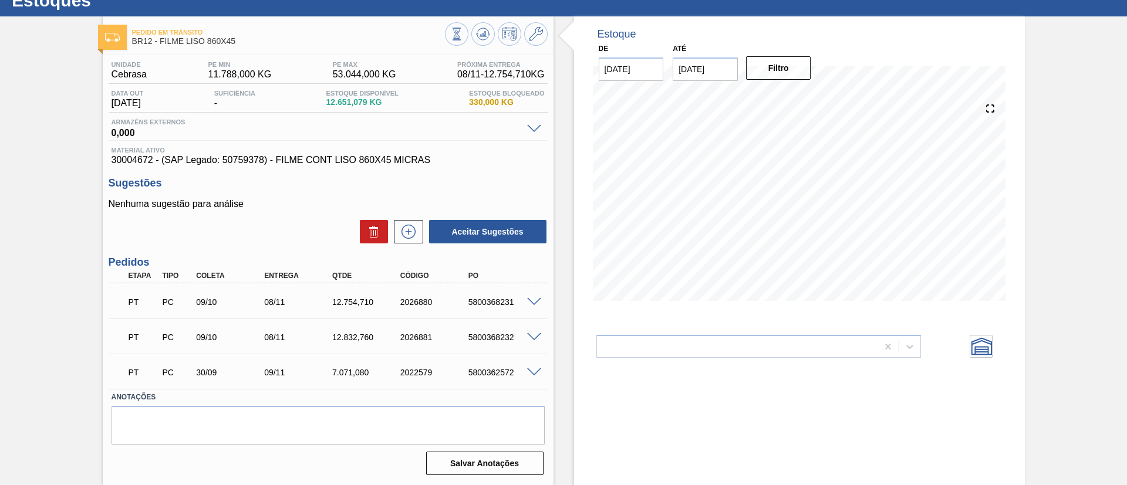
click at [535, 300] on span at bounding box center [534, 302] width 14 height 9
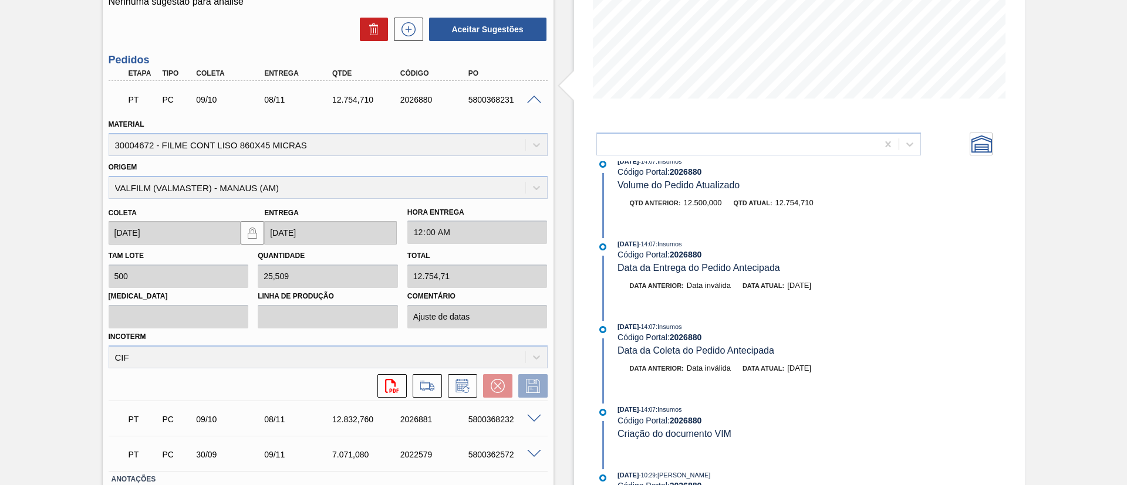
scroll to position [0, 0]
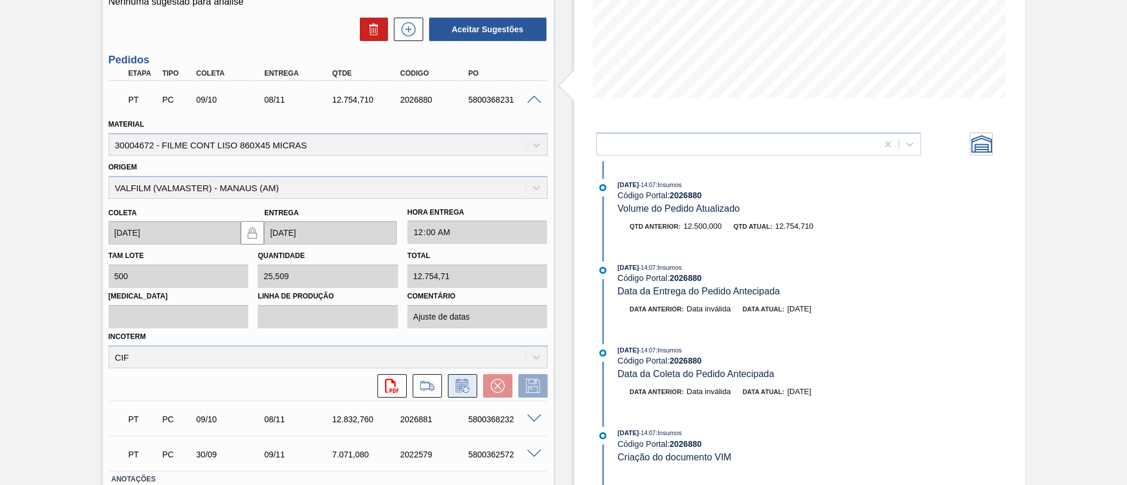
click at [464, 387] on icon at bounding box center [462, 386] width 19 height 14
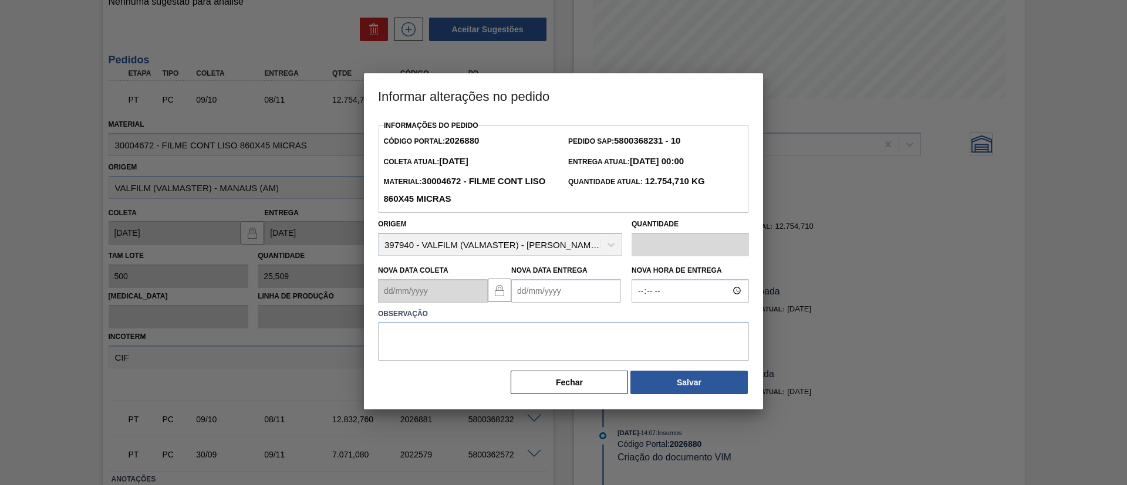
click at [573, 288] on Entrega2026880 "Nova Data Entrega" at bounding box center [566, 290] width 110 height 23
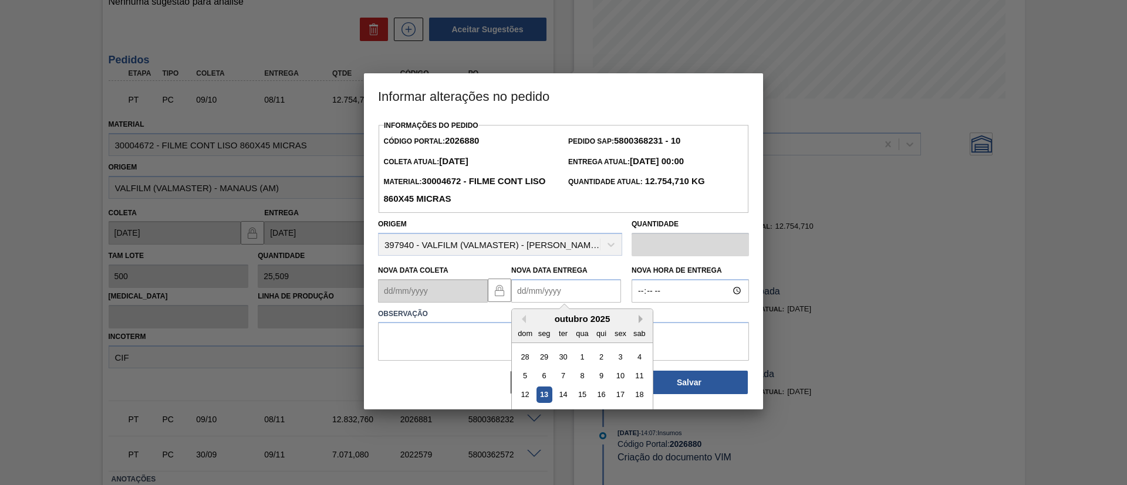
click at [639, 319] on button "Next Month" at bounding box center [643, 319] width 8 height 8
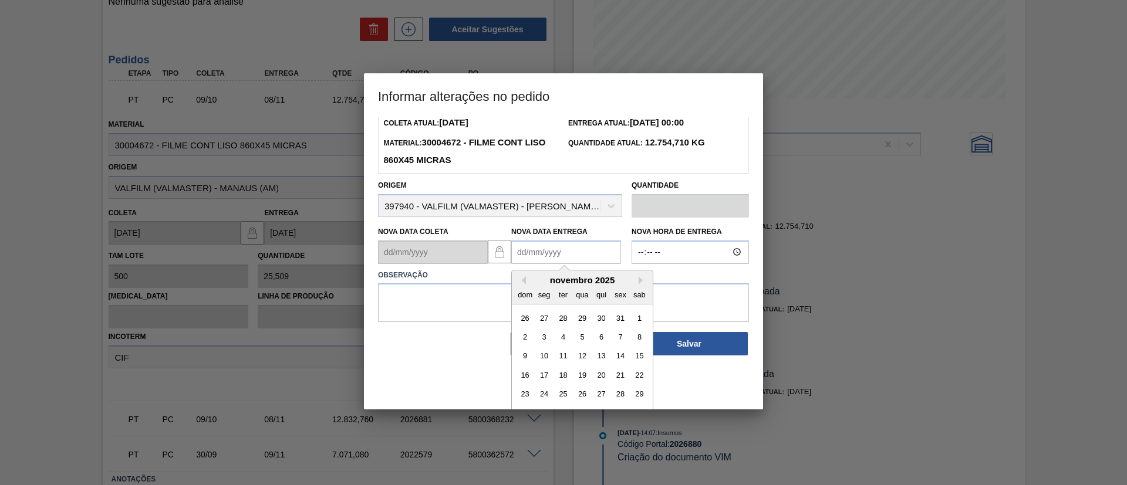
scroll to position [59, 0]
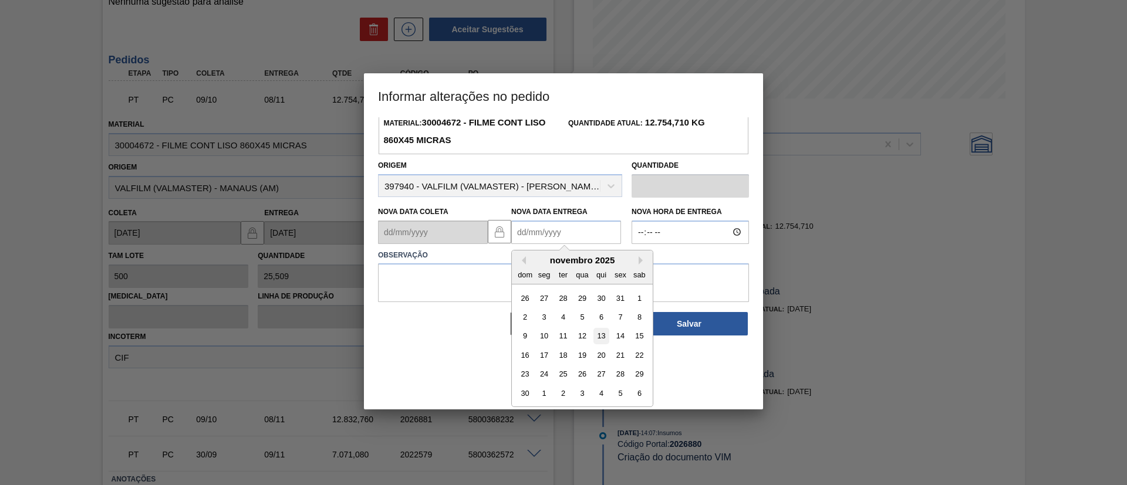
click at [602, 336] on div "13" at bounding box center [601, 336] width 16 height 16
type Entrega2026880 "13/11/2025"
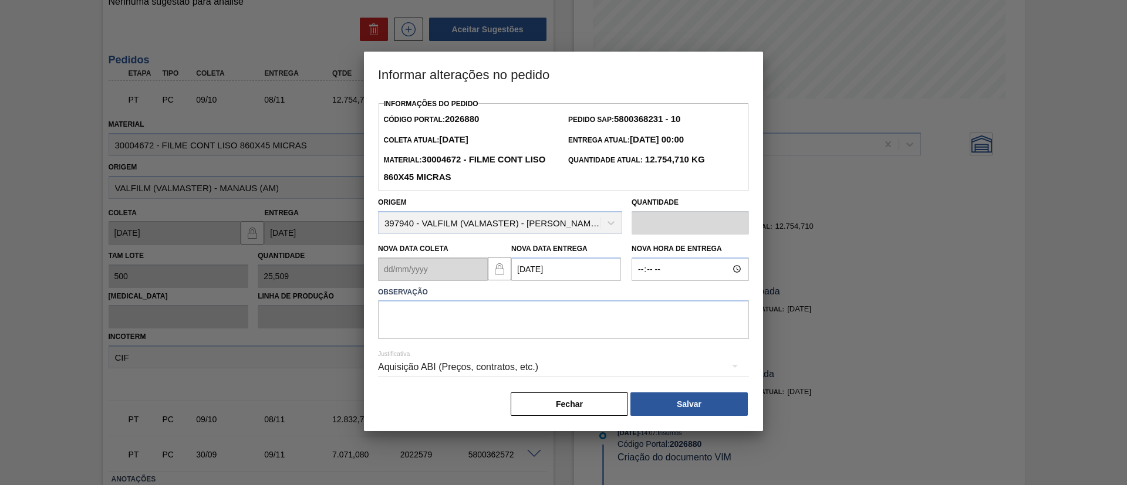
click at [548, 296] on label "Observação" at bounding box center [563, 292] width 371 height 17
drag, startPoint x: 549, startPoint y: 303, endPoint x: 552, endPoint y: 310, distance: 7.6
click at [549, 303] on textarea at bounding box center [563, 320] width 371 height 39
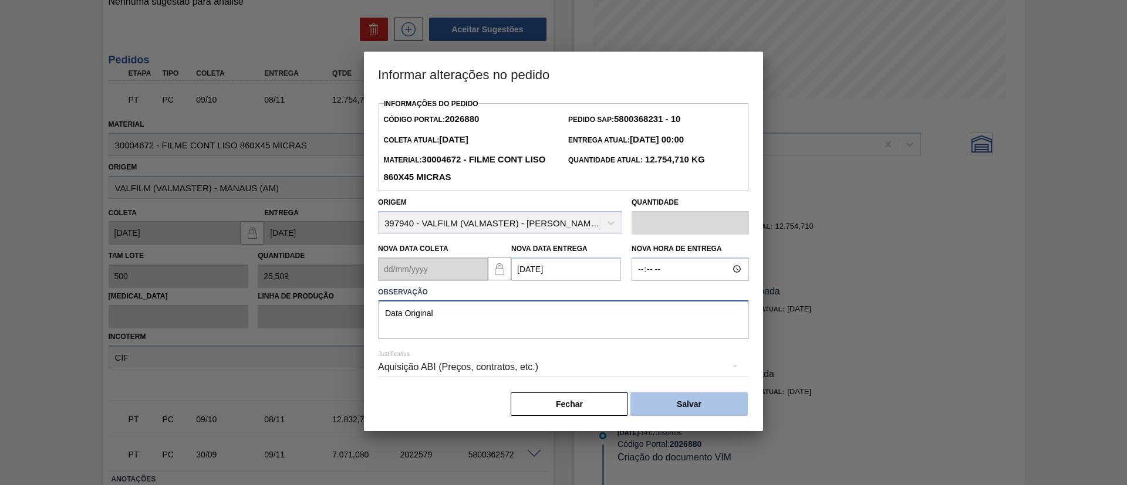
type textarea "Data Original"
click at [688, 405] on button "Salvar" at bounding box center [688, 404] width 117 height 23
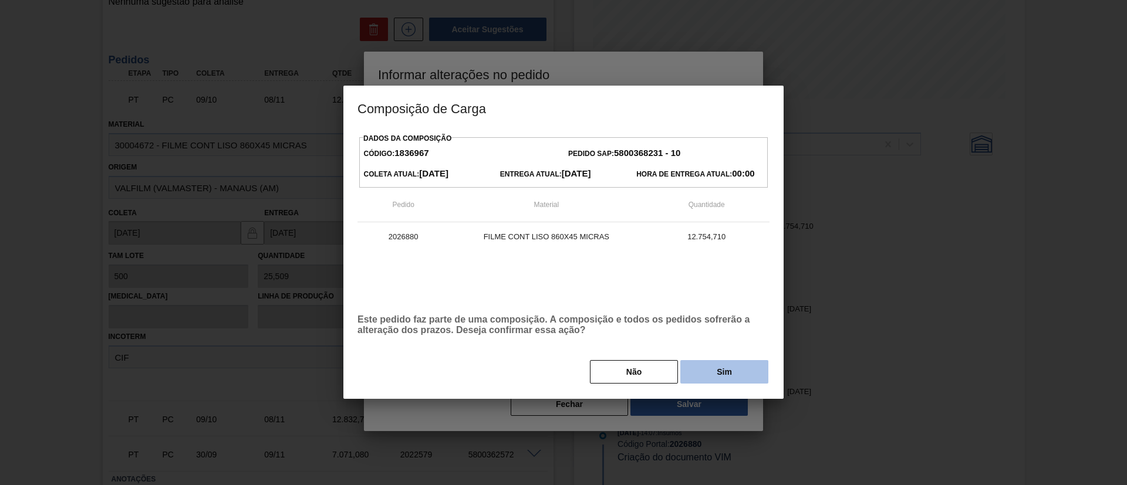
click at [724, 370] on button "Sim" at bounding box center [724, 371] width 88 height 23
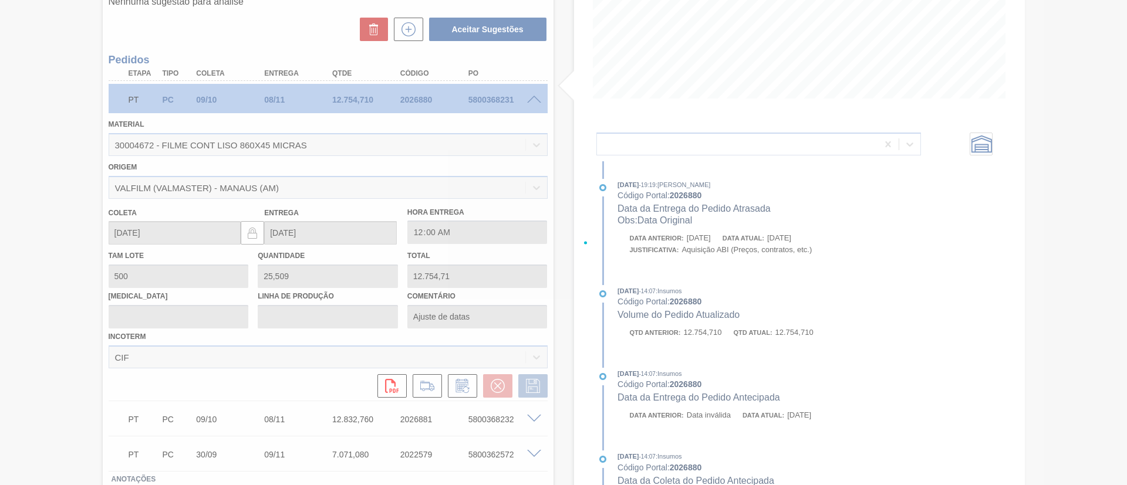
type input "Data Original"
type input "13/11/2025"
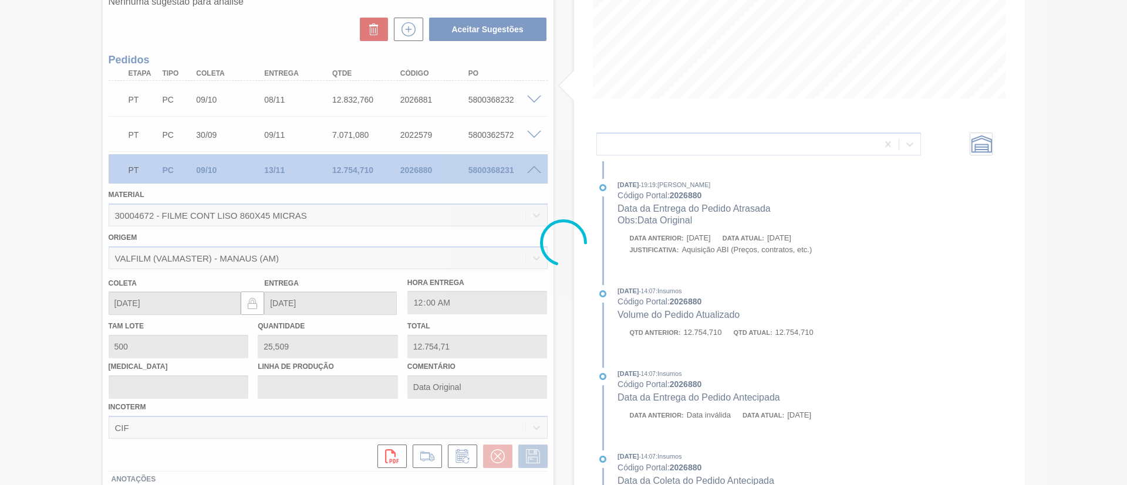
scroll to position [42, 0]
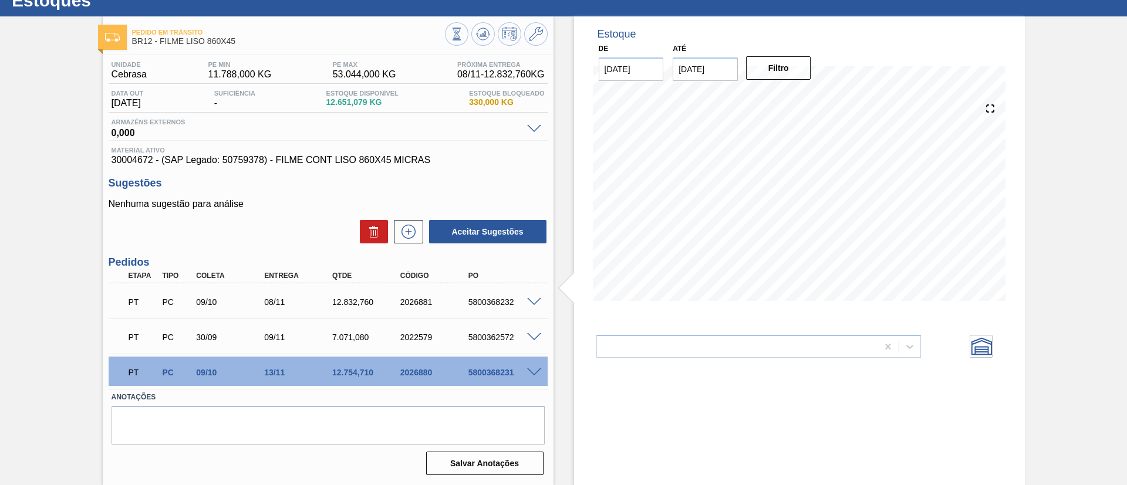
click at [529, 293] on div "PT PC 09/10 08/11 12.832,760 2026881 5800368232" at bounding box center [328, 300] width 439 height 29
click at [532, 302] on span at bounding box center [534, 302] width 14 height 9
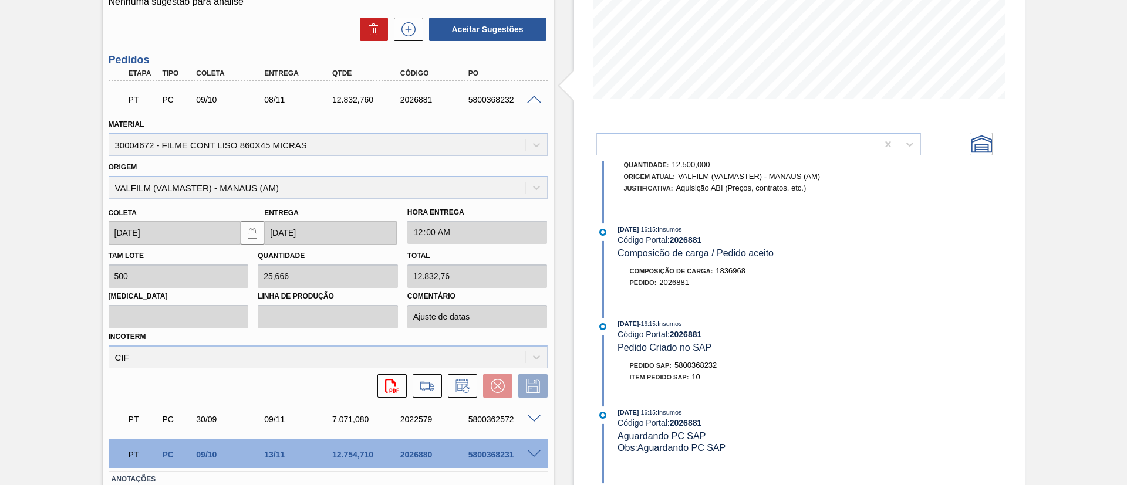
scroll to position [643, 0]
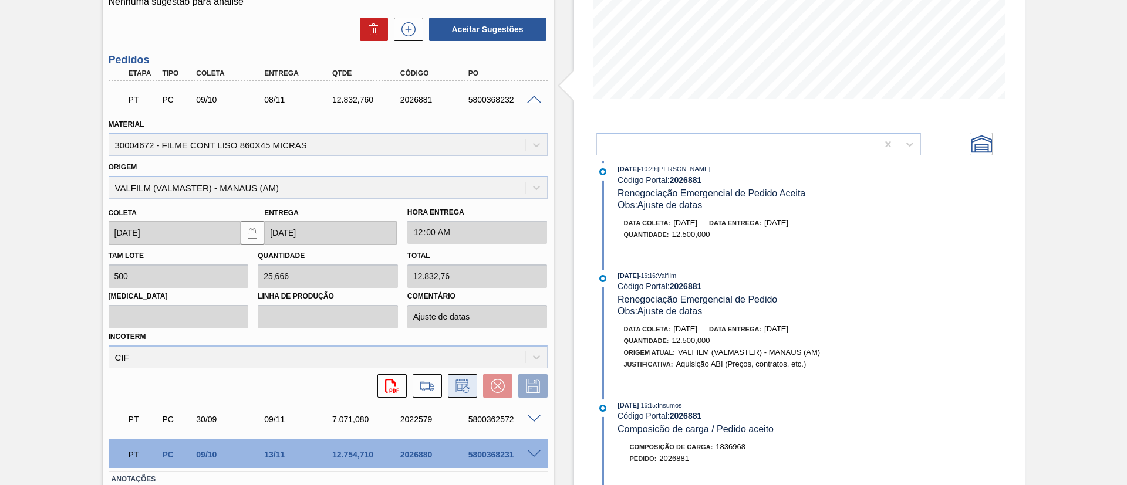
click at [467, 377] on button at bounding box center [462, 385] width 29 height 23
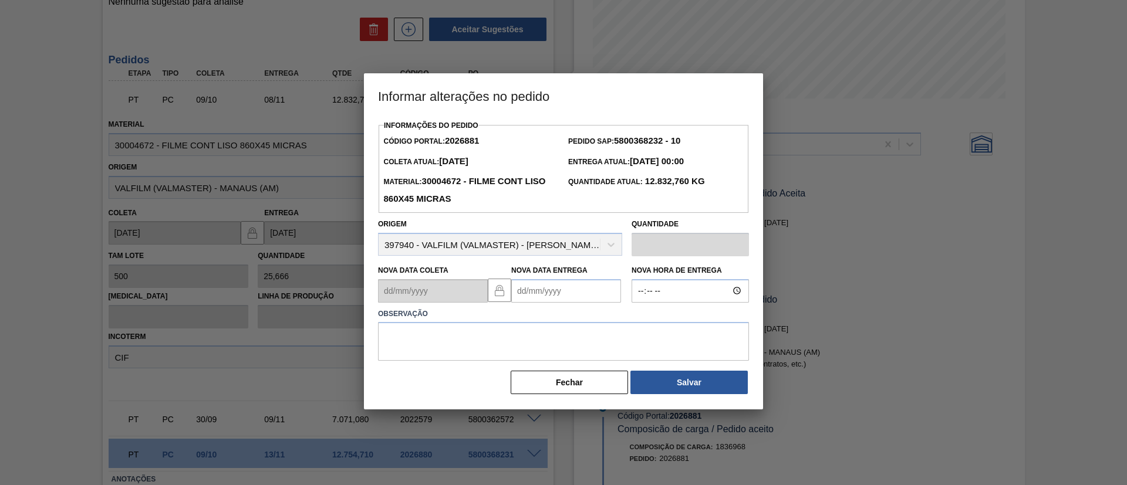
click at [568, 291] on Entrega2026881 "Nova Data Entrega" at bounding box center [566, 290] width 110 height 23
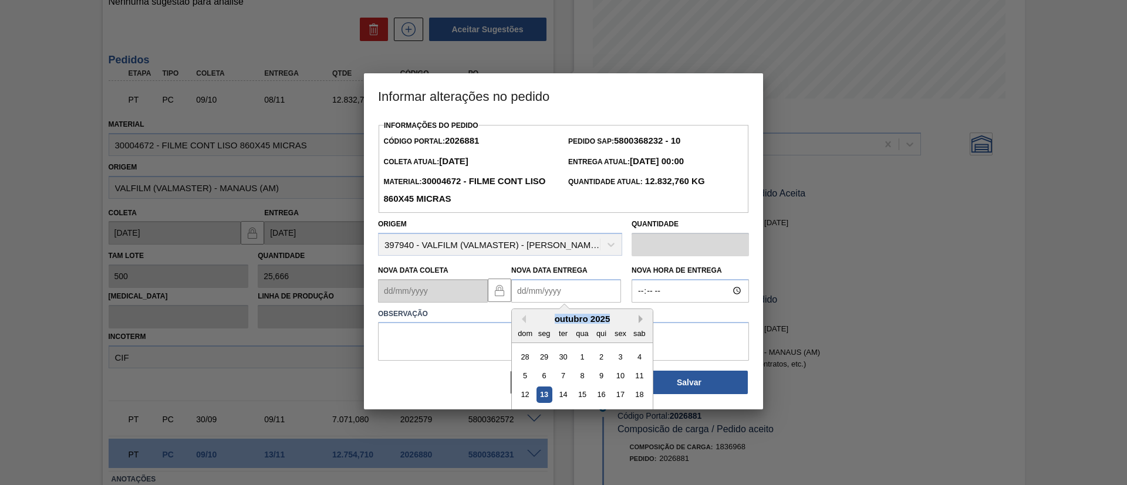
click at [639, 319] on div "Previous Month Next Month outubro 2025 dom seg ter qua qui sex sab 28 29 30 1 2…" at bounding box center [582, 378] width 142 height 139
click at [637, 324] on div "outubro 2025" at bounding box center [582, 319] width 141 height 10
click at [643, 320] on button "Next Month" at bounding box center [643, 319] width 8 height 8
click at [605, 395] on div "13" at bounding box center [601, 395] width 16 height 16
type Entrega2026881 "13/11/2025"
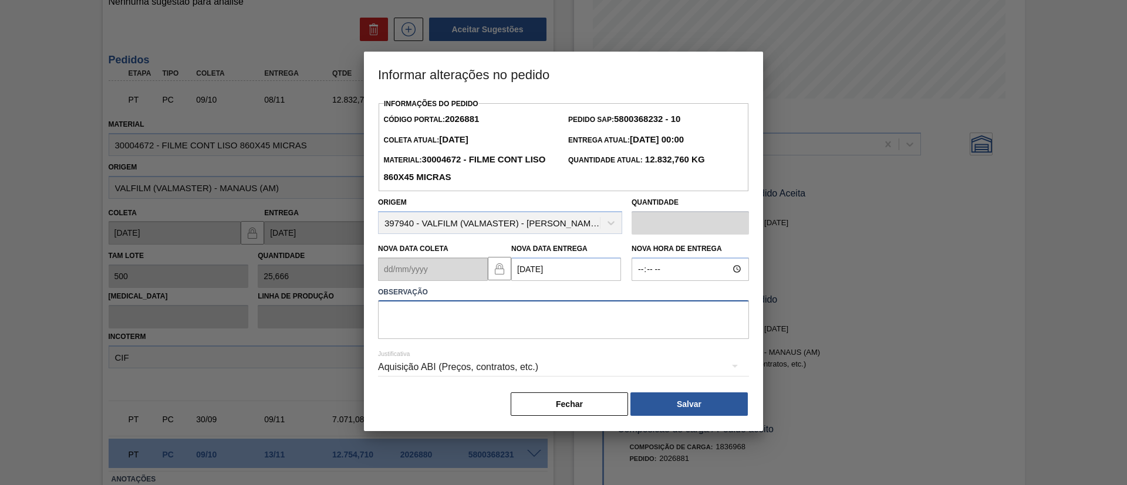
click at [565, 319] on textarea at bounding box center [563, 320] width 371 height 39
type textarea "Data Original"
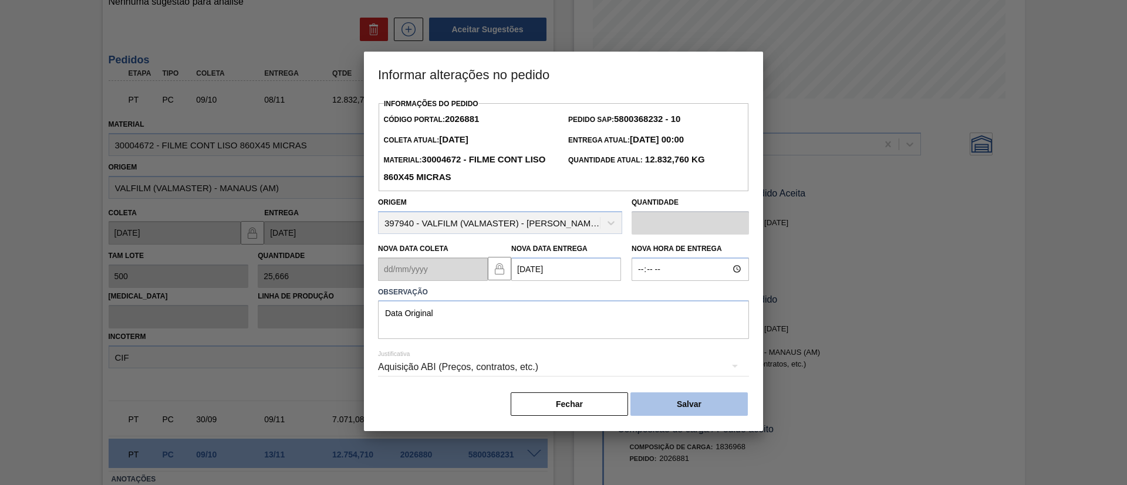
click at [674, 401] on button "Salvar" at bounding box center [688, 404] width 117 height 23
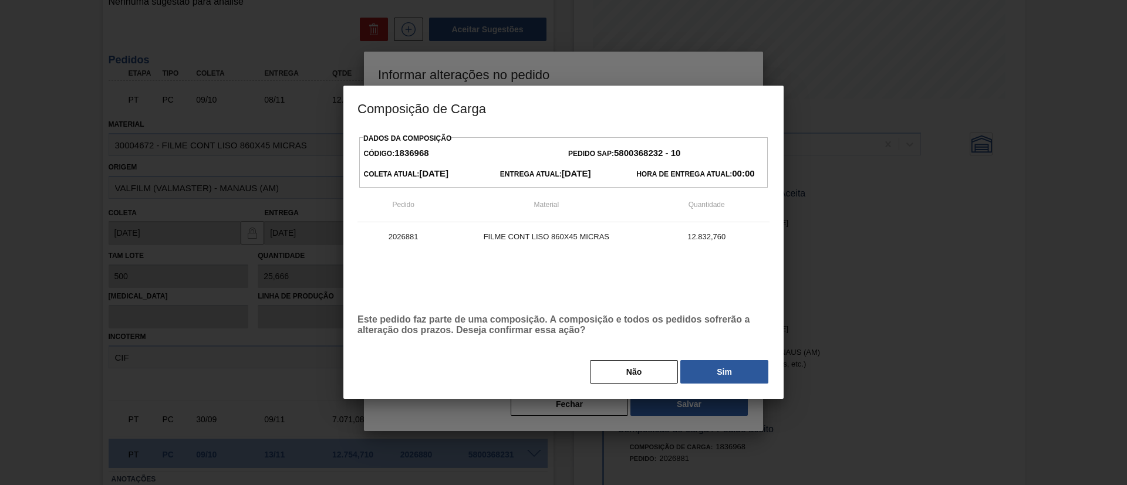
click at [694, 383] on button "Sim" at bounding box center [724, 371] width 88 height 23
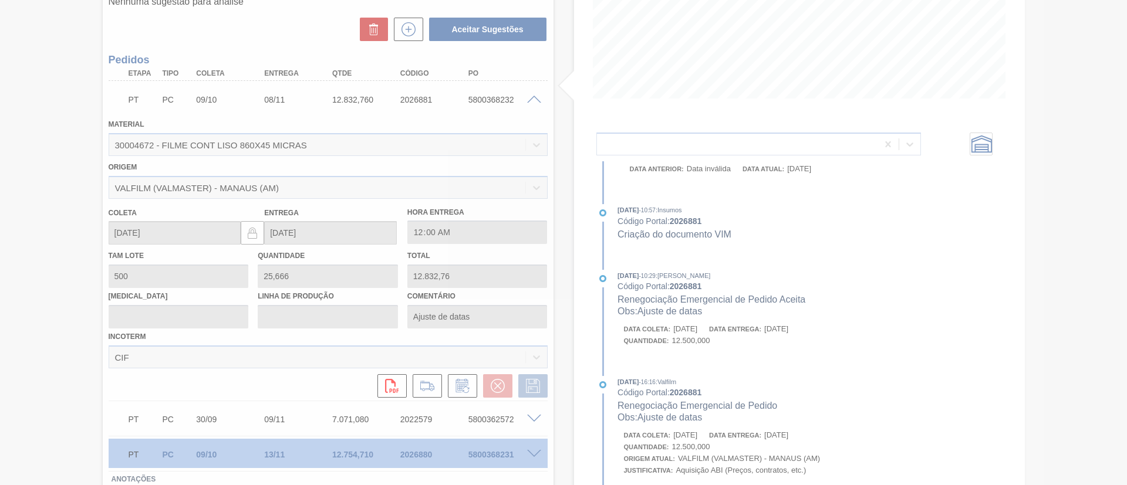
scroll to position [750, 0]
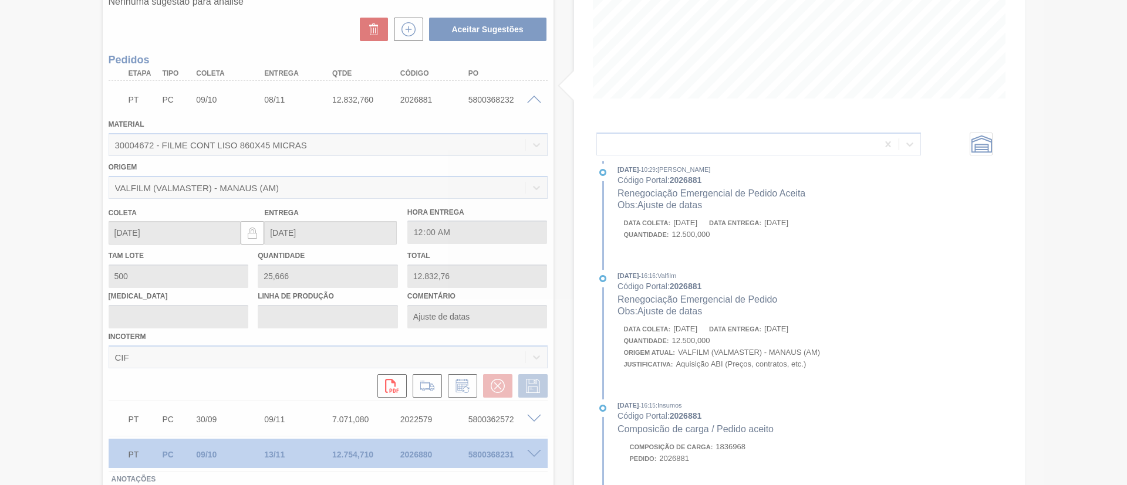
type input "Data Original"
type input "13/11/2025"
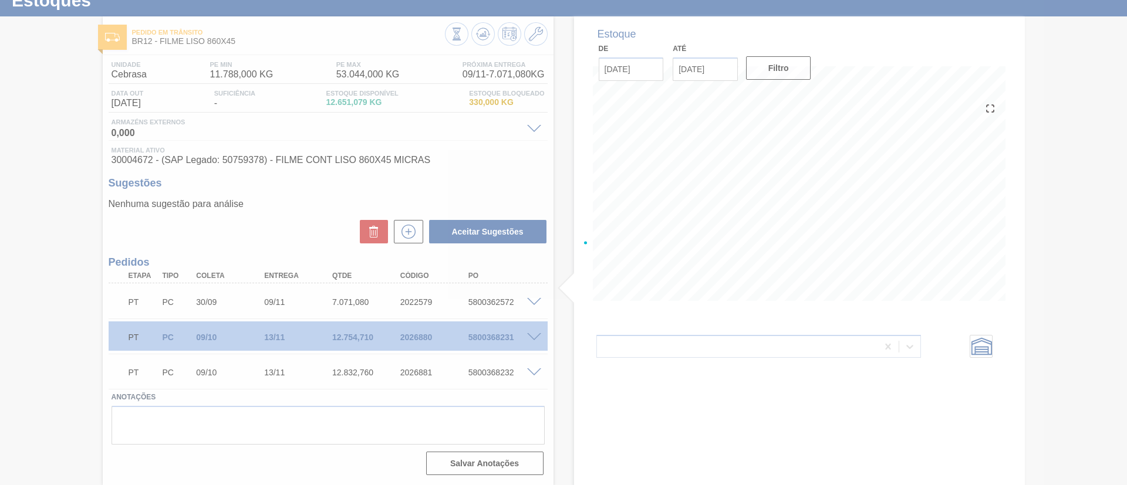
scroll to position [42, 0]
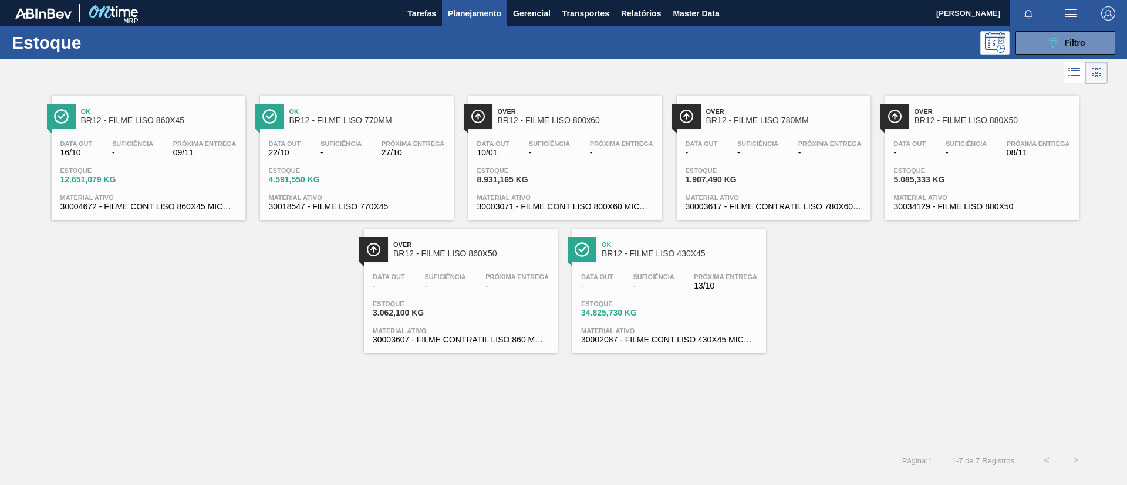
click at [355, 123] on span "BR12 - FILME LISO 770MM" at bounding box center [368, 120] width 158 height 9
click at [589, 121] on span "BR12 - FILME LISO 800x60" at bounding box center [577, 120] width 158 height 9
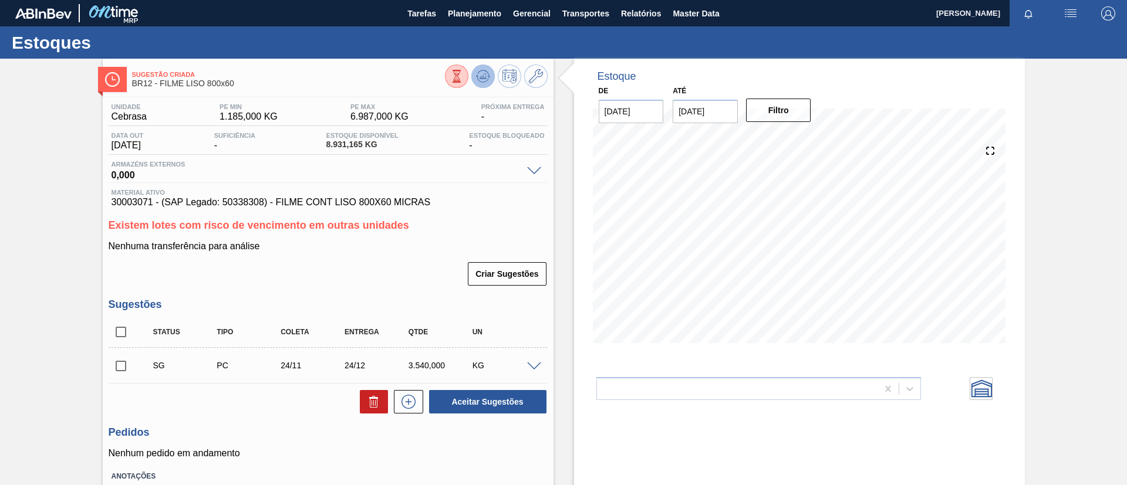
click at [484, 80] on icon at bounding box center [483, 76] width 14 height 14
click at [534, 77] on icon at bounding box center [536, 76] width 14 height 14
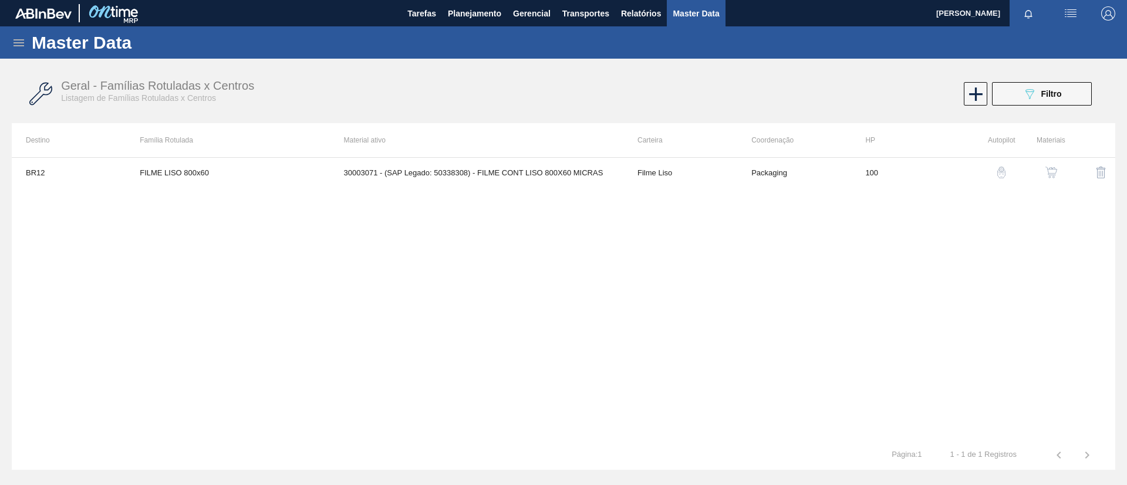
click at [1044, 178] on div "button" at bounding box center [1051, 173] width 14 height 12
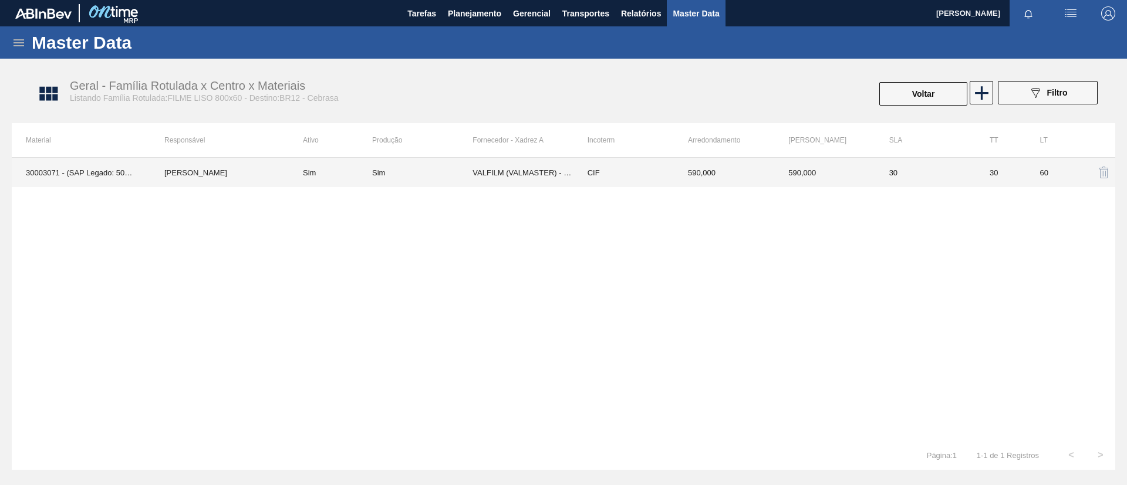
click at [543, 181] on td "VALFILM (VALMASTER) - MANAUS (AM)" at bounding box center [522, 172] width 100 height 29
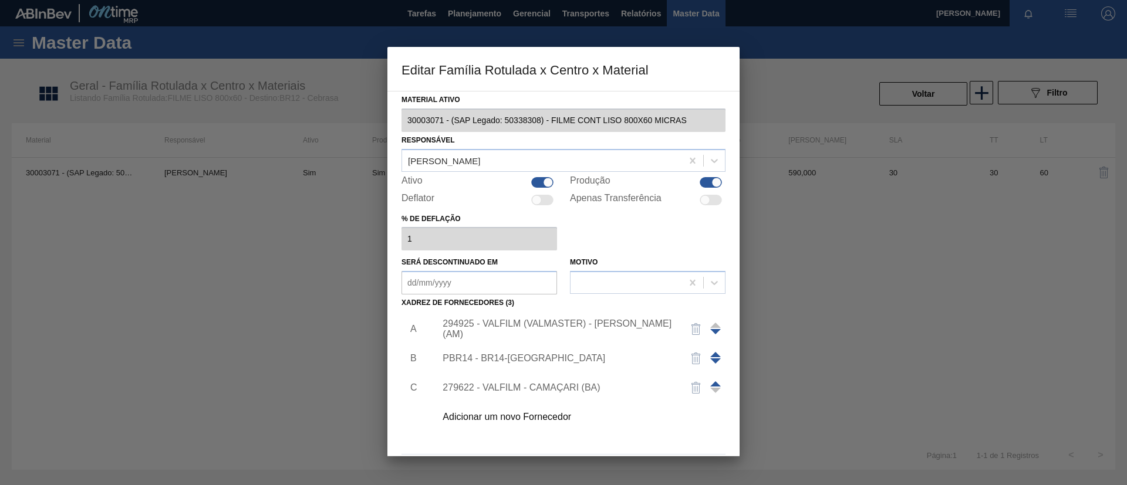
click at [522, 327] on div "294925 - VALFILM (VALMASTER) - MANAUS (AM)" at bounding box center [558, 329] width 230 height 21
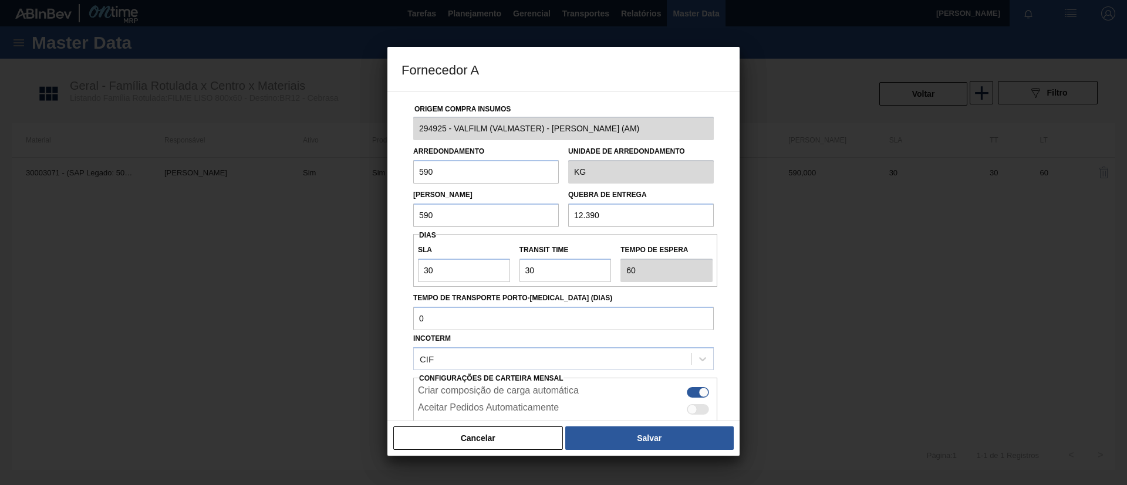
drag, startPoint x: 628, startPoint y: 214, endPoint x: 545, endPoint y: 210, distance: 83.4
click at [545, 210] on div "Lote Mínimo 590 Quebra de entrega 12.390" at bounding box center [564, 205] width 310 height 43
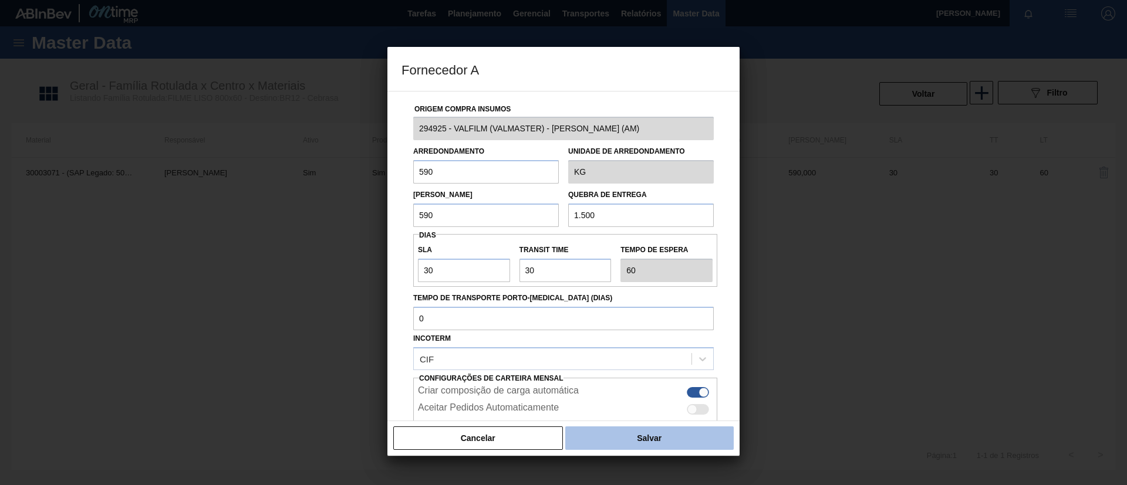
type input "1.500"
click at [638, 447] on button "Salvar" at bounding box center [649, 438] width 168 height 23
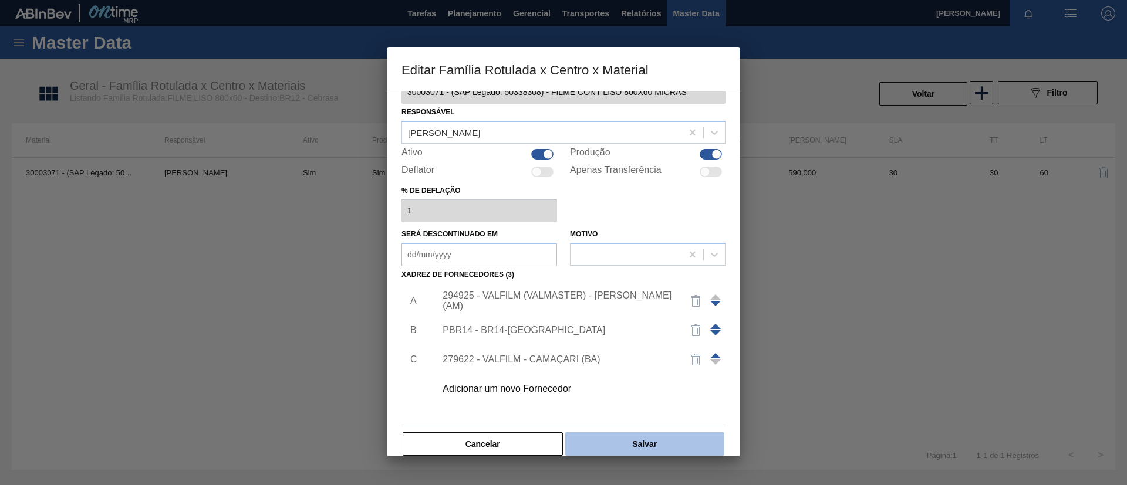
scroll to position [43, 0]
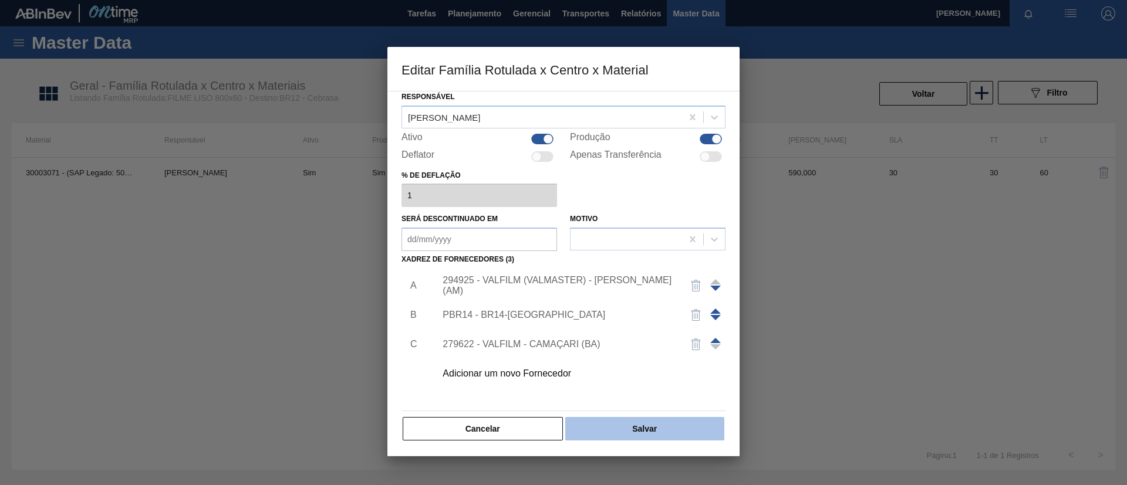
click at [646, 434] on button "Salvar" at bounding box center [644, 428] width 159 height 23
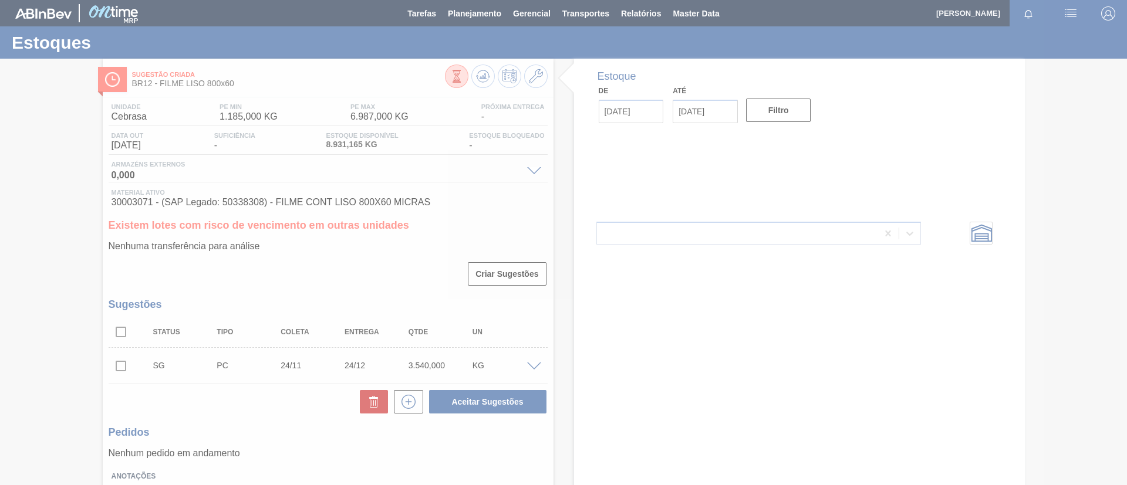
click at [478, 78] on div at bounding box center [563, 242] width 1127 height 485
click at [478, 78] on icon at bounding box center [483, 76] width 14 height 14
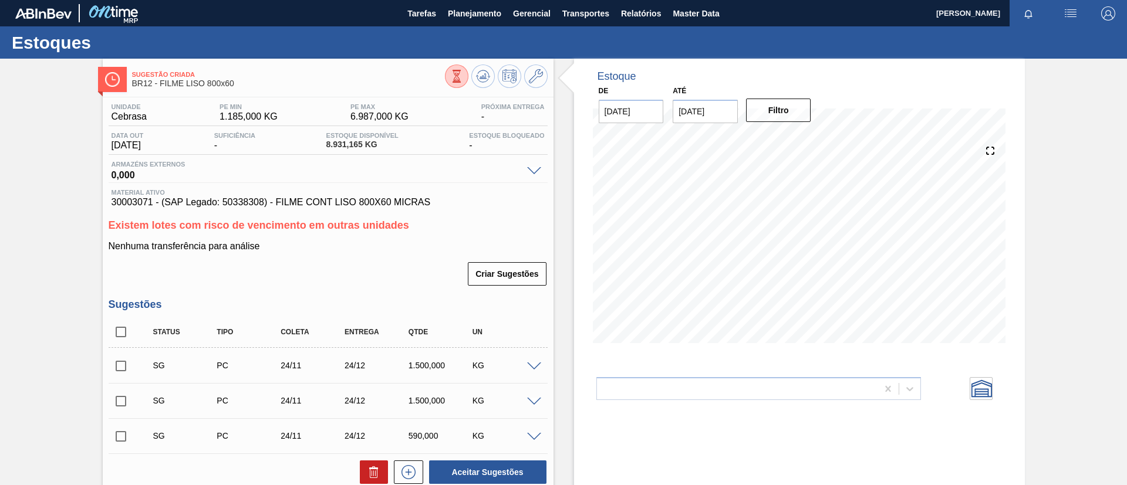
click at [116, 365] on input "checkbox" at bounding box center [121, 366] width 25 height 25
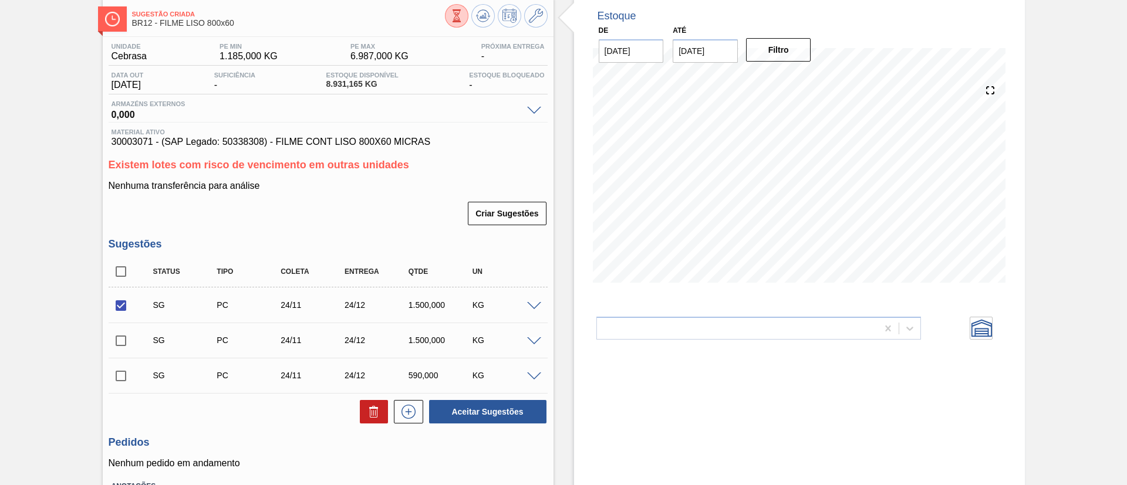
scroll to position [88, 0]
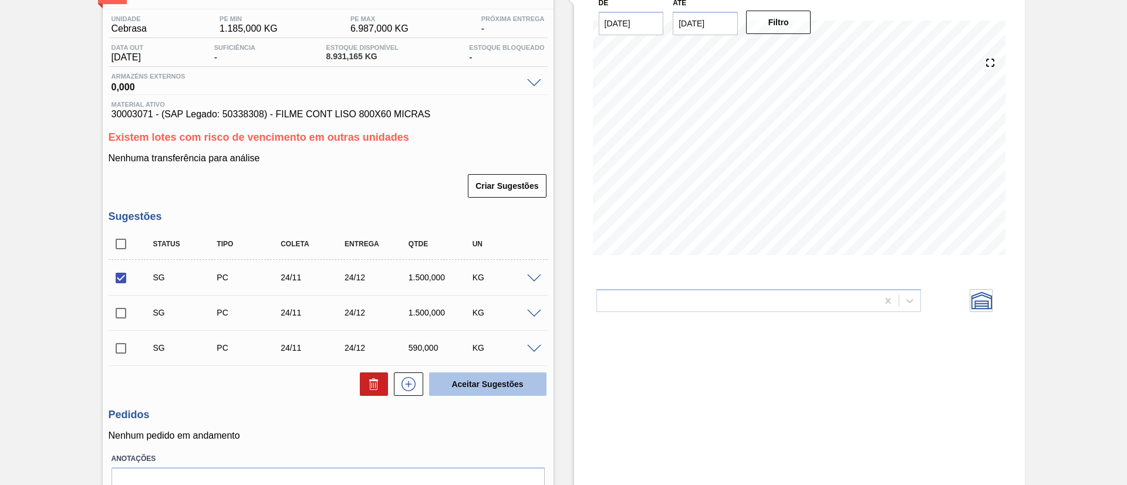
click at [470, 392] on button "Aceitar Sugestões" at bounding box center [487, 384] width 117 height 23
checkbox input "false"
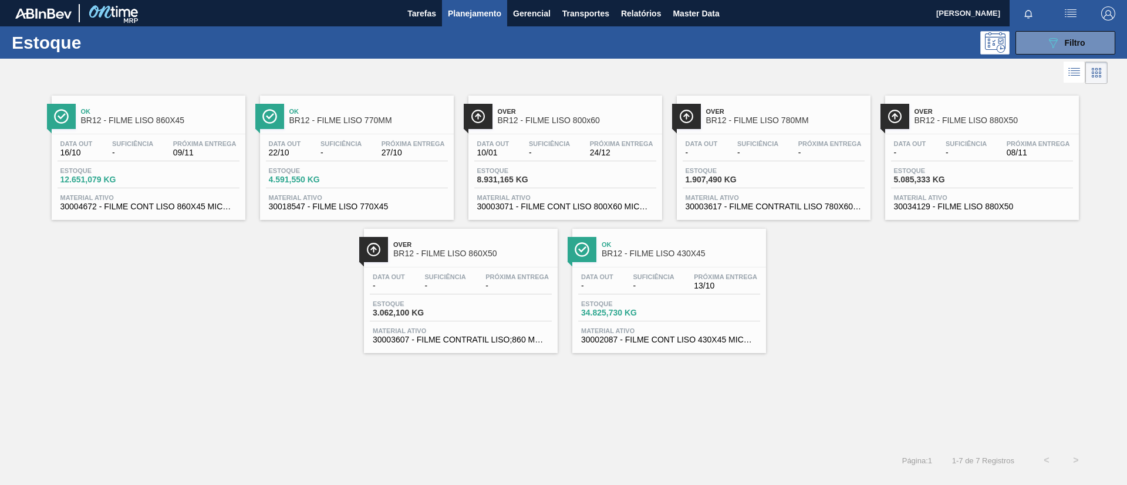
click at [839, 121] on span "BR12 - FILME LISO 780MM" at bounding box center [785, 120] width 158 height 9
click at [993, 127] on div "Over BR12 - FILME LISO 880X50" at bounding box center [993, 116] width 158 height 26
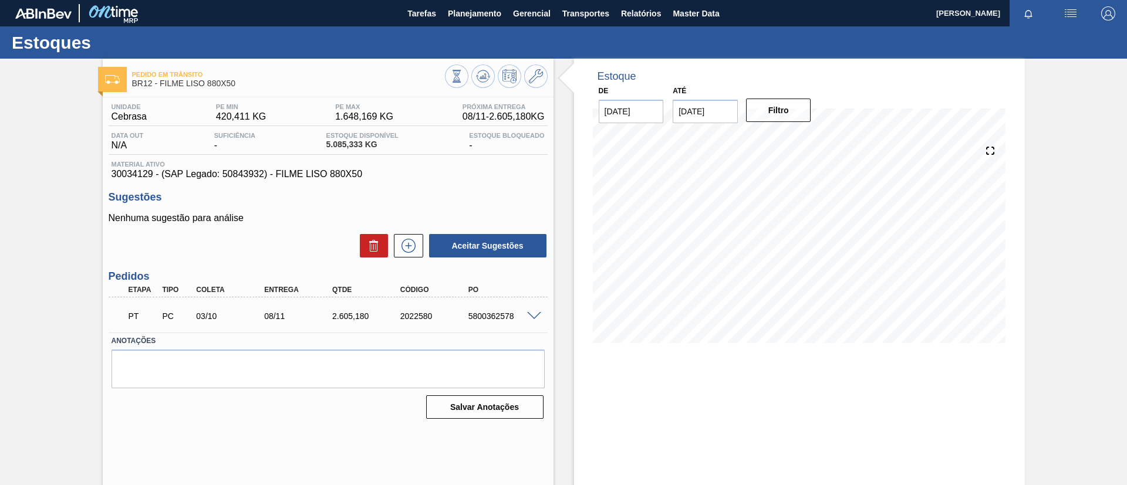
click at [530, 316] on span at bounding box center [534, 316] width 14 height 9
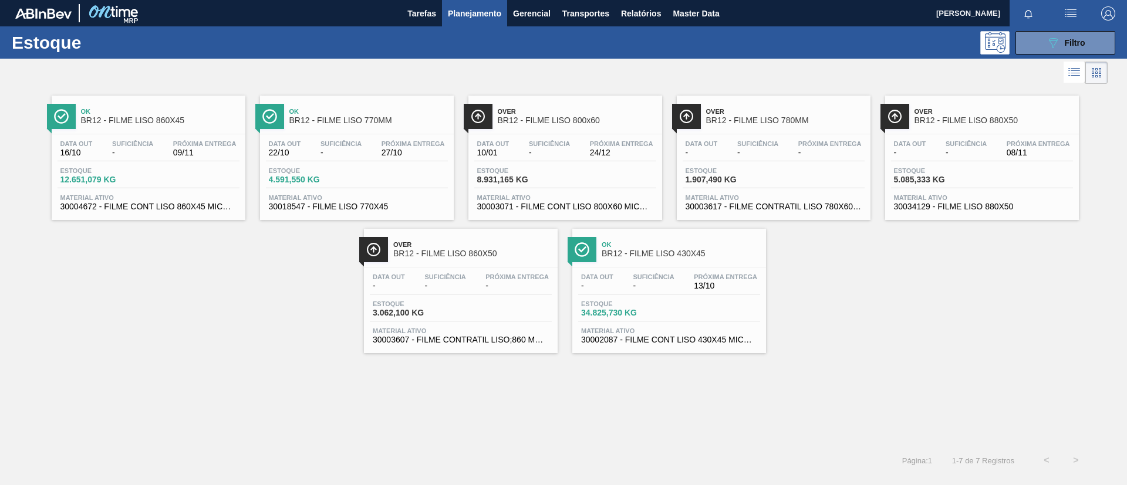
click at [402, 235] on div "Over BR12 - FILME LISO 860X50" at bounding box center [461, 248] width 194 height 26
click at [738, 269] on div "Data out - Suficiência - Próxima Entrega 13/10 Estoque 34.825,730 KG Material a…" at bounding box center [669, 308] width 194 height 80
click at [1055, 38] on icon "089F7B8B-B2A5-4AFE-B5C0-19BA573D28AC" at bounding box center [1053, 43] width 14 height 14
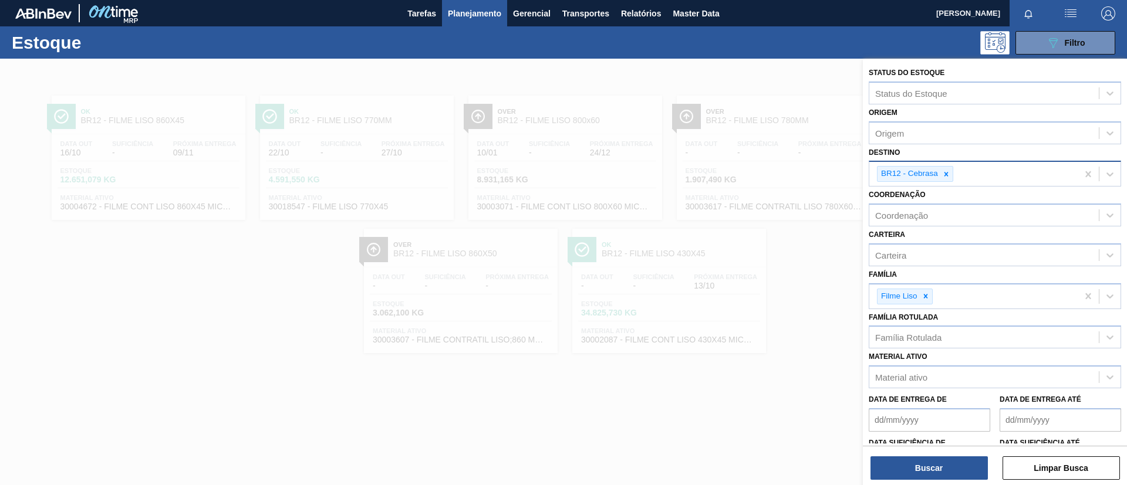
click at [944, 176] on icon at bounding box center [946, 174] width 8 height 8
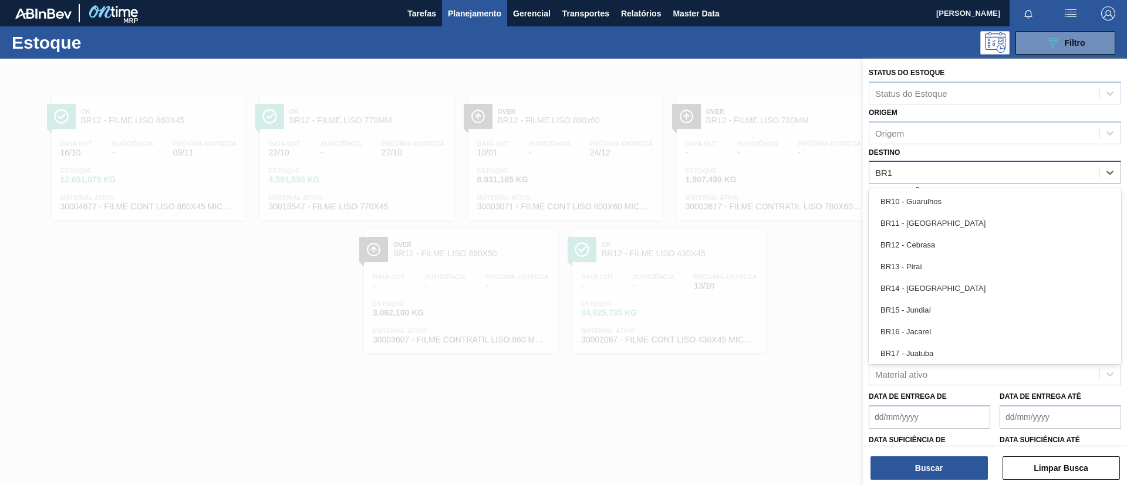
type input "BR13"
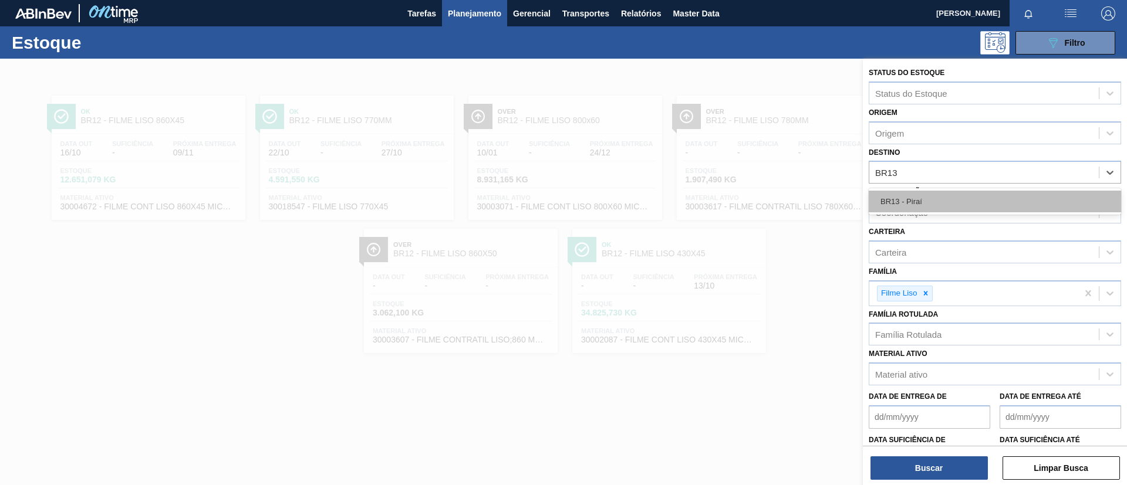
click at [959, 190] on div "BR13 - Piraí" at bounding box center [995, 201] width 252 height 26
click at [962, 193] on div "BR13 - Piraí" at bounding box center [995, 202] width 252 height 22
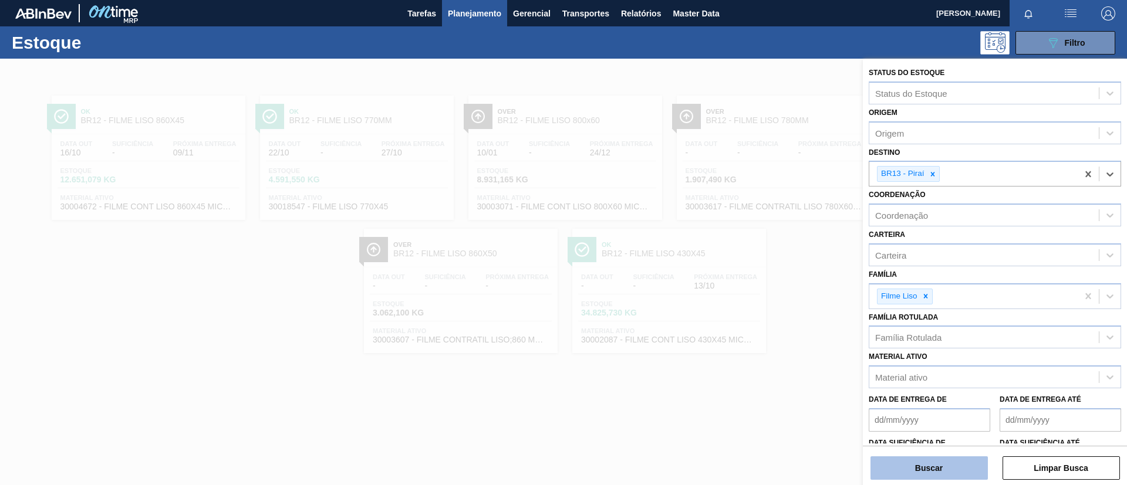
click at [924, 457] on button "Buscar" at bounding box center [928, 468] width 117 height 23
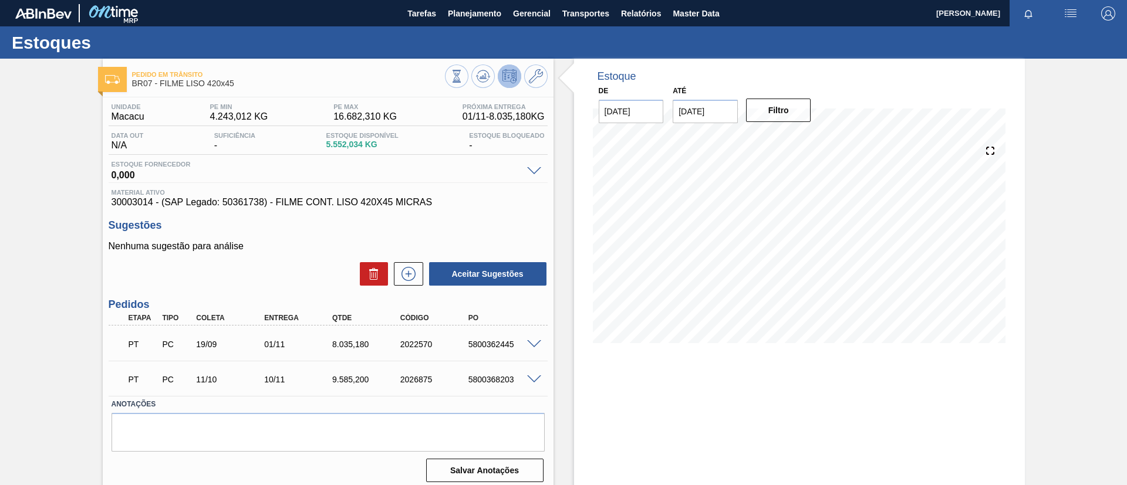
click at [11, 134] on div "Pedido em Trânsito BR07 - FILME LISO 420x45 Unidade Macacu PE MIN 4.243,012 KG …" at bounding box center [563, 282] width 1127 height 446
